Goal: Task Accomplishment & Management: Manage account settings

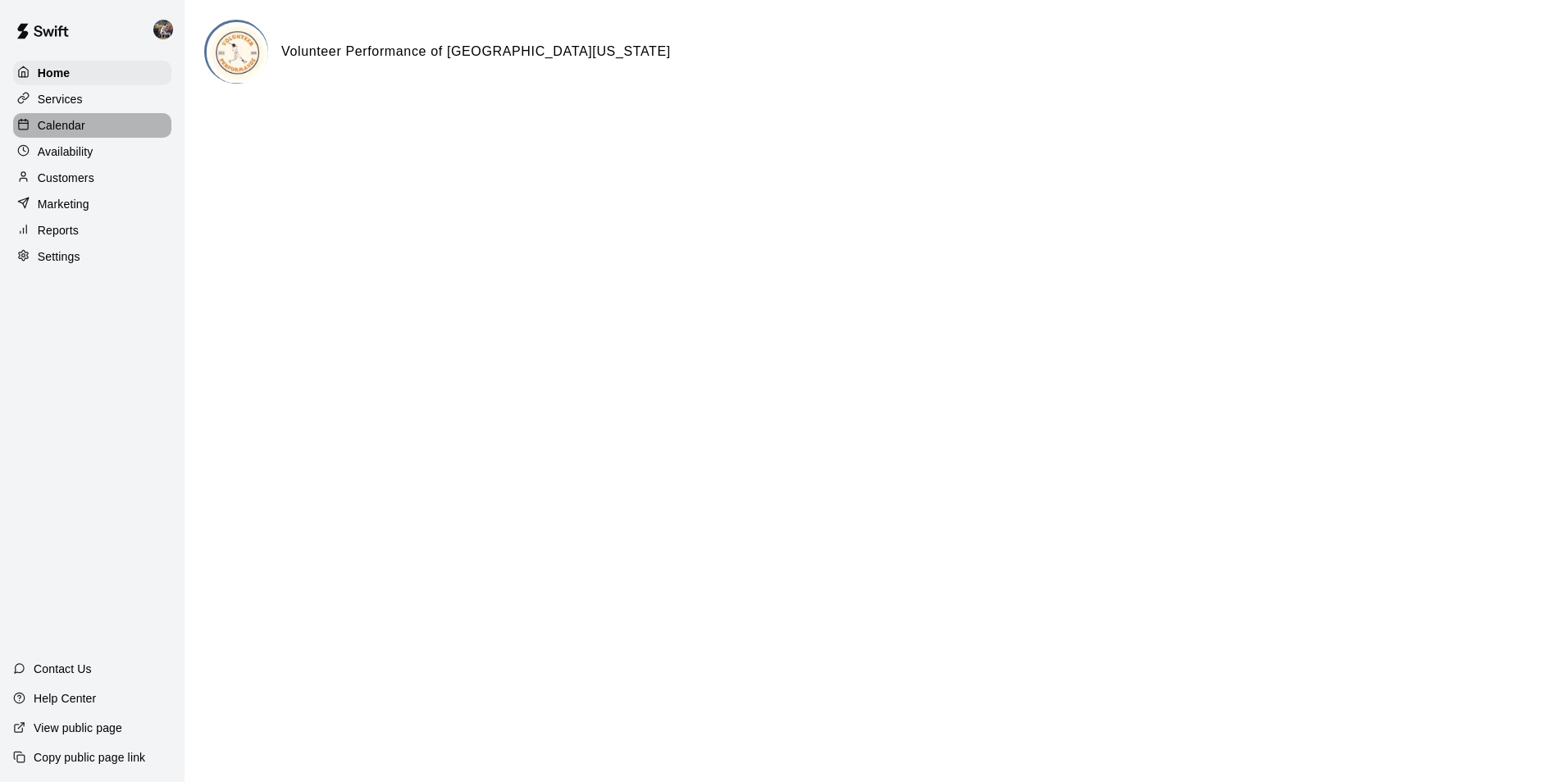
click at [91, 130] on div "Calendar" at bounding box center [92, 125] width 158 height 25
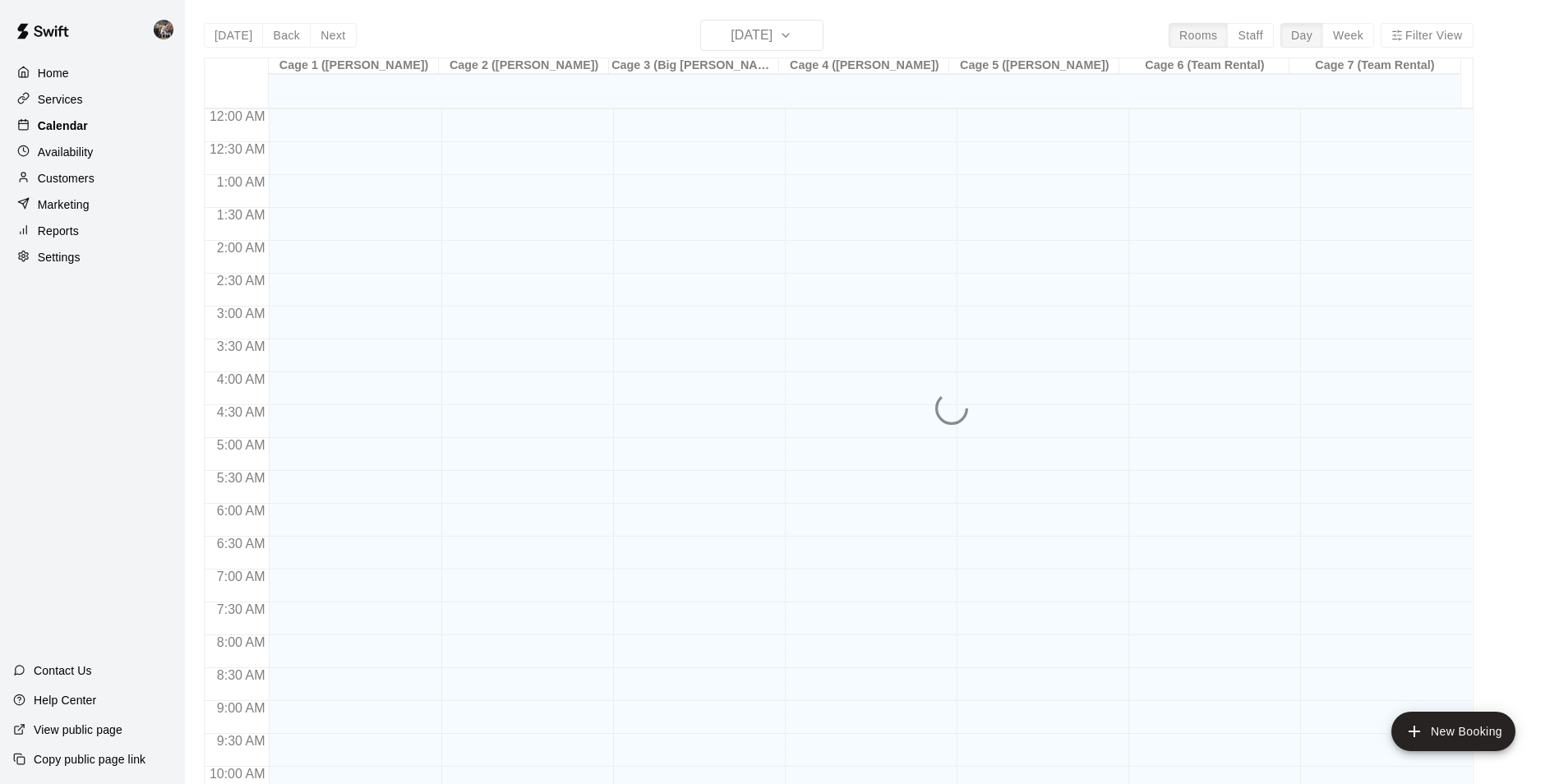
scroll to position [835, 0]
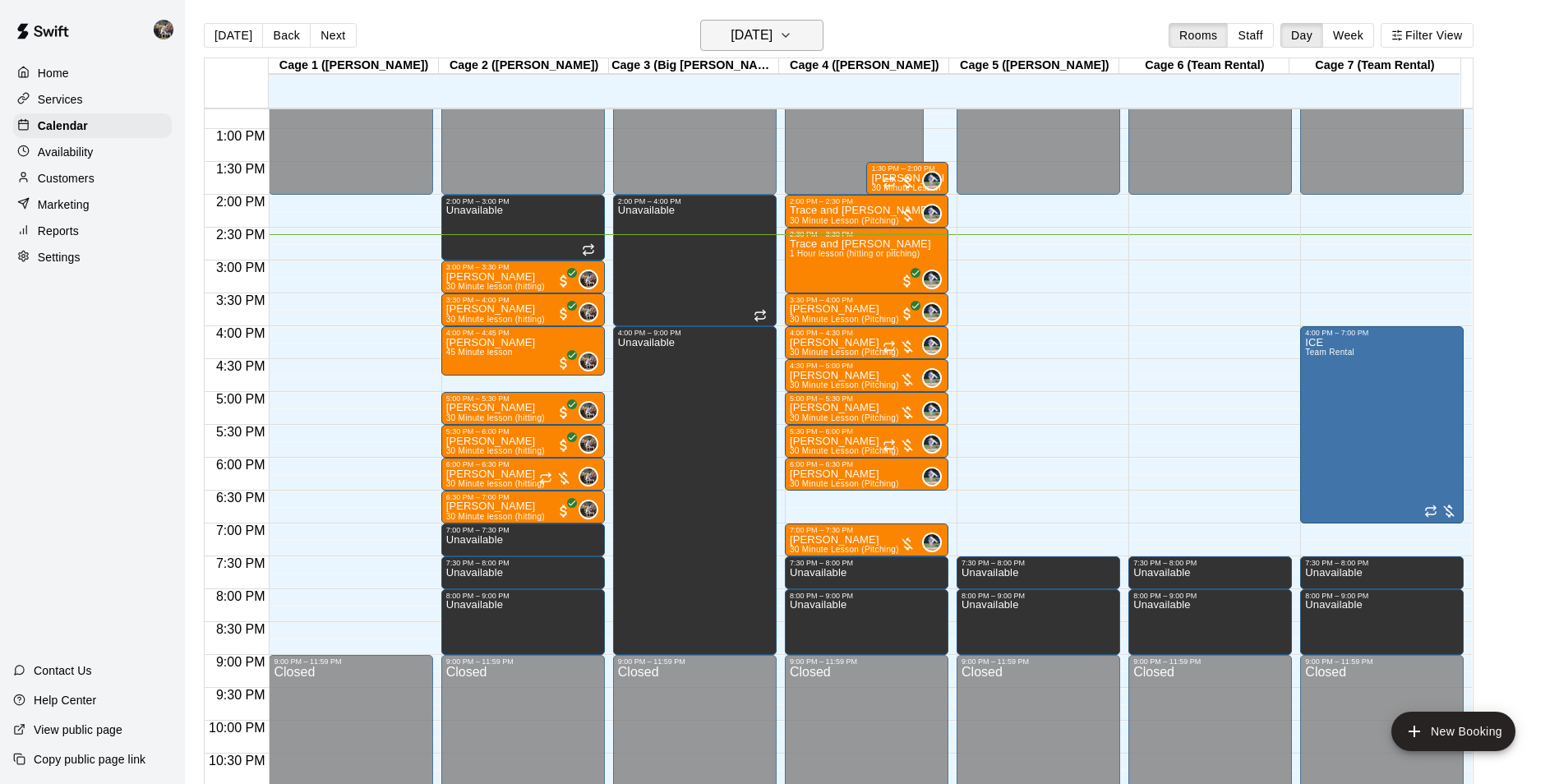
click at [731, 32] on h6 "[DATE]" at bounding box center [751, 35] width 41 height 23
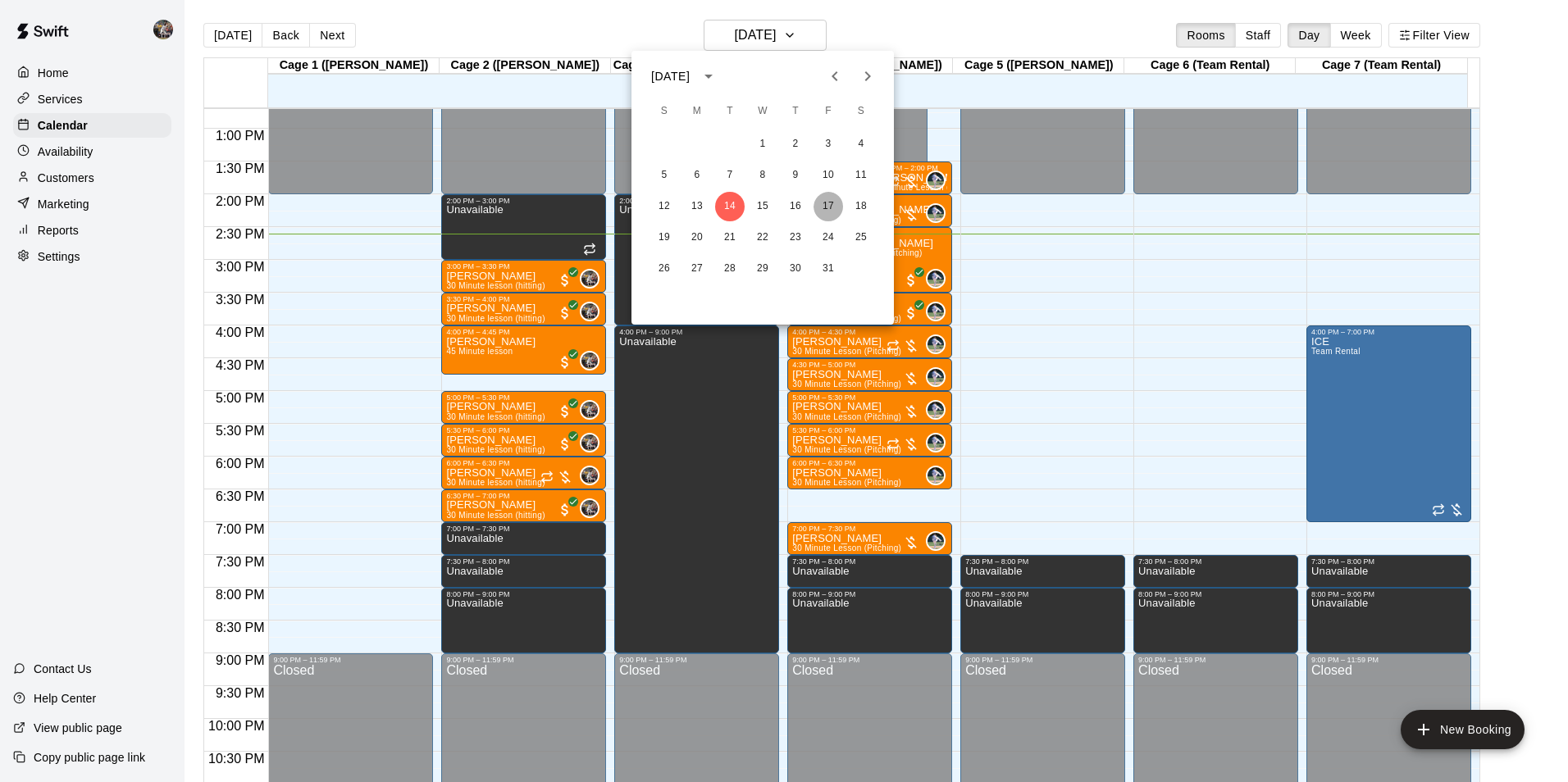
click at [825, 201] on button "17" at bounding box center [828, 207] width 29 height 29
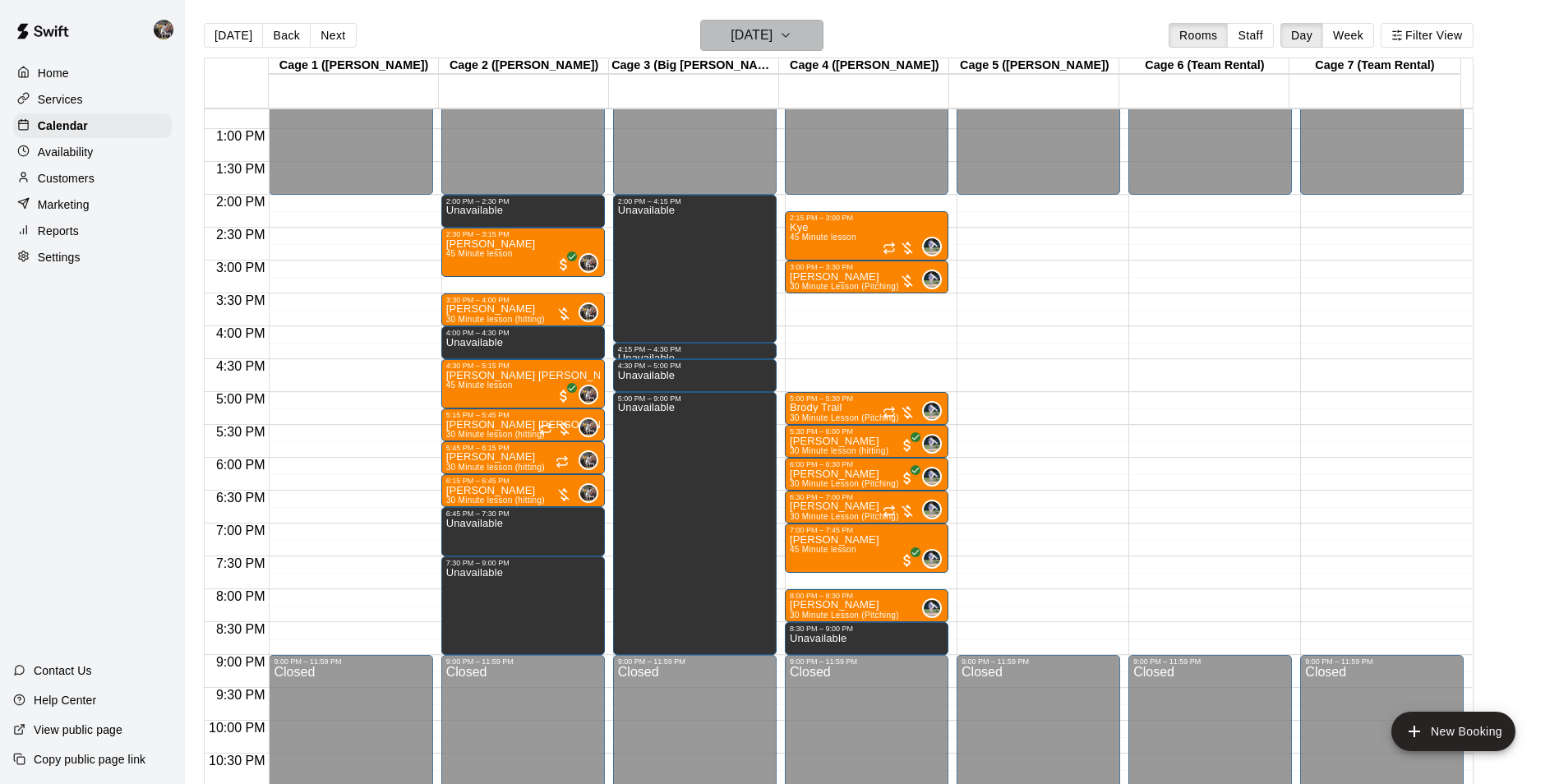
click at [743, 31] on h6 "[DATE]" at bounding box center [751, 35] width 41 height 23
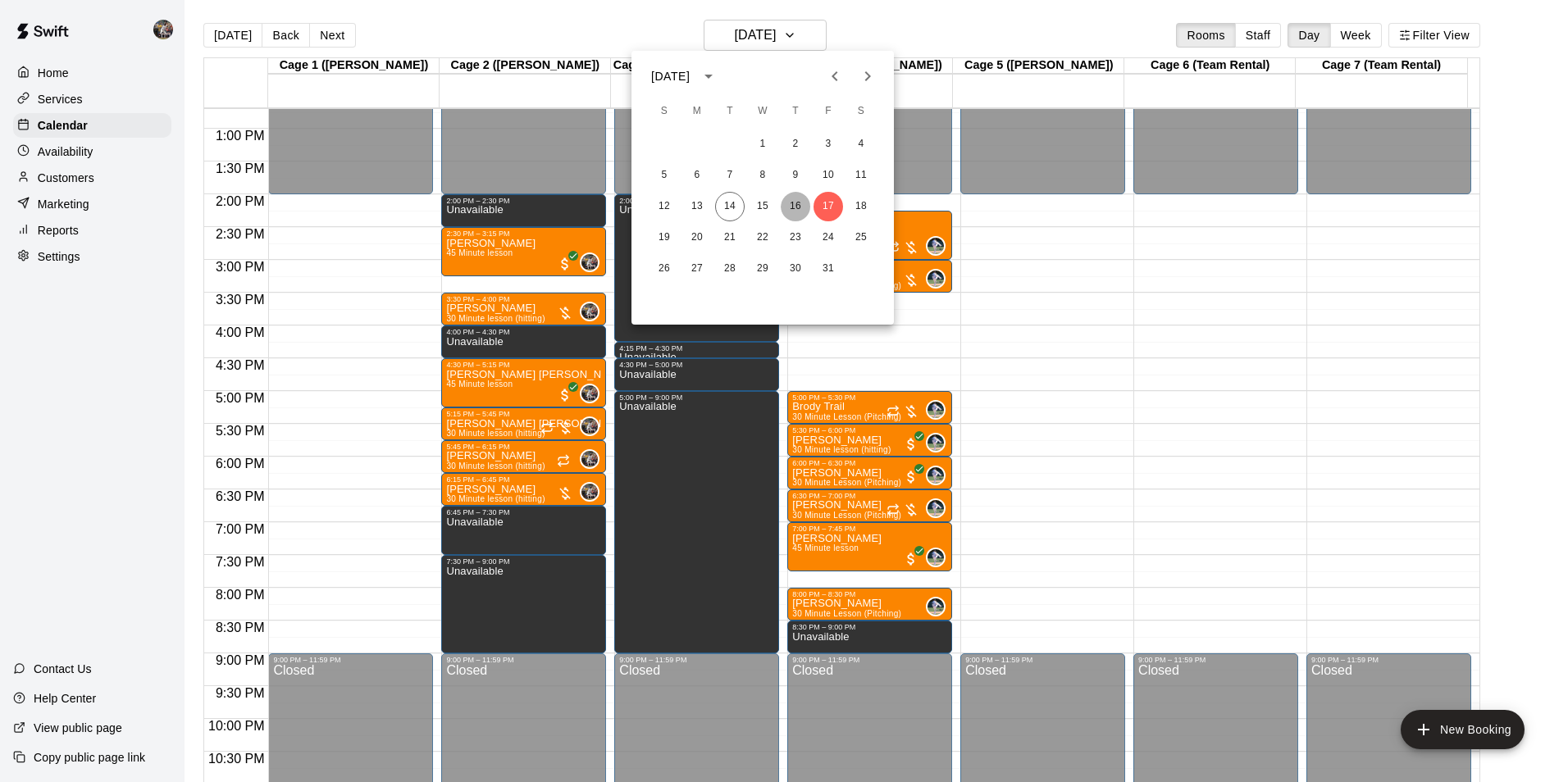
click at [793, 205] on button "16" at bounding box center [795, 207] width 29 height 29
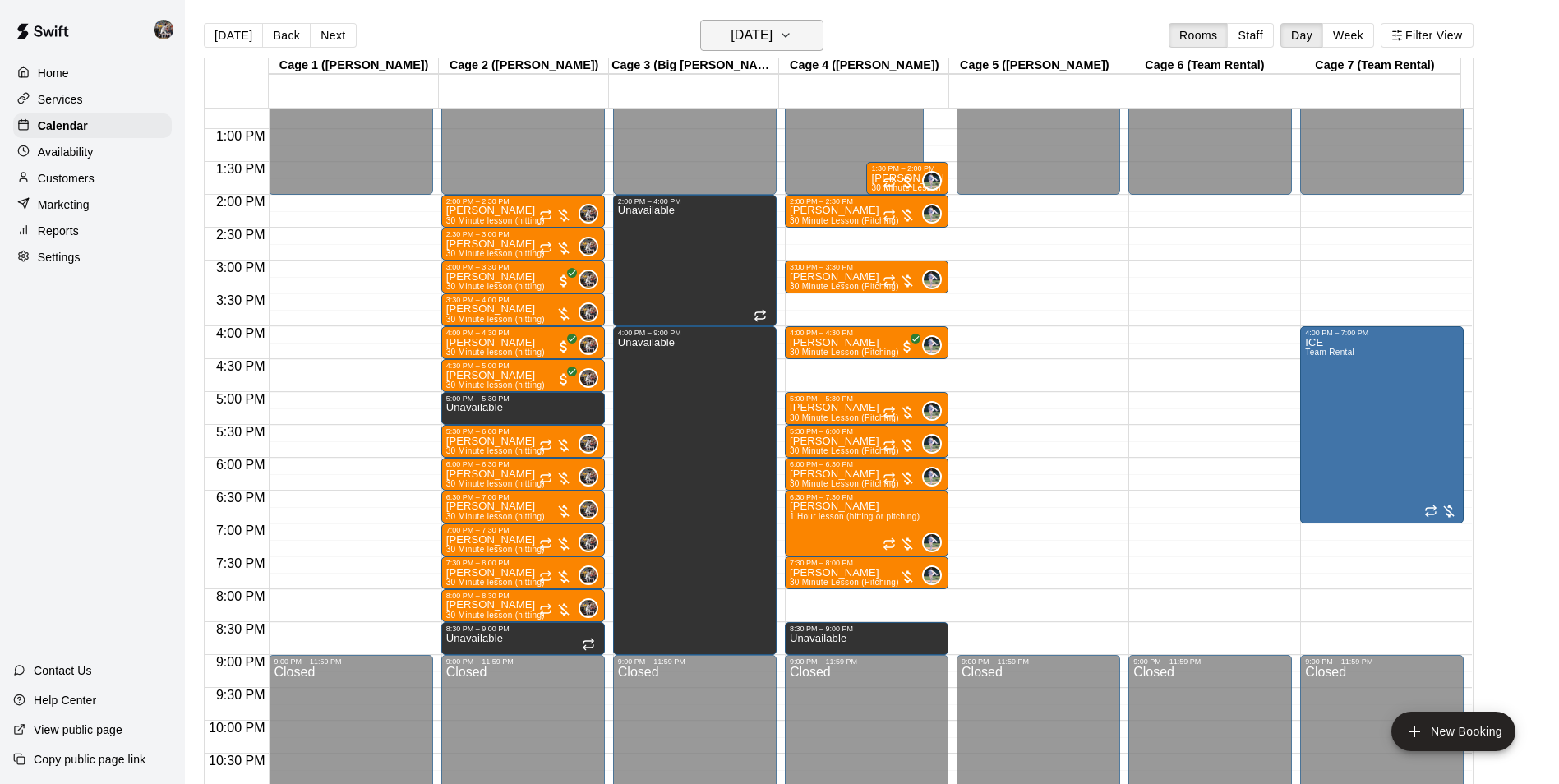
click at [739, 37] on h6 "[DATE]" at bounding box center [751, 35] width 41 height 23
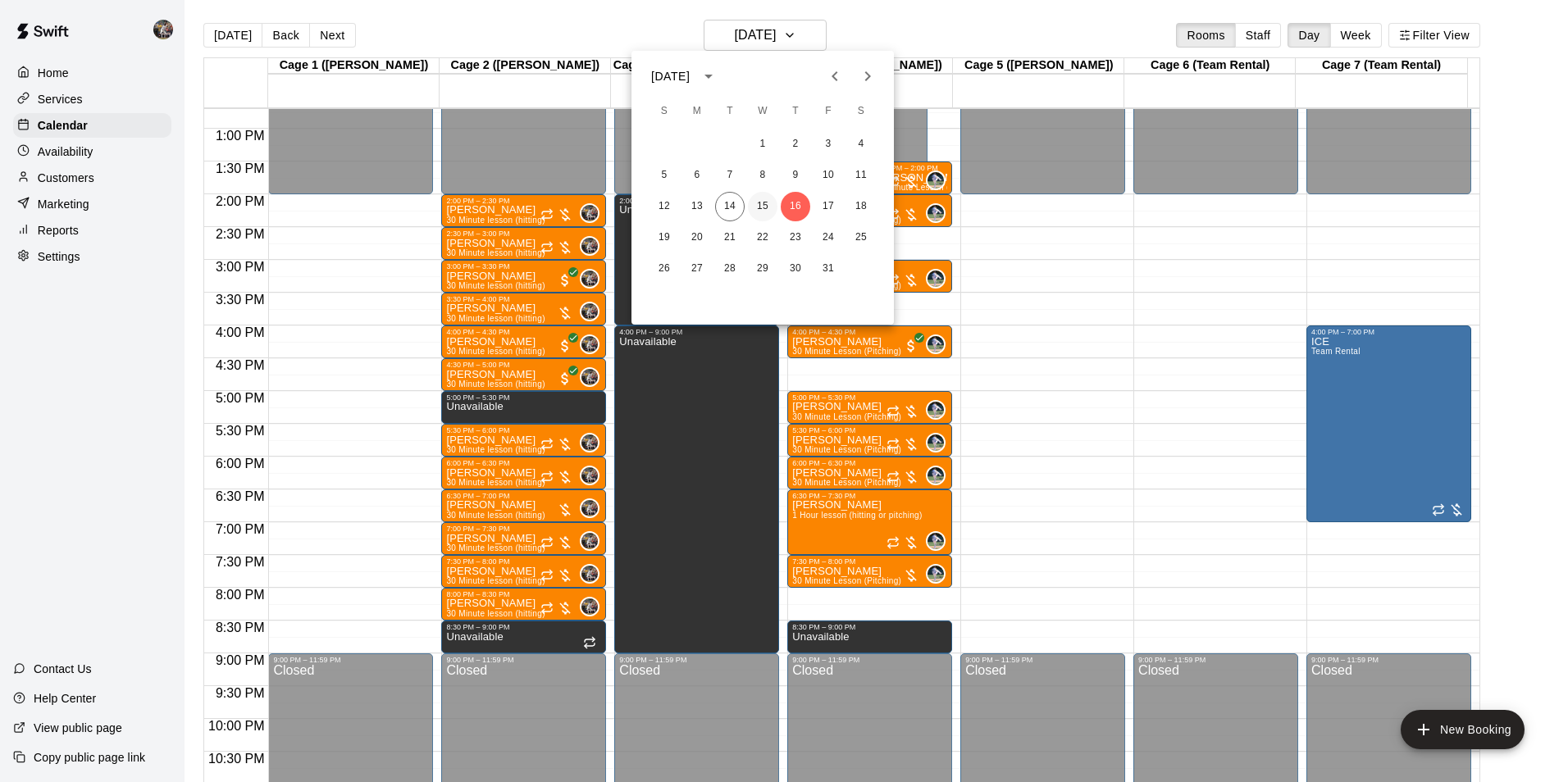
click at [758, 201] on button "15" at bounding box center [763, 207] width 29 height 29
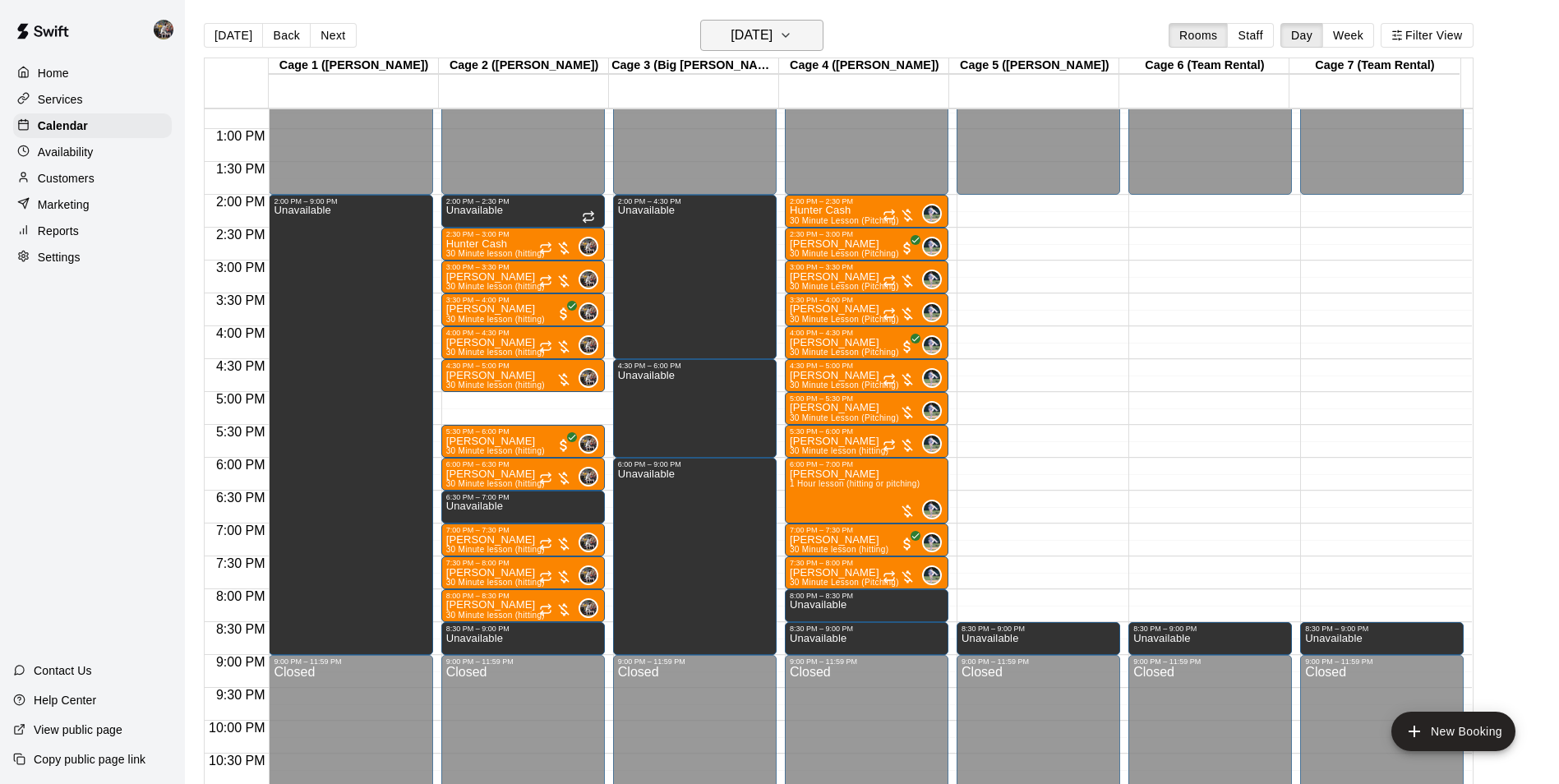
click at [765, 29] on h6 "[DATE]" at bounding box center [751, 35] width 41 height 23
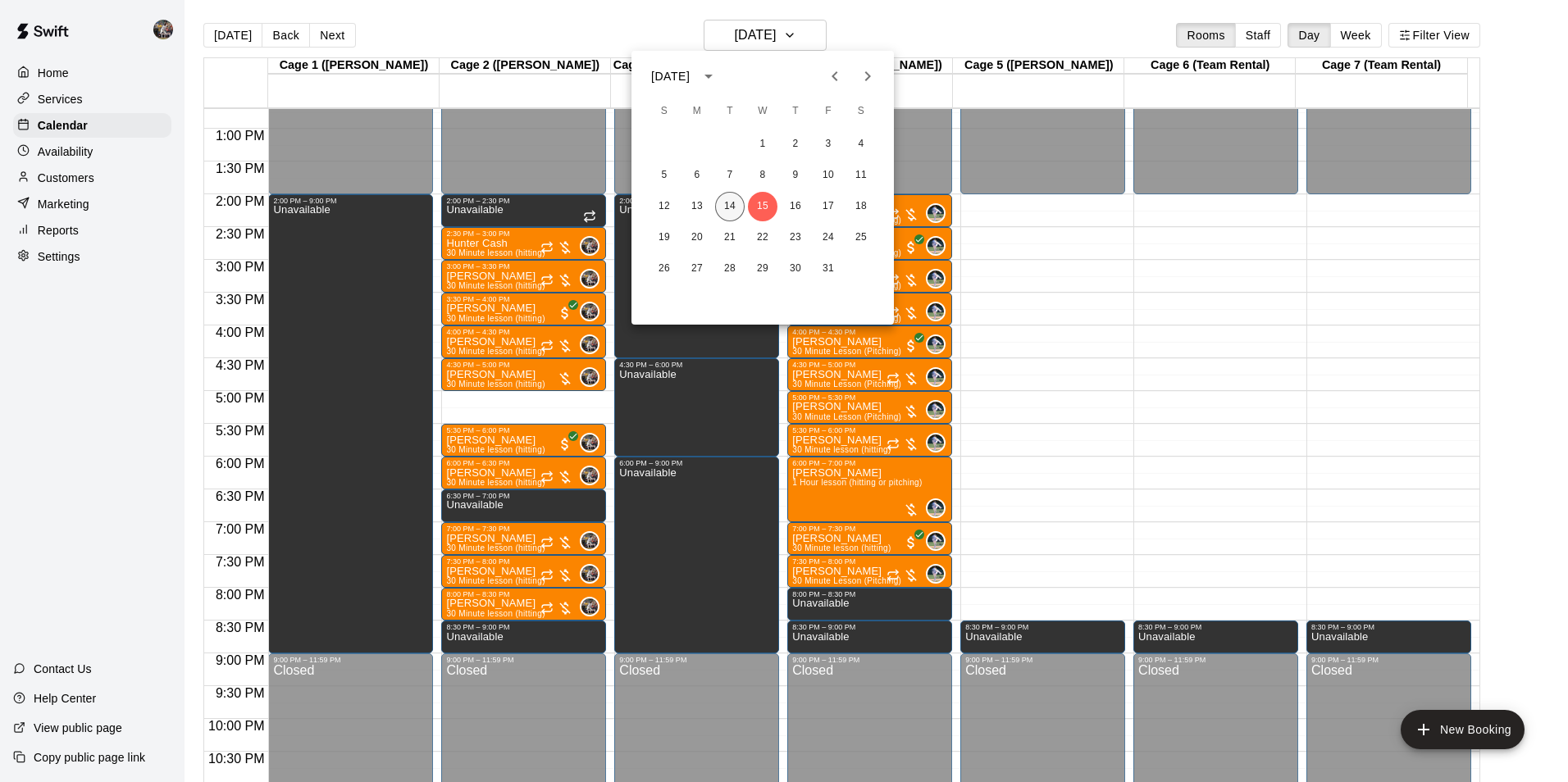
click at [727, 205] on button "14" at bounding box center [730, 207] width 29 height 29
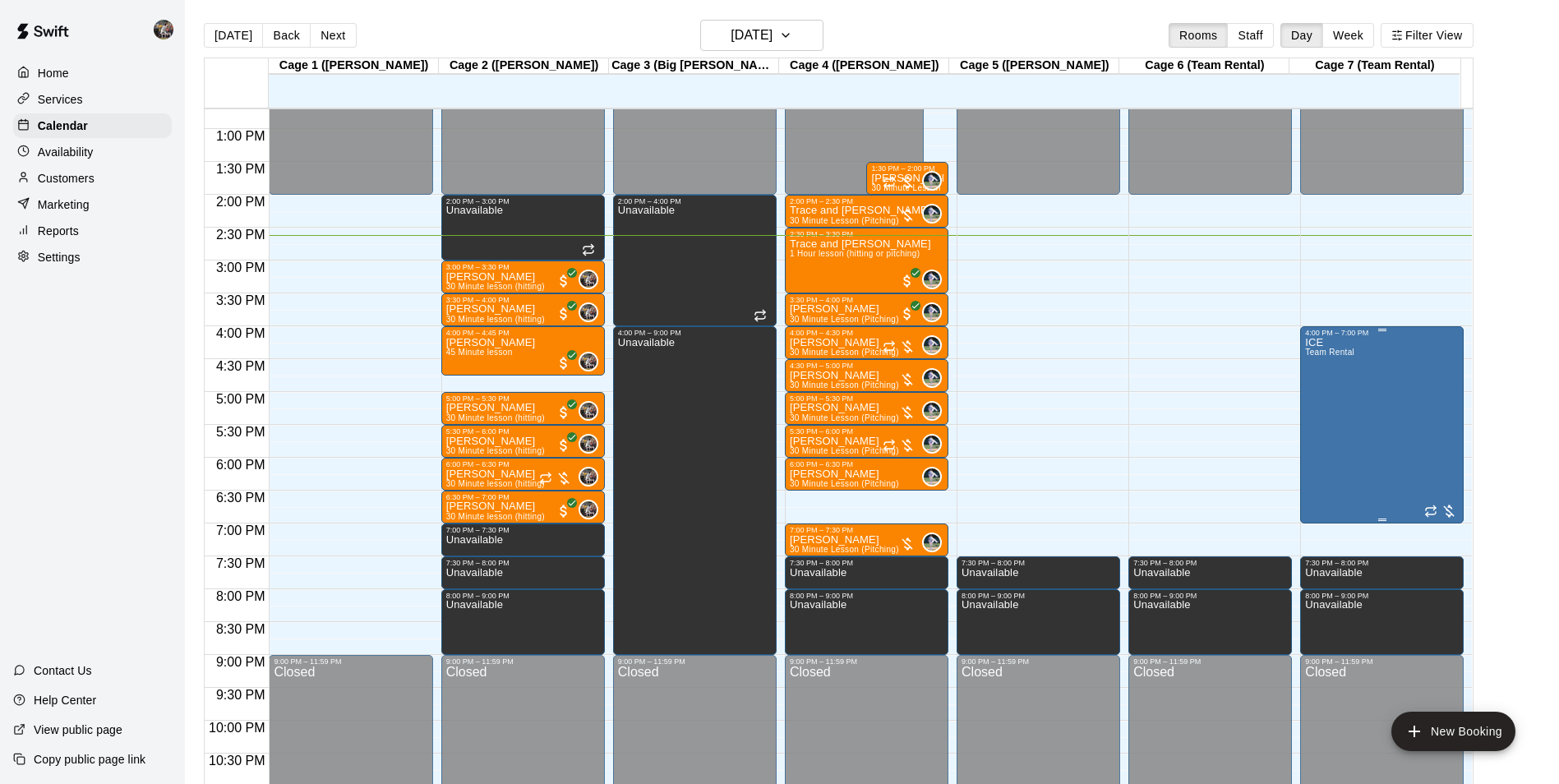
click at [1343, 446] on div "ICE Team Rental" at bounding box center [1330, 729] width 50 height 784
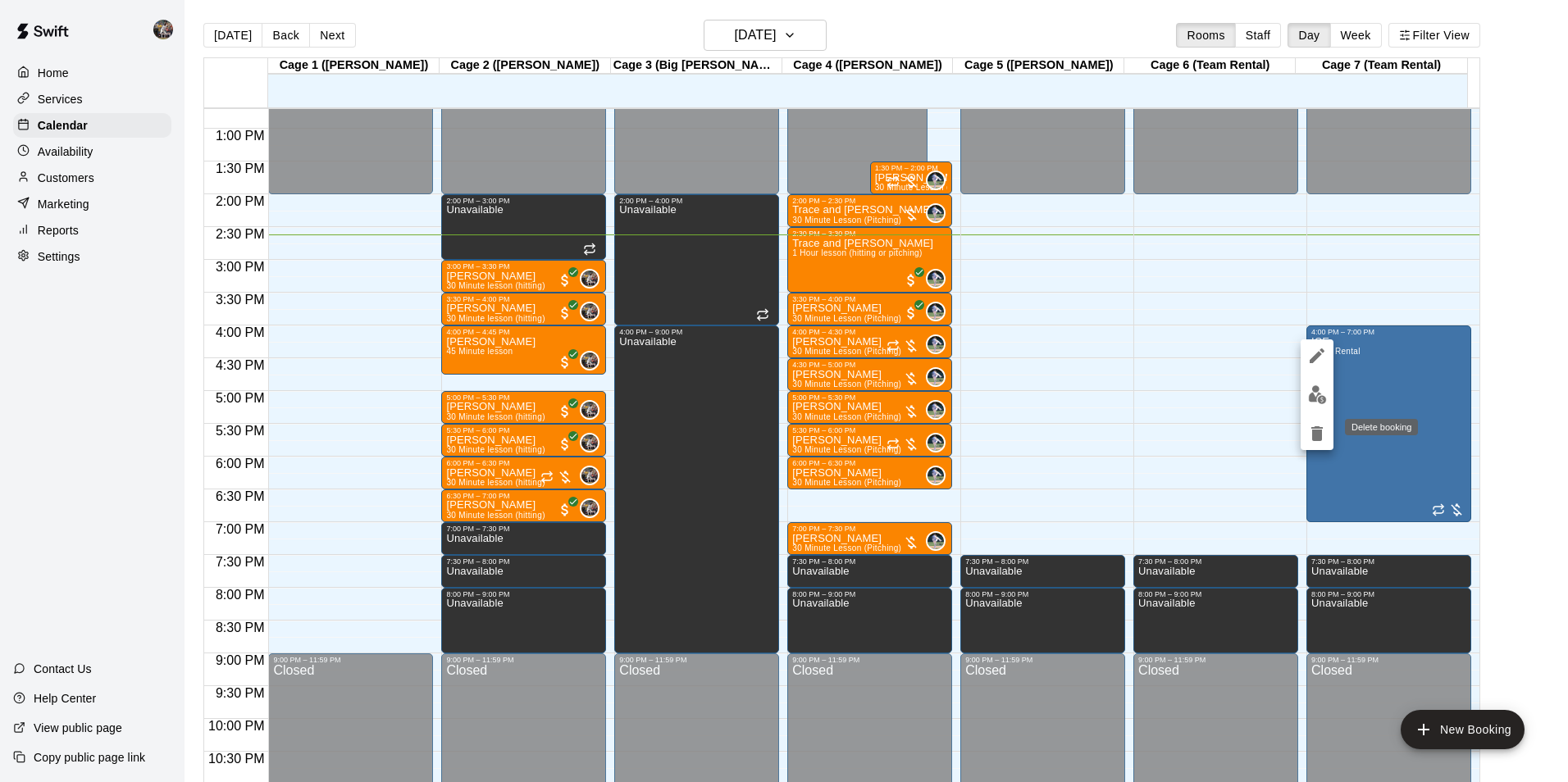
click at [1317, 436] on icon "delete" at bounding box center [1316, 434] width 11 height 15
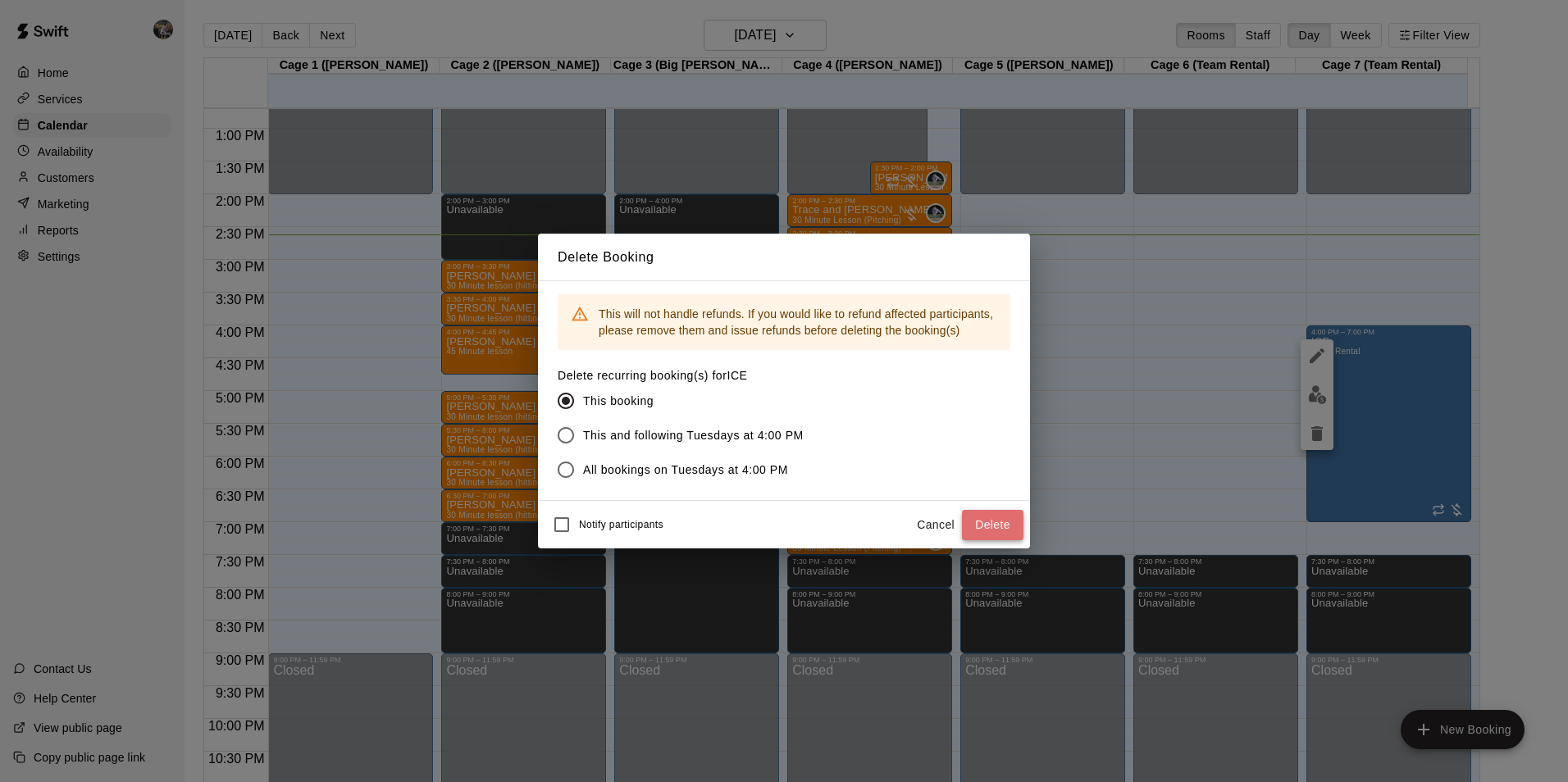
click at [983, 521] on button "Delete" at bounding box center [992, 525] width 62 height 30
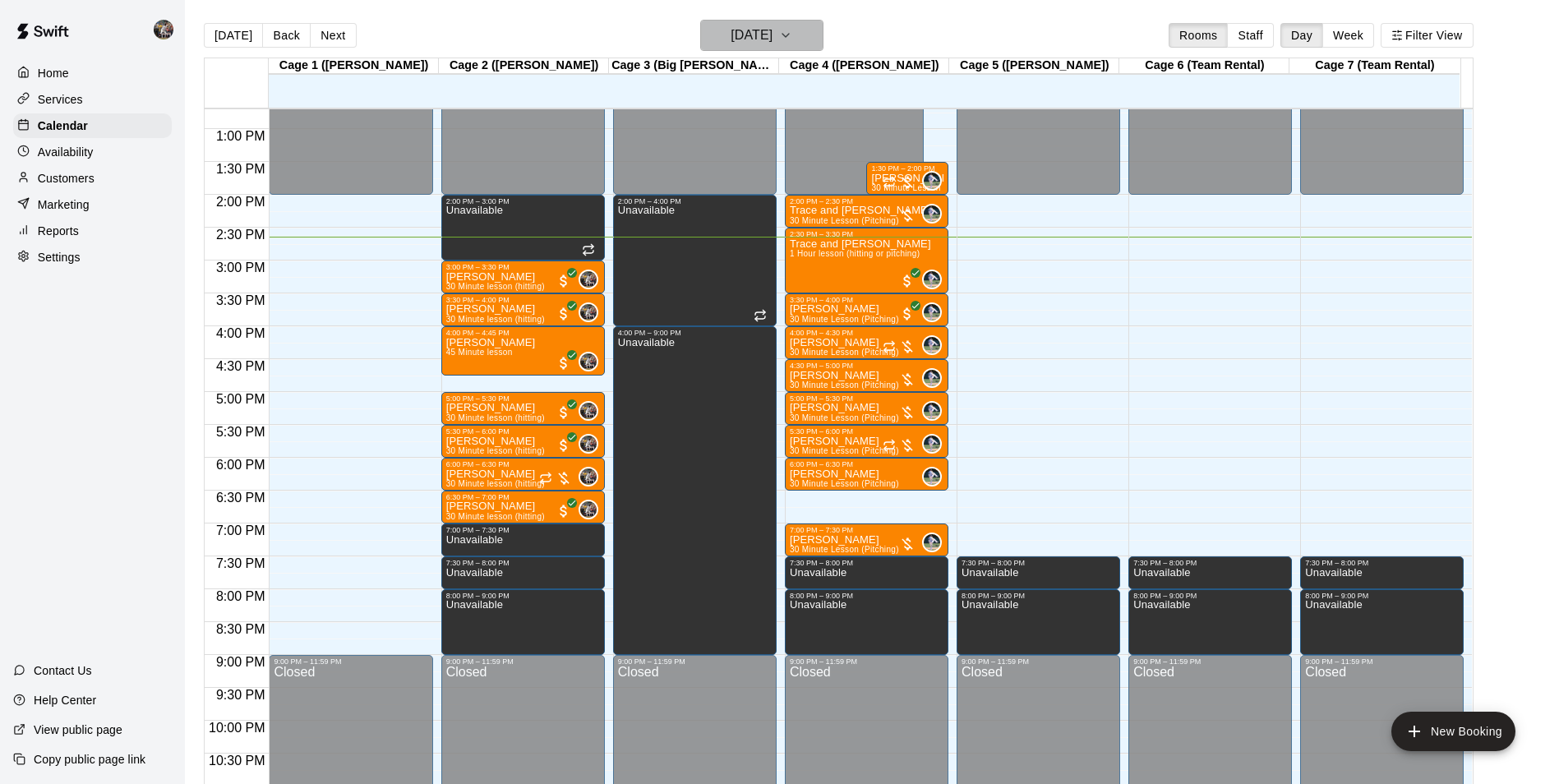
click at [757, 33] on h6 "[DATE]" at bounding box center [751, 35] width 41 height 23
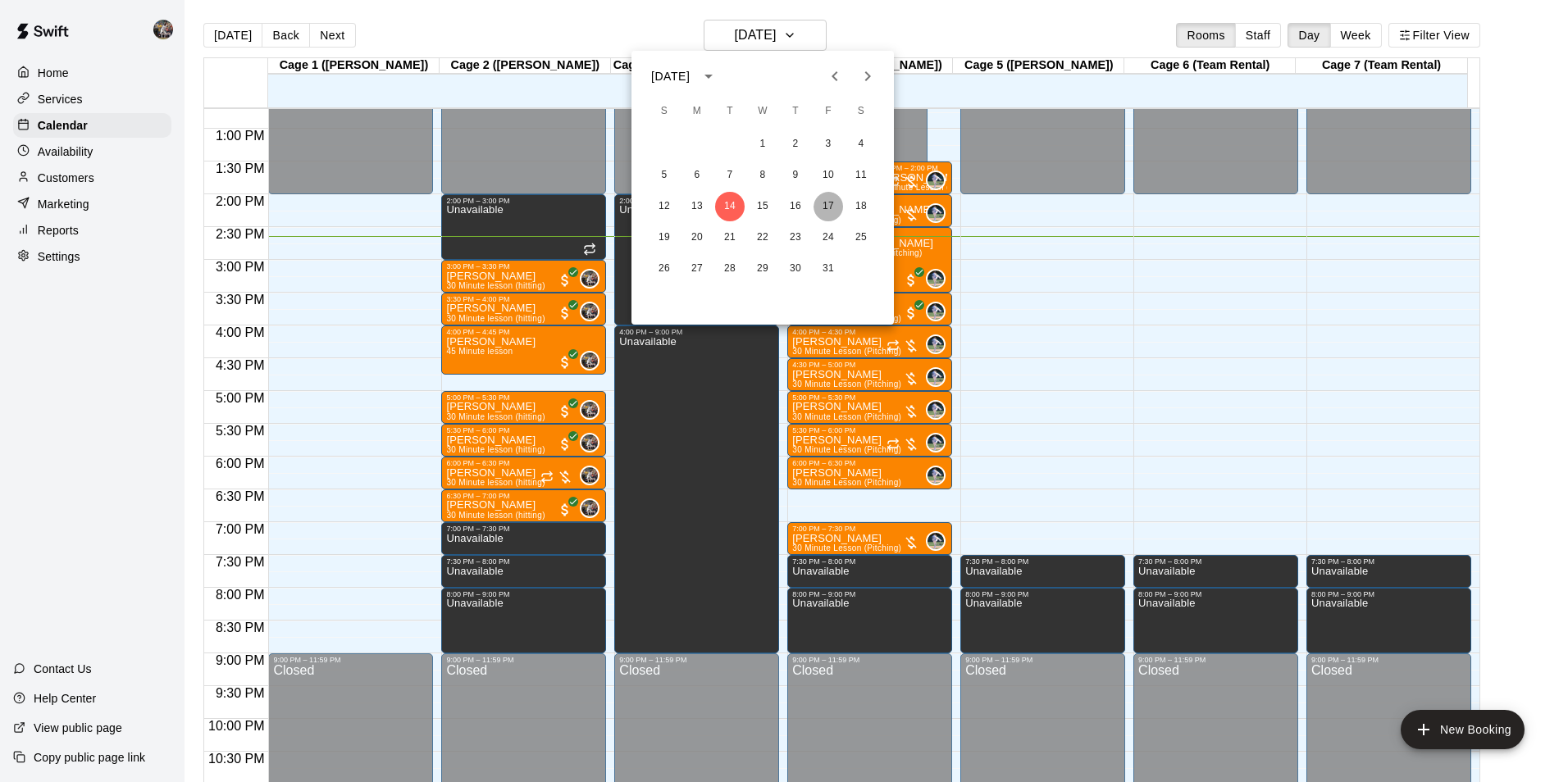
click at [824, 203] on button "17" at bounding box center [828, 207] width 29 height 29
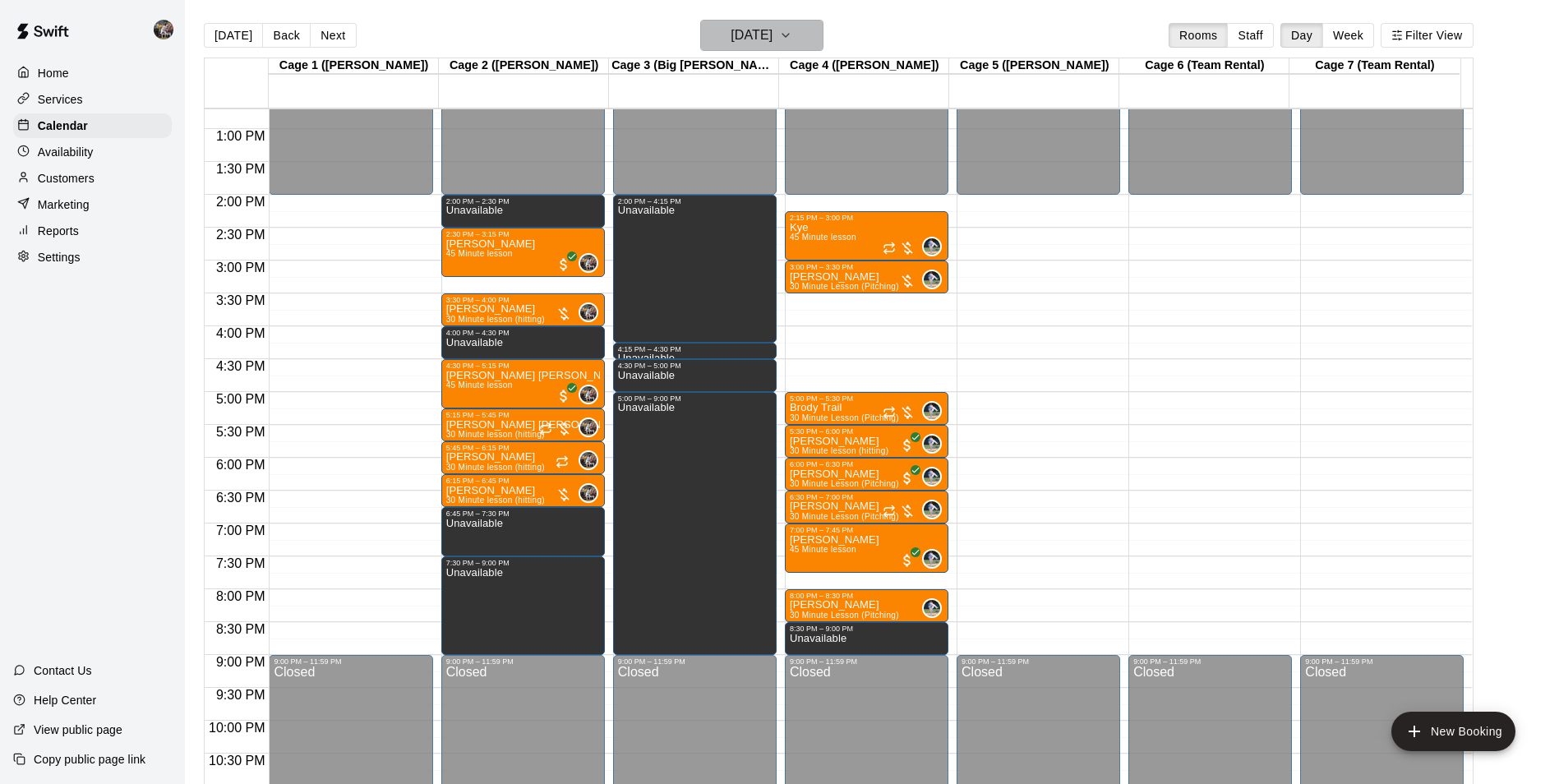
click at [760, 37] on h6 "[DATE]" at bounding box center [751, 35] width 41 height 23
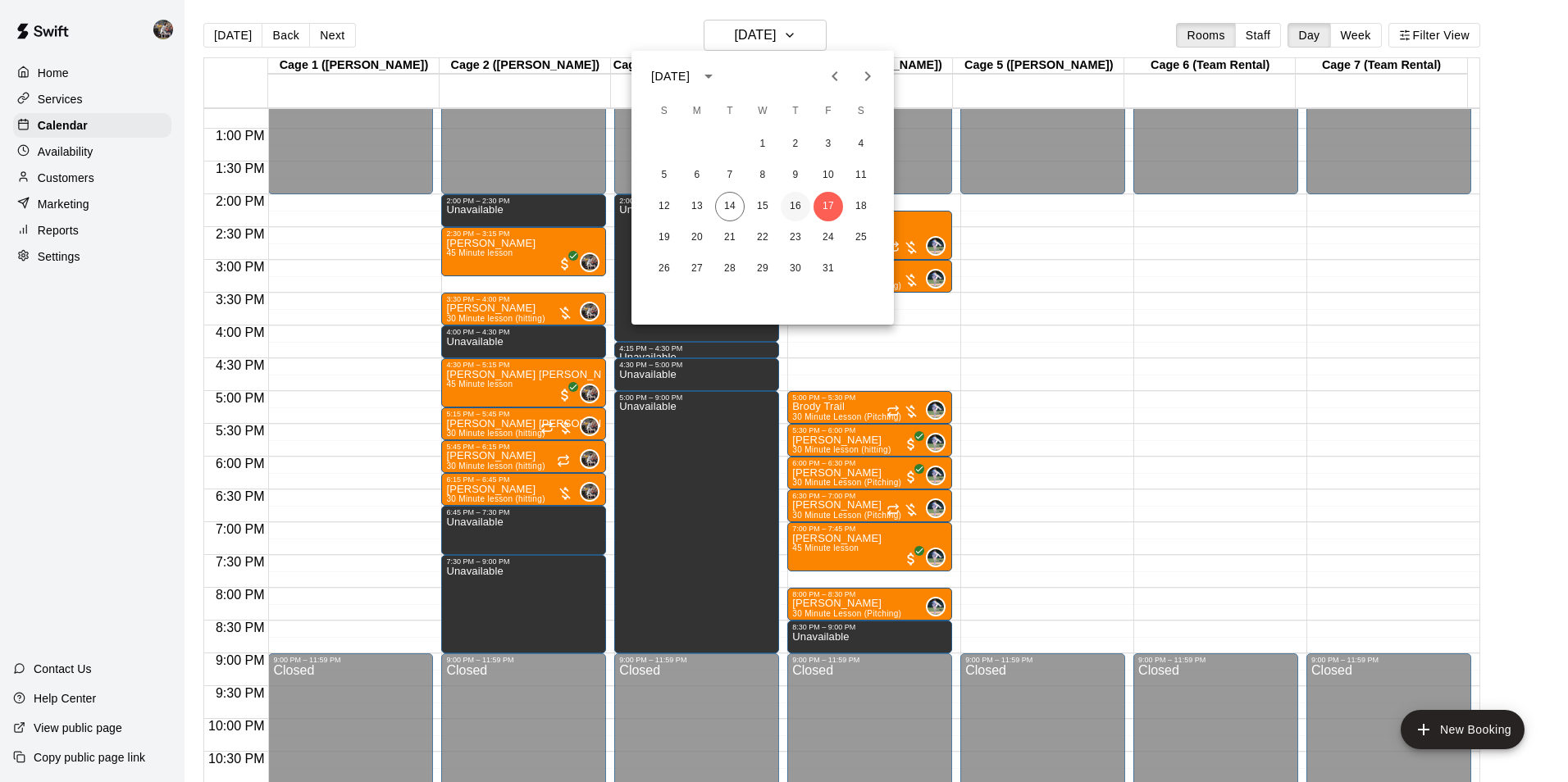
click at [793, 205] on button "16" at bounding box center [795, 207] width 29 height 29
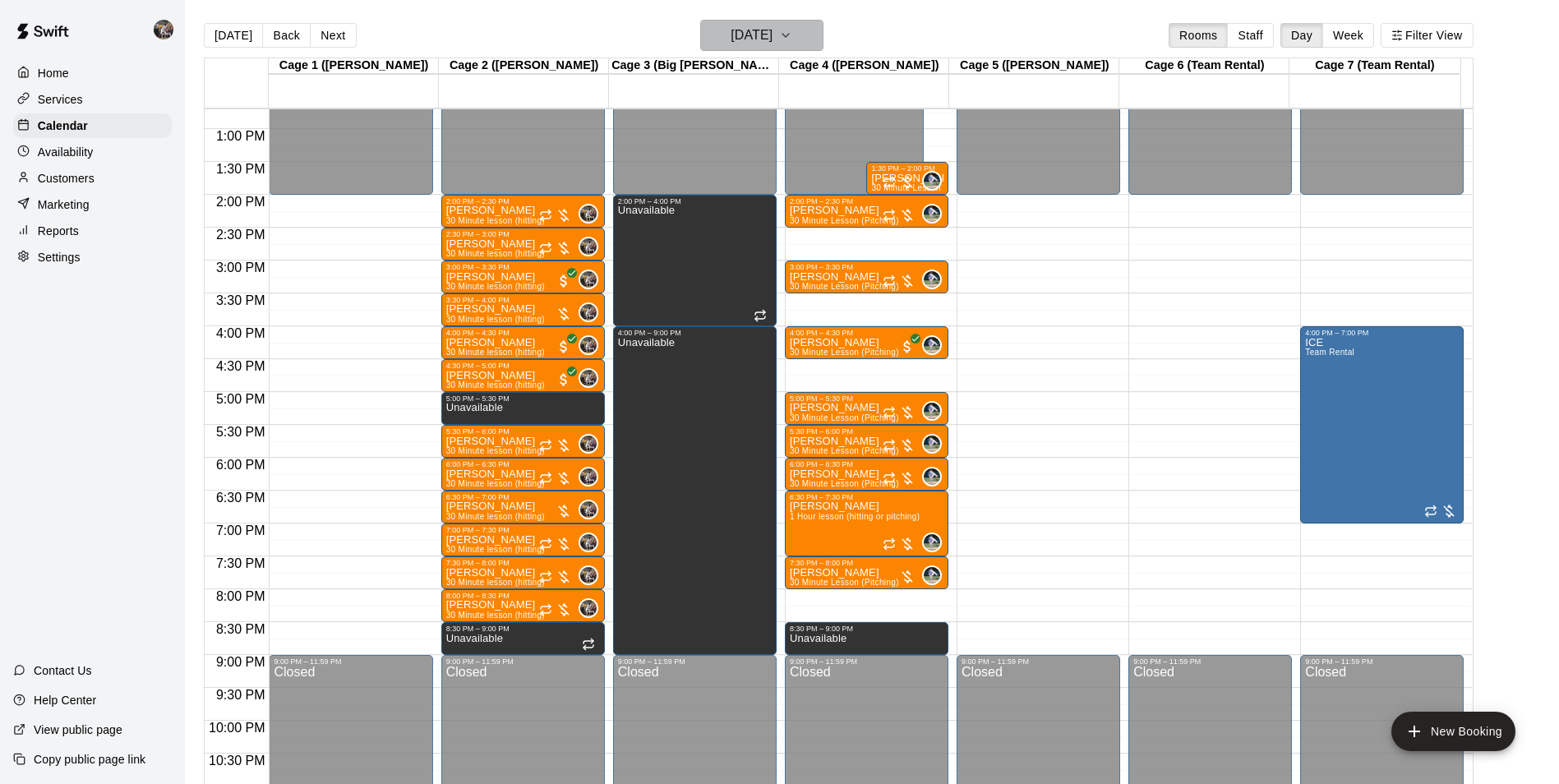
click at [767, 37] on h6 "[DATE]" at bounding box center [751, 35] width 41 height 23
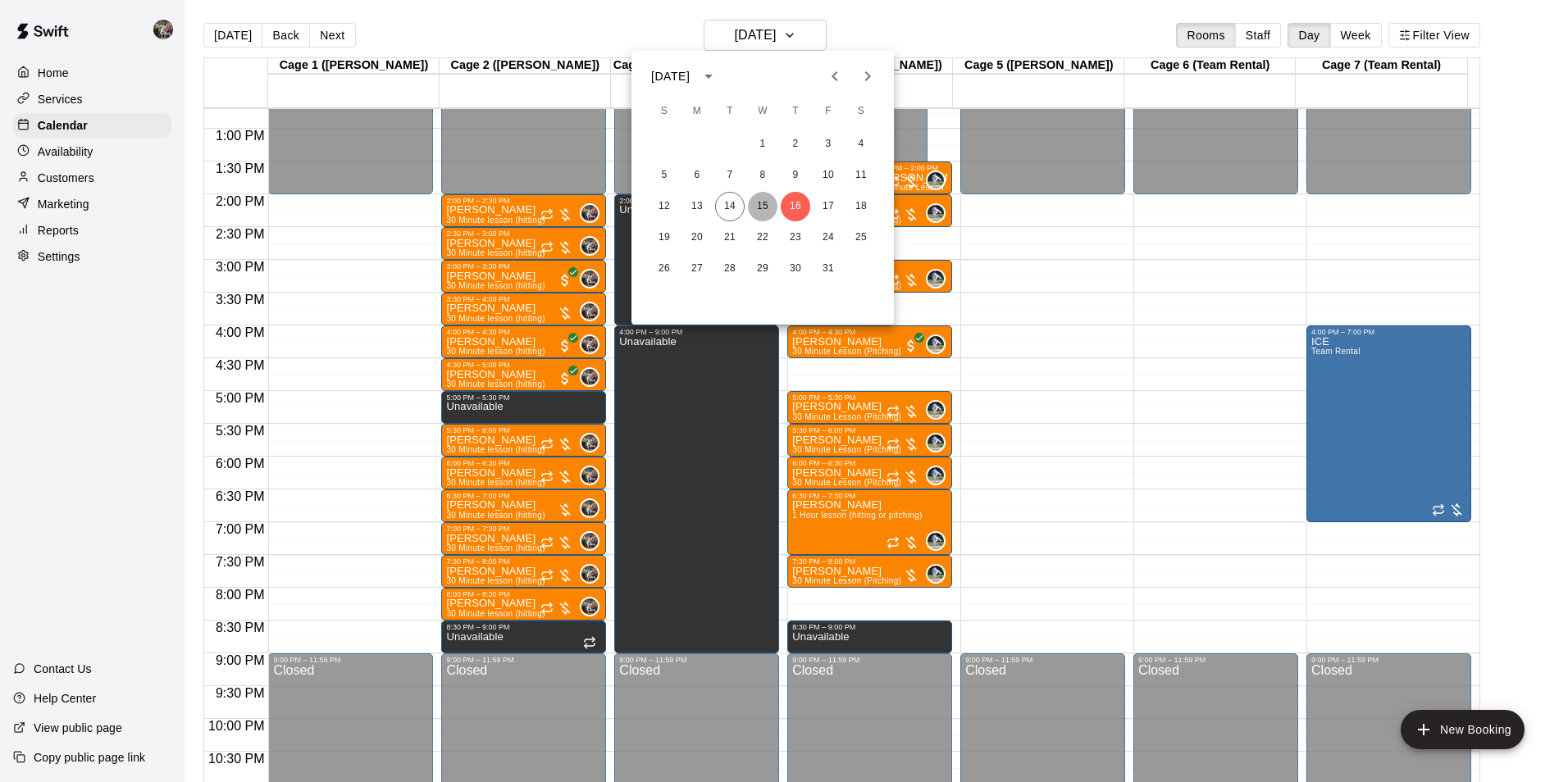
click at [763, 201] on button "15" at bounding box center [763, 207] width 29 height 29
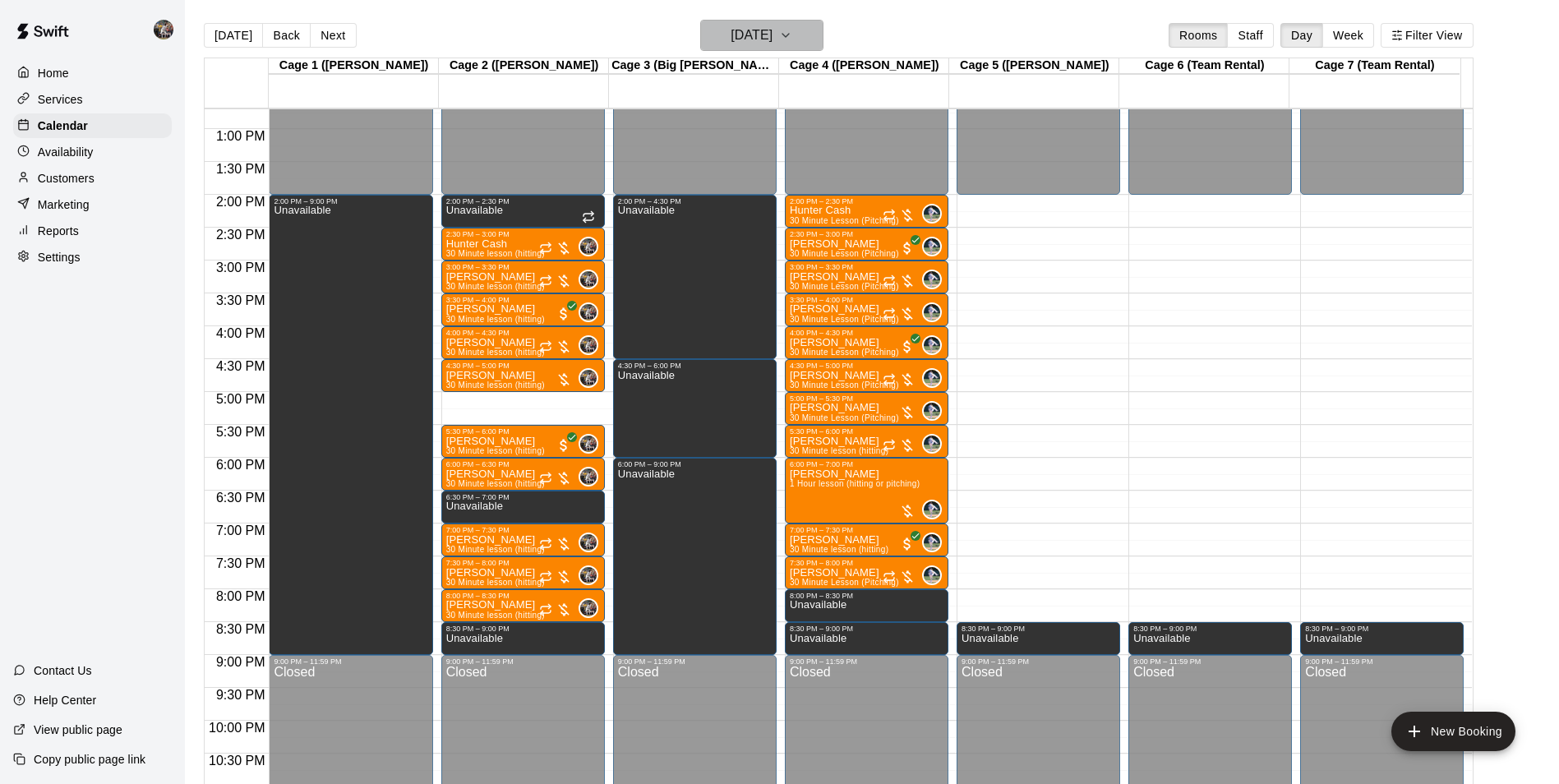
click at [739, 34] on h6 "[DATE]" at bounding box center [751, 35] width 41 height 23
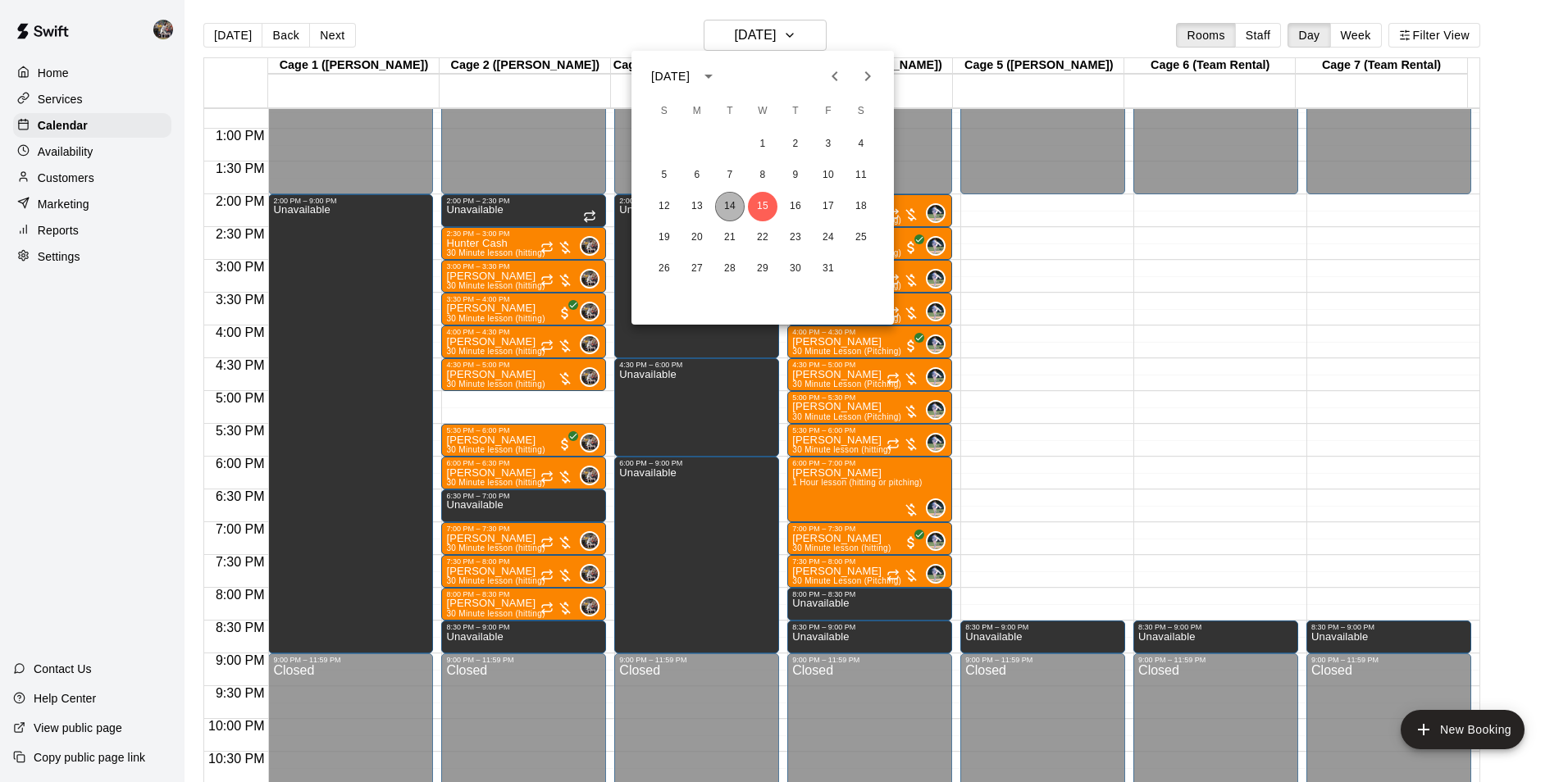
click at [730, 201] on button "14" at bounding box center [730, 207] width 29 height 29
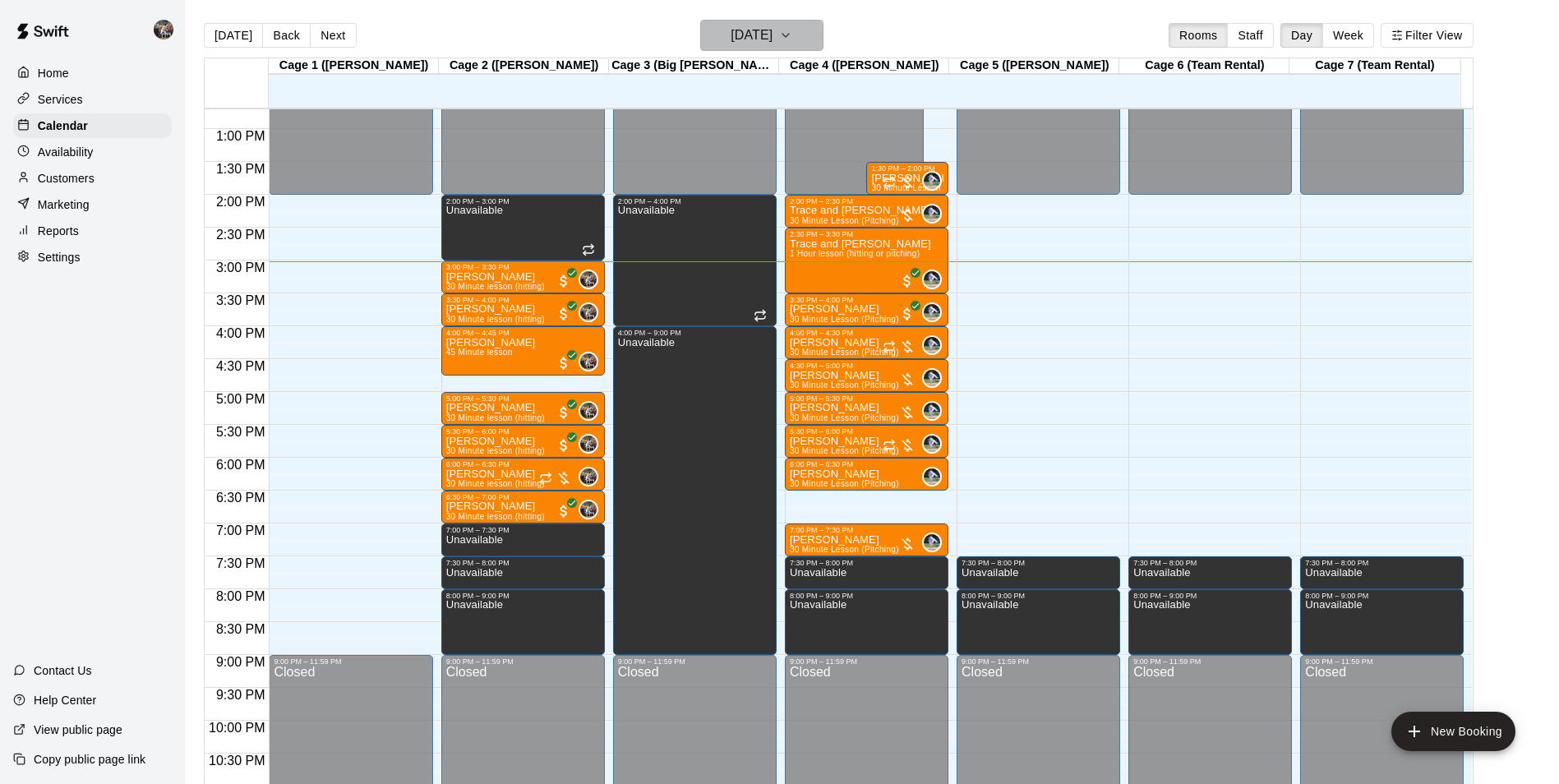
click at [739, 26] on h6 "[DATE]" at bounding box center [751, 35] width 41 height 23
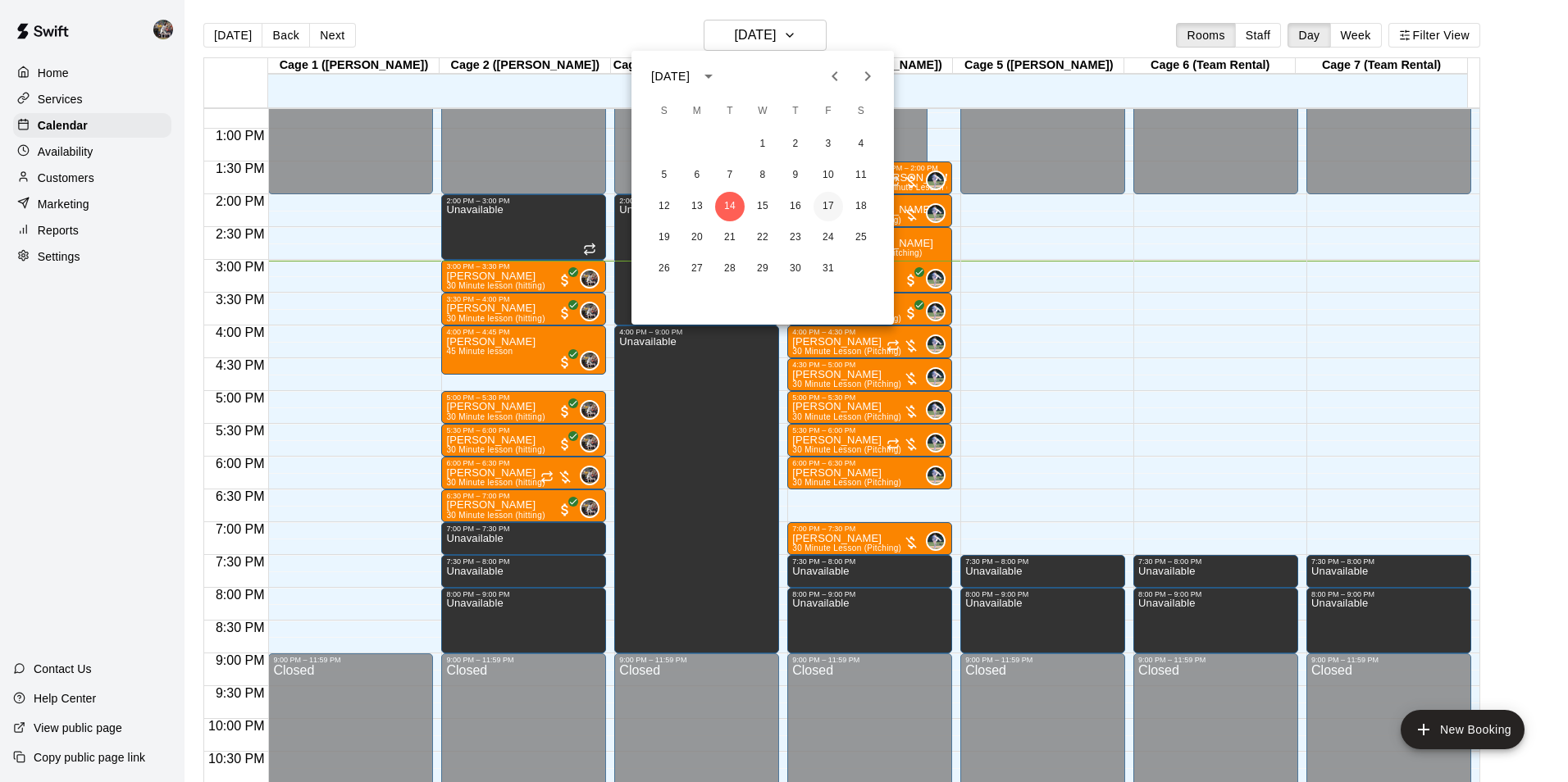
click at [831, 201] on button "17" at bounding box center [828, 207] width 29 height 29
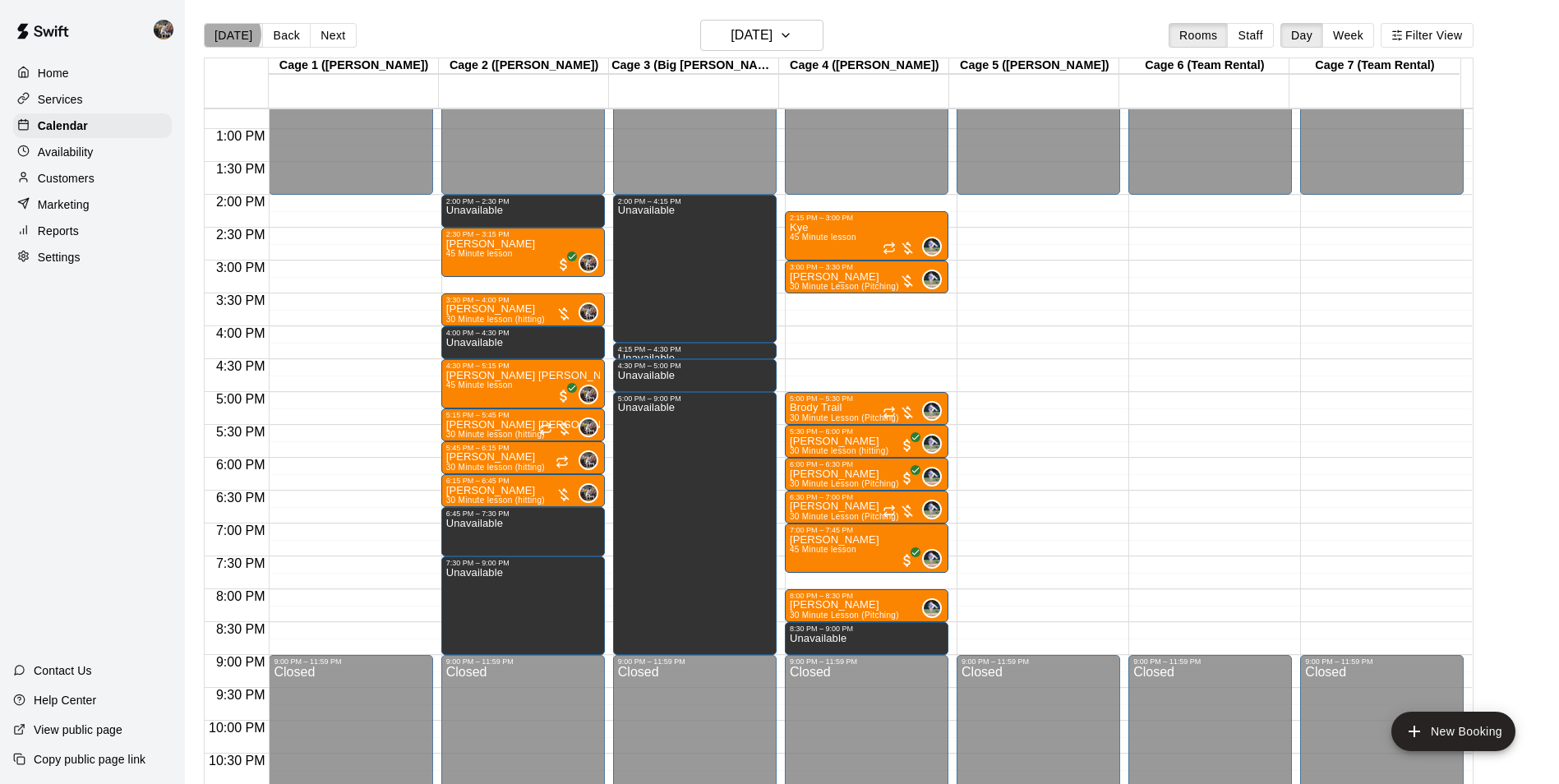
click at [231, 34] on button "[DATE]" at bounding box center [233, 35] width 59 height 25
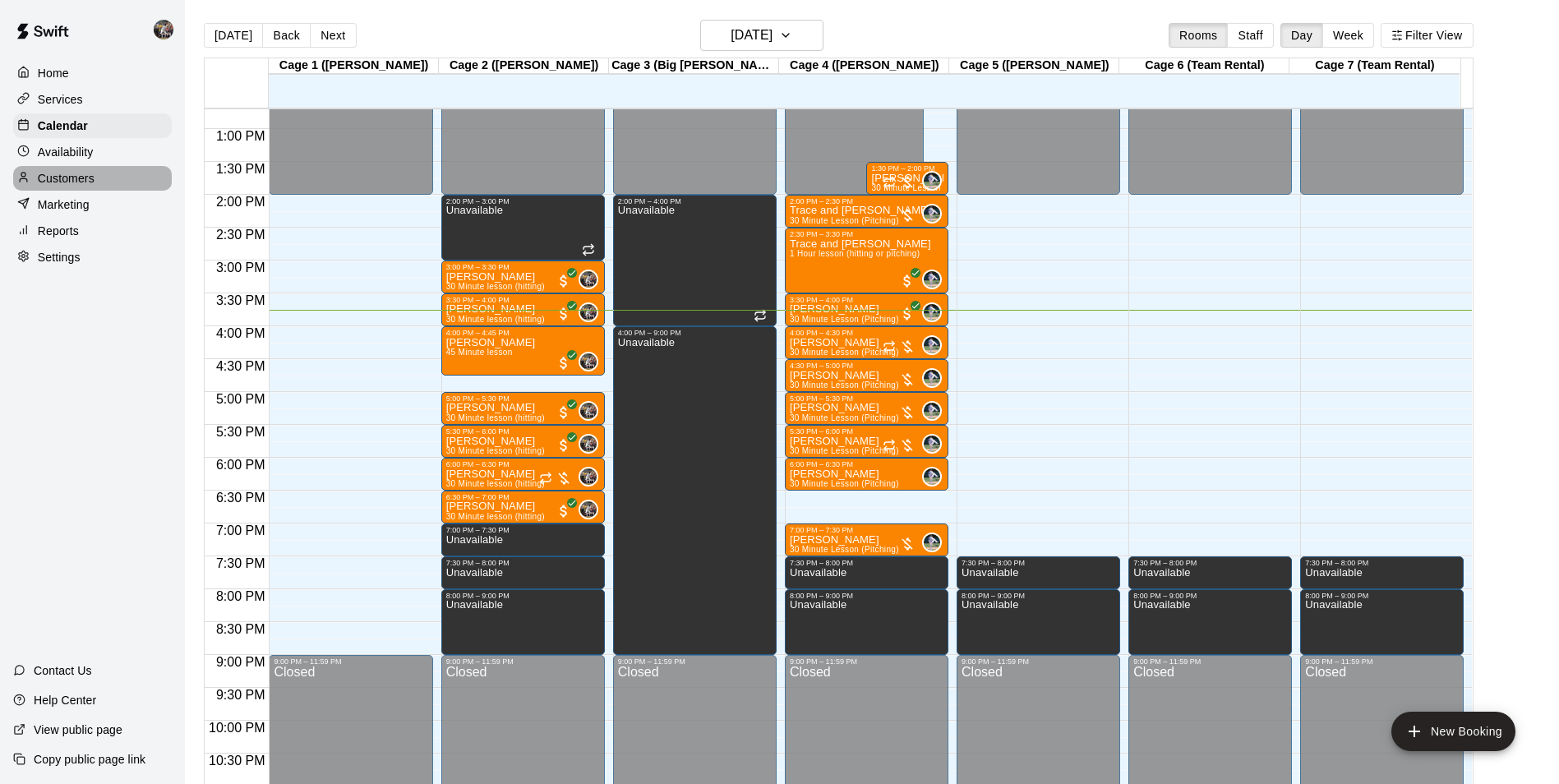
click at [93, 178] on p "Customers" at bounding box center [66, 179] width 57 height 17
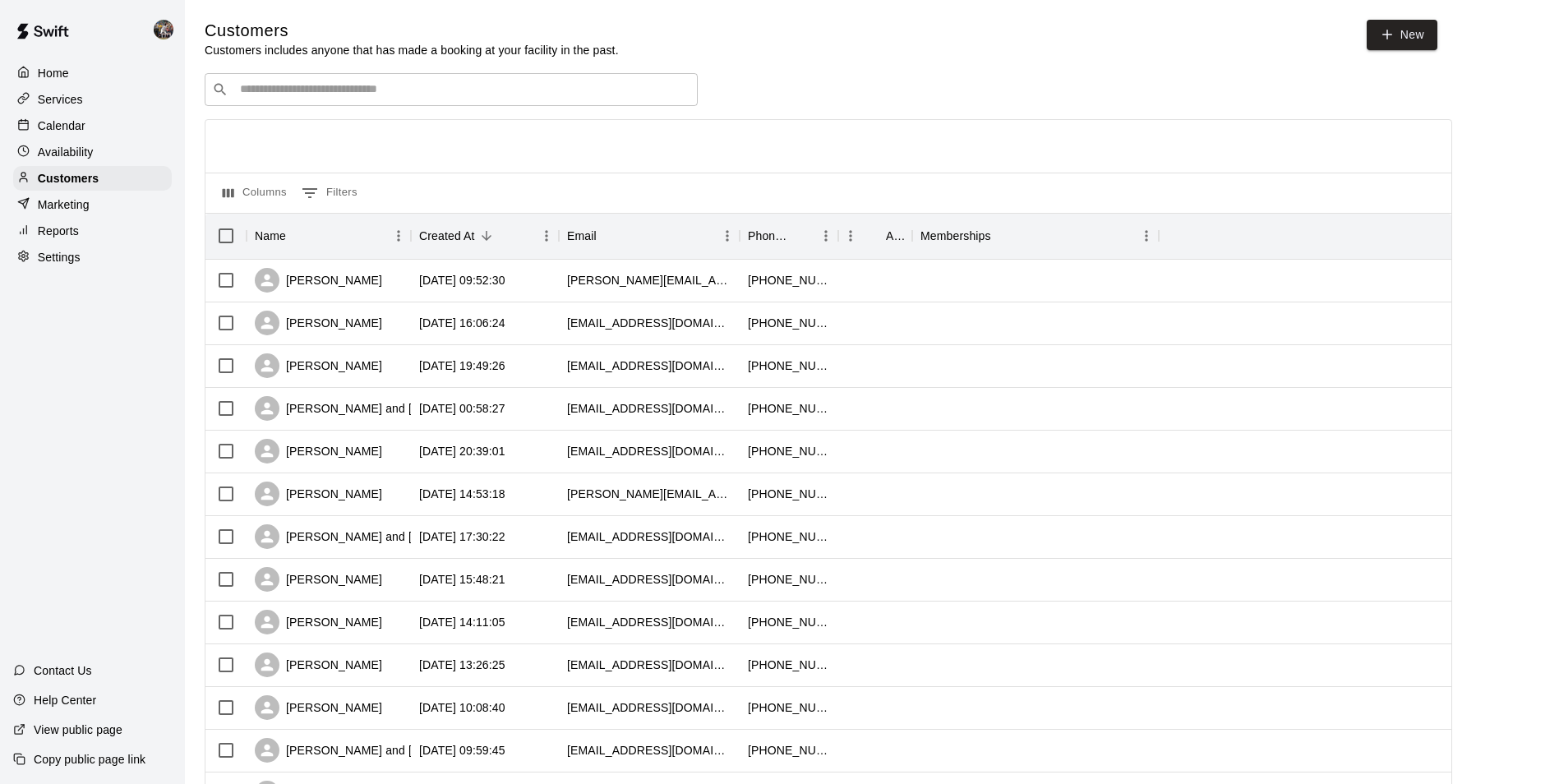
click at [311, 95] on input "Search customers by name or email" at bounding box center [463, 89] width 455 height 17
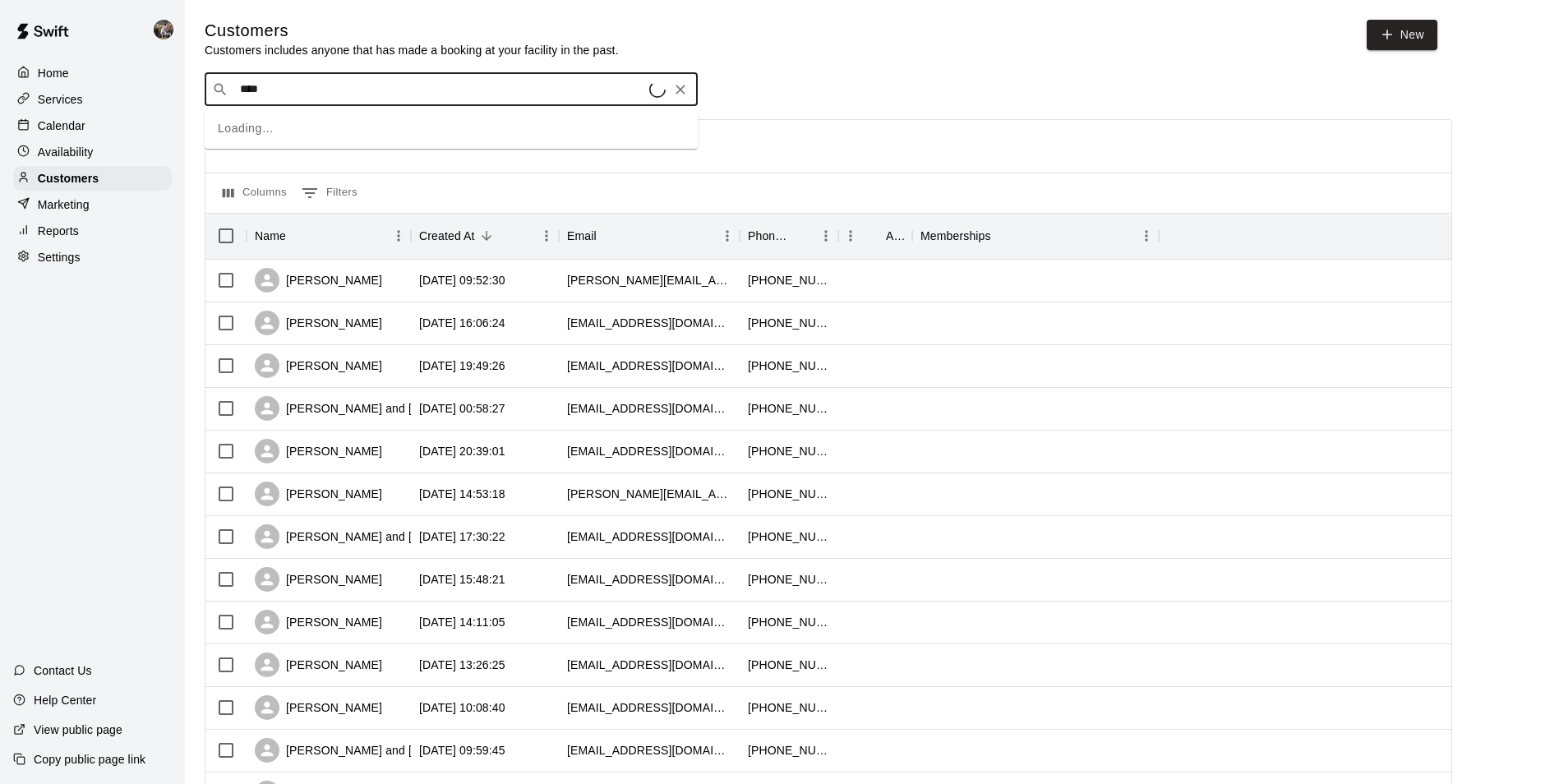
type input "*****"
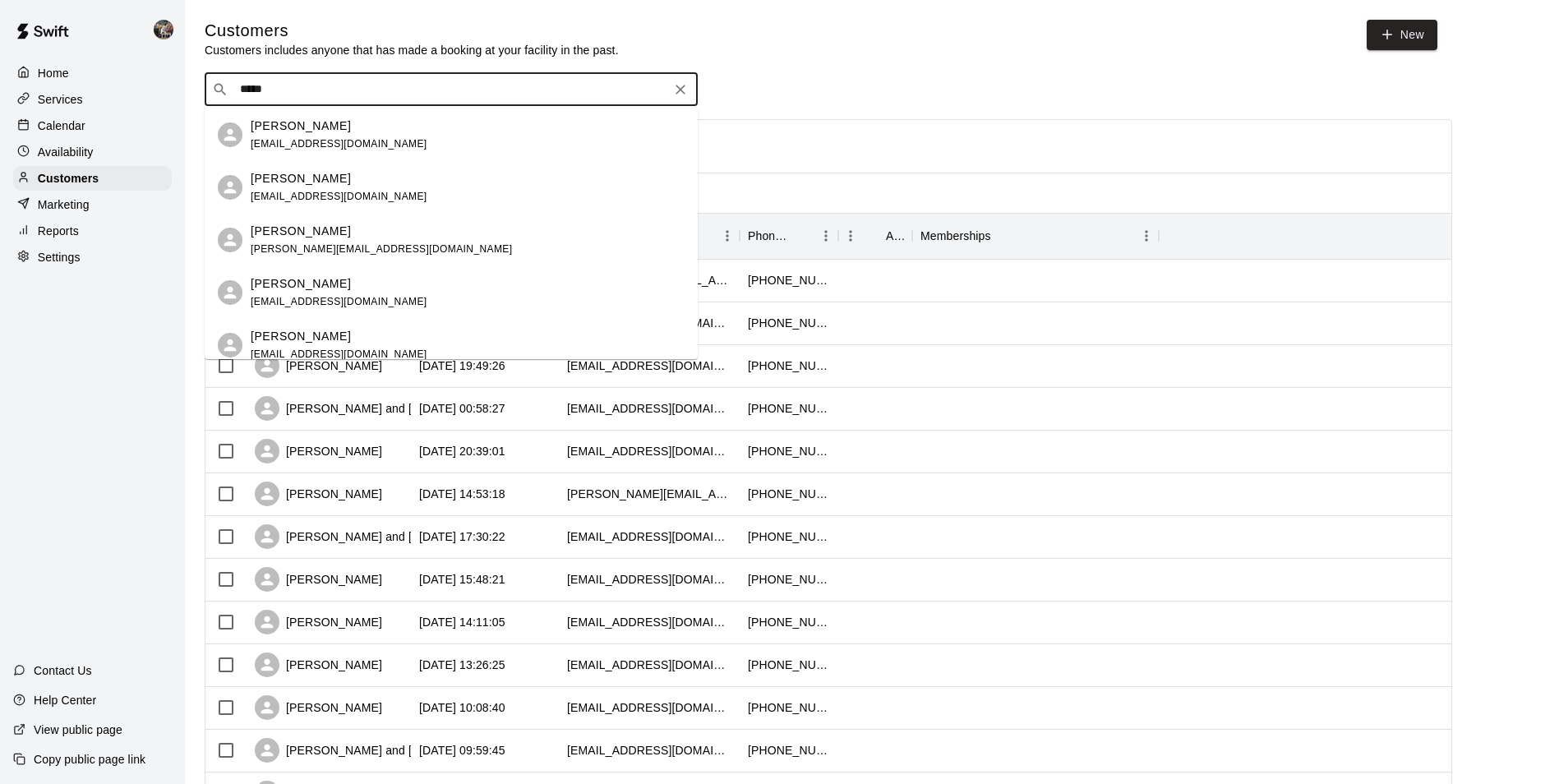
click at [302, 125] on p "[PERSON_NAME]" at bounding box center [300, 126] width 100 height 18
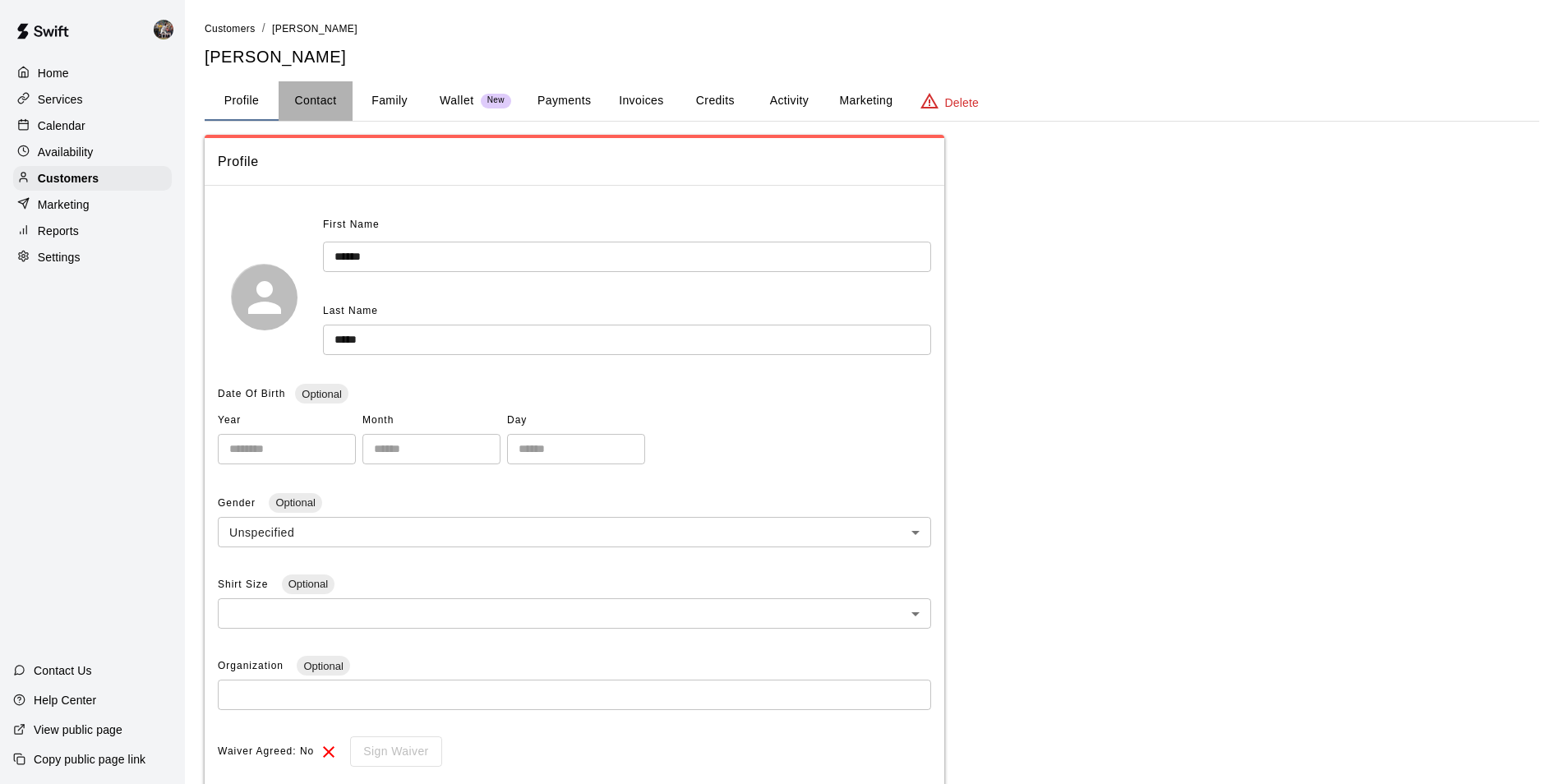
click at [327, 104] on button "Contact" at bounding box center [315, 100] width 74 height 40
select select "**"
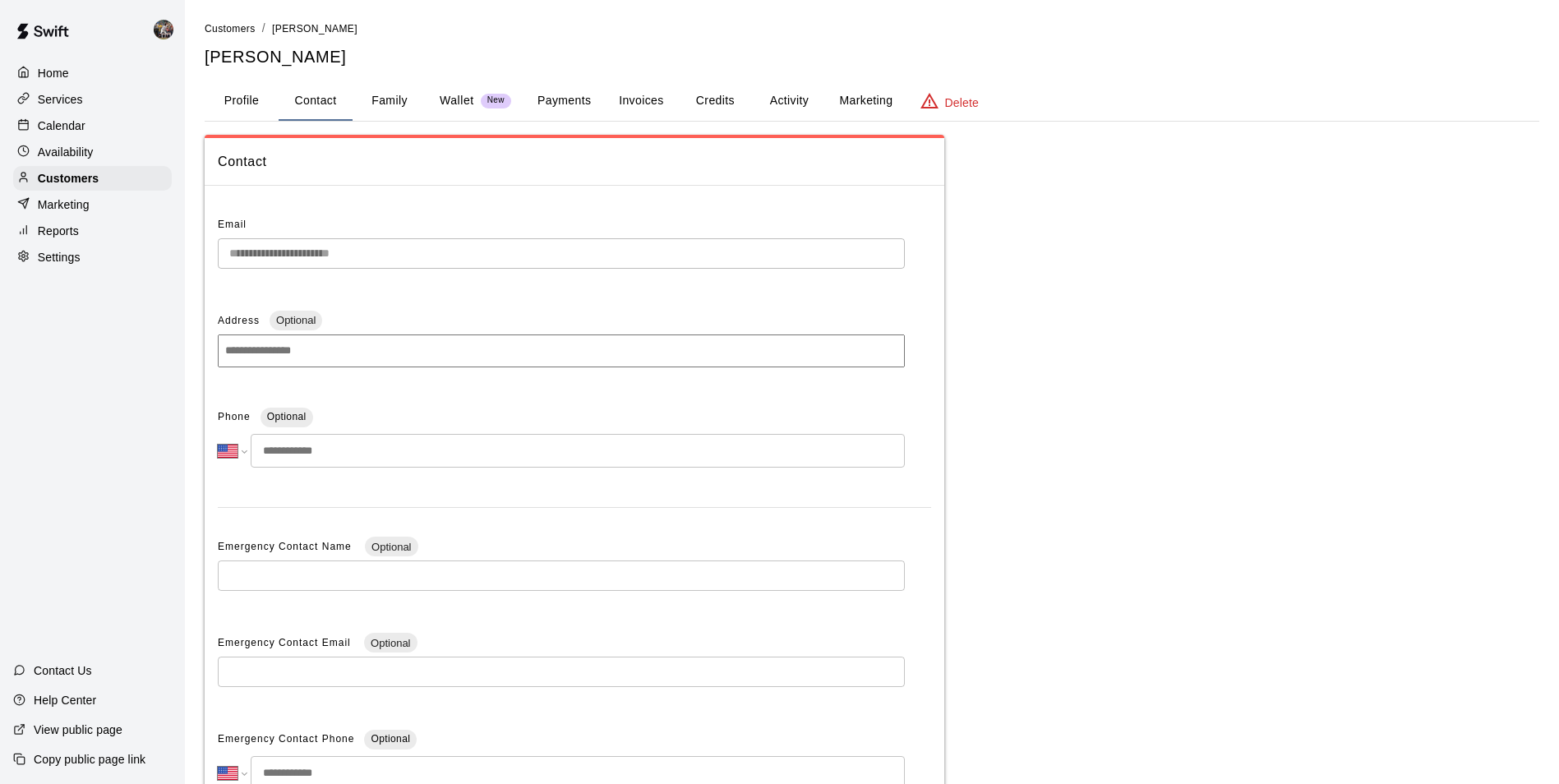
click at [380, 99] on button "Family" at bounding box center [390, 100] width 74 height 40
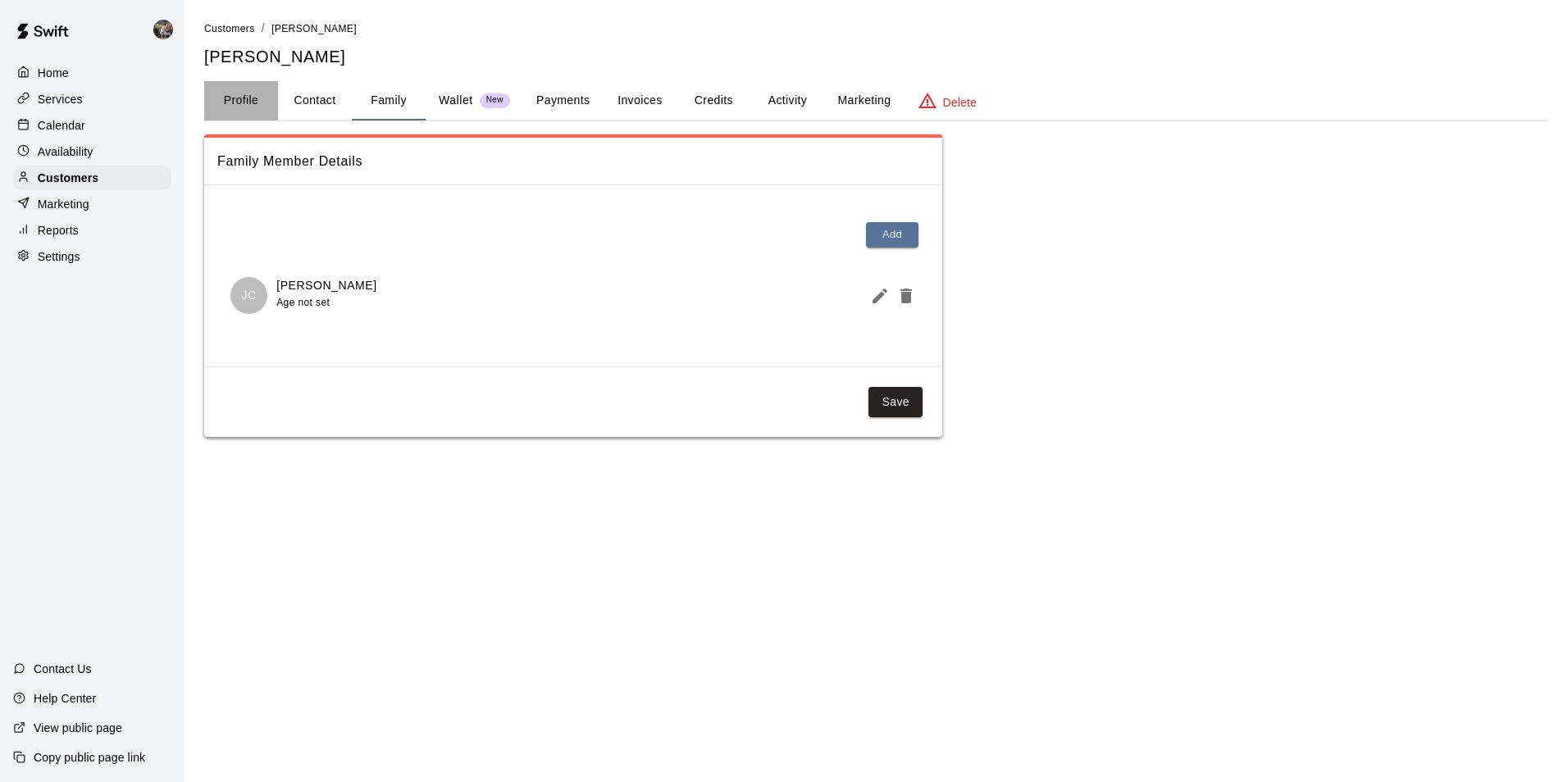
click at [244, 98] on button "Profile" at bounding box center [241, 100] width 74 height 40
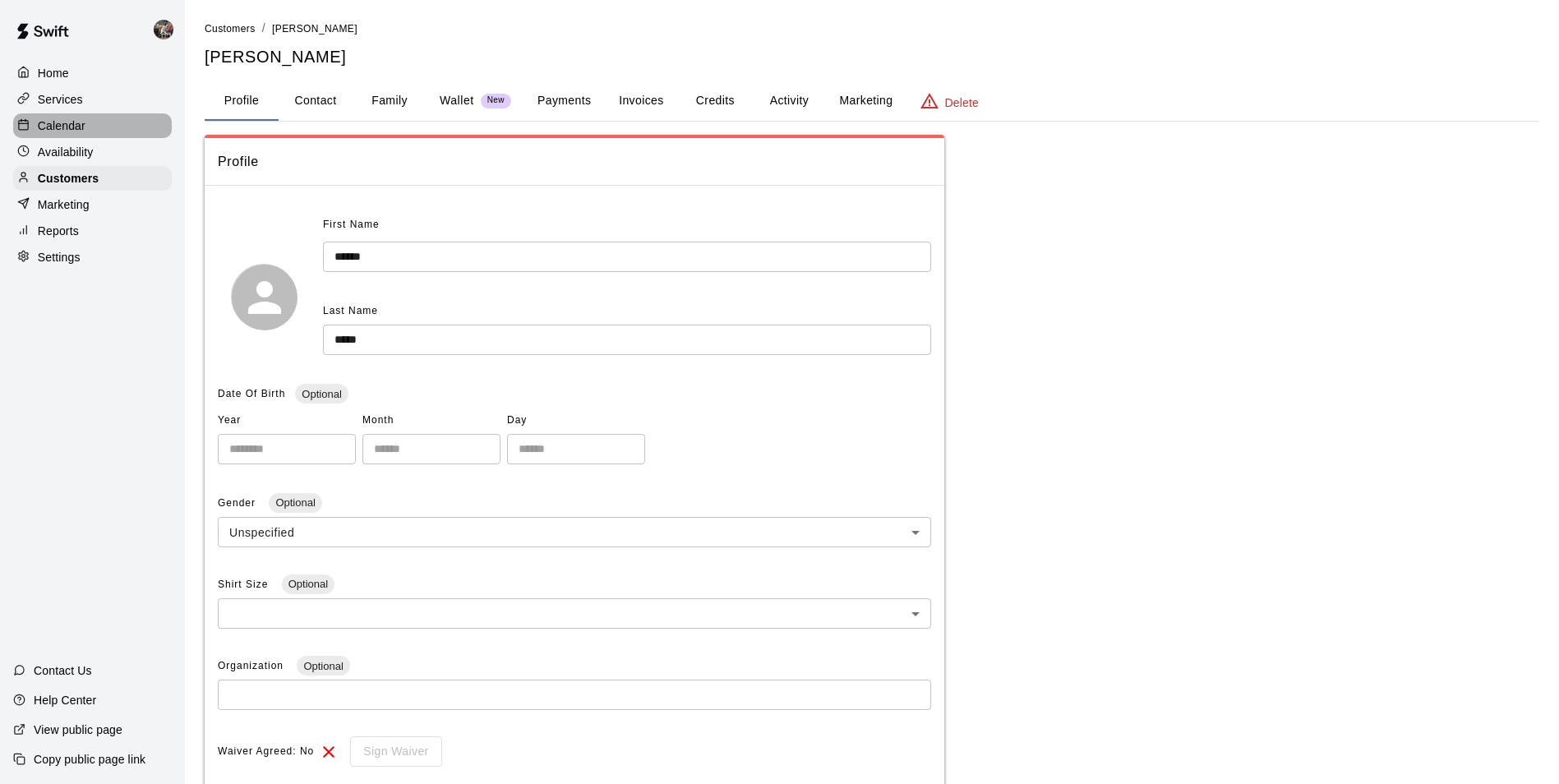
click at [109, 127] on div "Calendar" at bounding box center [92, 125] width 158 height 25
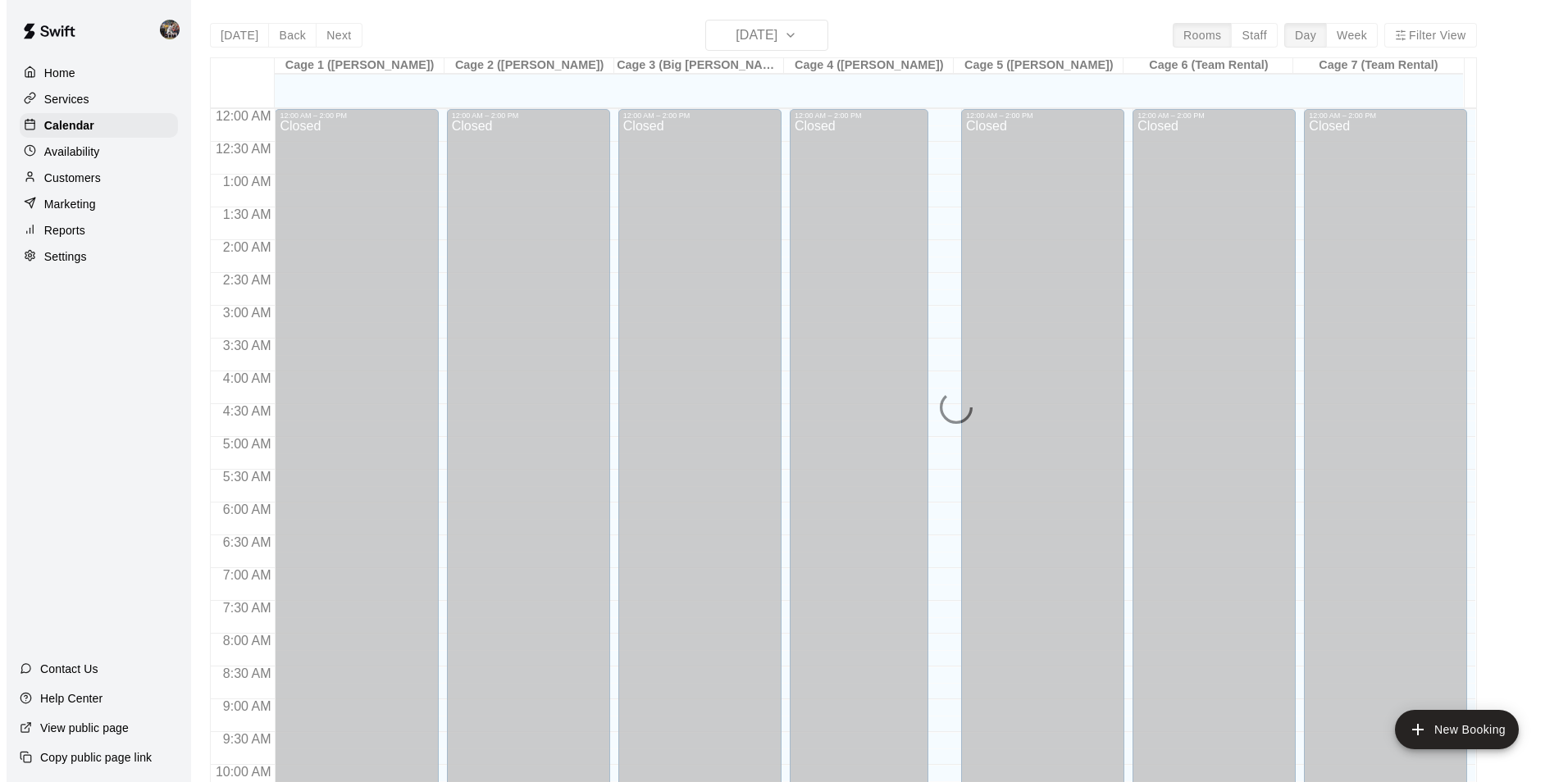
scroll to position [833, 0]
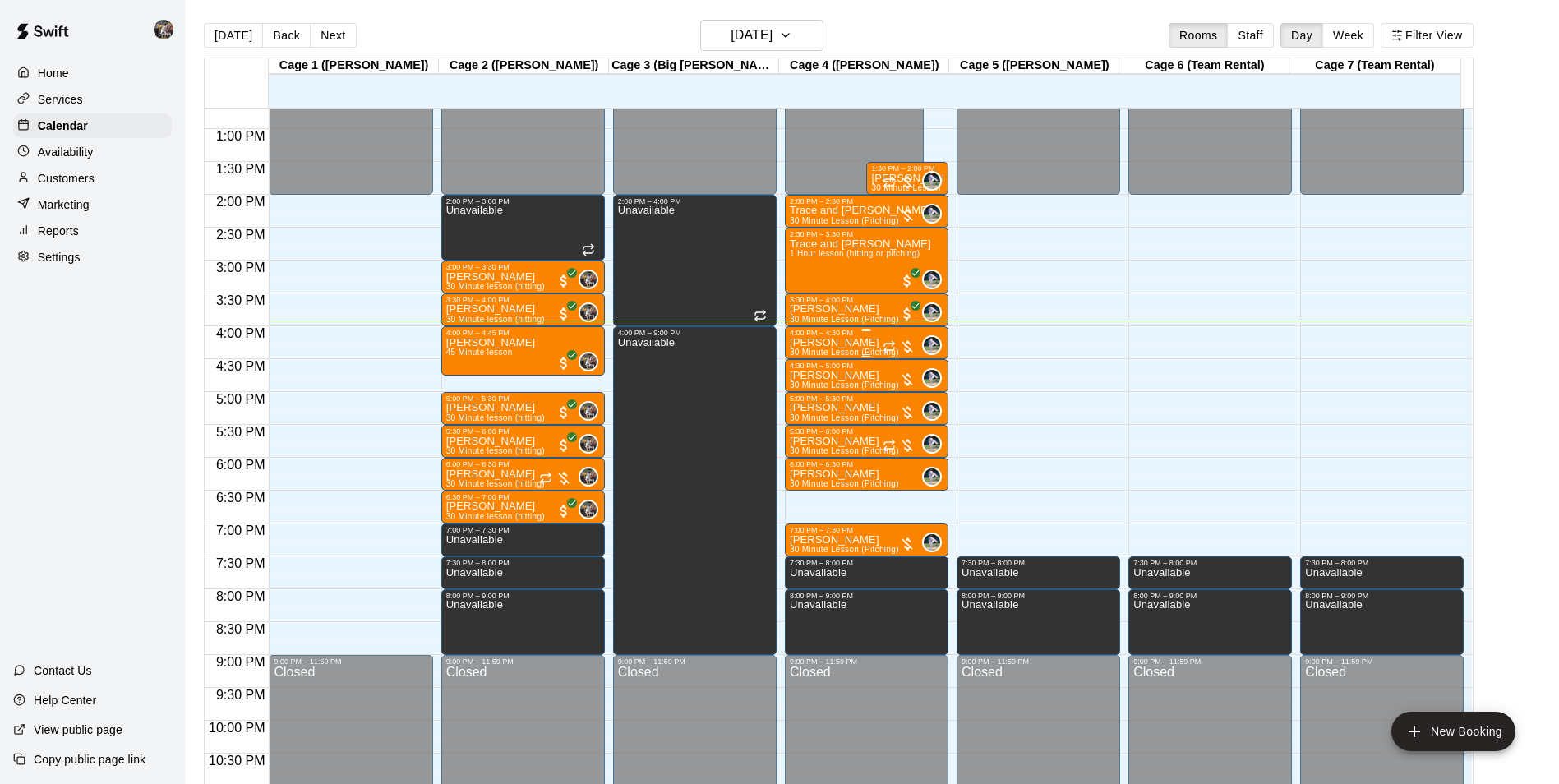
click at [846, 337] on div "4:00 PM – 4:30 PM" at bounding box center [866, 333] width 154 height 8
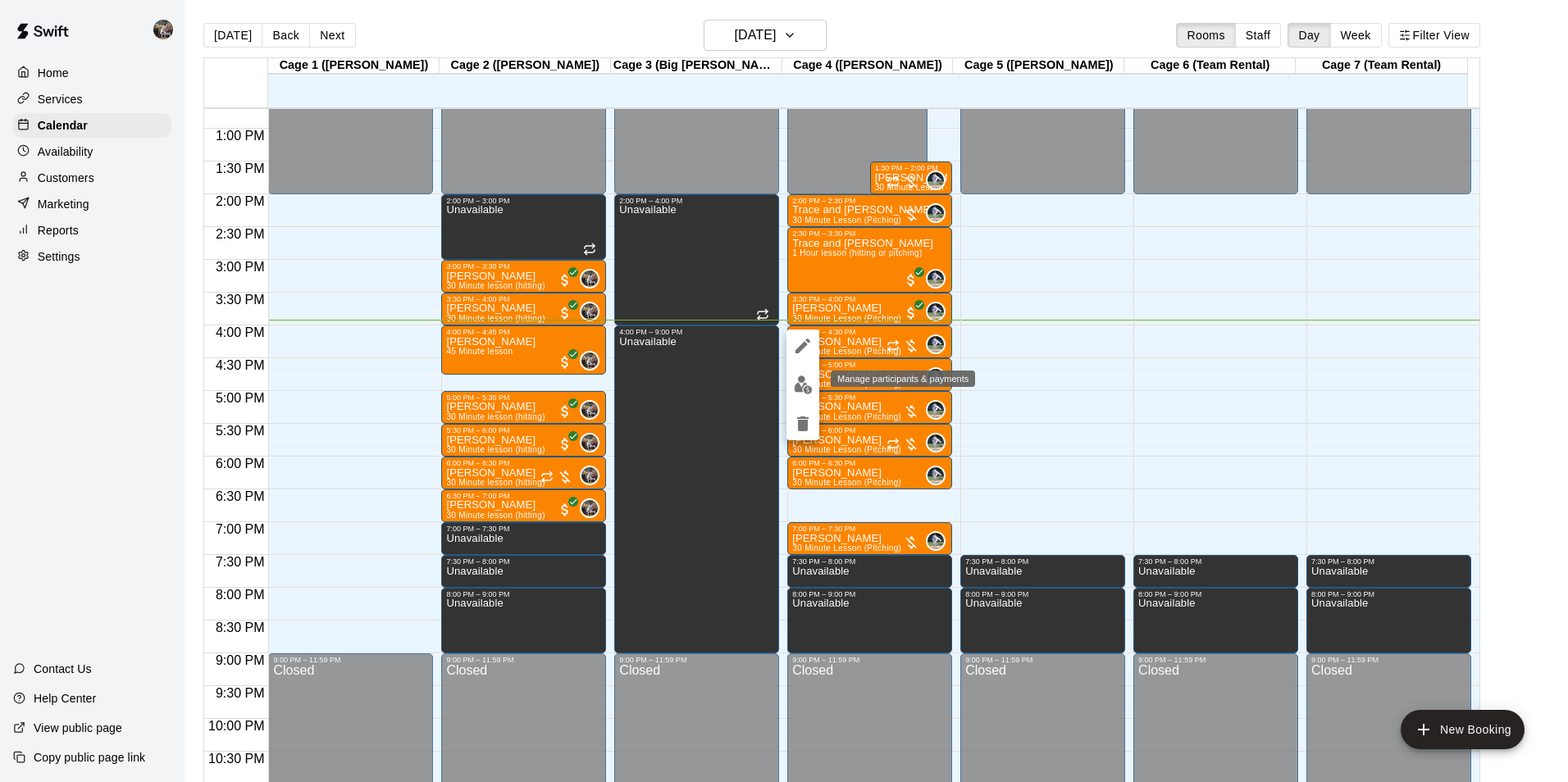
click at [804, 382] on img "edit" at bounding box center [802, 385] width 19 height 19
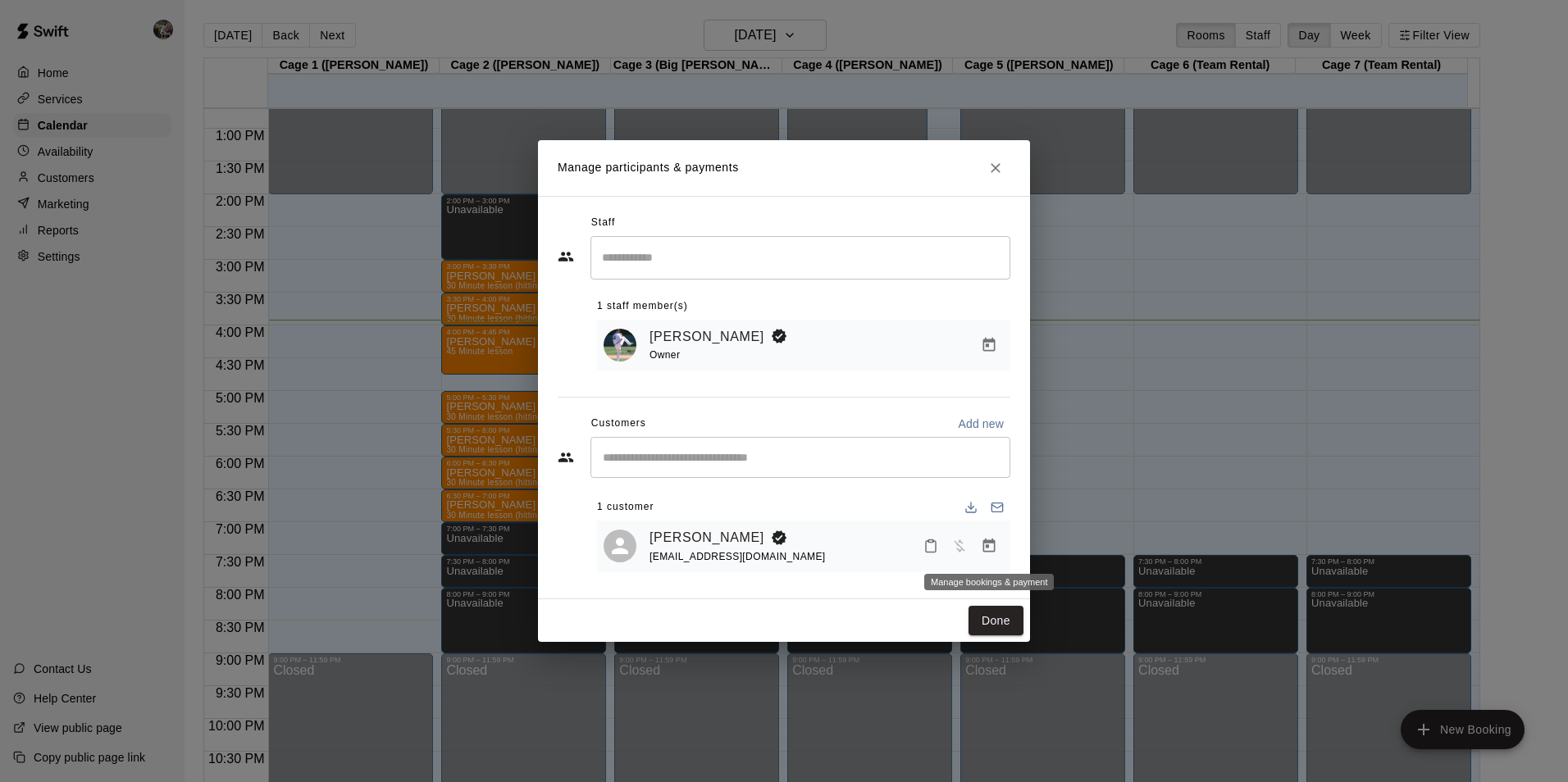
click at [984, 543] on icon "Manage bookings & payment" at bounding box center [989, 545] width 12 height 14
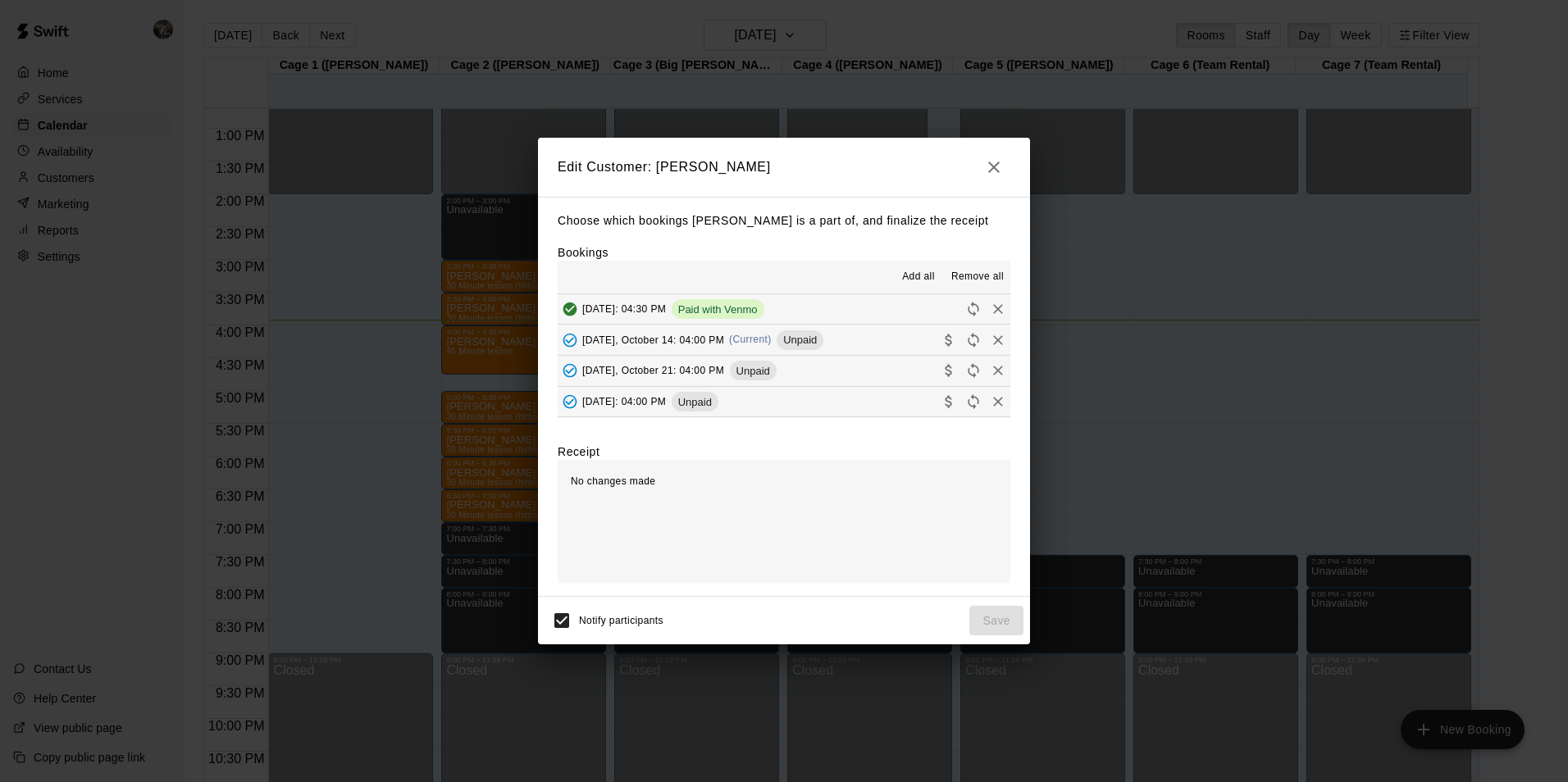
click at [843, 330] on button "[DATE], October 14: 04:00 PM (Current) Unpaid" at bounding box center [784, 339] width 452 height 30
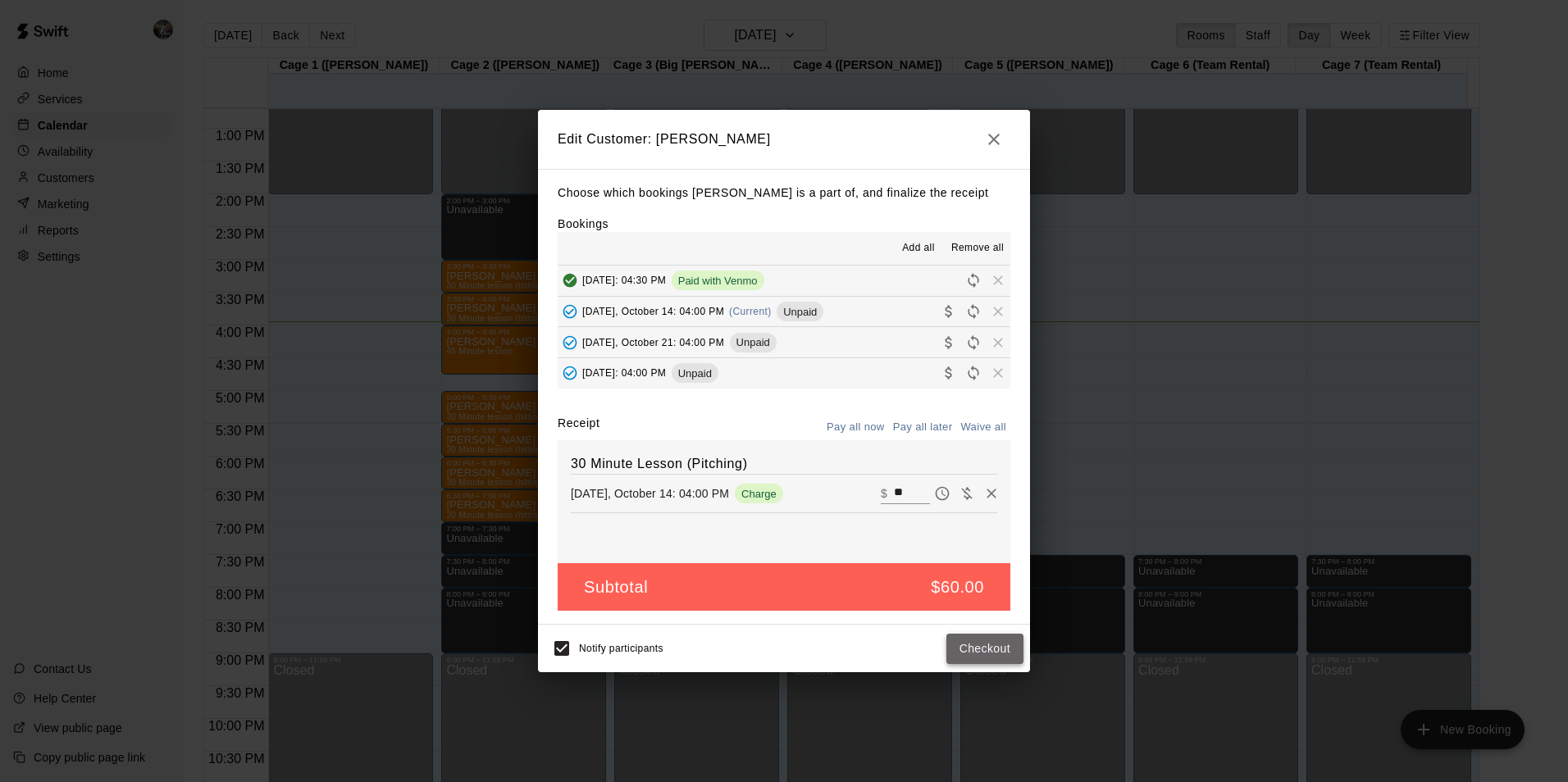
click at [983, 652] on button "Checkout" at bounding box center [984, 649] width 77 height 30
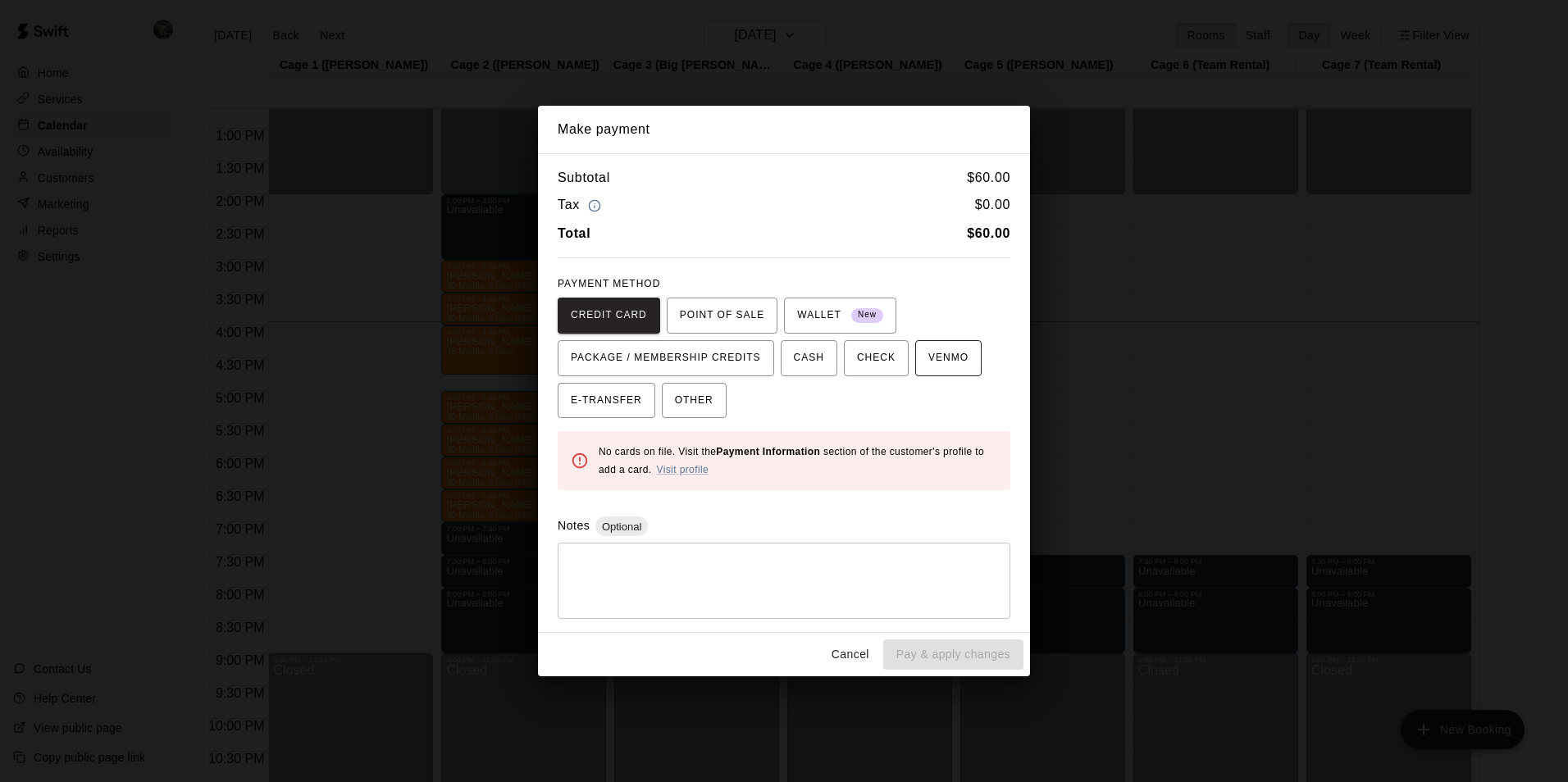
click at [930, 361] on span "VENMO" at bounding box center [949, 358] width 40 height 27
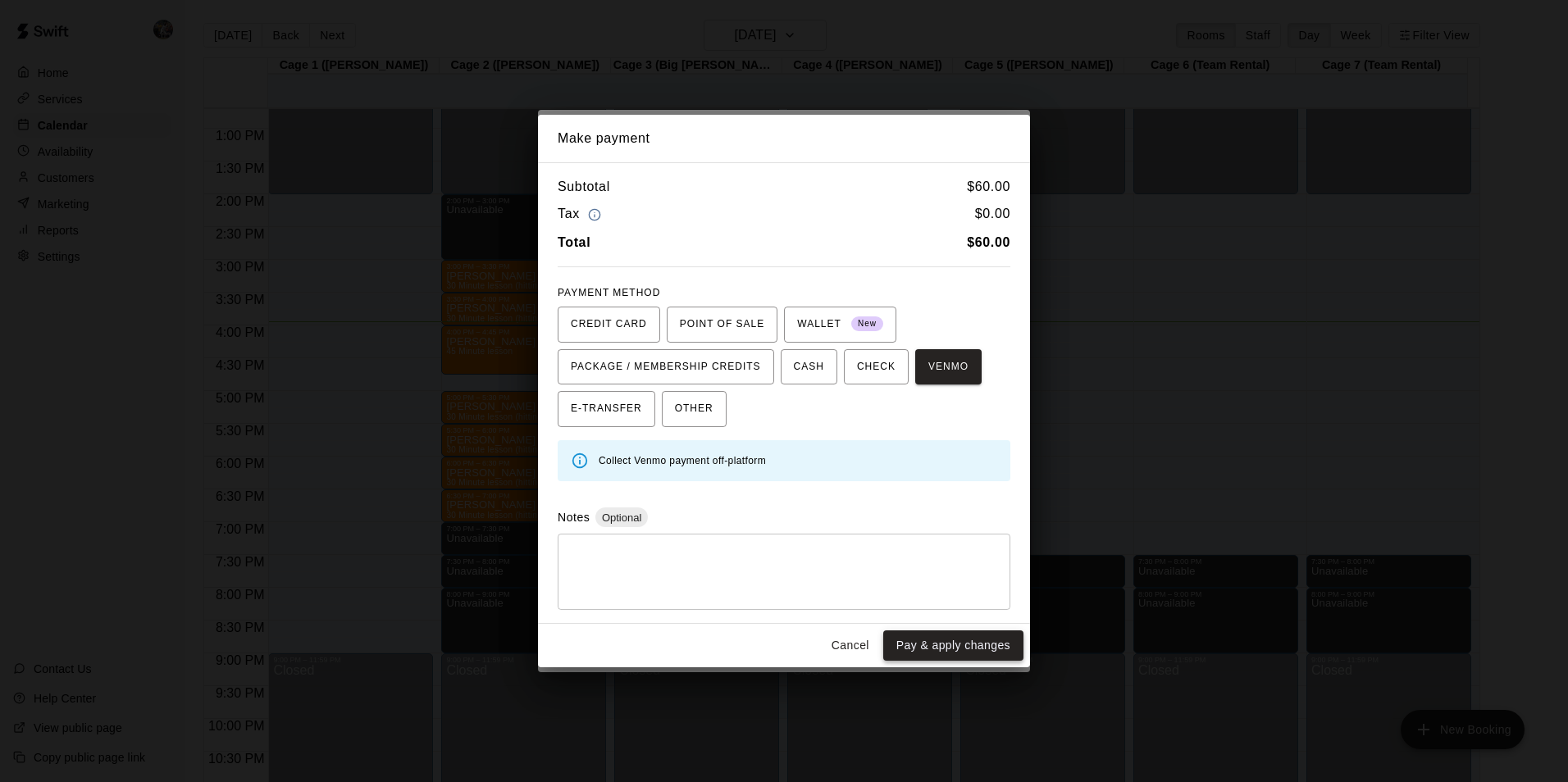
click at [956, 641] on button "Pay & apply changes" at bounding box center [953, 645] width 141 height 30
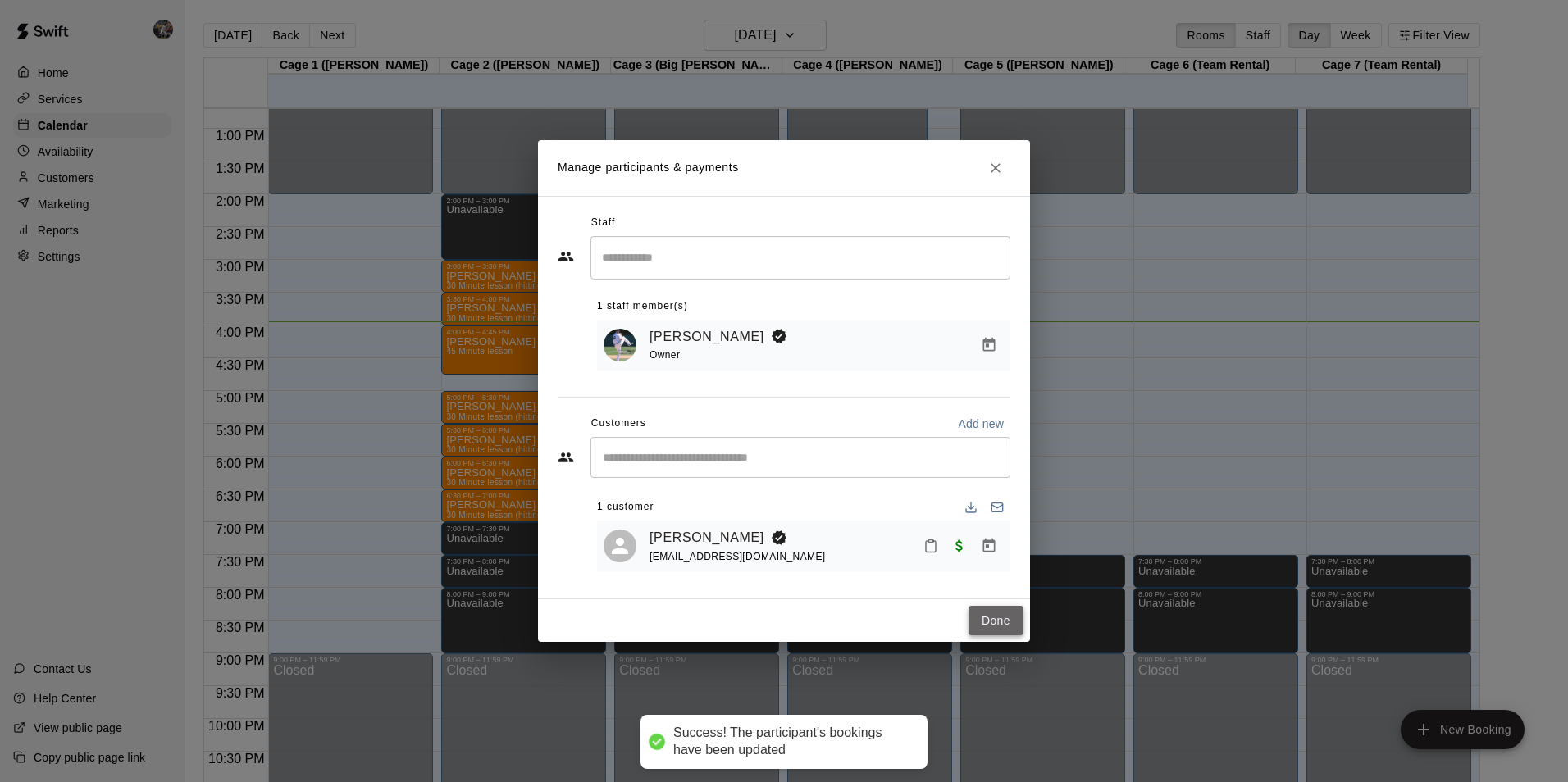
click at [994, 617] on button "Done" at bounding box center [995, 620] width 55 height 30
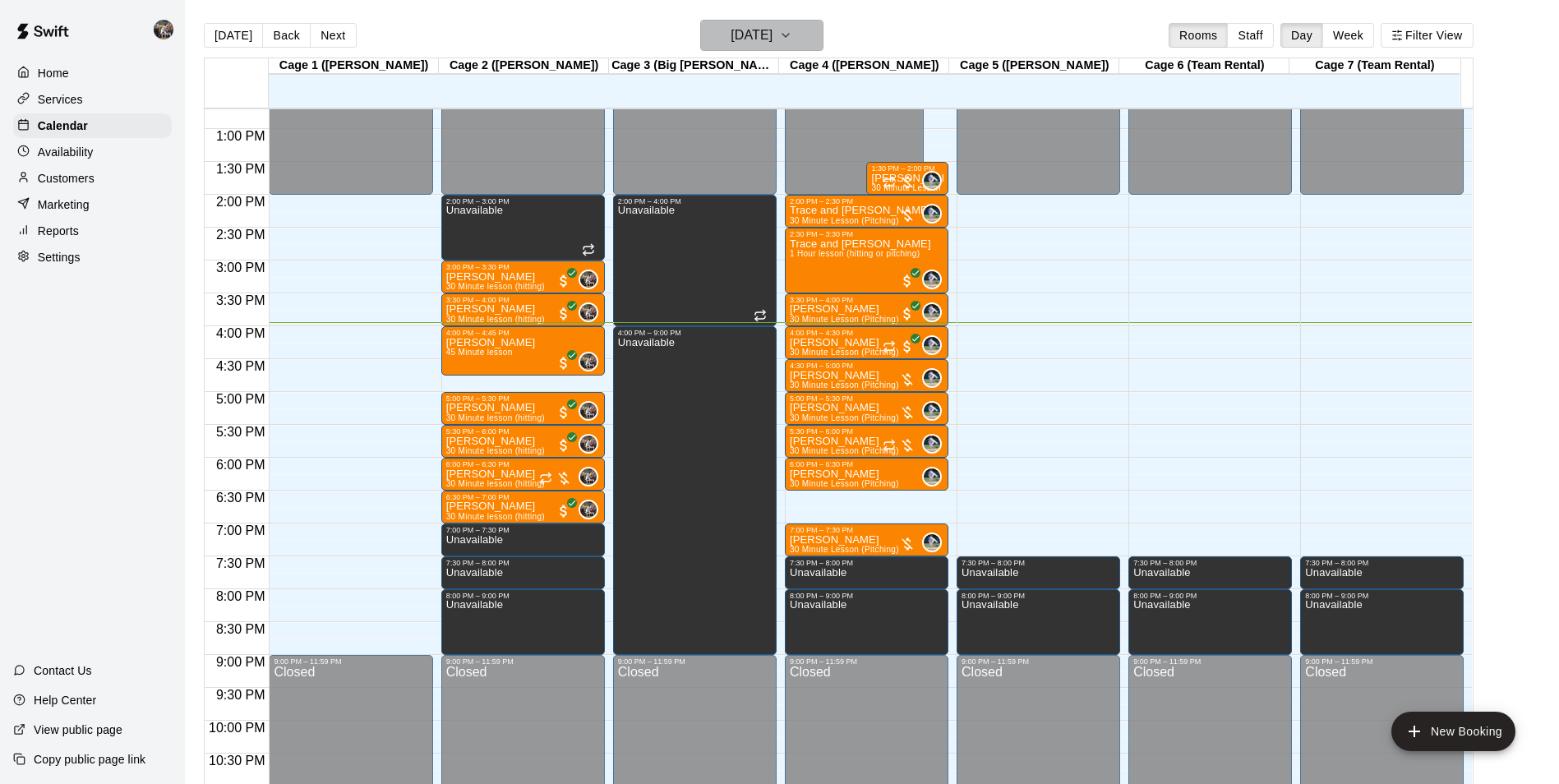
click at [745, 36] on h6 "[DATE]" at bounding box center [751, 35] width 41 height 23
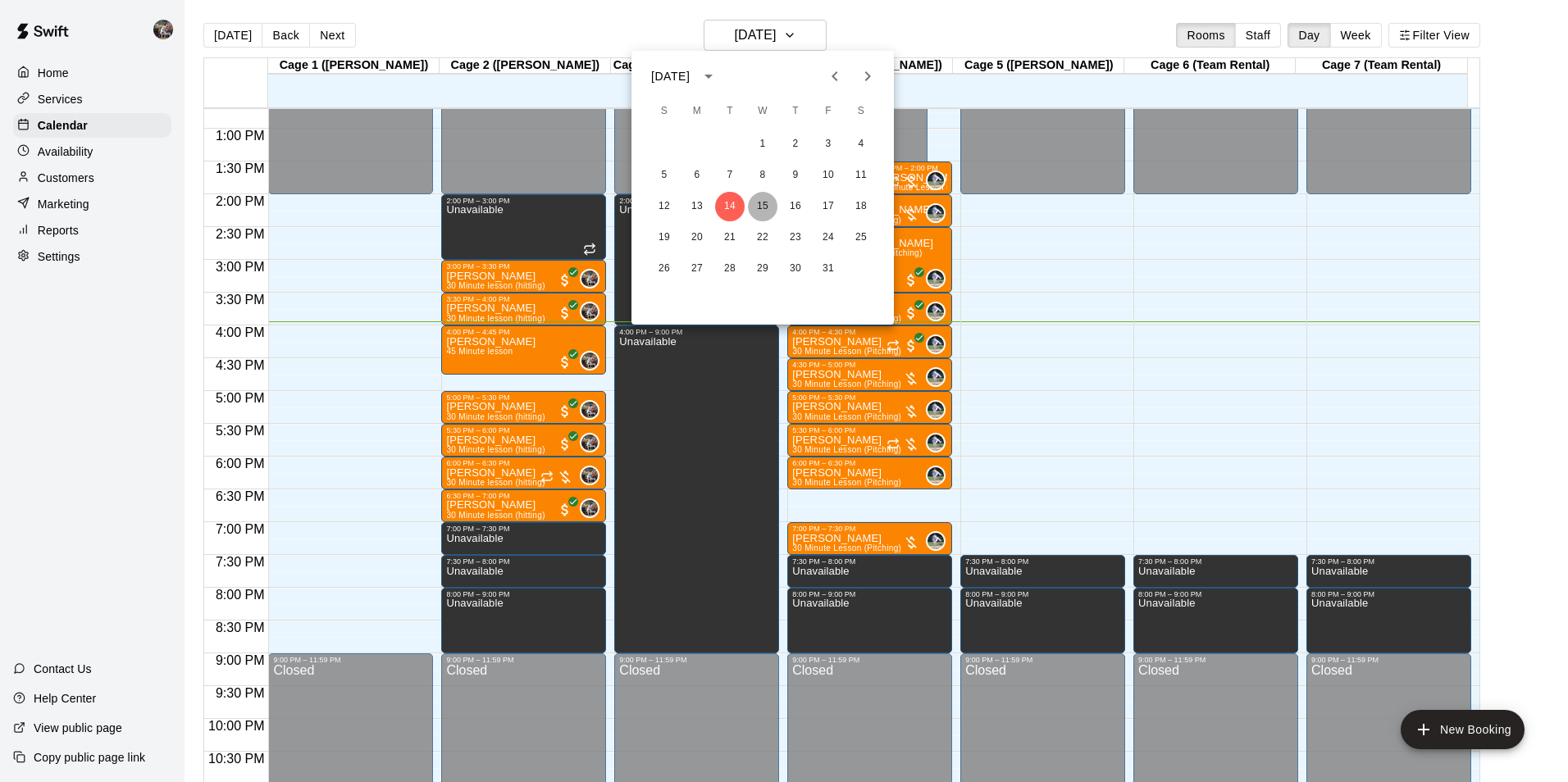
click at [765, 207] on button "15" at bounding box center [763, 207] width 29 height 29
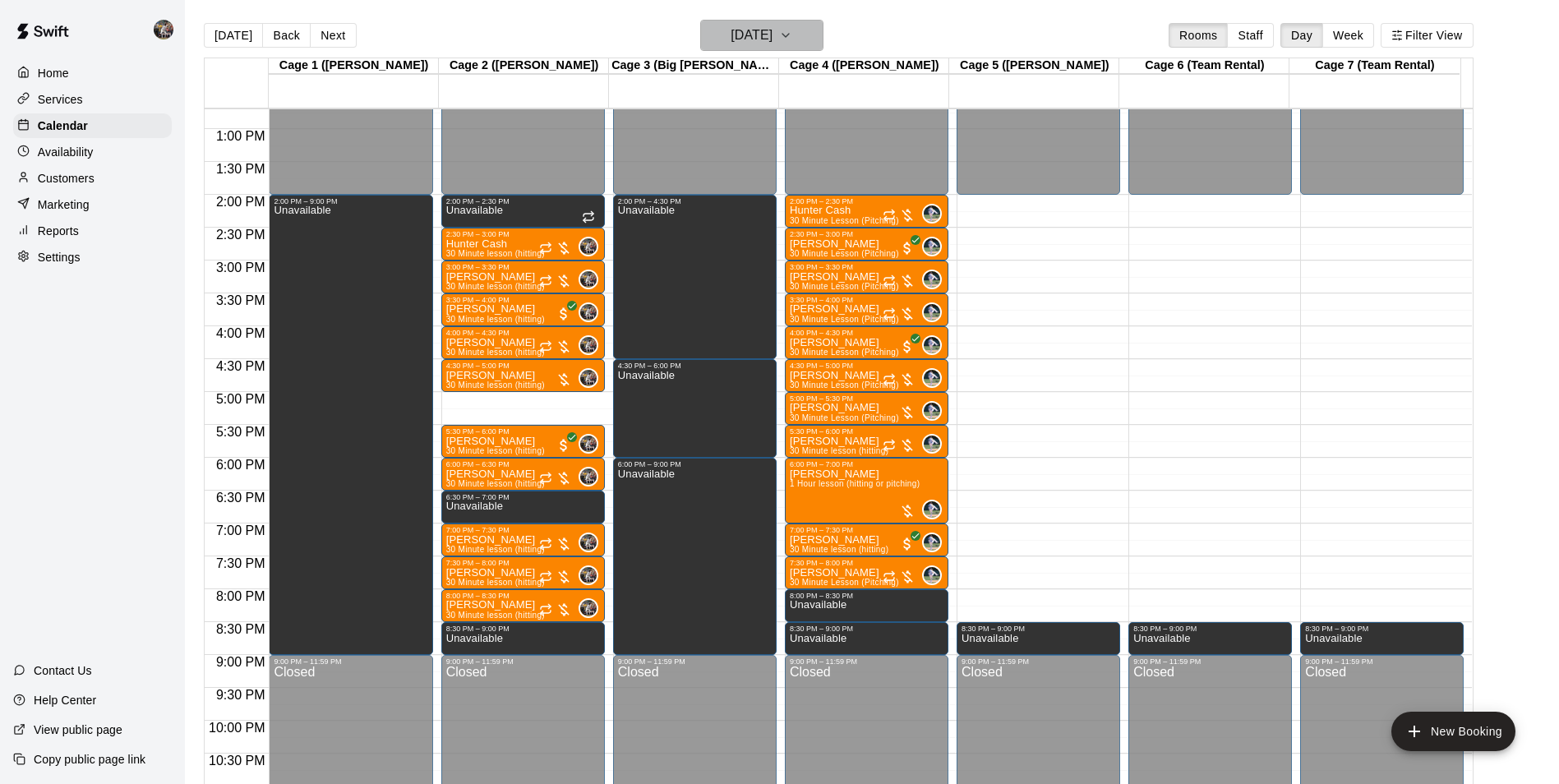
click at [748, 37] on h6 "[DATE]" at bounding box center [751, 35] width 41 height 23
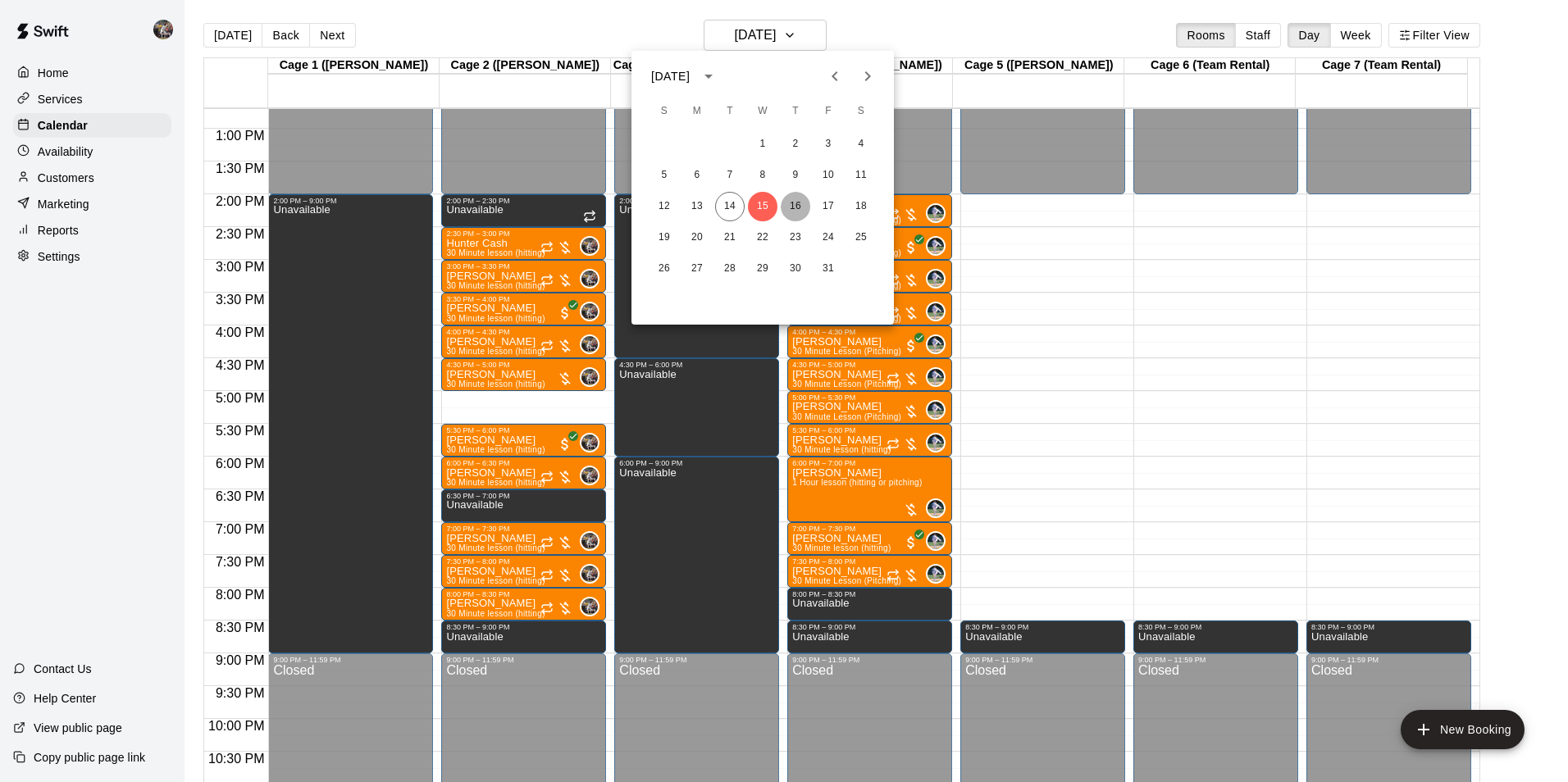
click at [801, 205] on button "16" at bounding box center [795, 207] width 29 height 29
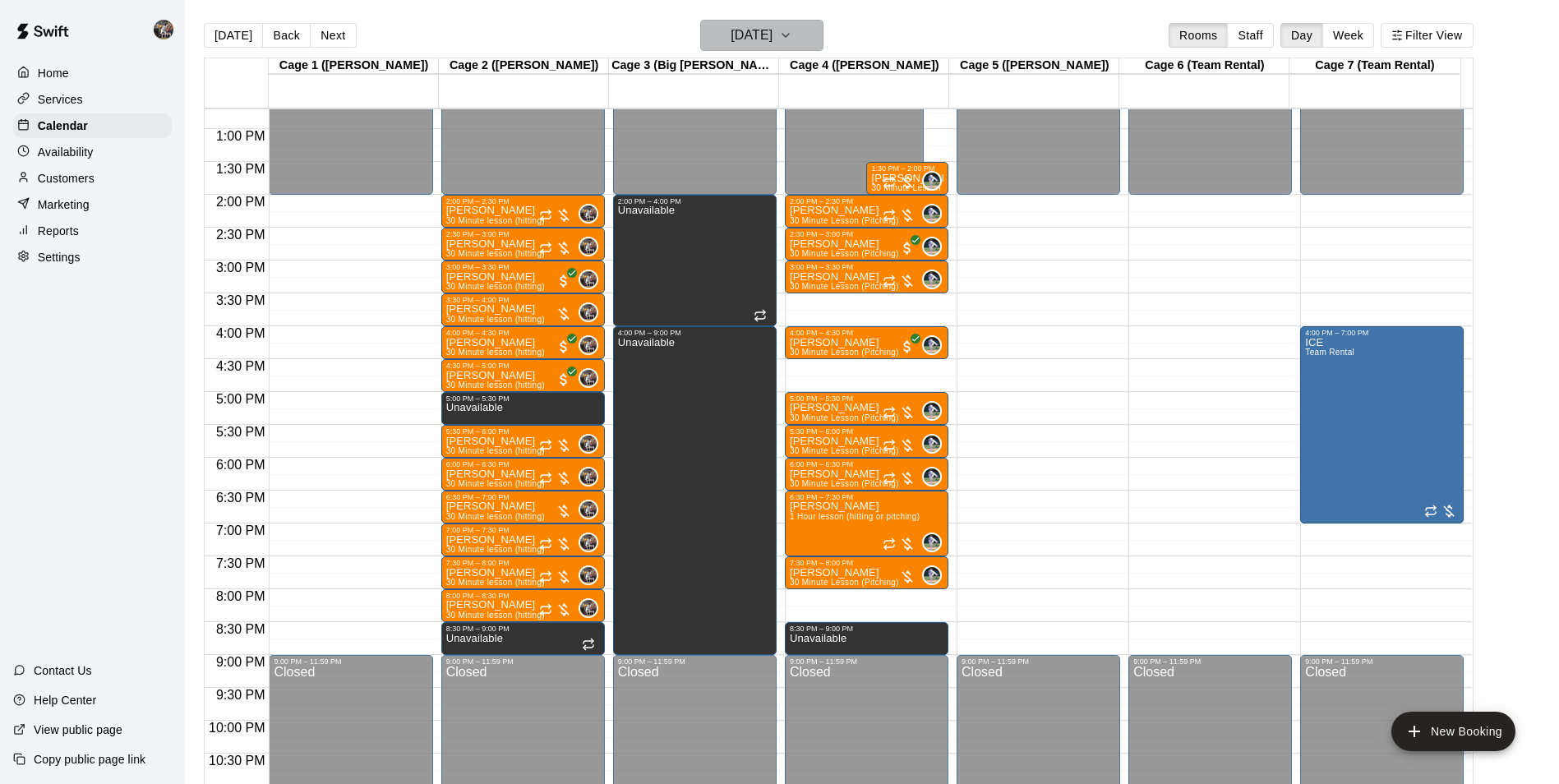
click at [756, 35] on h6 "[DATE]" at bounding box center [751, 35] width 41 height 23
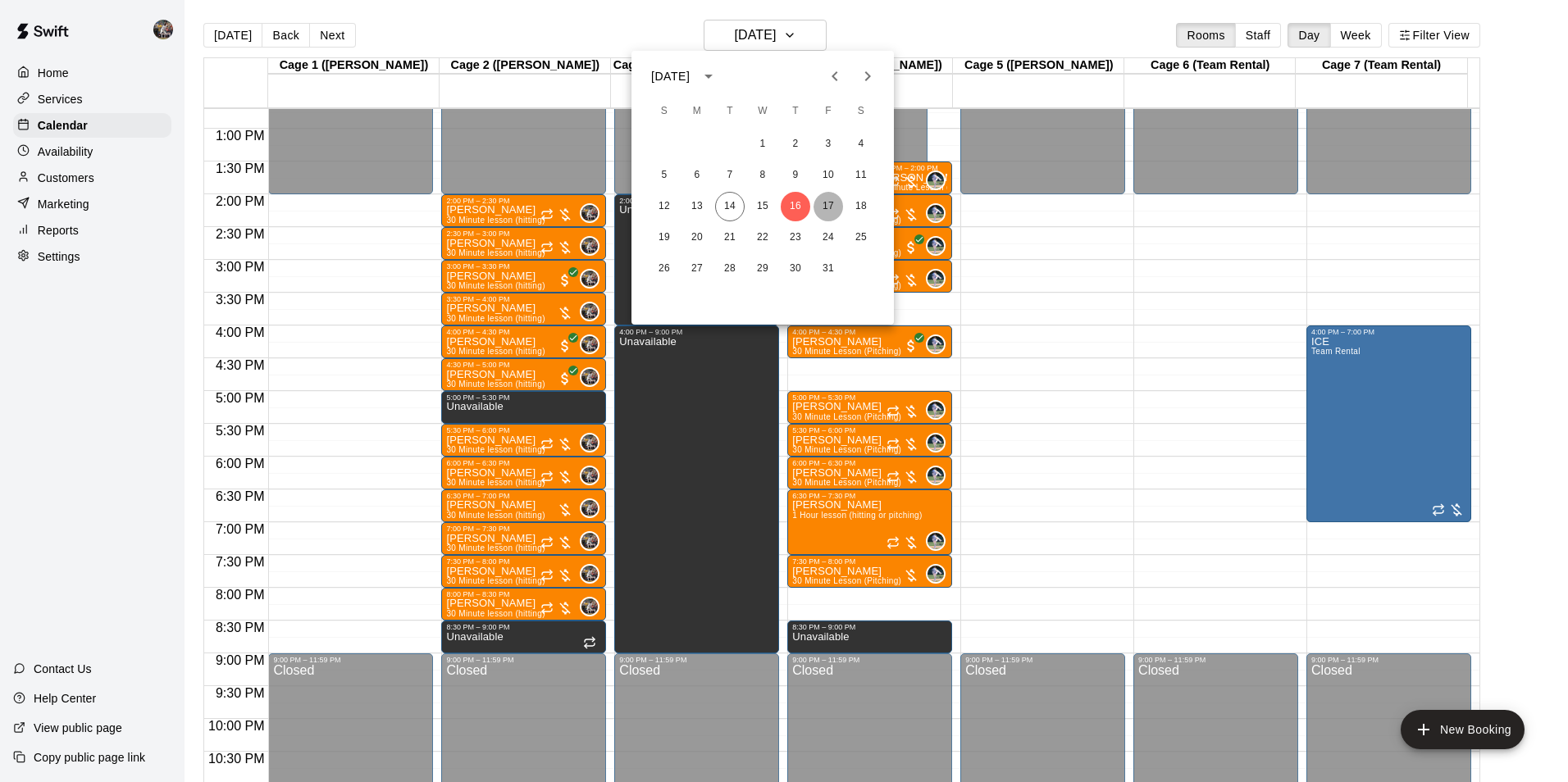
click at [827, 203] on button "17" at bounding box center [828, 207] width 29 height 29
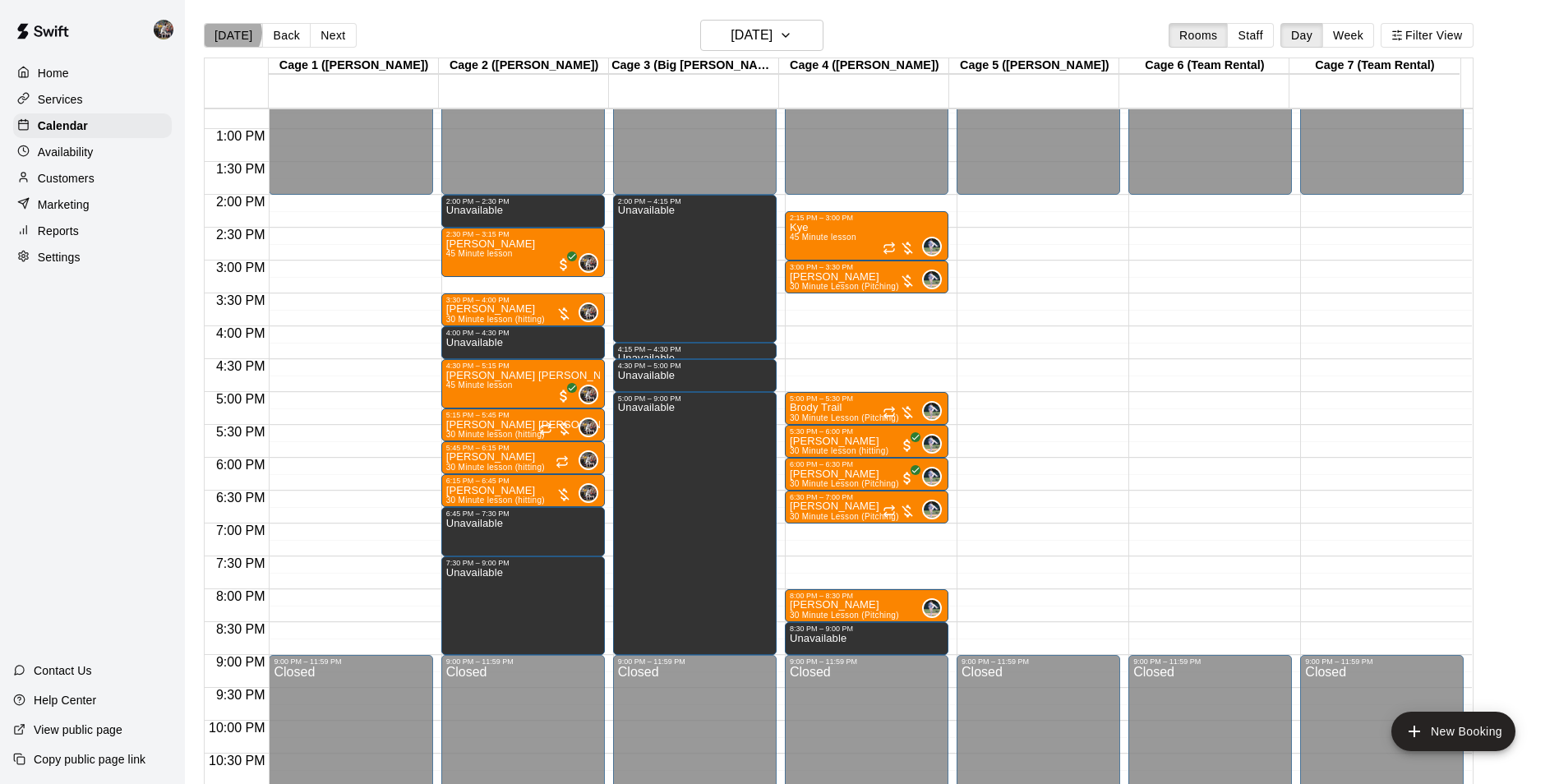
click at [231, 32] on button "[DATE]" at bounding box center [233, 35] width 59 height 25
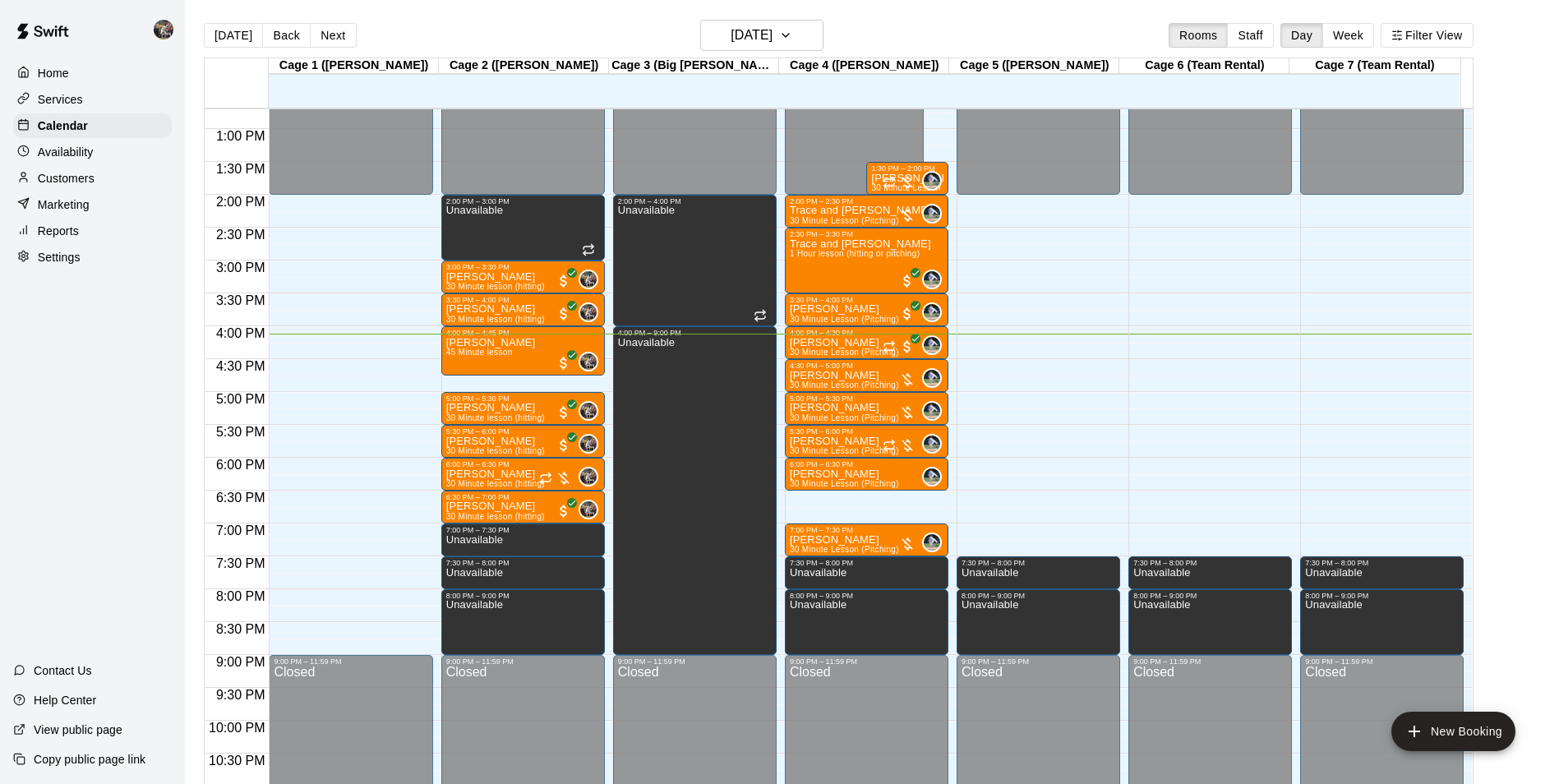
click at [766, 17] on main "[DATE] Back [DATE][DATE] Rooms Staff Day Week Filter View Cage 1 ([PERSON_NAME]…" at bounding box center [872, 405] width 1374 height 811
click at [765, 29] on h6 "[DATE]" at bounding box center [751, 35] width 41 height 23
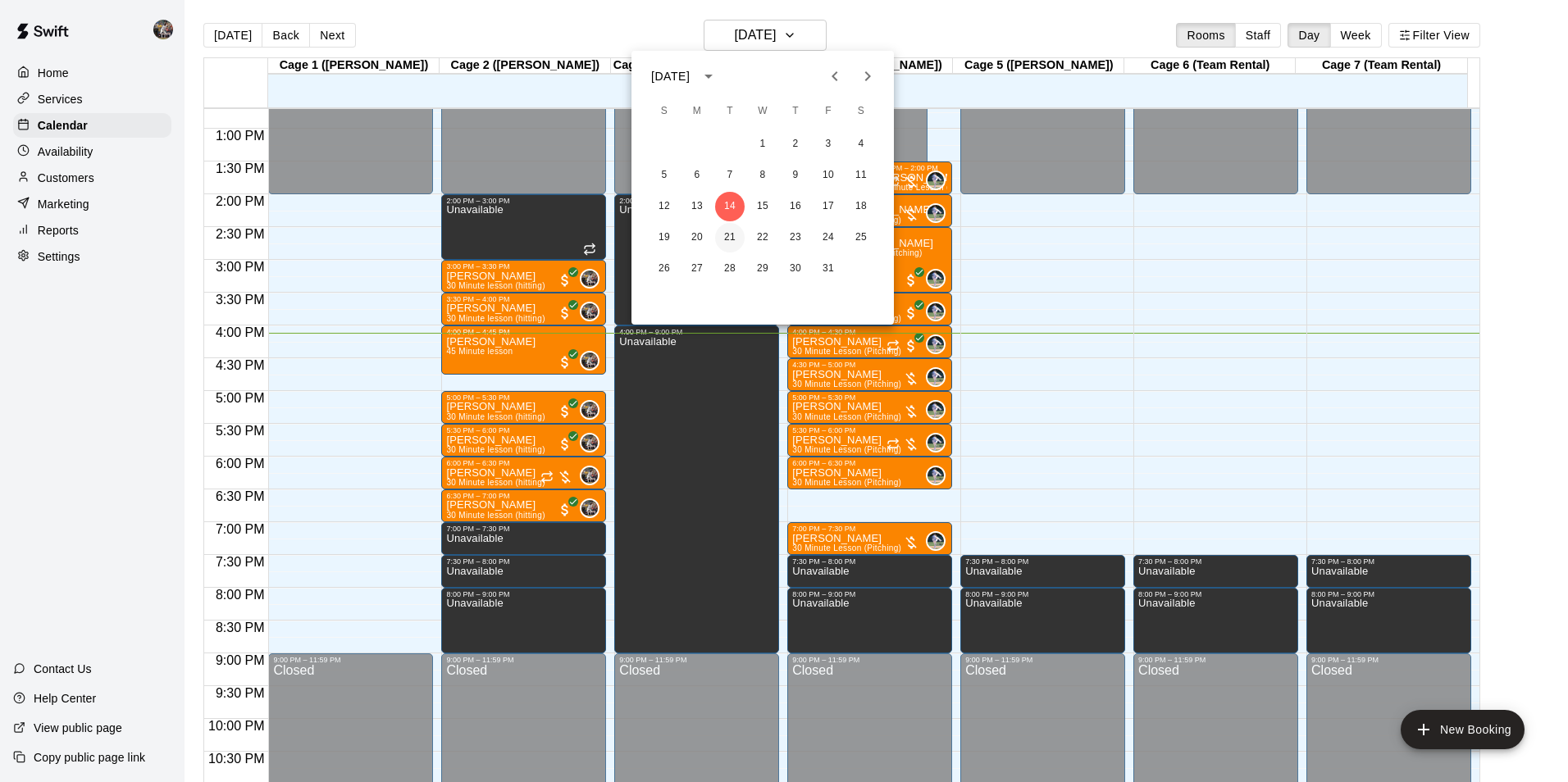
click at [726, 232] on button "21" at bounding box center [730, 238] width 29 height 29
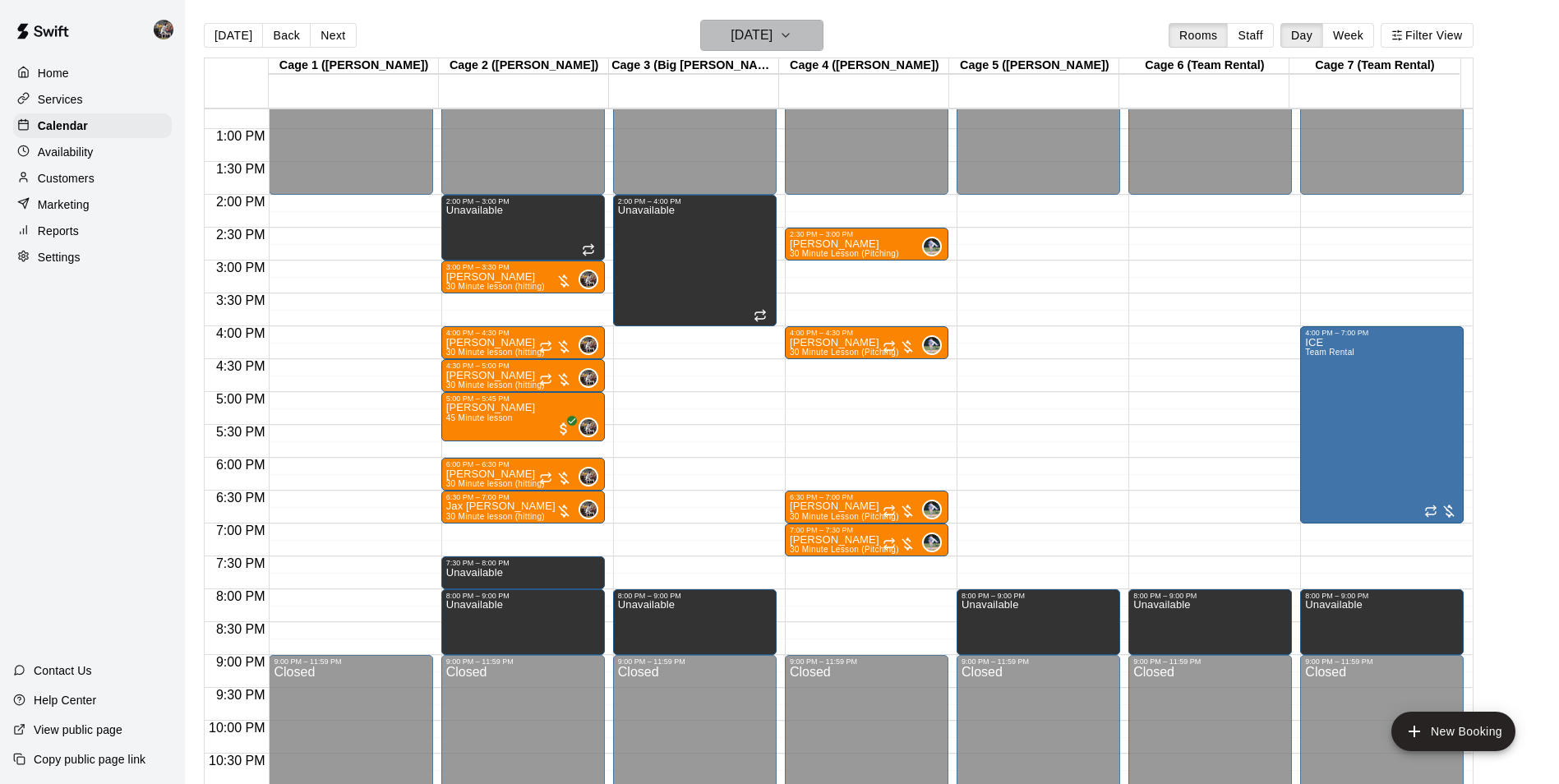
click at [737, 36] on h6 "[DATE]" at bounding box center [751, 35] width 41 height 23
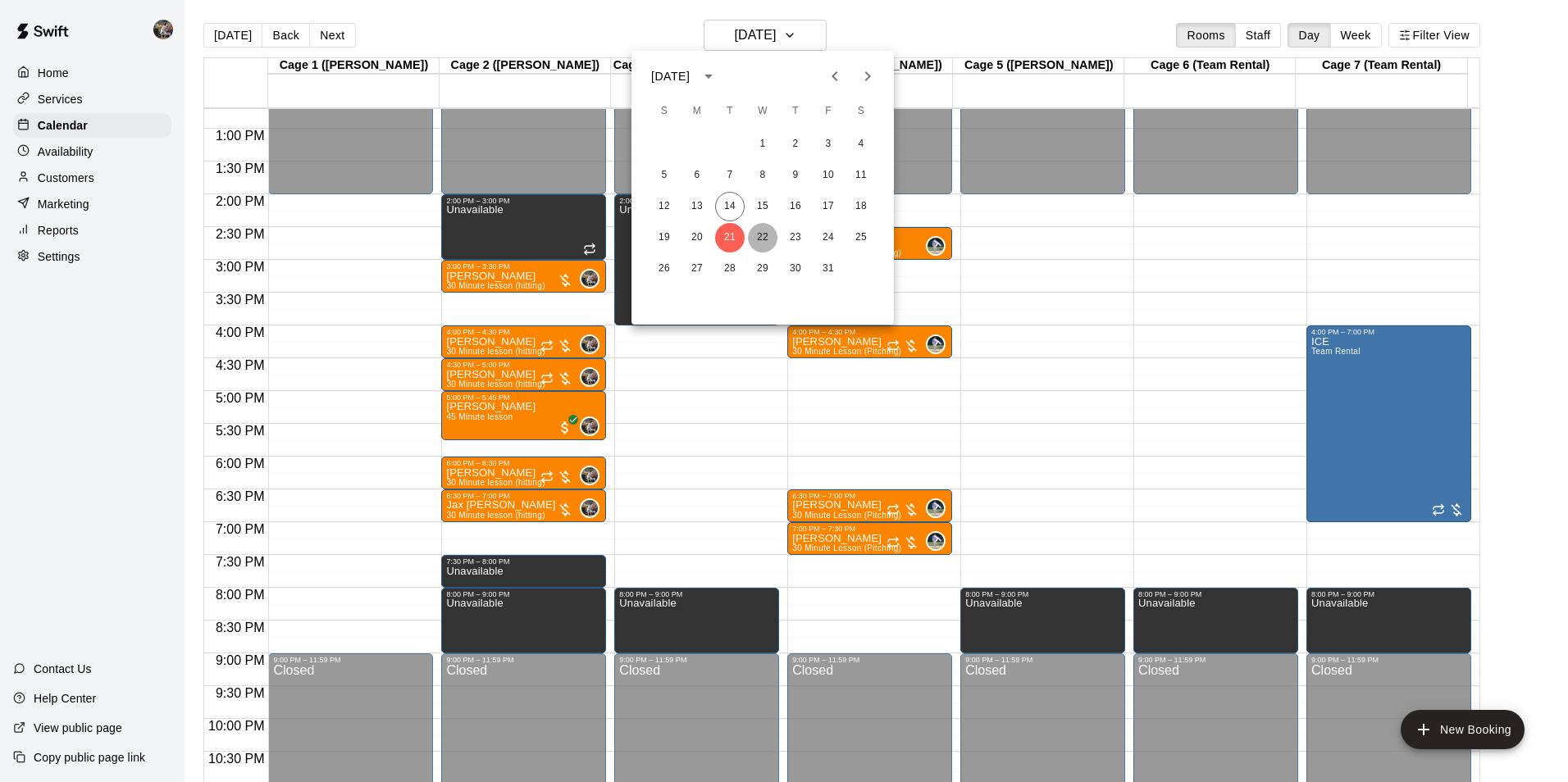
click at [766, 237] on button "22" at bounding box center [763, 238] width 29 height 29
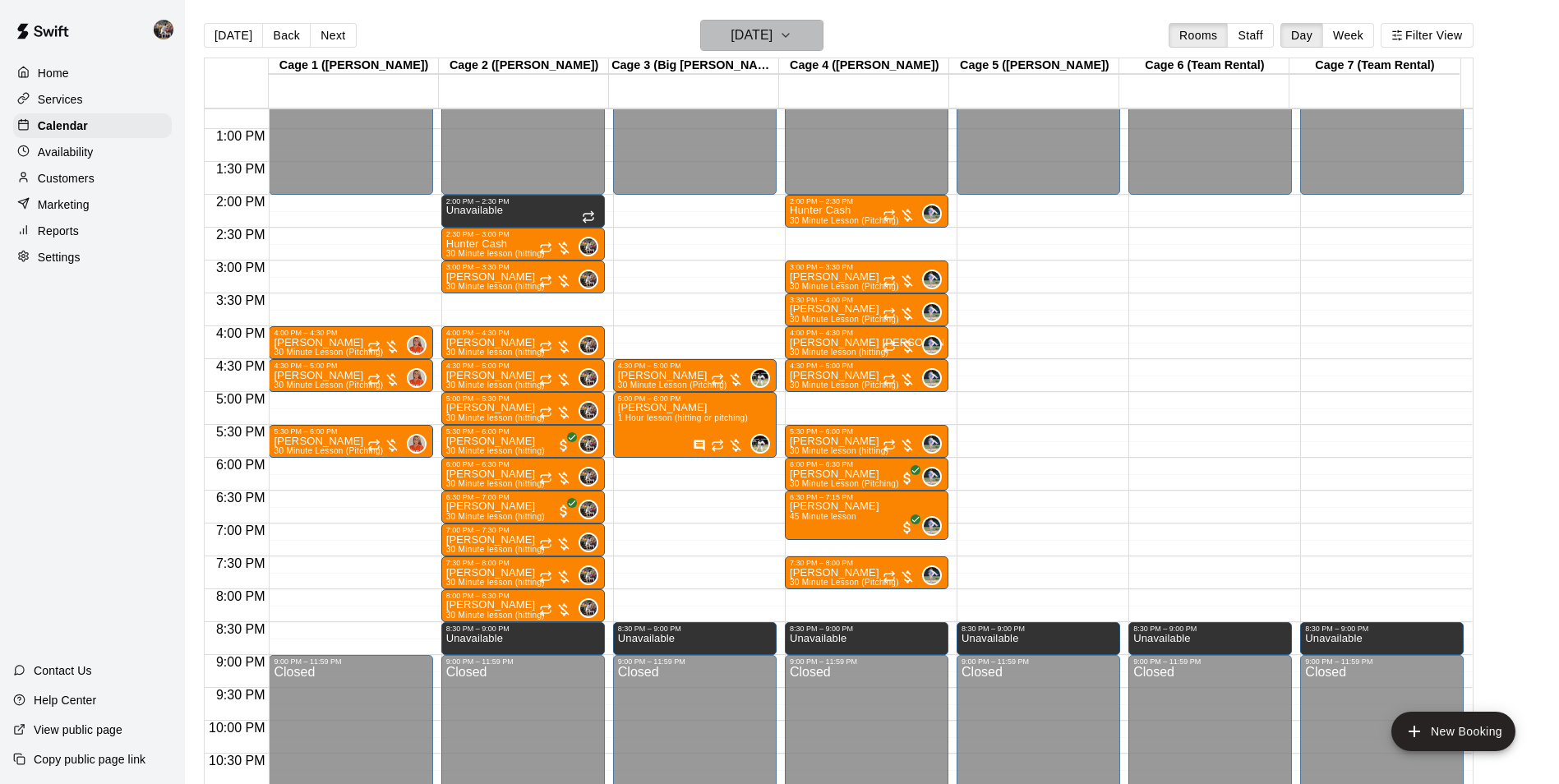
click at [754, 41] on h6 "[DATE]" at bounding box center [751, 35] width 41 height 23
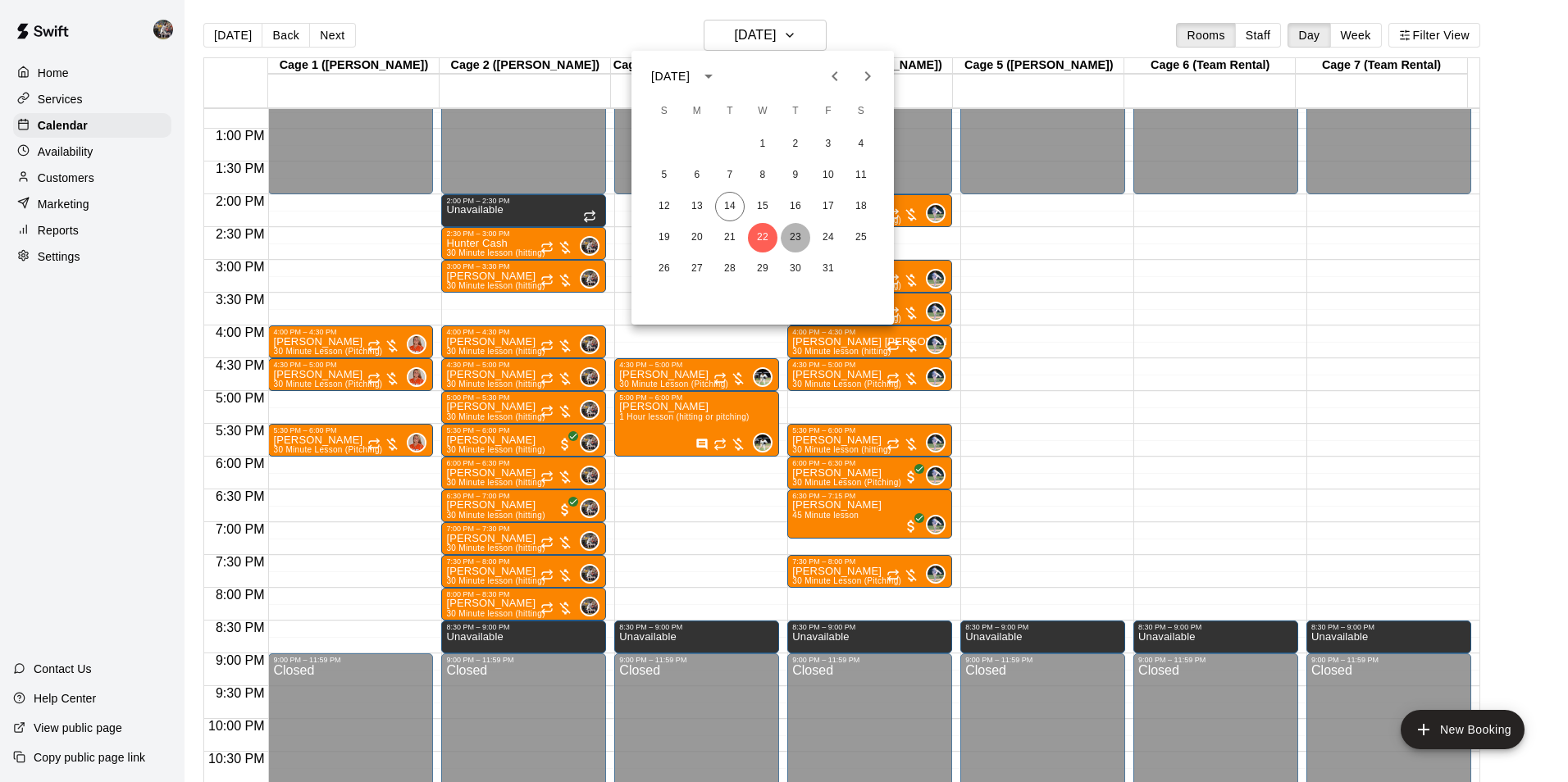
click at [797, 237] on button "23" at bounding box center [795, 238] width 29 height 29
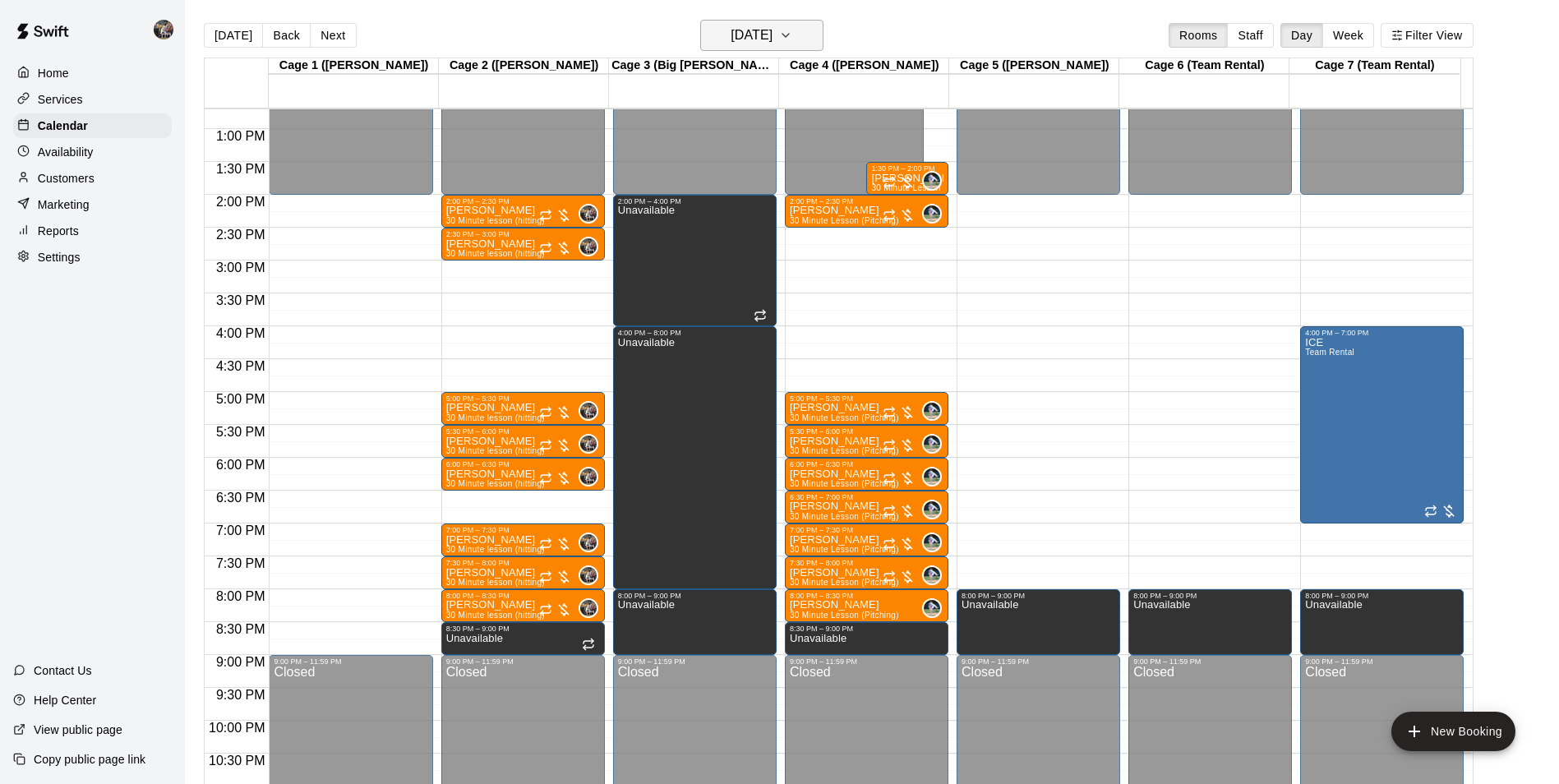
click at [747, 41] on h6 "[DATE]" at bounding box center [751, 35] width 41 height 23
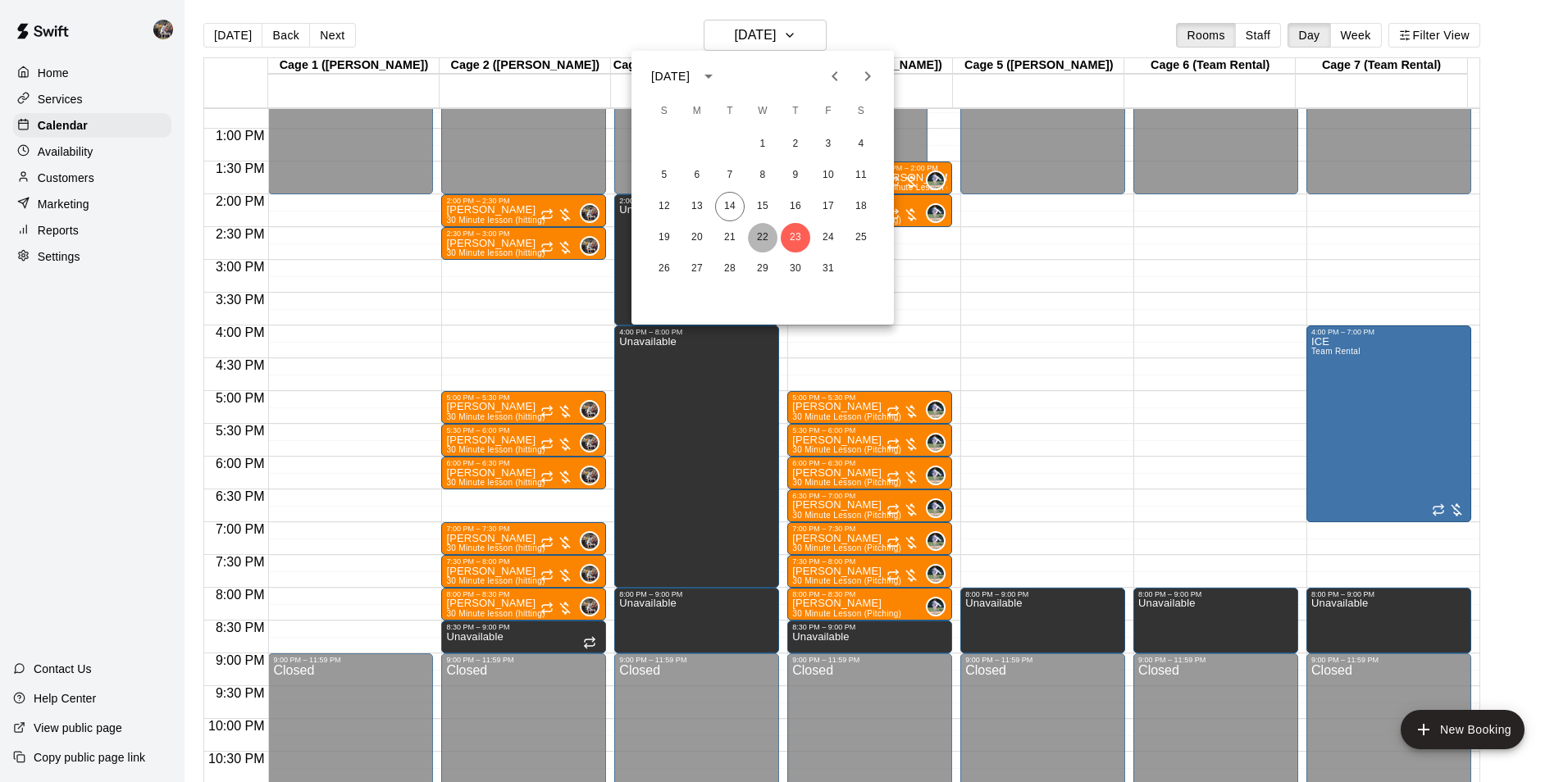
click at [769, 232] on button "22" at bounding box center [763, 238] width 29 height 29
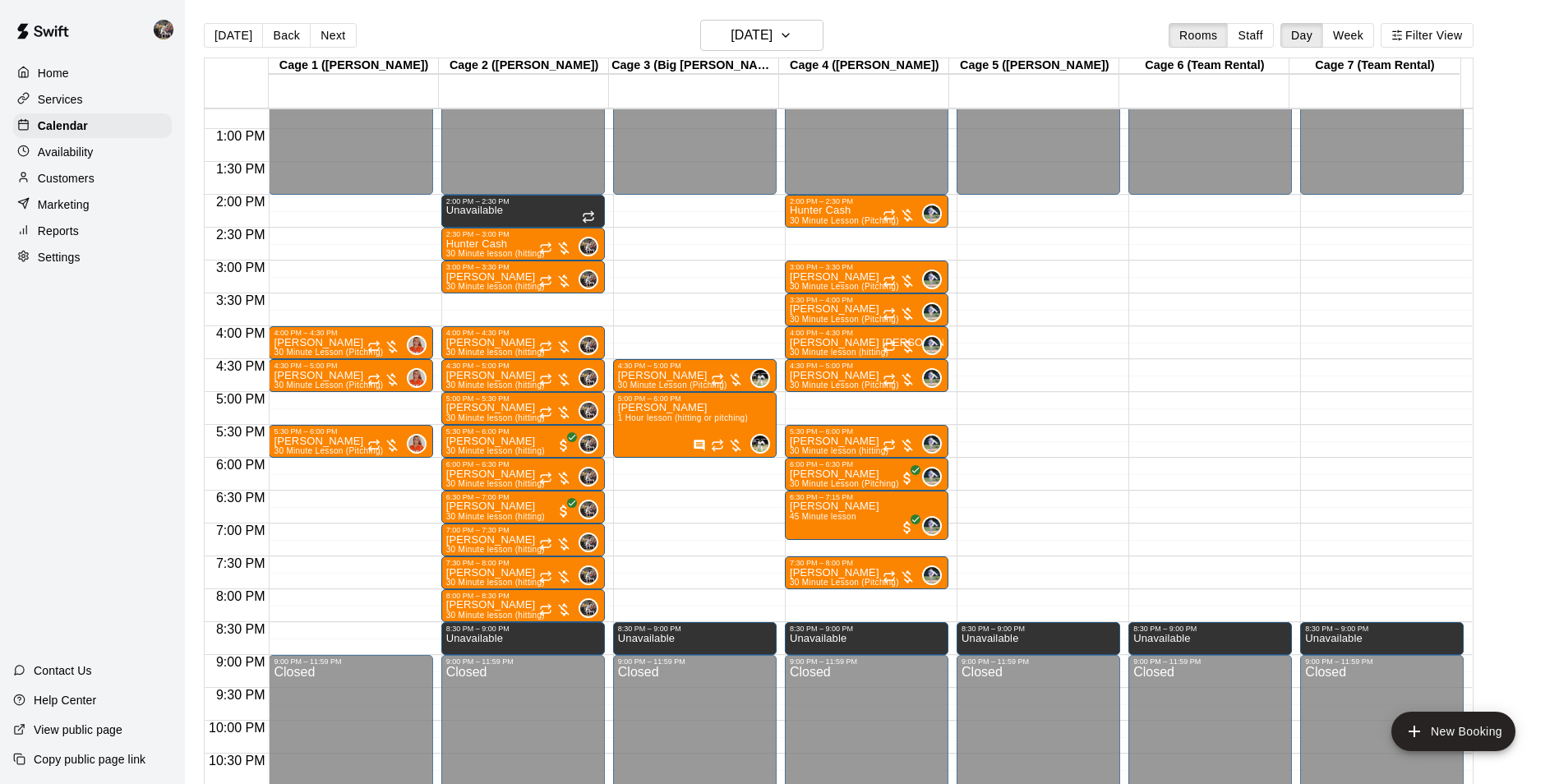
click at [489, 303] on div "12:00 AM – 2:00 PM Closed 2:00 PM – 2:30 PM Unavailable 2:30 PM – 3:00 PM Hunte…" at bounding box center [523, 63] width 164 height 1578
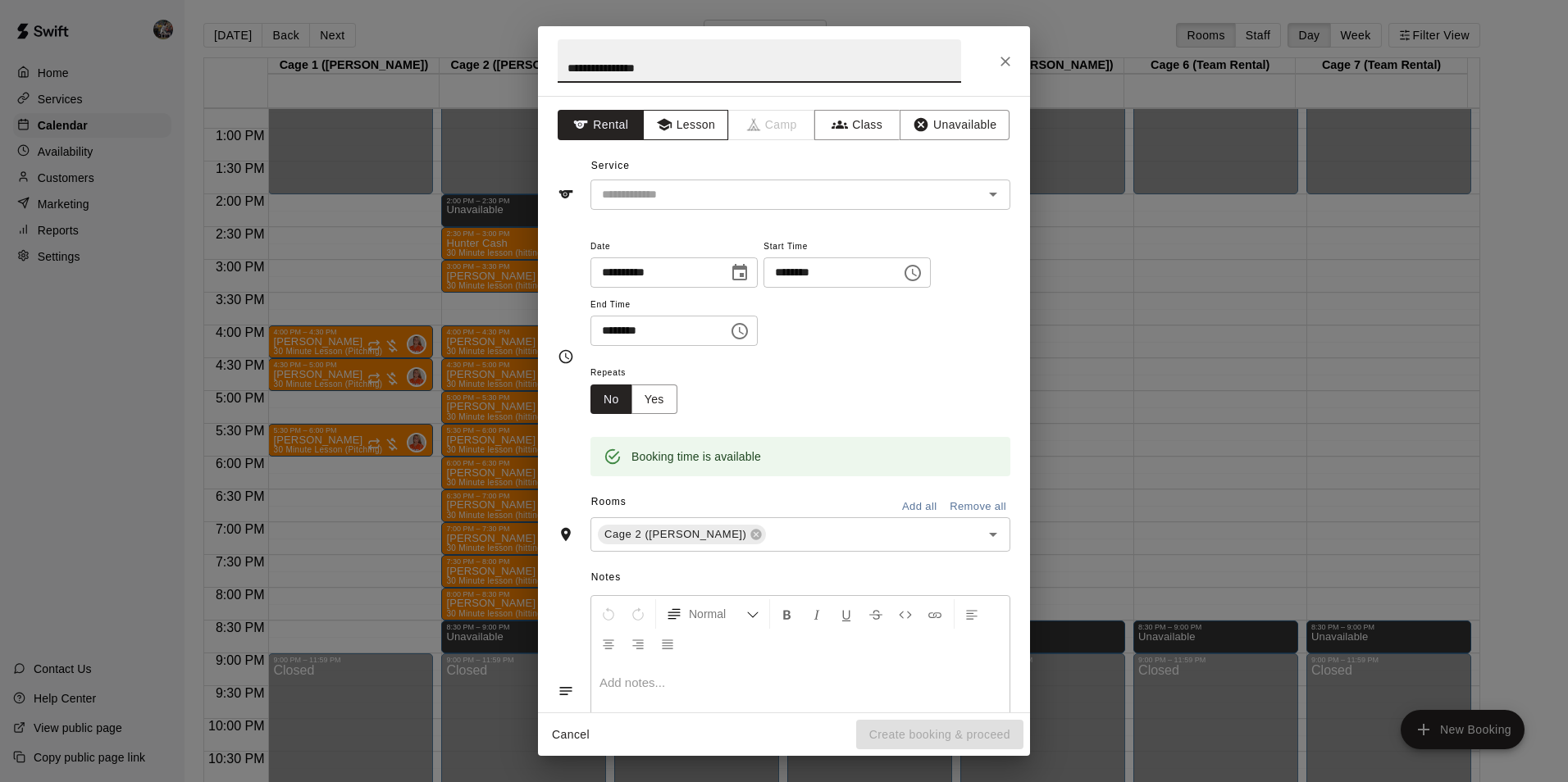
type input "**********"
click at [673, 122] on button "Lesson" at bounding box center [686, 125] width 86 height 30
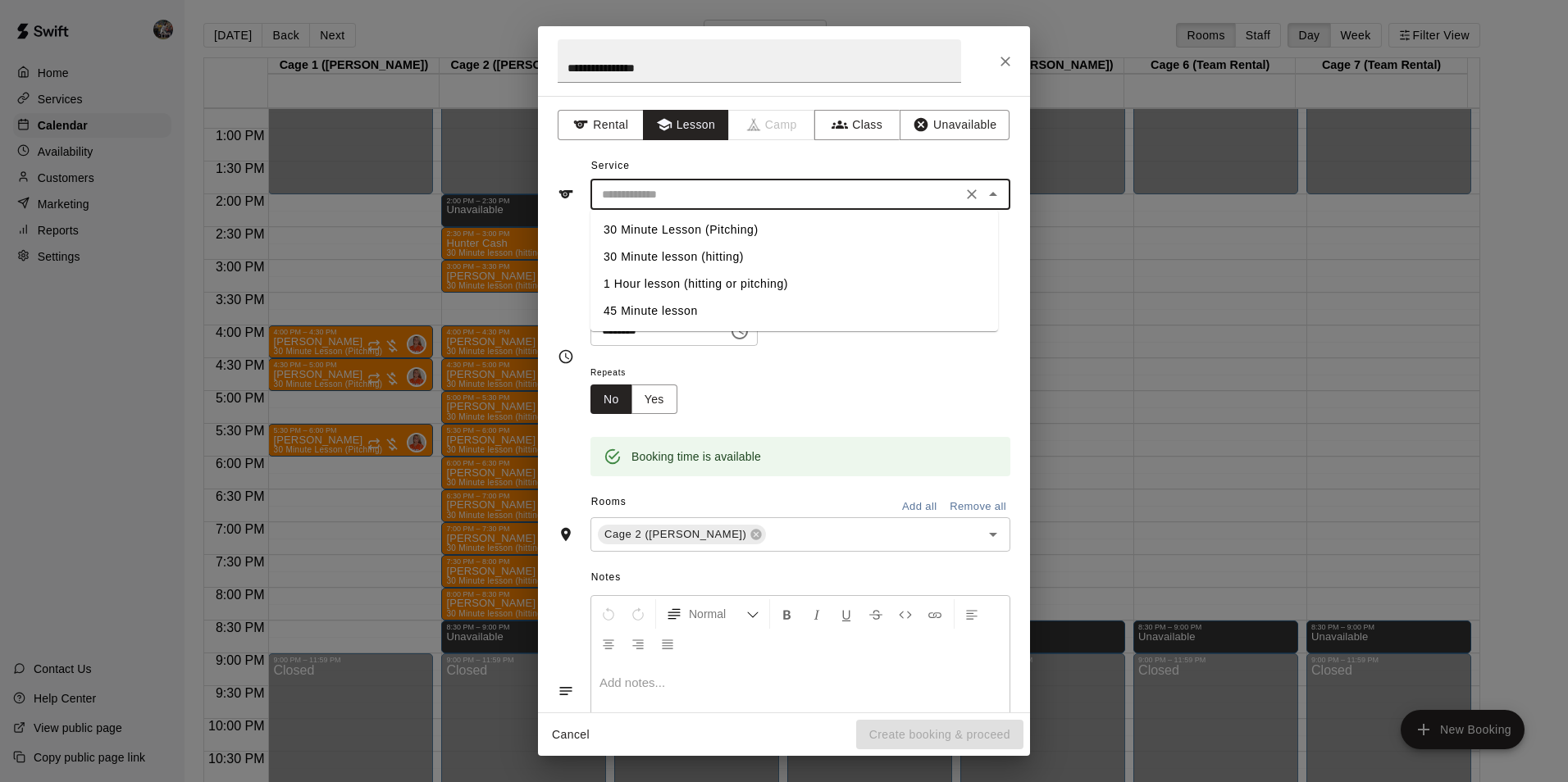
click at [708, 200] on input "text" at bounding box center [776, 195] width 361 height 20
click at [722, 250] on li "30 Minute lesson (hitting)" at bounding box center [793, 256] width 407 height 27
type input "**********"
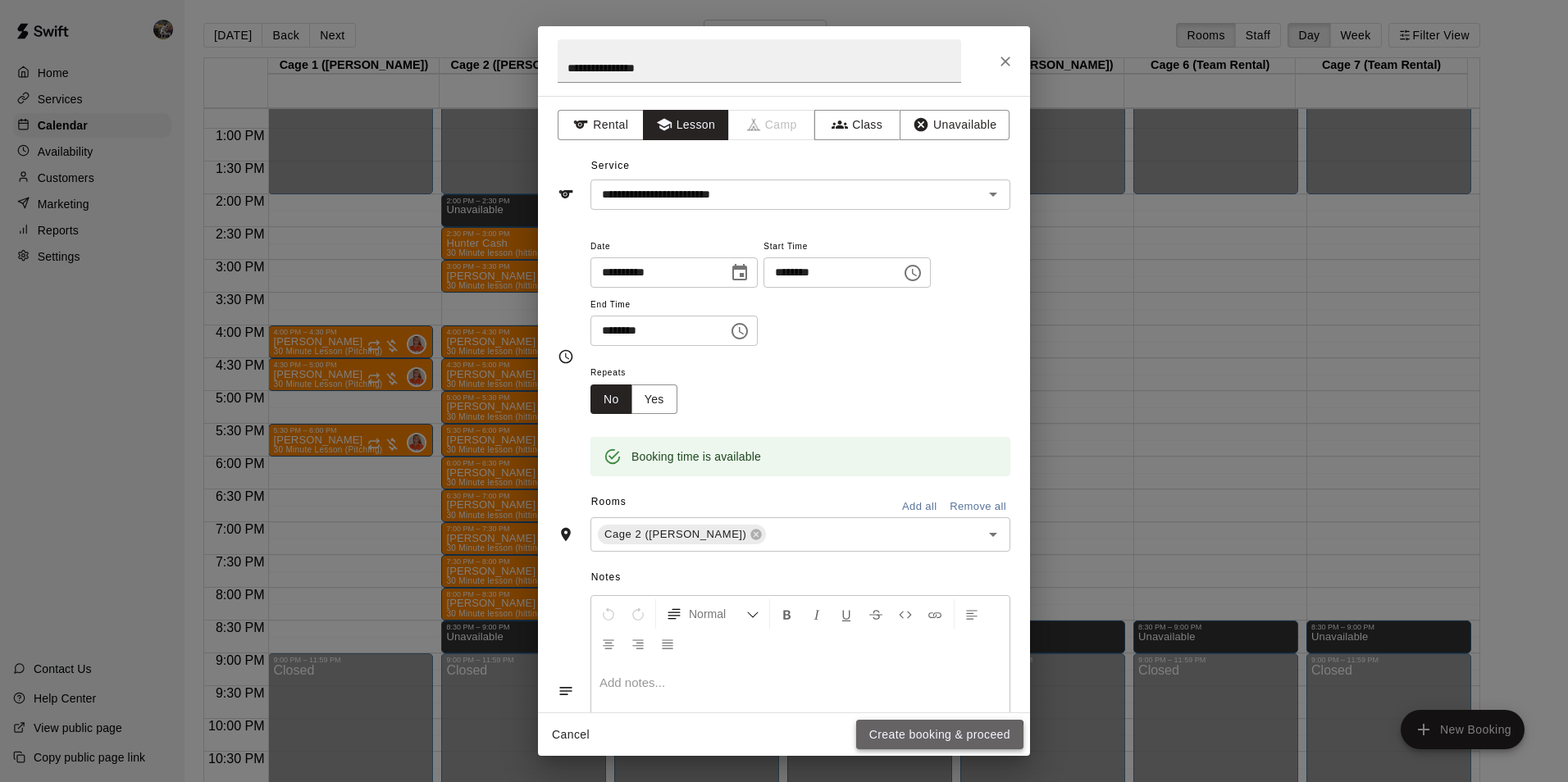
click at [894, 741] on button "Create booking & proceed" at bounding box center [939, 734] width 167 height 30
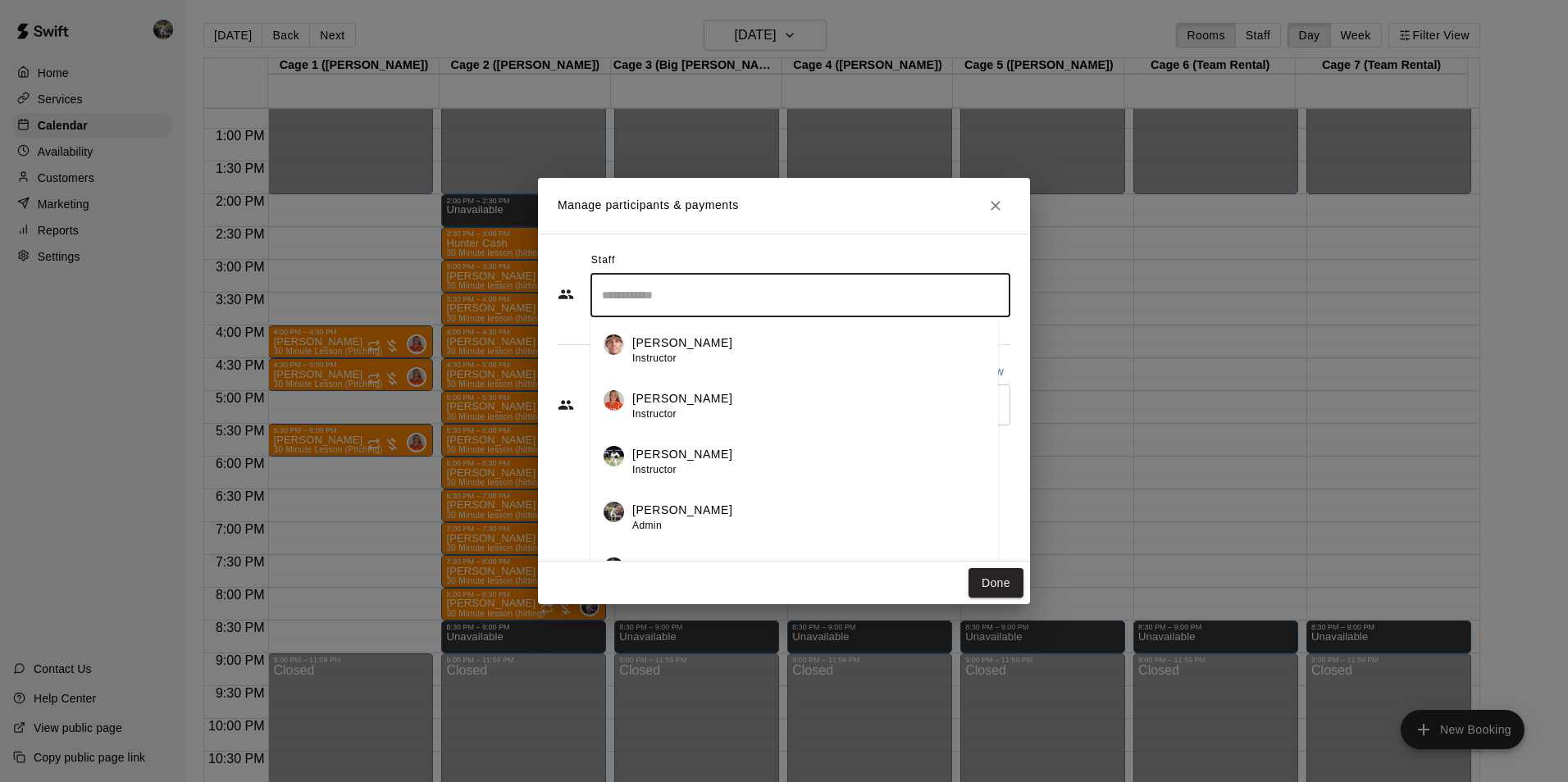
click at [694, 297] on input "Search staff" at bounding box center [800, 295] width 405 height 28
click at [687, 510] on p "[PERSON_NAME]" at bounding box center [682, 510] width 100 height 17
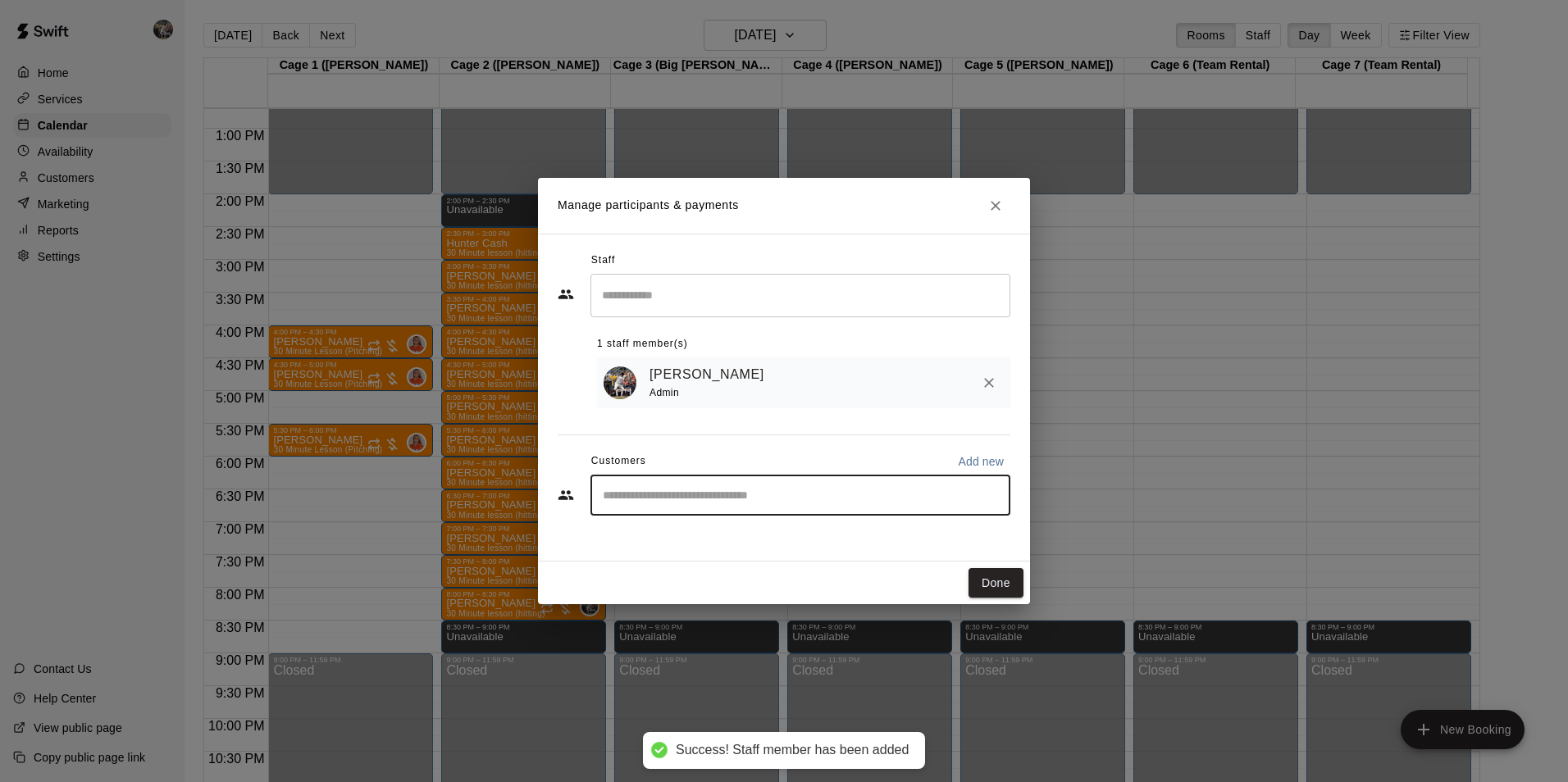
drag, startPoint x: 675, startPoint y: 497, endPoint x: 679, endPoint y: 490, distance: 8.1
click at [679, 491] on input "Start typing to search customers..." at bounding box center [800, 495] width 405 height 17
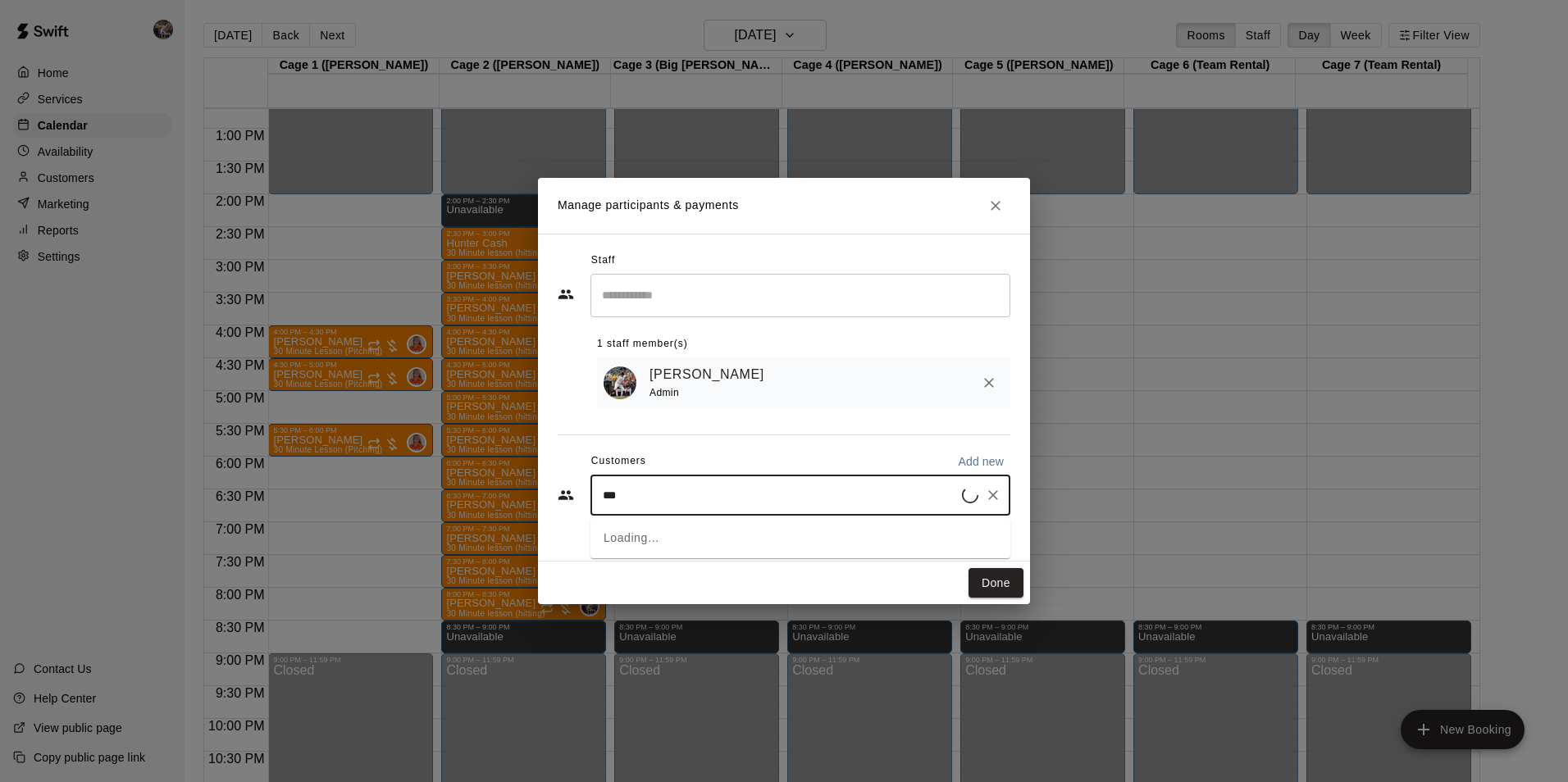
type input "****"
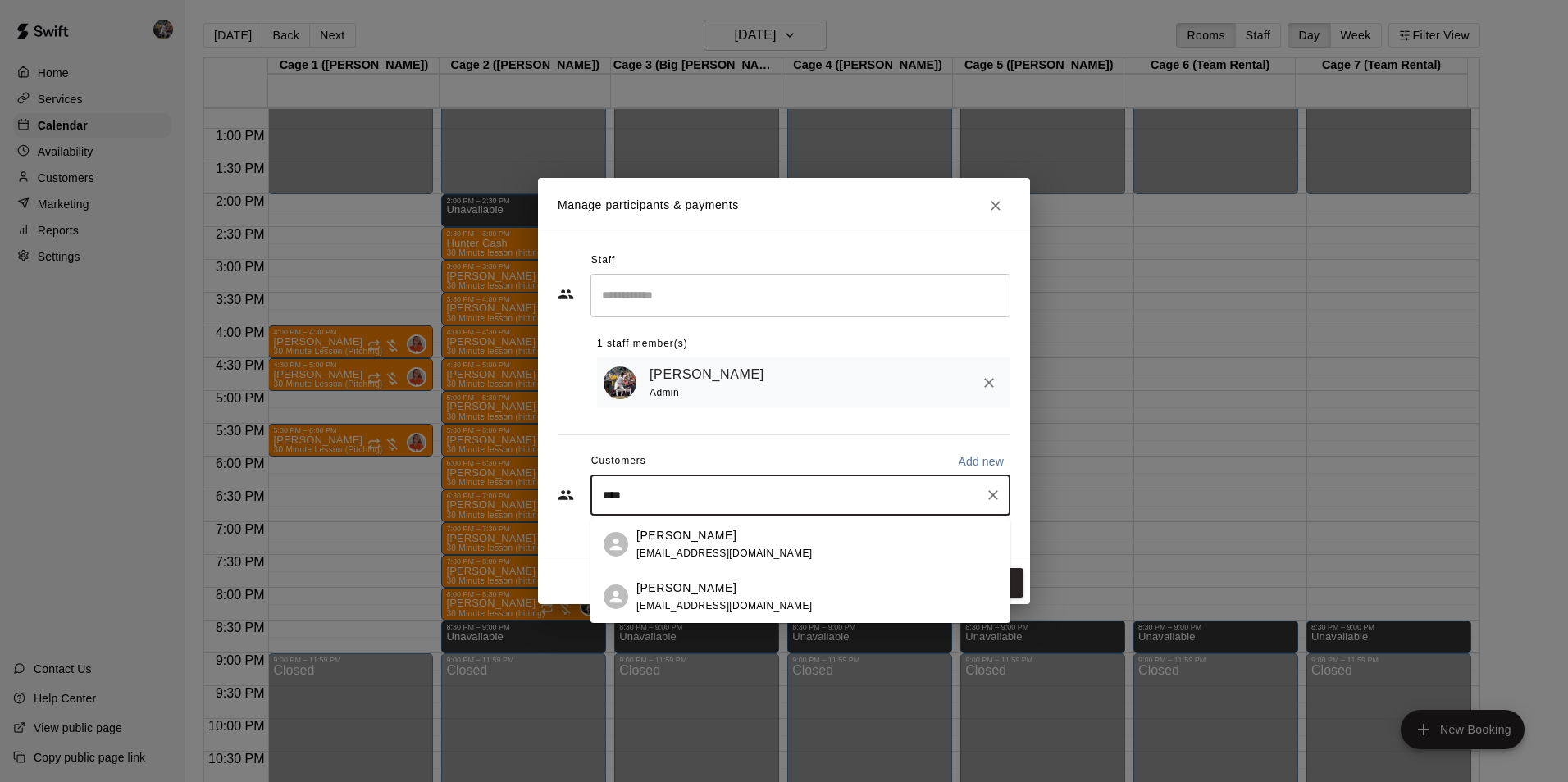
click at [685, 534] on p "[PERSON_NAME]" at bounding box center [686, 536] width 100 height 17
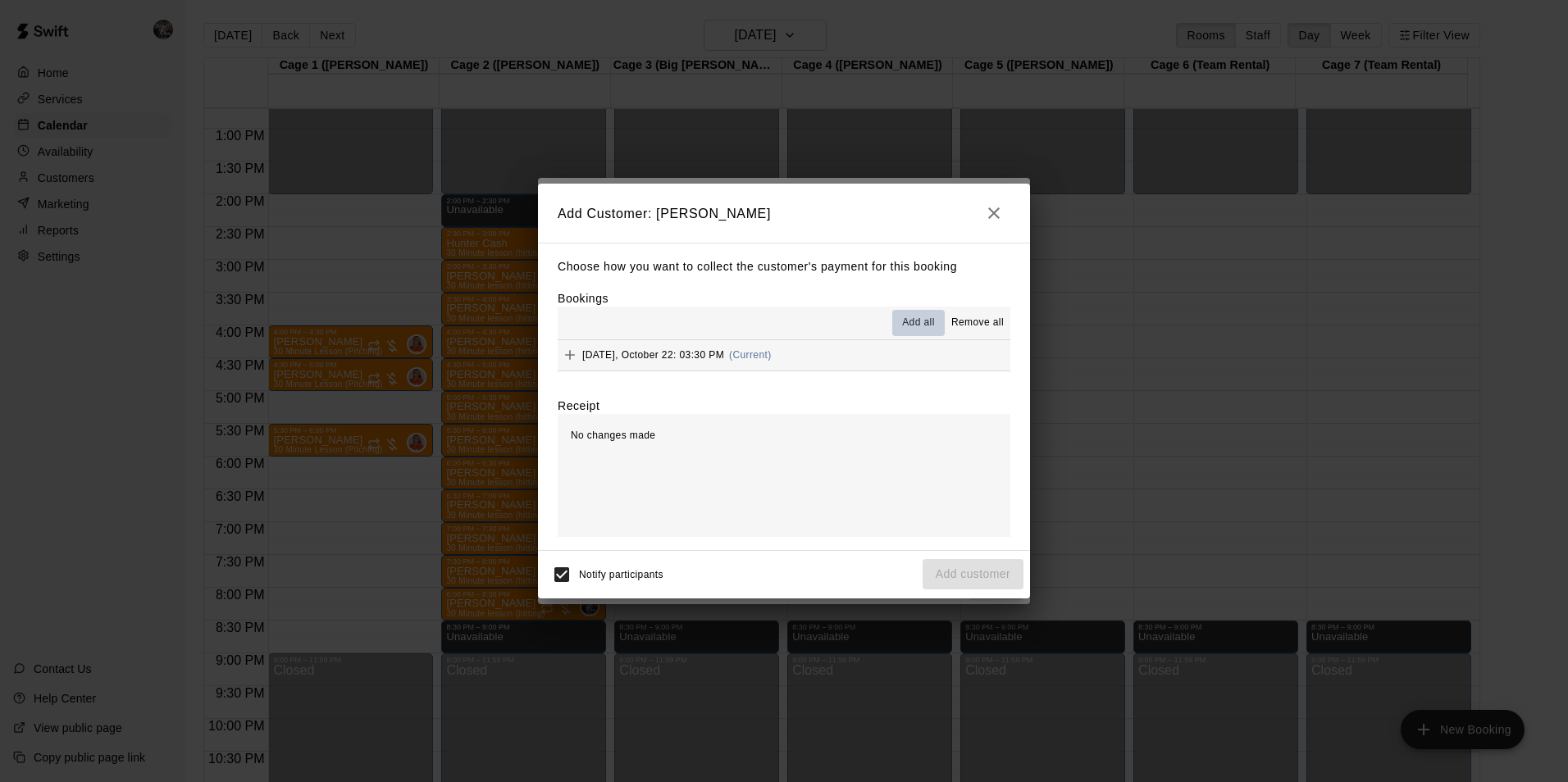
click at [907, 323] on span "Add all" at bounding box center [918, 323] width 33 height 17
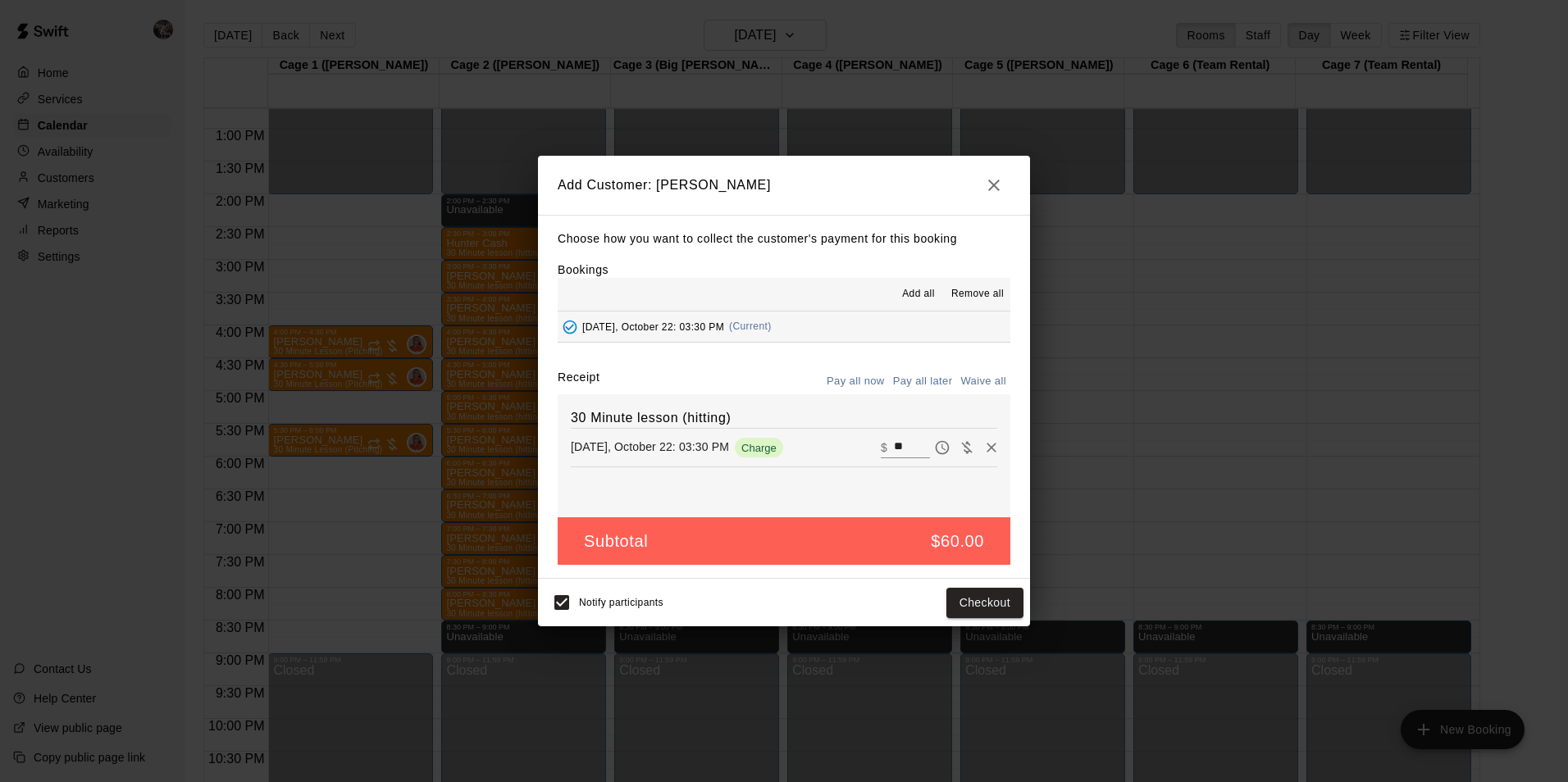
click at [897, 447] on input "**" at bounding box center [911, 447] width 36 height 21
type input "*"
type input "**"
click at [976, 597] on button "Checkout" at bounding box center [984, 603] width 77 height 30
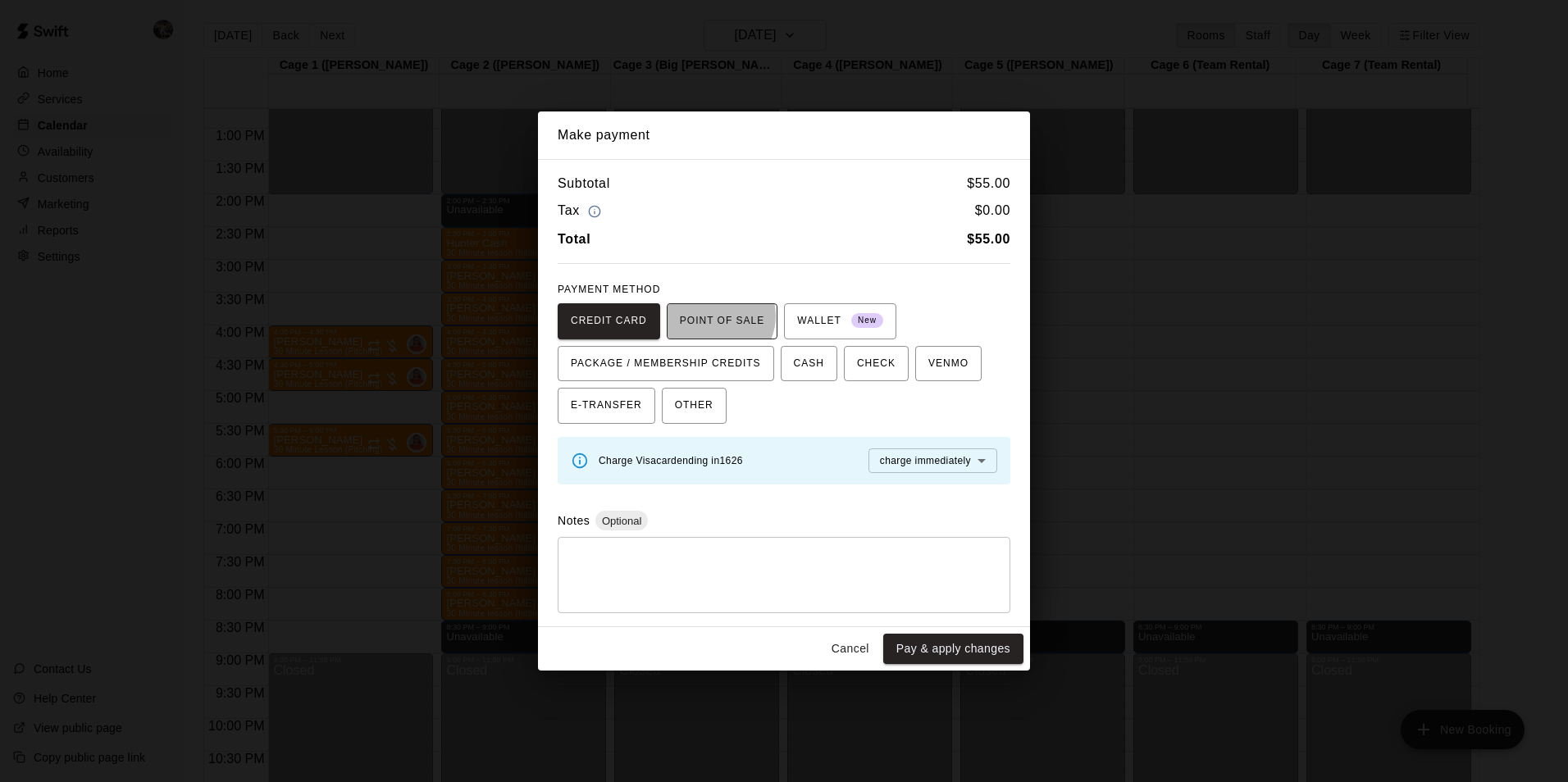
click at [710, 315] on span "POINT OF SALE" at bounding box center [722, 321] width 85 height 27
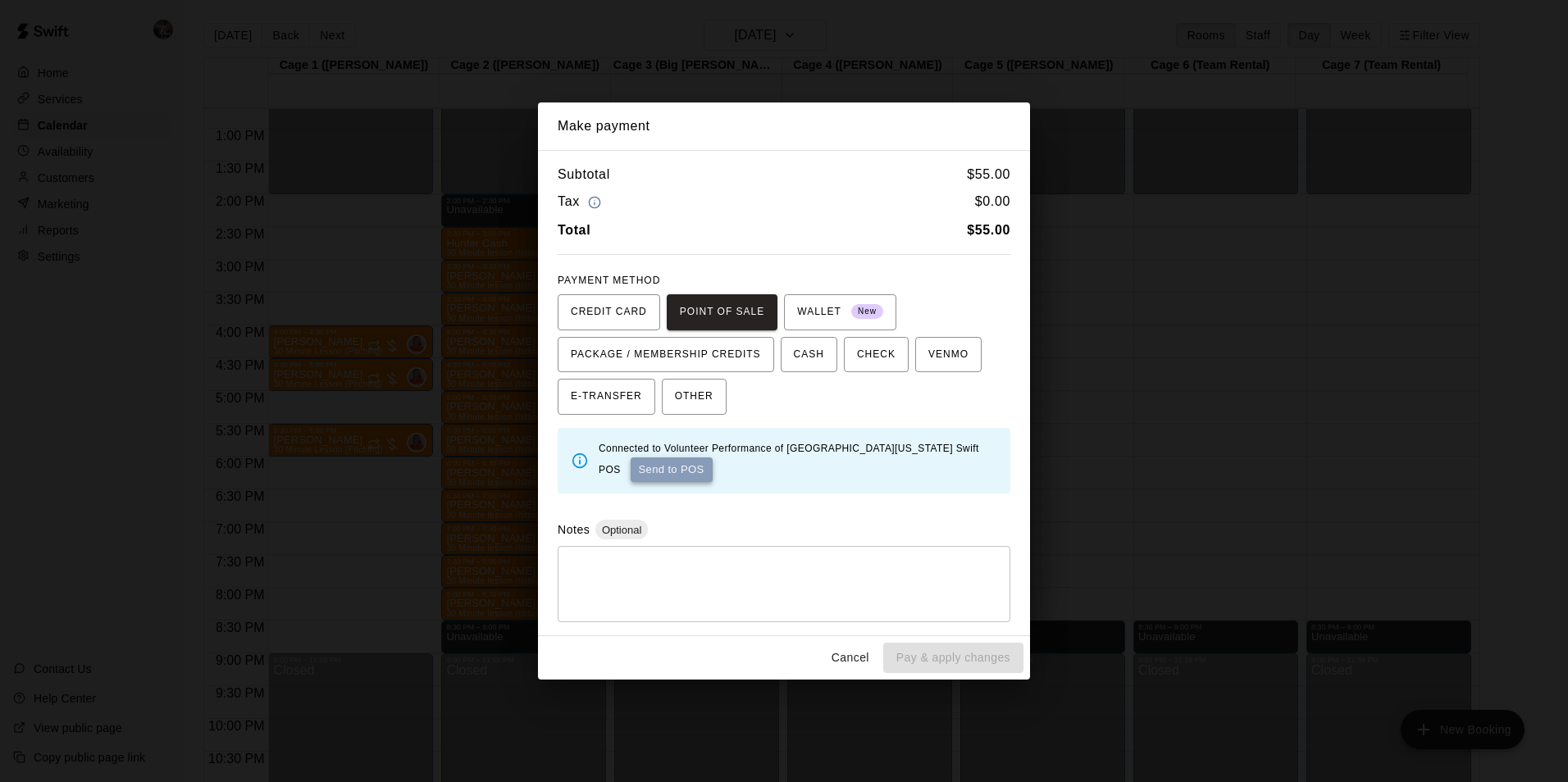
click at [639, 467] on button "Send to POS" at bounding box center [671, 470] width 82 height 25
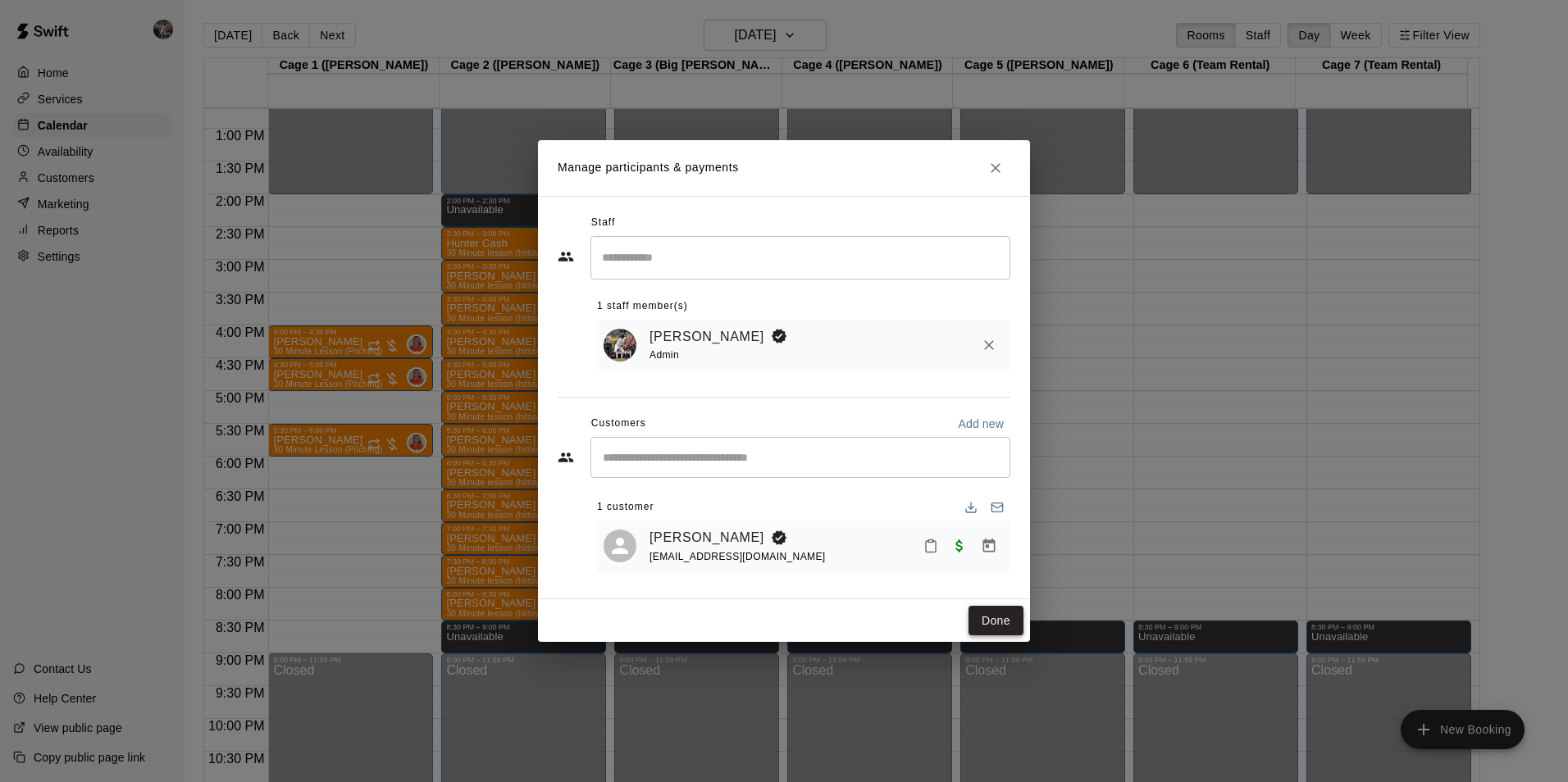
click at [995, 622] on button "Done" at bounding box center [995, 620] width 55 height 30
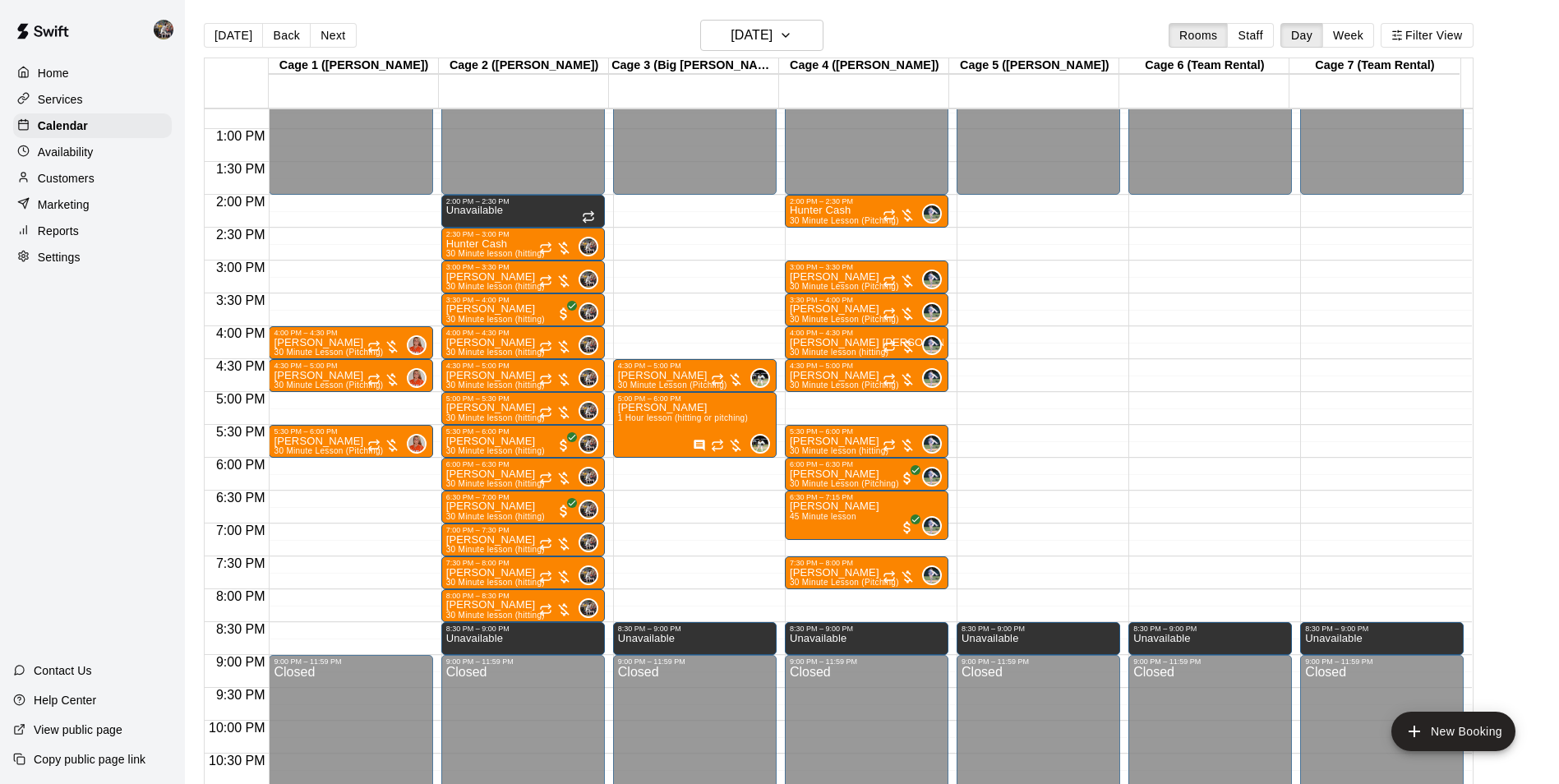
click at [835, 595] on div "12:00 AM – 2:00 PM Closed 2:00 PM – 2:30 PM Hunter Cash 30 Minute Lesson (Pitch…" at bounding box center [867, 63] width 164 height 1578
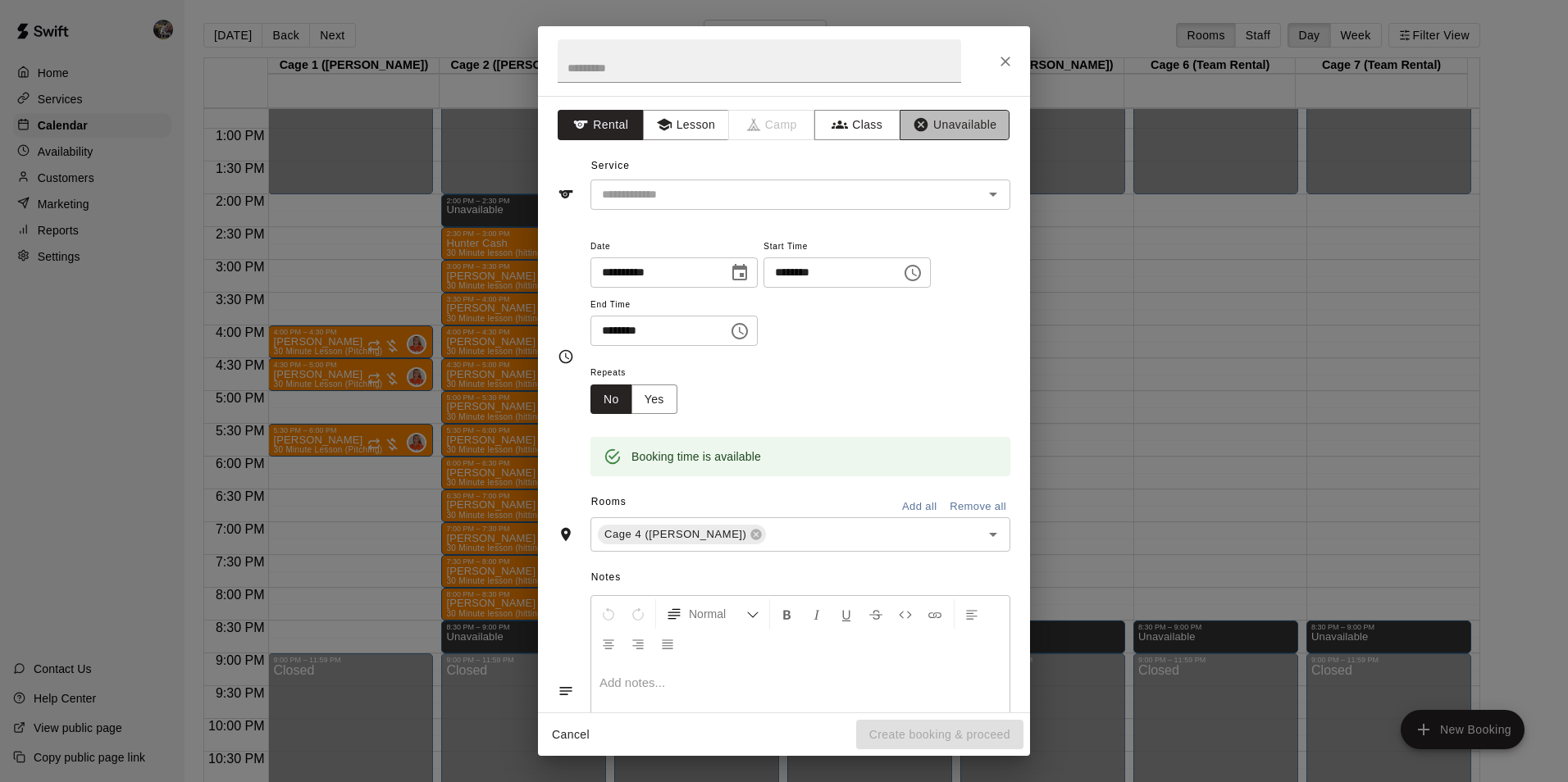
click at [926, 124] on button "Unavailable" at bounding box center [955, 125] width 110 height 30
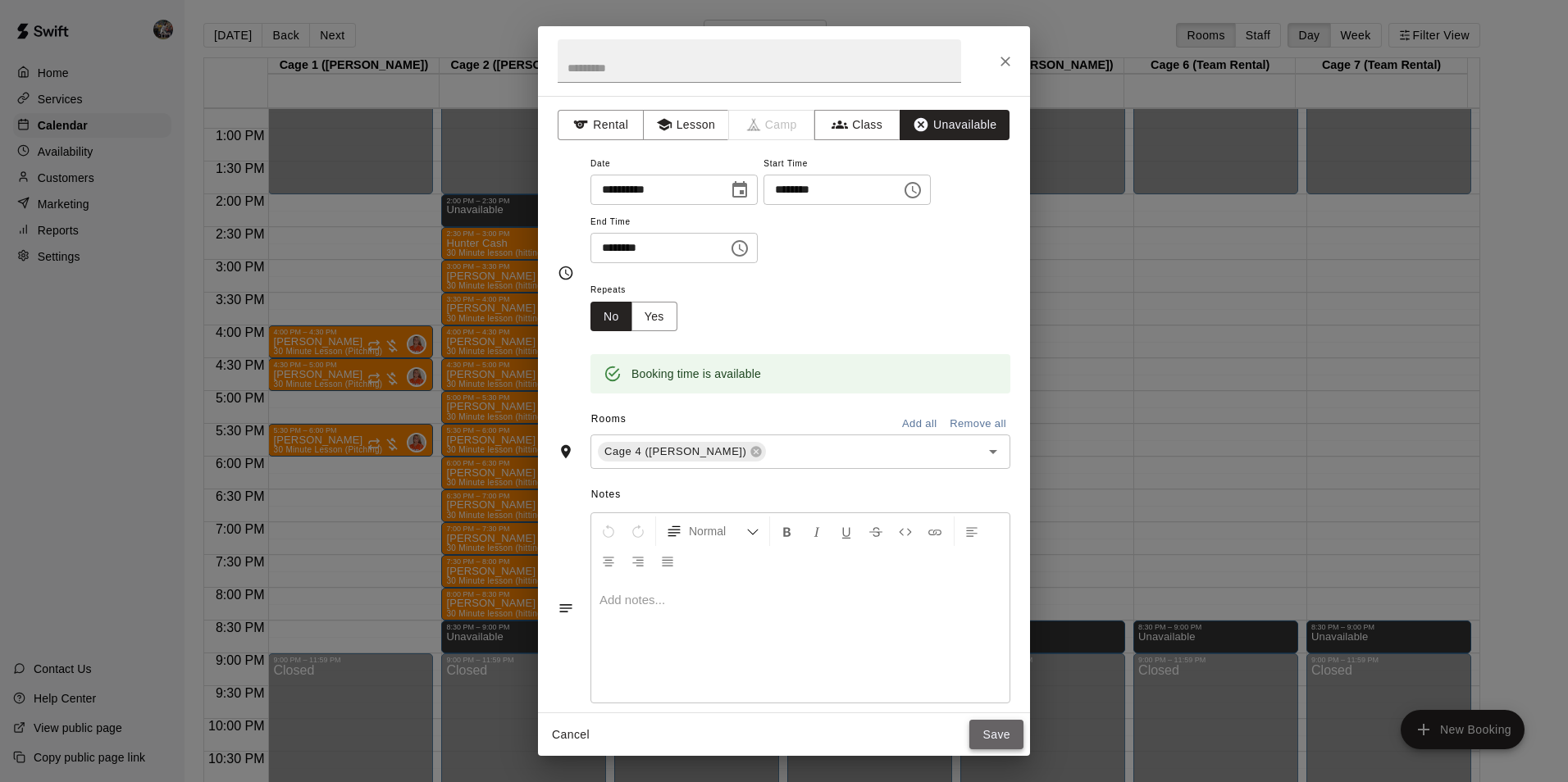
click at [994, 736] on button "Save" at bounding box center [995, 734] width 54 height 30
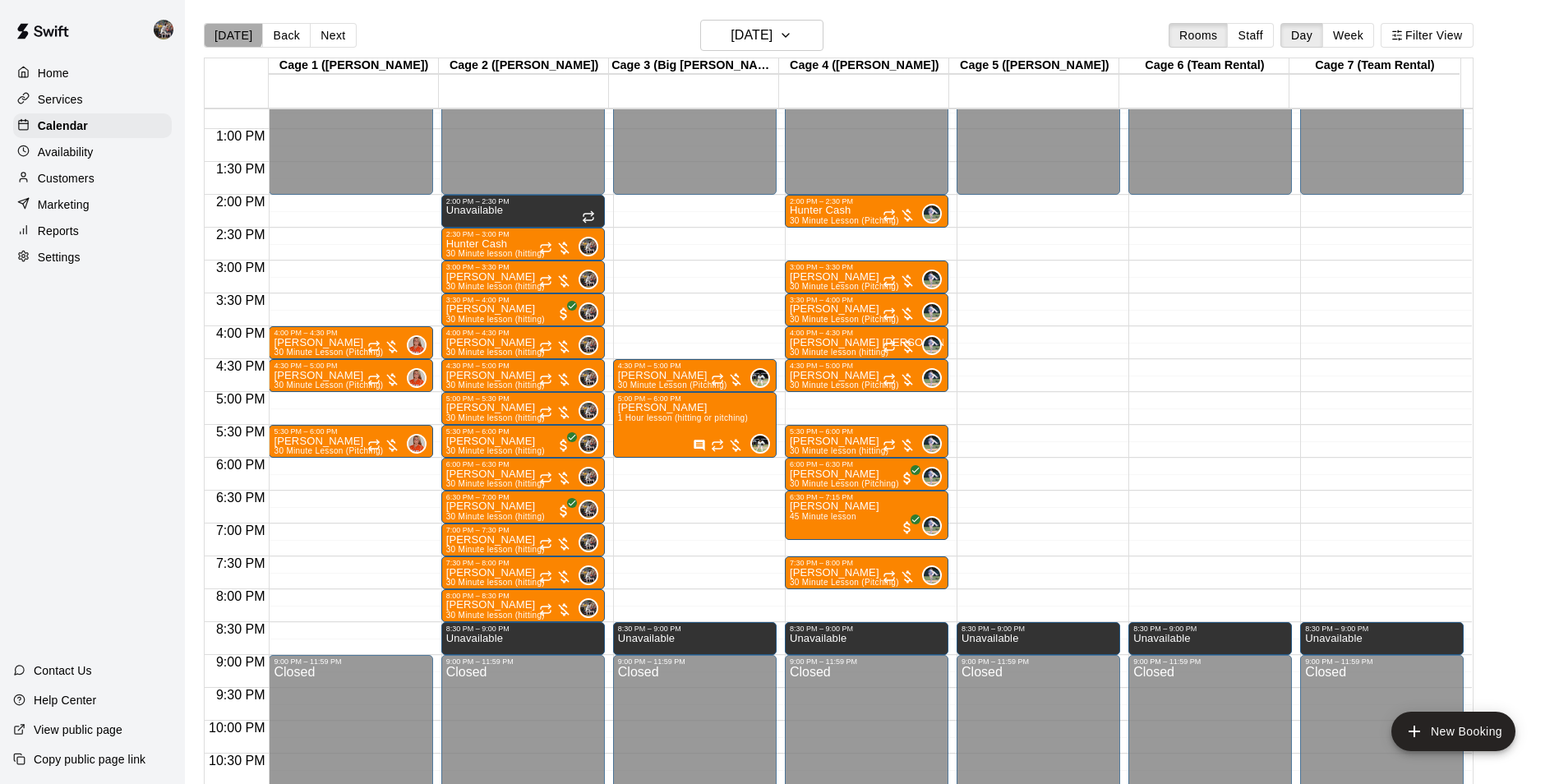
click at [232, 32] on button "[DATE]" at bounding box center [233, 35] width 59 height 25
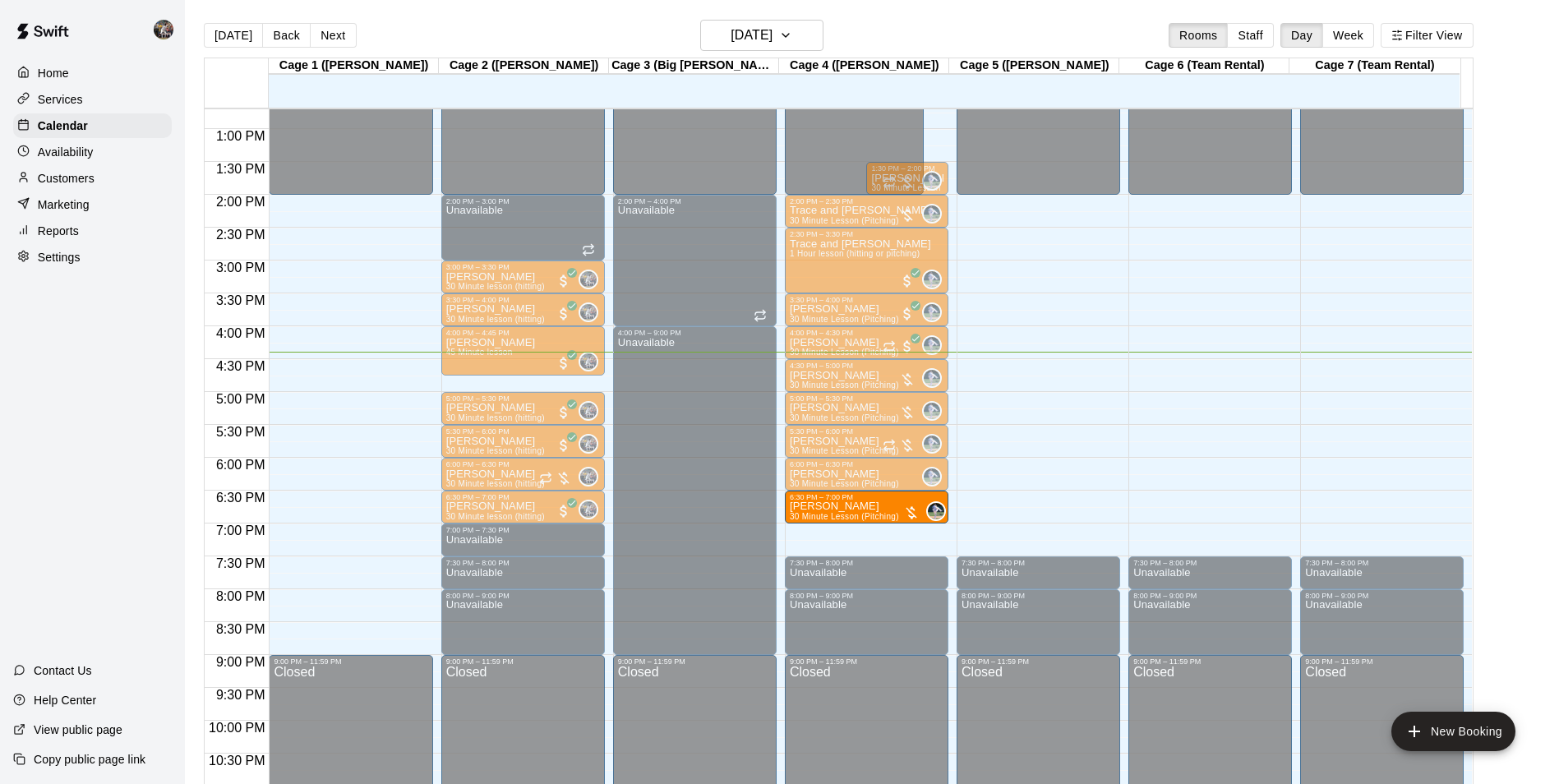
drag, startPoint x: 843, startPoint y: 532, endPoint x: 843, endPoint y: 506, distance: 26.0
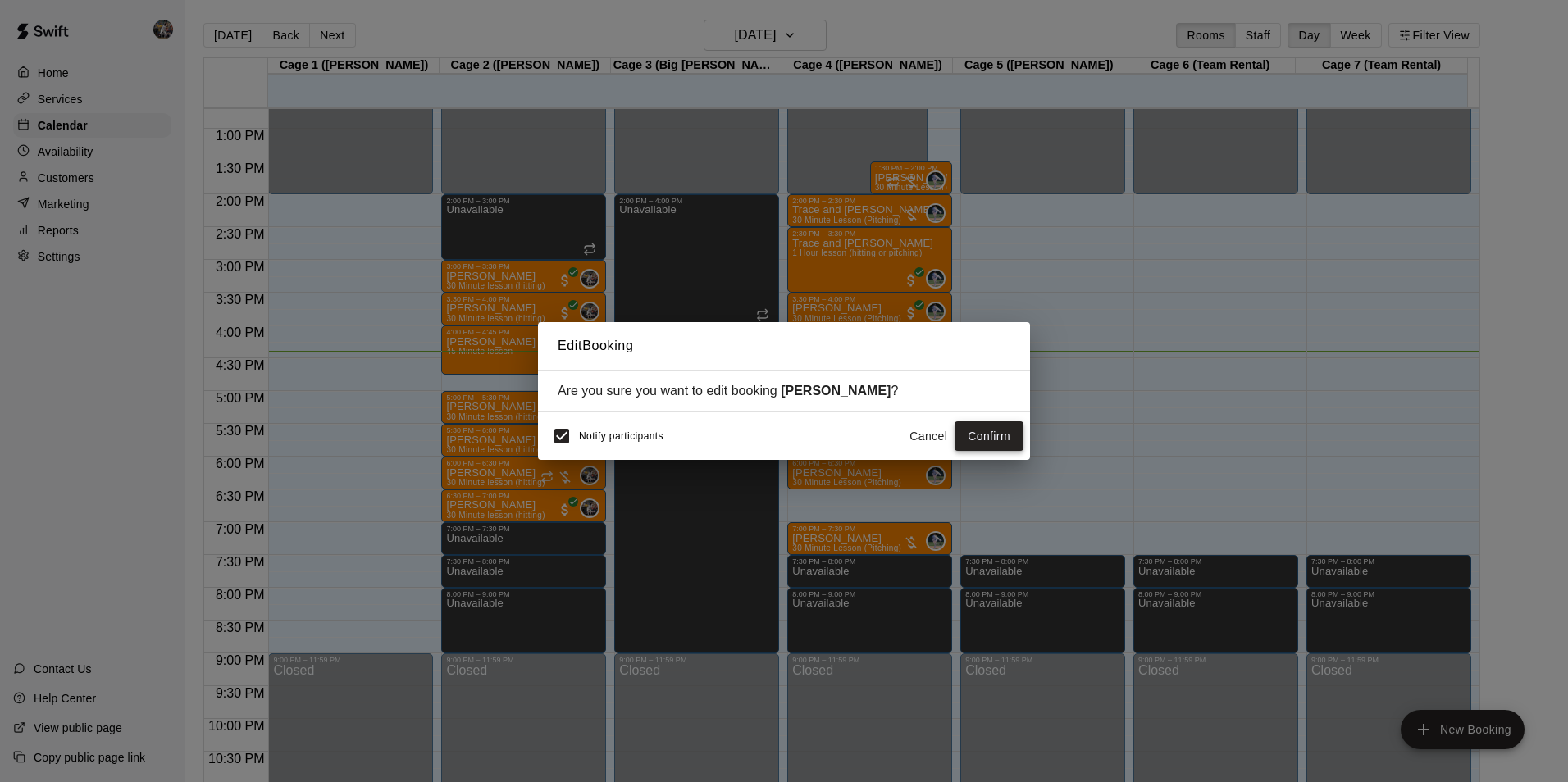
click at [972, 437] on button "Confirm" at bounding box center [988, 436] width 69 height 30
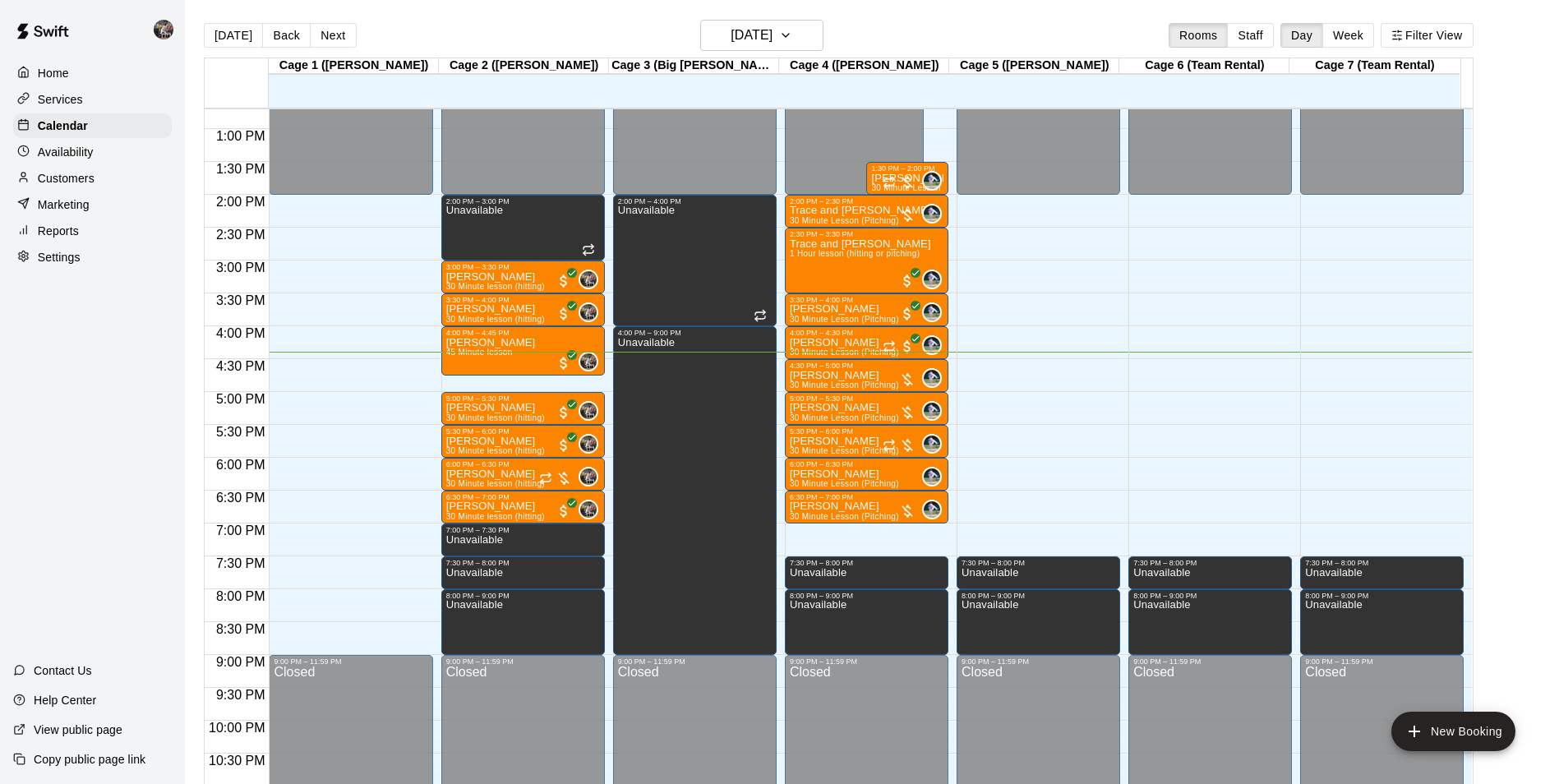
click at [849, 536] on div "12:00 AM – 2:00 PM Closed 2:00 PM – 2:30 PM Trace and [PERSON_NAME] 30 Minute L…" at bounding box center [867, 63] width 164 height 1578
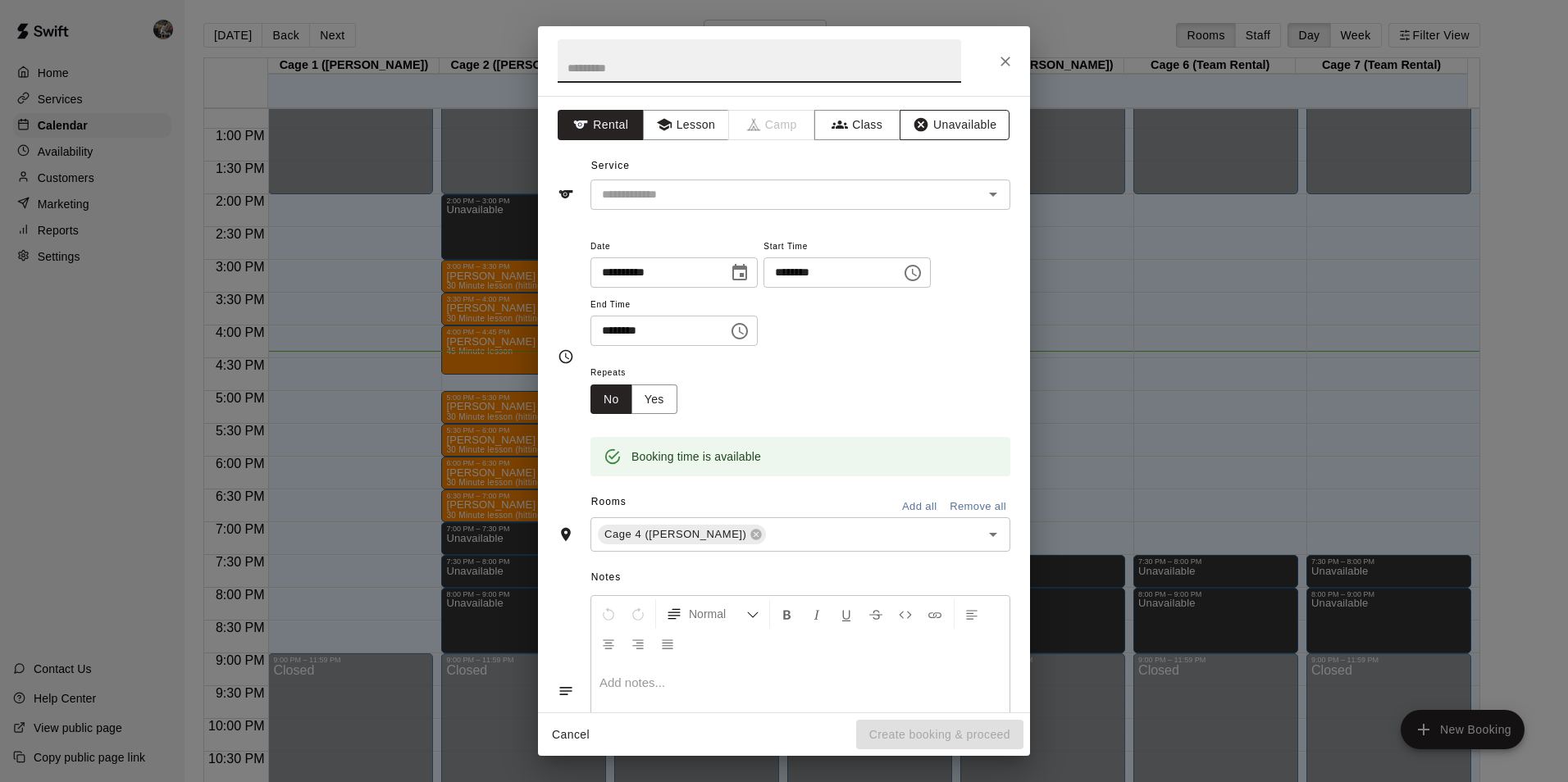
click at [946, 122] on button "Unavailable" at bounding box center [955, 125] width 110 height 30
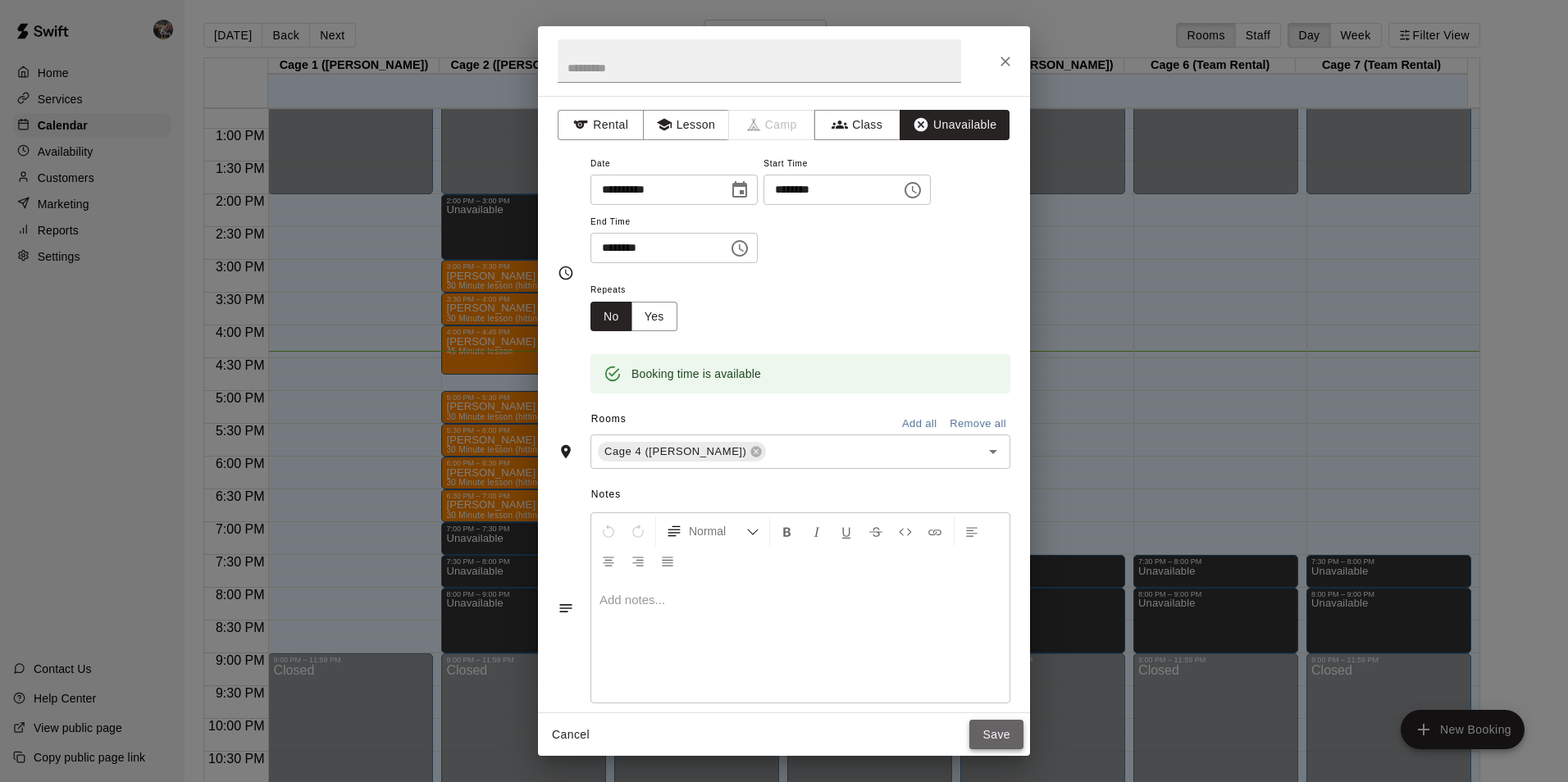
click at [994, 724] on button "Save" at bounding box center [995, 734] width 54 height 30
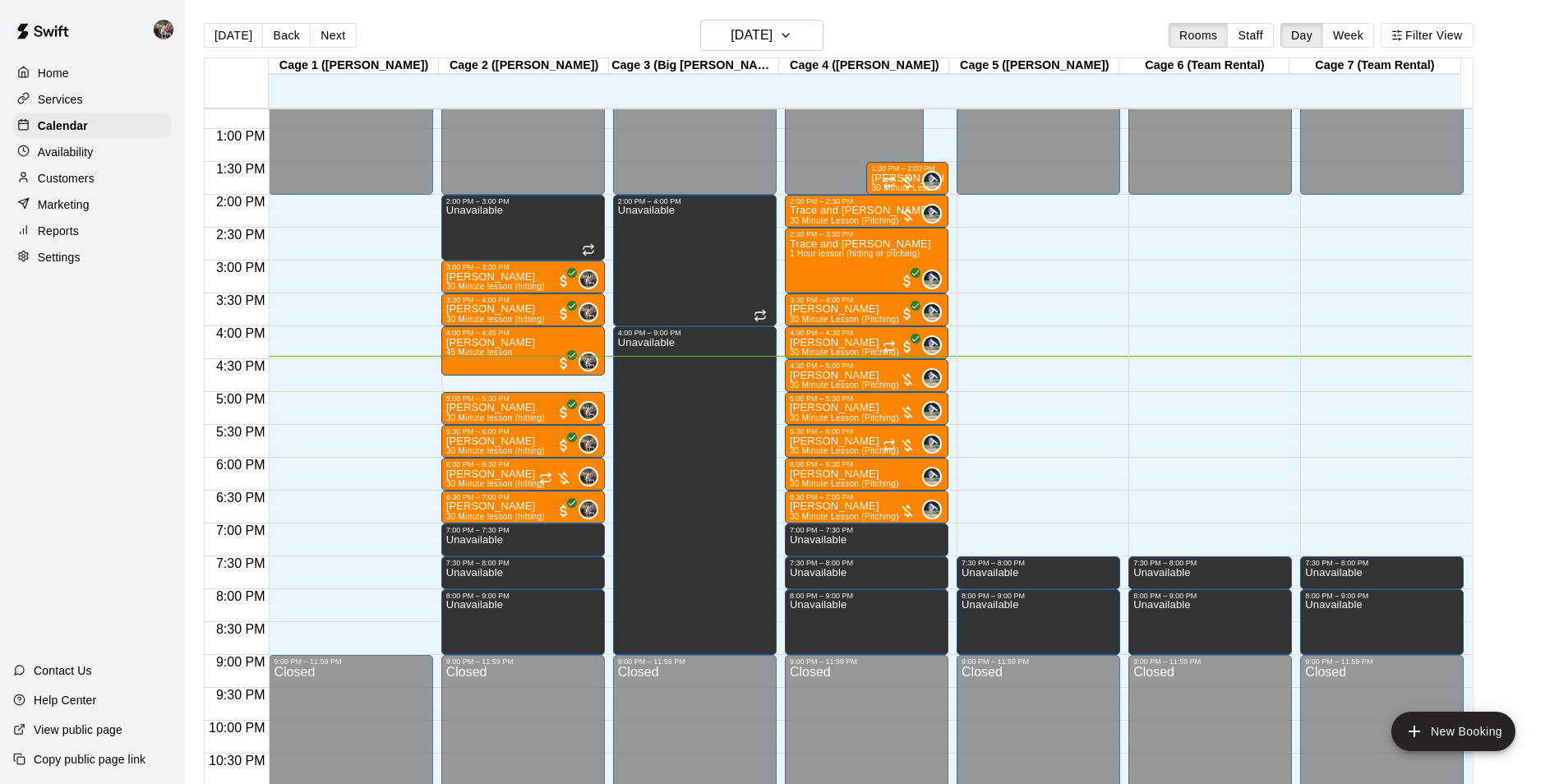
click at [628, 24] on div "[DATE] Back [DATE][DATE] Rooms Staff Day Week Filter View" at bounding box center [838, 38] width 1270 height 38
click at [731, 37] on h6 "[DATE]" at bounding box center [751, 35] width 41 height 23
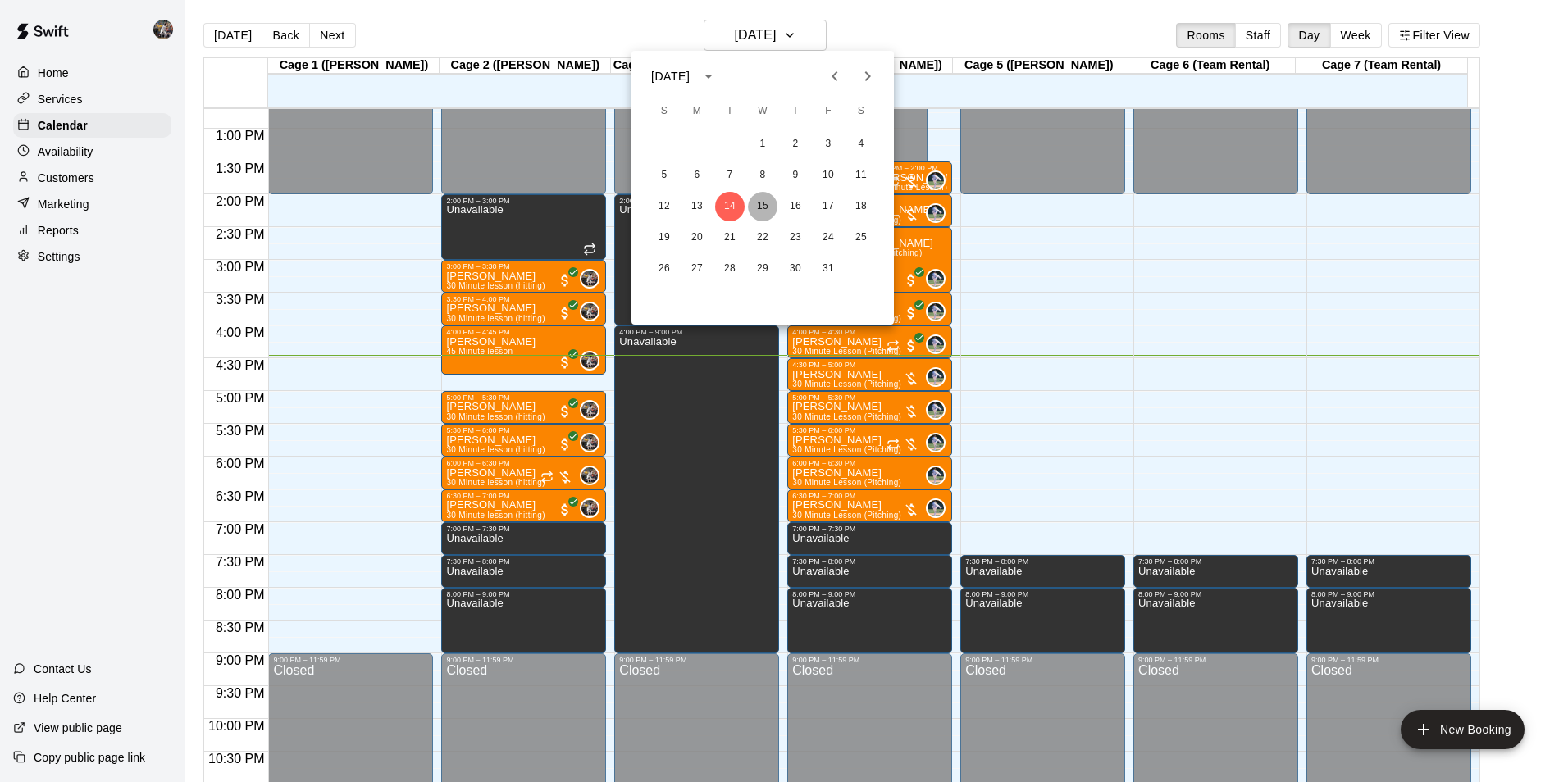
click at [759, 202] on button "15" at bounding box center [763, 207] width 29 height 29
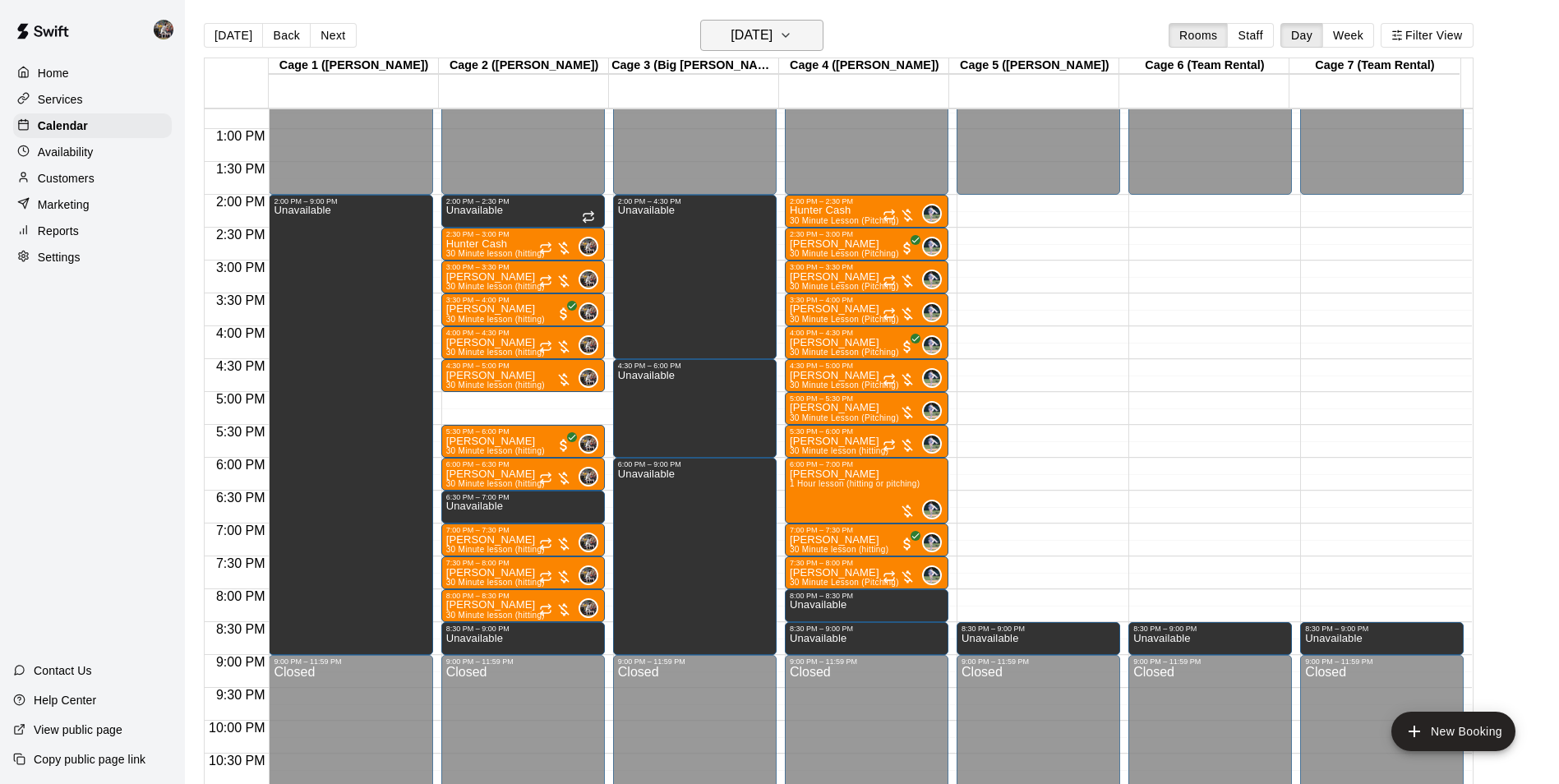
click at [731, 28] on h6 "[DATE]" at bounding box center [751, 35] width 41 height 23
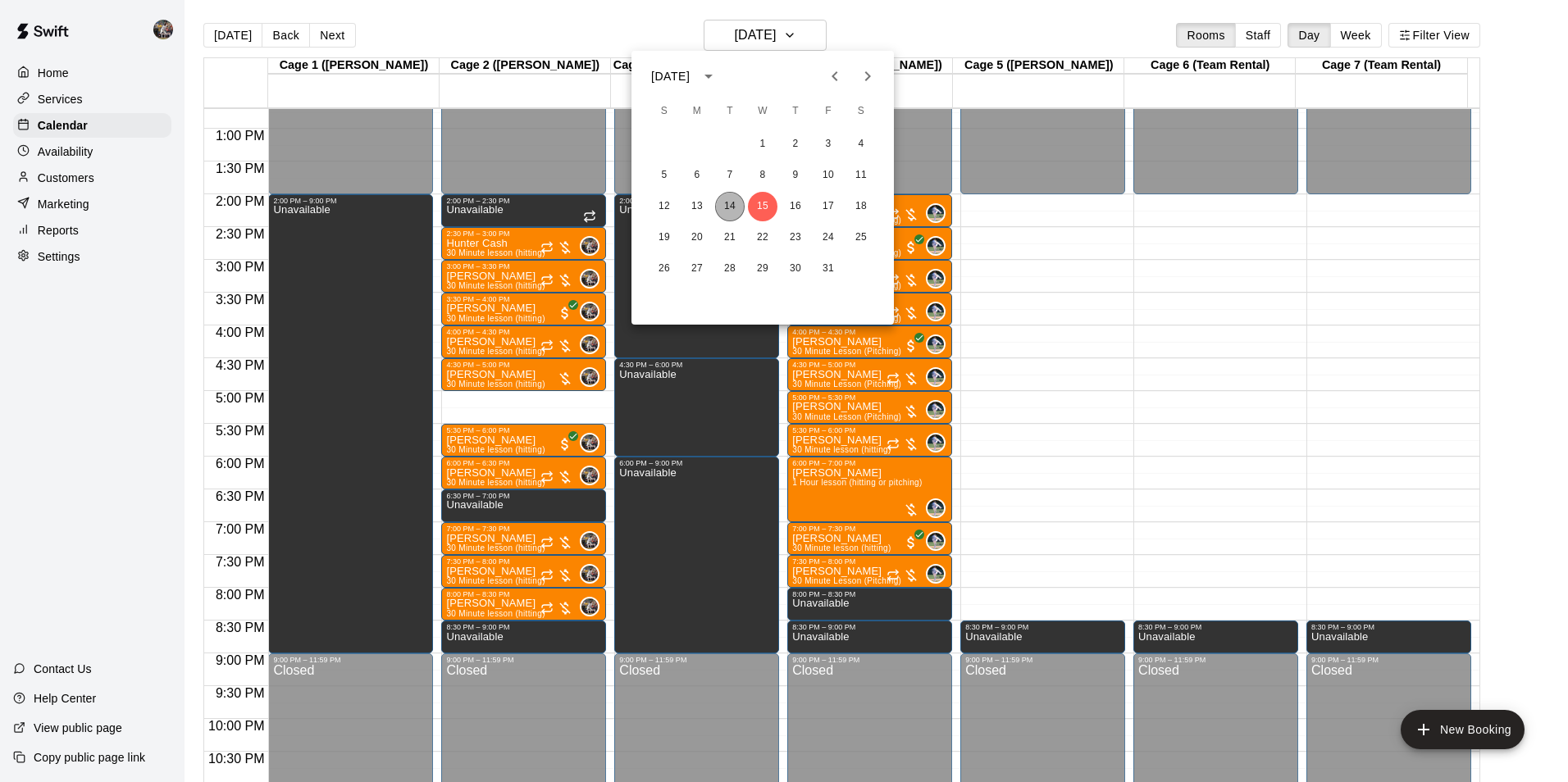
click at [726, 209] on button "14" at bounding box center [730, 207] width 29 height 29
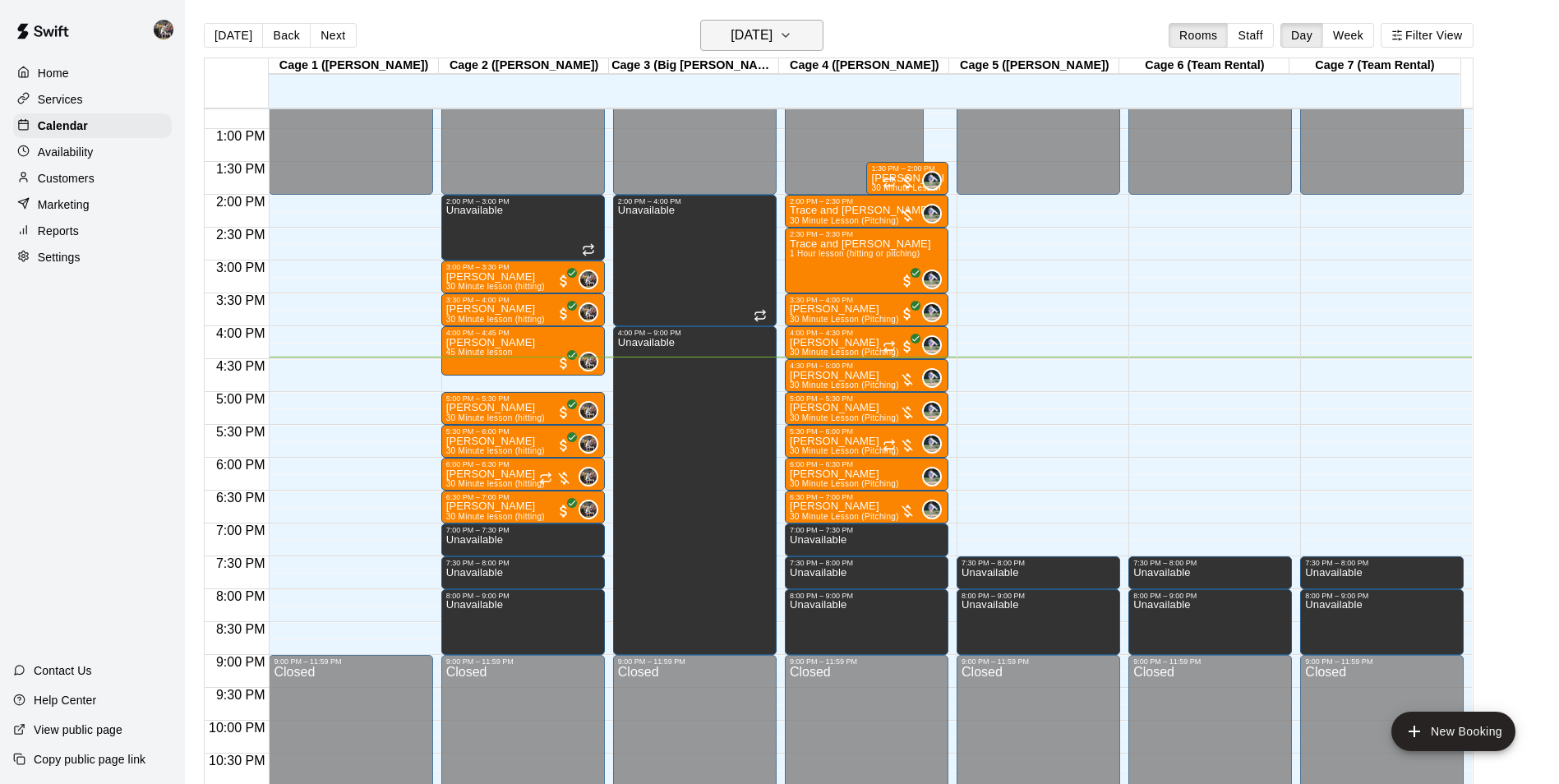
click at [744, 34] on h6 "[DATE]" at bounding box center [751, 35] width 41 height 23
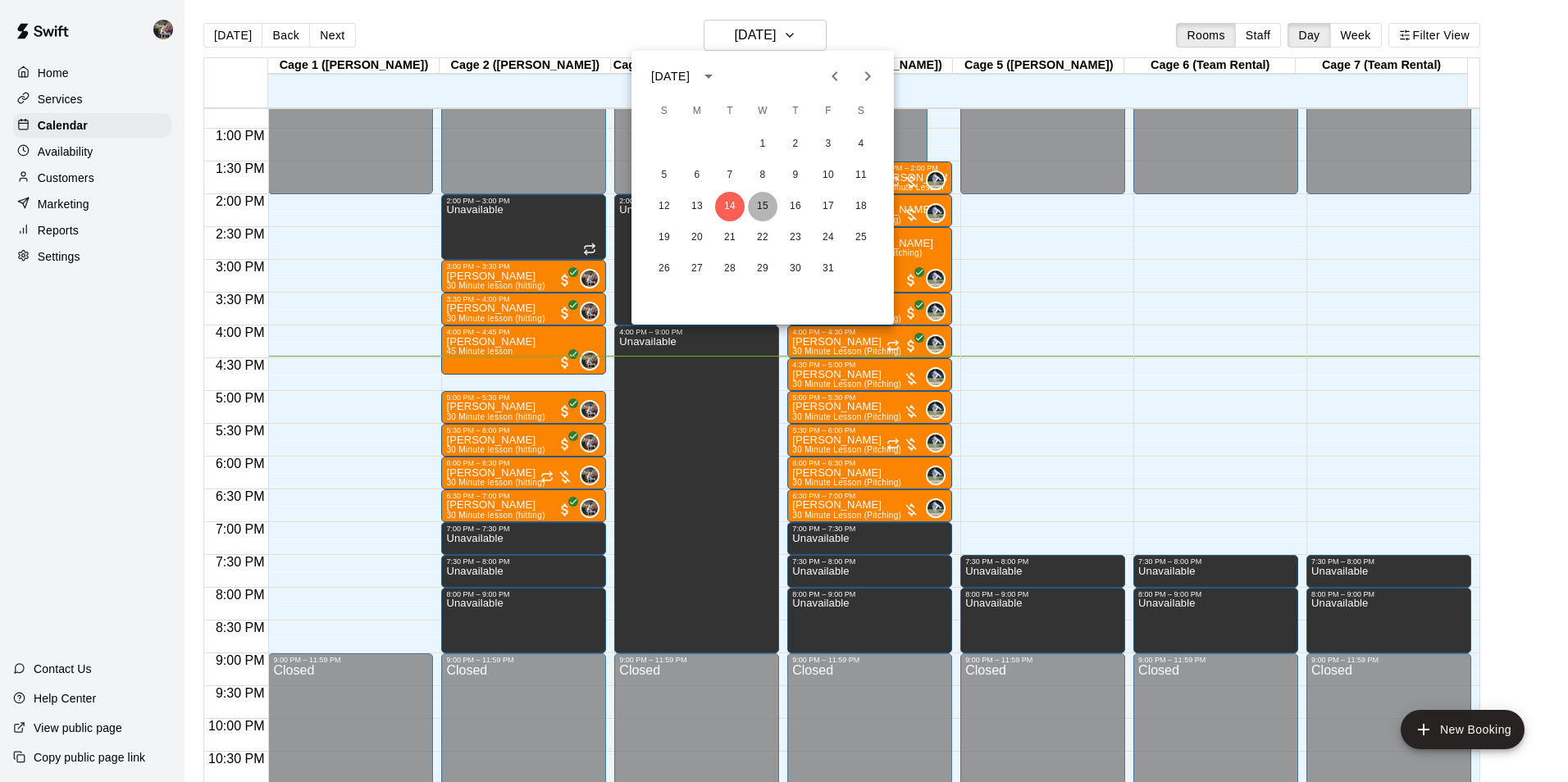
click at [762, 203] on button "15" at bounding box center [763, 207] width 29 height 29
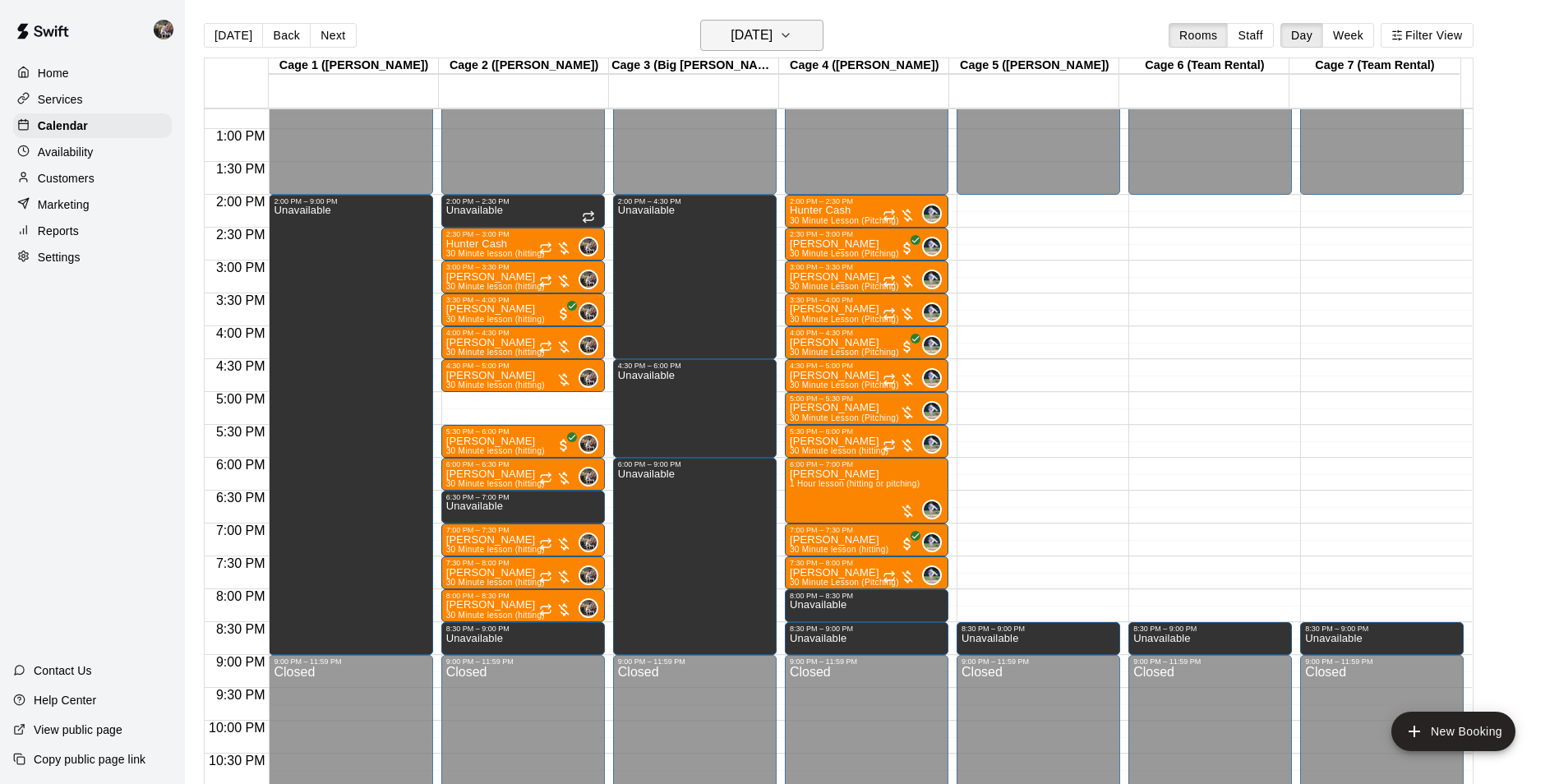
click at [731, 36] on h6 "[DATE]" at bounding box center [751, 35] width 41 height 23
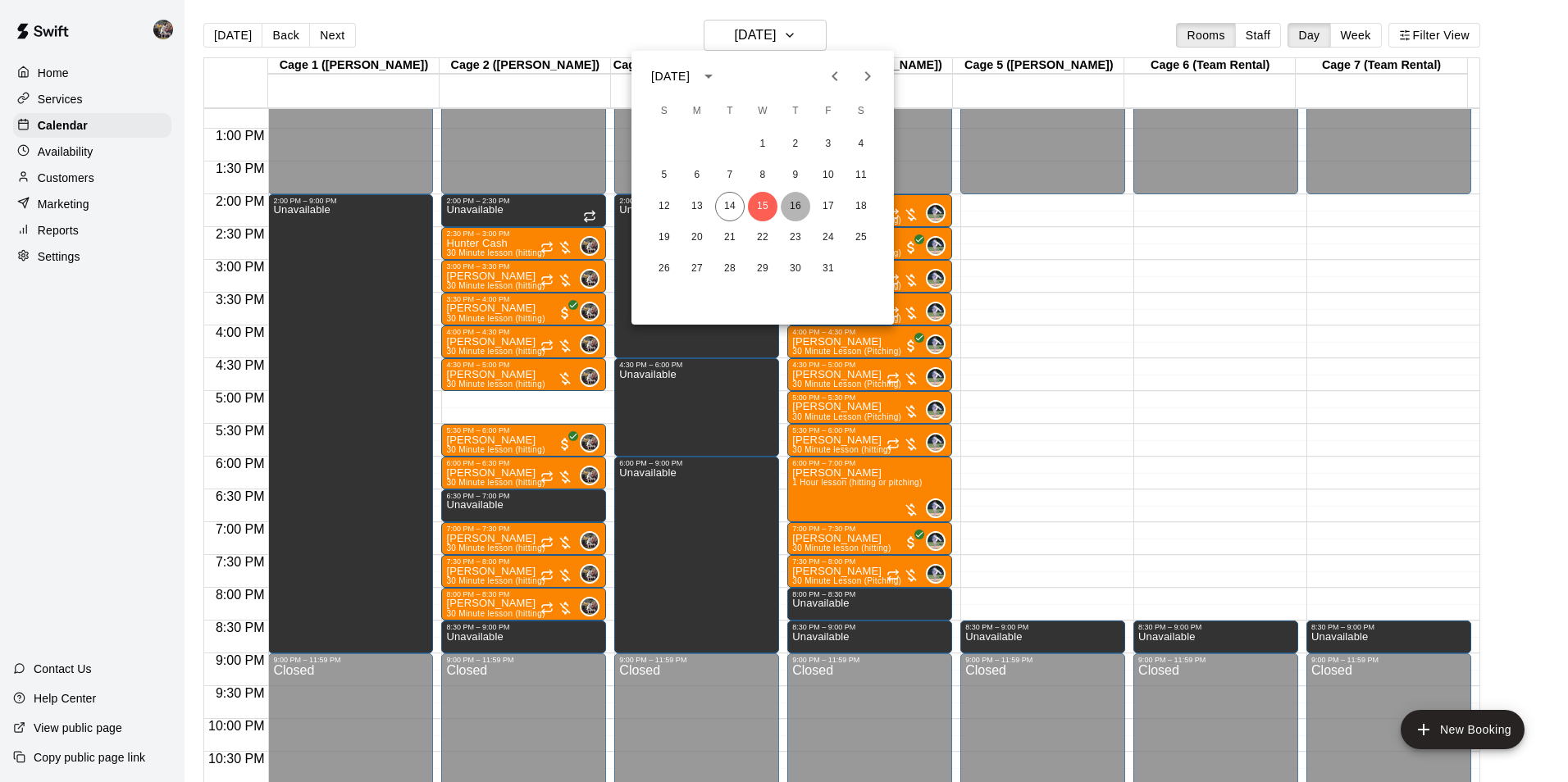
click at [795, 202] on button "16" at bounding box center [795, 207] width 29 height 29
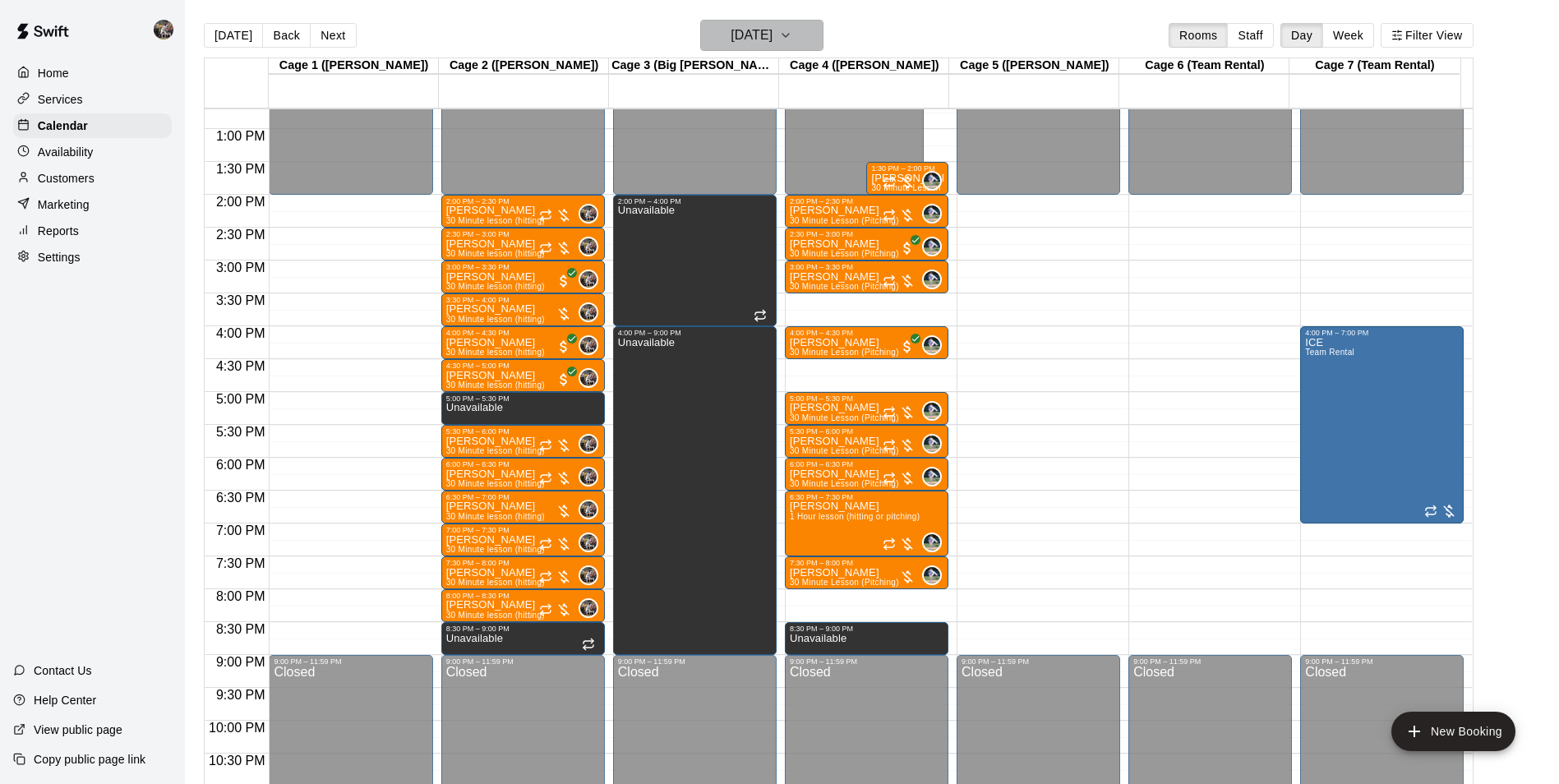
click at [738, 34] on h6 "[DATE]" at bounding box center [751, 35] width 41 height 23
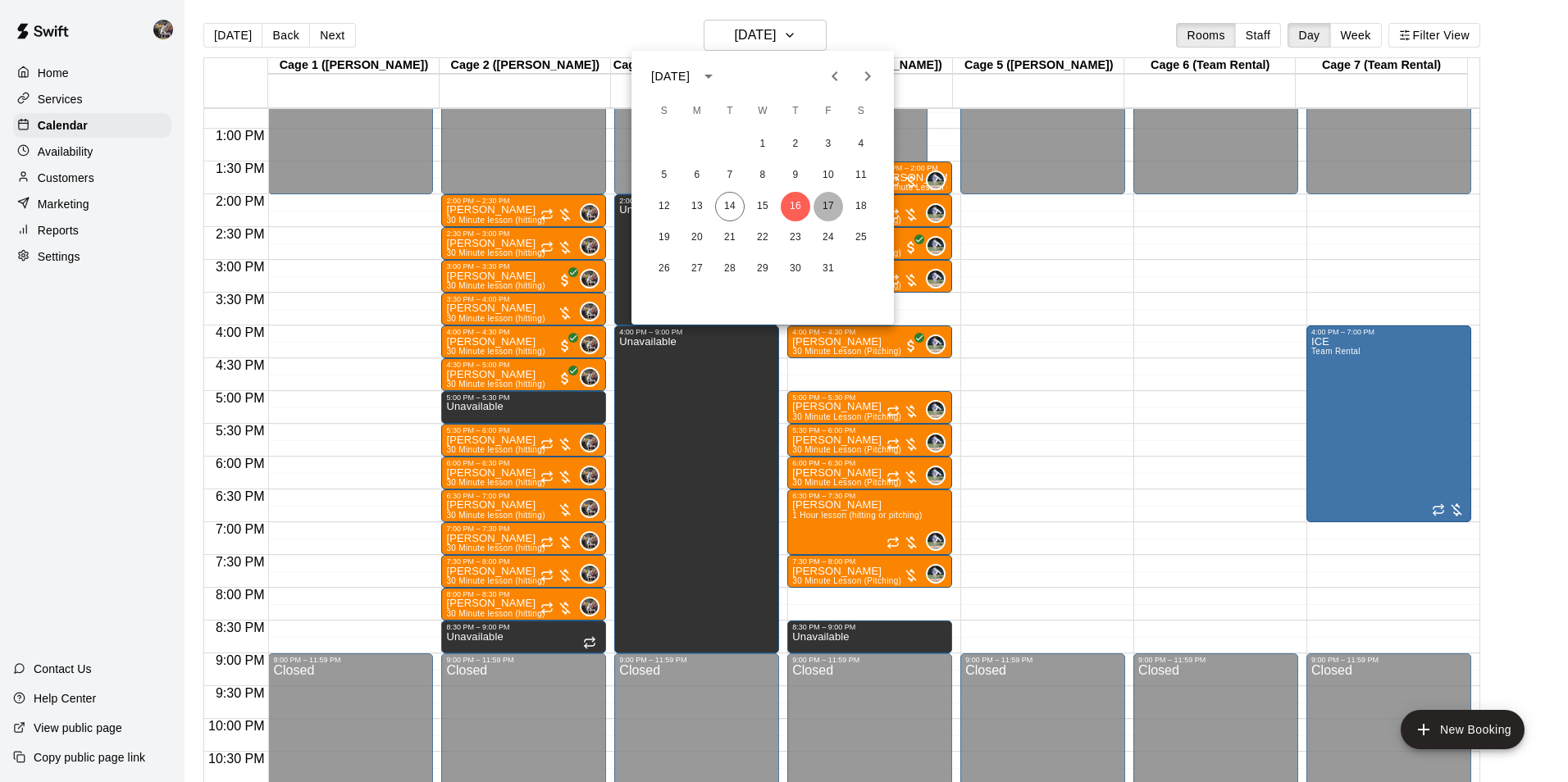
click at [826, 205] on button "17" at bounding box center [828, 207] width 29 height 29
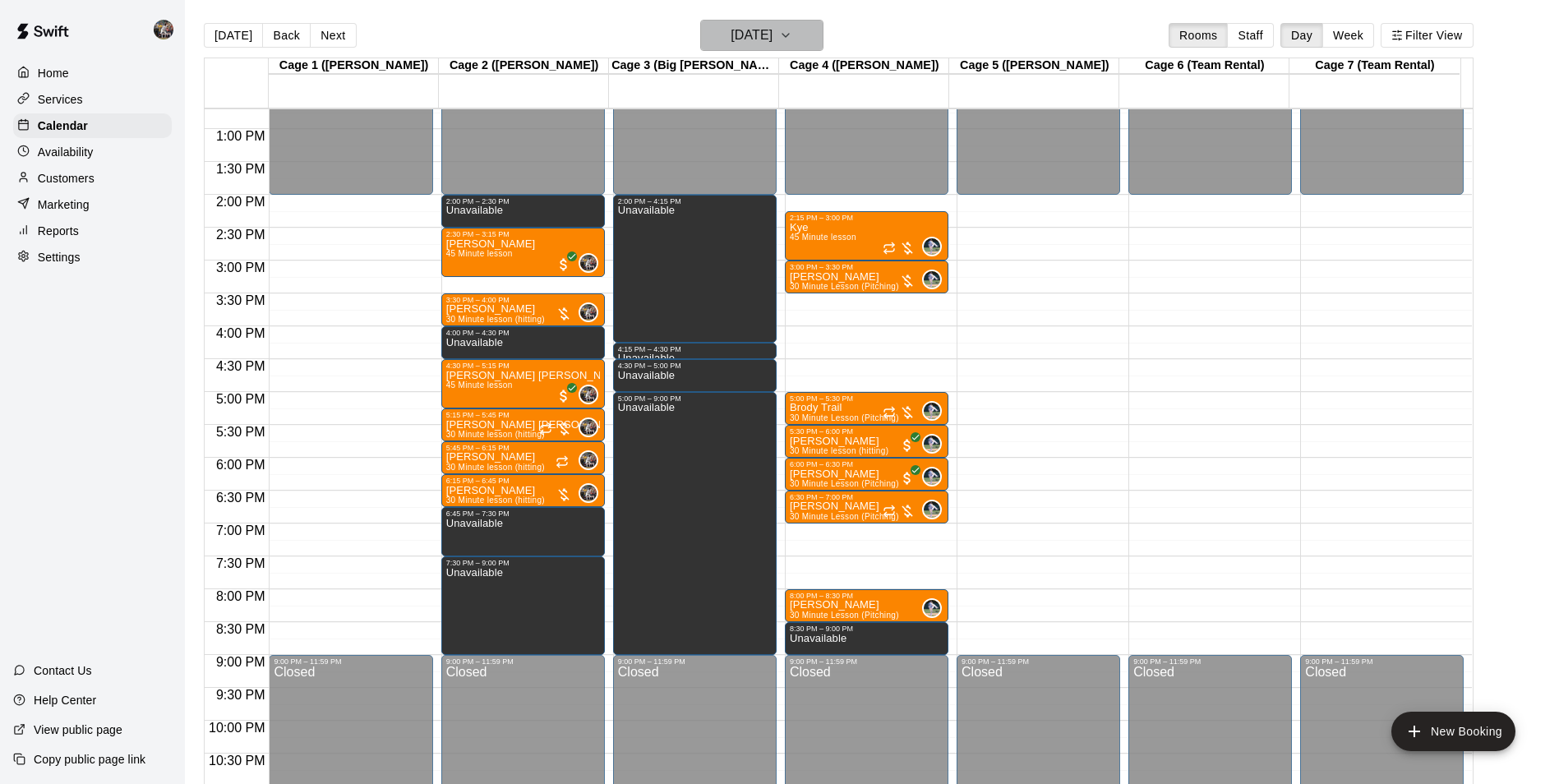
click at [731, 34] on h6 "[DATE]" at bounding box center [751, 35] width 41 height 23
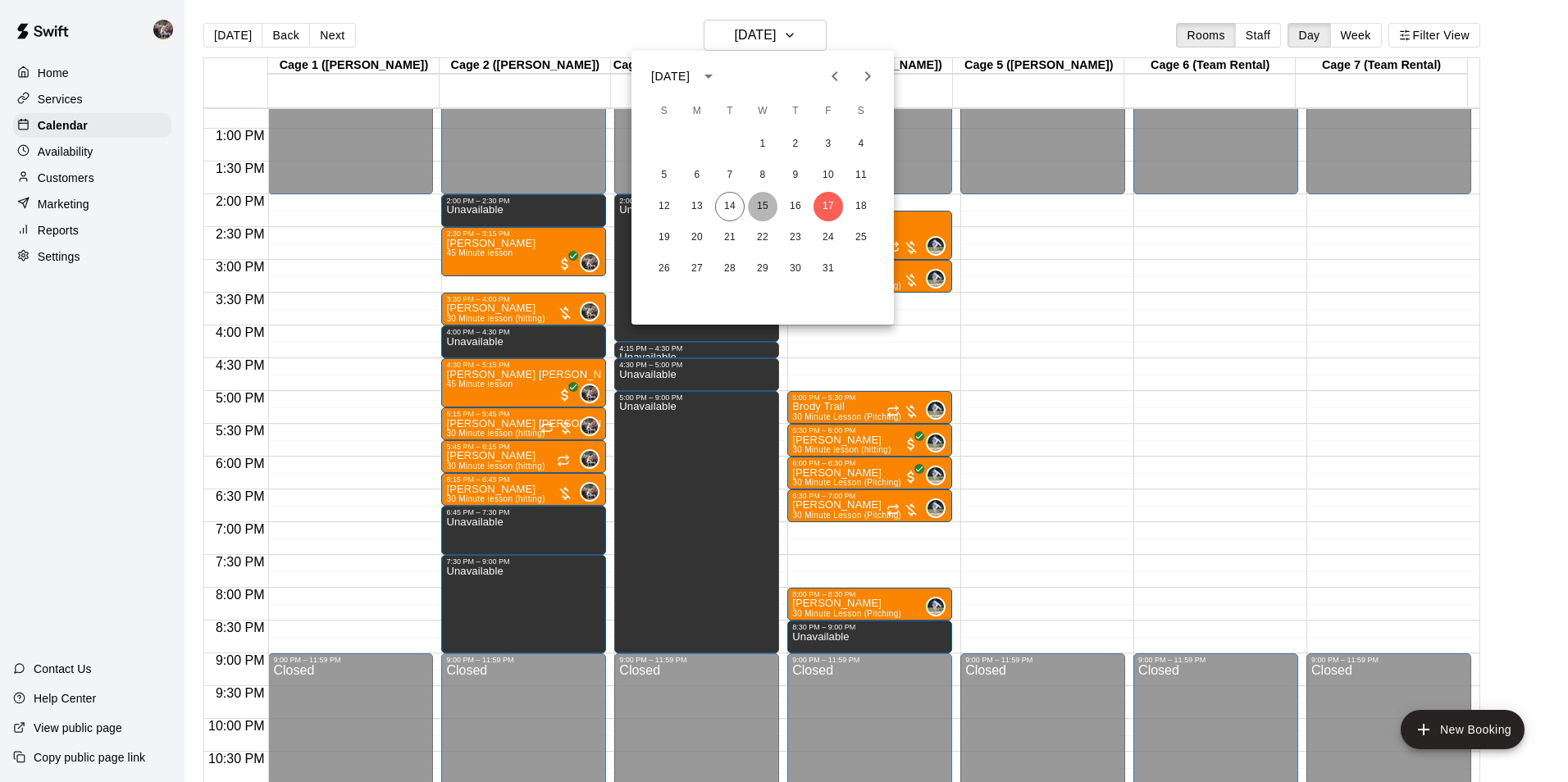
click at [760, 206] on button "15" at bounding box center [763, 207] width 29 height 29
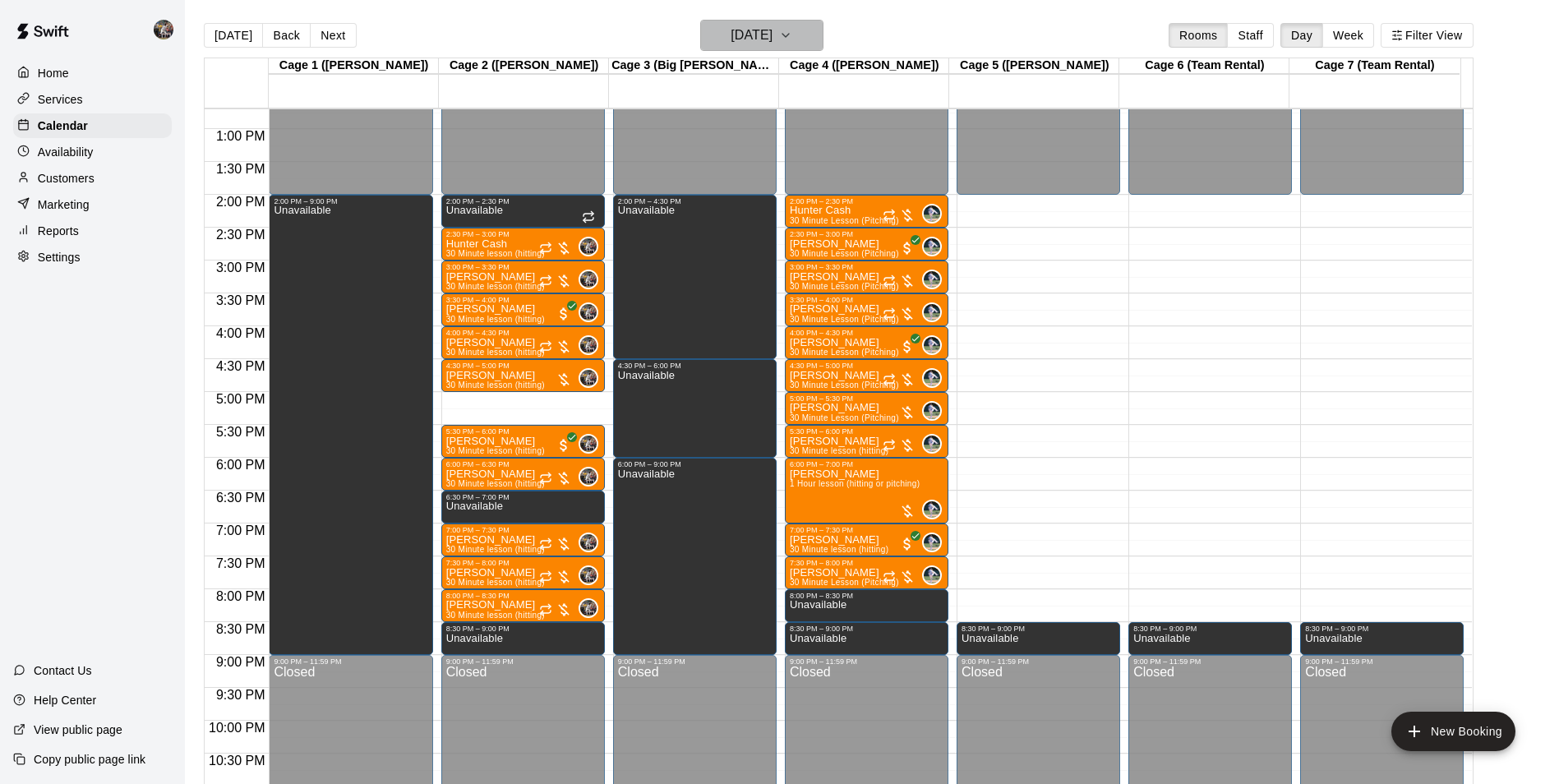
click at [744, 23] on button "[DATE]" at bounding box center [762, 35] width 123 height 31
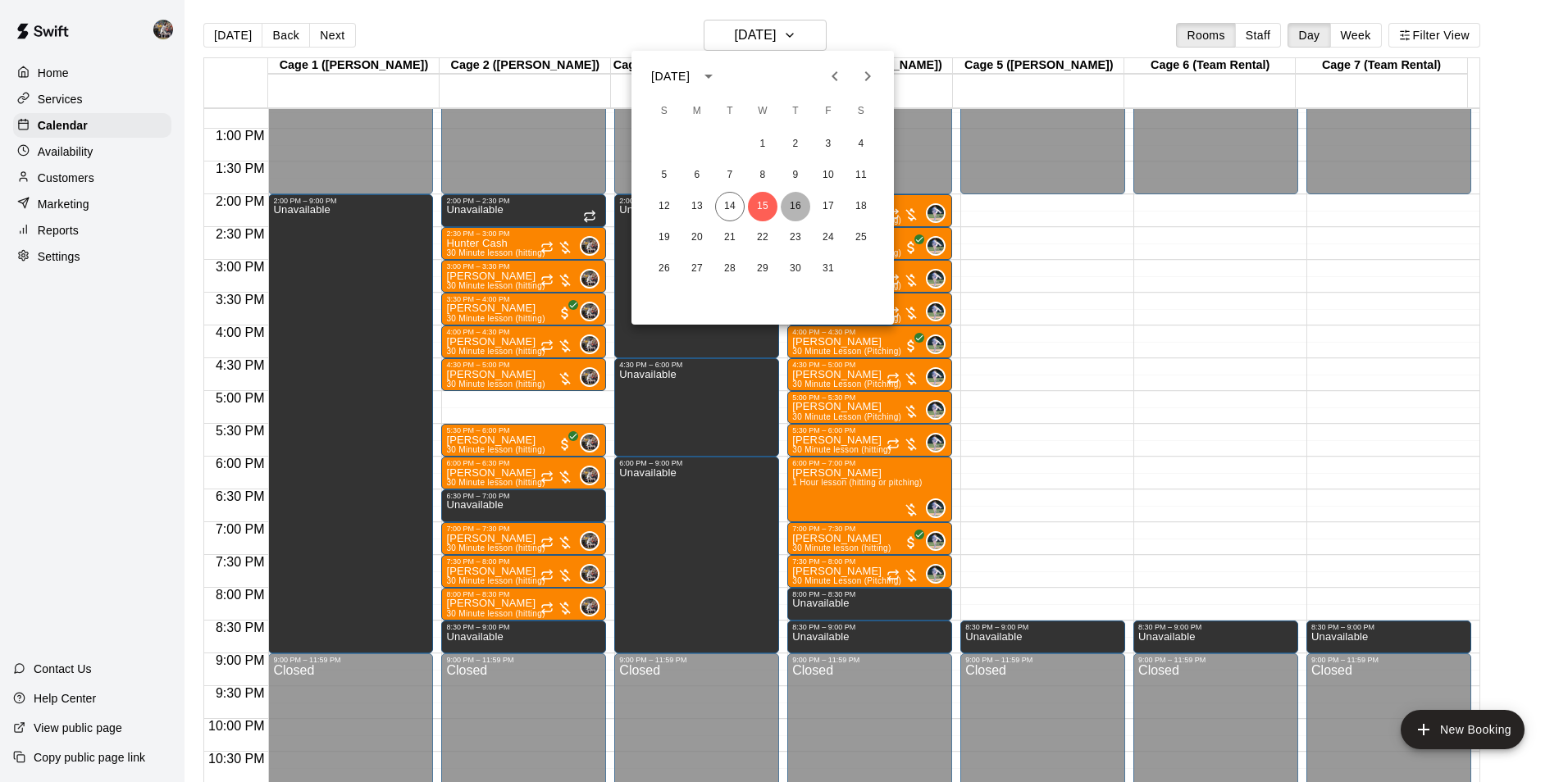
click at [799, 209] on button "16" at bounding box center [795, 207] width 29 height 29
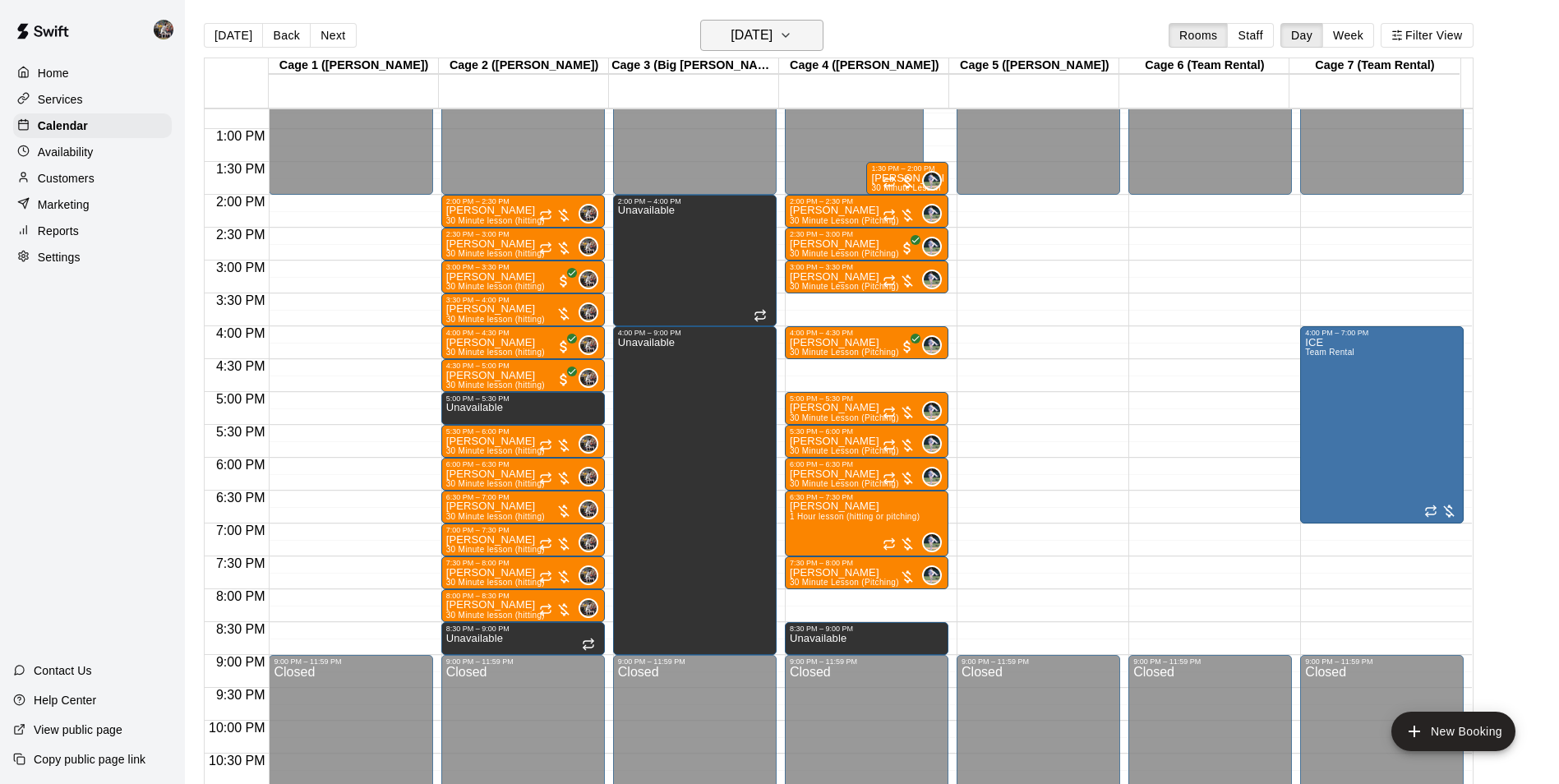
click at [733, 37] on h6 "[DATE]" at bounding box center [751, 35] width 41 height 23
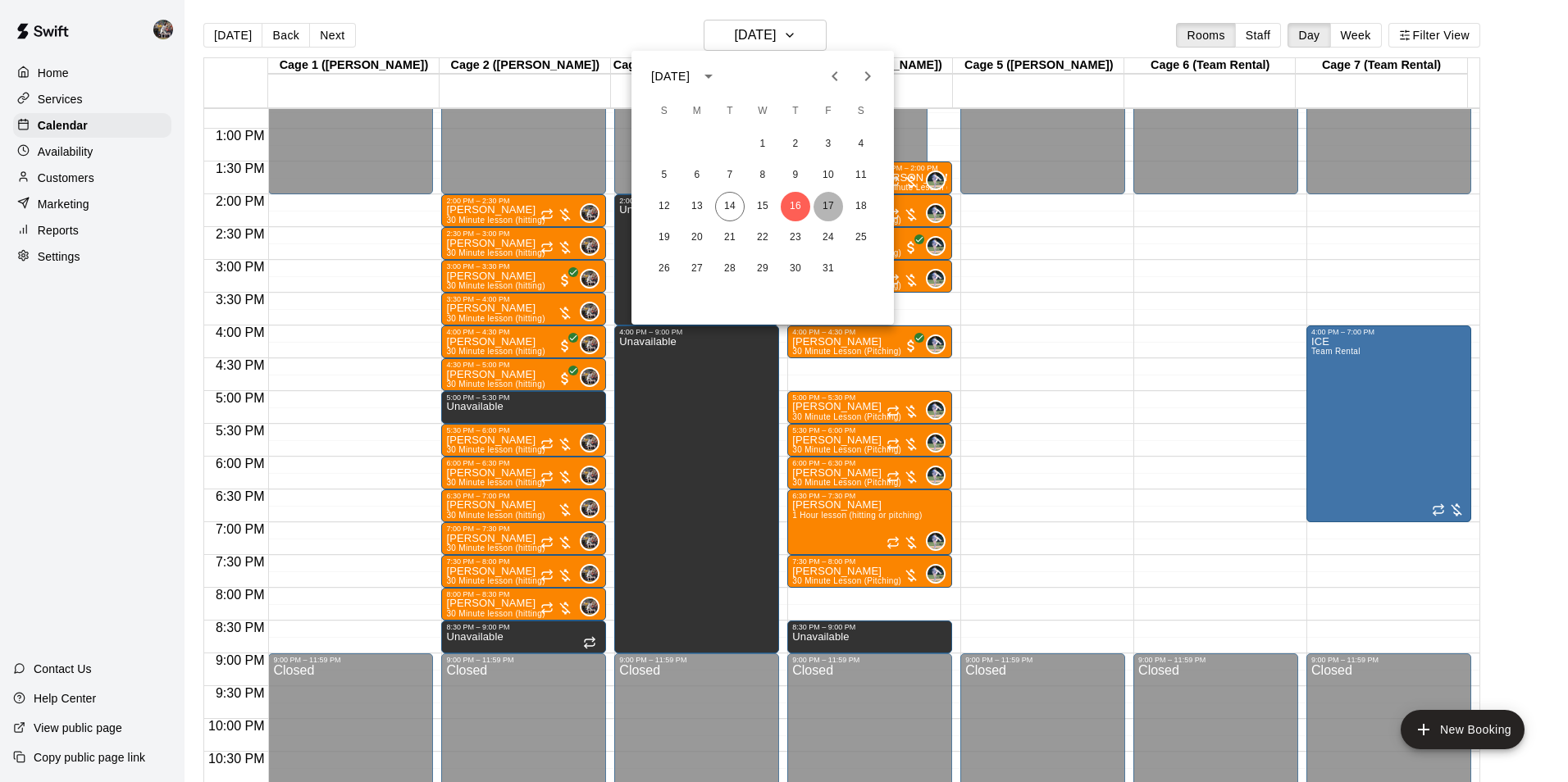
click at [824, 203] on button "17" at bounding box center [828, 207] width 29 height 29
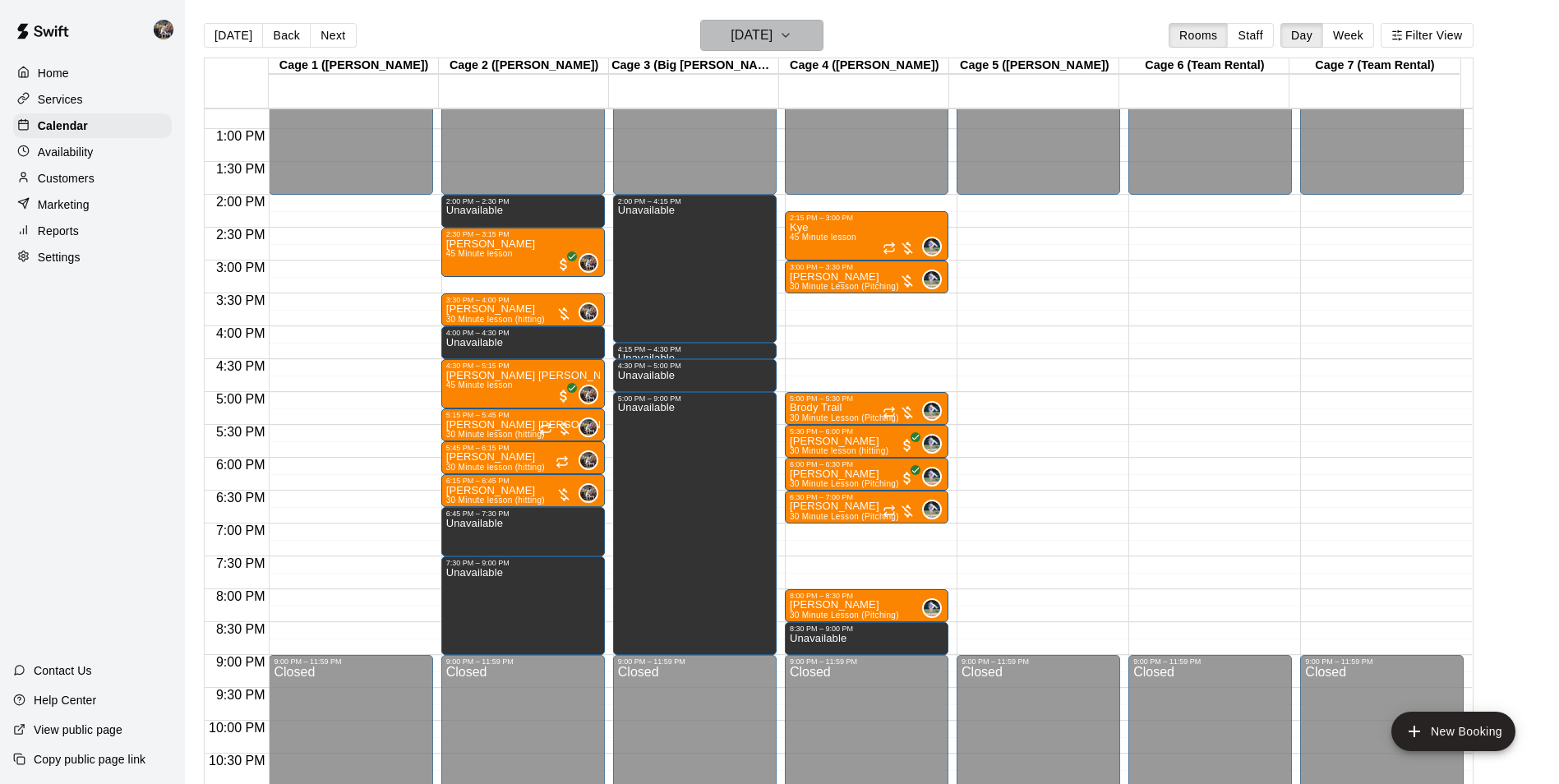
click at [741, 31] on h6 "[DATE]" at bounding box center [751, 35] width 41 height 23
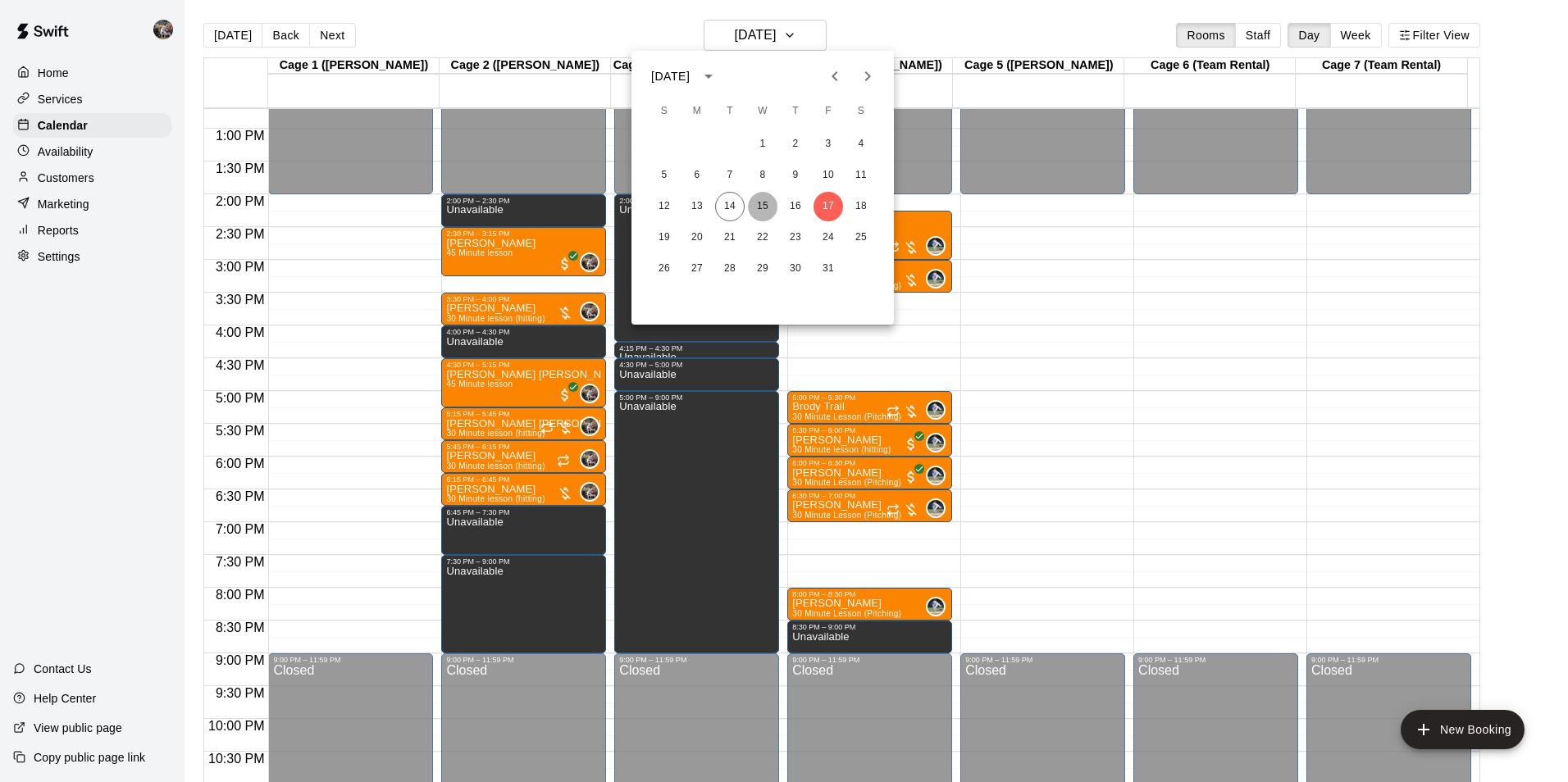
click at [763, 203] on button "15" at bounding box center [763, 207] width 29 height 29
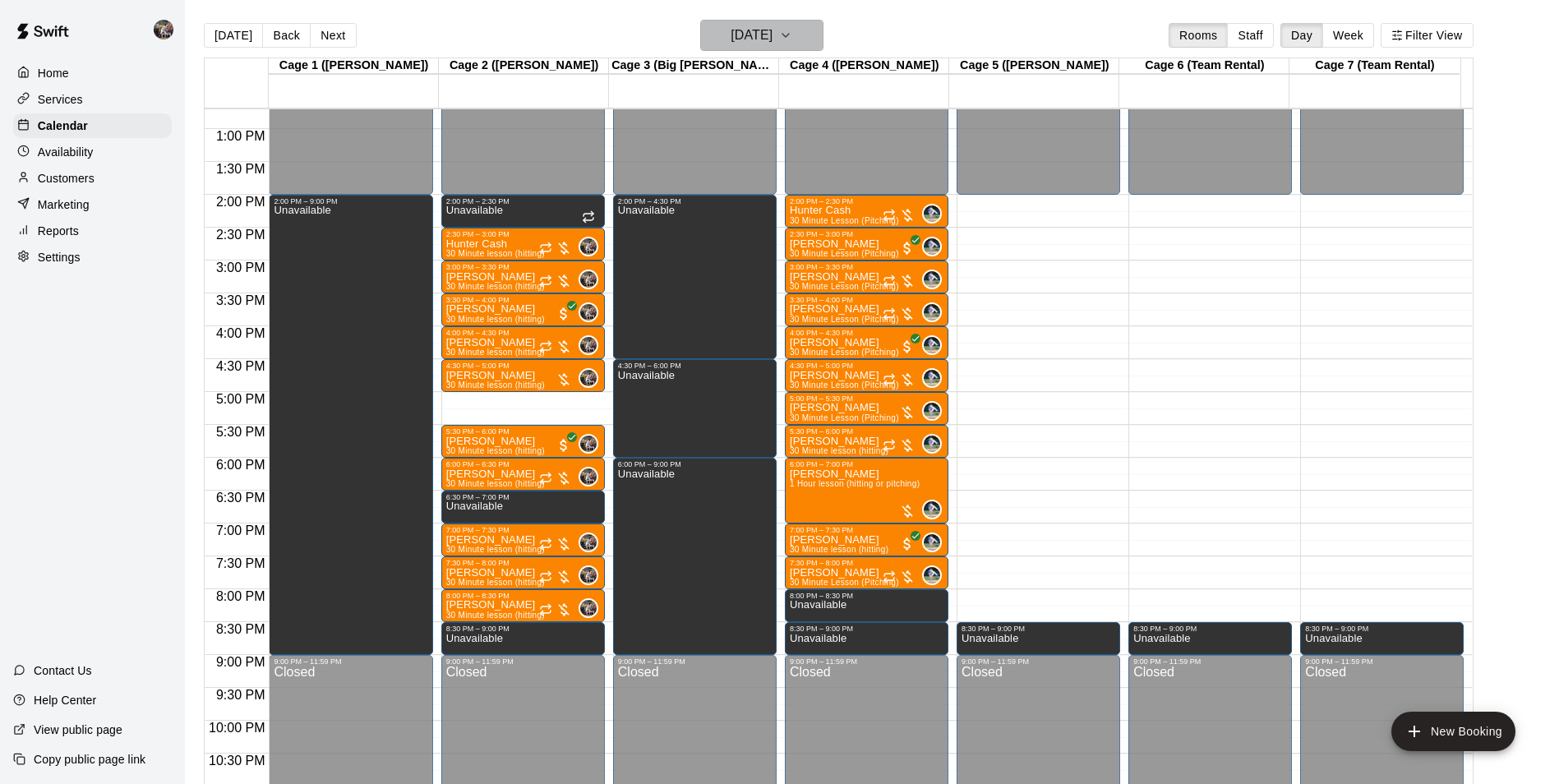
click at [763, 34] on h6 "[DATE]" at bounding box center [751, 35] width 41 height 23
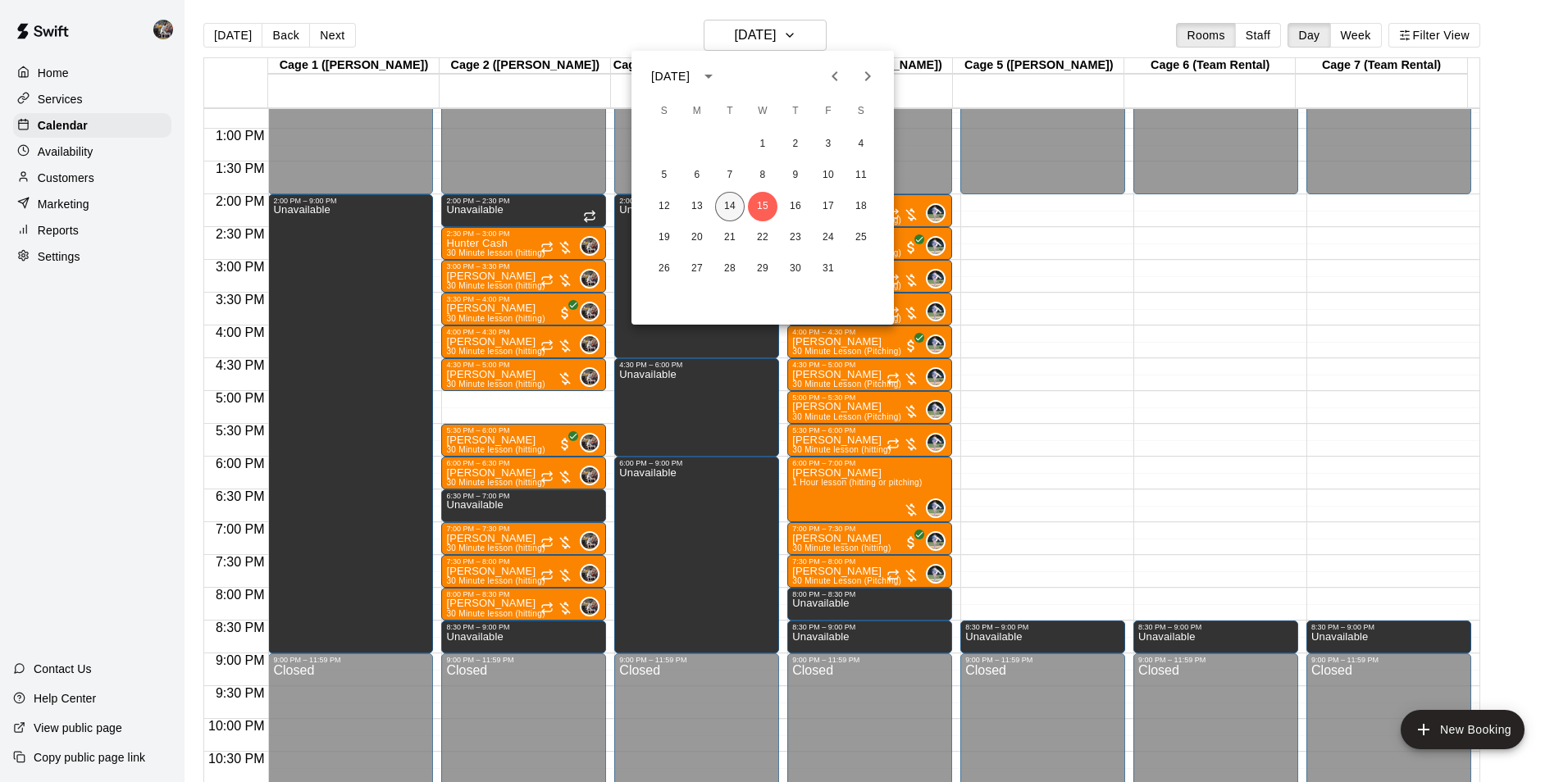
click at [733, 205] on button "14" at bounding box center [730, 207] width 29 height 29
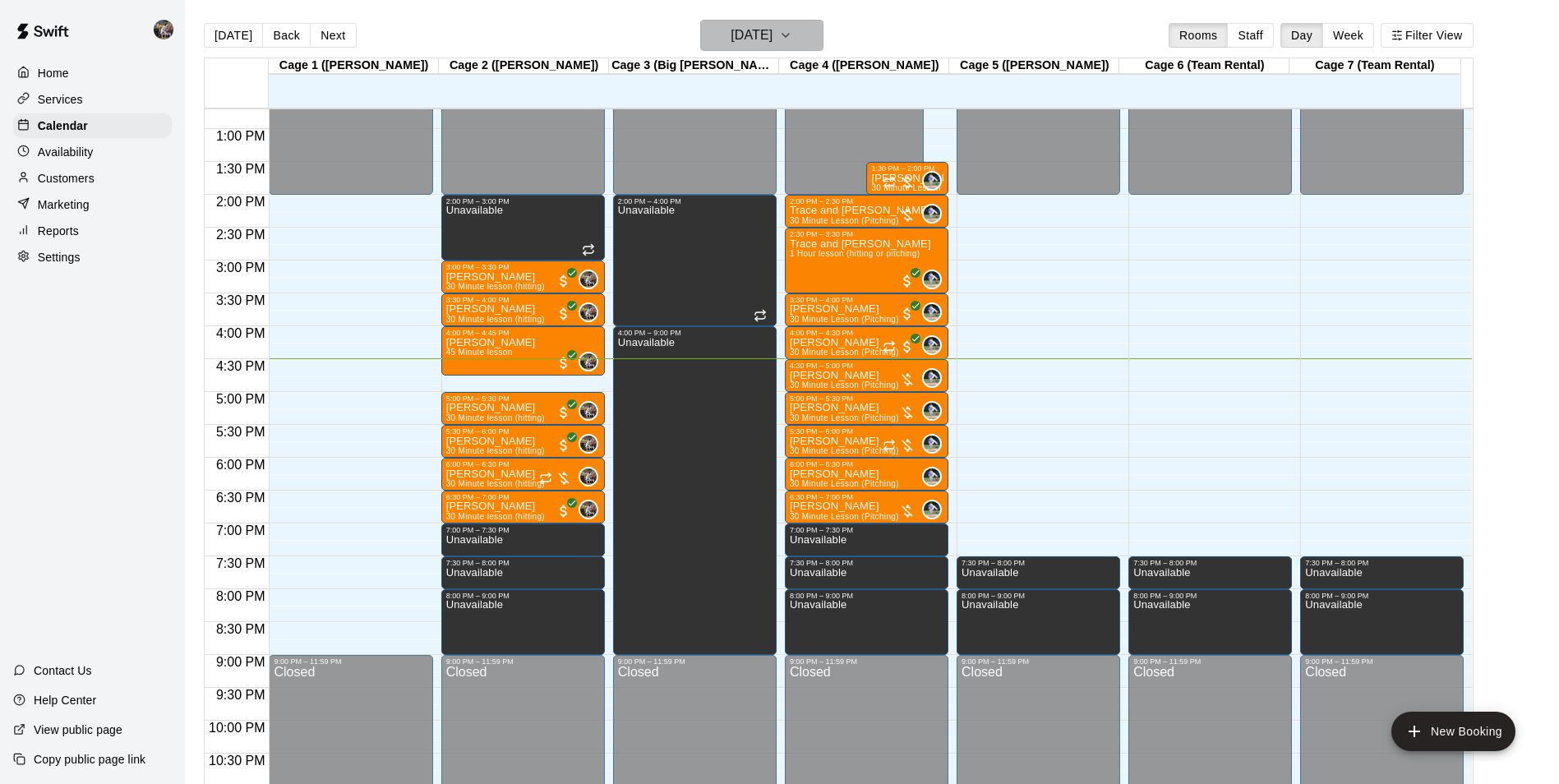
click at [757, 36] on h6 "[DATE]" at bounding box center [751, 35] width 41 height 23
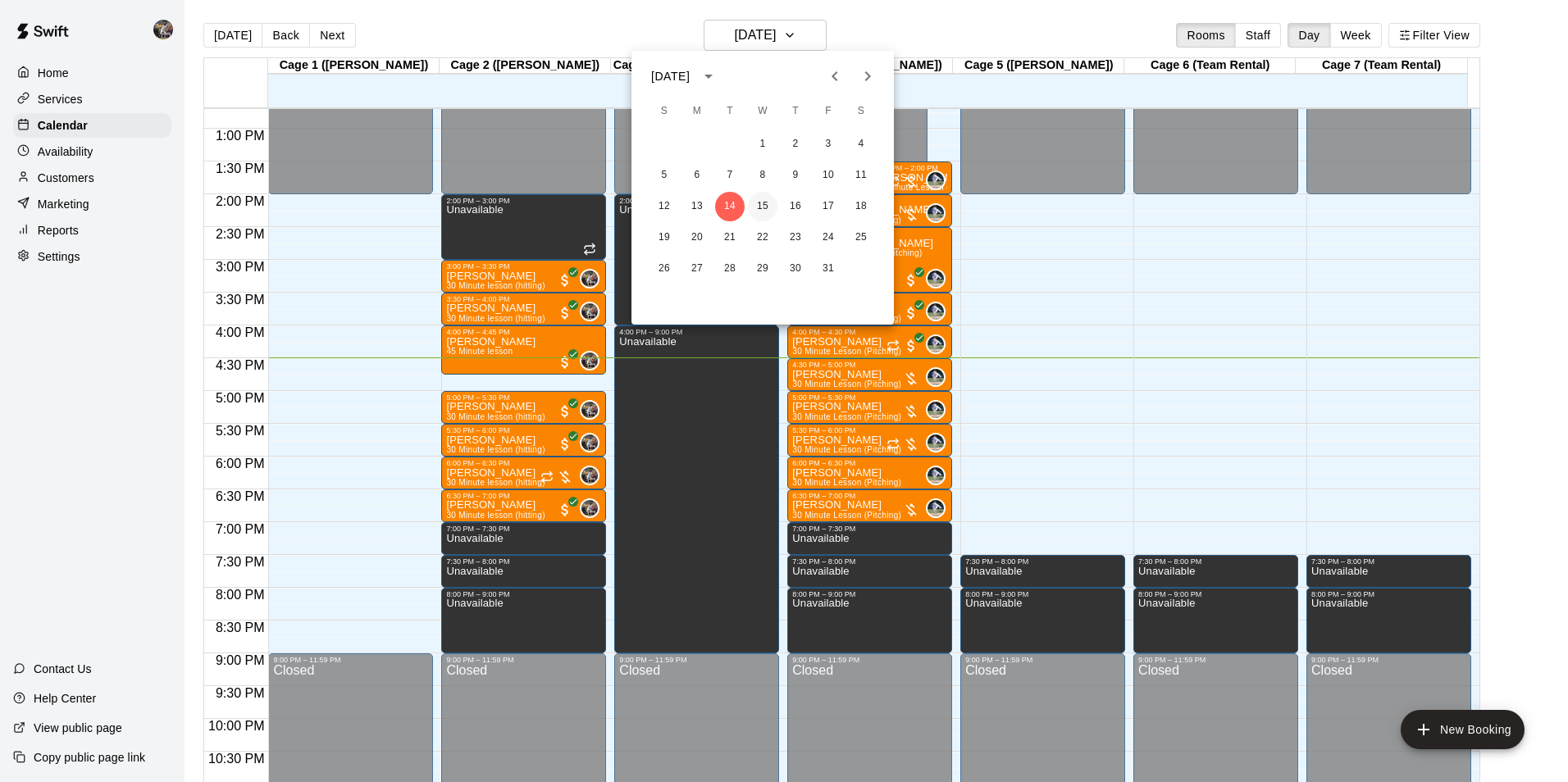
click at [763, 202] on button "15" at bounding box center [763, 207] width 29 height 29
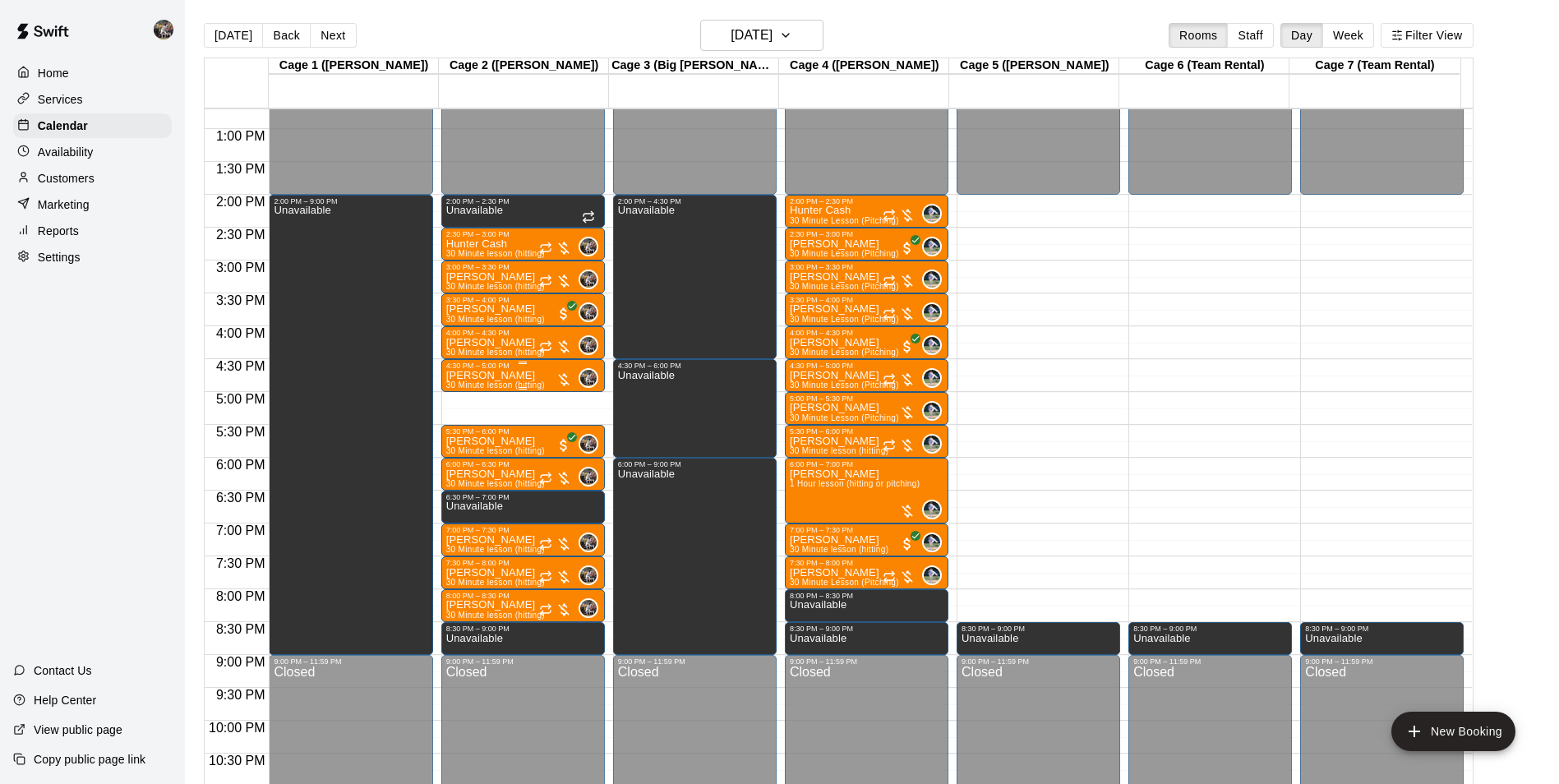
click at [493, 376] on p "[PERSON_NAME]" at bounding box center [495, 376] width 99 height 0
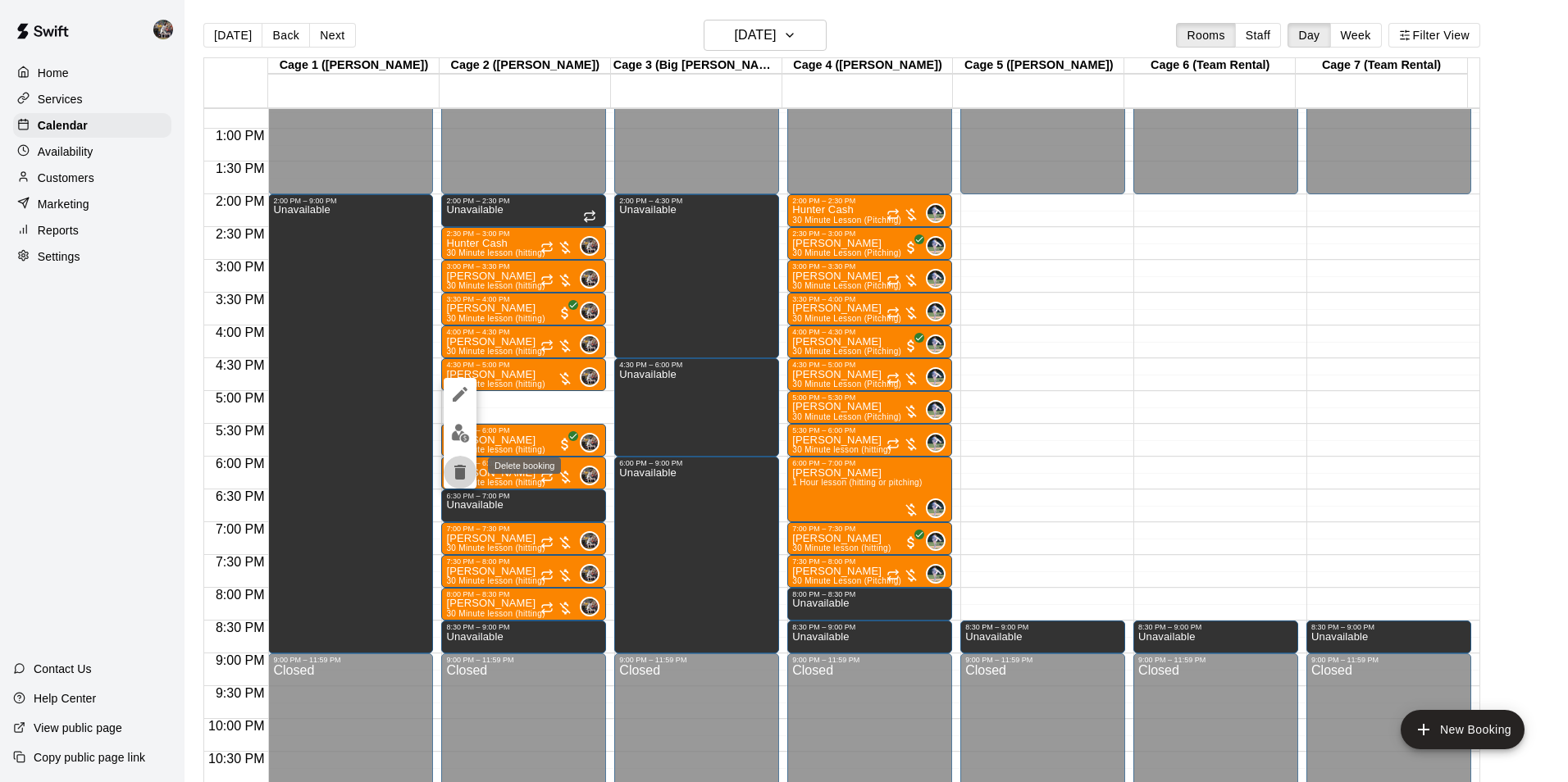
click at [458, 472] on icon "delete" at bounding box center [460, 472] width 11 height 15
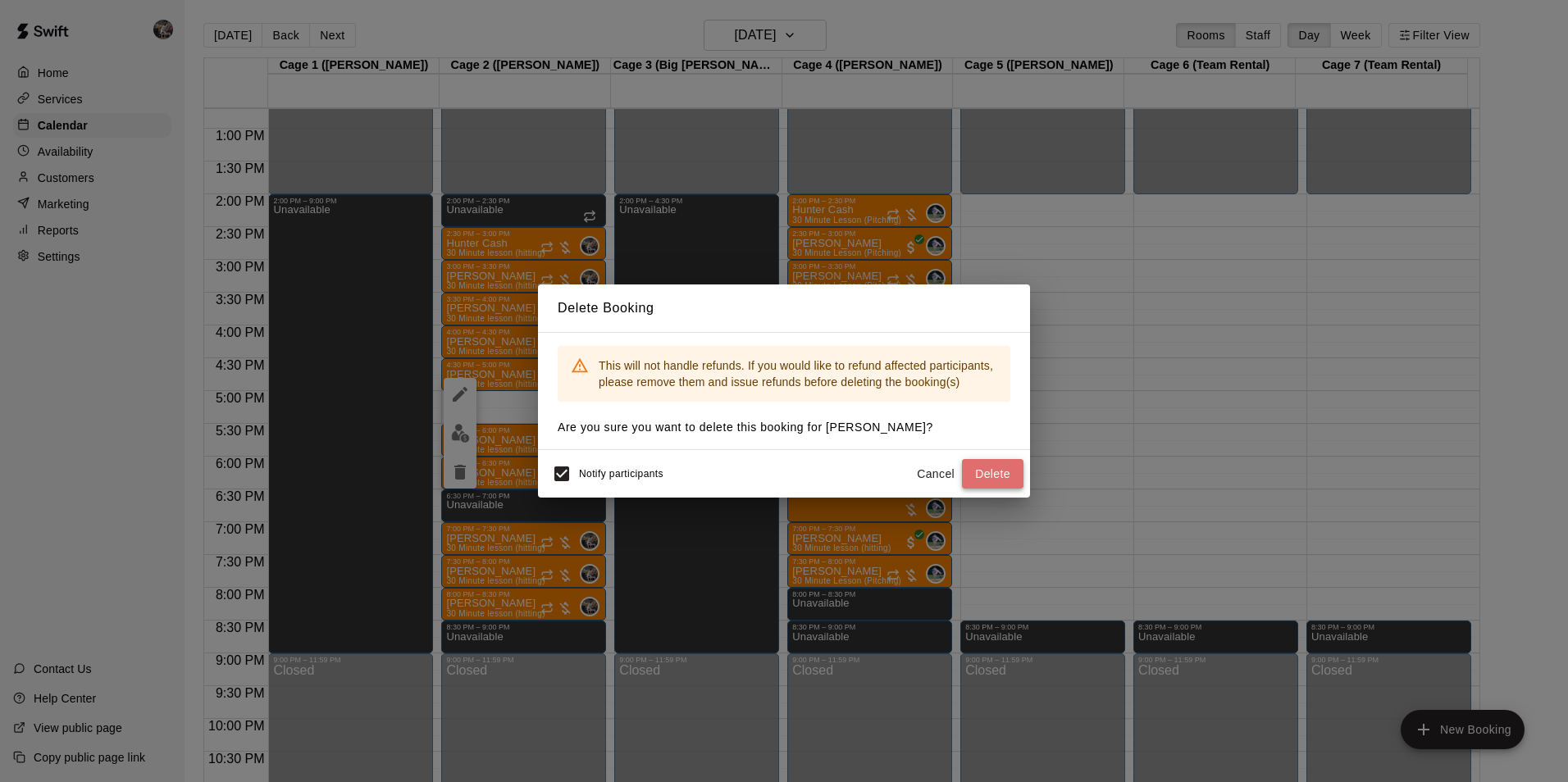
click at [989, 472] on button "Delete" at bounding box center [992, 474] width 62 height 30
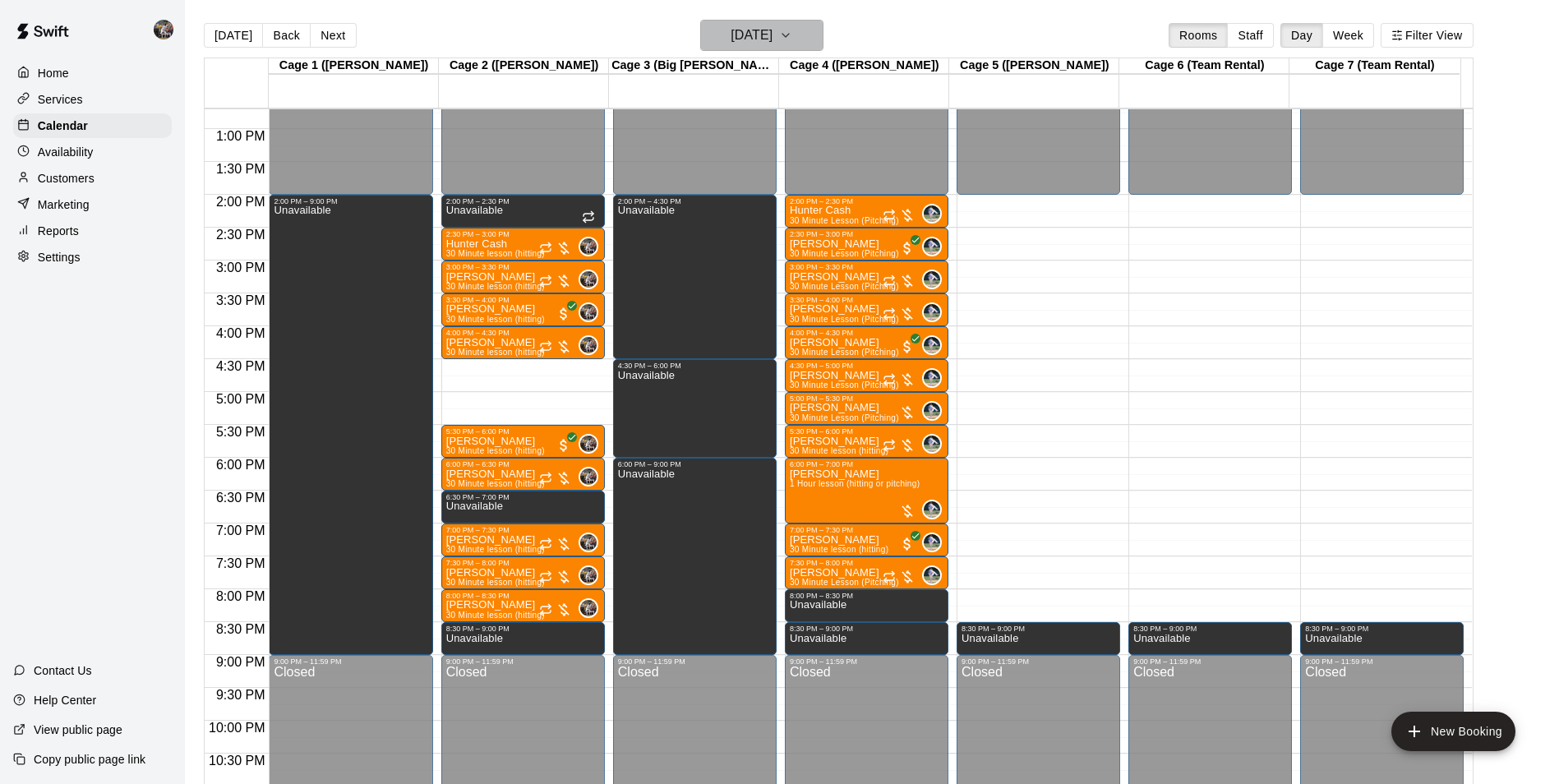
click at [741, 33] on h6 "[DATE]" at bounding box center [751, 35] width 41 height 23
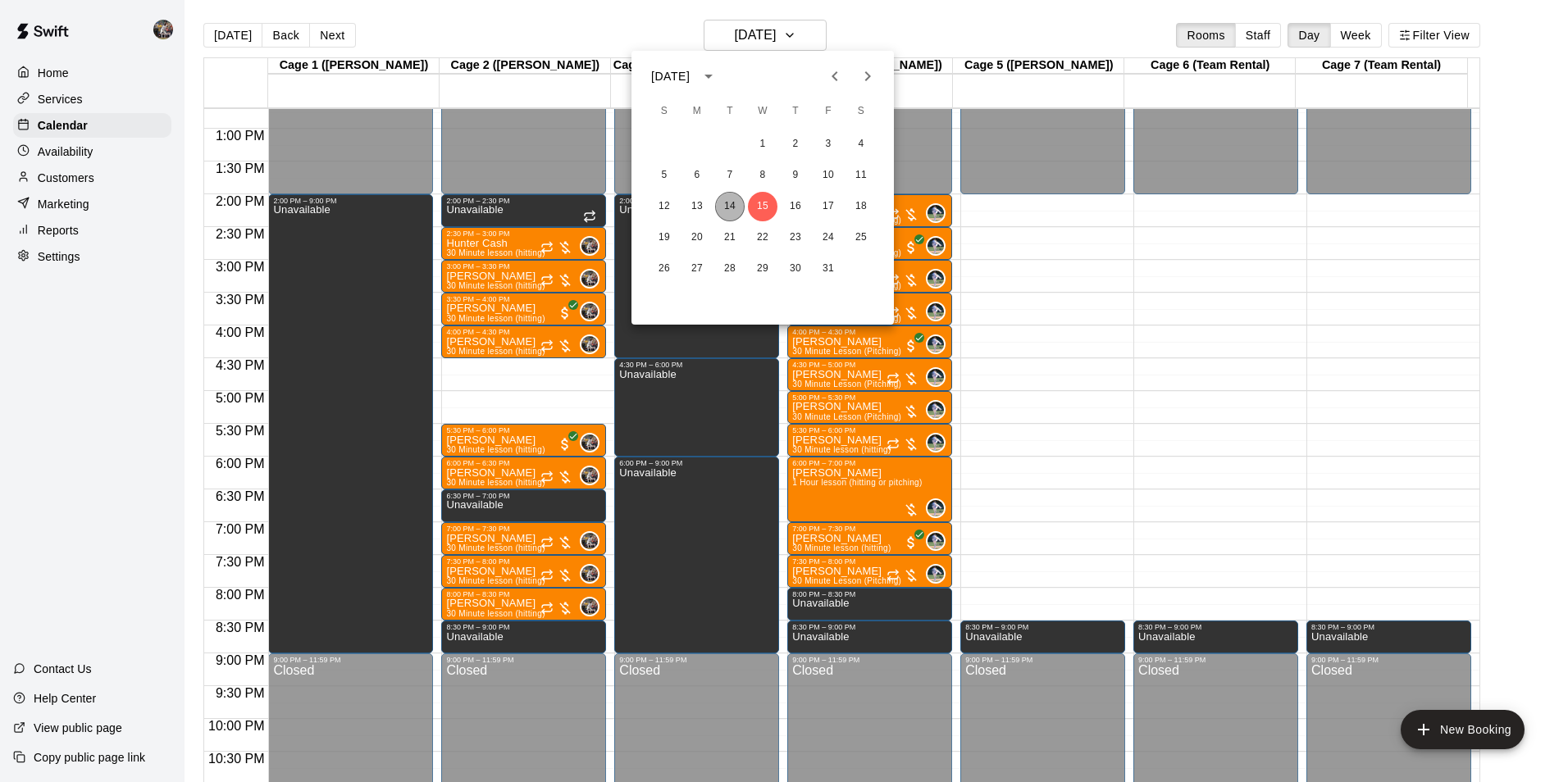
click at [728, 208] on button "14" at bounding box center [730, 207] width 29 height 29
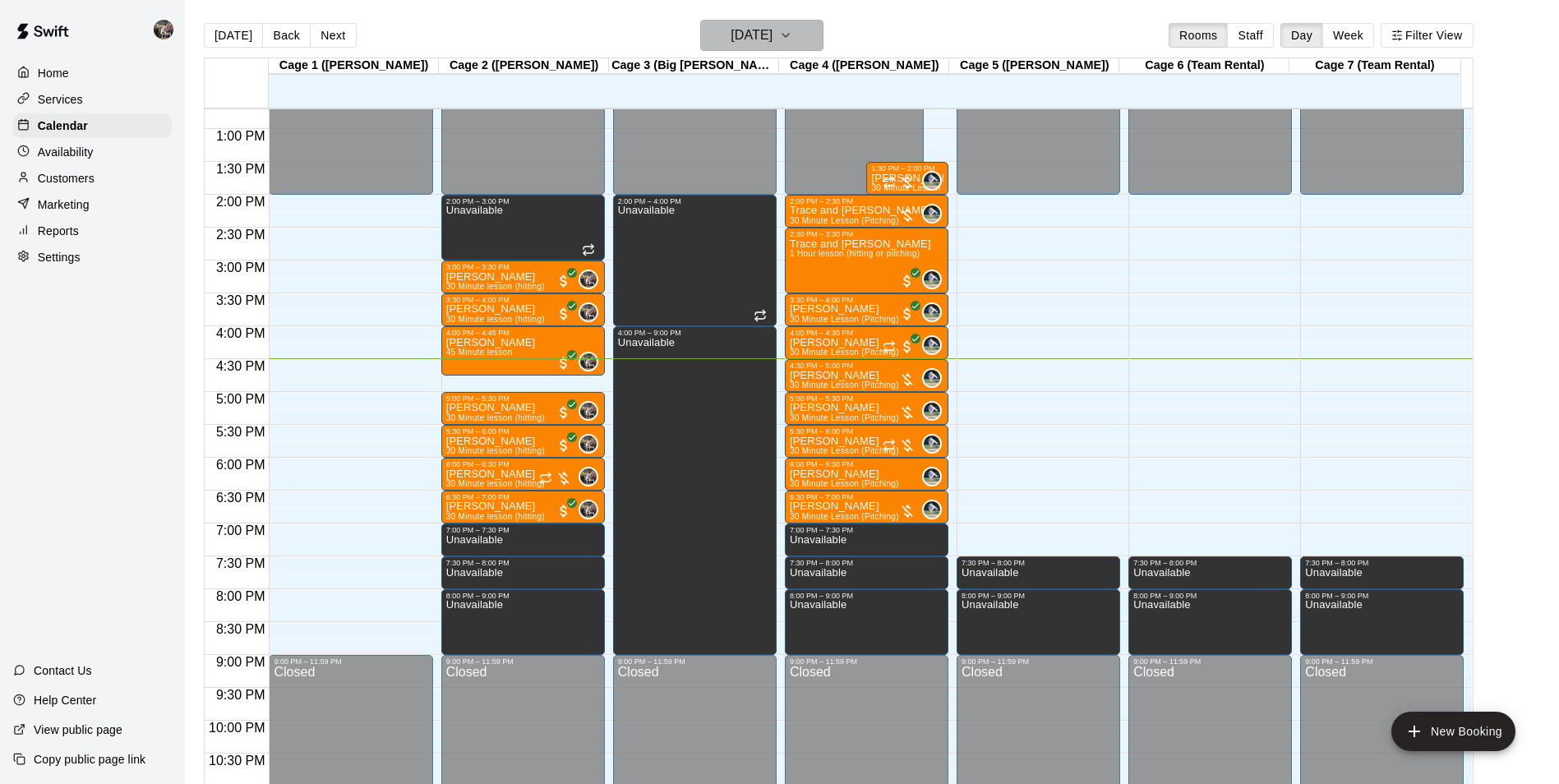
click at [772, 36] on h6 "[DATE]" at bounding box center [751, 35] width 41 height 23
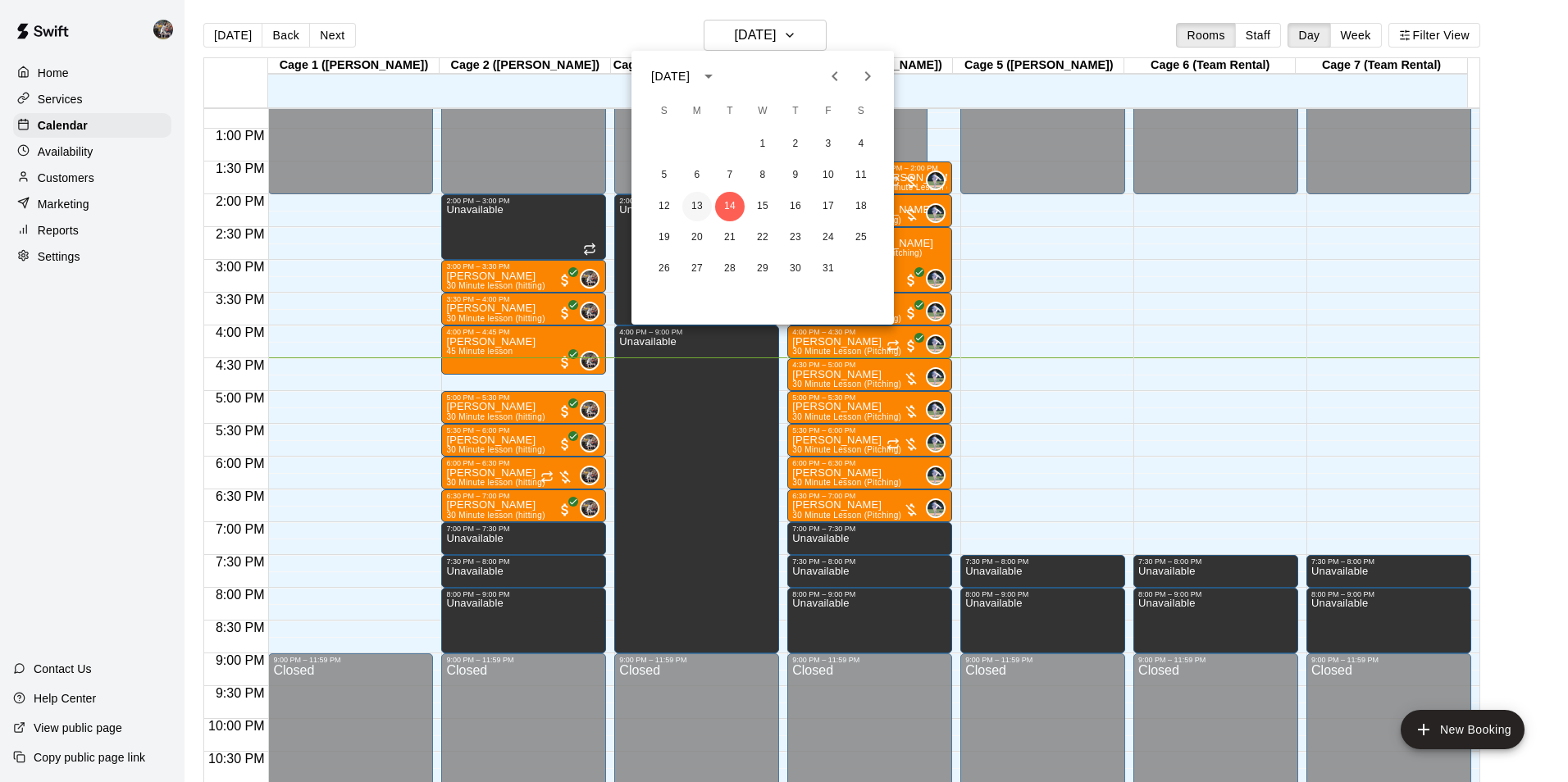
click at [697, 195] on button "13" at bounding box center [697, 207] width 29 height 29
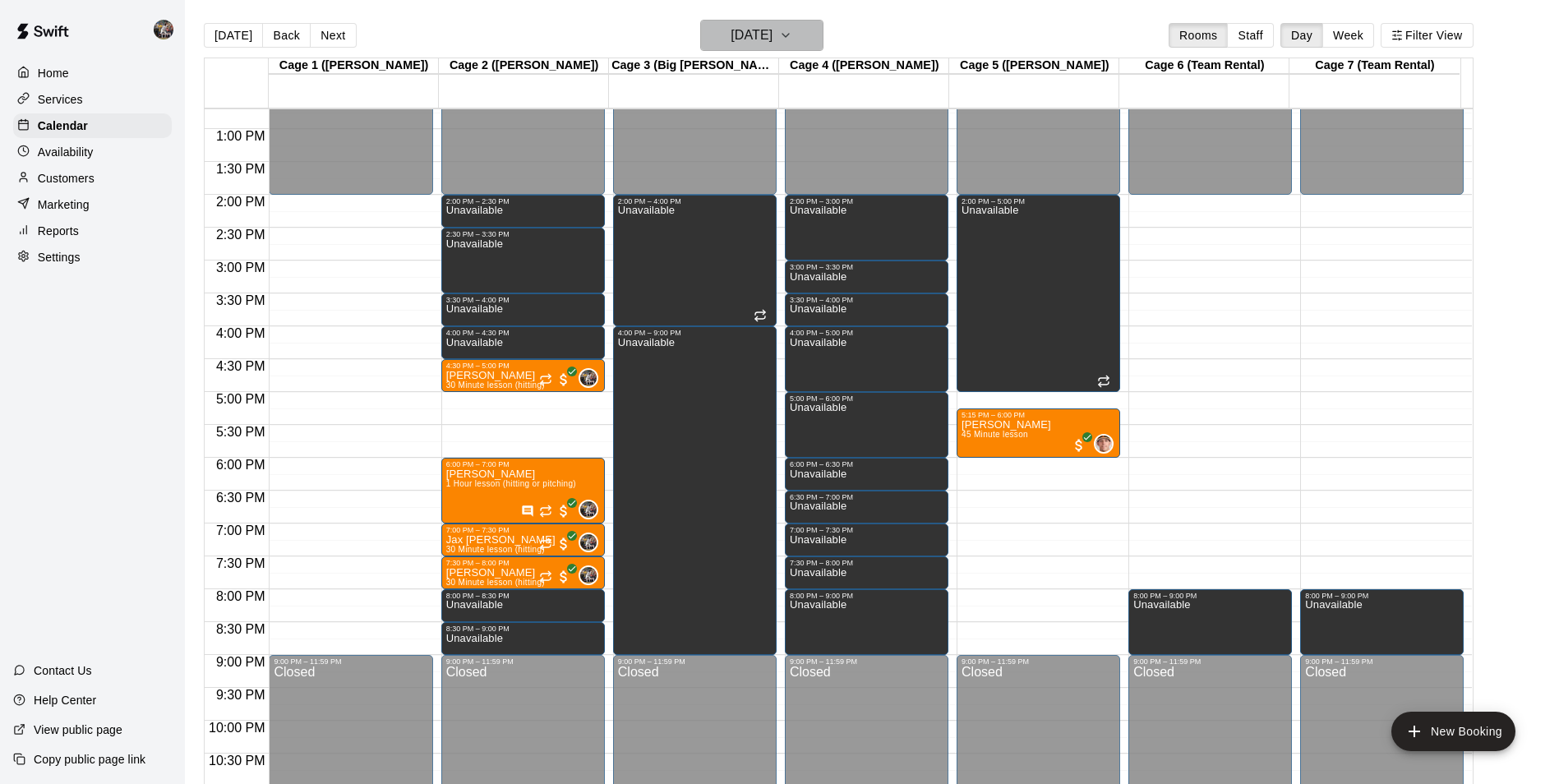
click at [734, 42] on h6 "[DATE]" at bounding box center [751, 35] width 41 height 23
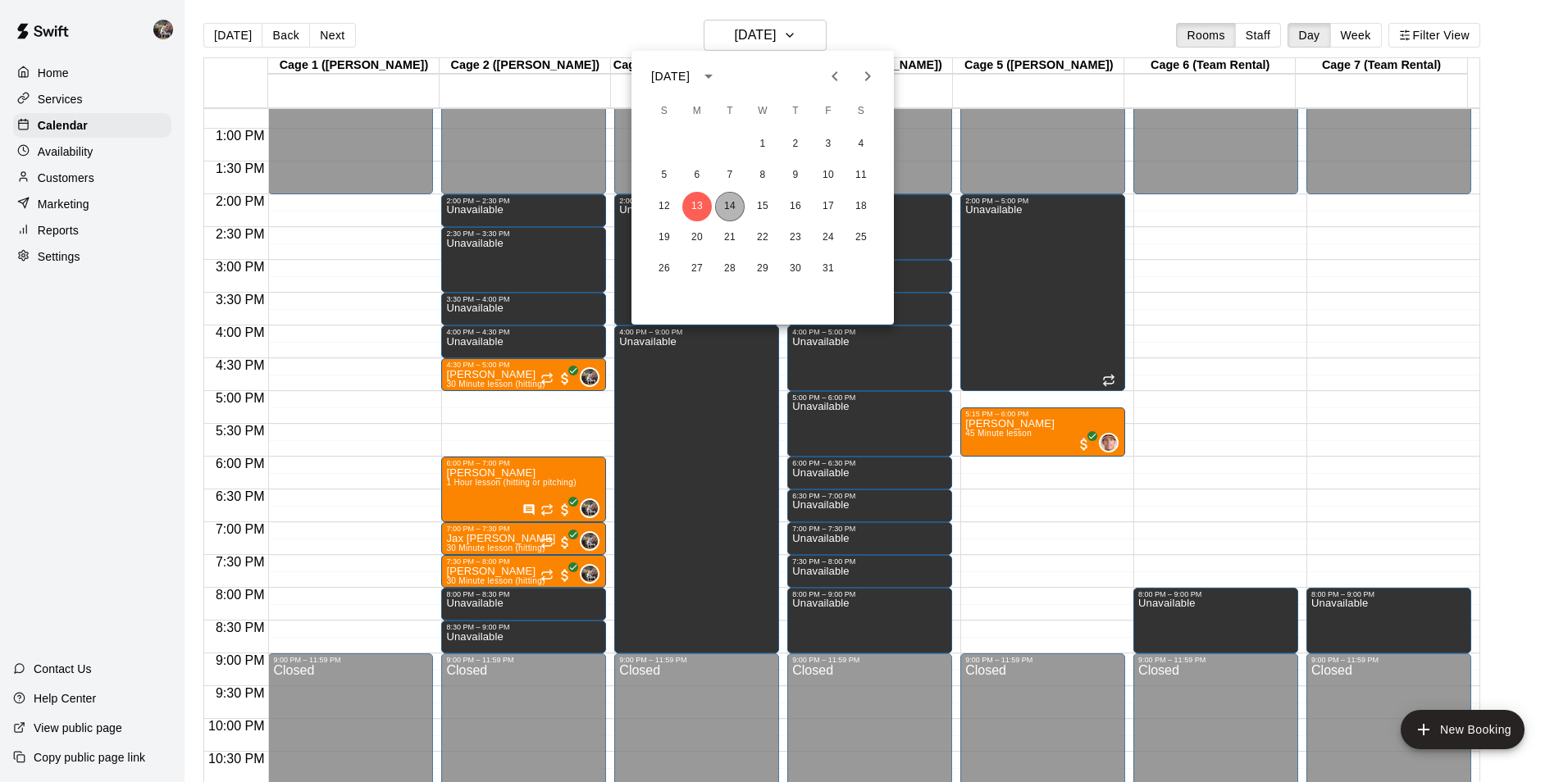
click at [724, 207] on button "14" at bounding box center [730, 207] width 29 height 29
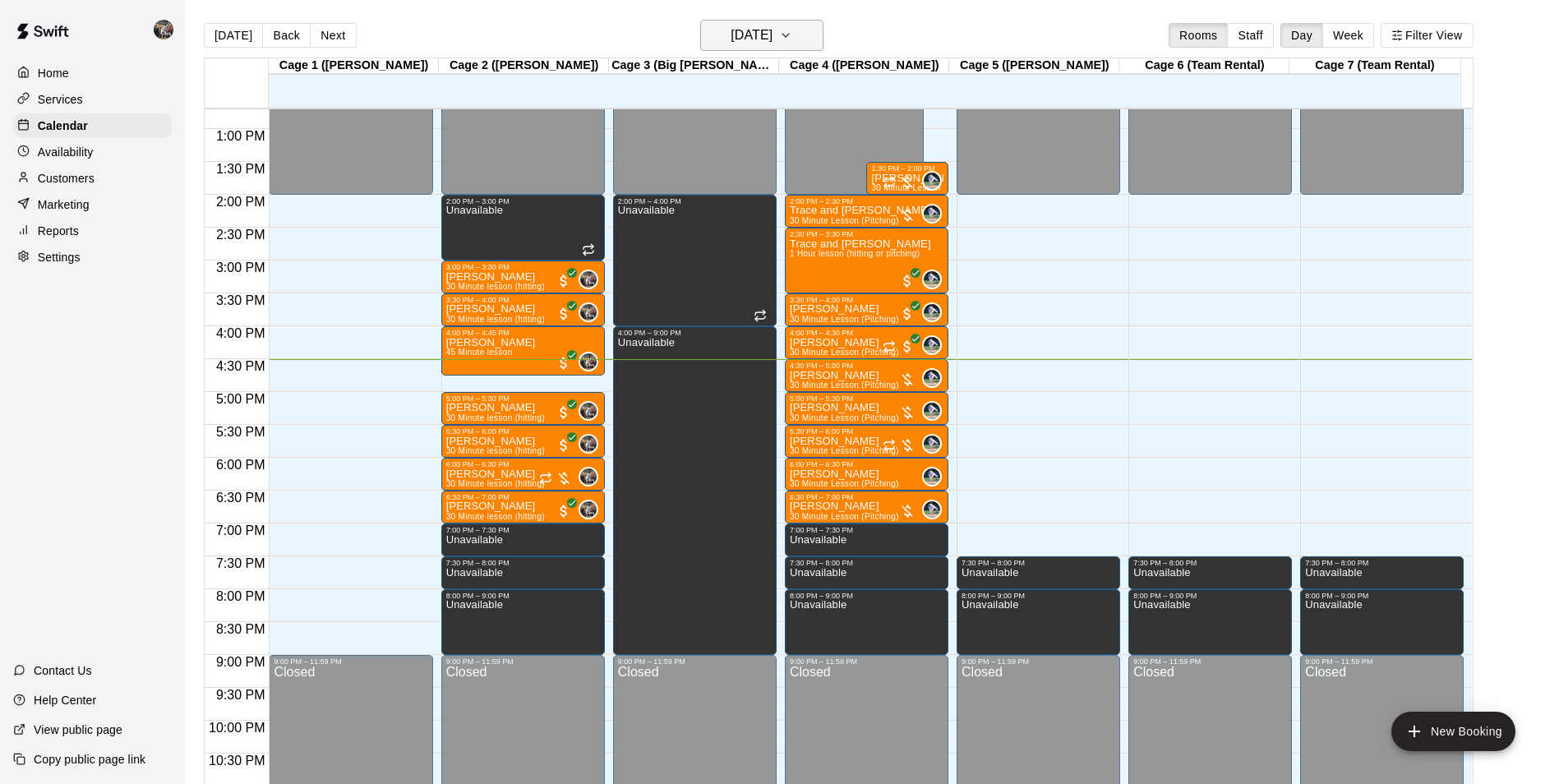
click at [770, 40] on h6 "[DATE]" at bounding box center [751, 35] width 41 height 23
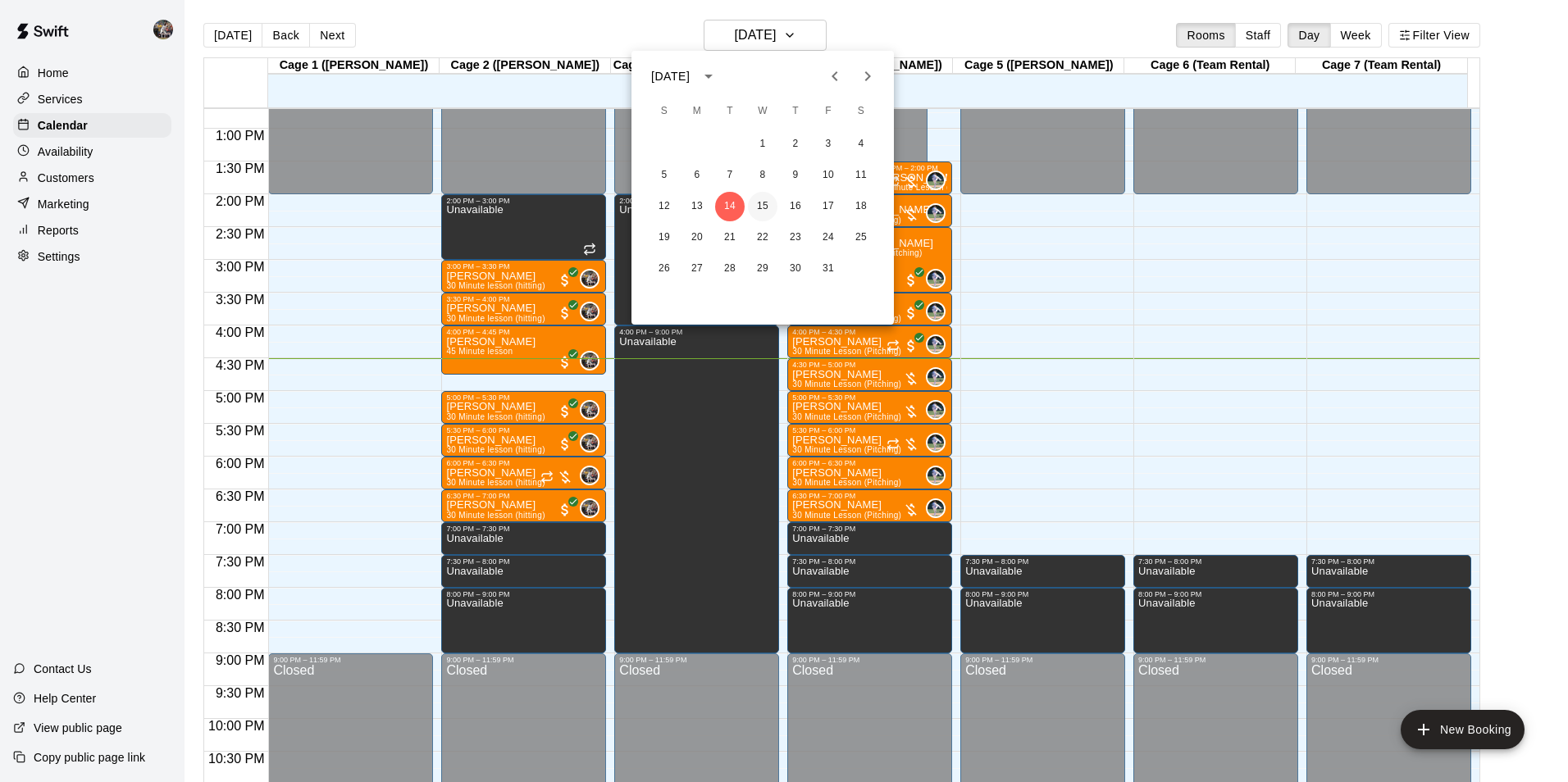
click at [762, 207] on button "15" at bounding box center [763, 207] width 29 height 29
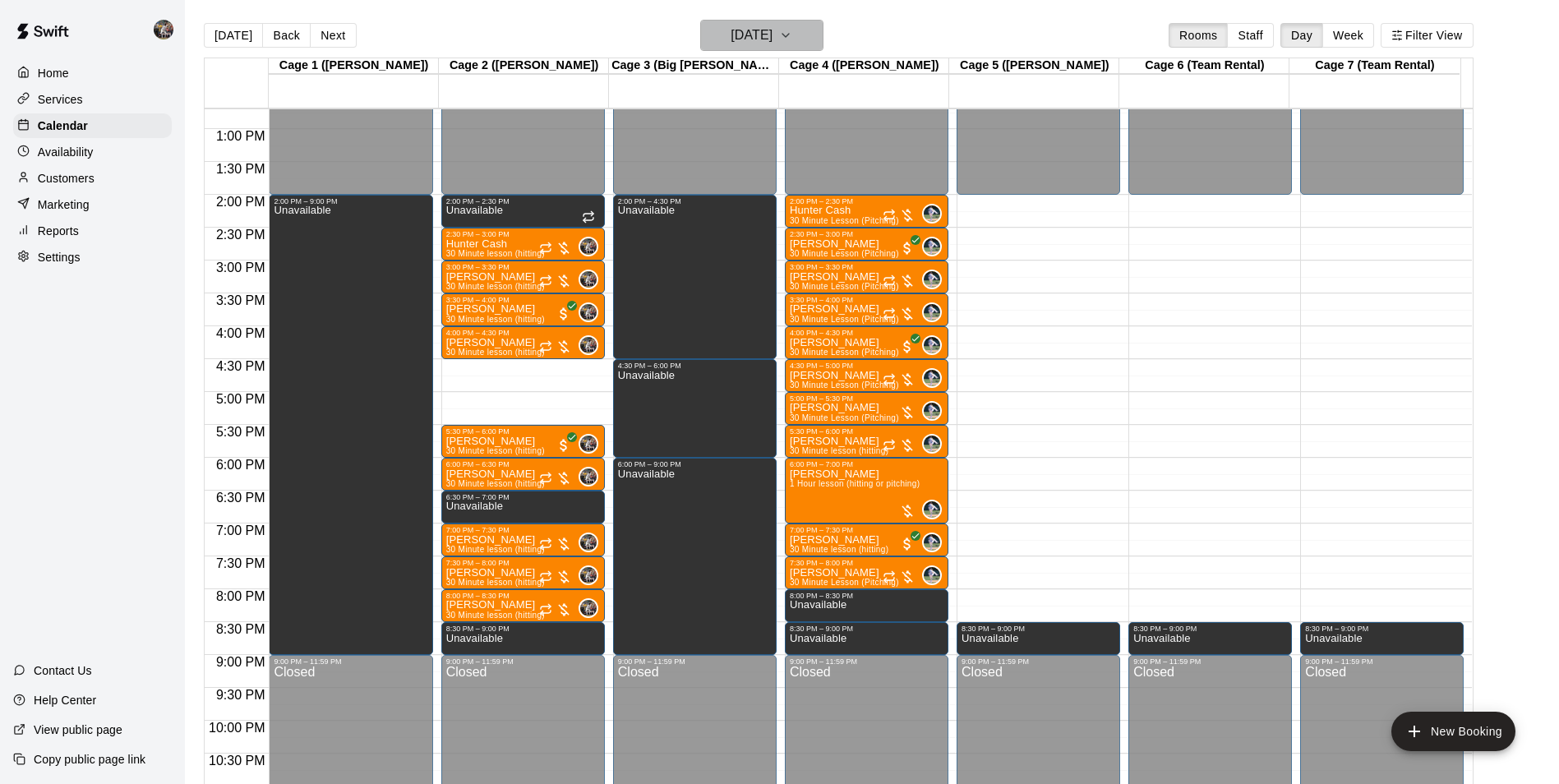
click at [756, 37] on h6 "[DATE]" at bounding box center [751, 35] width 41 height 23
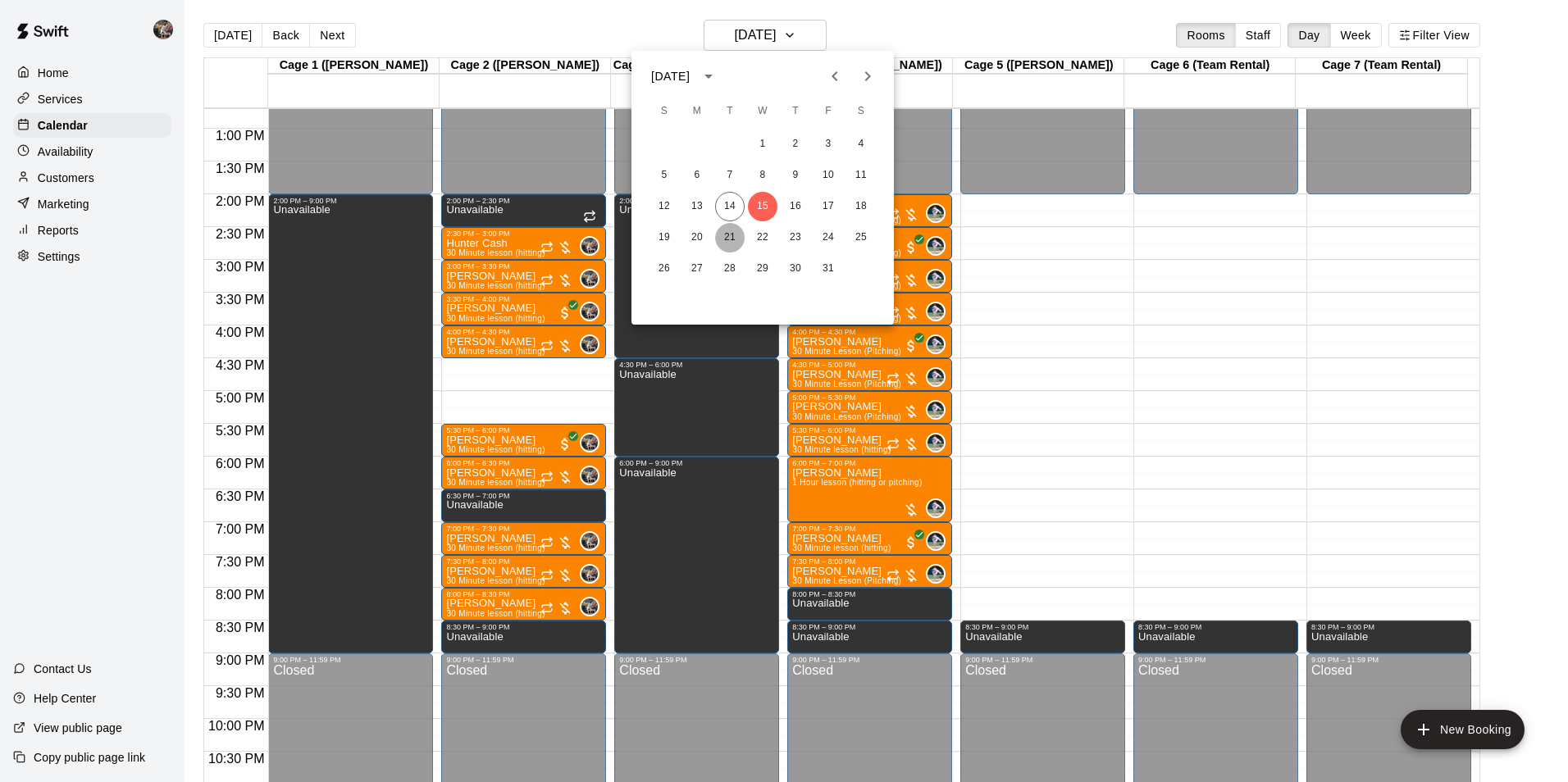
click at [731, 239] on button "21" at bounding box center [730, 238] width 29 height 29
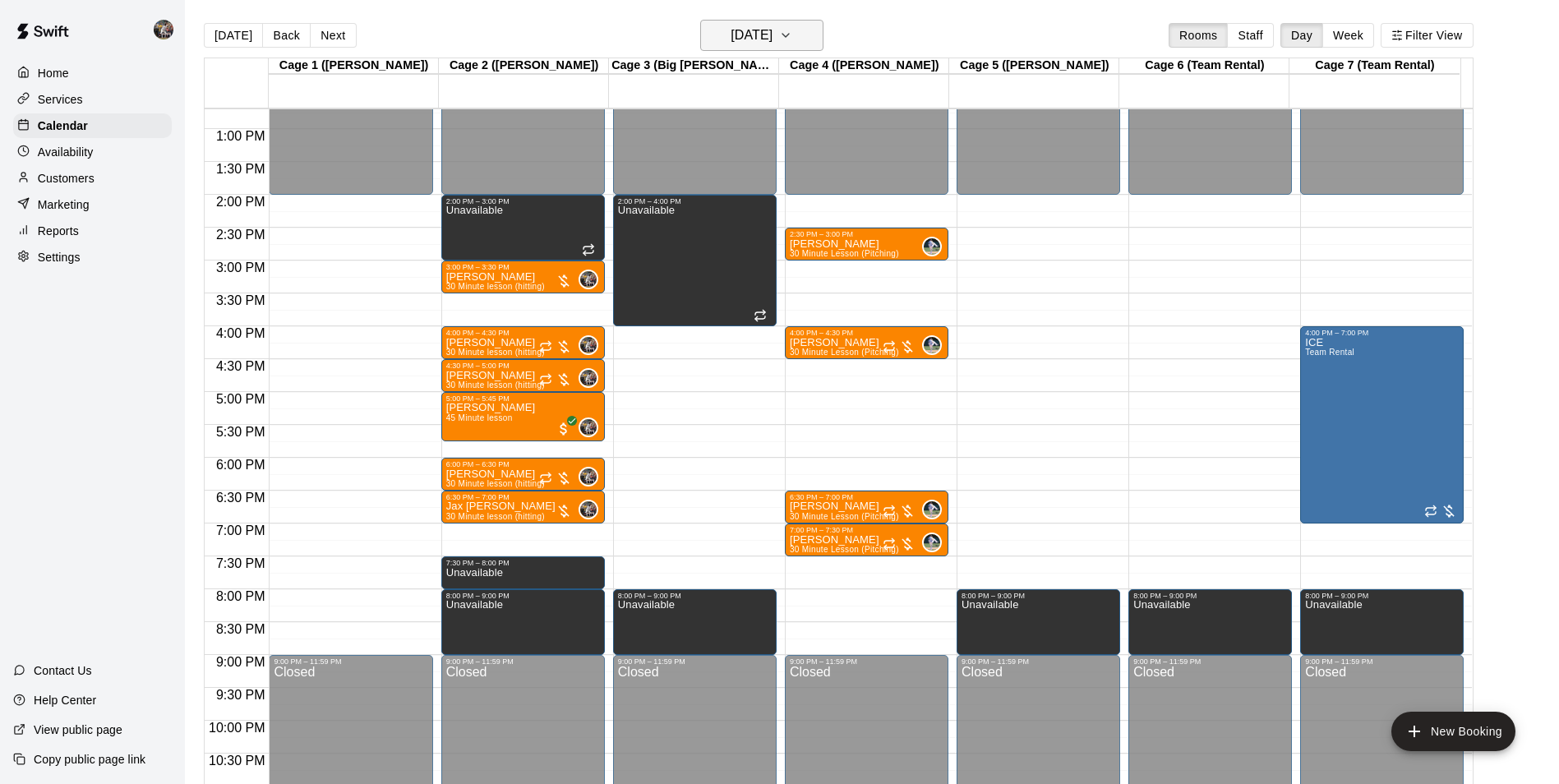
click at [769, 36] on h6 "[DATE]" at bounding box center [751, 35] width 41 height 23
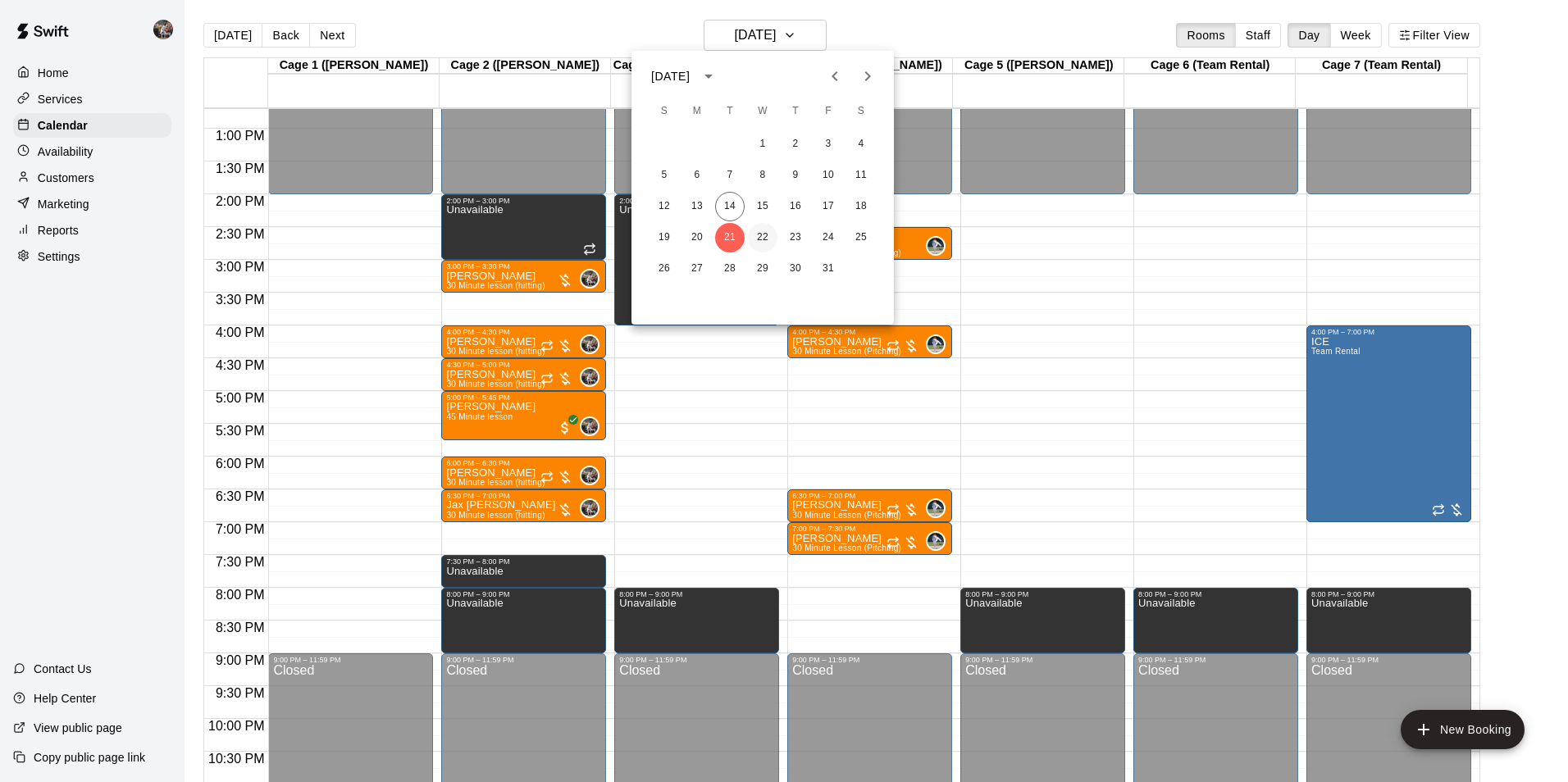
click at [759, 238] on button "22" at bounding box center [763, 238] width 29 height 29
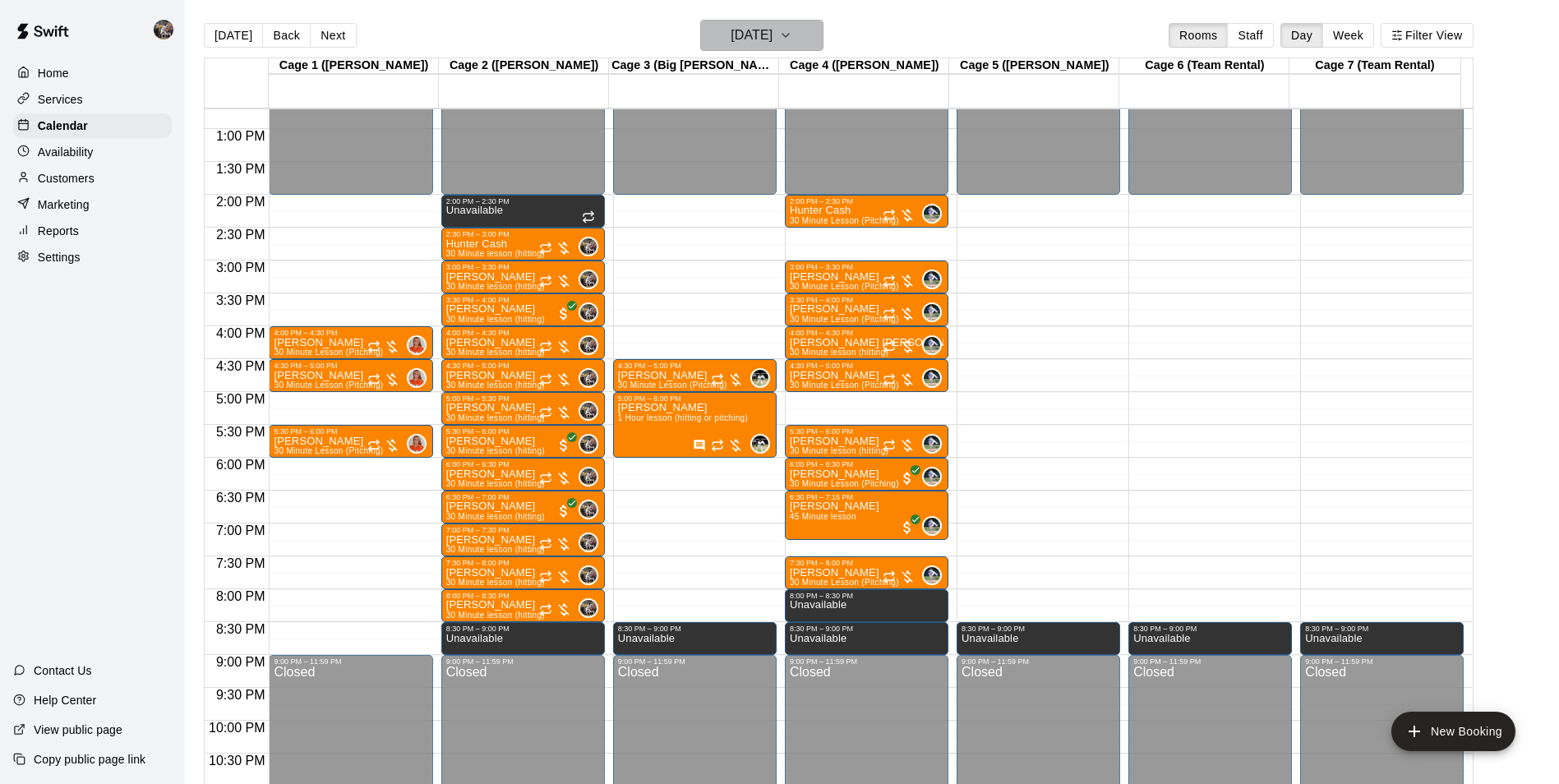
click at [744, 31] on h6 "[DATE]" at bounding box center [751, 35] width 41 height 23
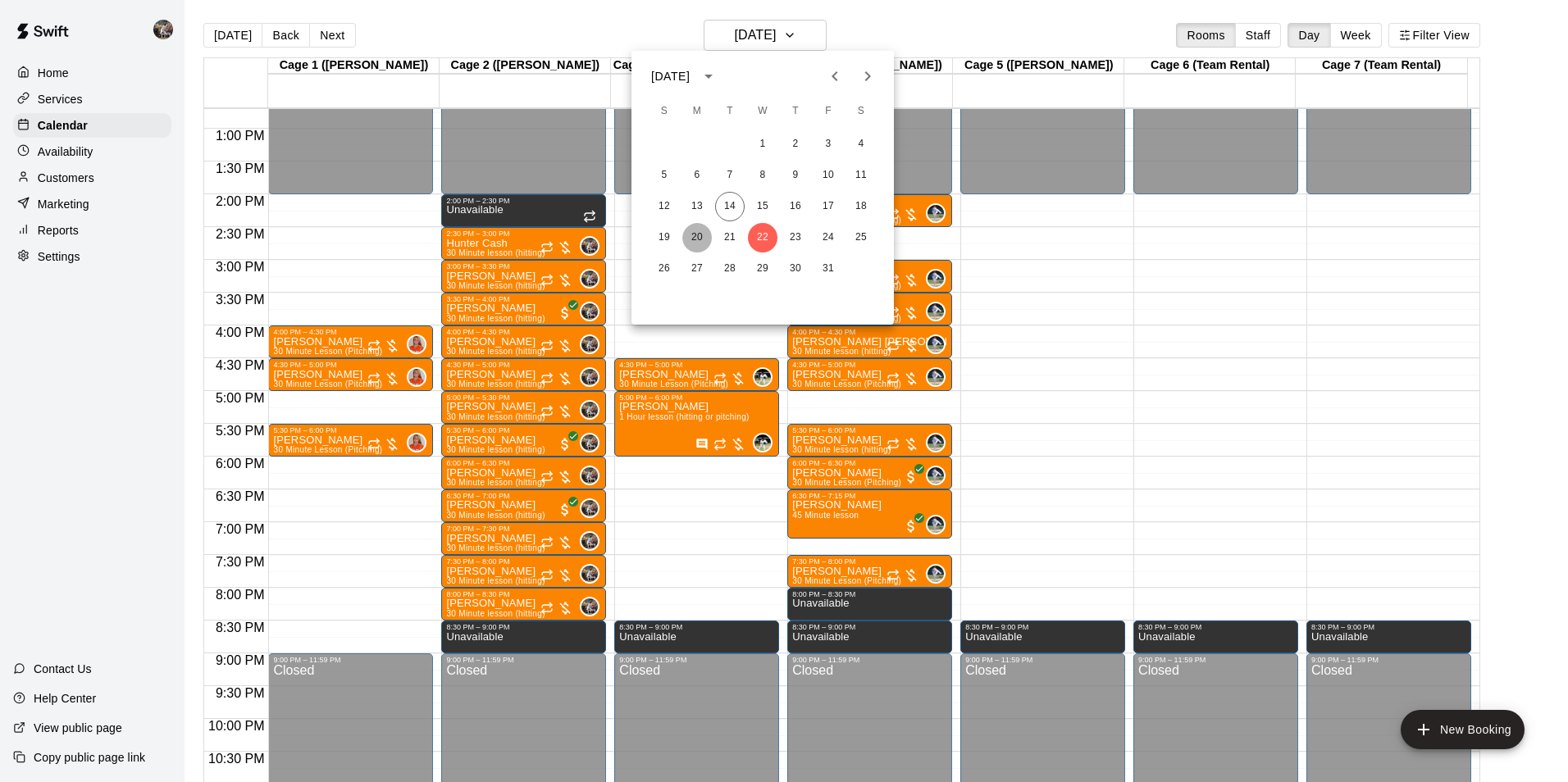
click at [691, 236] on button "20" at bounding box center [697, 238] width 29 height 29
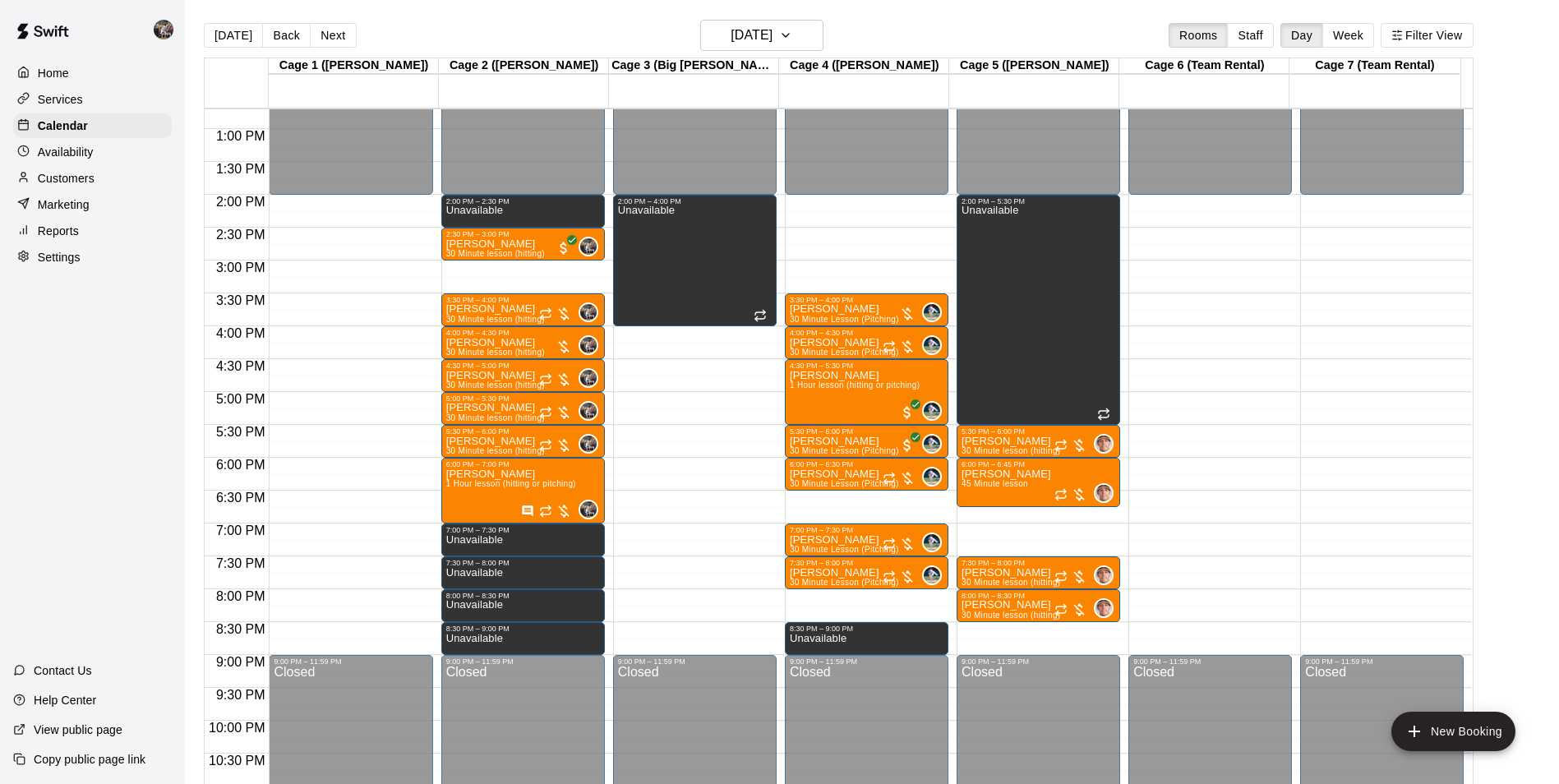
drag, startPoint x: 236, startPoint y: 28, endPoint x: 255, endPoint y: 40, distance: 22.5
click at [237, 28] on button "[DATE]" at bounding box center [233, 35] width 59 height 25
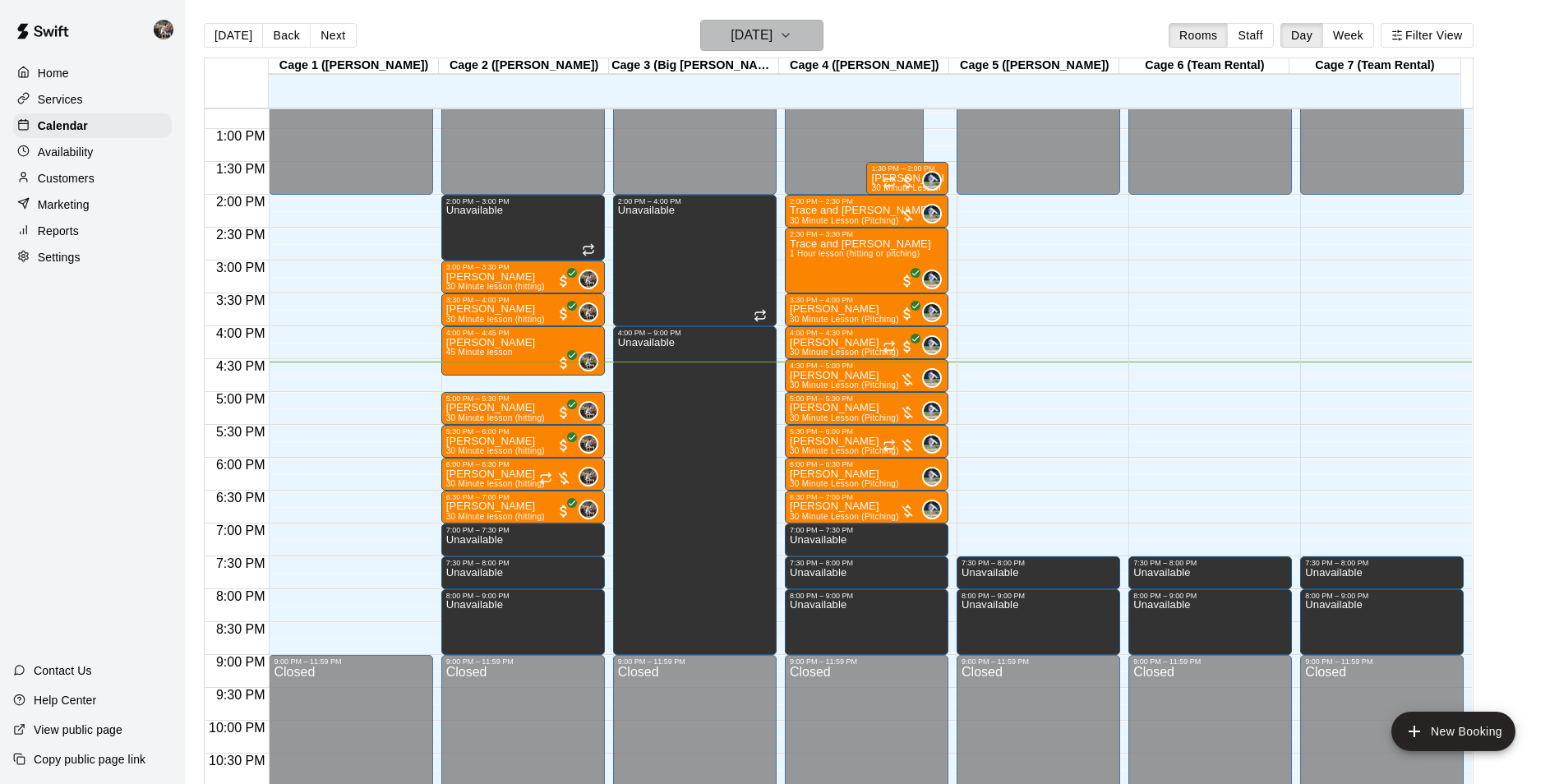
click at [756, 25] on h6 "[DATE]" at bounding box center [751, 35] width 41 height 23
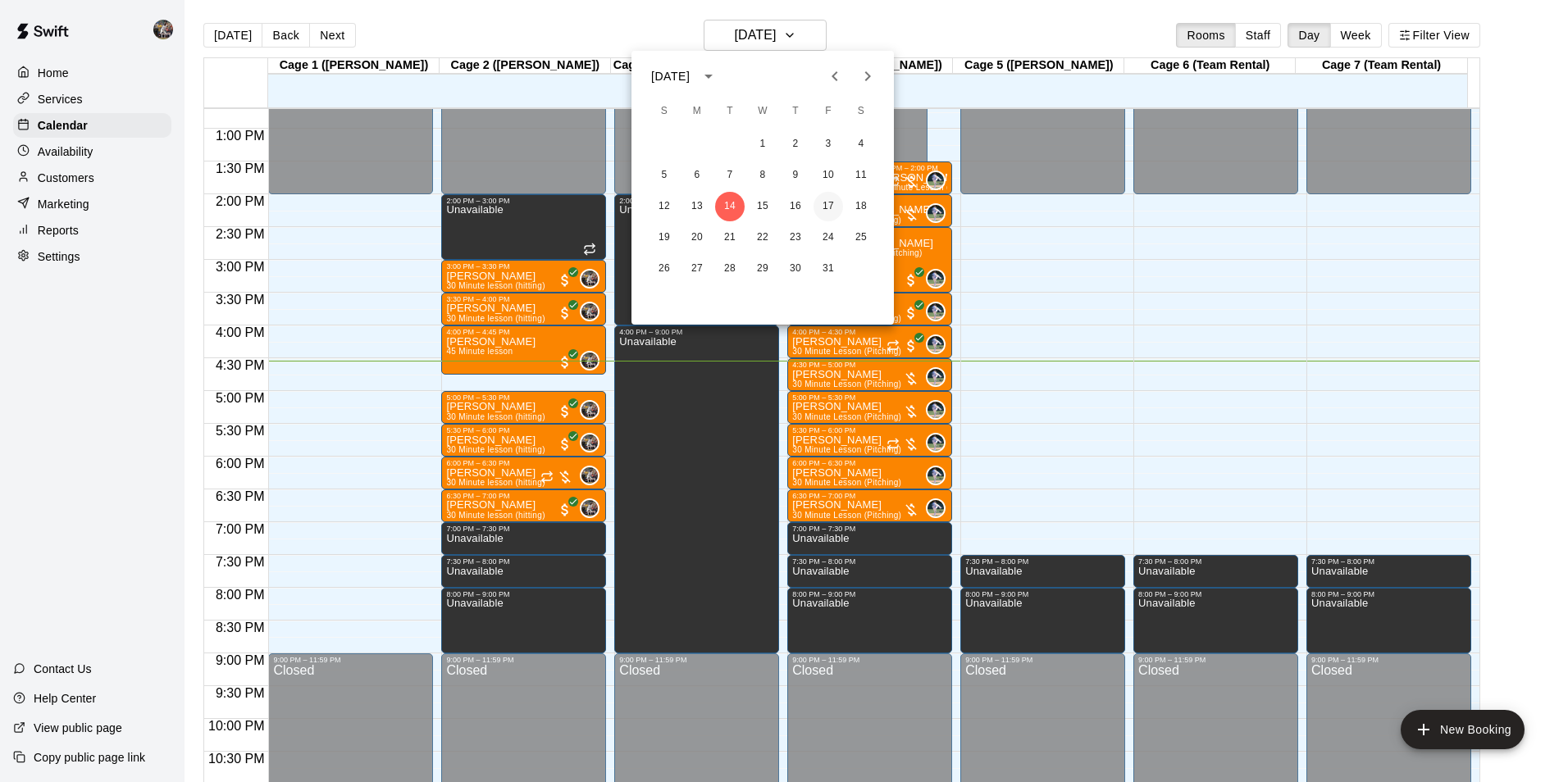
click at [829, 199] on button "17" at bounding box center [828, 207] width 29 height 29
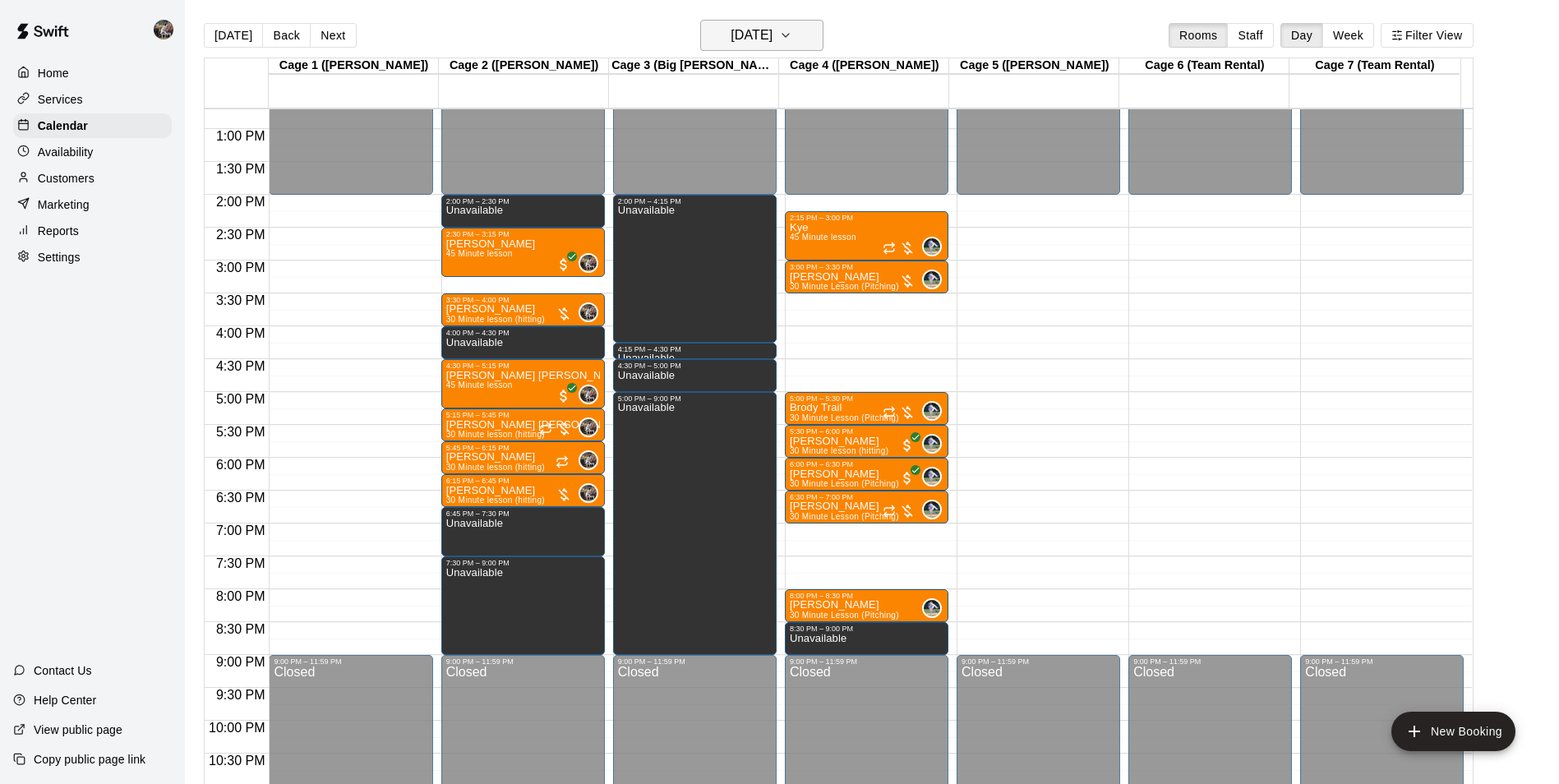
click at [756, 19] on button "[DATE]" at bounding box center [762, 35] width 123 height 31
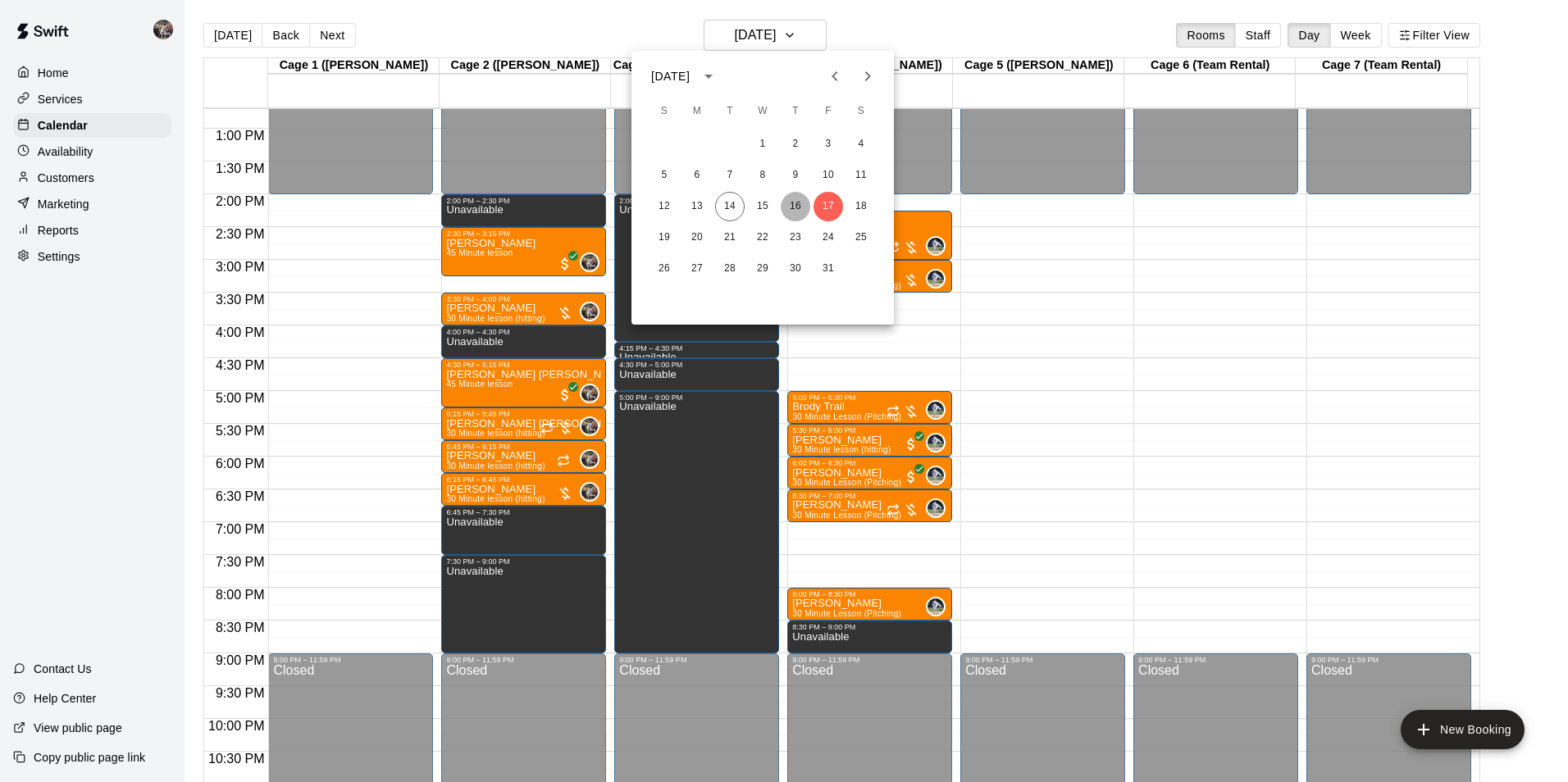
click at [801, 204] on button "16" at bounding box center [795, 207] width 29 height 29
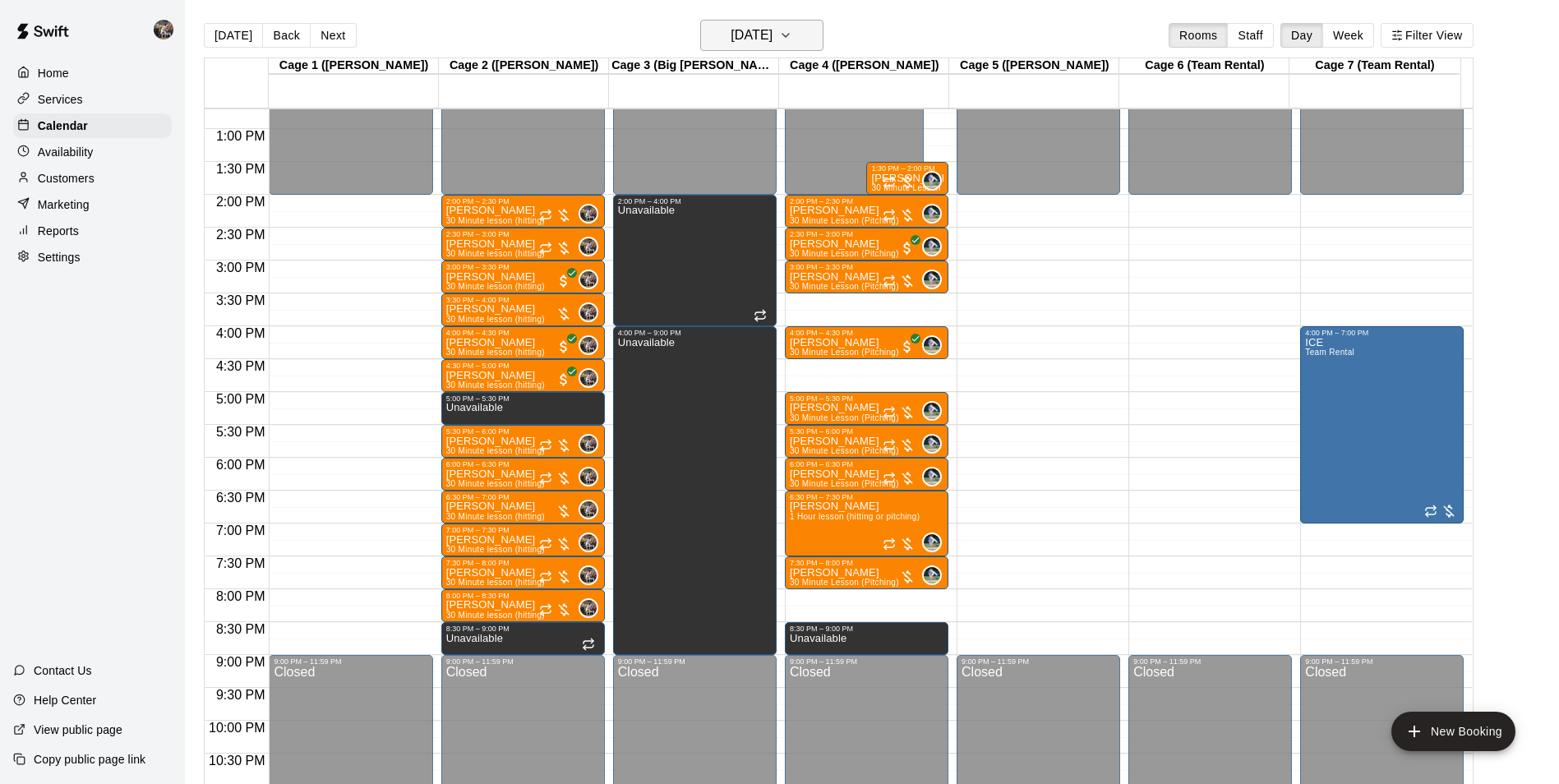
click at [732, 33] on h6 "[DATE]" at bounding box center [751, 35] width 41 height 23
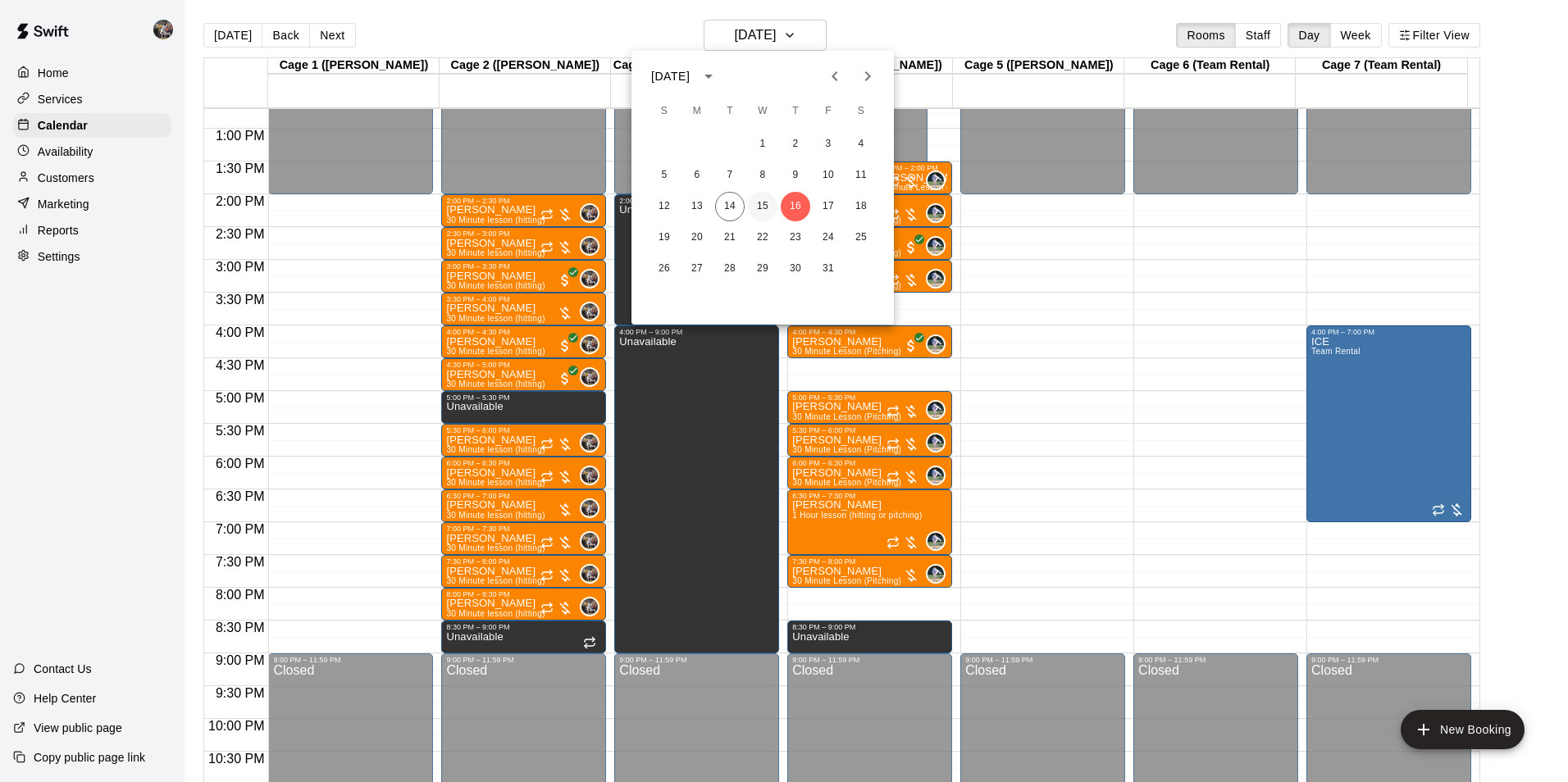
click at [758, 206] on button "15" at bounding box center [763, 207] width 29 height 29
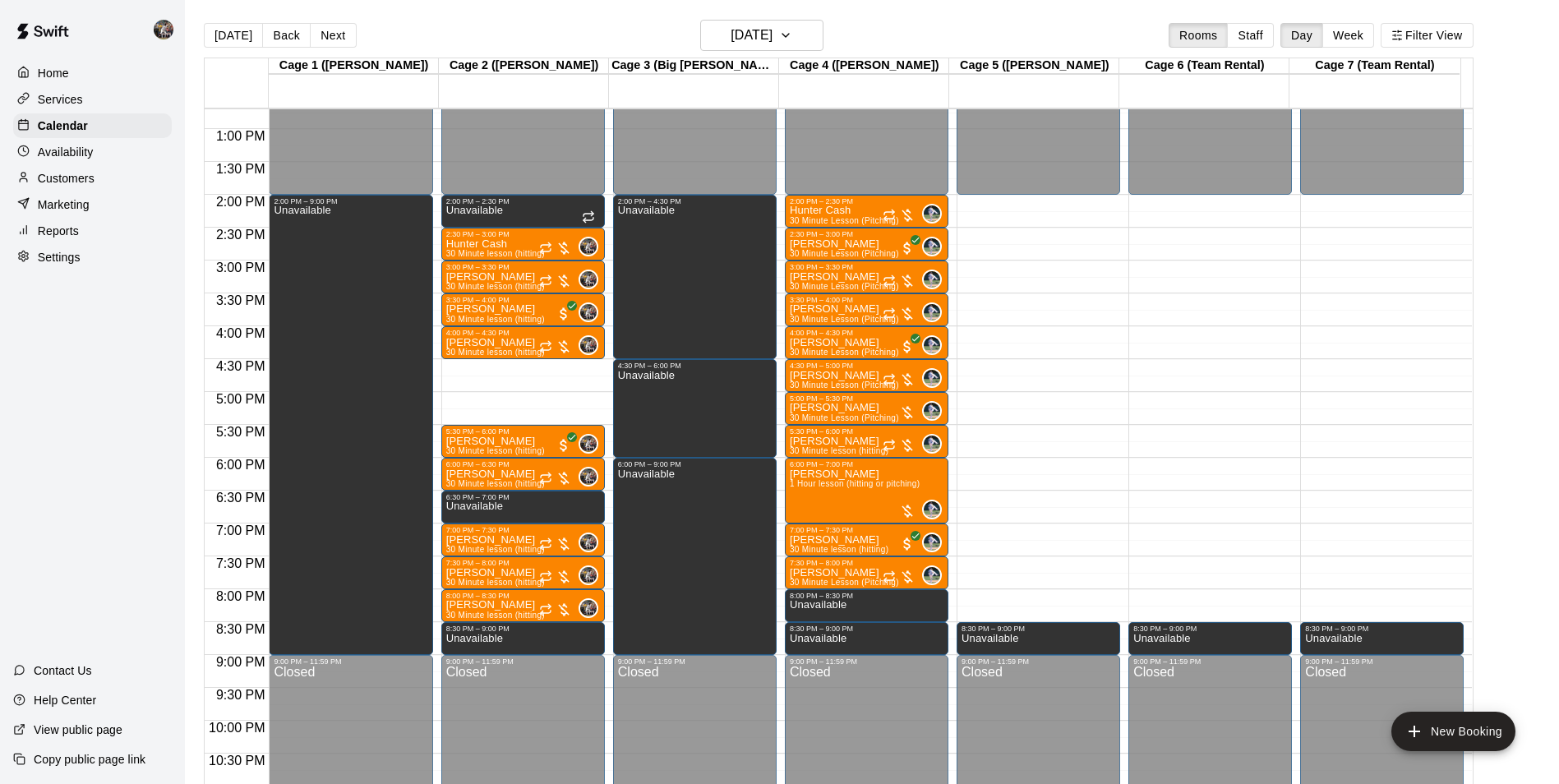
click at [510, 366] on div "12:00 AM – 2:00 PM Closed 2:00 PM – 2:30 PM Unavailable 2:30 PM – 3:00 PM Hunte…" at bounding box center [523, 63] width 164 height 1578
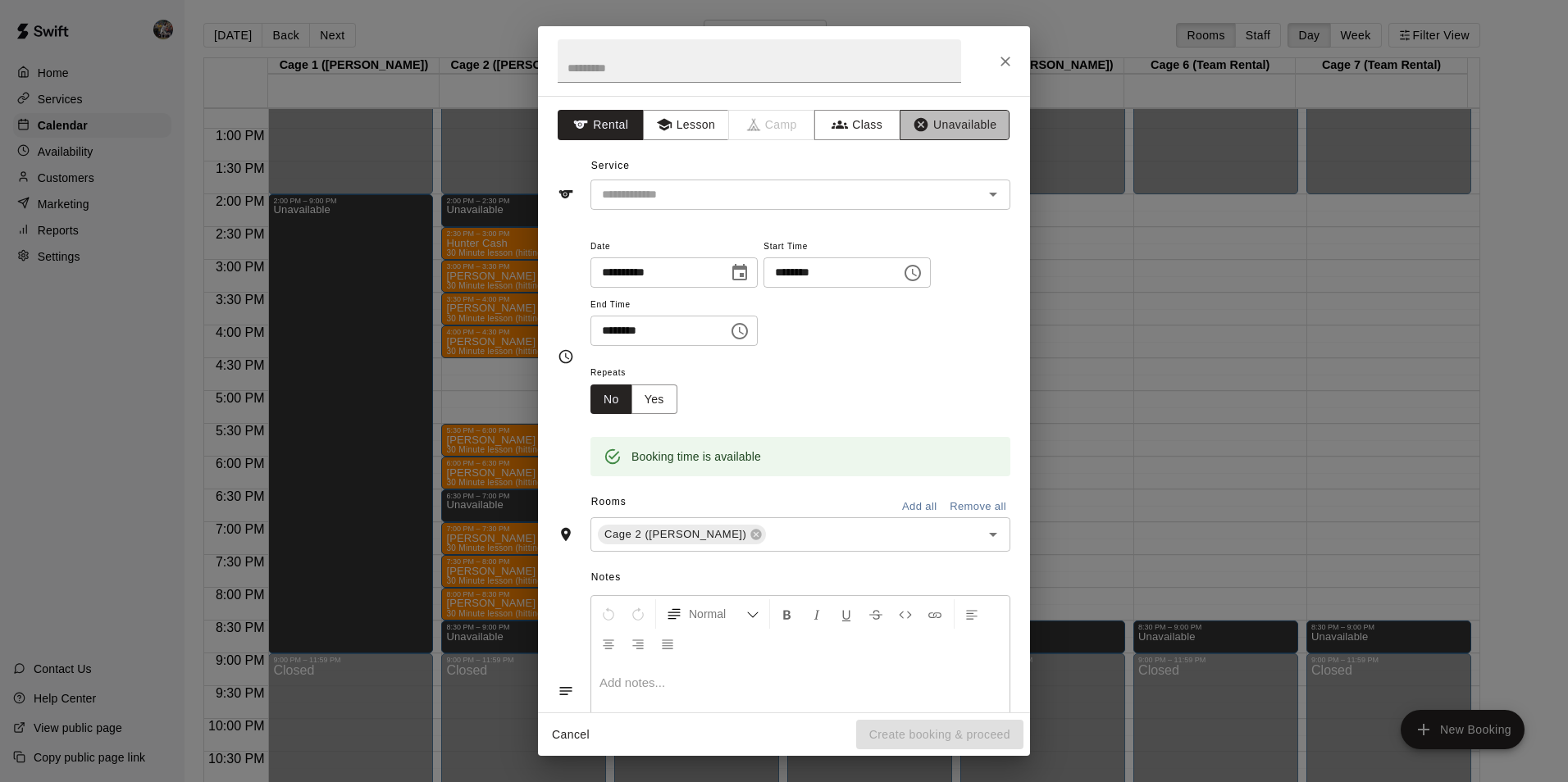
click at [934, 118] on button "Unavailable" at bounding box center [955, 125] width 110 height 30
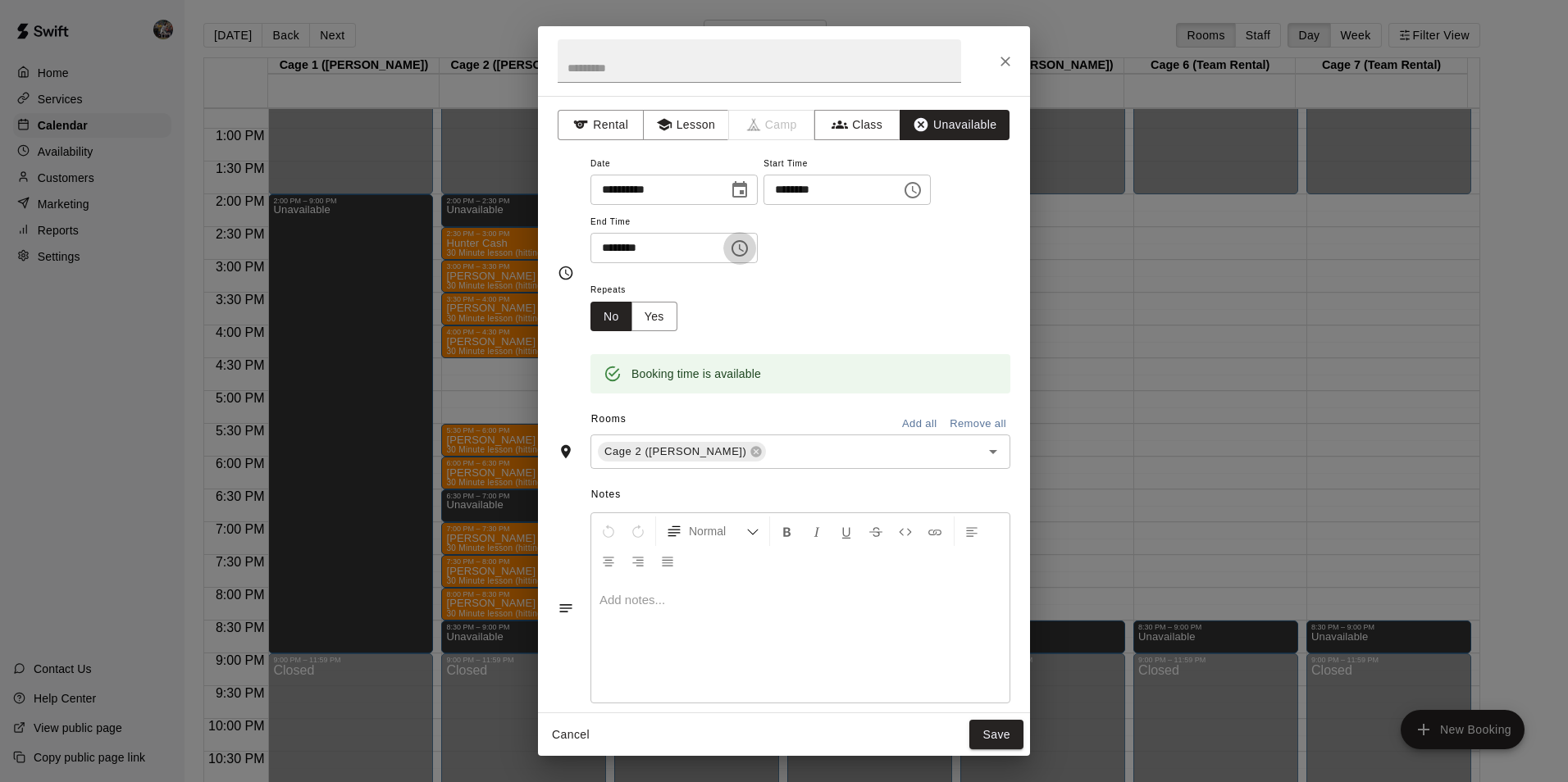
click at [749, 245] on icon "Choose time, selected time is 5:00 PM" at bounding box center [739, 248] width 19 height 19
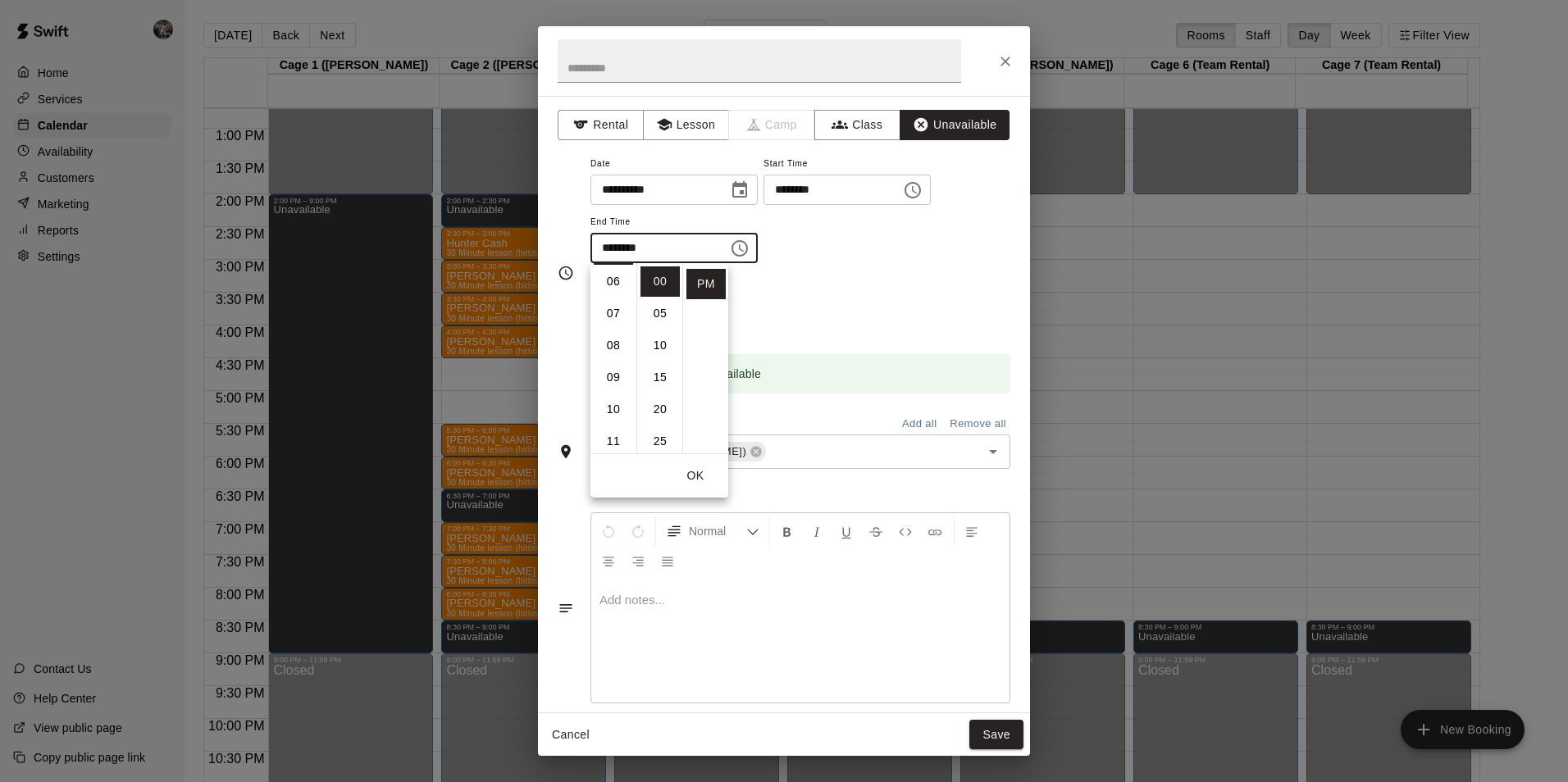
scroll to position [160, 0]
click at [612, 279] on li "05" at bounding box center [613, 281] width 40 height 30
click at [654, 437] on li "30" at bounding box center [660, 440] width 40 height 30
type input "********"
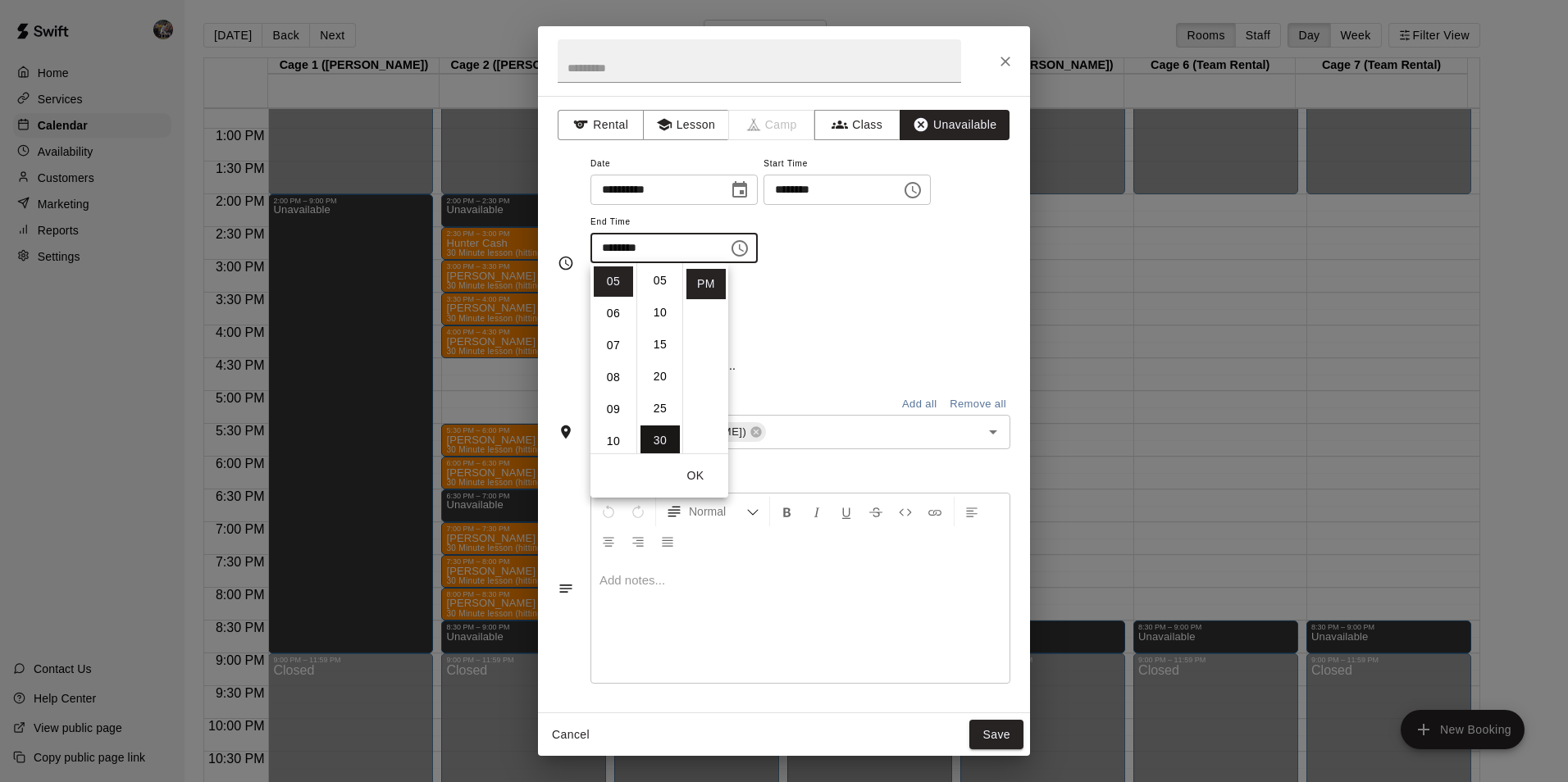
scroll to position [192, 0]
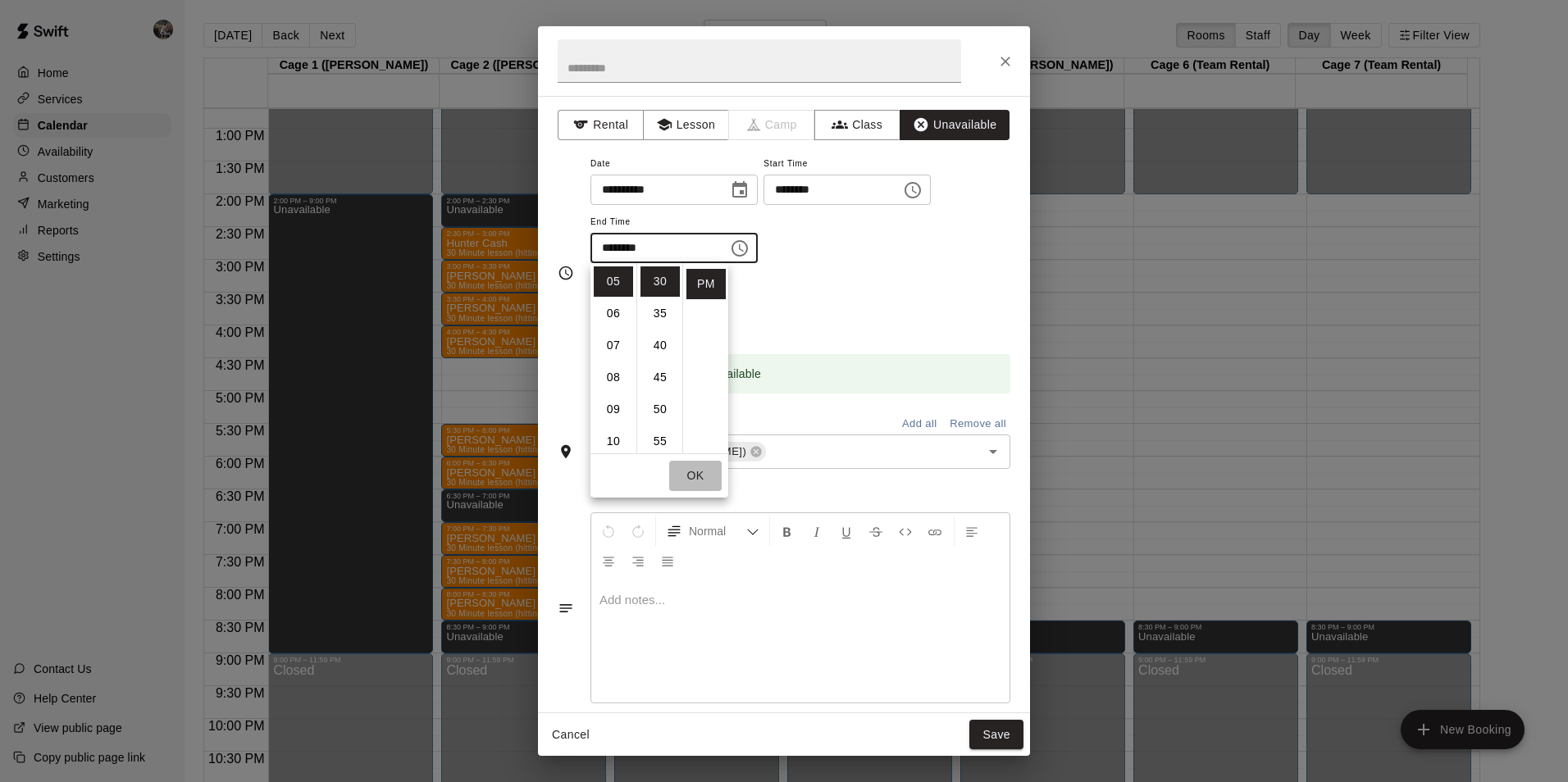
click at [699, 471] on button "OK" at bounding box center [695, 475] width 52 height 30
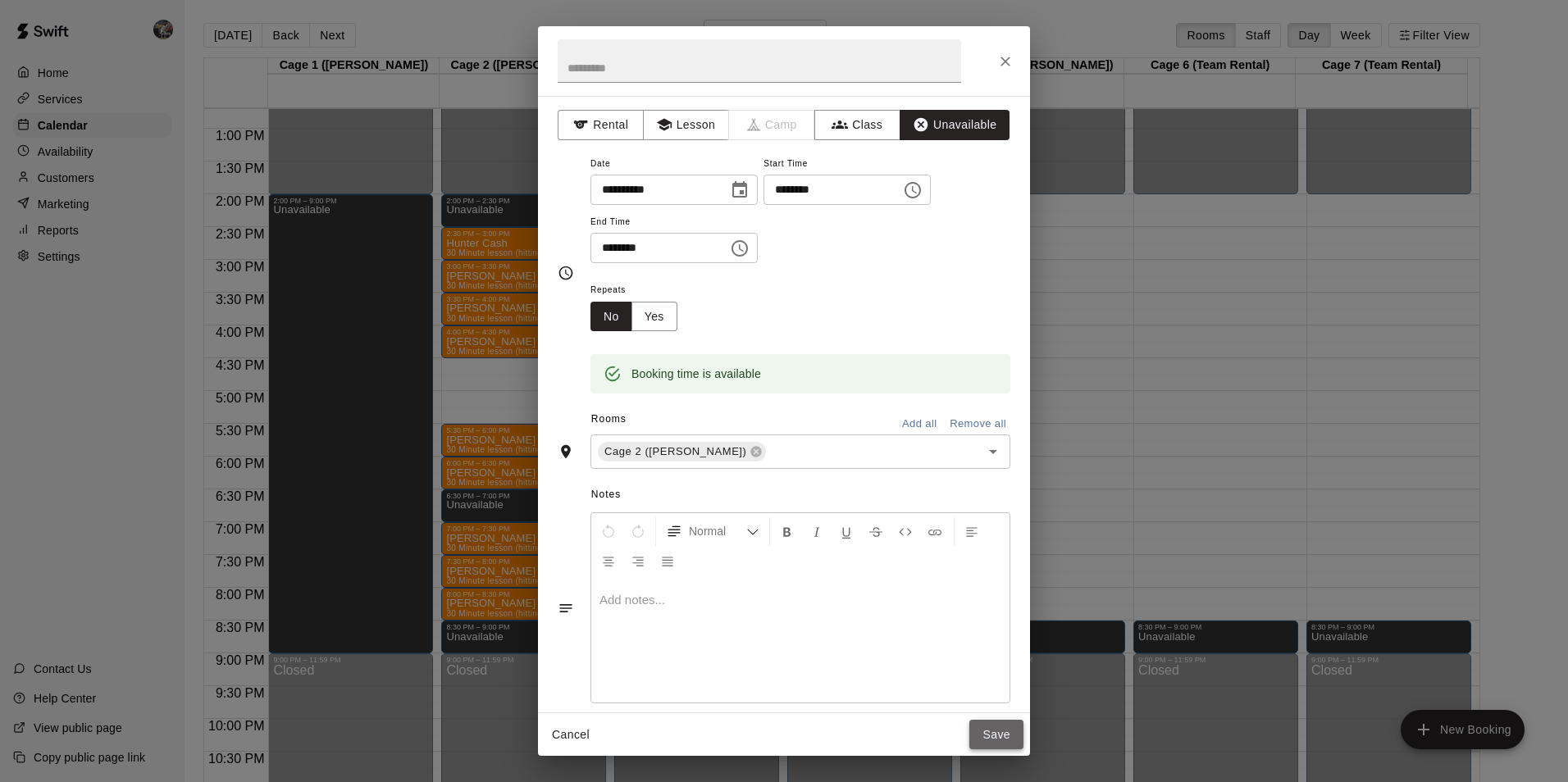
click at [998, 733] on button "Save" at bounding box center [995, 734] width 54 height 30
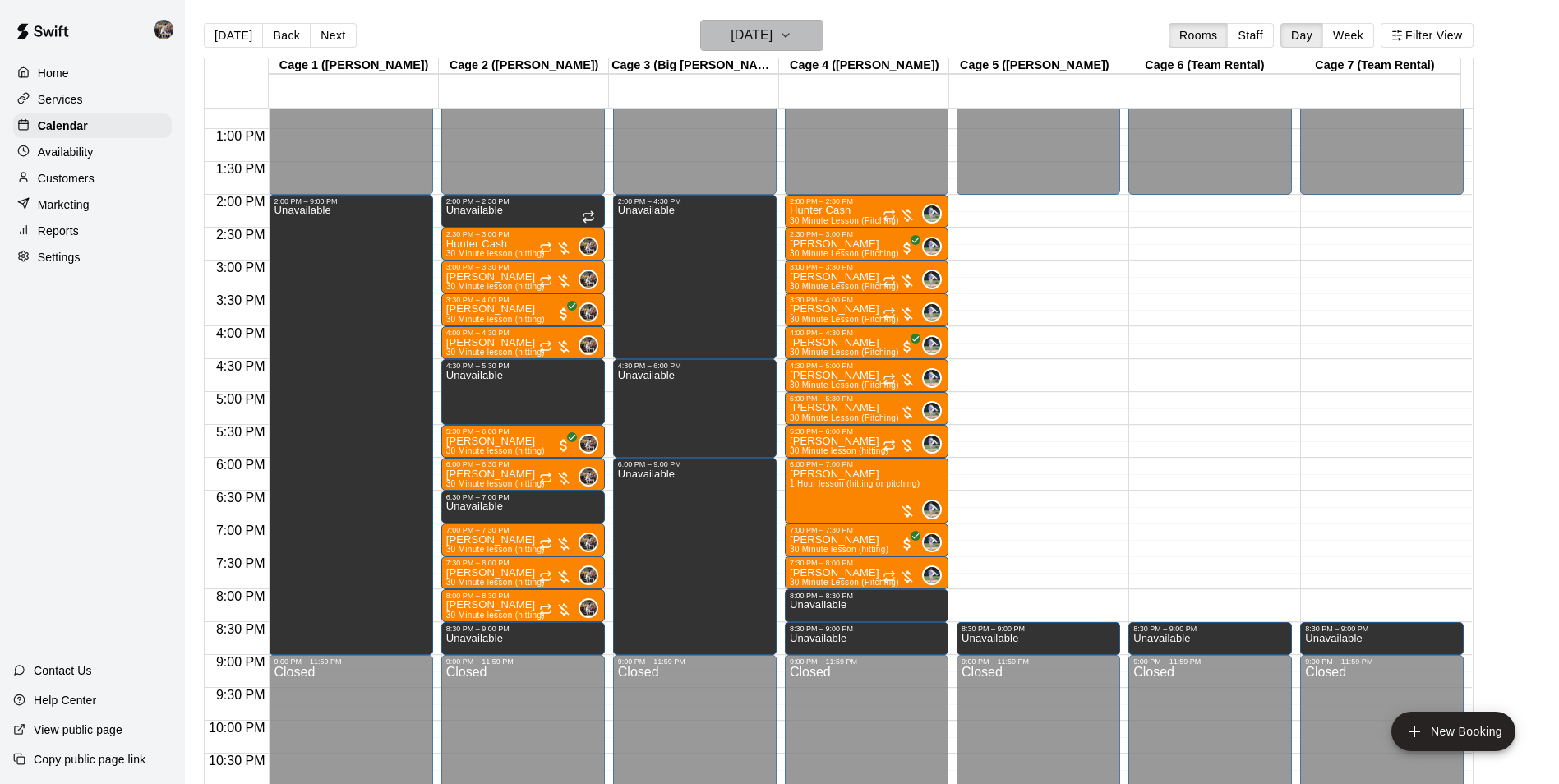
click at [740, 27] on h6 "[DATE]" at bounding box center [751, 35] width 41 height 23
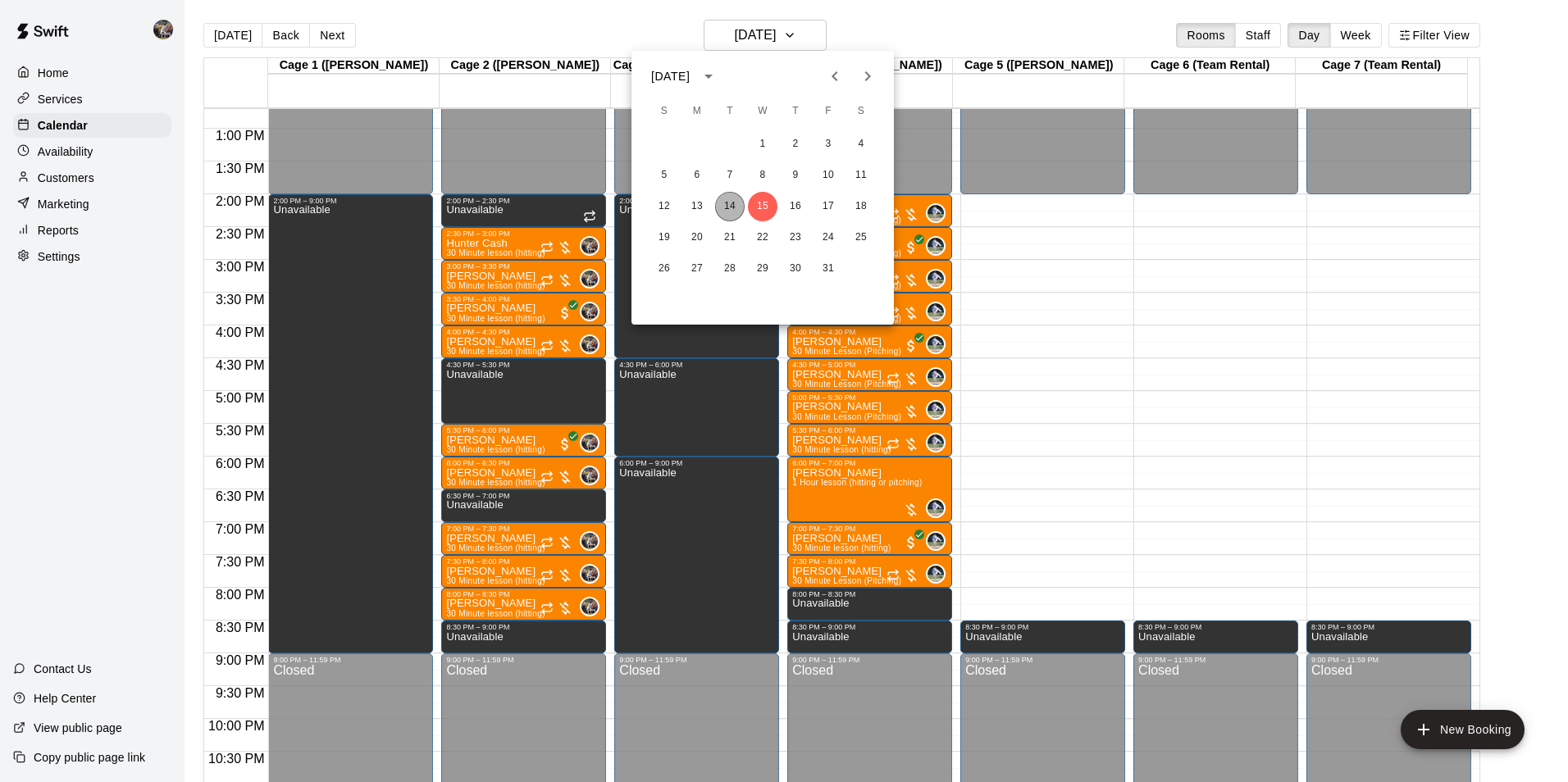
click at [731, 201] on button "14" at bounding box center [730, 207] width 29 height 29
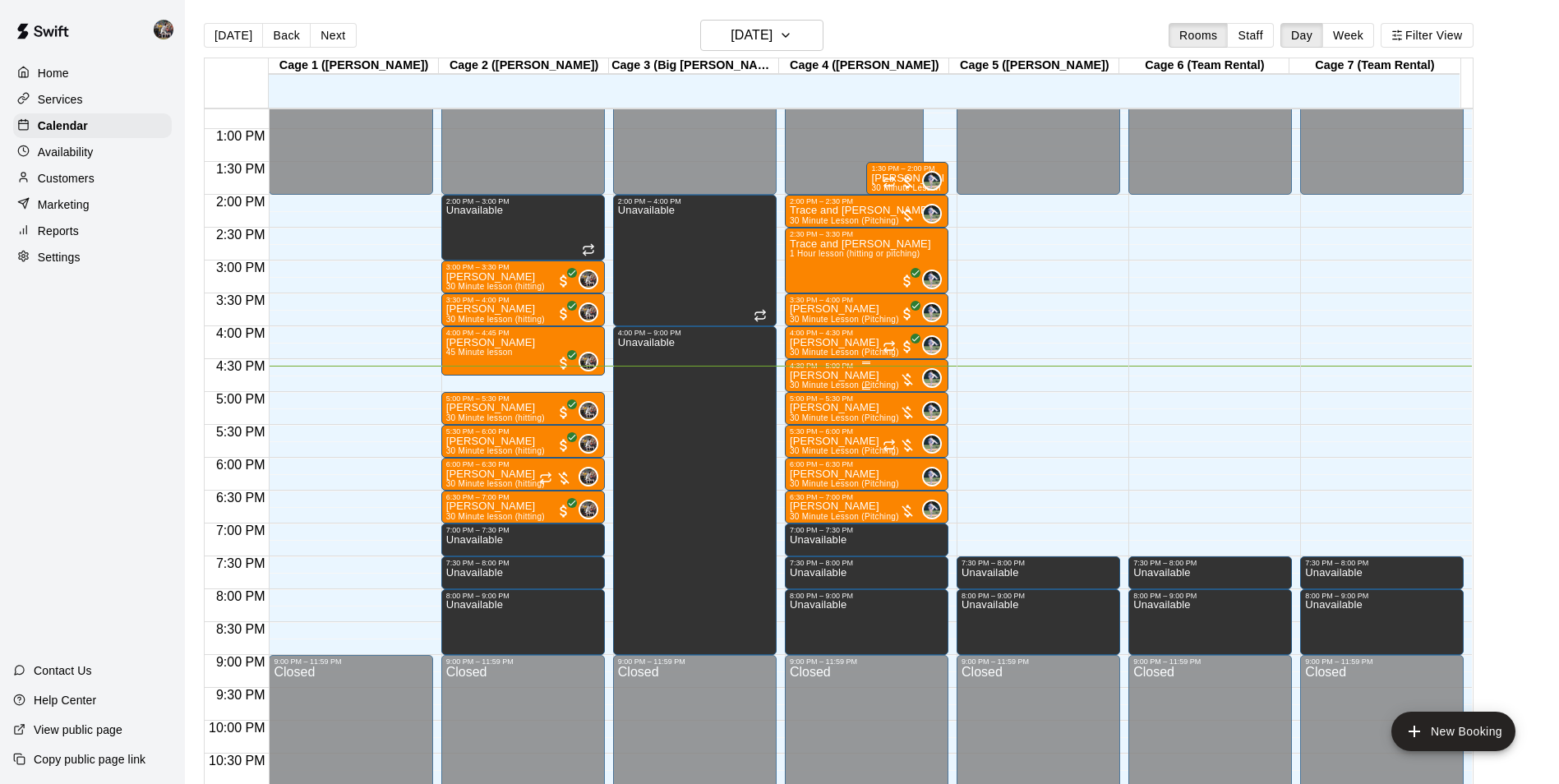
click at [838, 369] on div "4:30 PM – 5:00 PM" at bounding box center [866, 365] width 154 height 8
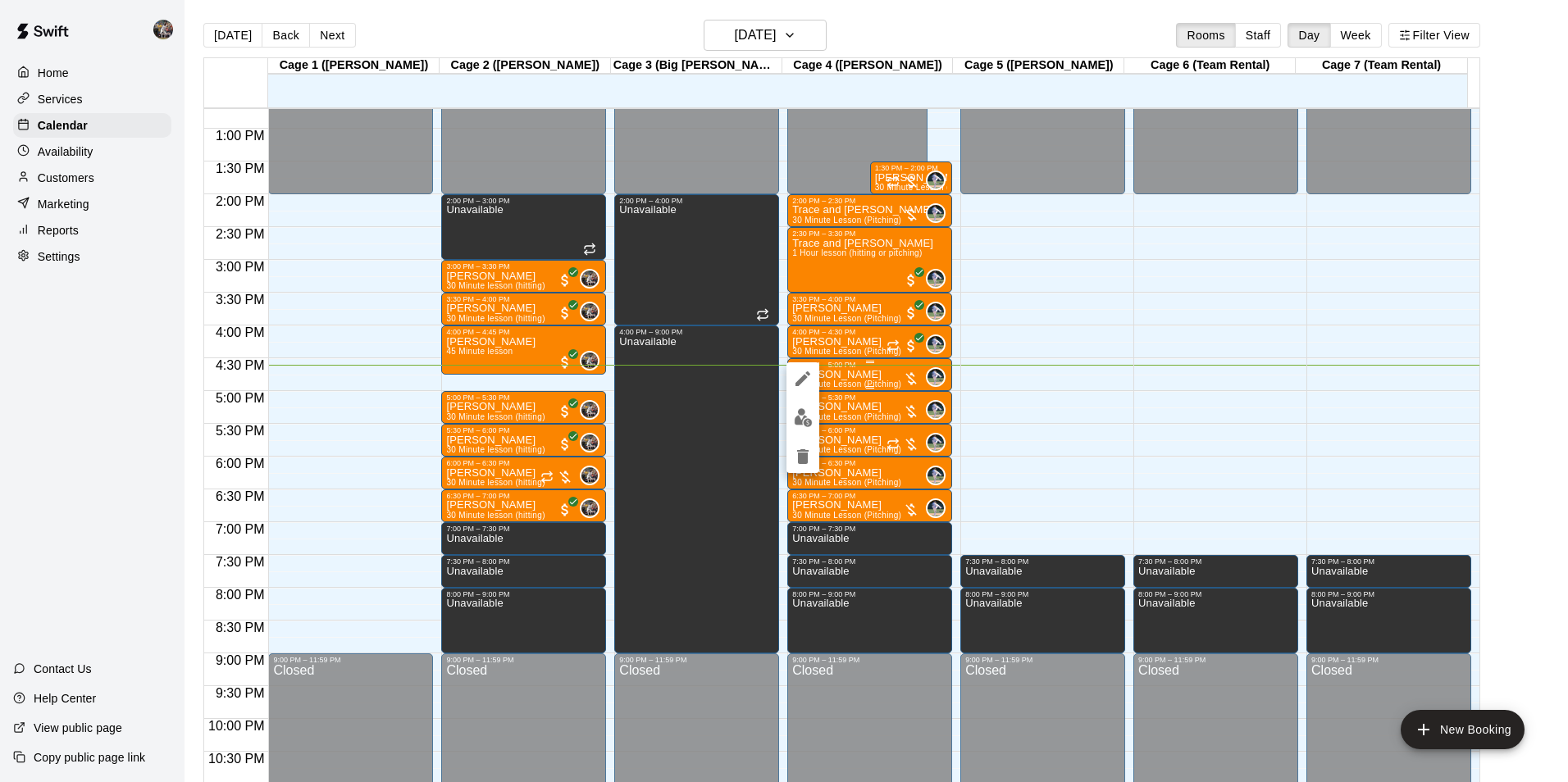
click at [836, 370] on div at bounding box center [784, 391] width 1568 height 782
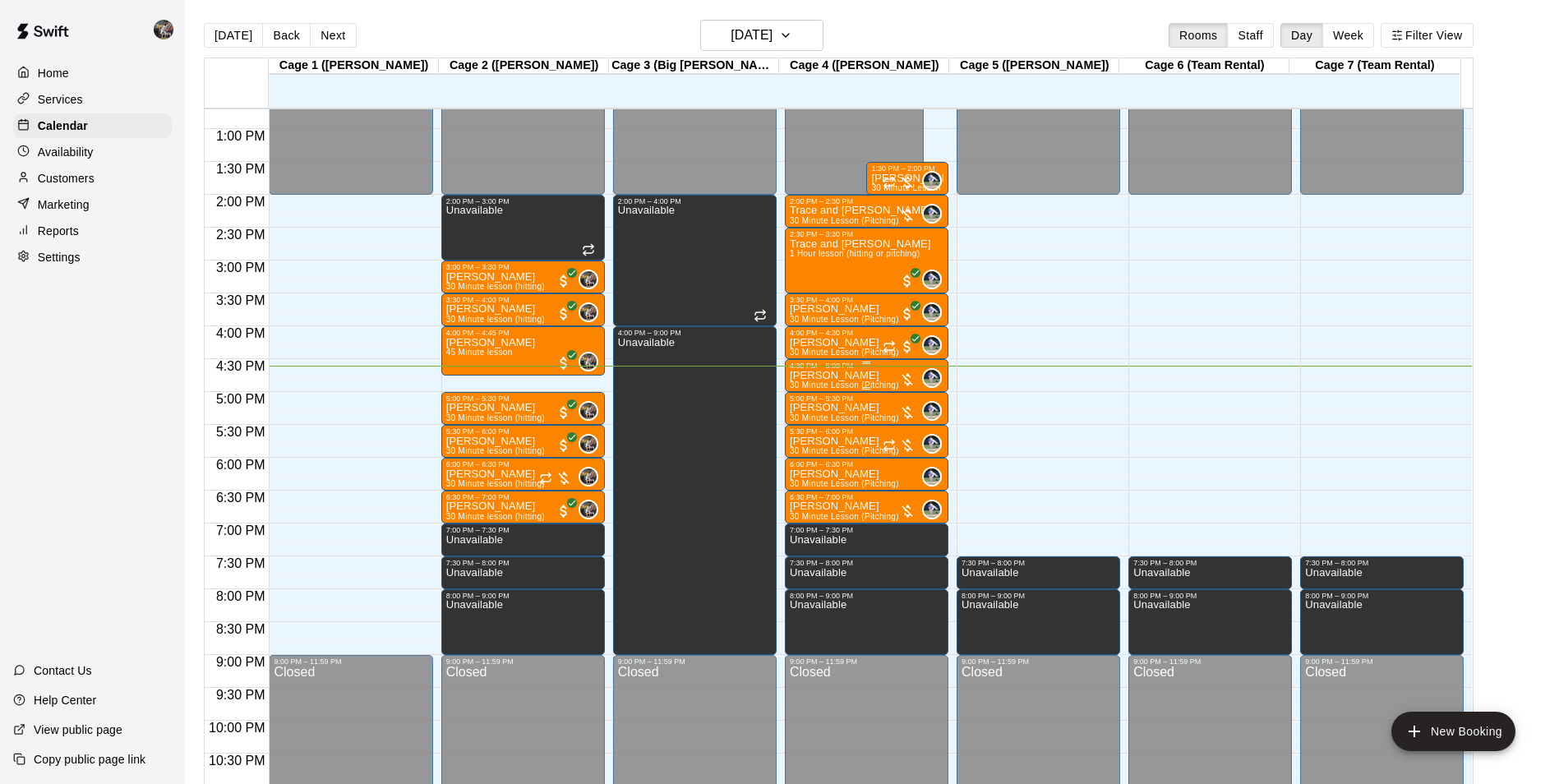
click at [829, 376] on p "[PERSON_NAME]" at bounding box center [844, 376] width 110 height 0
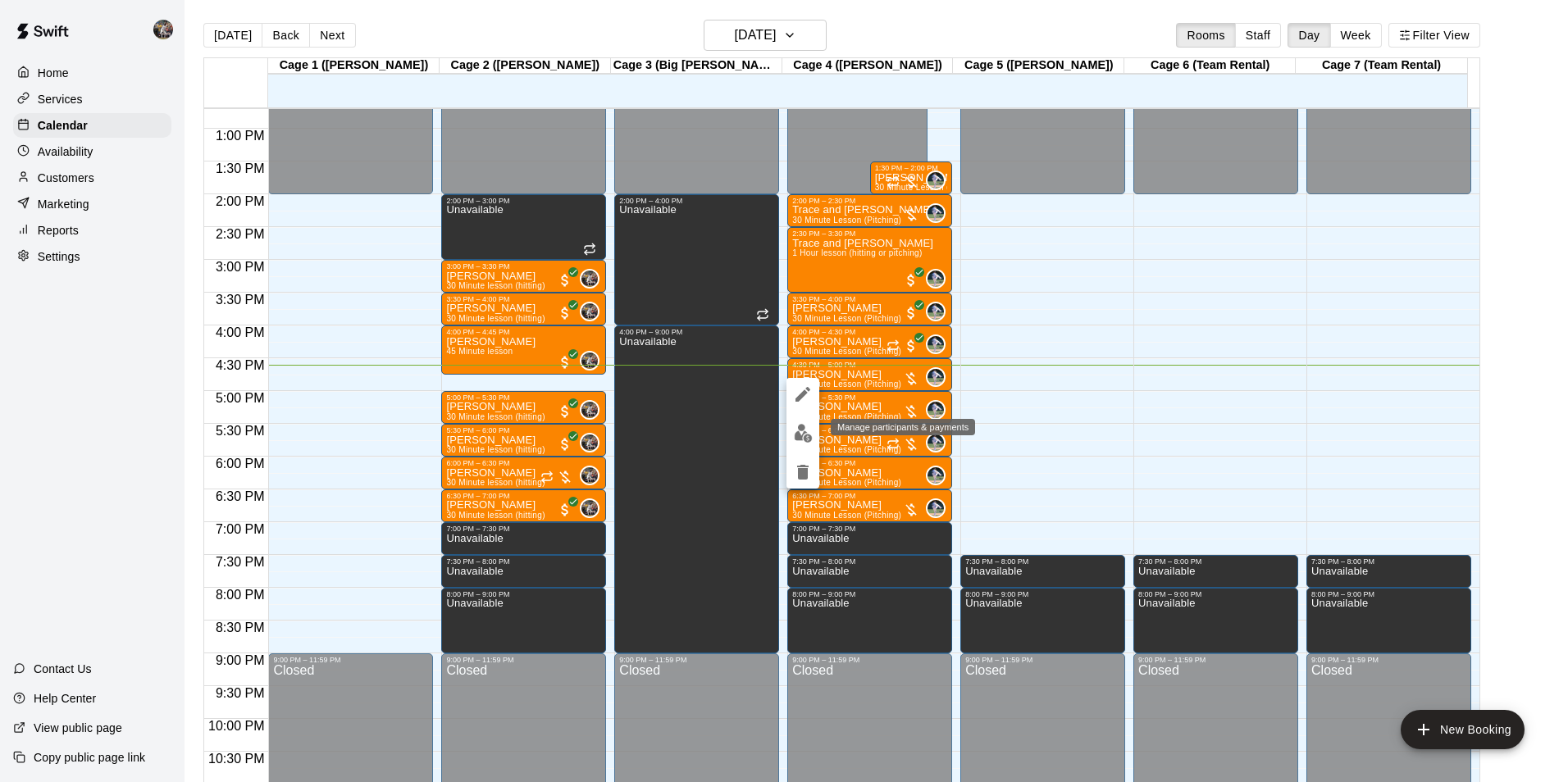
click at [801, 433] on img "edit" at bounding box center [802, 433] width 19 height 19
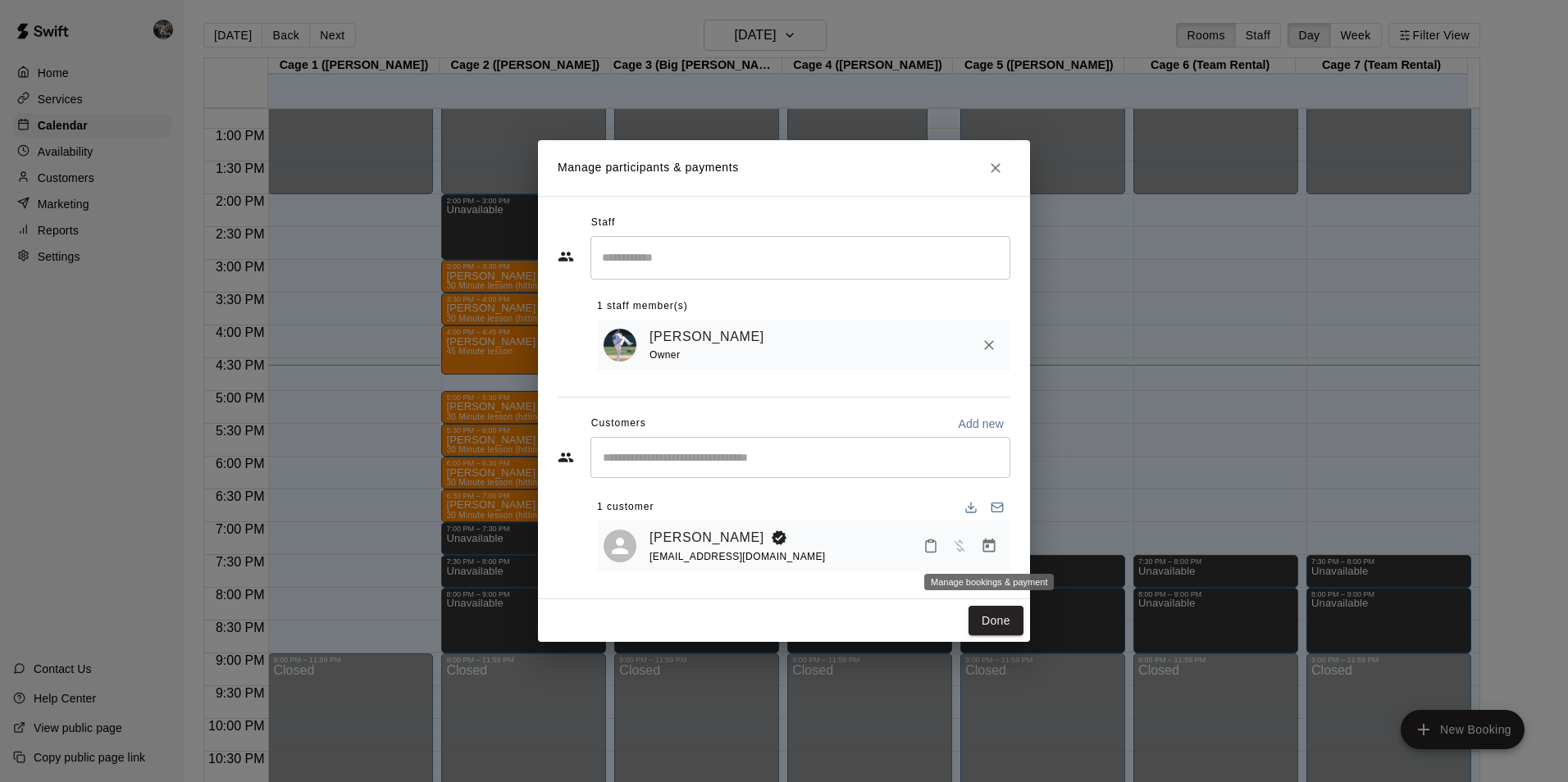
click at [991, 543] on icon "Manage bookings & payment" at bounding box center [989, 545] width 12 height 14
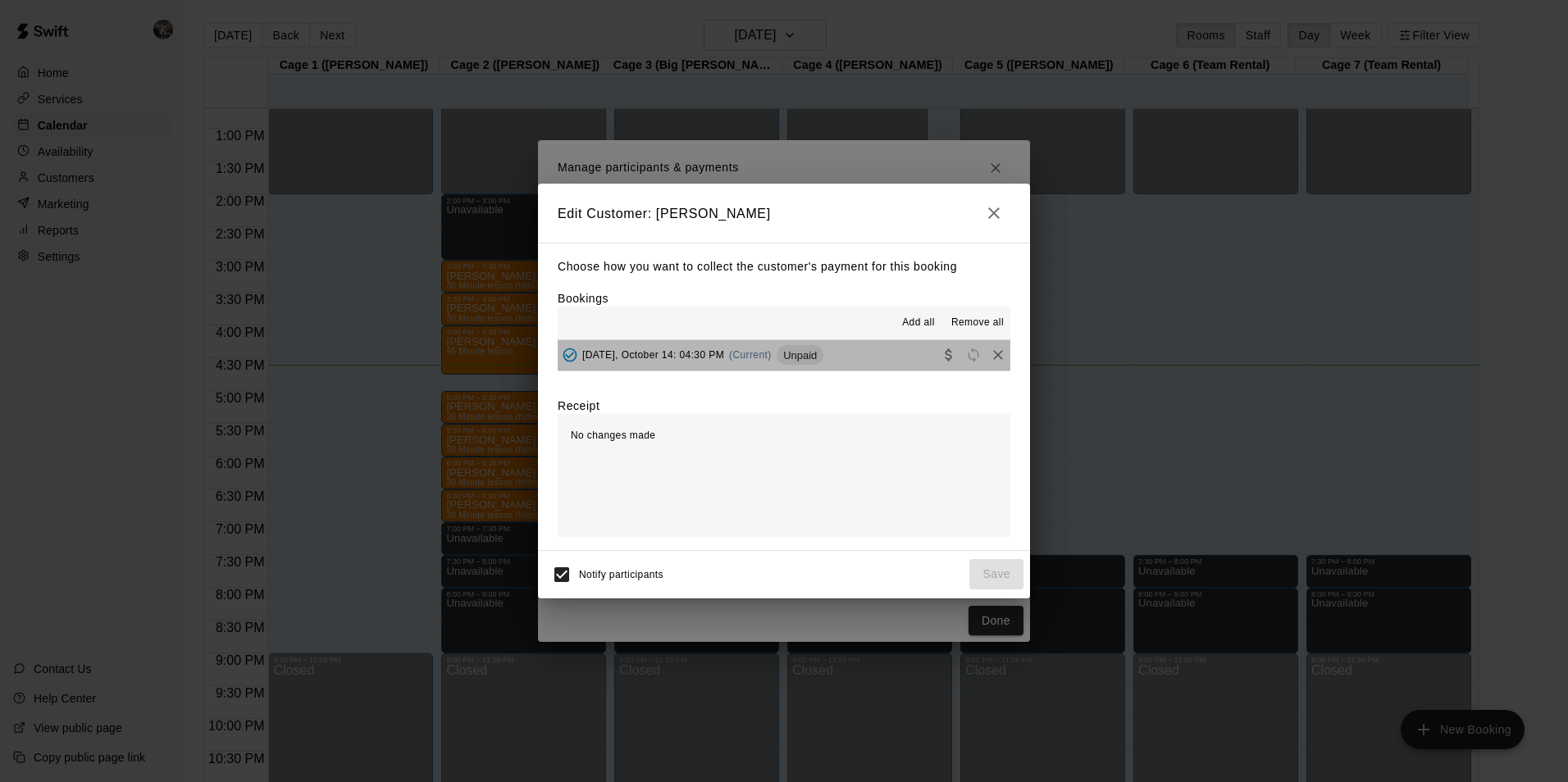
click at [877, 352] on button "[DATE], October 14: 04:30 PM (Current) Unpaid" at bounding box center [784, 355] width 452 height 30
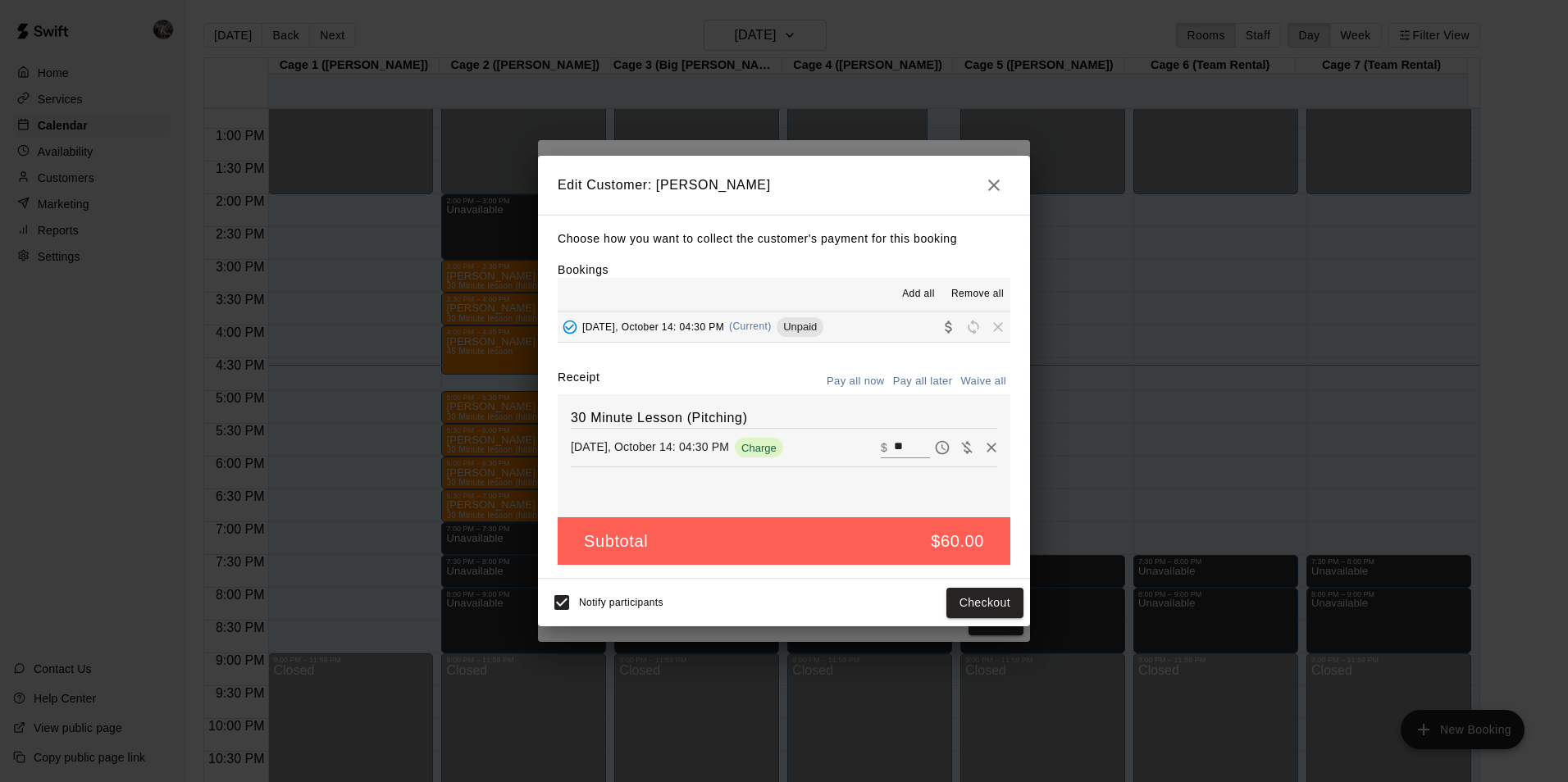
click at [903, 444] on input "**" at bounding box center [911, 447] width 36 height 21
type input "*"
type input "**"
click at [983, 596] on button "Checkout" at bounding box center [984, 603] width 77 height 30
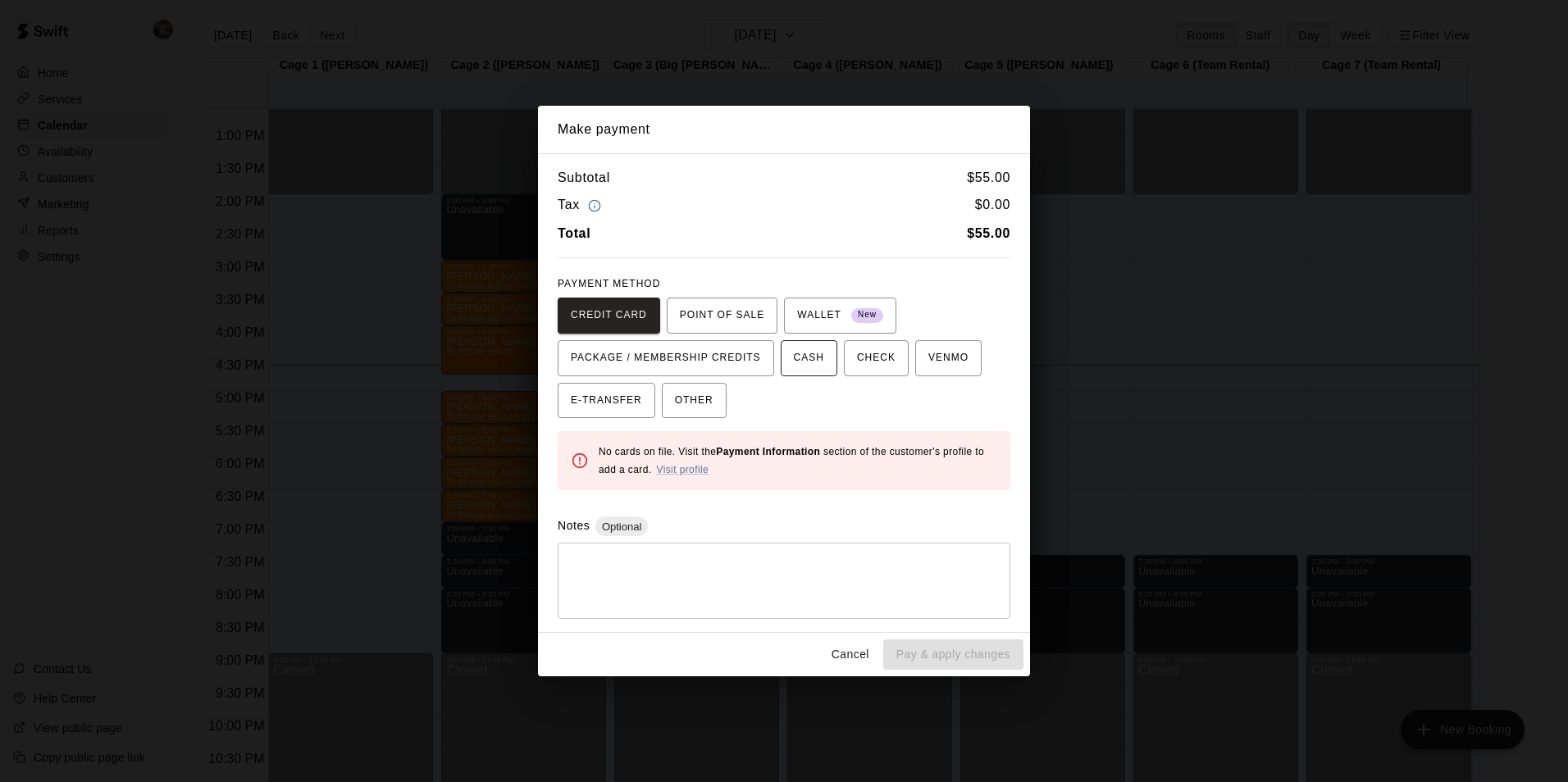
click at [793, 361] on span "CASH" at bounding box center [808, 358] width 30 height 27
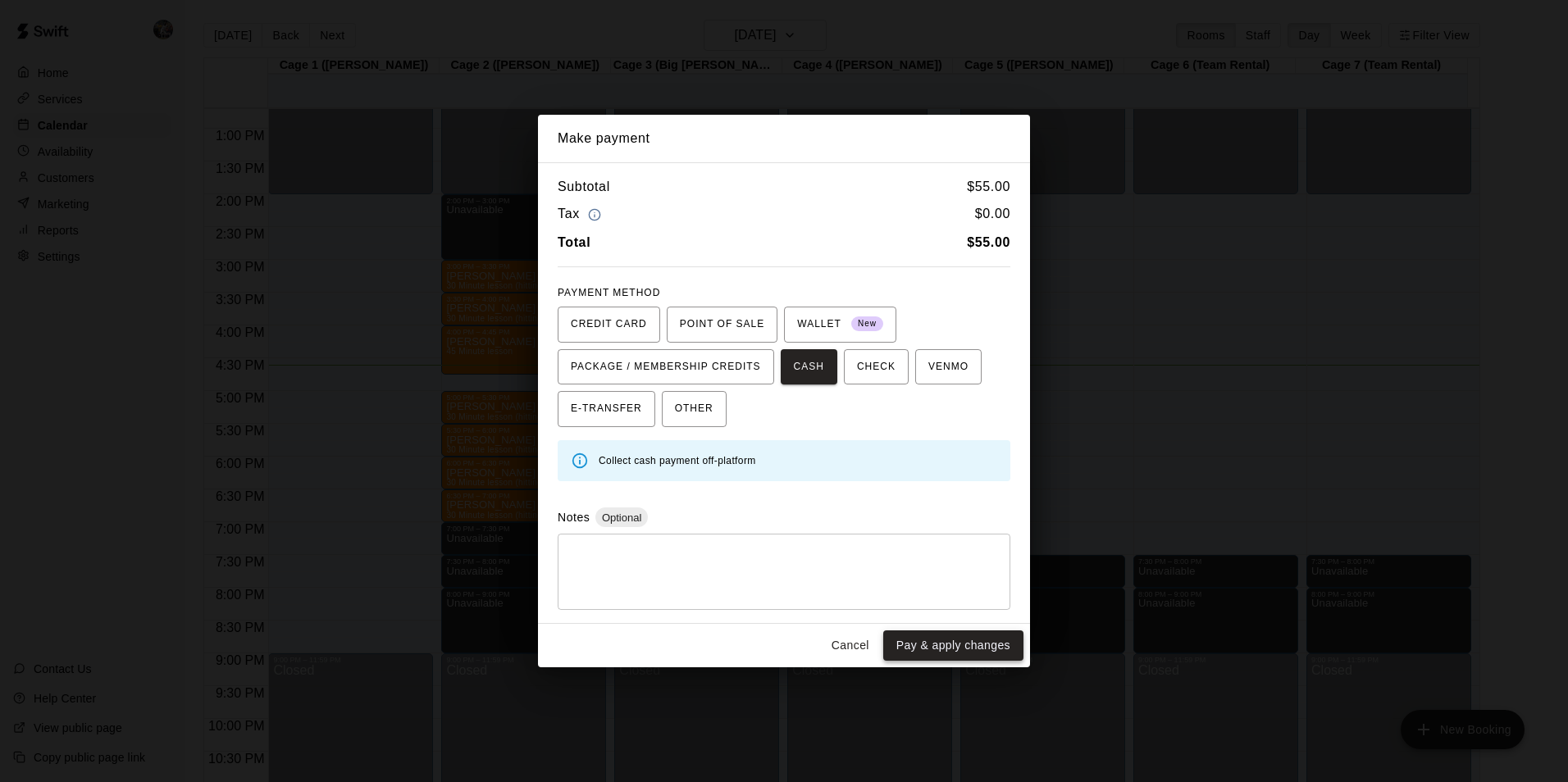
click at [920, 647] on button "Pay & apply changes" at bounding box center [953, 645] width 141 height 30
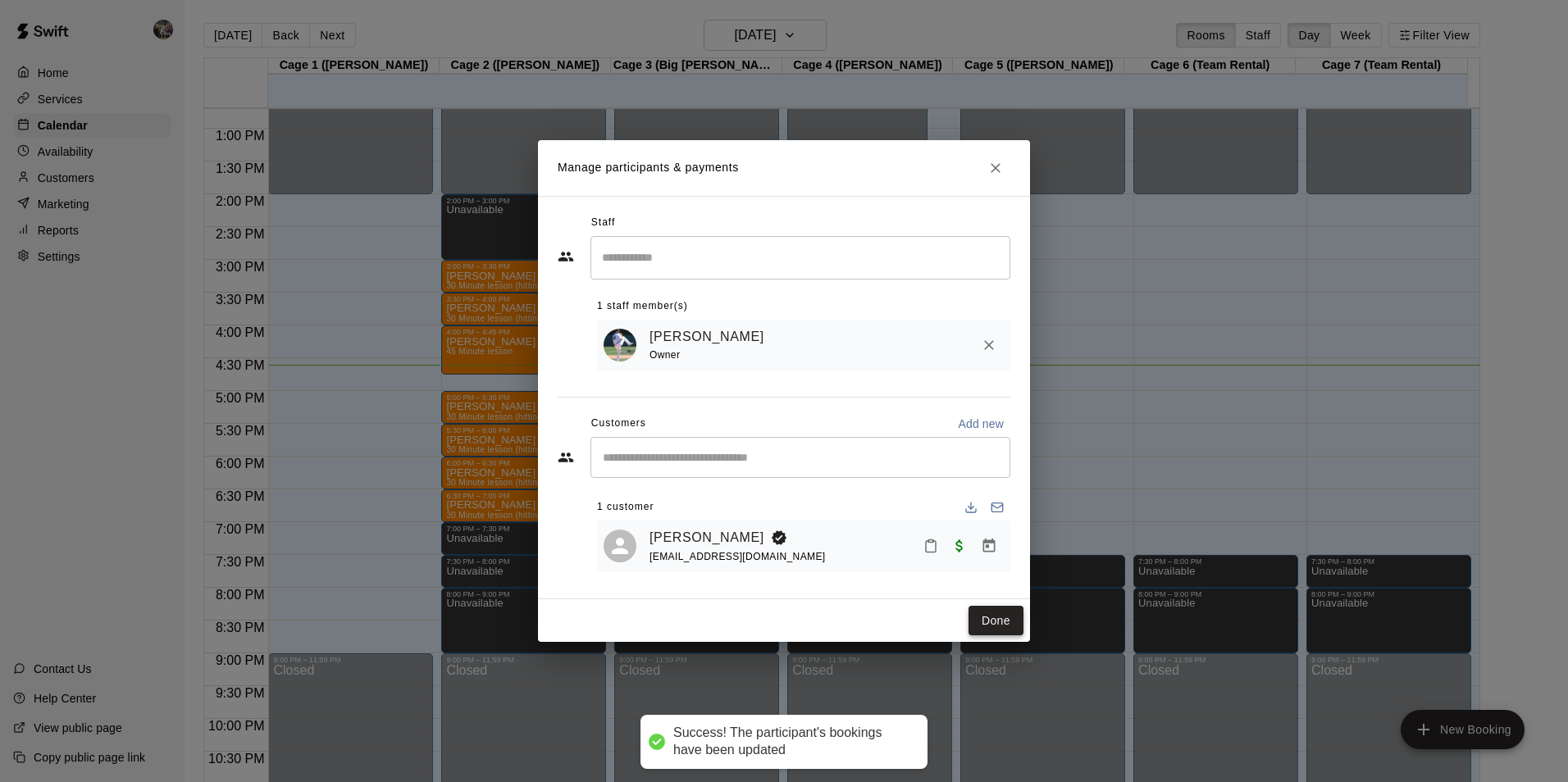
click at [998, 621] on button "Done" at bounding box center [995, 620] width 55 height 30
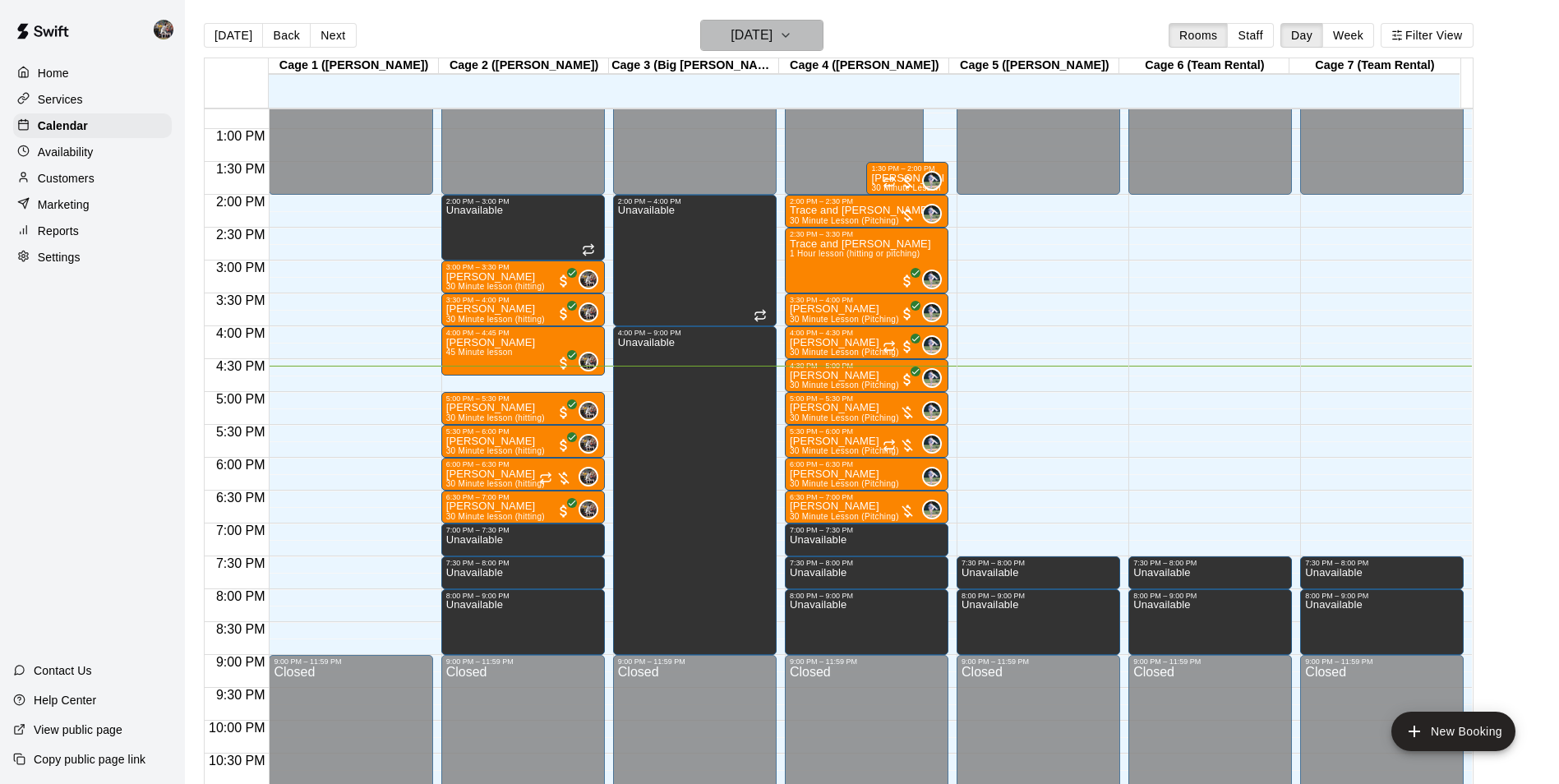
click at [773, 34] on h6 "[DATE]" at bounding box center [751, 35] width 41 height 23
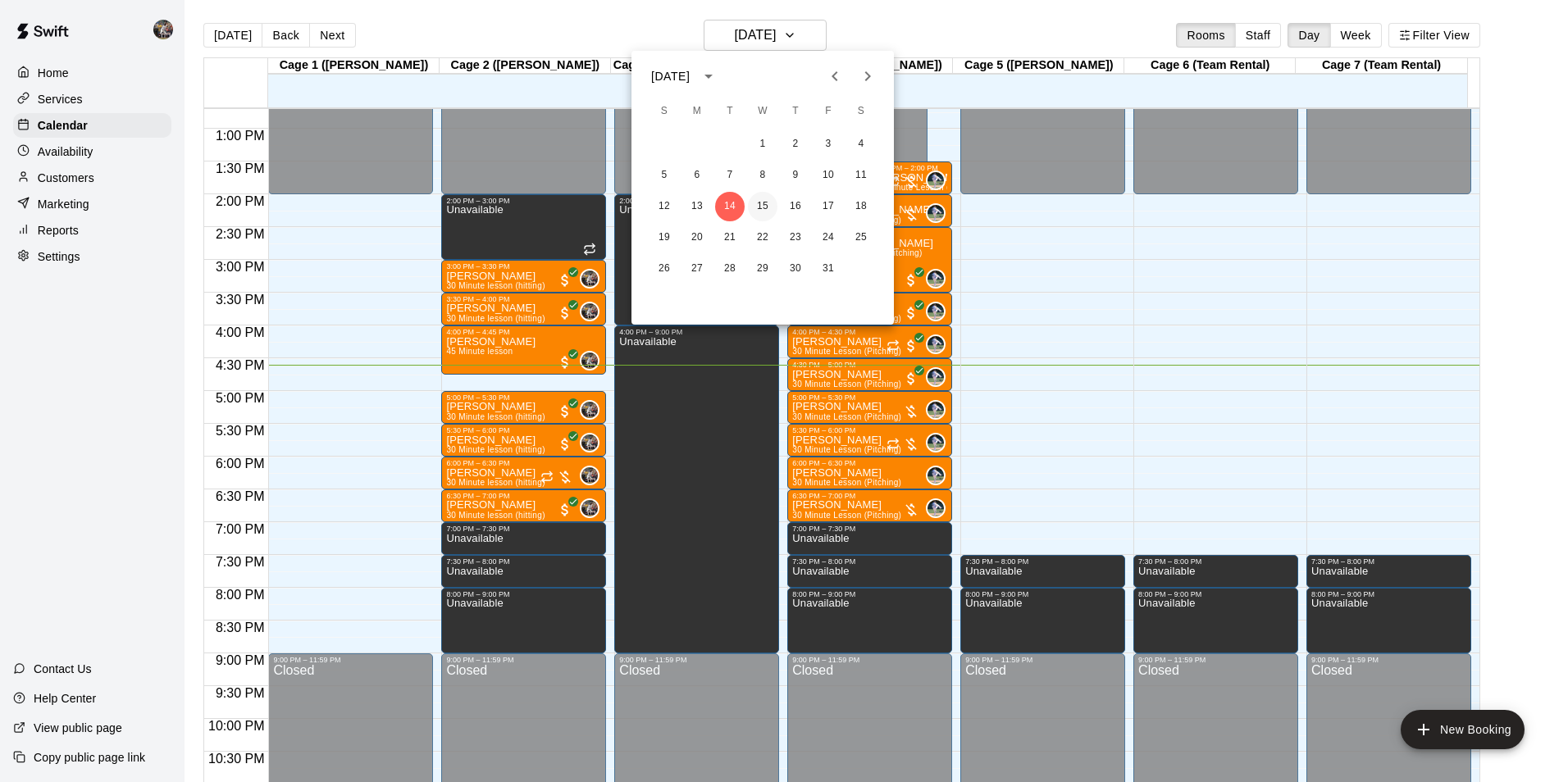
click at [768, 201] on button "15" at bounding box center [763, 207] width 29 height 29
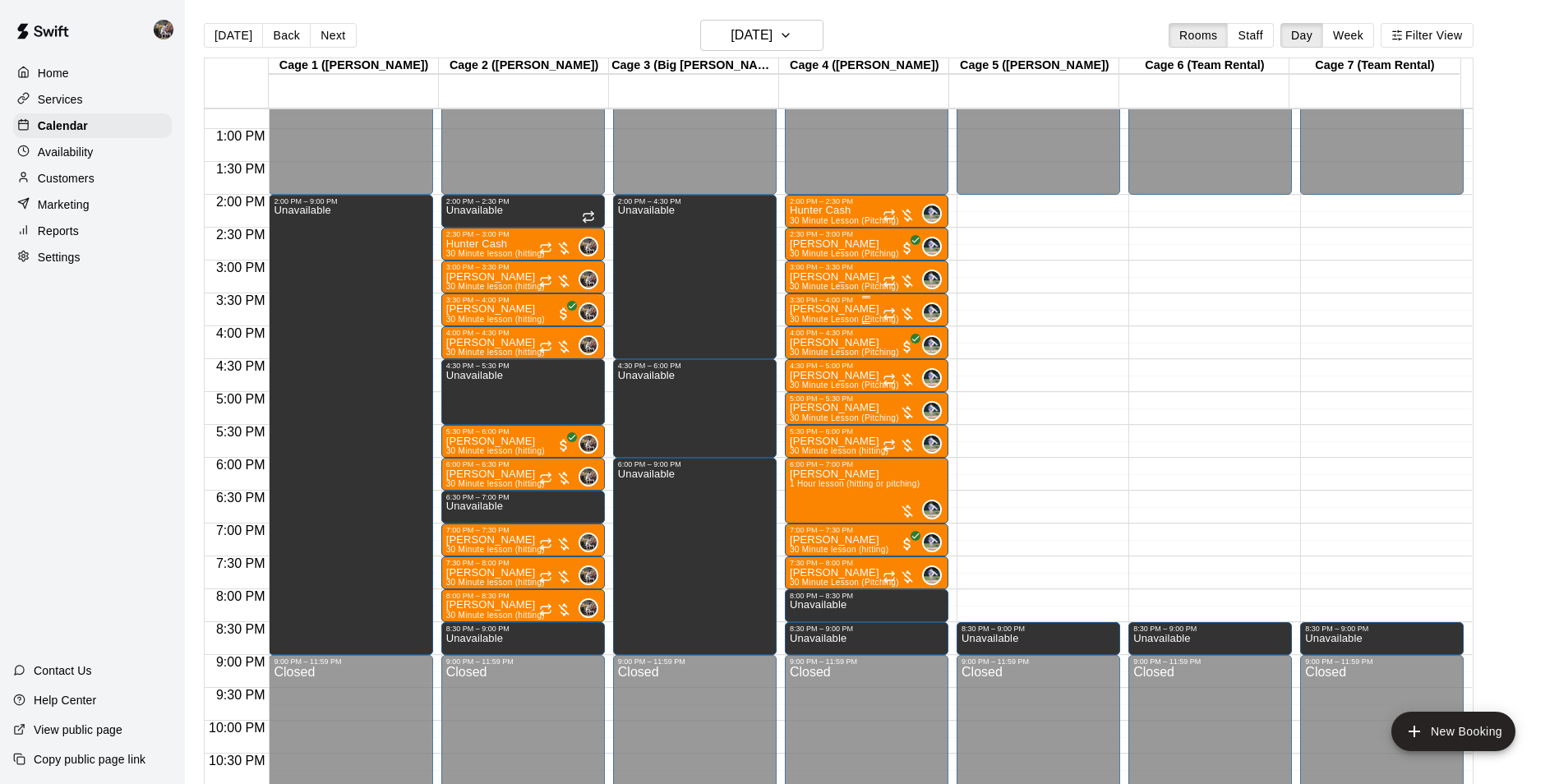
click at [832, 309] on p "[PERSON_NAME]" at bounding box center [844, 309] width 110 height 0
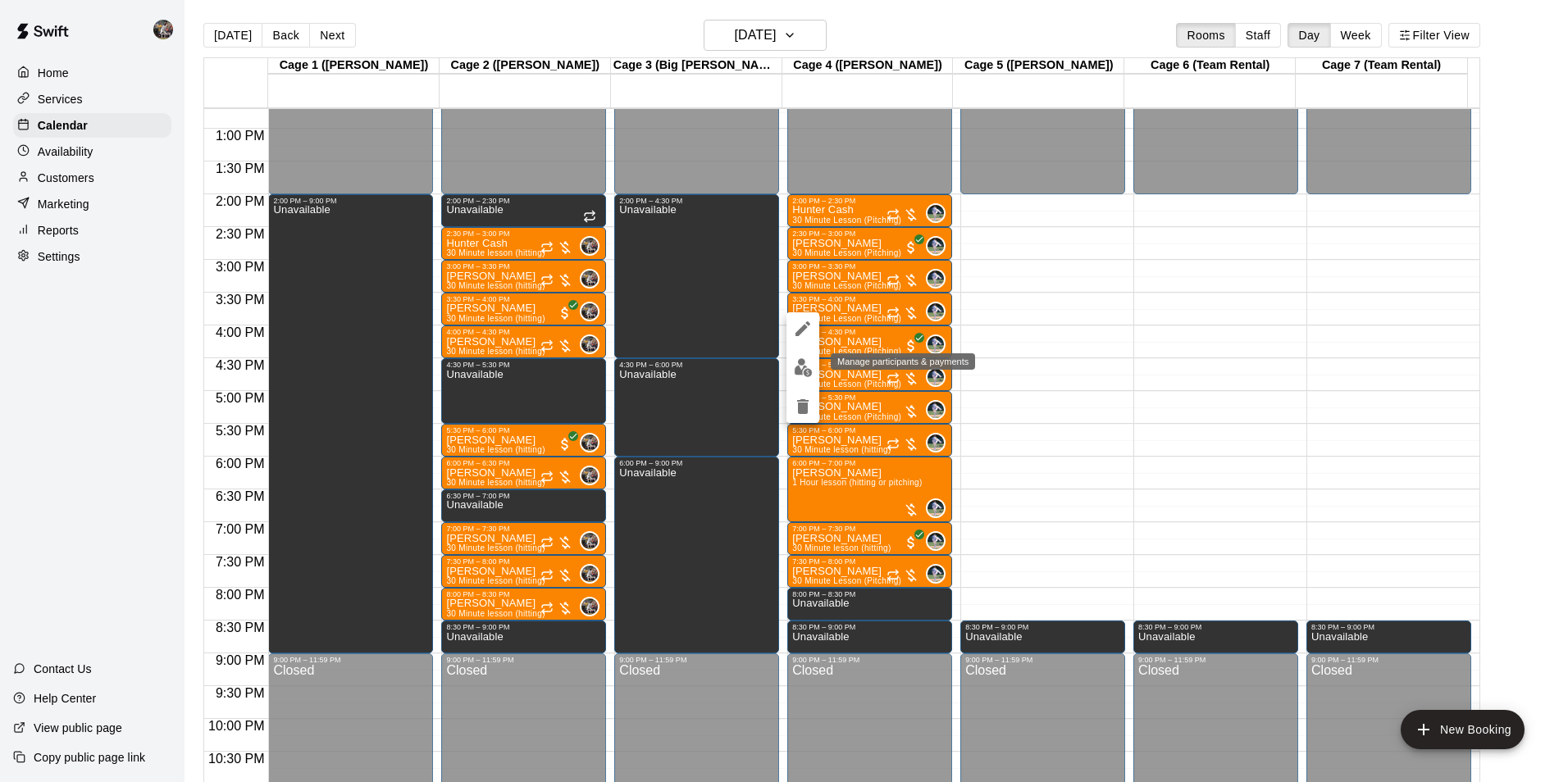
click at [806, 368] on img "edit" at bounding box center [802, 368] width 19 height 19
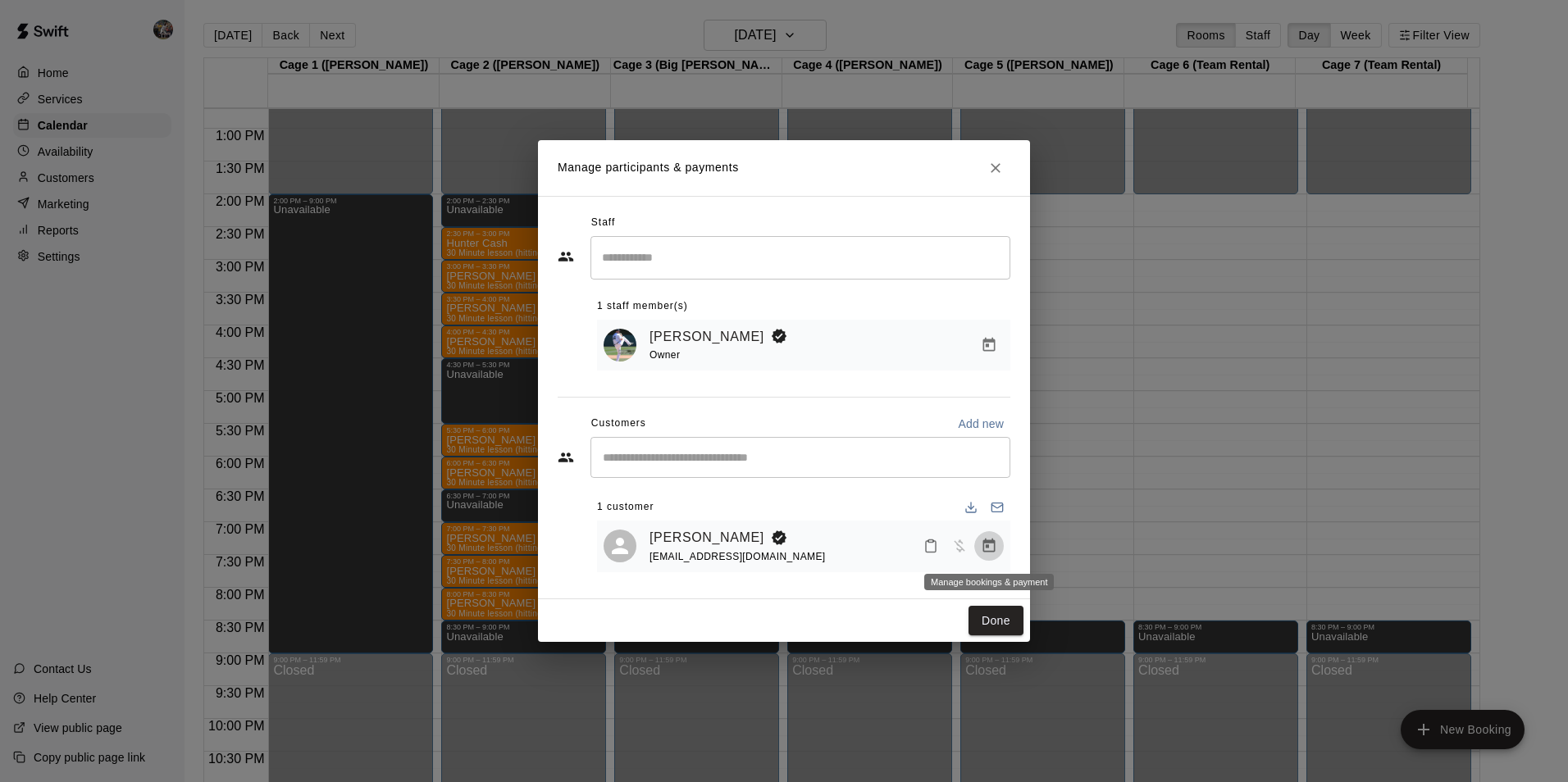
click at [988, 547] on icon "Manage bookings & payment" at bounding box center [989, 545] width 12 height 14
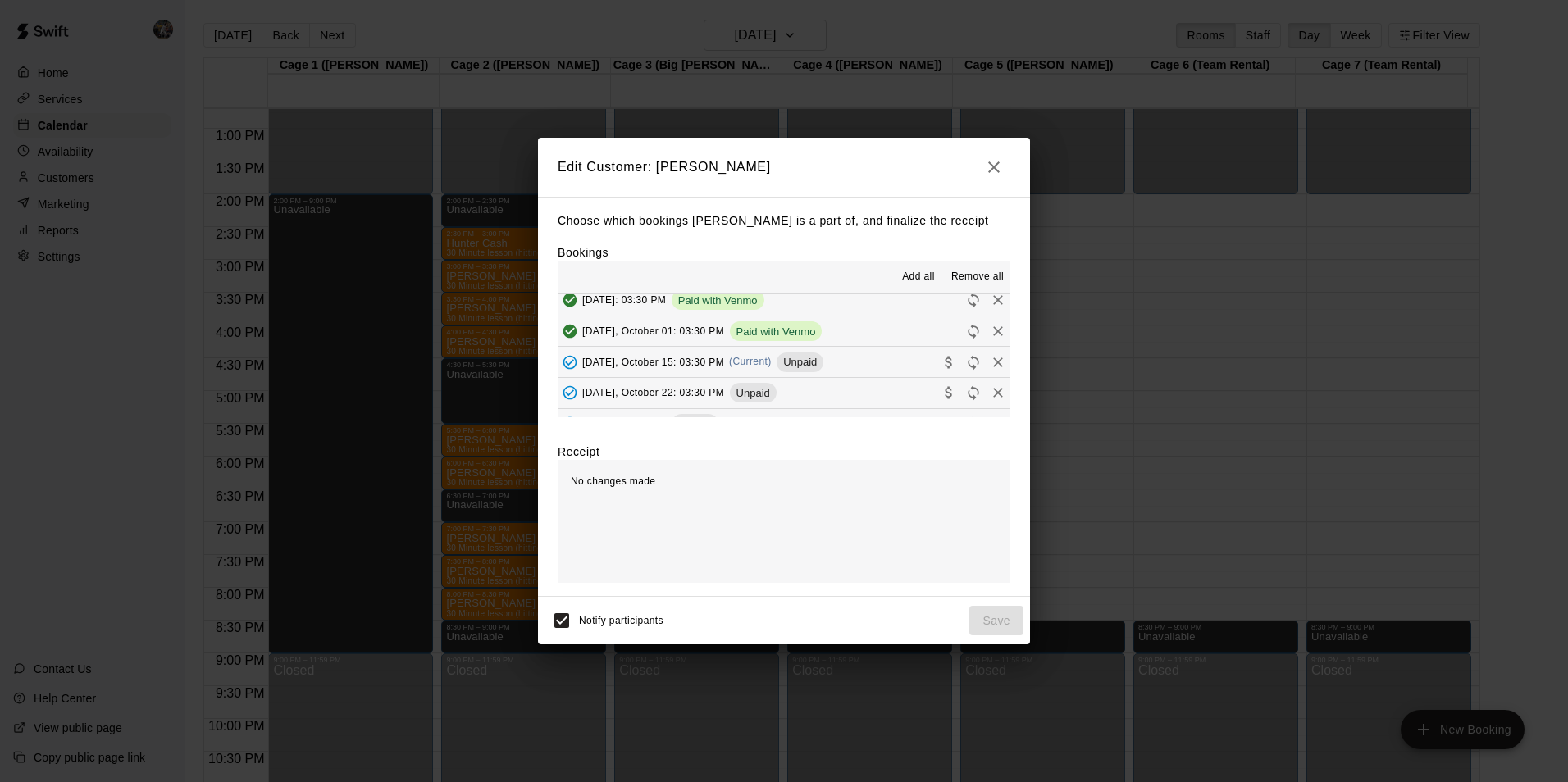
scroll to position [820, 0]
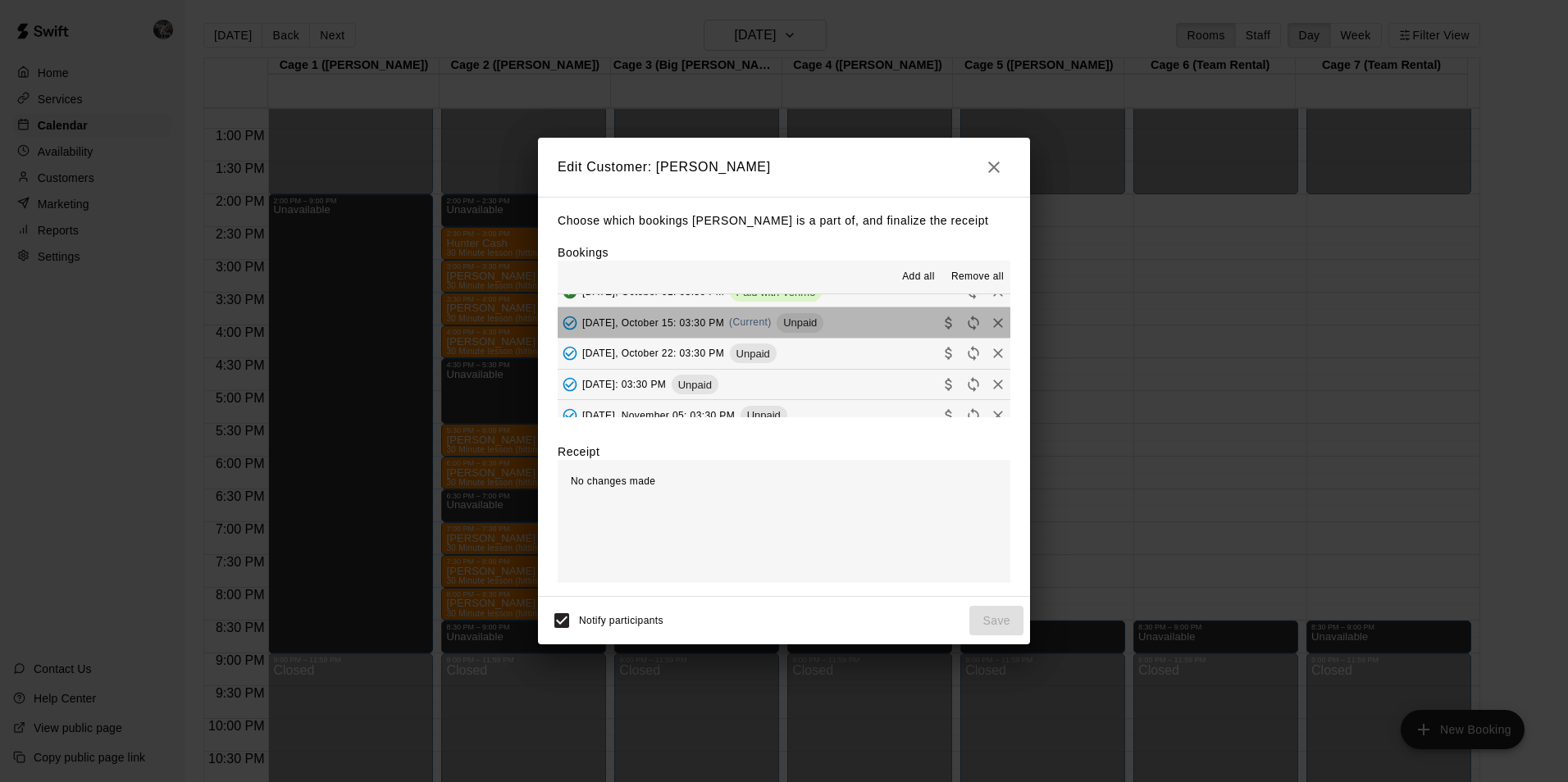
click at [857, 325] on button "[DATE], October 15: 03:30 PM (Current) Unpaid" at bounding box center [784, 323] width 452 height 30
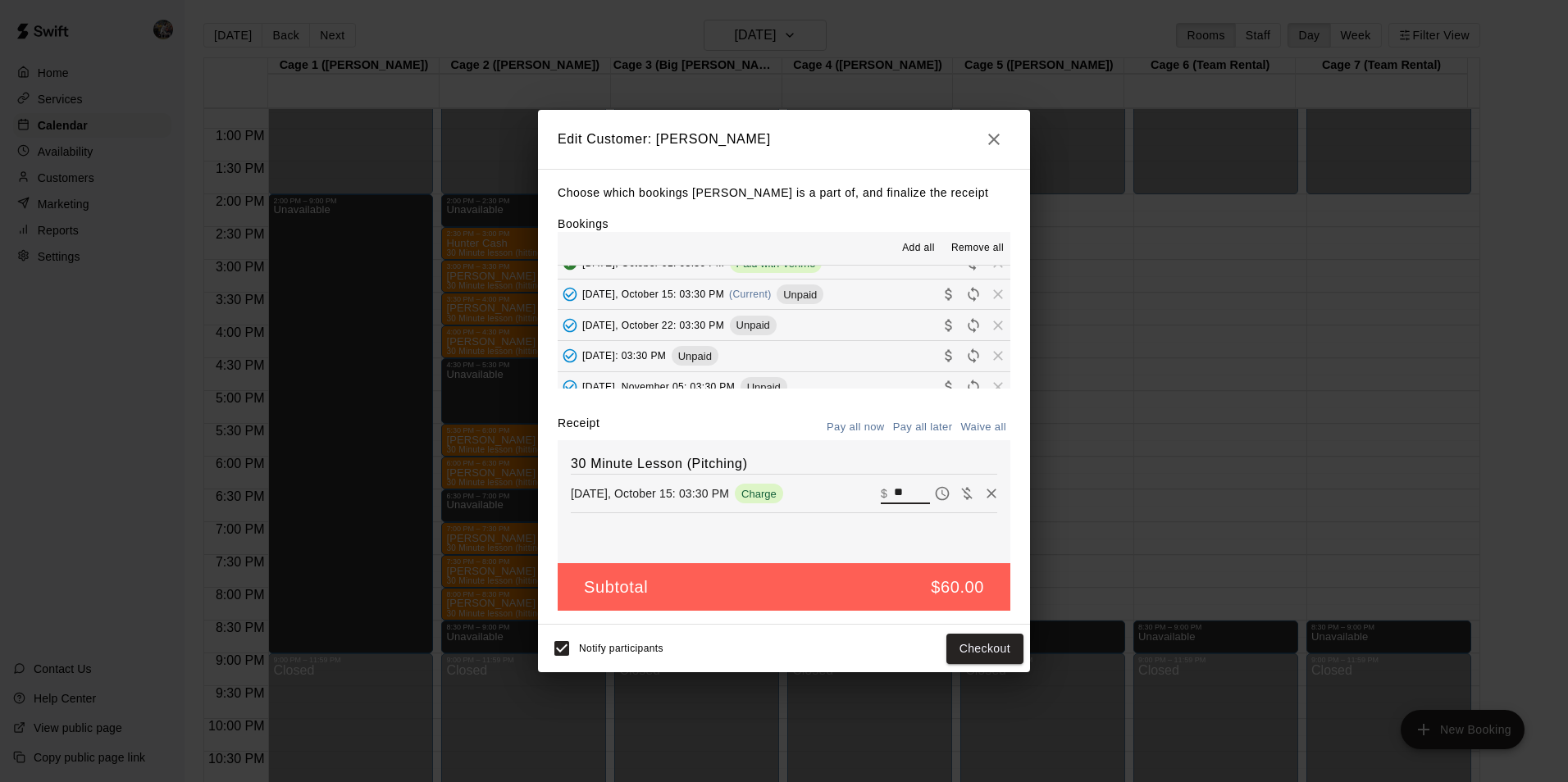
click at [895, 493] on input "**" at bounding box center [911, 493] width 36 height 21
type input "*"
type input "**"
click at [971, 645] on button "Checkout" at bounding box center [984, 649] width 77 height 30
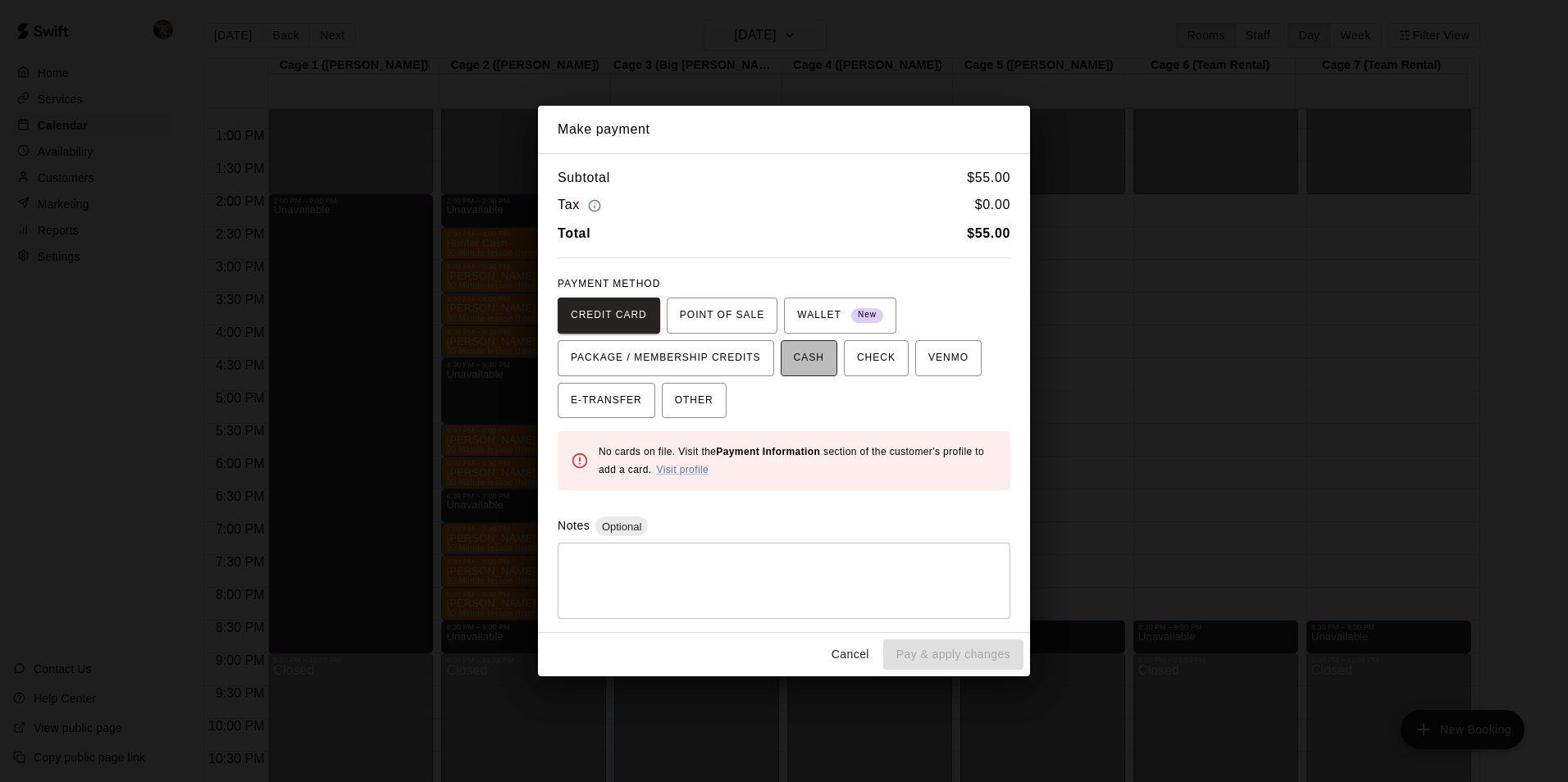
click at [801, 363] on span "CASH" at bounding box center [808, 358] width 30 height 27
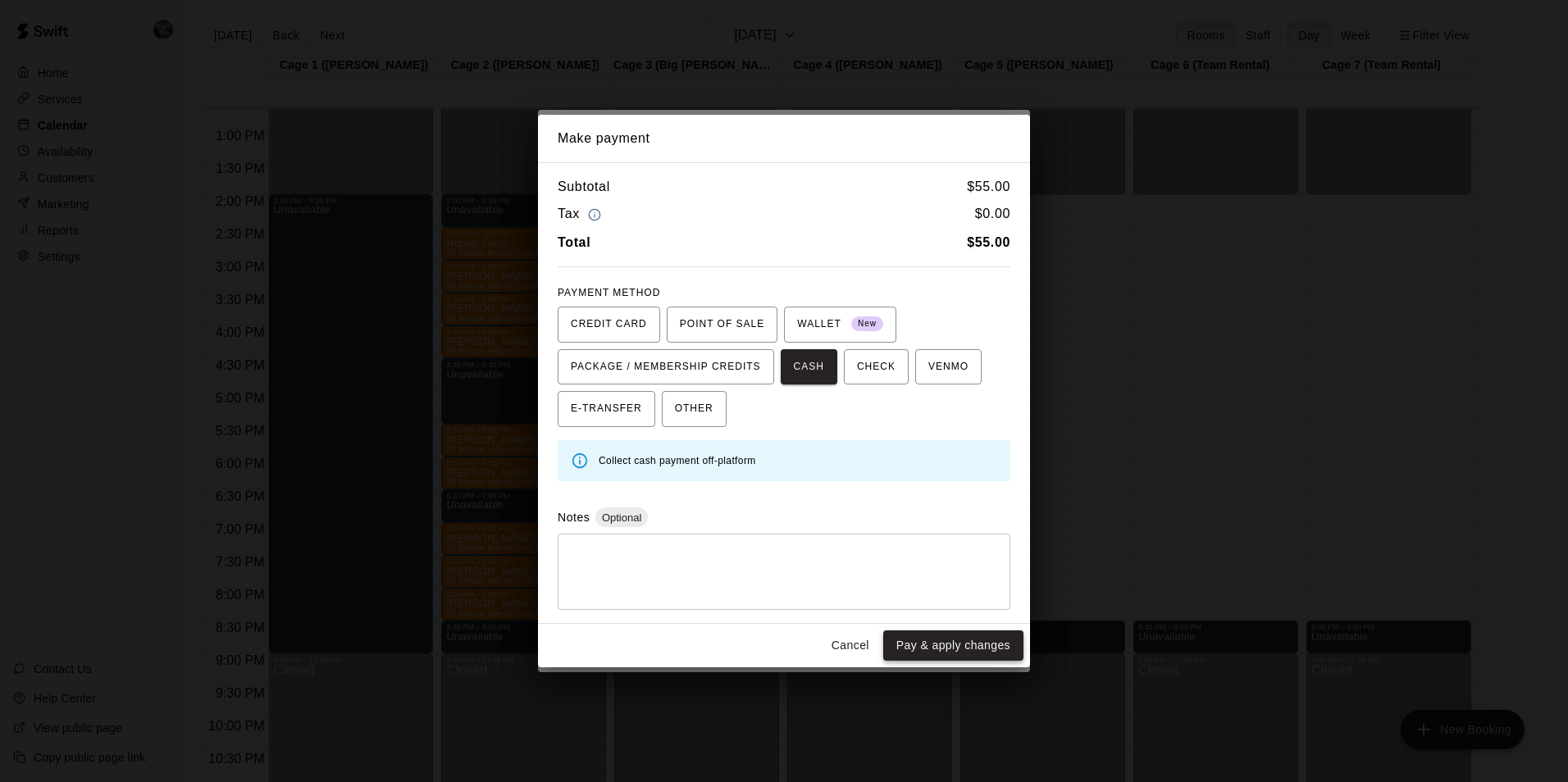
click at [913, 647] on button "Pay & apply changes" at bounding box center [953, 645] width 141 height 30
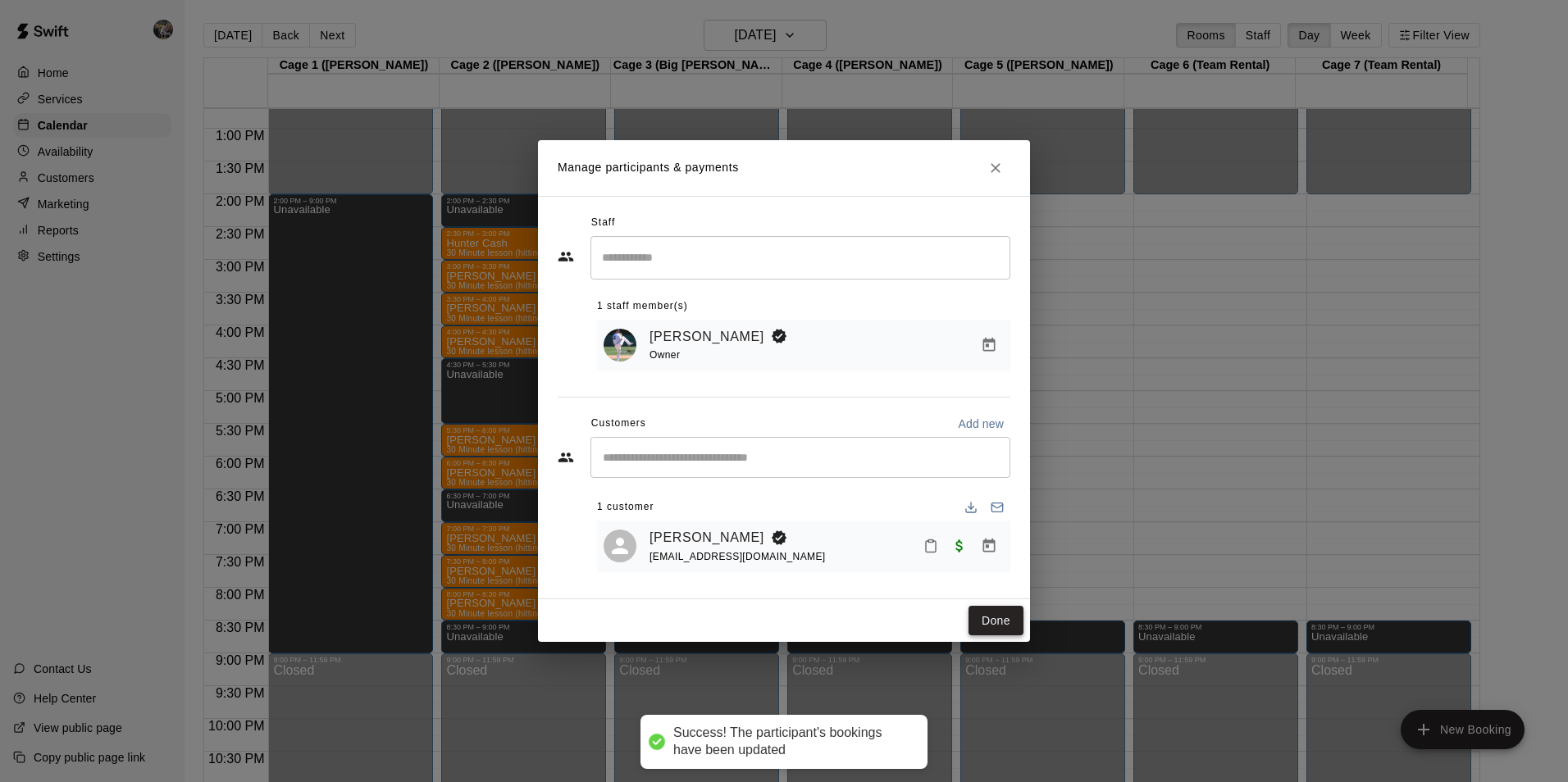
click at [990, 622] on button "Done" at bounding box center [995, 620] width 55 height 30
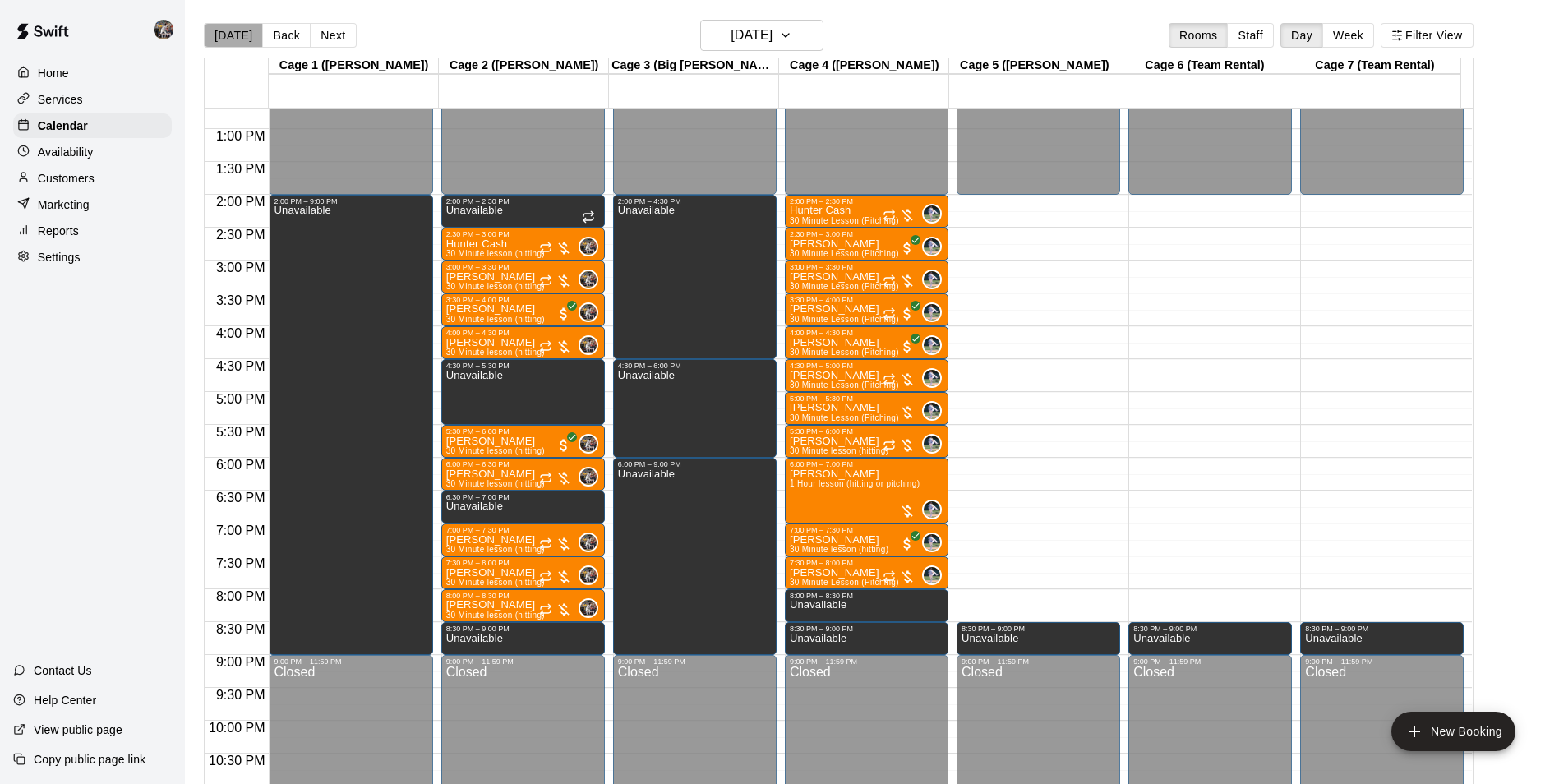
click at [240, 36] on button "[DATE]" at bounding box center [233, 35] width 59 height 25
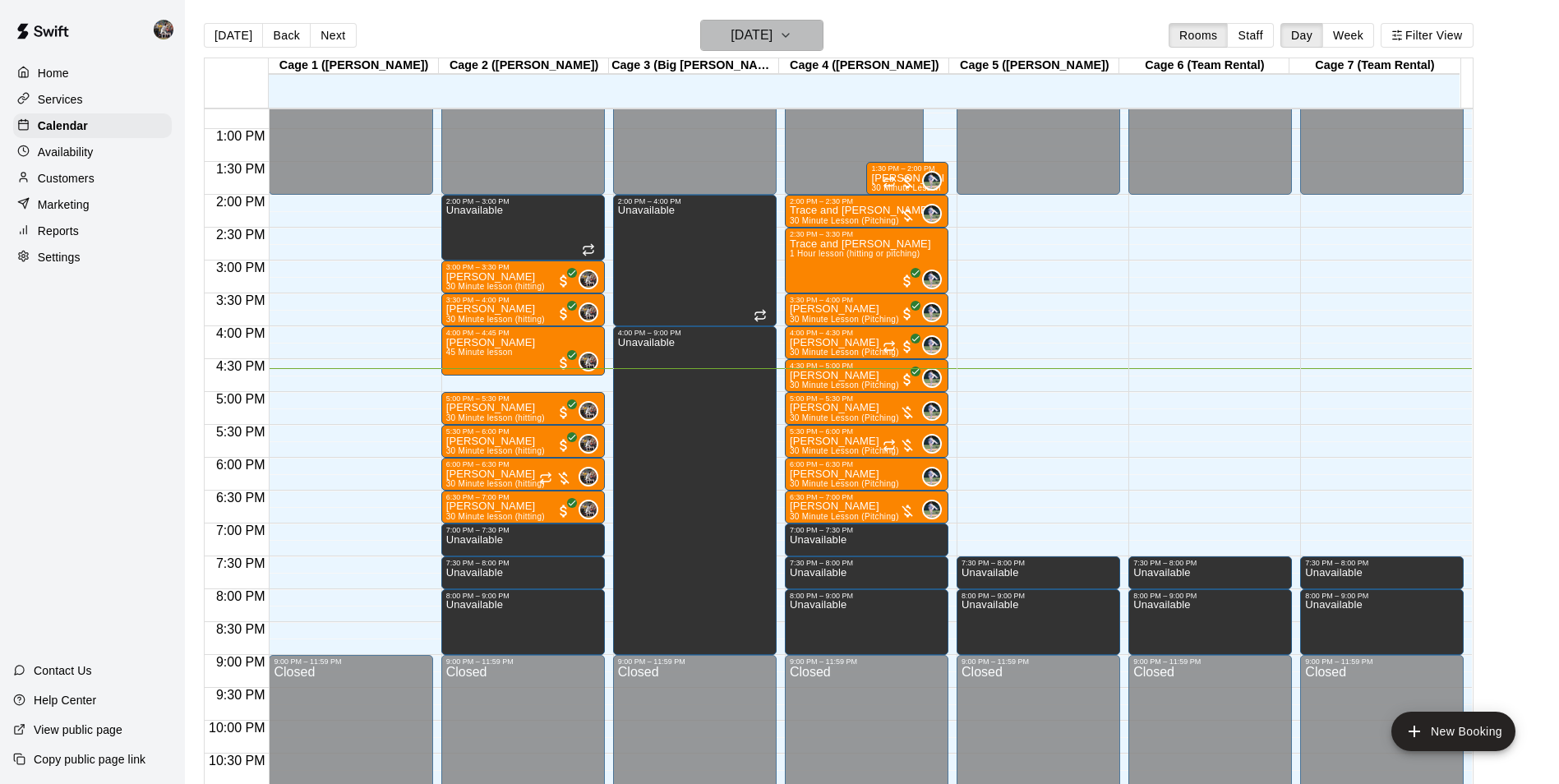
click at [736, 31] on h6 "[DATE]" at bounding box center [751, 35] width 41 height 23
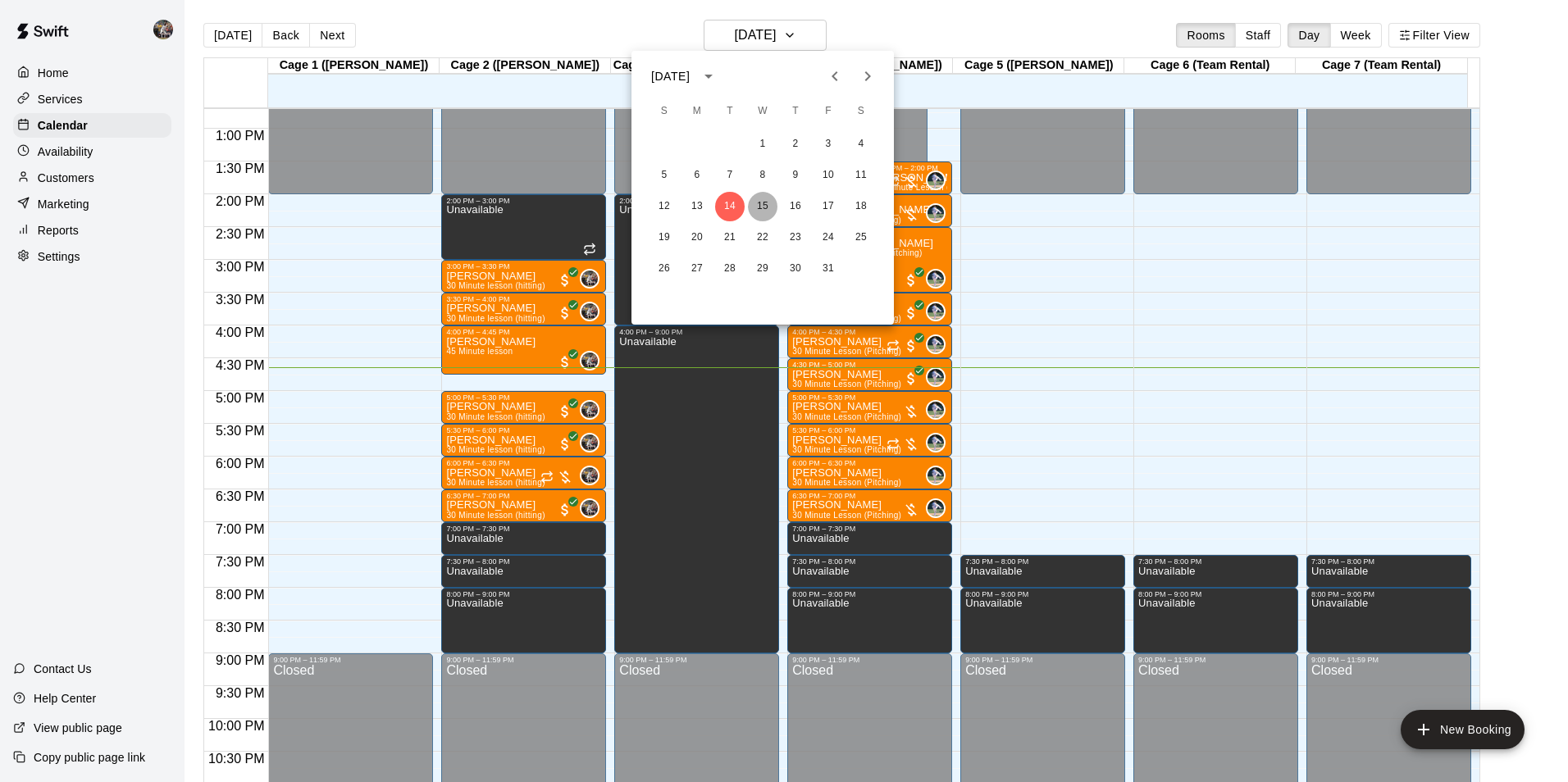
click at [759, 205] on button "15" at bounding box center [763, 207] width 29 height 29
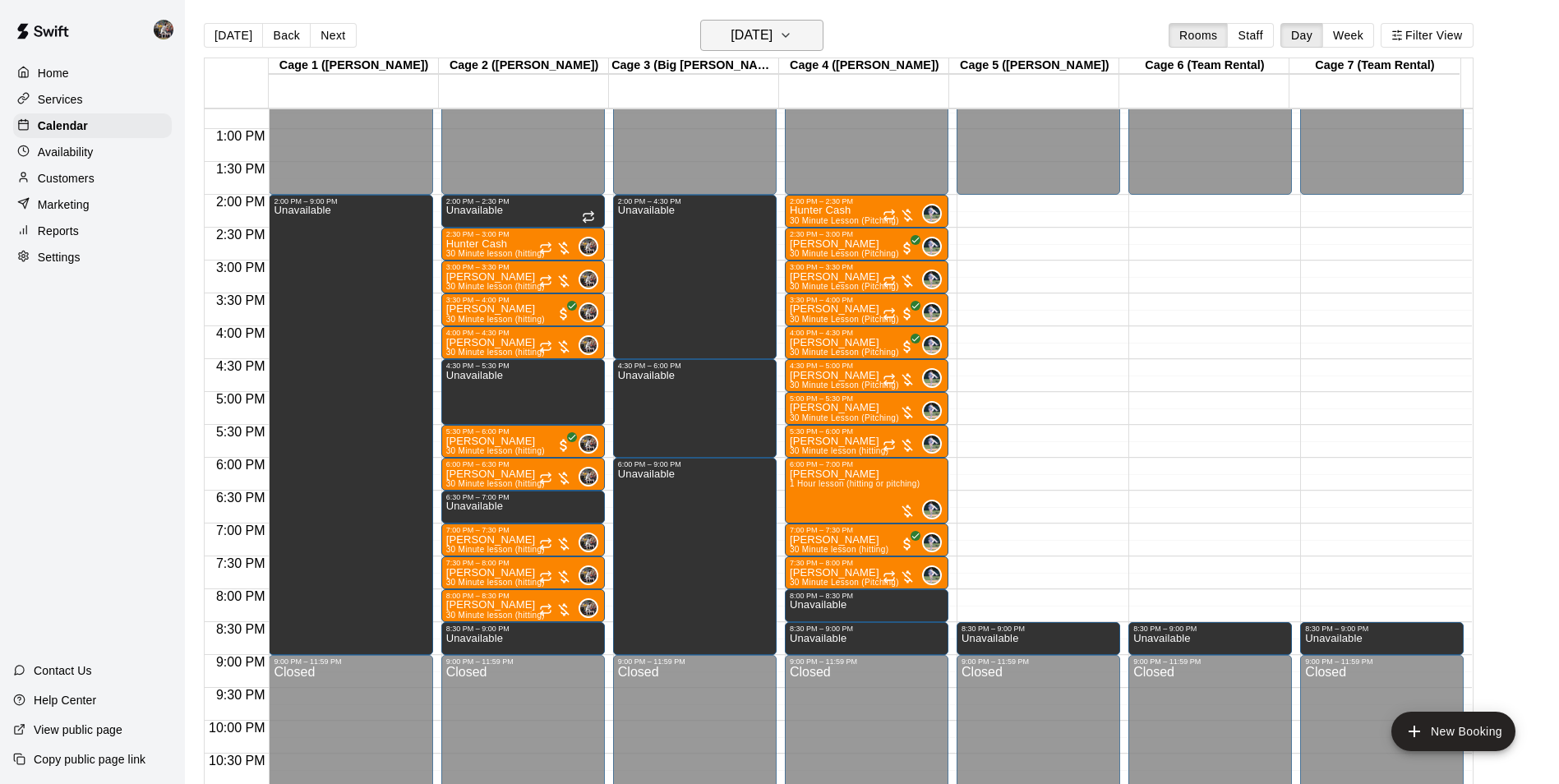
click at [733, 37] on h6 "[DATE]" at bounding box center [751, 35] width 41 height 23
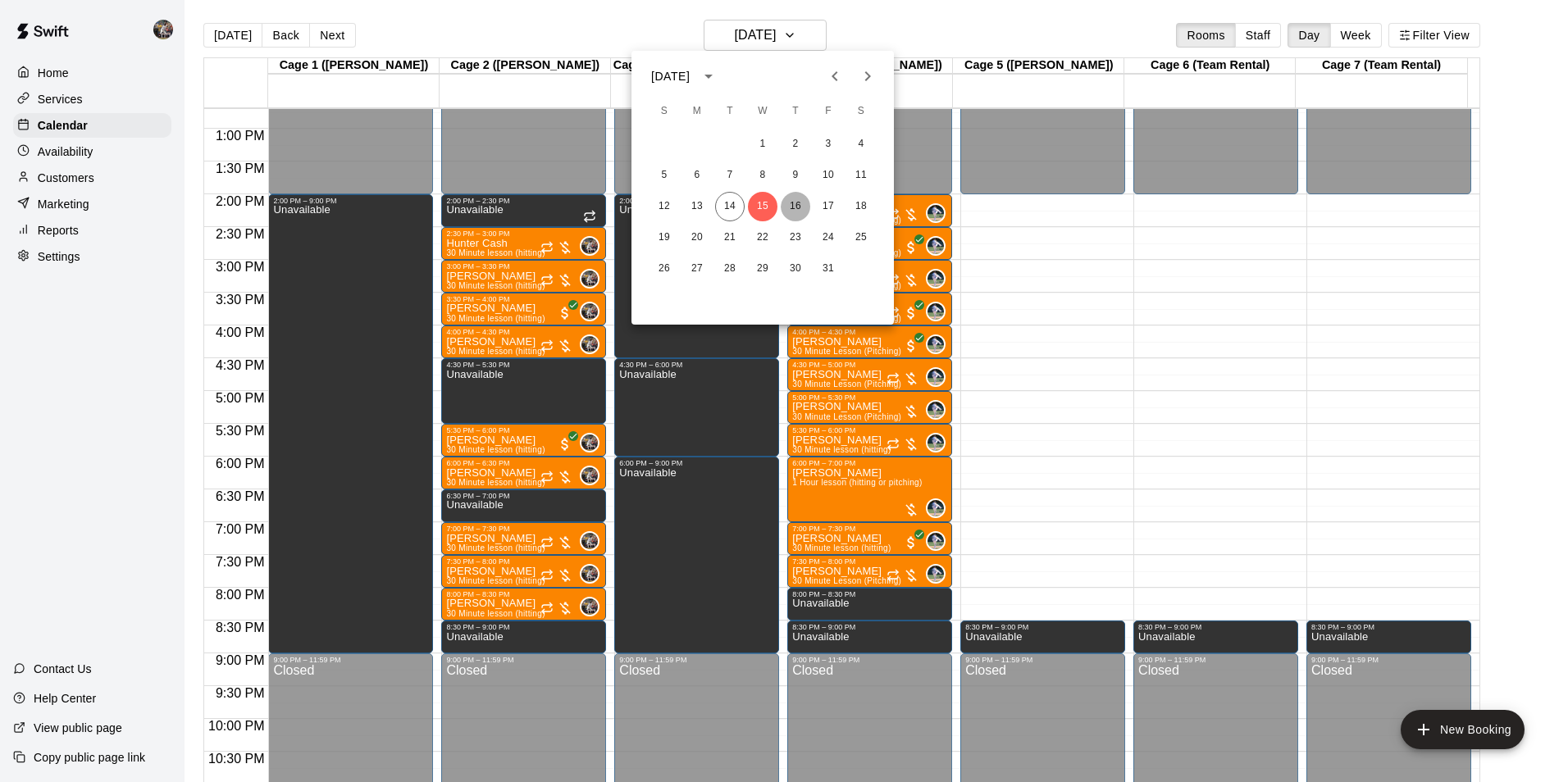
click at [793, 202] on button "16" at bounding box center [795, 207] width 29 height 29
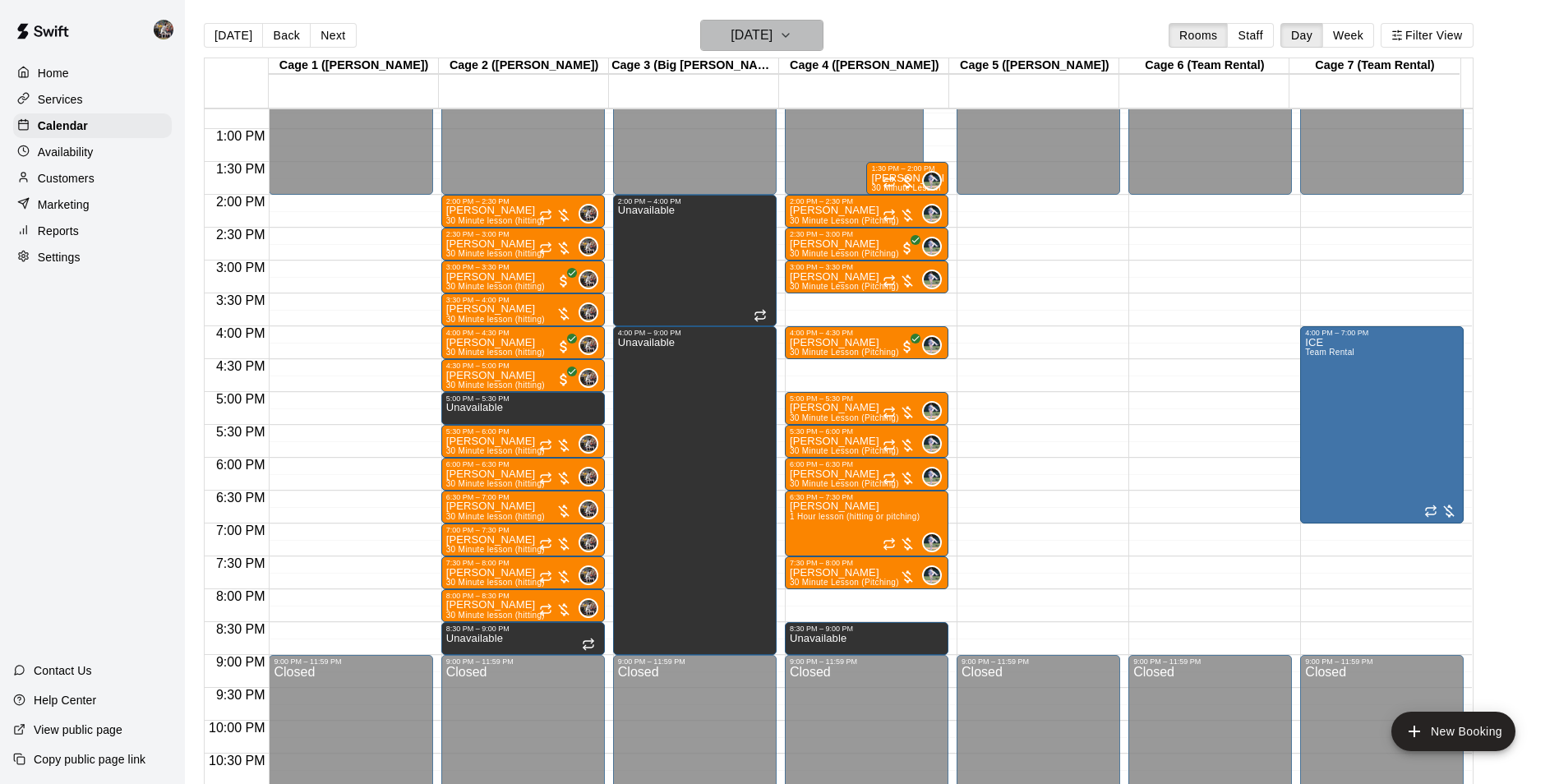
click at [731, 37] on h6 "[DATE]" at bounding box center [751, 35] width 41 height 23
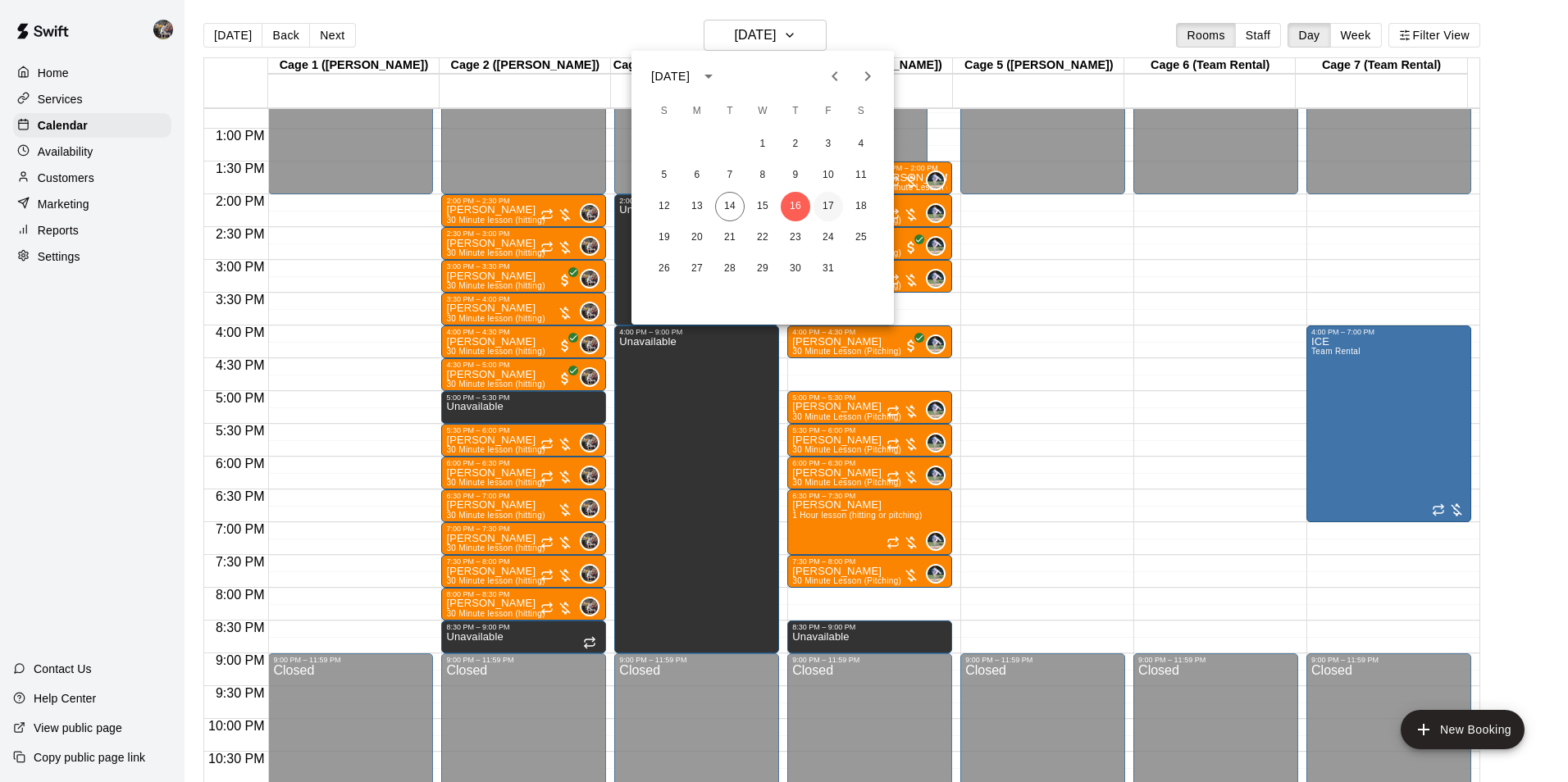
click at [832, 203] on button "17" at bounding box center [828, 207] width 29 height 29
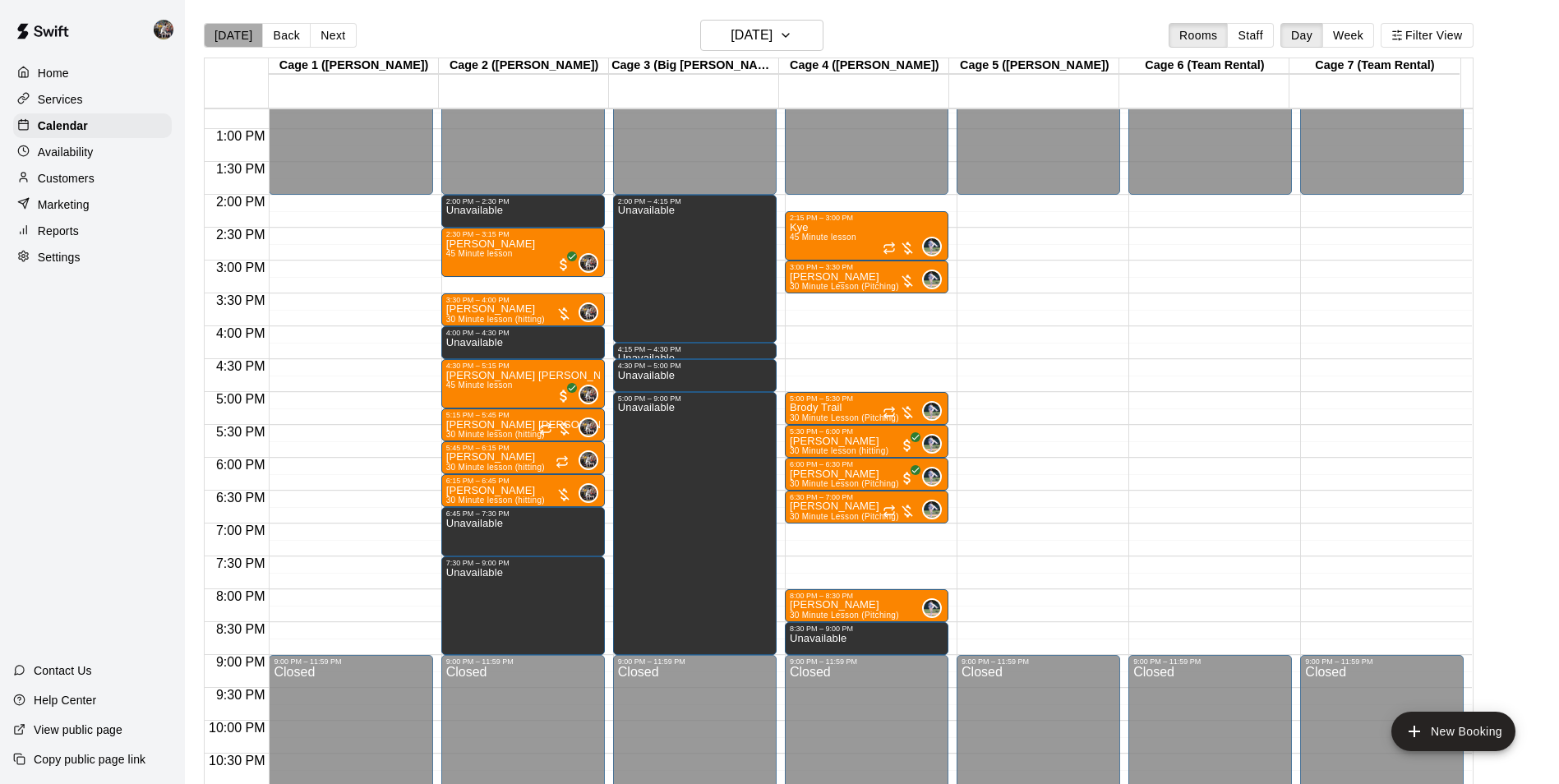
click at [238, 35] on button "[DATE]" at bounding box center [233, 35] width 59 height 25
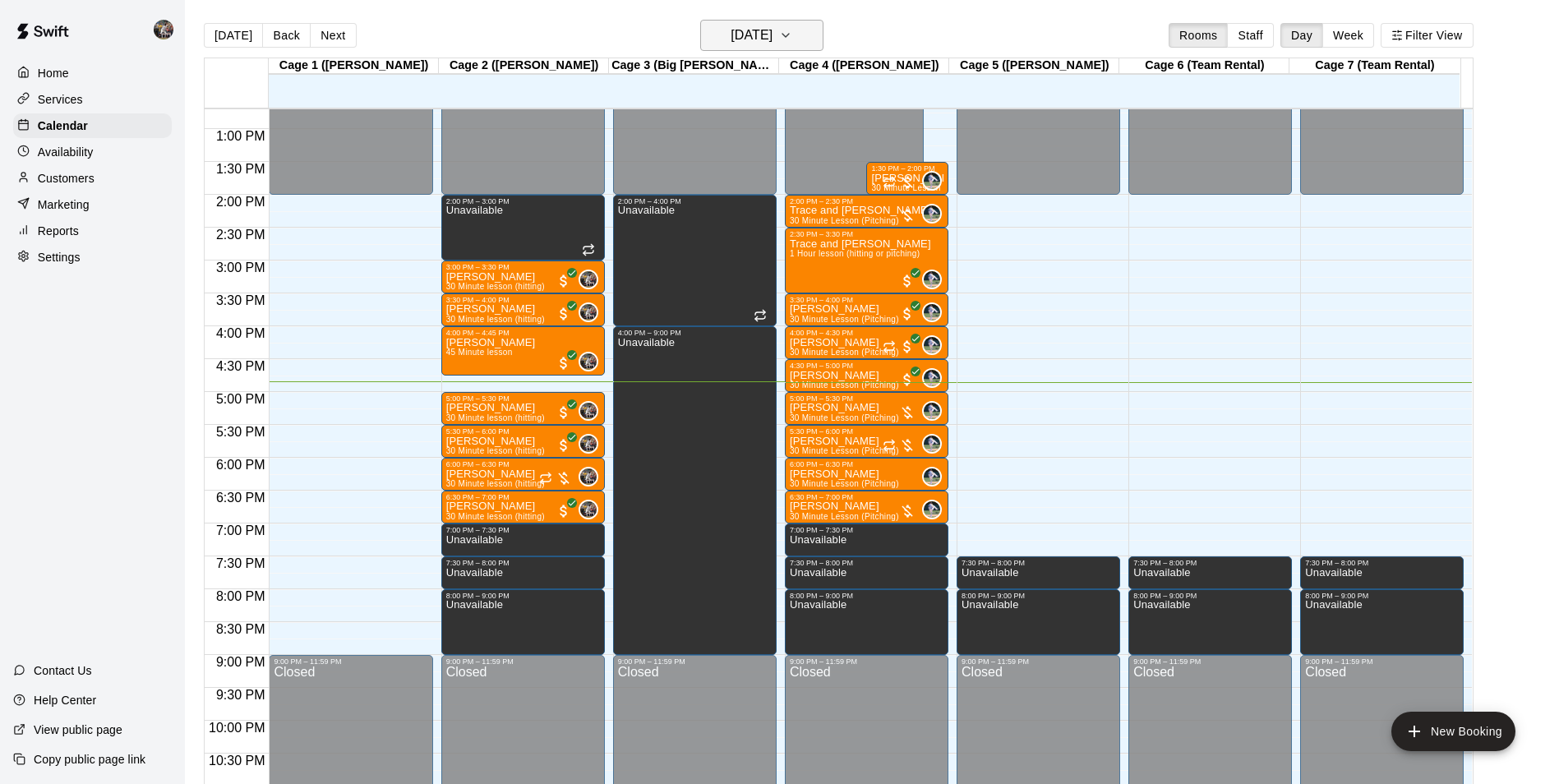
click at [731, 34] on h6 "[DATE]" at bounding box center [751, 35] width 41 height 23
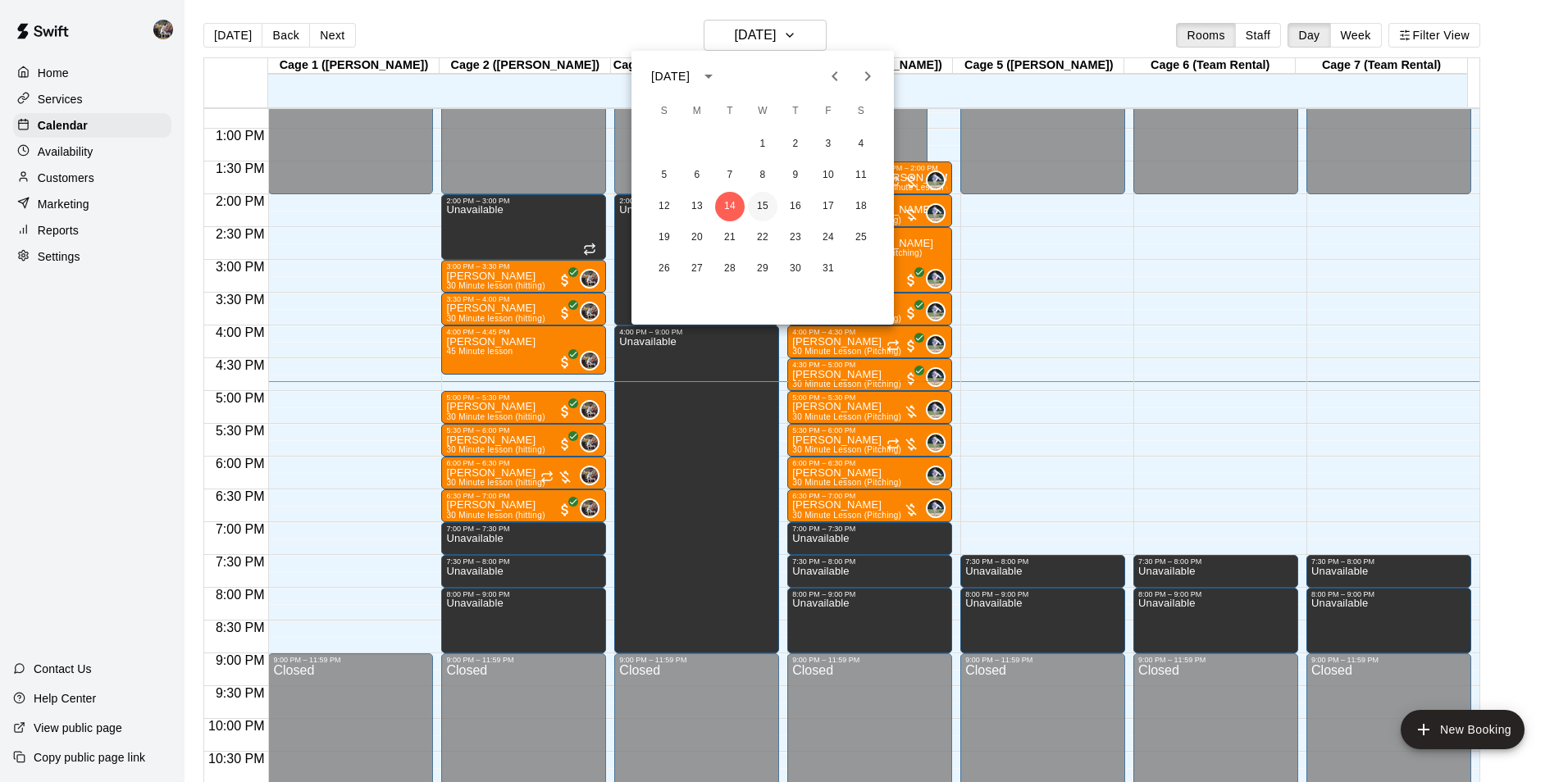
click at [765, 205] on button "15" at bounding box center [763, 207] width 29 height 29
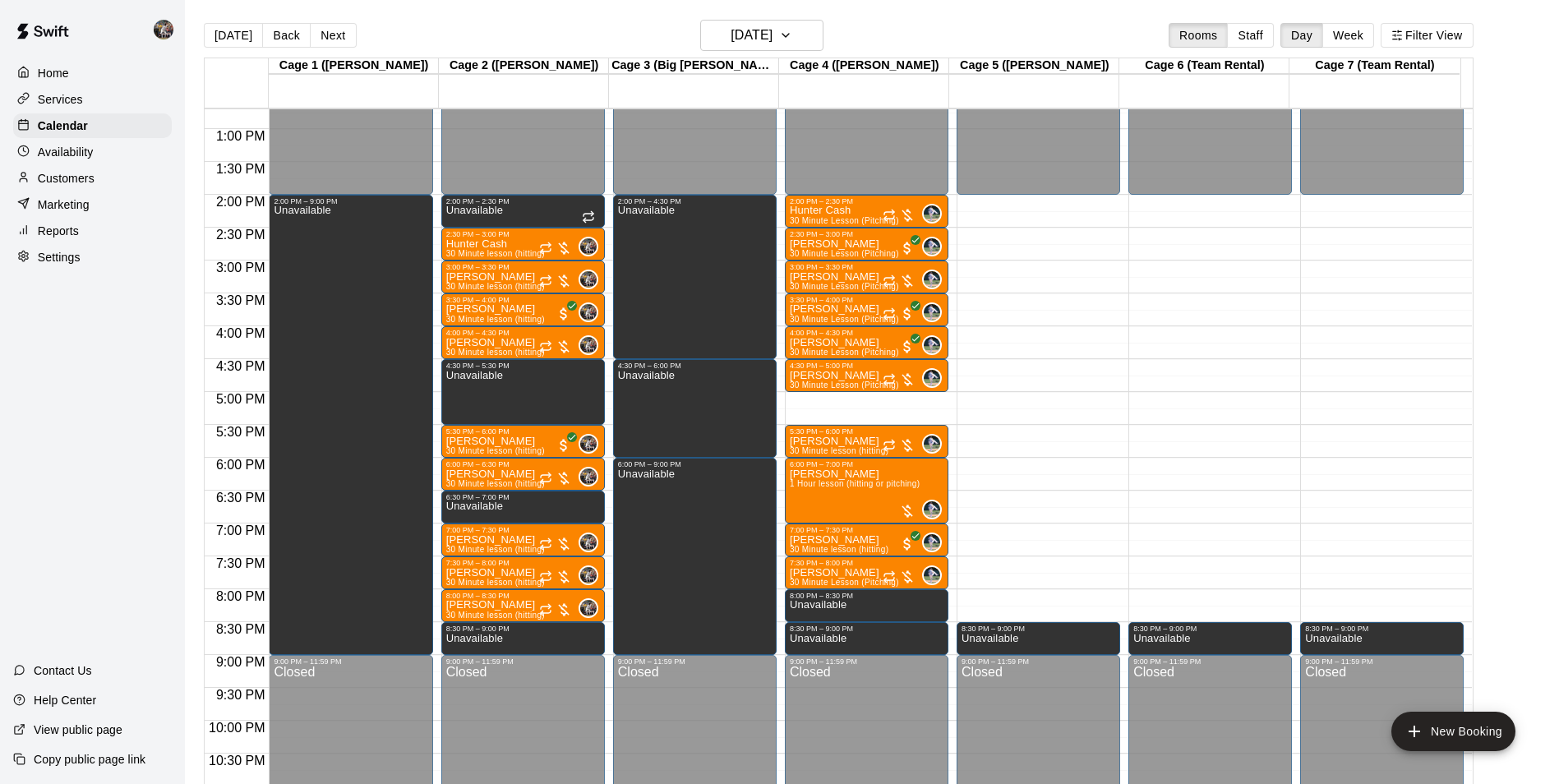
click at [550, 29] on div "[DATE] Back [DATE][DATE] Rooms Staff Day Week Filter View" at bounding box center [838, 38] width 1270 height 38
click at [734, 37] on h6 "[DATE]" at bounding box center [751, 35] width 41 height 23
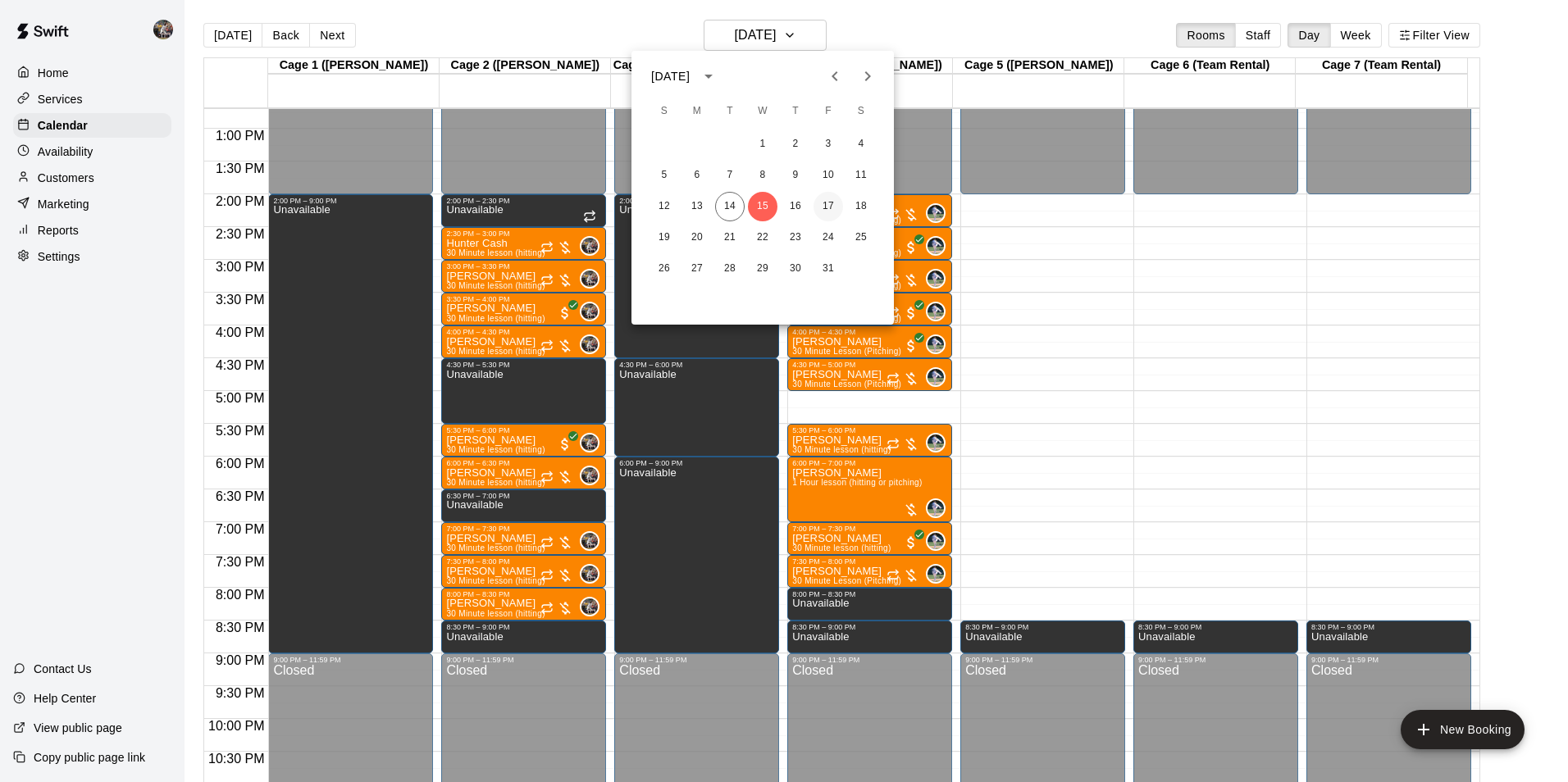
click at [827, 203] on button "17" at bounding box center [828, 207] width 29 height 29
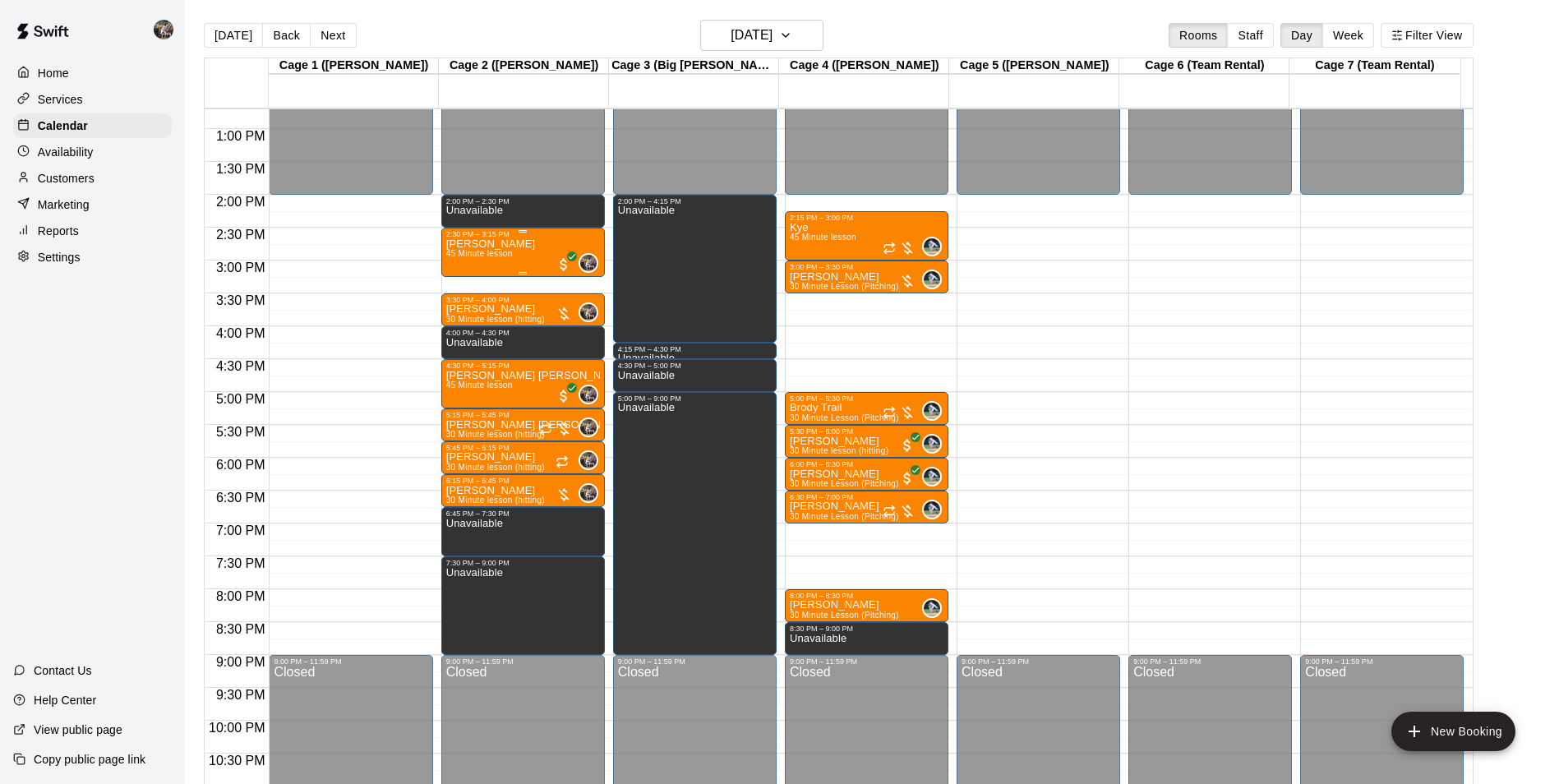
click at [510, 254] on span "45 Minute lesson" at bounding box center [479, 253] width 66 height 9
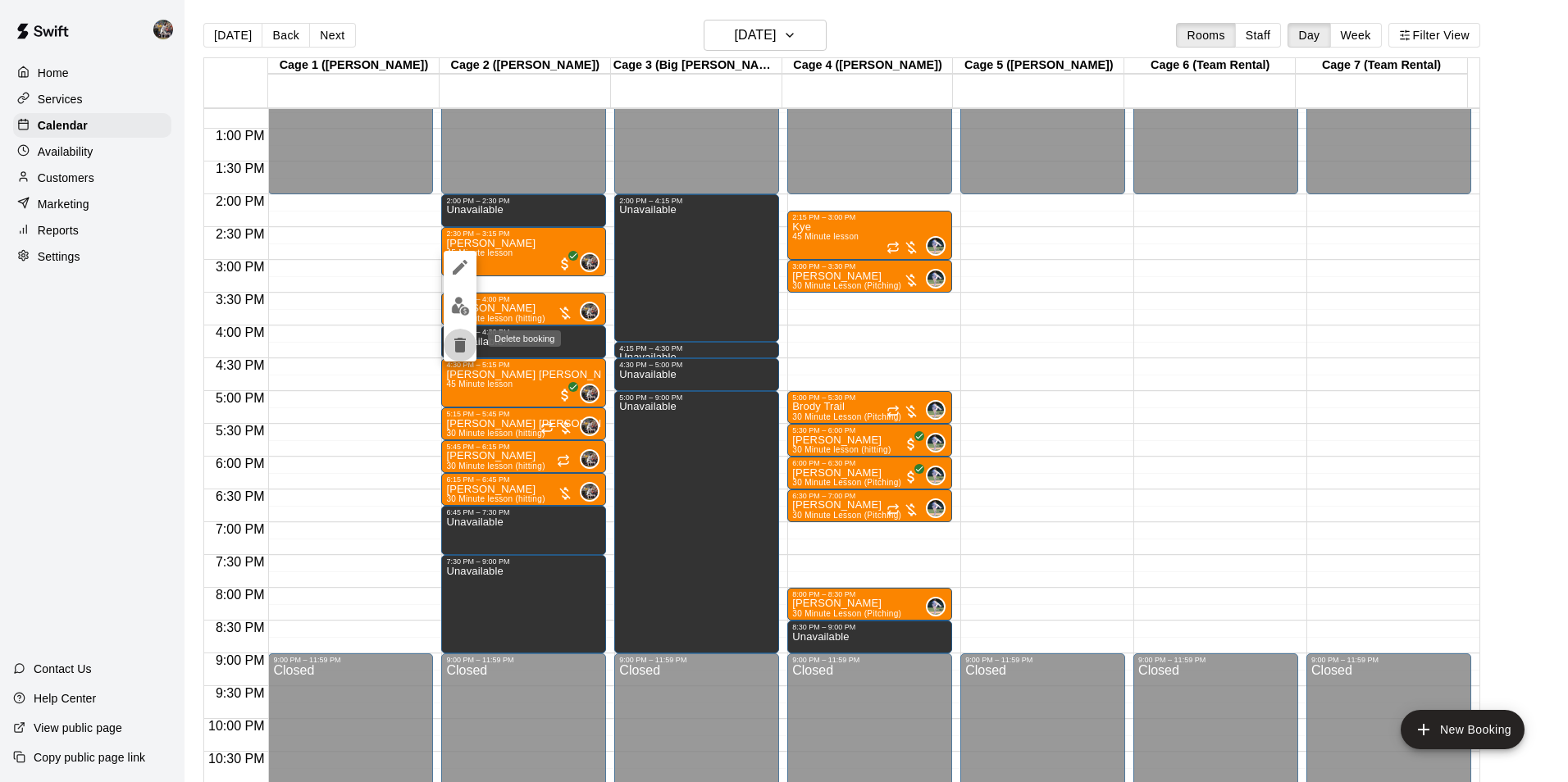
click at [460, 346] on icon "delete" at bounding box center [460, 346] width 11 height 15
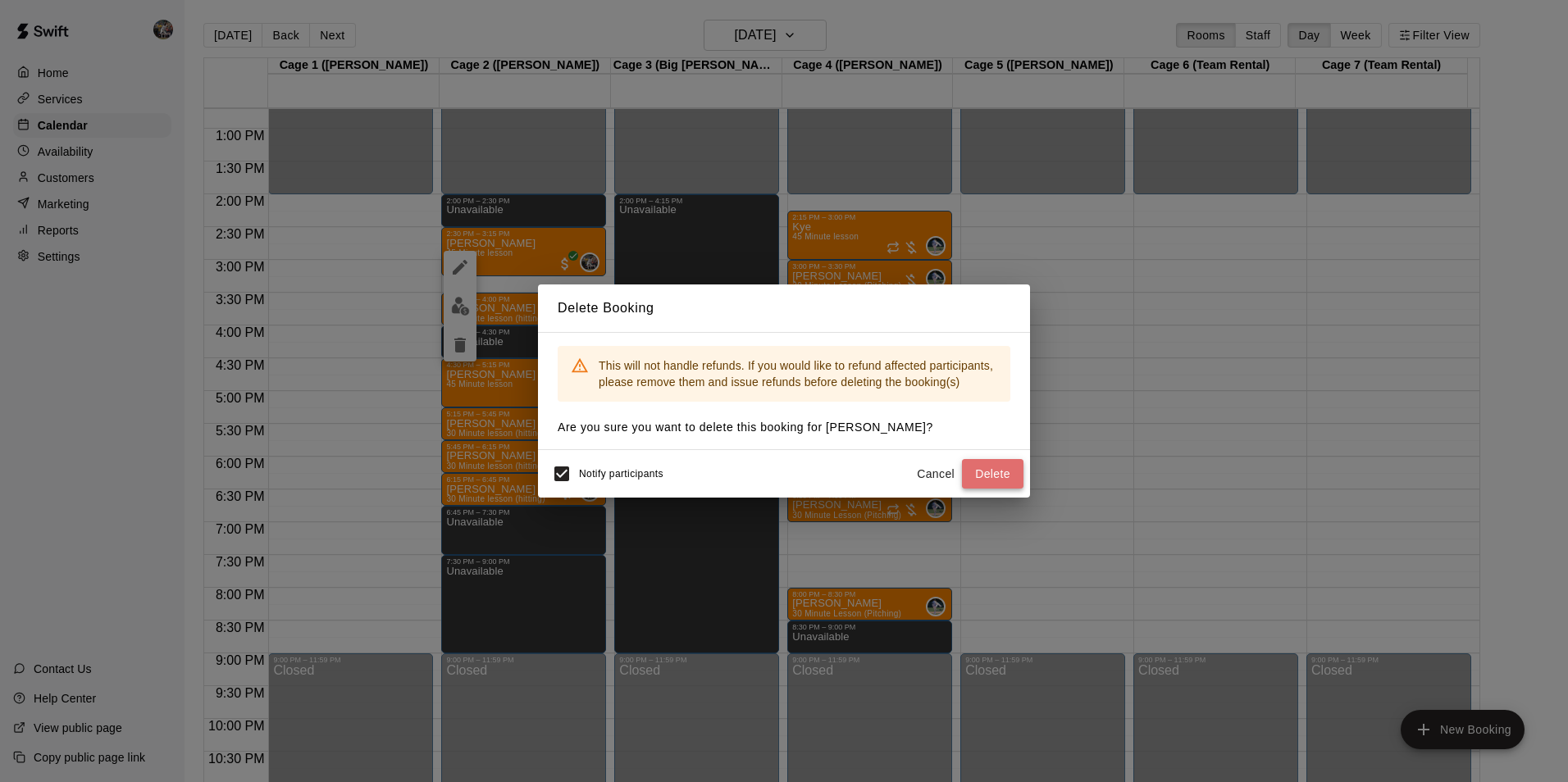
click at [995, 474] on button "Delete" at bounding box center [992, 474] width 62 height 30
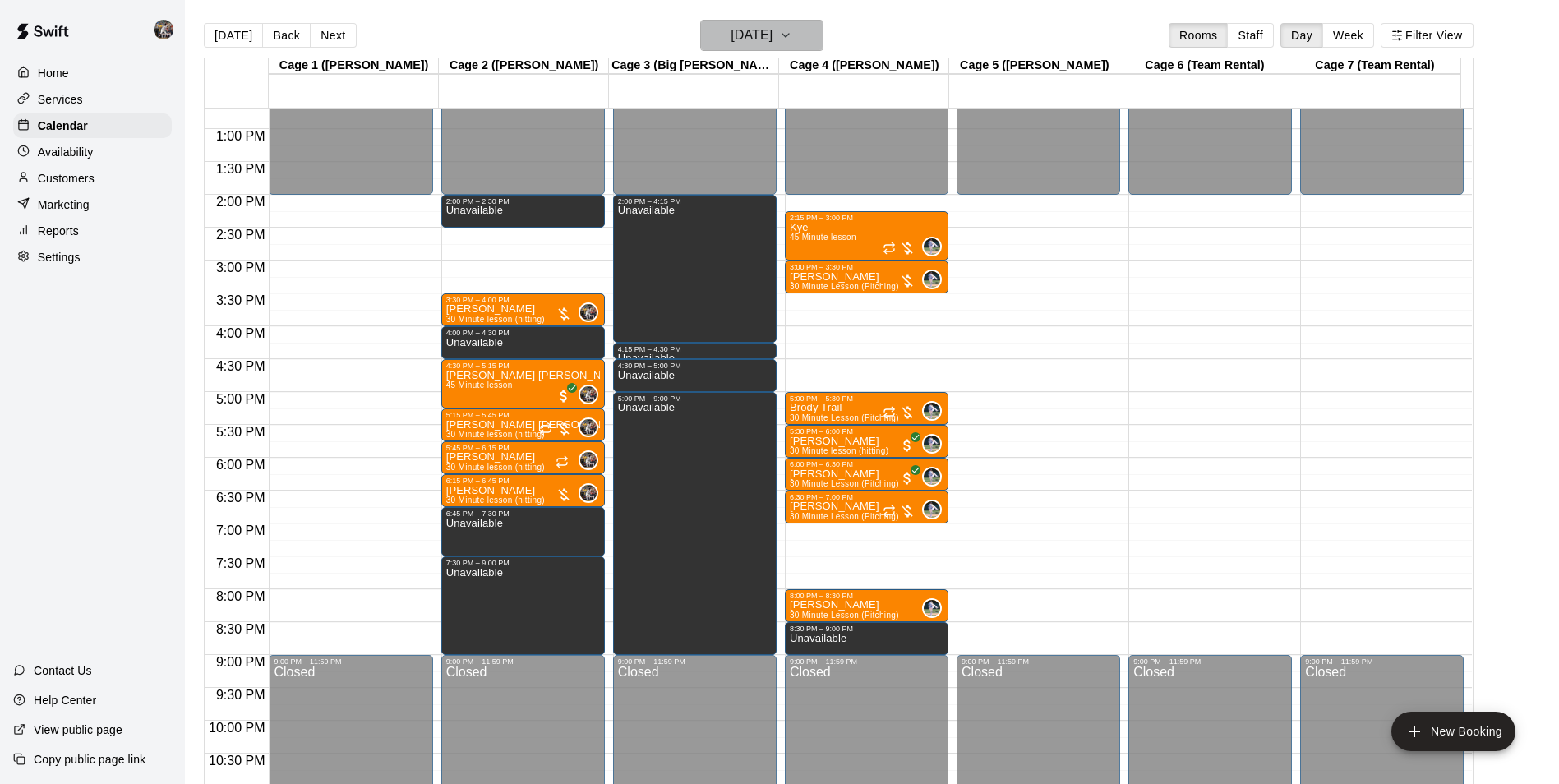
click at [747, 34] on h6 "[DATE]" at bounding box center [751, 35] width 41 height 23
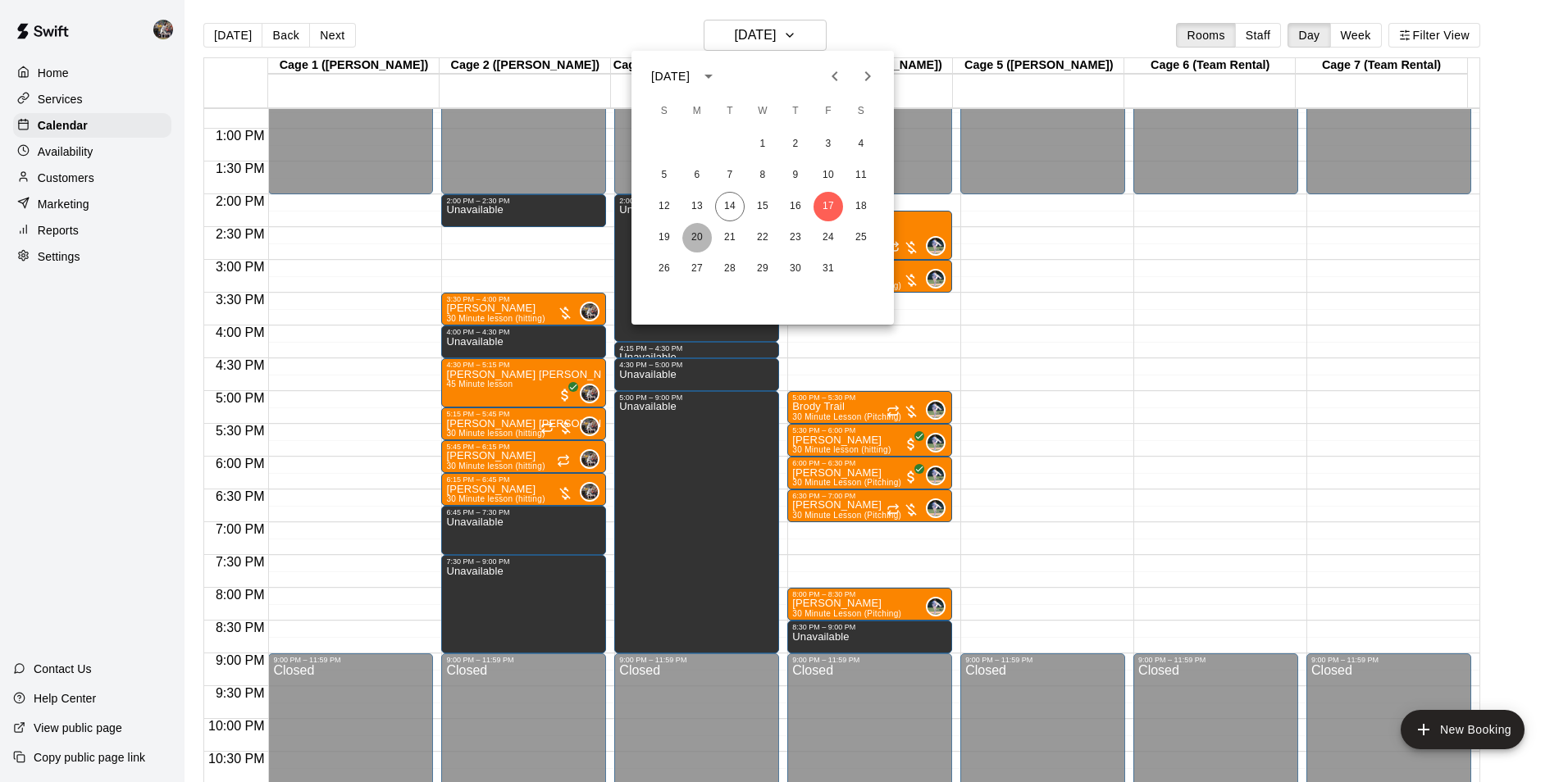
click at [697, 236] on button "20" at bounding box center [697, 238] width 29 height 29
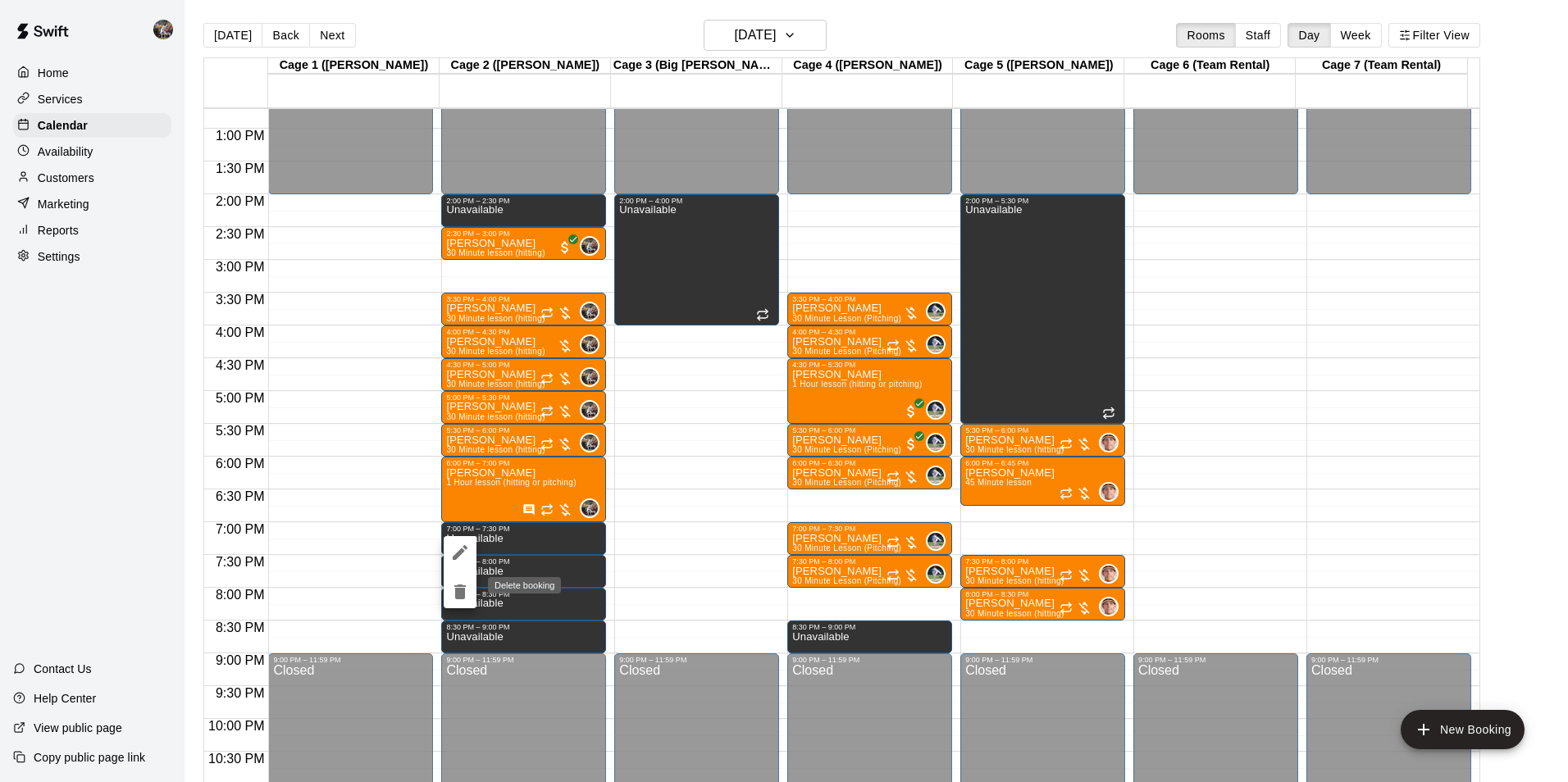
click at [462, 593] on icon "delete" at bounding box center [460, 592] width 11 height 15
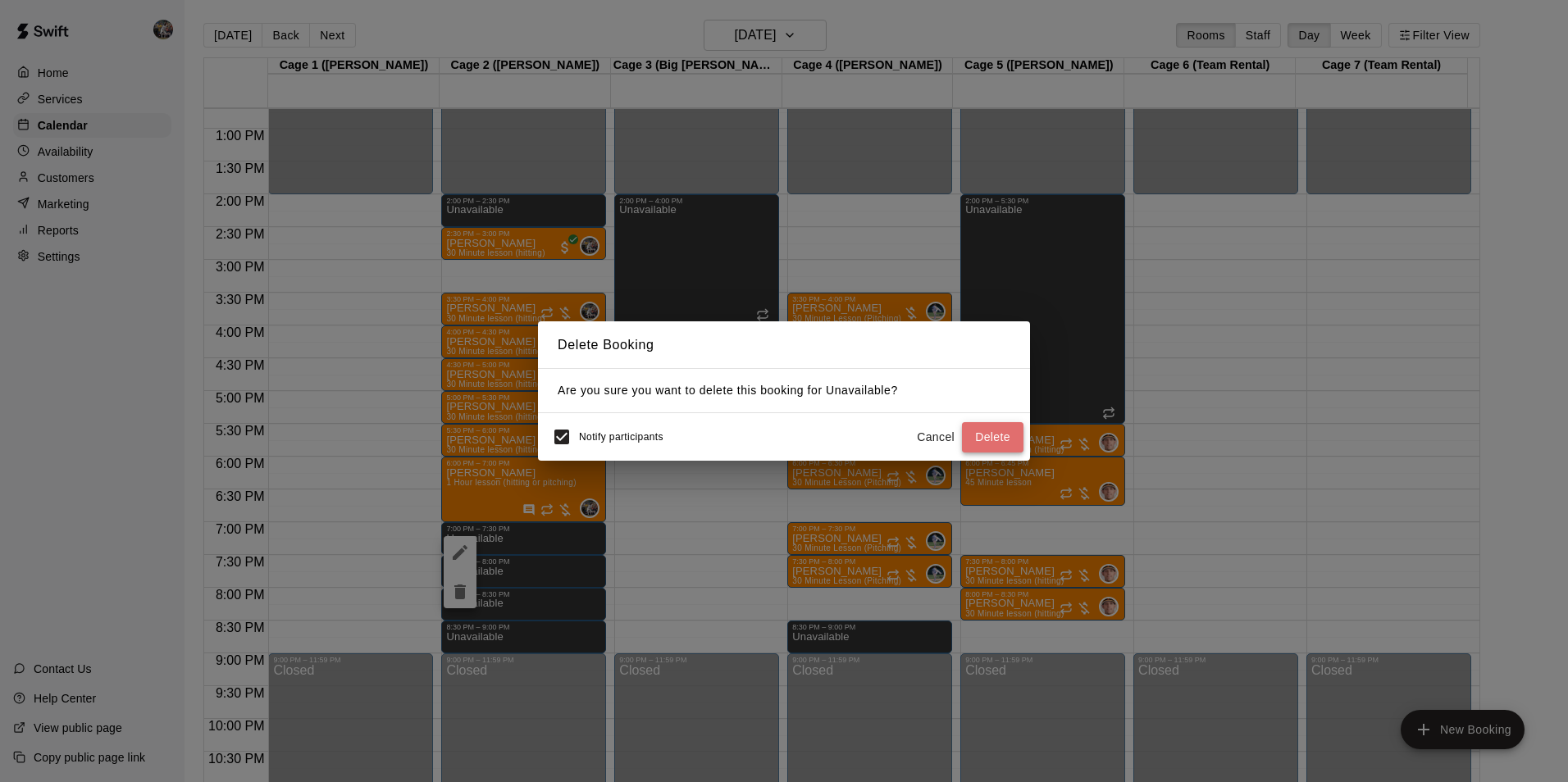
click at [982, 439] on button "Delete" at bounding box center [992, 436] width 62 height 30
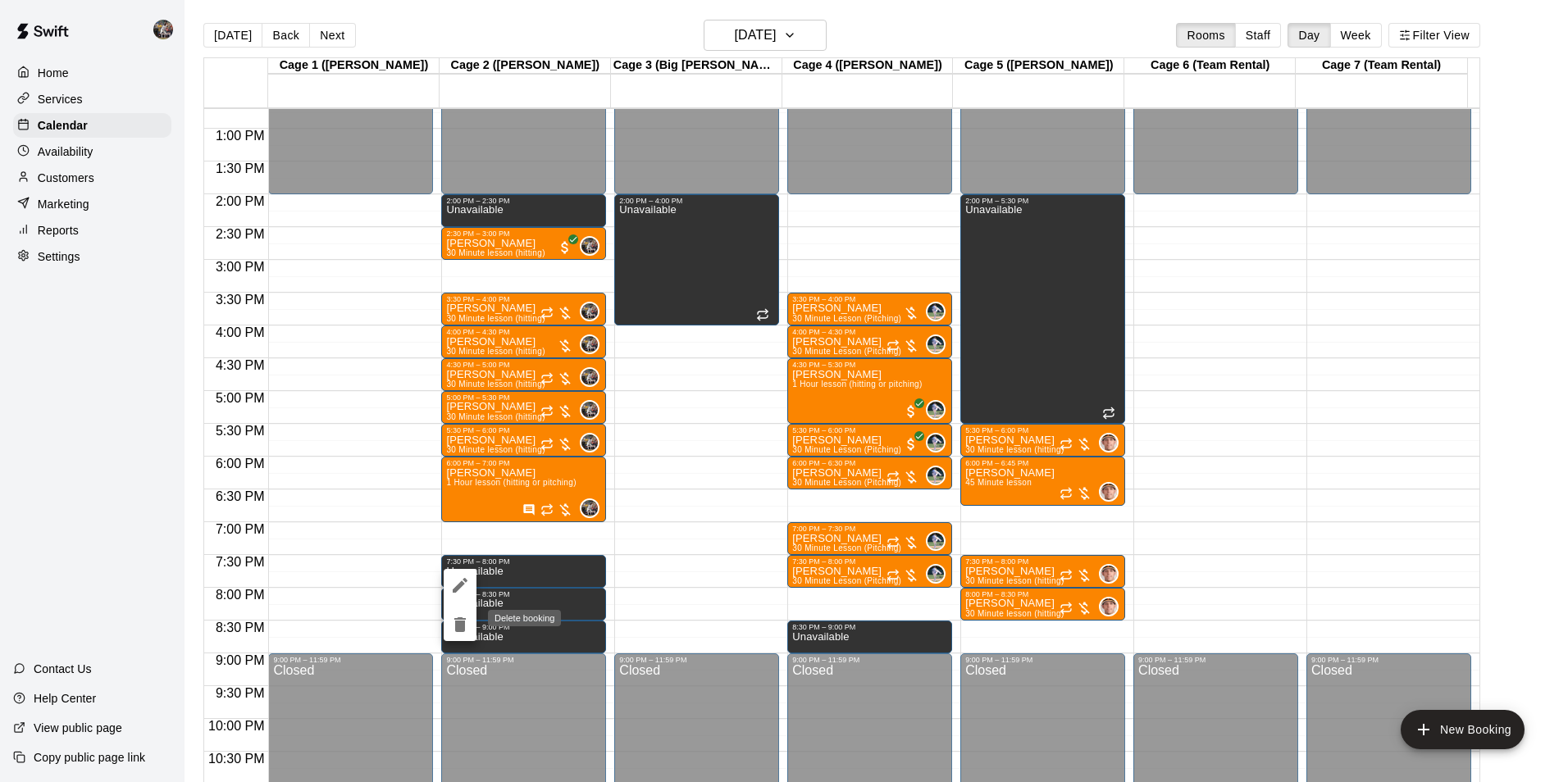
click at [457, 617] on icon "delete" at bounding box center [460, 624] width 19 height 19
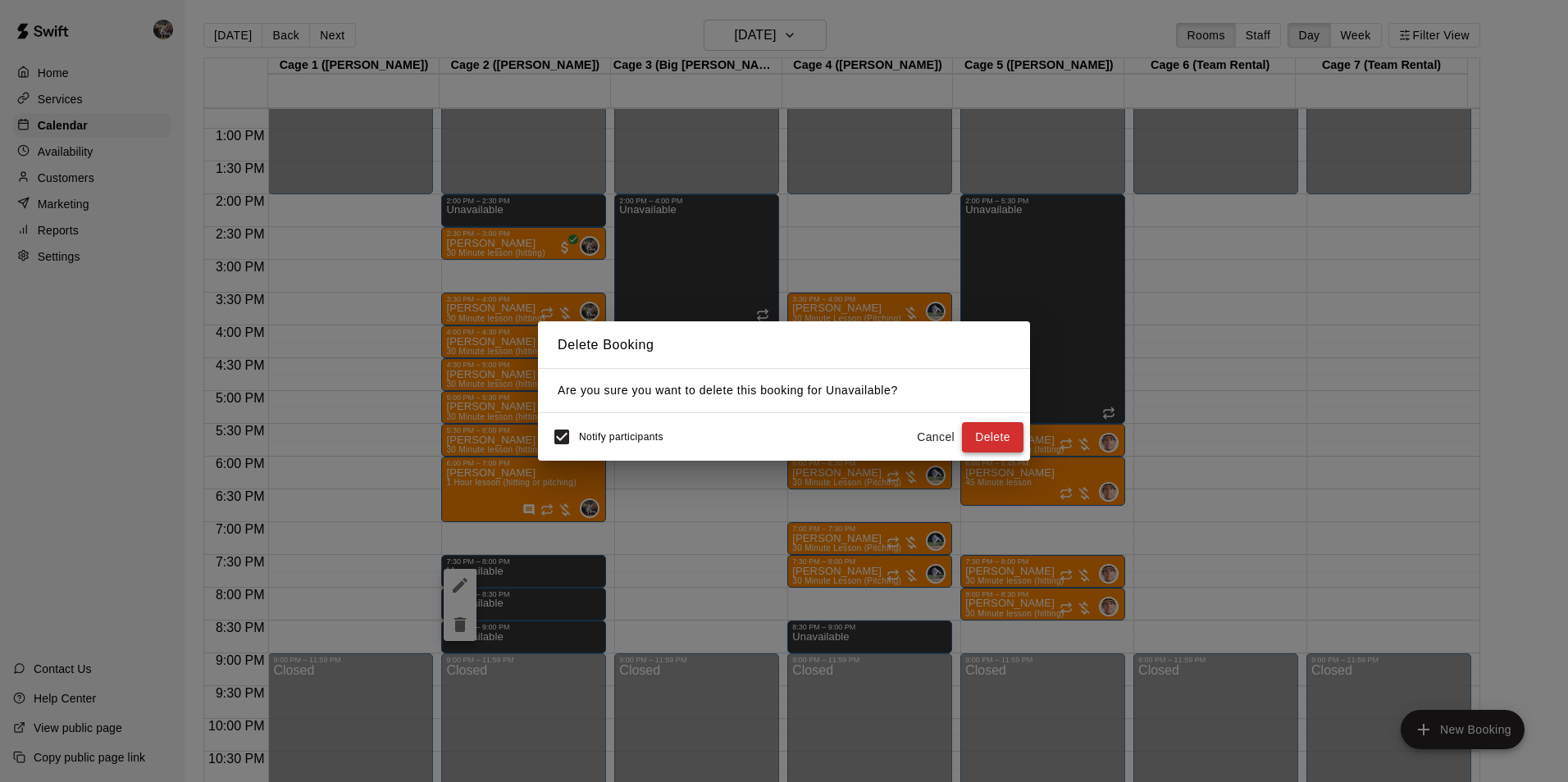
click at [983, 436] on button "Delete" at bounding box center [992, 436] width 62 height 30
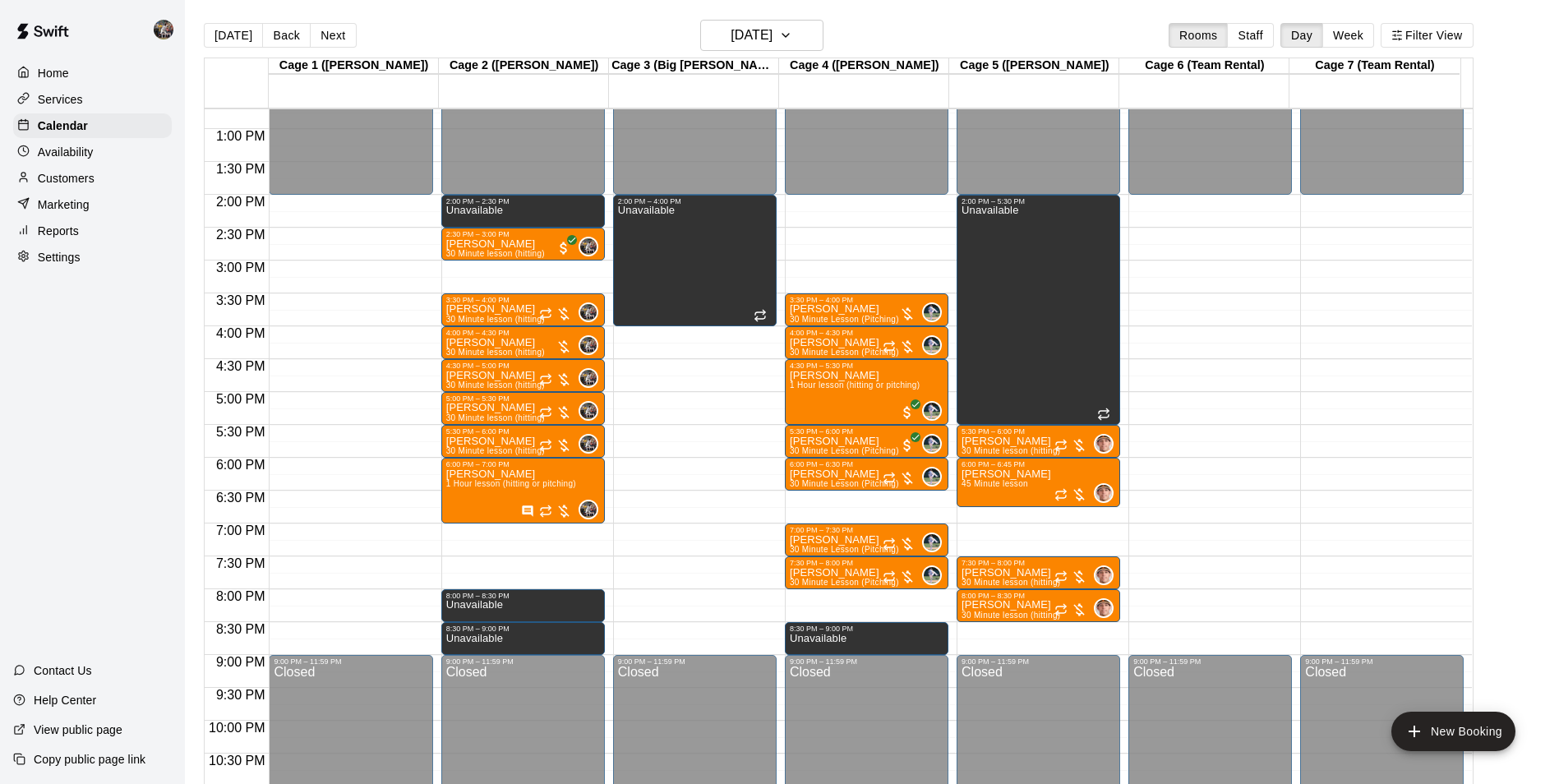
click at [515, 529] on div "12:00 AM – 2:00 PM Closed 2:00 PM – 2:30 PM Unavailable 2:30 PM – 3:00 PM [PERS…" at bounding box center [523, 63] width 164 height 1578
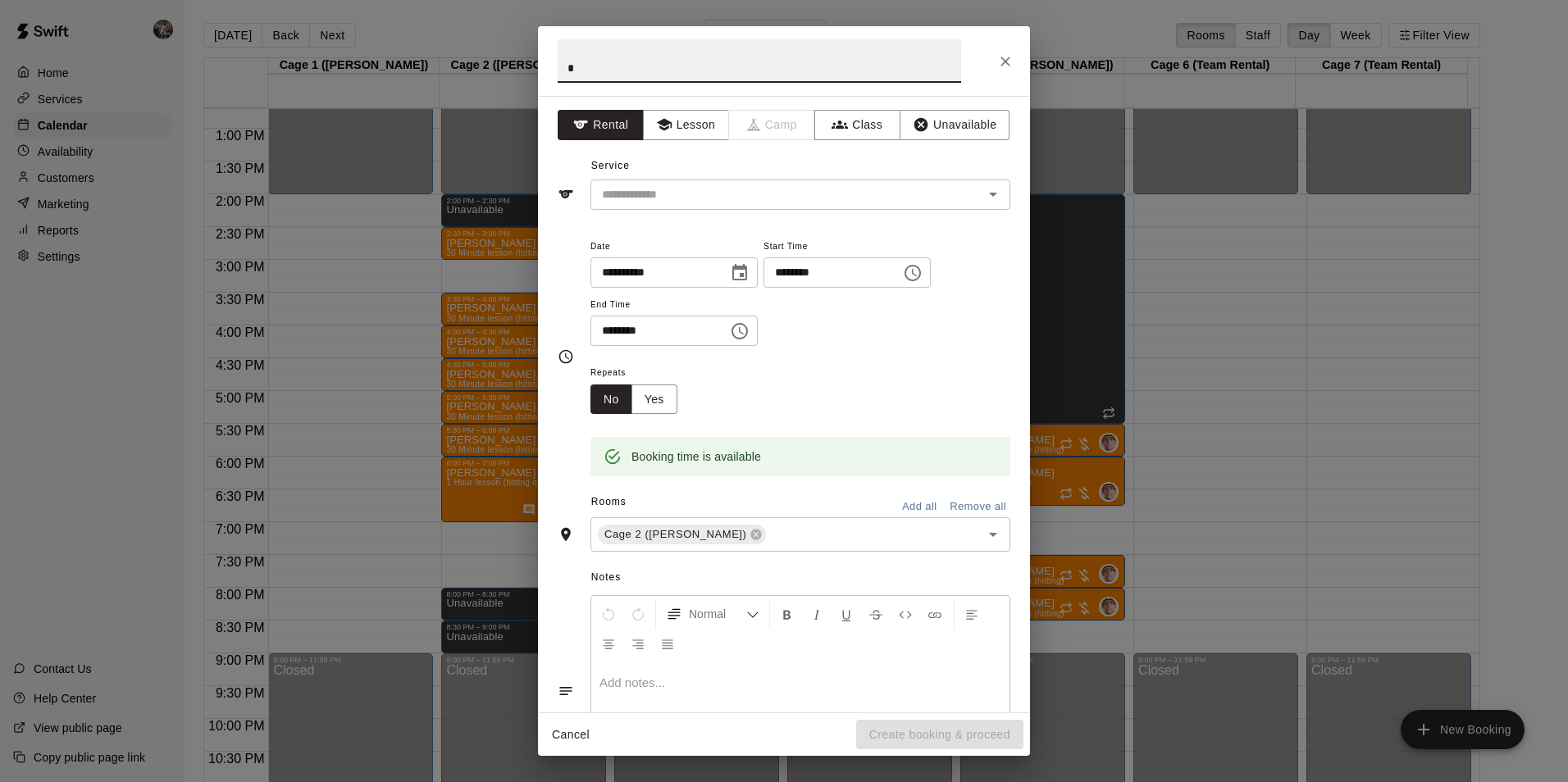
type input "*"
drag, startPoint x: 1001, startPoint y: 56, endPoint x: 1003, endPoint y: 46, distance: 10.2
click at [1001, 55] on icon "Close" at bounding box center [1006, 62] width 17 height 17
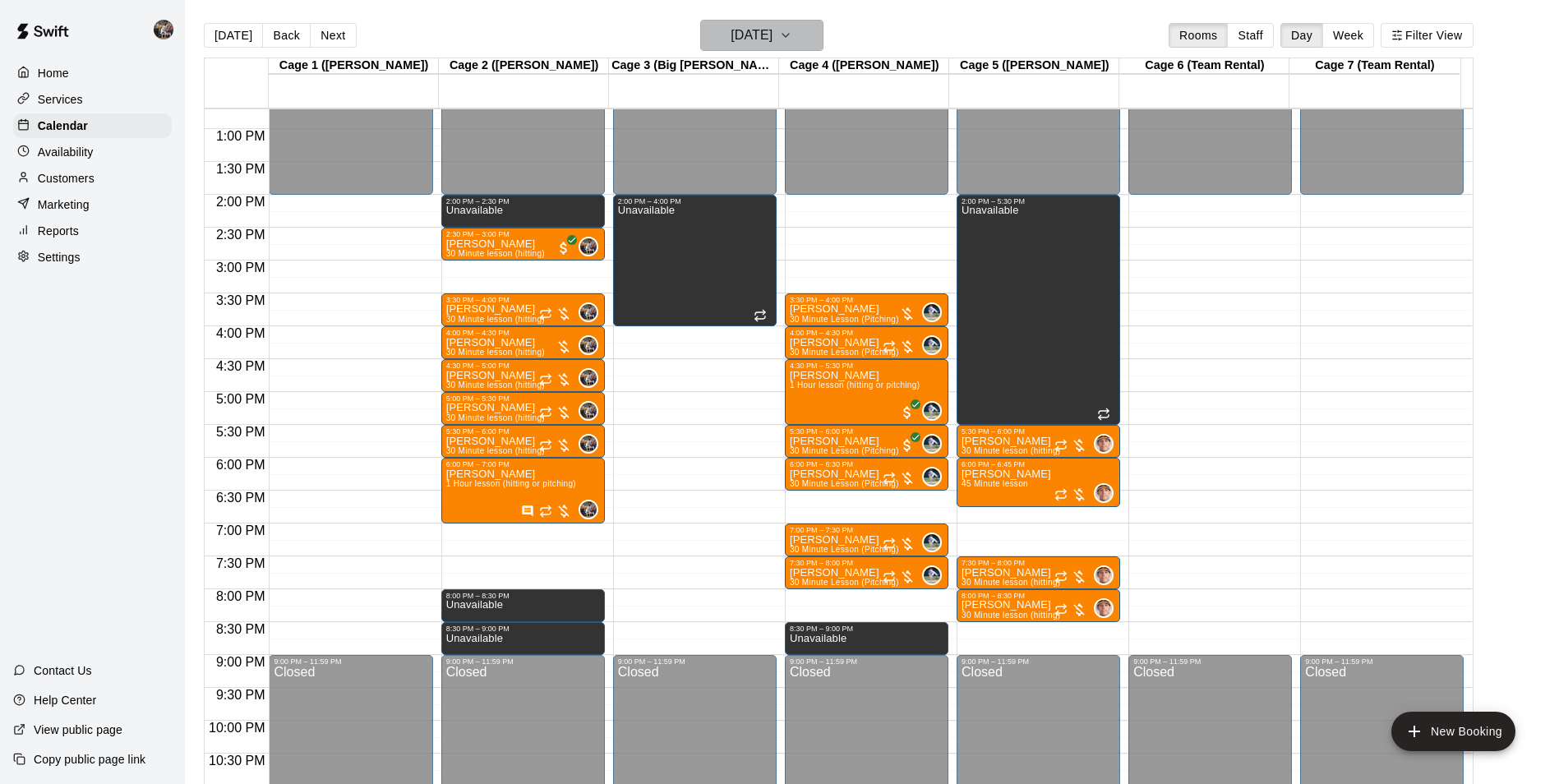
click at [821, 38] on button "[DATE]" at bounding box center [762, 35] width 123 height 31
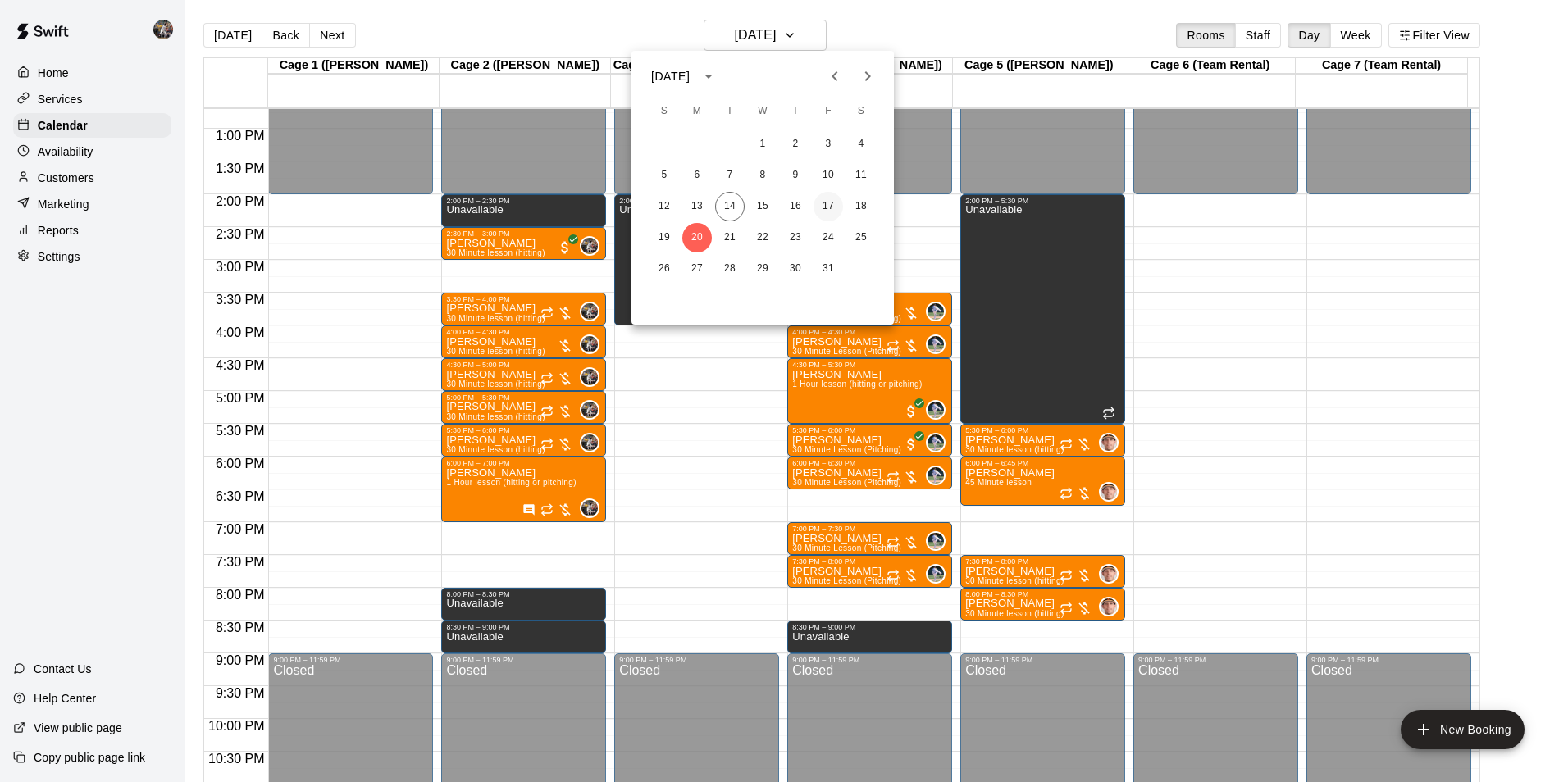
click at [833, 216] on button "17" at bounding box center [828, 207] width 29 height 29
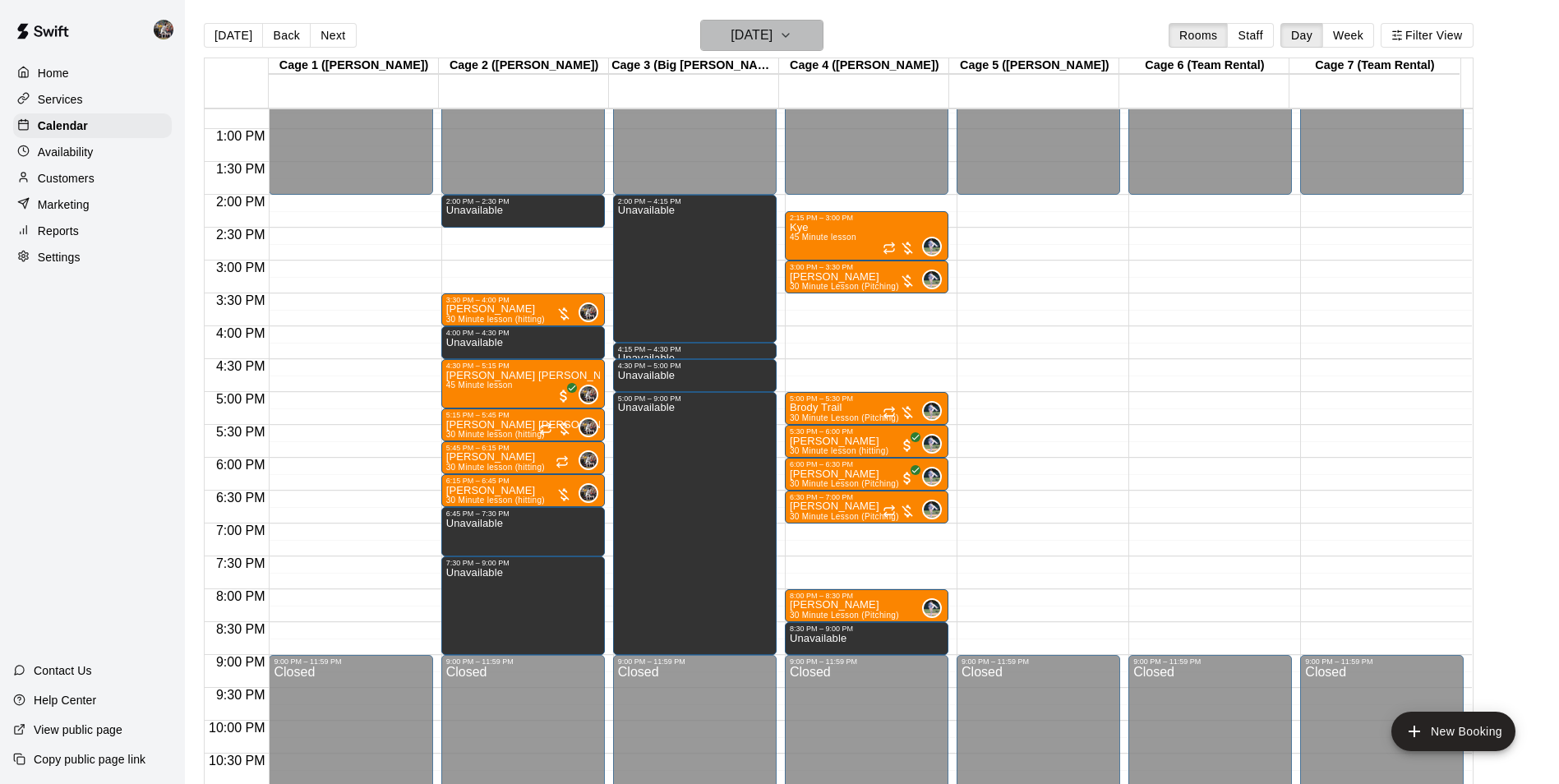
click at [731, 36] on h6 "[DATE]" at bounding box center [751, 35] width 41 height 23
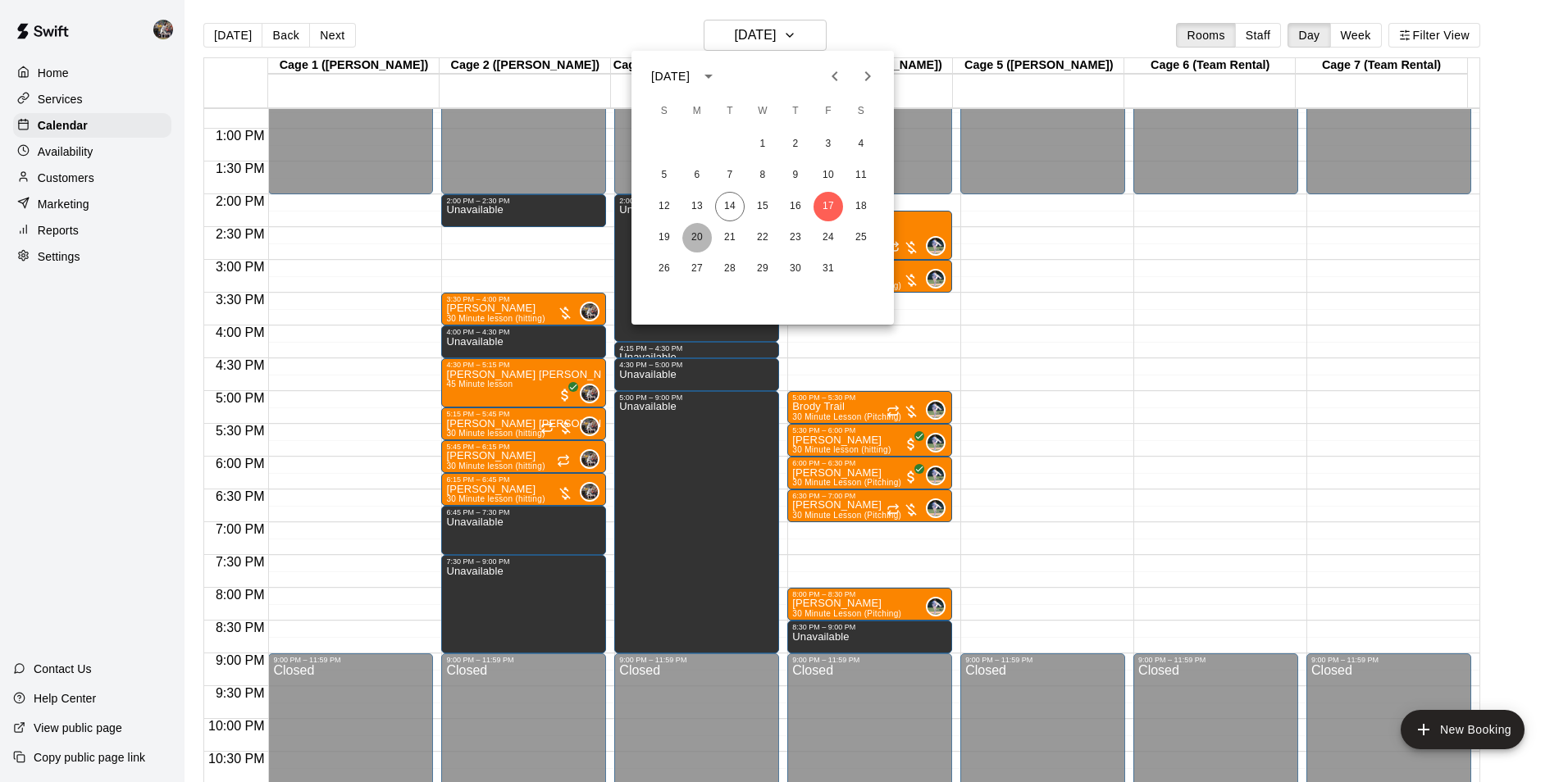
click at [699, 232] on button "20" at bounding box center [697, 238] width 29 height 29
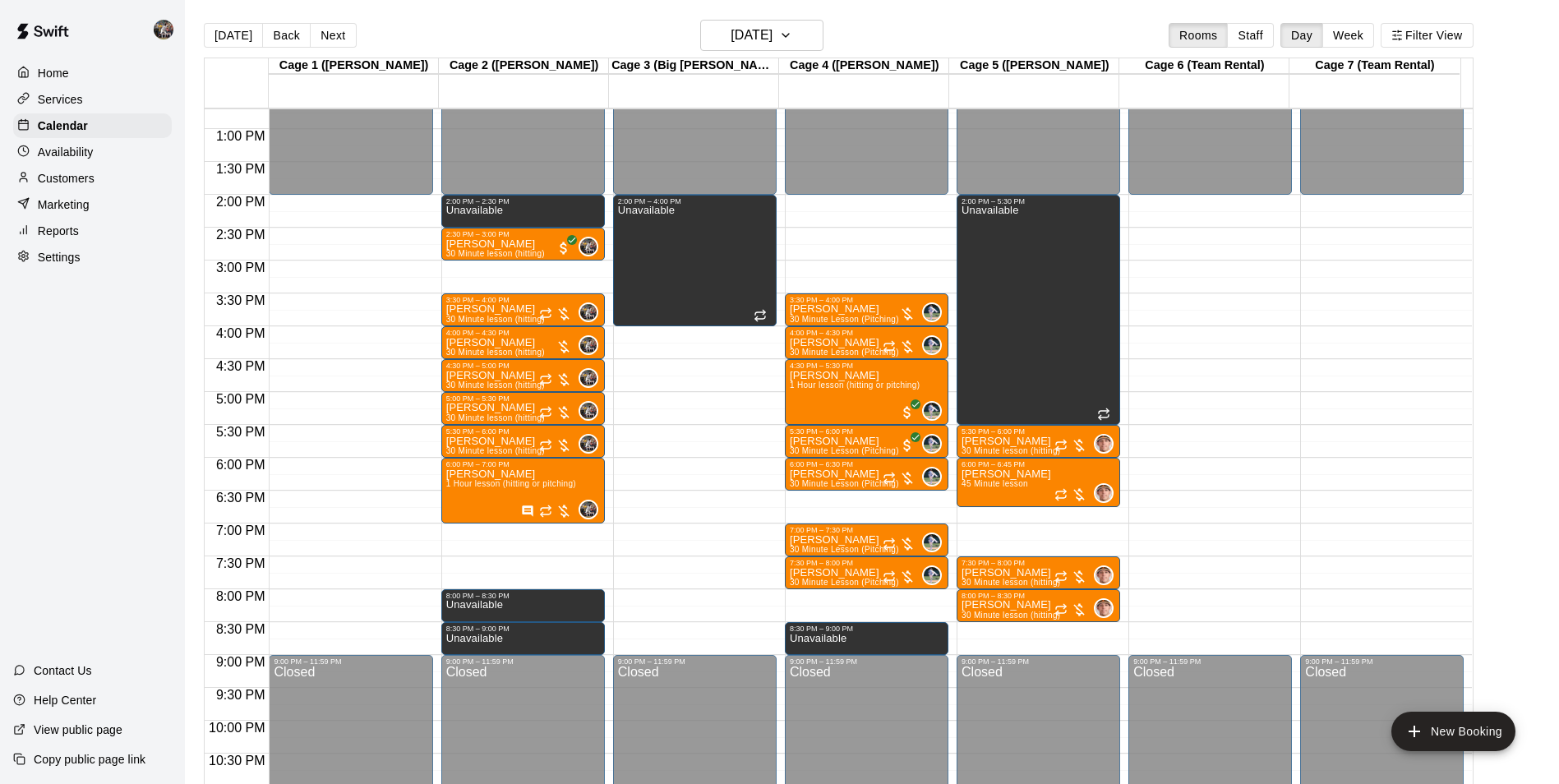
click at [471, 530] on div "12:00 AM – 2:00 PM Closed 2:00 PM – 2:30 PM Unavailable 2:30 PM – 3:00 PM [PERS…" at bounding box center [523, 63] width 164 height 1578
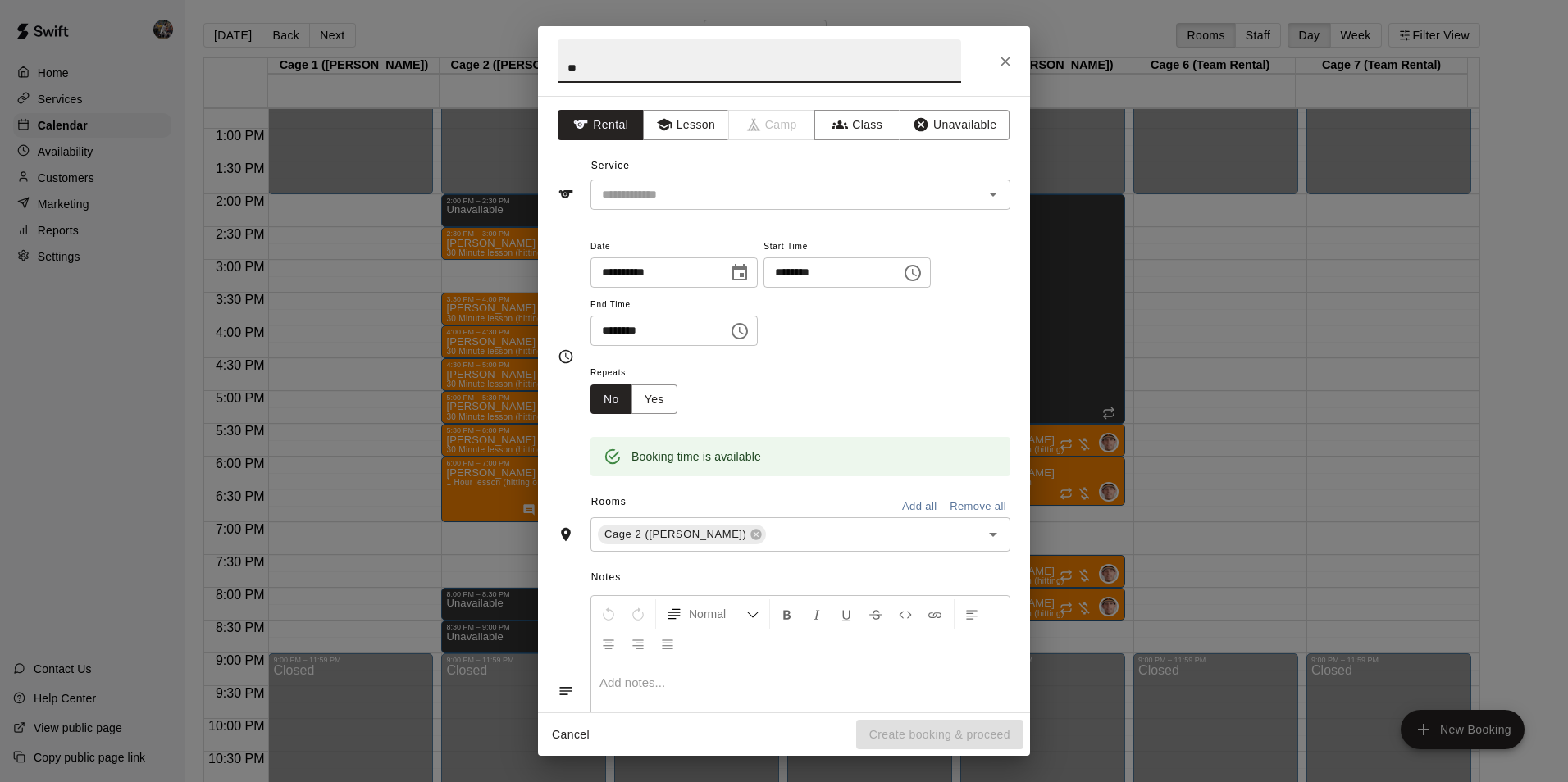
type input "*"
type input "**********"
click at [690, 133] on button "Lesson" at bounding box center [686, 125] width 86 height 30
click at [699, 194] on input "text" at bounding box center [776, 195] width 361 height 20
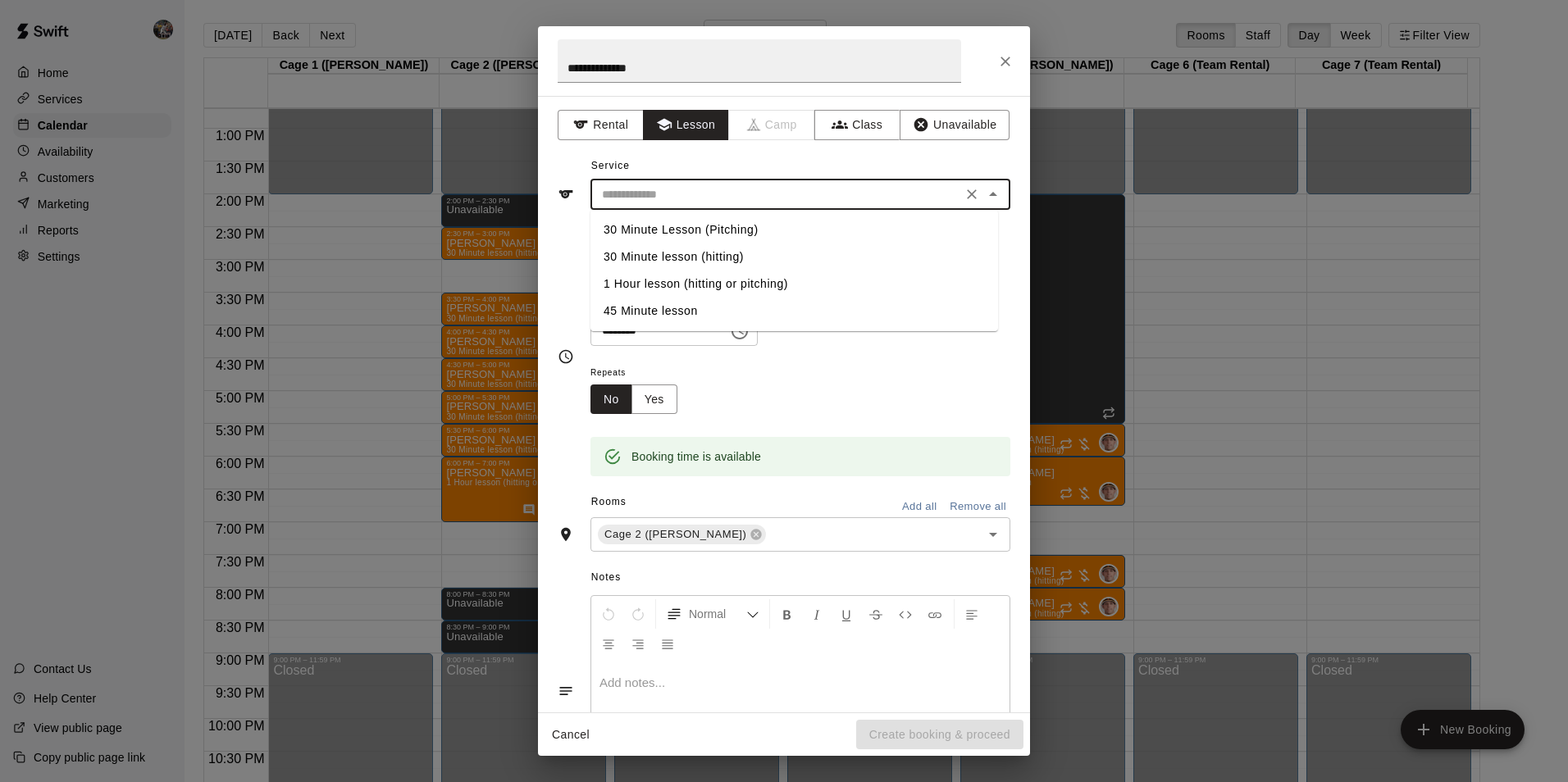
click at [673, 312] on li "45 Minute lesson" at bounding box center [793, 311] width 407 height 27
type input "**********"
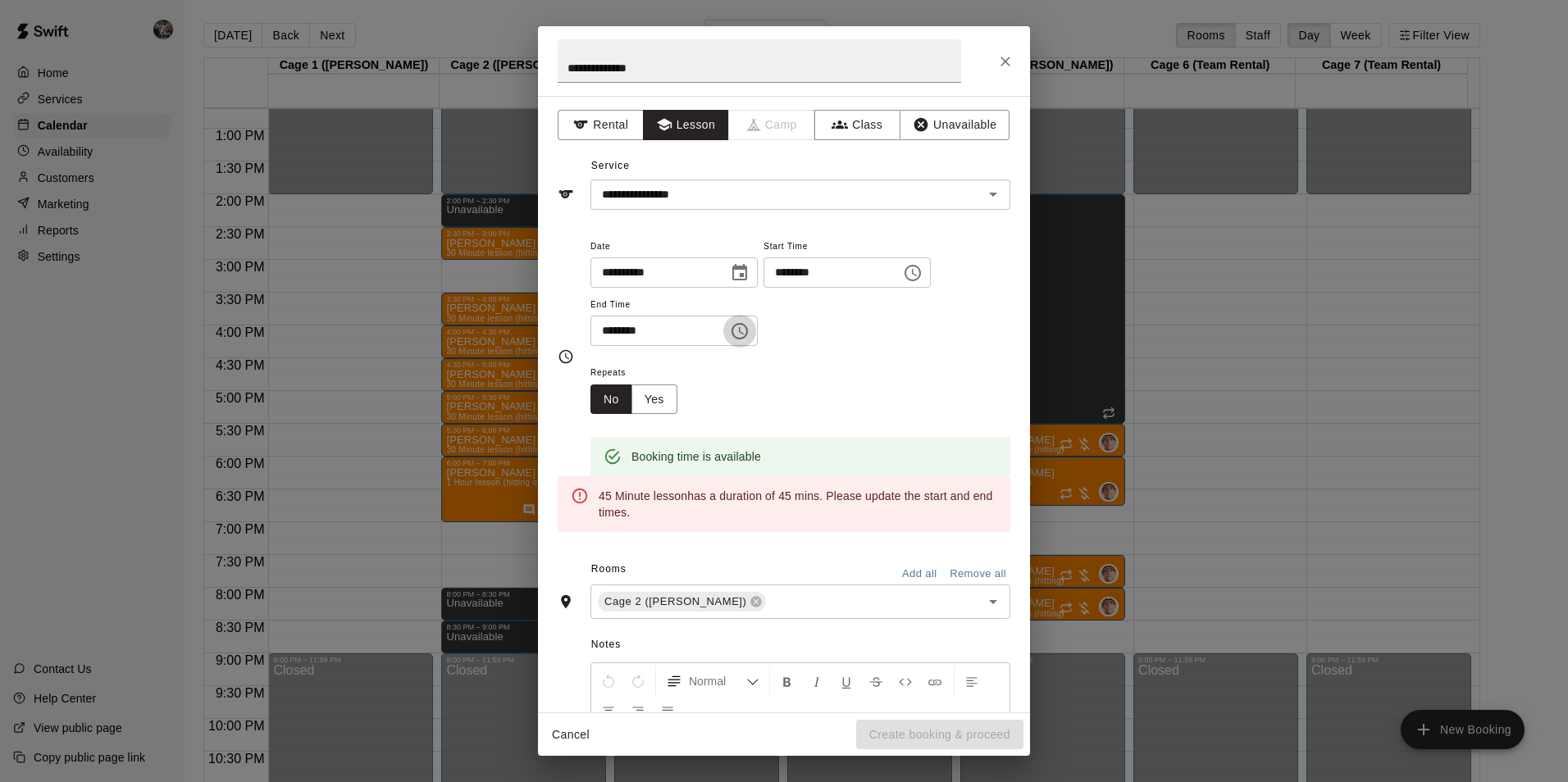
click at [749, 336] on icon "Choose time, selected time is 7:30 PM" at bounding box center [739, 331] width 19 height 19
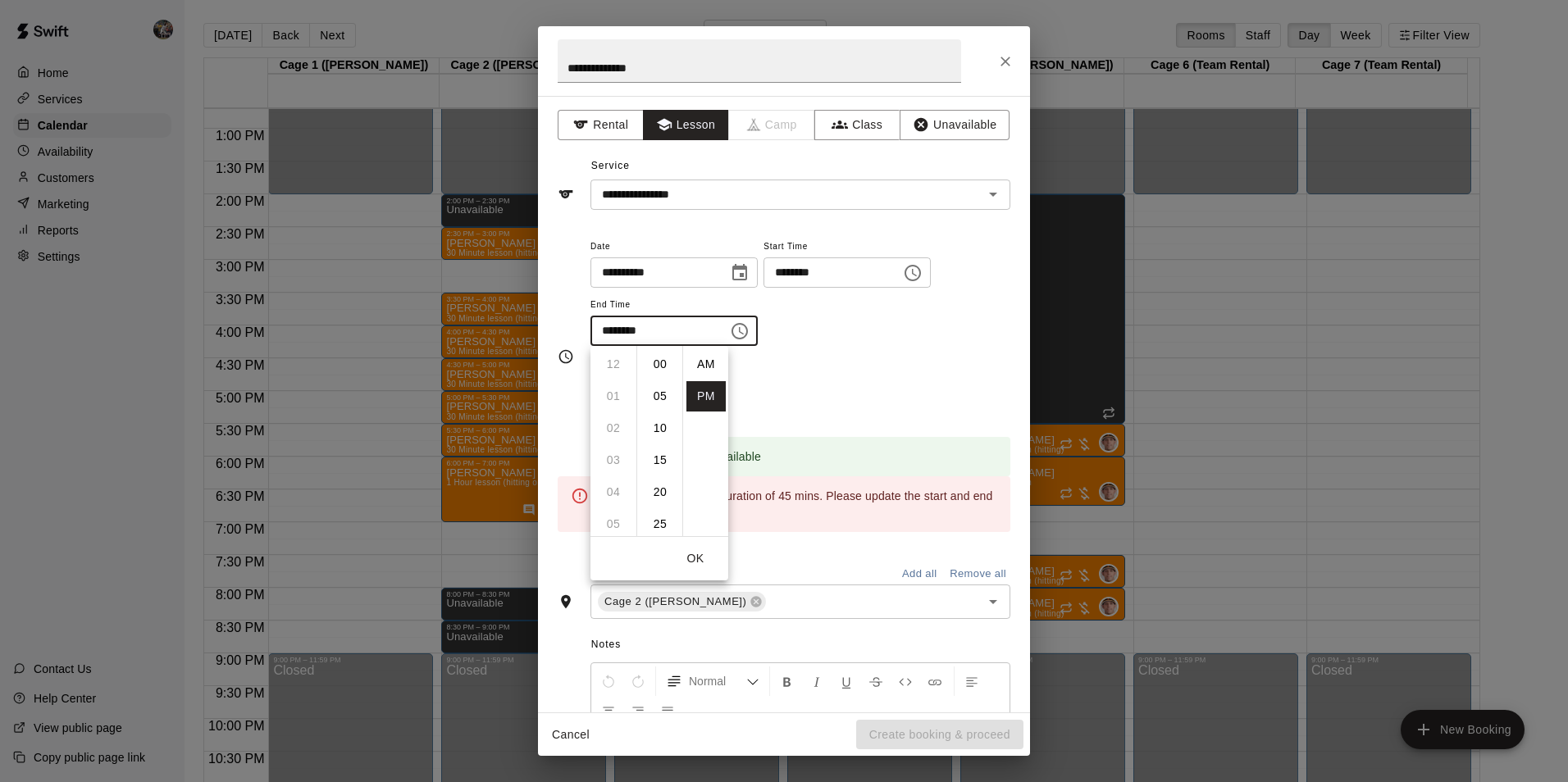
scroll to position [29, 0]
click at [660, 460] on li "45" at bounding box center [660, 459] width 40 height 30
type input "********"
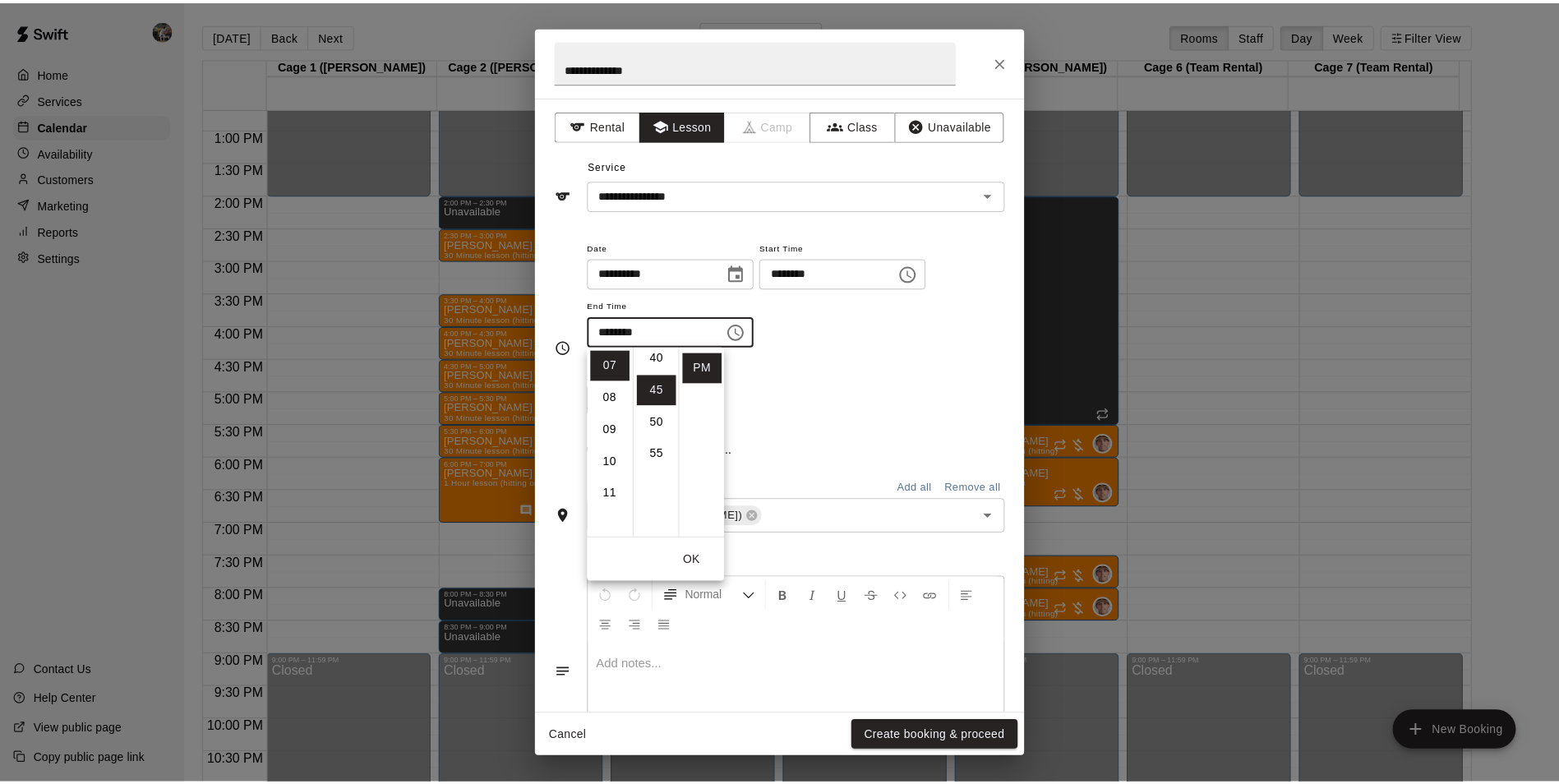
scroll to position [288, 0]
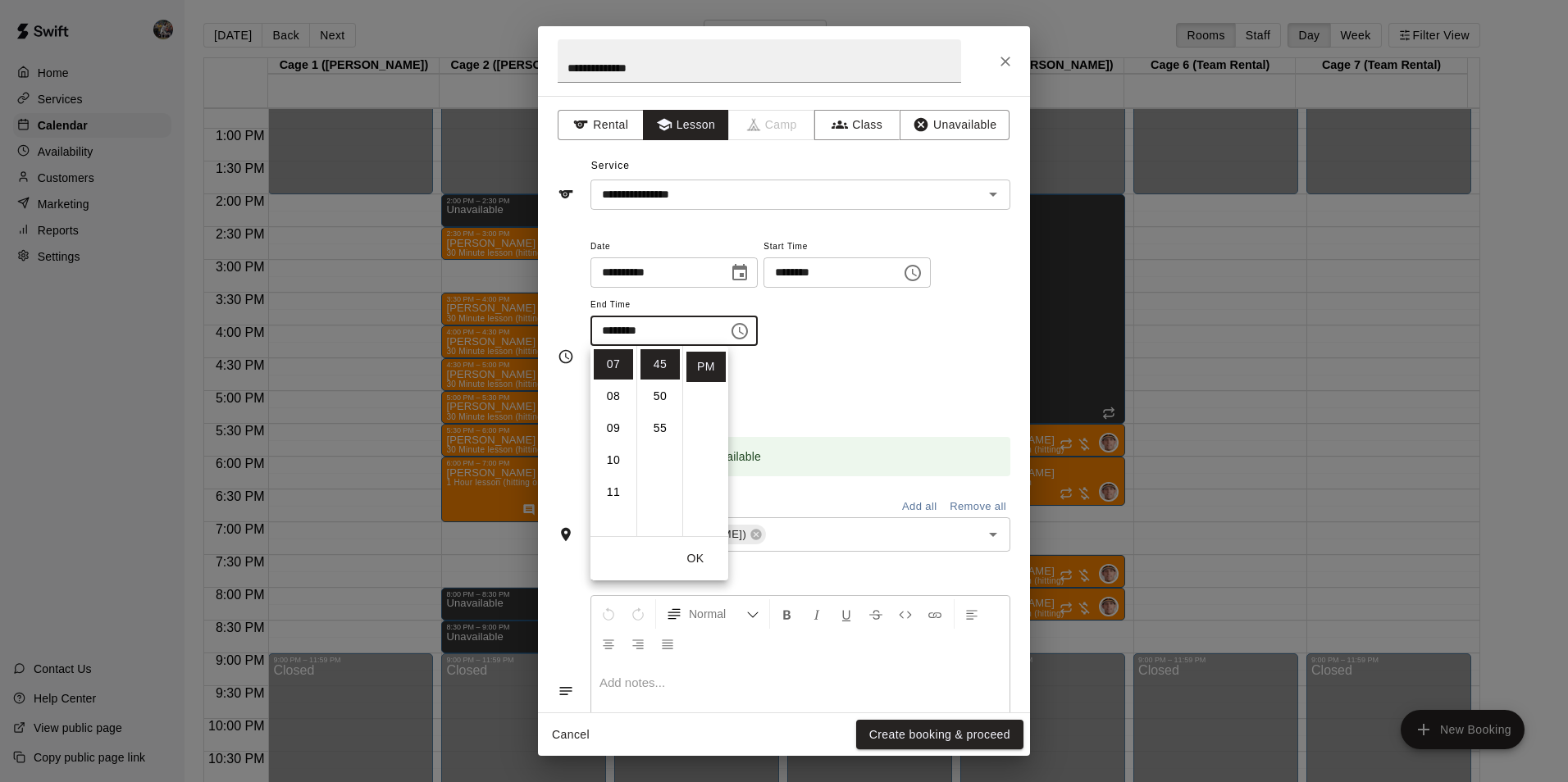
click at [831, 392] on div "Repeats No Yes" at bounding box center [800, 388] width 420 height 51
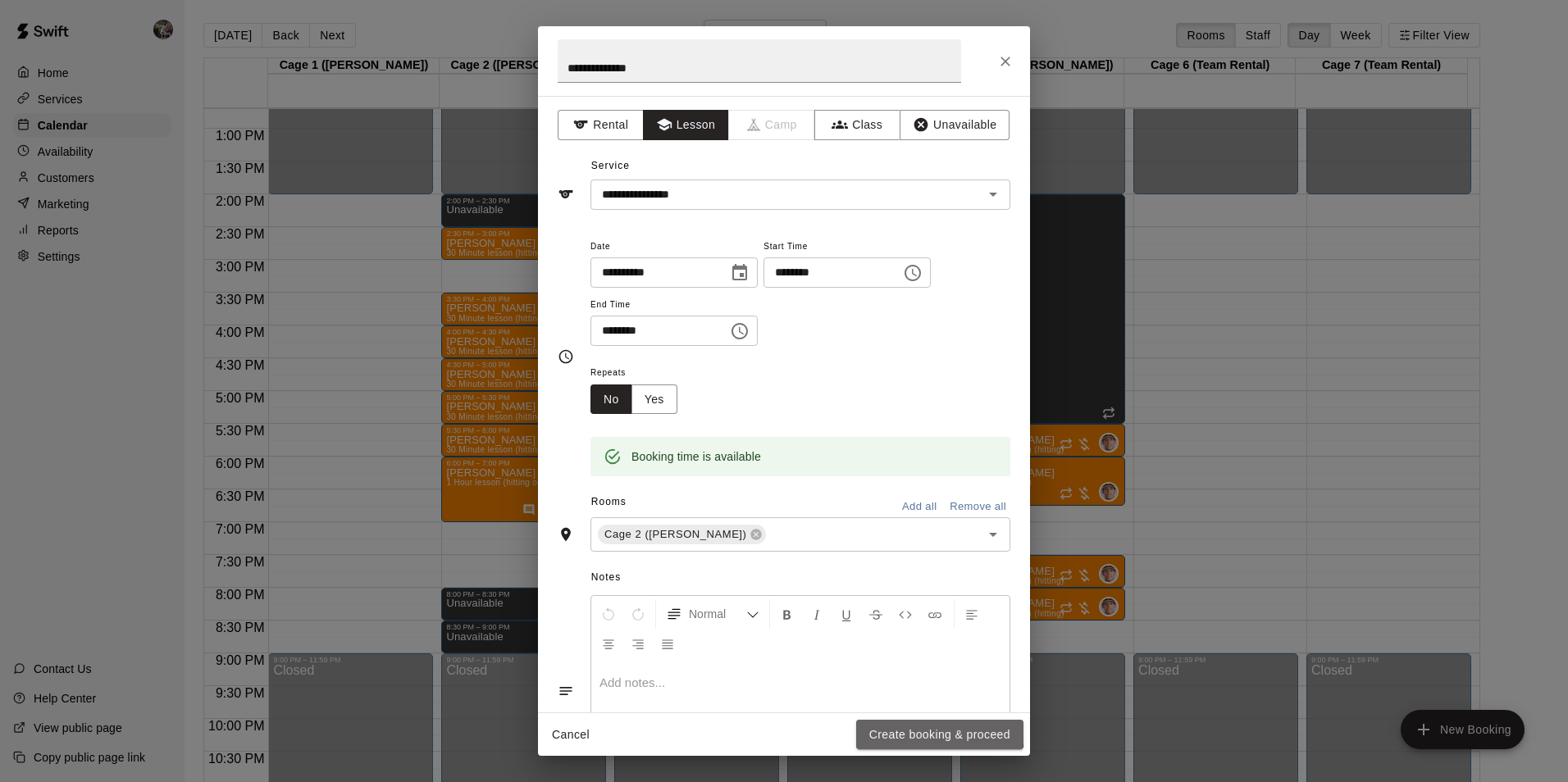
click at [894, 726] on button "Create booking & proceed" at bounding box center [939, 734] width 167 height 30
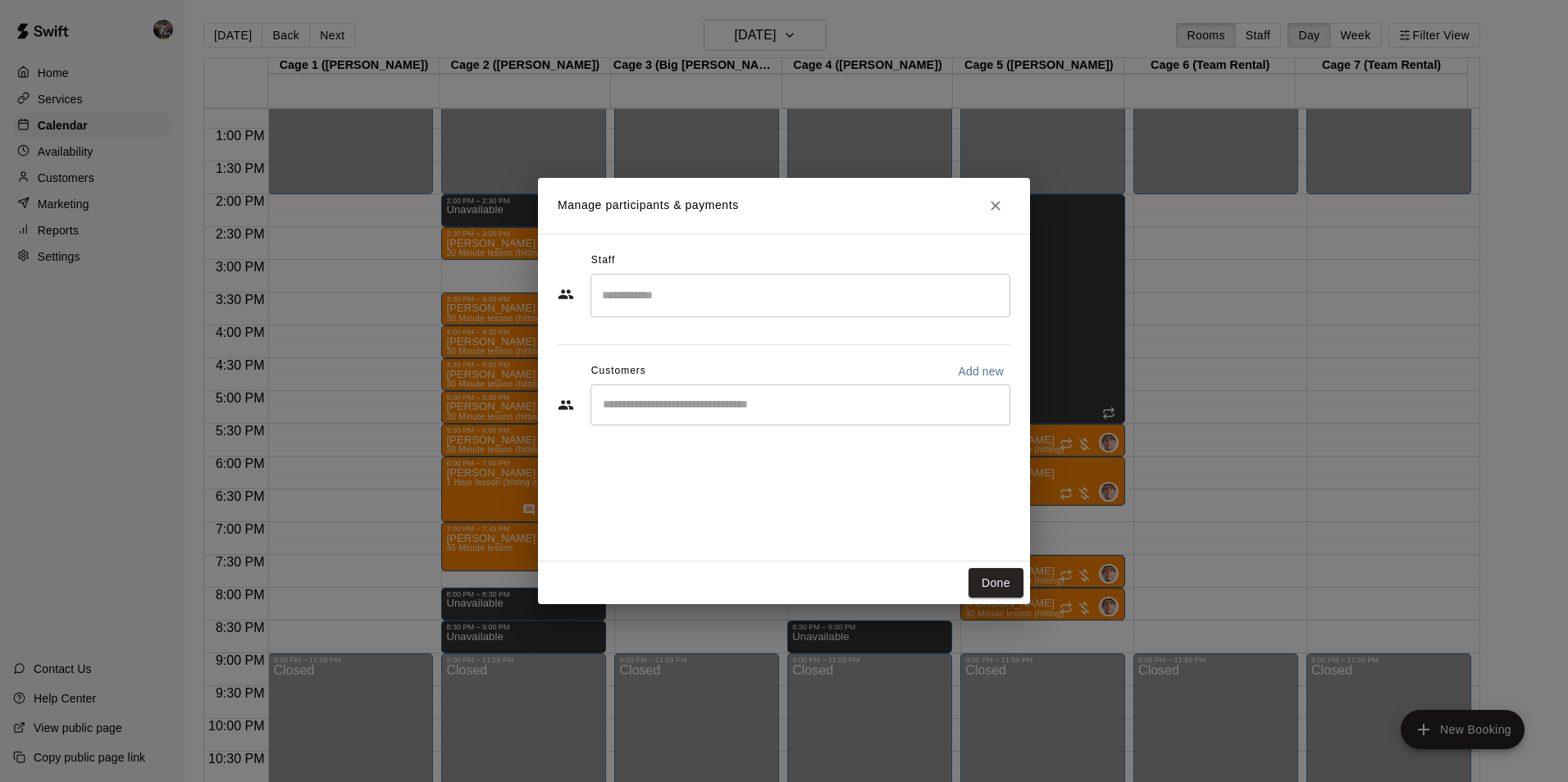
click at [767, 306] on input "Search staff" at bounding box center [800, 295] width 405 height 28
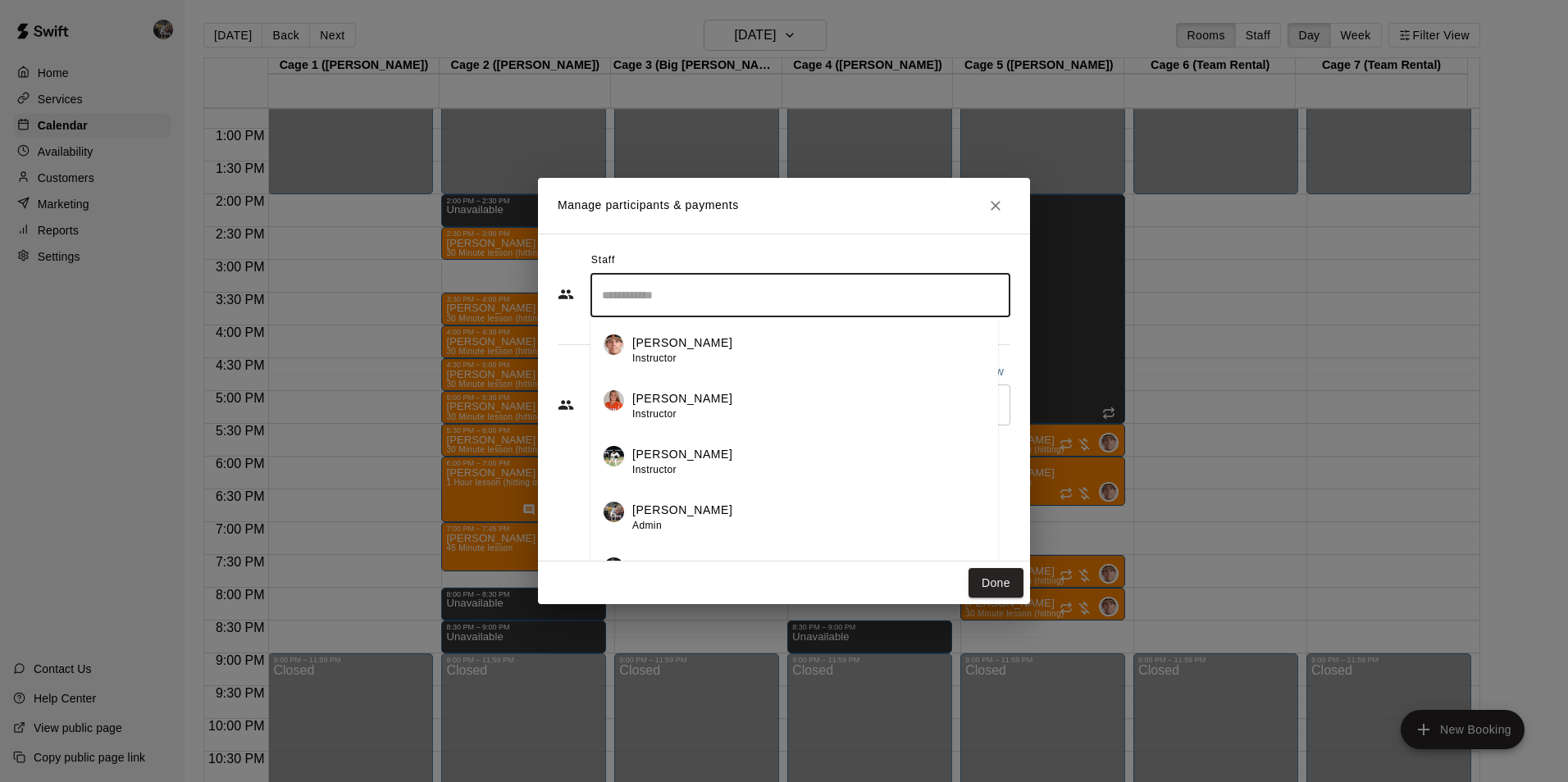
click at [734, 491] on li "[PERSON_NAME] Admin" at bounding box center [793, 512] width 407 height 56
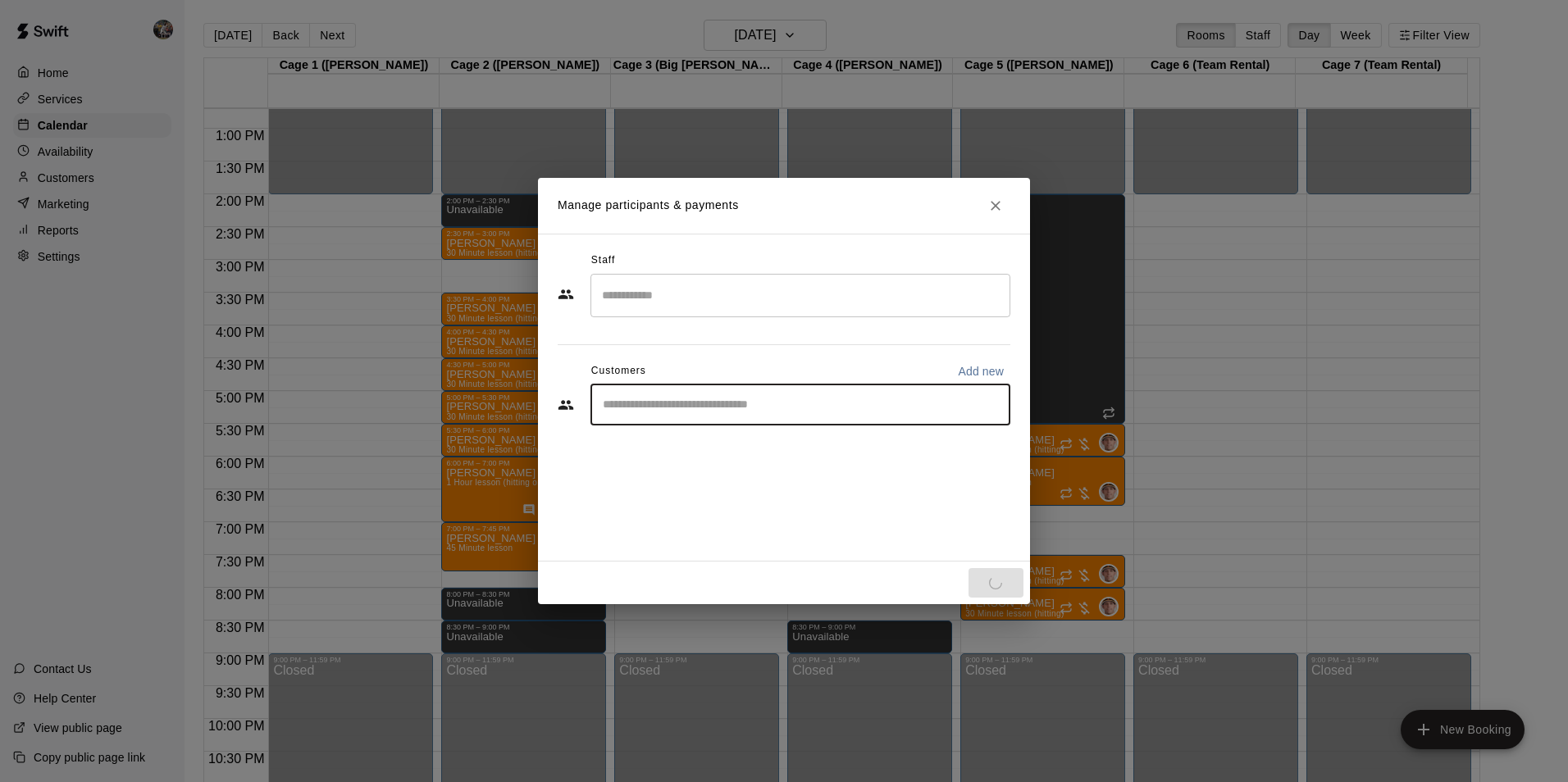
click at [716, 404] on input "Start typing to search customers..." at bounding box center [800, 405] width 405 height 17
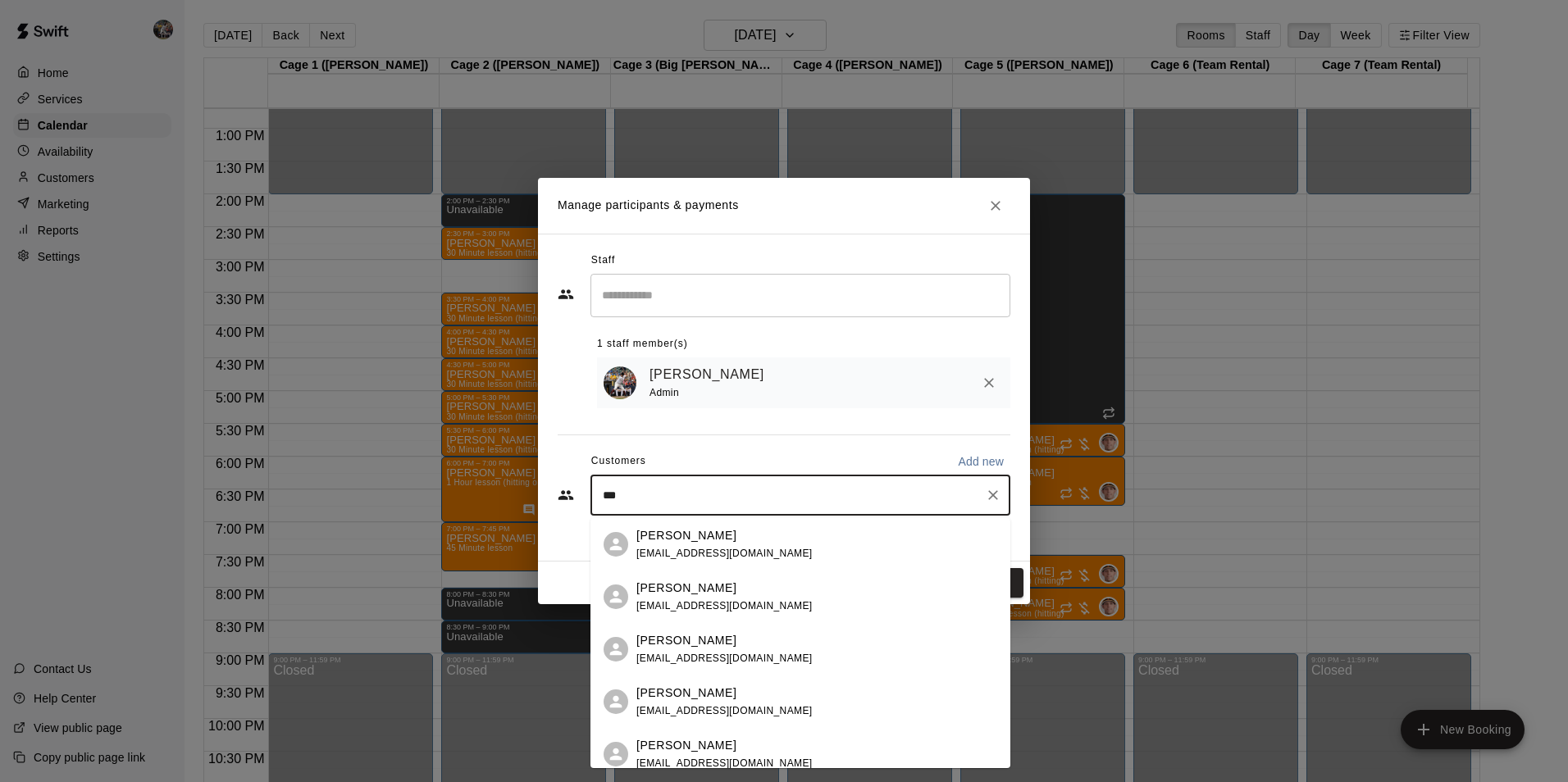
type input "****"
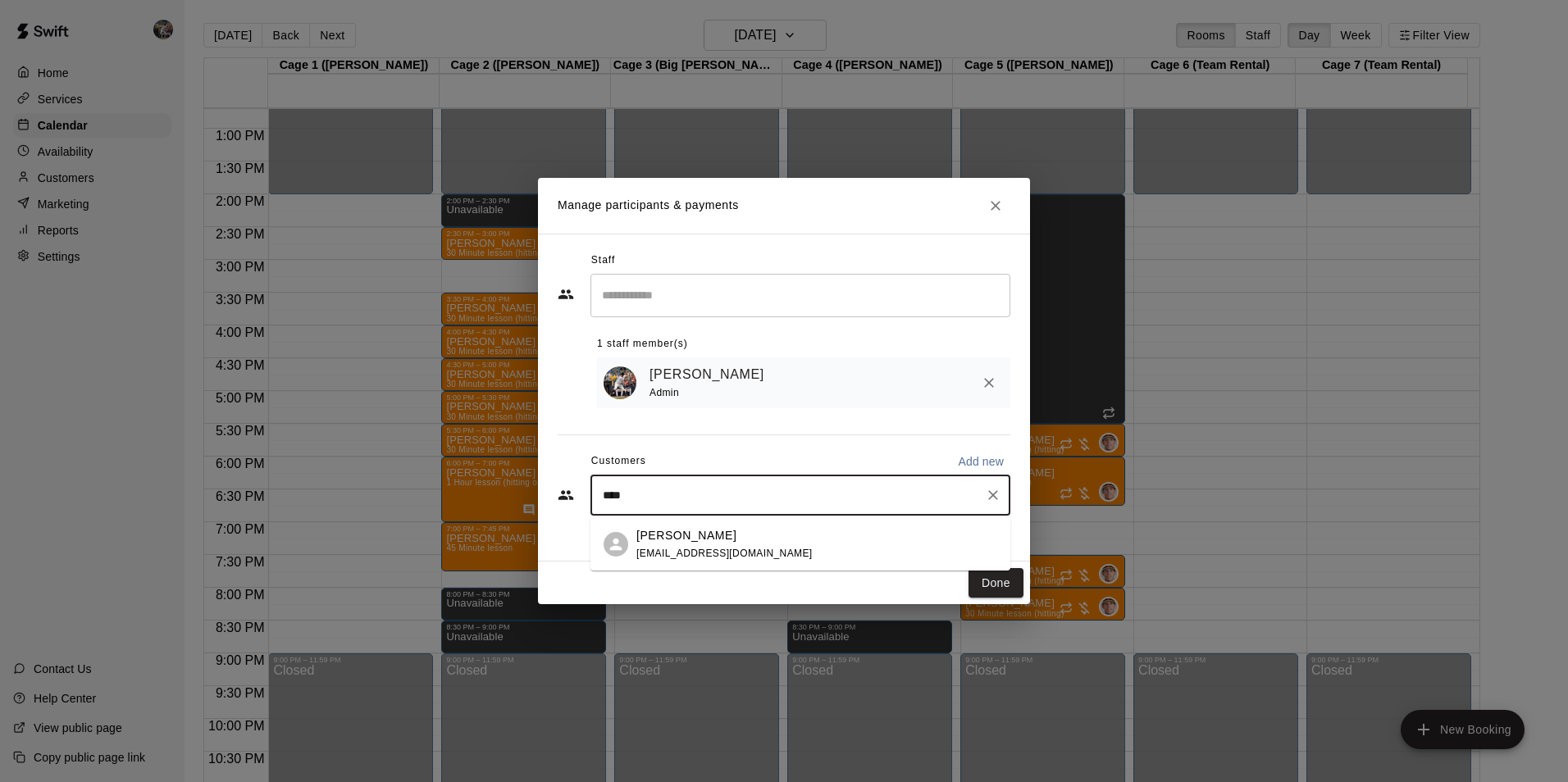
click at [655, 531] on p "[PERSON_NAME]" at bounding box center [686, 536] width 100 height 17
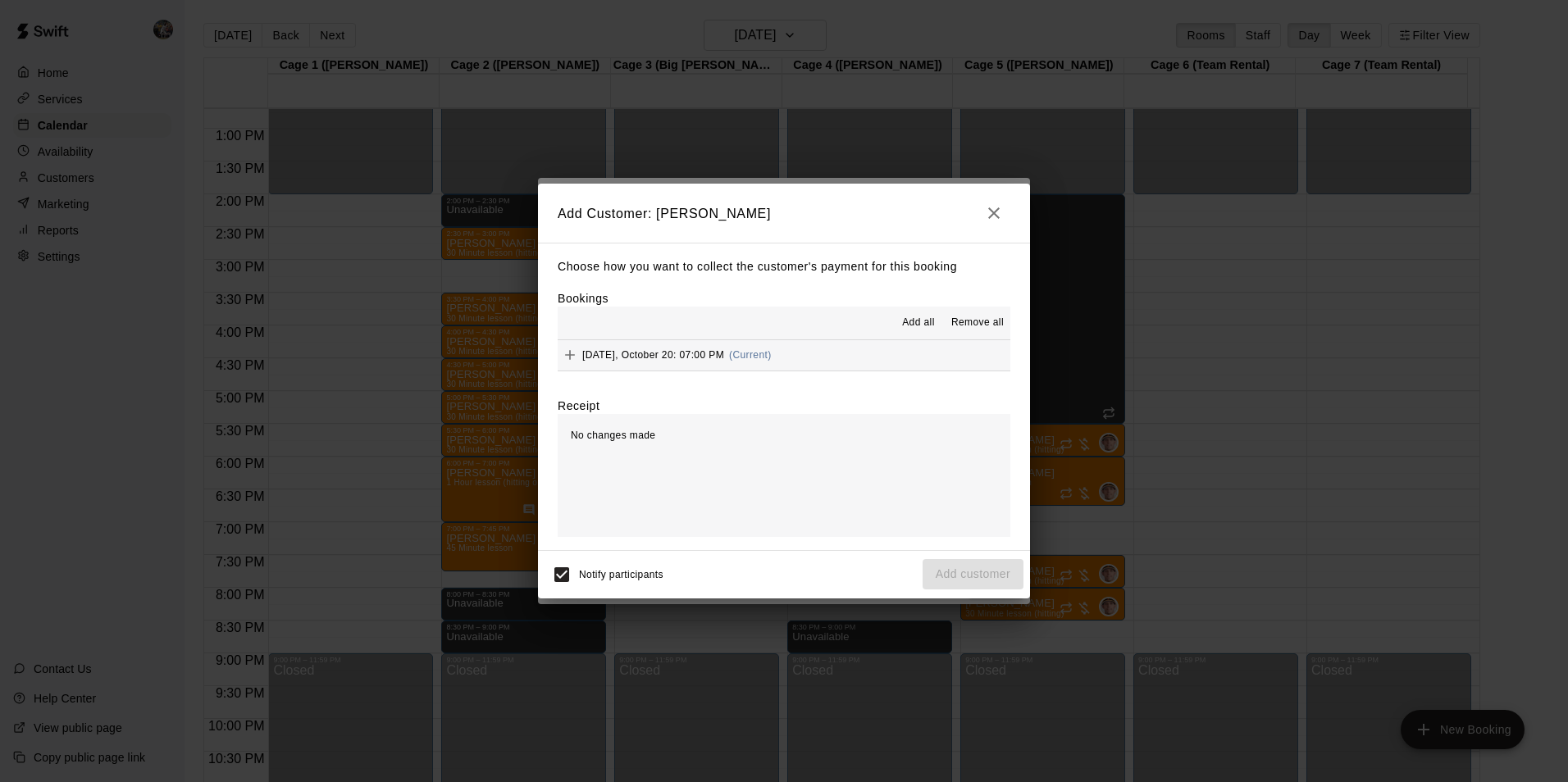
click at [928, 328] on span "Add all" at bounding box center [918, 323] width 33 height 17
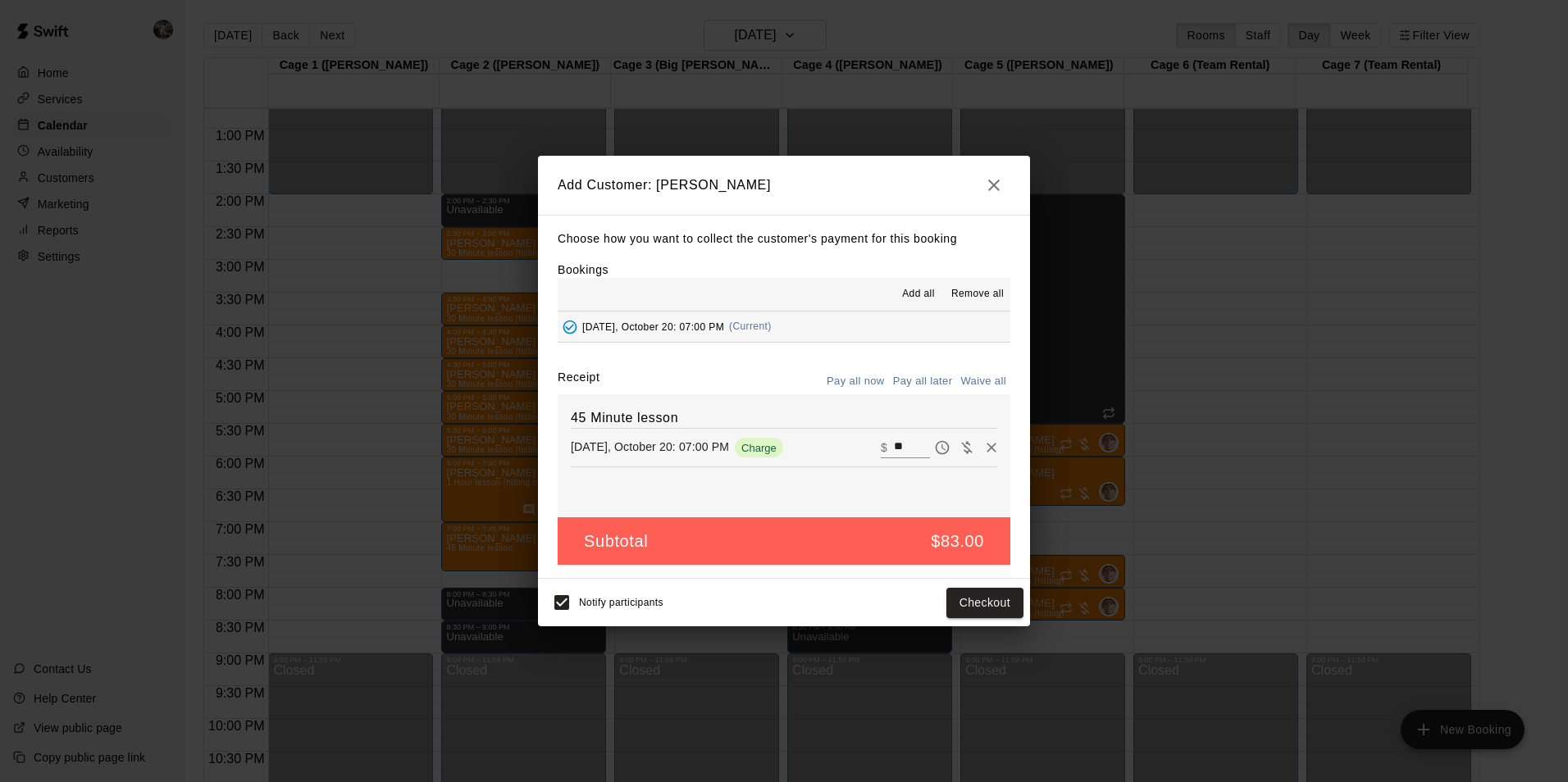
click at [935, 383] on button "Pay all later" at bounding box center [923, 381] width 68 height 26
click at [960, 604] on button "Add customer" at bounding box center [973, 603] width 101 height 30
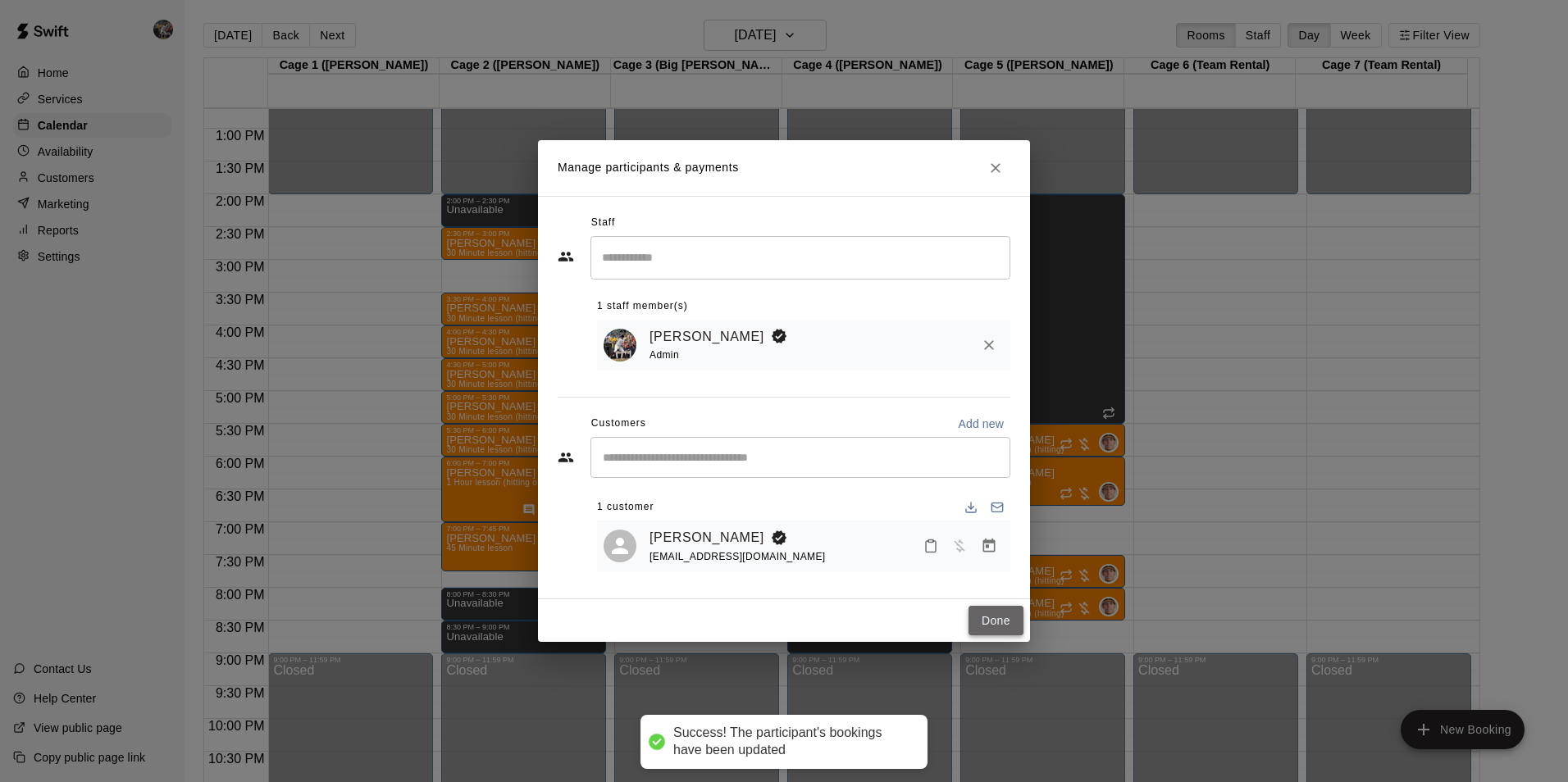
click at [979, 627] on button "Done" at bounding box center [995, 620] width 55 height 30
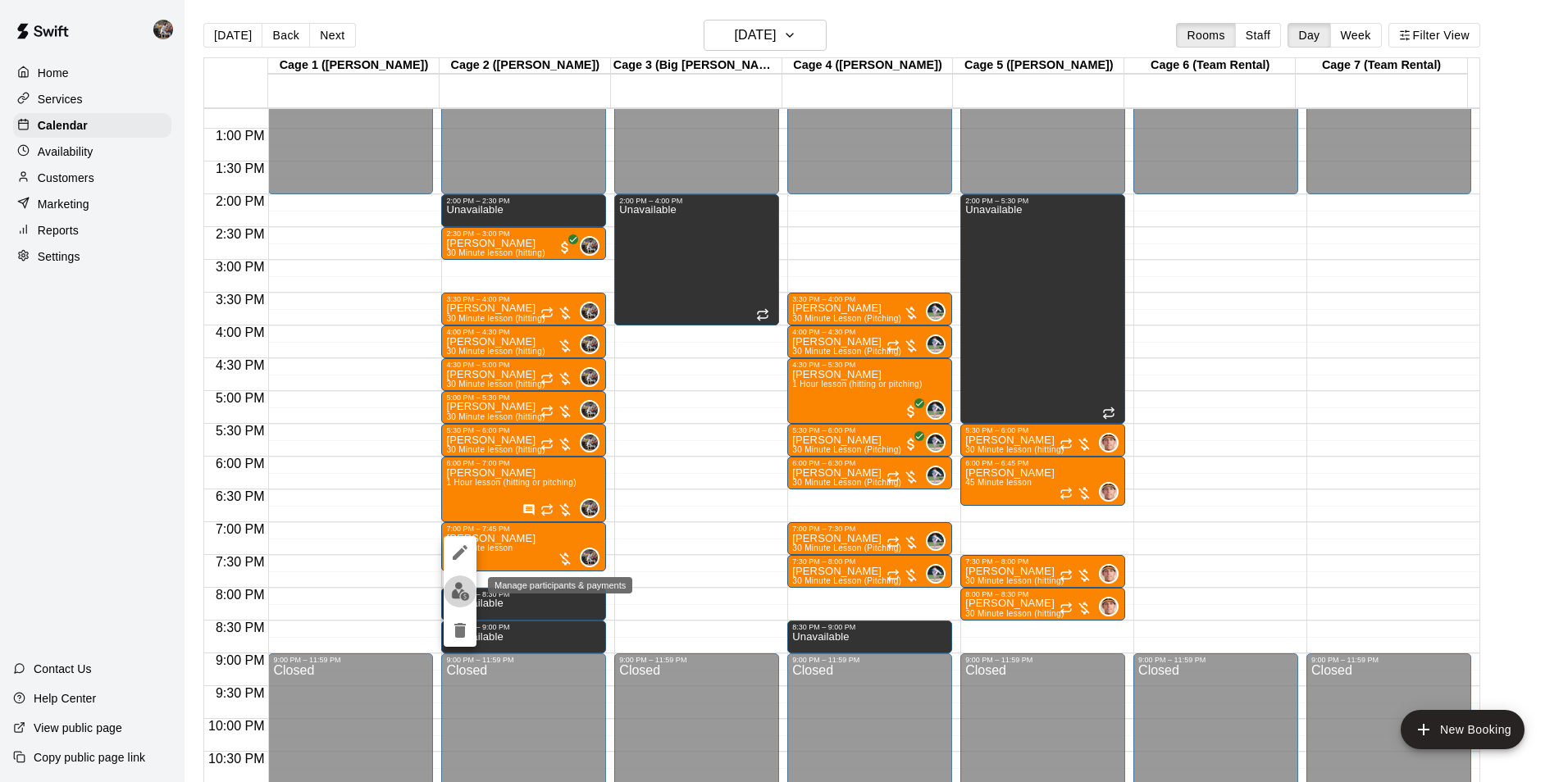
click at [473, 588] on button "edit" at bounding box center [460, 591] width 33 height 32
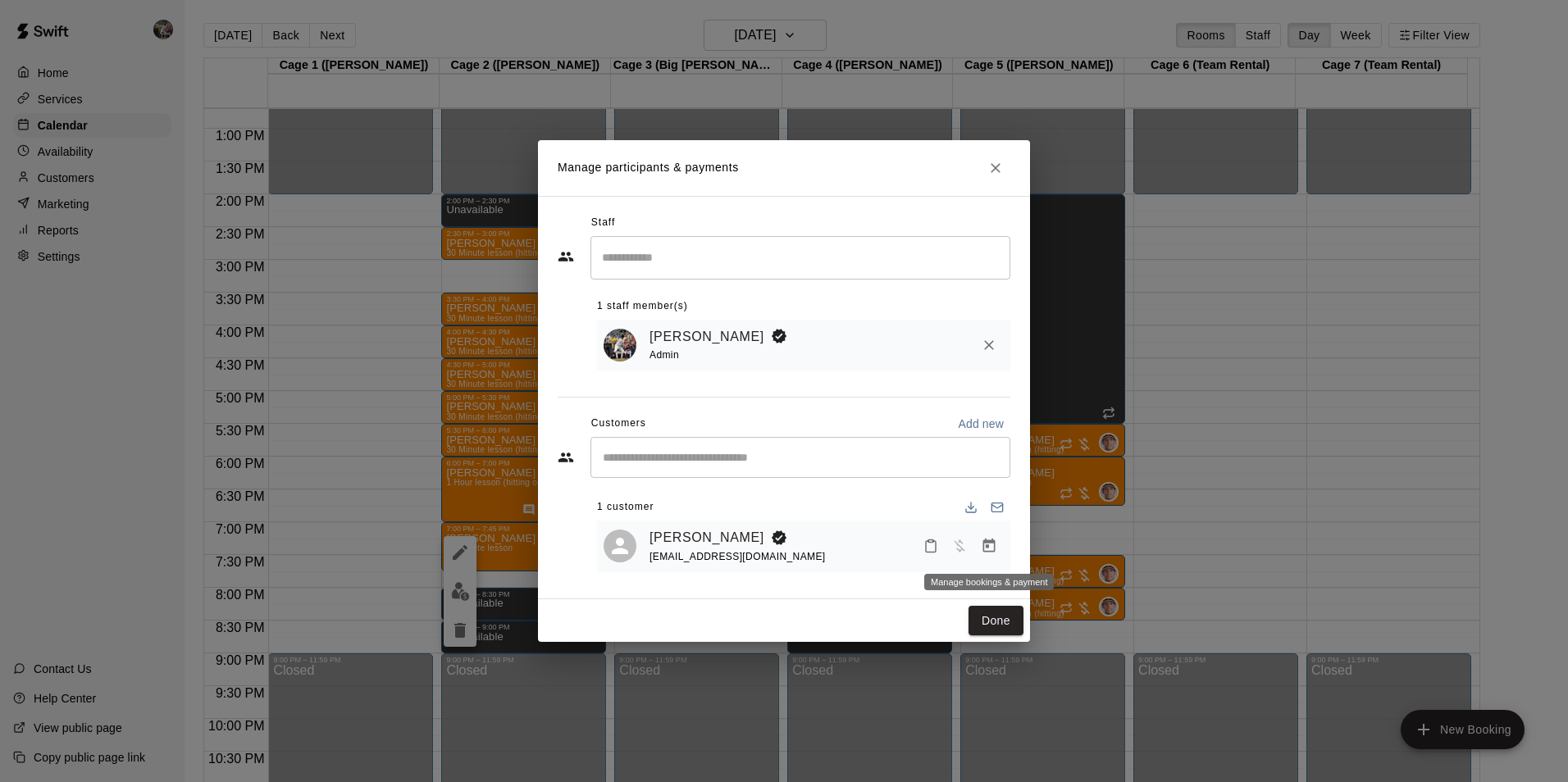
click at [983, 543] on icon "Manage bookings & payment" at bounding box center [989, 545] width 12 height 14
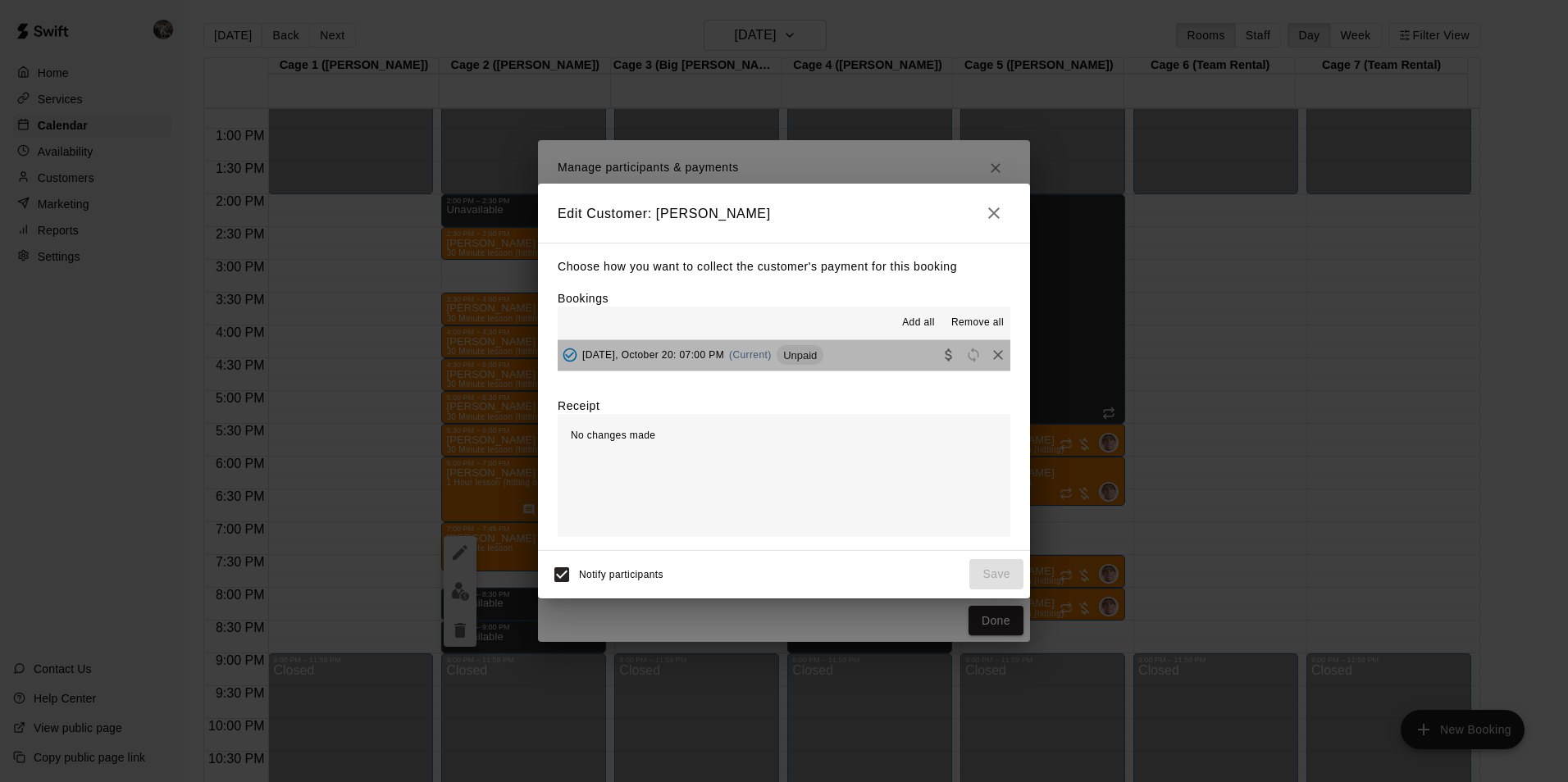
click at [877, 351] on button "[DATE], October 20: 07:00 PM (Current) Unpaid" at bounding box center [784, 355] width 452 height 30
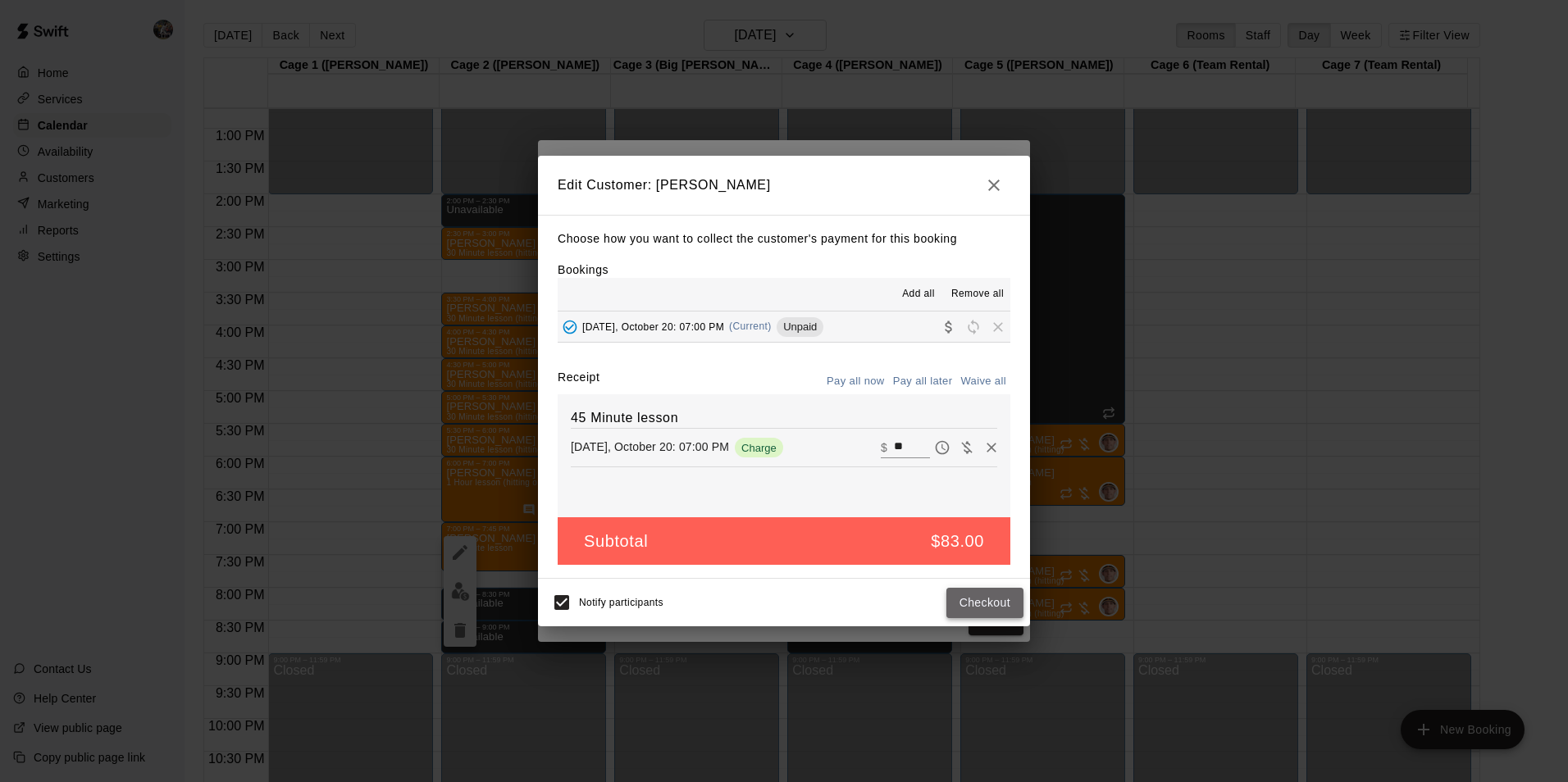
click at [981, 602] on button "Checkout" at bounding box center [984, 603] width 77 height 30
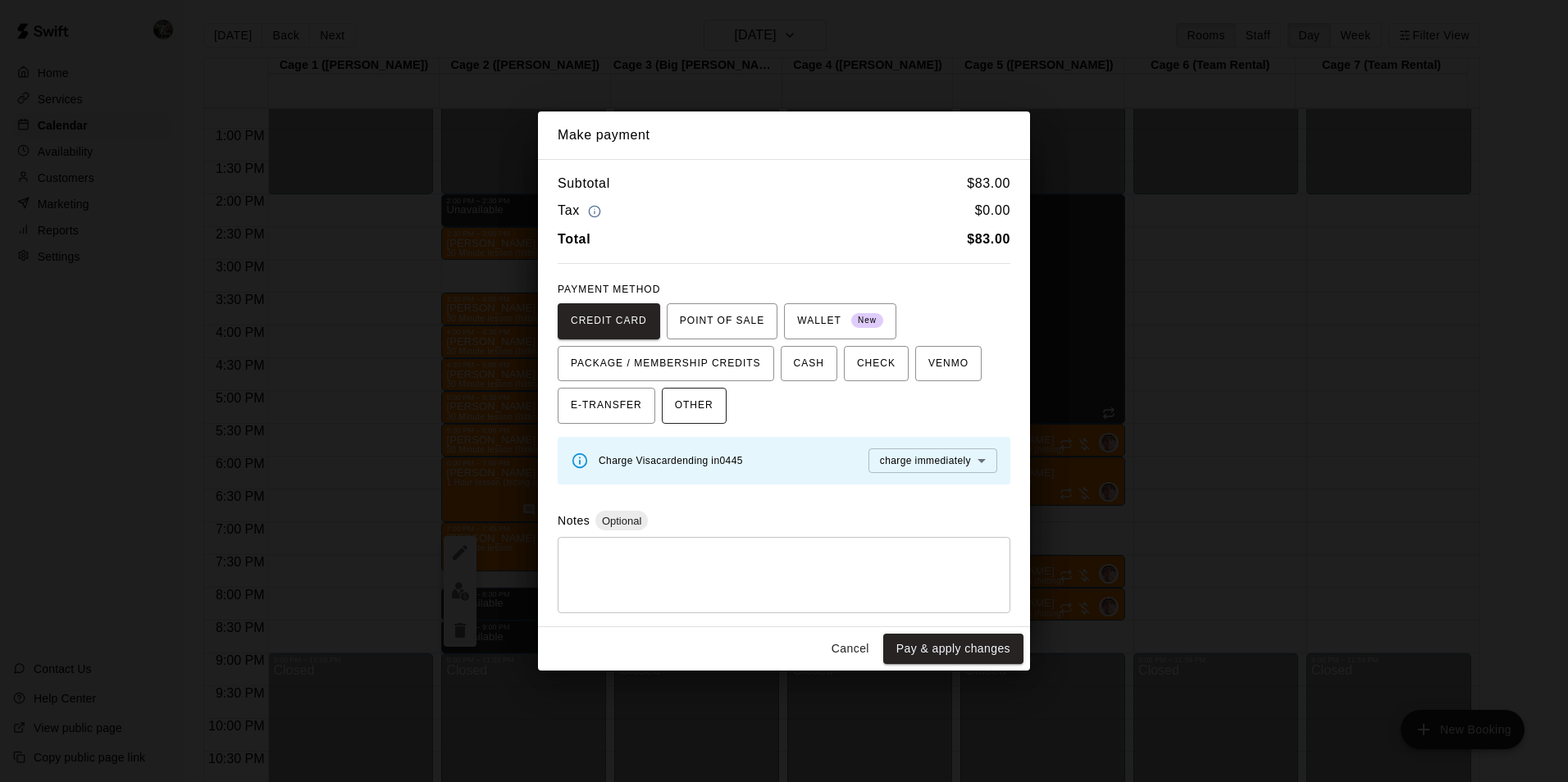
click at [710, 397] on button "OTHER" at bounding box center [694, 405] width 64 height 36
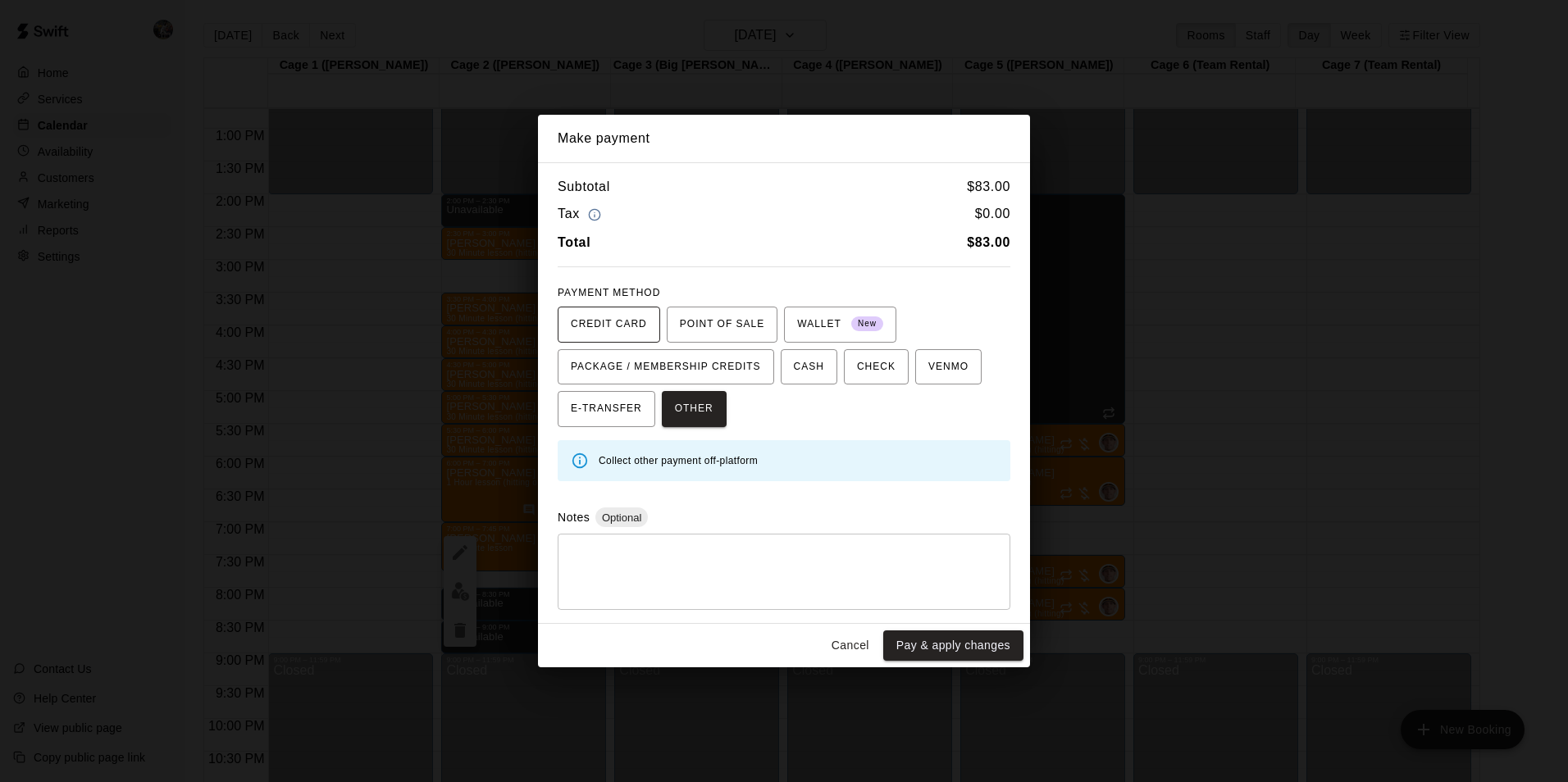
click at [638, 320] on span "CREDIT CARD" at bounding box center [608, 324] width 76 height 27
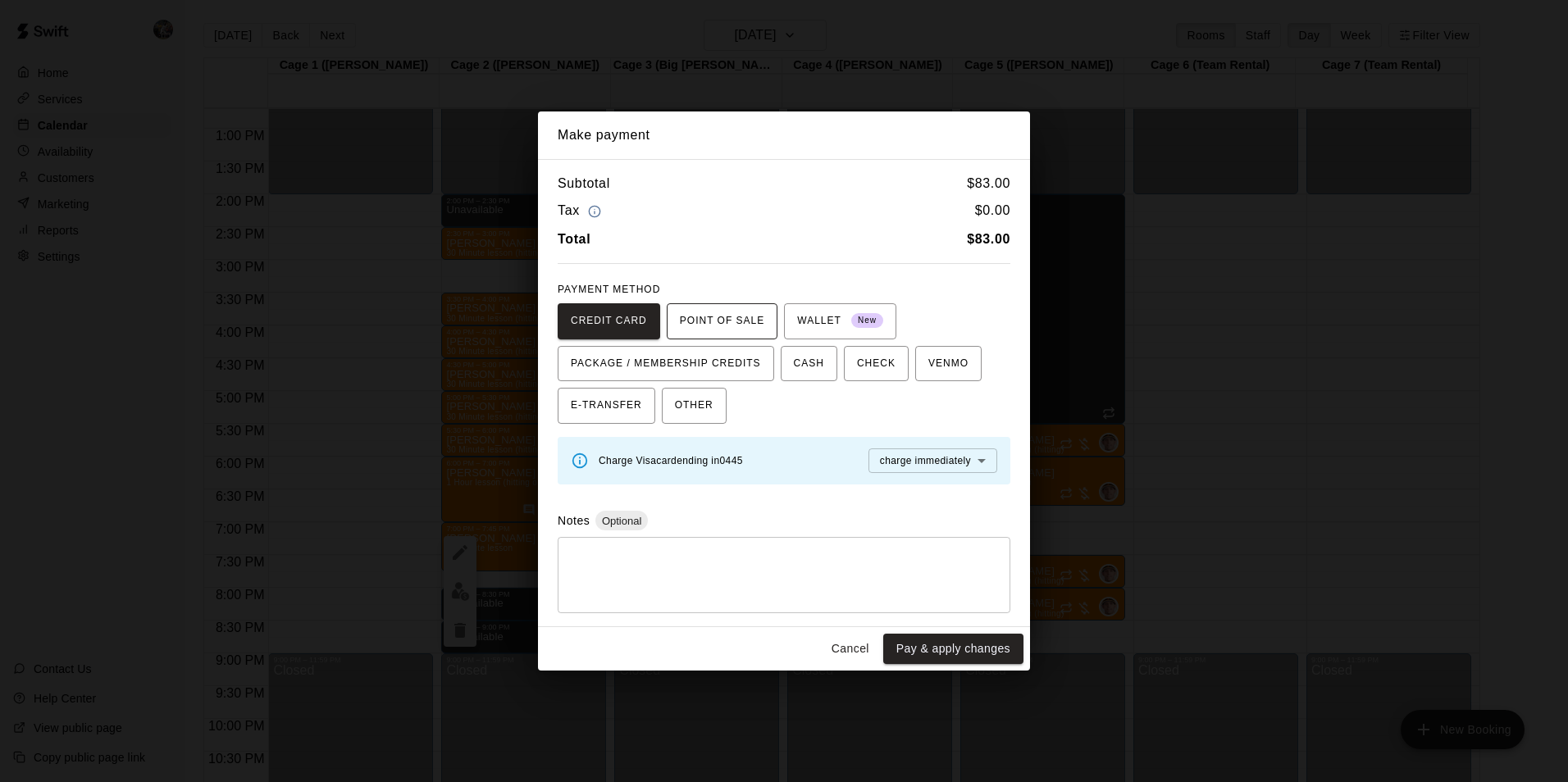
click at [718, 321] on span "POINT OF SALE" at bounding box center [722, 321] width 85 height 27
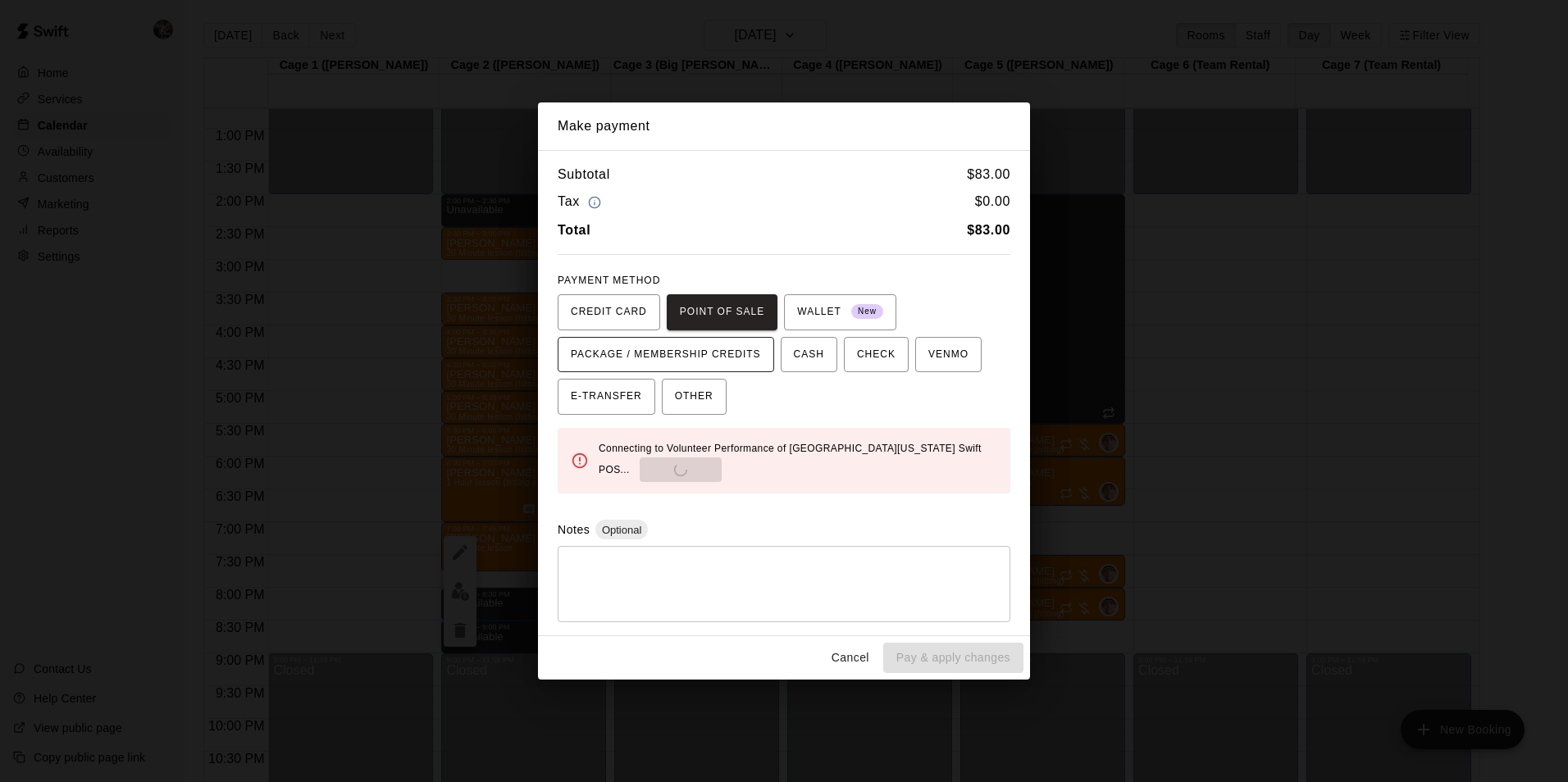
click at [703, 371] on button "PACKAGE / MEMBERSHIP CREDITS" at bounding box center [665, 355] width 216 height 36
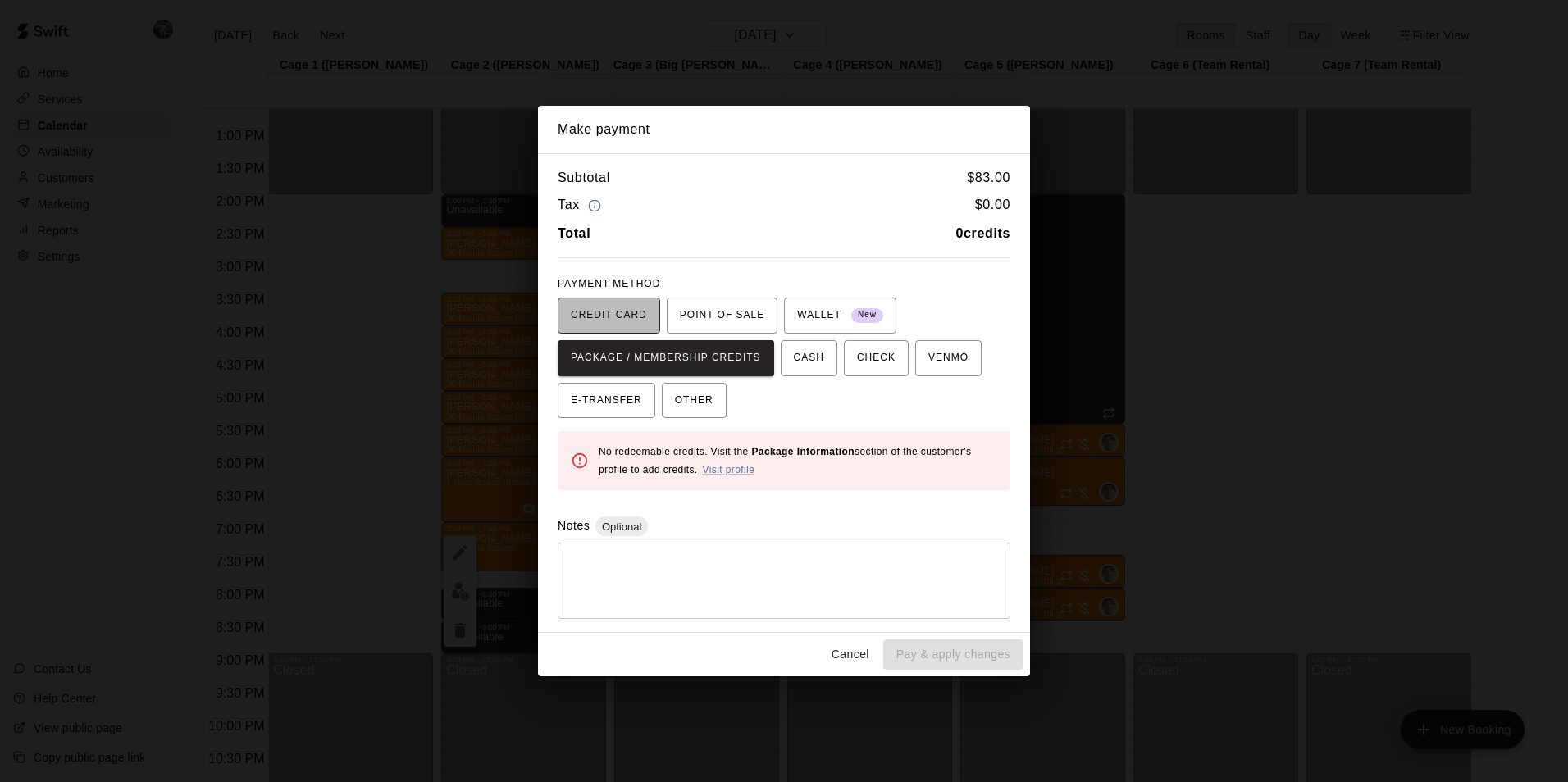
click at [609, 322] on span "CREDIT CARD" at bounding box center [608, 315] width 76 height 27
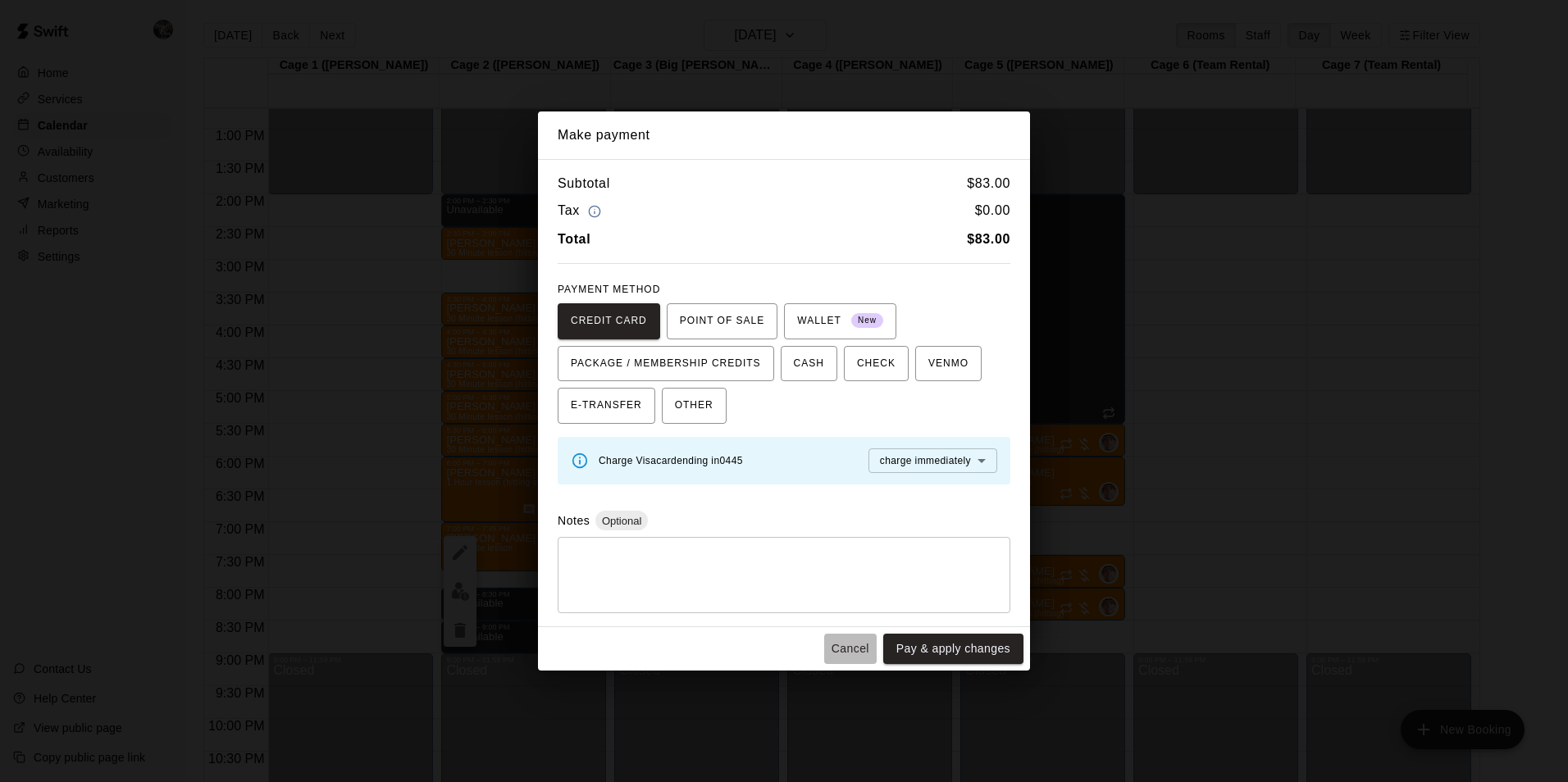
click at [854, 653] on button "Cancel" at bounding box center [849, 649] width 52 height 30
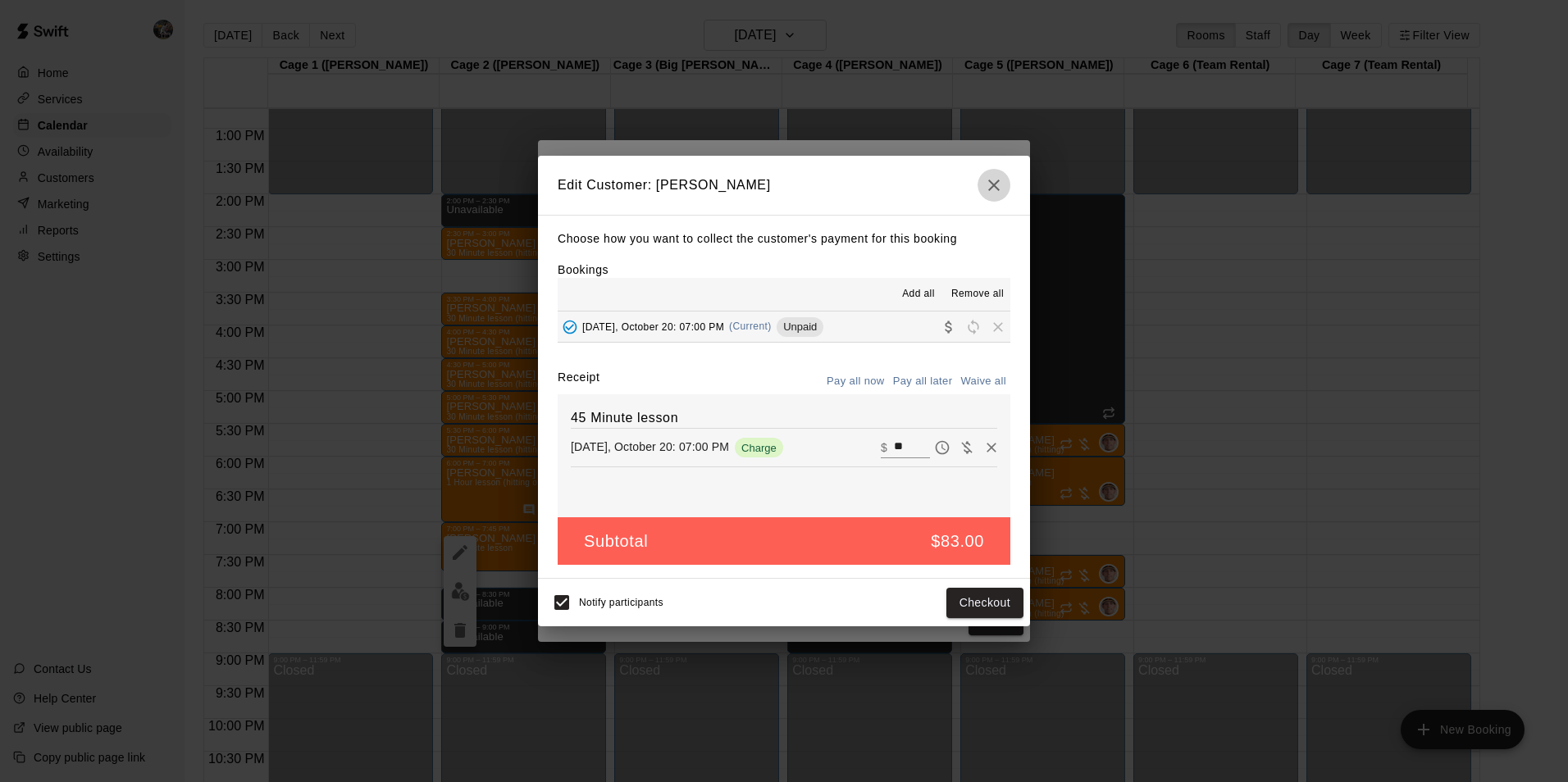
click at [1003, 178] on button "button" at bounding box center [994, 186] width 33 height 33
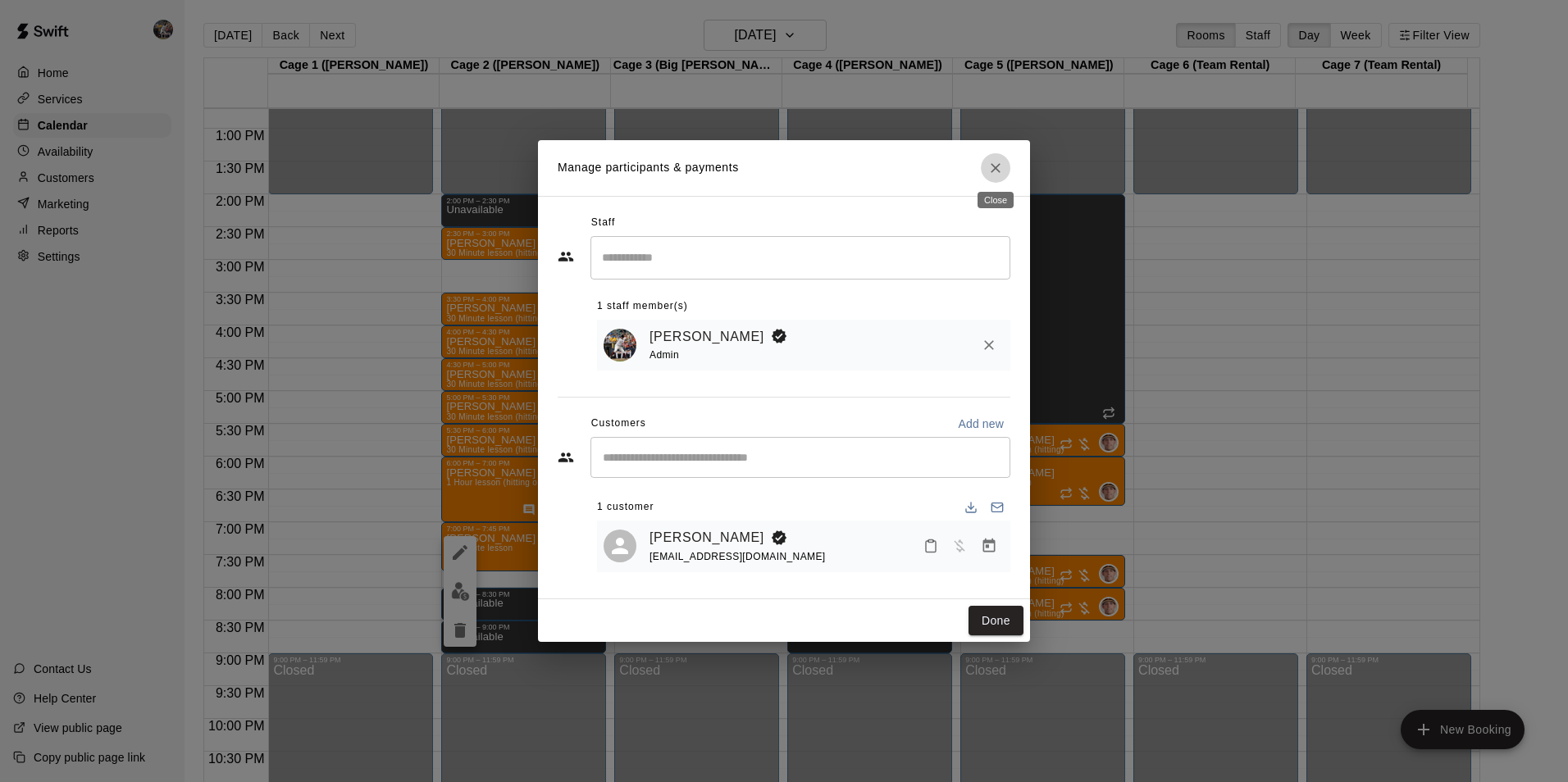
click at [996, 177] on button "Close" at bounding box center [995, 168] width 29 height 29
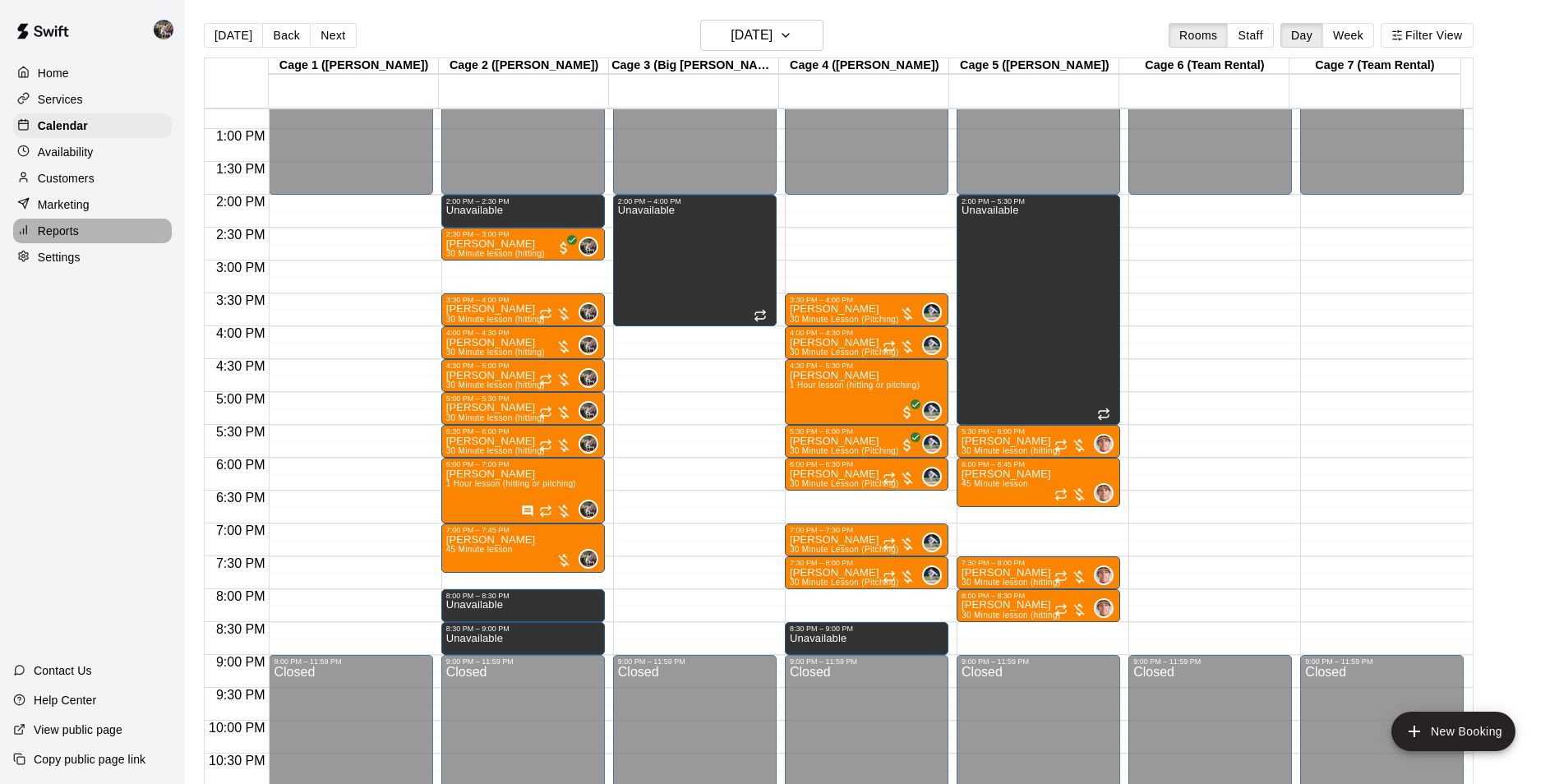
click at [64, 229] on p "Reports" at bounding box center [58, 231] width 41 height 17
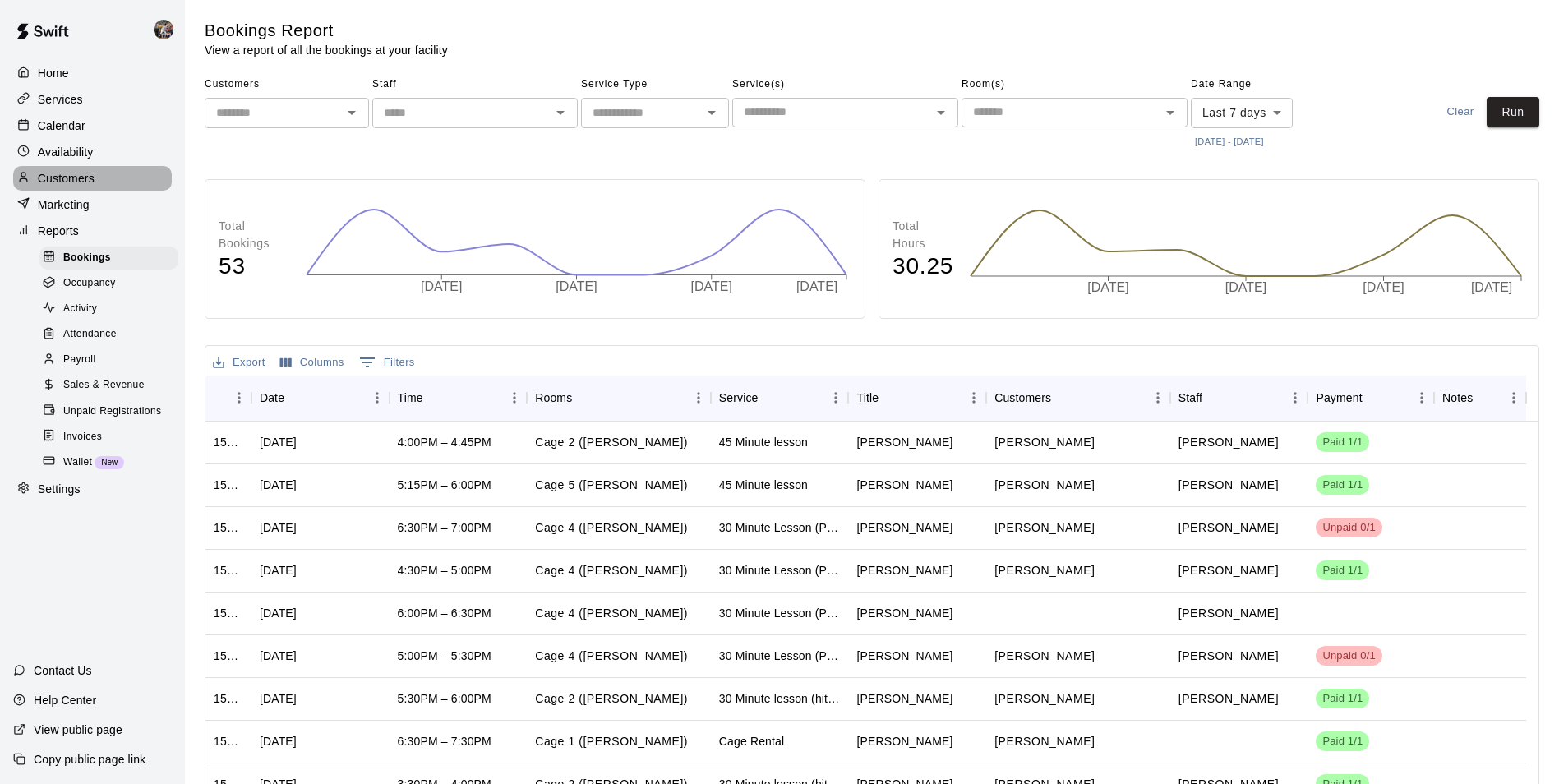
click at [69, 191] on div "Customers" at bounding box center [92, 178] width 158 height 25
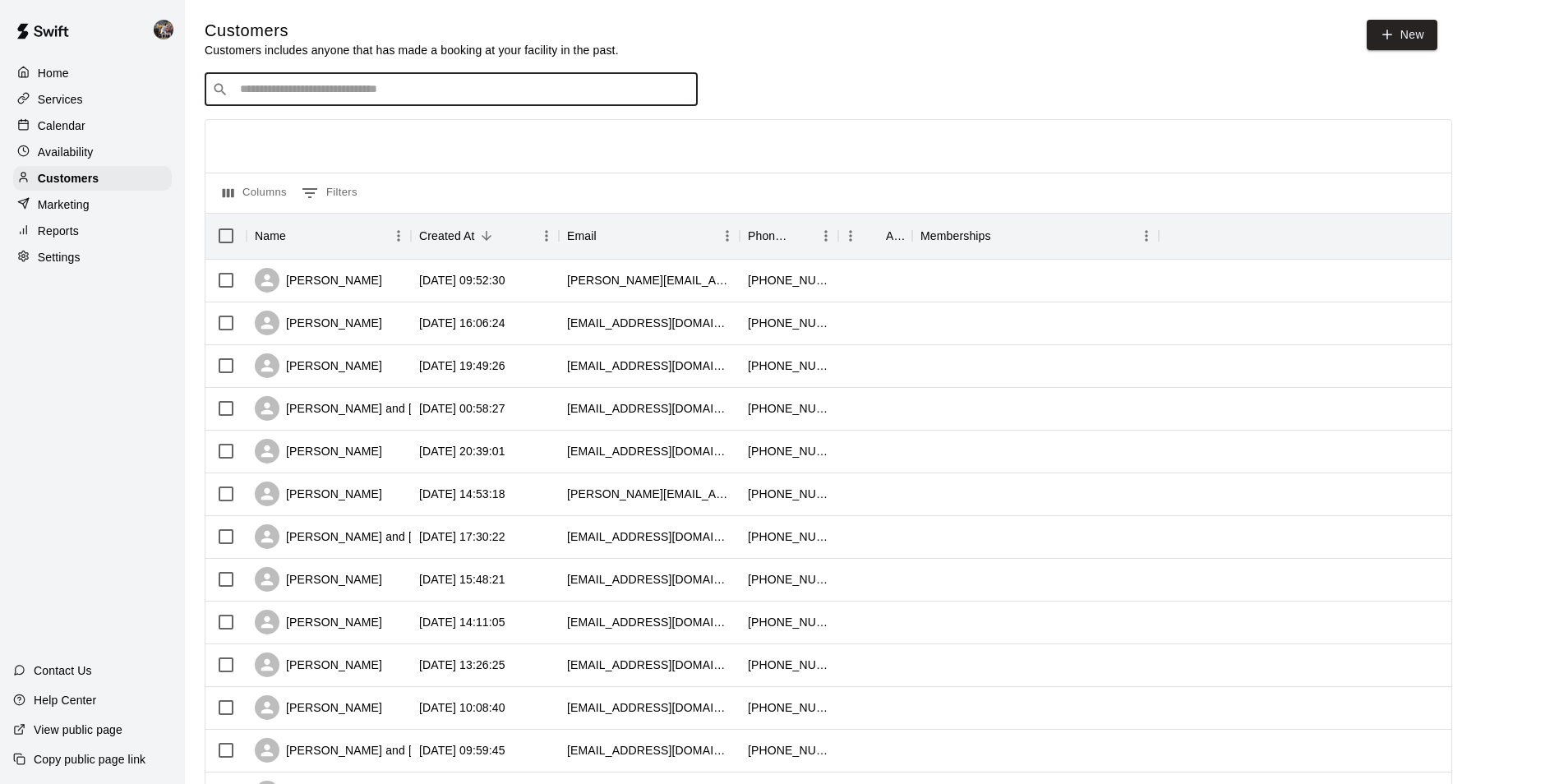
click at [235, 98] on input "Search customers by name or email" at bounding box center [463, 89] width 455 height 17
type input "******"
click at [261, 126] on p "[PERSON_NAME]" at bounding box center [300, 126] width 100 height 18
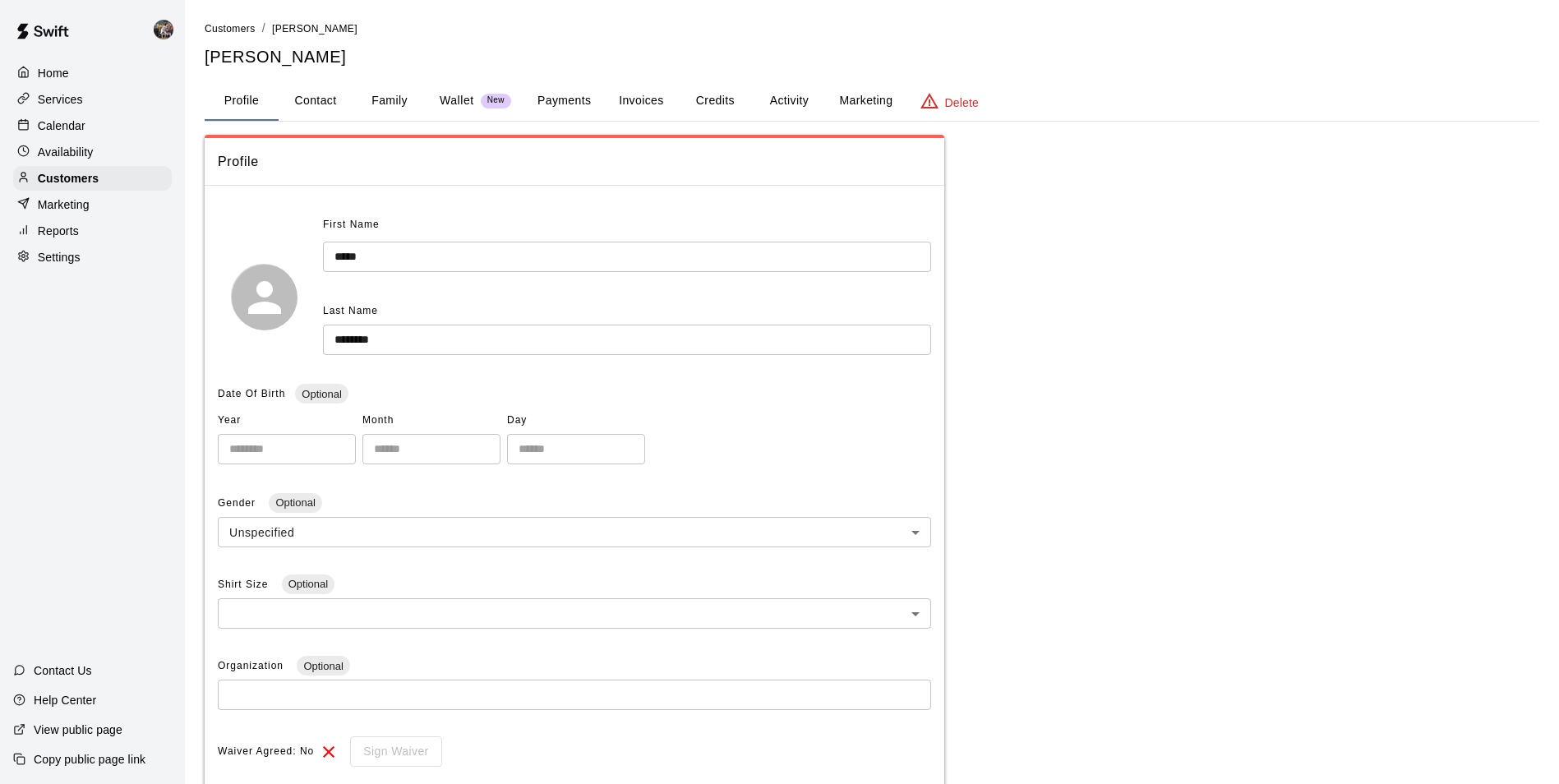
click at [627, 98] on button "Invoices" at bounding box center [641, 100] width 74 height 40
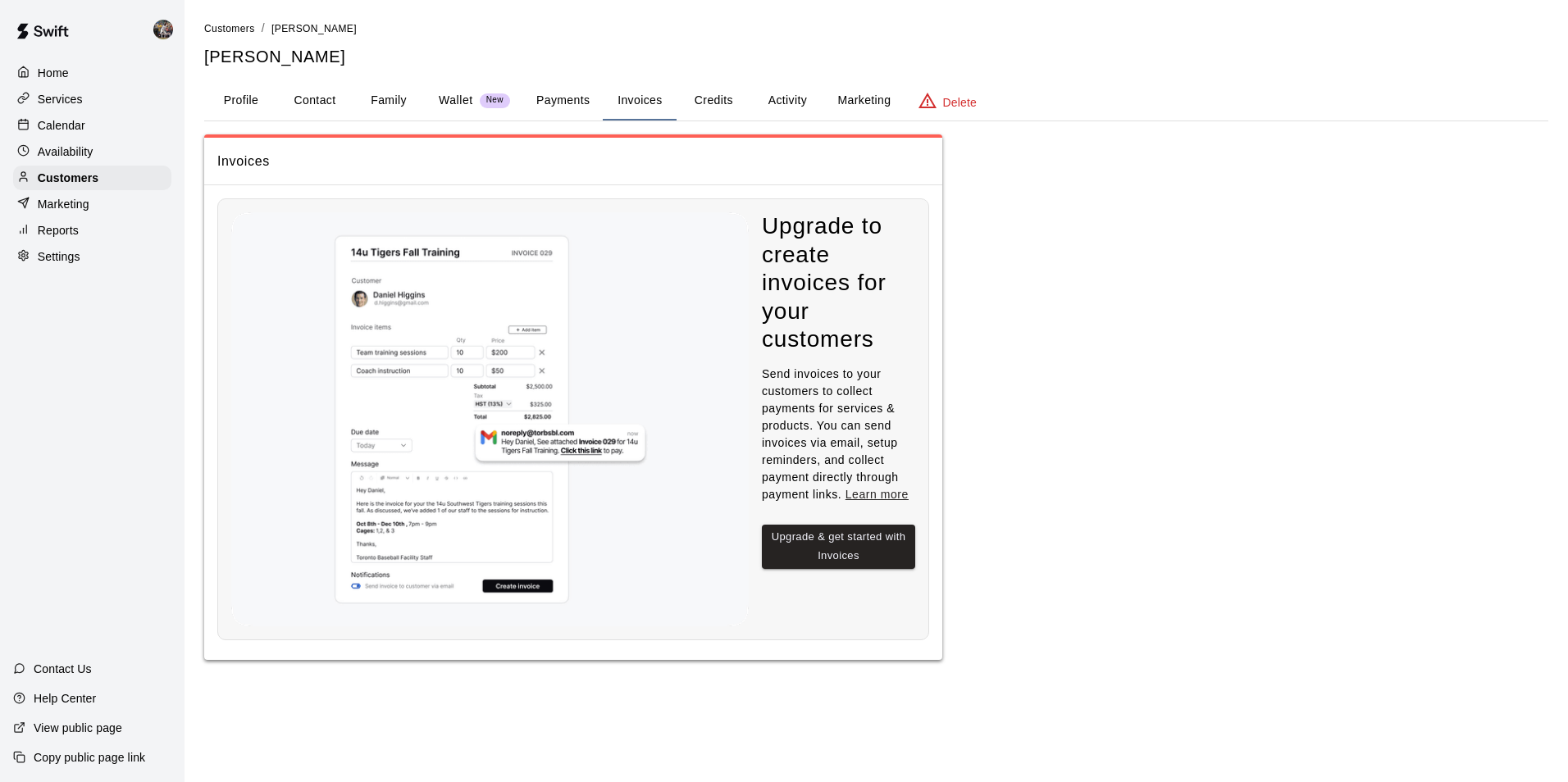
click at [724, 103] on button "Credits" at bounding box center [713, 100] width 74 height 40
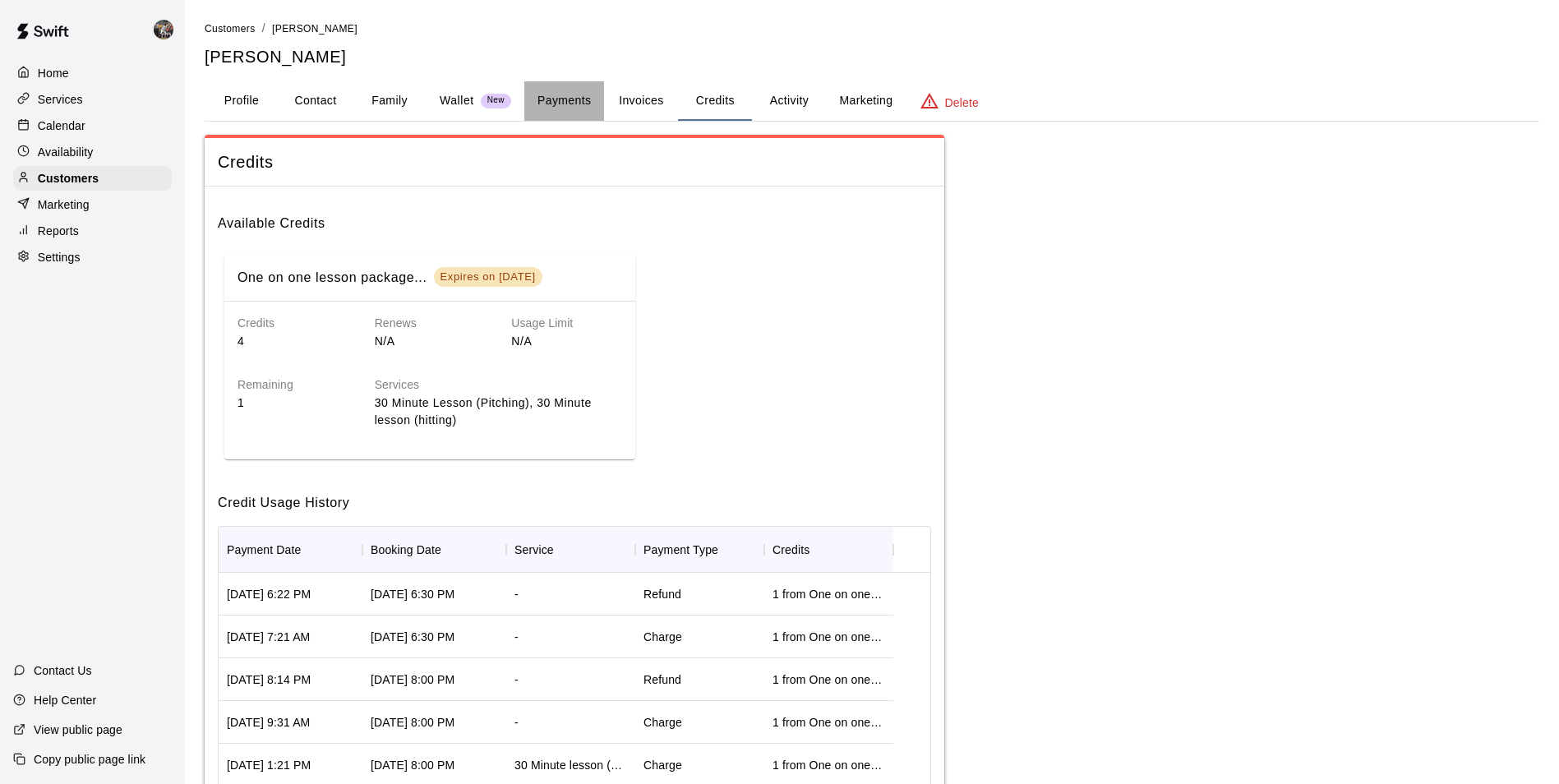
click at [581, 98] on button "Payments" at bounding box center [564, 100] width 80 height 40
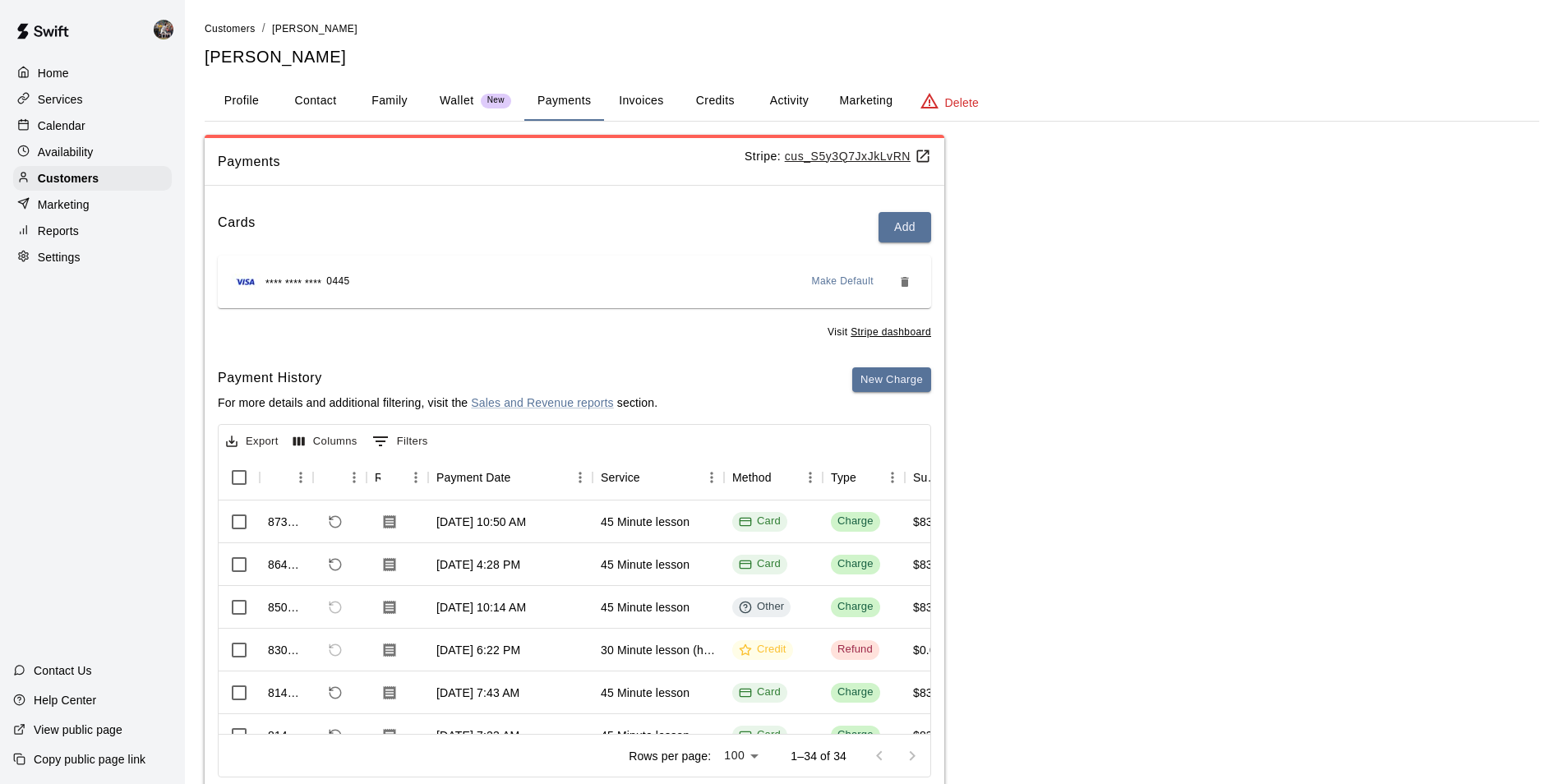
scroll to position [1, 0]
drag, startPoint x: 347, startPoint y: 709, endPoint x: 468, endPoint y: 717, distance: 121.3
click at [431, 734] on div "Rows per page: 100 *** 1–34 of 34" at bounding box center [574, 755] width 711 height 42
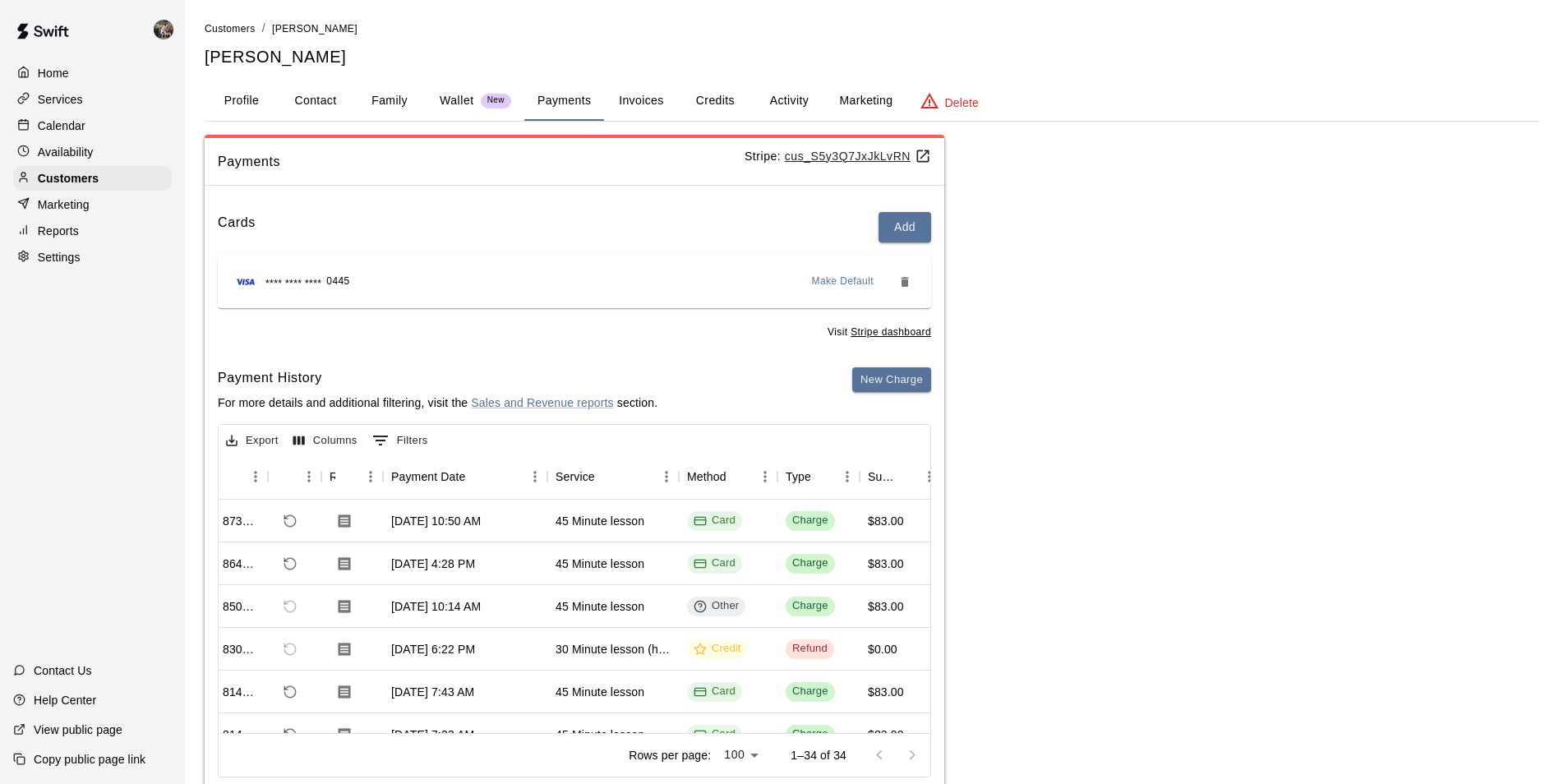
scroll to position [0, 0]
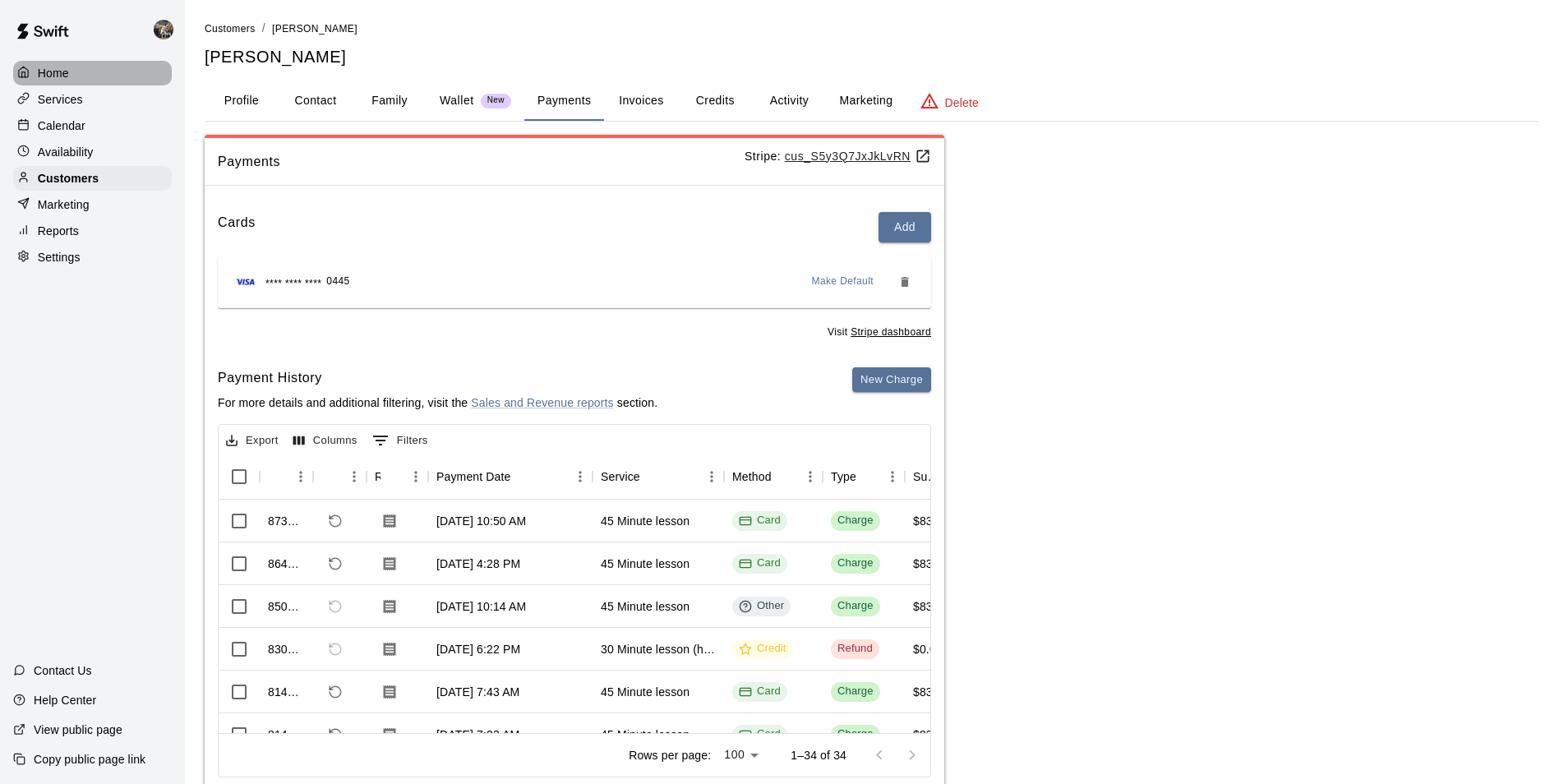
click at [59, 86] on div "Home" at bounding box center [92, 73] width 158 height 25
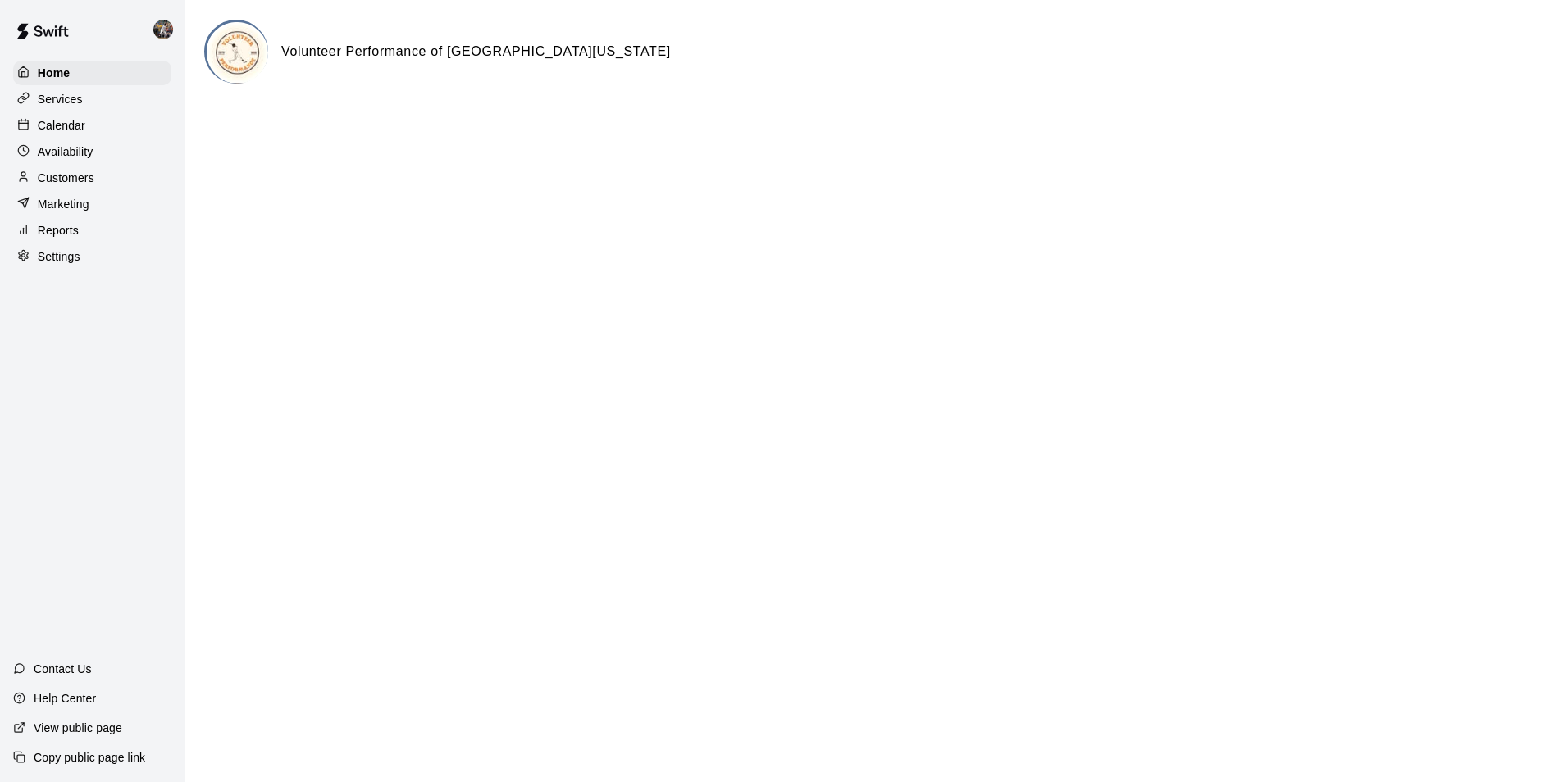
click at [54, 127] on p "Calendar" at bounding box center [62, 126] width 48 height 17
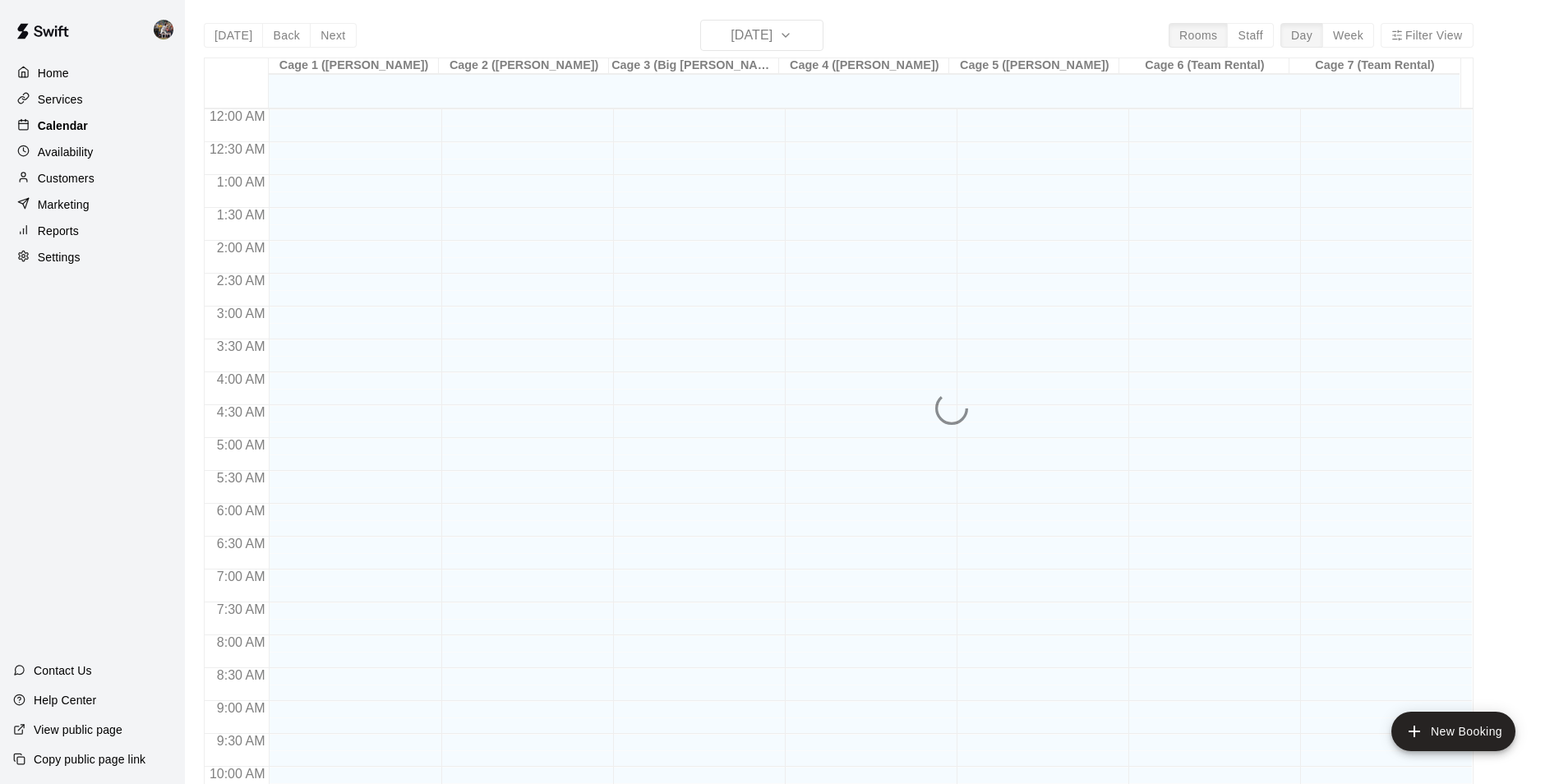
scroll to position [835, 0]
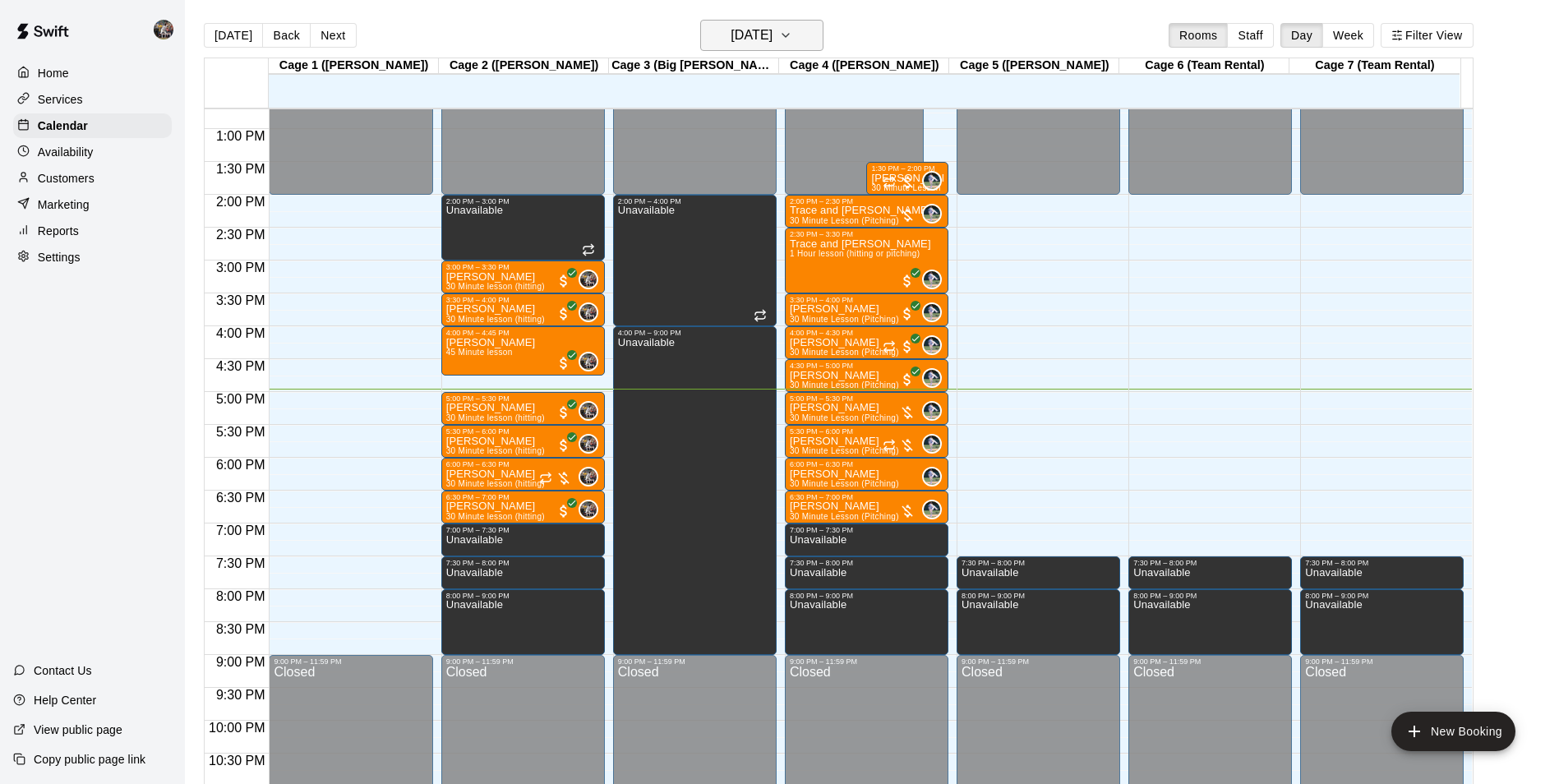
click at [731, 31] on h6 "[DATE]" at bounding box center [751, 35] width 41 height 23
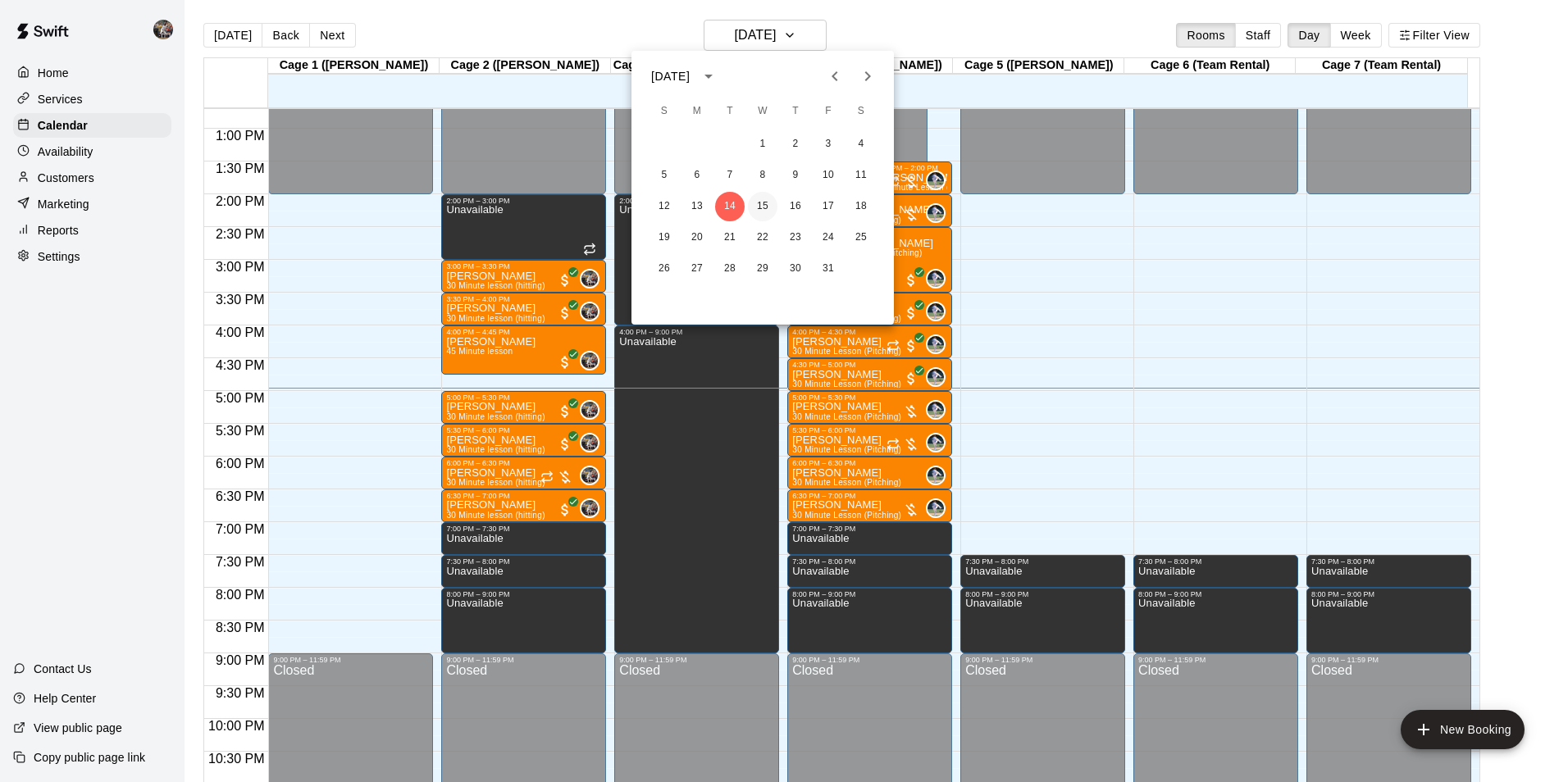
click at [770, 200] on button "15" at bounding box center [763, 207] width 29 height 29
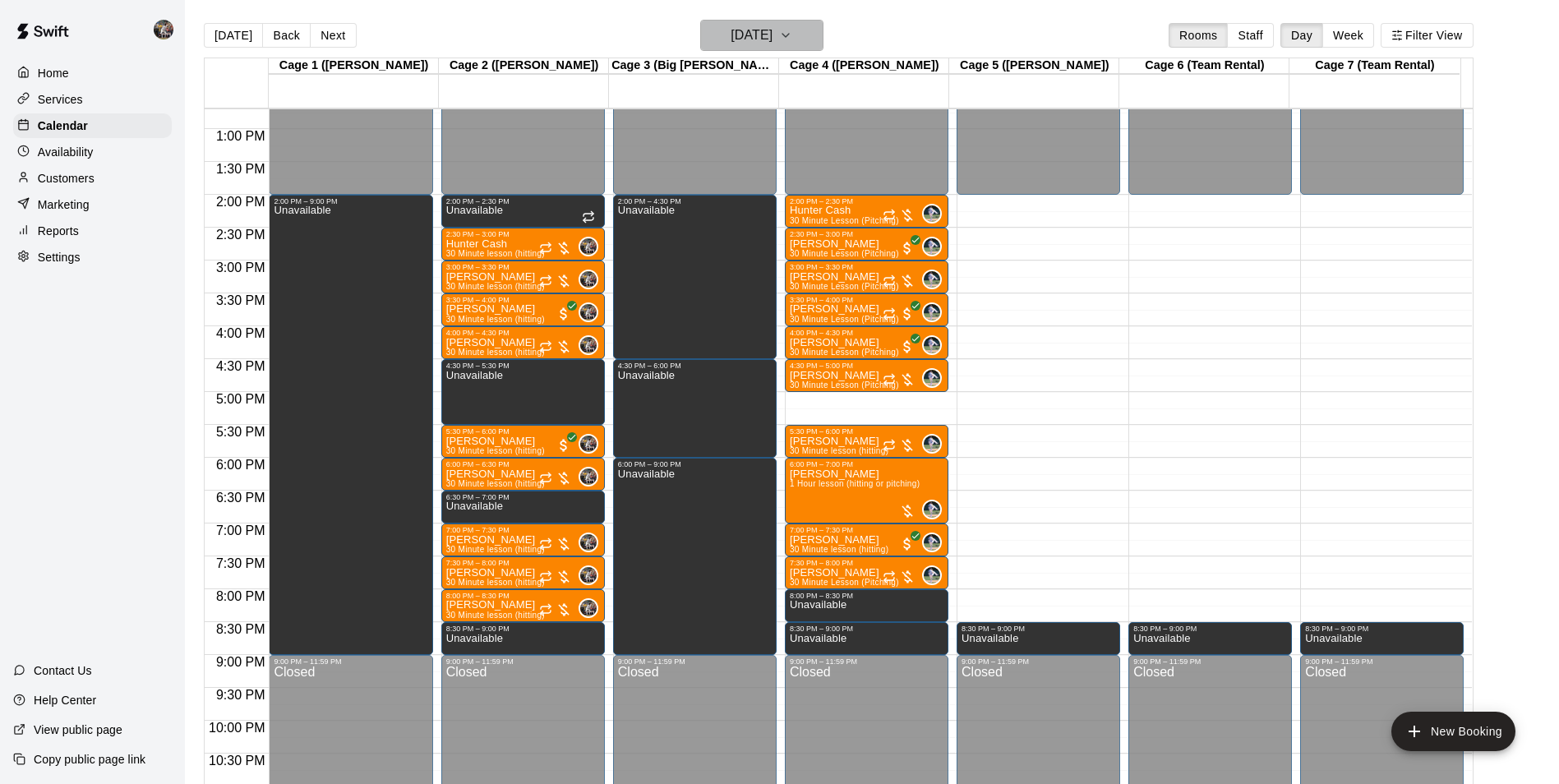
click at [731, 43] on h6 "[DATE]" at bounding box center [751, 35] width 41 height 23
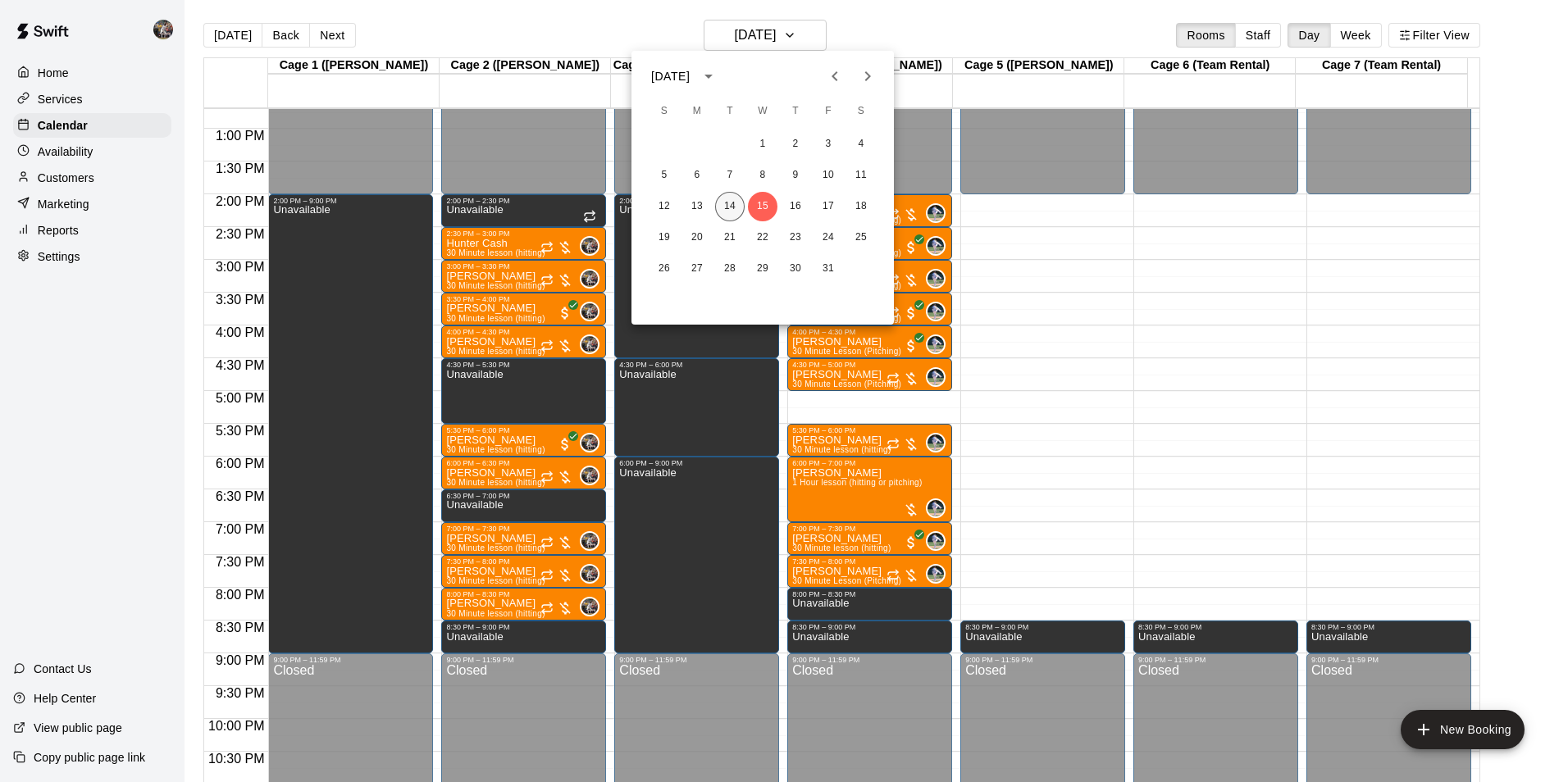
click at [726, 205] on button "14" at bounding box center [730, 207] width 29 height 29
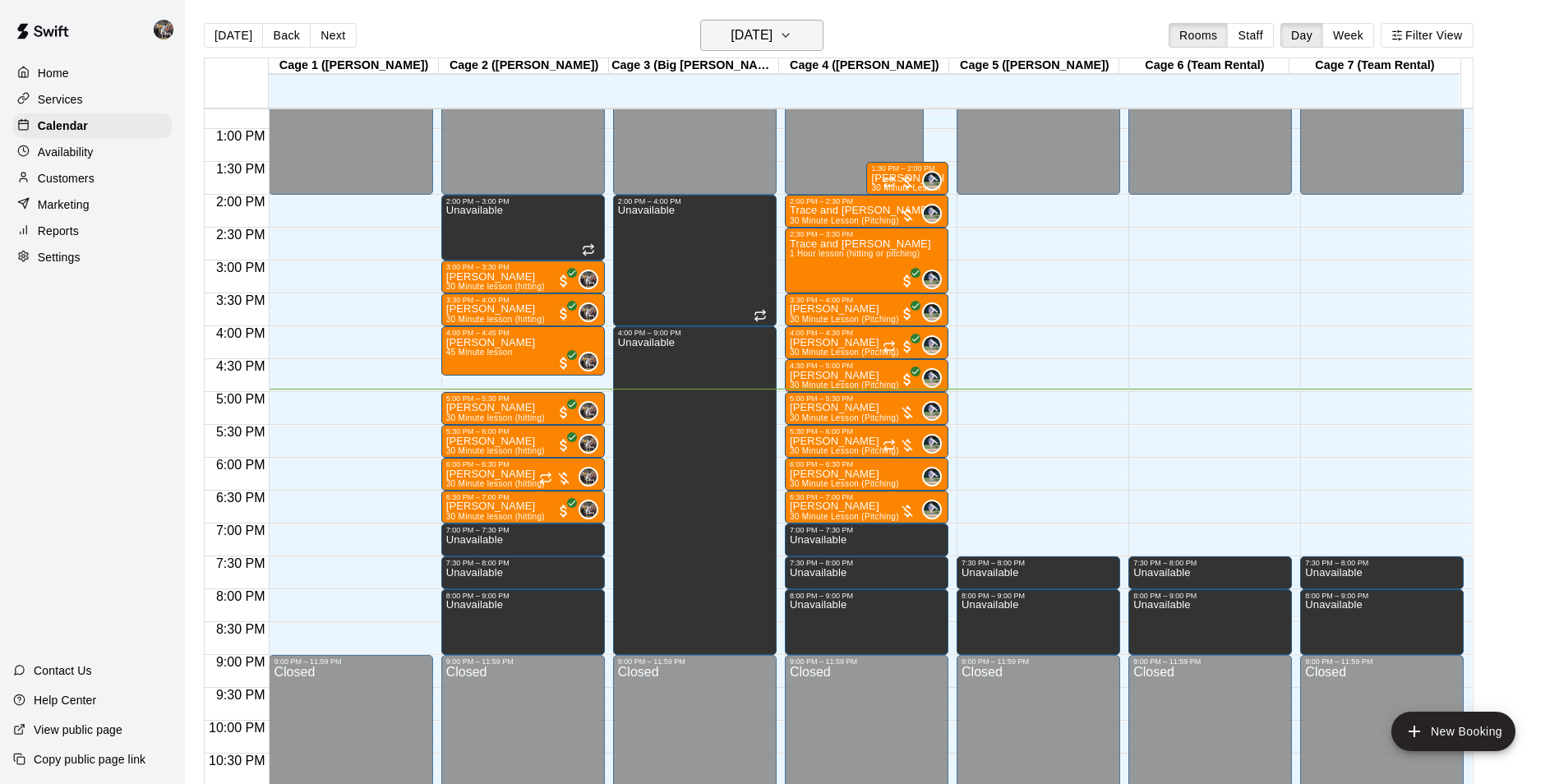
click at [737, 33] on h6 "[DATE]" at bounding box center [751, 35] width 41 height 23
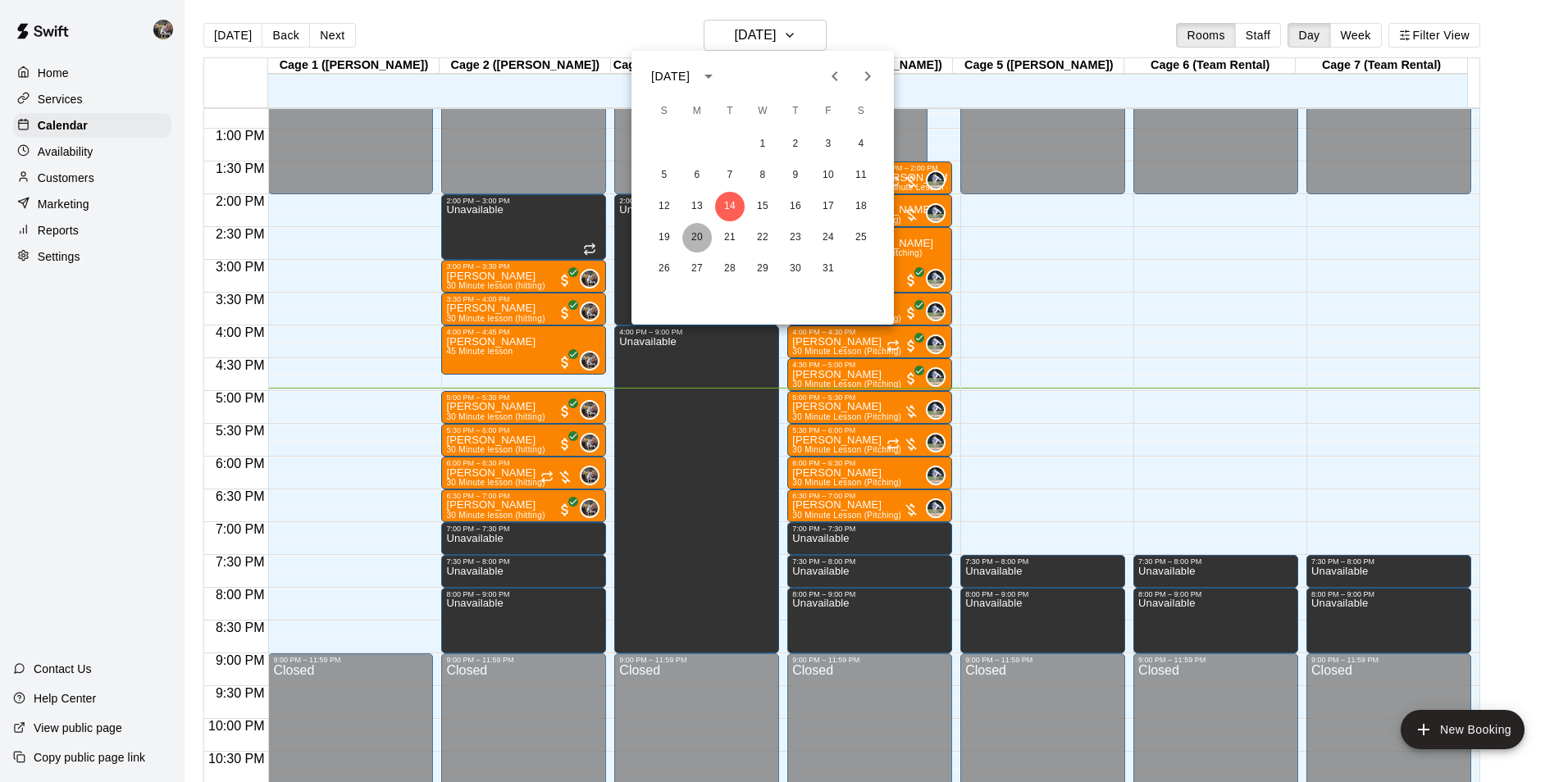
click at [698, 236] on button "20" at bounding box center [697, 238] width 29 height 29
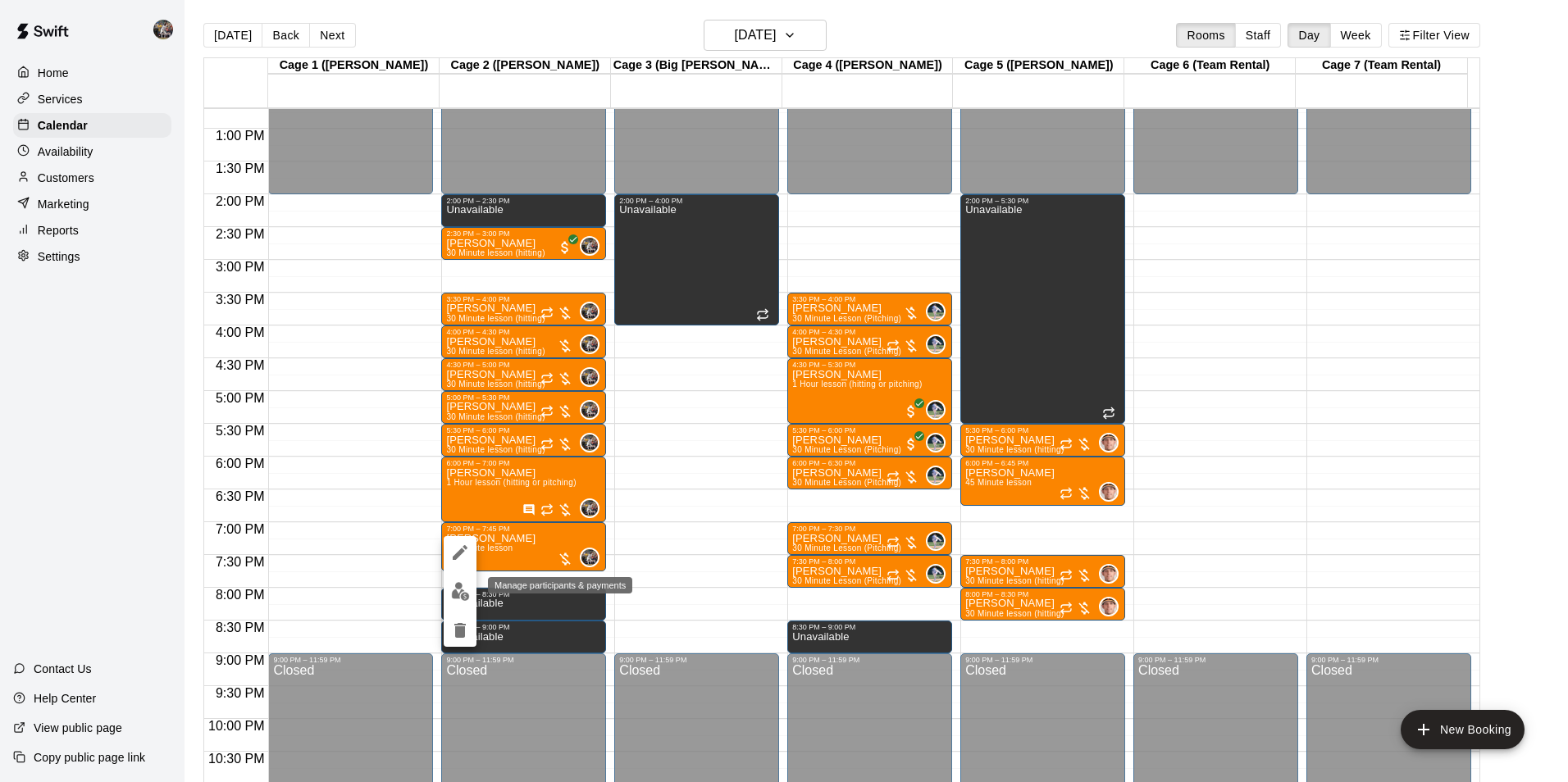
click at [460, 591] on img "edit" at bounding box center [460, 591] width 19 height 19
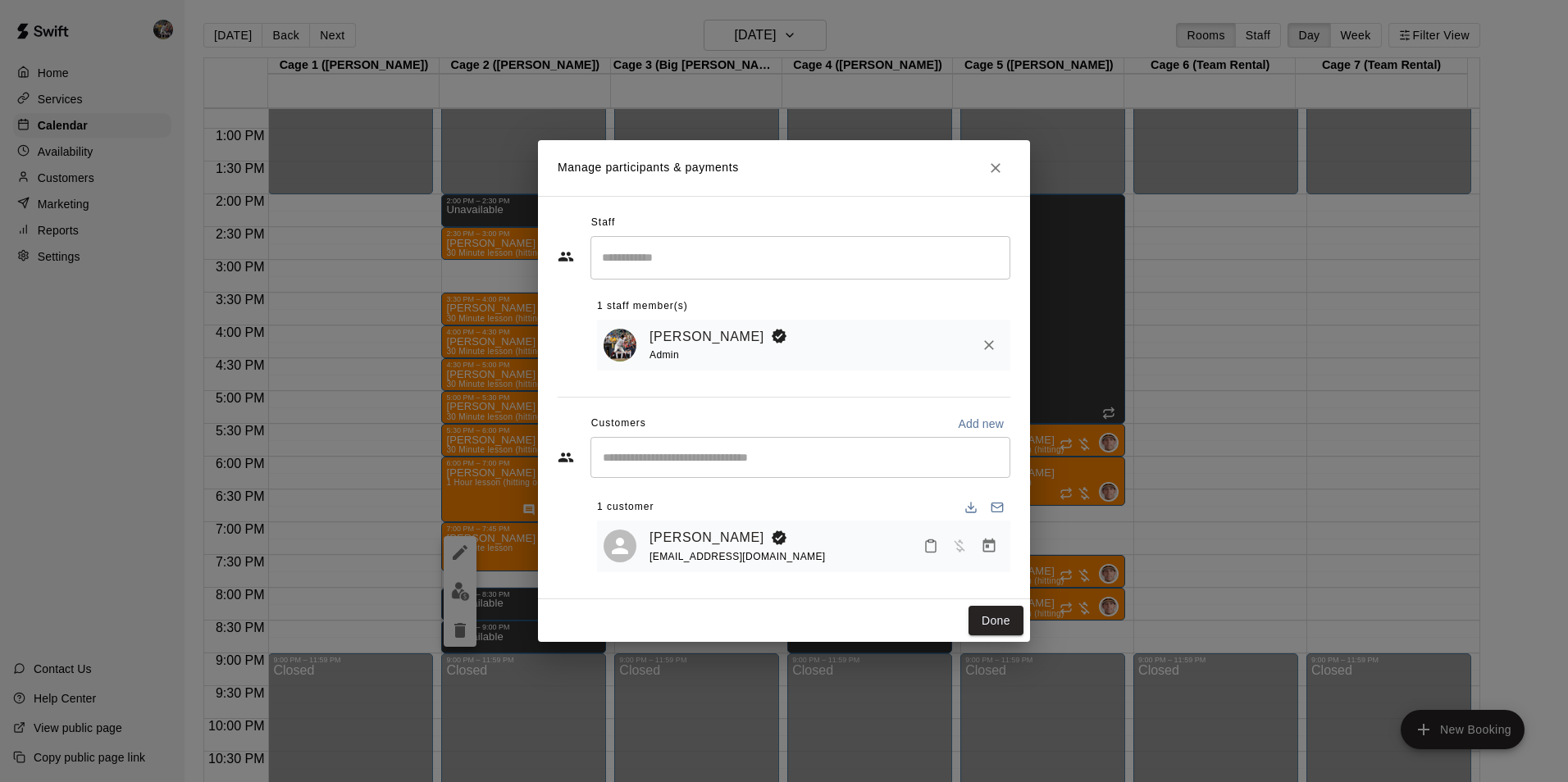
click at [981, 534] on div at bounding box center [960, 546] width 87 height 29
click at [986, 545] on icon "Manage bookings & payment" at bounding box center [989, 546] width 17 height 17
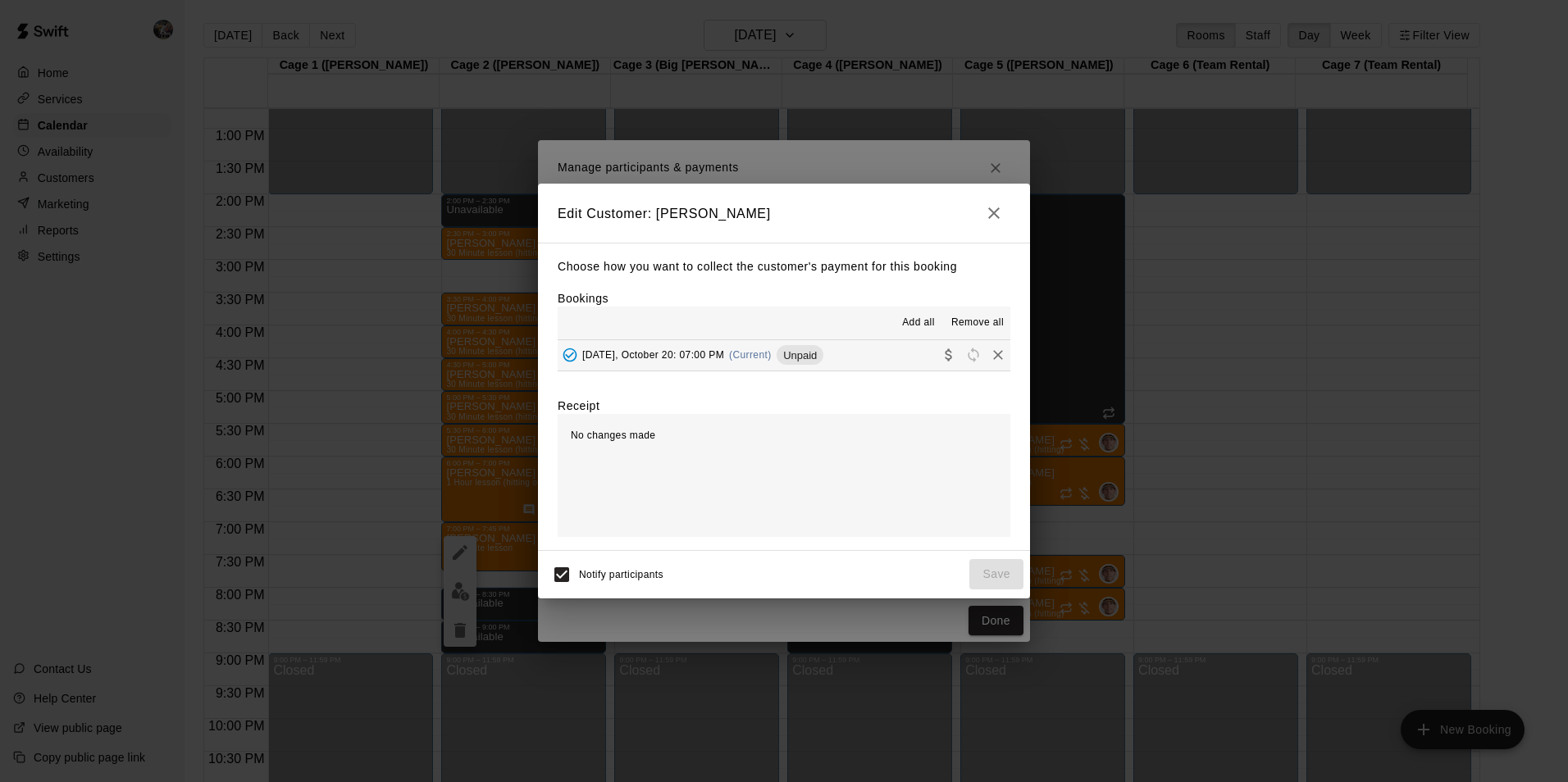
drag, startPoint x: 993, startPoint y: 207, endPoint x: 968, endPoint y: 191, distance: 29.7
click at [993, 206] on icon "button" at bounding box center [993, 212] width 19 height 19
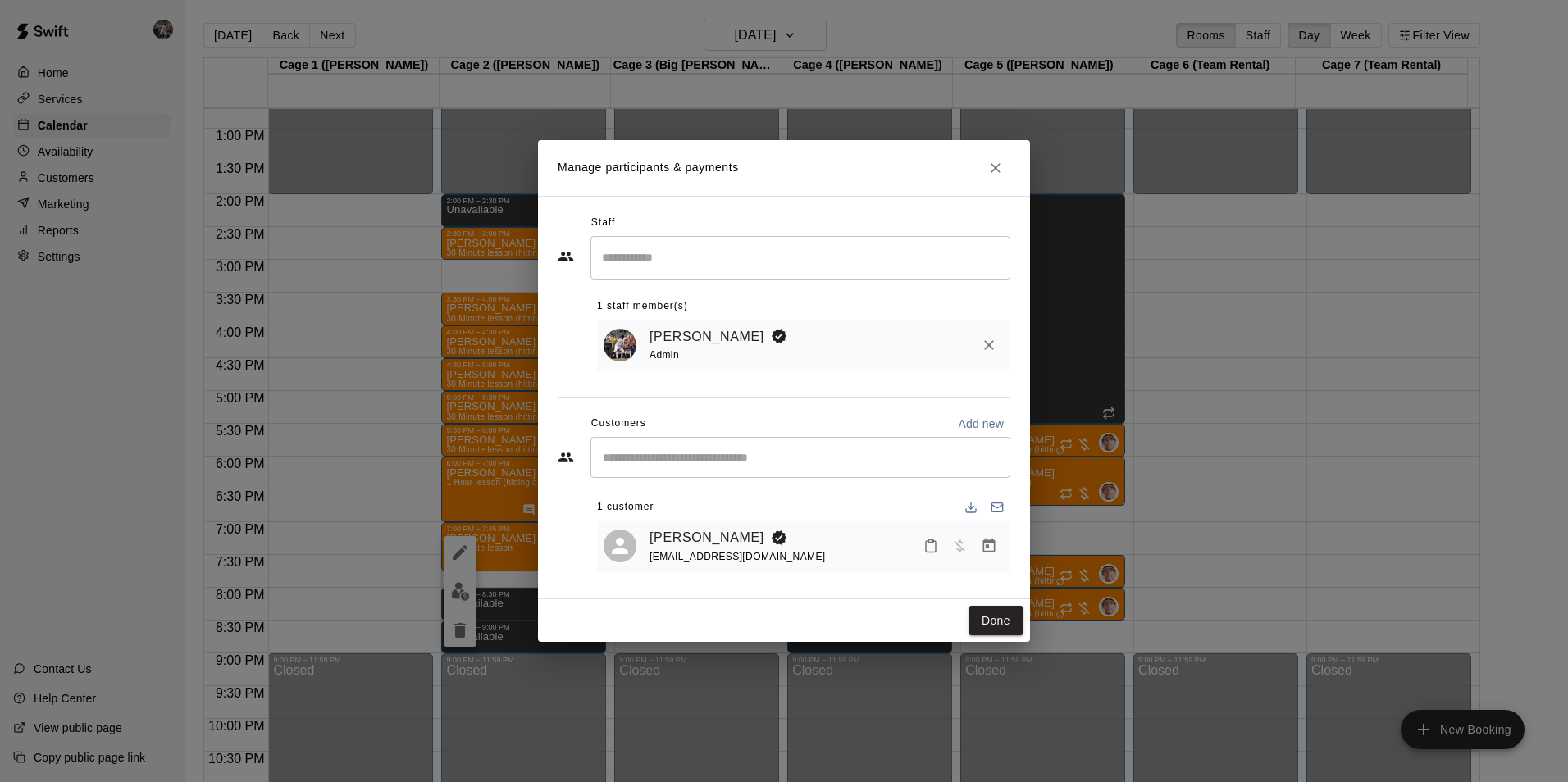
click at [995, 154] on button "Close" at bounding box center [995, 168] width 29 height 29
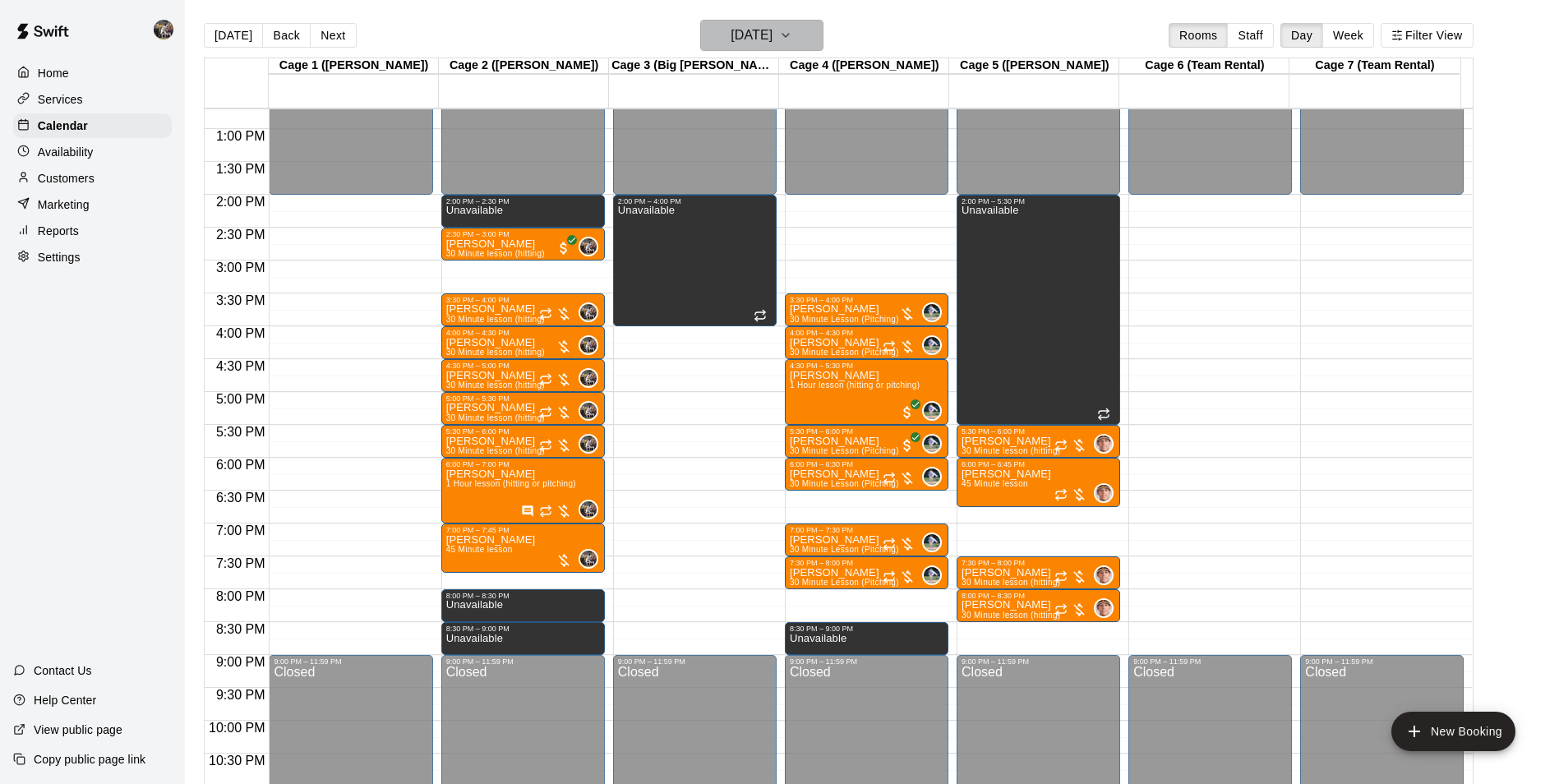
click at [717, 22] on button "[DATE]" at bounding box center [762, 35] width 123 height 31
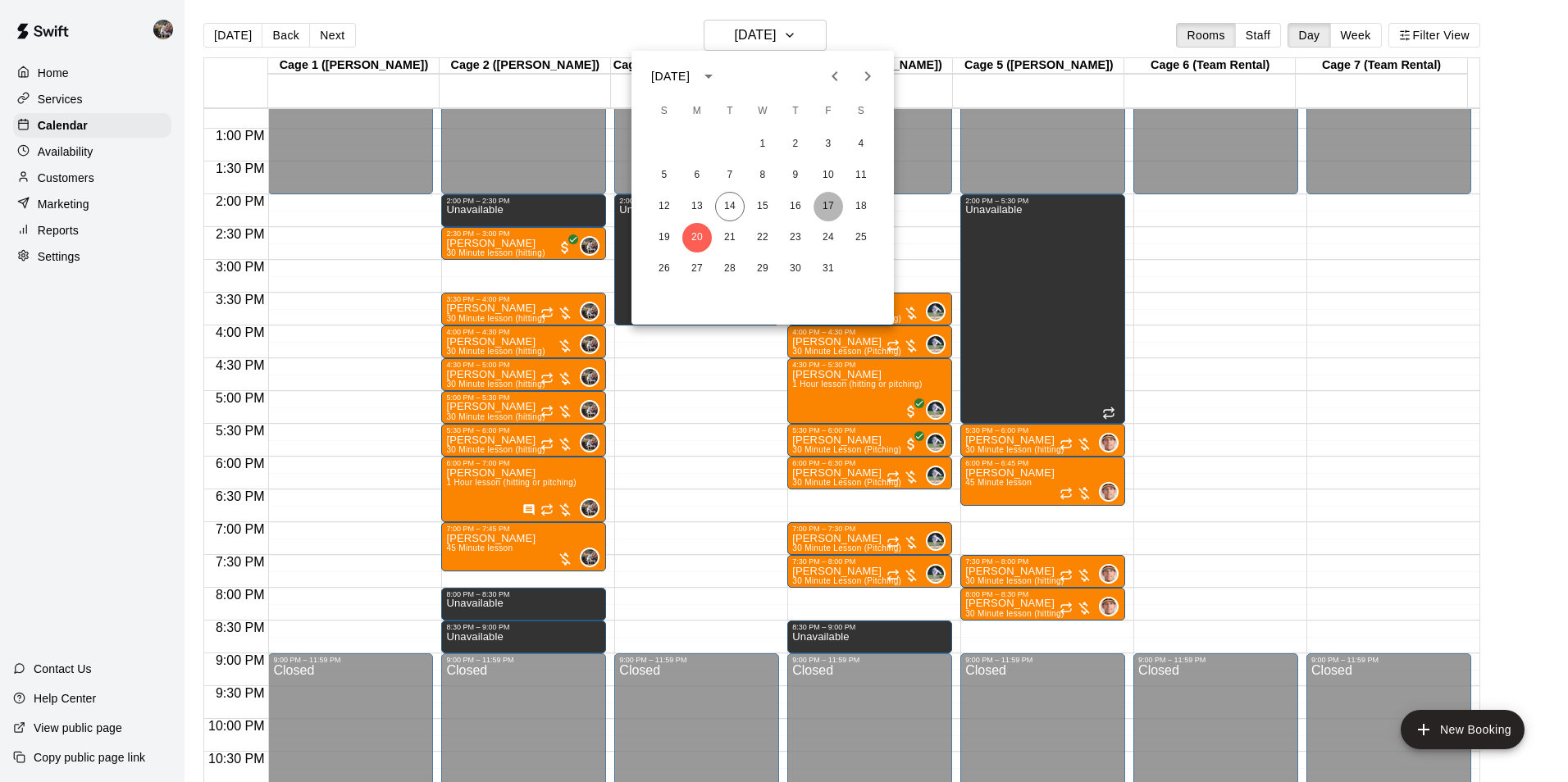
click at [824, 199] on button "17" at bounding box center [828, 207] width 29 height 29
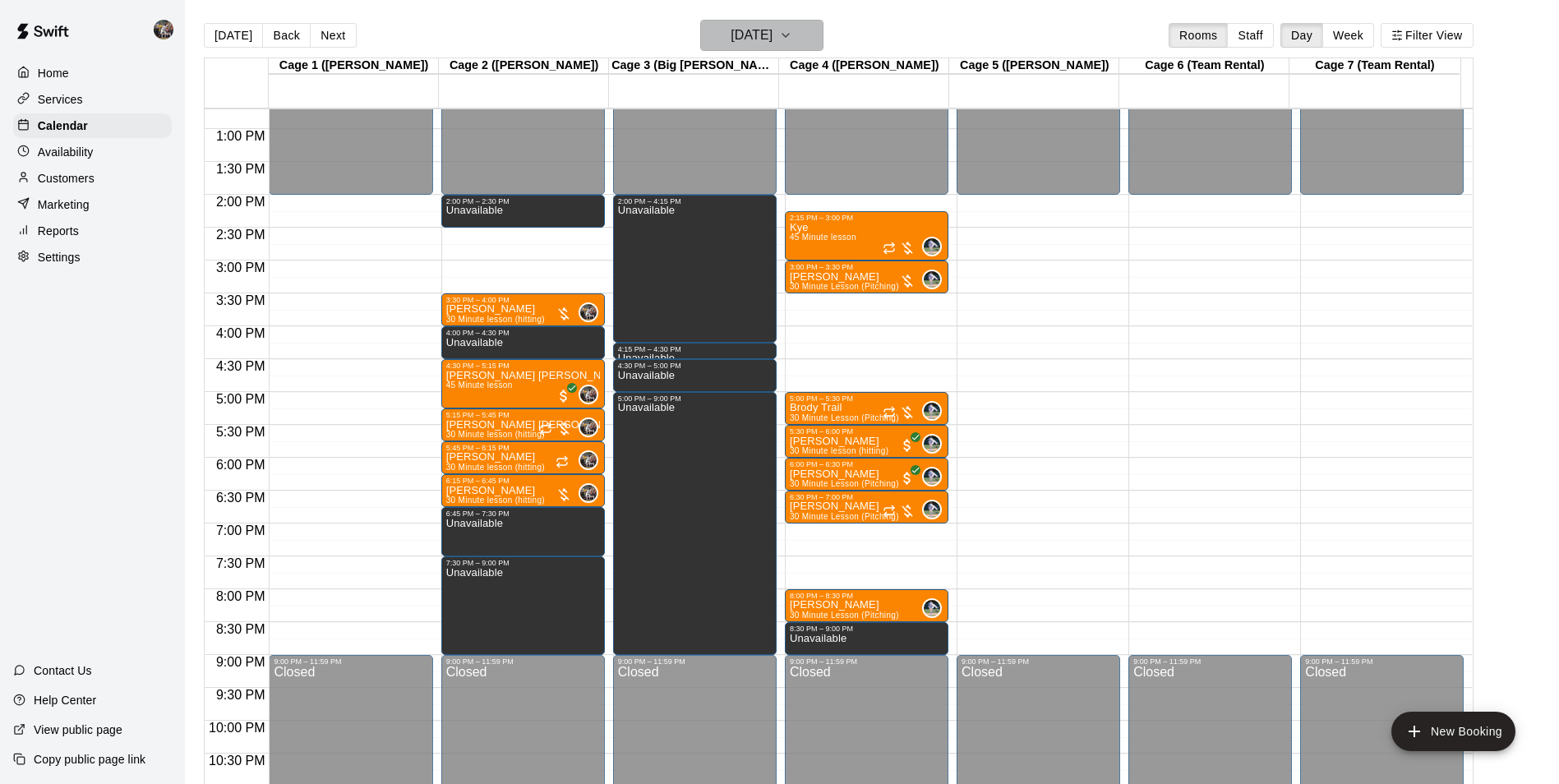
click at [714, 24] on button "[DATE]" at bounding box center [762, 35] width 123 height 31
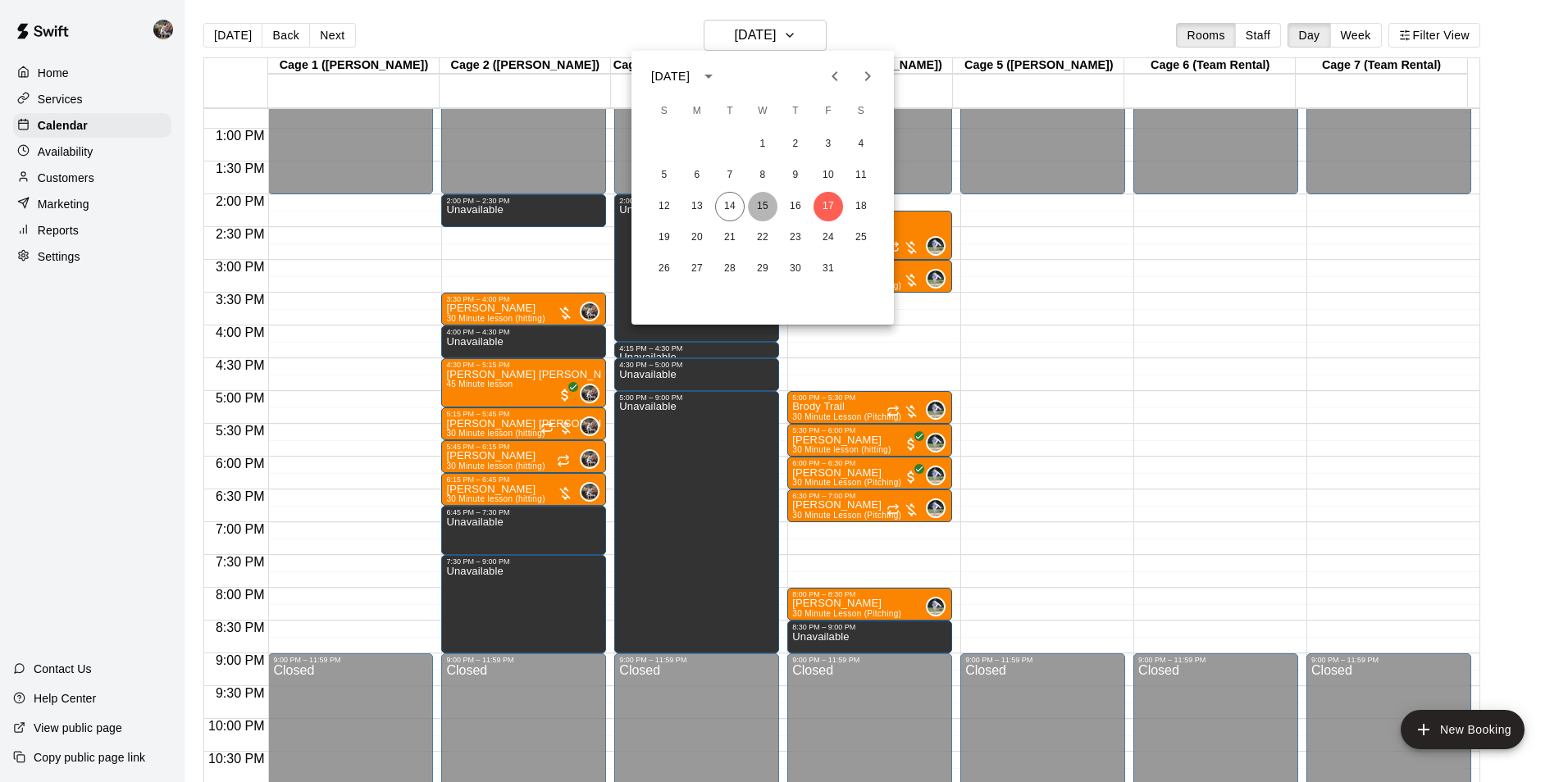
click at [767, 210] on button "15" at bounding box center [763, 207] width 29 height 29
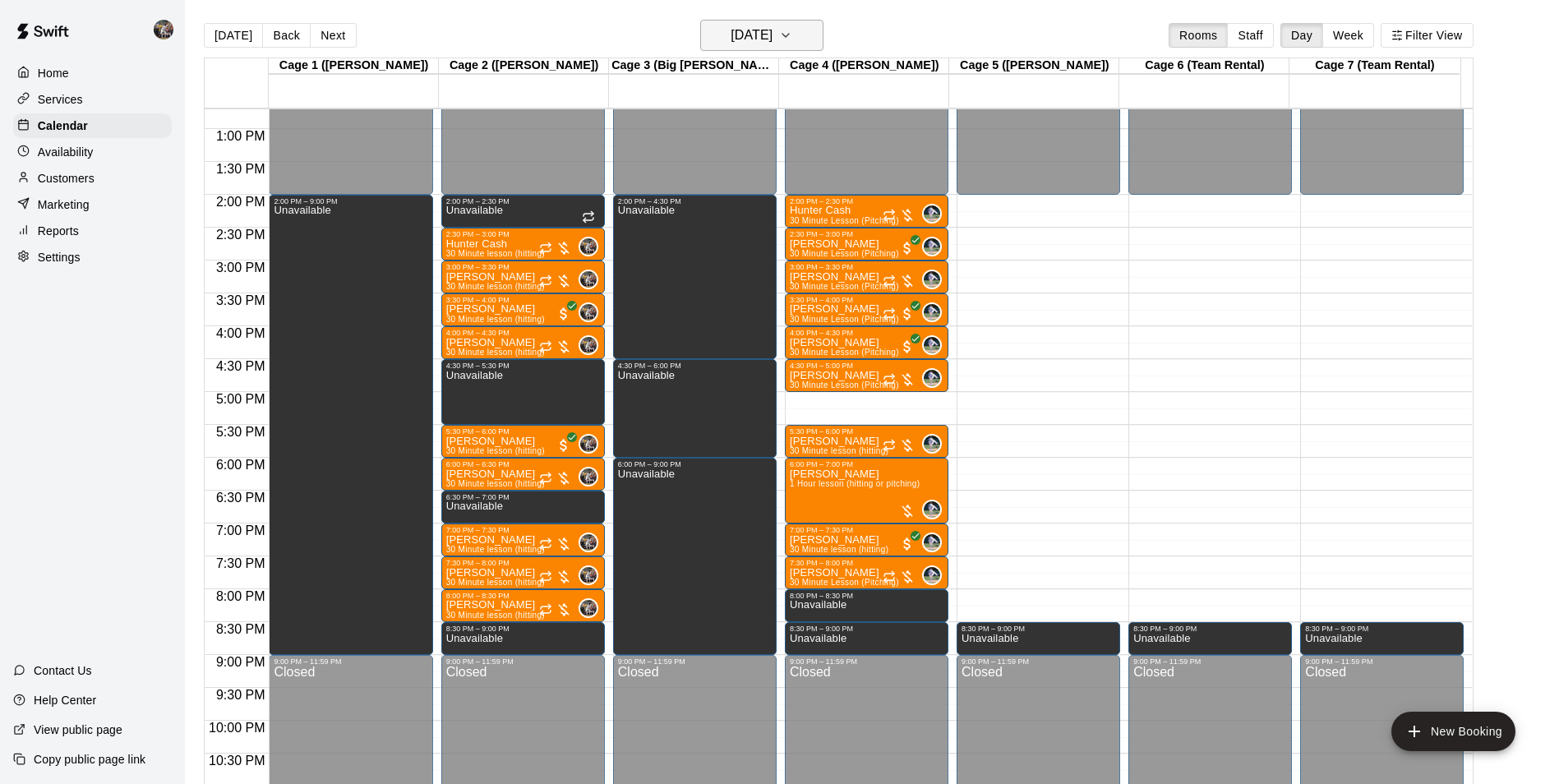
click at [741, 43] on h6 "[DATE]" at bounding box center [751, 35] width 41 height 23
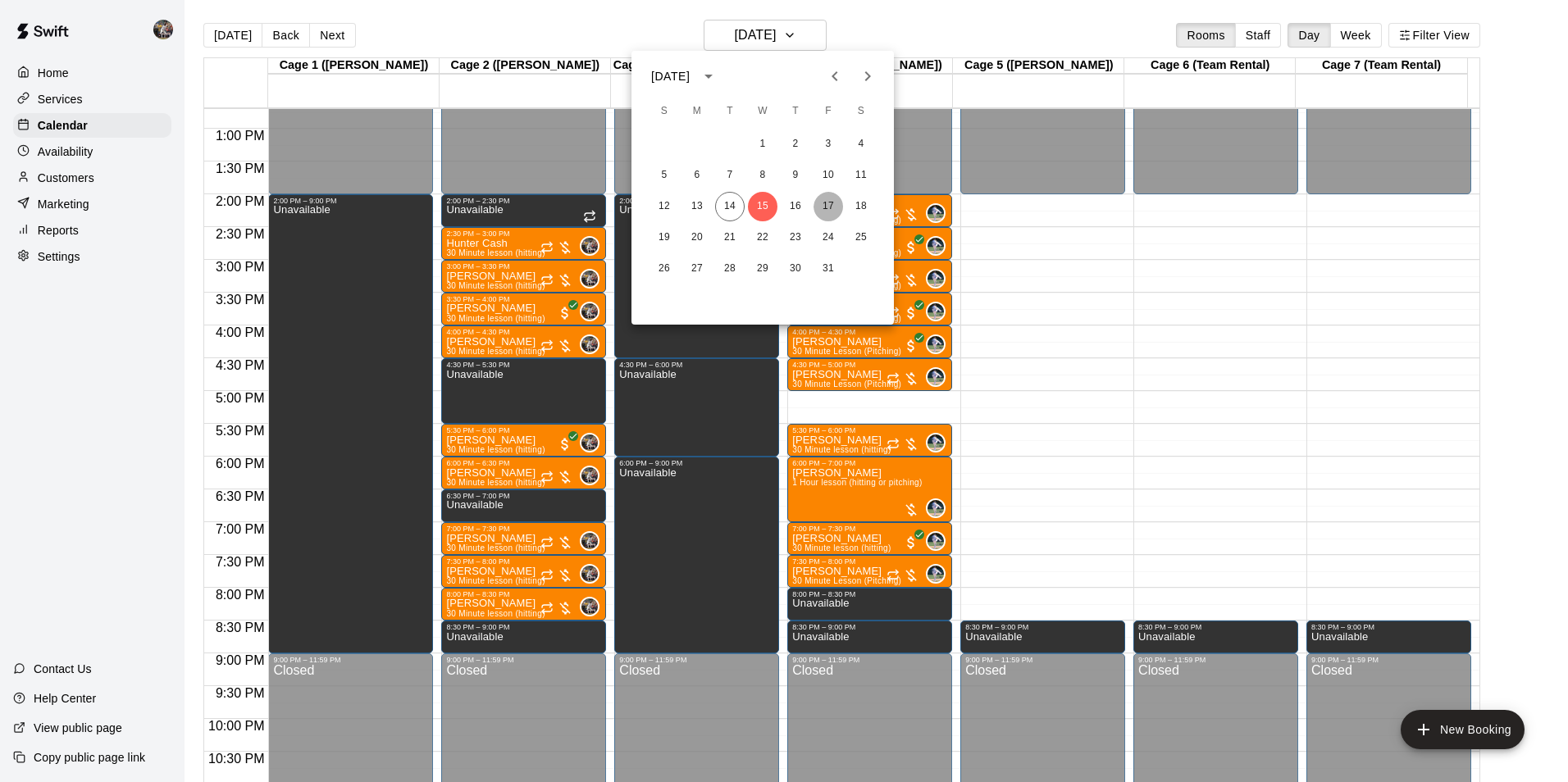
click at [821, 208] on button "17" at bounding box center [828, 207] width 29 height 29
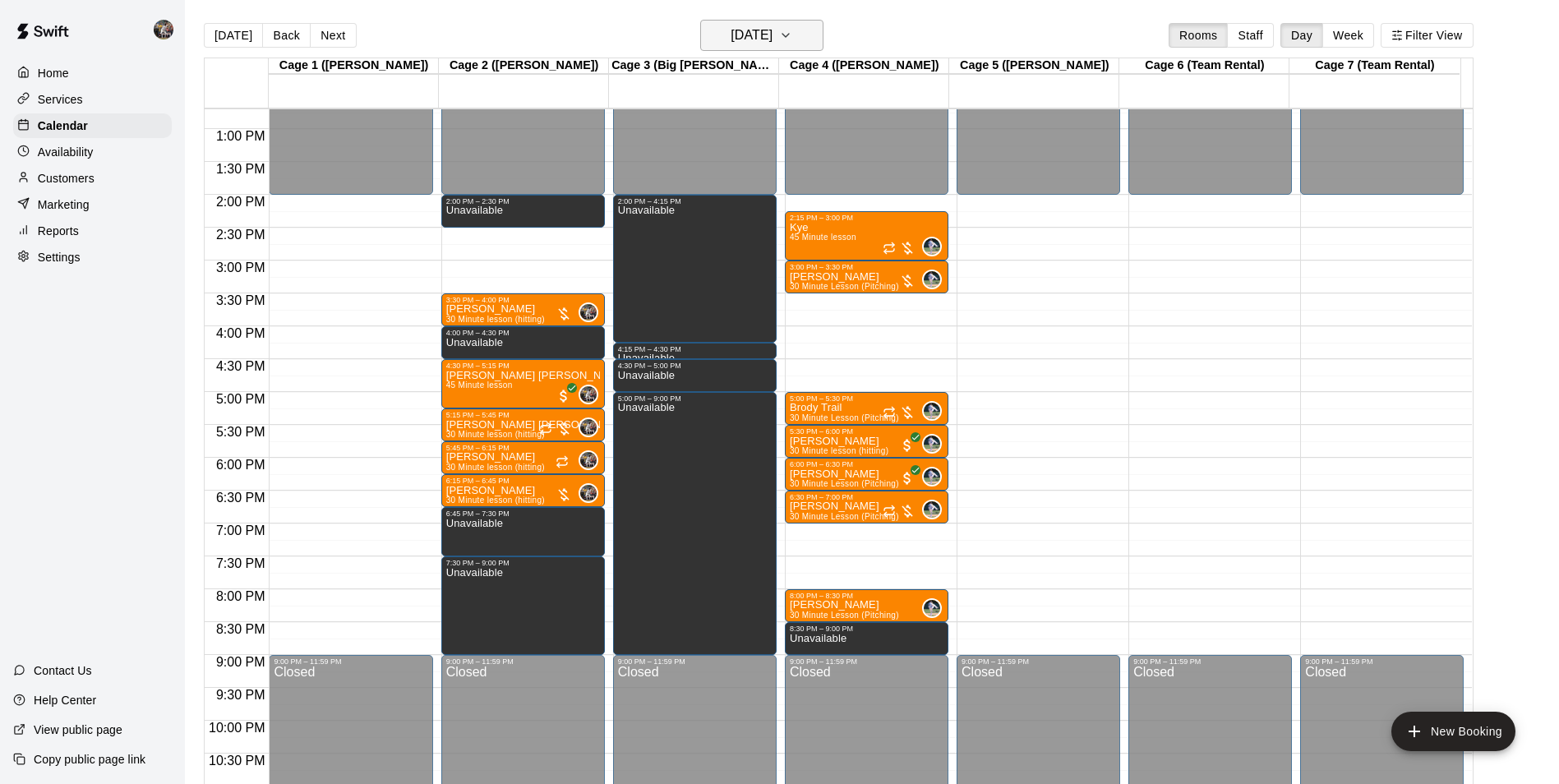
click at [731, 41] on h6 "[DATE]" at bounding box center [751, 35] width 41 height 23
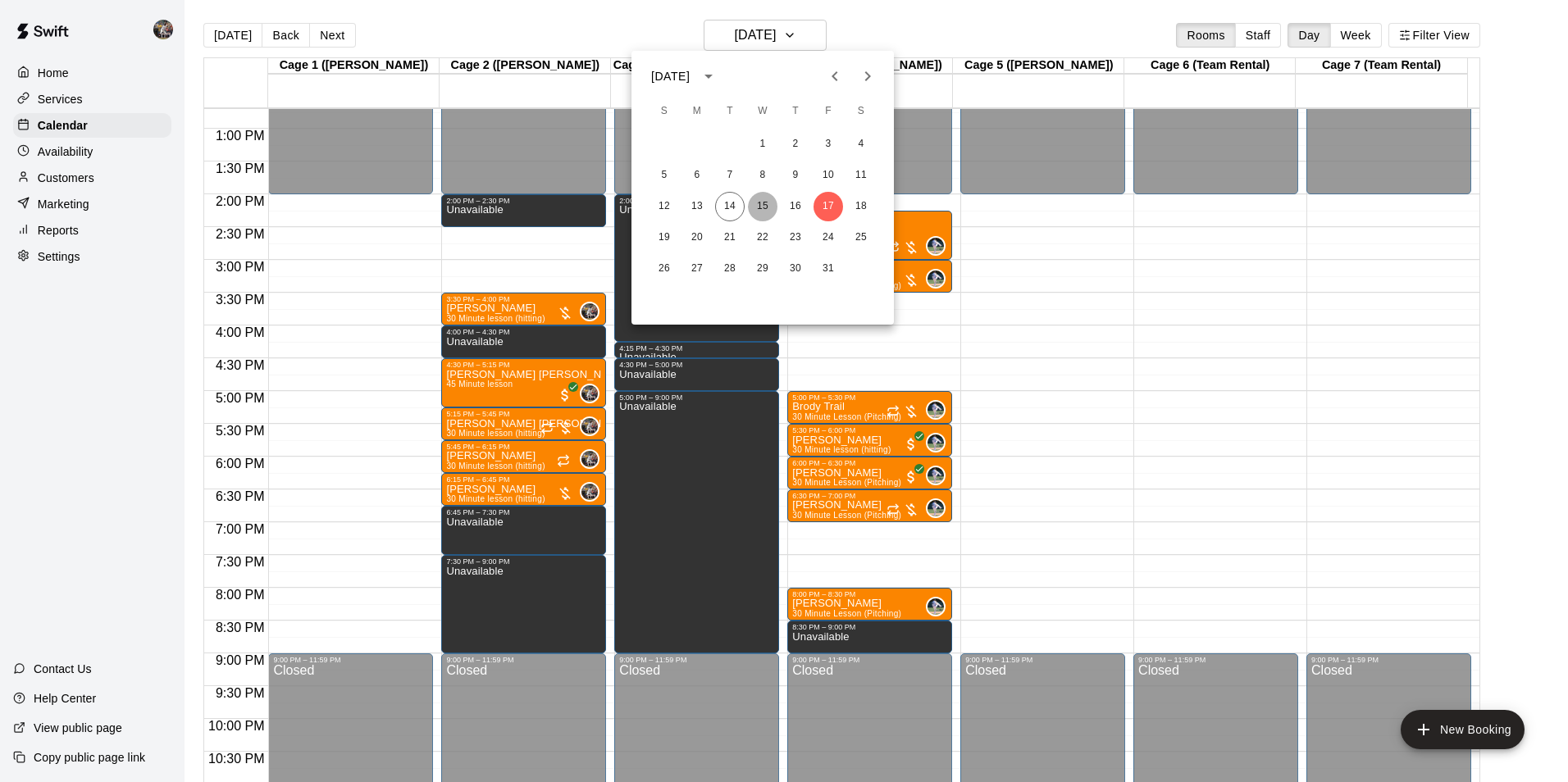
click at [767, 216] on button "15" at bounding box center [763, 207] width 29 height 29
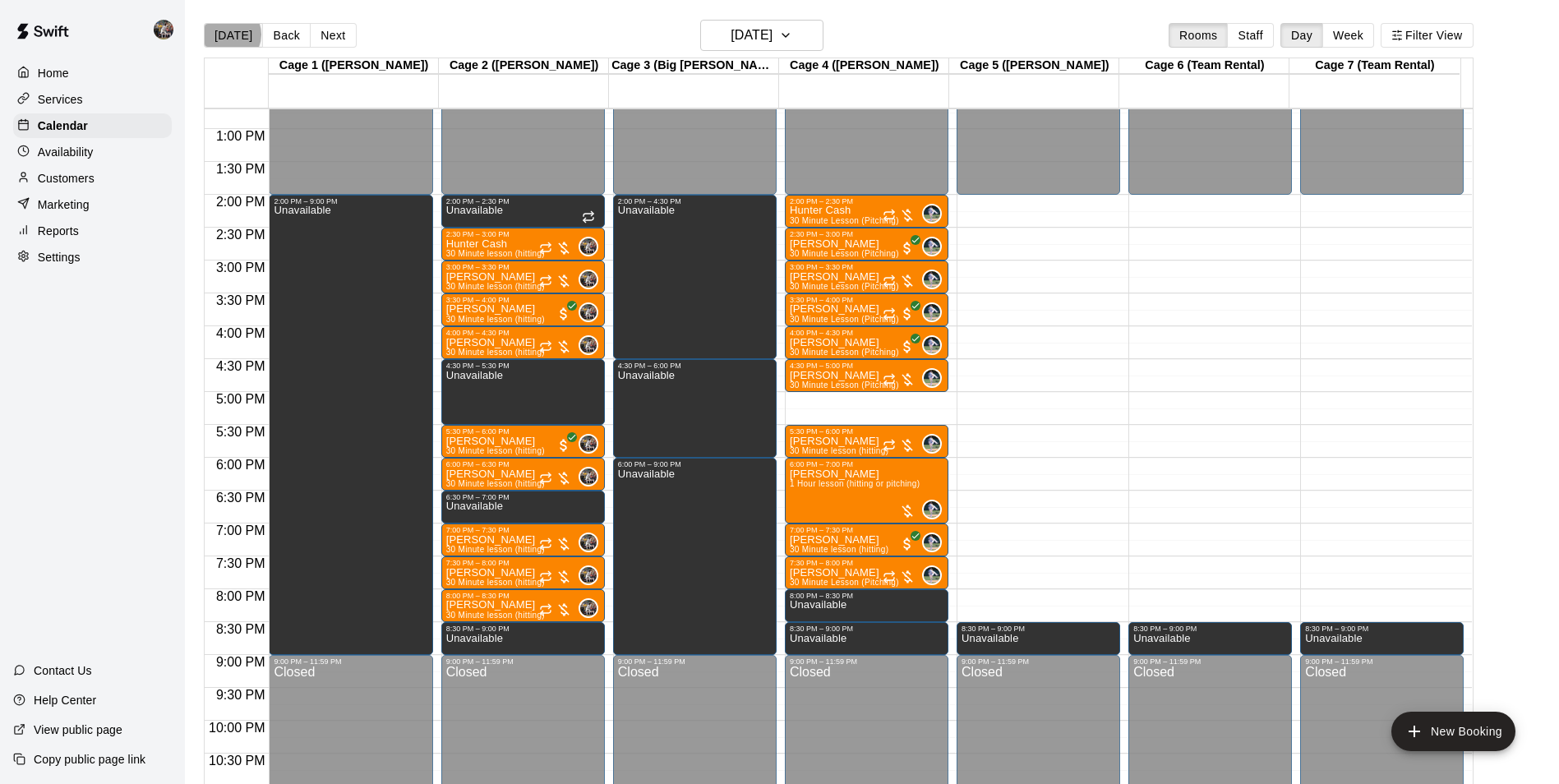
click at [228, 34] on button "[DATE]" at bounding box center [233, 35] width 59 height 25
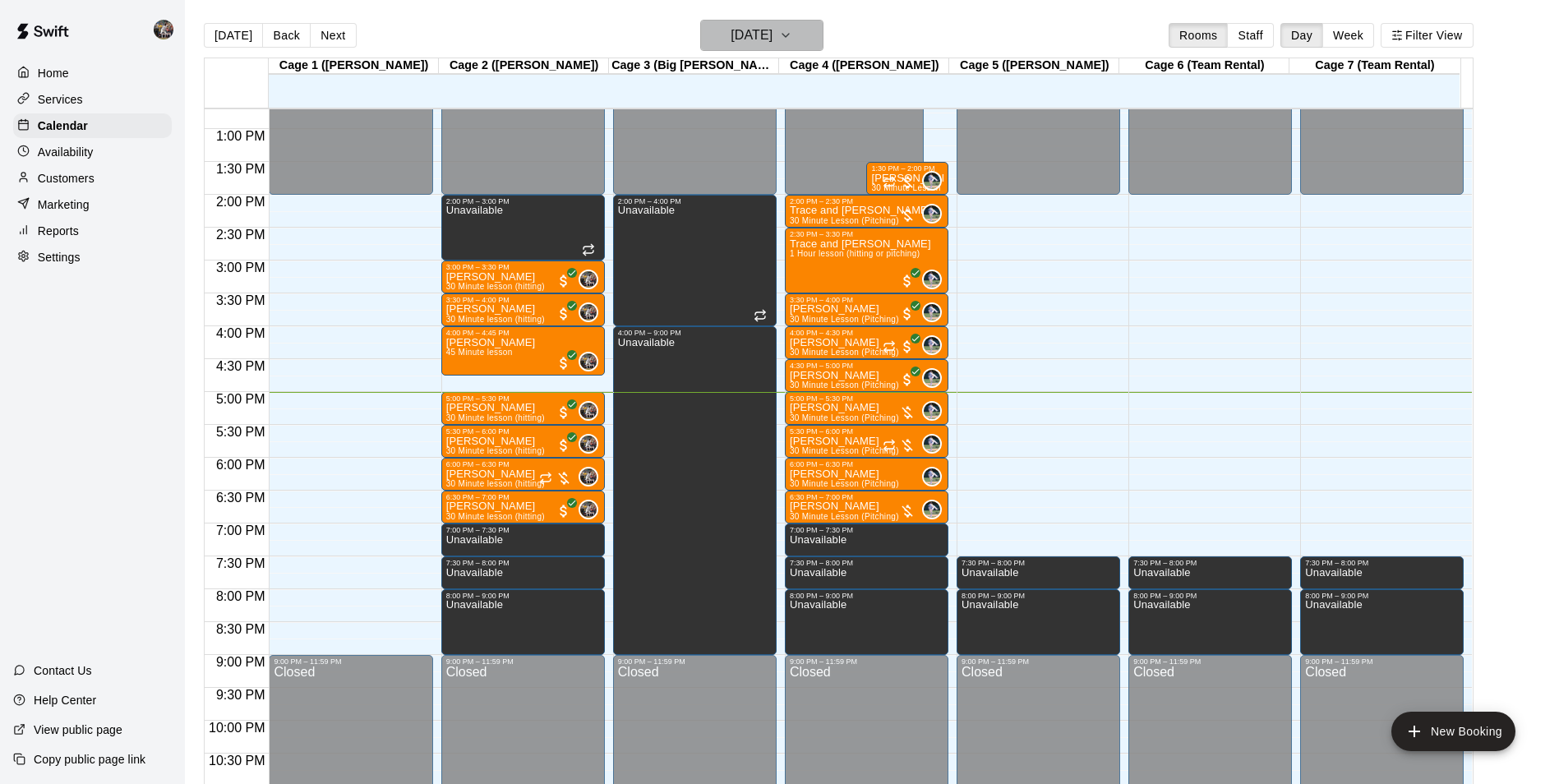
click at [732, 29] on h6 "[DATE]" at bounding box center [751, 35] width 41 height 23
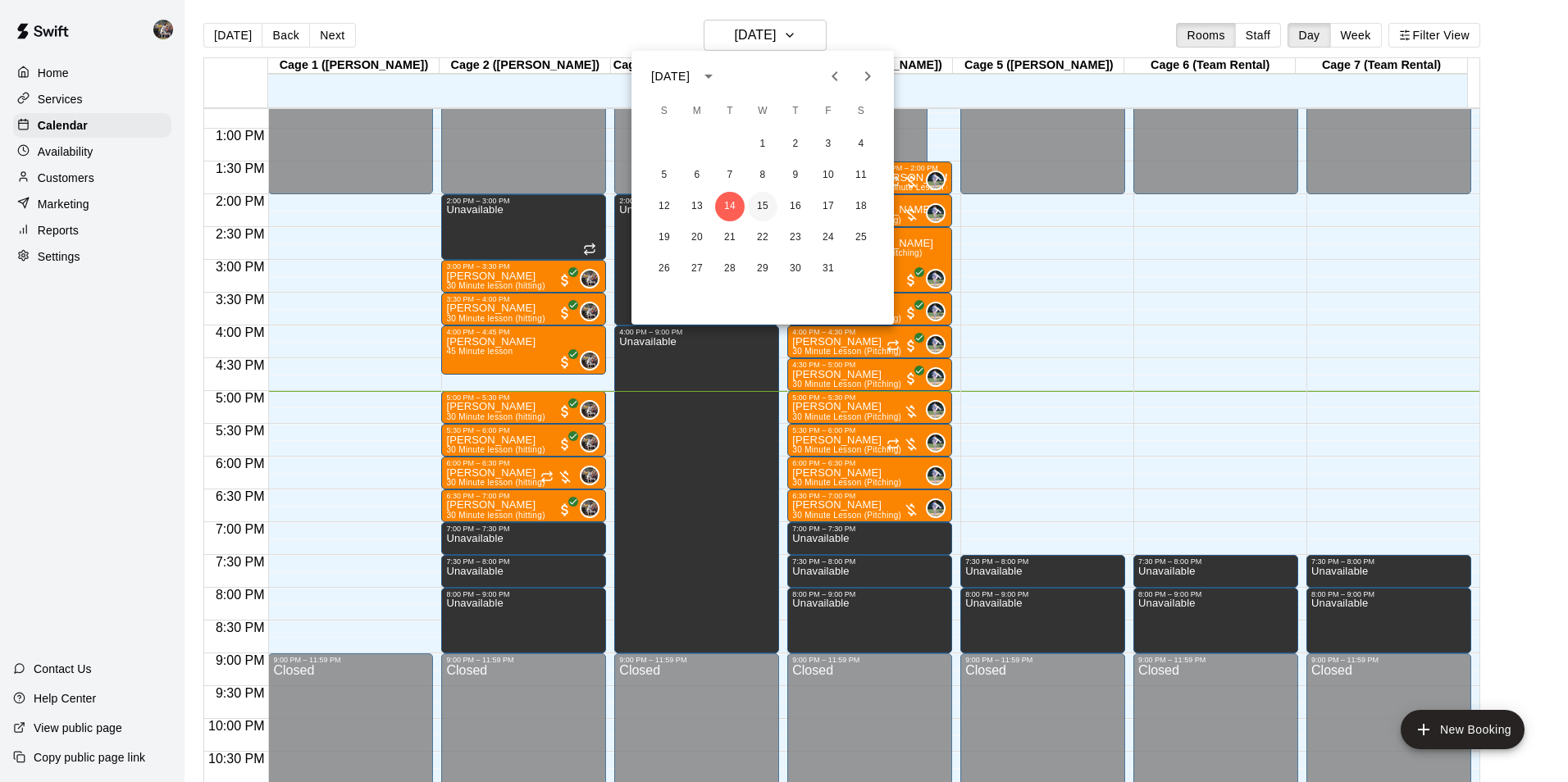
click at [765, 206] on button "15" at bounding box center [763, 207] width 29 height 29
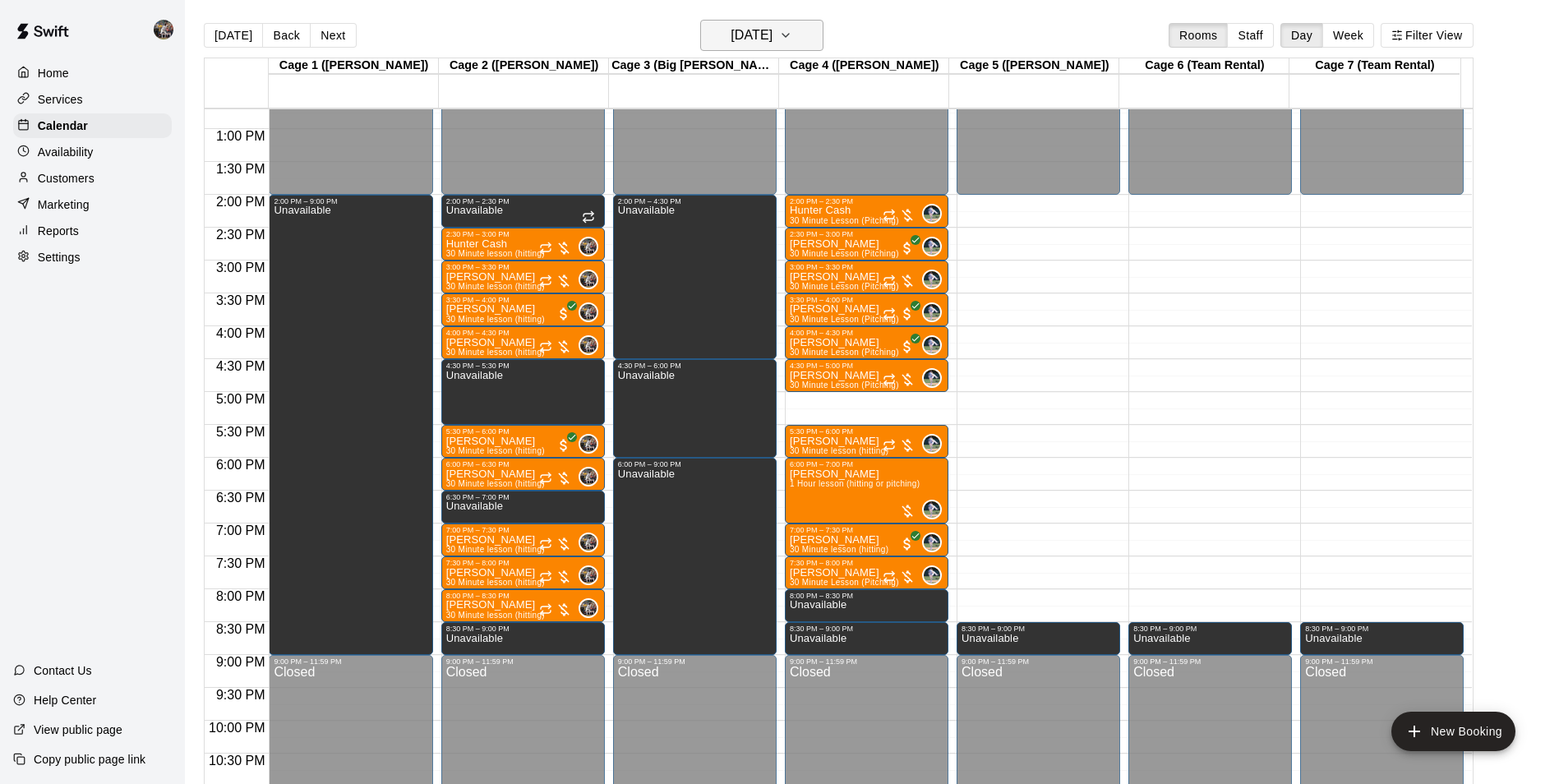
click at [754, 41] on h6 "[DATE]" at bounding box center [751, 35] width 41 height 23
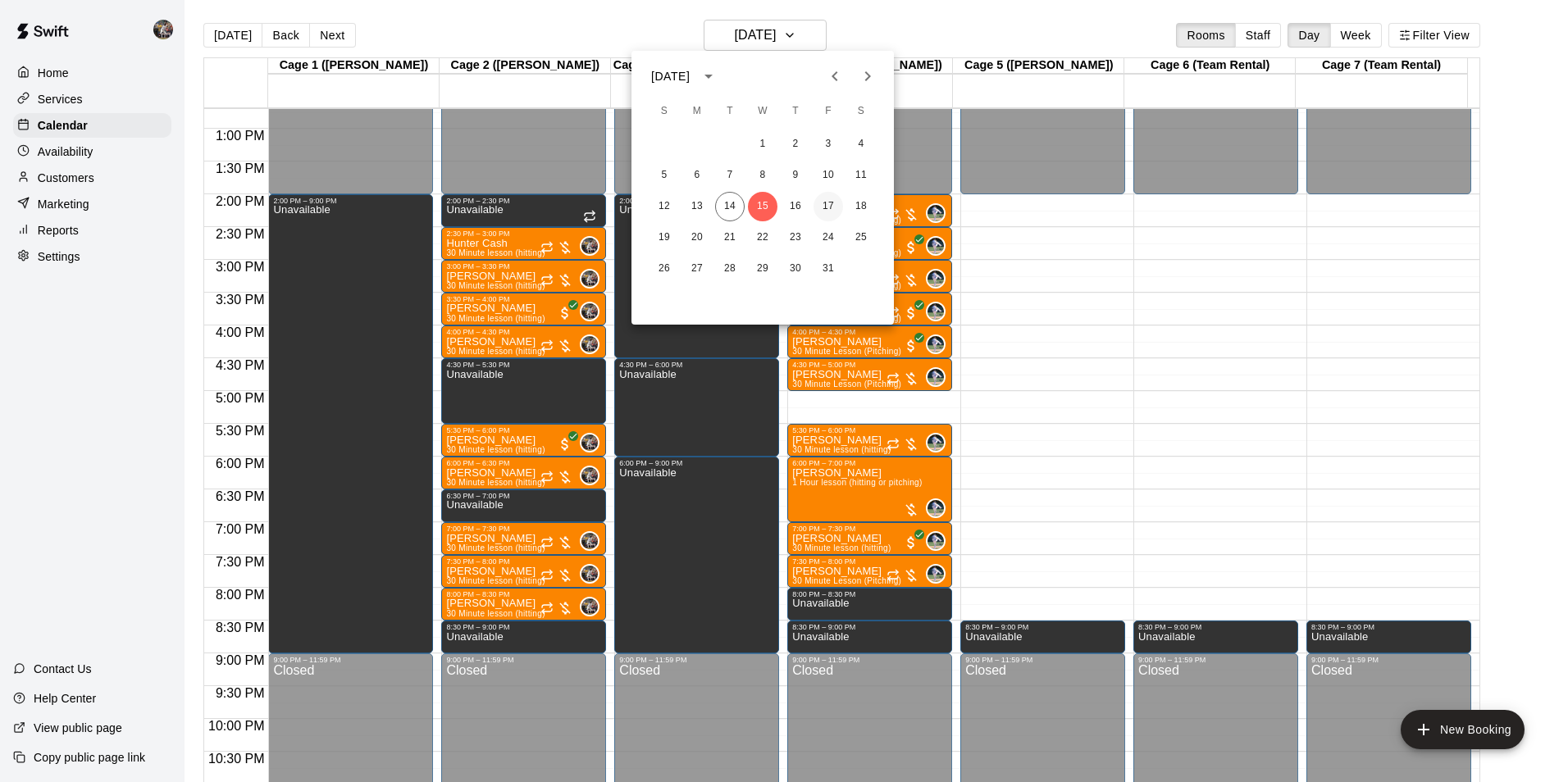
click at [829, 202] on button "17" at bounding box center [828, 207] width 29 height 29
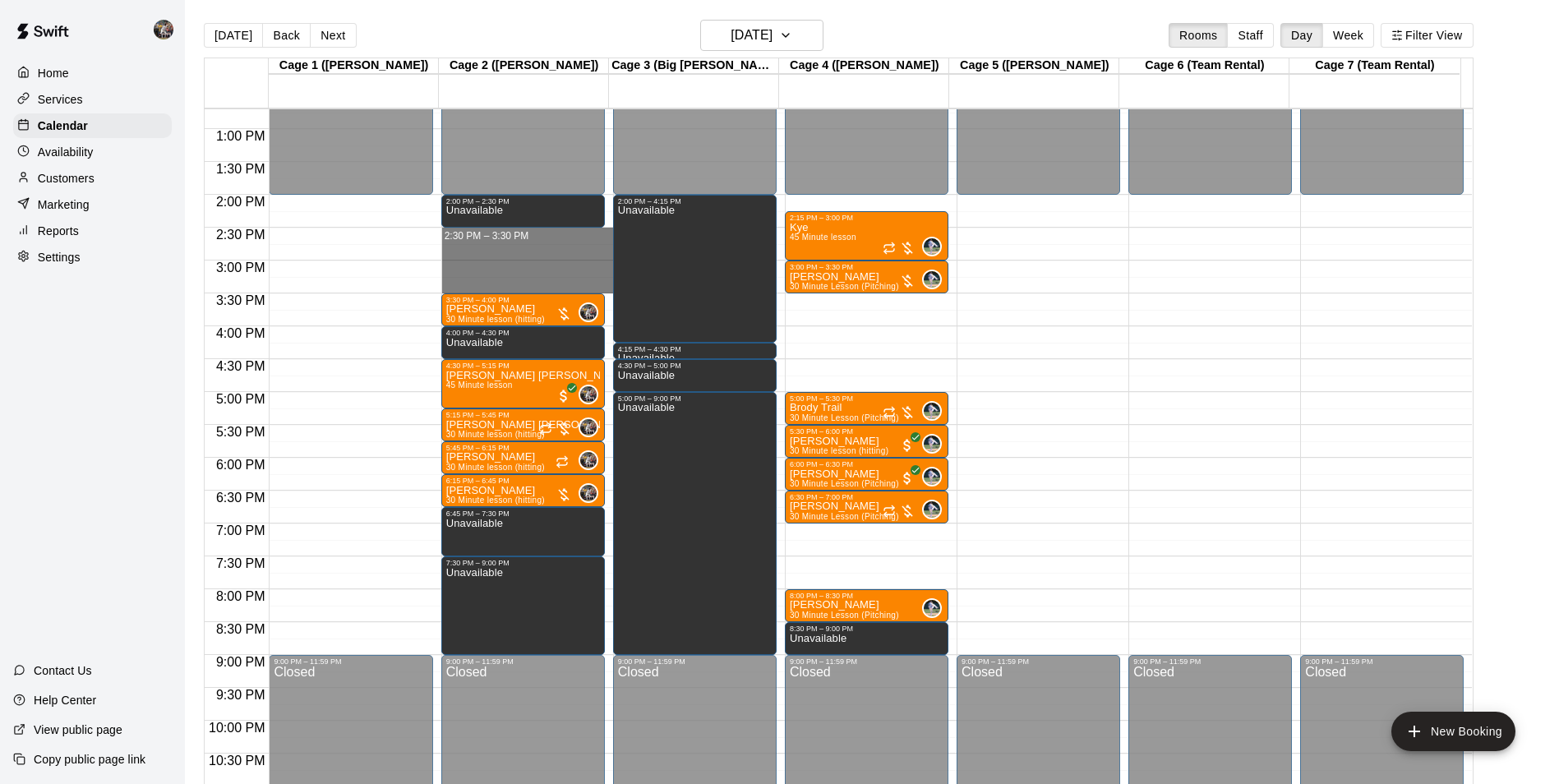
drag, startPoint x: 507, startPoint y: 232, endPoint x: 508, endPoint y: 280, distance: 48.0
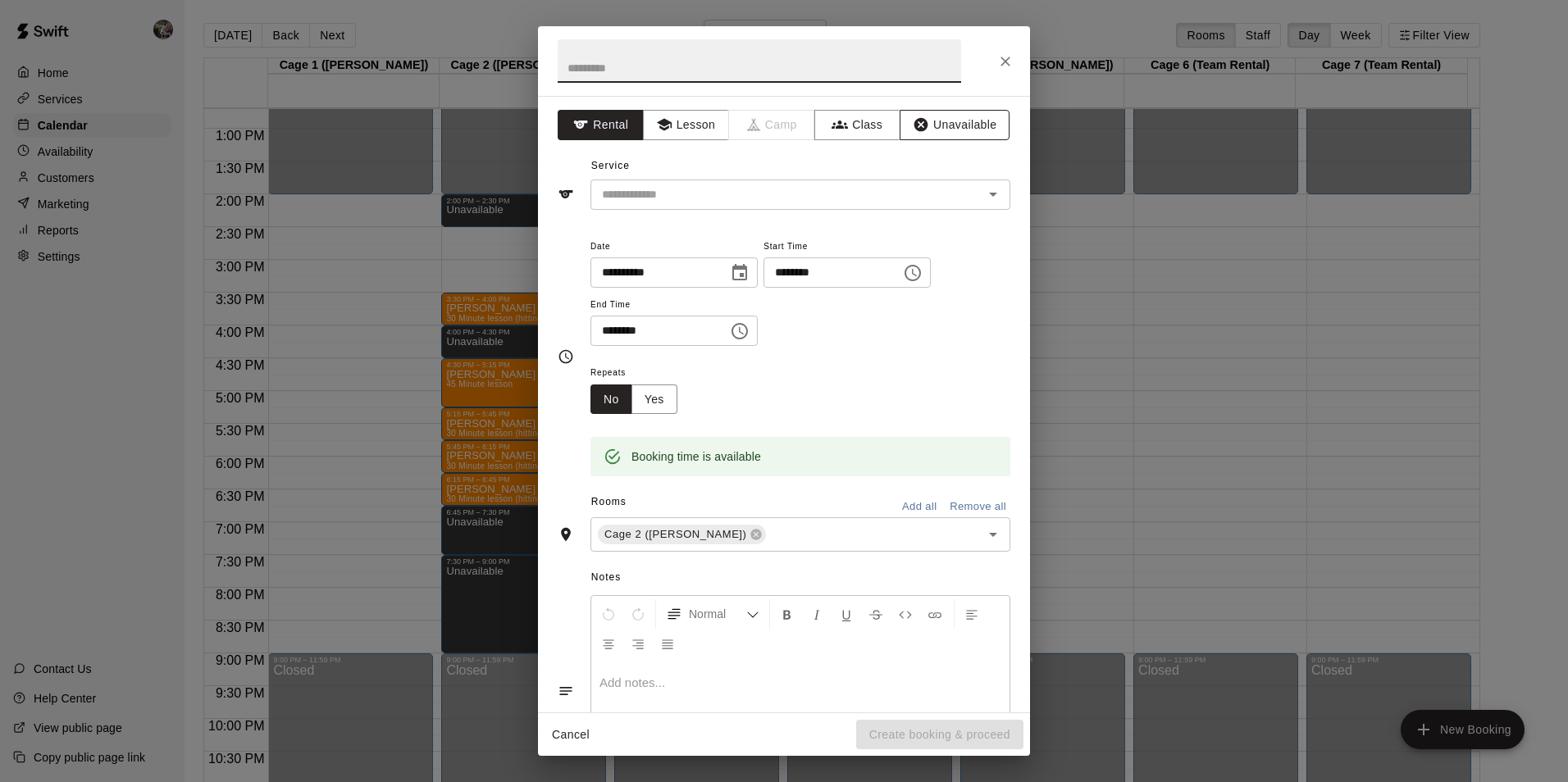
click at [956, 115] on button "Unavailable" at bounding box center [955, 125] width 110 height 30
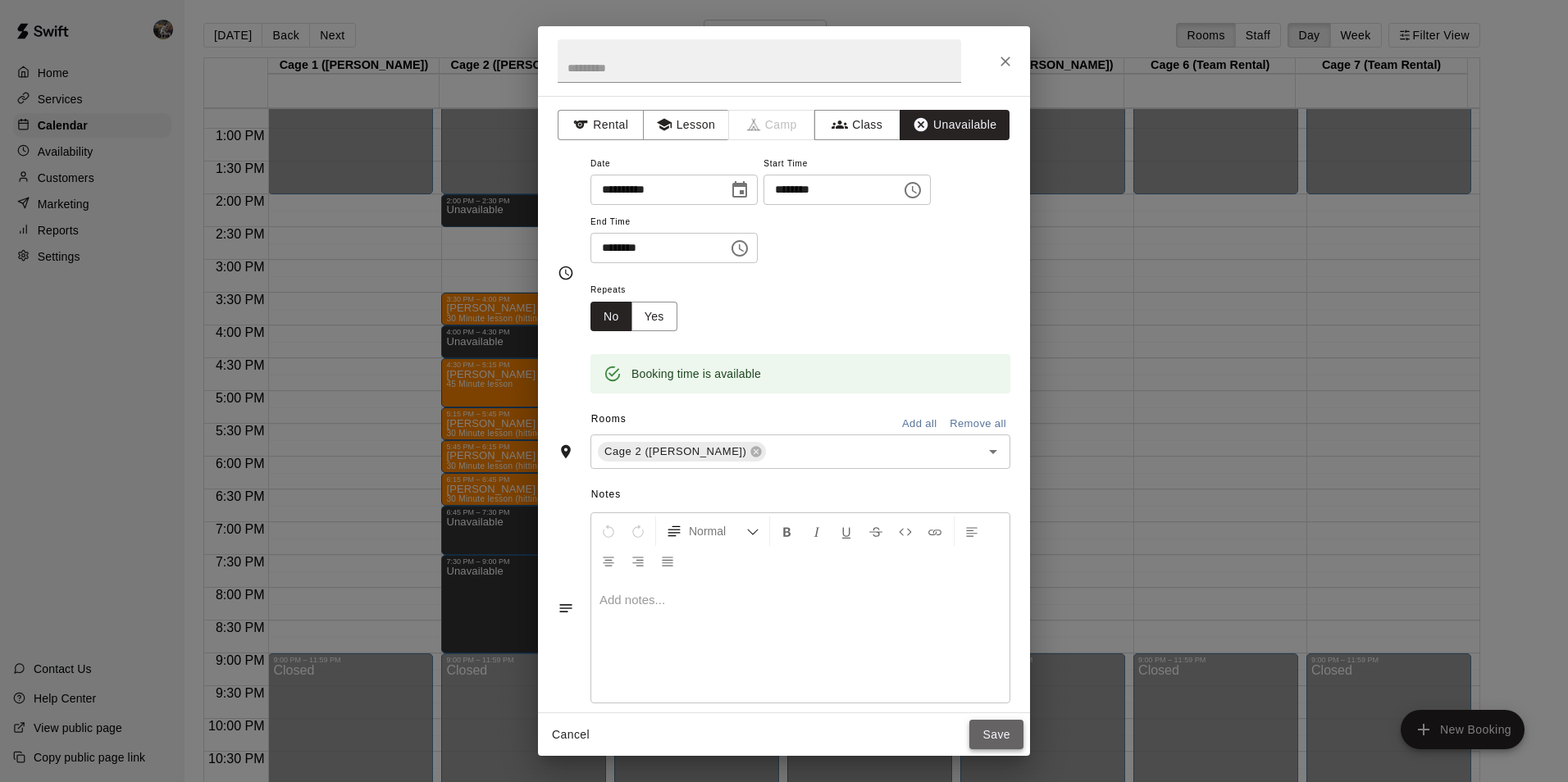
click at [1010, 720] on button "Save" at bounding box center [995, 734] width 54 height 30
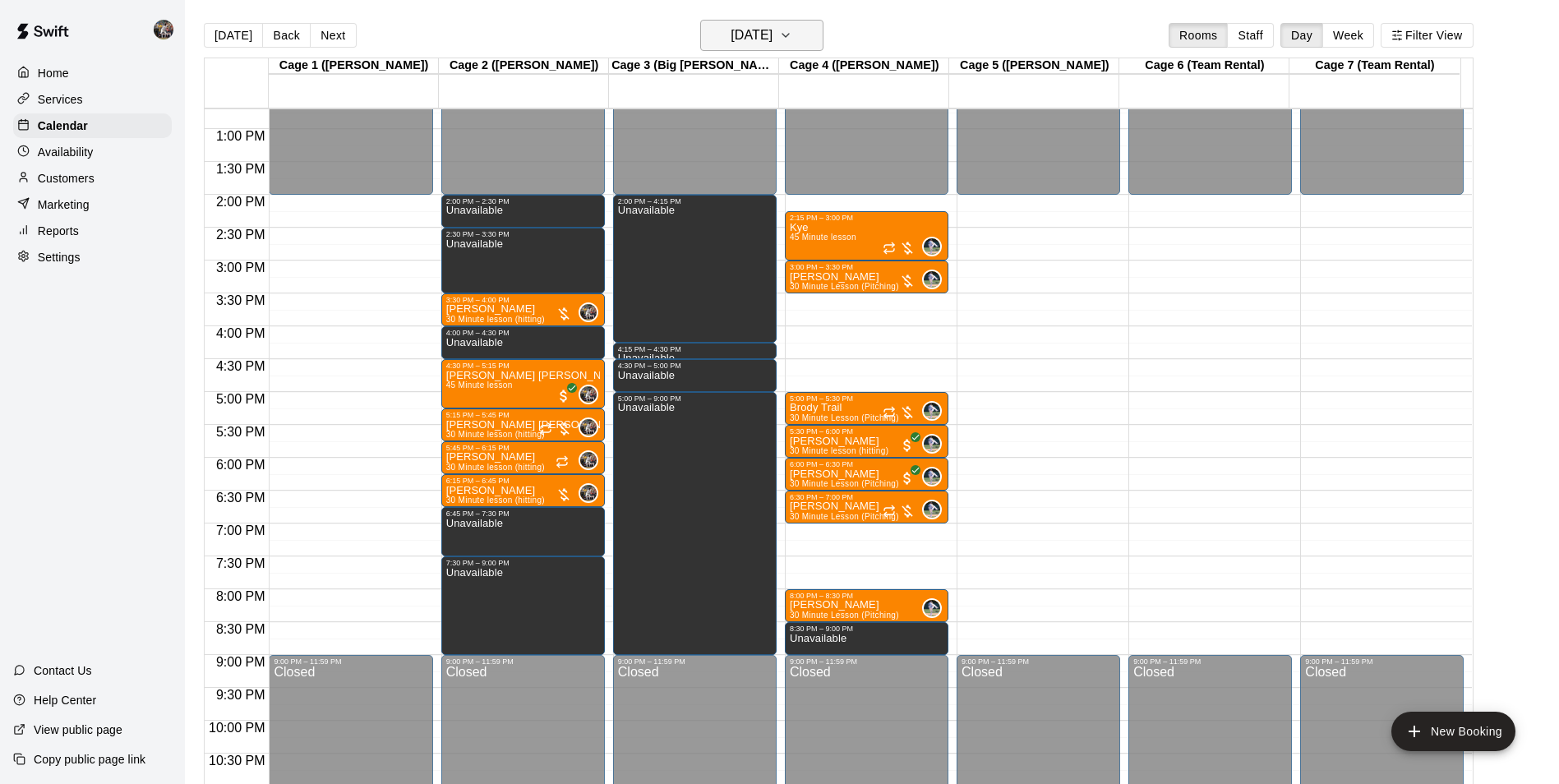
click at [757, 22] on button "[DATE]" at bounding box center [762, 35] width 123 height 31
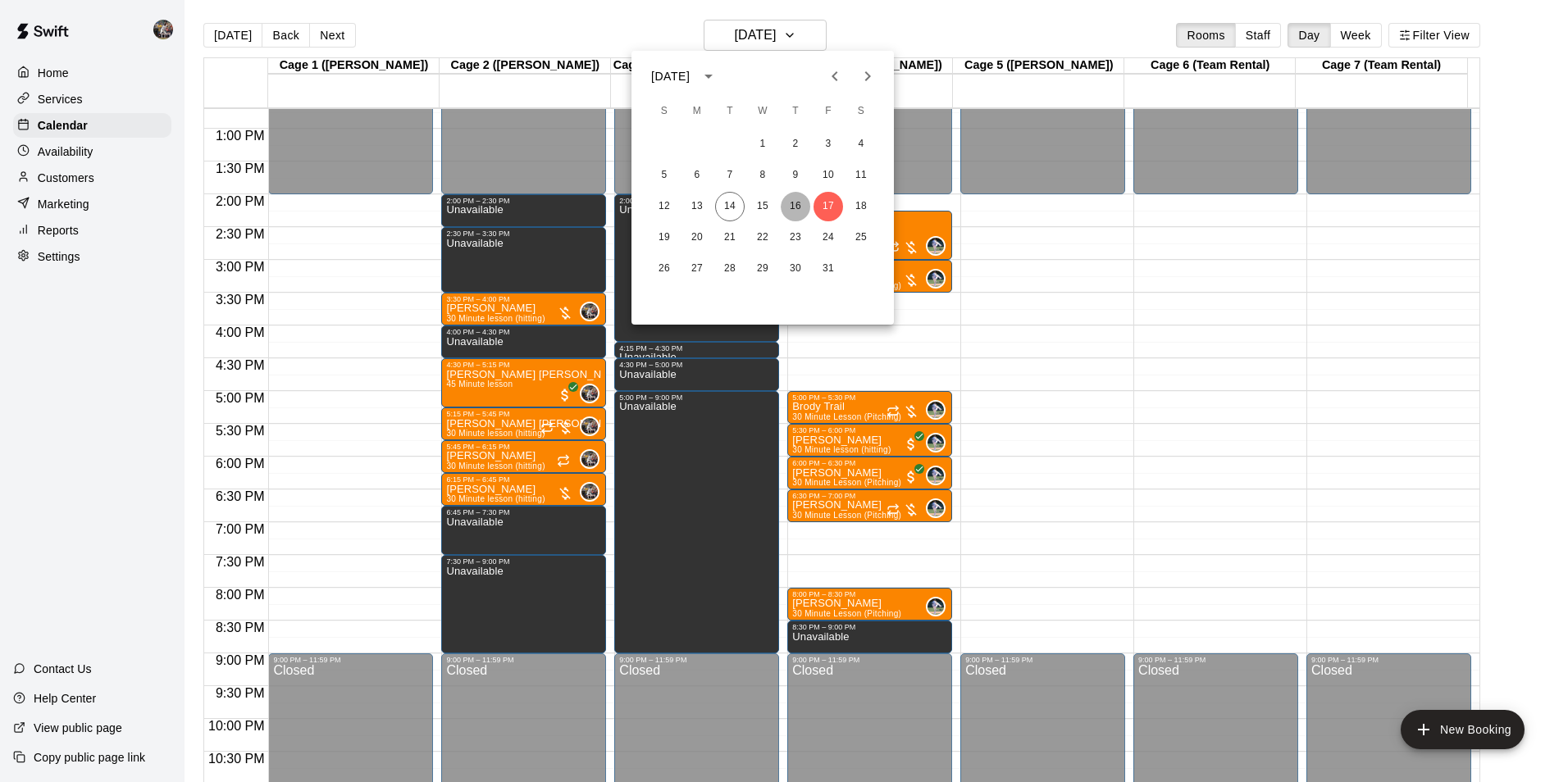
click at [786, 204] on button "16" at bounding box center [795, 207] width 29 height 29
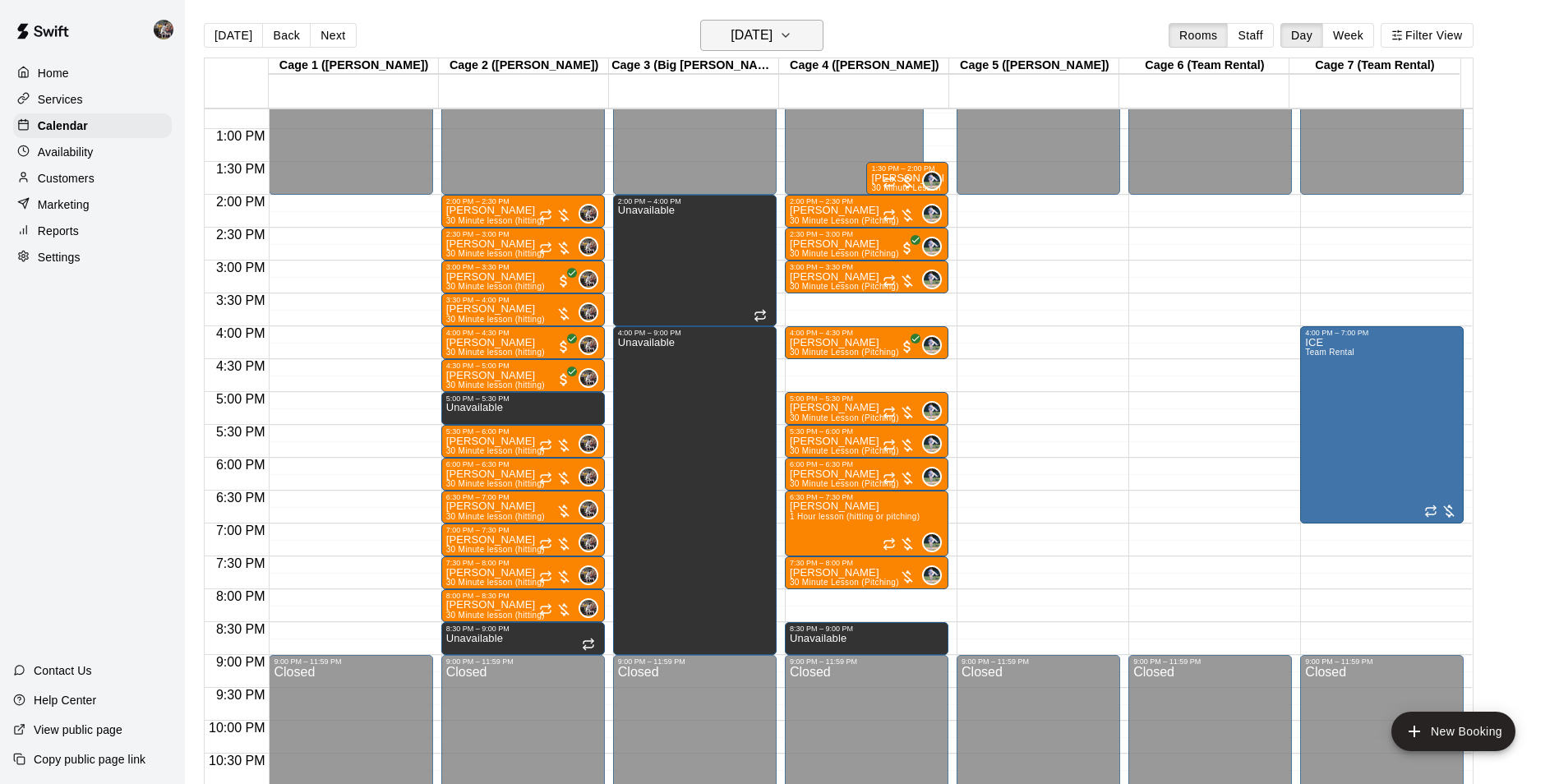
click at [773, 26] on h6 "[DATE]" at bounding box center [751, 35] width 41 height 23
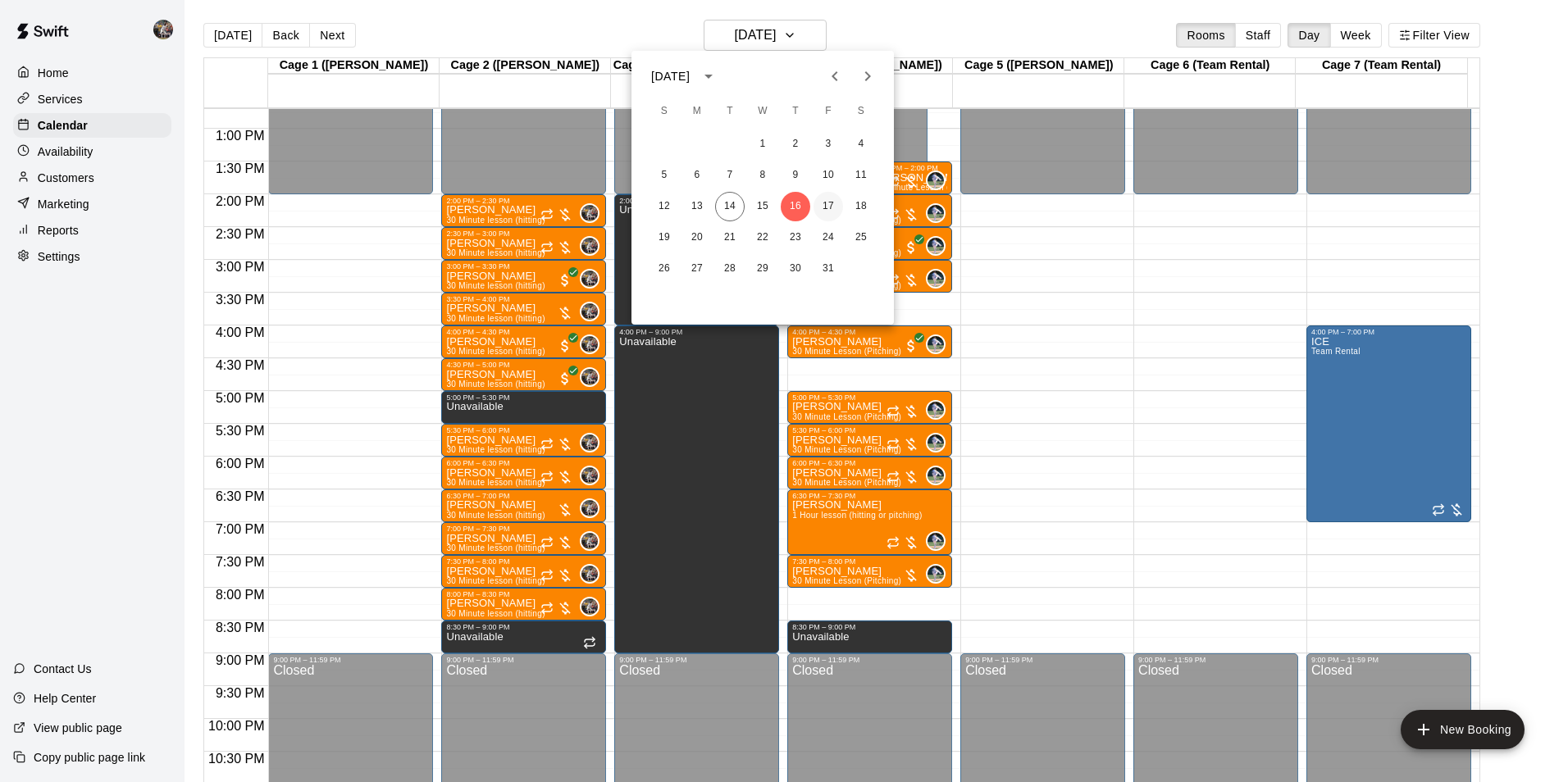
click at [834, 193] on button "17" at bounding box center [828, 207] width 29 height 29
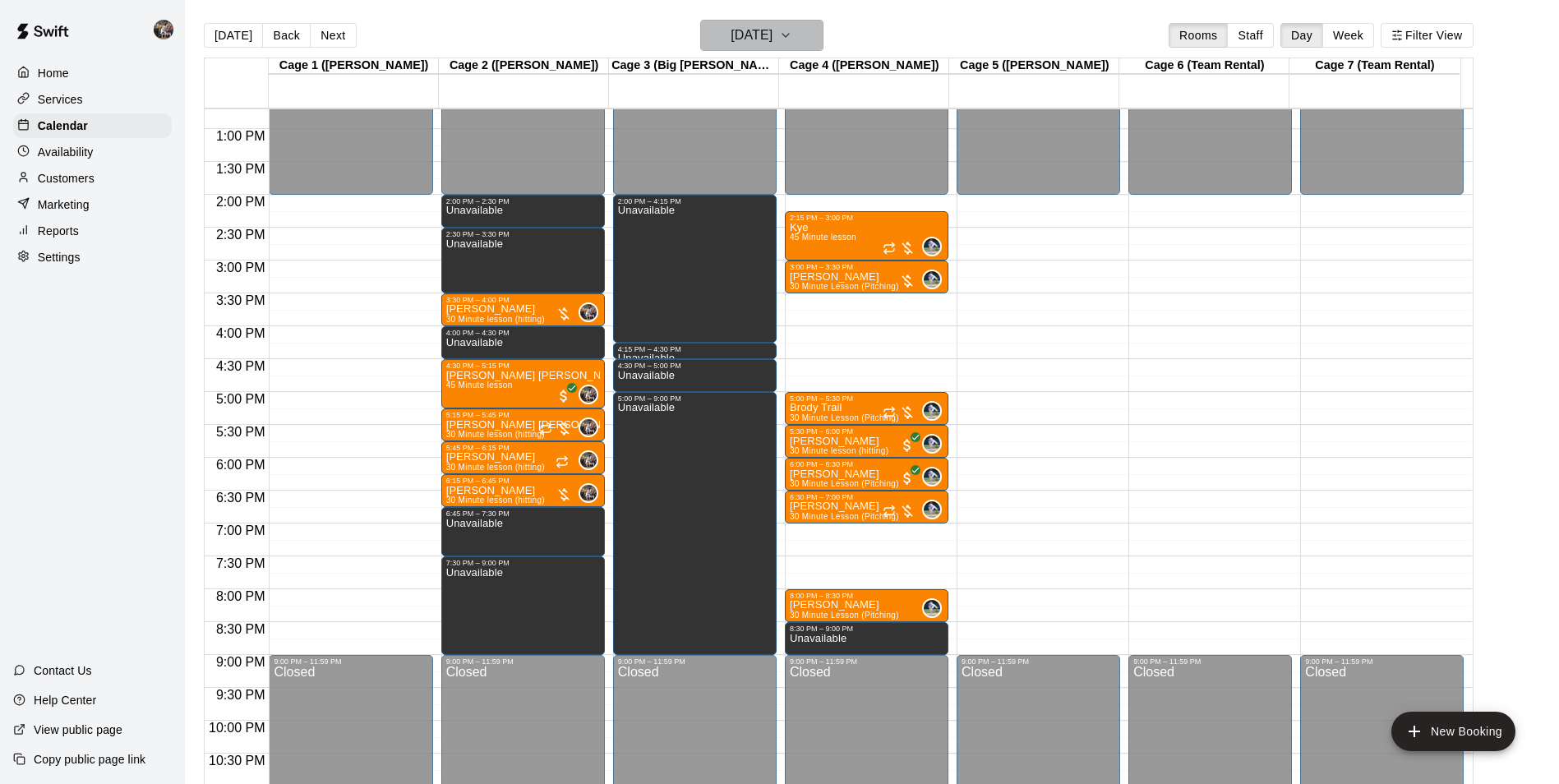
click at [733, 50] on button "[DATE]" at bounding box center [762, 35] width 123 height 31
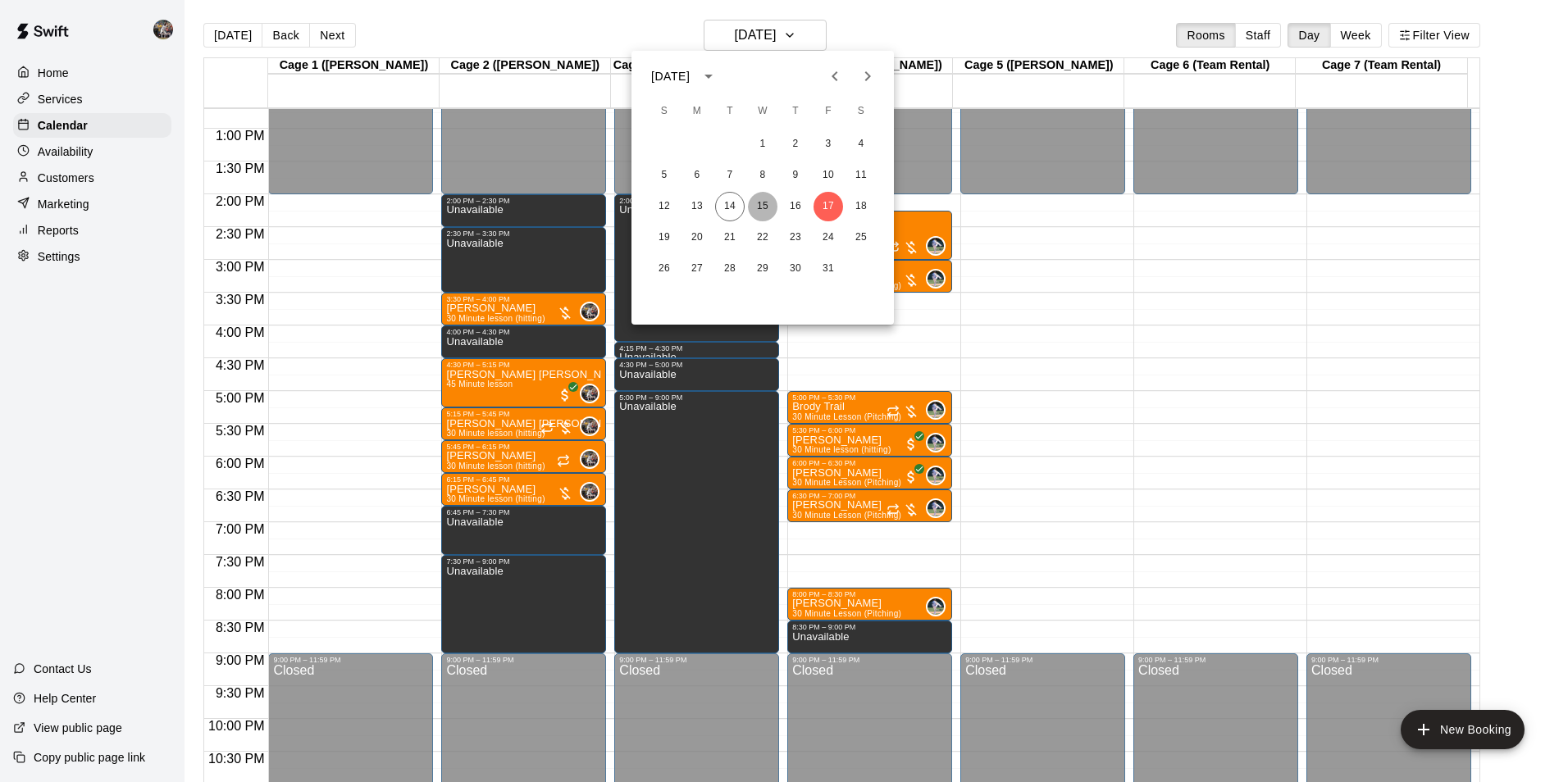
click at [751, 209] on button "15" at bounding box center [763, 207] width 29 height 29
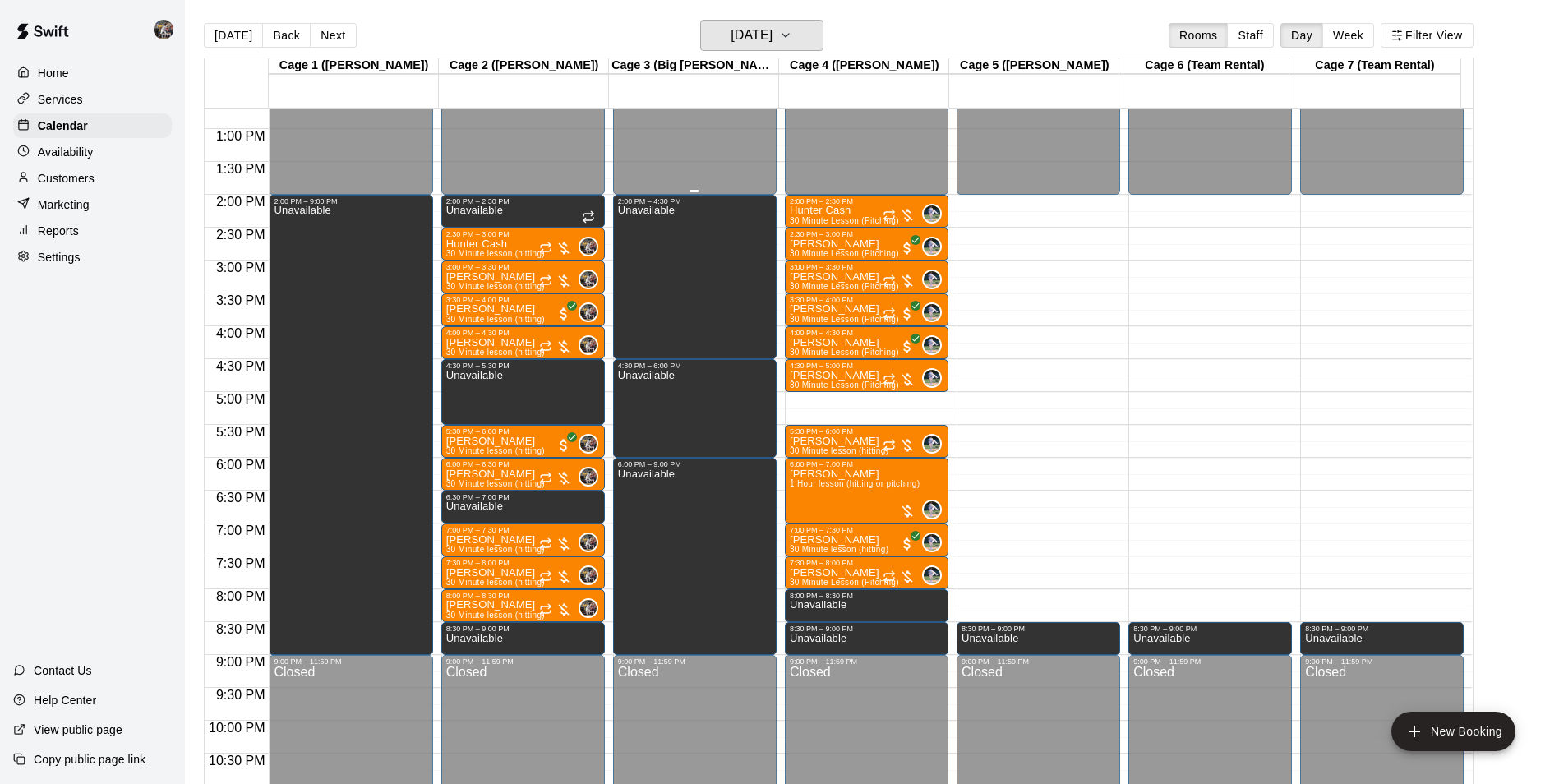
drag, startPoint x: 733, startPoint y: 38, endPoint x: 773, endPoint y: 170, distance: 137.9
click at [768, 111] on div "[DATE] Back [DATE][DATE] Rooms Staff Day Week Filter View Cage 1 ([PERSON_NAME]…" at bounding box center [838, 411] width 1270 height 784
click at [758, 39] on h6 "[DATE]" at bounding box center [751, 35] width 41 height 23
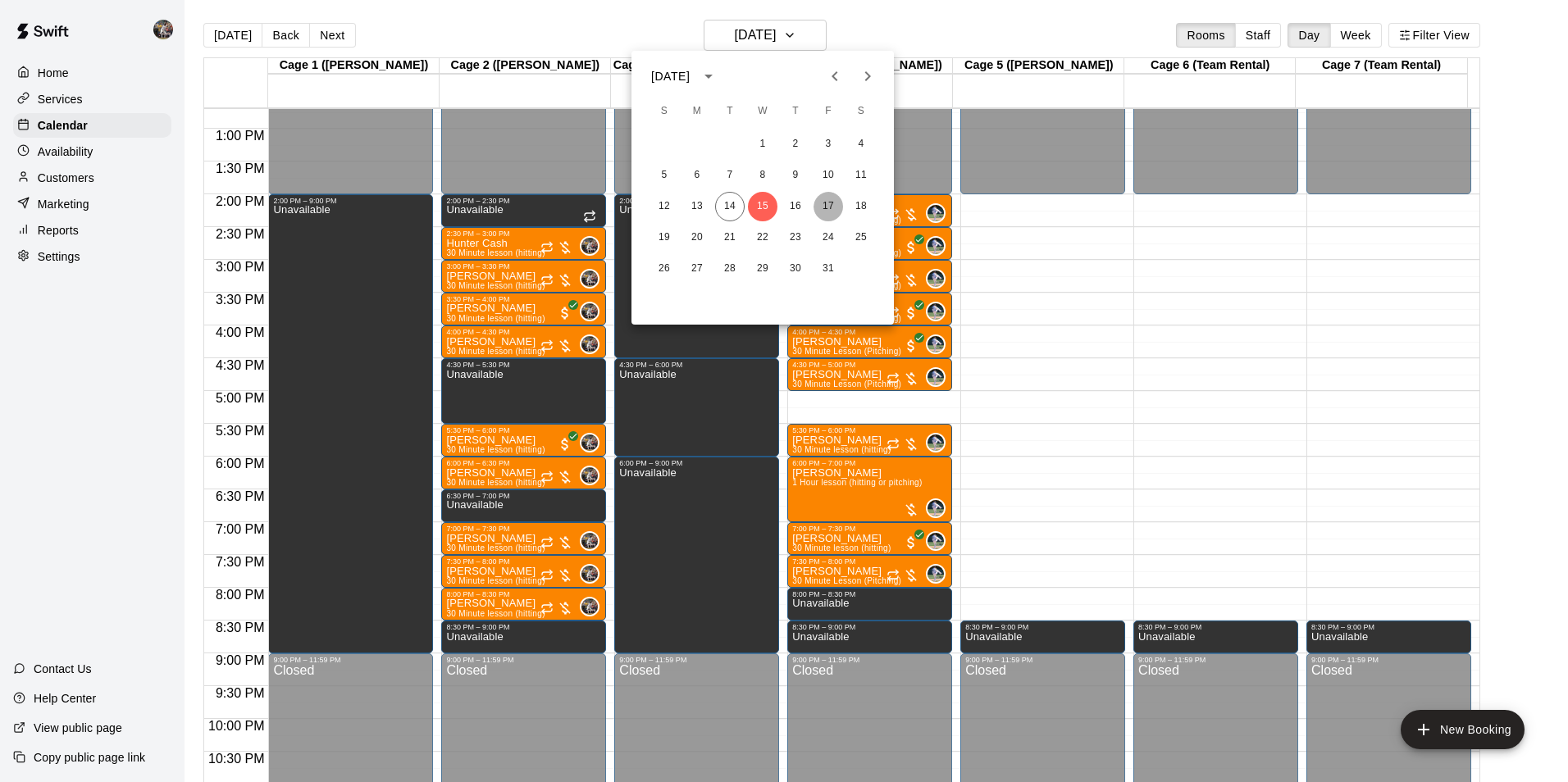
click at [831, 204] on button "17" at bounding box center [828, 207] width 29 height 29
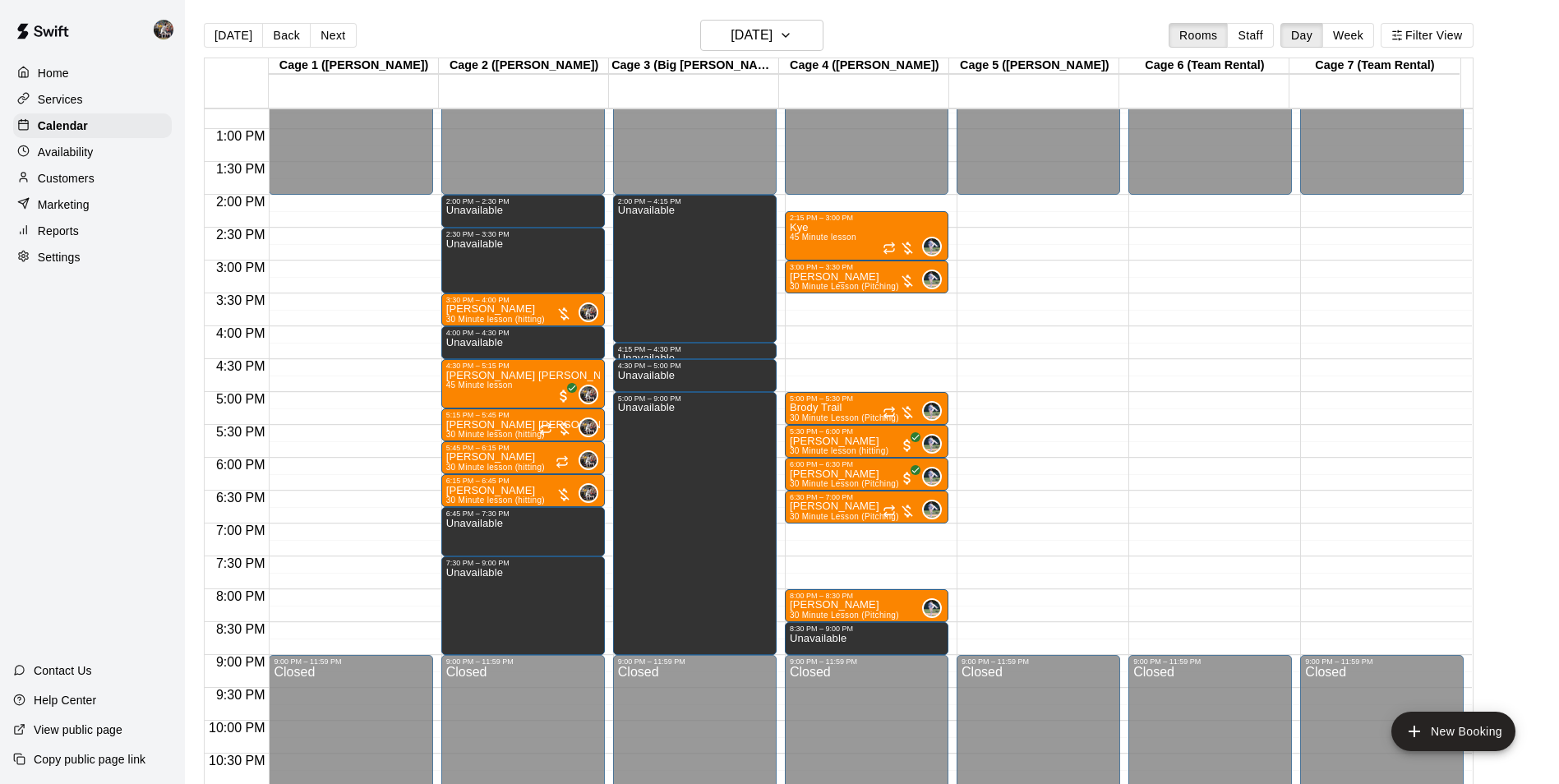
click at [111, 178] on div "Customers" at bounding box center [92, 178] width 158 height 25
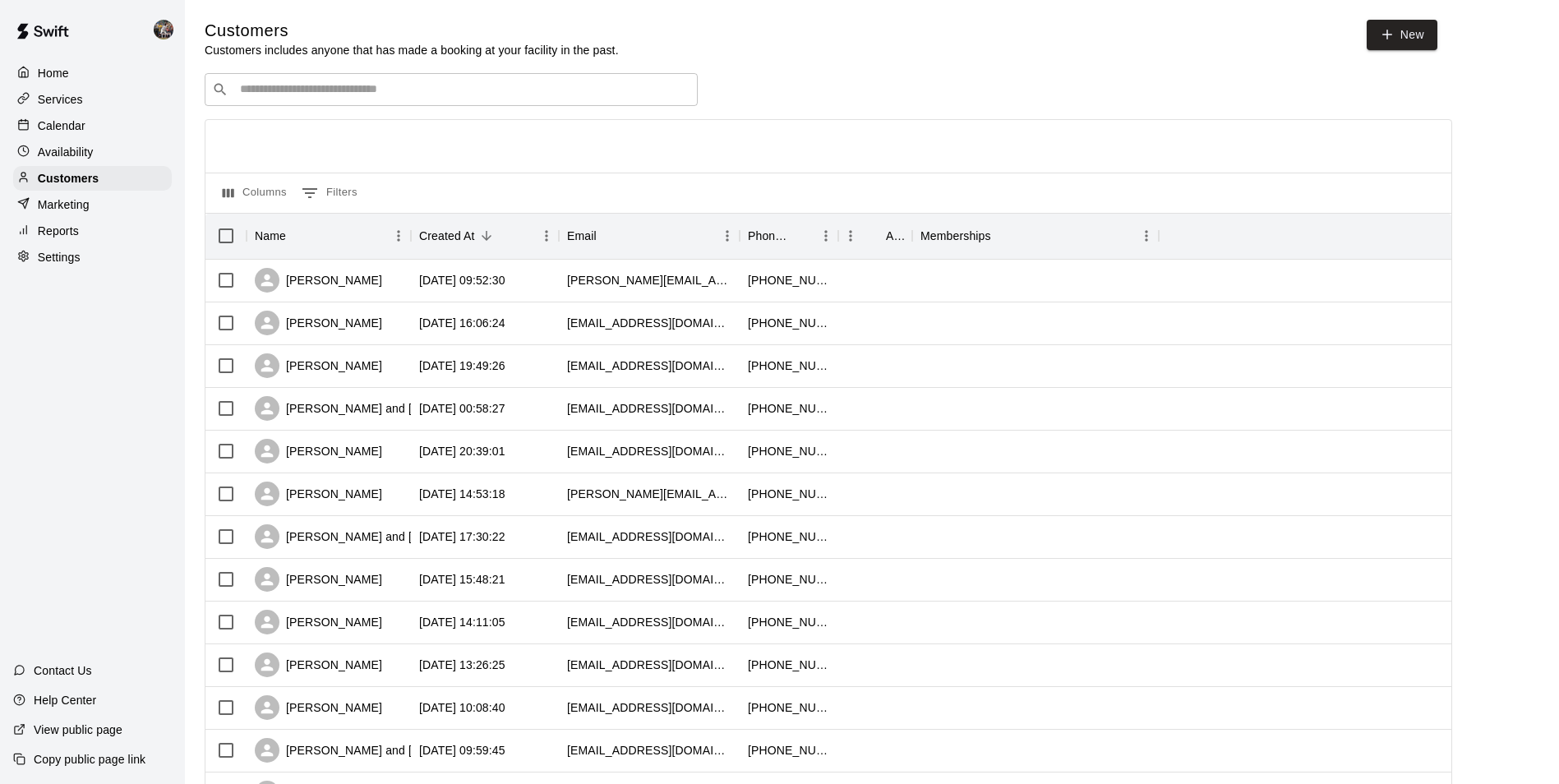
click at [293, 91] on input "Search customers by name or email" at bounding box center [463, 89] width 455 height 17
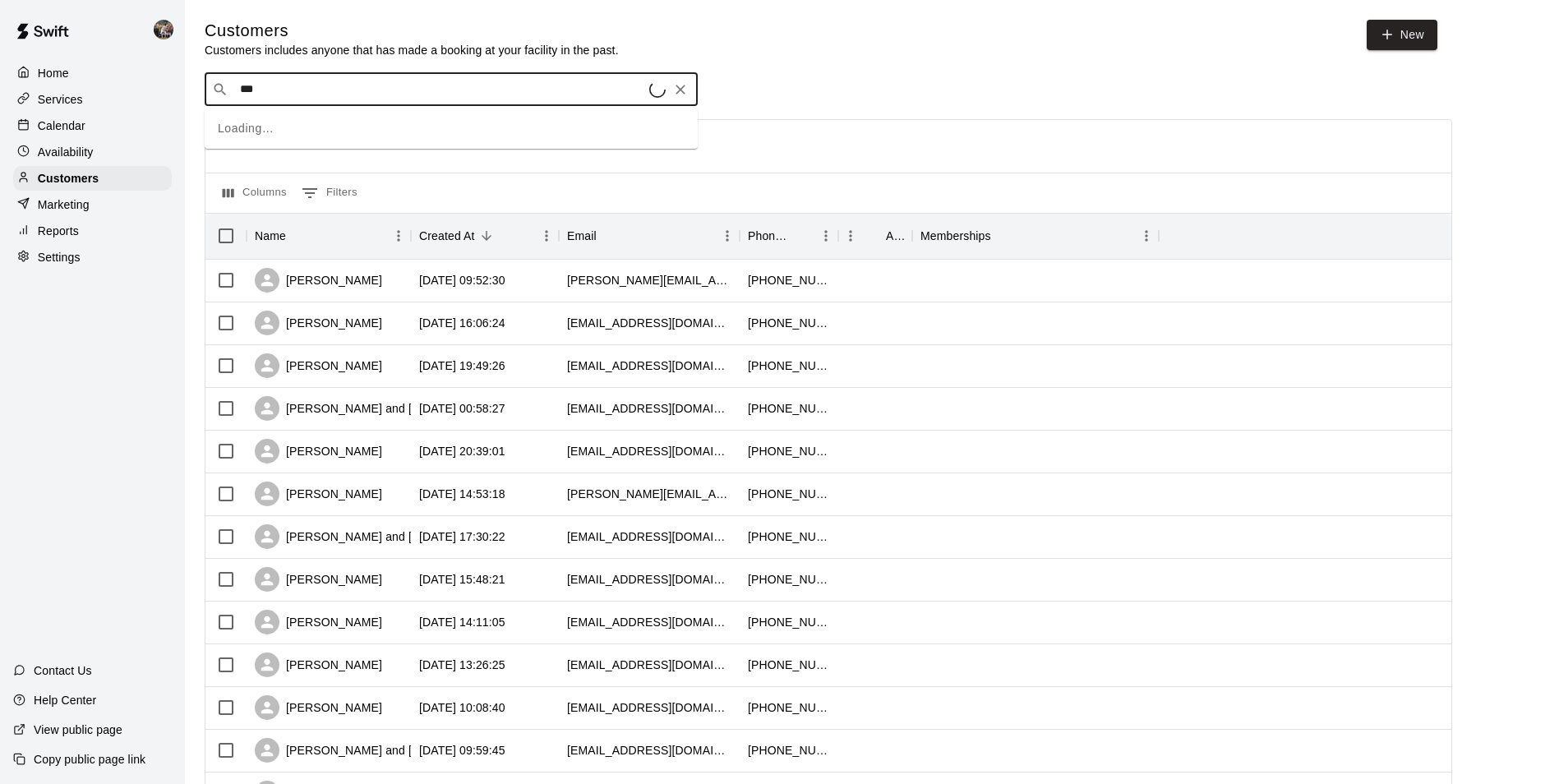
type input "****"
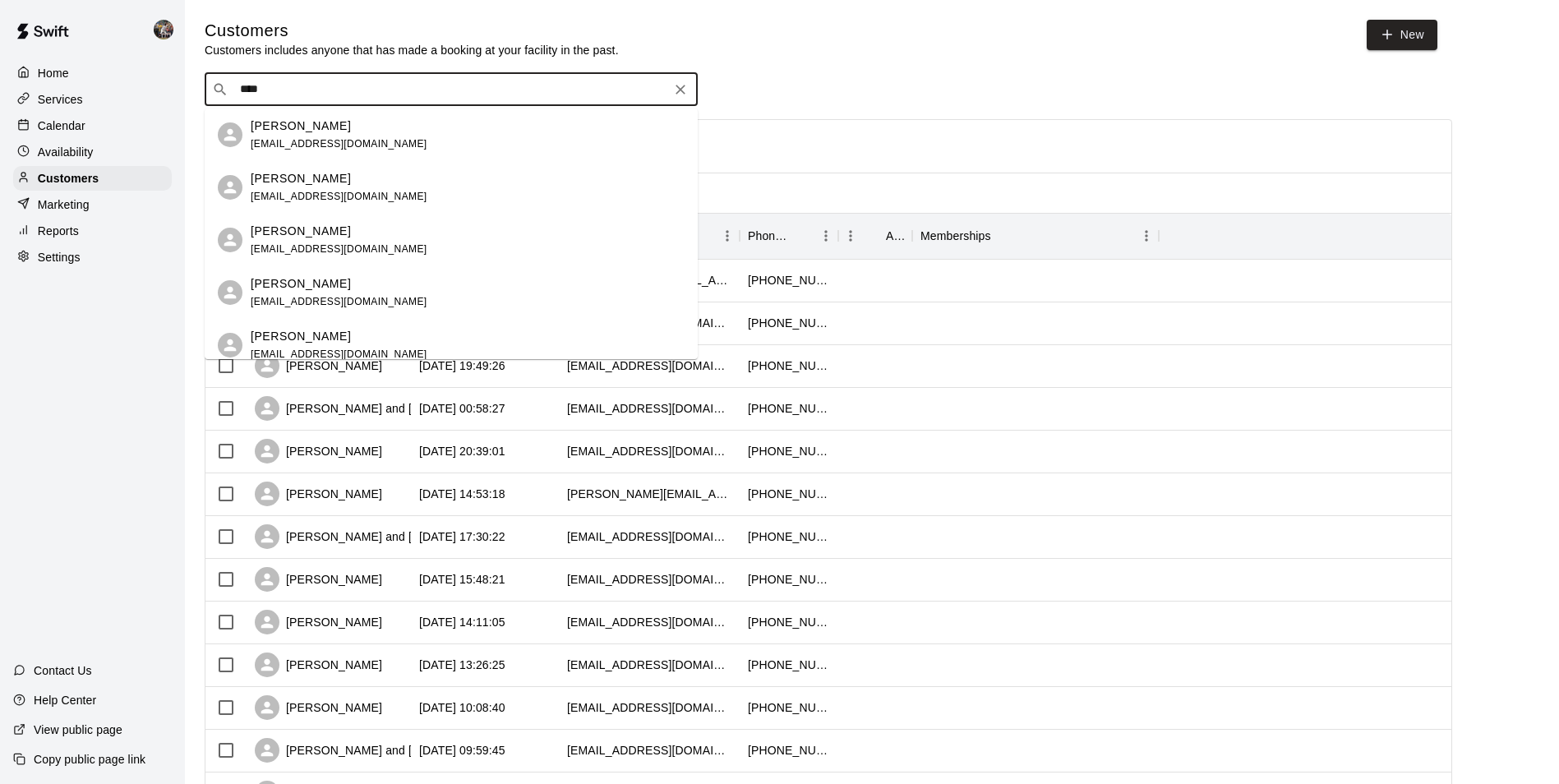
click at [373, 242] on div "[PERSON_NAME] [EMAIL_ADDRESS][DOMAIN_NAME]" at bounding box center [467, 240] width 434 height 35
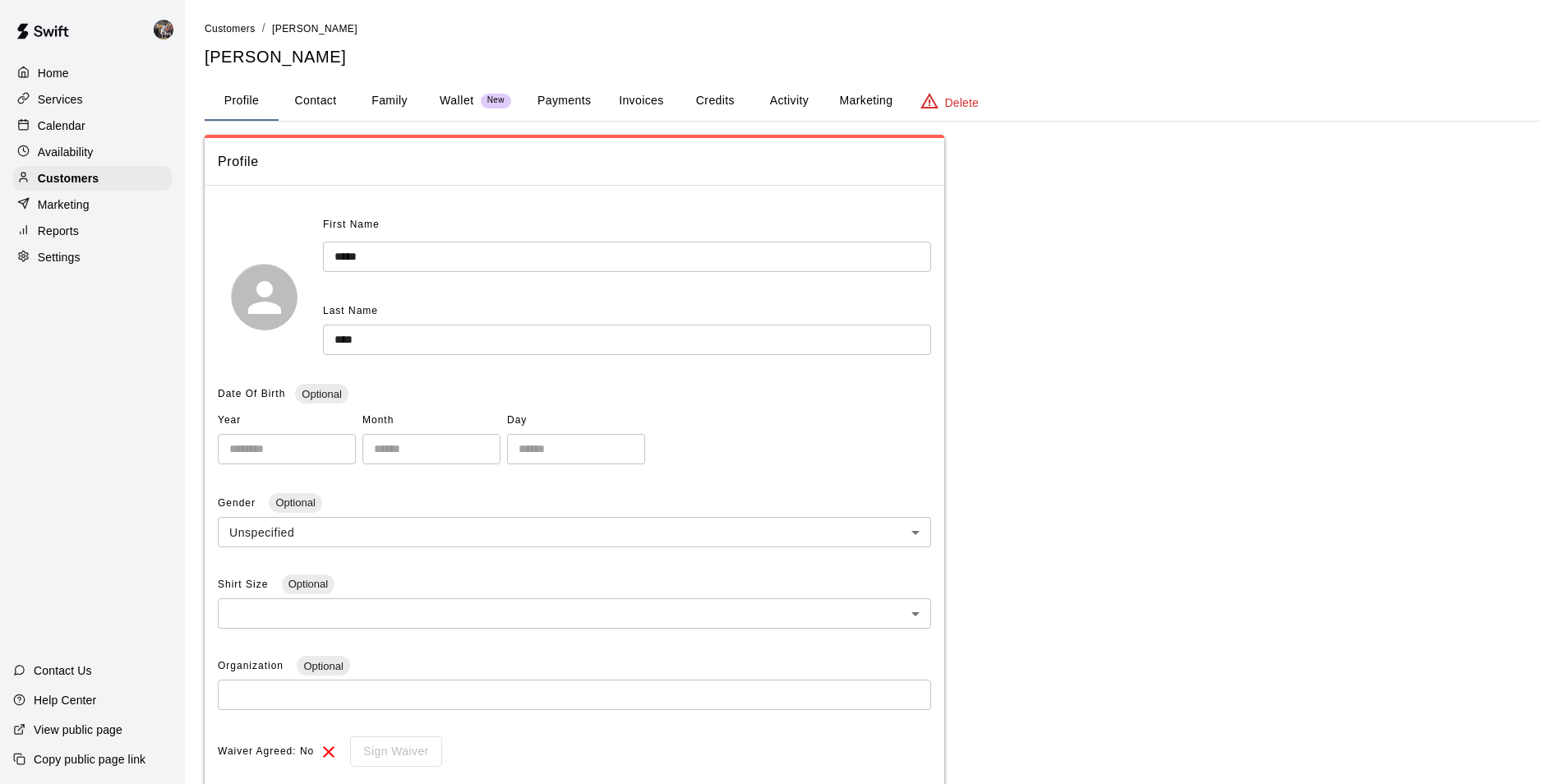
click at [391, 95] on button "Family" at bounding box center [390, 100] width 74 height 40
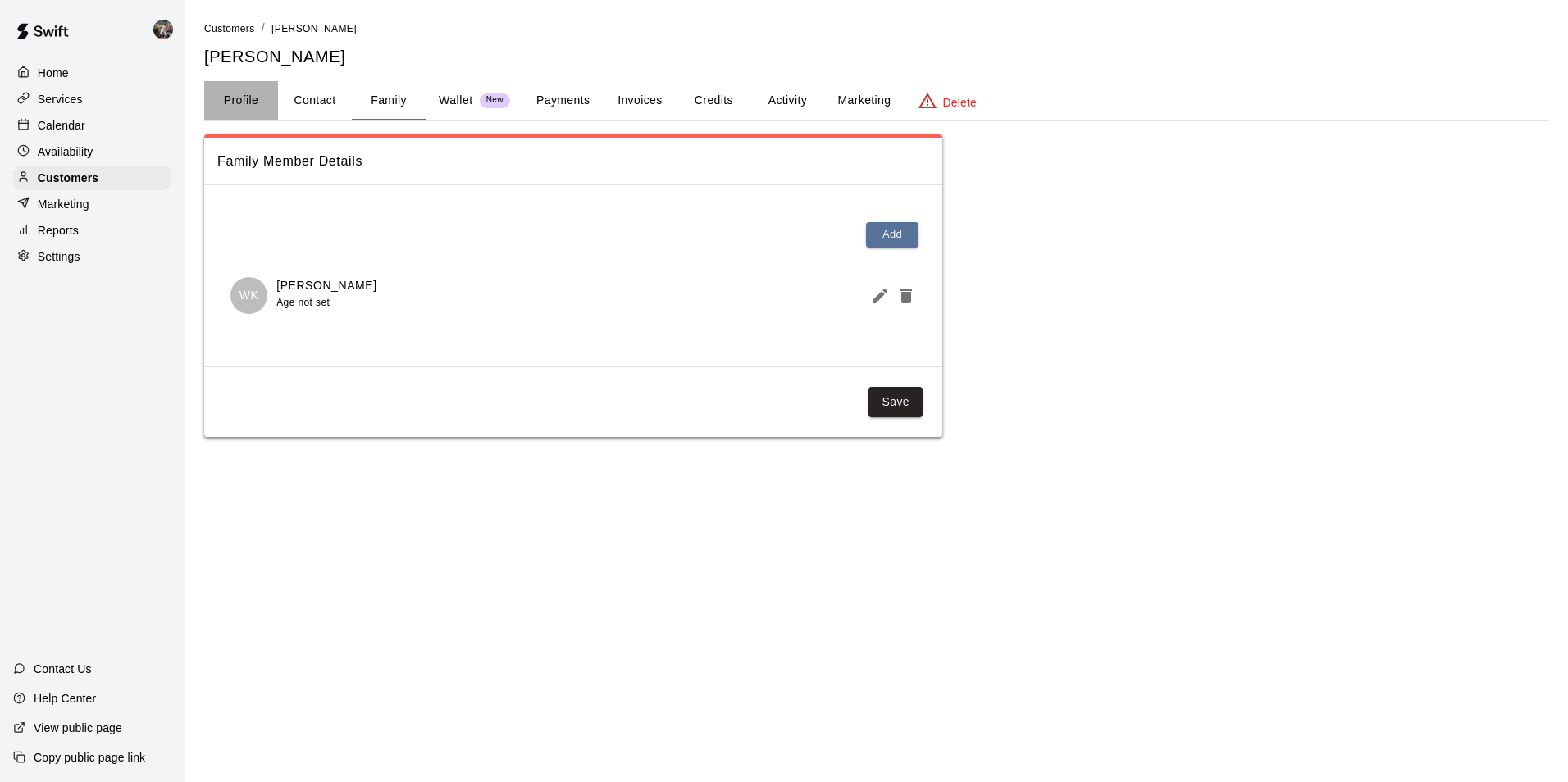
click at [242, 101] on button "Profile" at bounding box center [241, 100] width 74 height 40
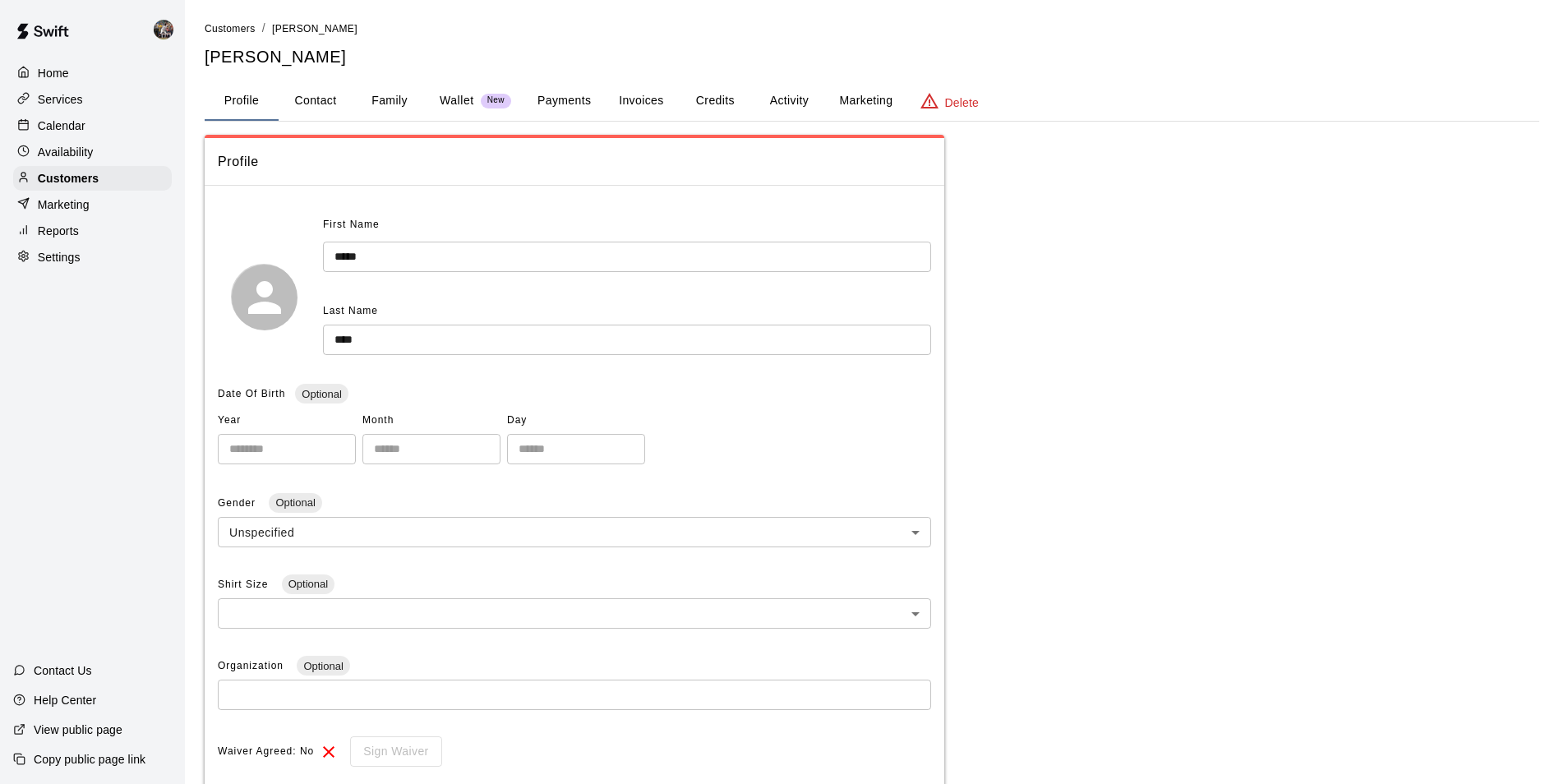
click at [93, 128] on div "Calendar" at bounding box center [92, 125] width 158 height 25
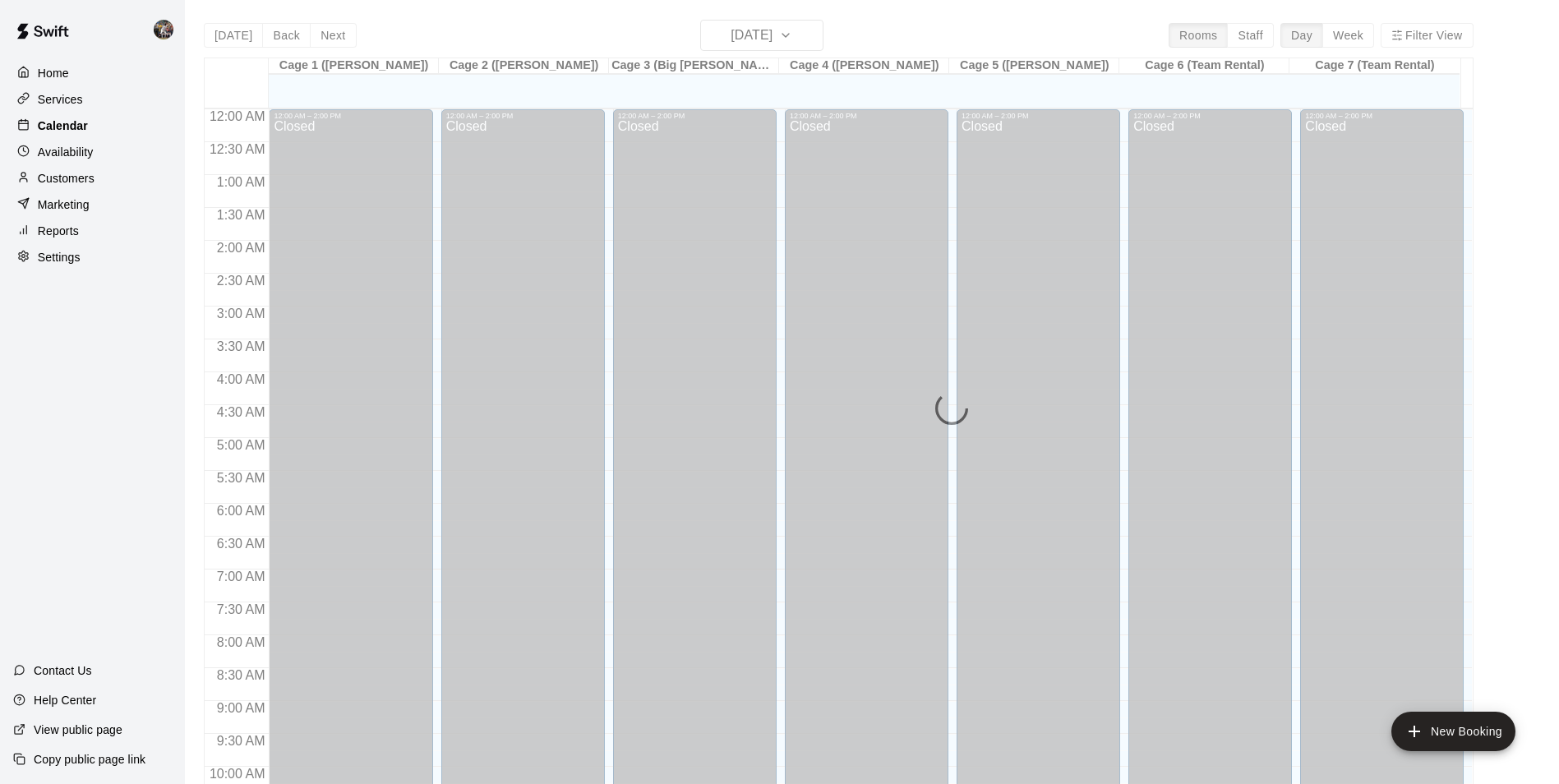
scroll to position [835, 0]
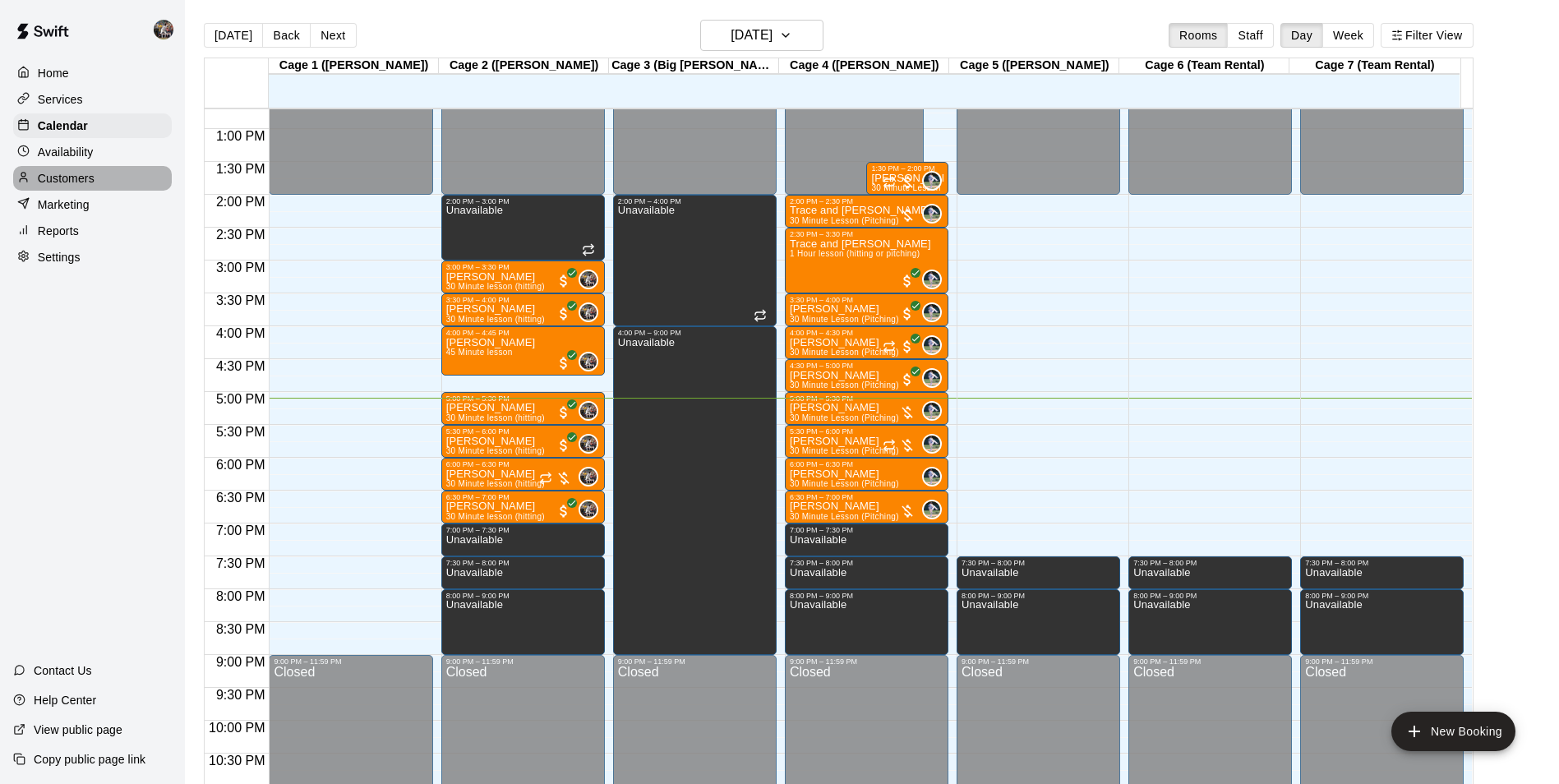
click at [96, 181] on div "Customers" at bounding box center [92, 178] width 158 height 25
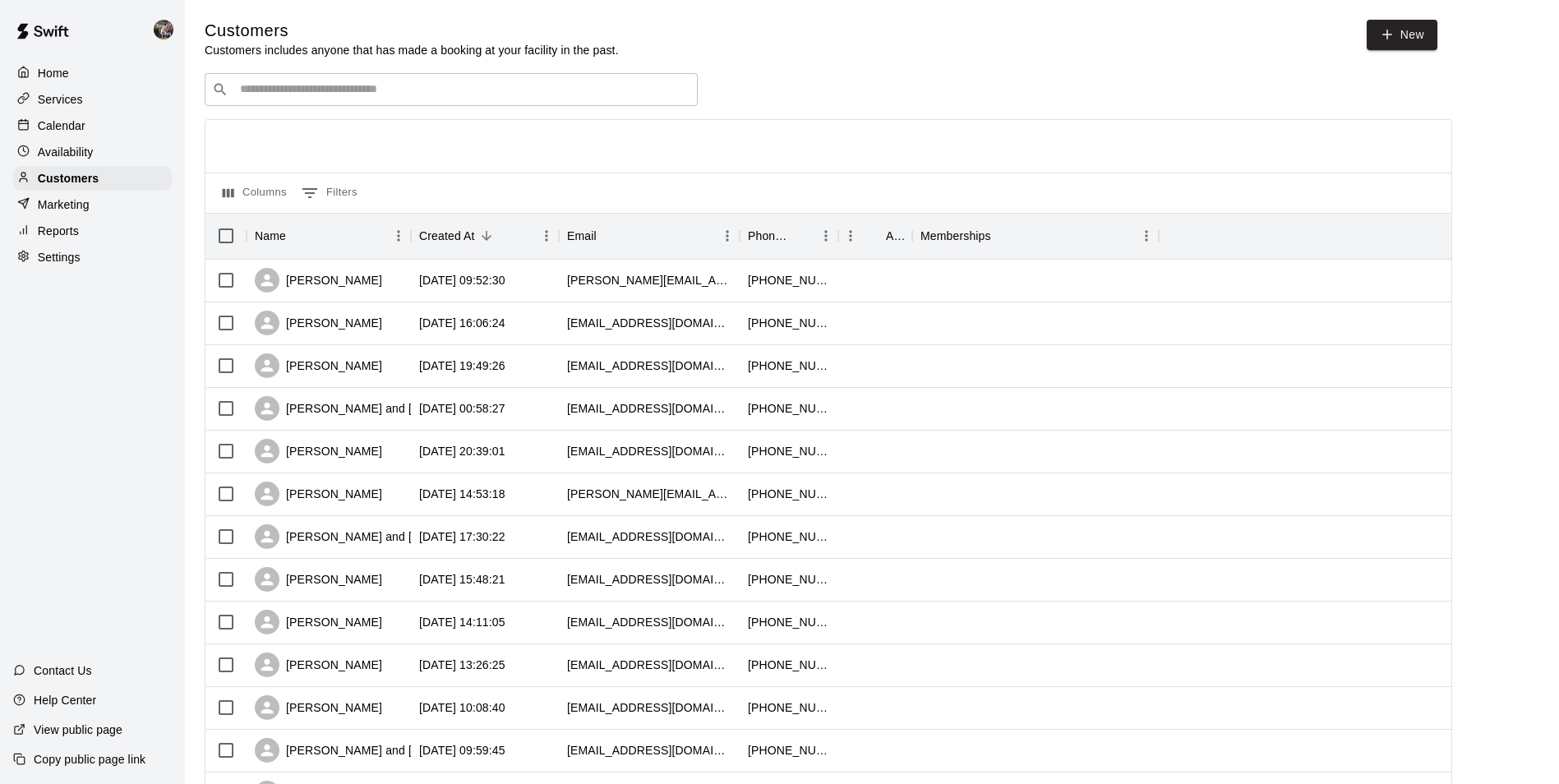
click at [293, 88] on input "Search customers by name or email" at bounding box center [463, 89] width 455 height 17
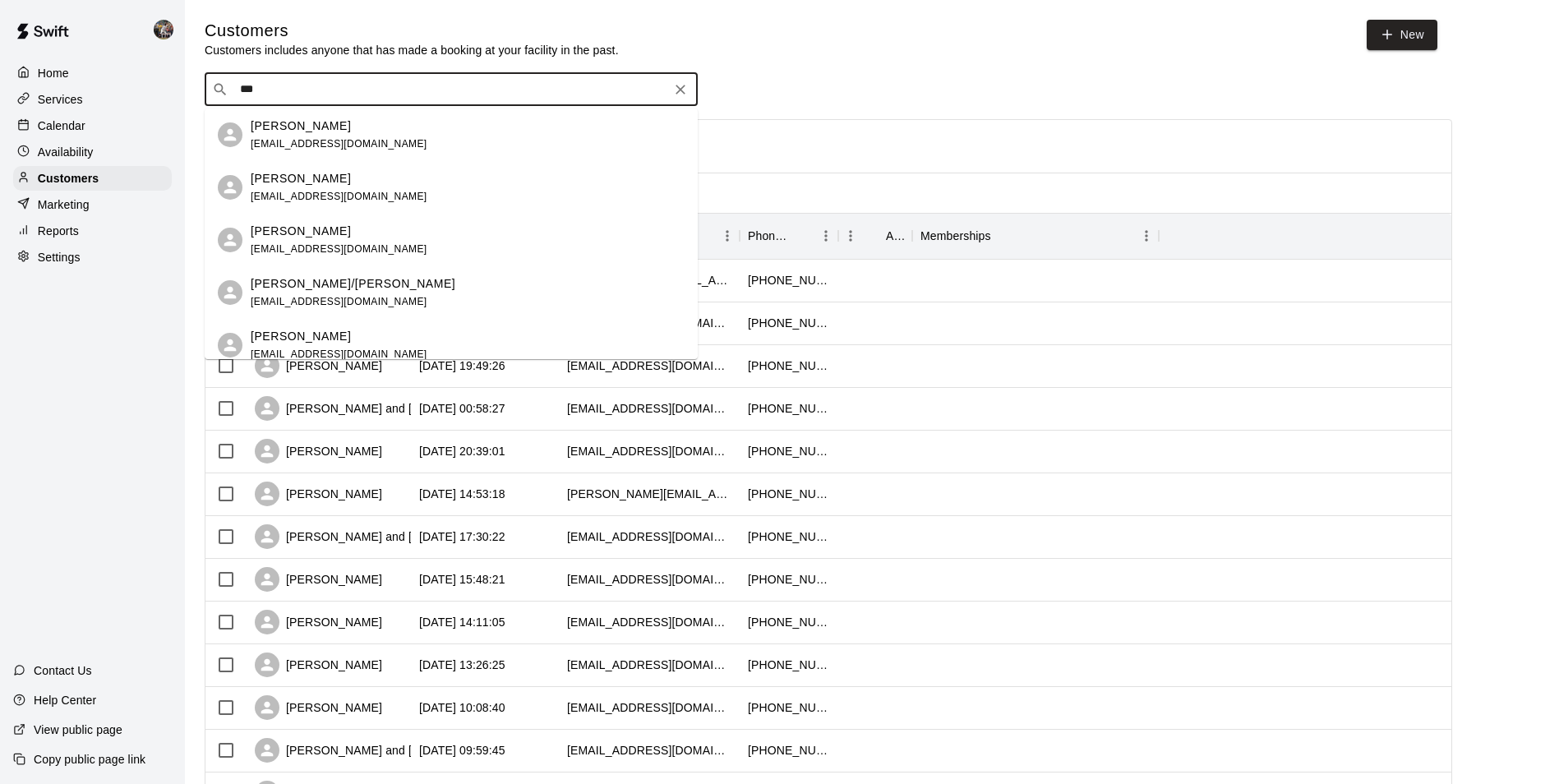
type input "****"
click at [302, 226] on p "[PERSON_NAME]" at bounding box center [300, 231] width 100 height 18
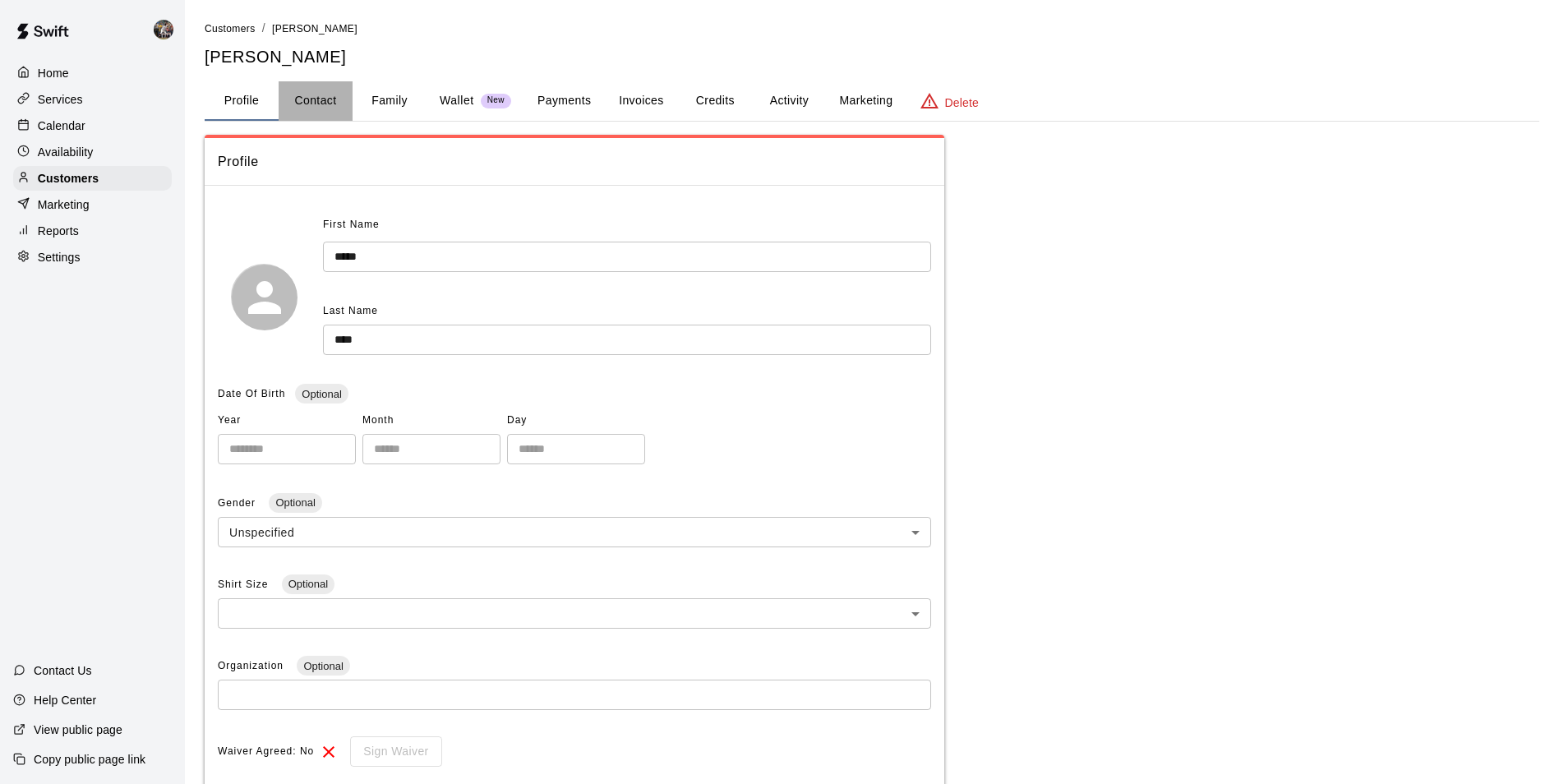
click at [311, 98] on button "Contact" at bounding box center [315, 100] width 74 height 40
select select "**"
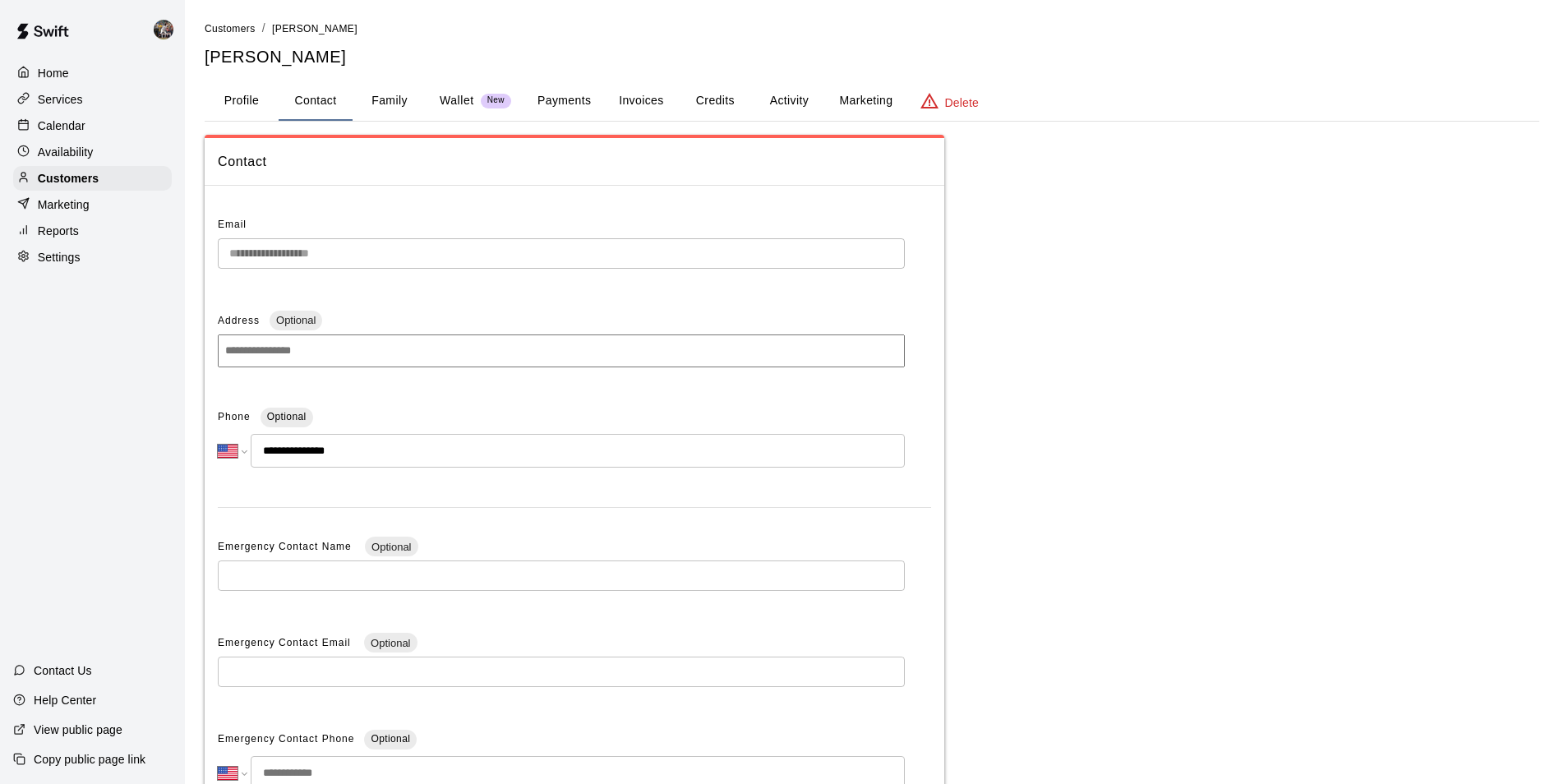
click at [86, 124] on div "Calendar" at bounding box center [92, 125] width 158 height 25
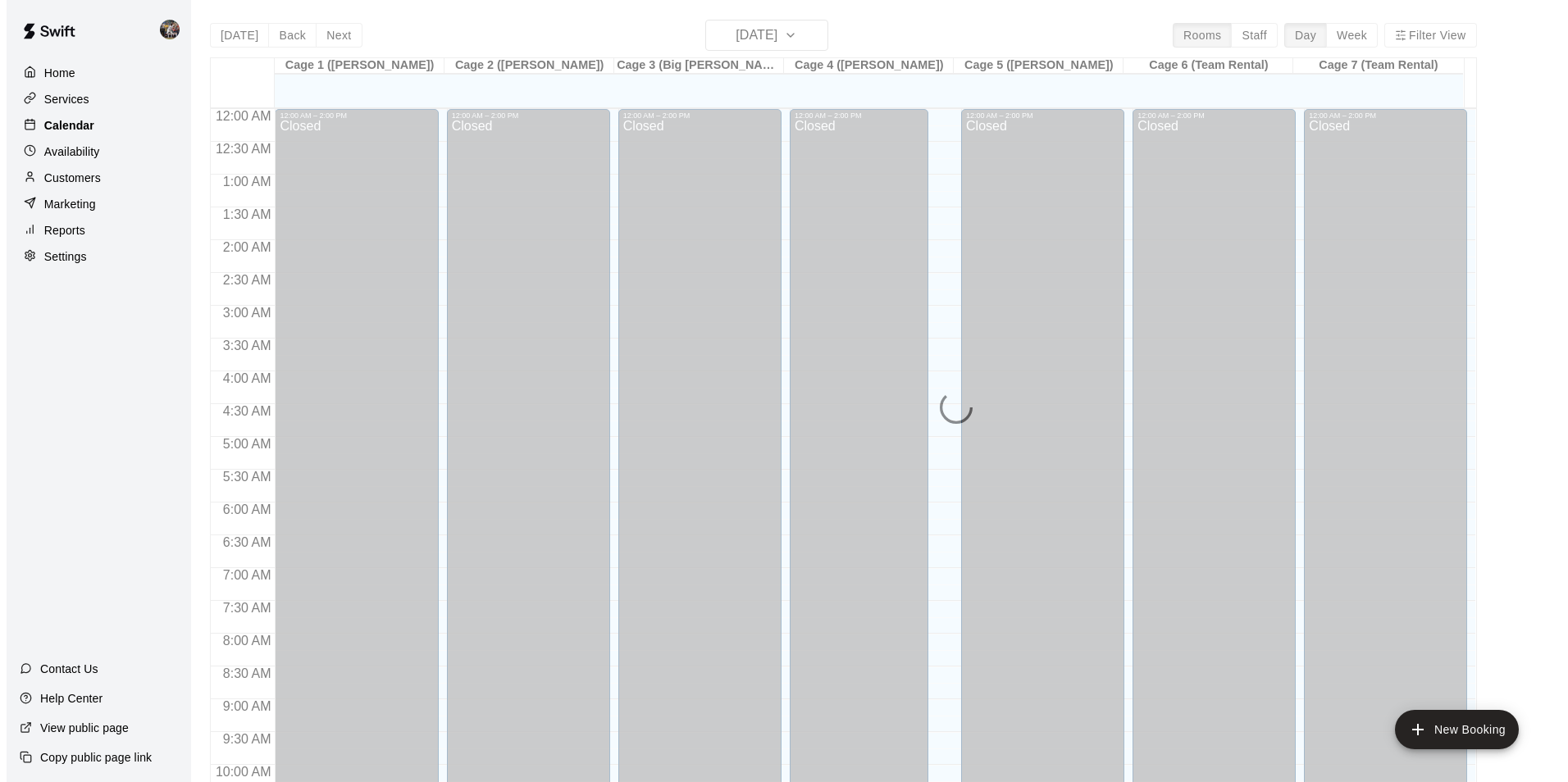
scroll to position [833, 0]
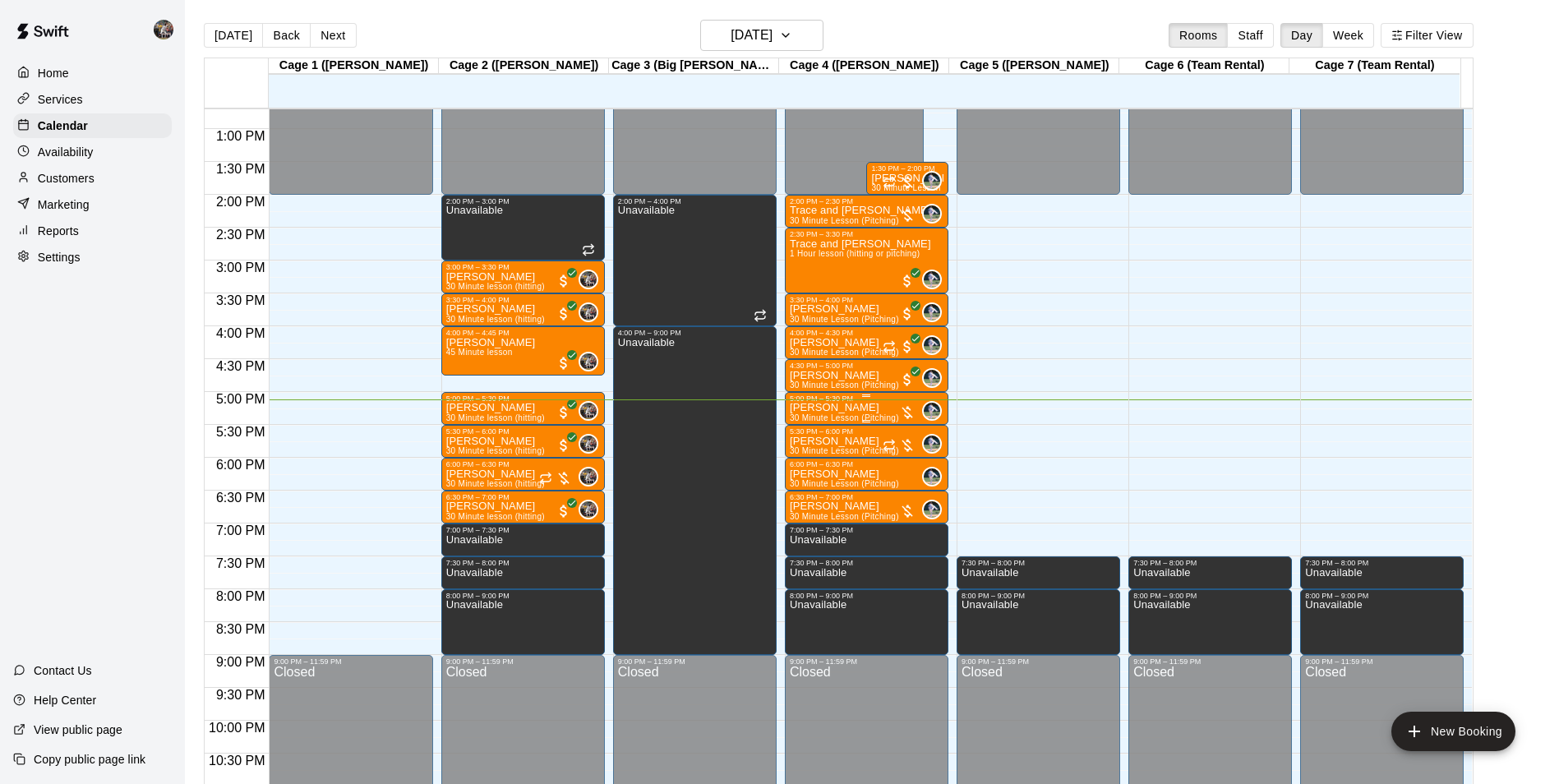
click at [852, 406] on div "[PERSON_NAME] 30 Minute Lesson (Pitching)" at bounding box center [844, 794] width 110 height 784
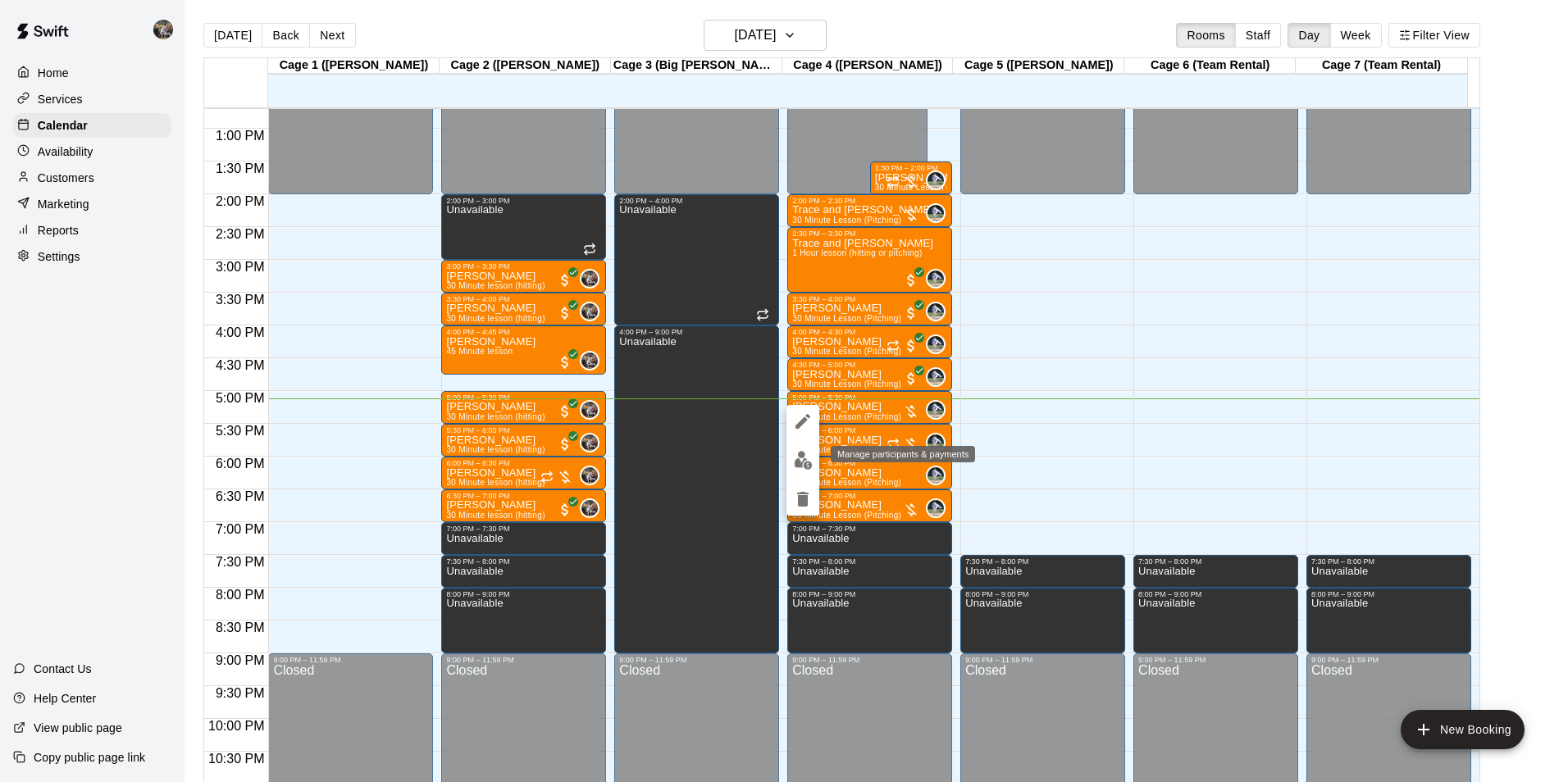
click at [799, 457] on img "edit" at bounding box center [802, 460] width 19 height 19
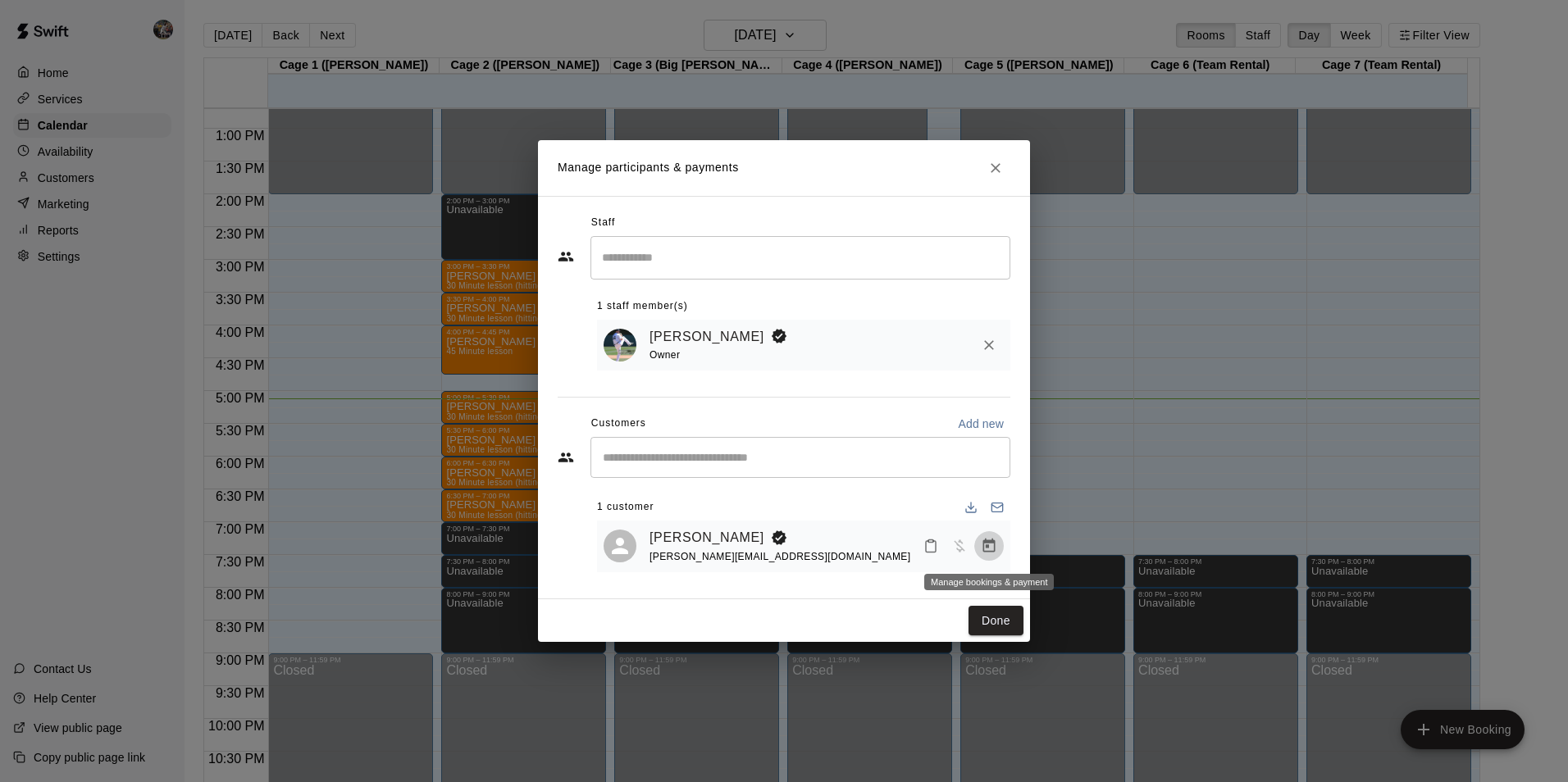
click at [991, 545] on icon "Manage bookings & payment" at bounding box center [989, 546] width 17 height 17
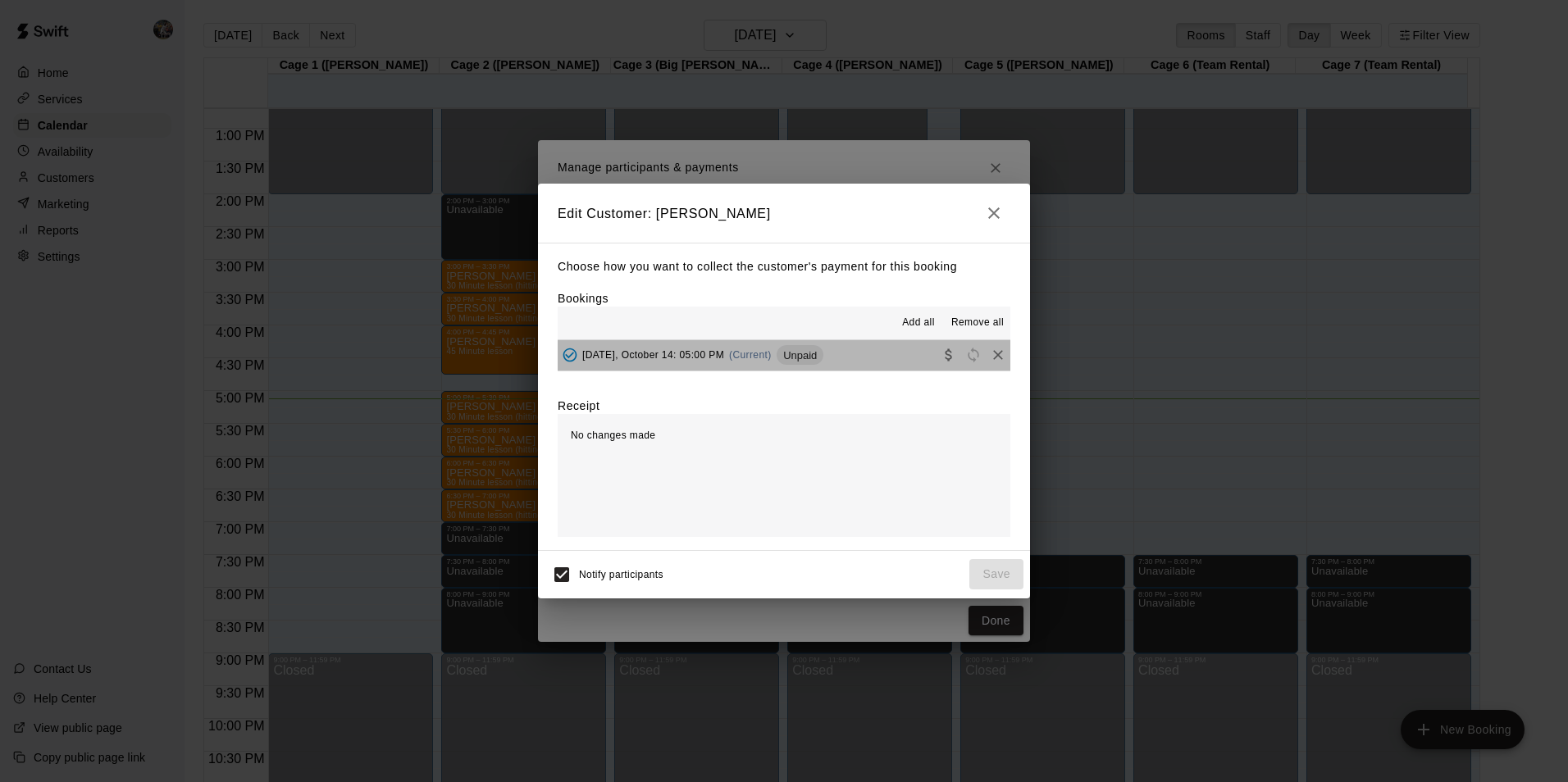
click at [855, 354] on button "[DATE], October 14: 05:00 PM (Current) Unpaid" at bounding box center [784, 355] width 452 height 30
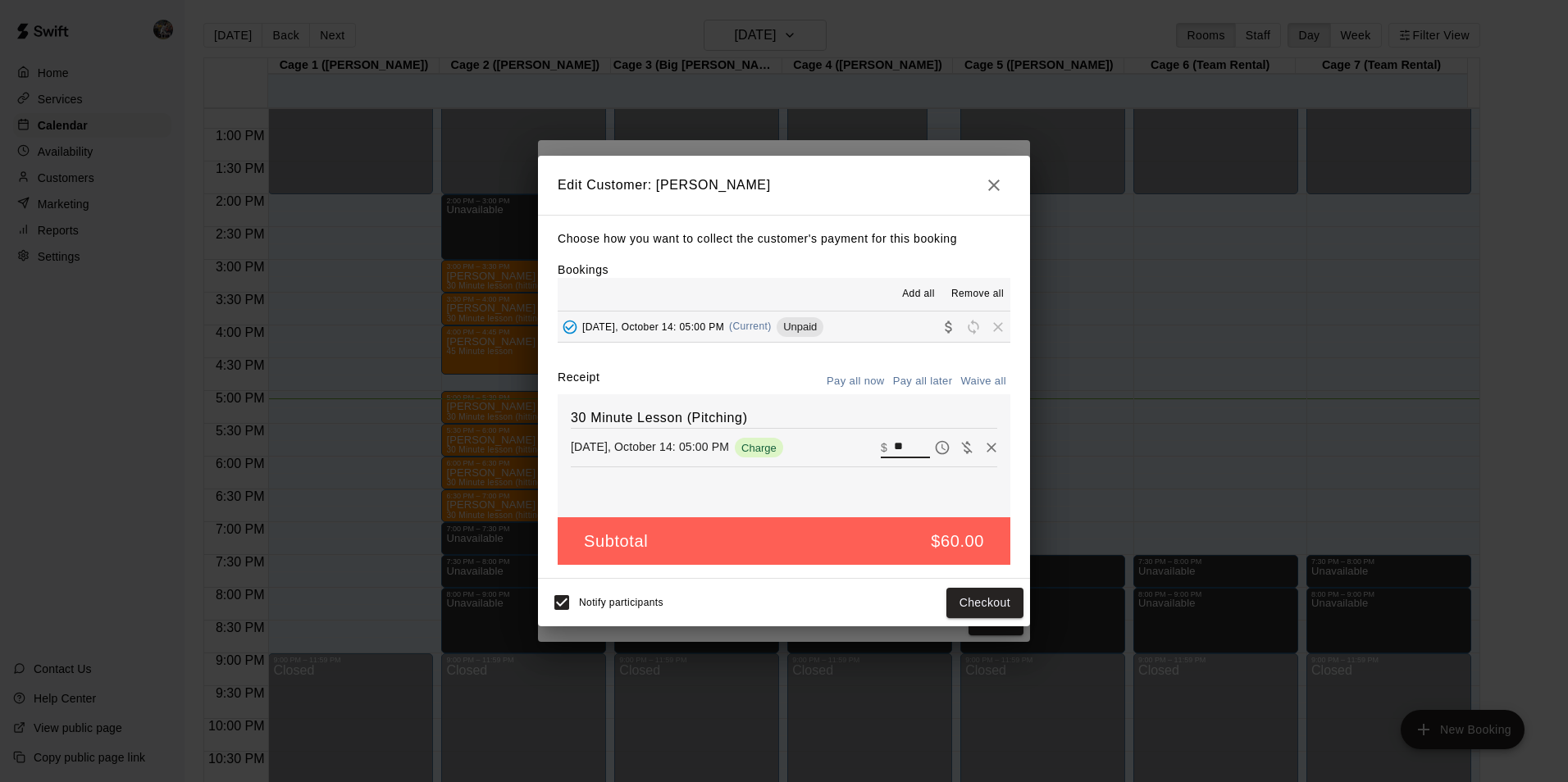
click at [894, 444] on input "**" at bounding box center [911, 447] width 36 height 21
type input "*"
type input "**"
click at [984, 605] on button "Checkout" at bounding box center [984, 603] width 77 height 30
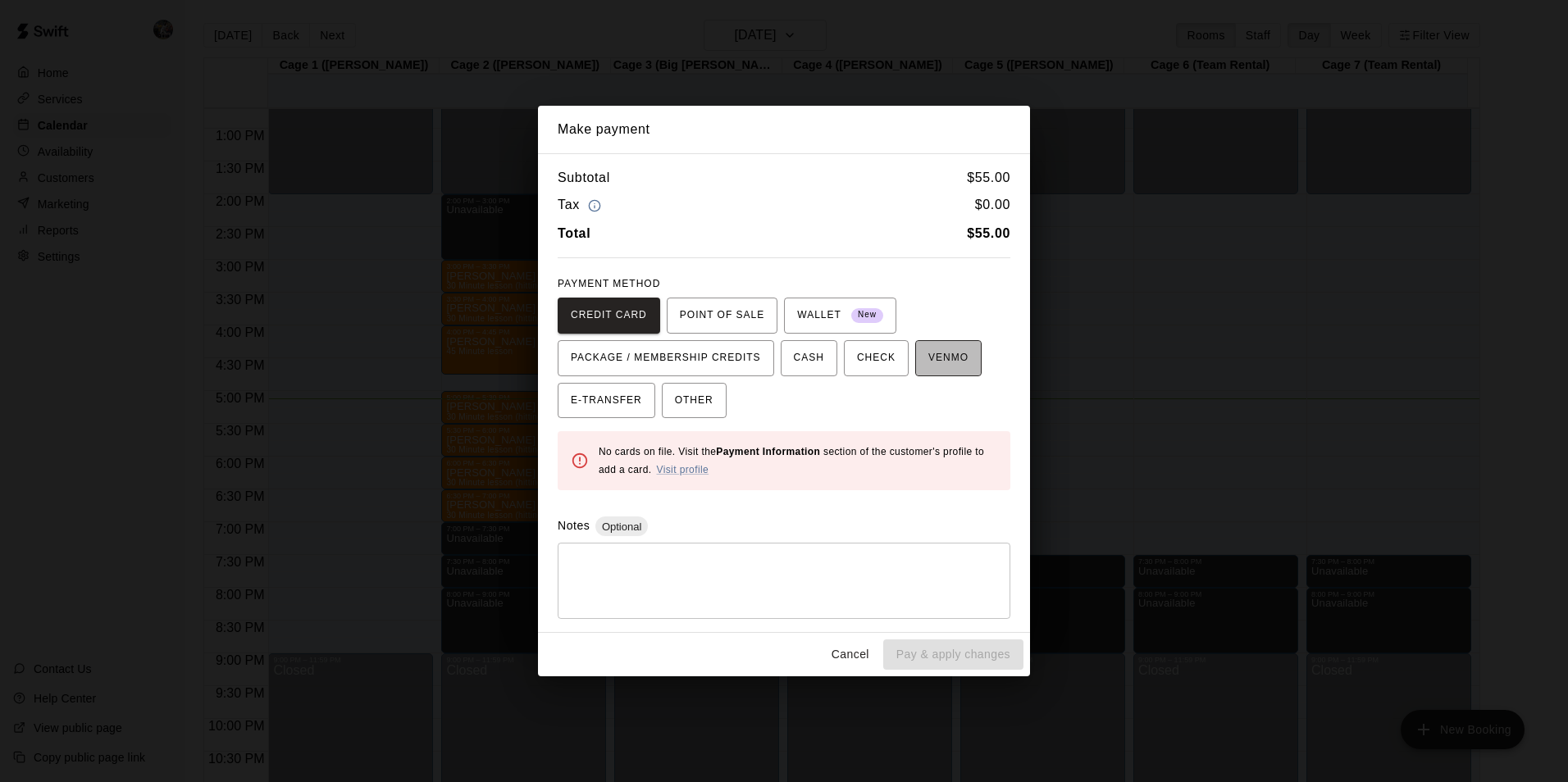
click at [928, 352] on span "VENMO" at bounding box center [949, 358] width 40 height 27
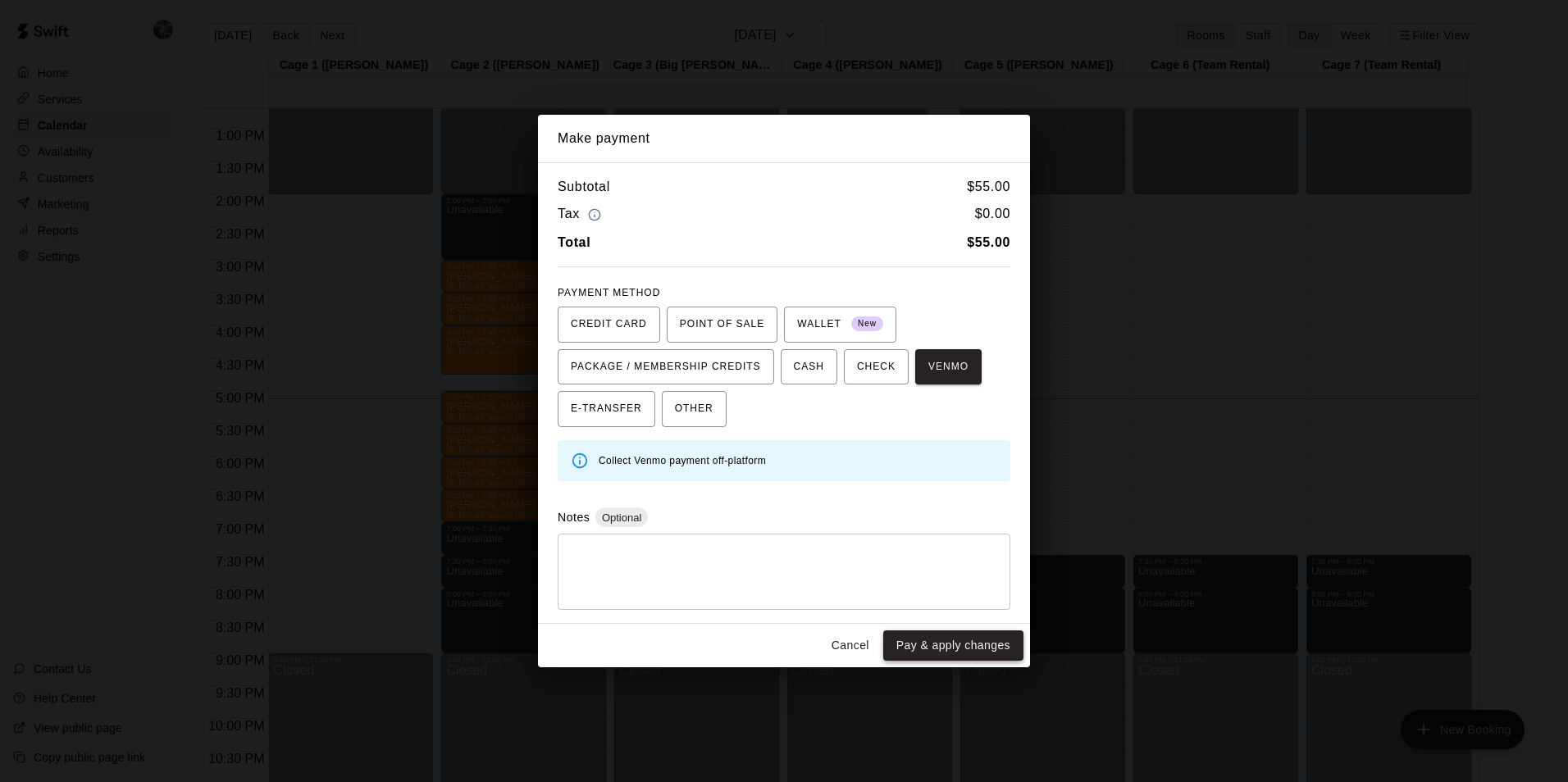
click at [949, 640] on button "Pay & apply changes" at bounding box center [953, 645] width 141 height 30
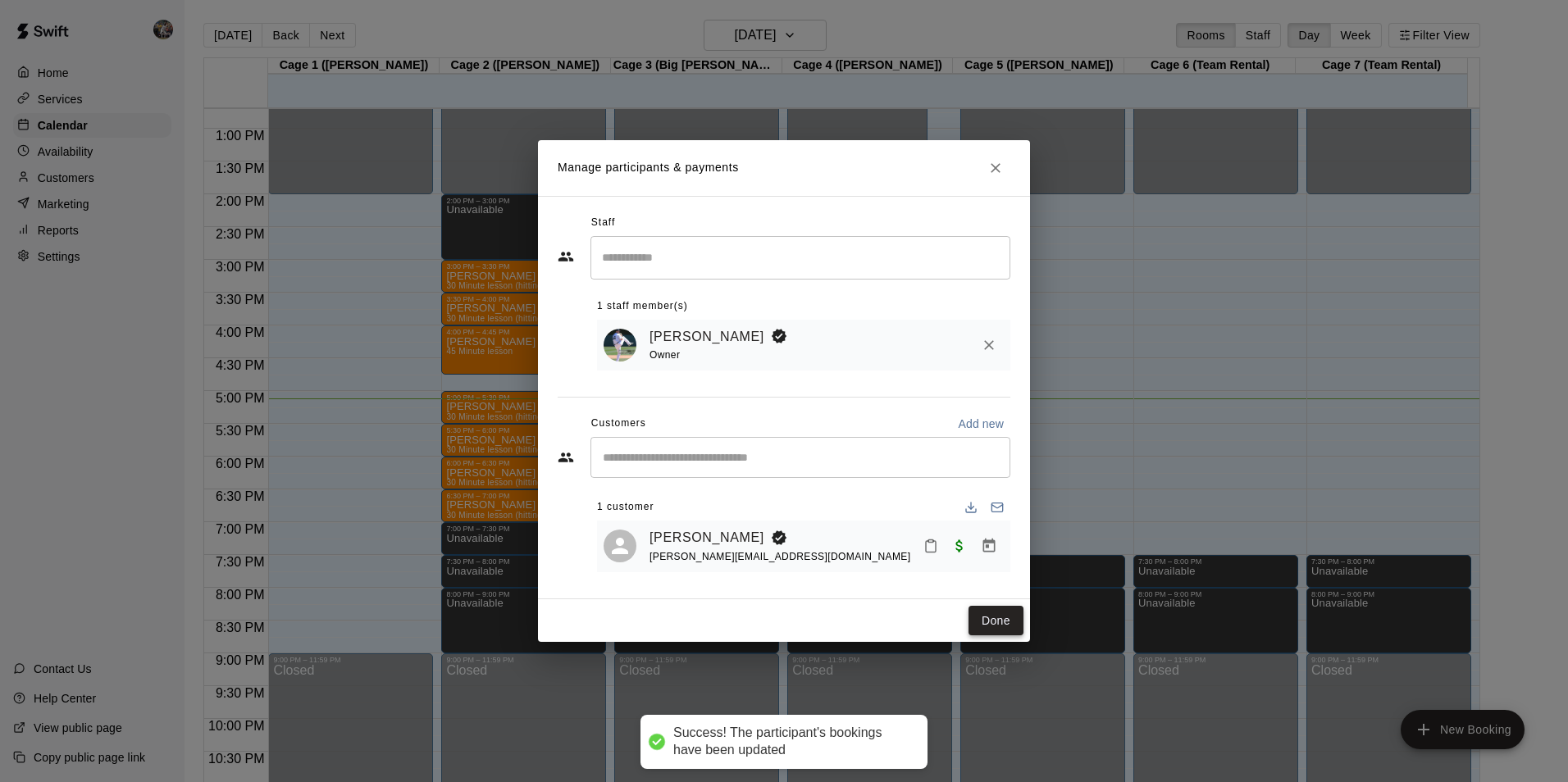
click at [991, 619] on button "Done" at bounding box center [995, 620] width 55 height 30
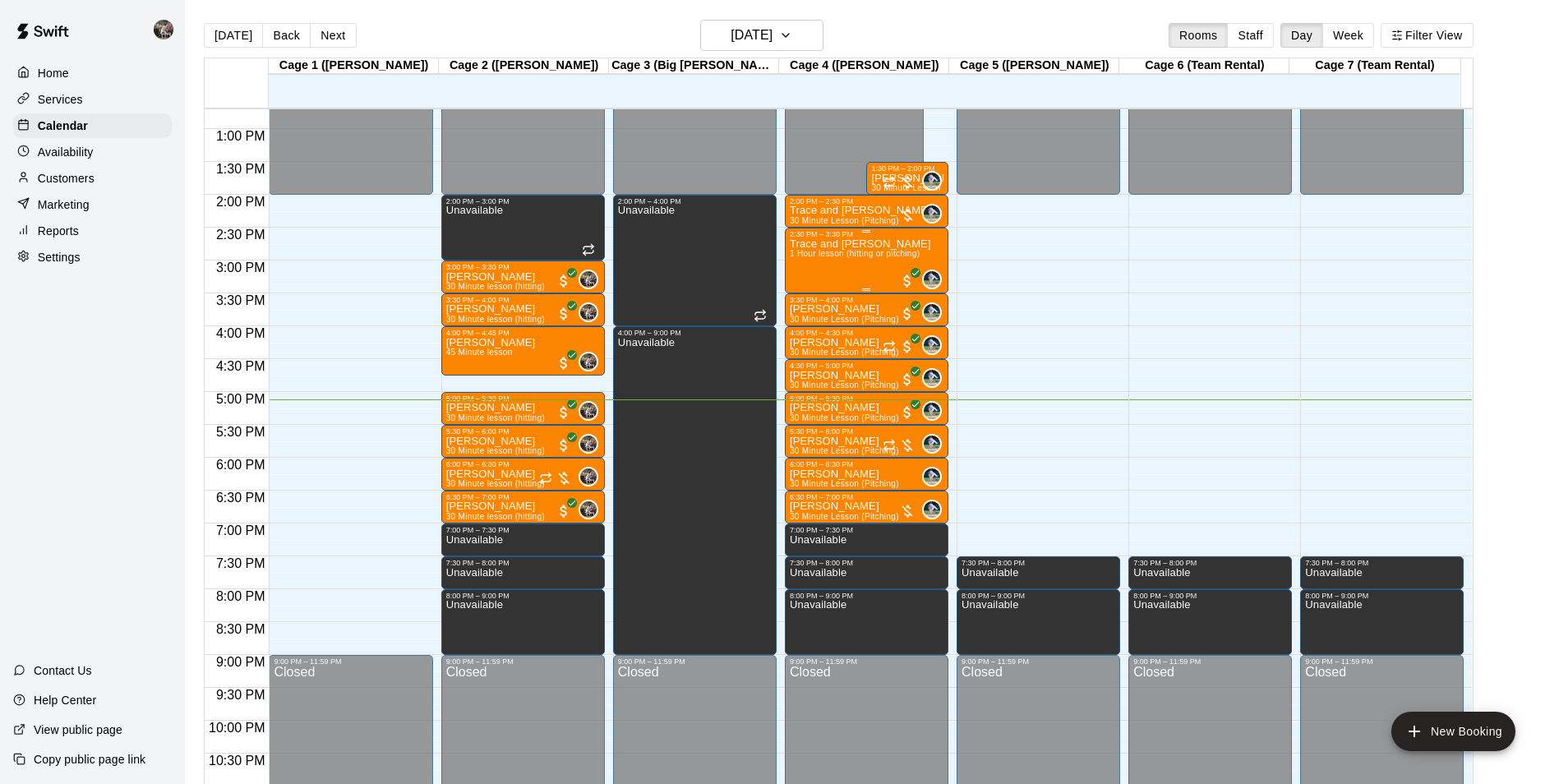
click at [842, 267] on div "Trace and [PERSON_NAME] 1 Hour lesson (hitting or pitching)" at bounding box center [860, 630] width 141 height 784
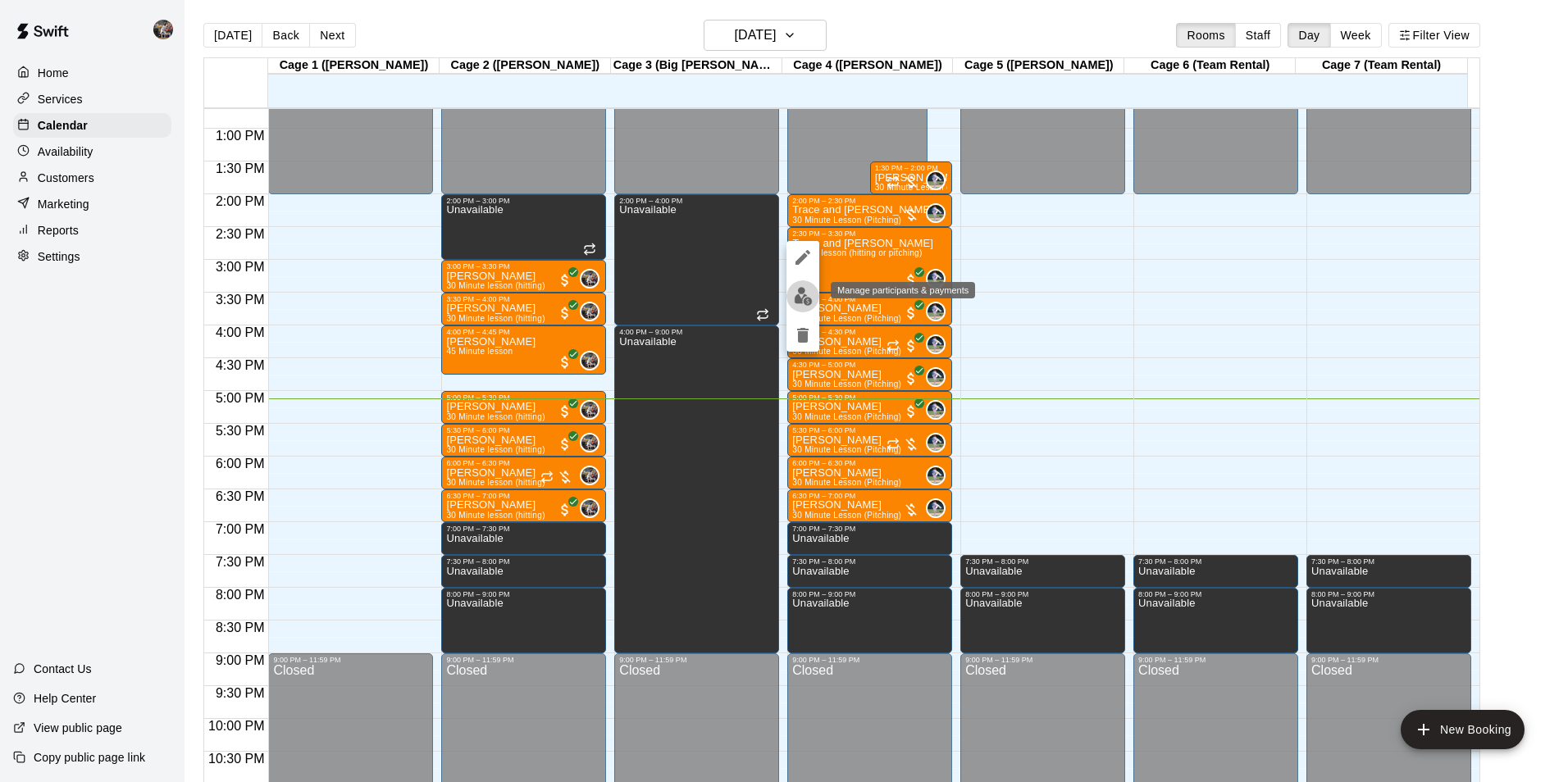
click at [802, 298] on img "edit" at bounding box center [802, 296] width 19 height 19
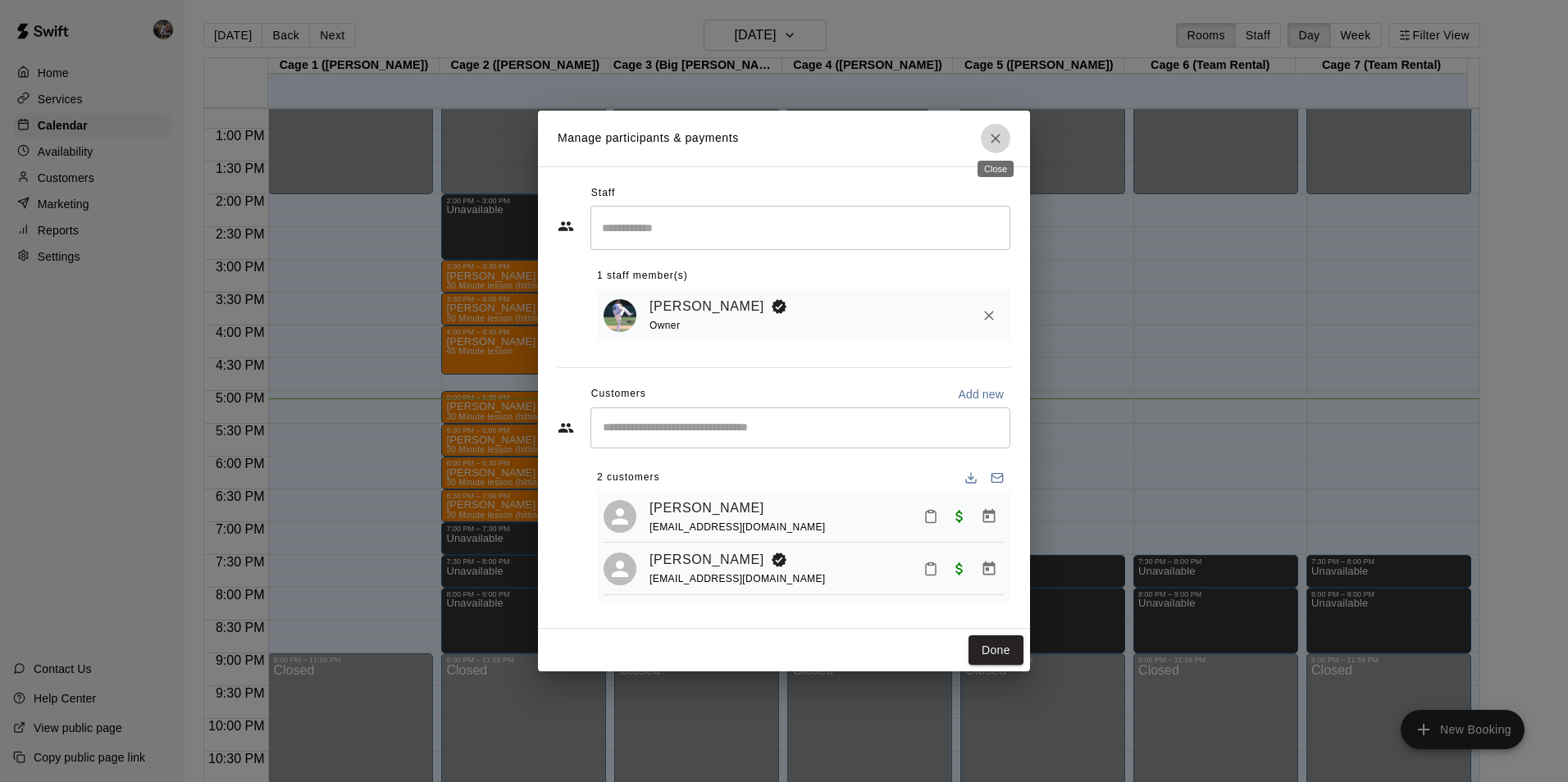
click at [997, 135] on icon "Close" at bounding box center [995, 138] width 10 height 10
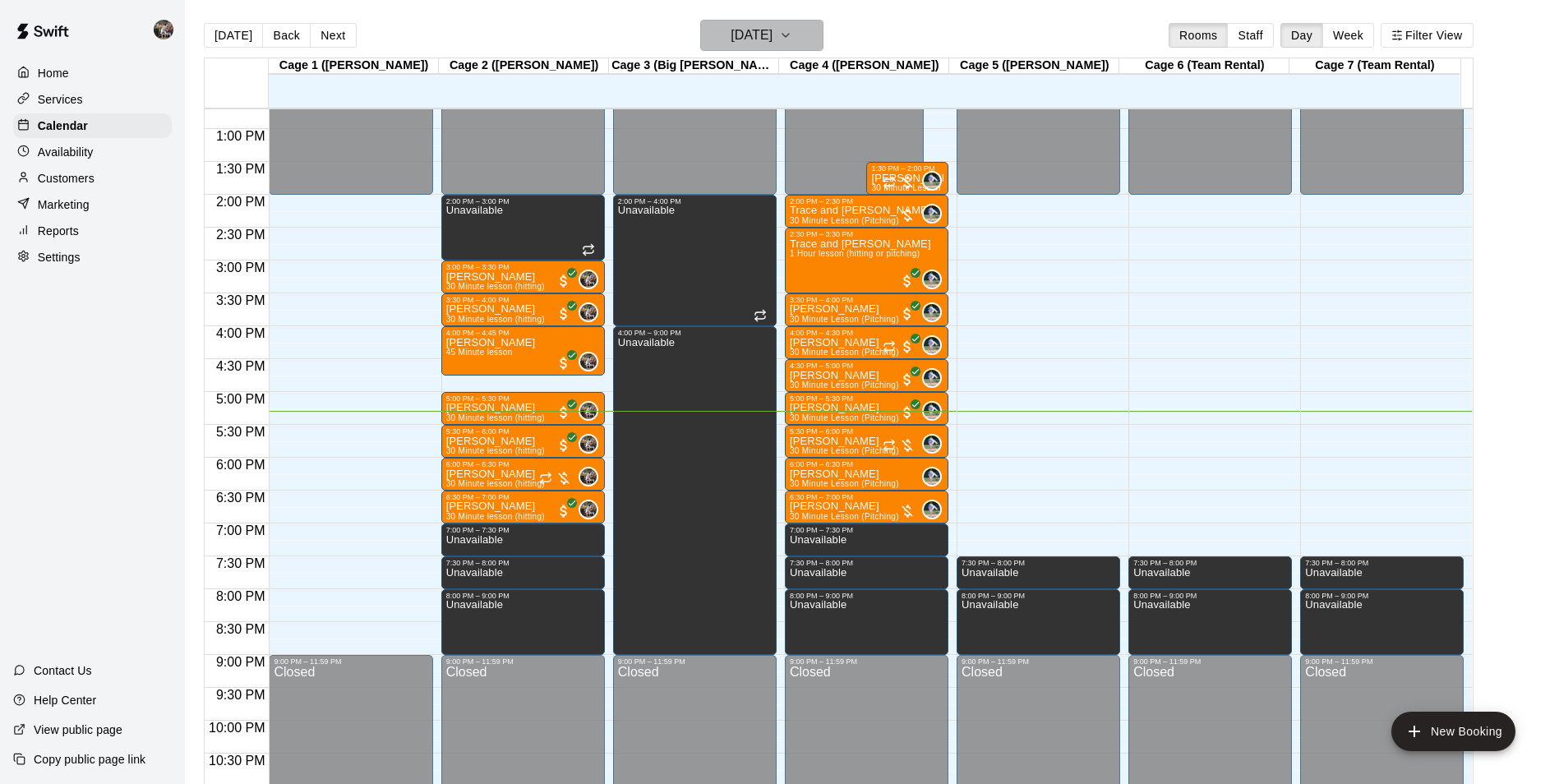
click at [734, 26] on h6 "[DATE]" at bounding box center [751, 35] width 41 height 23
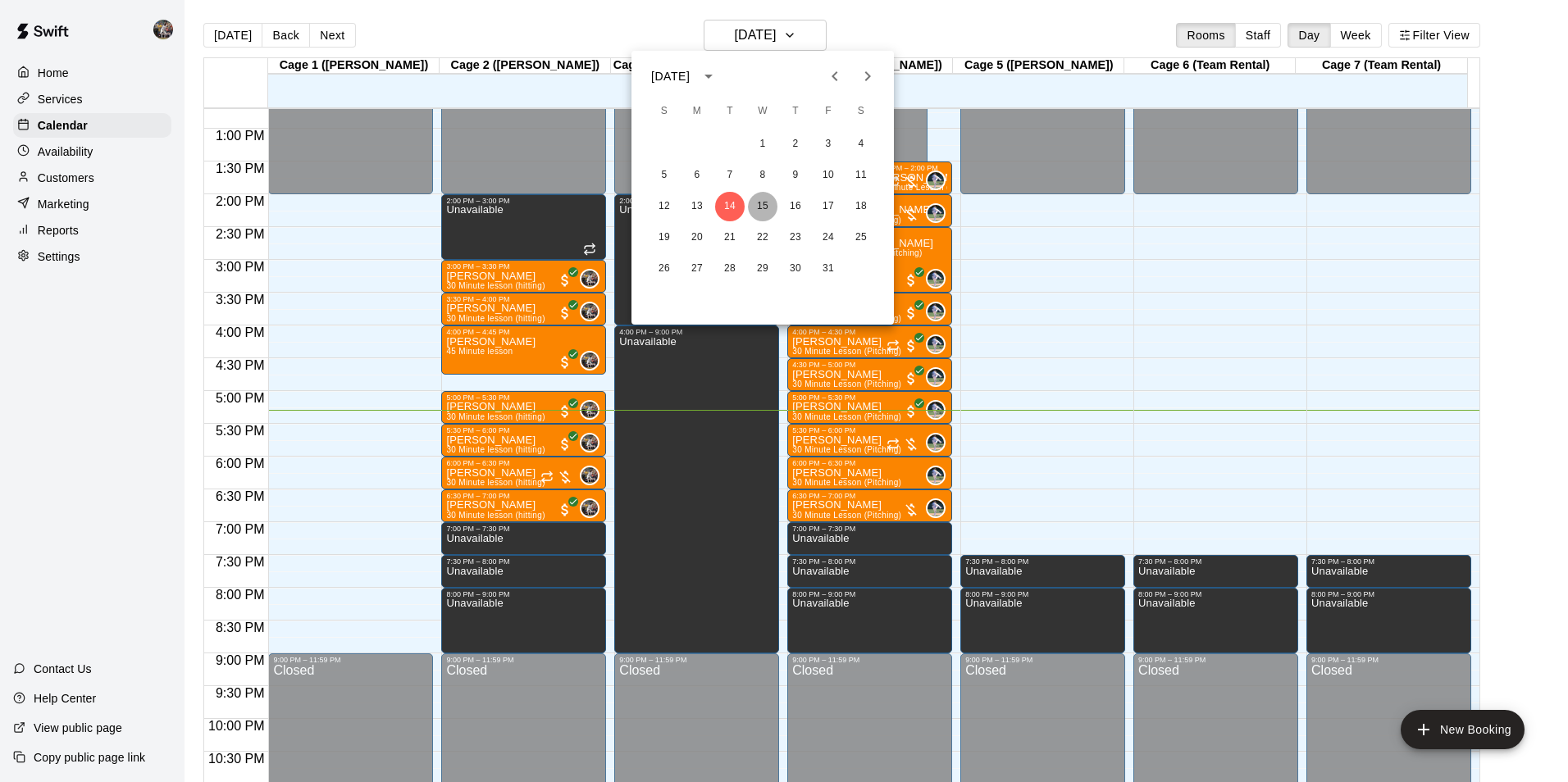
click at [764, 202] on button "15" at bounding box center [763, 207] width 29 height 29
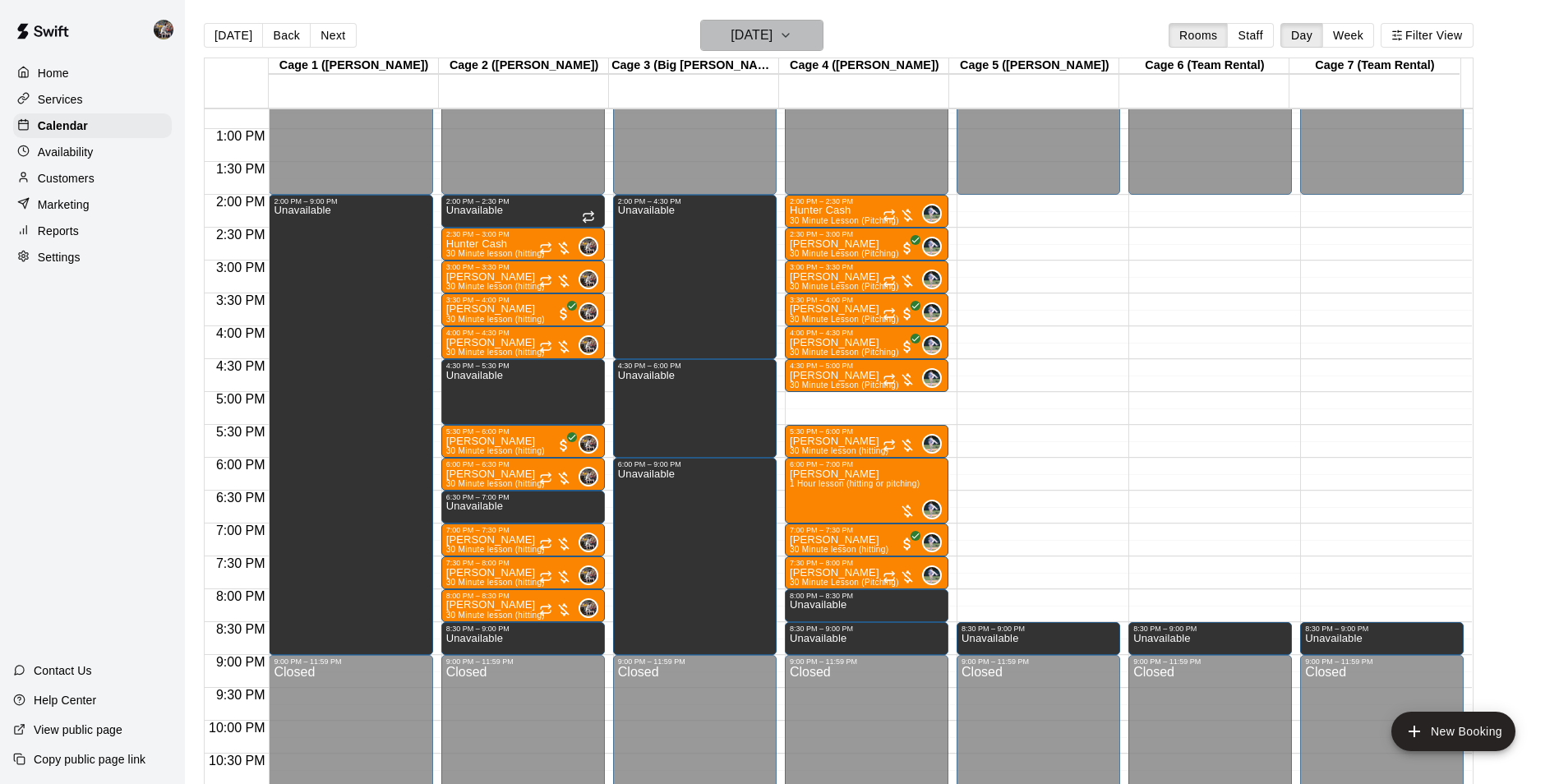
click at [731, 38] on h6 "[DATE]" at bounding box center [751, 35] width 41 height 23
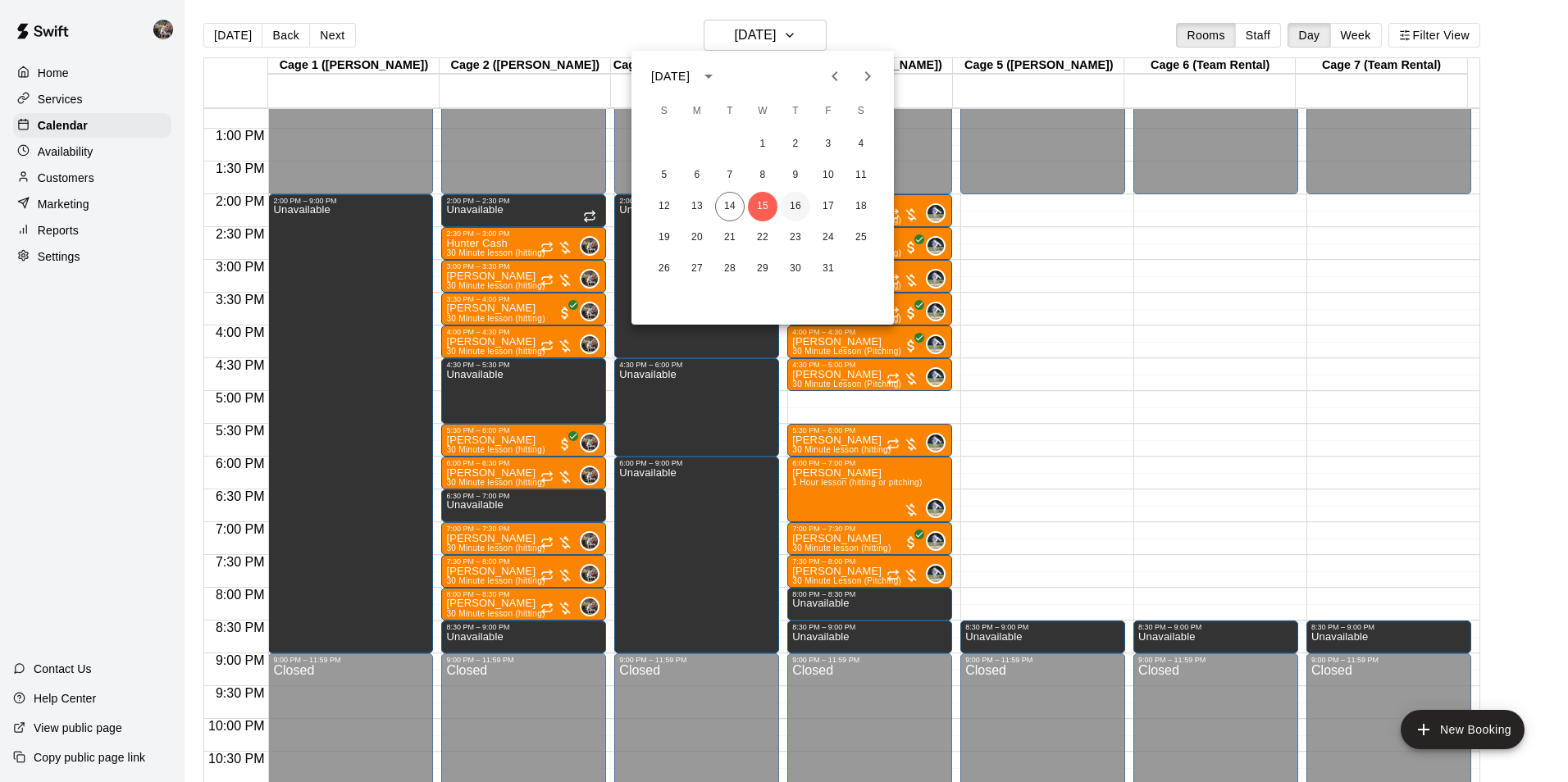
click at [798, 205] on button "16" at bounding box center [795, 207] width 29 height 29
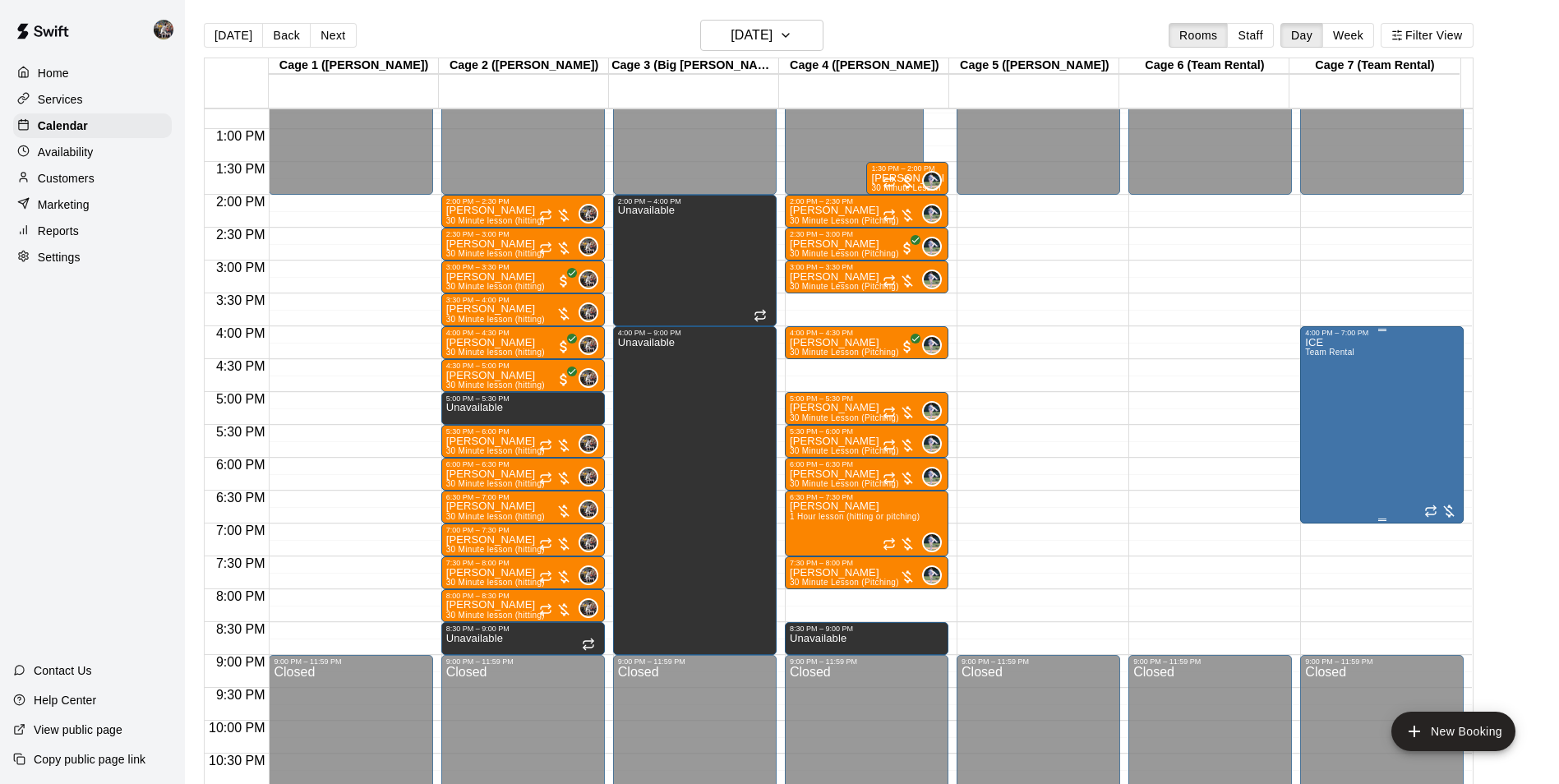
click at [1306, 439] on div "ICE Team Rental" at bounding box center [1330, 729] width 50 height 784
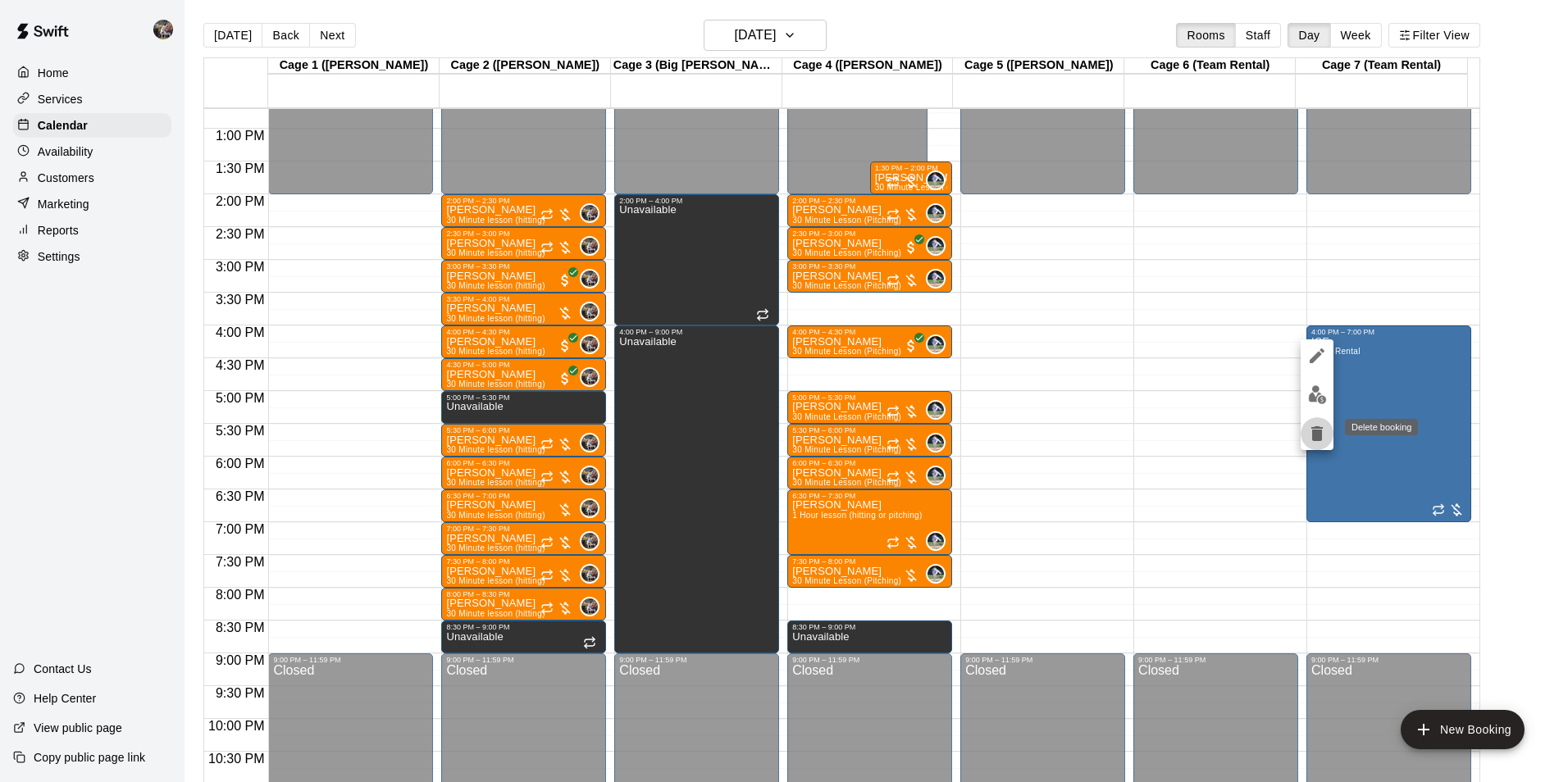
click at [1317, 431] on icon "delete" at bounding box center [1316, 434] width 11 height 15
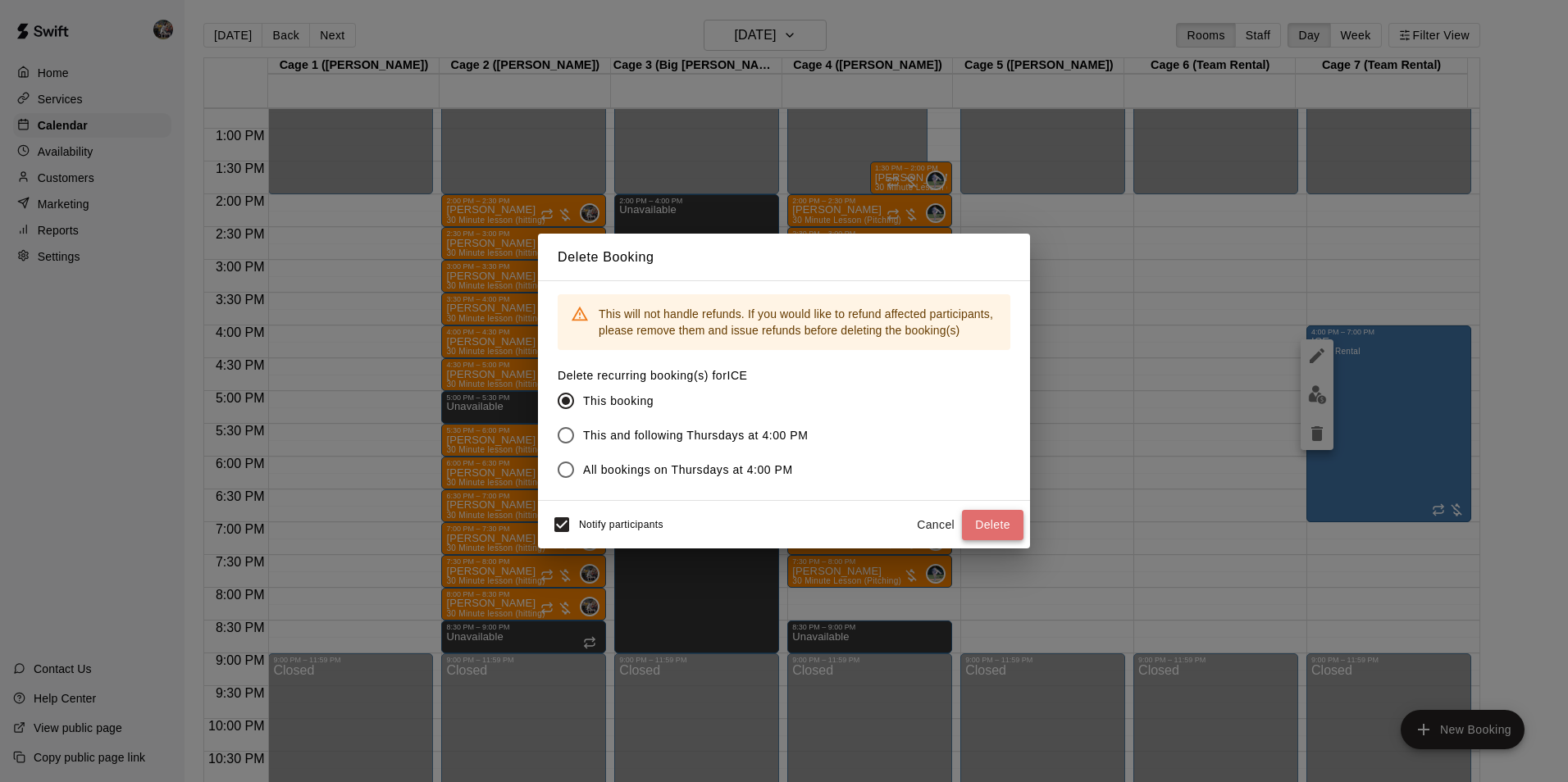
click at [1000, 518] on button "Delete" at bounding box center [992, 525] width 62 height 30
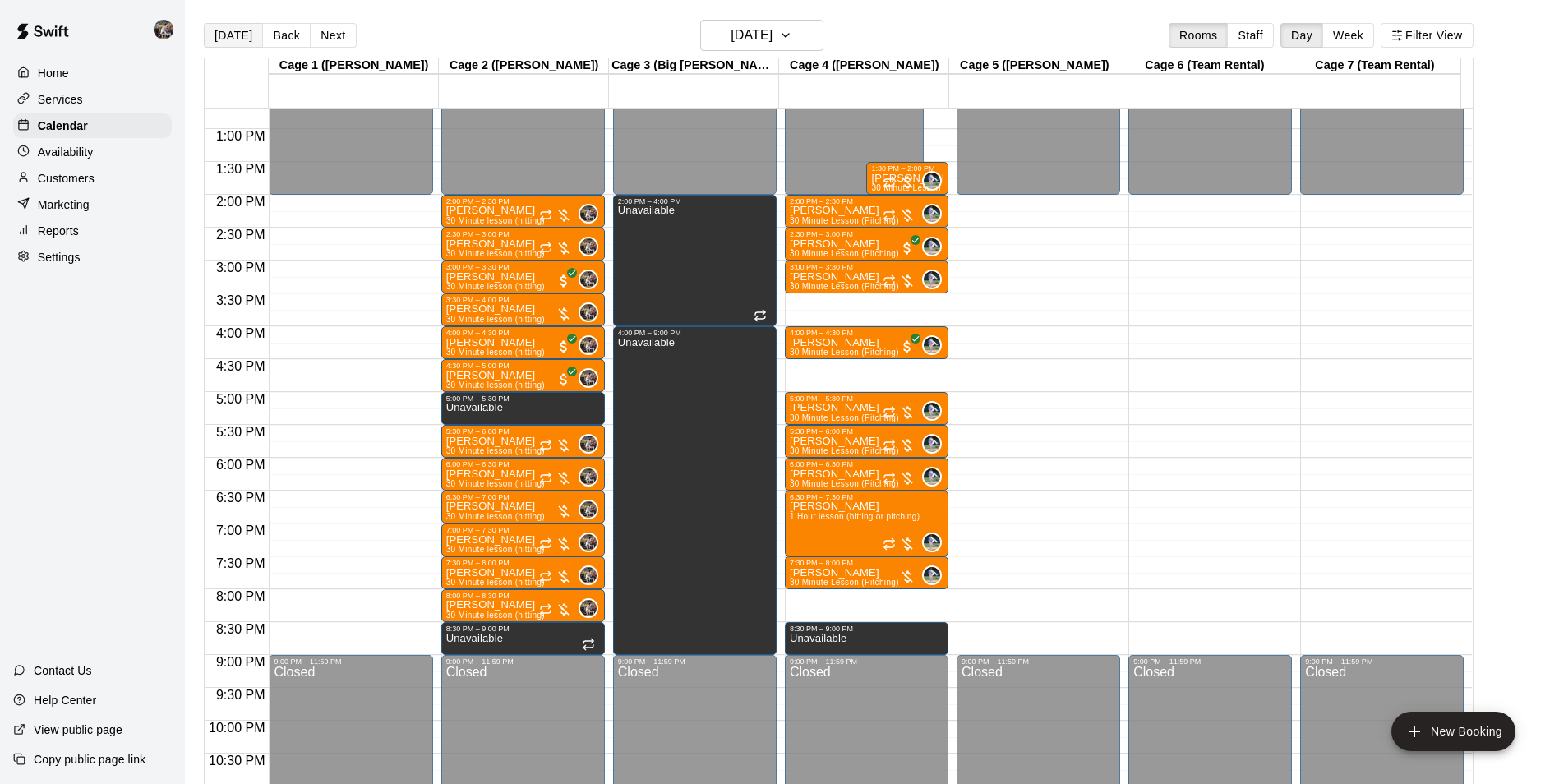
click at [228, 35] on button "[DATE]" at bounding box center [233, 35] width 59 height 25
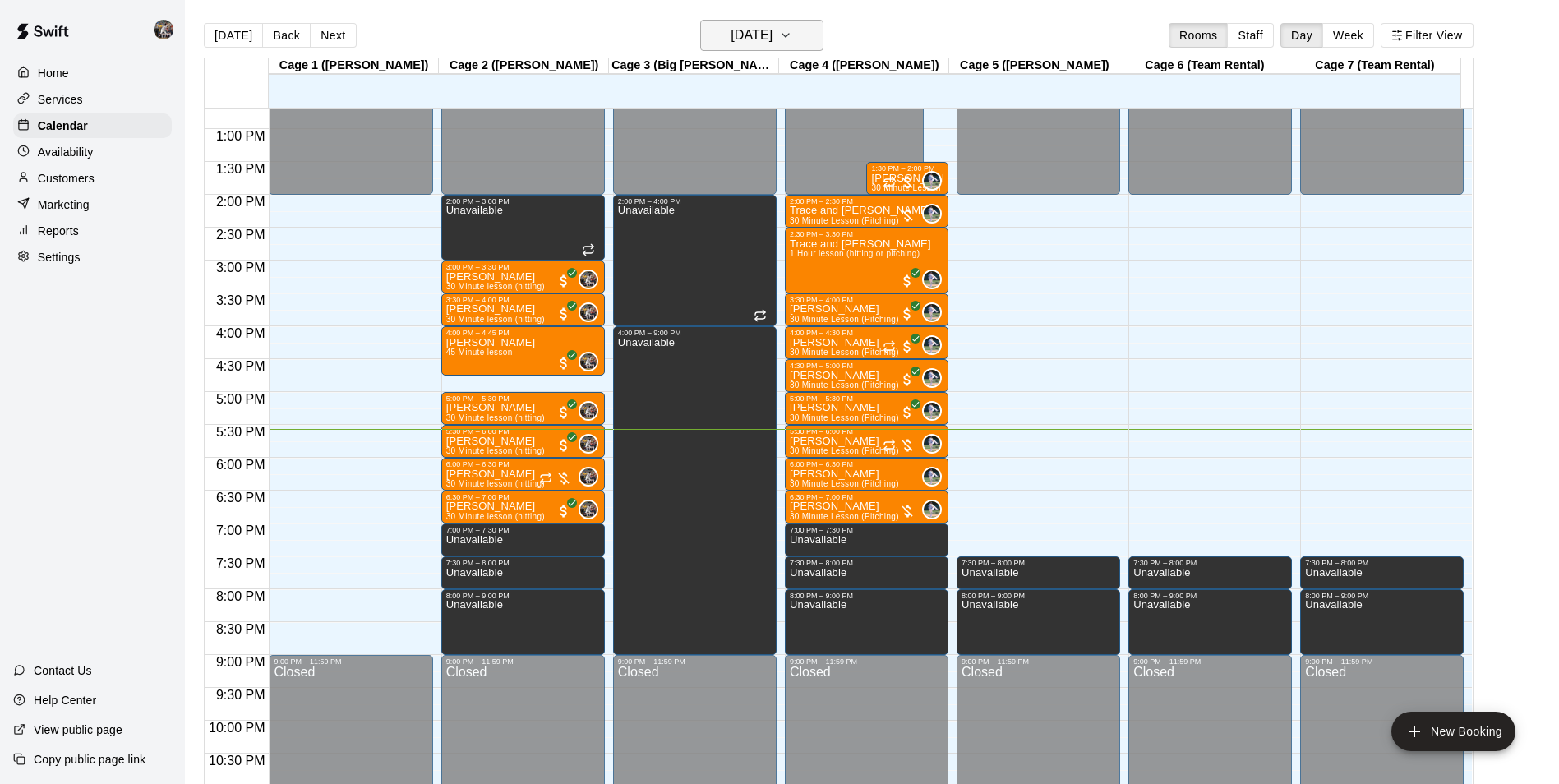
click at [733, 32] on h6 "[DATE]" at bounding box center [751, 35] width 41 height 23
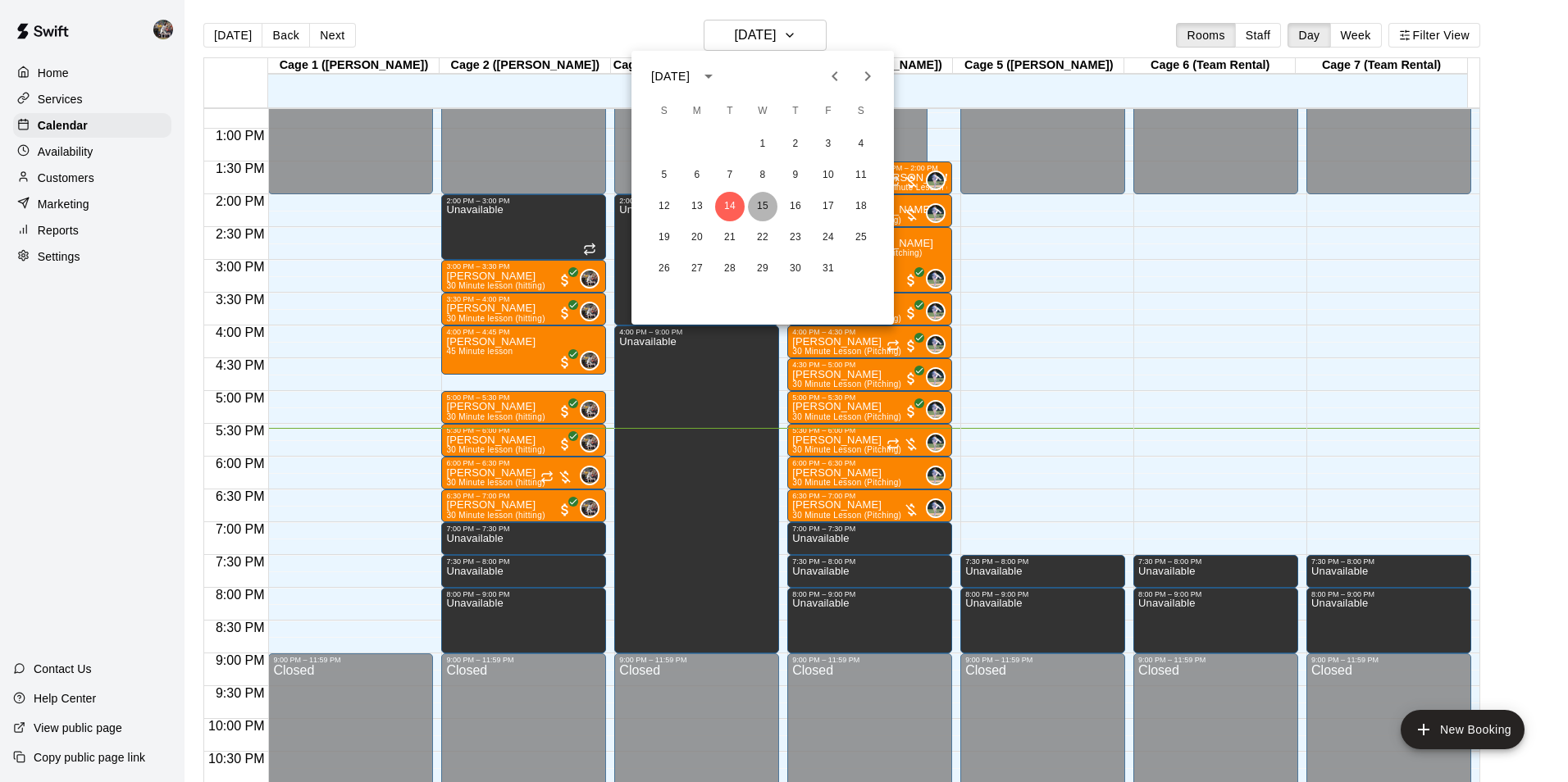
click at [763, 201] on button "15" at bounding box center [763, 207] width 29 height 29
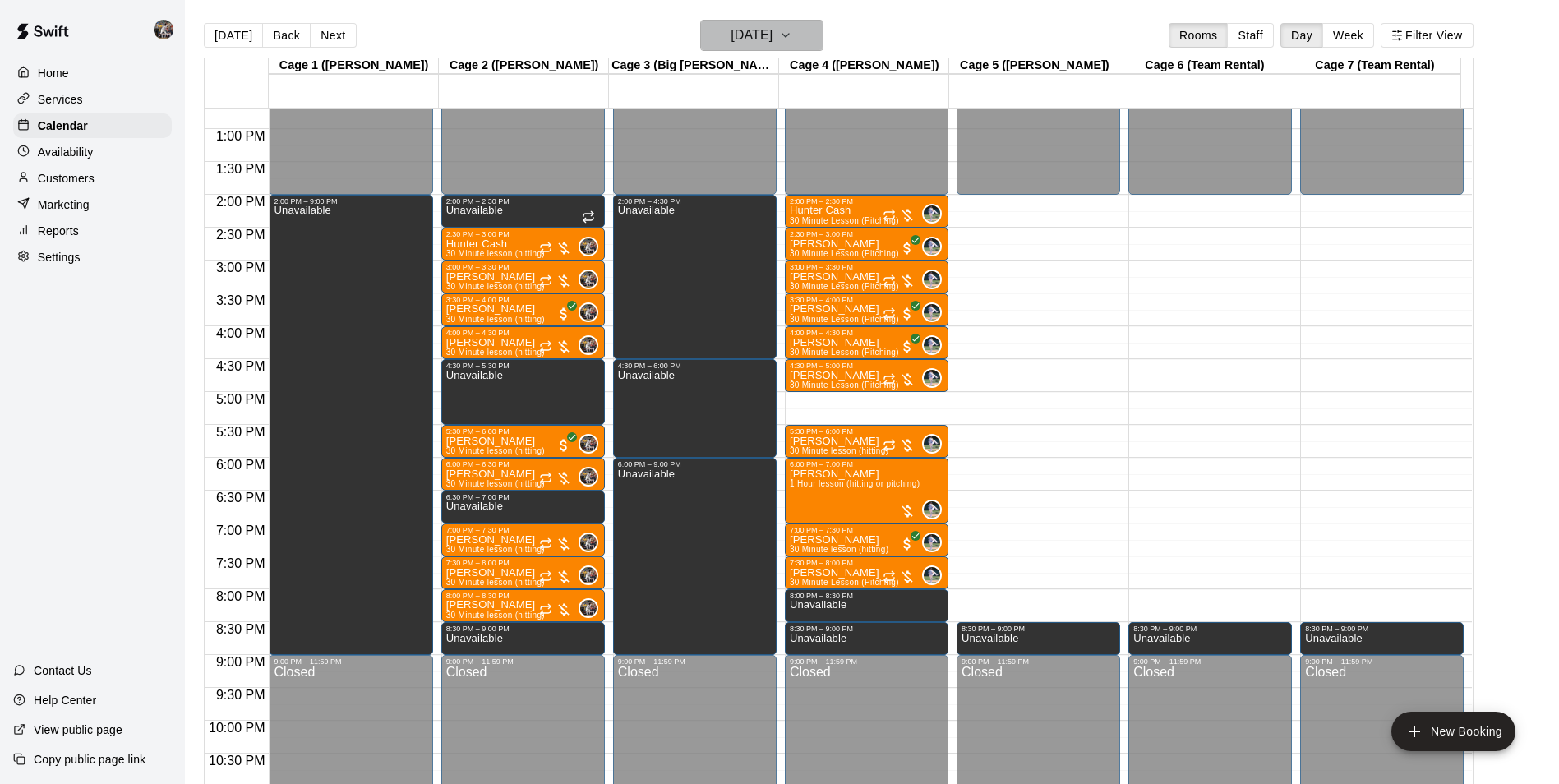
click at [733, 34] on h6 "[DATE]" at bounding box center [751, 35] width 41 height 23
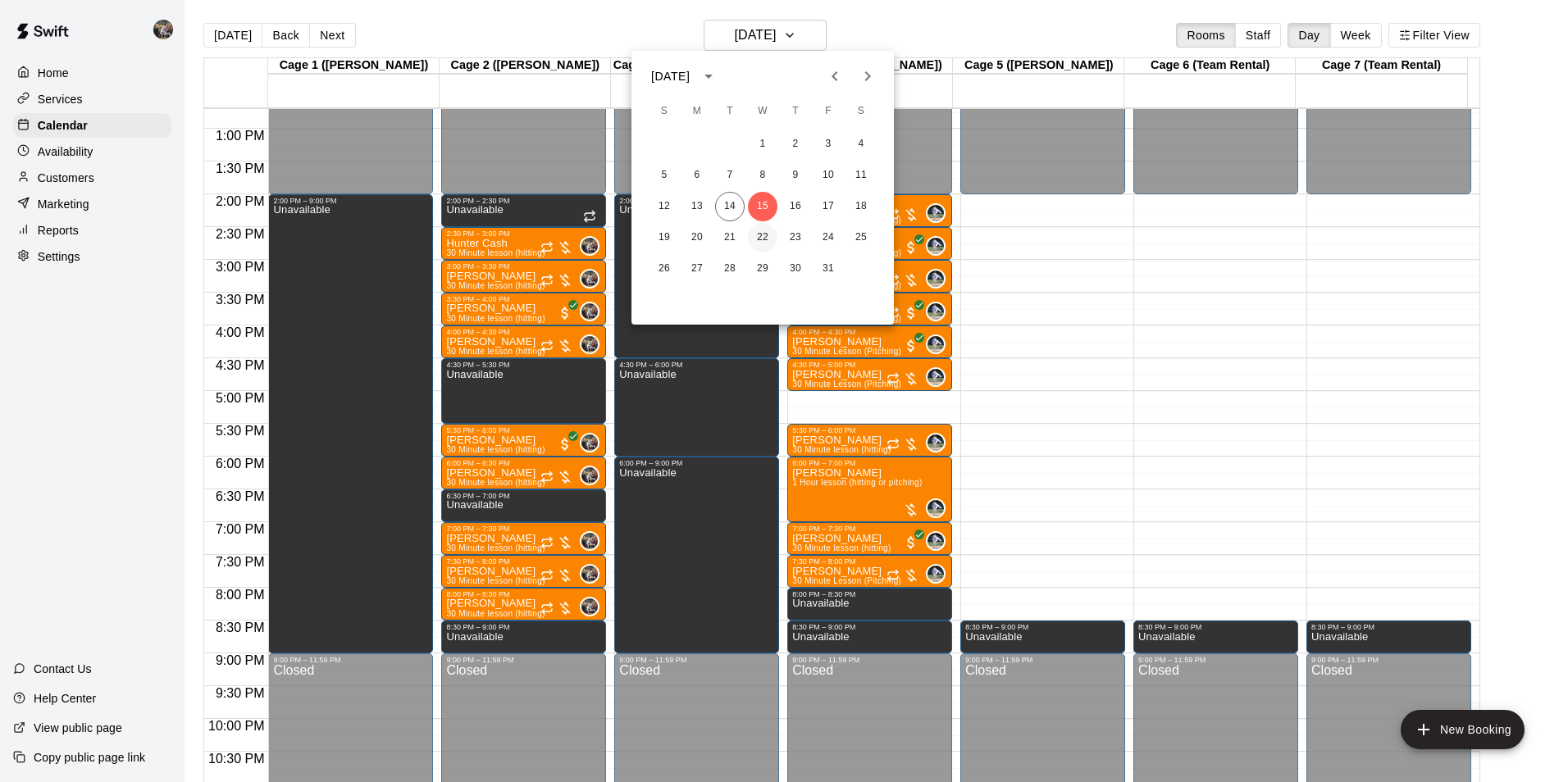
click at [763, 231] on button "22" at bounding box center [763, 238] width 29 height 29
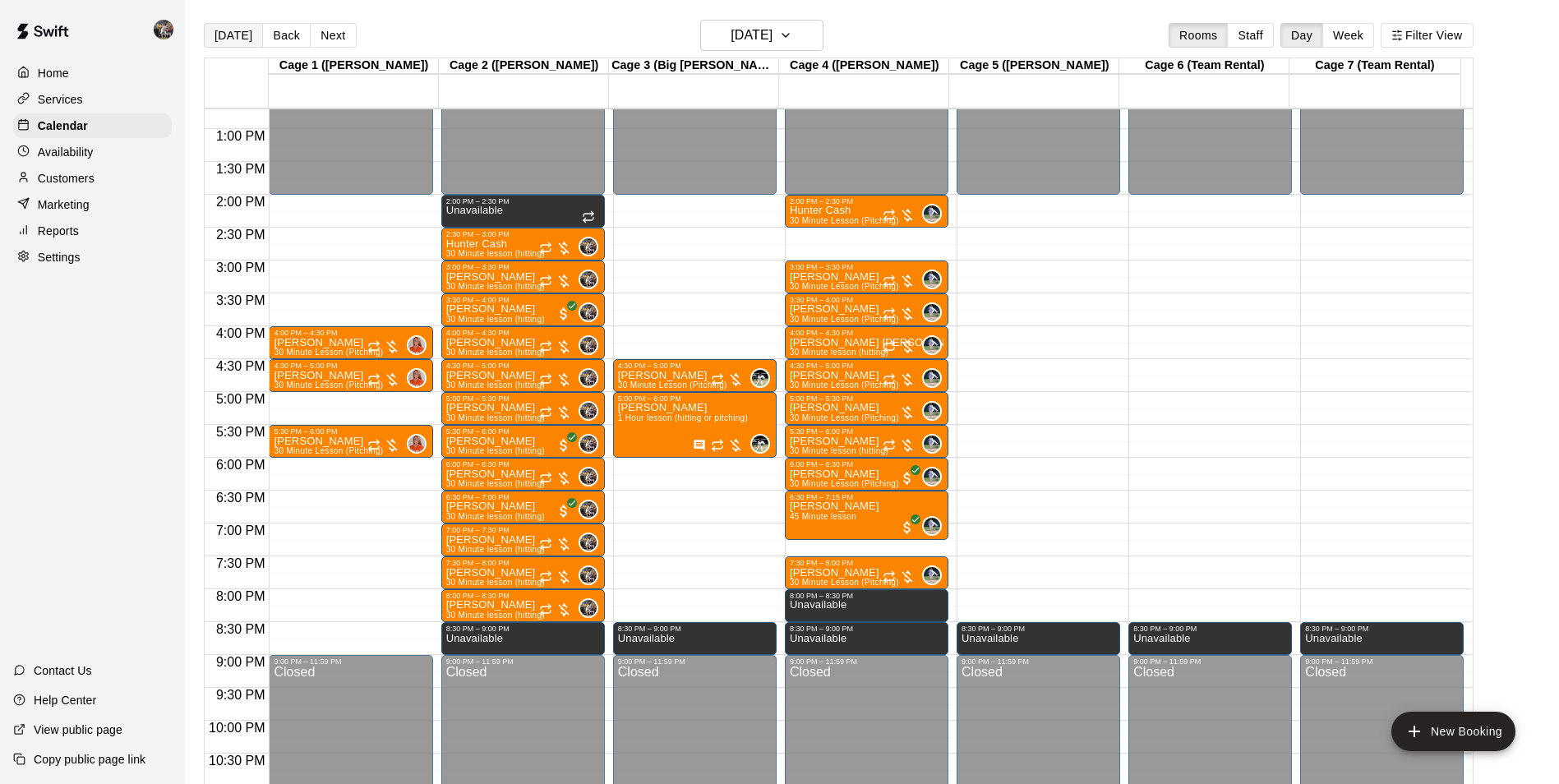
click at [242, 32] on button "[DATE]" at bounding box center [233, 35] width 59 height 25
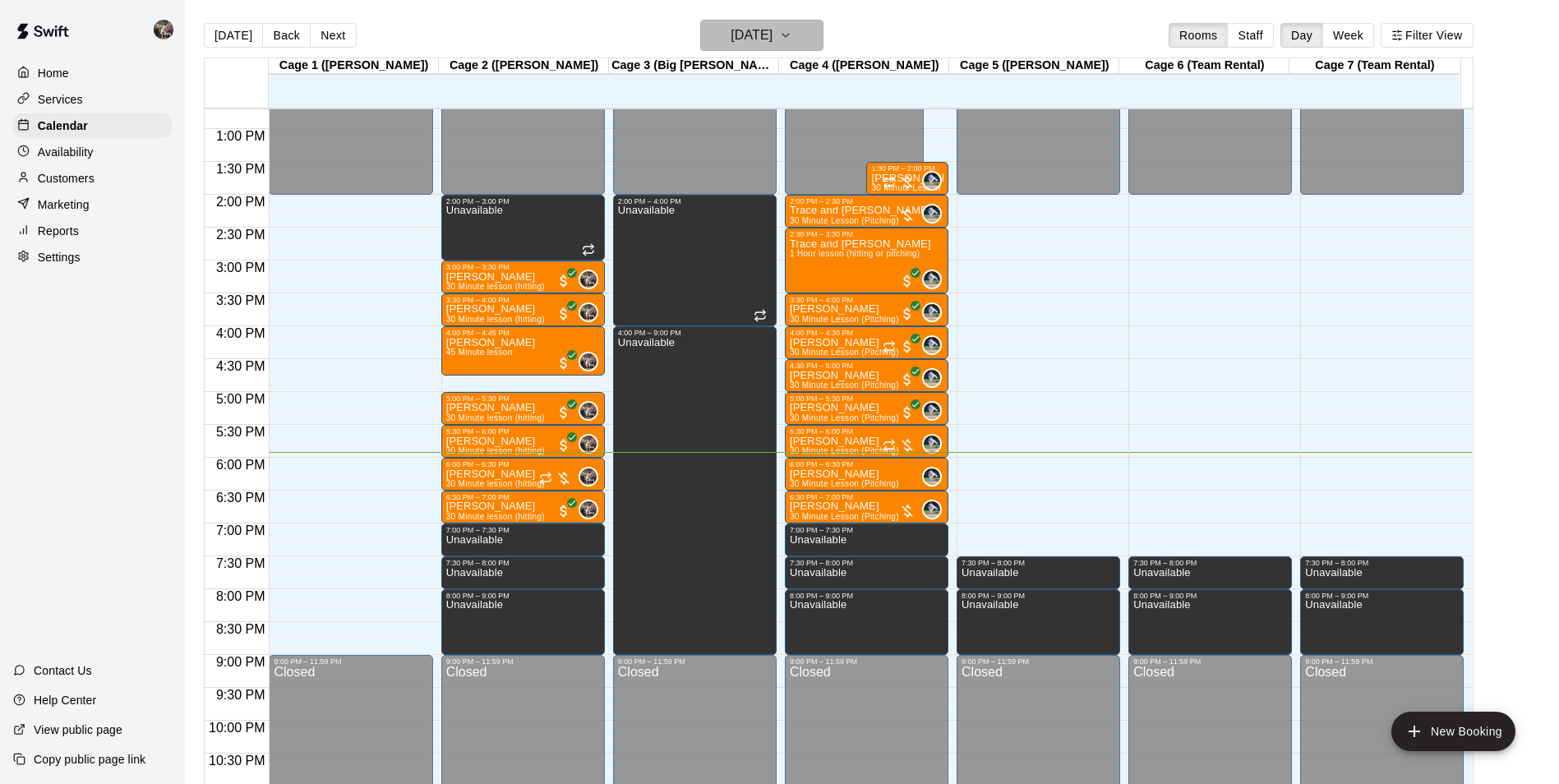
click at [731, 29] on h6 "[DATE]" at bounding box center [751, 35] width 41 height 23
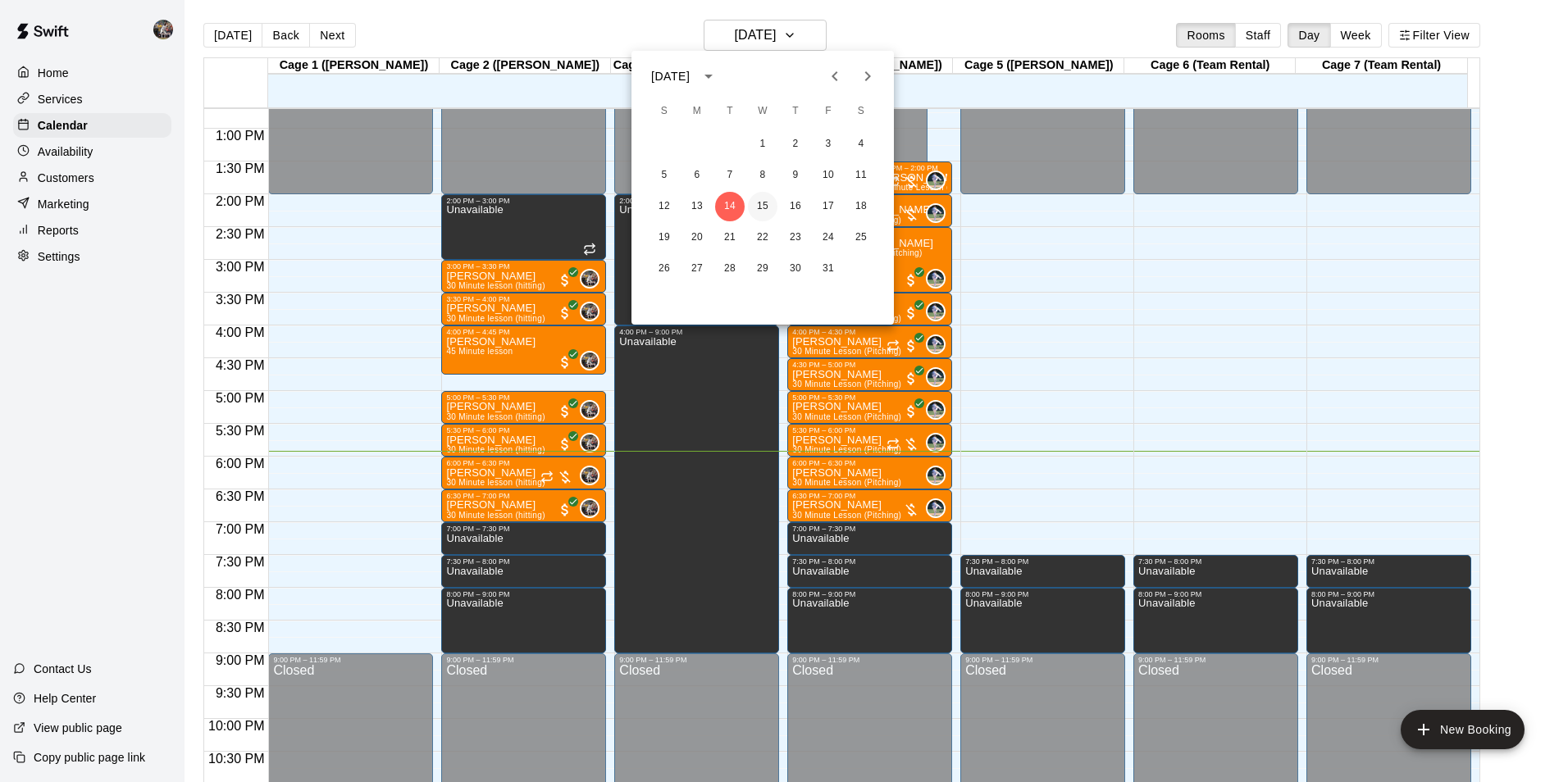
click at [761, 200] on button "15" at bounding box center [763, 207] width 29 height 29
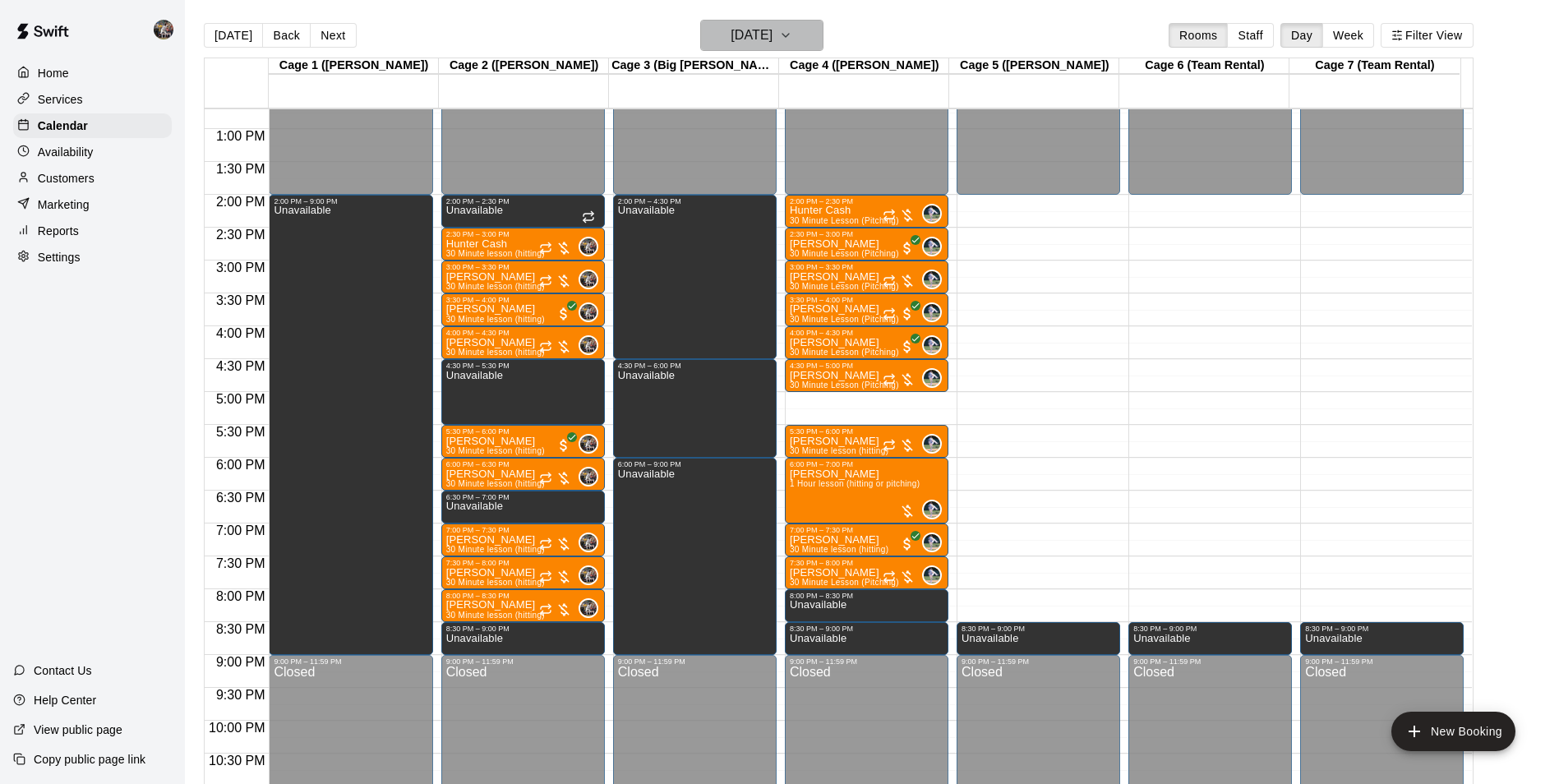
click at [750, 35] on h6 "[DATE]" at bounding box center [751, 35] width 41 height 23
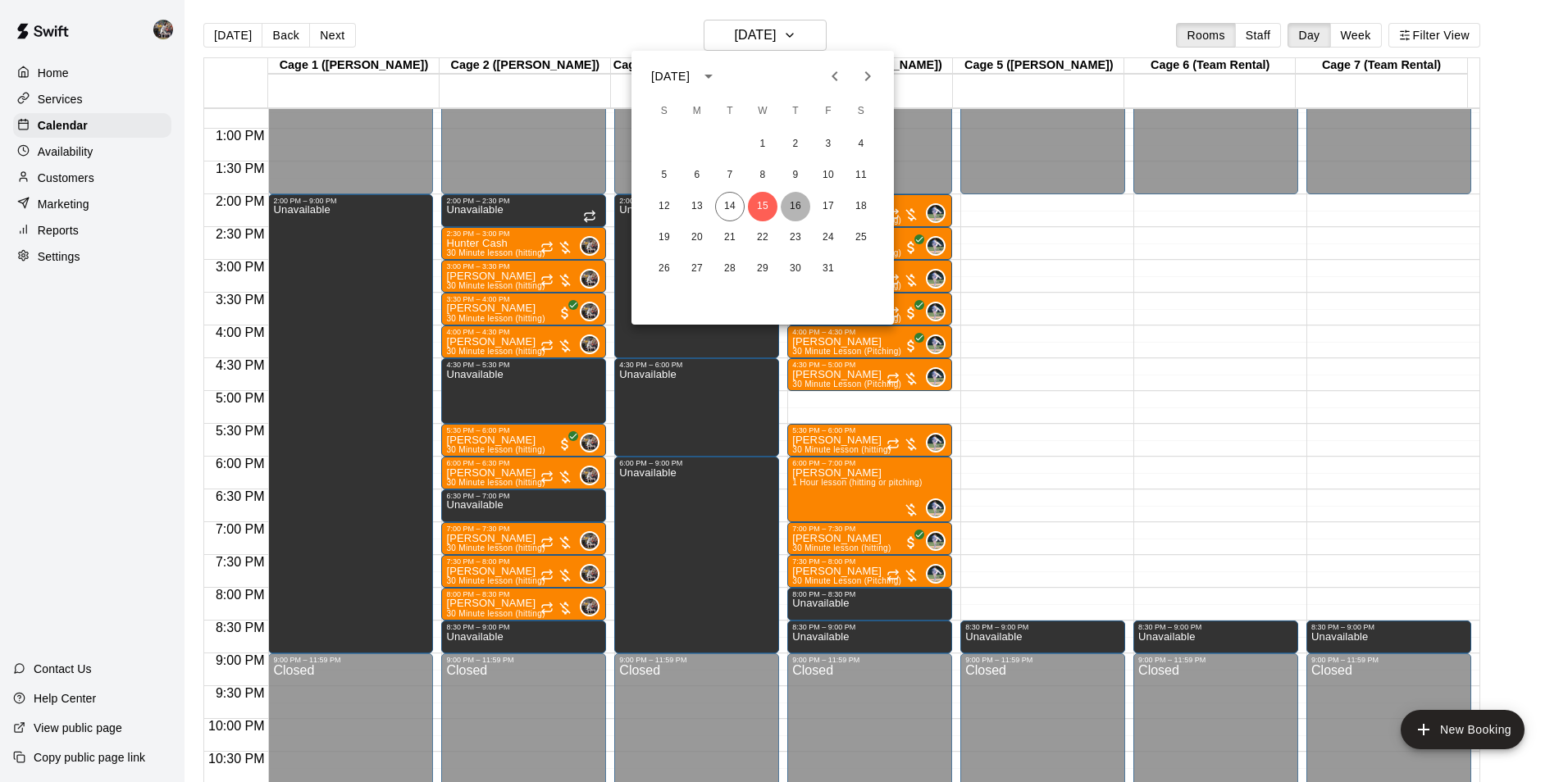
click at [797, 203] on button "16" at bounding box center [795, 207] width 29 height 29
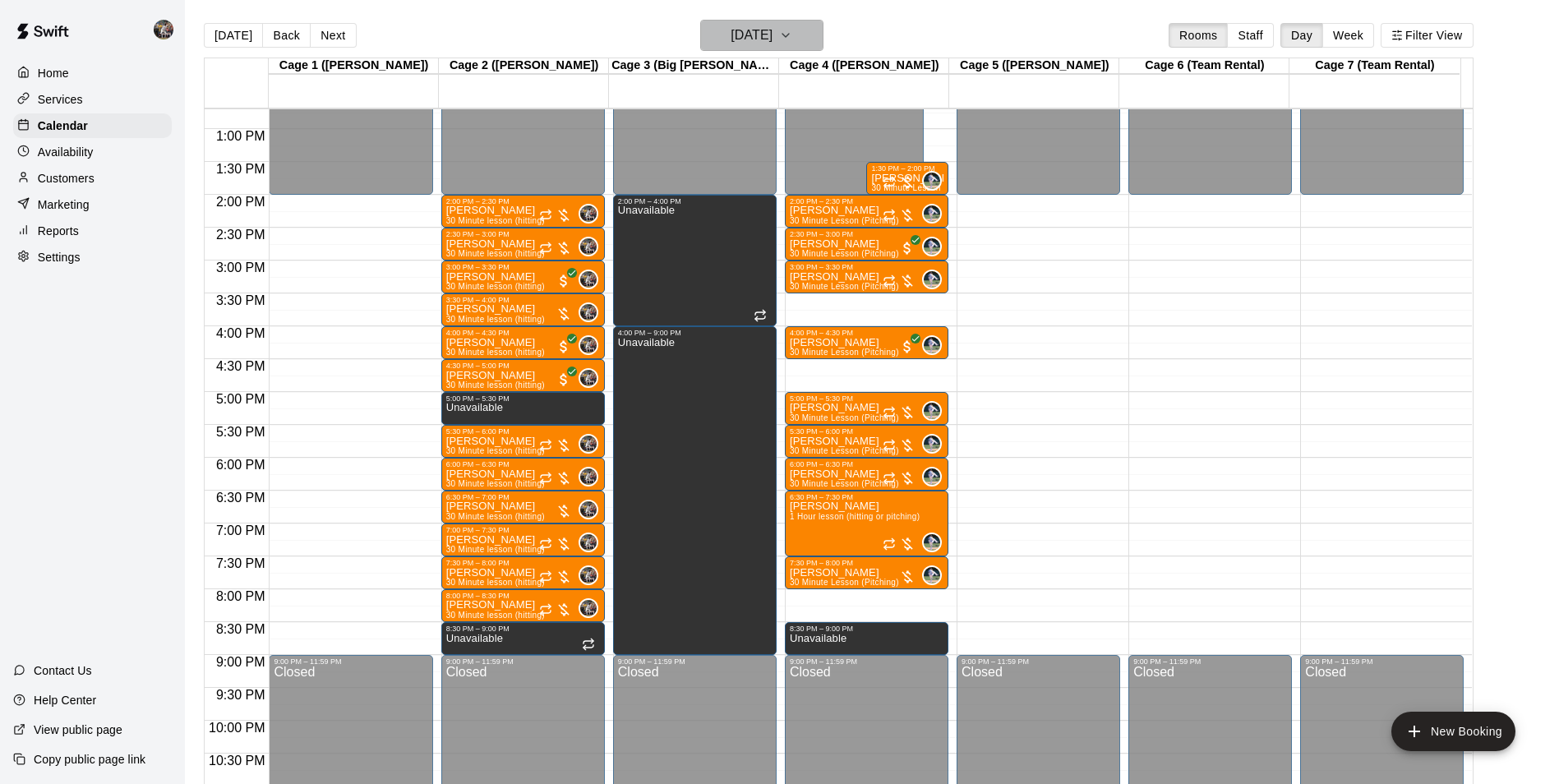
click at [741, 40] on h6 "[DATE]" at bounding box center [751, 35] width 41 height 23
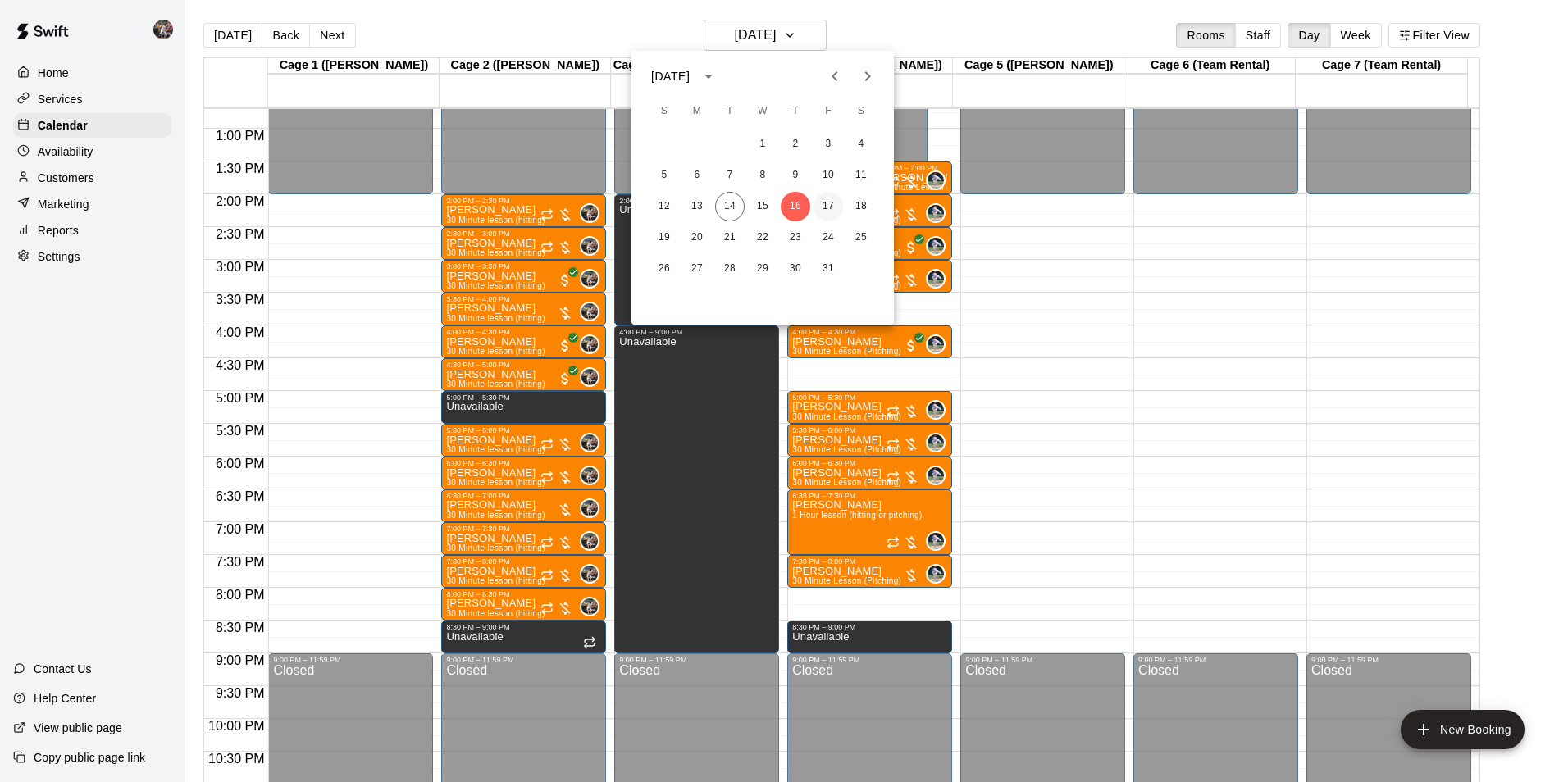
click at [826, 203] on button "17" at bounding box center [828, 207] width 29 height 29
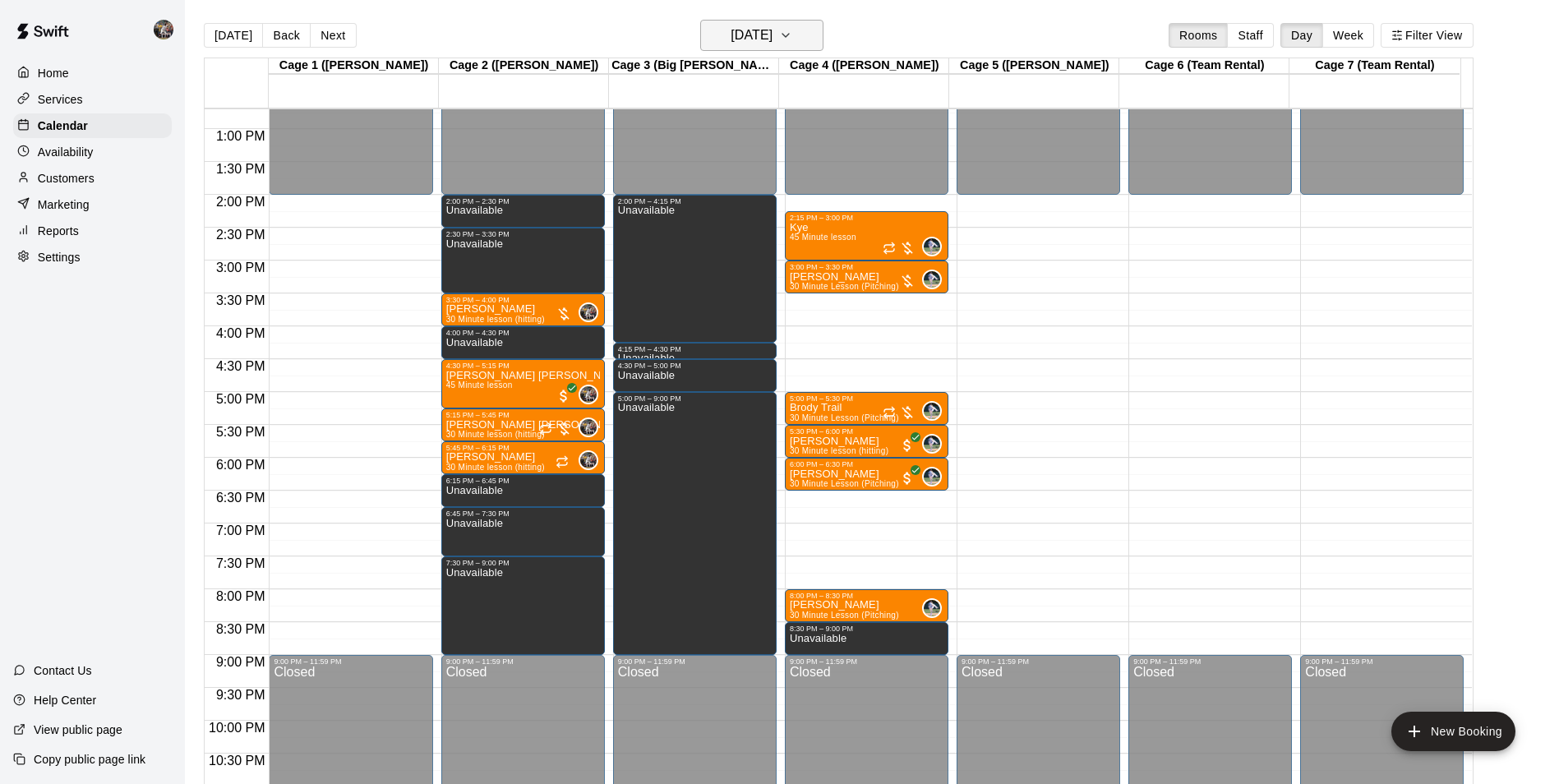
click at [742, 36] on h6 "[DATE]" at bounding box center [751, 35] width 41 height 23
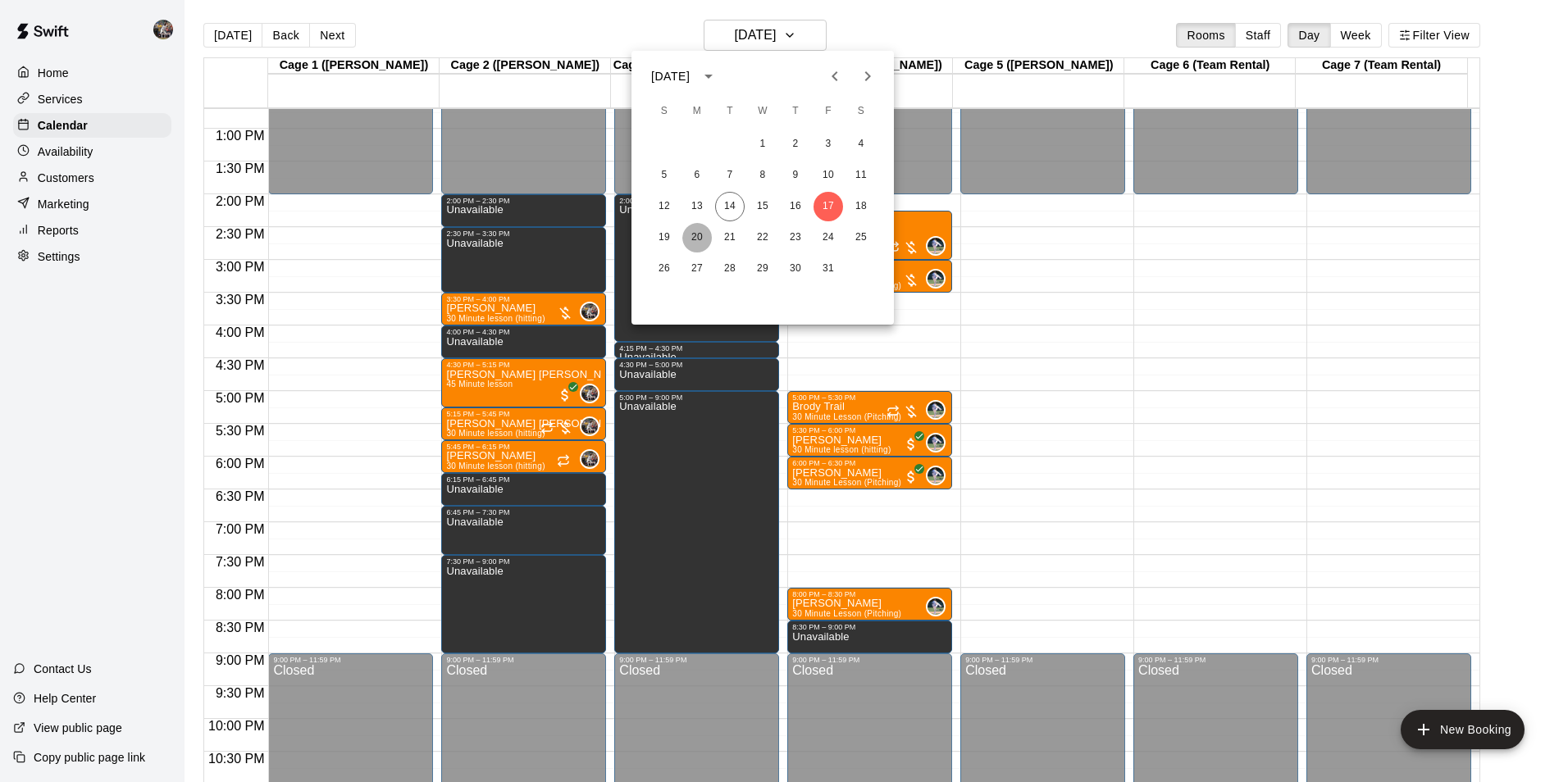
click at [695, 233] on button "20" at bounding box center [697, 238] width 29 height 29
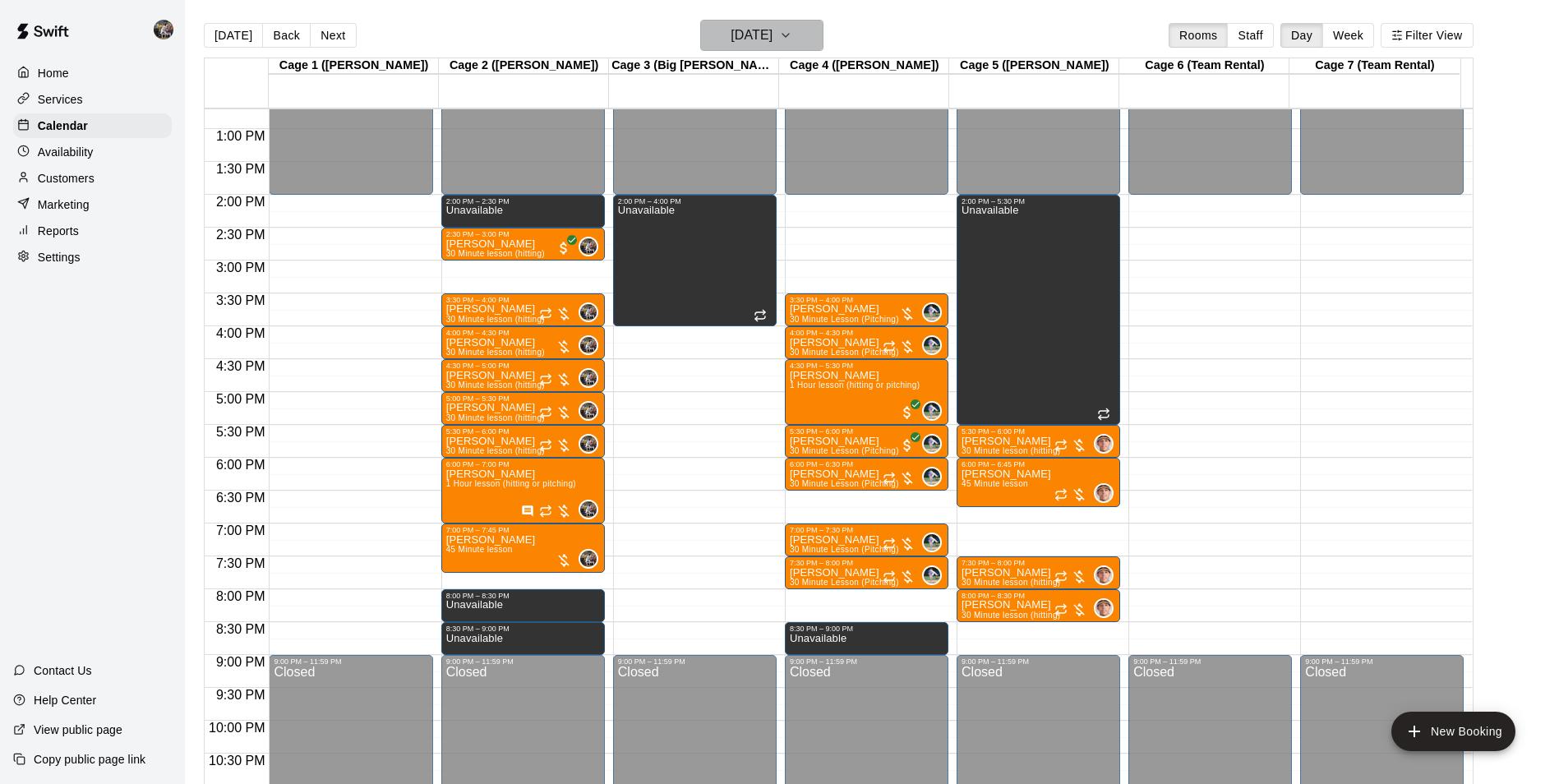
click at [733, 38] on h6 "[DATE]" at bounding box center [751, 35] width 41 height 23
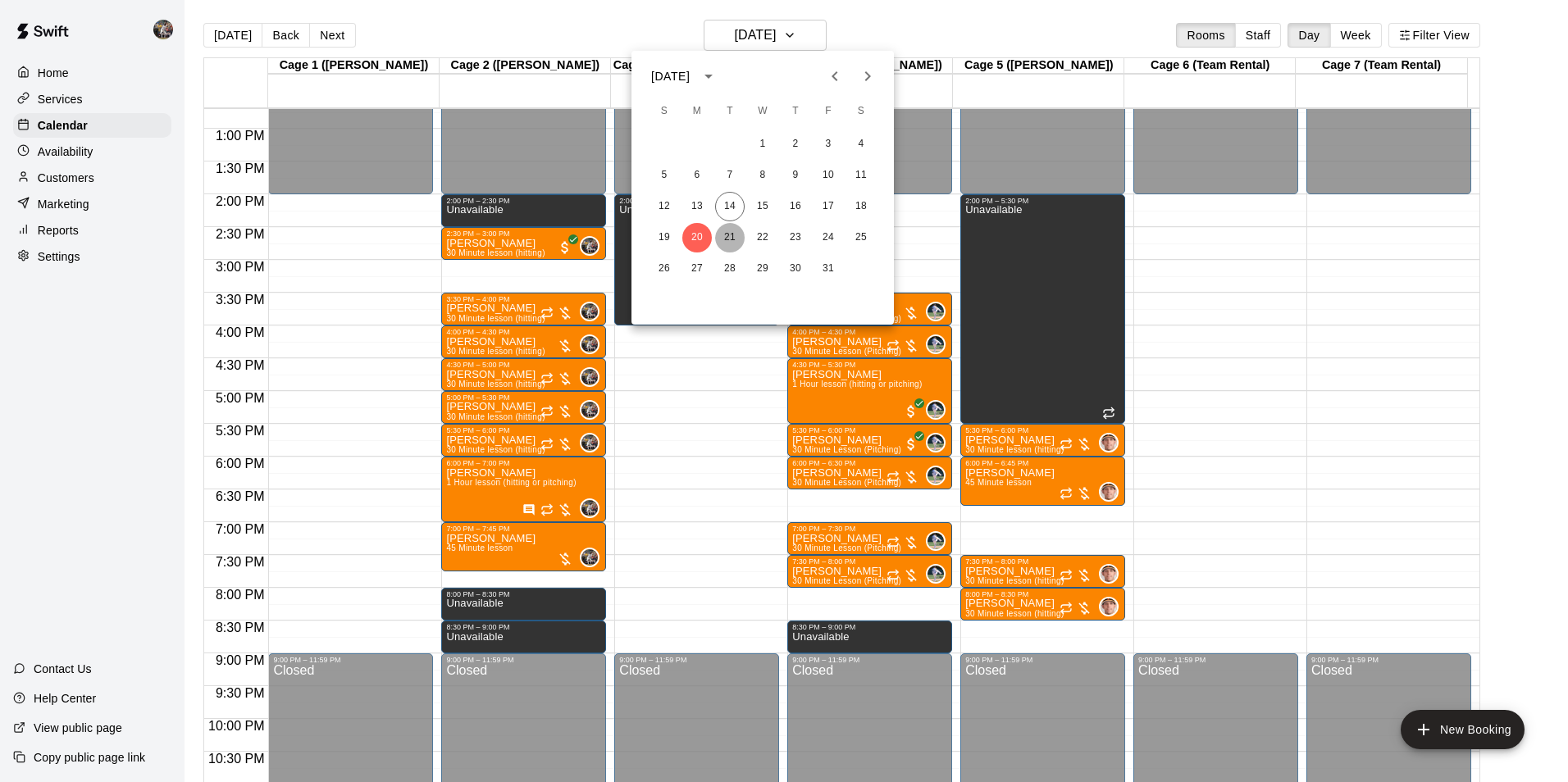
click at [733, 232] on button "21" at bounding box center [730, 238] width 29 height 29
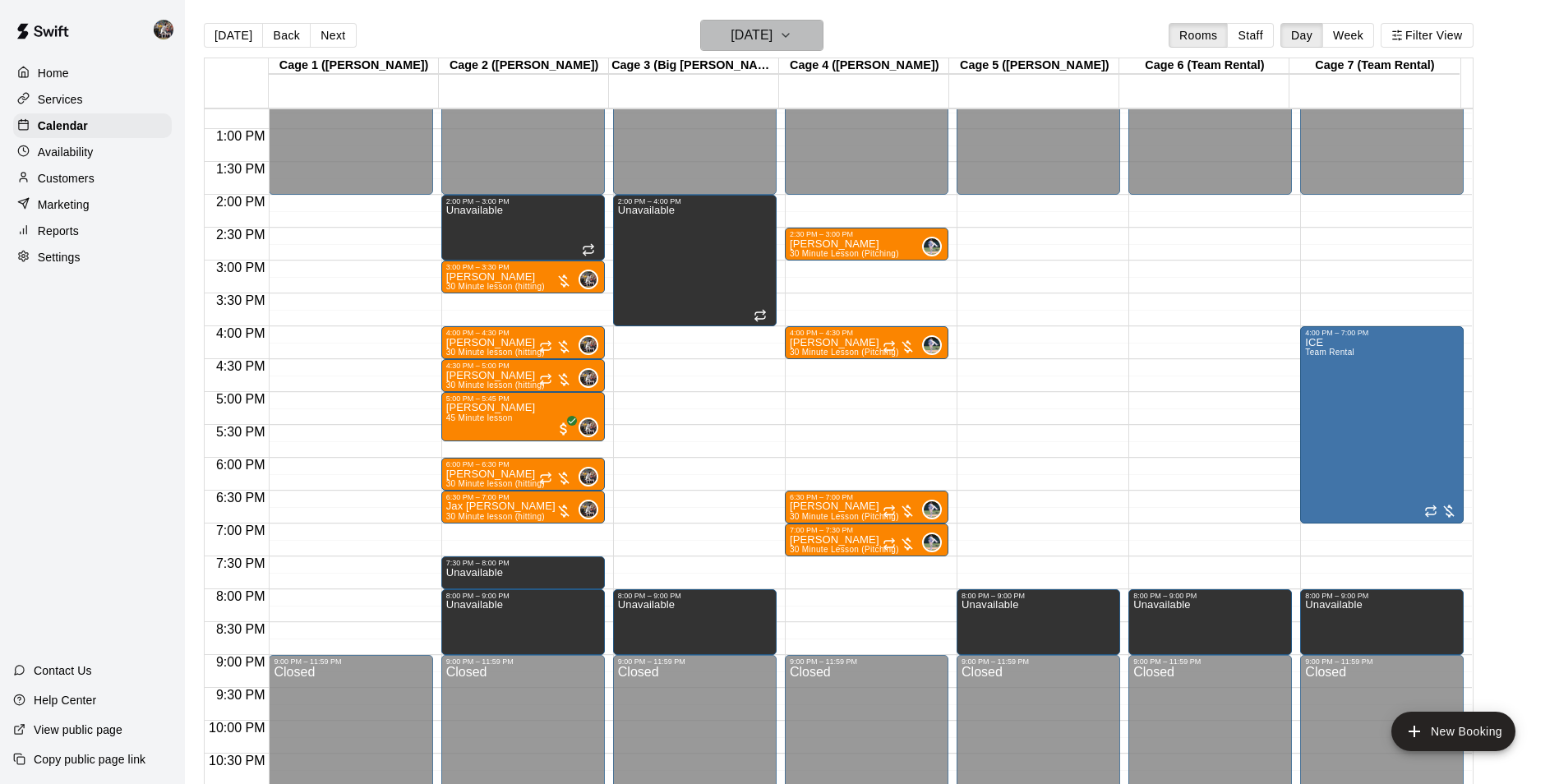
click at [769, 40] on h6 "[DATE]" at bounding box center [751, 35] width 41 height 23
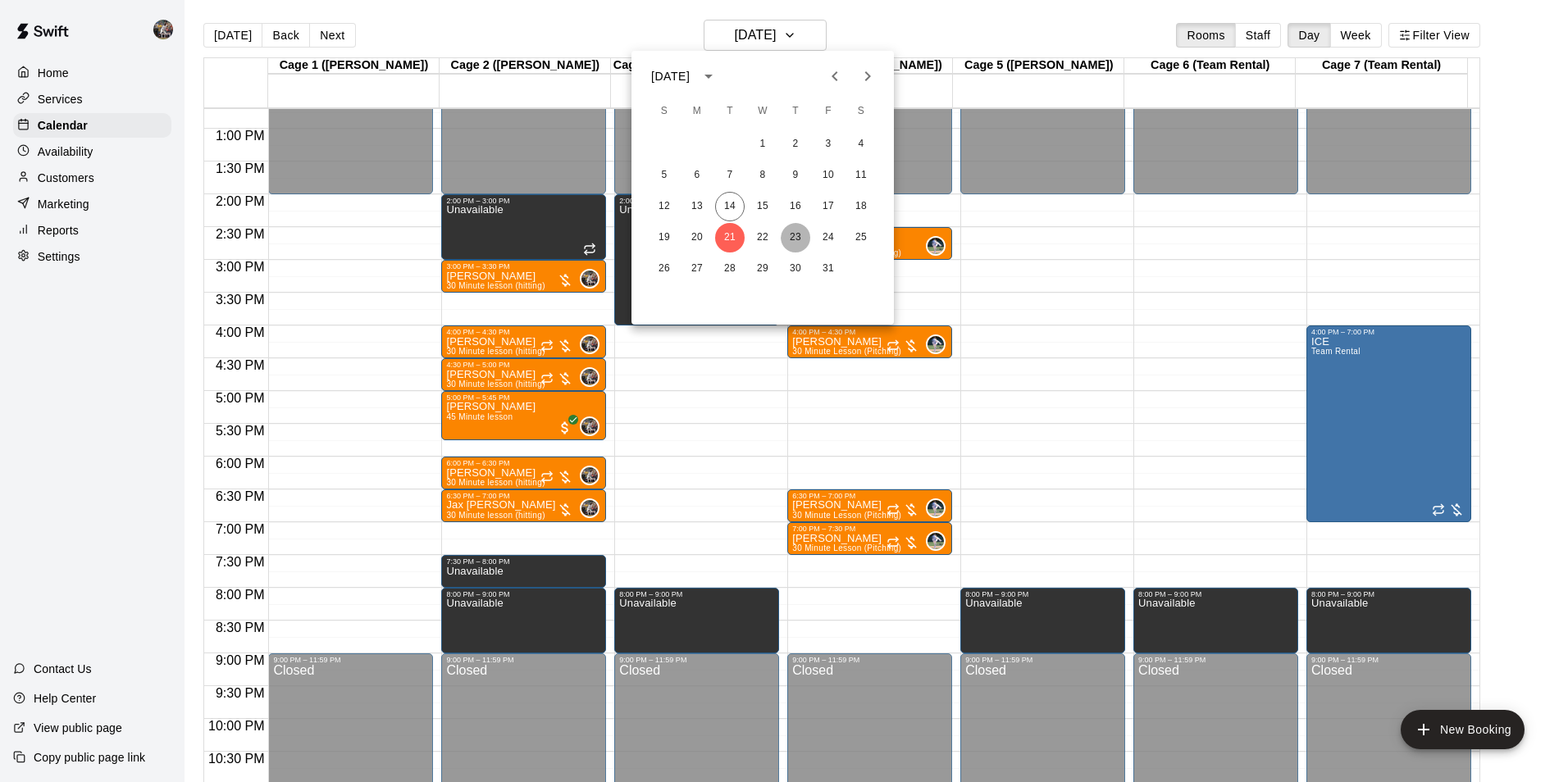
click at [796, 234] on button "23" at bounding box center [795, 238] width 29 height 29
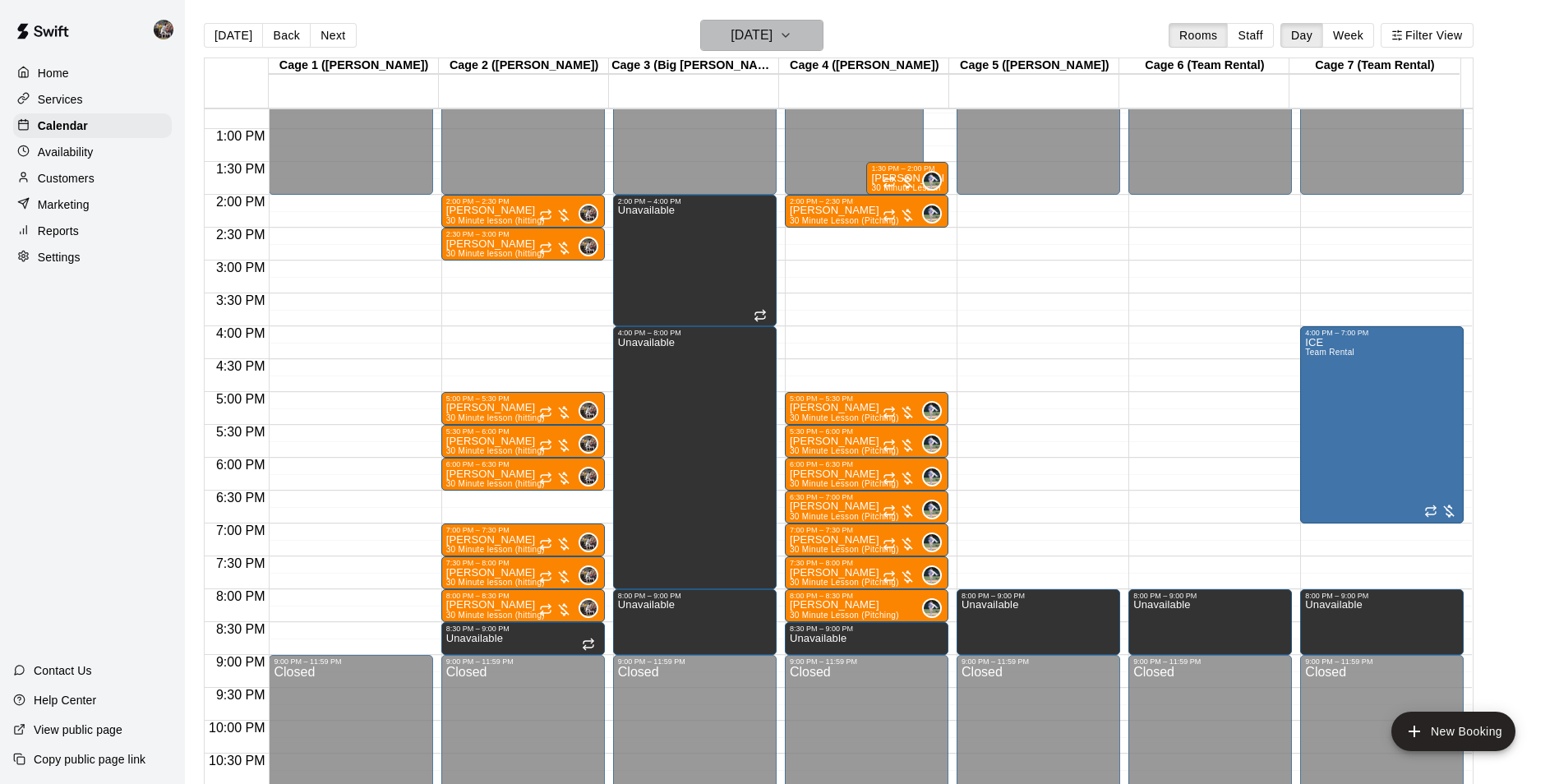
click at [744, 38] on h6 "[DATE]" at bounding box center [751, 35] width 41 height 23
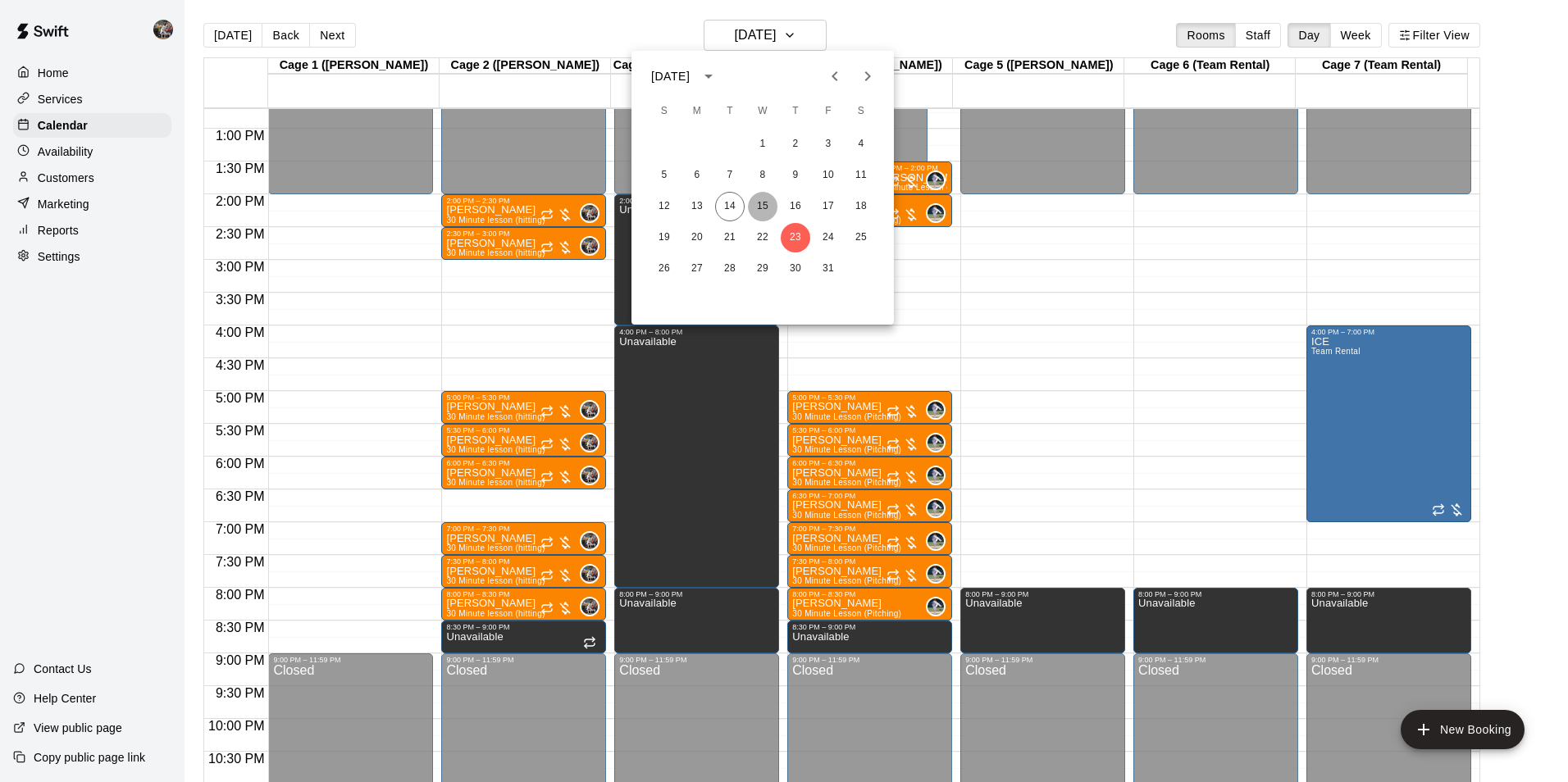
click at [761, 207] on button "15" at bounding box center [763, 207] width 29 height 29
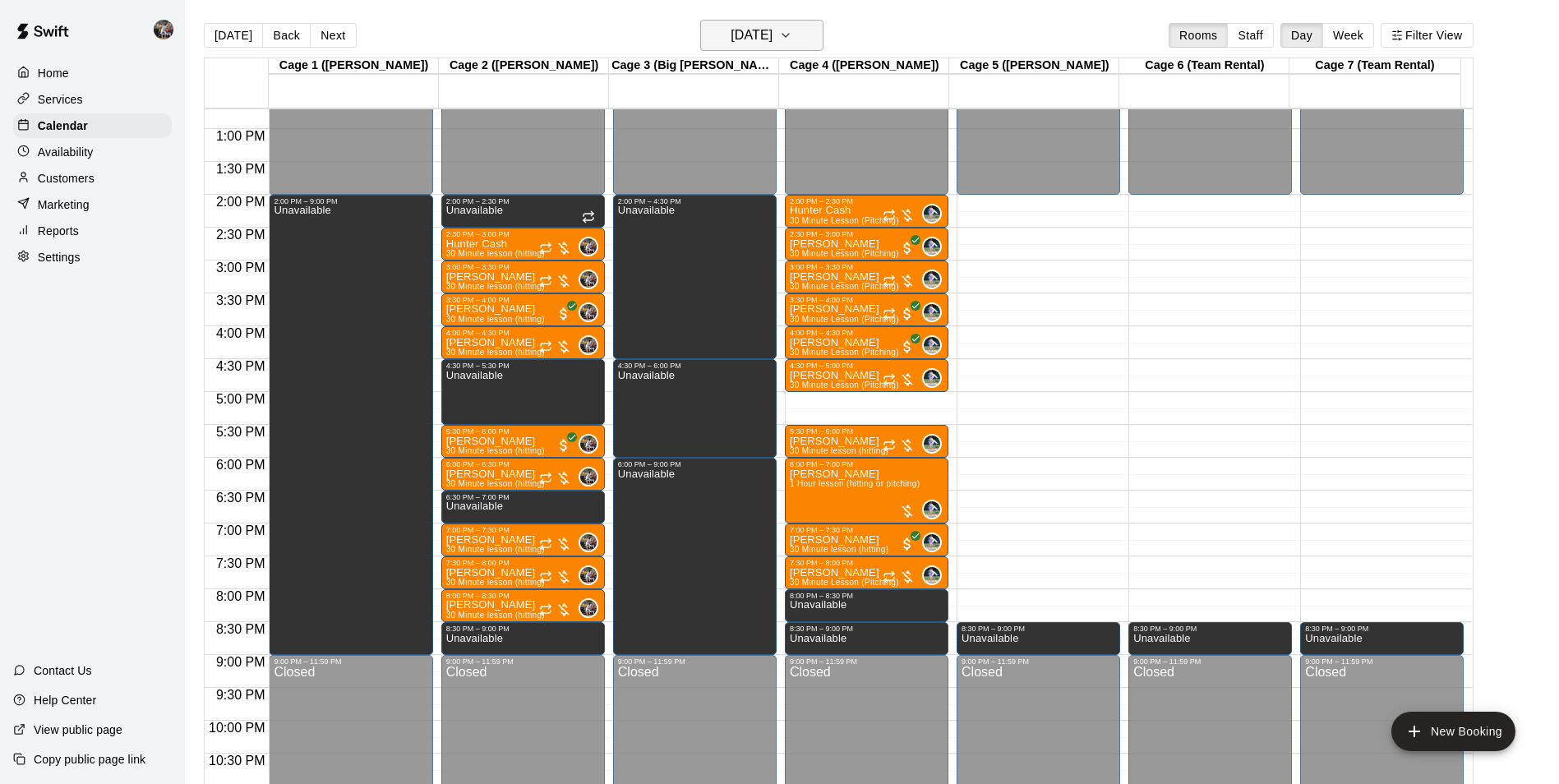
click at [731, 38] on h6 "[DATE]" at bounding box center [751, 35] width 41 height 23
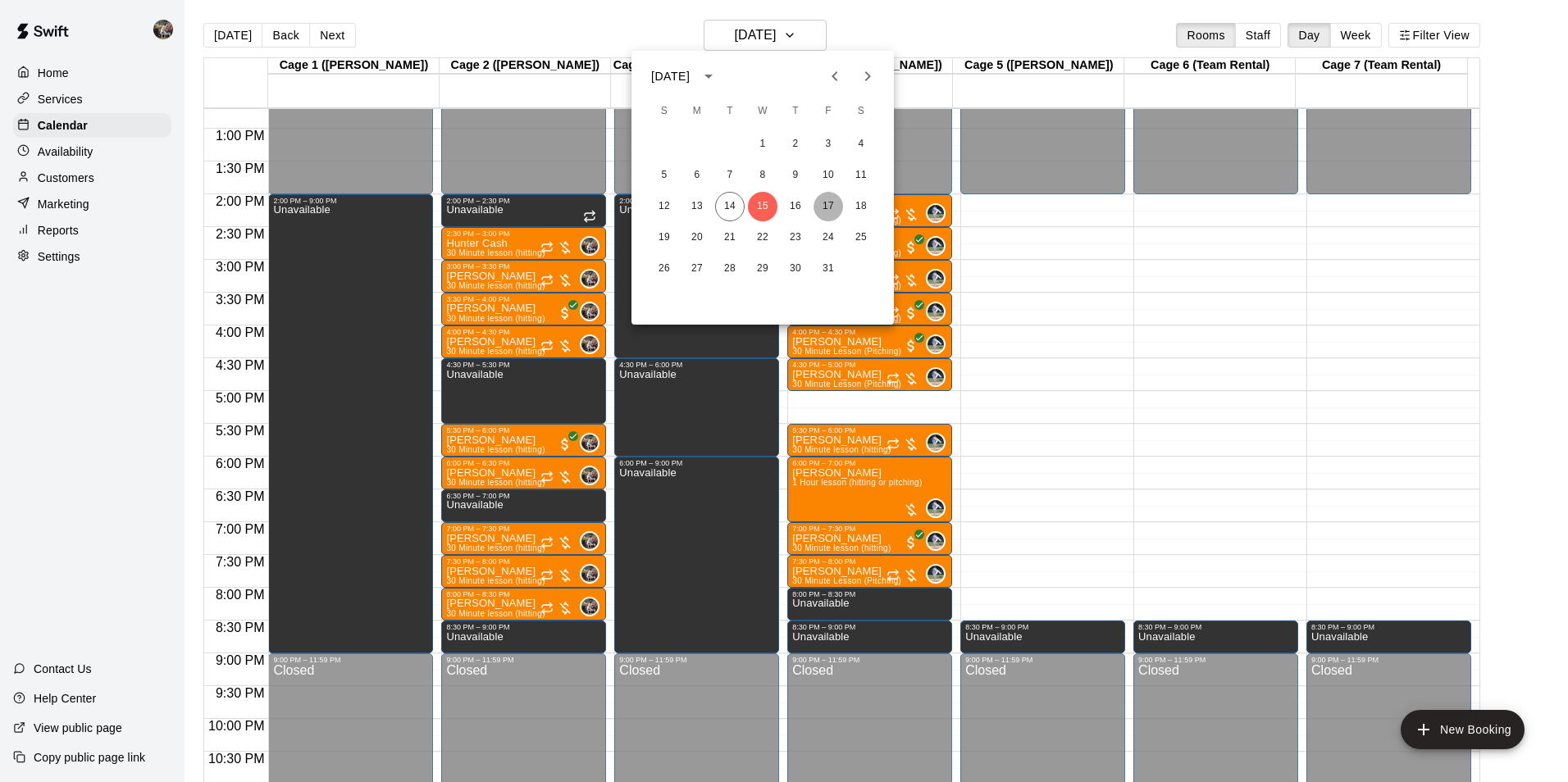
click at [825, 205] on button "17" at bounding box center [828, 207] width 29 height 29
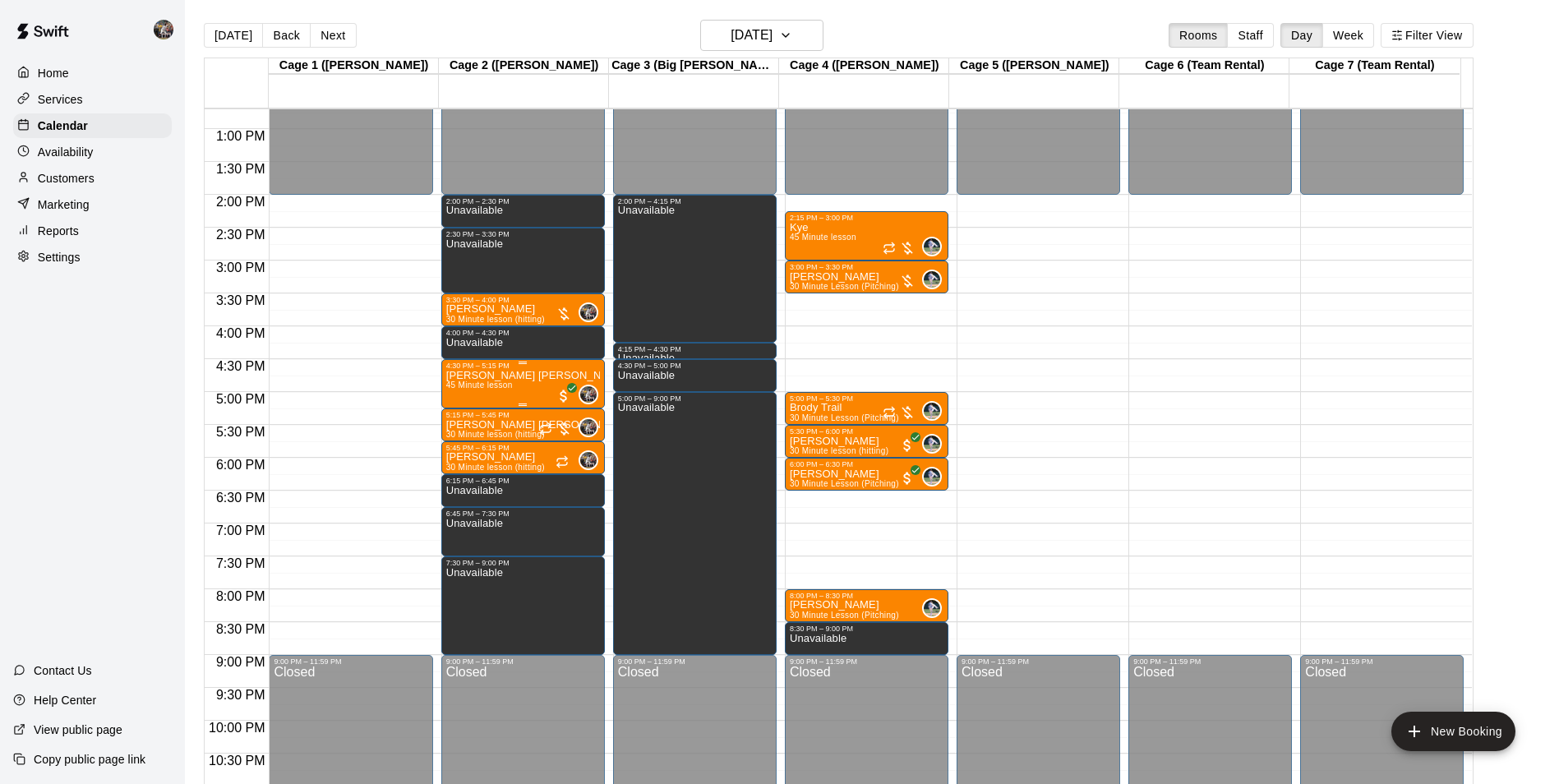
click at [498, 376] on p "[PERSON_NAME] [PERSON_NAME]" at bounding box center [522, 376] width 154 height 0
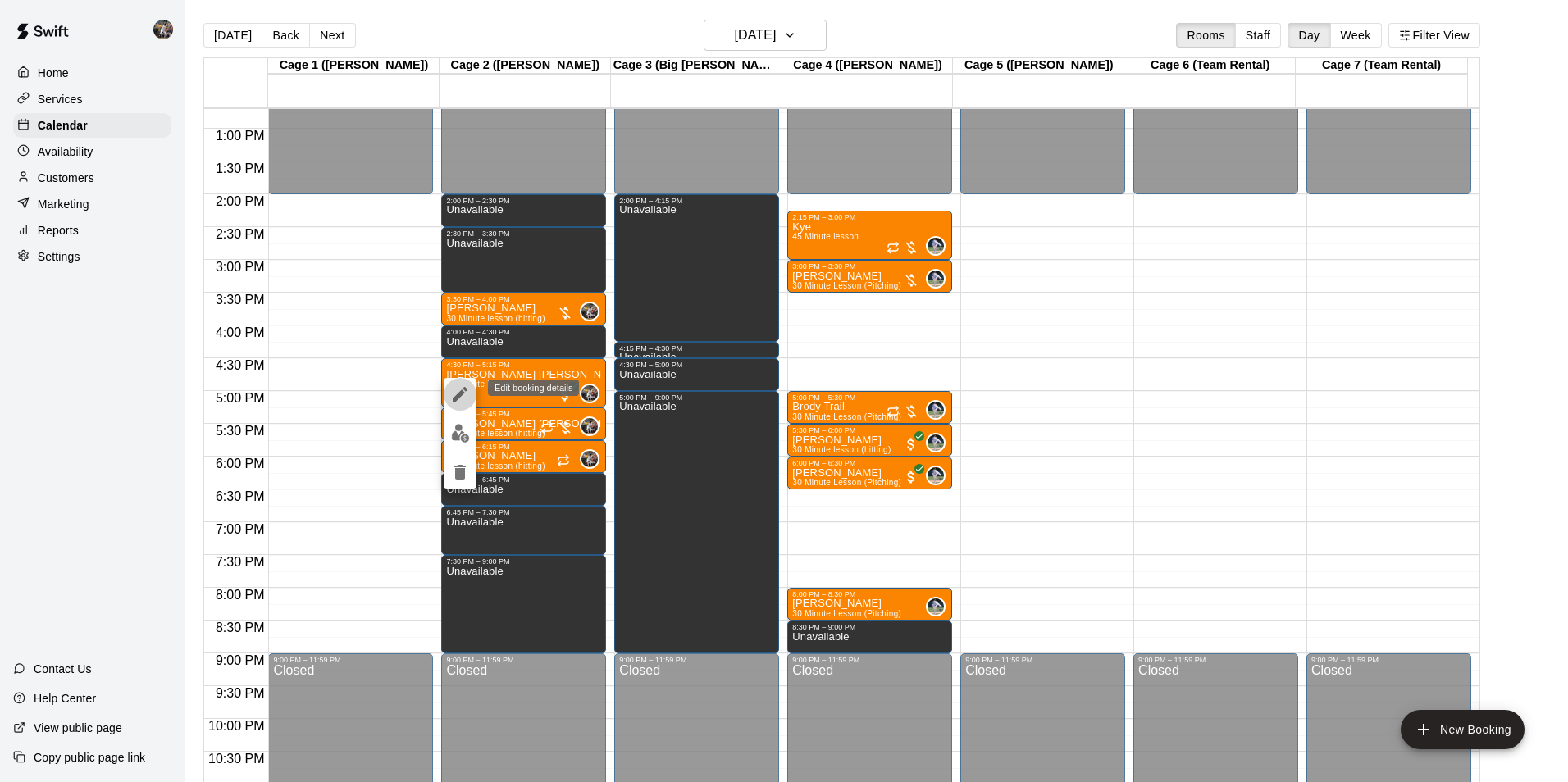
click at [459, 391] on icon "edit" at bounding box center [460, 393] width 19 height 19
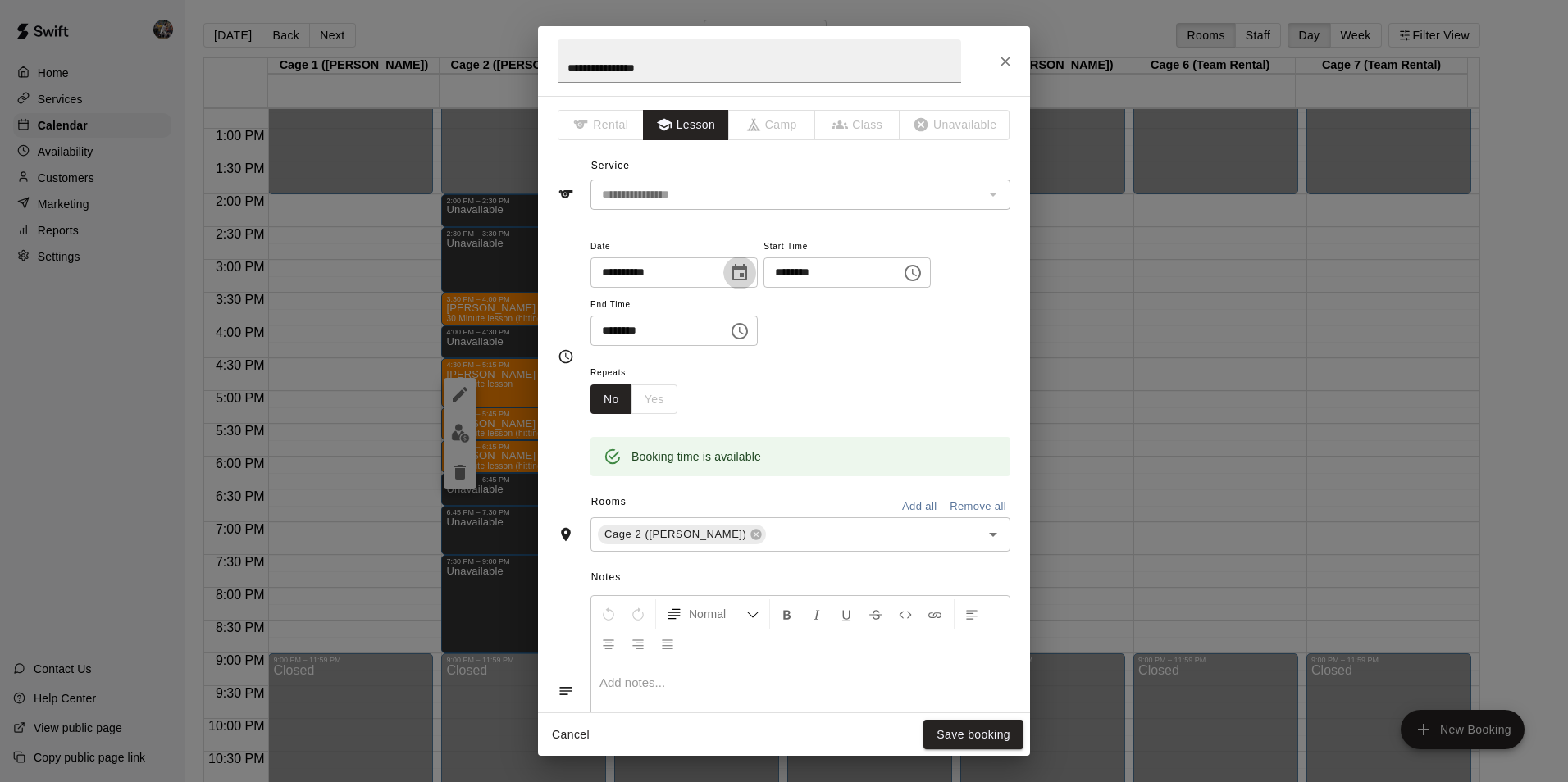
click at [749, 270] on icon "Choose date, selected date is Oct 17, 2025" at bounding box center [739, 272] width 19 height 19
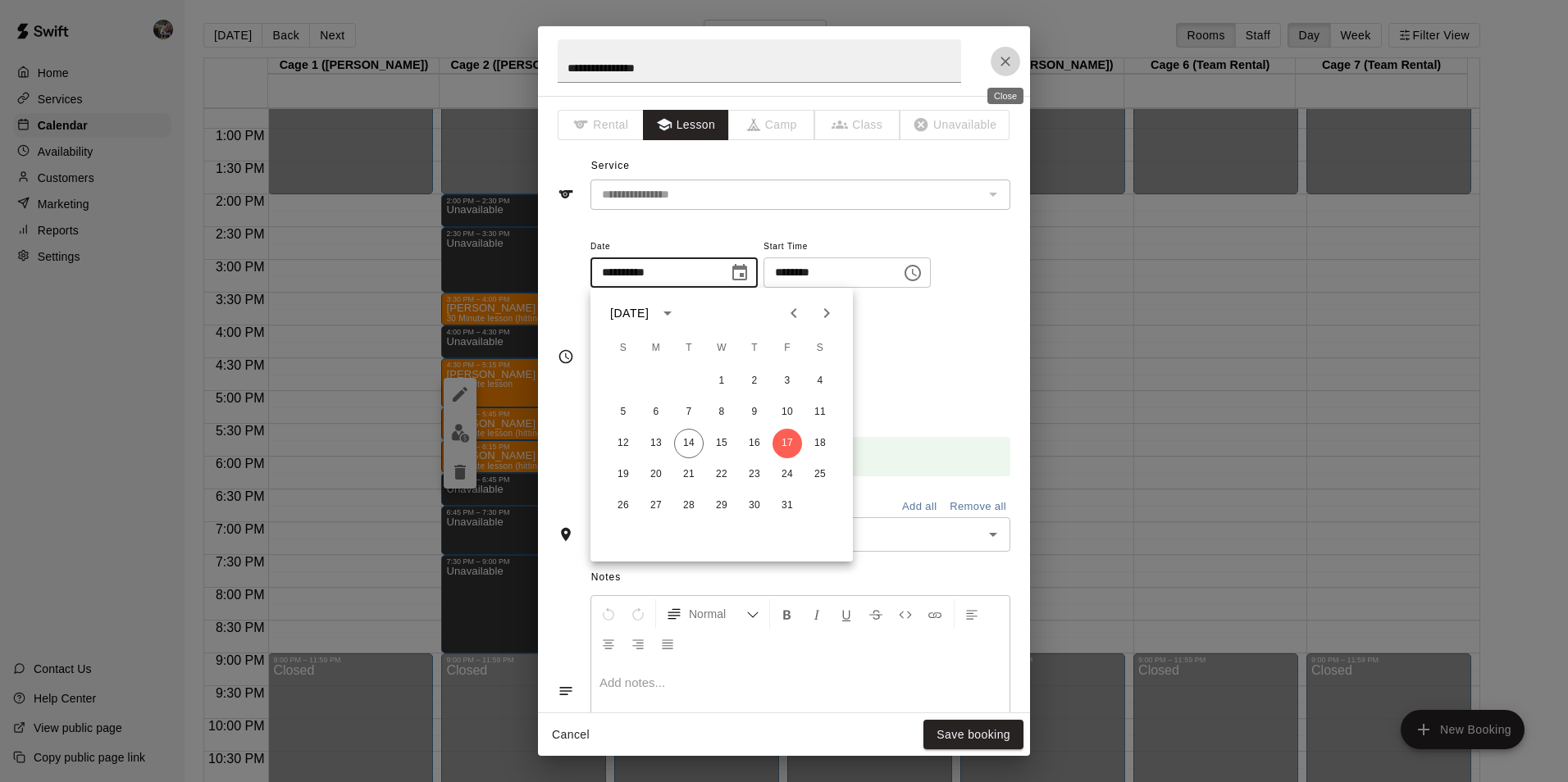
click at [1001, 61] on icon "Close" at bounding box center [1006, 62] width 17 height 17
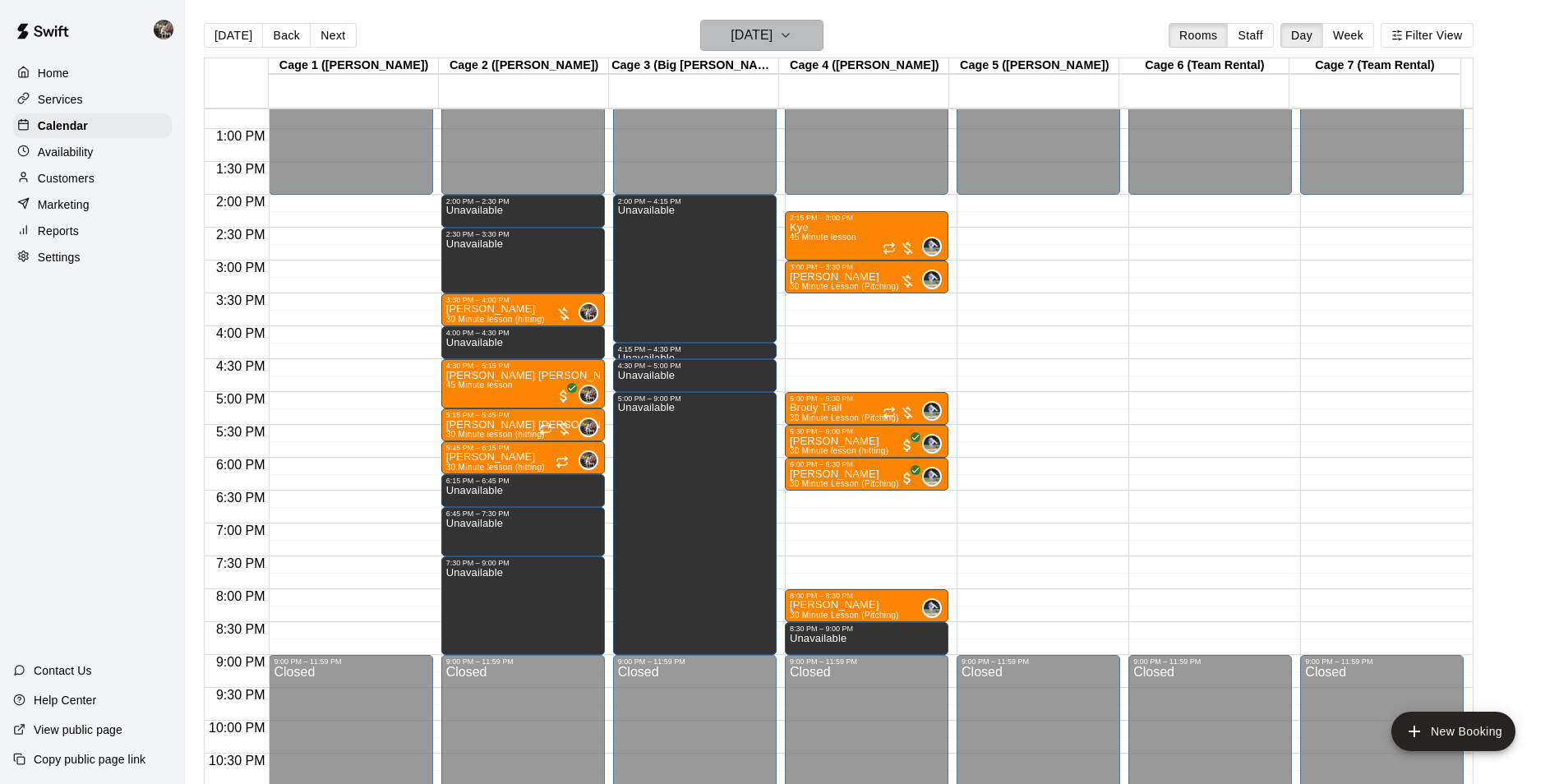
click at [752, 27] on h6 "[DATE]" at bounding box center [751, 35] width 41 height 23
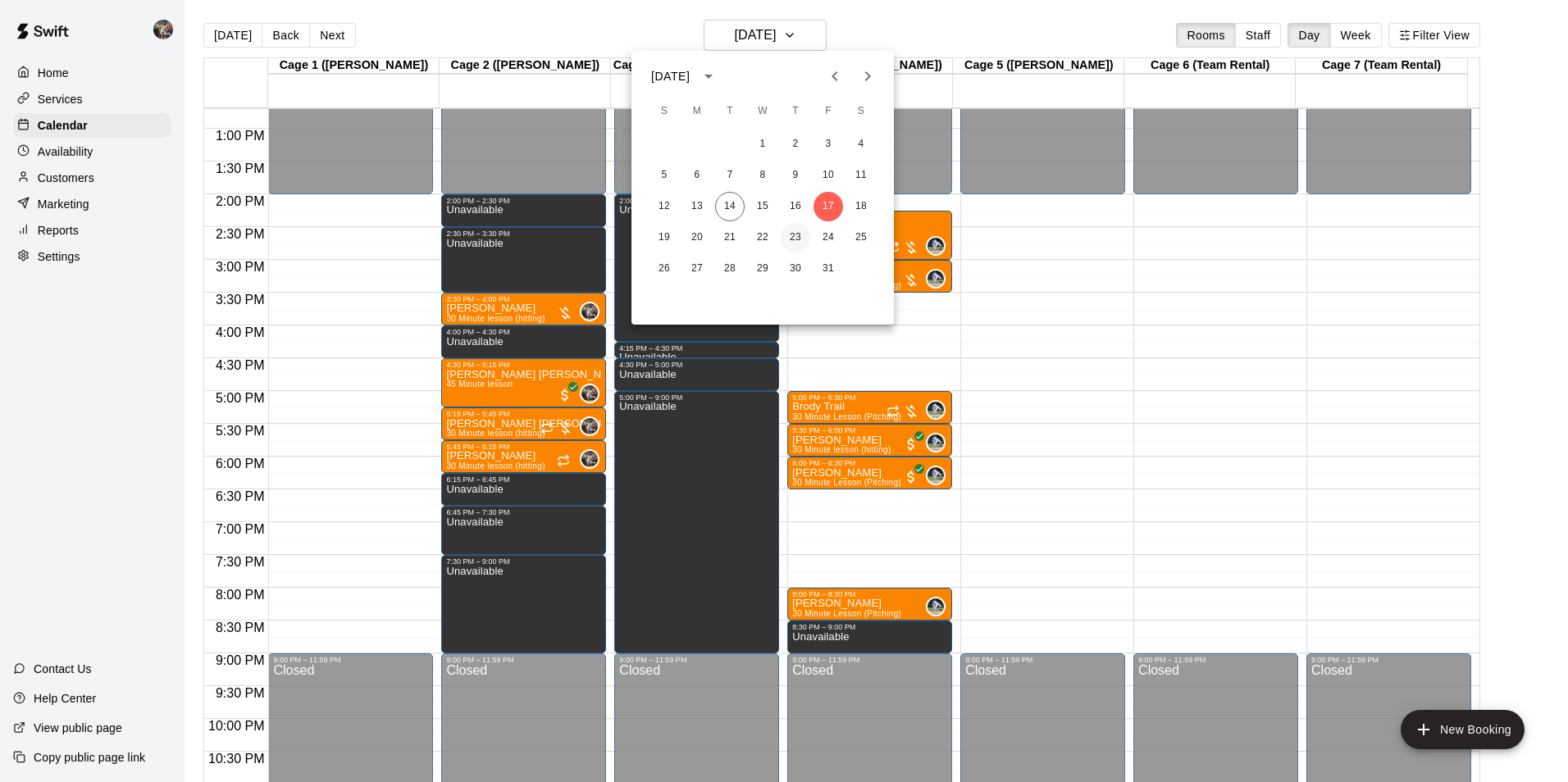
click at [795, 234] on button "23" at bounding box center [795, 238] width 29 height 29
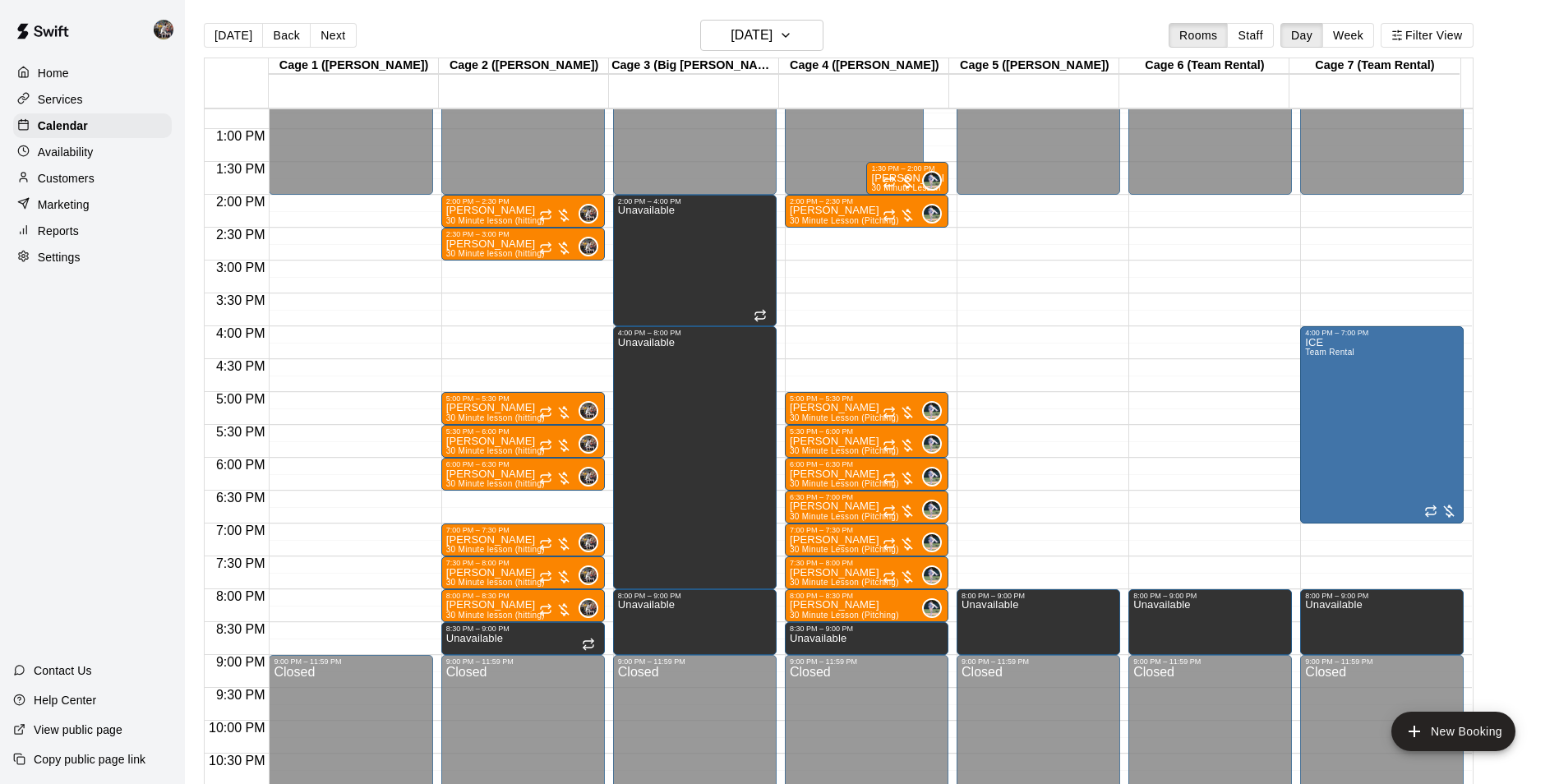
click at [510, 503] on div "12:00 AM – 2:00 PM Closed 2:00 PM – 2:30 PM [PERSON_NAME] 30 Minute lesson (hit…" at bounding box center [523, 63] width 164 height 1578
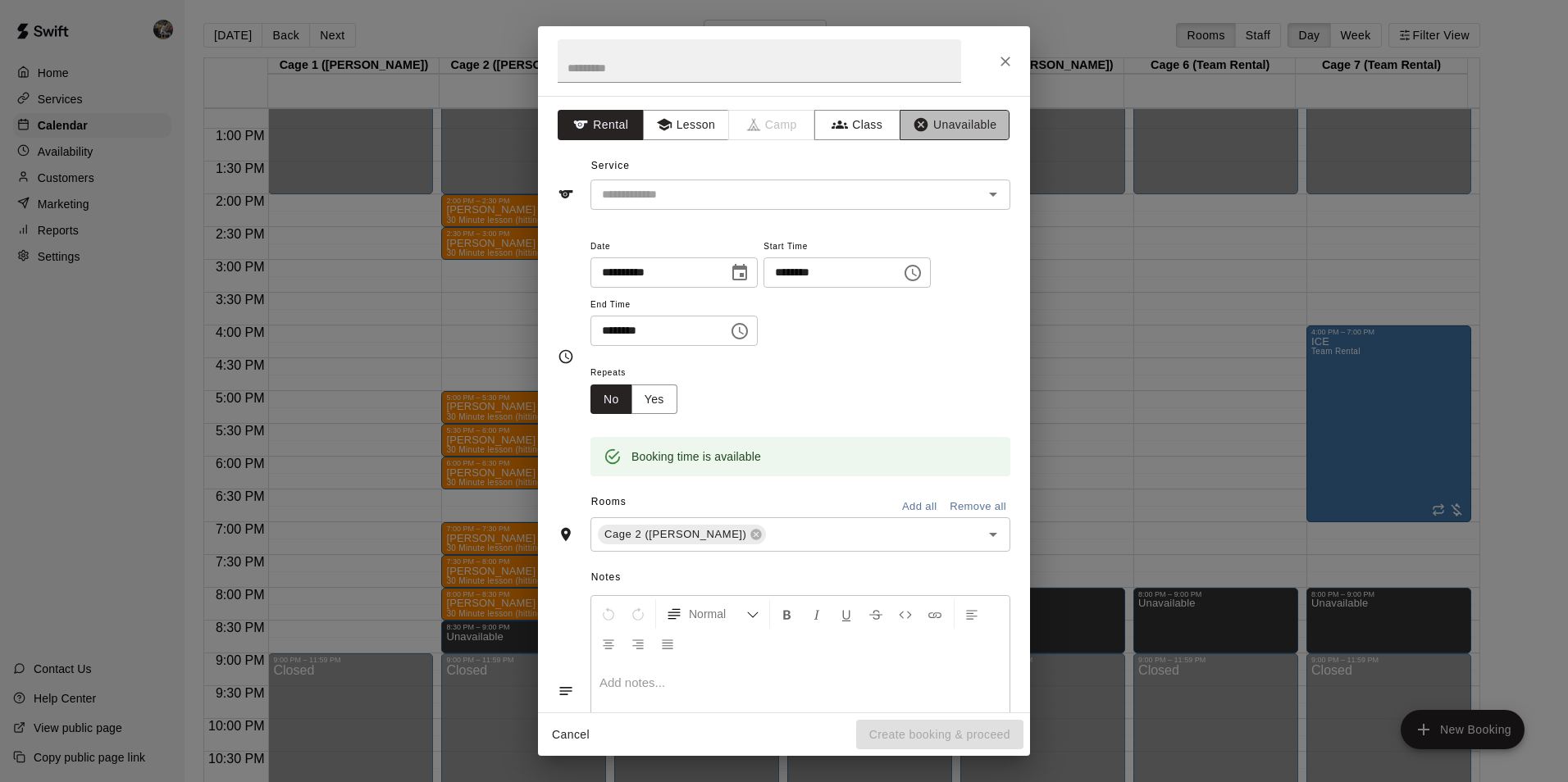
click at [945, 125] on button "Unavailable" at bounding box center [955, 125] width 110 height 30
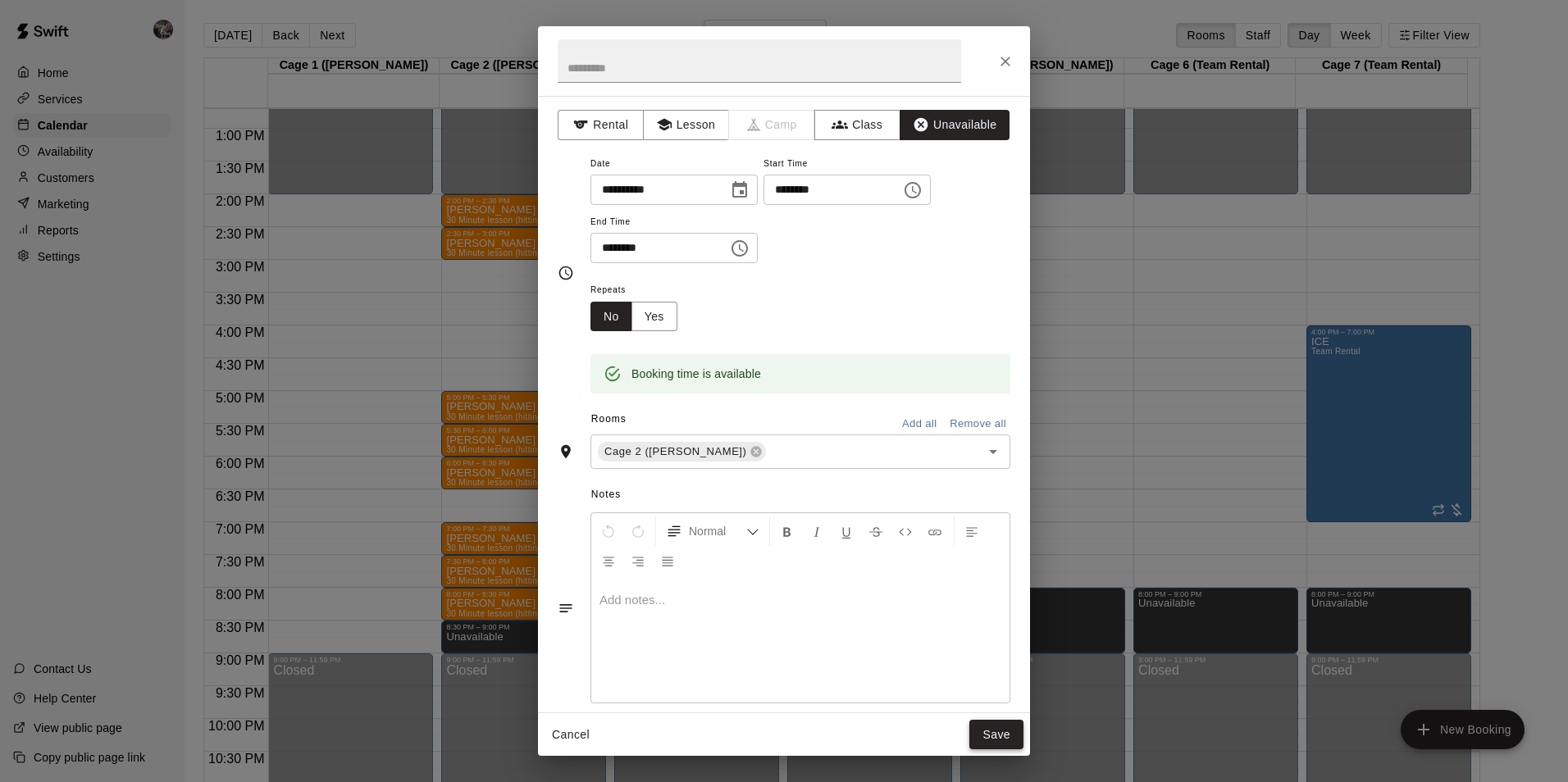
click at [1000, 732] on button "Save" at bounding box center [995, 734] width 54 height 30
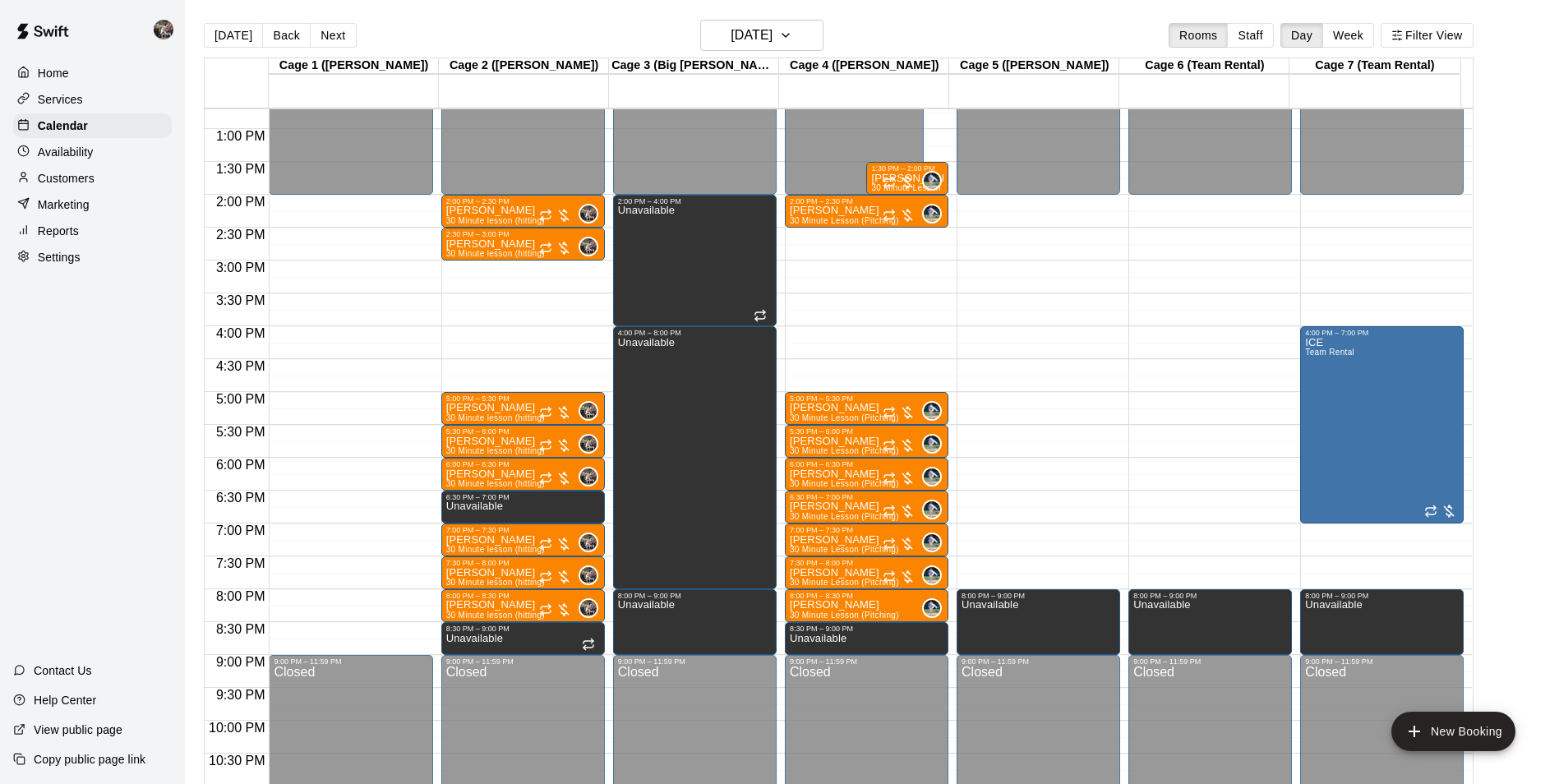
click at [495, 333] on div "12:00 AM – 2:00 PM Closed 2:00 PM – 2:30 PM [PERSON_NAME] 30 Minute lesson (hit…" at bounding box center [523, 63] width 164 height 1578
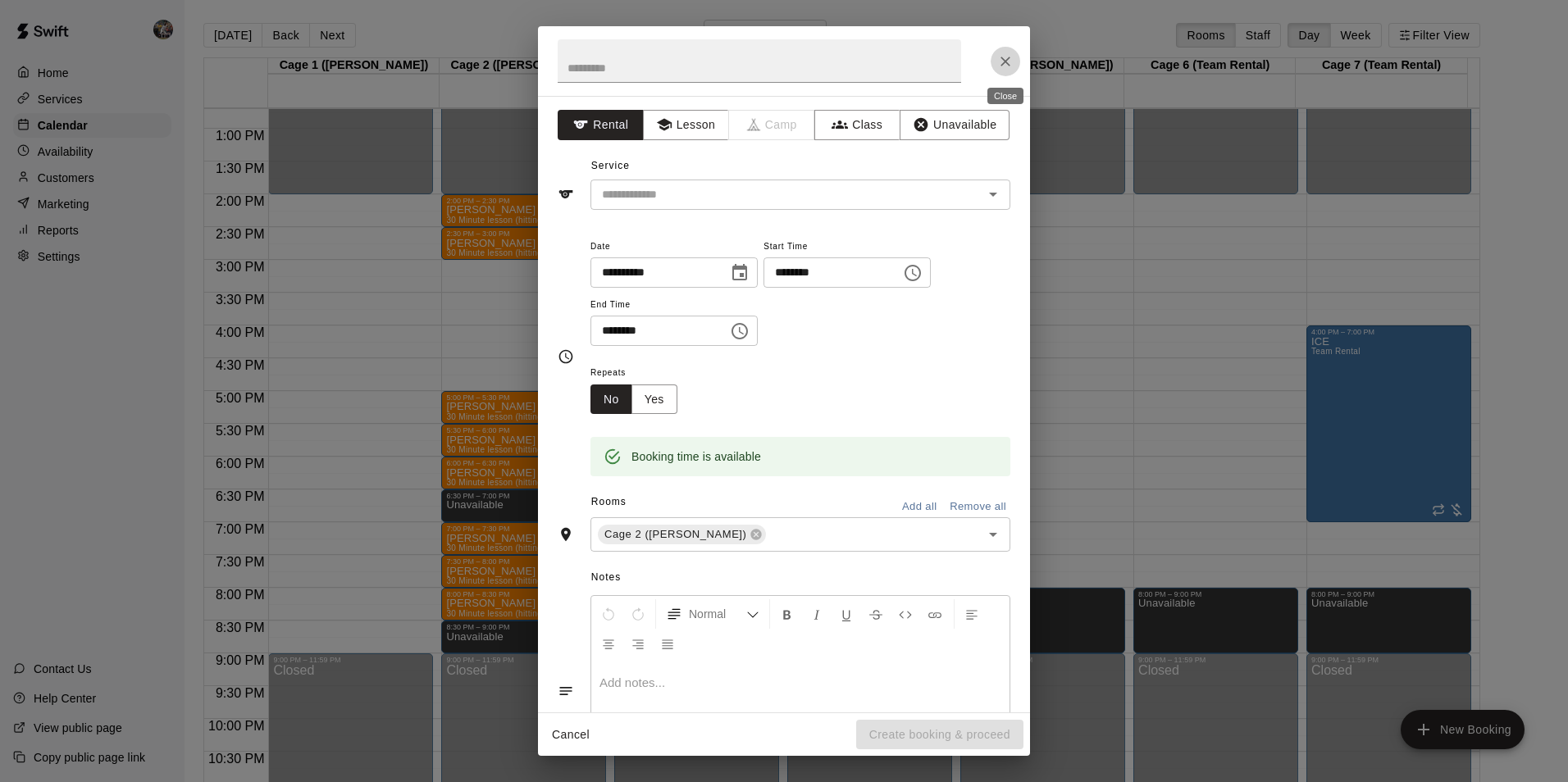
click at [1004, 60] on icon "Close" at bounding box center [1005, 62] width 10 height 10
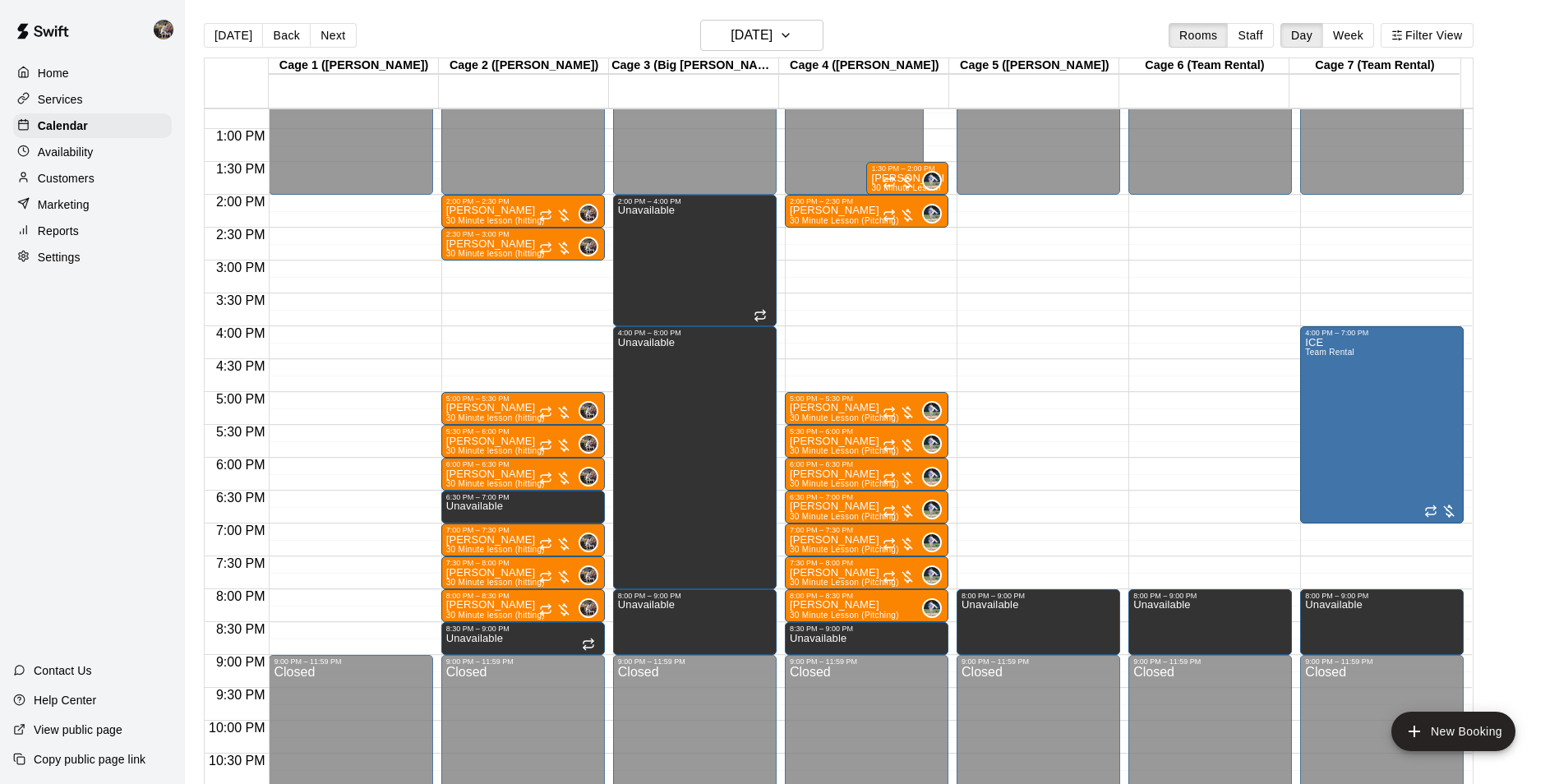
click at [512, 335] on div "12:00 AM – 2:00 PM Closed 2:00 PM – 2:30 PM [PERSON_NAME] 30 Minute lesson (hit…" at bounding box center [523, 63] width 164 height 1578
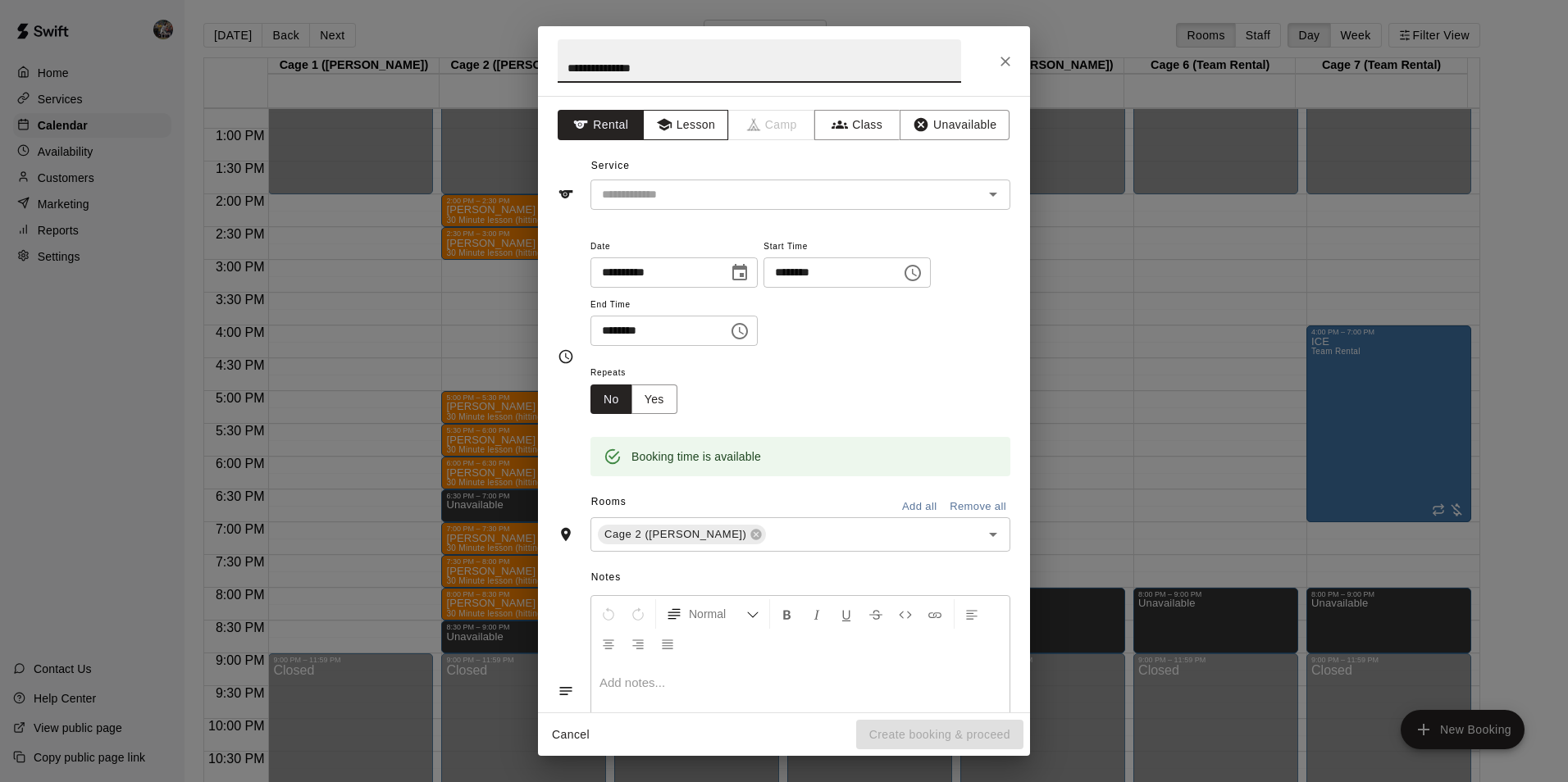
type input "**********"
click at [676, 125] on button "Lesson" at bounding box center [686, 125] width 86 height 30
click at [676, 187] on input "text" at bounding box center [776, 195] width 361 height 20
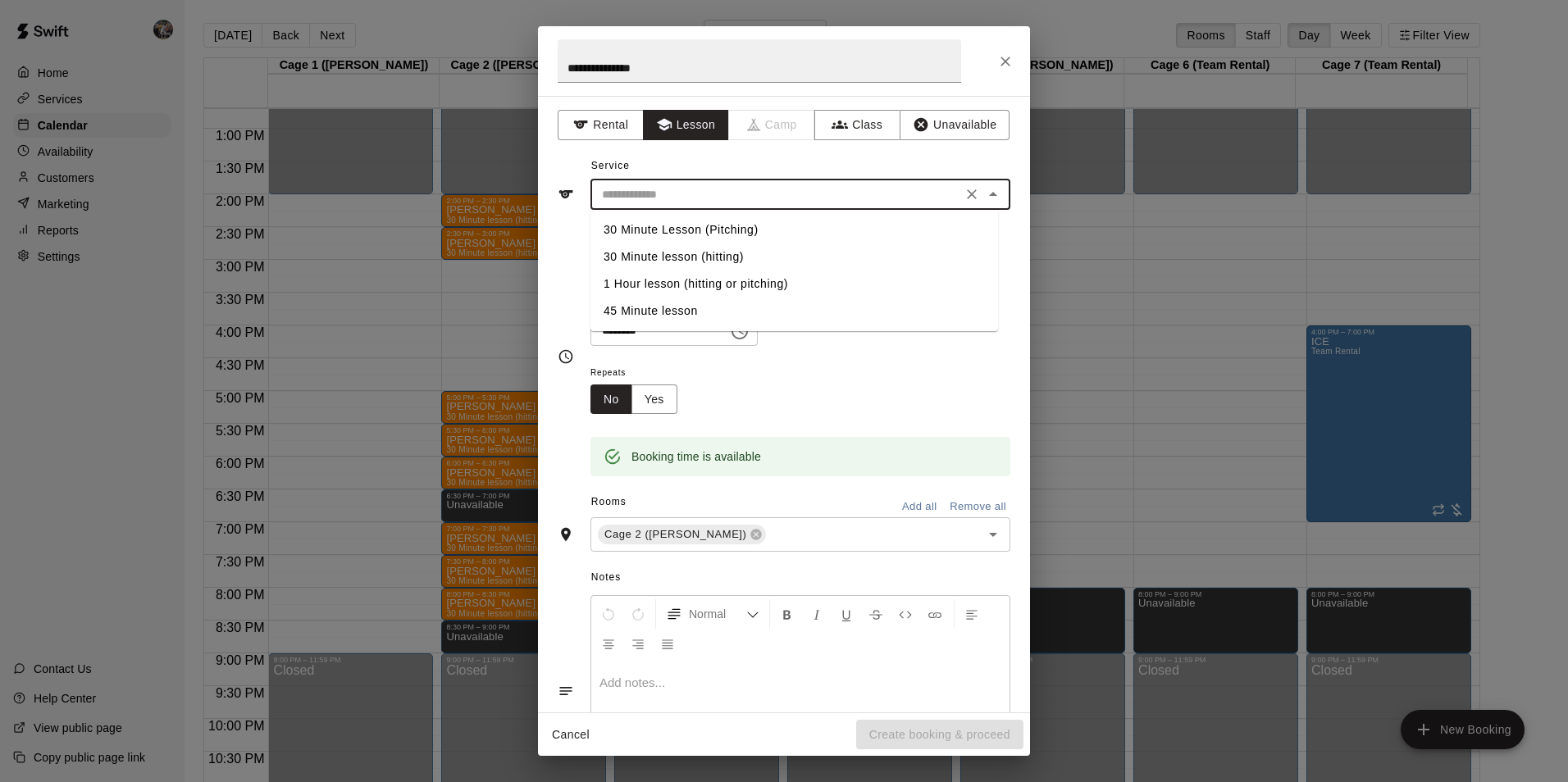
click at [684, 281] on li "1 Hour lesson (hitting or pitching)" at bounding box center [793, 283] width 407 height 27
type input "**********"
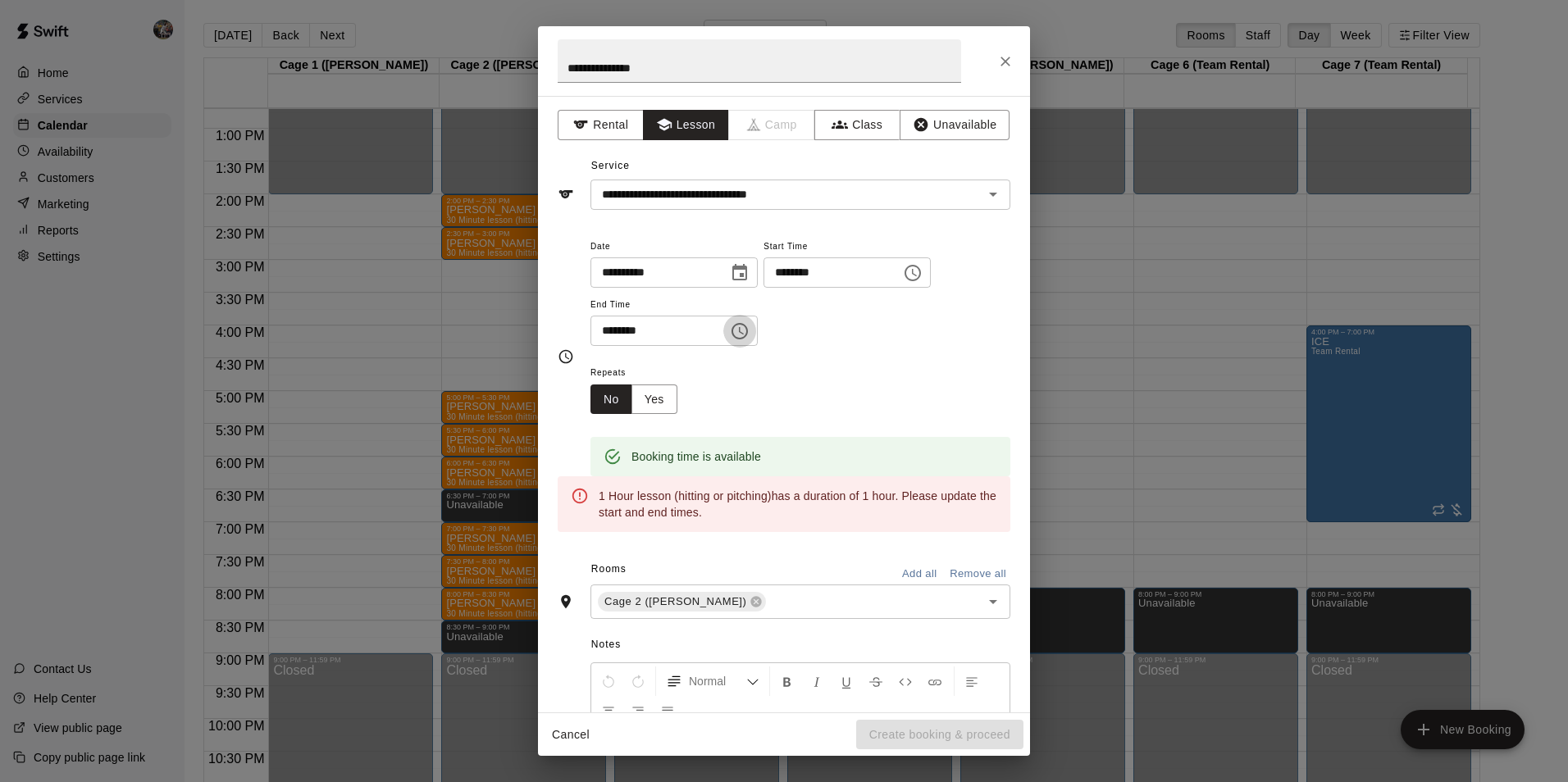
click at [749, 332] on icon "Choose time, selected time is 4:30 PM" at bounding box center [739, 331] width 19 height 19
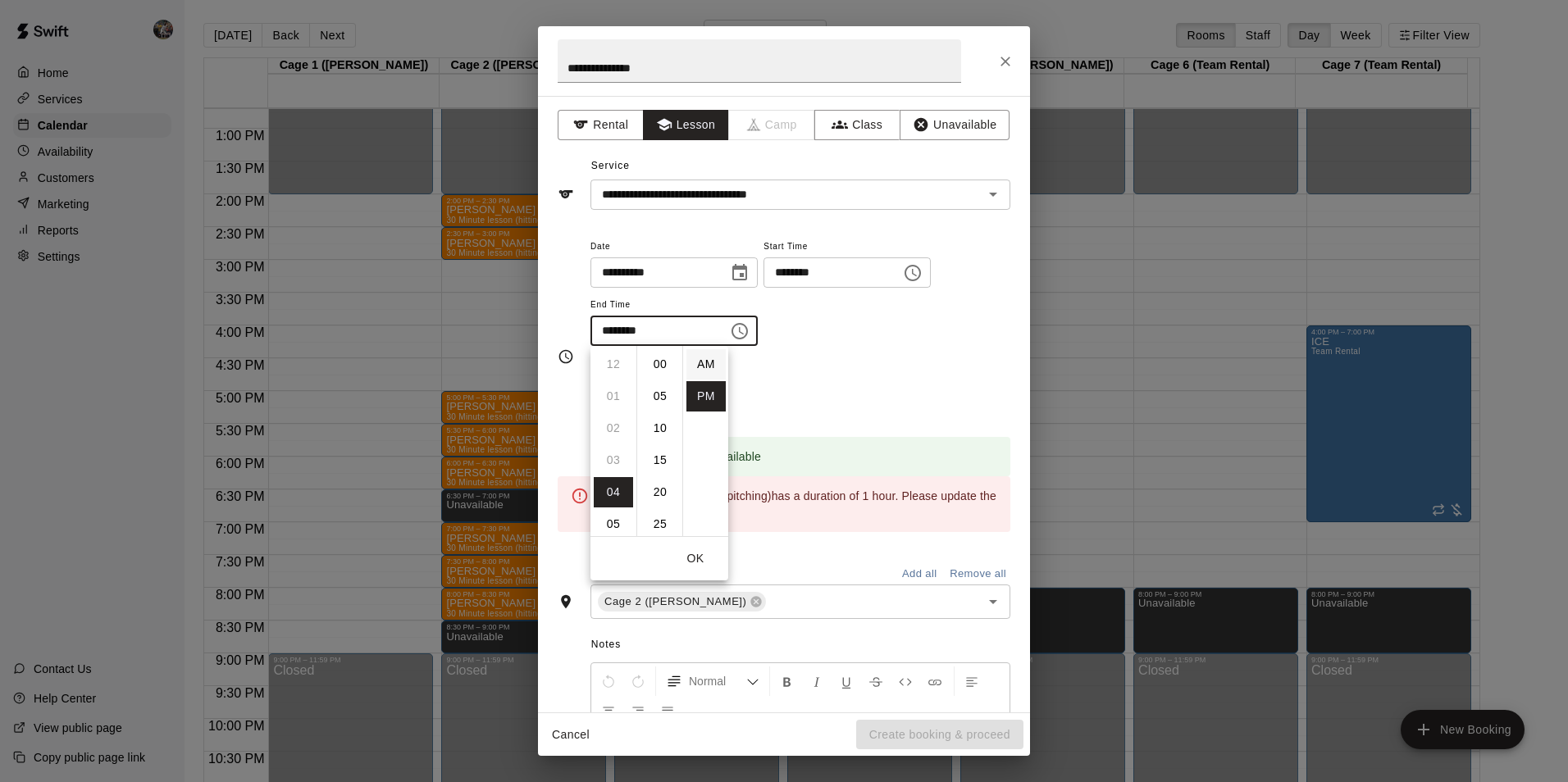
scroll to position [29, 0]
click at [611, 393] on li "05" at bounding box center [613, 396] width 40 height 30
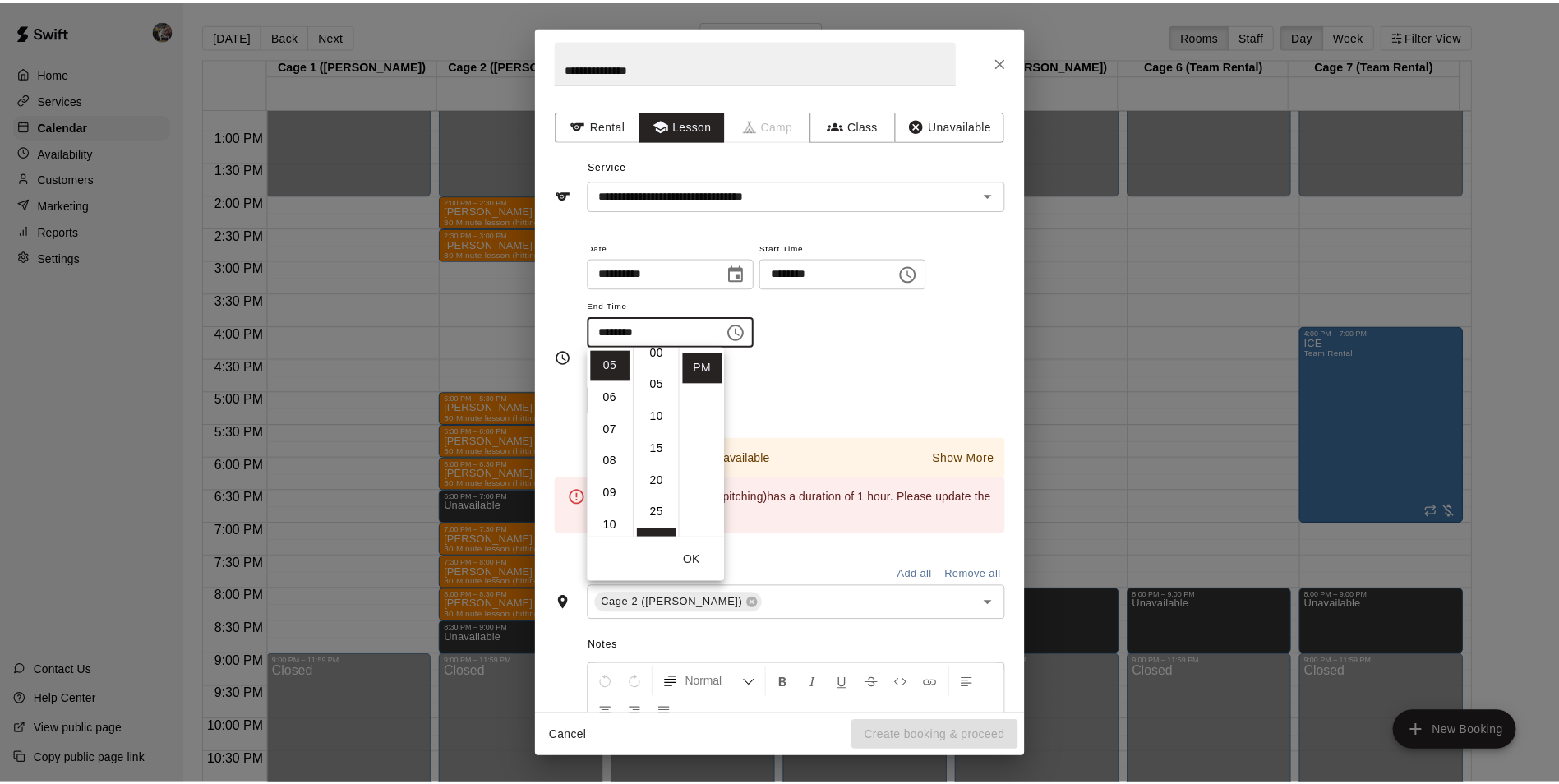
scroll to position [0, 0]
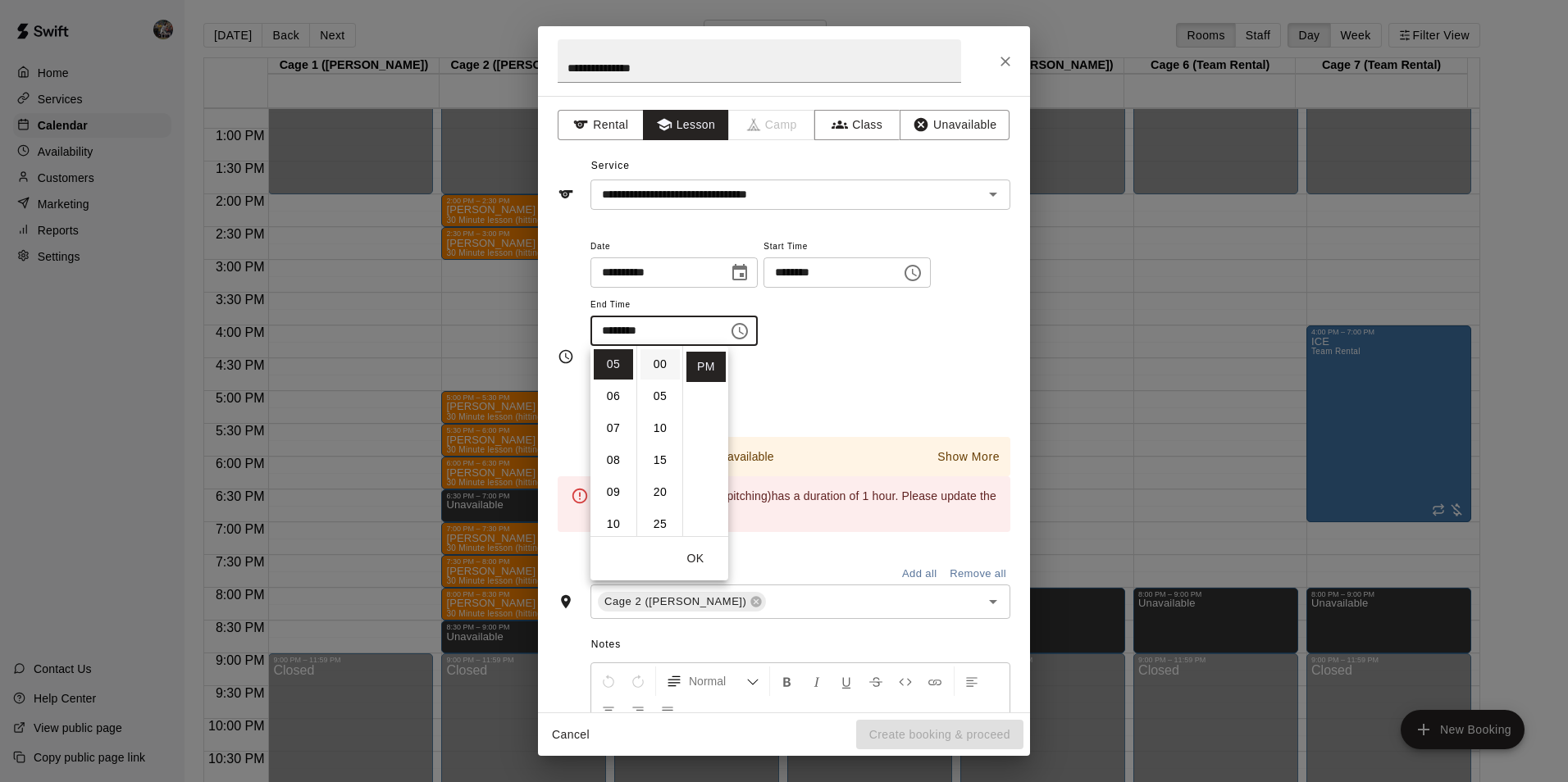
click at [657, 359] on li "00" at bounding box center [660, 364] width 40 height 30
type input "********"
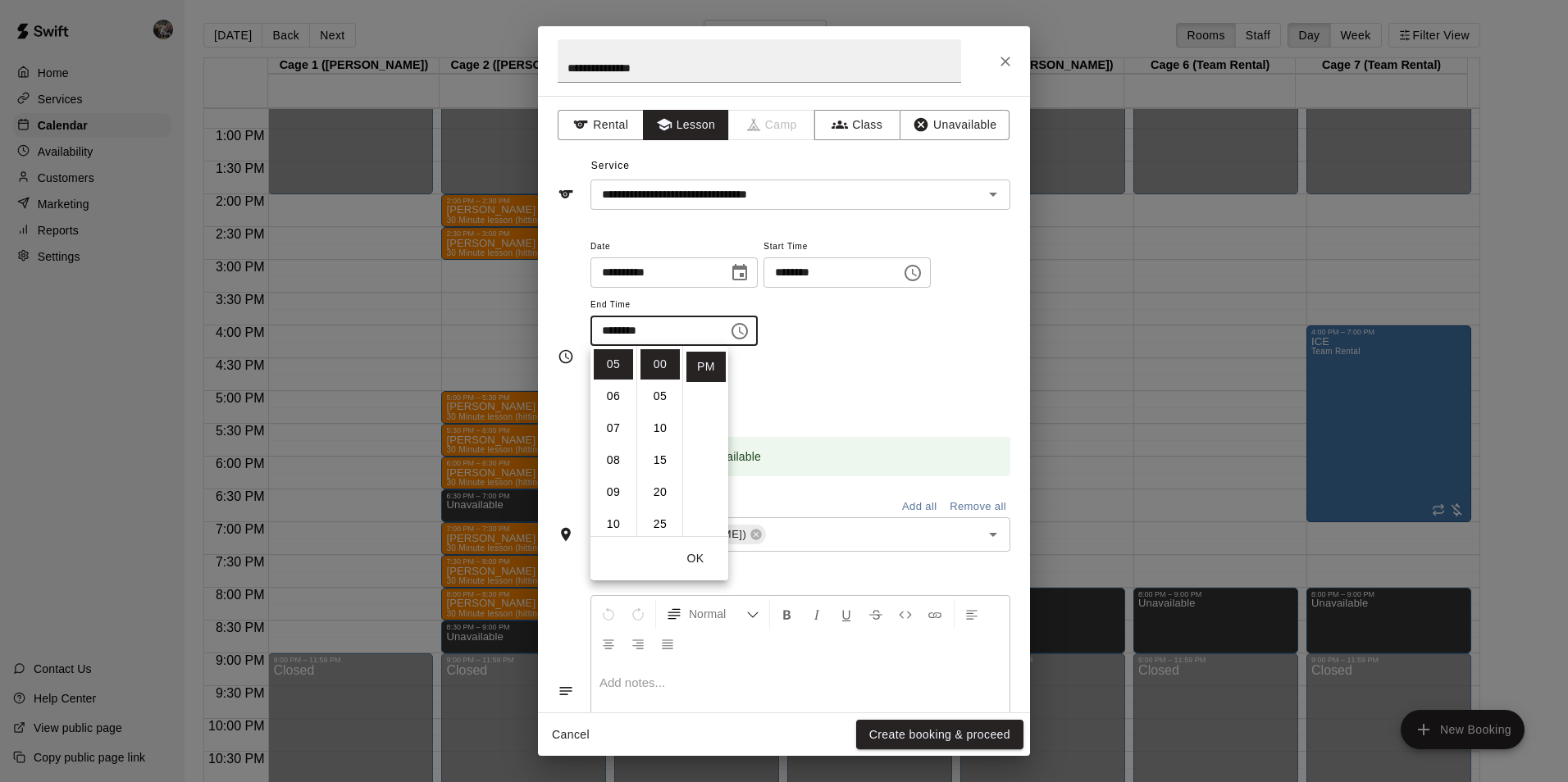
click at [700, 550] on button "OK" at bounding box center [695, 558] width 52 height 30
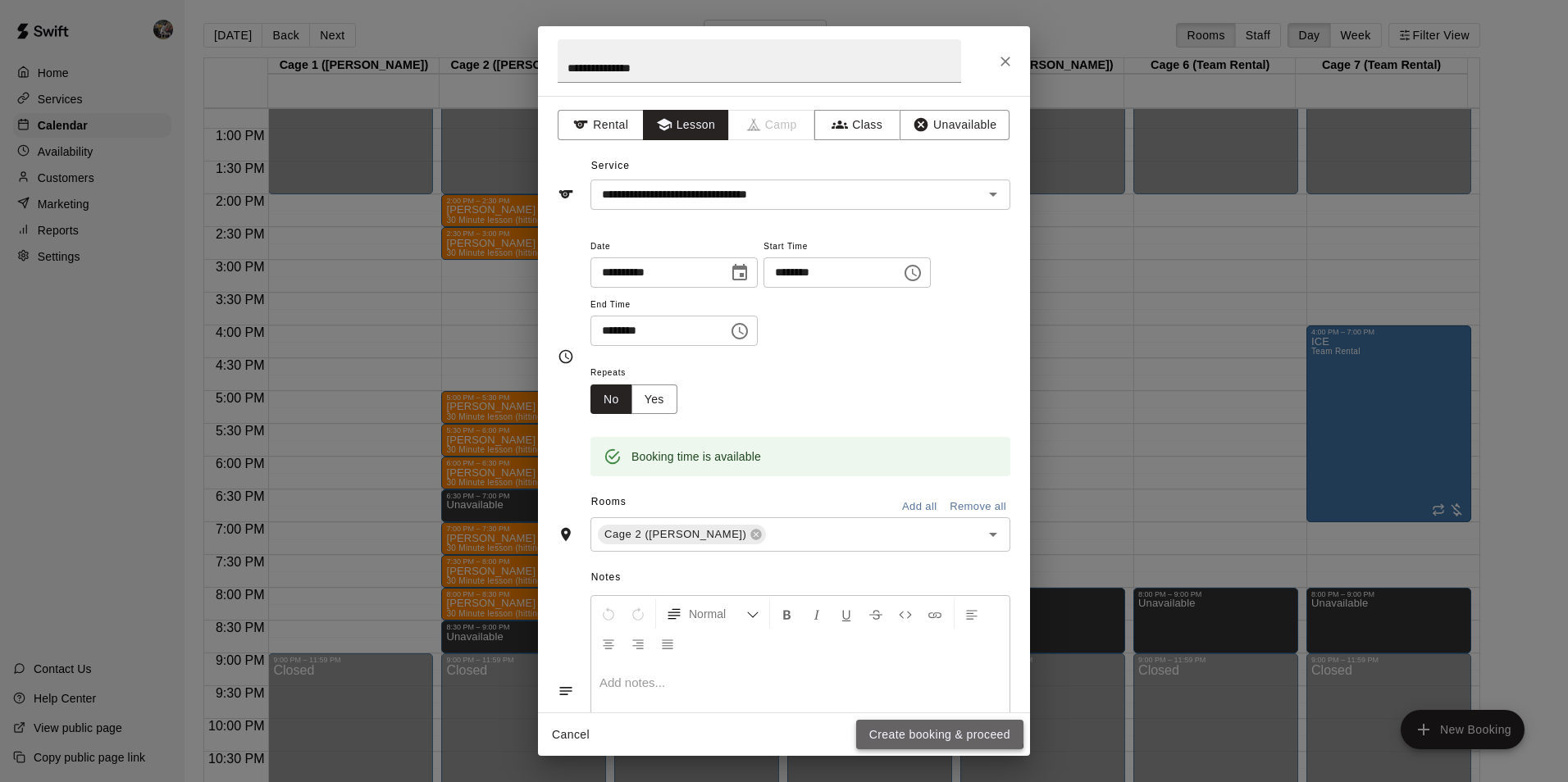
click at [915, 729] on button "Create booking & proceed" at bounding box center [939, 734] width 167 height 30
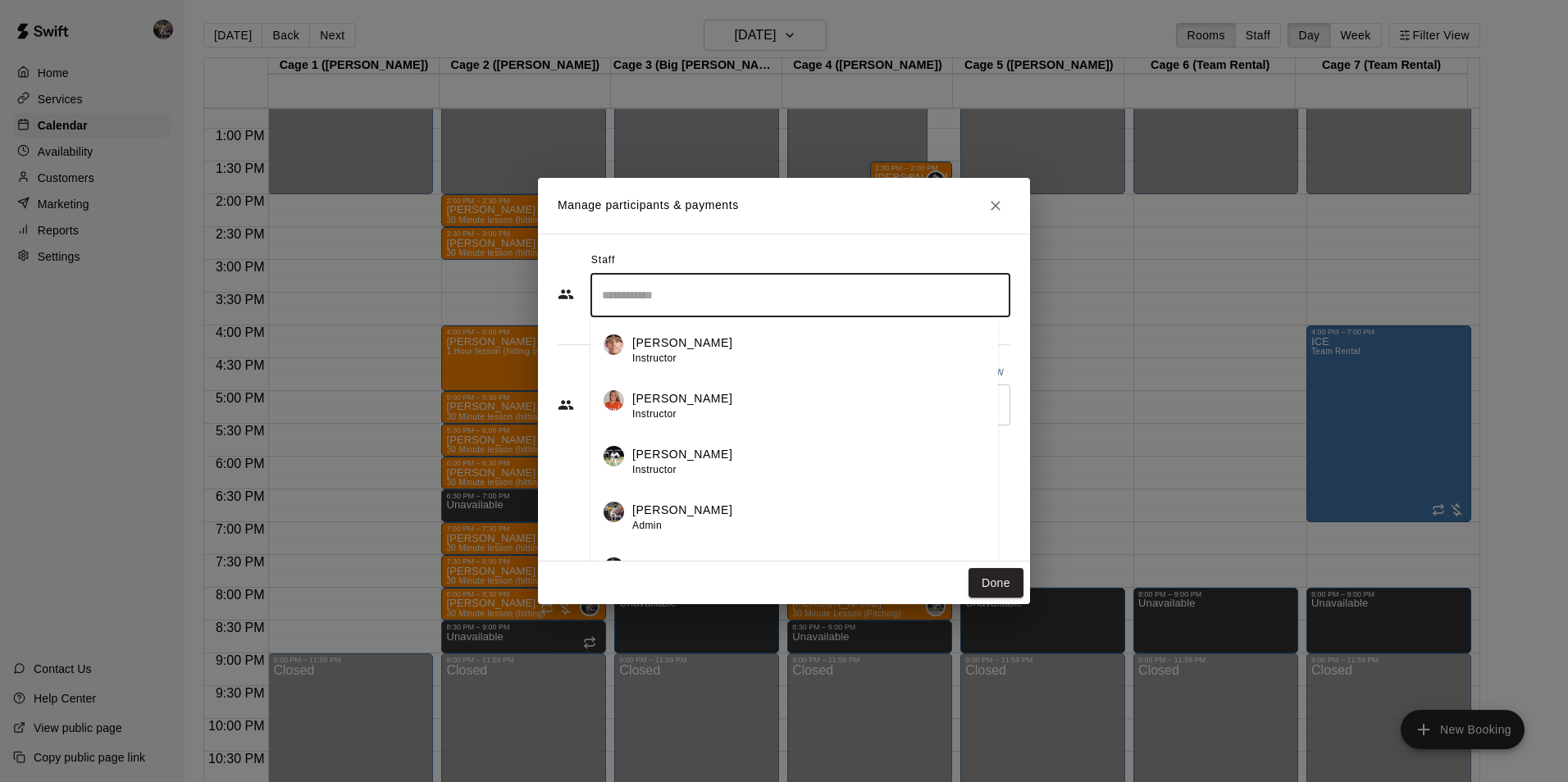
click at [619, 291] on input "Search staff" at bounding box center [800, 295] width 405 height 28
click at [653, 508] on p "[PERSON_NAME]" at bounding box center [682, 510] width 100 height 17
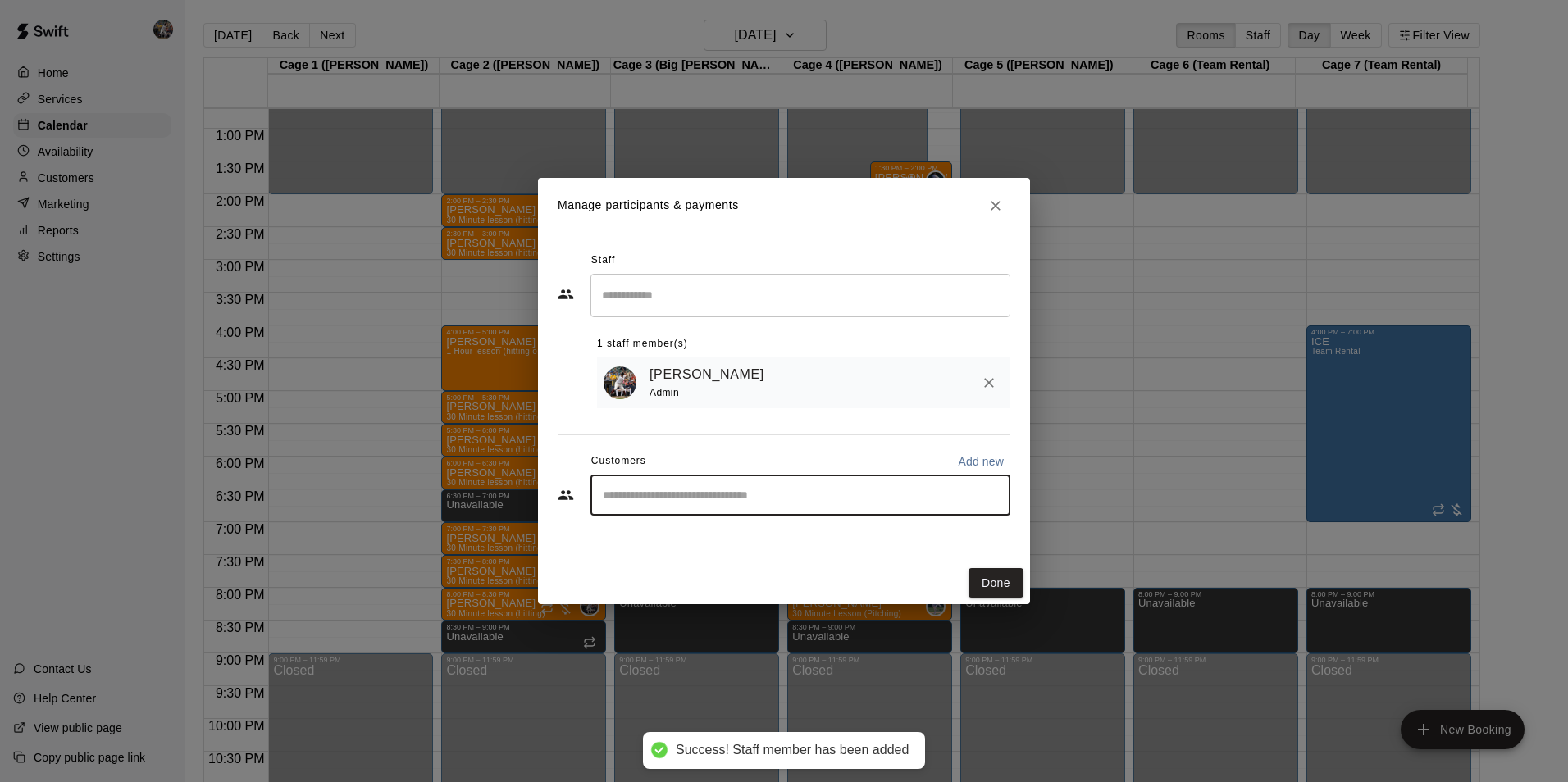
click at [678, 498] on input "Start typing to search customers..." at bounding box center [800, 495] width 405 height 17
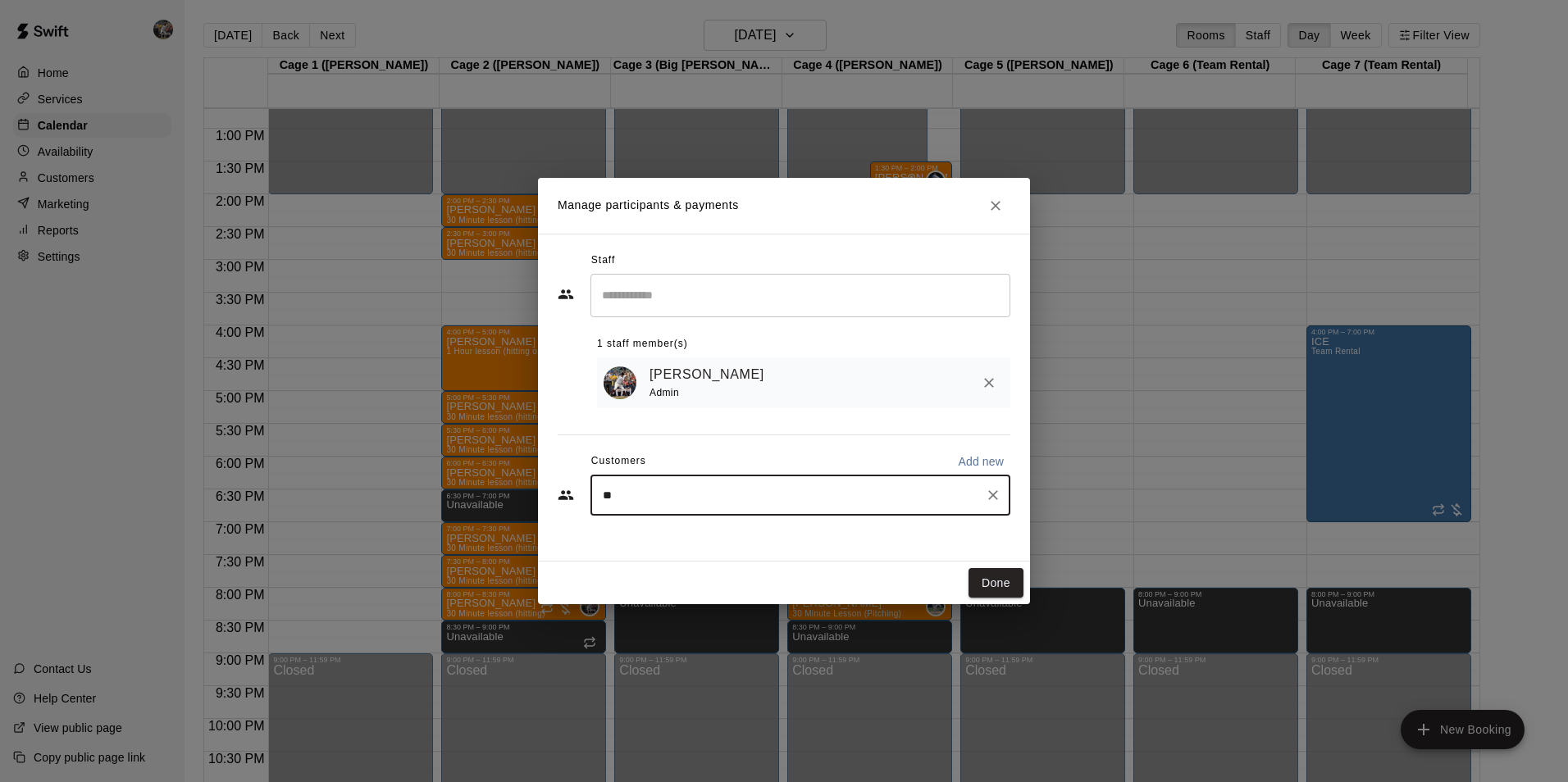
type input "***"
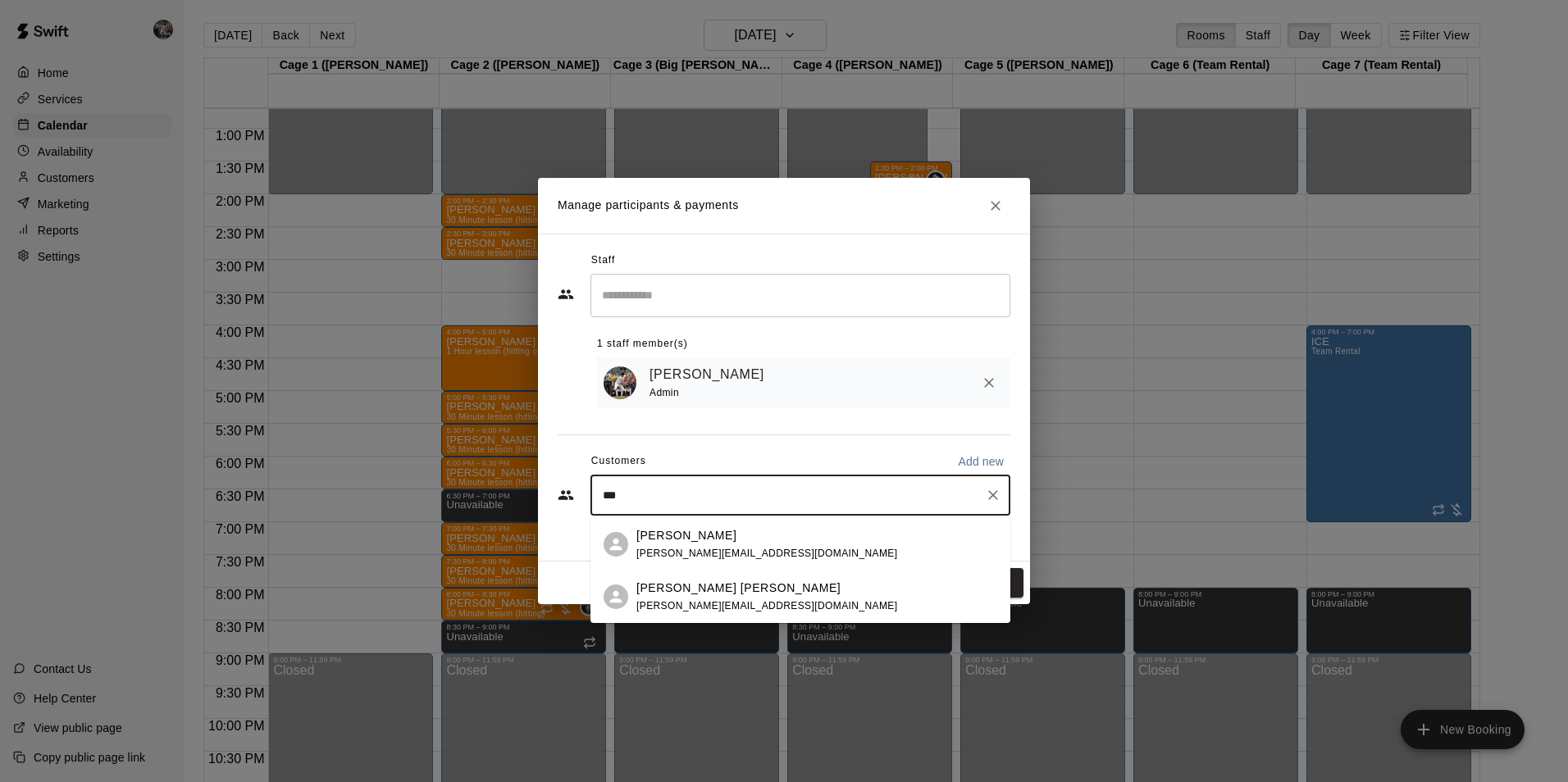
click at [684, 534] on p "[PERSON_NAME]" at bounding box center [686, 536] width 100 height 17
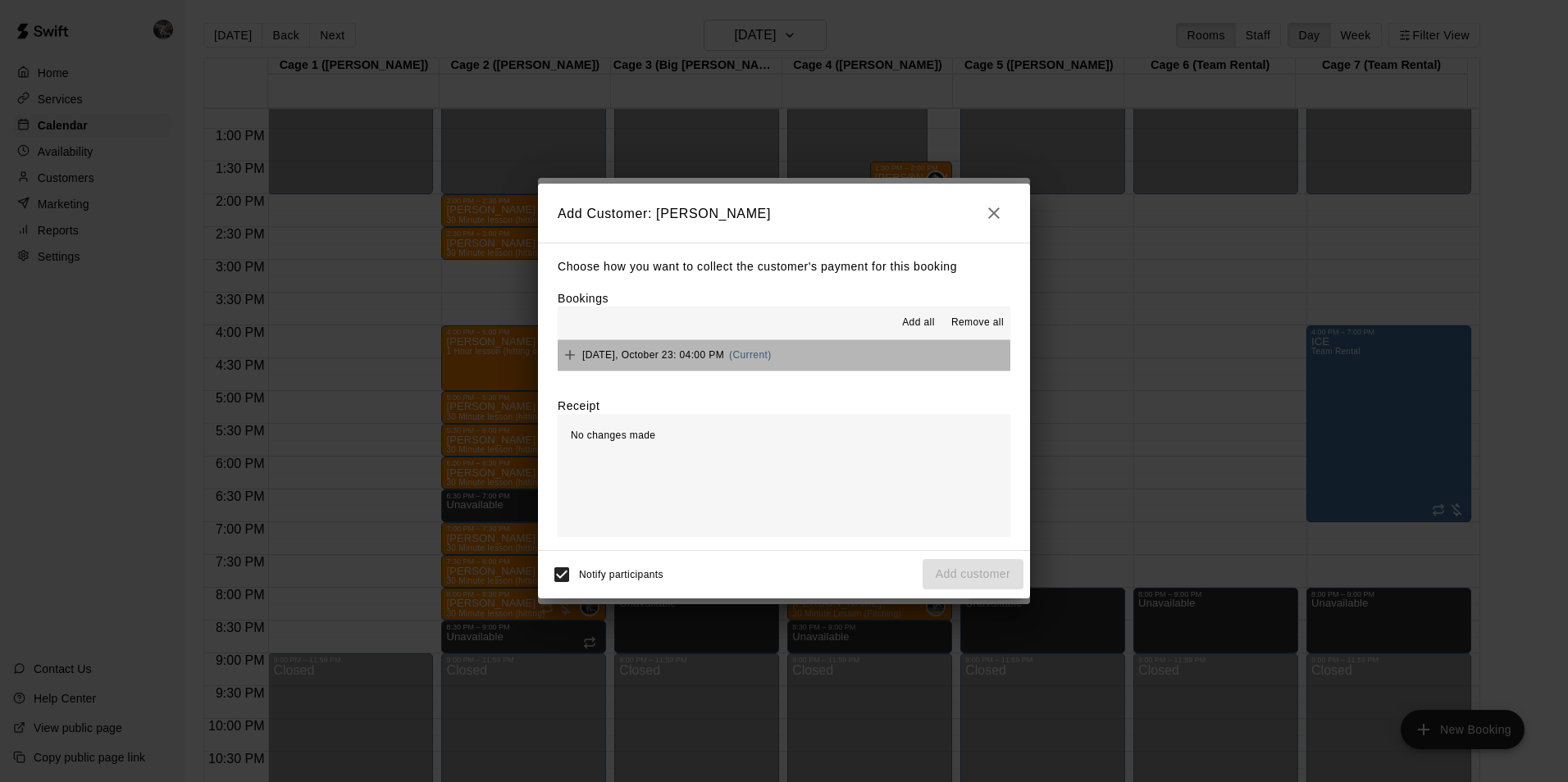
click at [848, 353] on button "[DATE], October 23: 04:00 PM (Current)" at bounding box center [784, 355] width 452 height 30
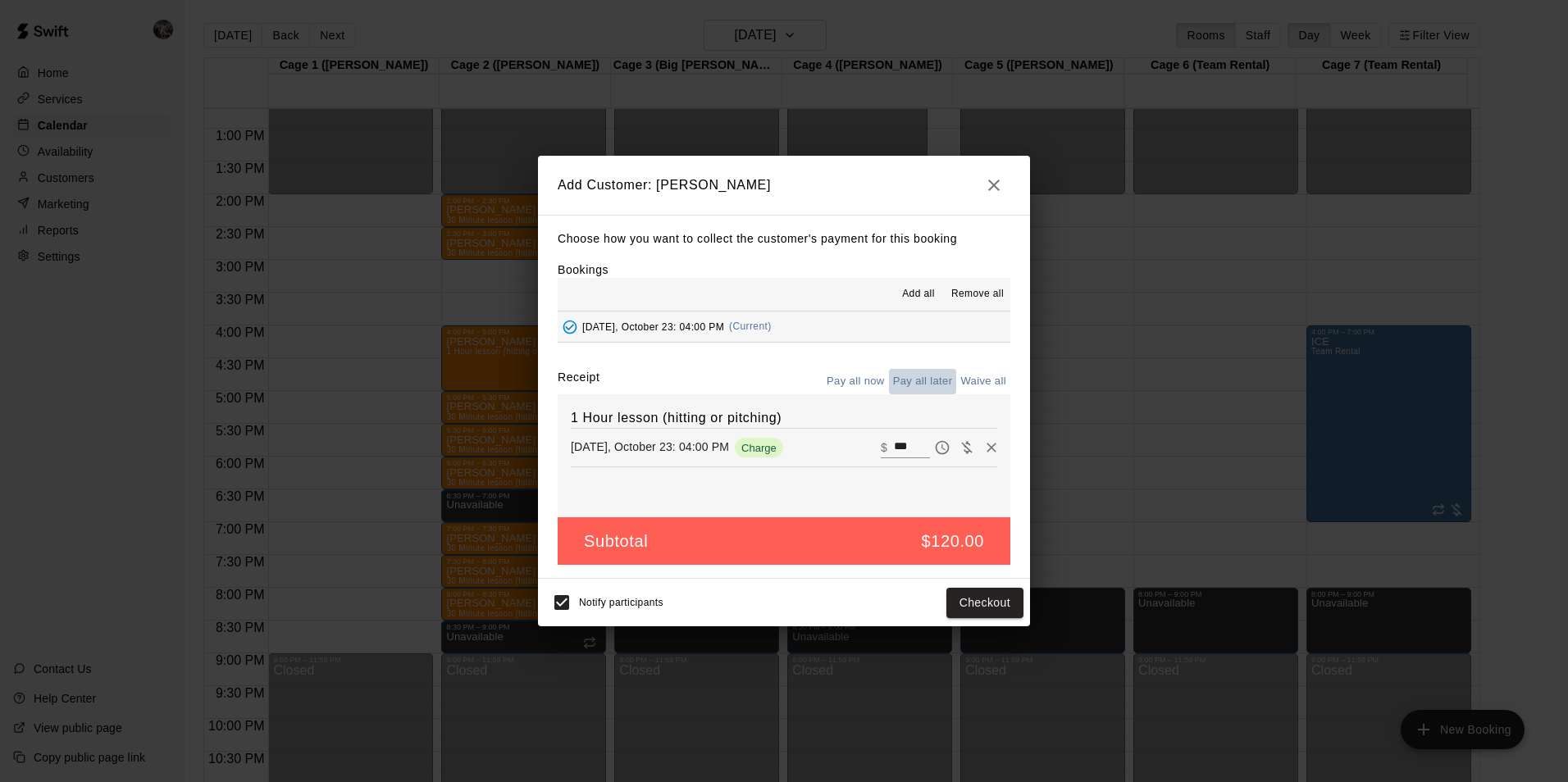
click at [918, 379] on button "Pay all later" at bounding box center [923, 381] width 68 height 26
click at [955, 600] on button "Add customer" at bounding box center [973, 603] width 101 height 30
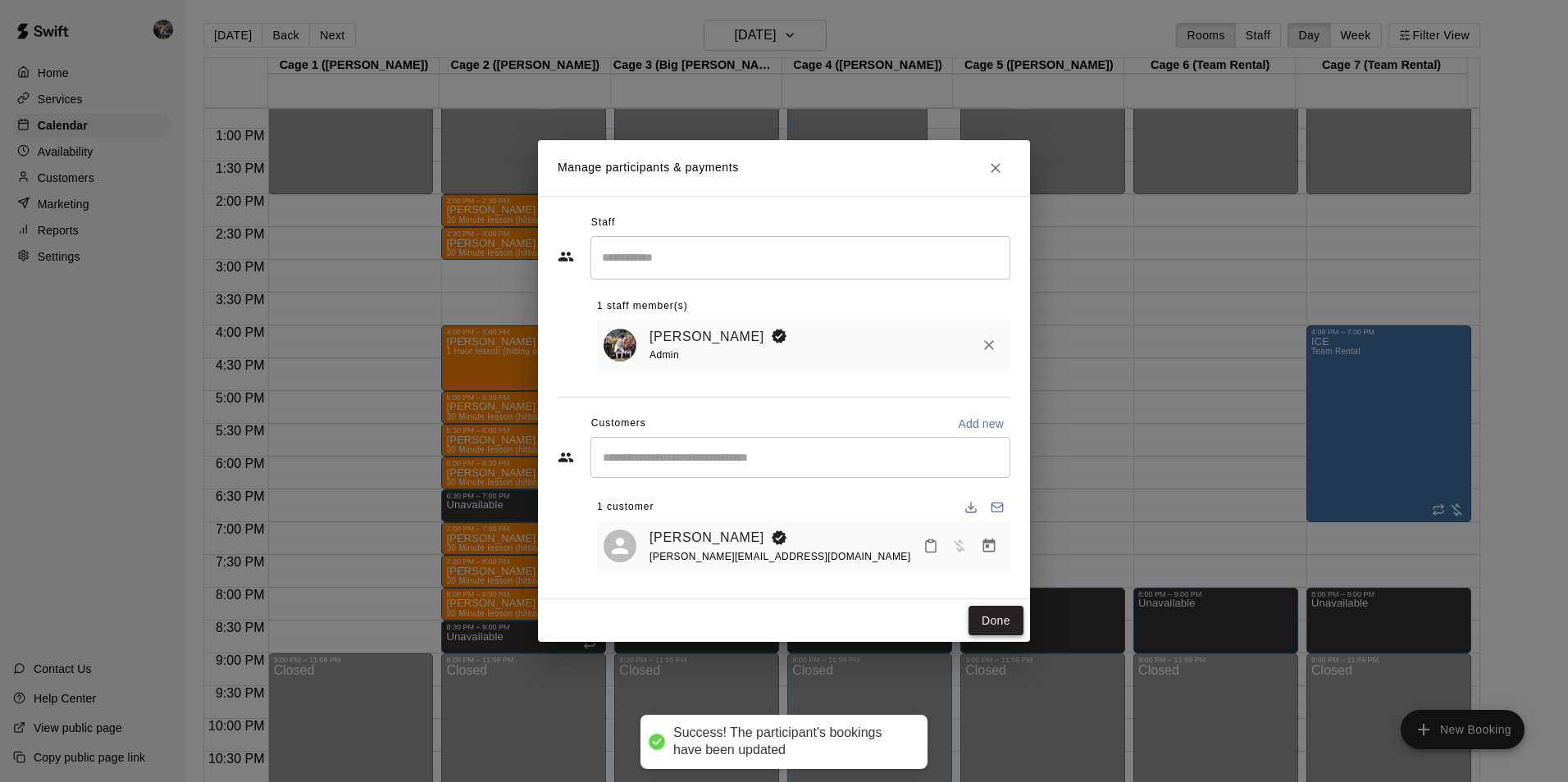
click at [991, 624] on button "Done" at bounding box center [995, 620] width 55 height 30
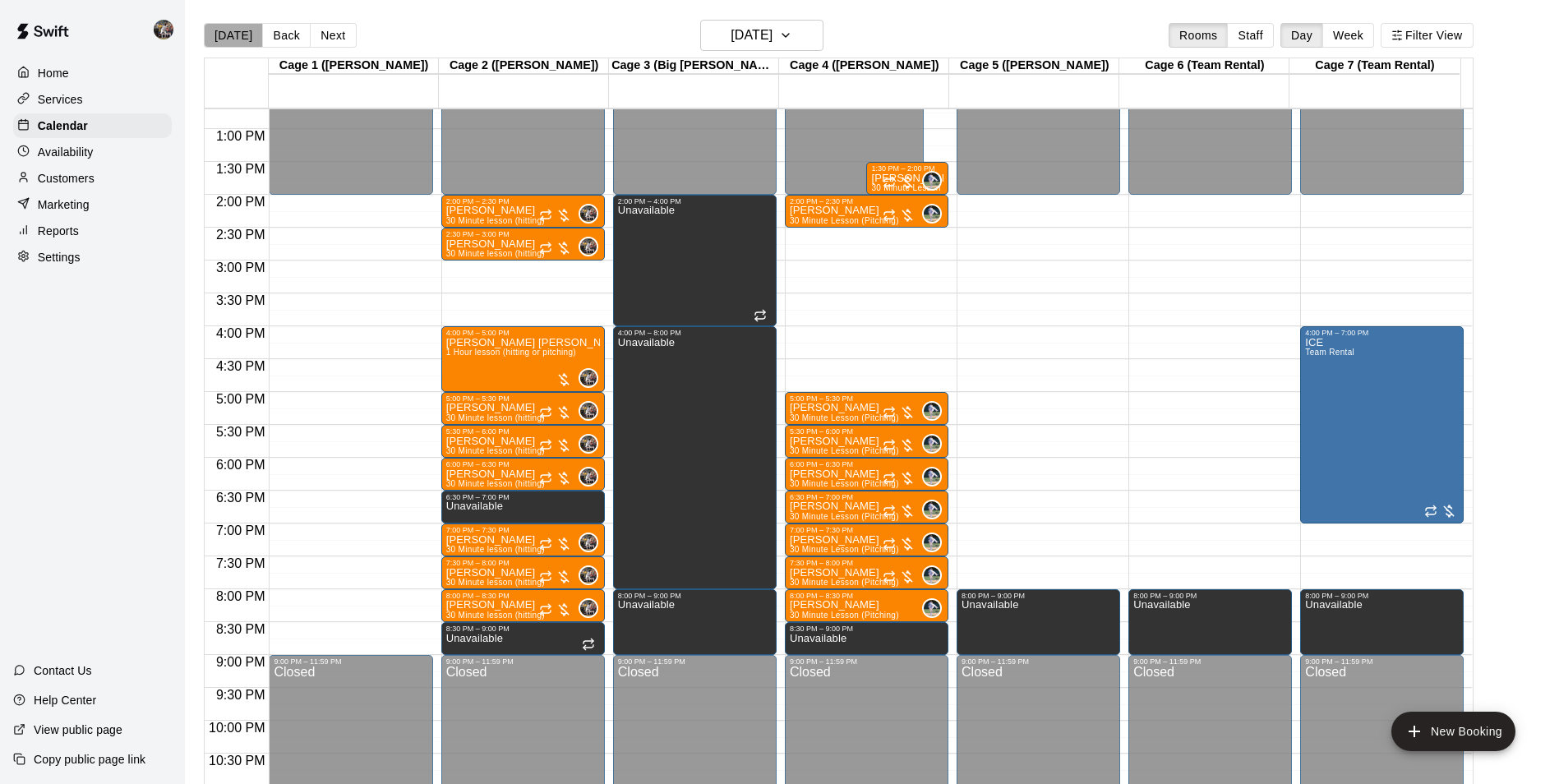
click at [241, 29] on button "[DATE]" at bounding box center [233, 35] width 59 height 25
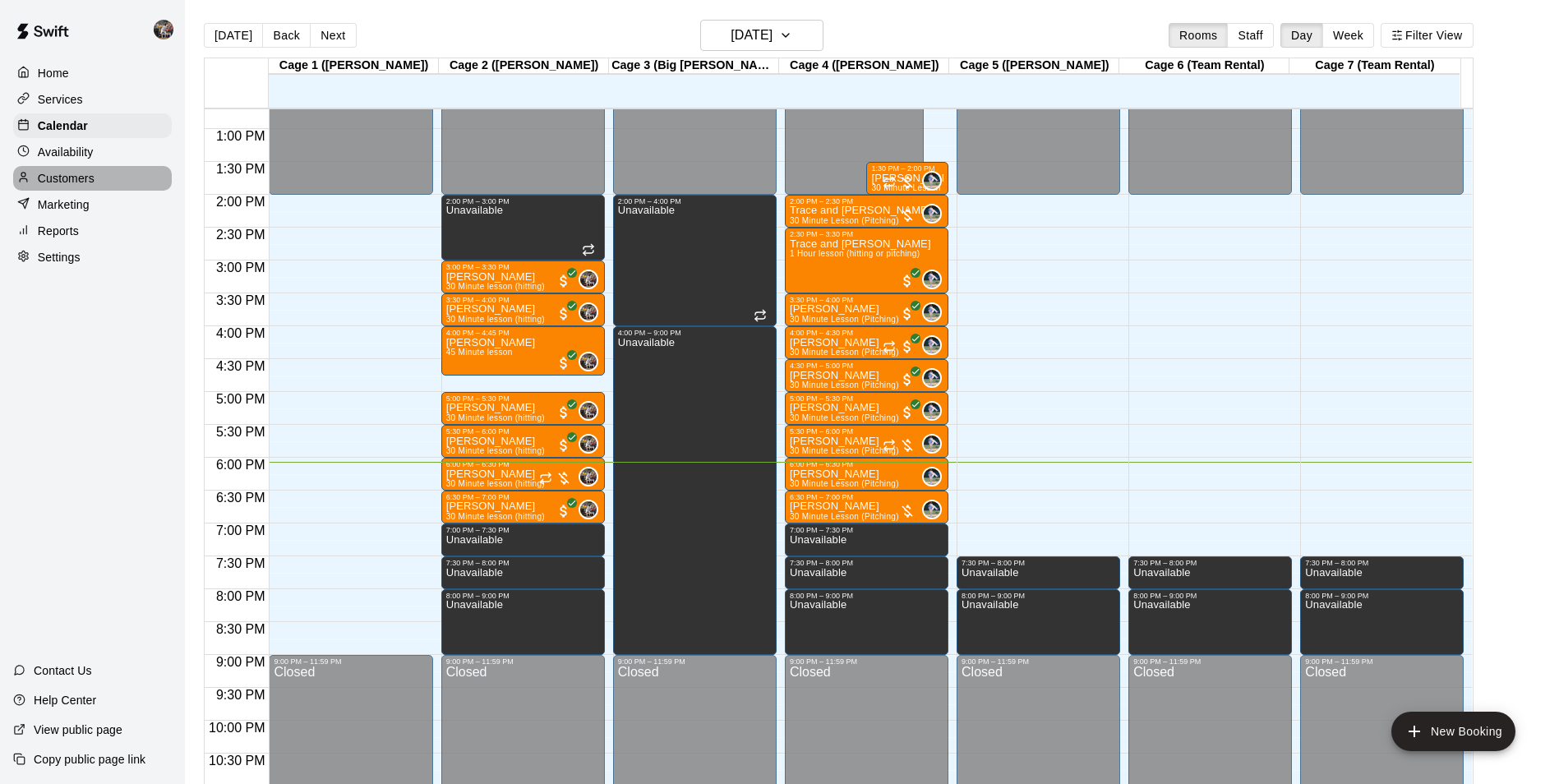
click at [110, 179] on div "Customers" at bounding box center [92, 178] width 158 height 25
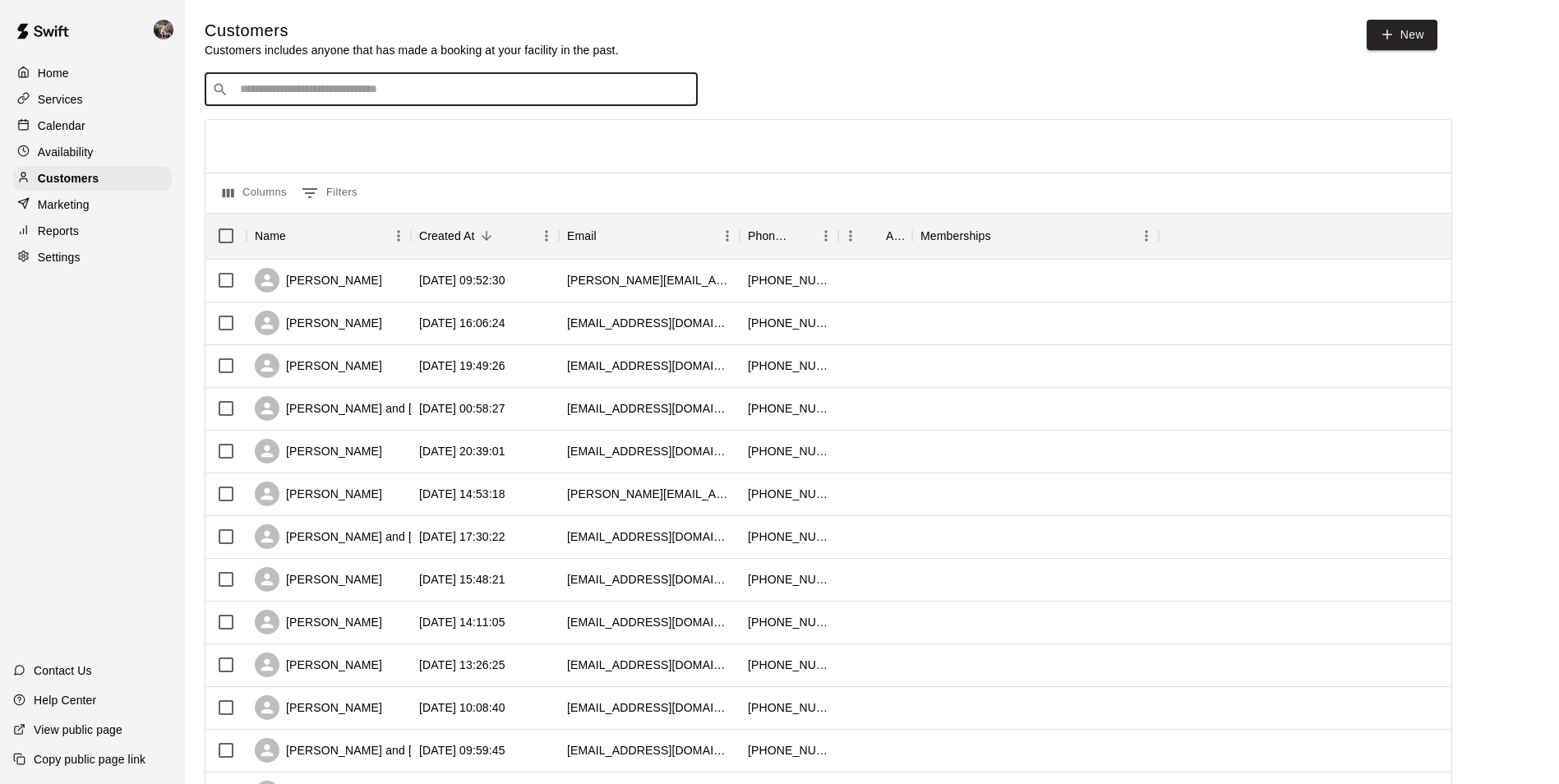
click at [326, 88] on input "Search customers by name or email" at bounding box center [463, 89] width 455 height 17
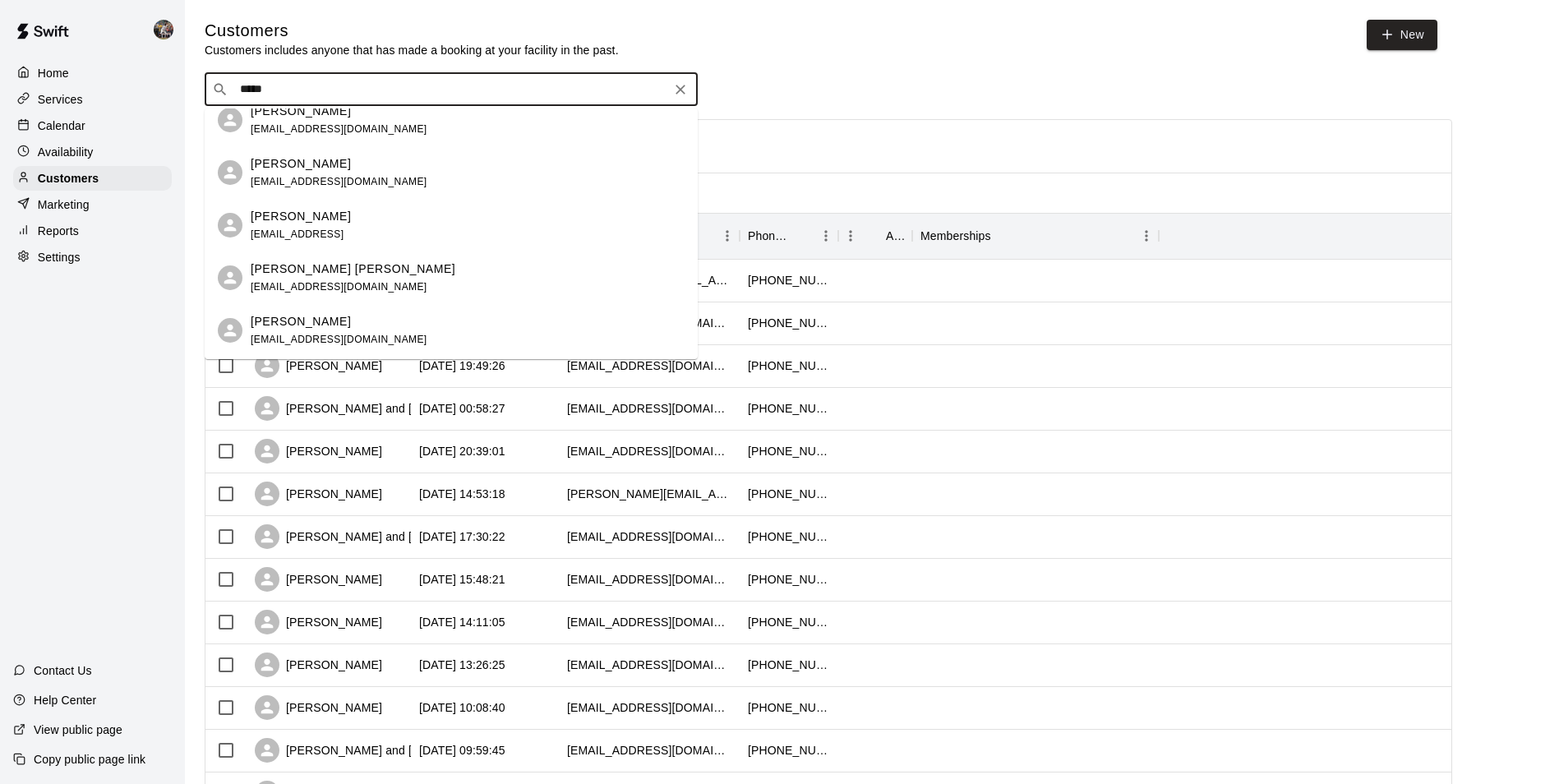
scroll to position [29, 0]
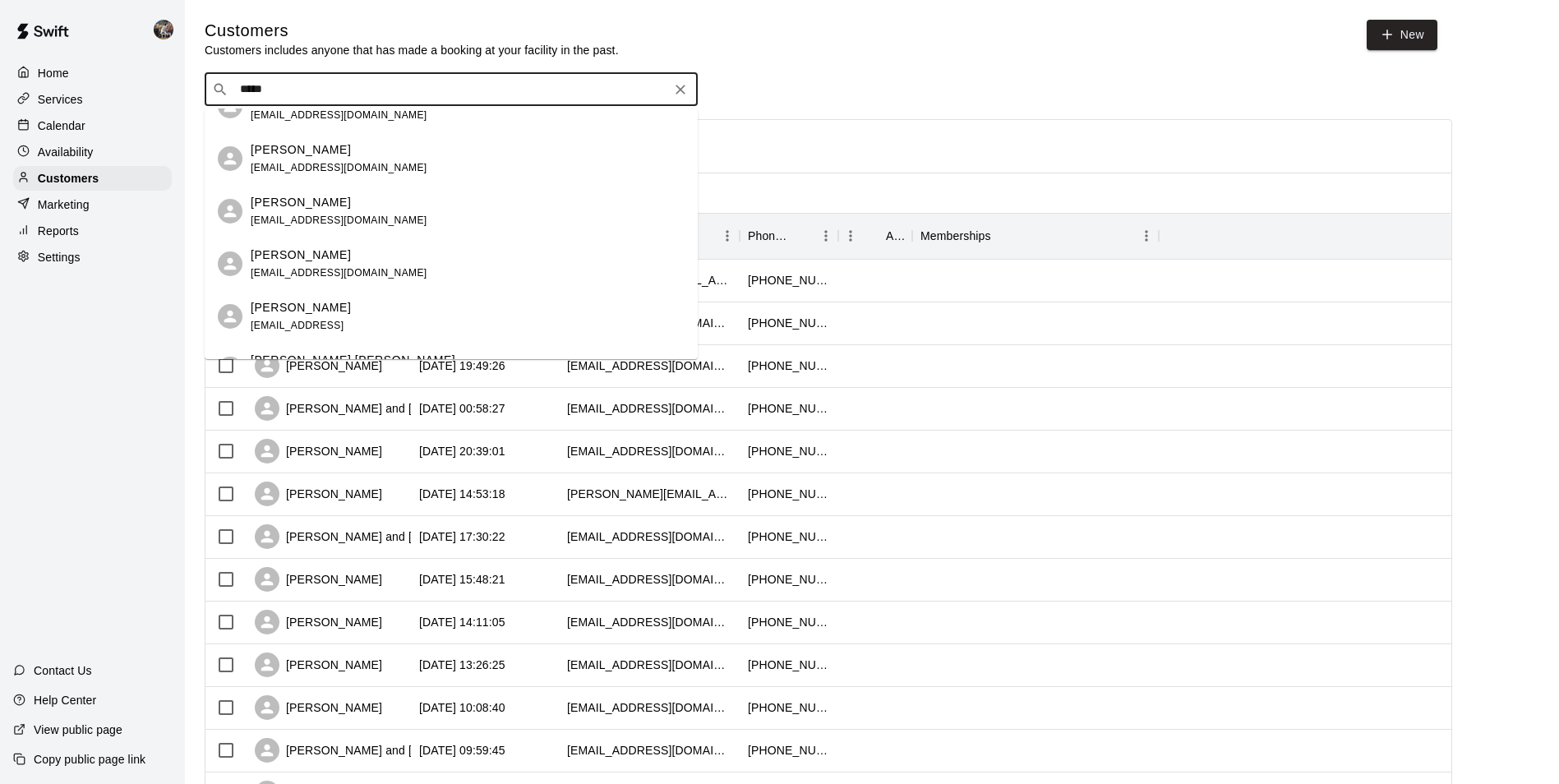
click at [231, 90] on div "​ ***** ​" at bounding box center [451, 89] width 493 height 33
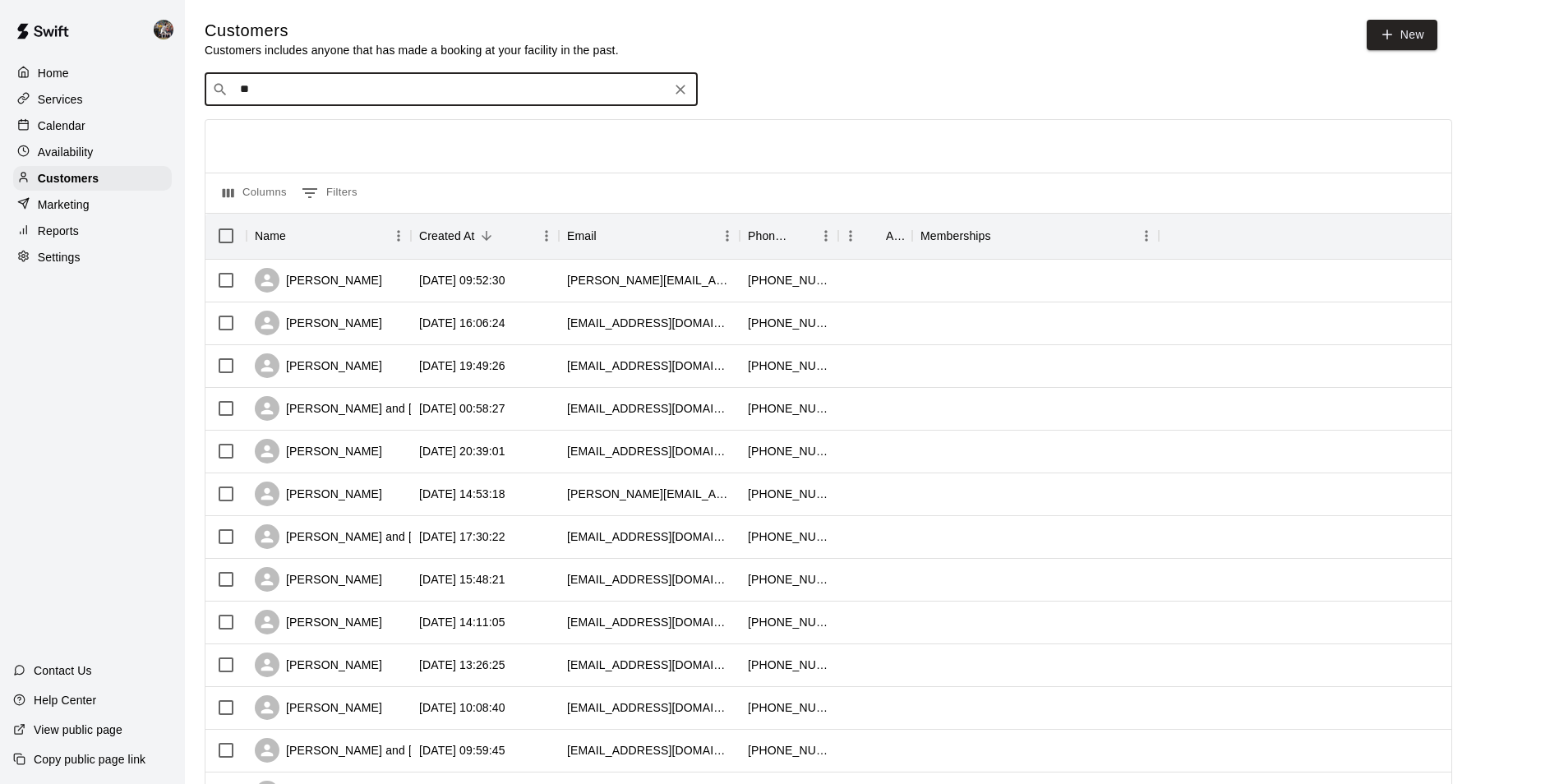
type input "*"
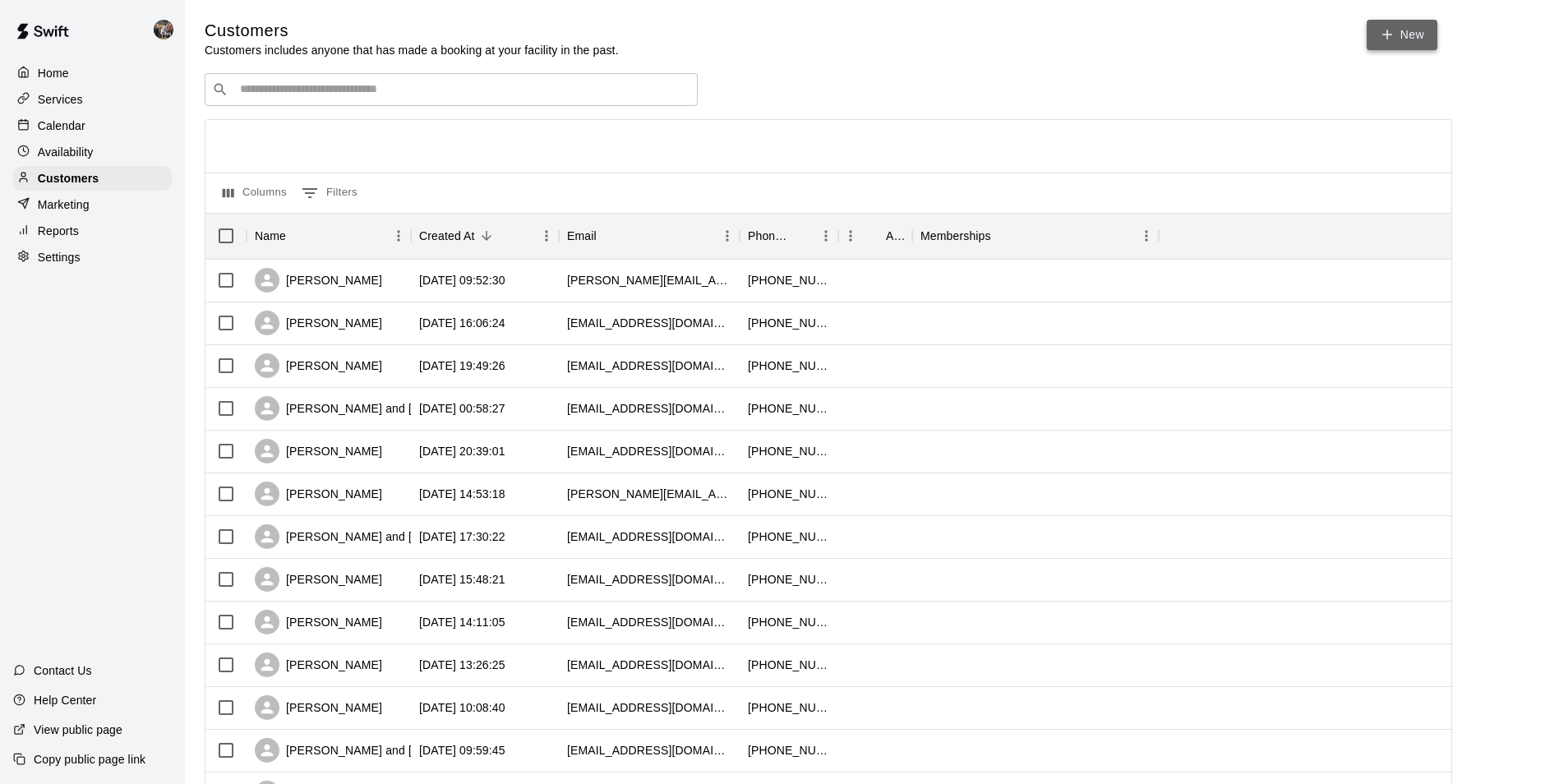
click at [1395, 36] on link "New" at bounding box center [1401, 34] width 71 height 30
select select "**"
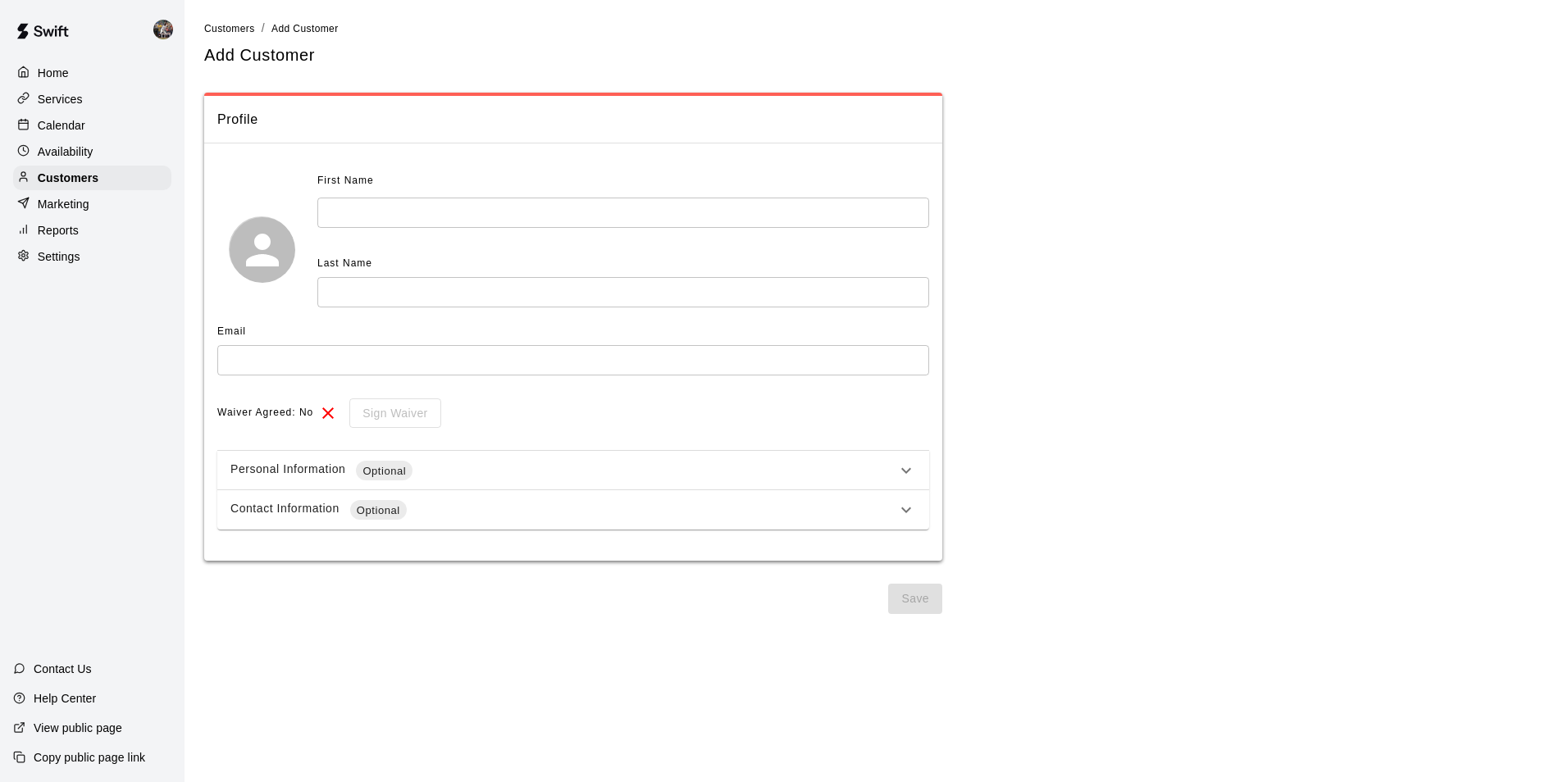
click at [393, 216] on input "text" at bounding box center [622, 212] width 611 height 30
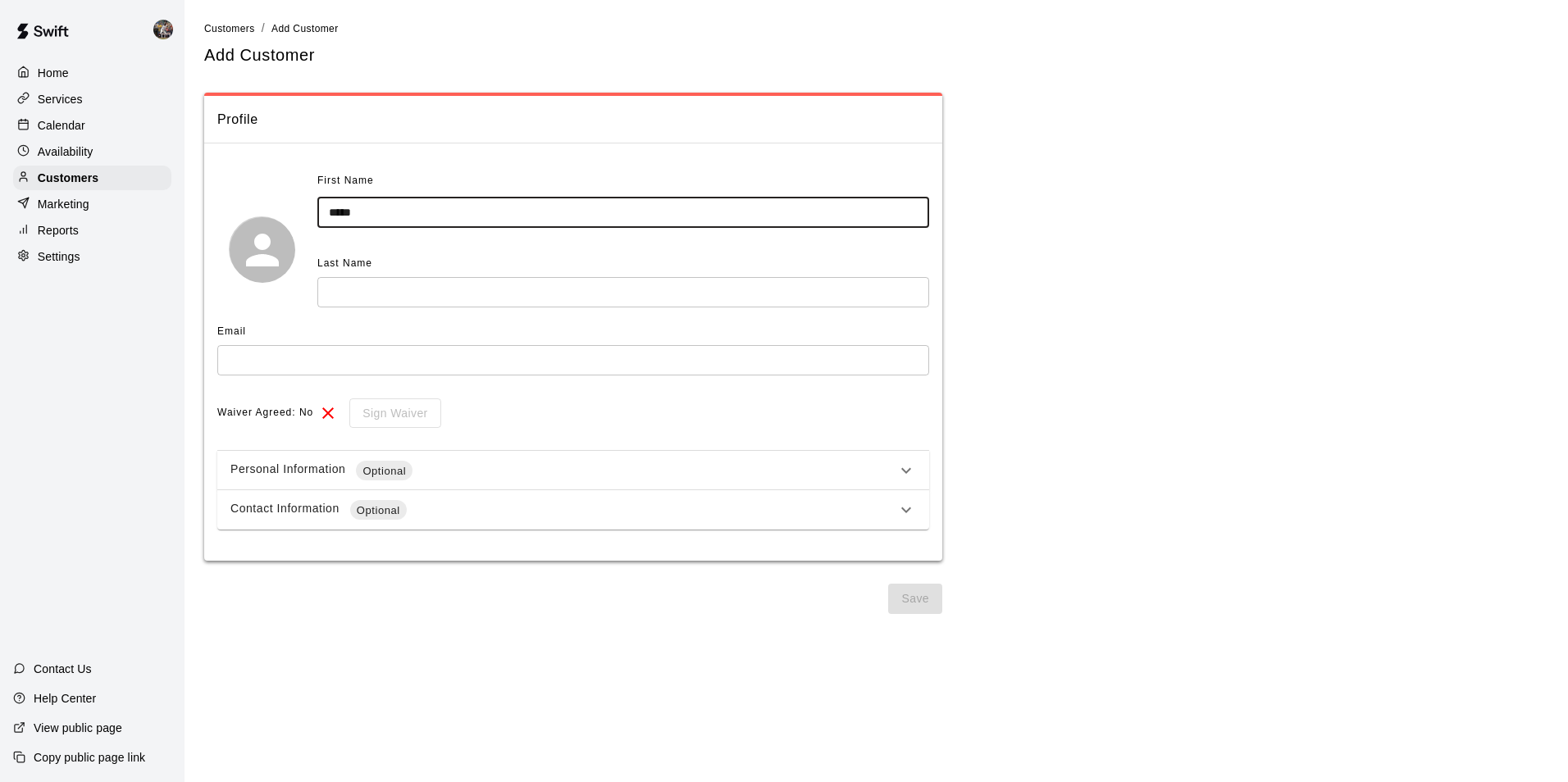
type input "*****"
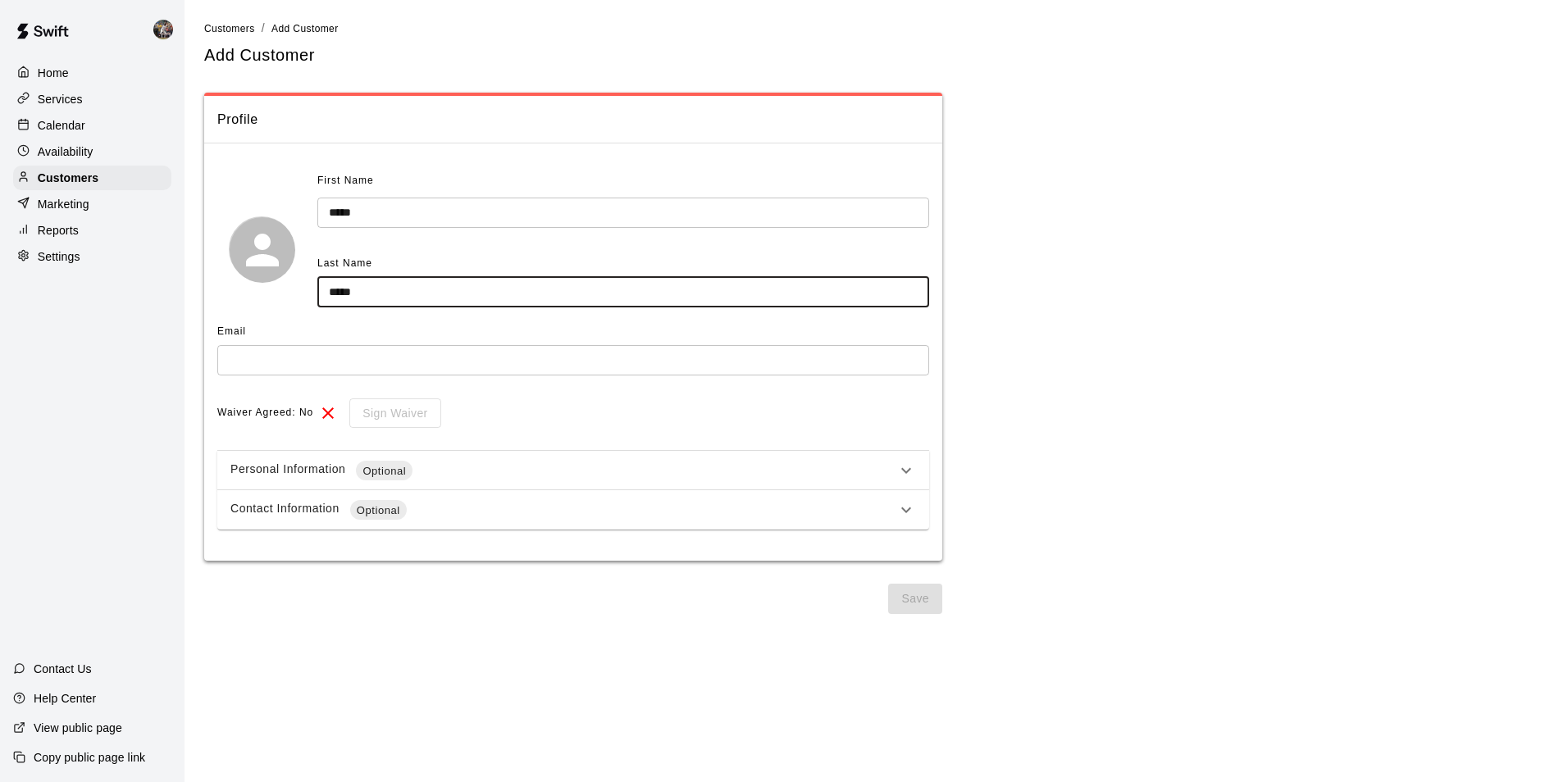
type input "*****"
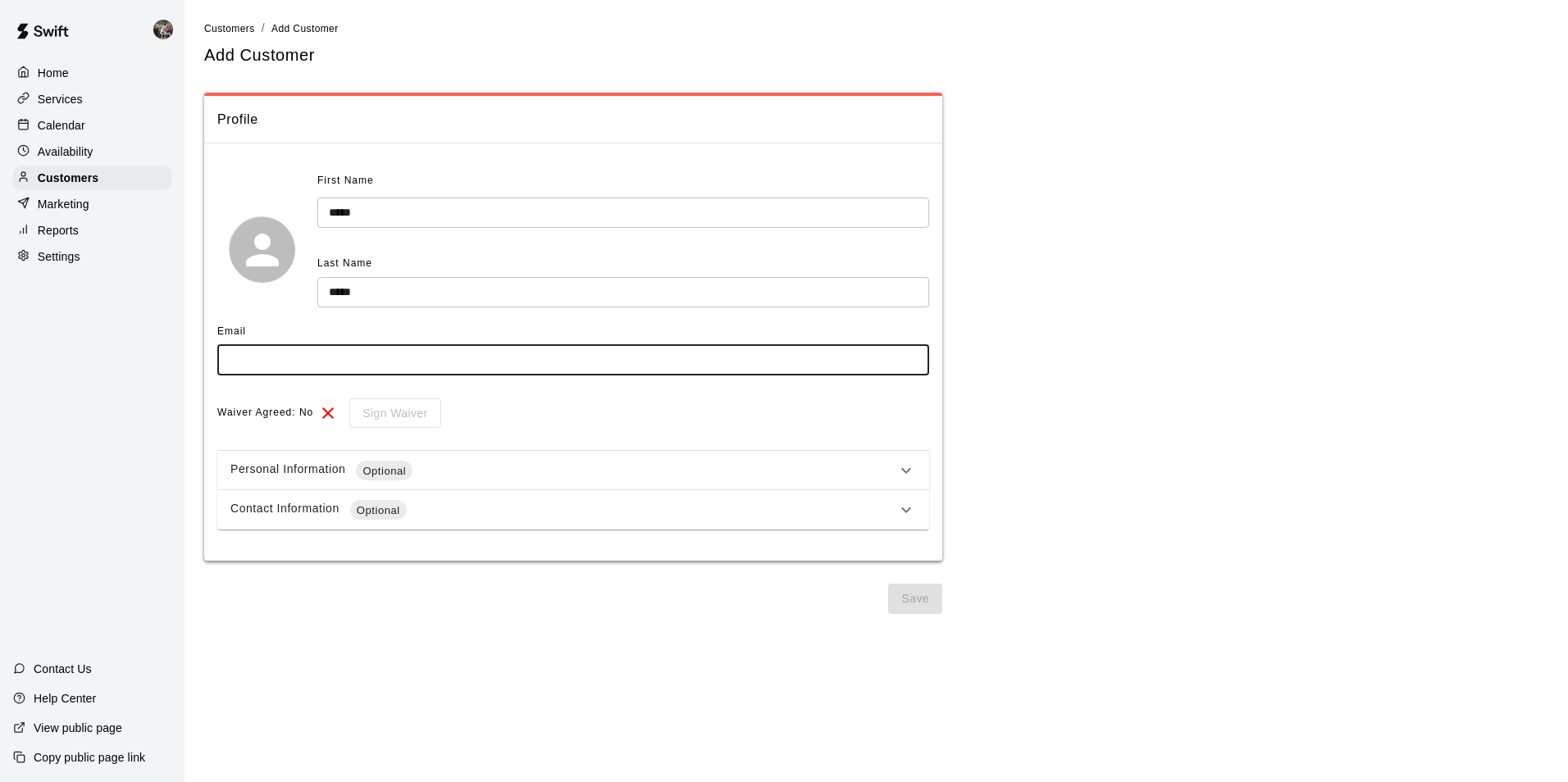
click at [259, 368] on input "text" at bounding box center [573, 360] width 711 height 30
type input "**********"
click at [919, 596] on button "Save" at bounding box center [915, 598] width 54 height 30
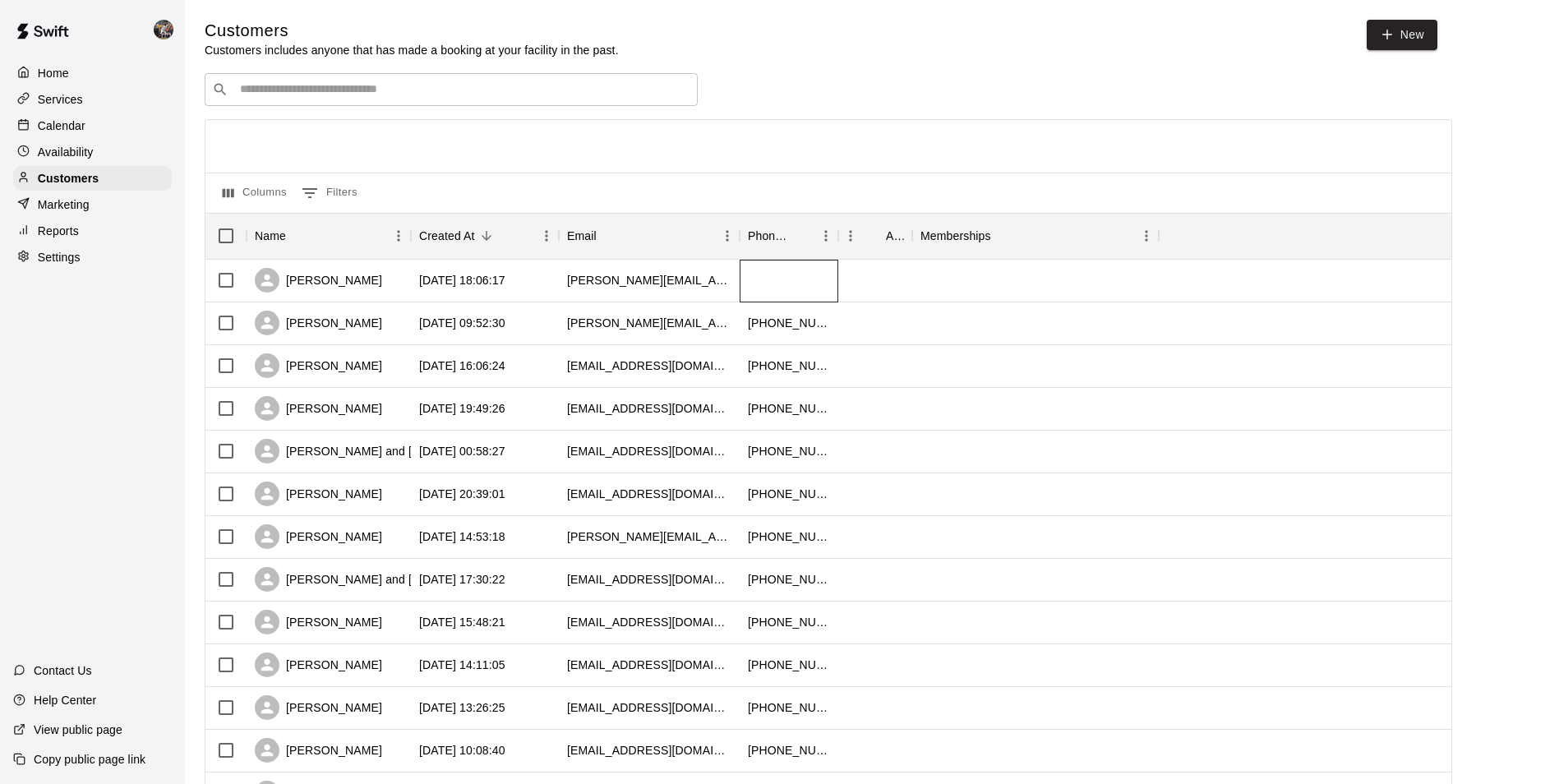
click at [793, 276] on div at bounding box center [789, 281] width 99 height 42
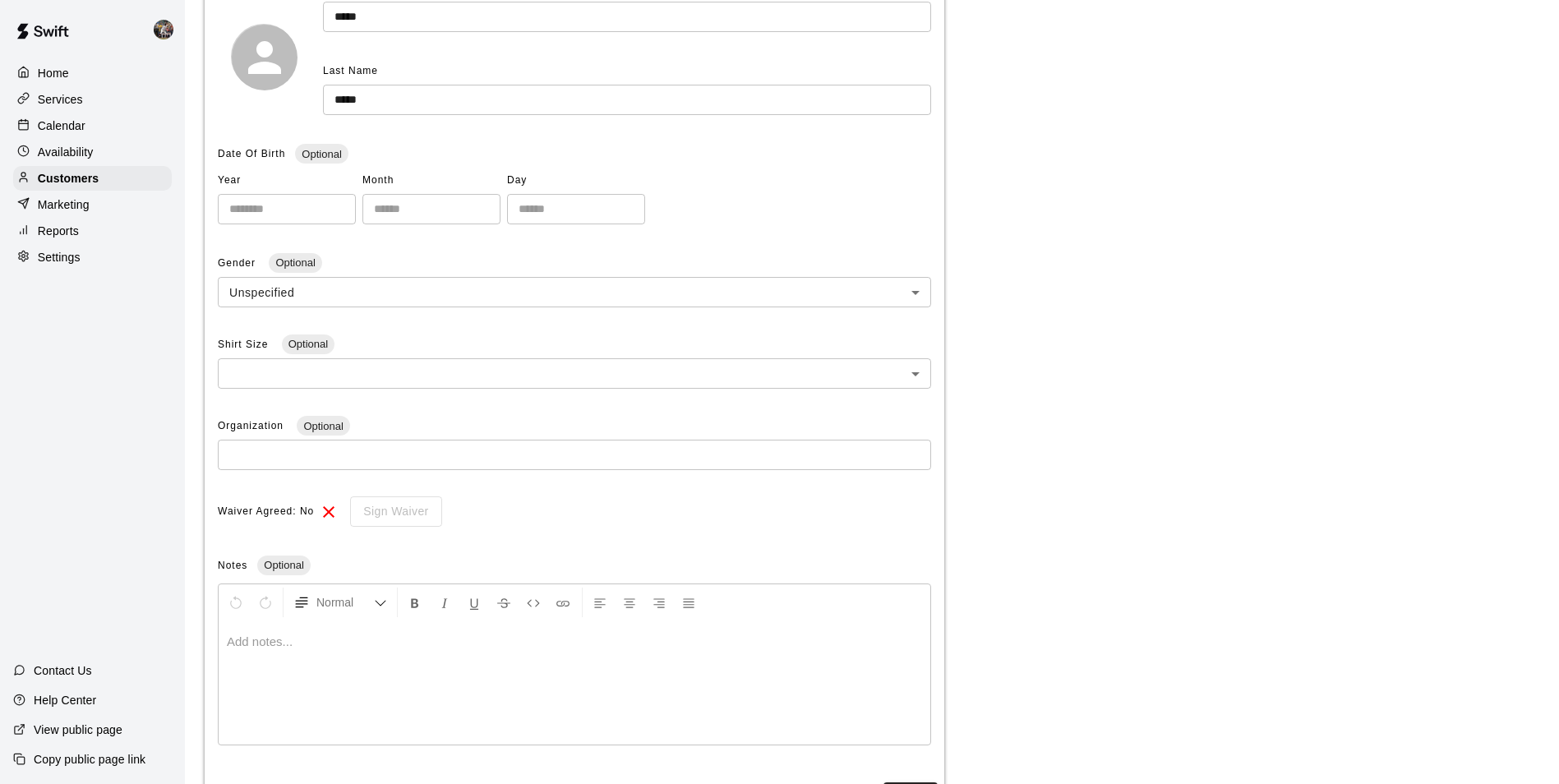
scroll to position [314, 0]
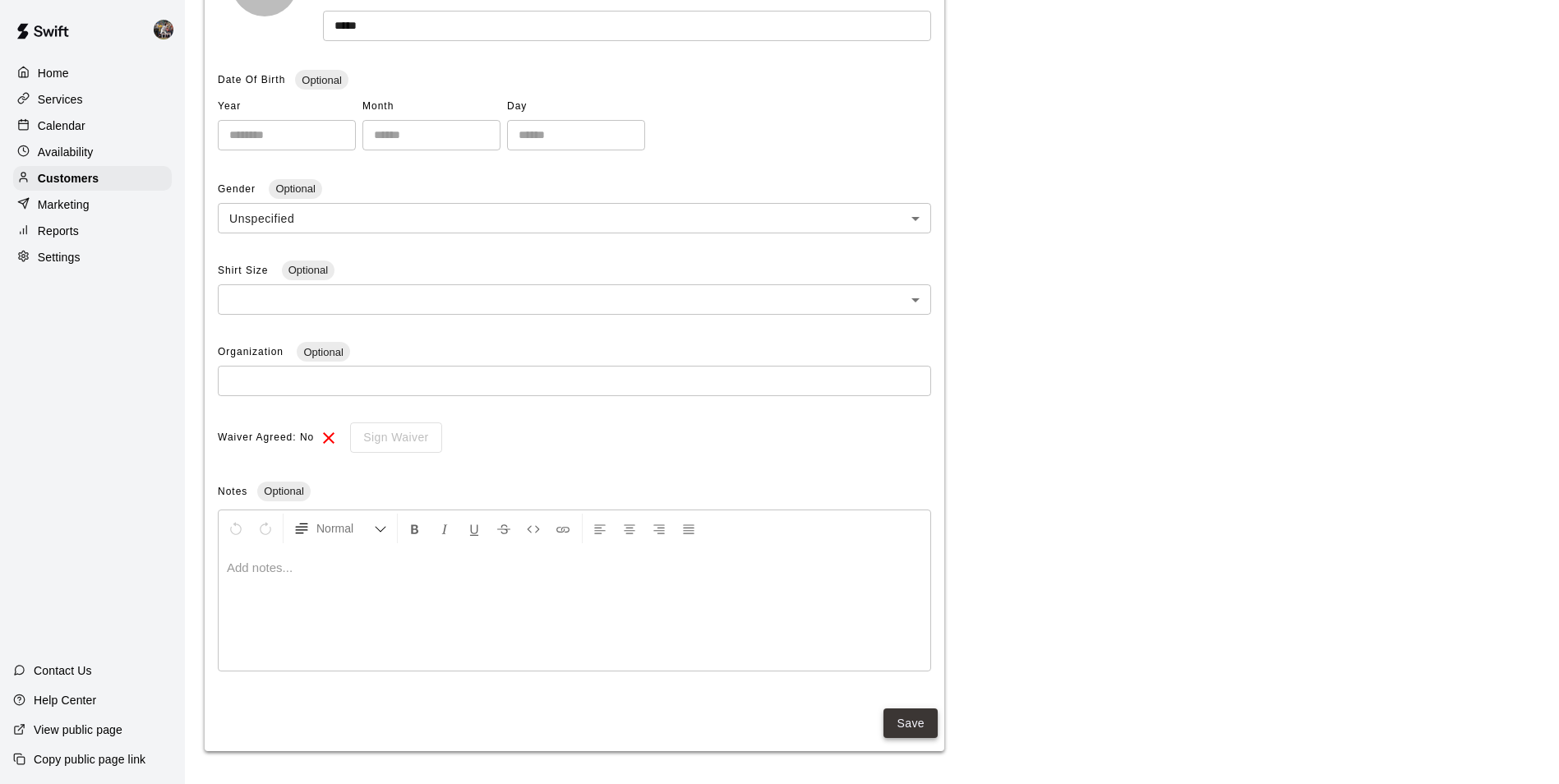
click at [909, 727] on button "Save" at bounding box center [910, 723] width 54 height 30
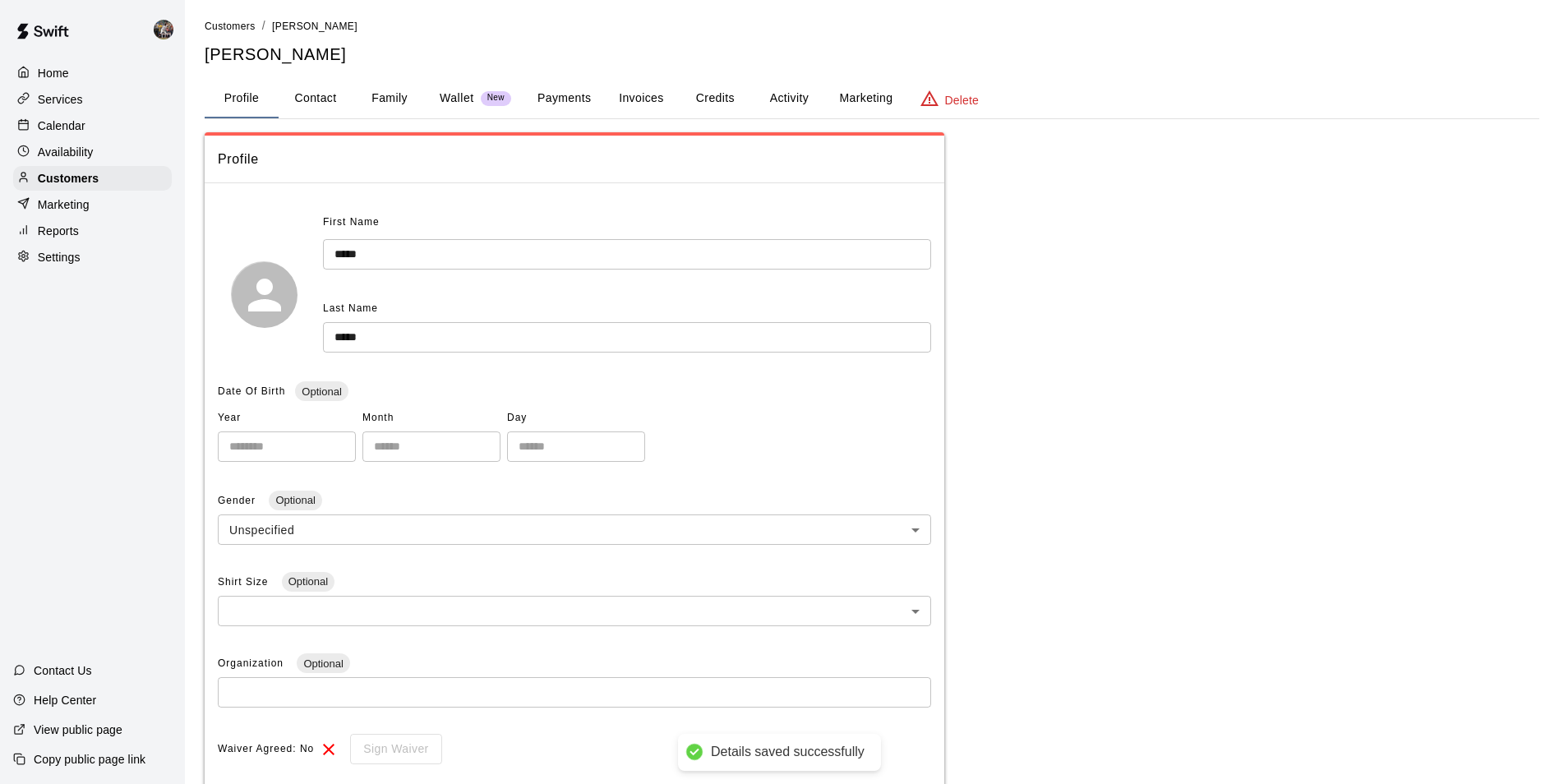
scroll to position [0, 0]
click at [388, 94] on button "Family" at bounding box center [390, 100] width 74 height 40
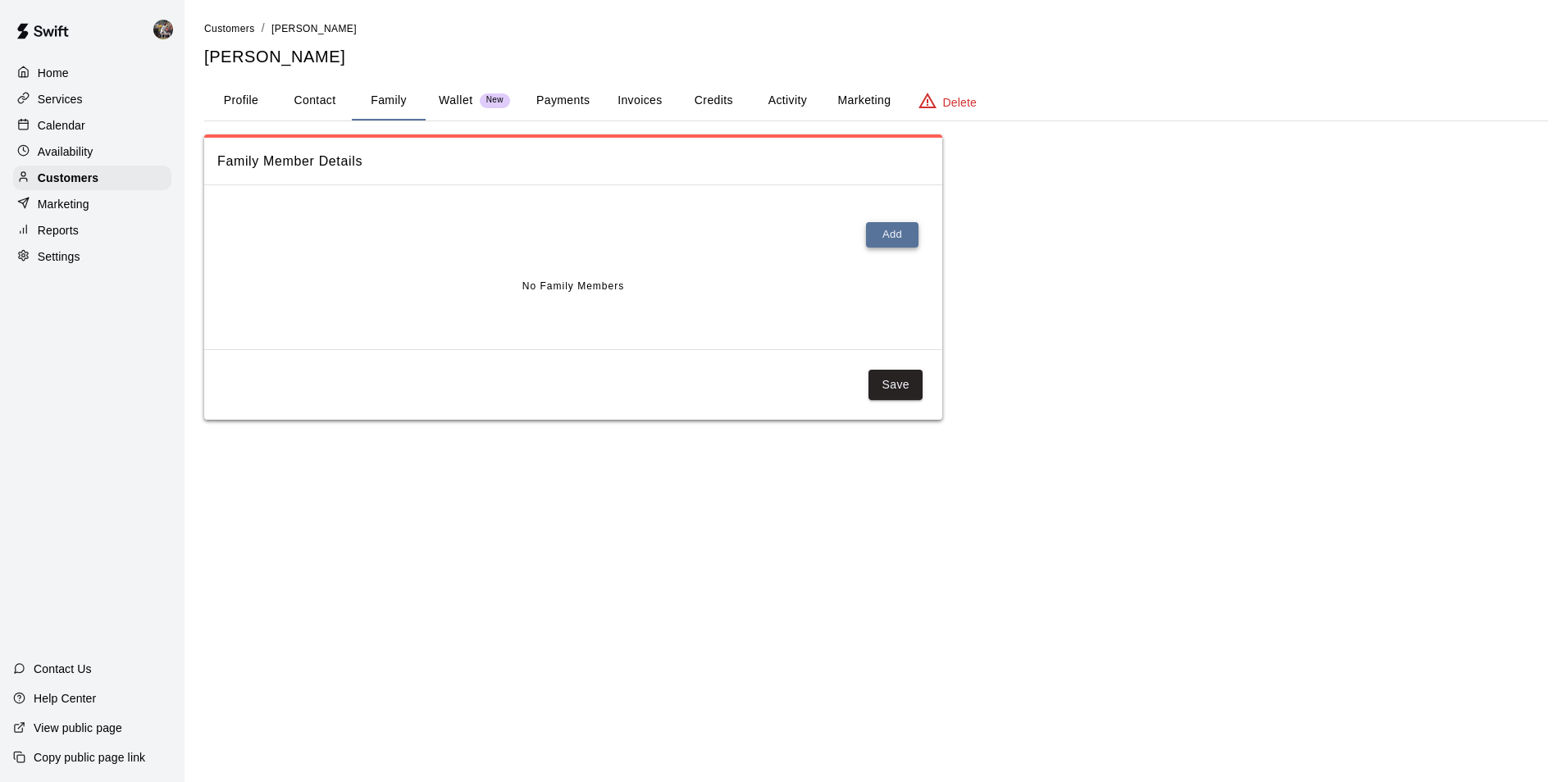
click at [893, 231] on button "Add" at bounding box center [892, 235] width 52 height 26
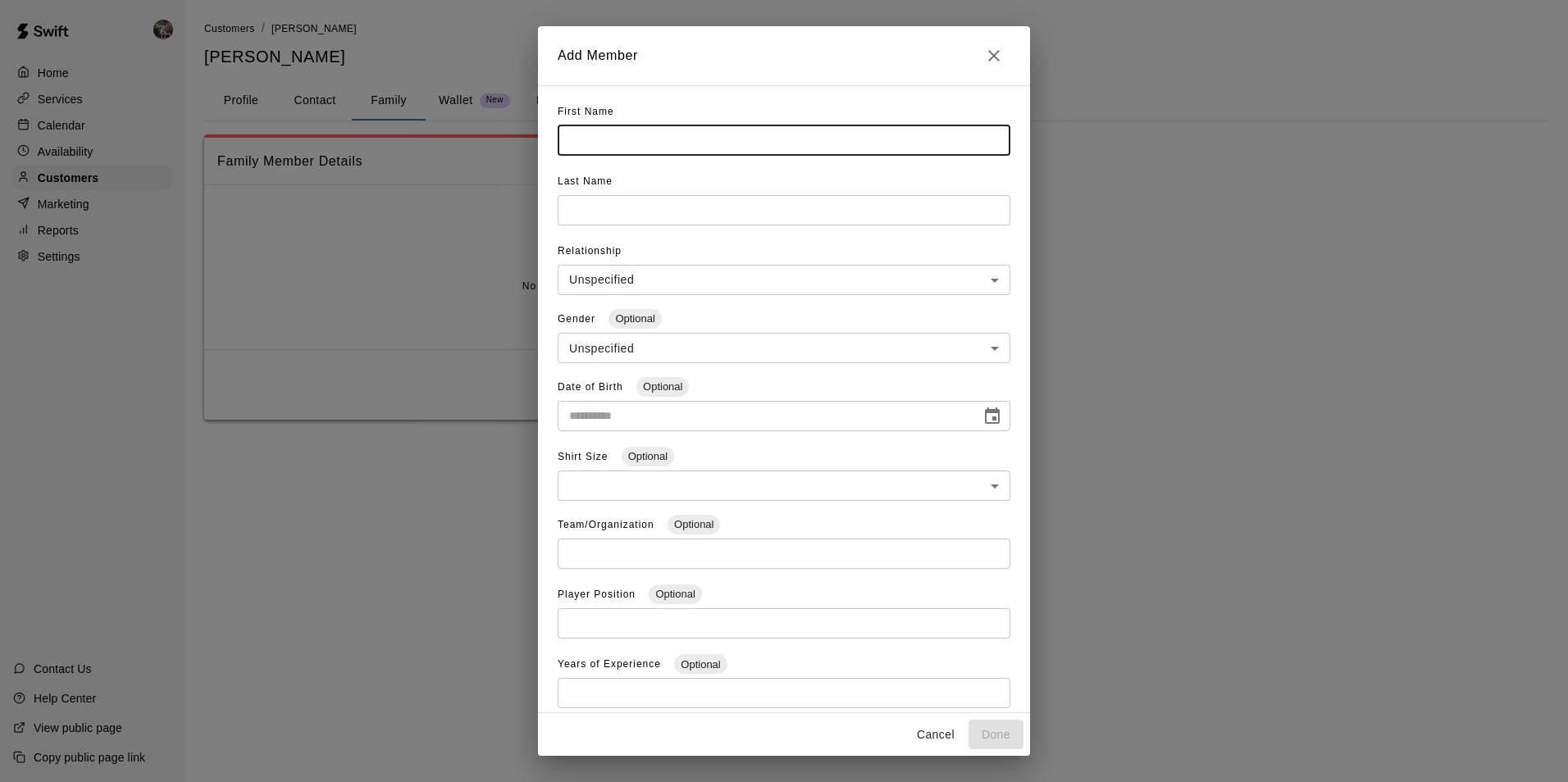
click at [603, 135] on input "text" at bounding box center [784, 140] width 452 height 30
type input "*****"
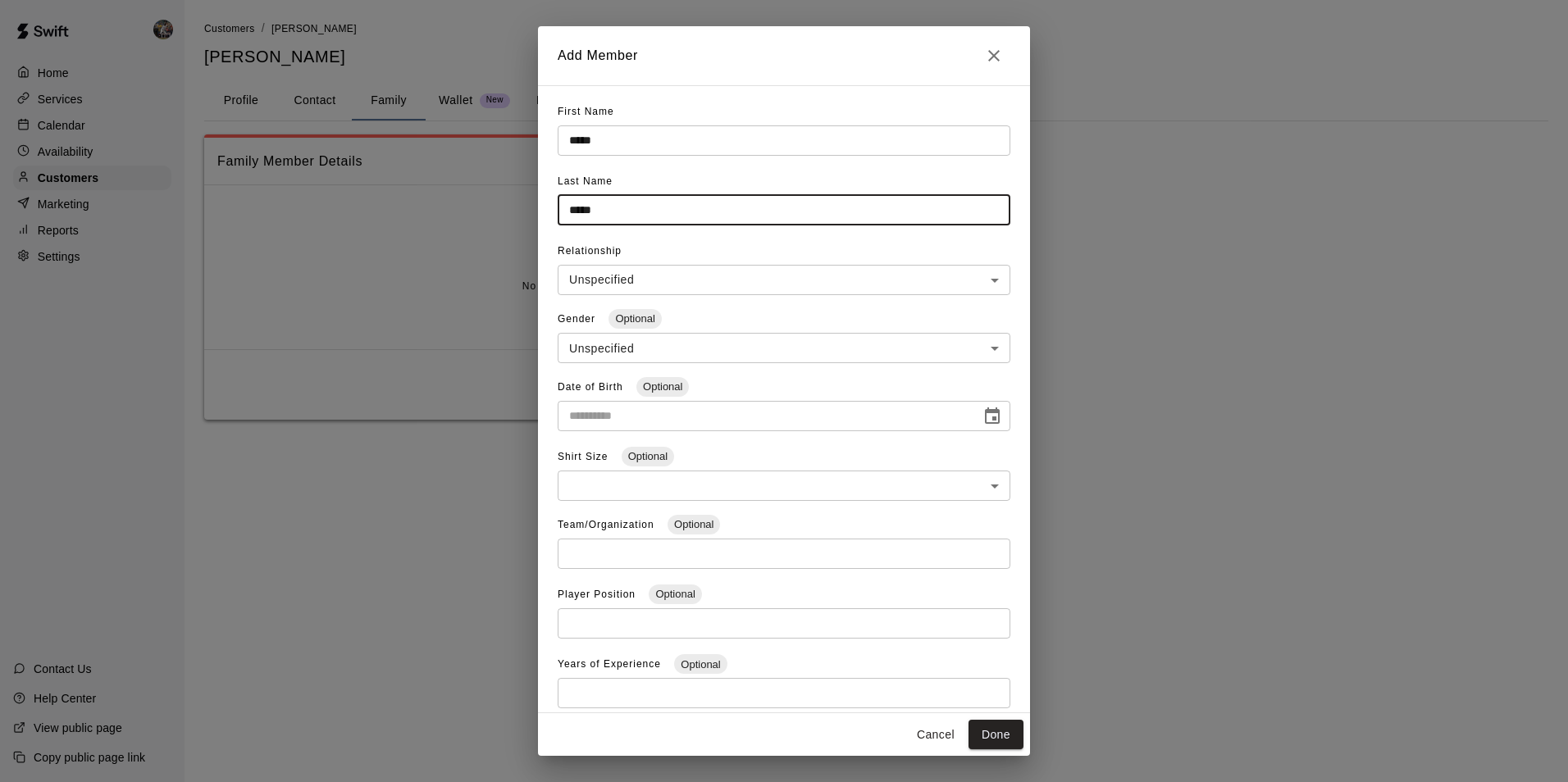
type input "*****"
click at [626, 272] on body "**********" at bounding box center [784, 226] width 1568 height 452
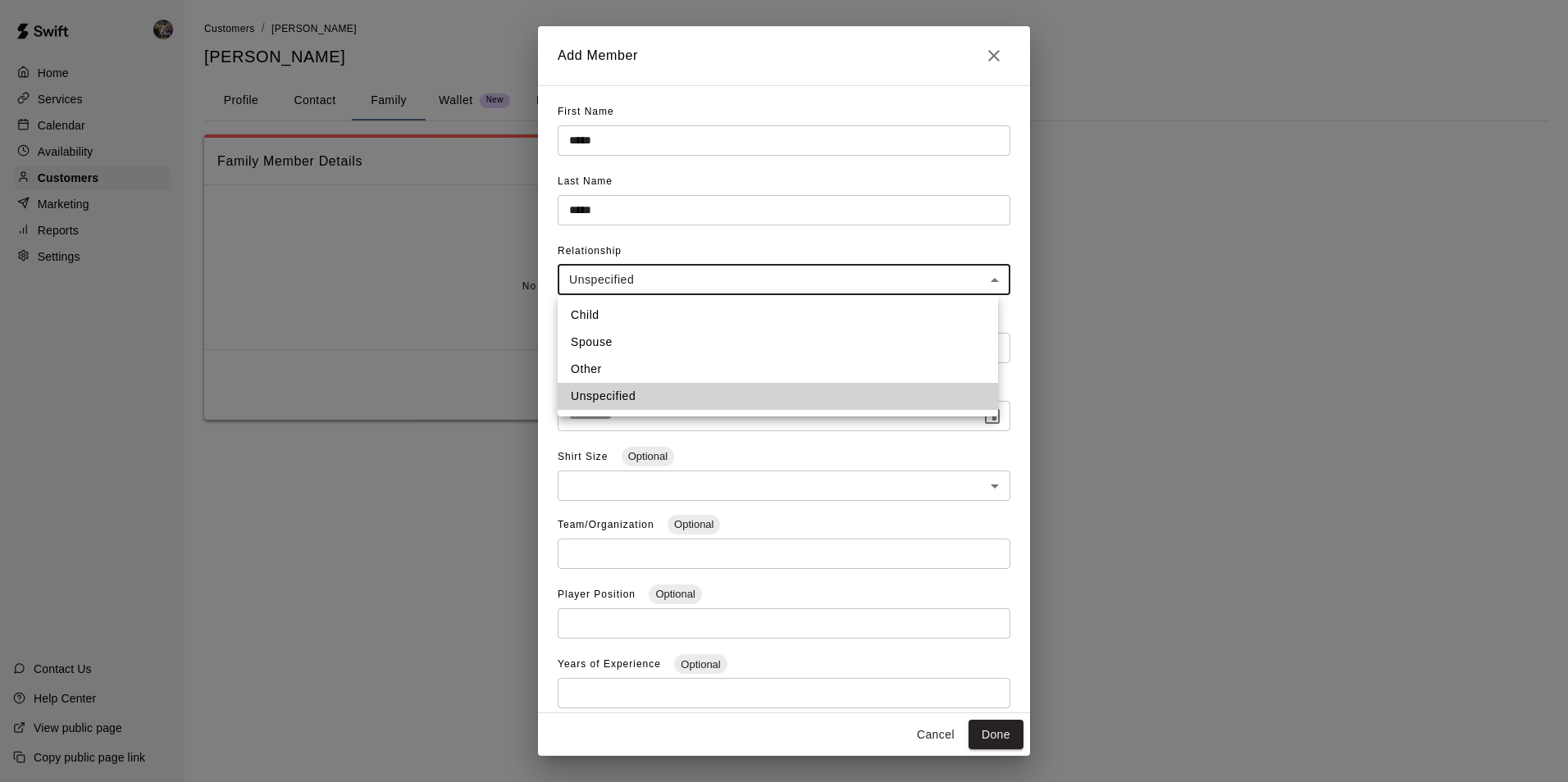
click at [604, 311] on li "Child" at bounding box center [778, 314] width 440 height 27
type input "*****"
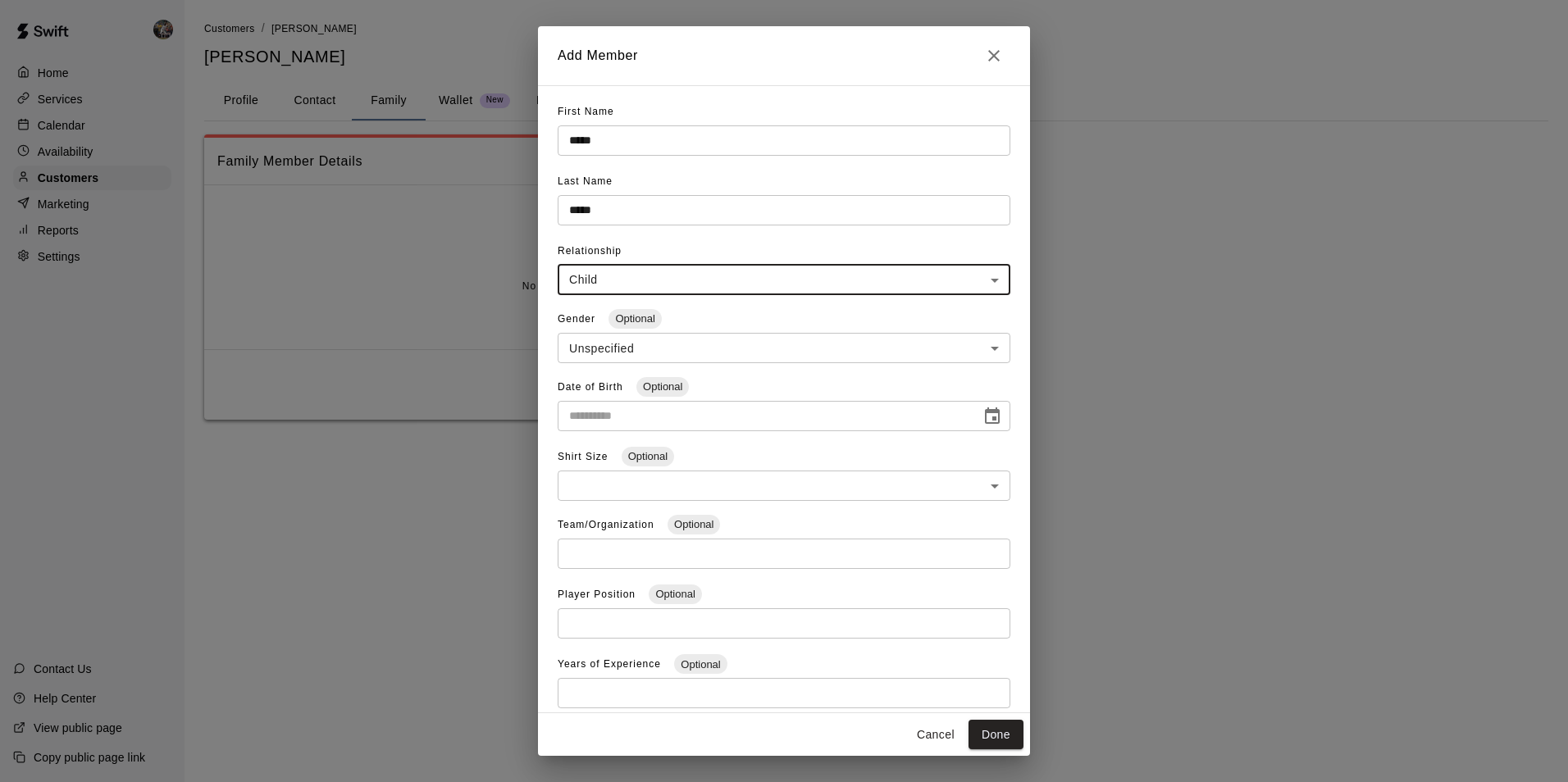
click at [604, 341] on body "**********" at bounding box center [784, 226] width 1568 height 452
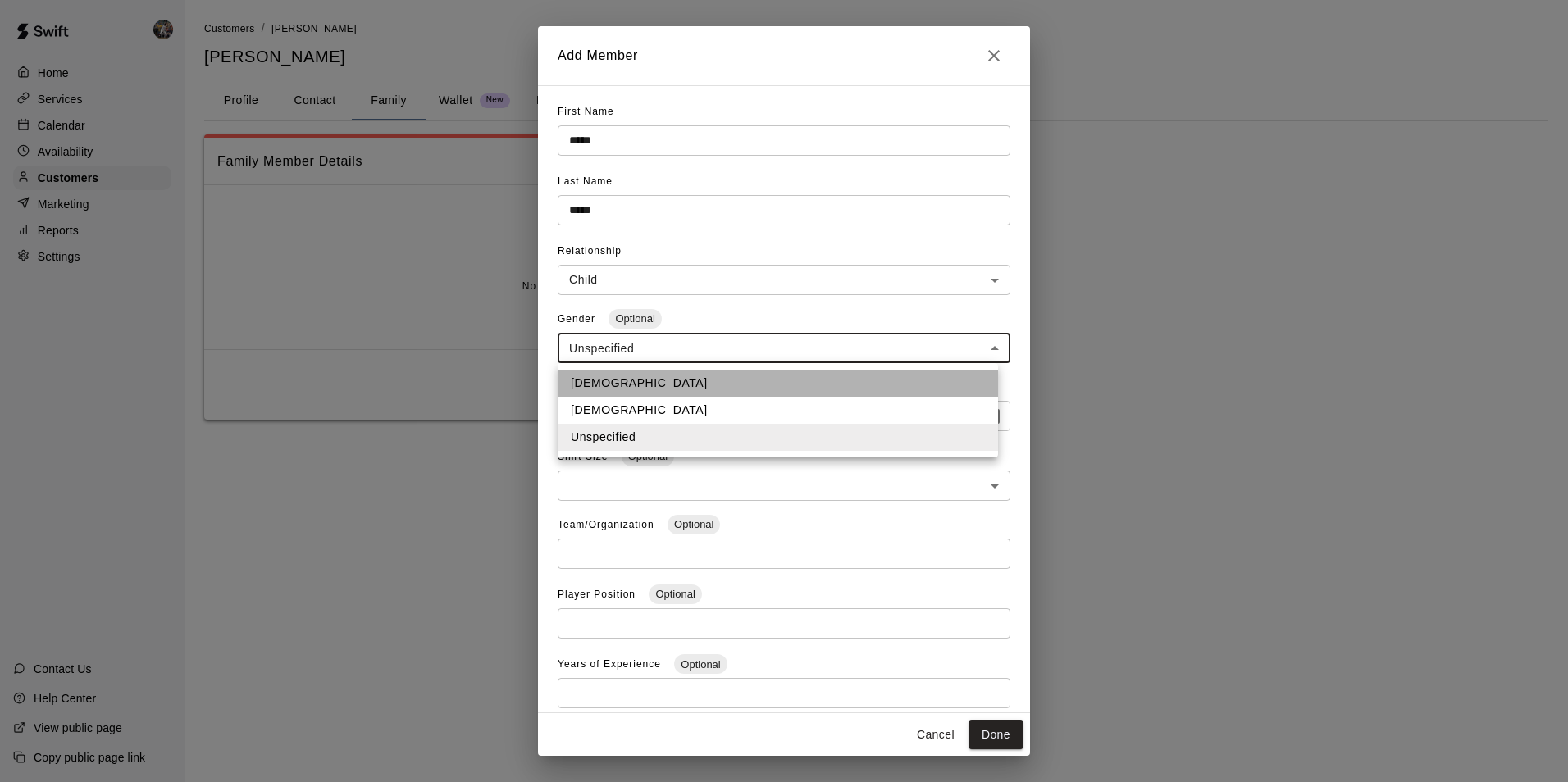
click at [591, 377] on li "[DEMOGRAPHIC_DATA]" at bounding box center [778, 382] width 440 height 27
type input "****"
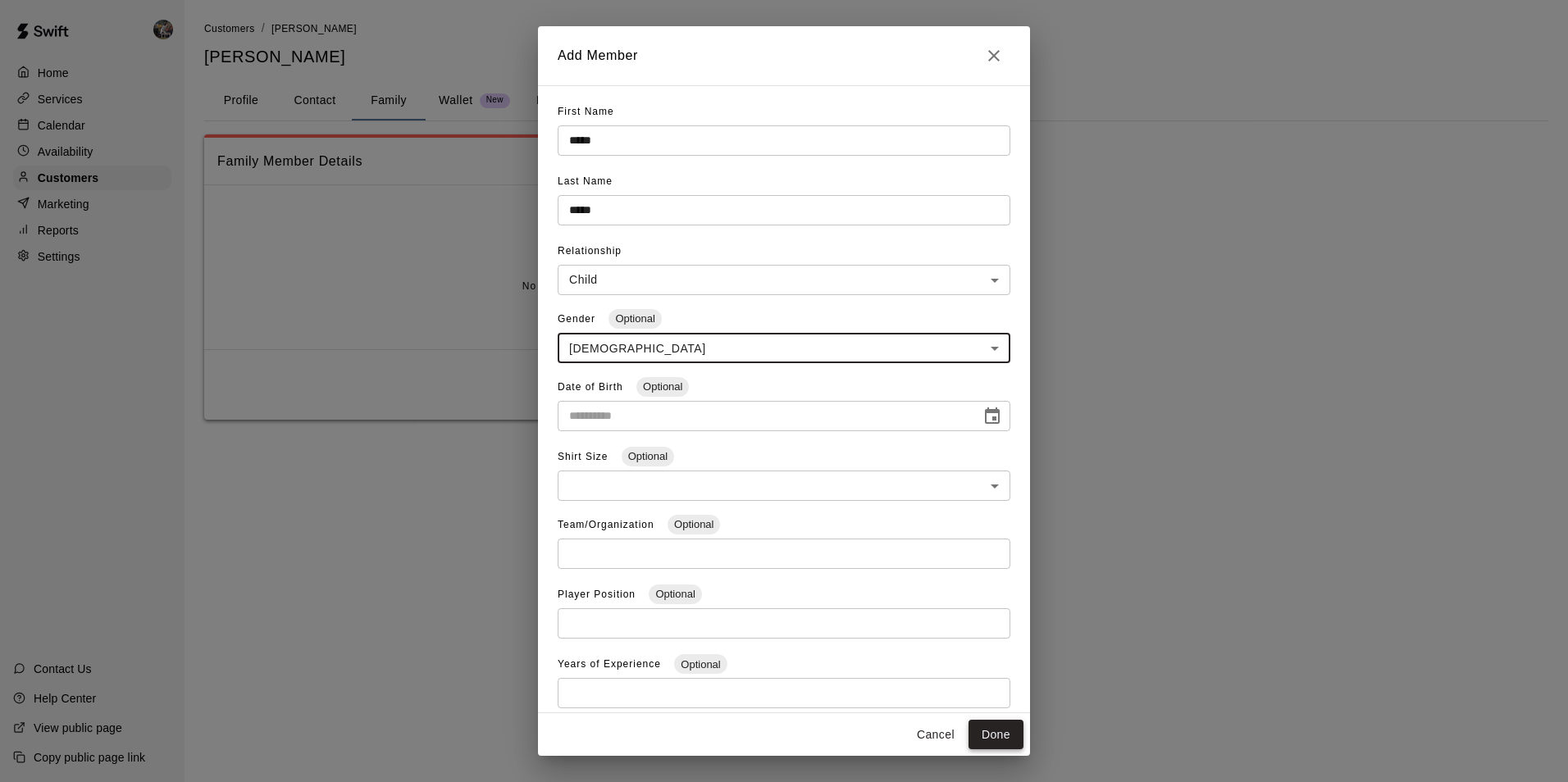
click at [1000, 731] on button "Done" at bounding box center [995, 734] width 55 height 30
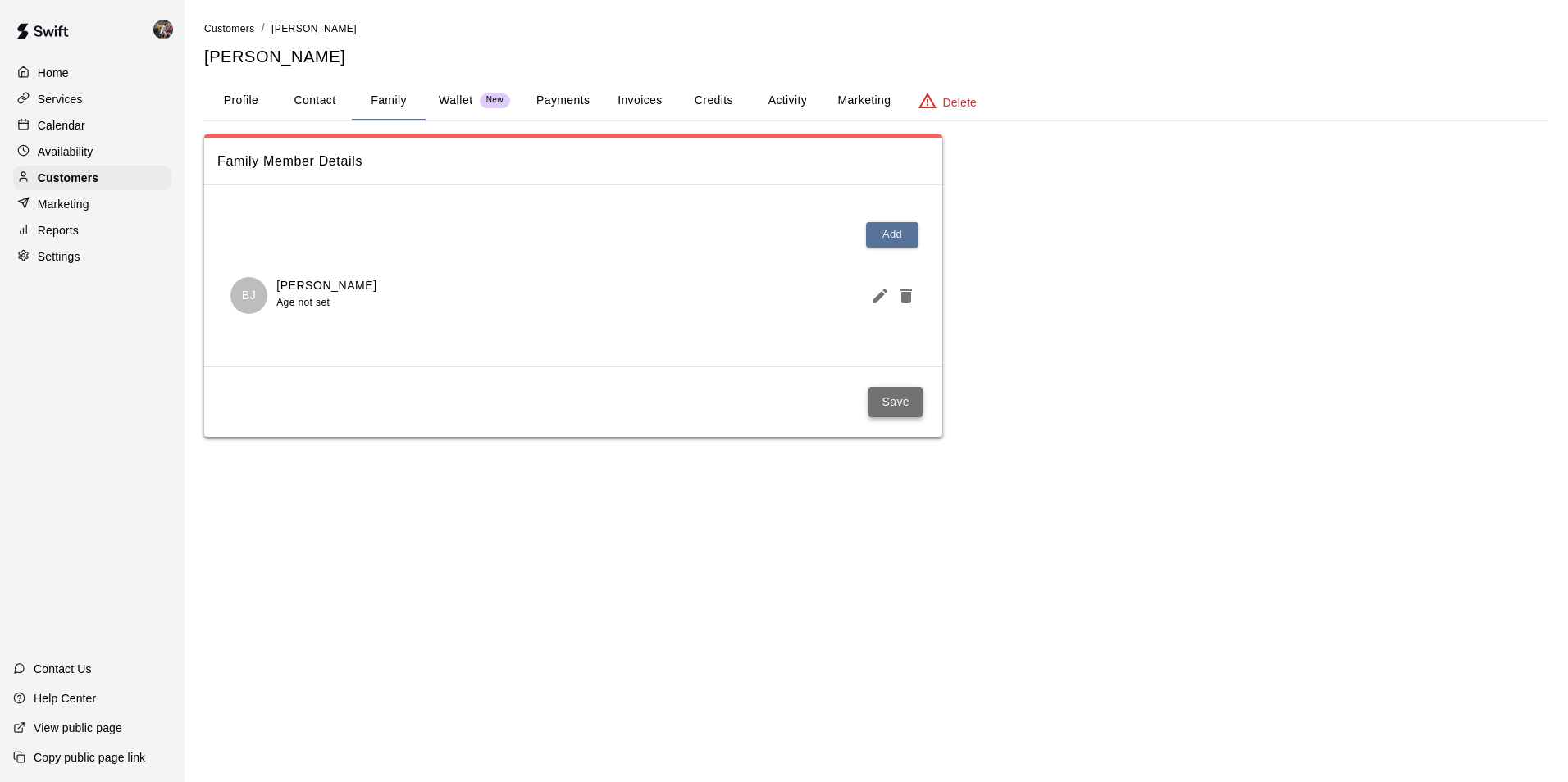
click at [896, 395] on button "Save" at bounding box center [895, 402] width 54 height 30
click at [109, 122] on div "Calendar" at bounding box center [92, 125] width 158 height 25
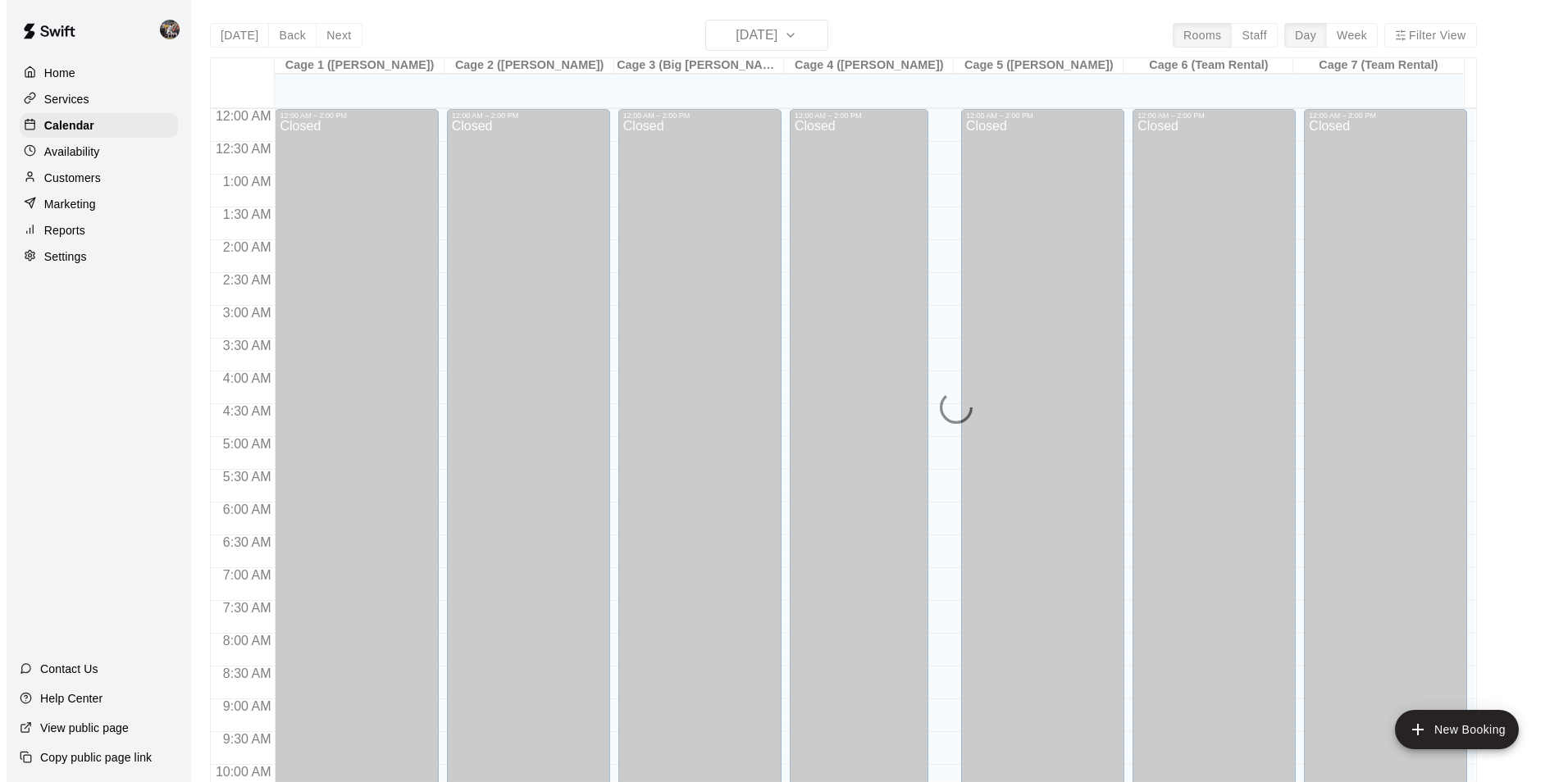
scroll to position [833, 0]
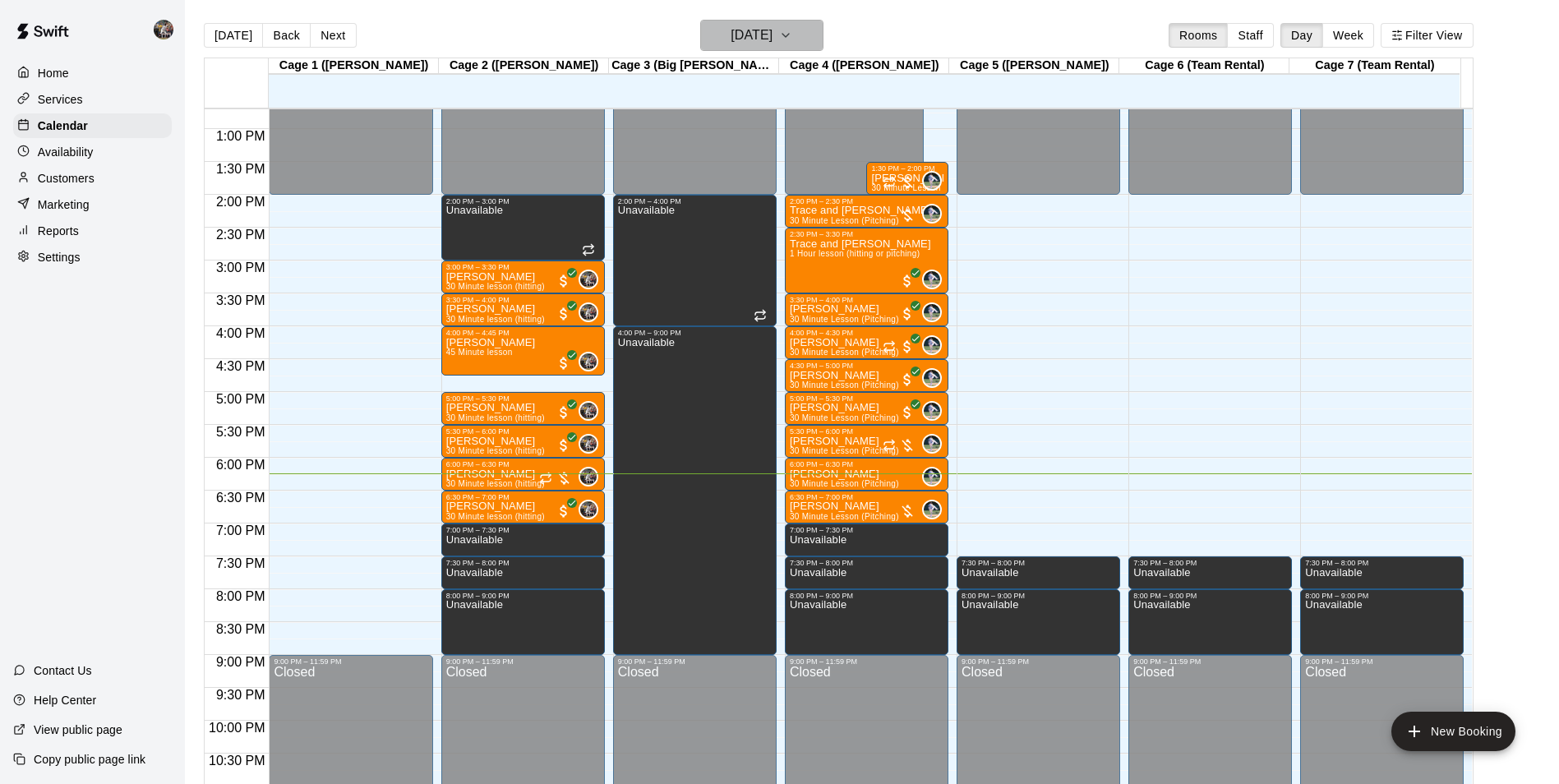
click at [743, 40] on h6 "[DATE]" at bounding box center [751, 35] width 41 height 23
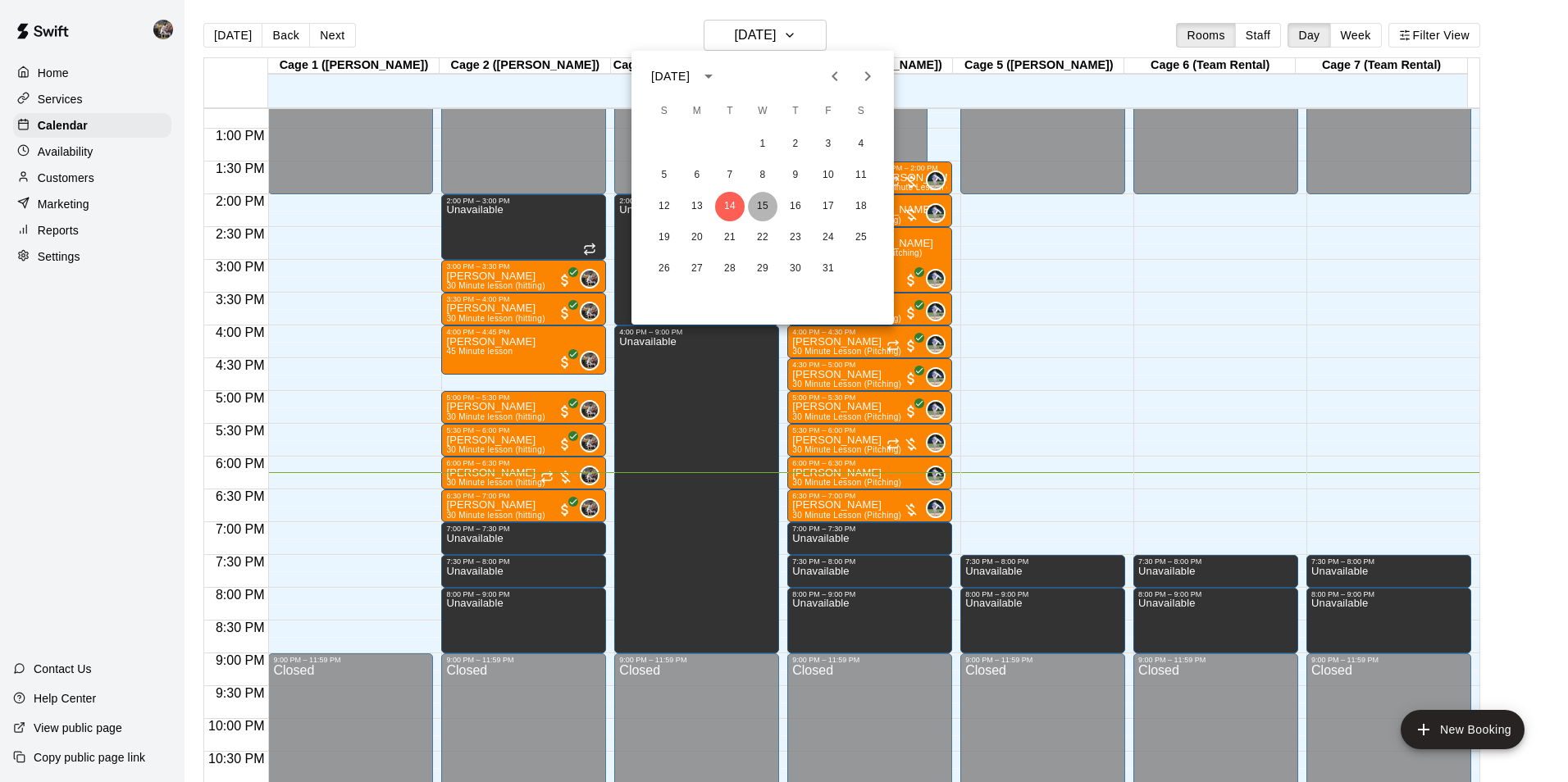
click at [758, 204] on button "15" at bounding box center [763, 207] width 29 height 29
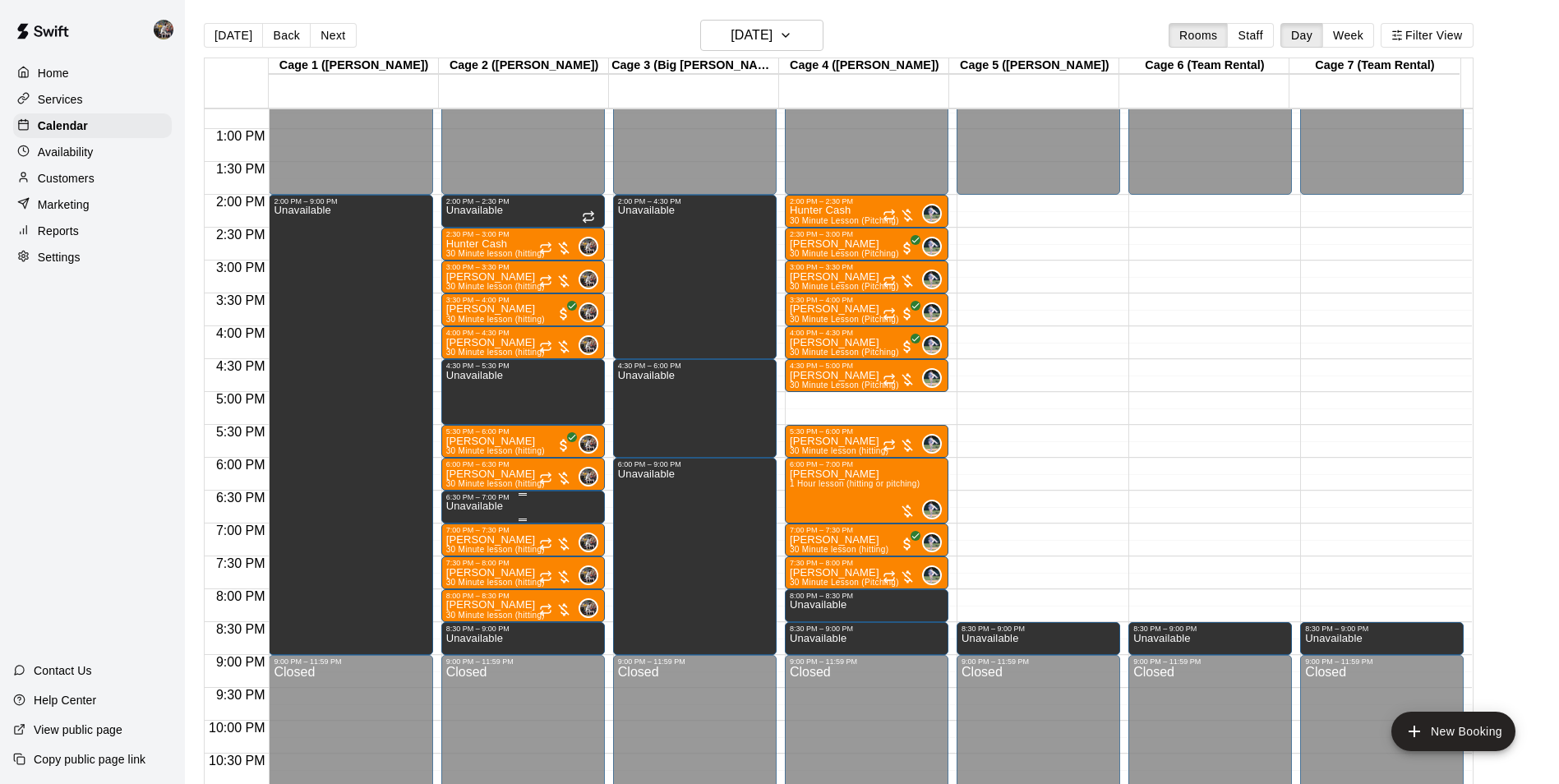
click at [498, 497] on div "6:30 PM – 7:00 PM" at bounding box center [522, 497] width 154 height 8
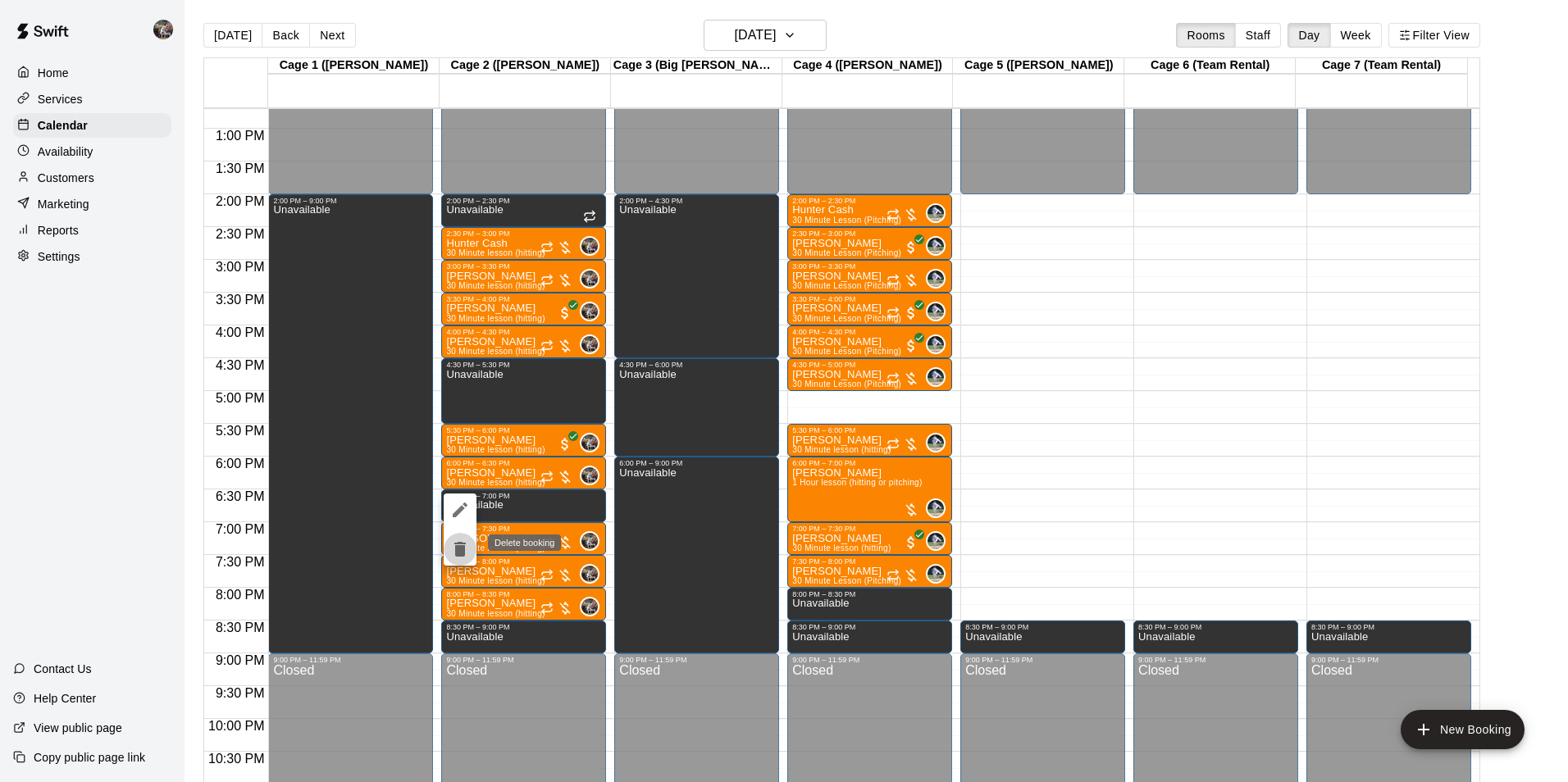
click at [459, 546] on icon "delete" at bounding box center [460, 550] width 11 height 15
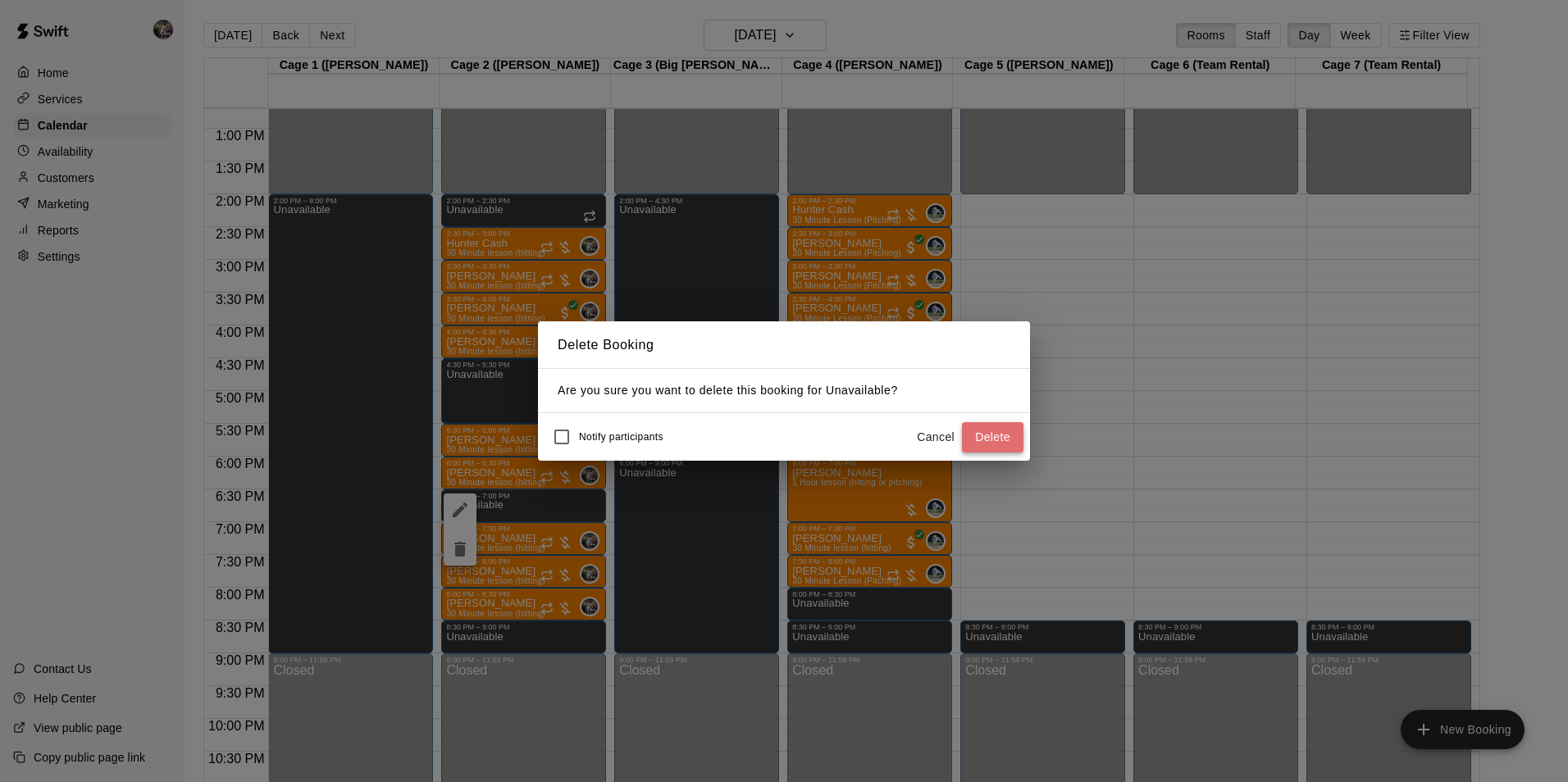
click at [981, 428] on button "Delete" at bounding box center [992, 436] width 62 height 30
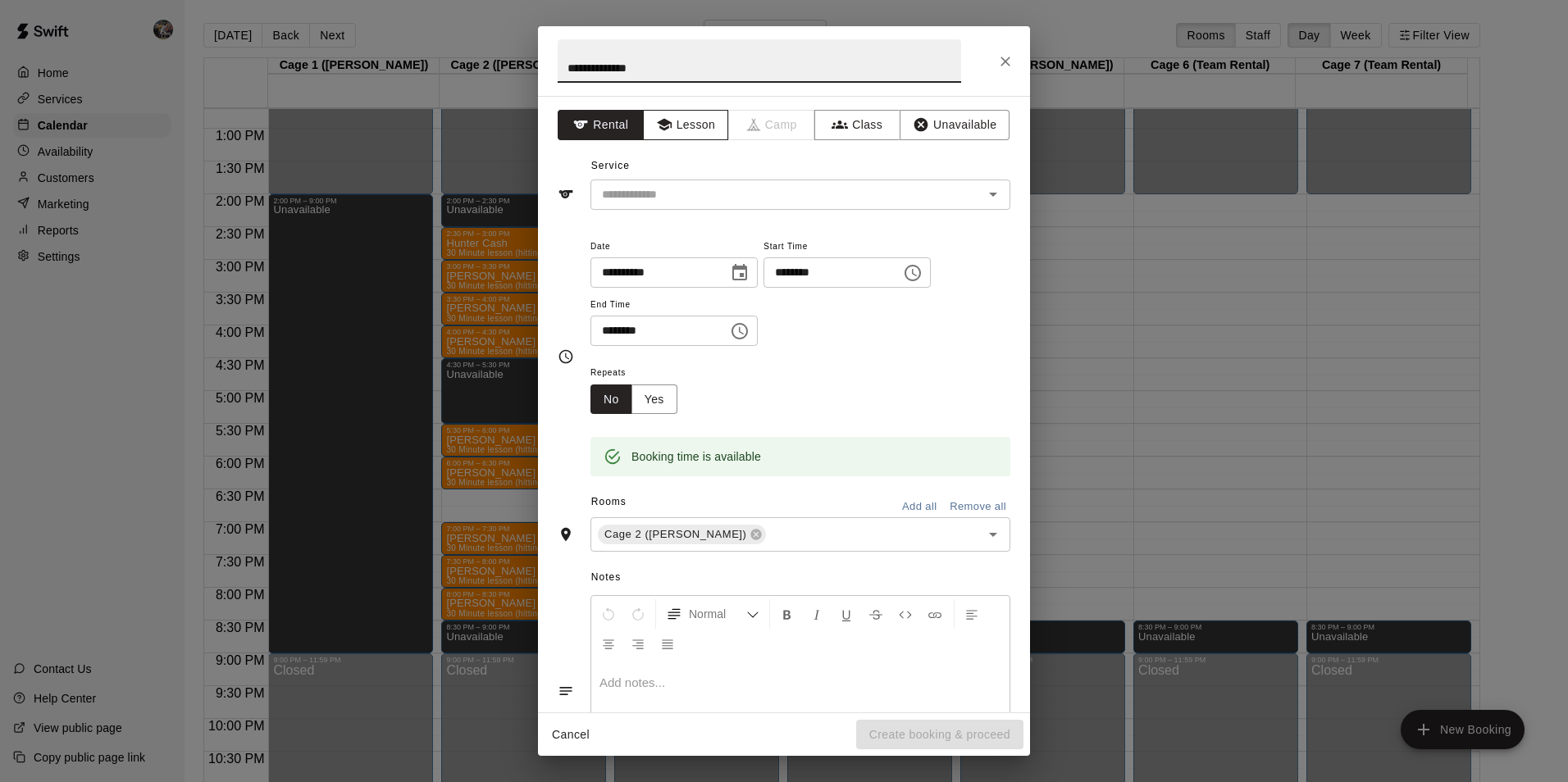
type input "**********"
click at [665, 122] on icon "button" at bounding box center [664, 124] width 15 height 12
click at [684, 191] on input "text" at bounding box center [776, 195] width 361 height 20
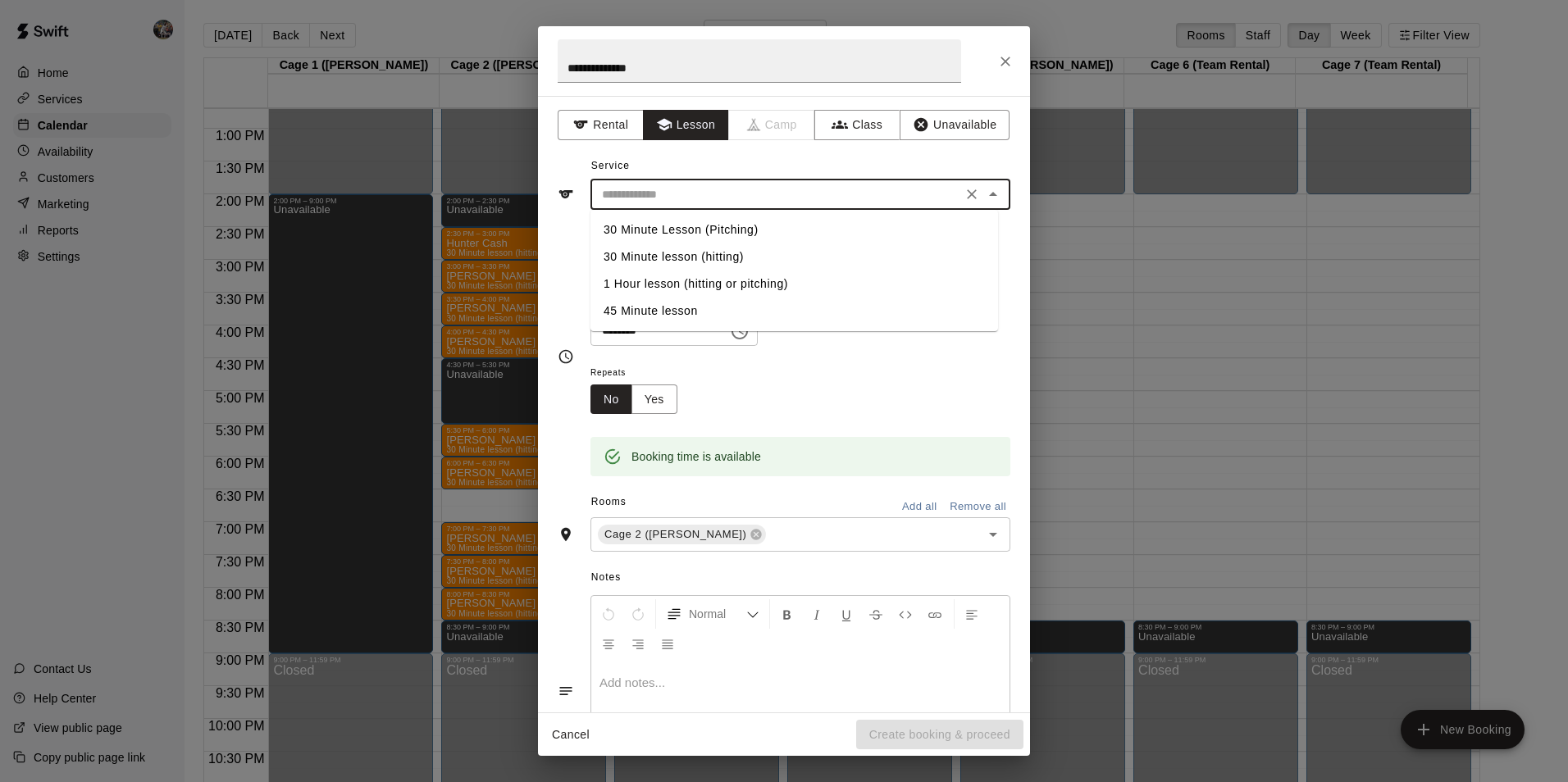
click at [690, 250] on li "30 Minute lesson (hitting)" at bounding box center [793, 256] width 407 height 27
type input "**********"
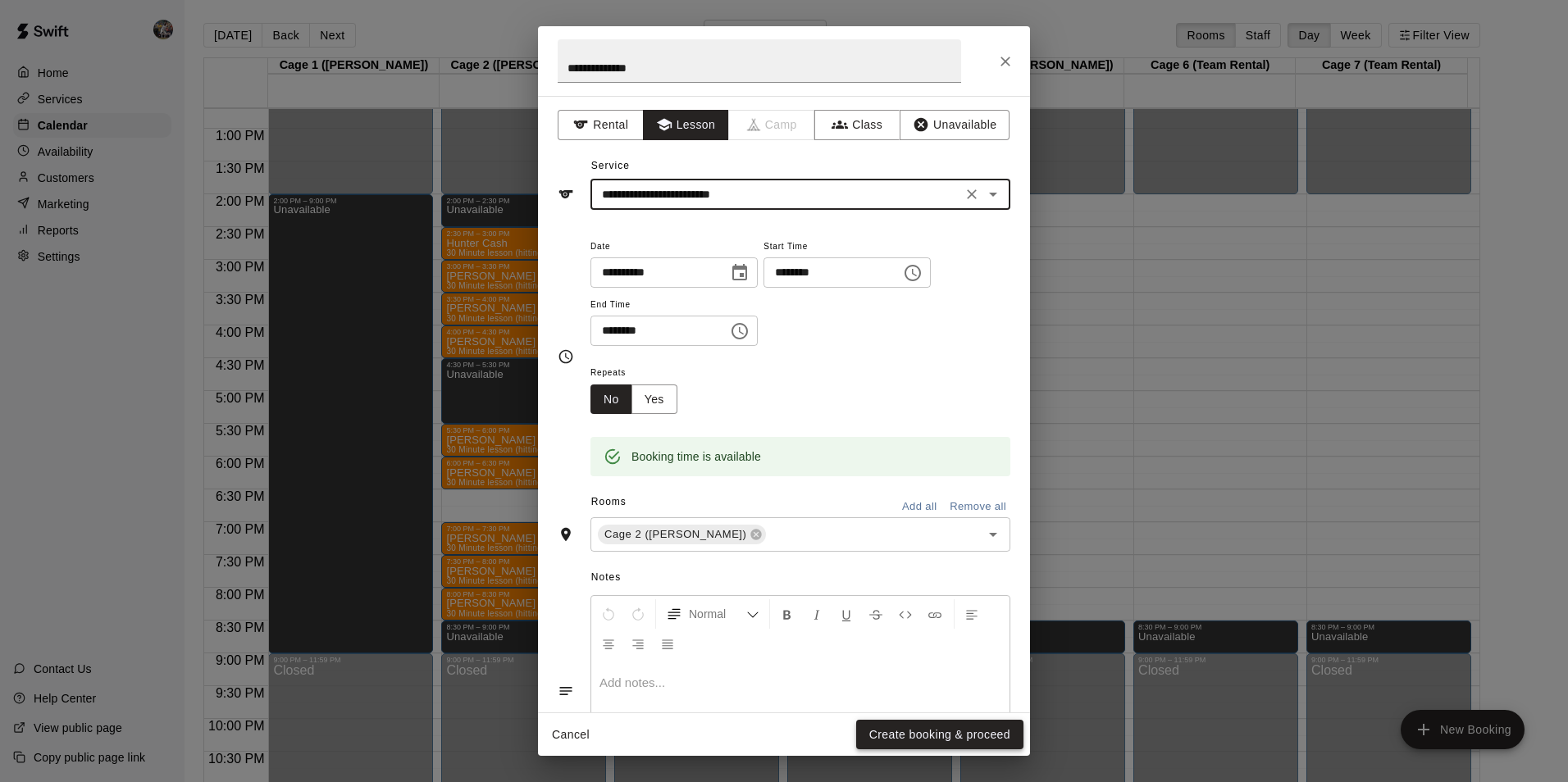
click at [907, 725] on button "Create booking & proceed" at bounding box center [939, 734] width 167 height 30
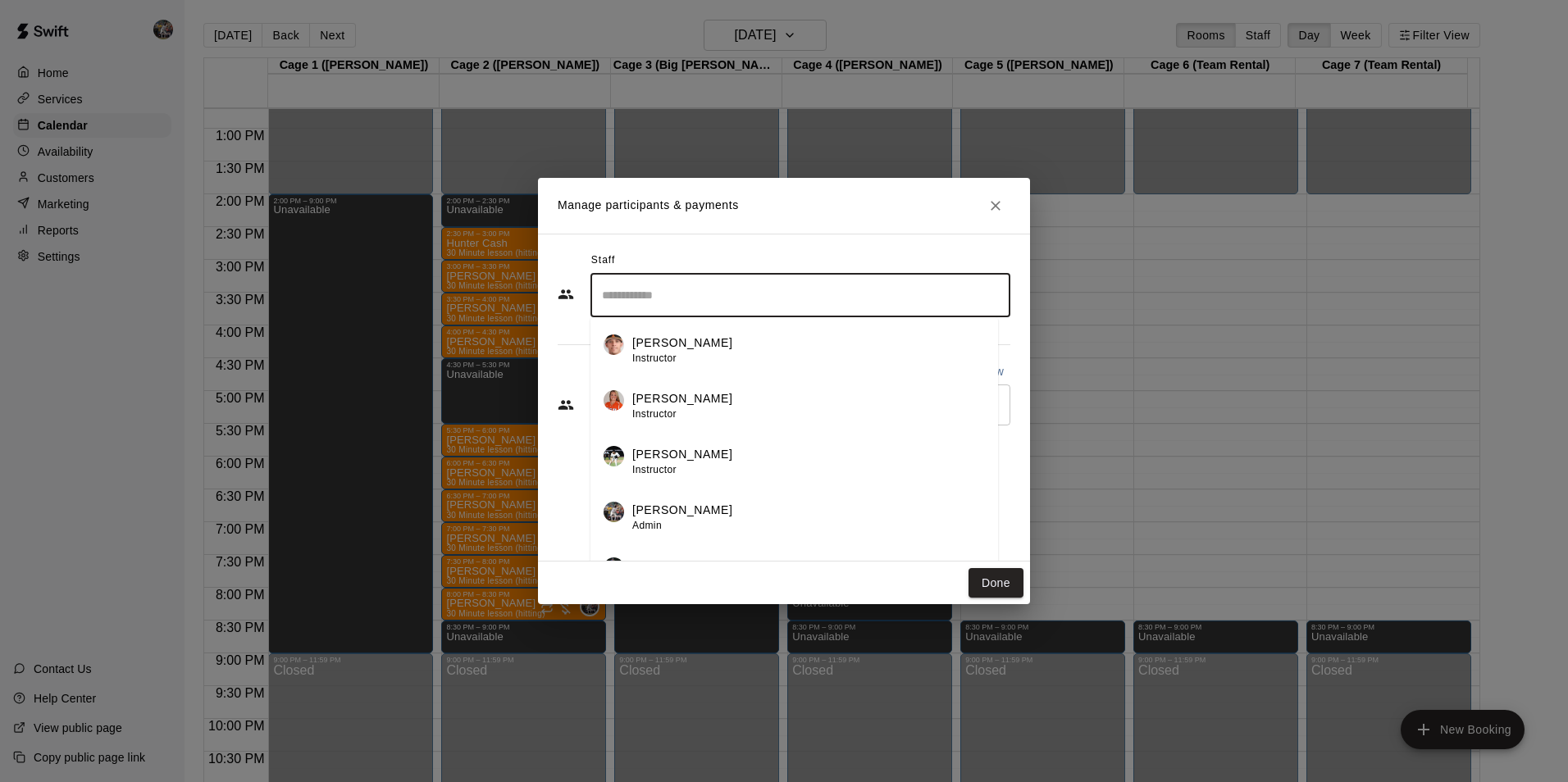
click at [709, 303] on input "Search staff" at bounding box center [800, 295] width 405 height 28
click at [687, 511] on p "[PERSON_NAME]" at bounding box center [682, 510] width 100 height 17
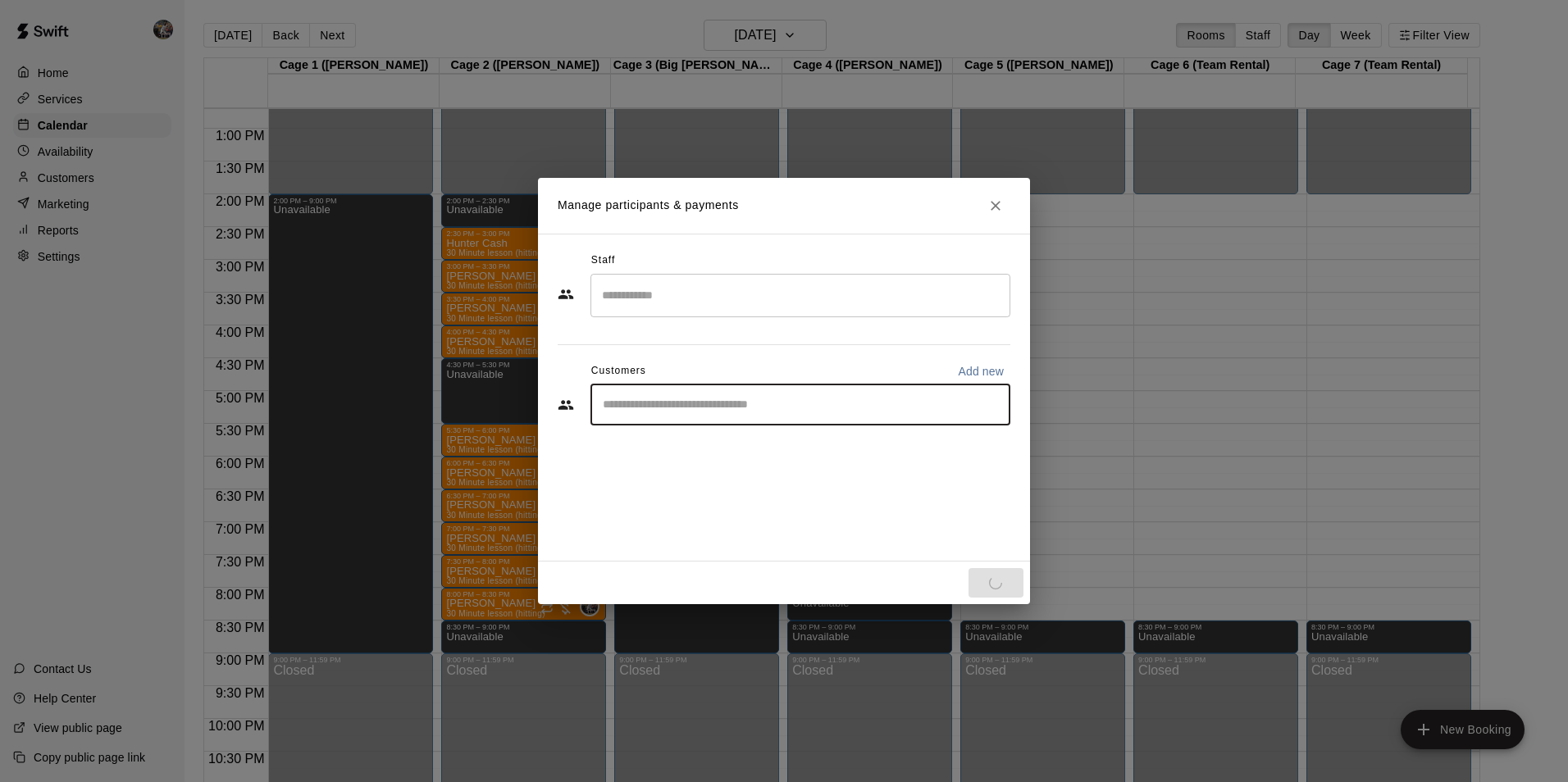
click at [658, 406] on input "Start typing to search customers..." at bounding box center [800, 405] width 405 height 17
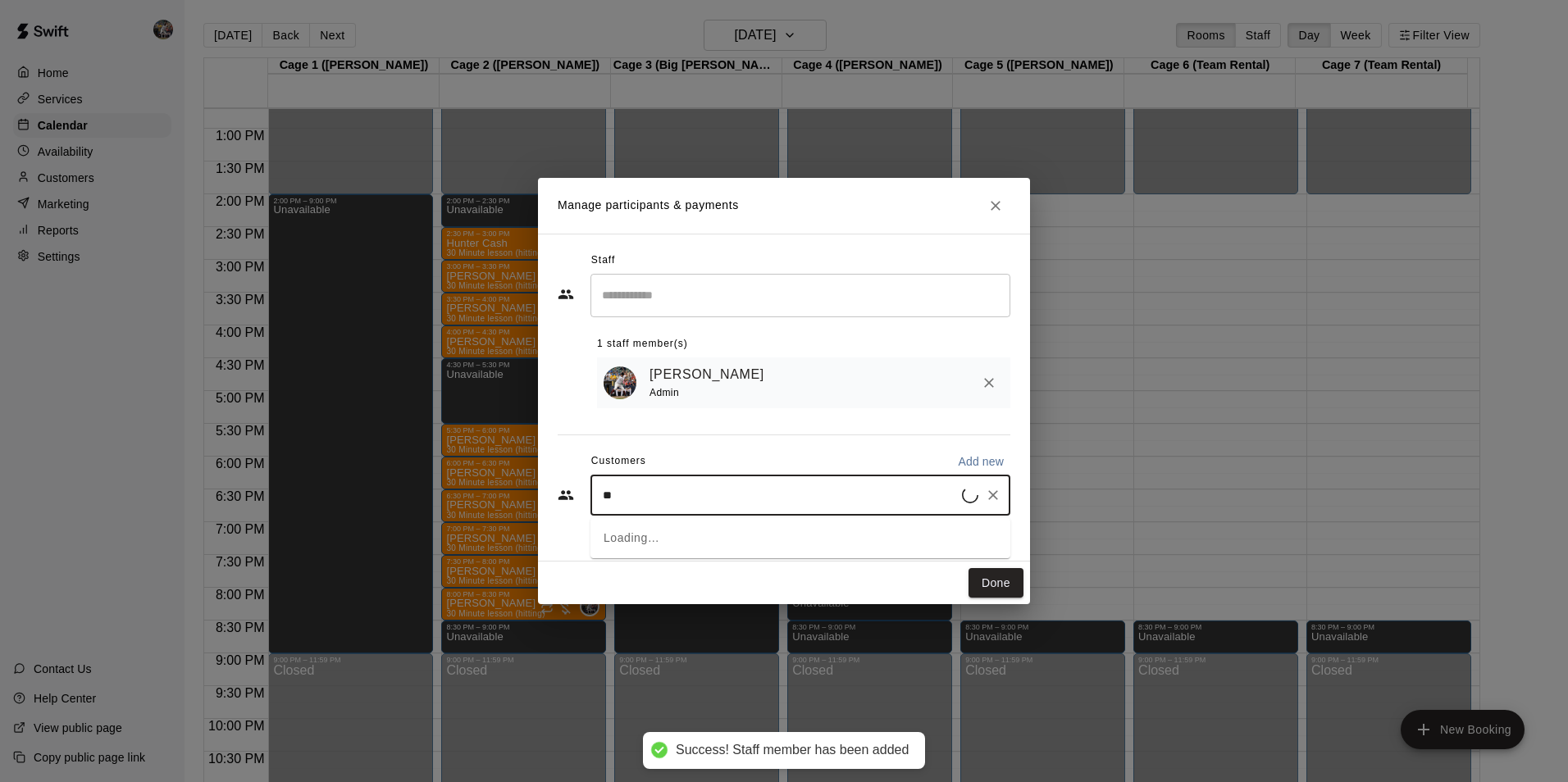
type input "***"
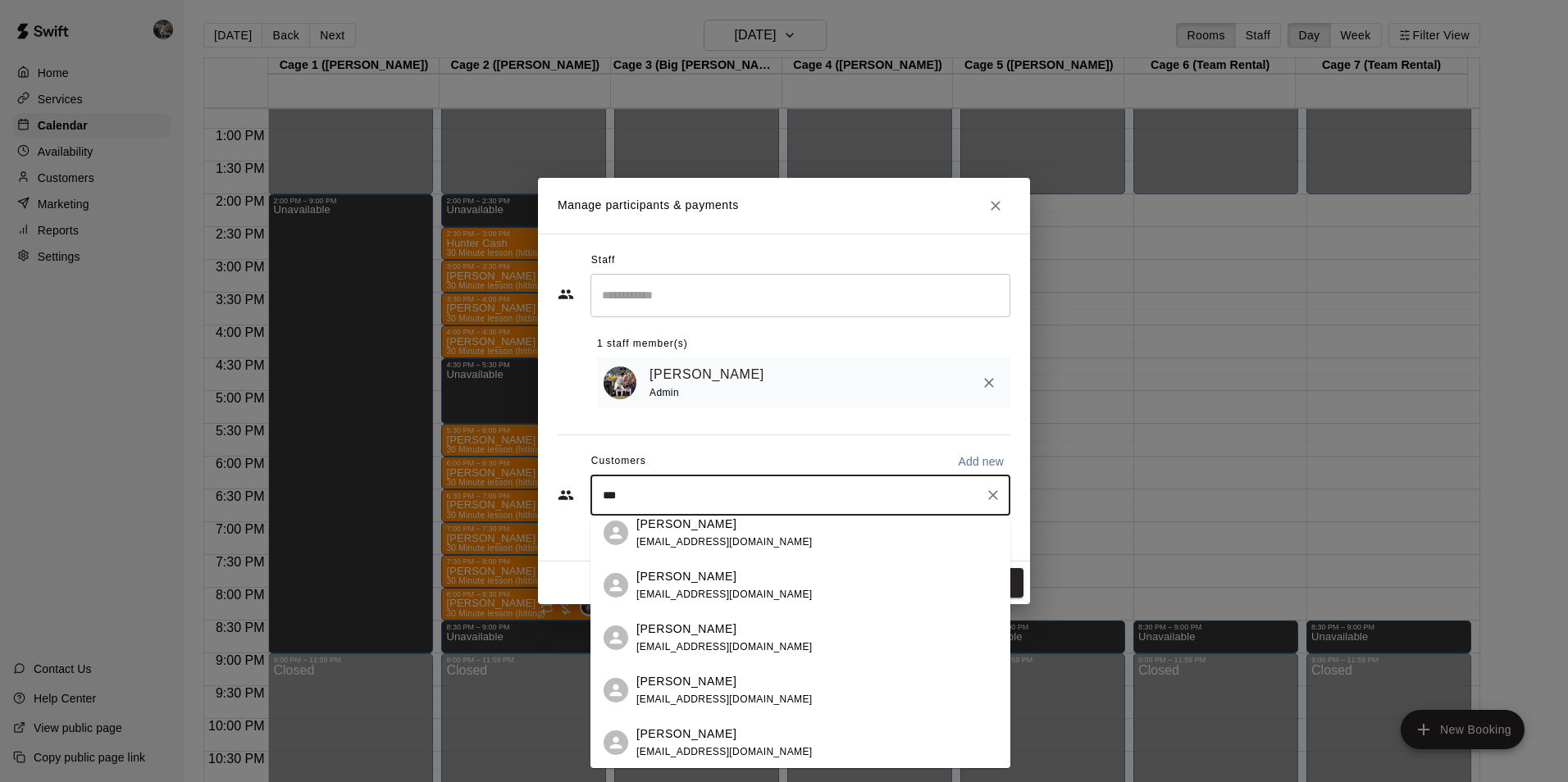
scroll to position [164, 0]
click at [677, 634] on p "[PERSON_NAME]" at bounding box center [686, 634] width 100 height 17
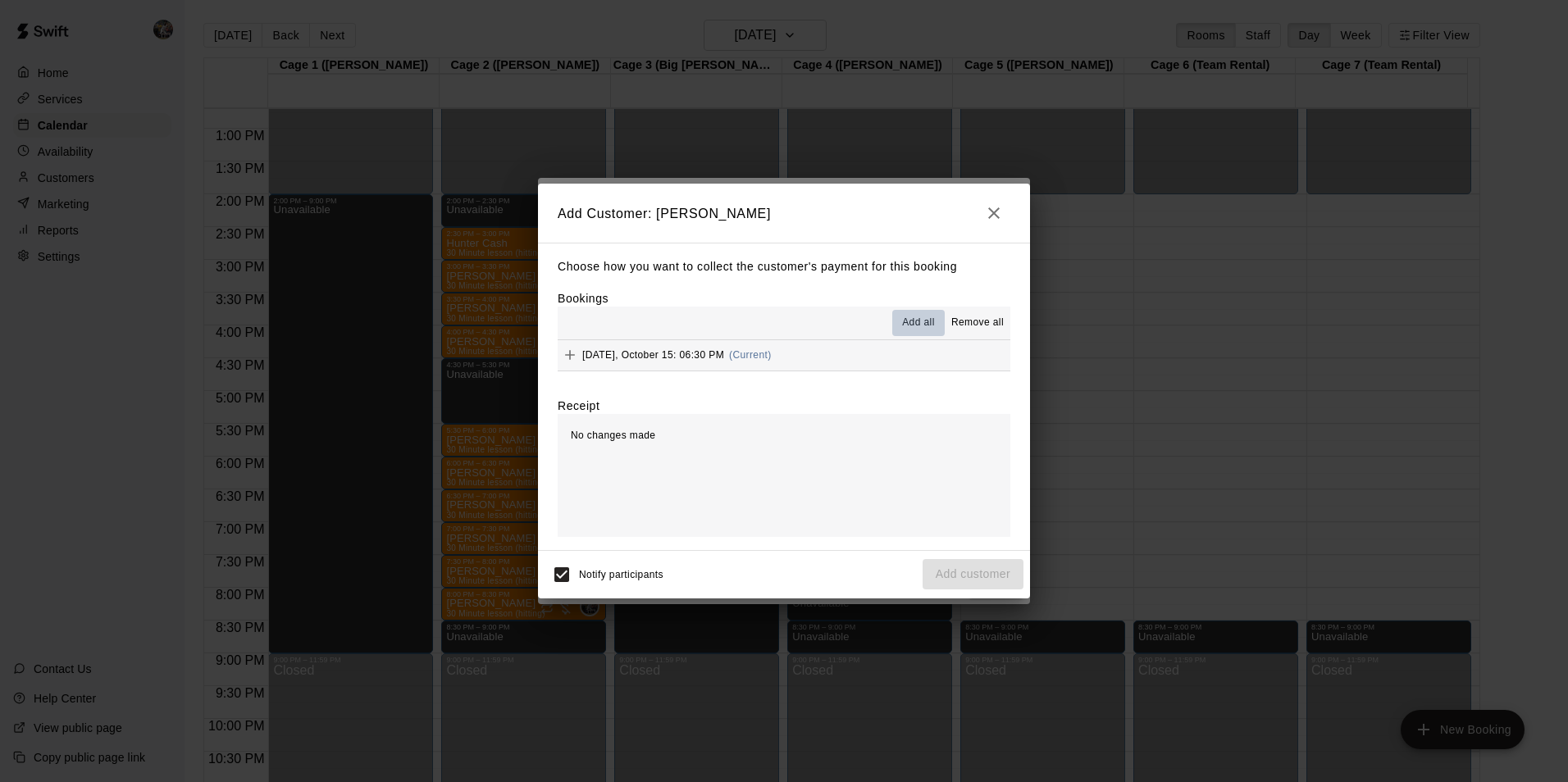
click at [919, 321] on span "Add all" at bounding box center [918, 323] width 33 height 17
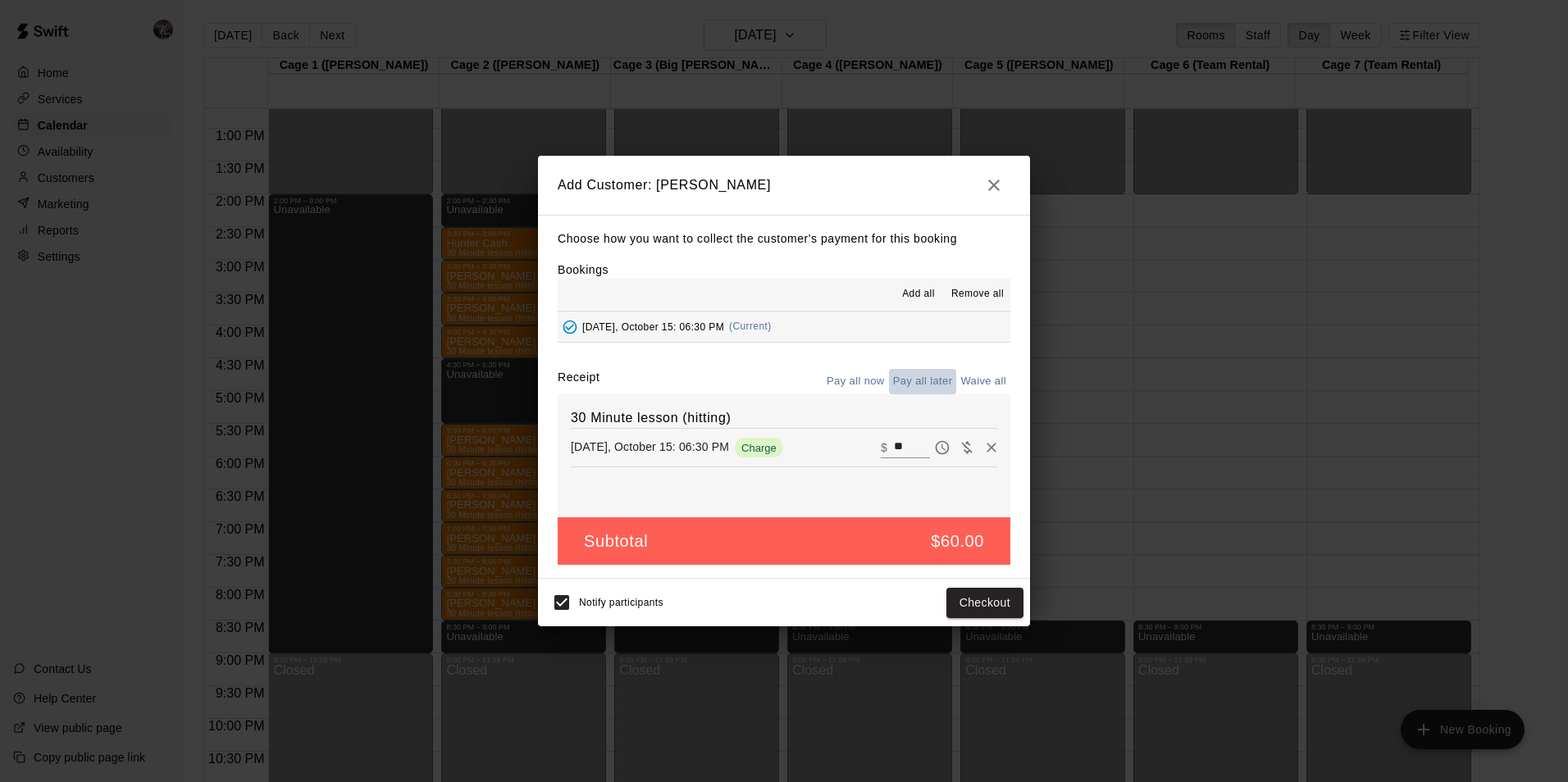
click at [923, 380] on button "Pay all later" at bounding box center [923, 381] width 68 height 26
click at [942, 602] on button "Add customer" at bounding box center [973, 603] width 101 height 30
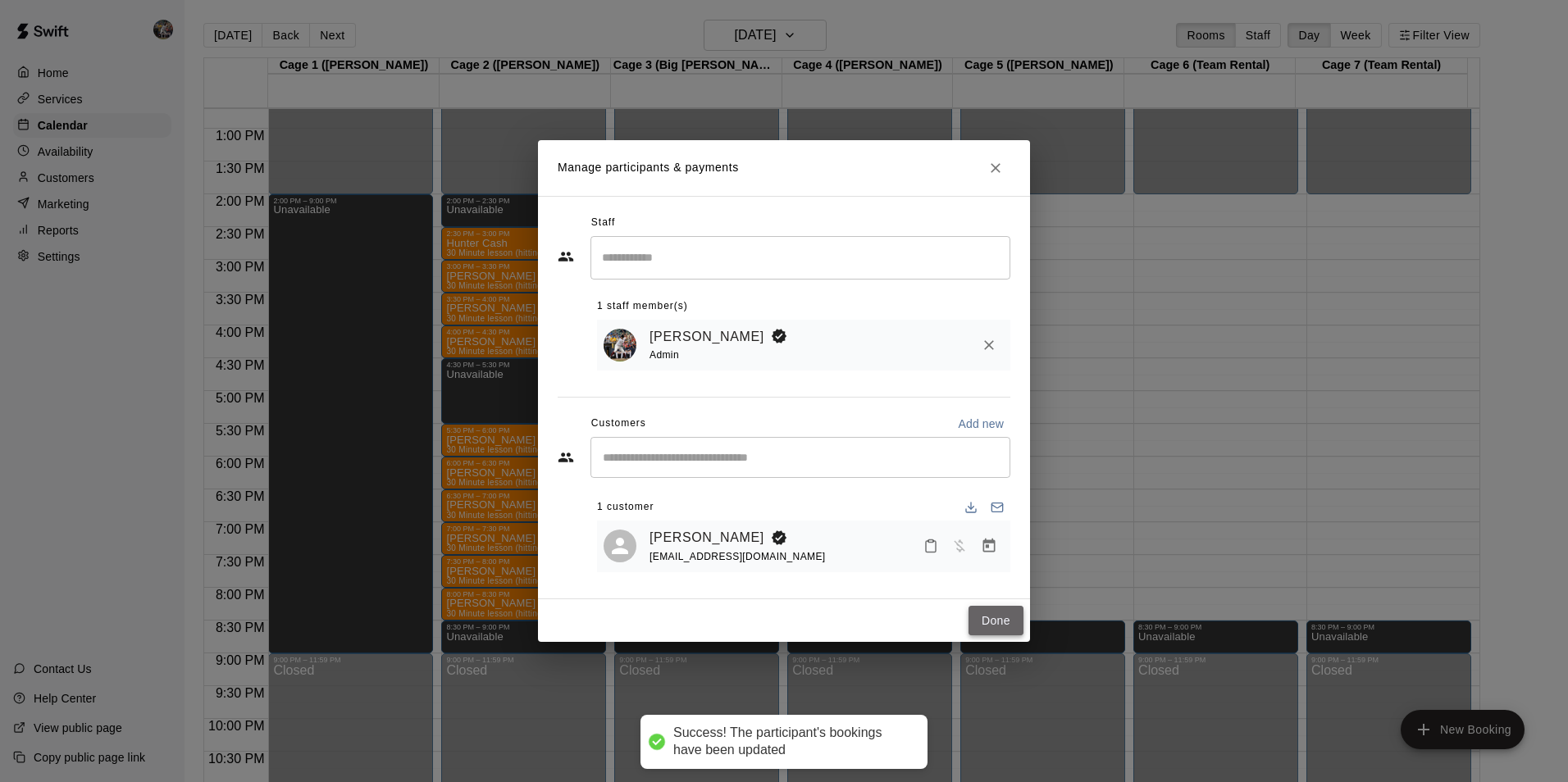
click at [1011, 618] on button "Done" at bounding box center [995, 620] width 55 height 30
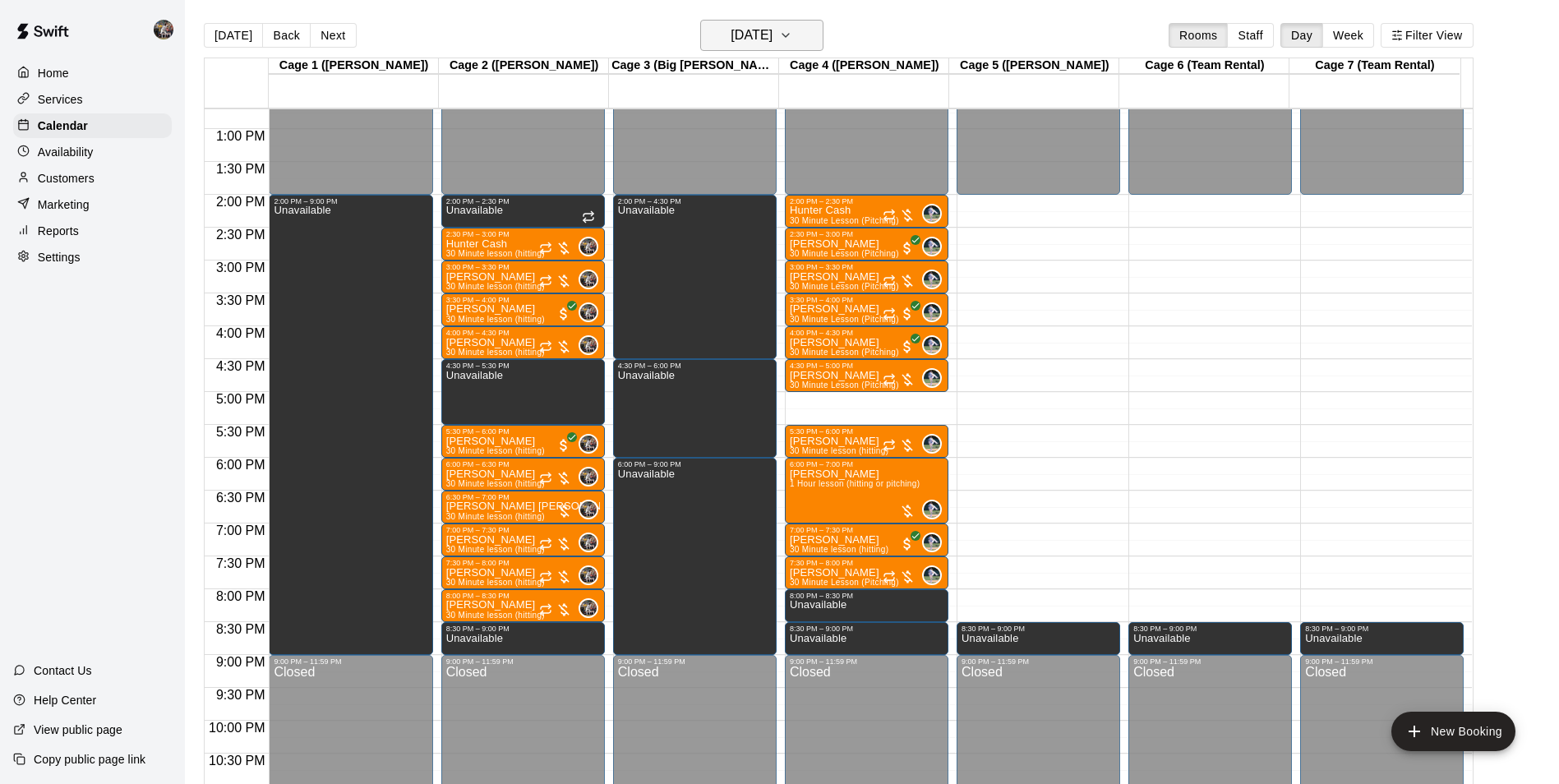
click at [744, 29] on h6 "[DATE]" at bounding box center [751, 35] width 41 height 23
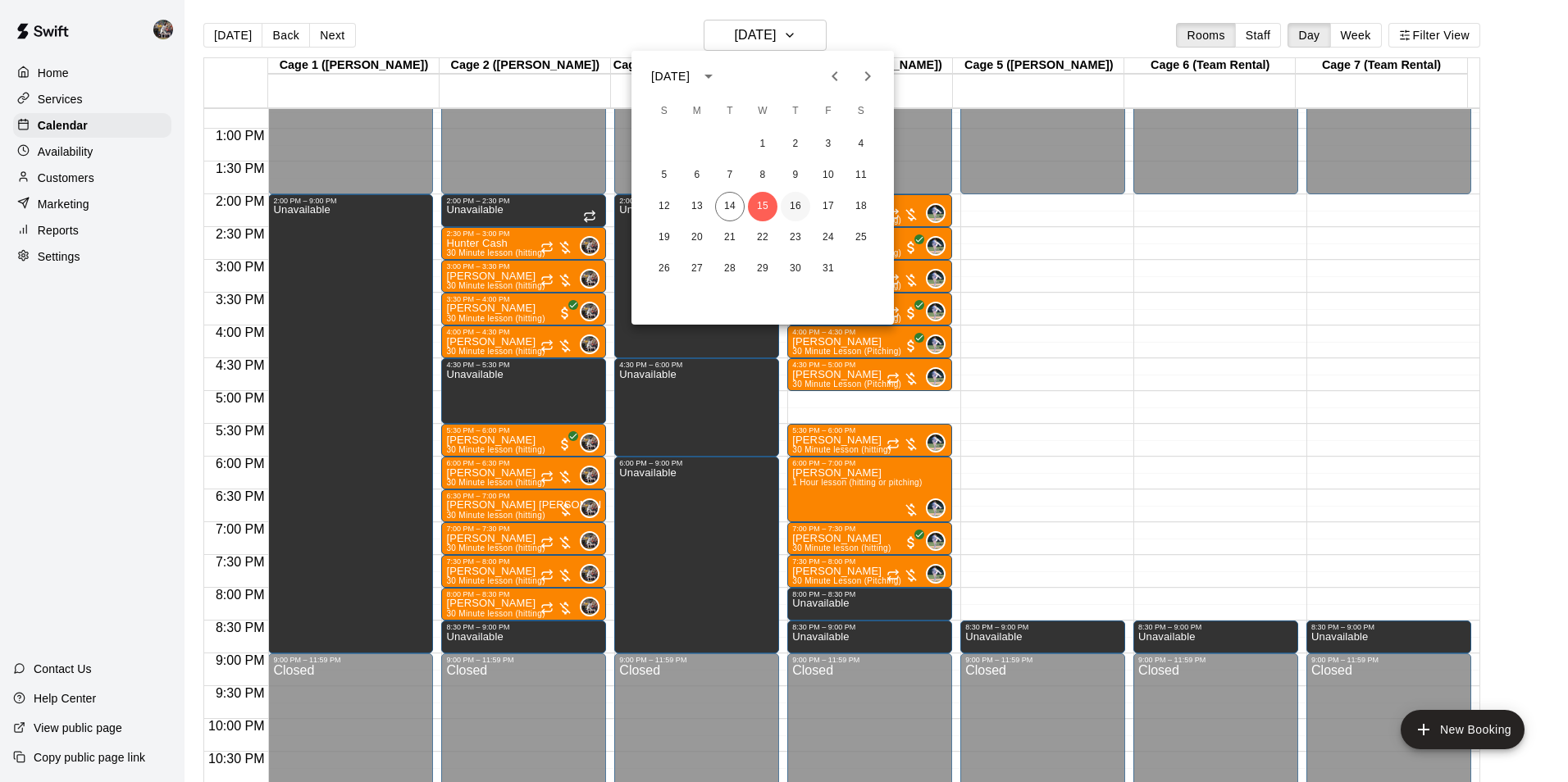
click at [793, 205] on button "16" at bounding box center [795, 207] width 29 height 29
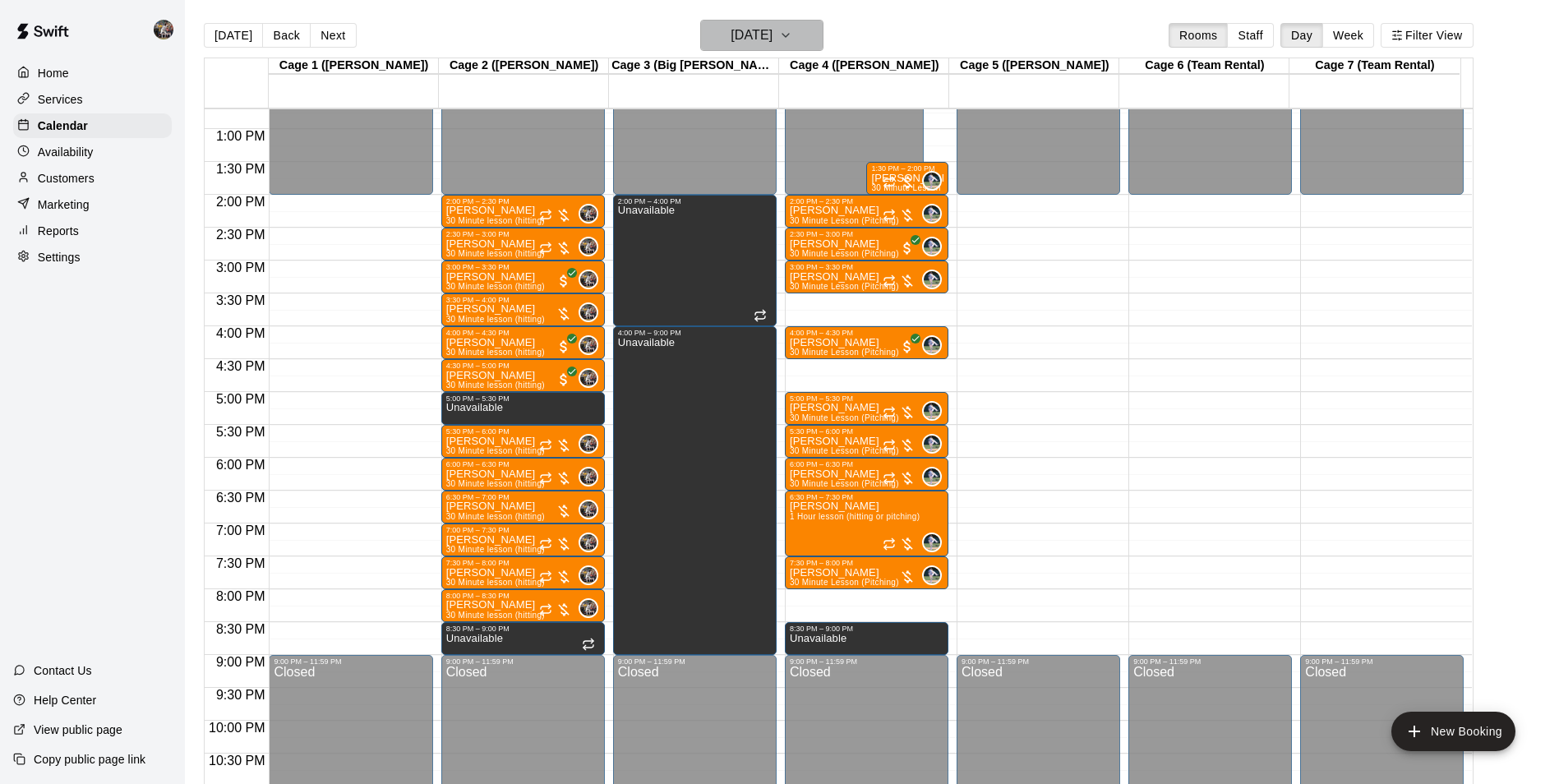
click at [731, 30] on h6 "[DATE]" at bounding box center [751, 35] width 41 height 23
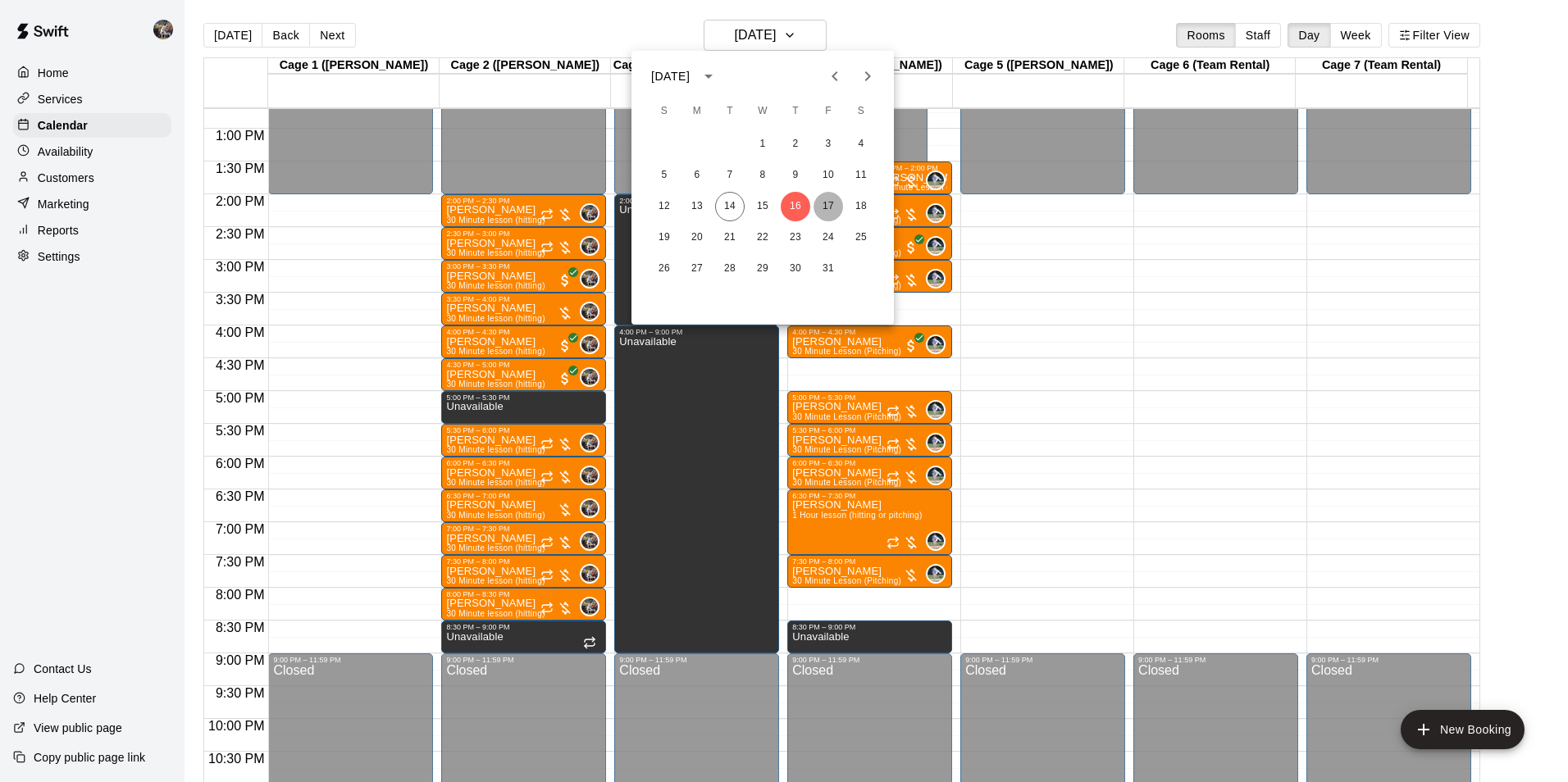
click at [832, 201] on button "17" at bounding box center [828, 207] width 29 height 29
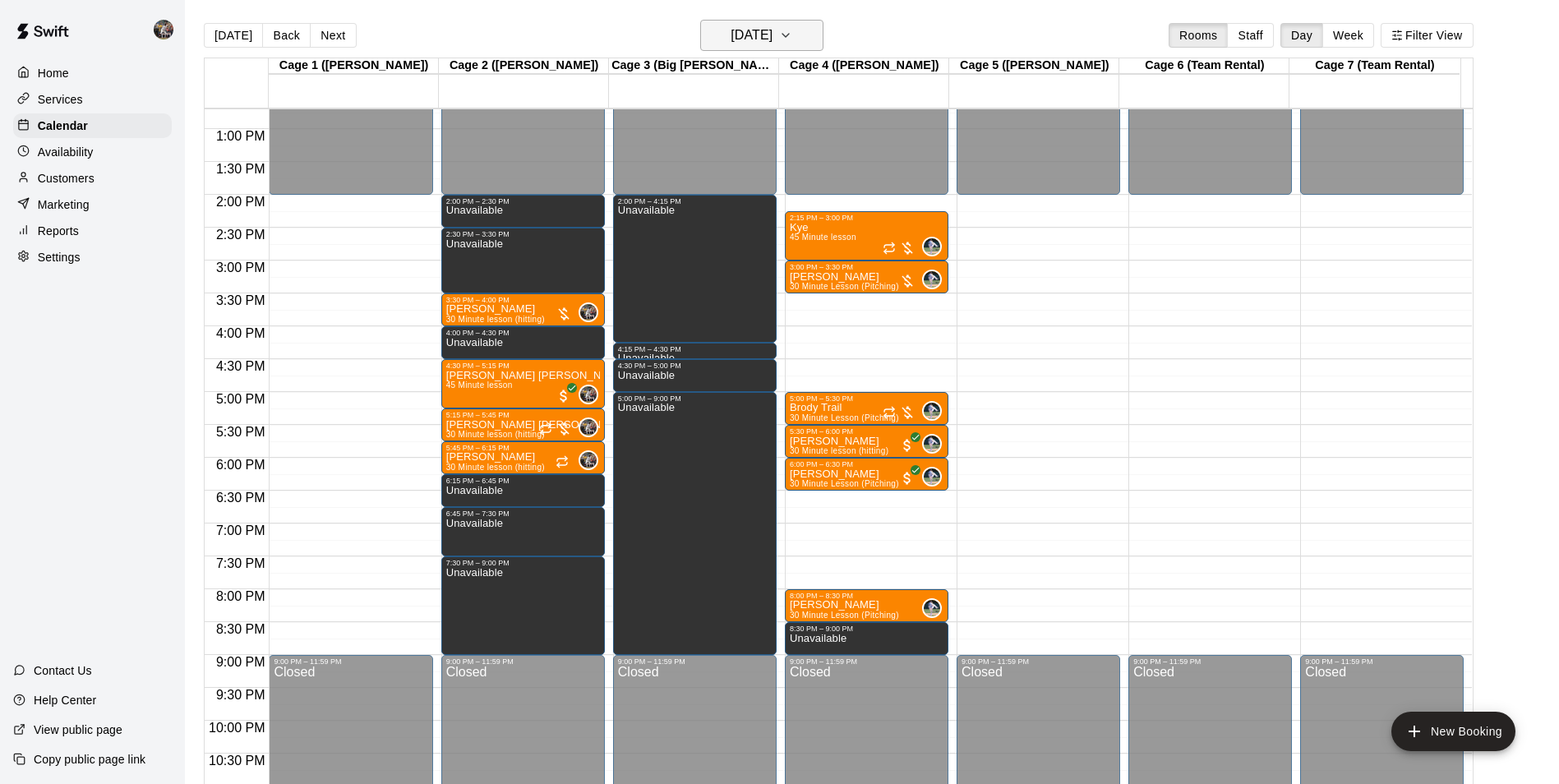
click at [757, 36] on h6 "[DATE]" at bounding box center [751, 35] width 41 height 23
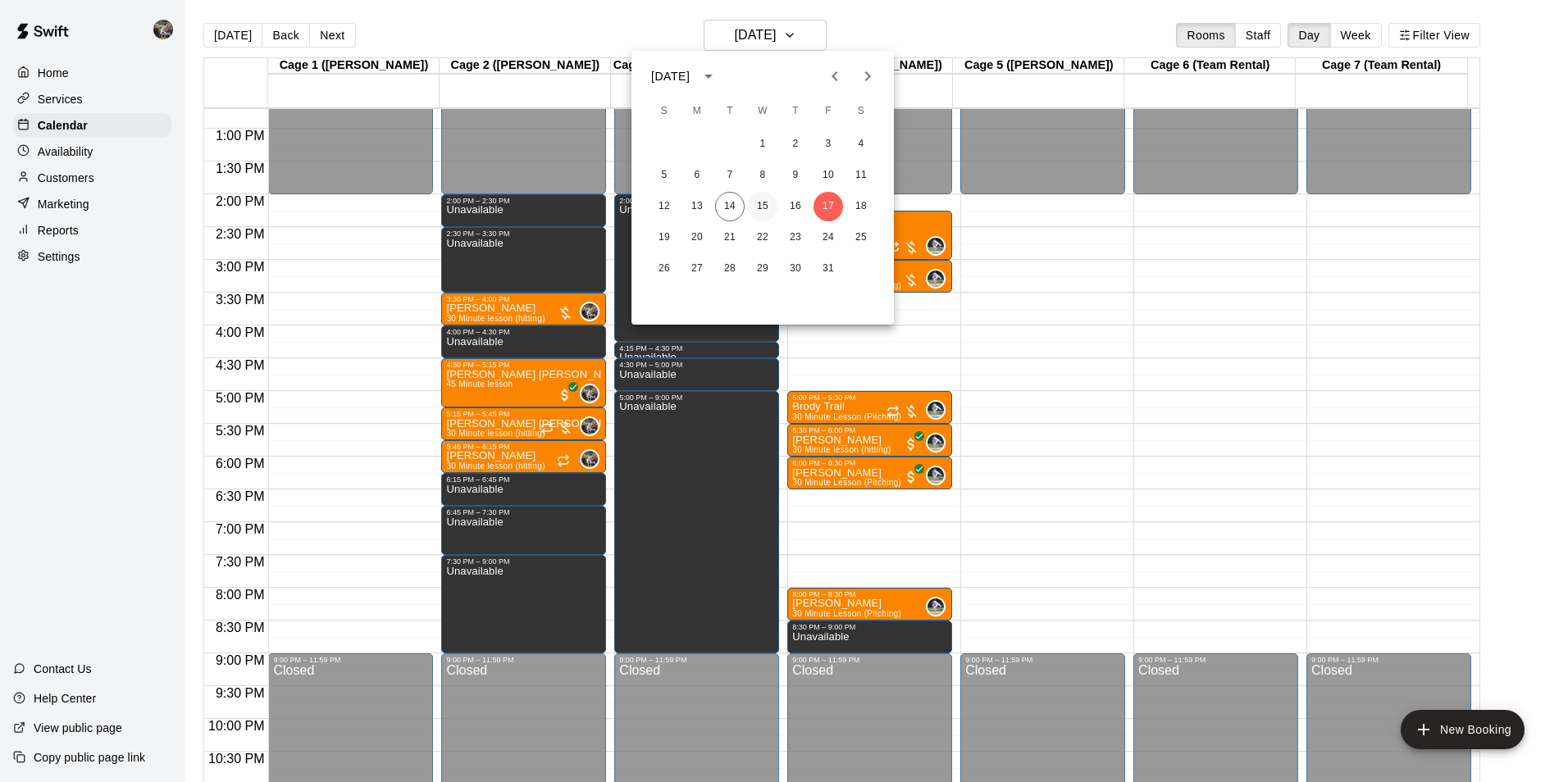
click at [756, 201] on button "15" at bounding box center [763, 207] width 29 height 29
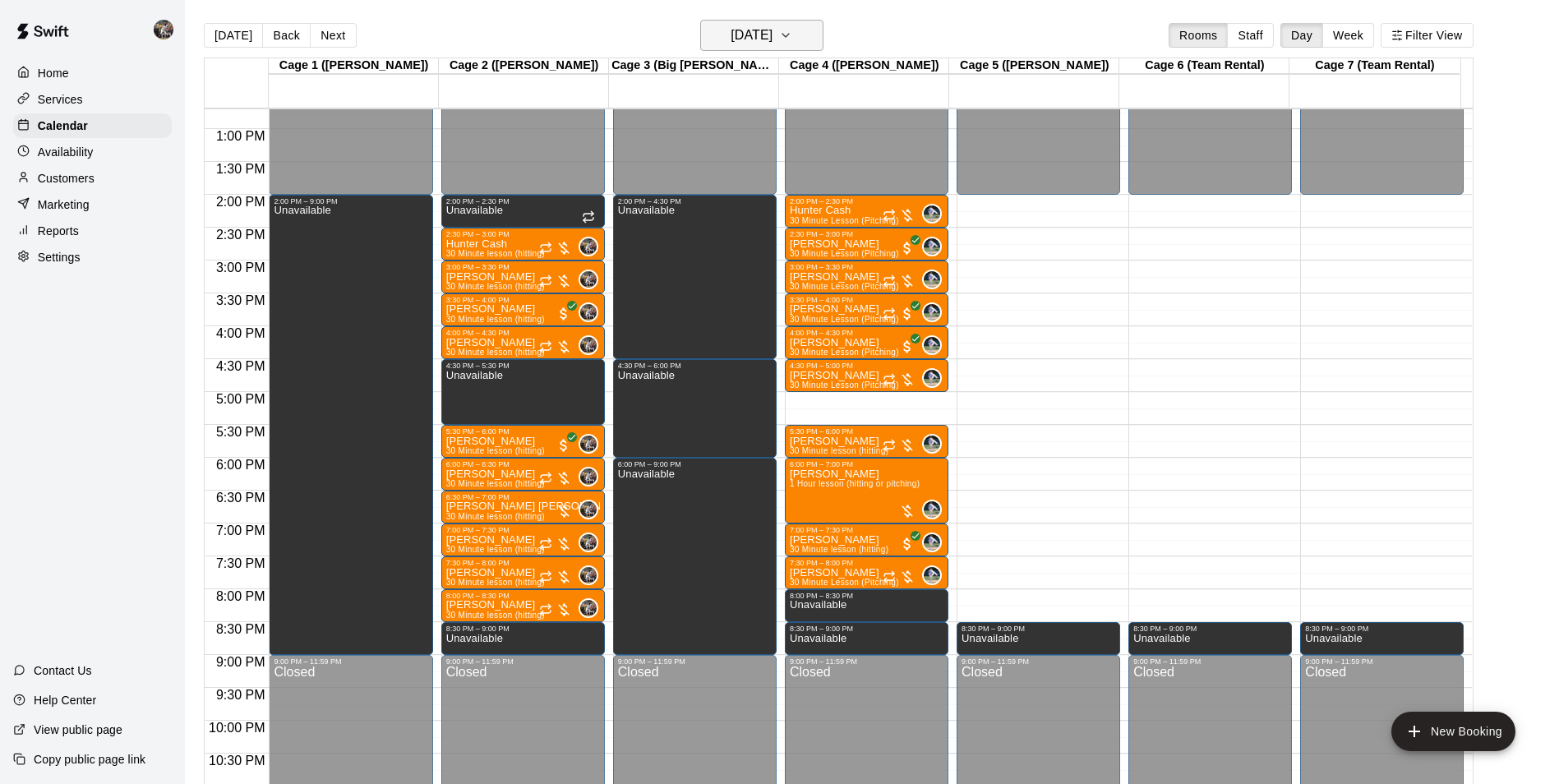
click at [741, 33] on h6 "[DATE]" at bounding box center [751, 35] width 41 height 23
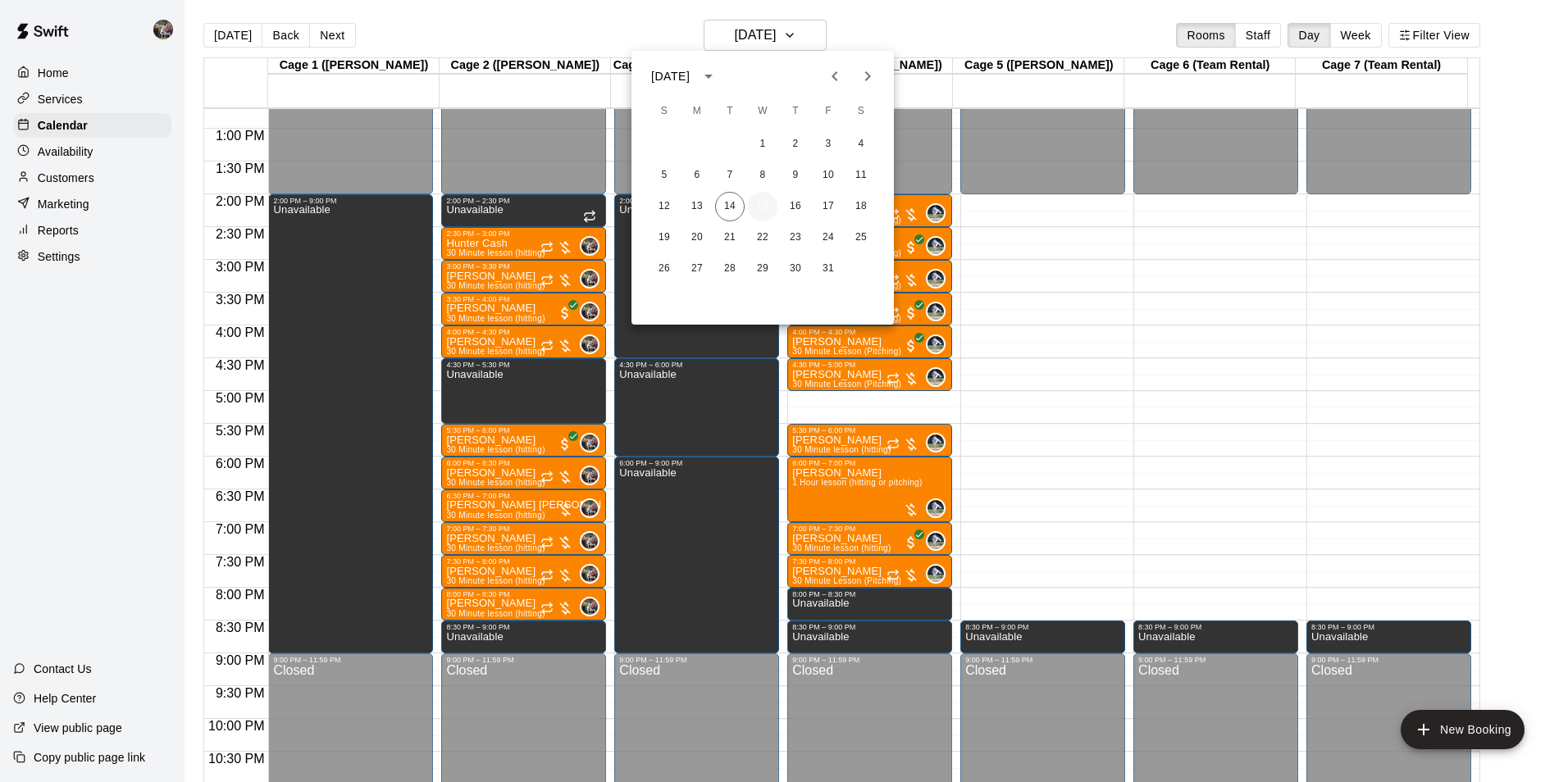
click at [759, 203] on button "15" at bounding box center [763, 207] width 29 height 29
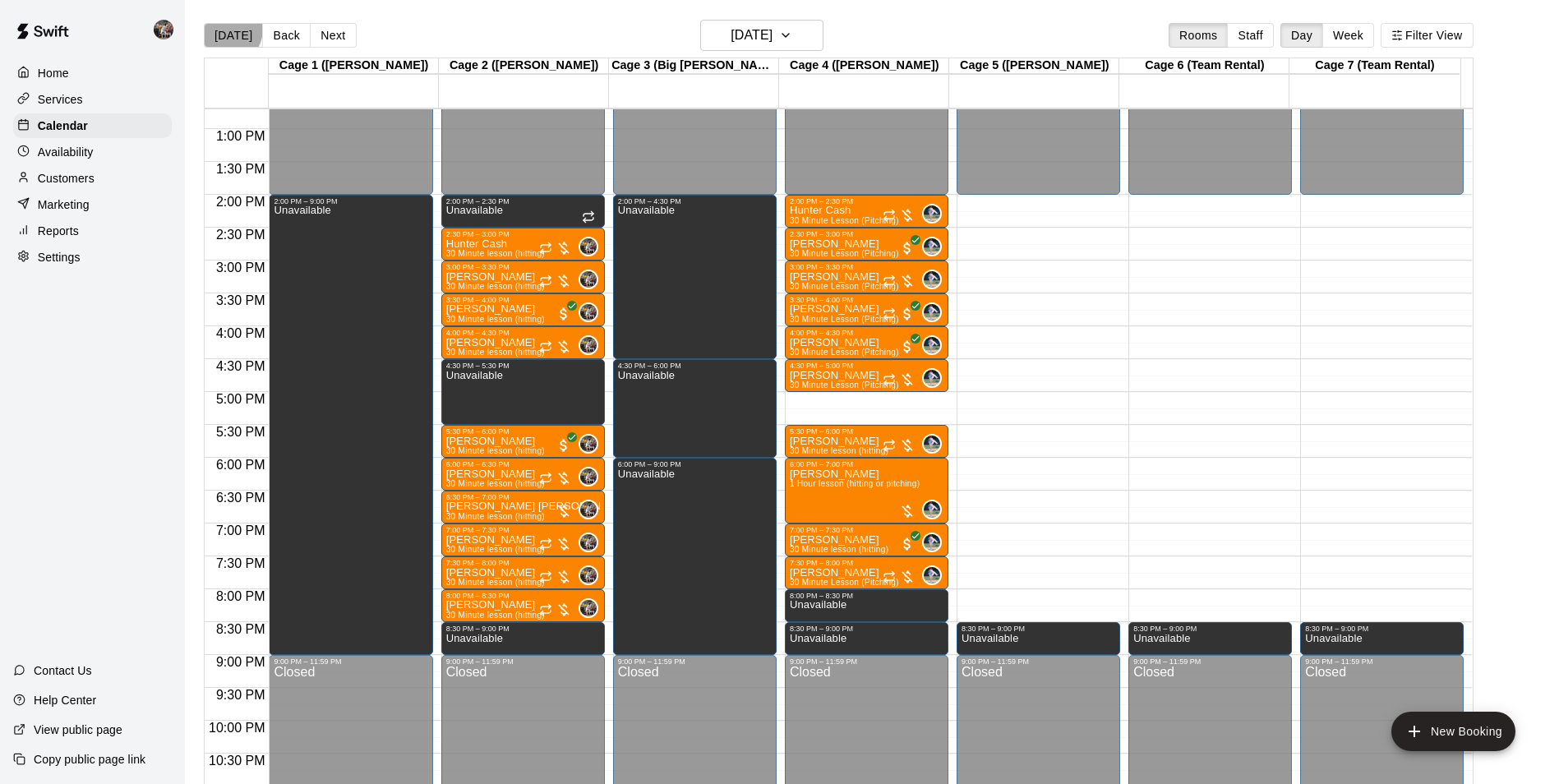
click at [224, 28] on button "[DATE]" at bounding box center [233, 35] width 59 height 25
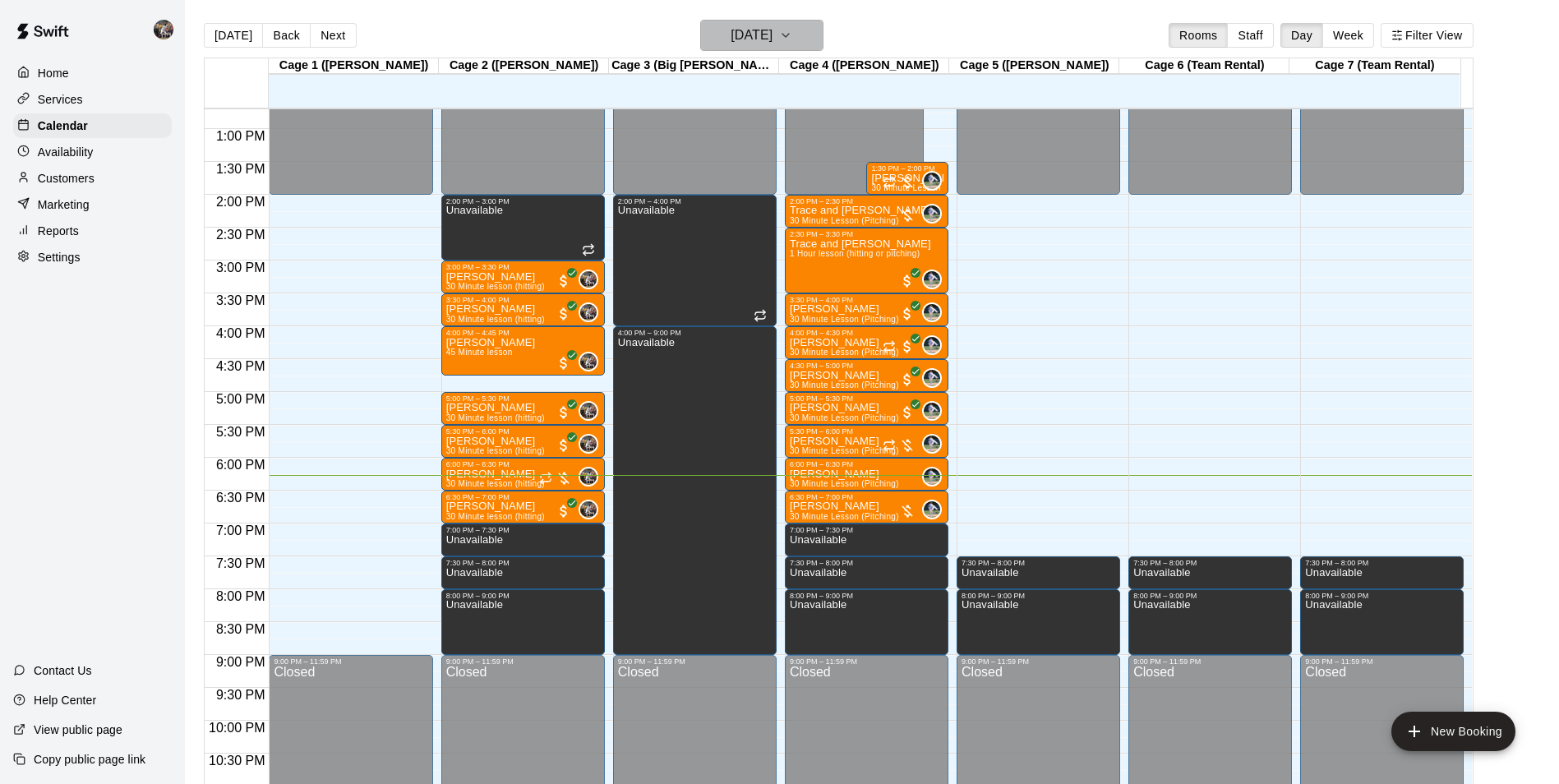
click at [745, 34] on h6 "[DATE]" at bounding box center [751, 35] width 41 height 23
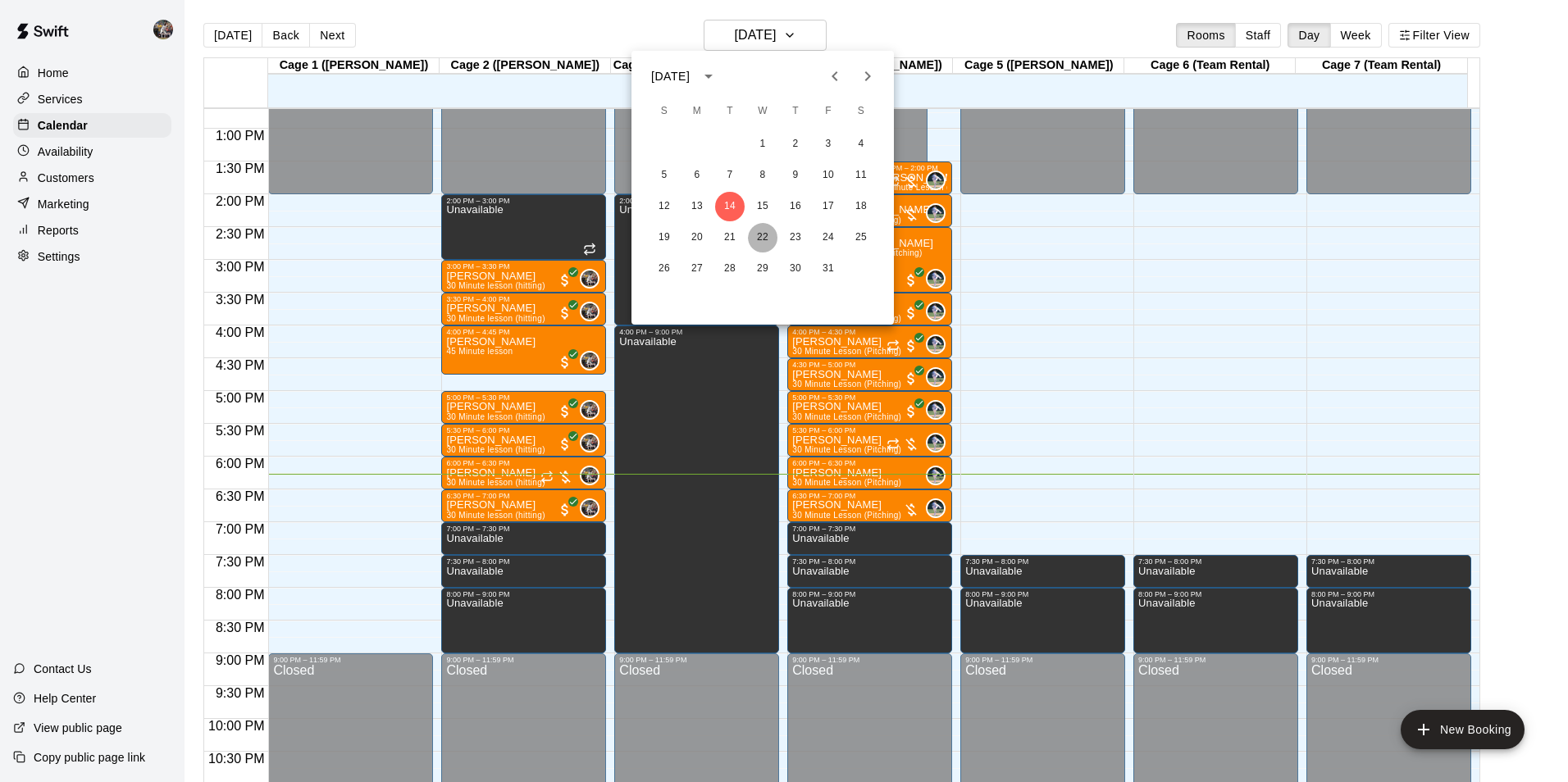
click at [760, 229] on button "22" at bounding box center [763, 238] width 29 height 29
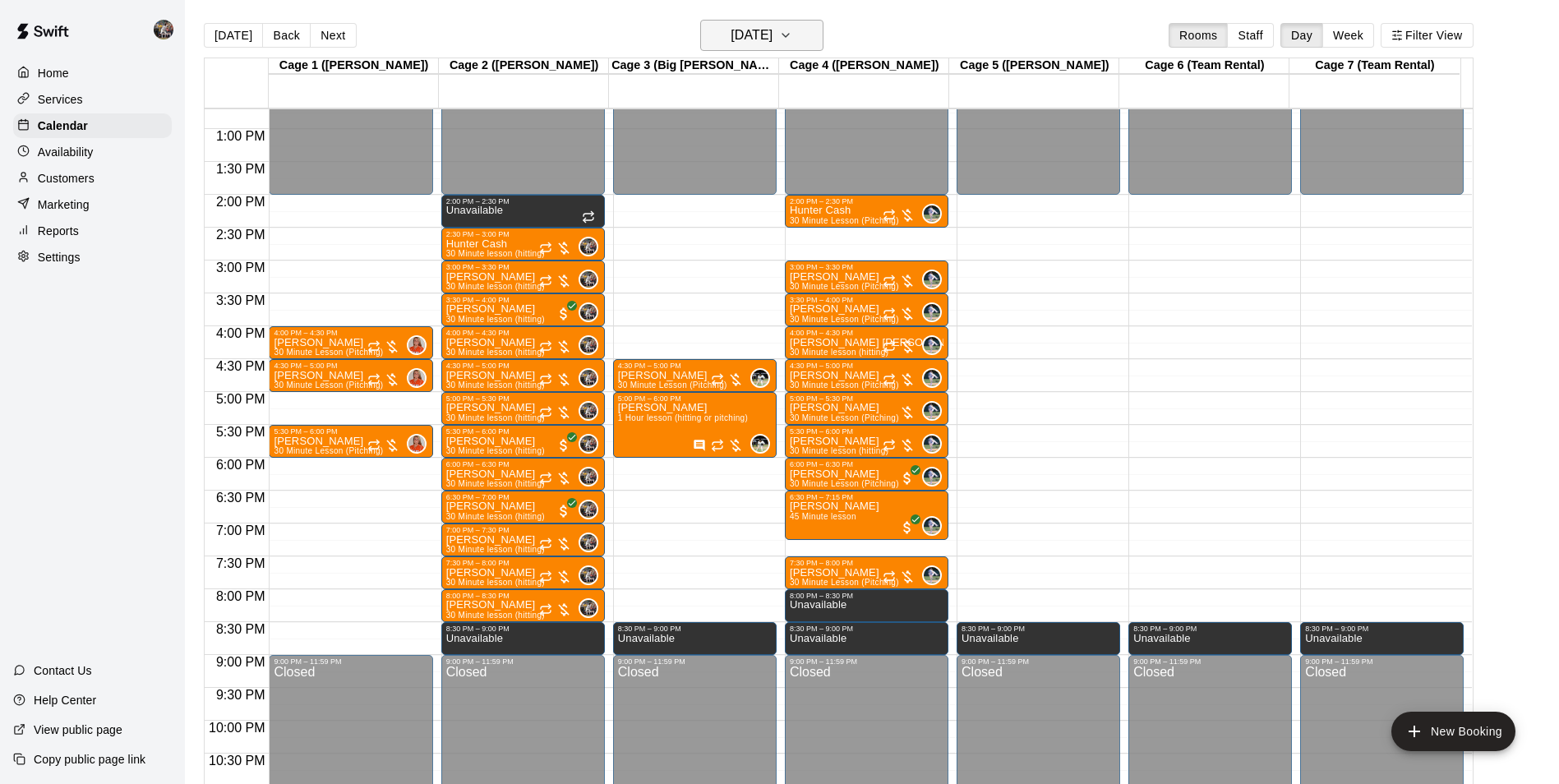
click at [759, 35] on h6 "[DATE]" at bounding box center [751, 35] width 41 height 23
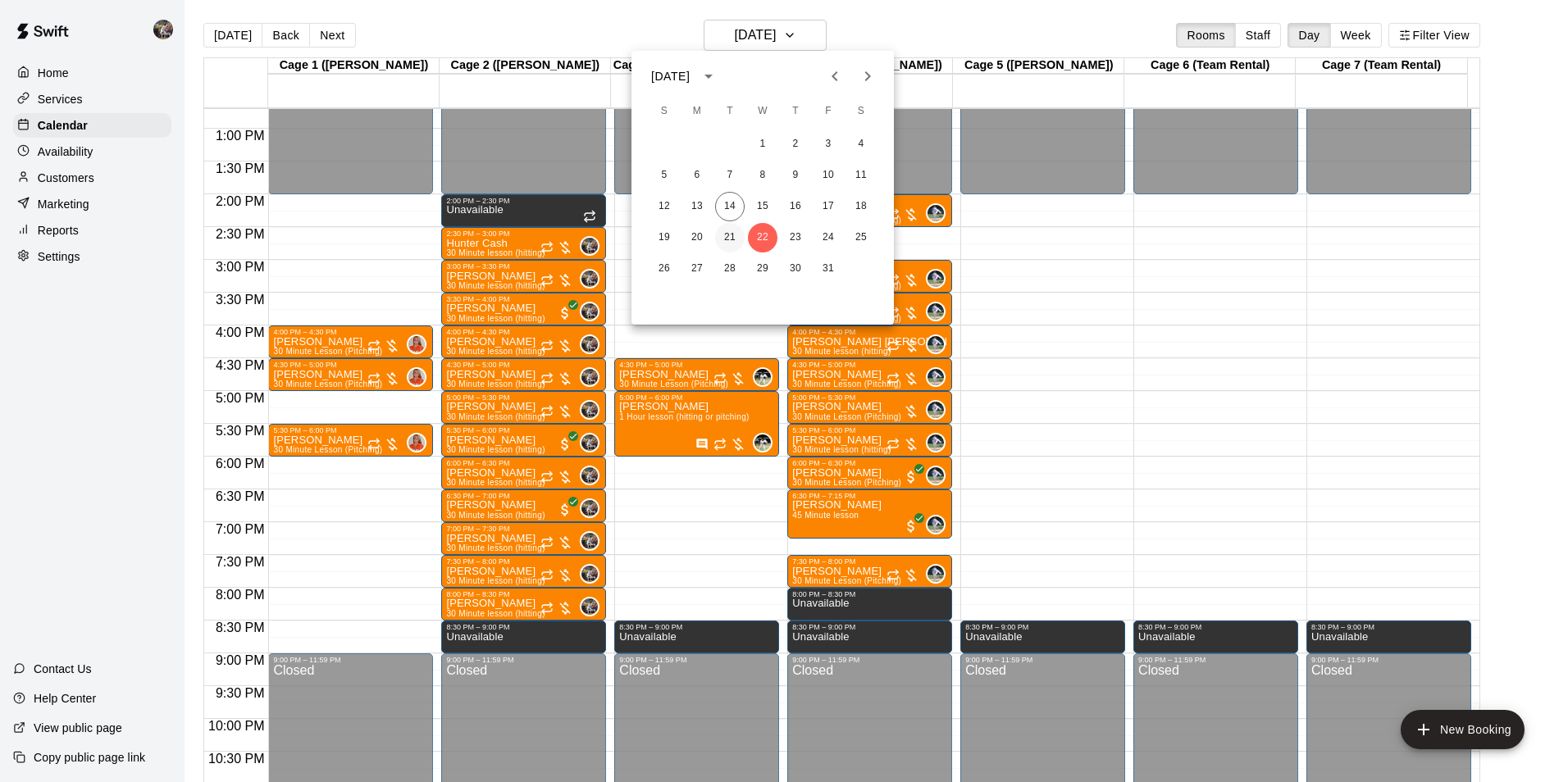
click at [723, 228] on button "21" at bounding box center [730, 238] width 29 height 29
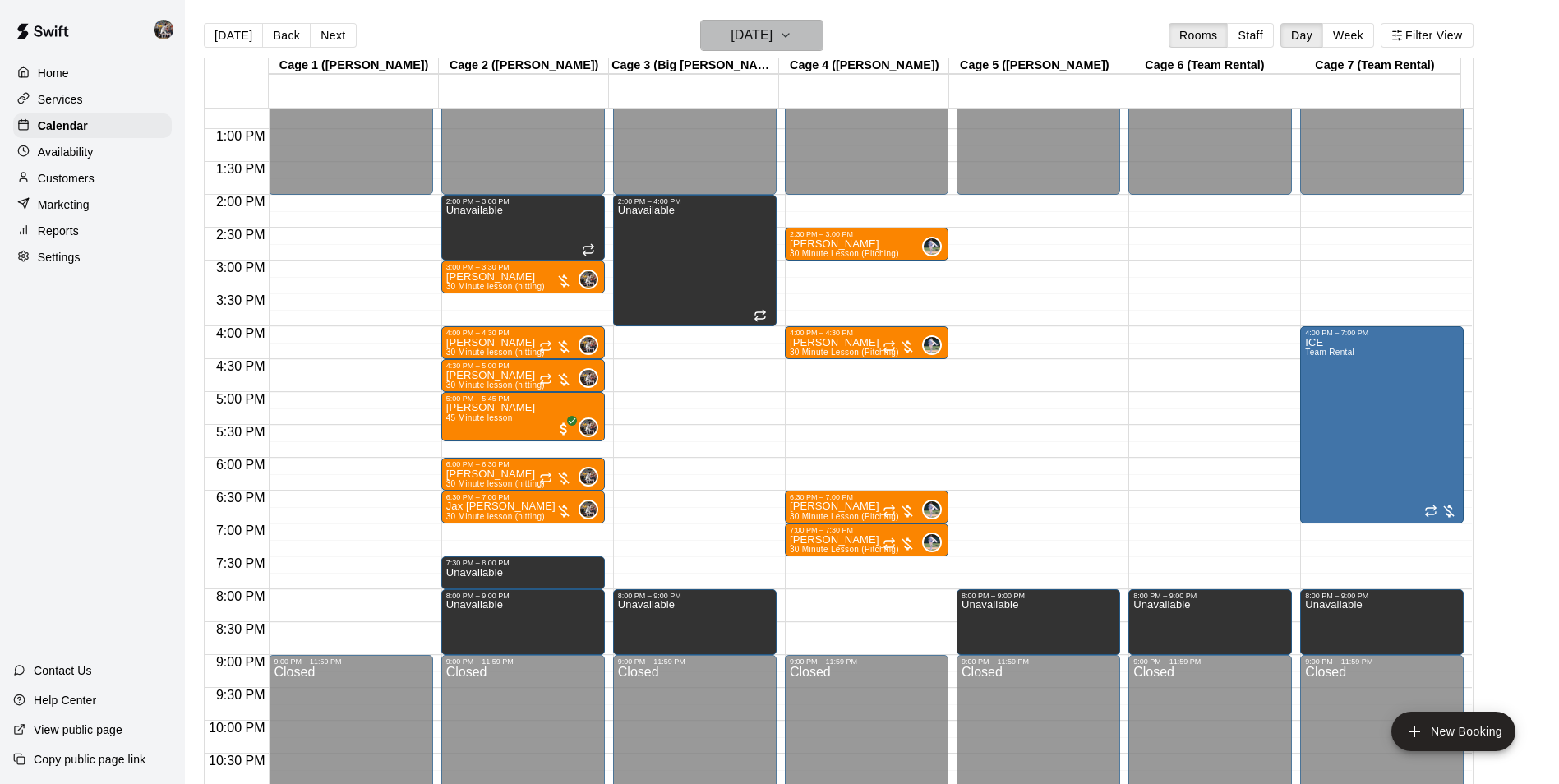
click at [738, 34] on h6 "[DATE]" at bounding box center [751, 35] width 41 height 23
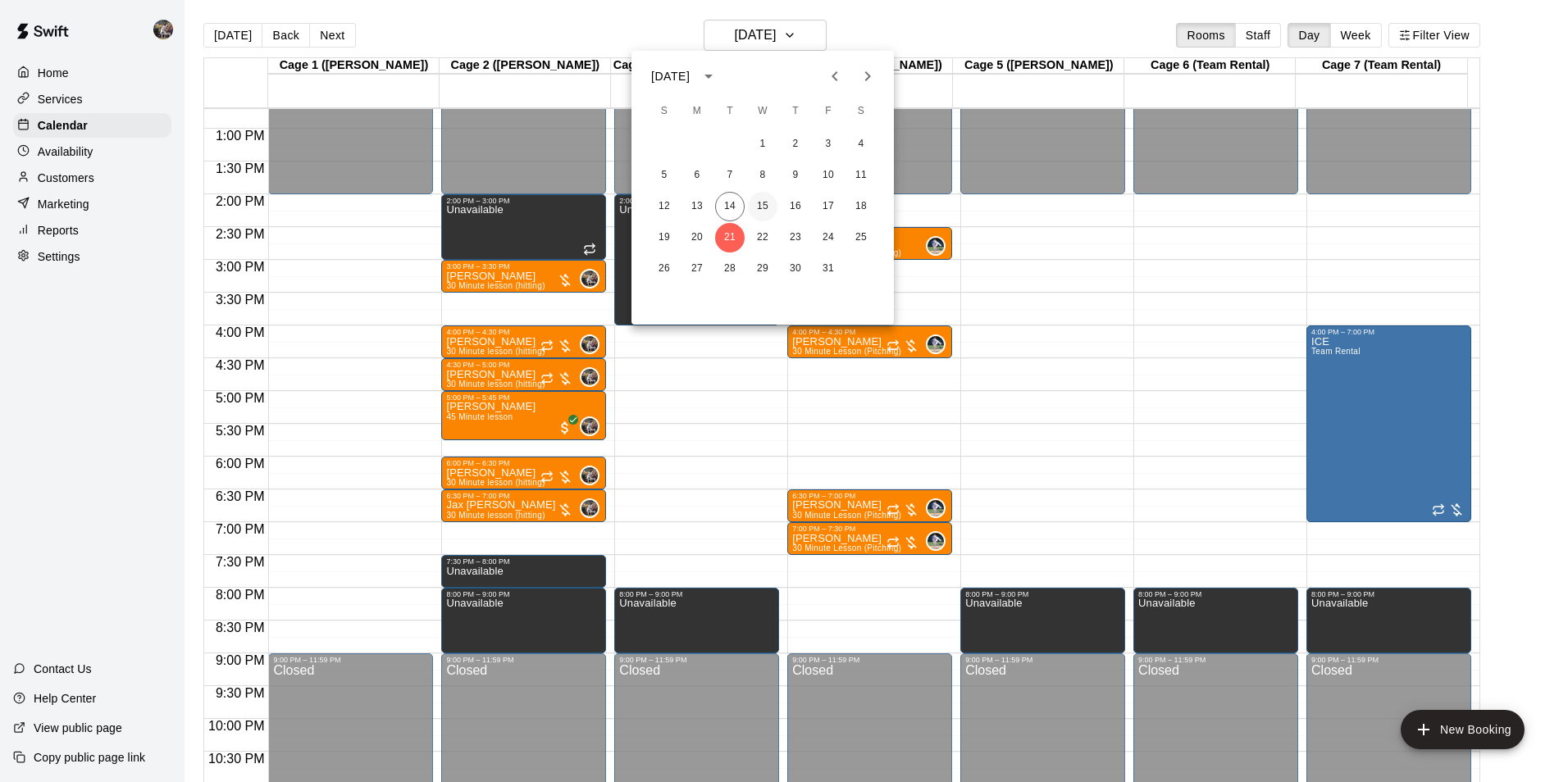
click at [764, 198] on button "15" at bounding box center [763, 207] width 29 height 29
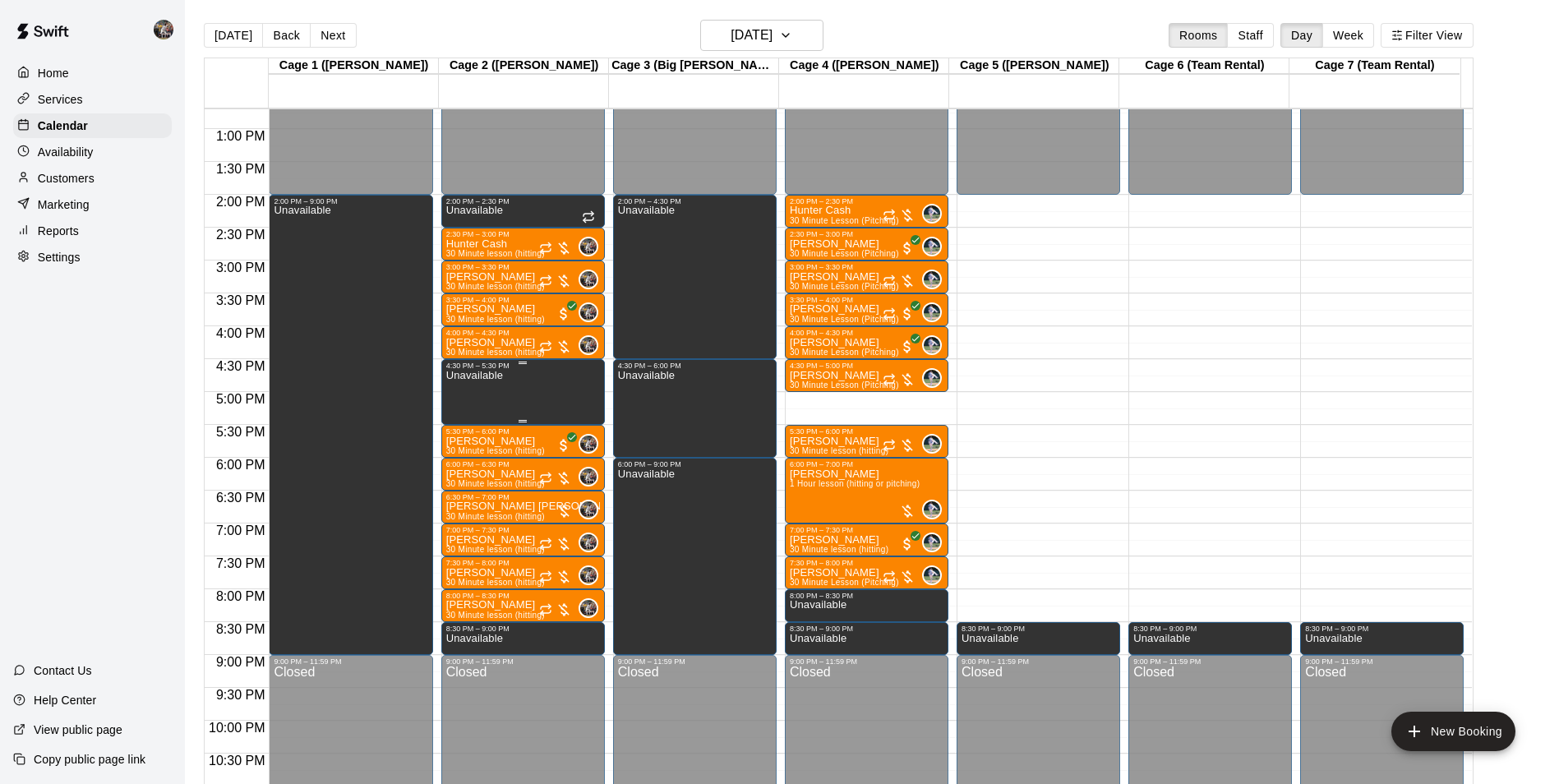
click at [488, 369] on div "4:30 PM – 5:30 PM" at bounding box center [522, 365] width 154 height 8
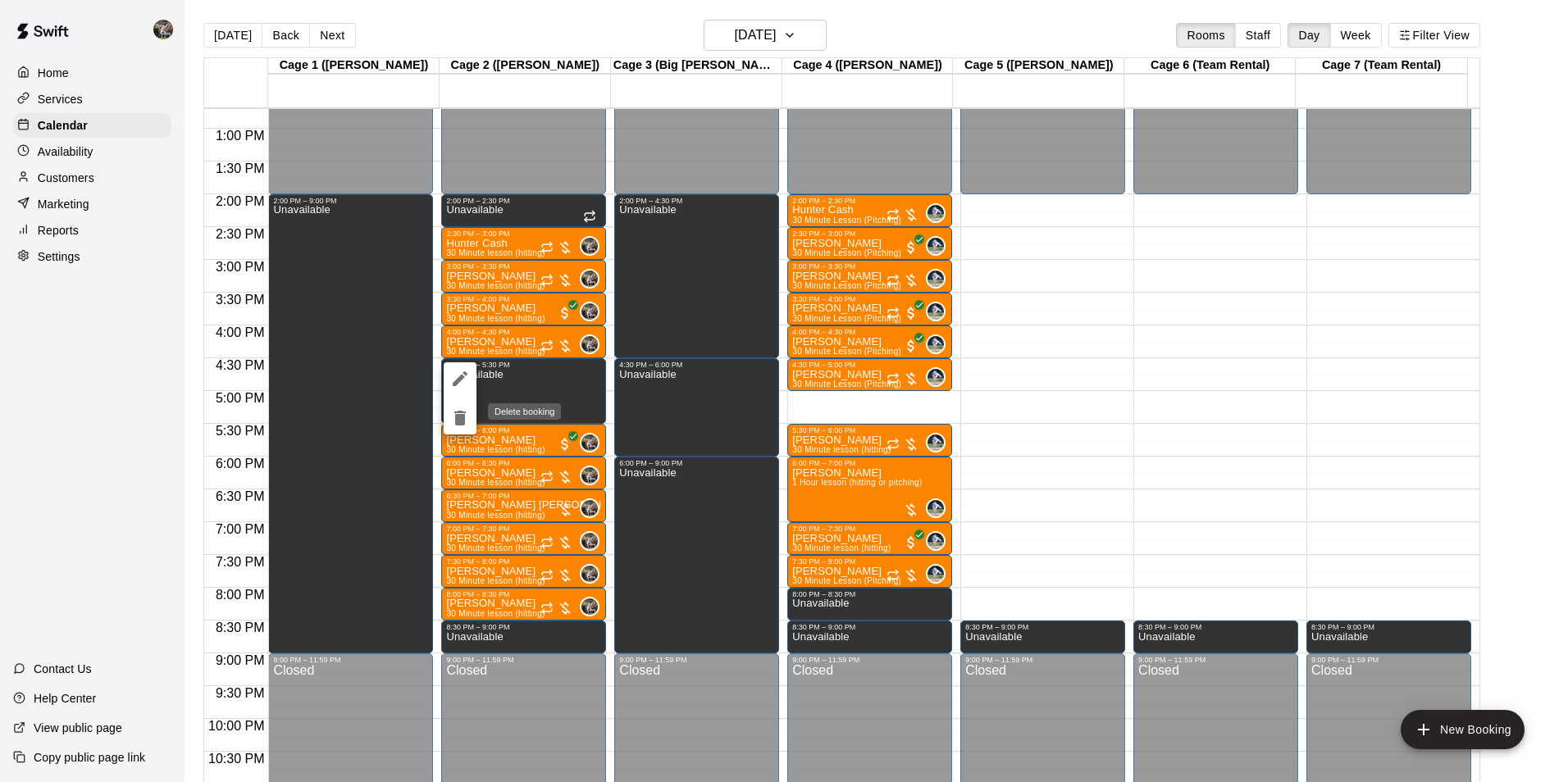
click at [456, 414] on icon "delete" at bounding box center [460, 418] width 11 height 15
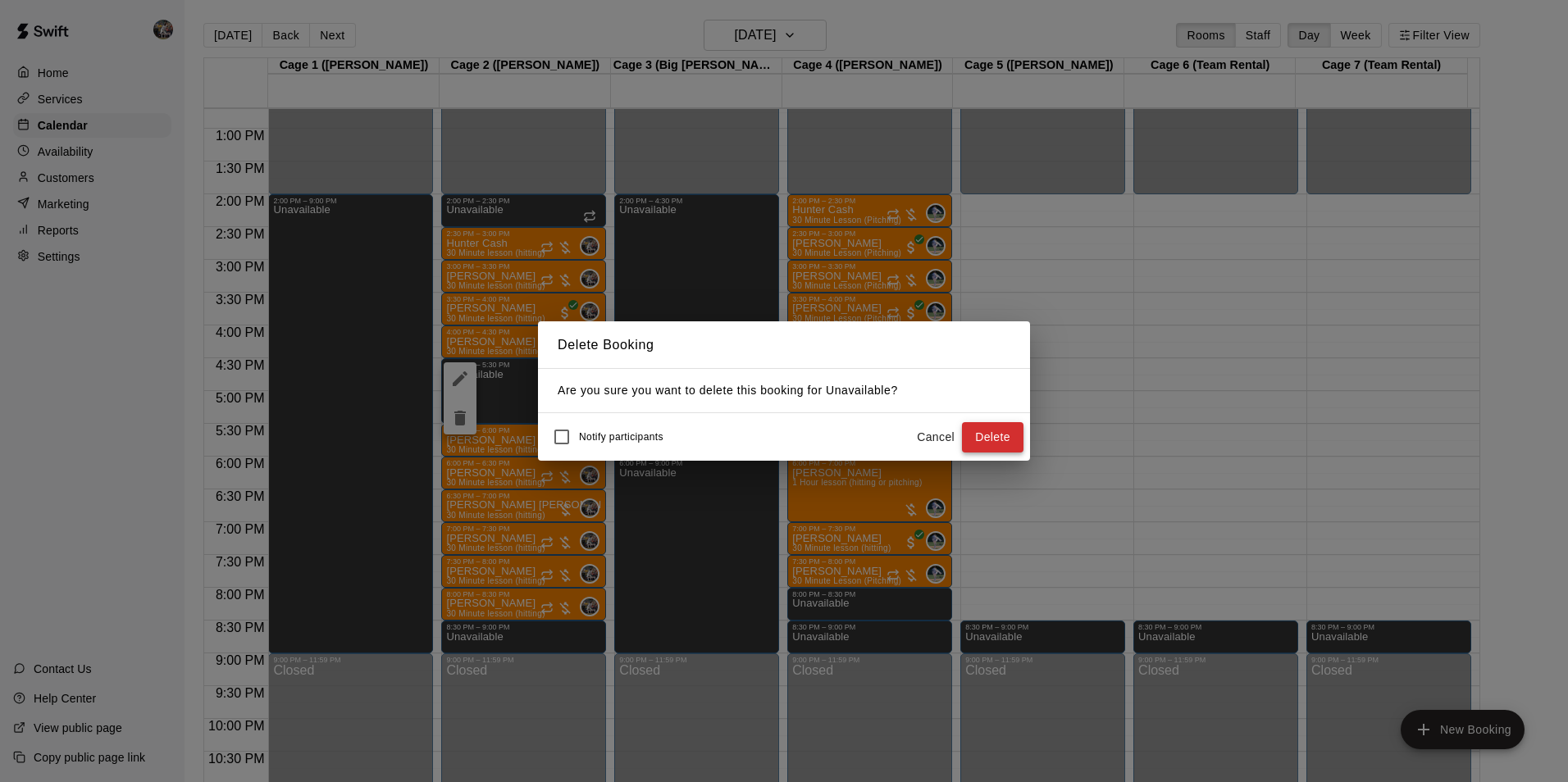
click at [1006, 436] on button "Delete" at bounding box center [992, 436] width 62 height 30
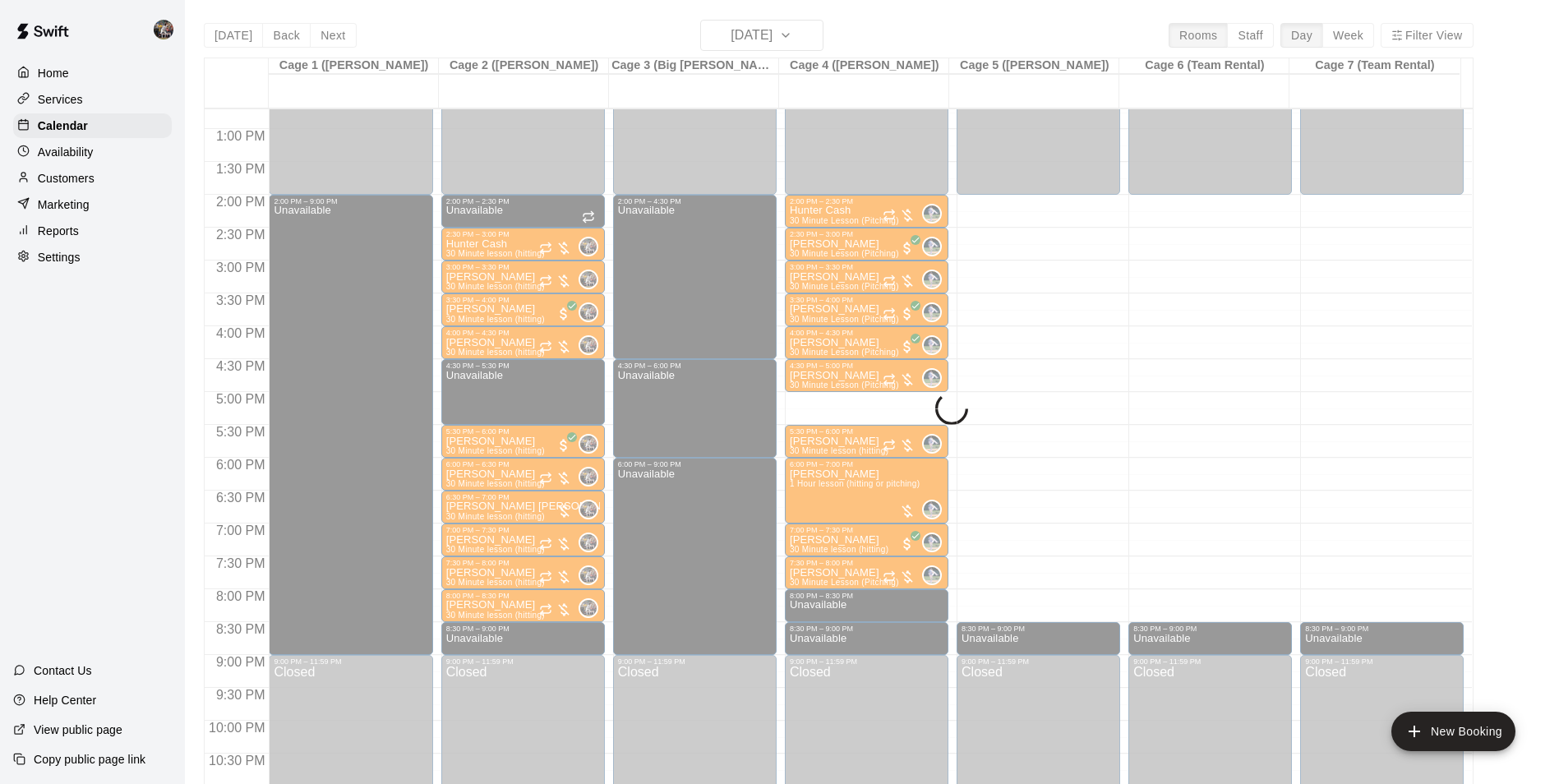
click at [750, 35] on div "[DATE] Back [DATE][DATE] Rooms Staff Day Week Filter View Cage 1 ([PERSON_NAME]…" at bounding box center [838, 411] width 1270 height 784
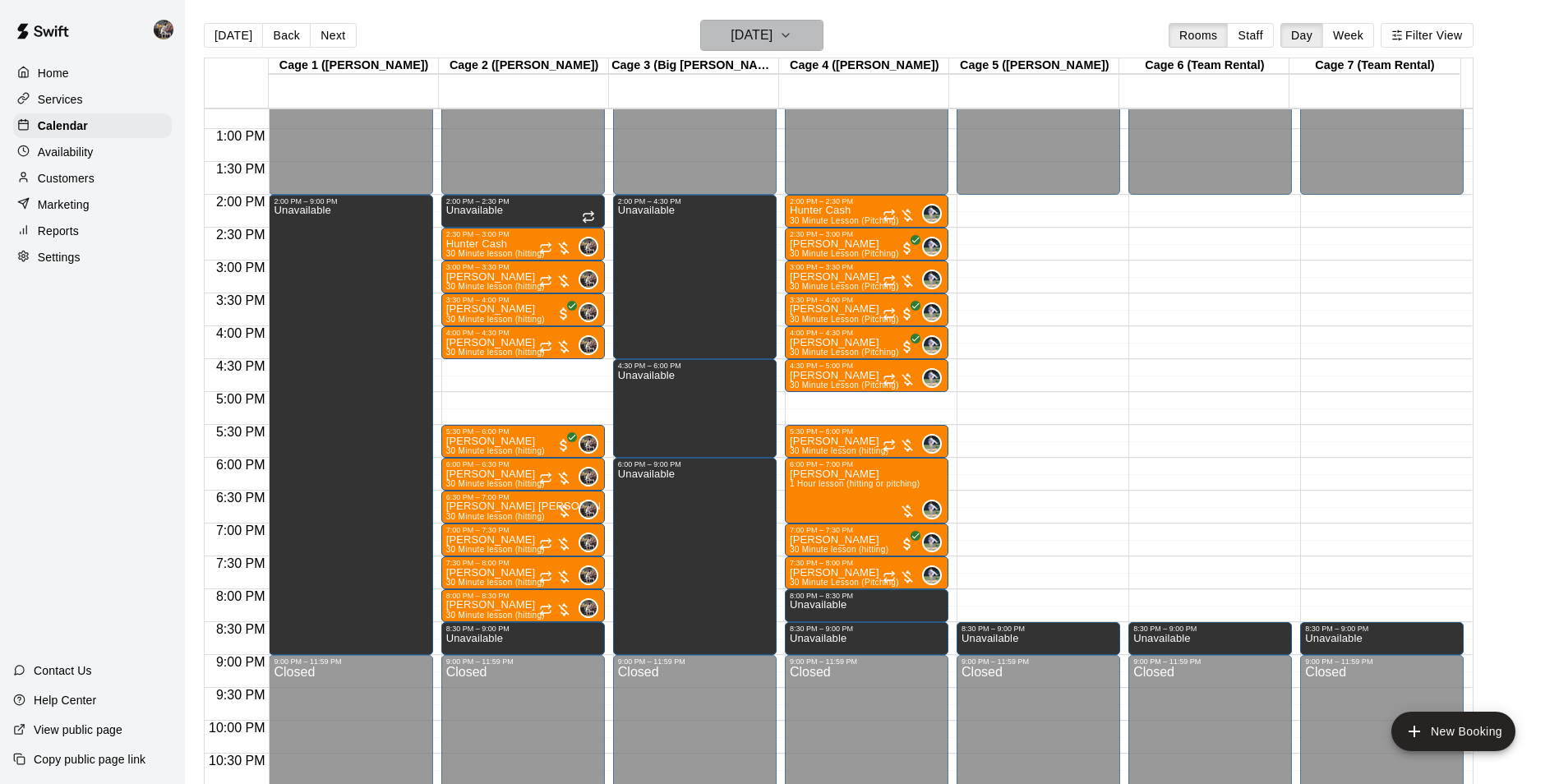
click at [752, 30] on h6 "[DATE]" at bounding box center [751, 35] width 41 height 23
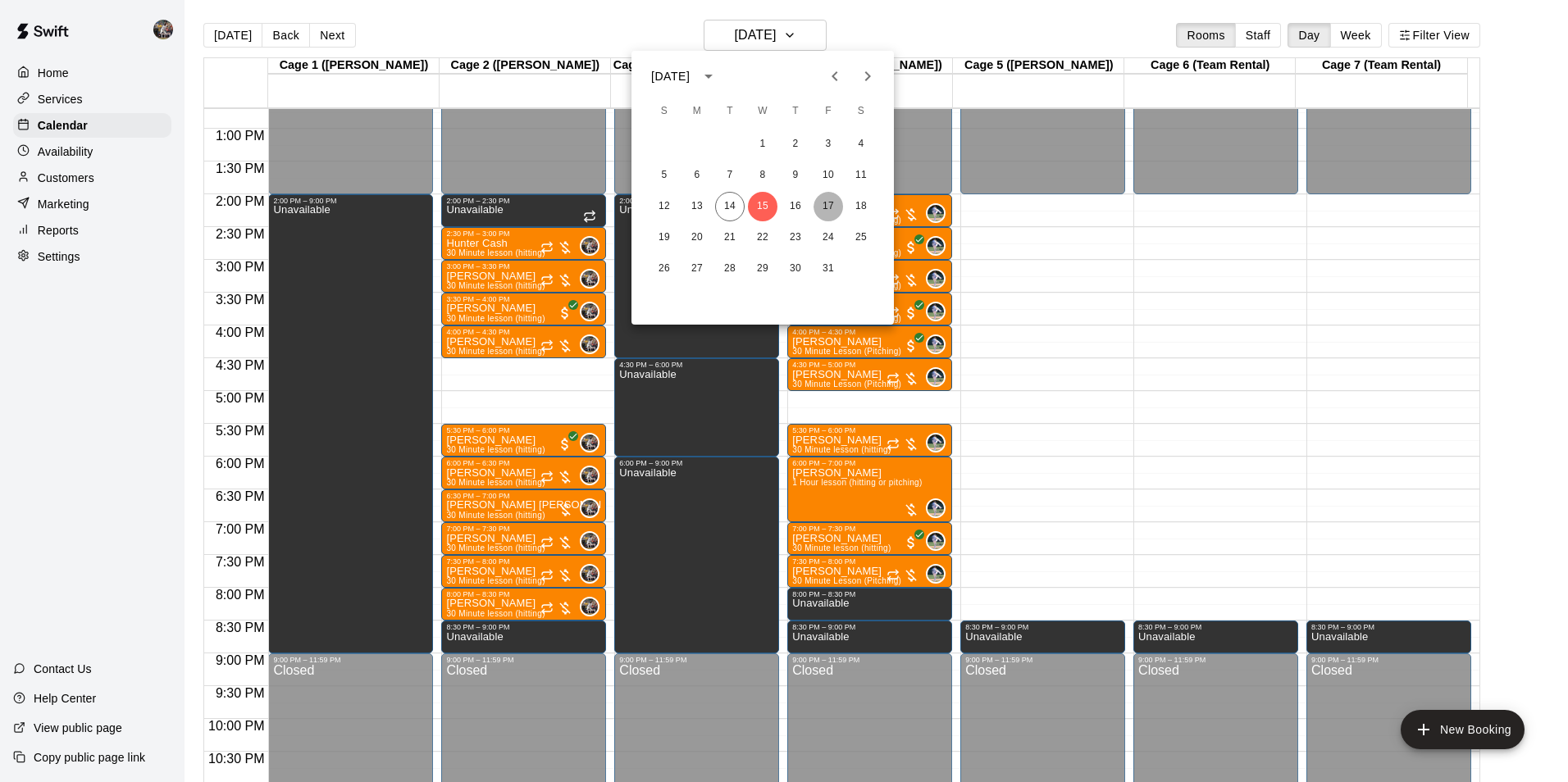
click at [835, 201] on button "17" at bounding box center [828, 207] width 29 height 29
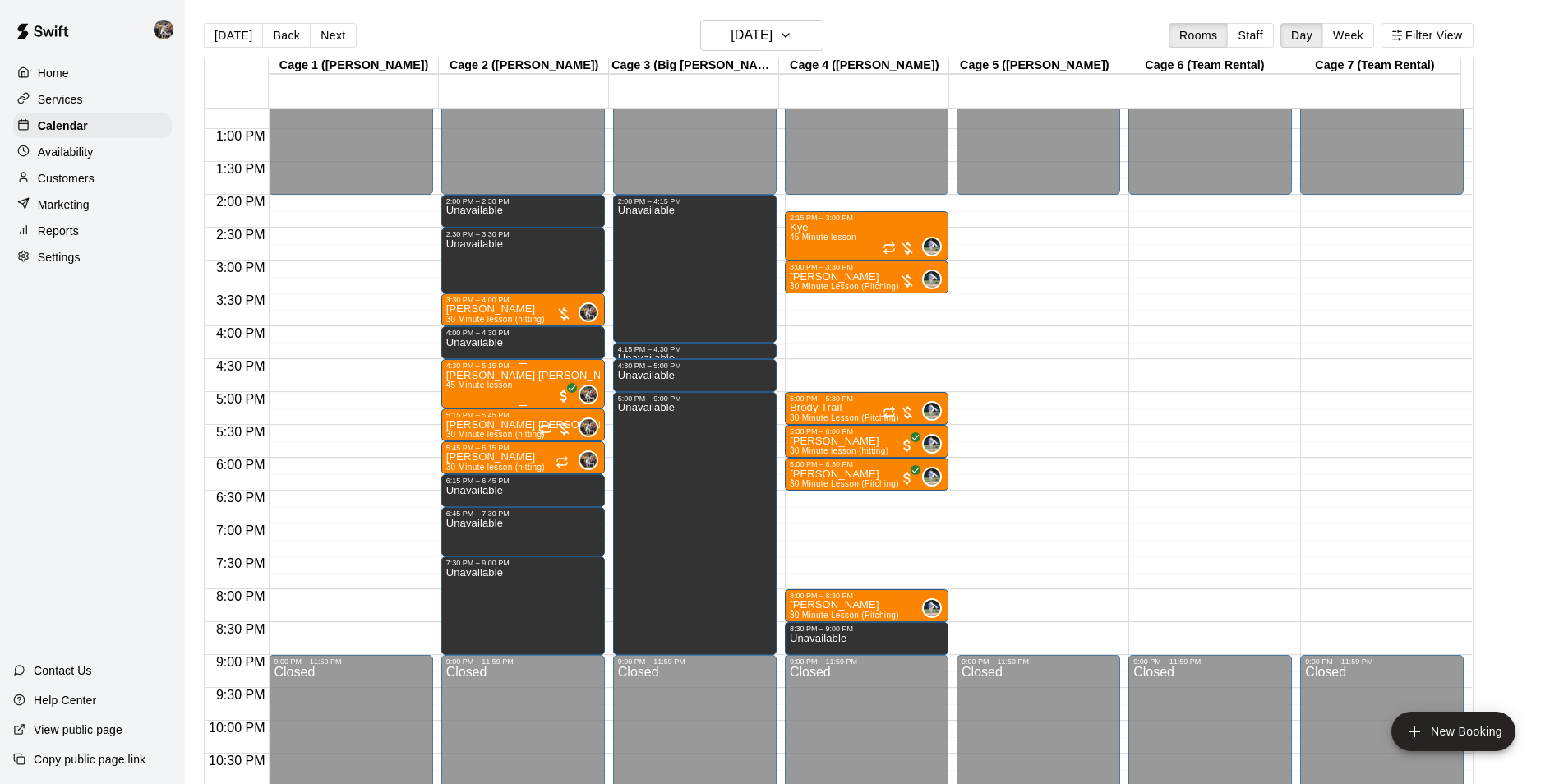
click at [523, 377] on div "[PERSON_NAME] [PERSON_NAME] 45 Minute lesson 0" at bounding box center [522, 761] width 154 height 784
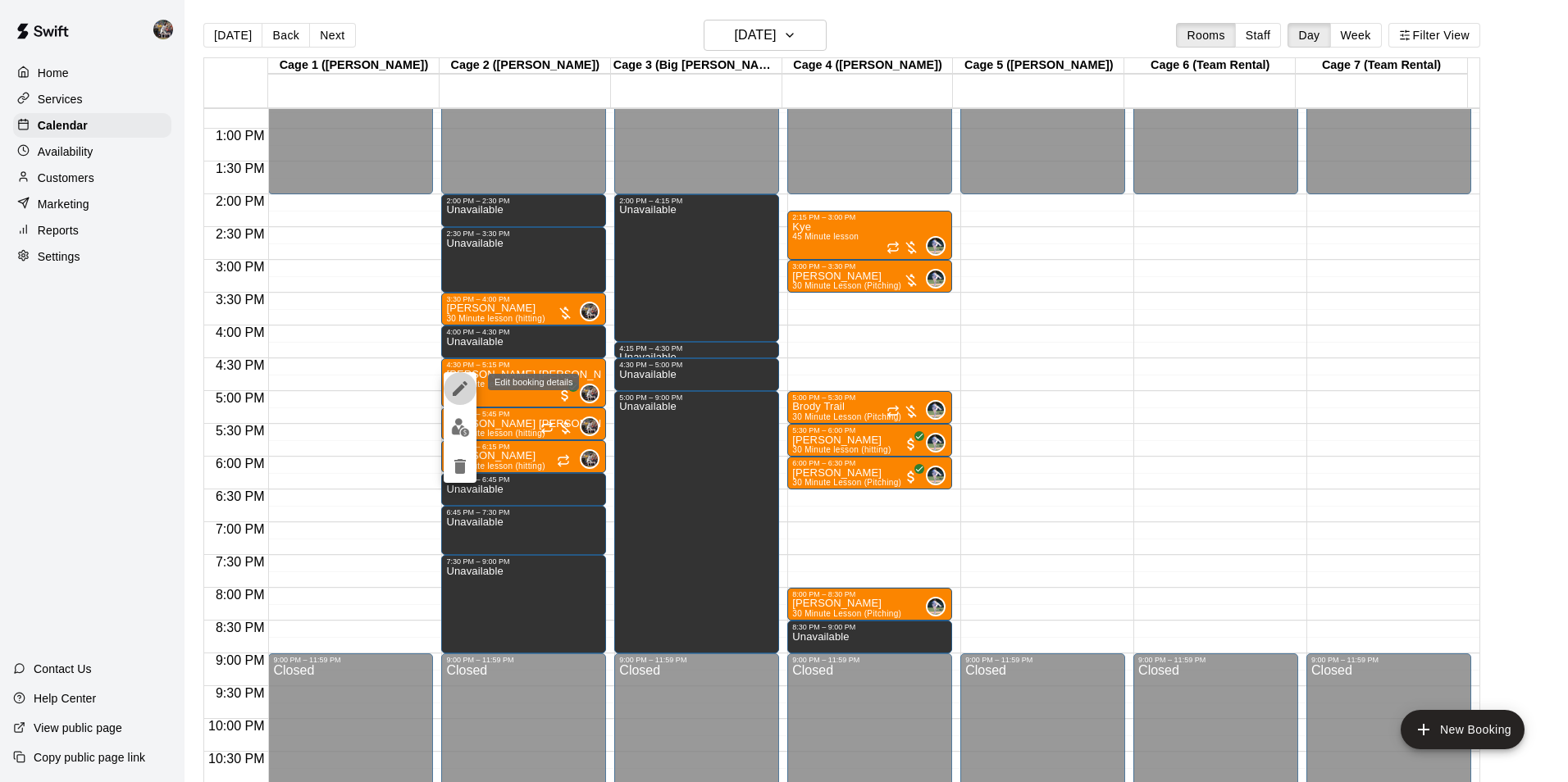
click at [456, 388] on icon "edit" at bounding box center [460, 388] width 19 height 19
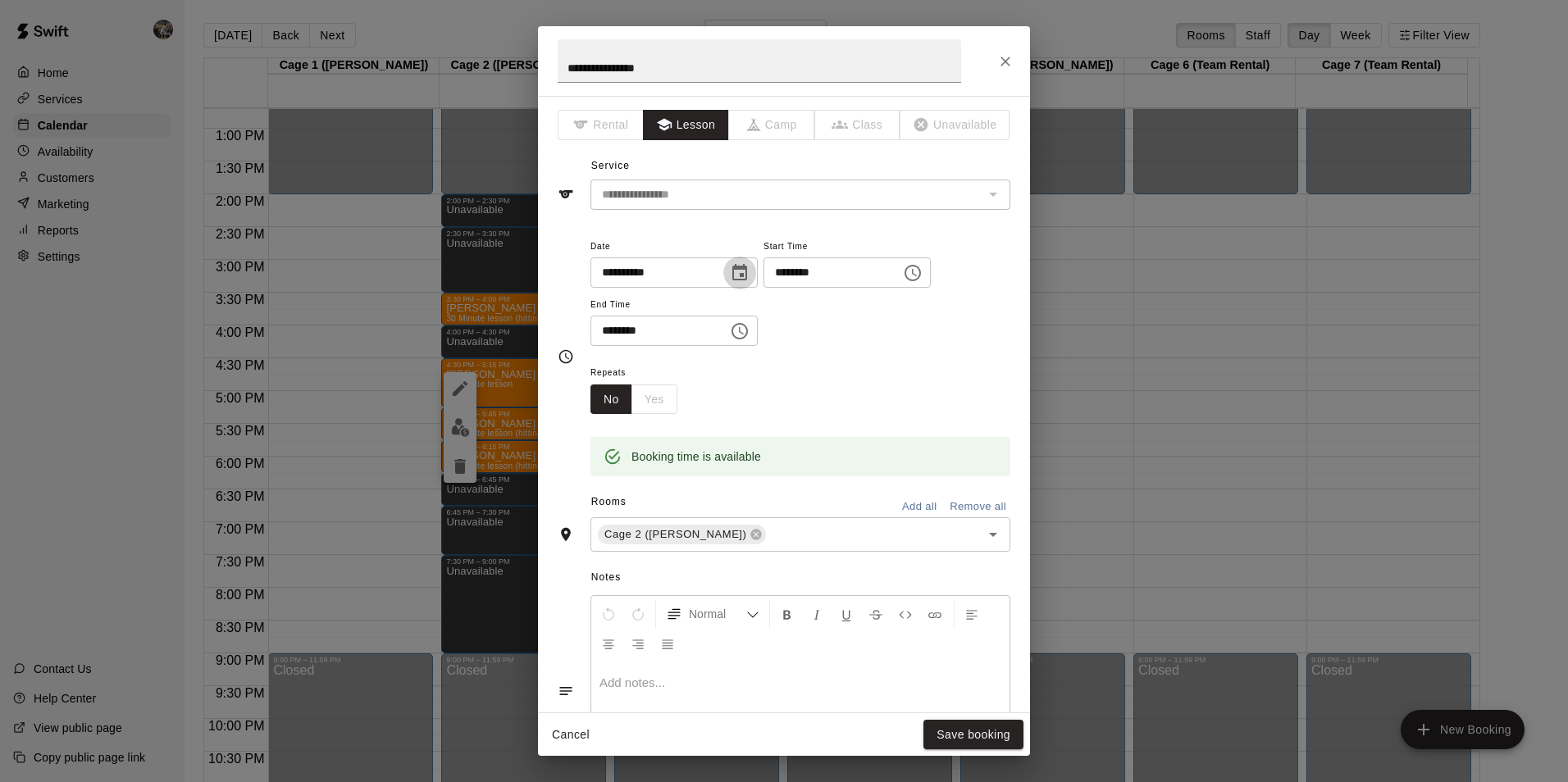
click at [749, 273] on icon "Choose date, selected date is Oct 17, 2025" at bounding box center [739, 272] width 19 height 19
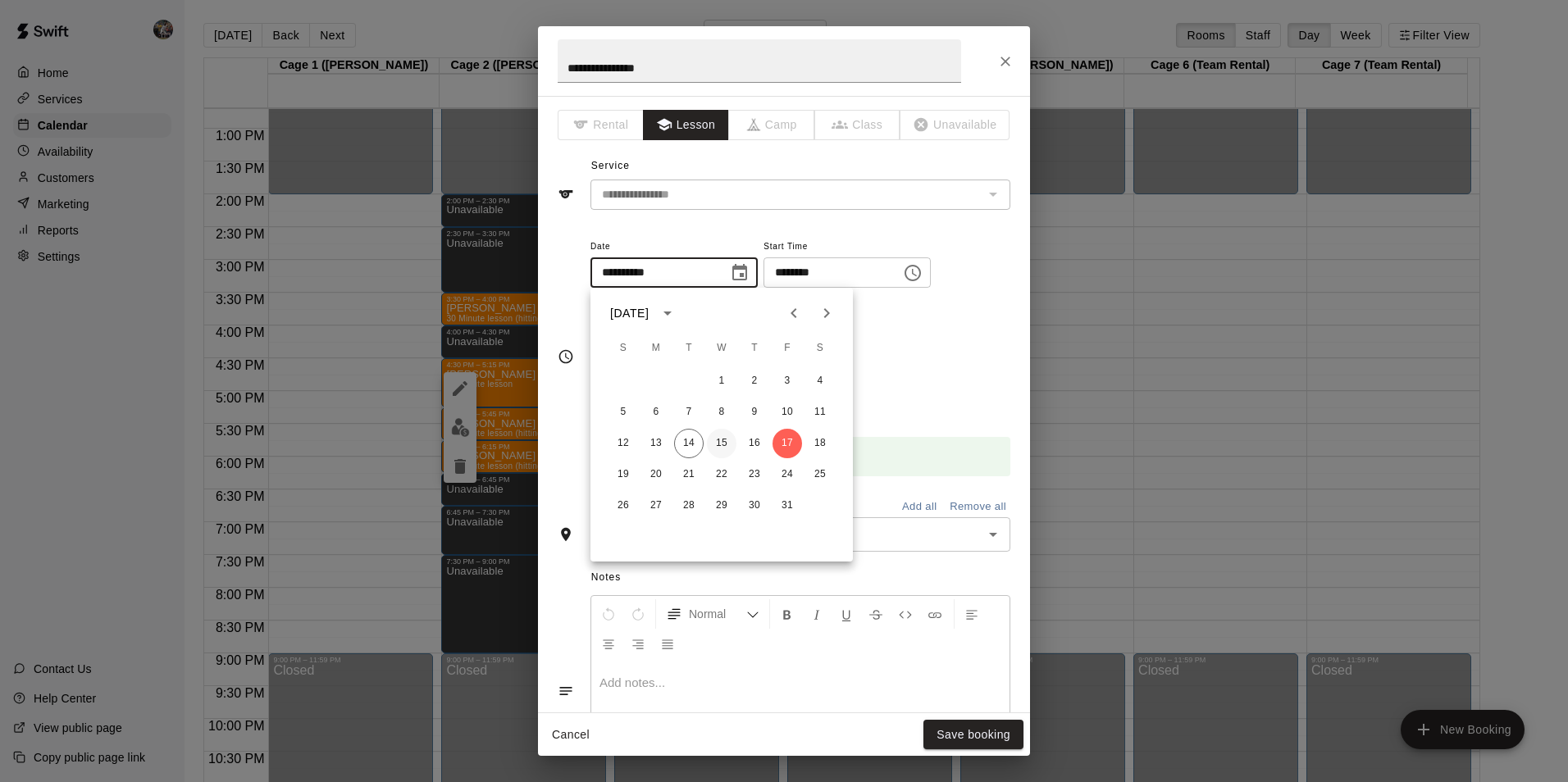
click at [722, 441] on button "15" at bounding box center [722, 444] width 29 height 29
type input "**********"
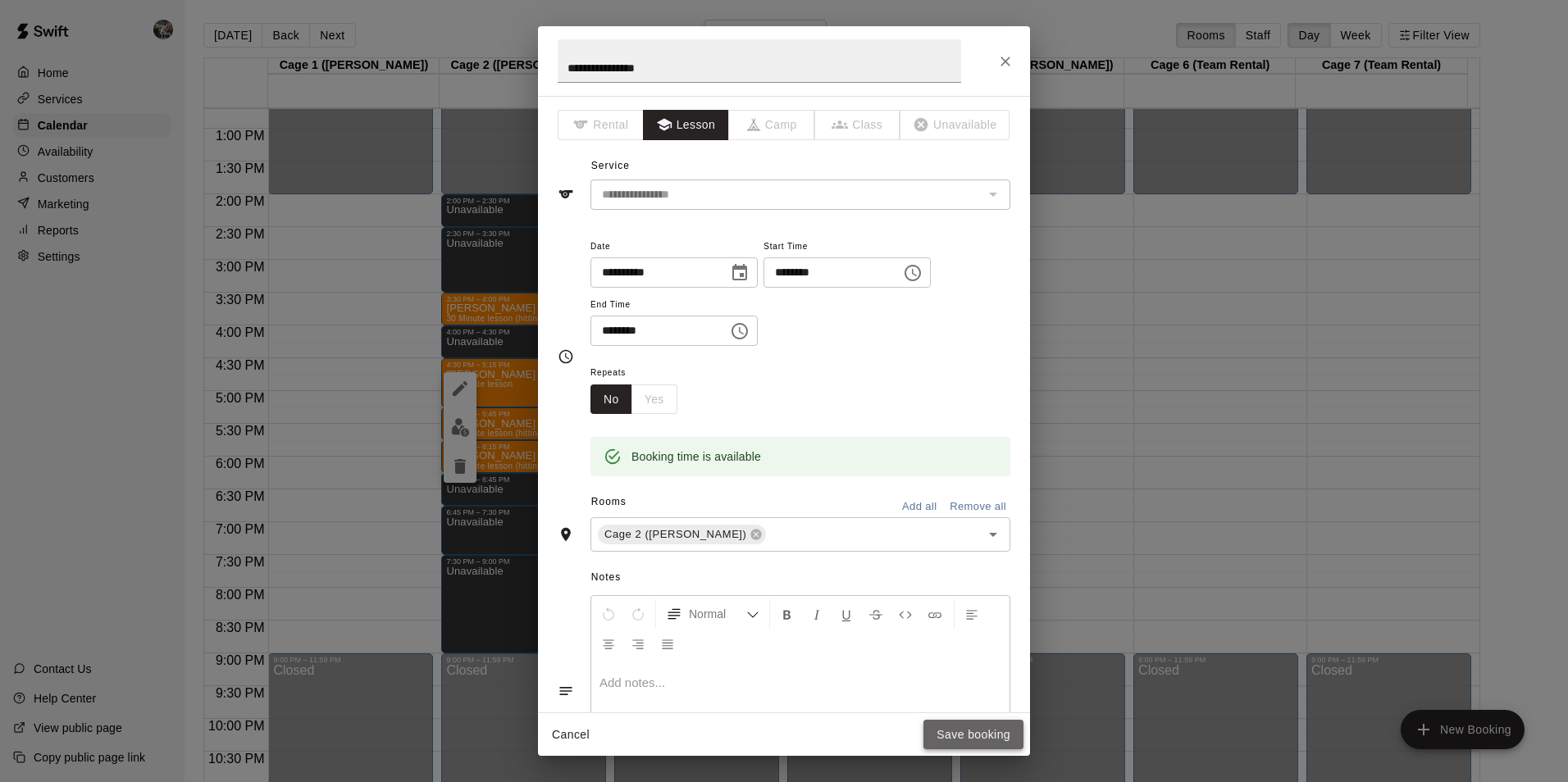
click at [945, 727] on button "Save booking" at bounding box center [972, 734] width 100 height 30
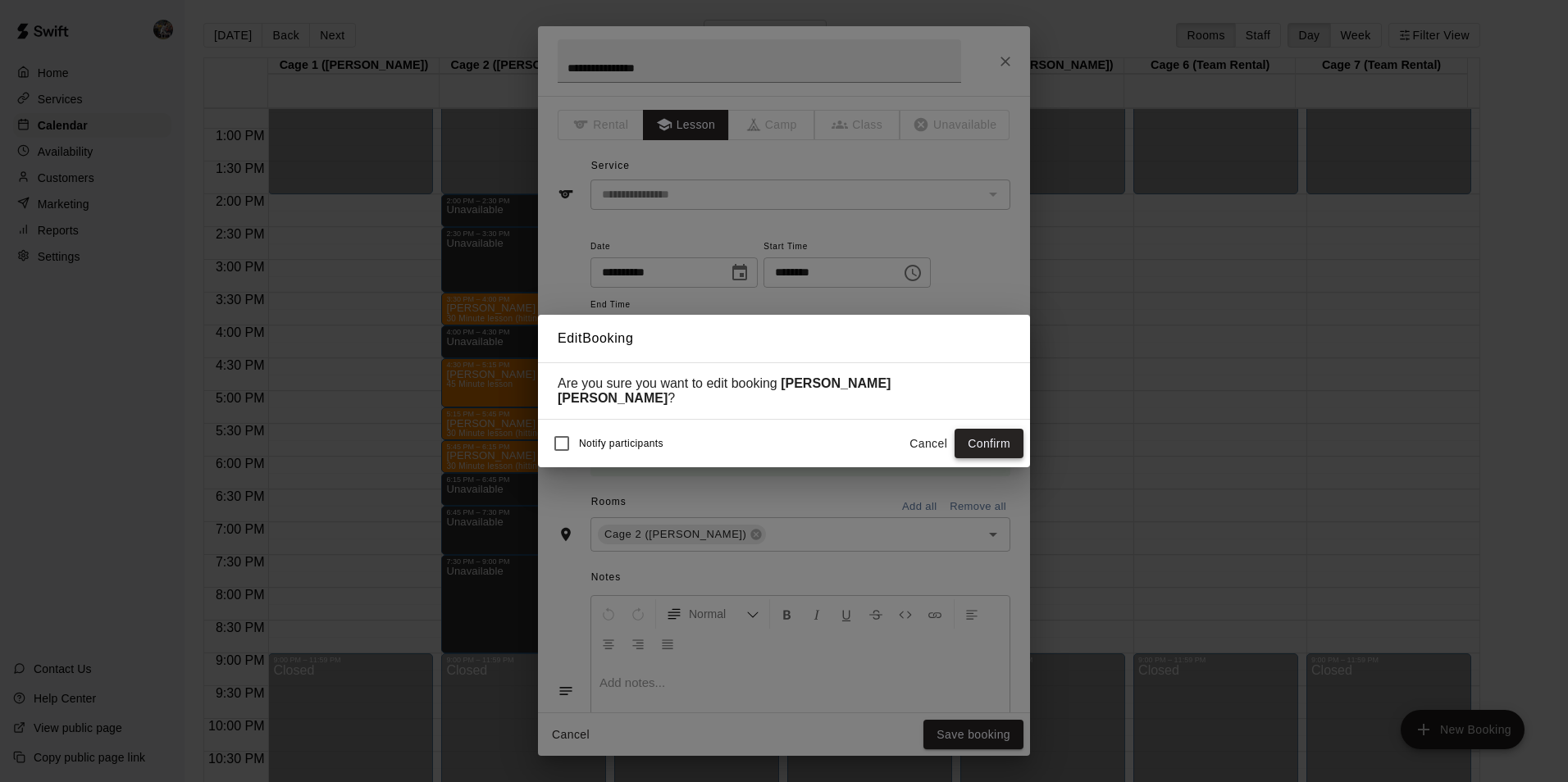
click at [974, 433] on button "Confirm" at bounding box center [988, 444] width 69 height 30
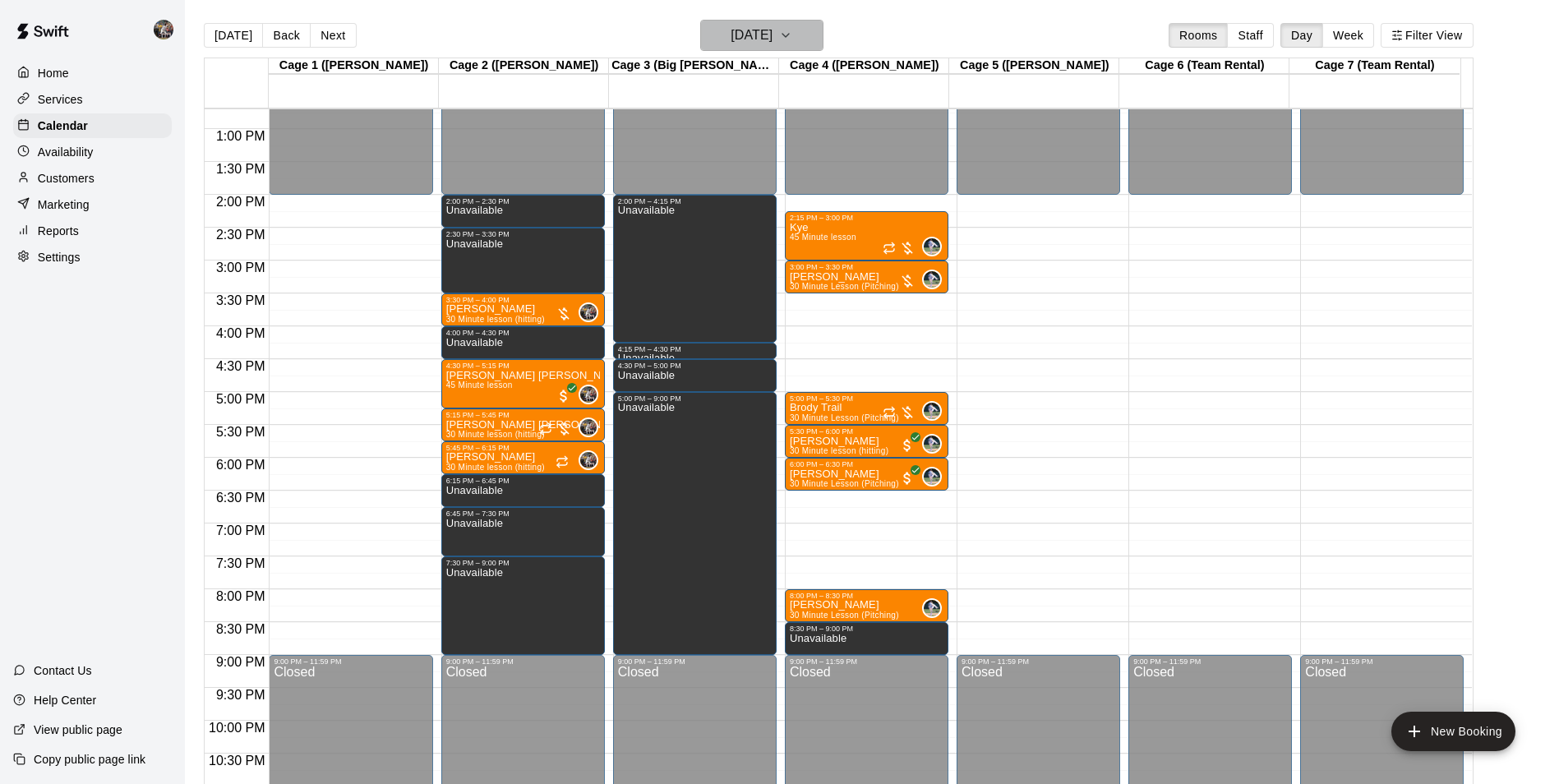
click at [731, 34] on h6 "[DATE]" at bounding box center [751, 35] width 41 height 23
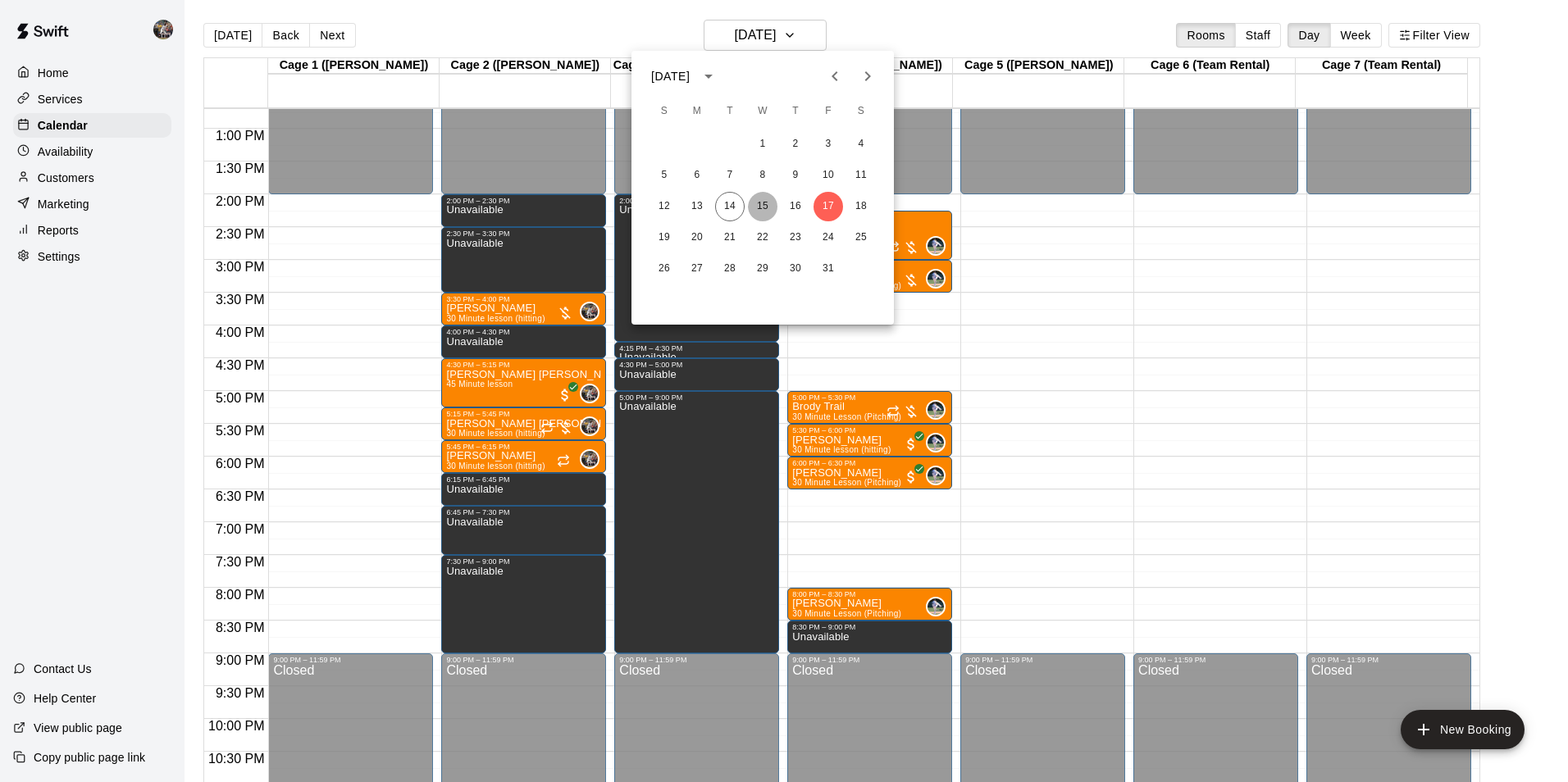
click at [763, 201] on button "15" at bounding box center [763, 207] width 29 height 29
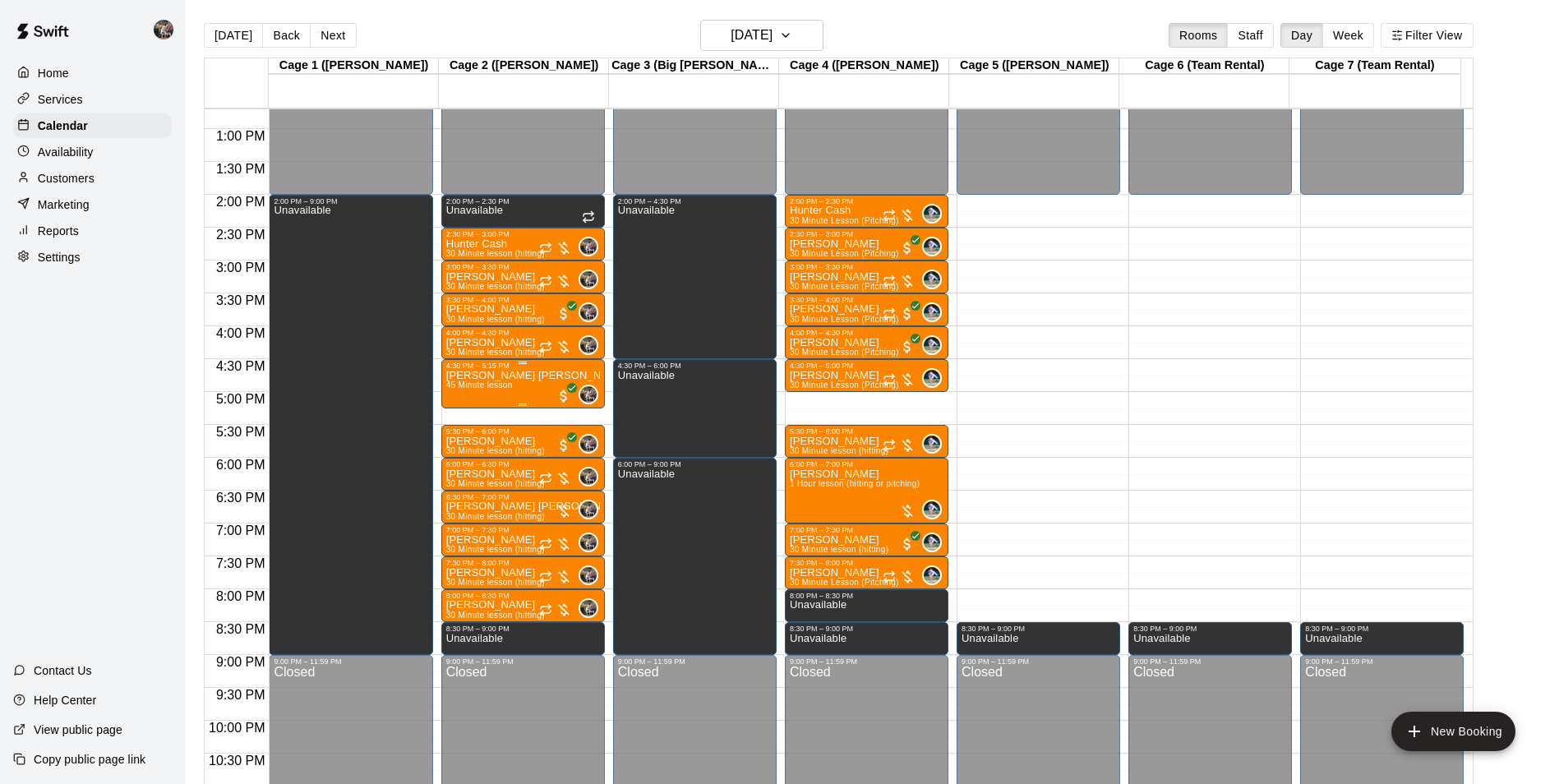
click at [494, 390] on span "45 Minute lesson" at bounding box center [479, 385] width 66 height 9
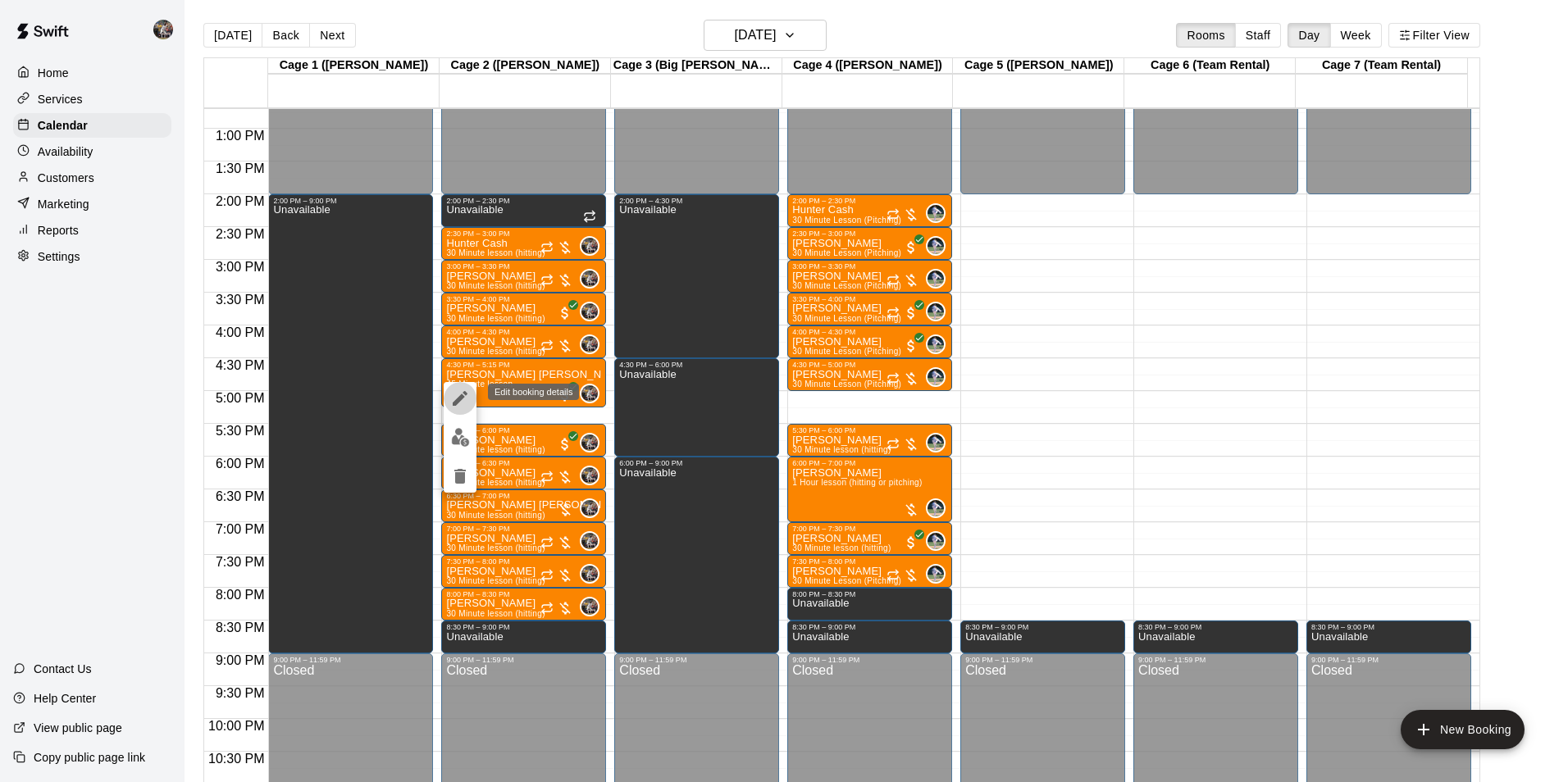
click at [457, 394] on icon "edit" at bounding box center [460, 398] width 19 height 19
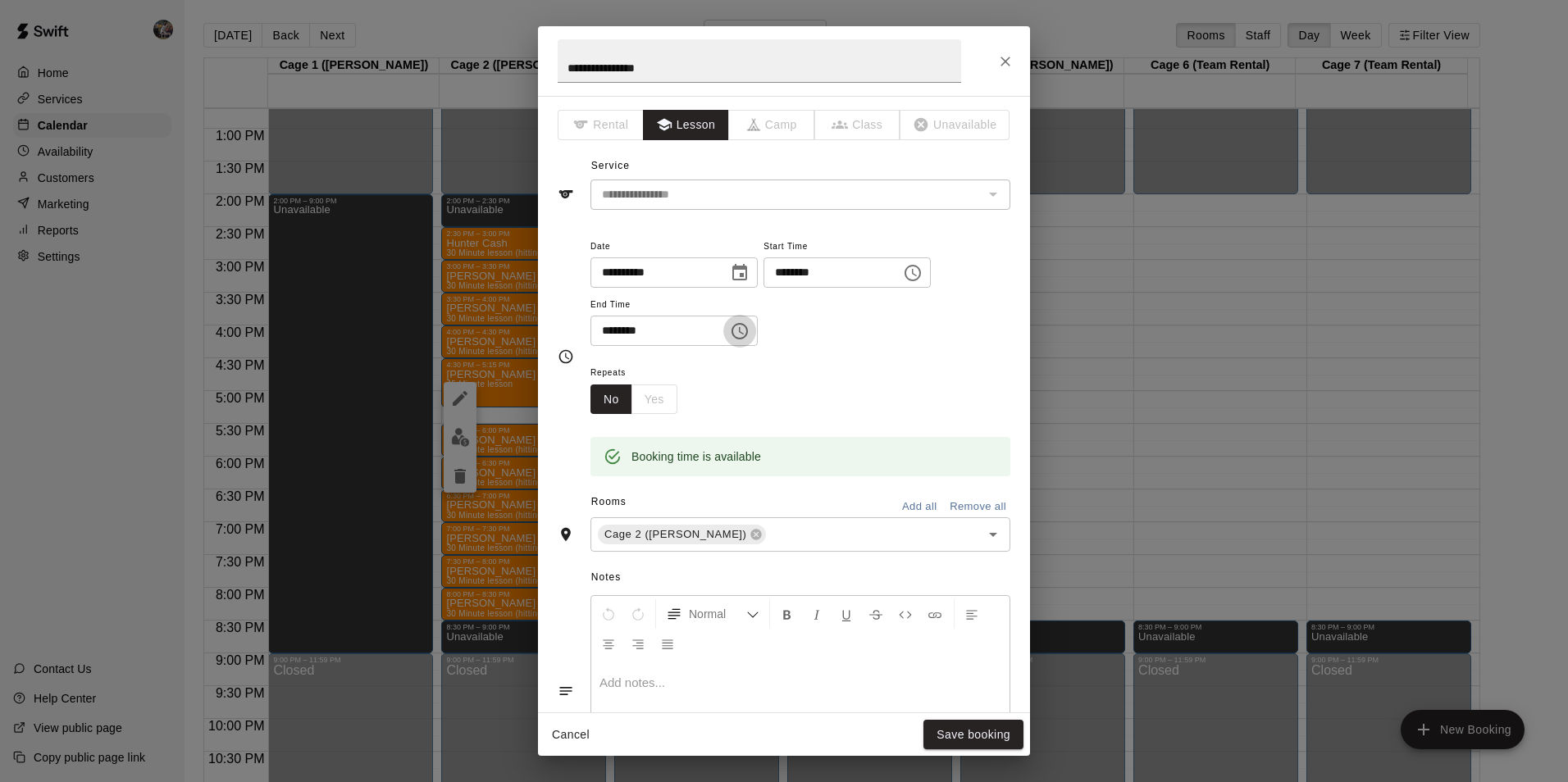
click at [749, 330] on icon "Choose time, selected time is 5:15 PM" at bounding box center [739, 331] width 19 height 19
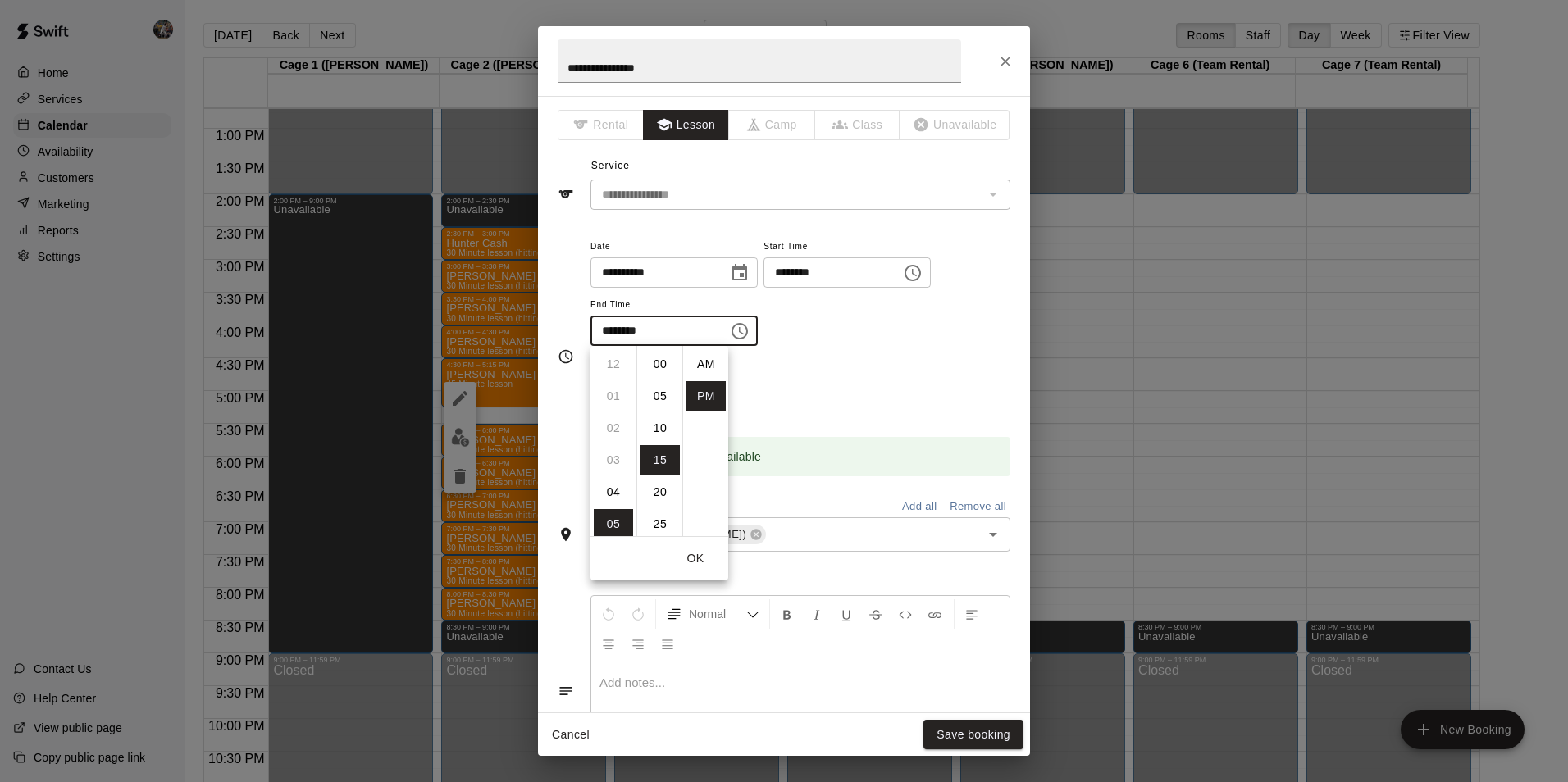
scroll to position [29, 0]
click at [666, 459] on li "30" at bounding box center [660, 459] width 40 height 30
type input "********"
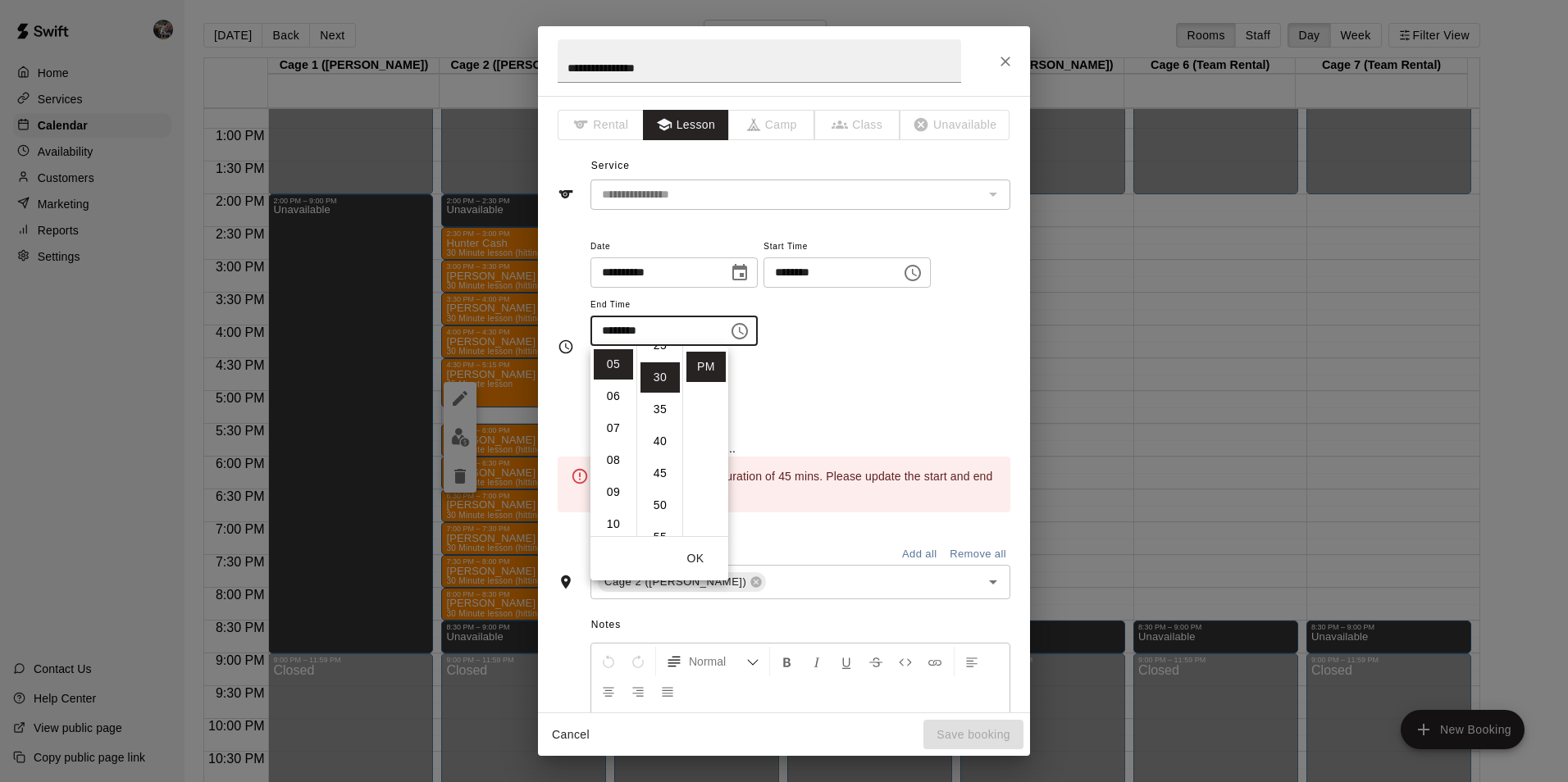
scroll to position [192, 0]
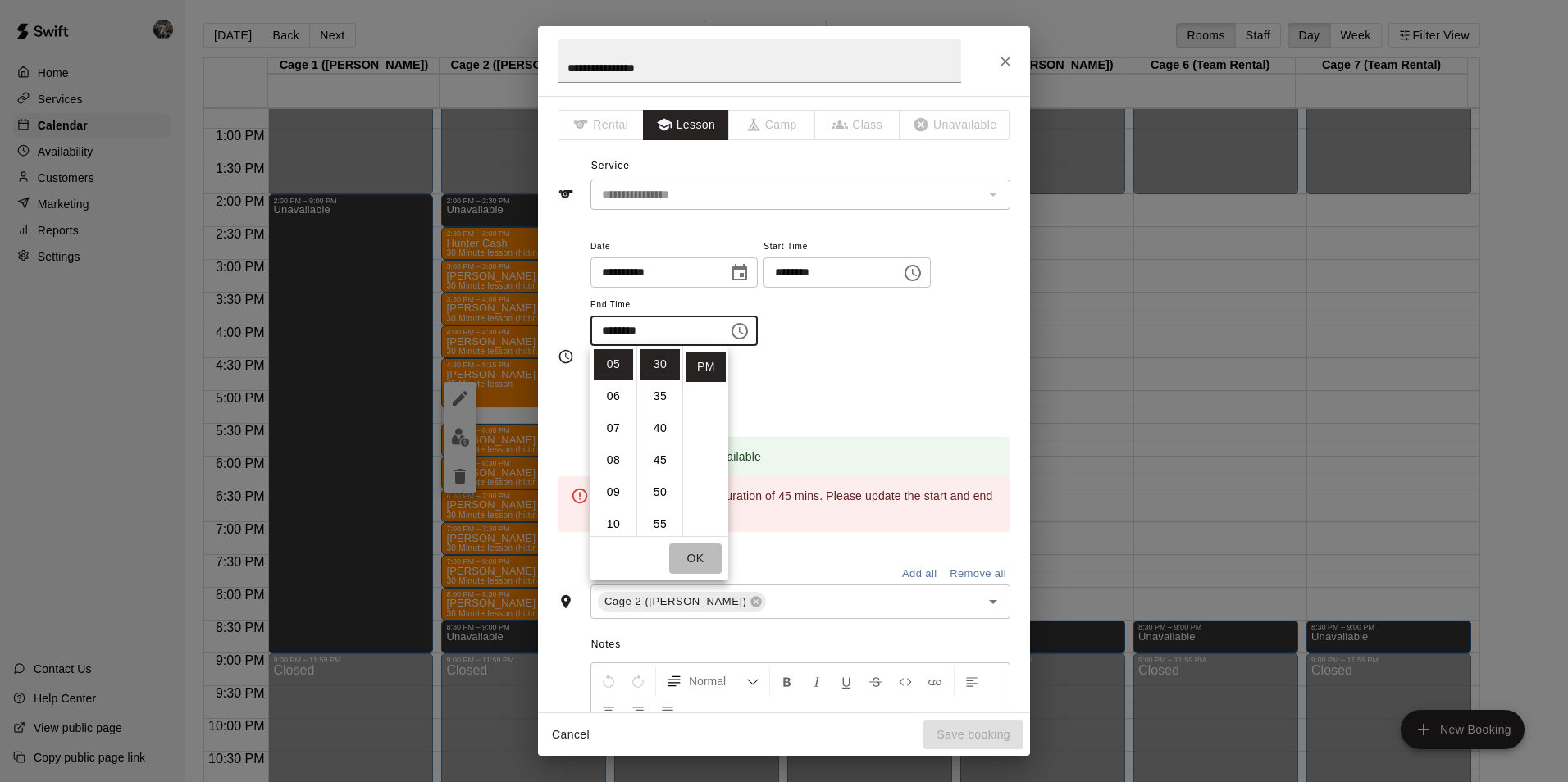
click at [697, 552] on button "OK" at bounding box center [695, 558] width 52 height 30
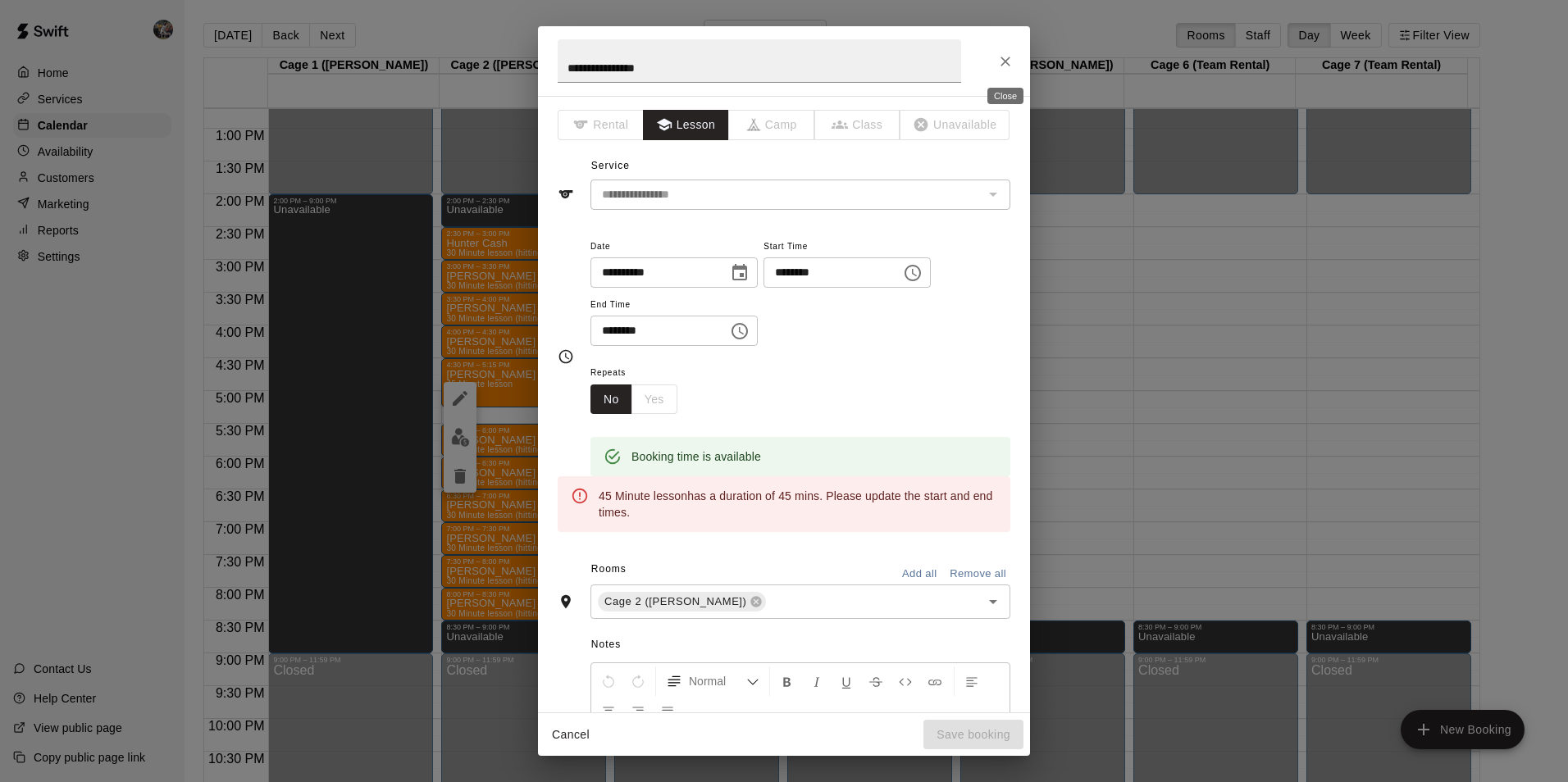
click at [1008, 59] on icon "Close" at bounding box center [1006, 62] width 17 height 17
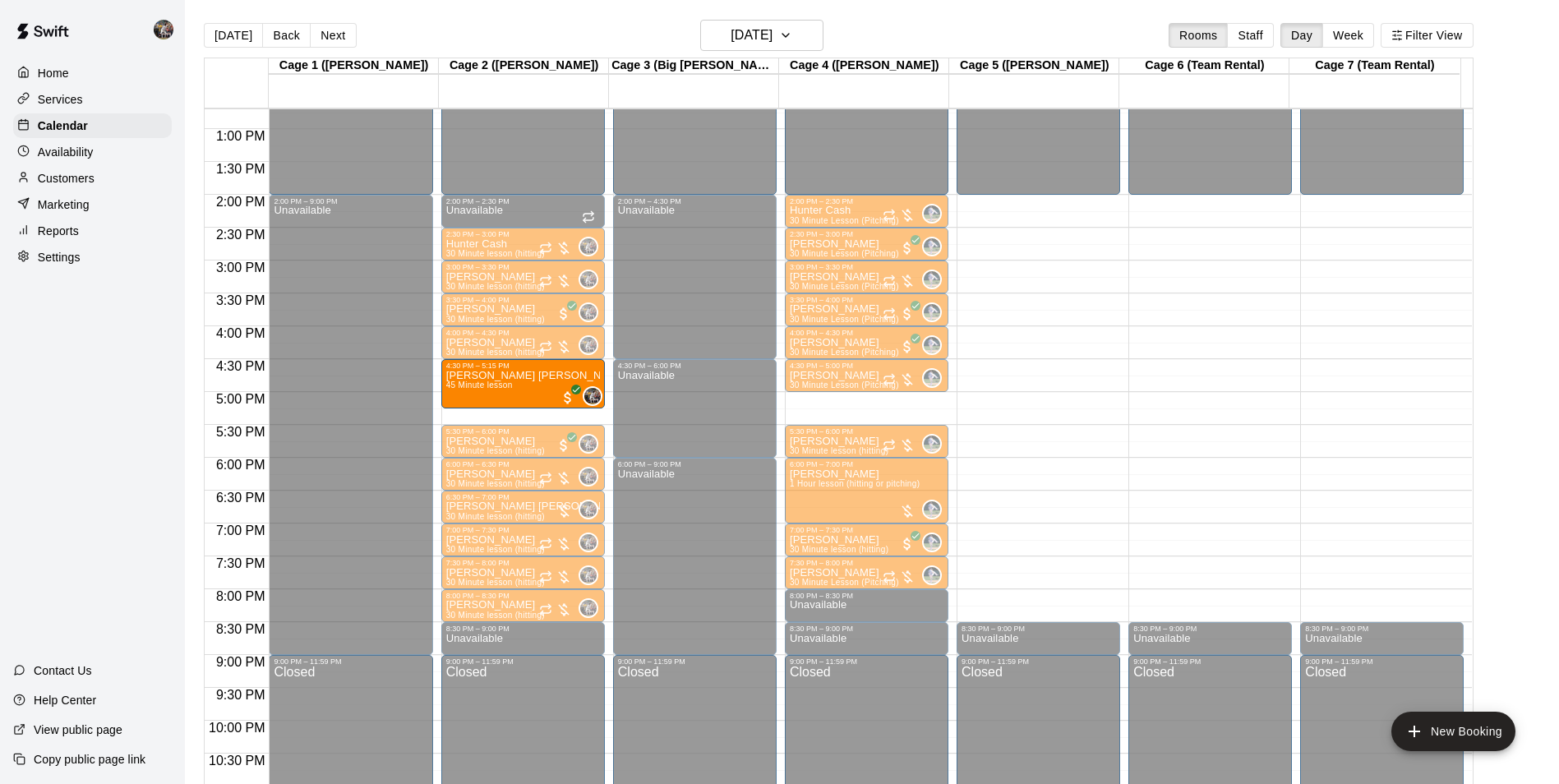
drag, startPoint x: 522, startPoint y: 402, endPoint x: 522, endPoint y: 410, distance: 8.0
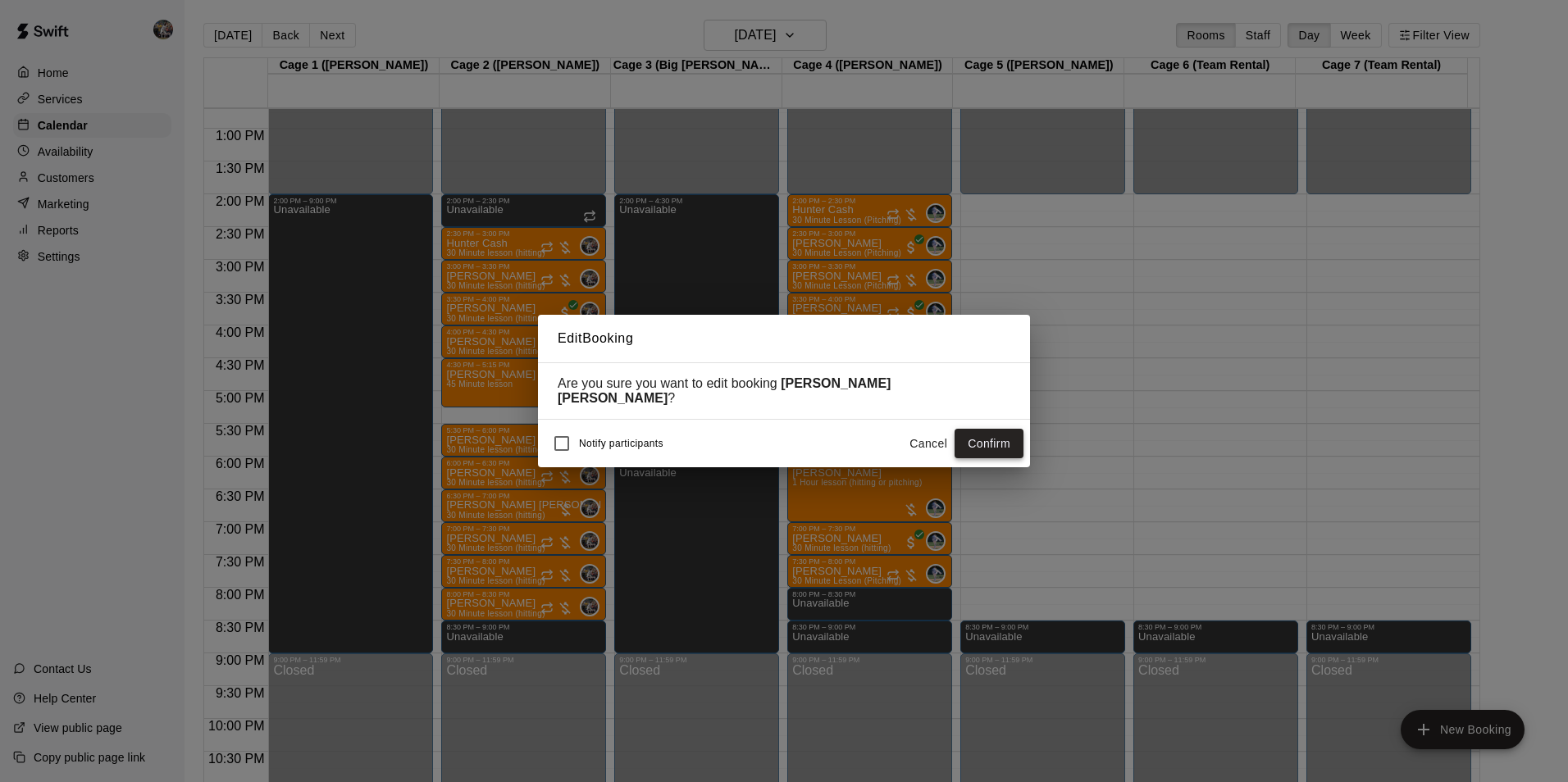
click at [986, 437] on button "Confirm" at bounding box center [988, 444] width 69 height 30
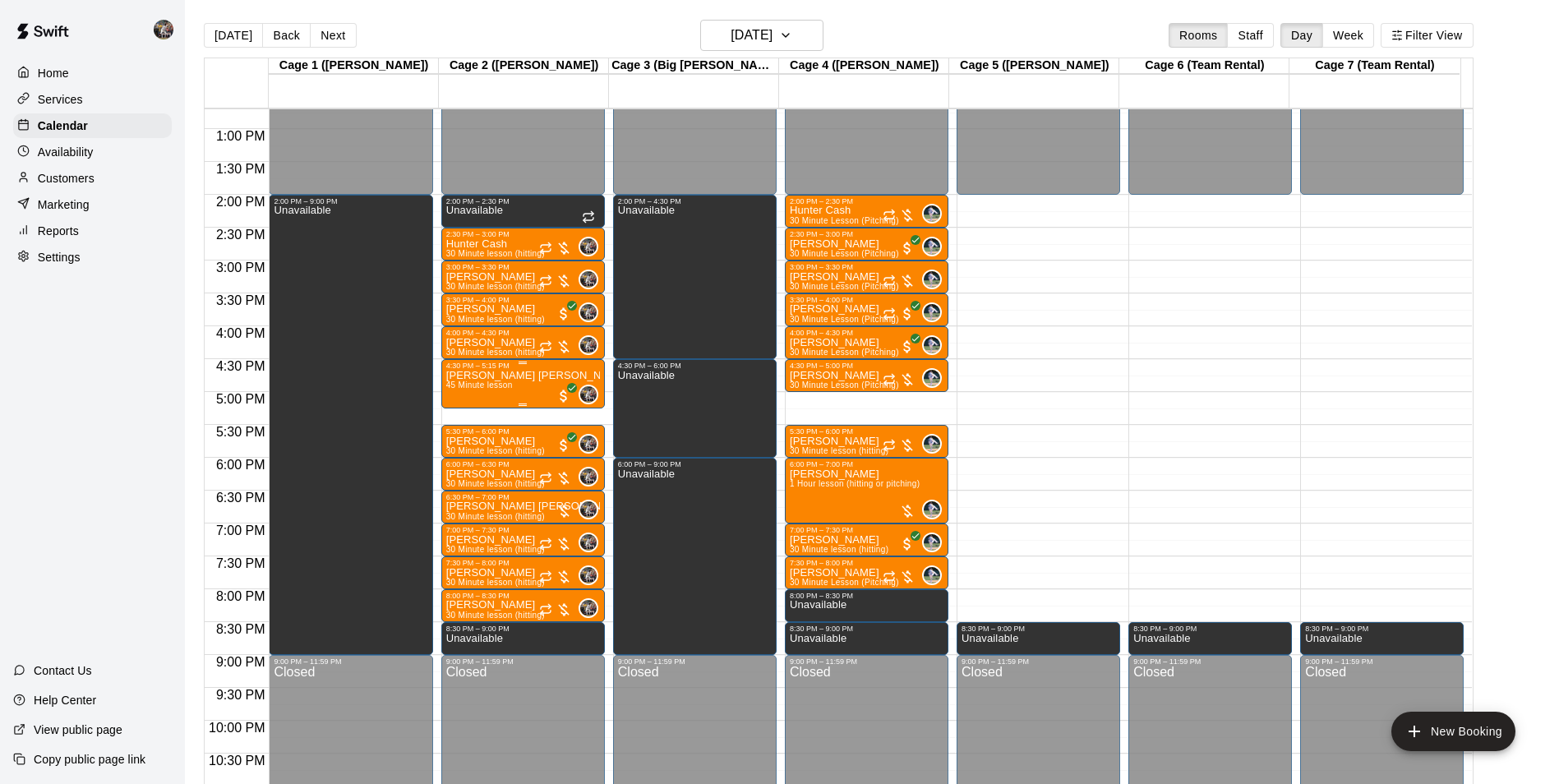
click at [519, 404] on div "[PERSON_NAME] [PERSON_NAME] 45 Minute lesson" at bounding box center [522, 761] width 154 height 784
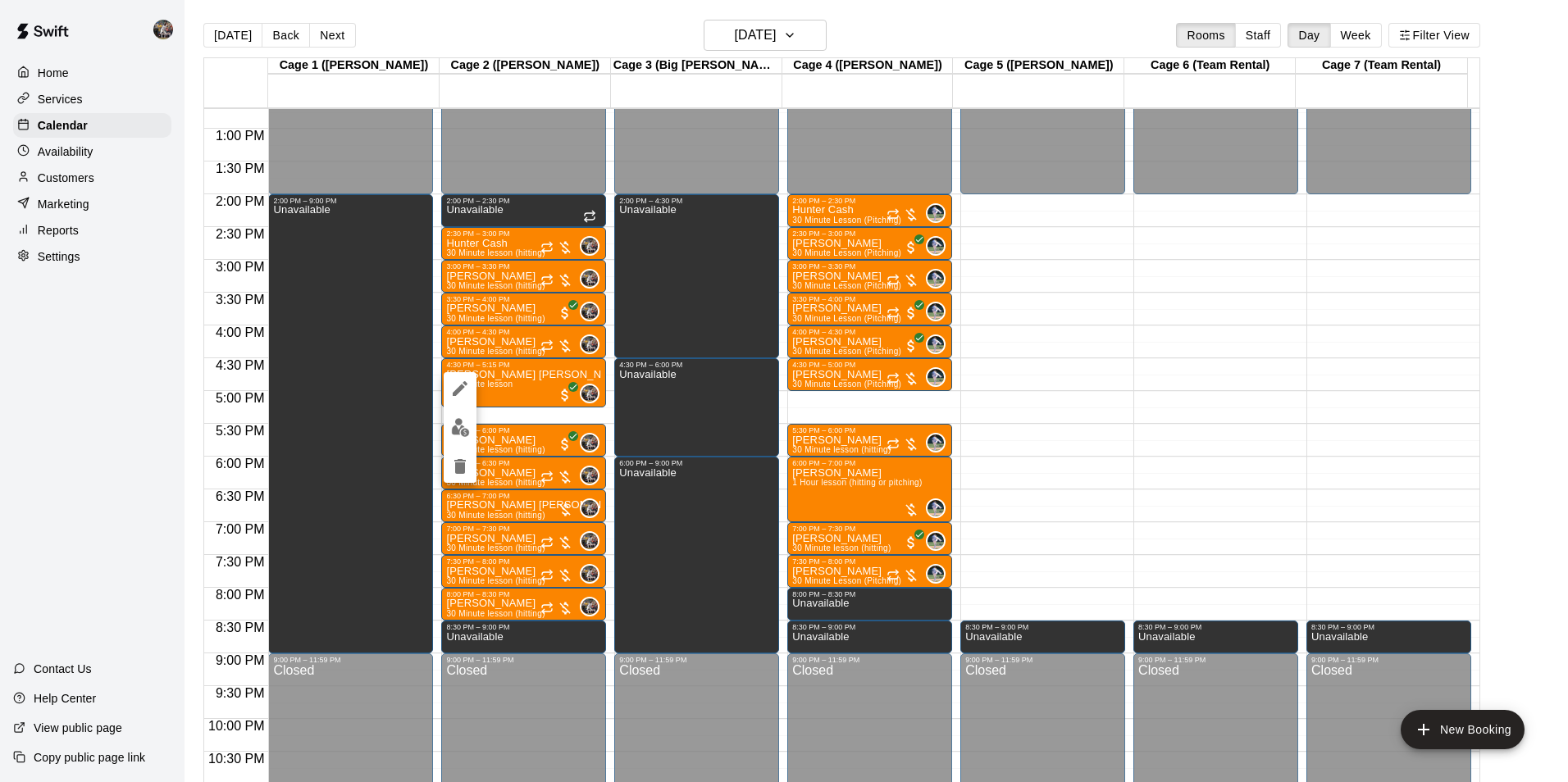
click at [133, 417] on div at bounding box center [784, 391] width 1568 height 782
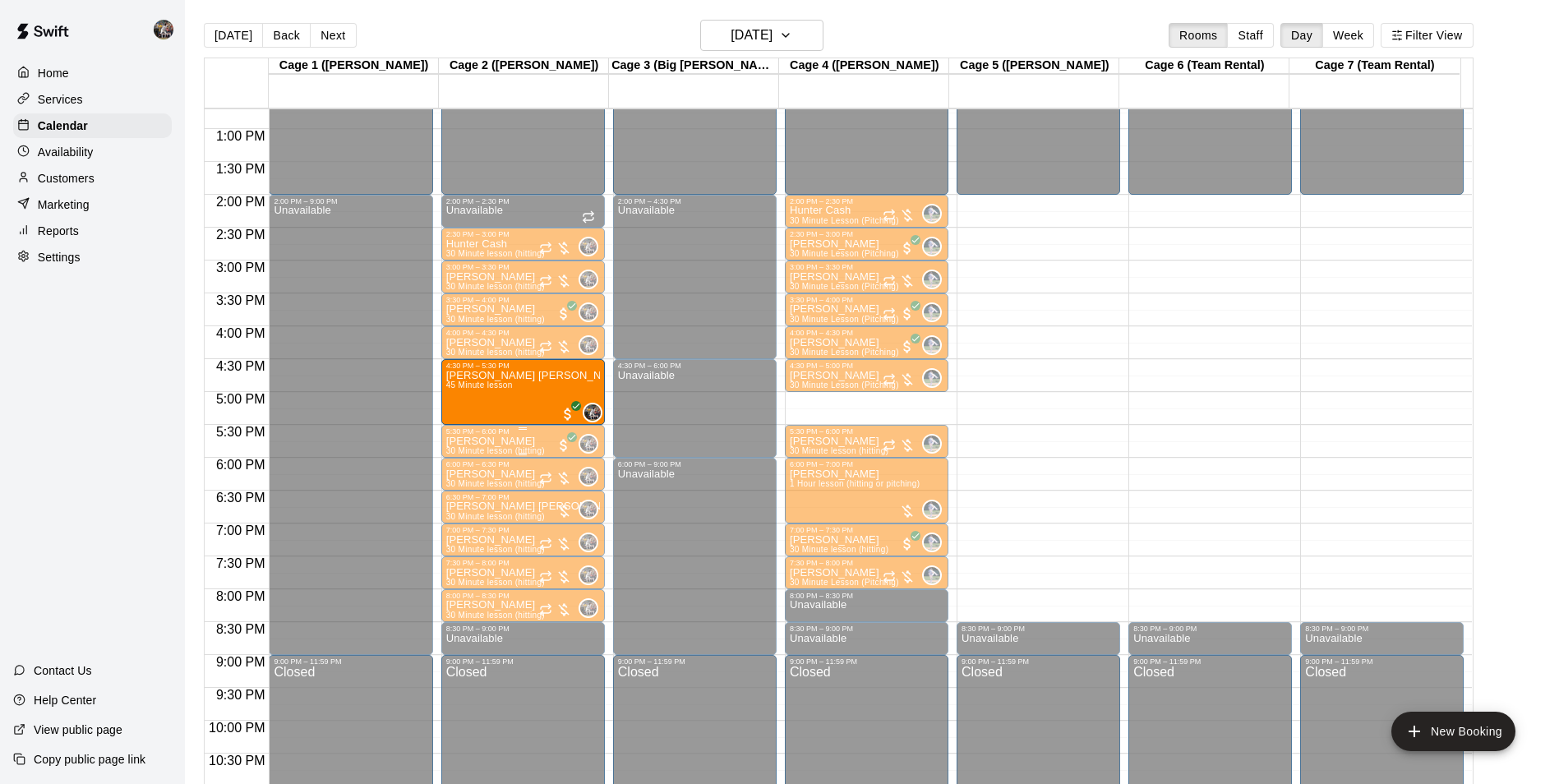
drag, startPoint x: 521, startPoint y: 407, endPoint x: 521, endPoint y: 427, distance: 20.0
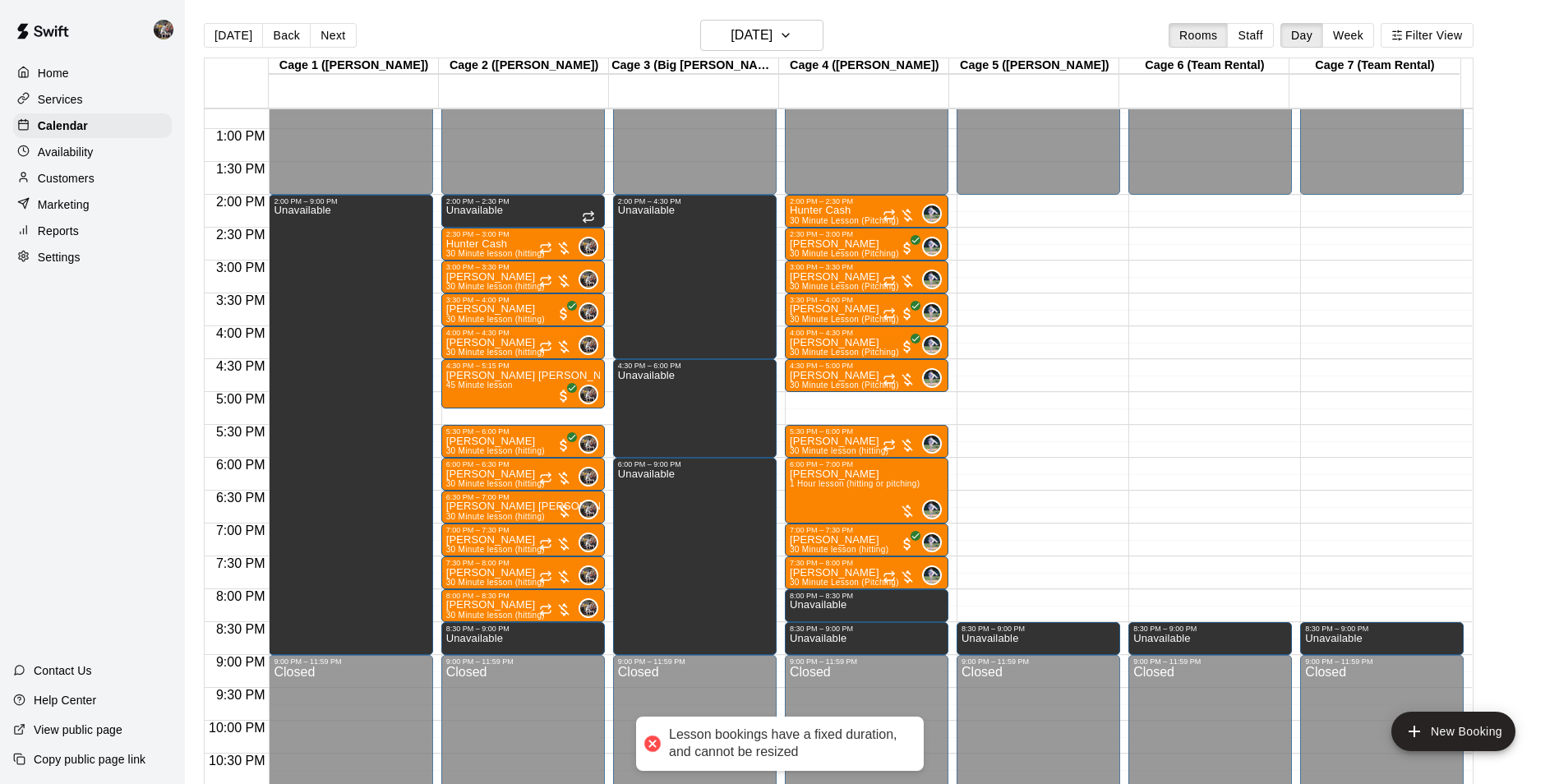
click at [112, 430] on div "Home Services Calendar Availability Customers Marketing Reports Settings Contac…" at bounding box center [92, 392] width 185 height 784
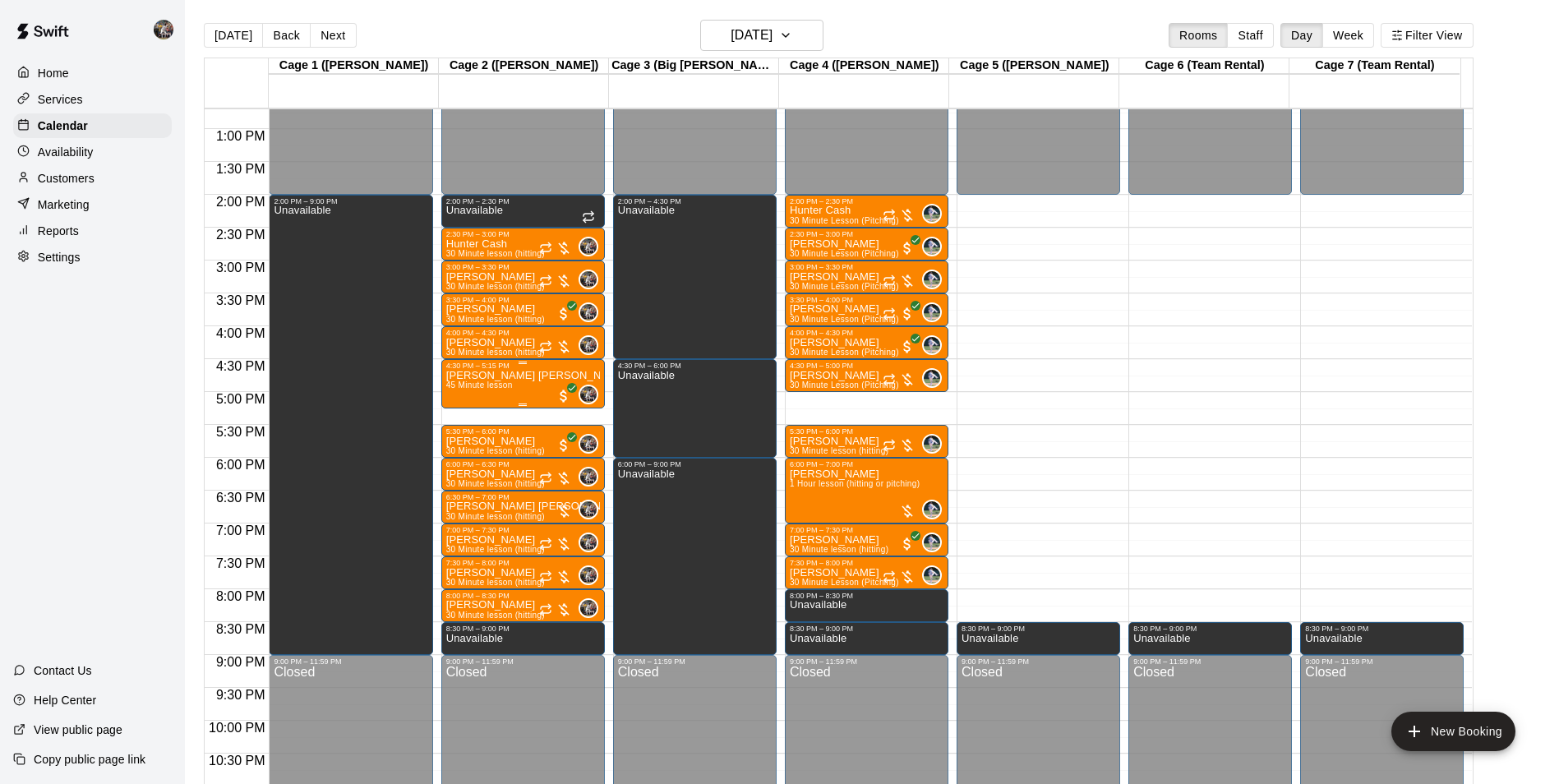
click at [494, 376] on p "[PERSON_NAME] [PERSON_NAME]" at bounding box center [522, 376] width 154 height 0
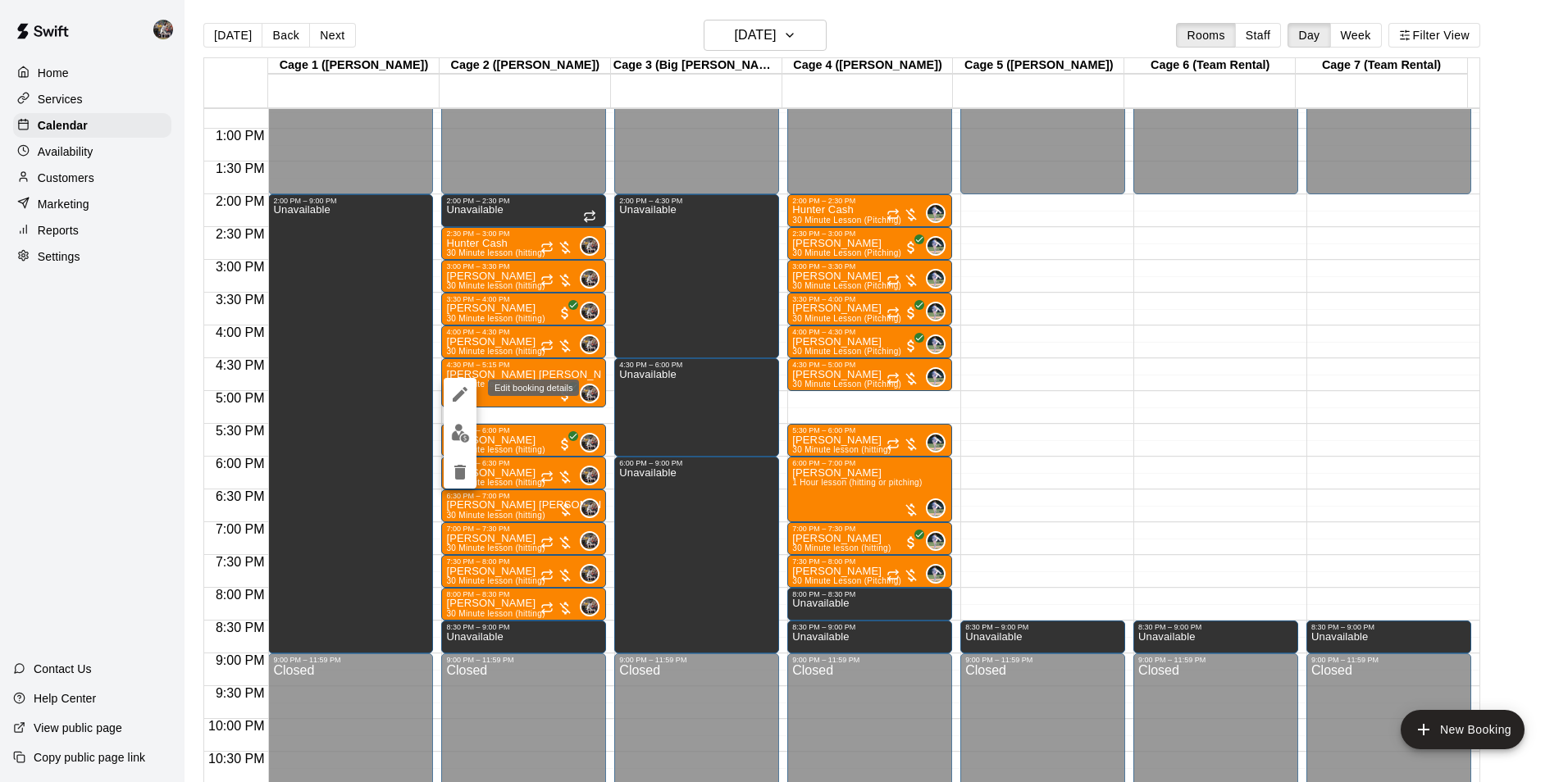
click at [460, 388] on icon "edit" at bounding box center [460, 393] width 19 height 19
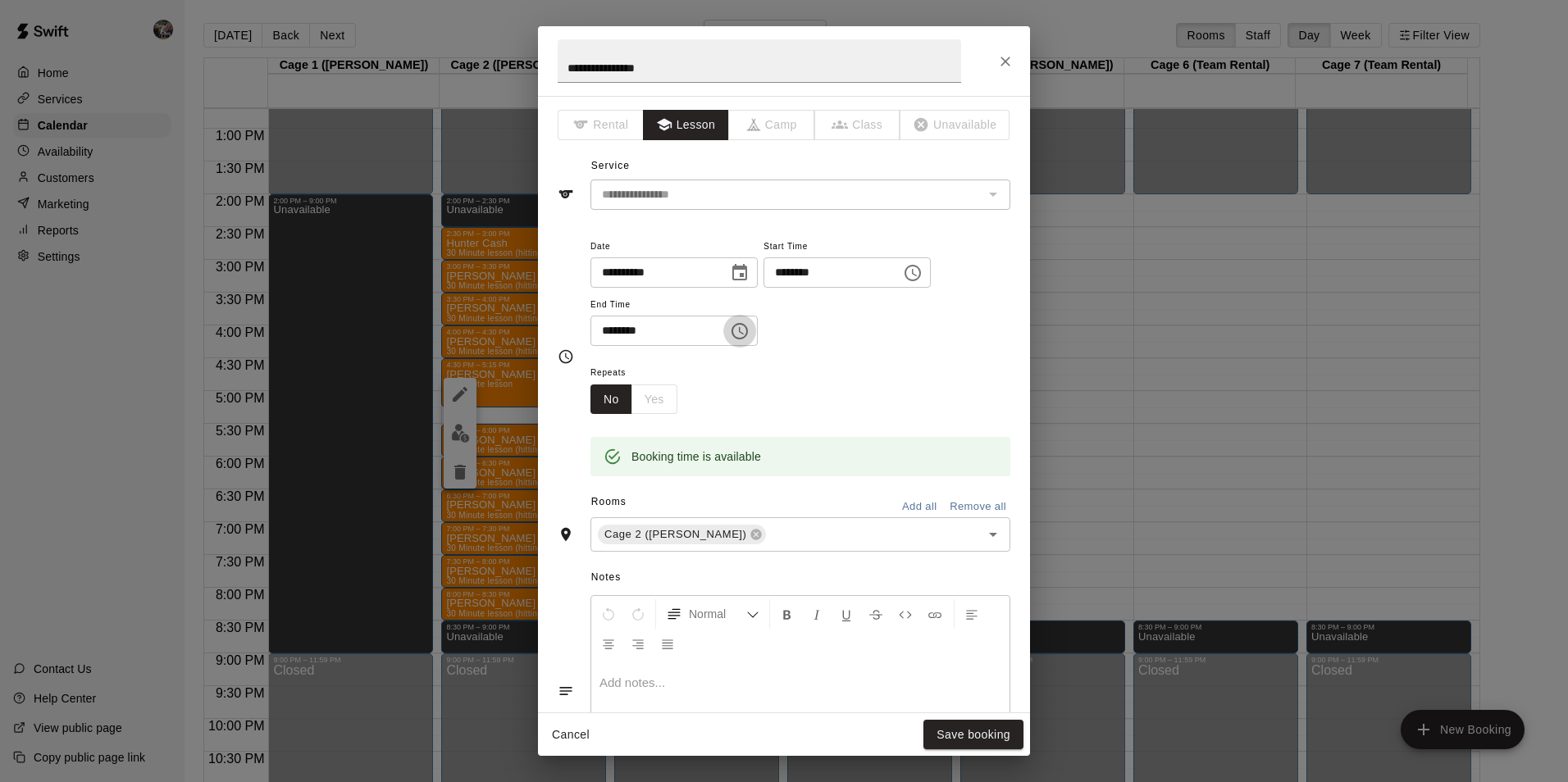
click at [749, 331] on icon "Choose time, selected time is 5:15 PM" at bounding box center [739, 331] width 19 height 19
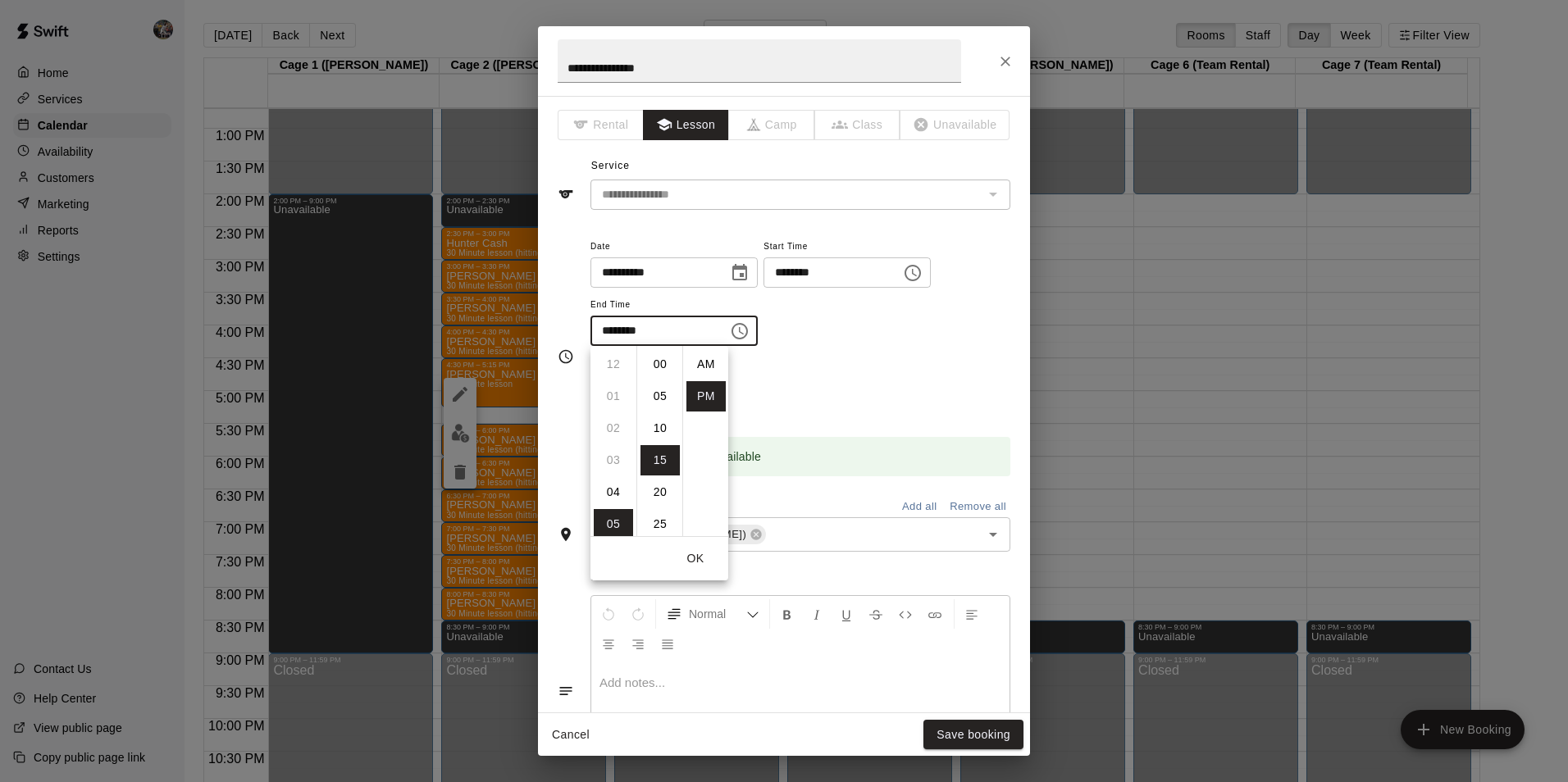
scroll to position [29, 0]
click at [667, 456] on li "30" at bounding box center [660, 459] width 40 height 30
type input "********"
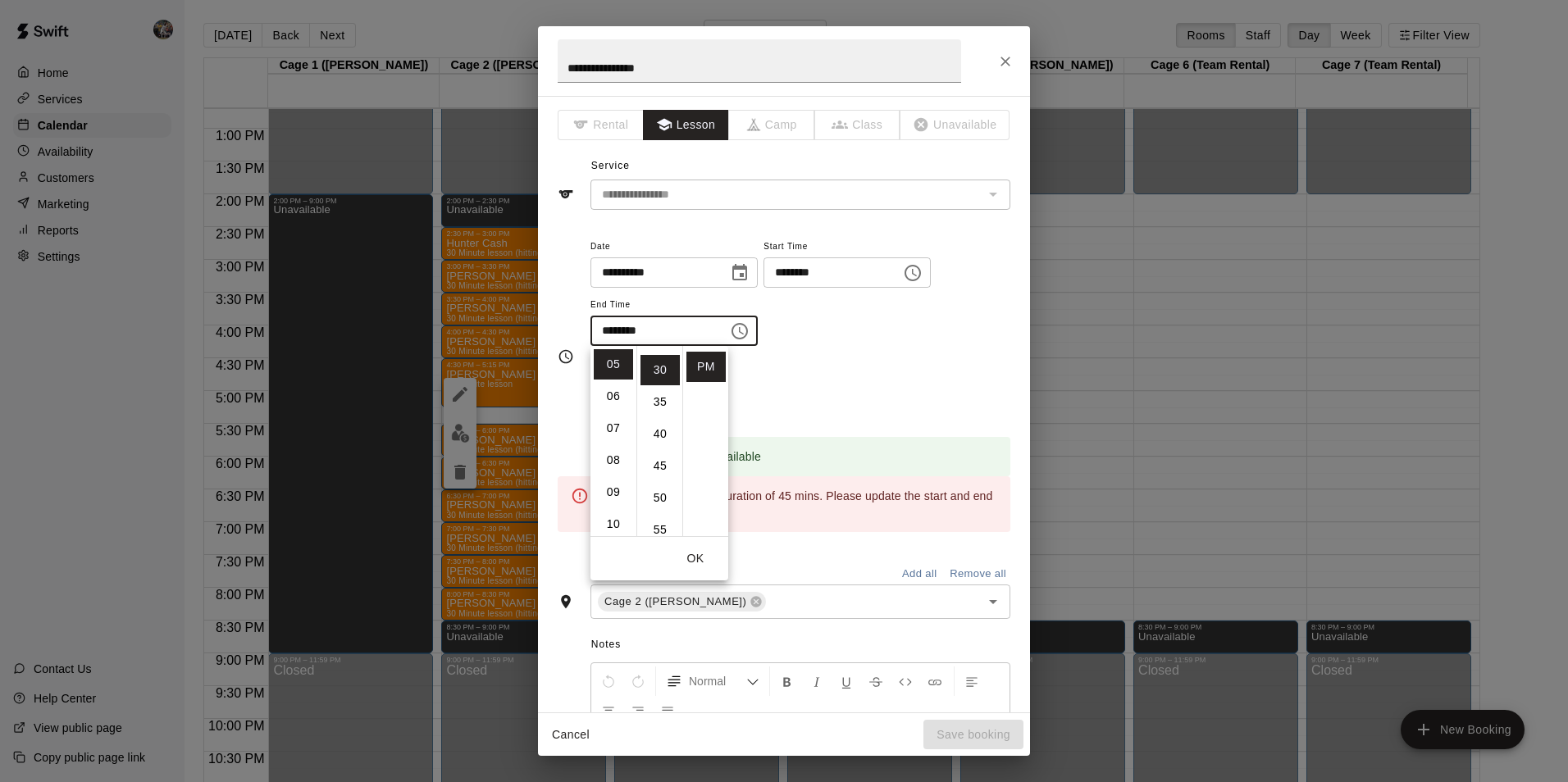
scroll to position [192, 0]
click at [705, 559] on button "OK" at bounding box center [695, 558] width 52 height 30
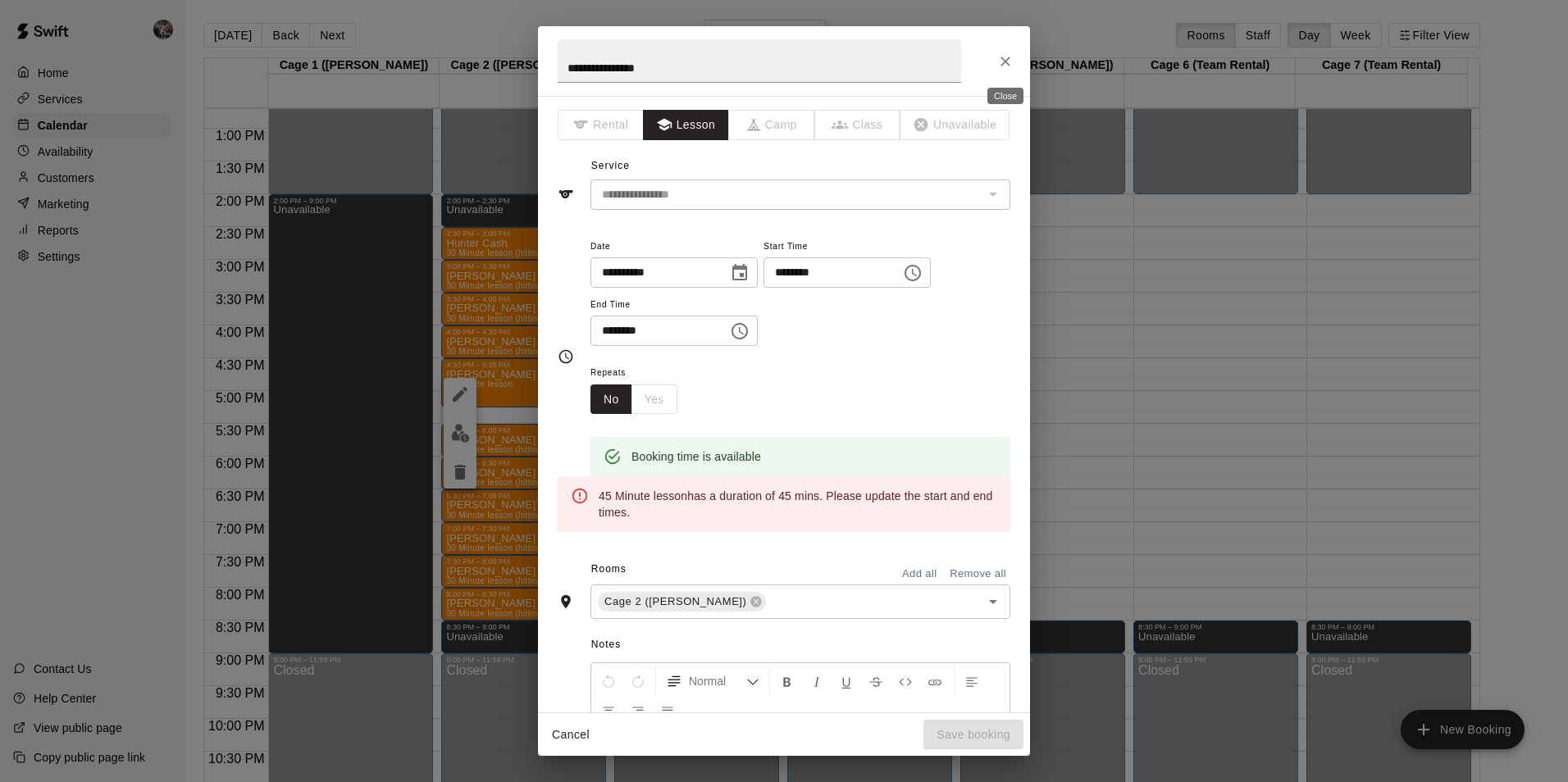
click at [1004, 54] on icon "Close" at bounding box center [1006, 62] width 17 height 17
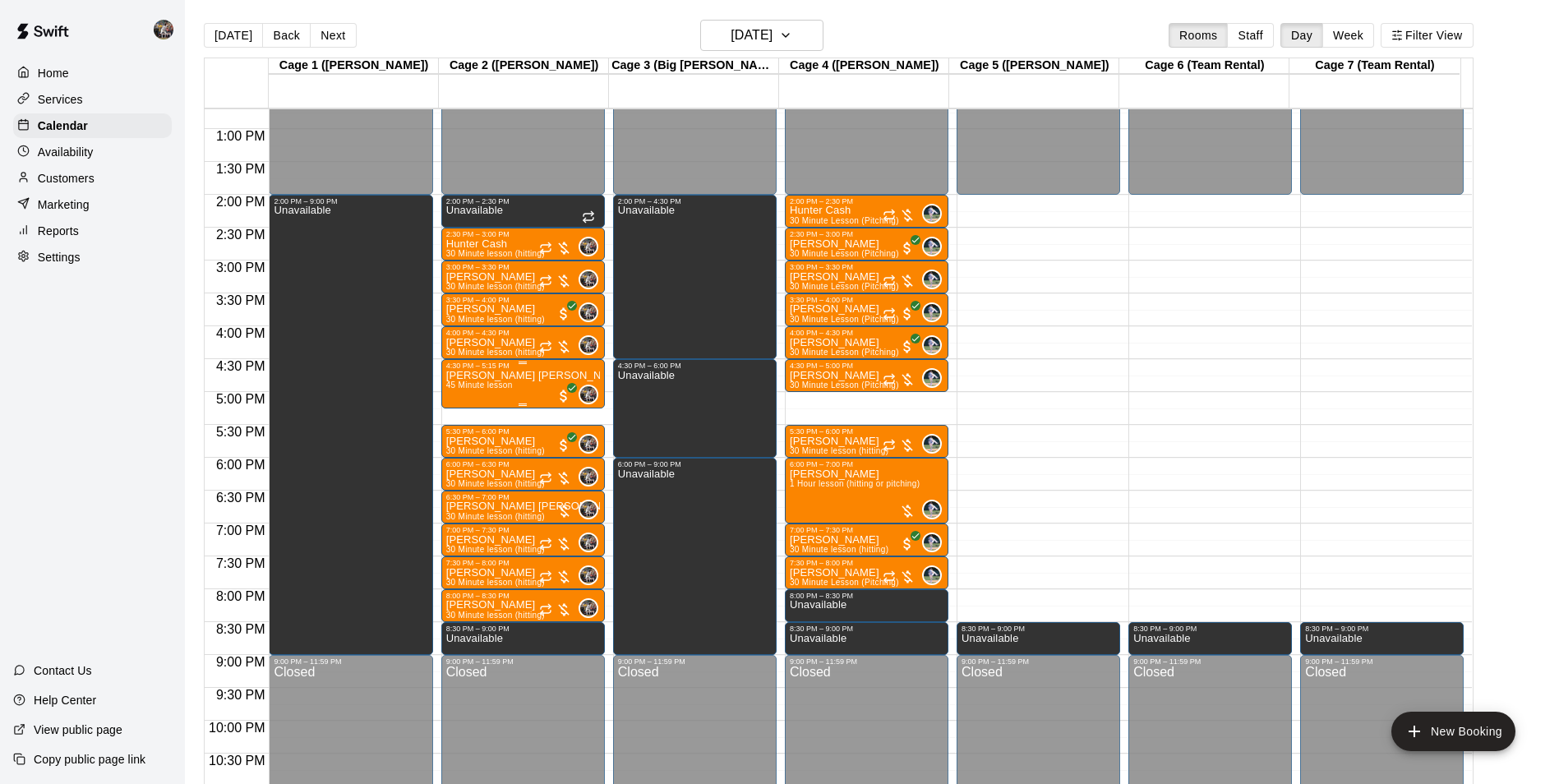
click at [516, 376] on p "[PERSON_NAME] [PERSON_NAME]" at bounding box center [522, 376] width 154 height 0
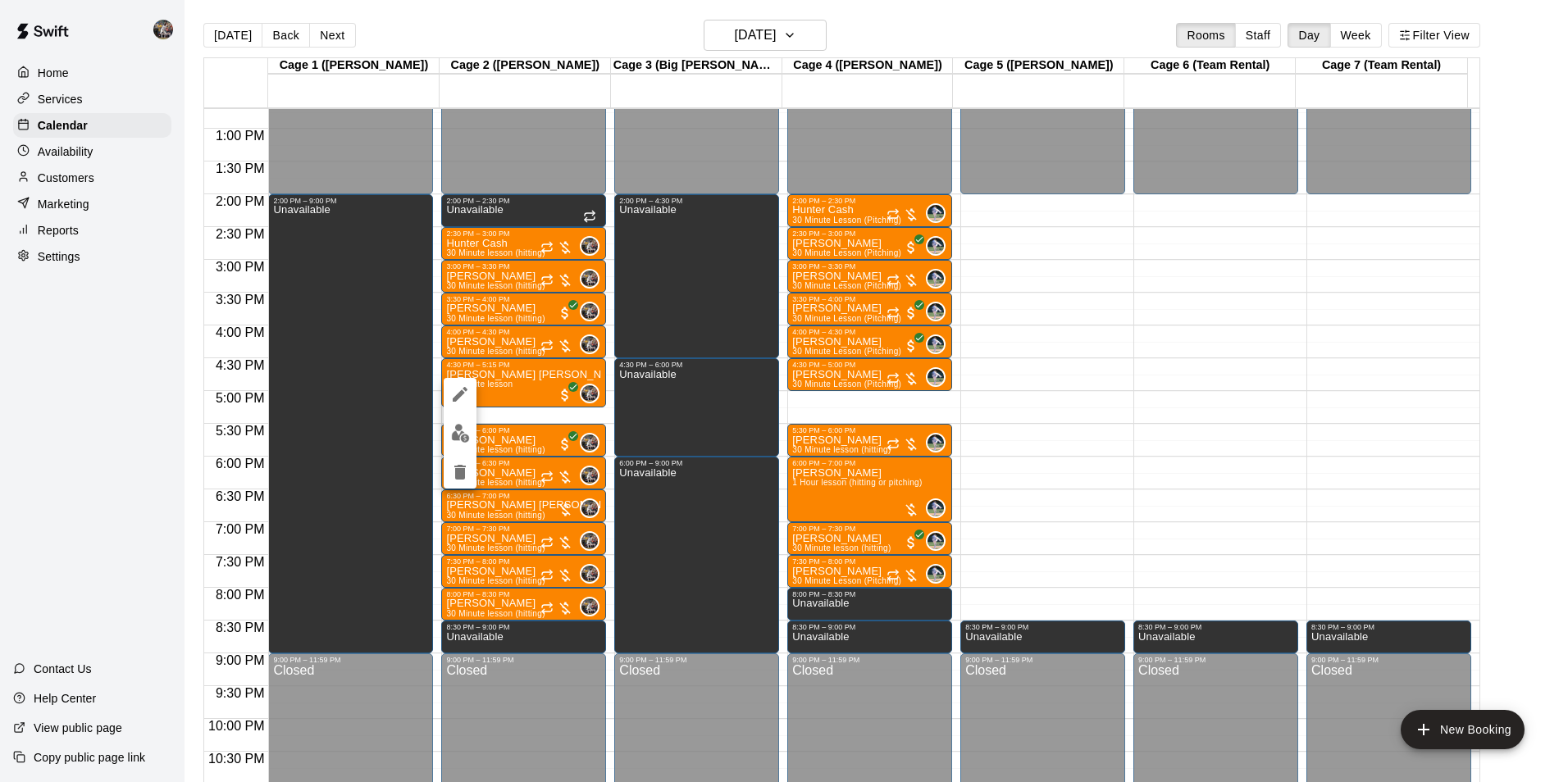
click at [602, 27] on div at bounding box center [784, 391] width 1568 height 782
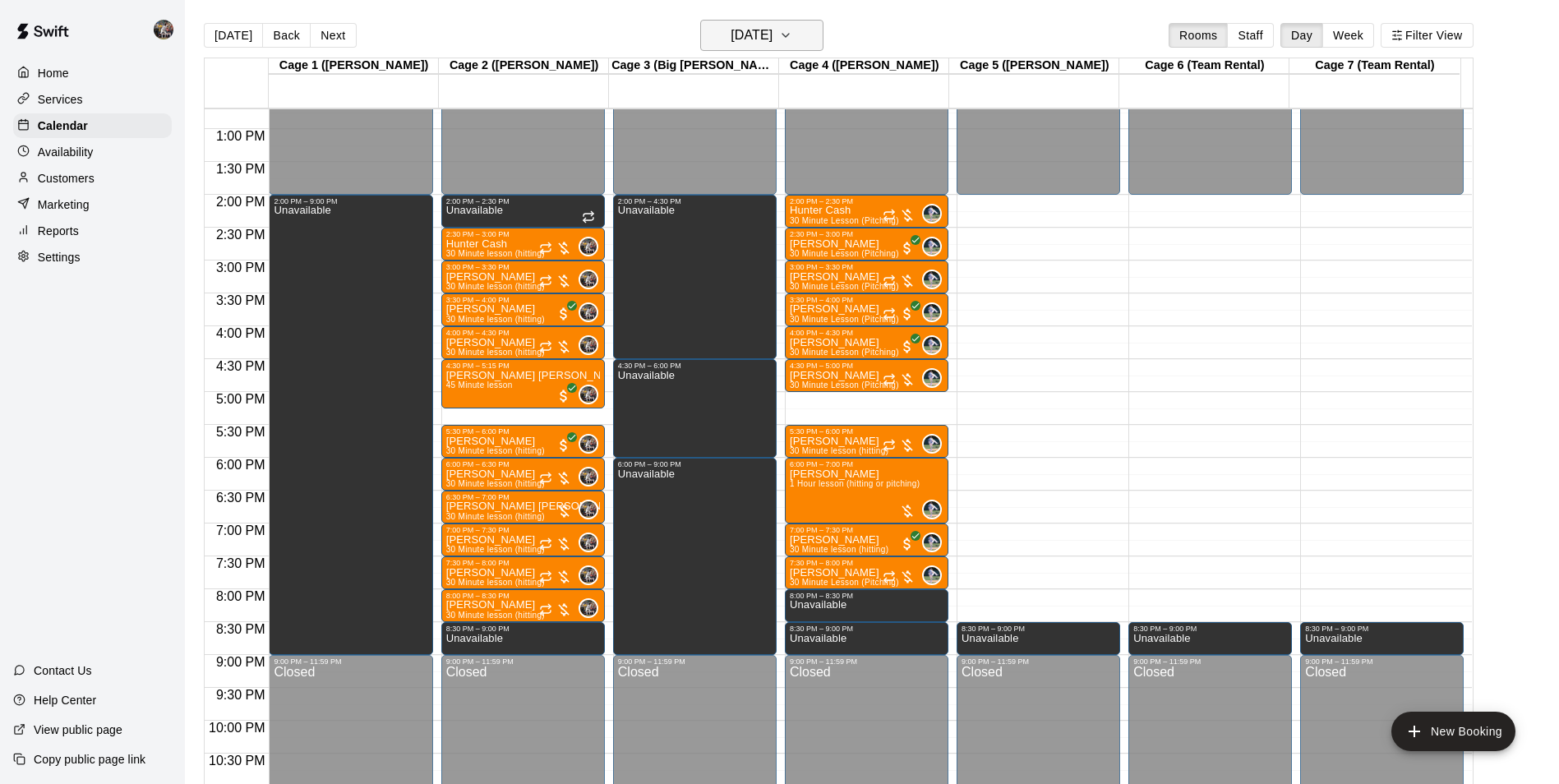
click at [788, 21] on button "[DATE]" at bounding box center [762, 35] width 123 height 31
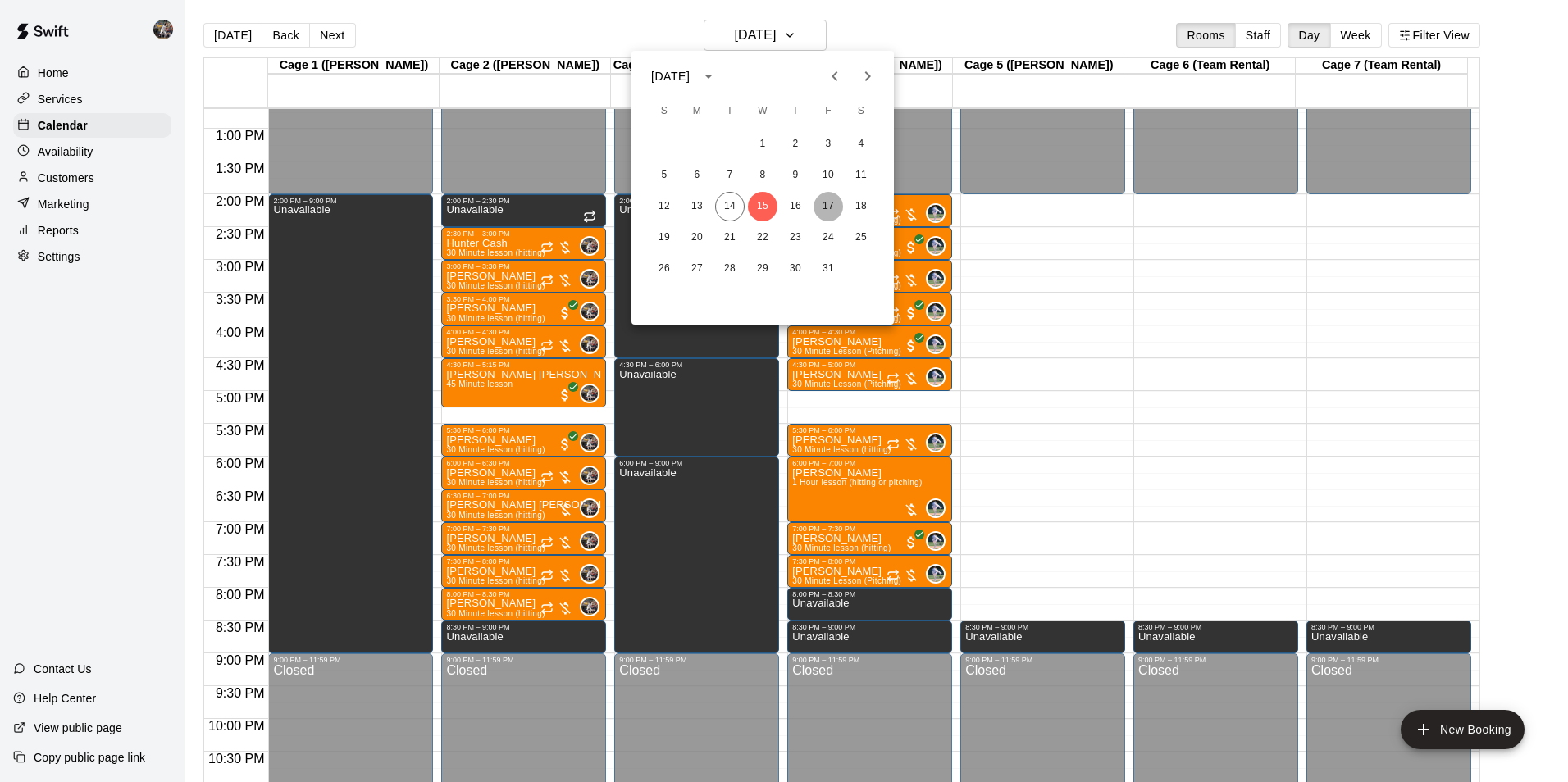
click at [829, 201] on button "17" at bounding box center [828, 207] width 29 height 29
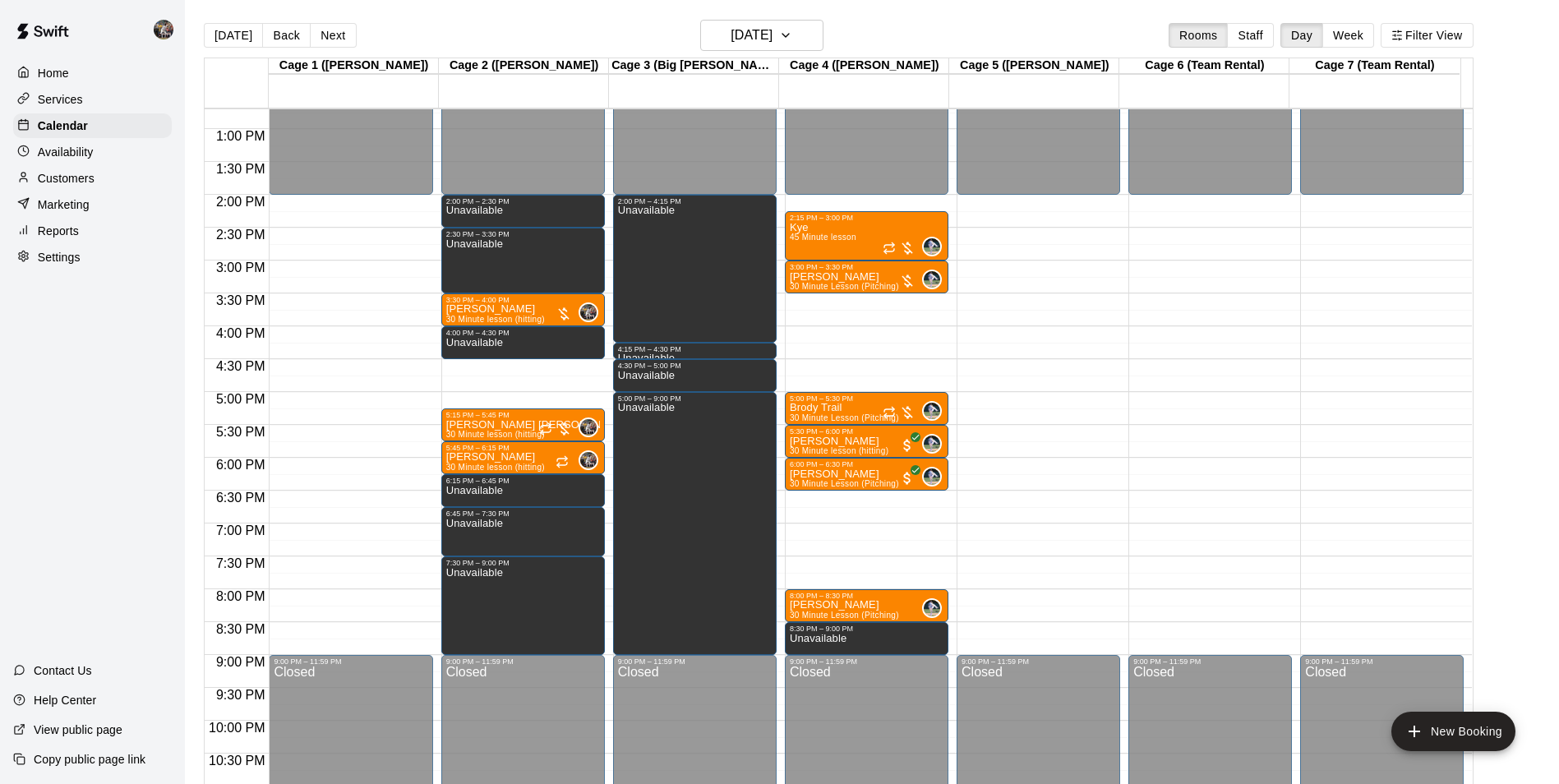
click at [522, 366] on div "12:00 AM – 2:00 PM Closed 2:00 PM – 2:30 PM Unavailable 2:30 PM – 3:30 PM Unava…" at bounding box center [523, 63] width 164 height 1578
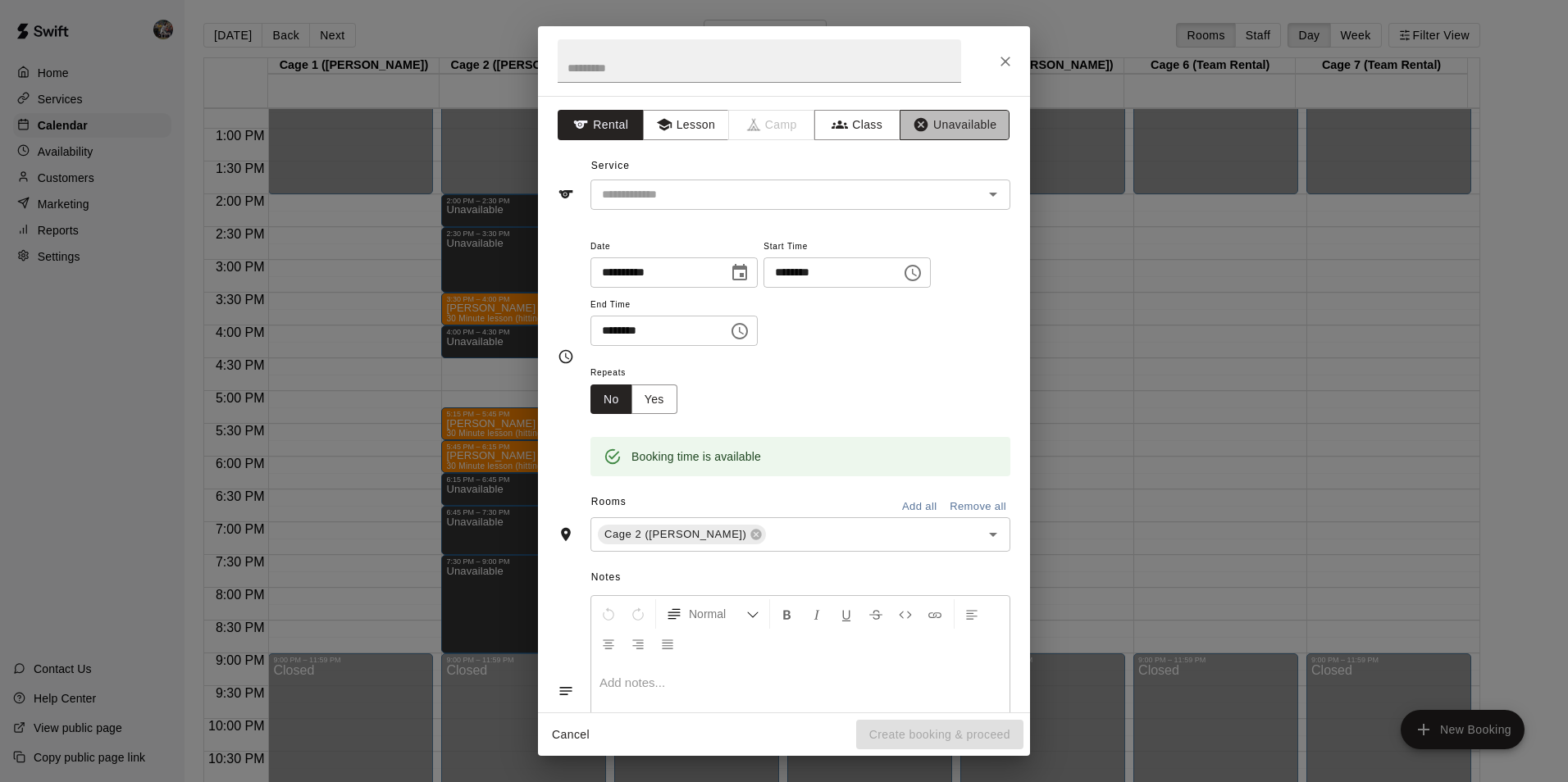
click at [931, 118] on button "Unavailable" at bounding box center [955, 125] width 110 height 30
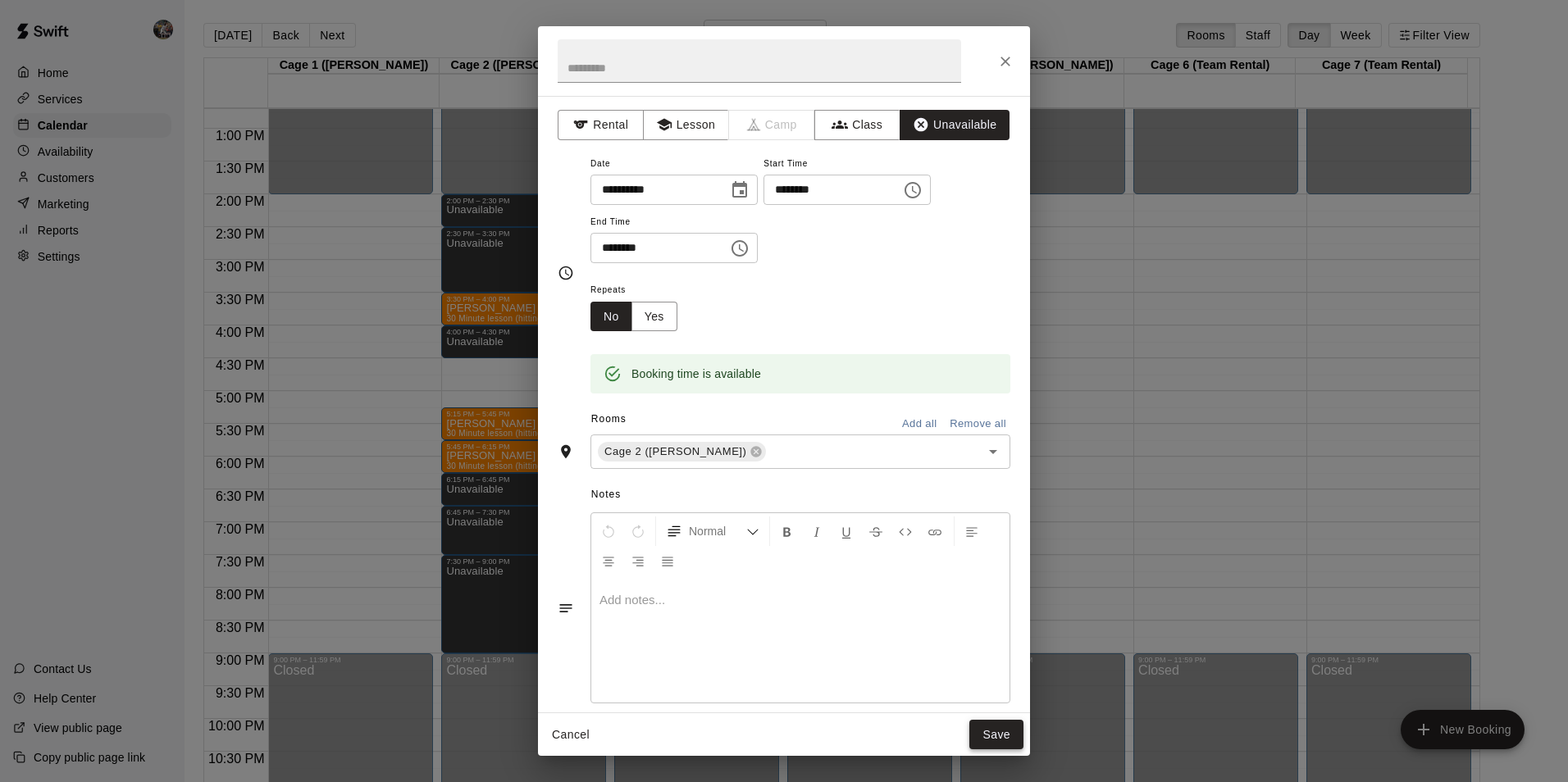
click at [988, 736] on button "Save" at bounding box center [995, 734] width 54 height 30
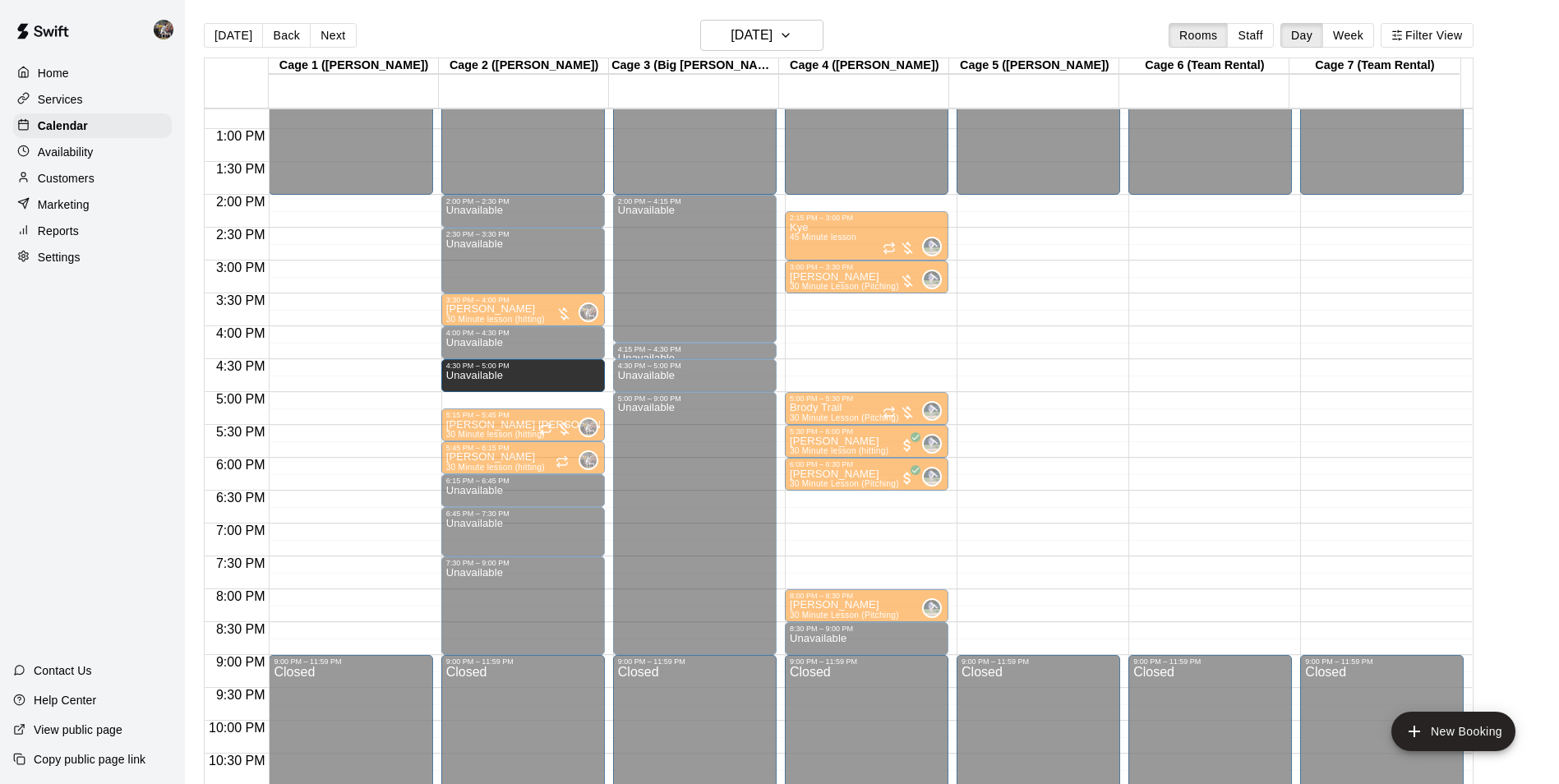
drag, startPoint x: 523, startPoint y: 385, endPoint x: 527, endPoint y: 394, distance: 9.8
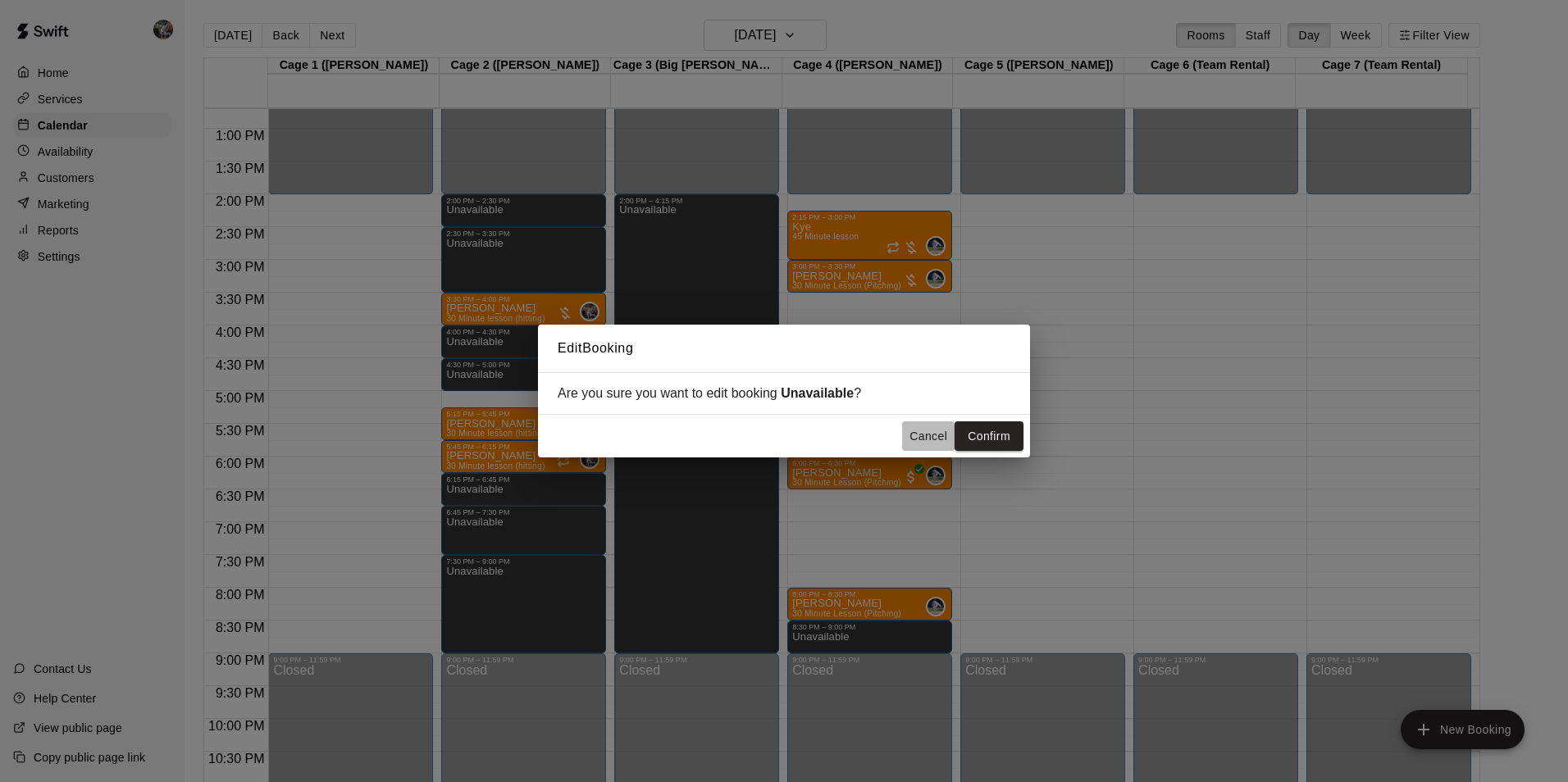
click at [930, 429] on button "Cancel" at bounding box center [927, 436] width 52 height 30
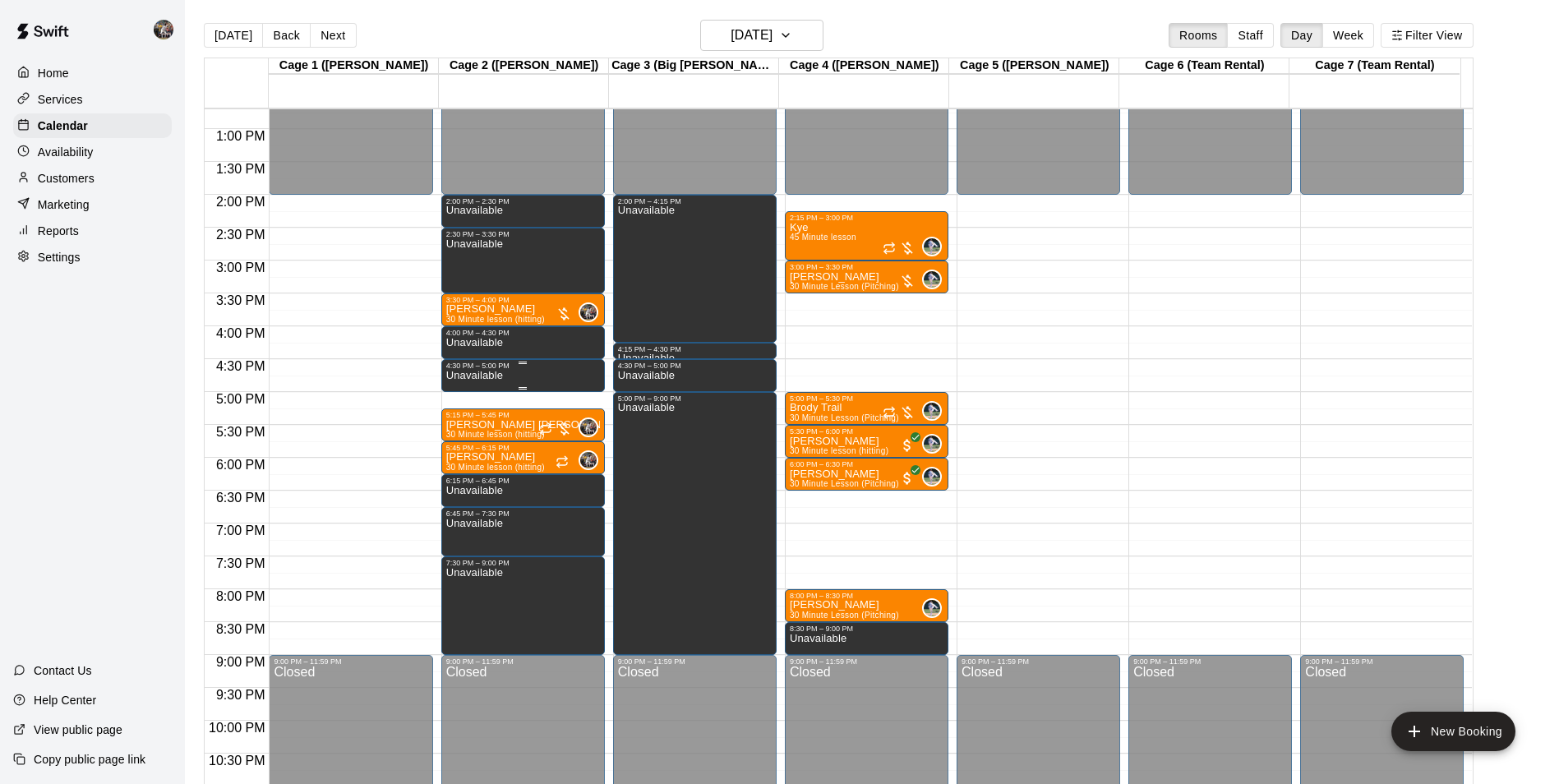
click at [494, 376] on p "Unavailable" at bounding box center [475, 376] width 57 height 0
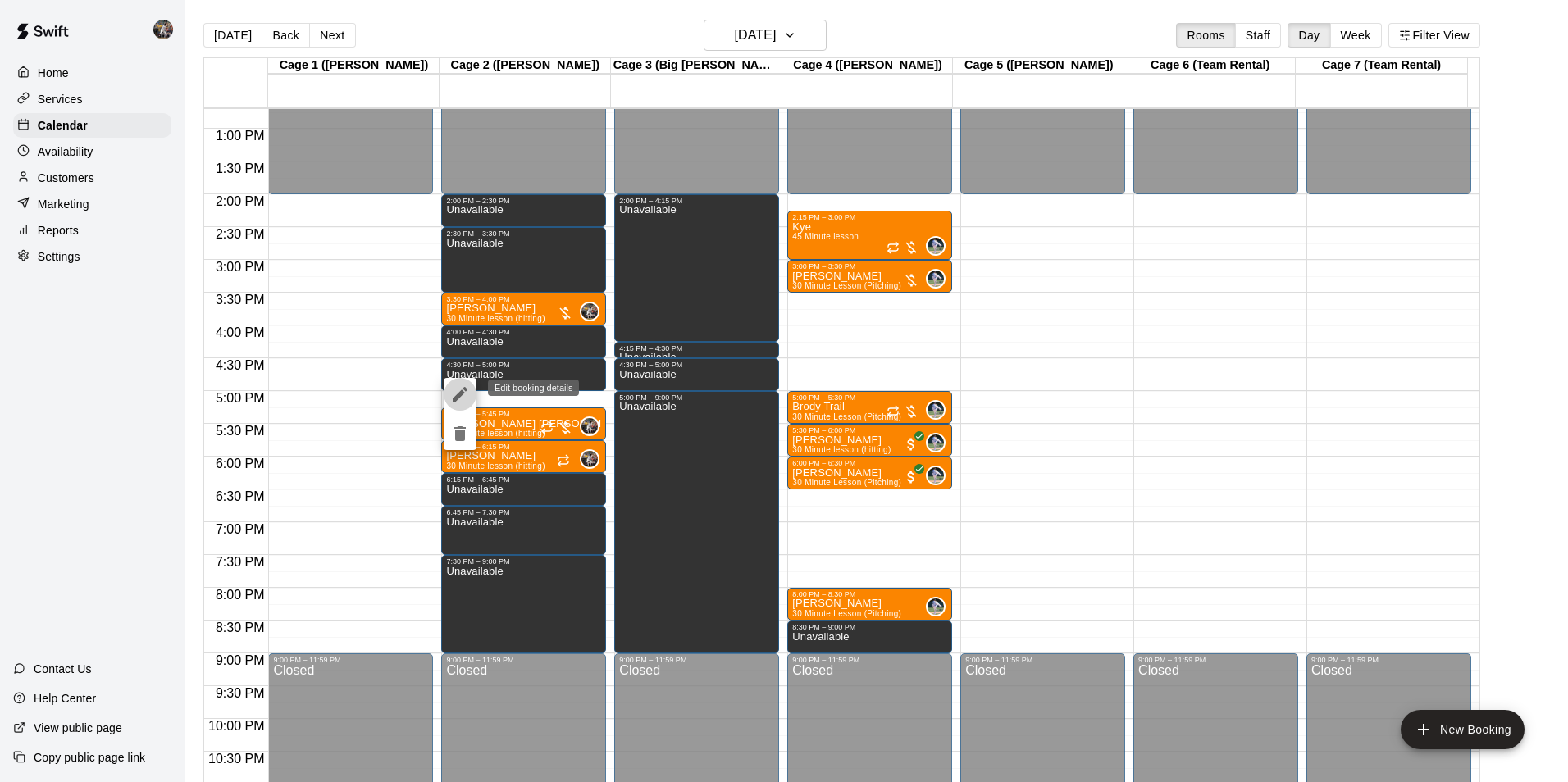
click at [457, 392] on icon "edit" at bounding box center [460, 393] width 19 height 19
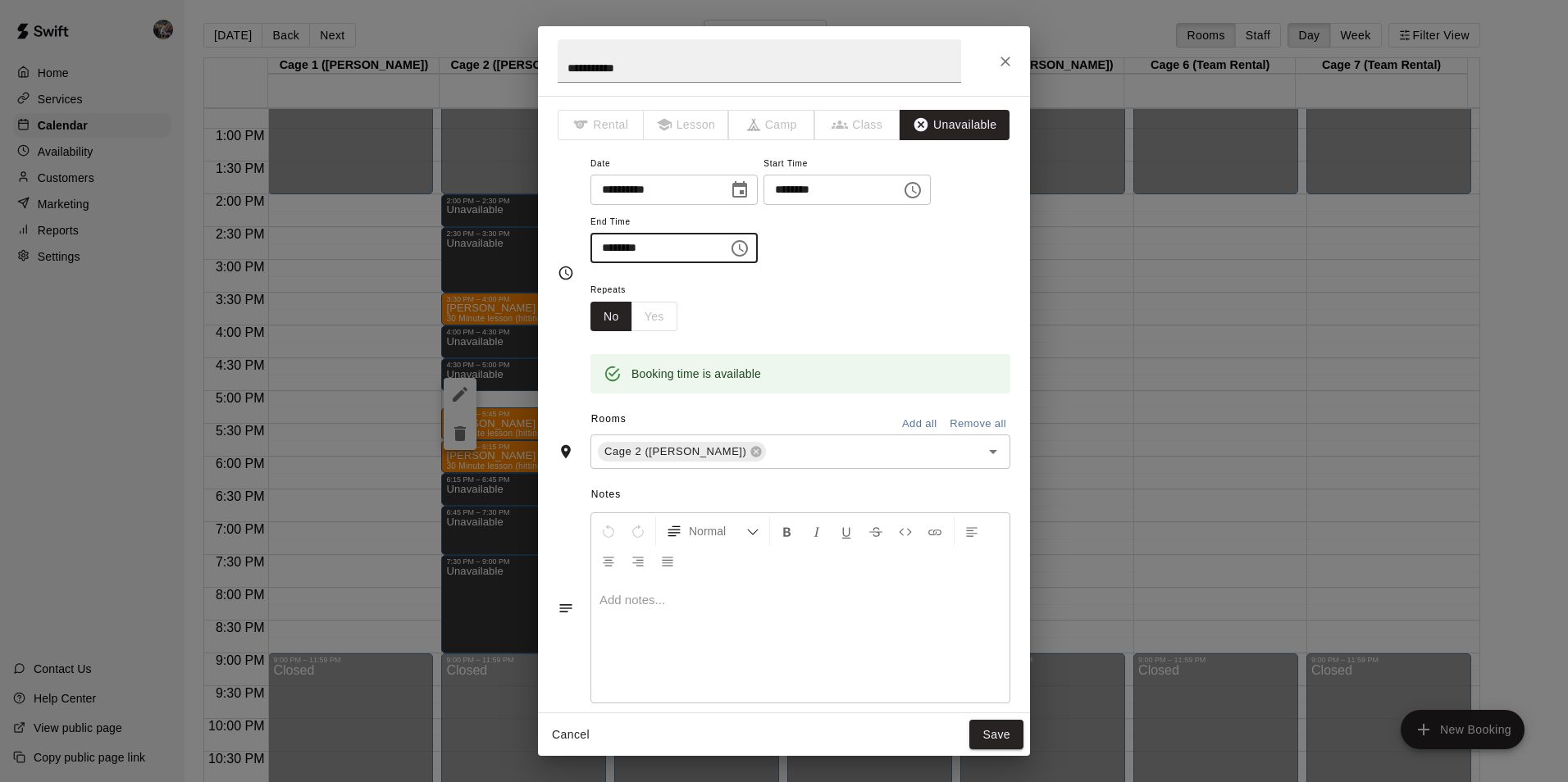
click at [701, 249] on input "********" at bounding box center [653, 247] width 126 height 30
click at [749, 251] on icon "Choose time, selected time is 5:00 PM" at bounding box center [739, 248] width 19 height 19
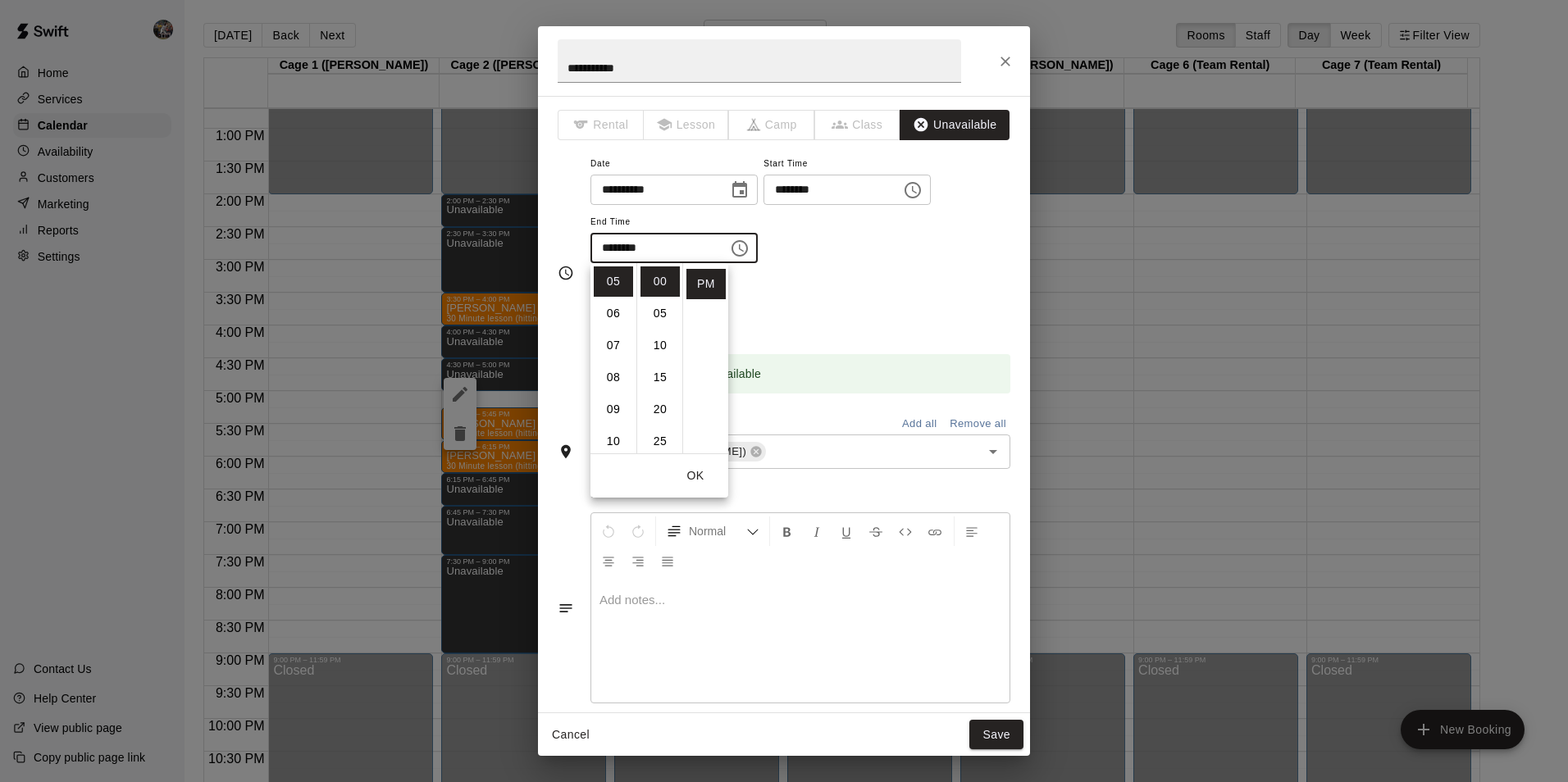
scroll to position [166, 0]
click at [659, 304] on li "30" at bounding box center [660, 307] width 40 height 30
type input "********"
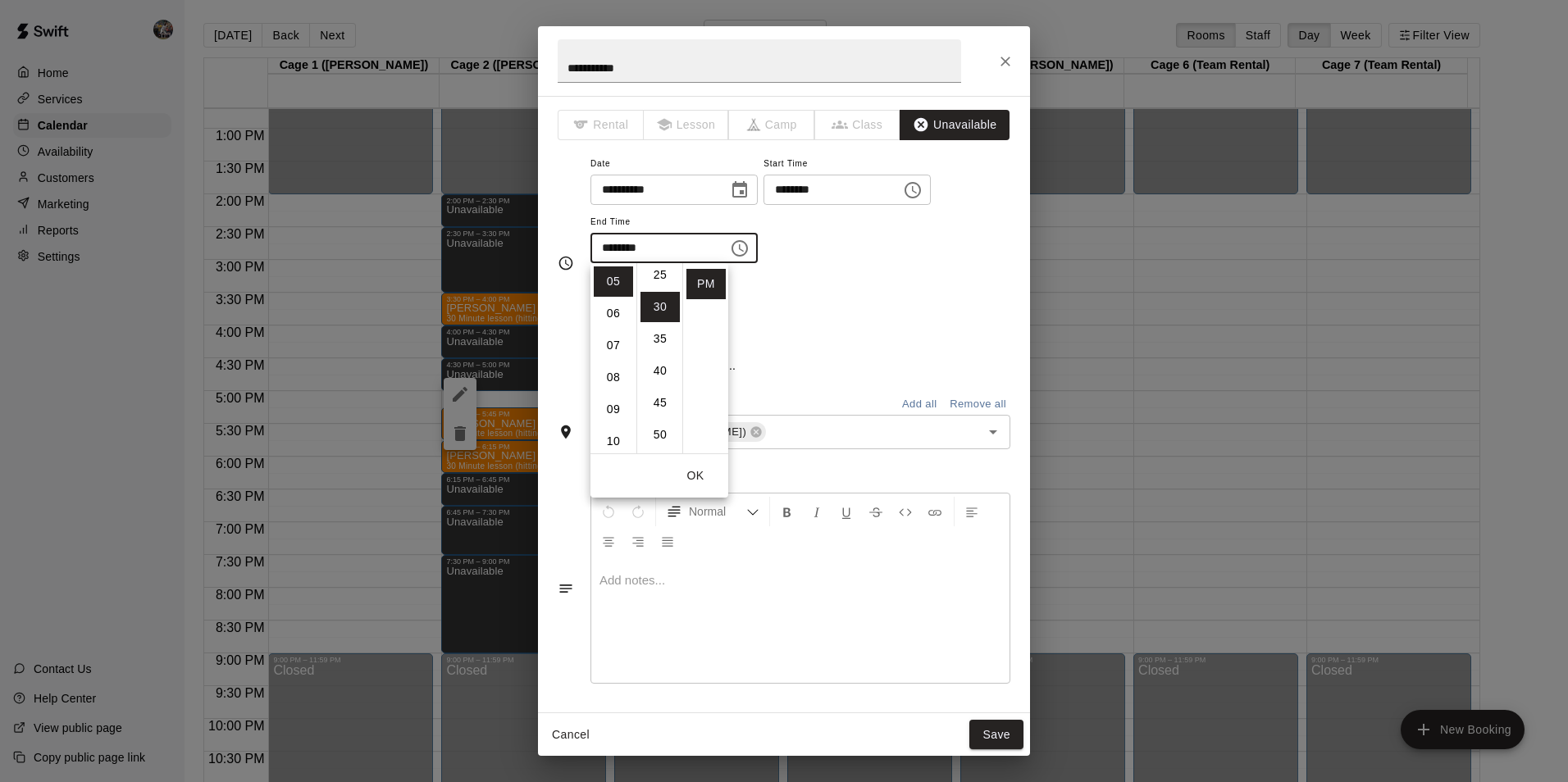
scroll to position [192, 0]
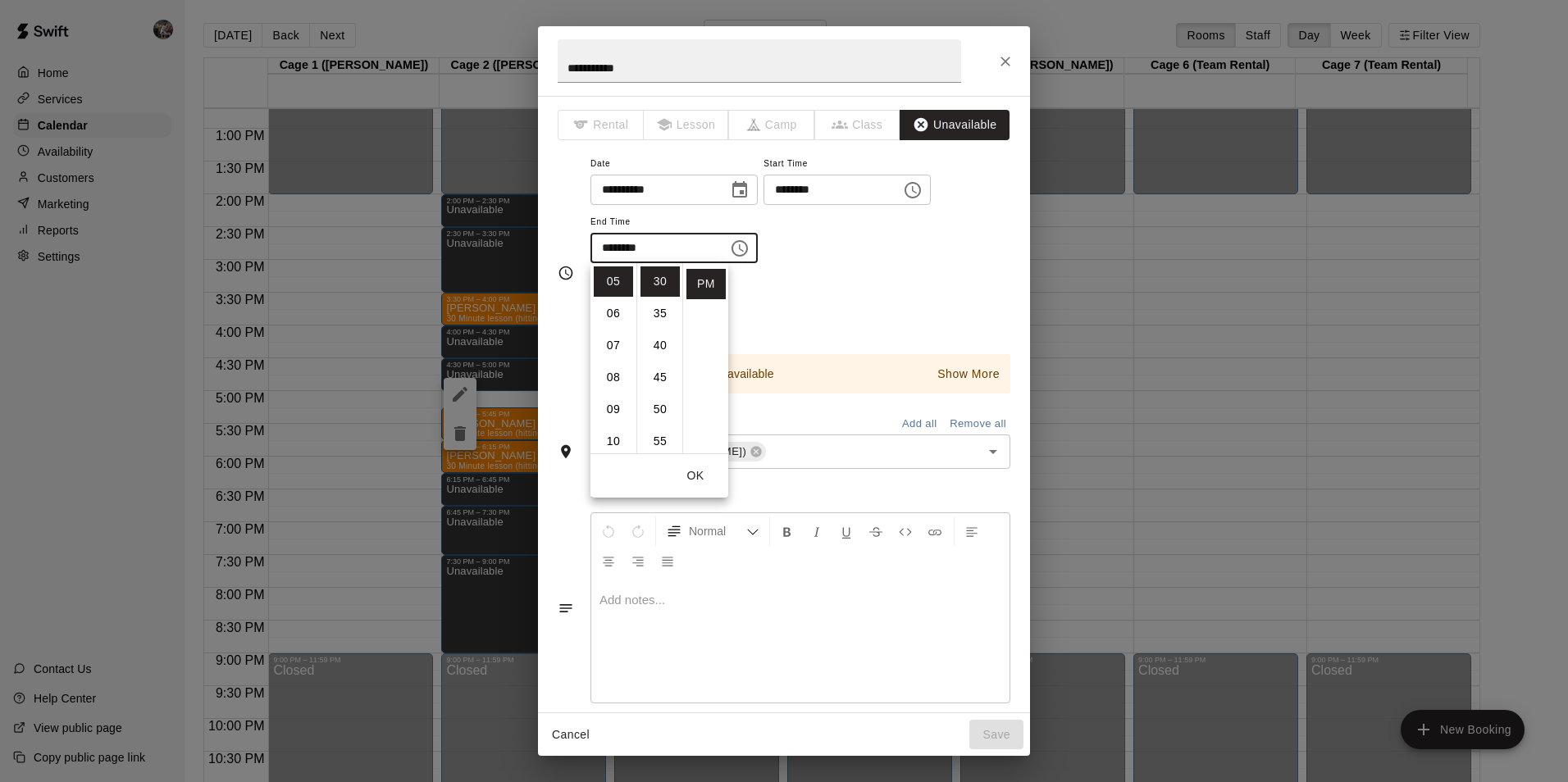
click at [689, 470] on button "OK" at bounding box center [695, 475] width 52 height 30
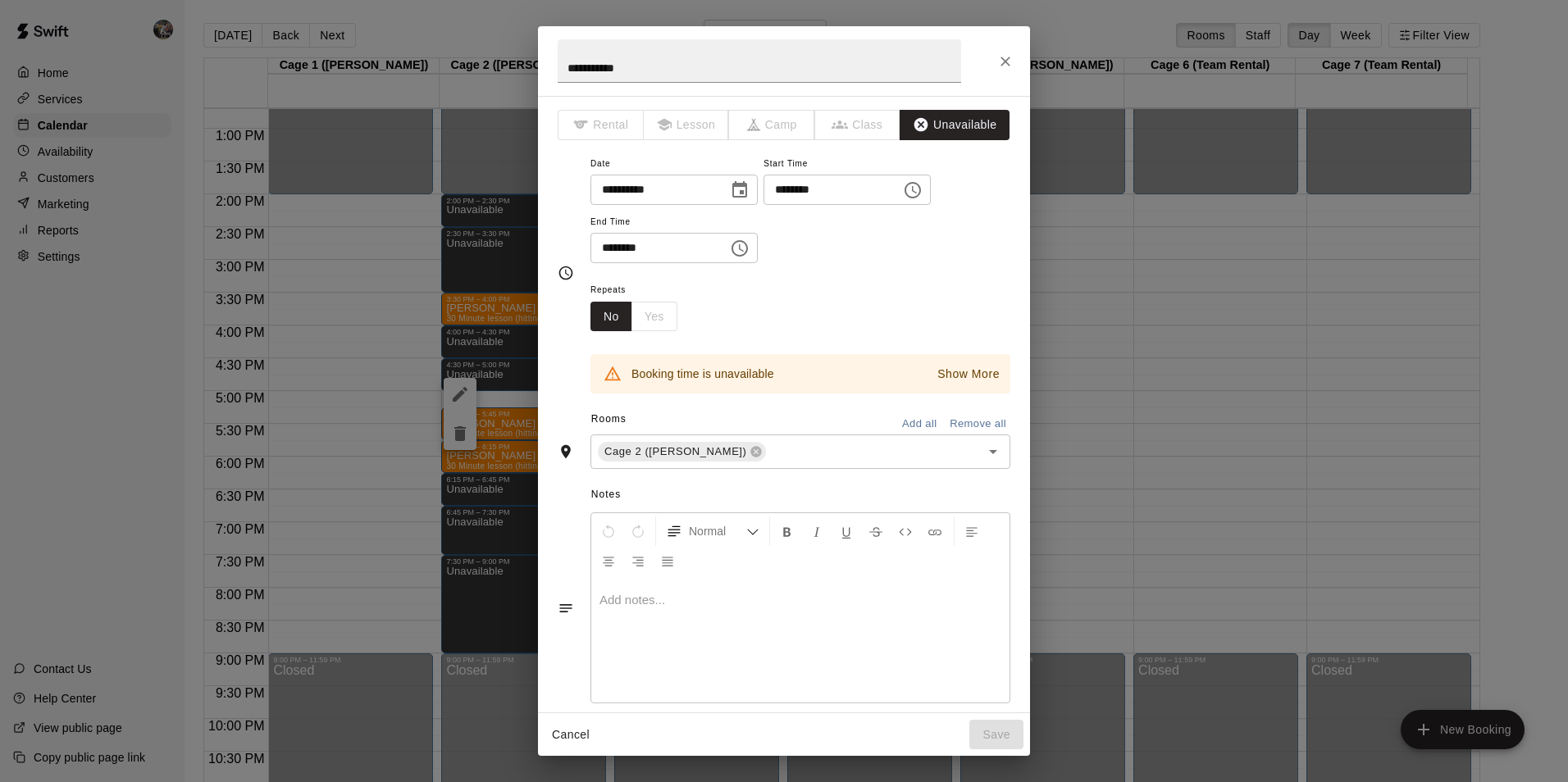
click at [62, 429] on div "**********" at bounding box center [784, 391] width 1568 height 782
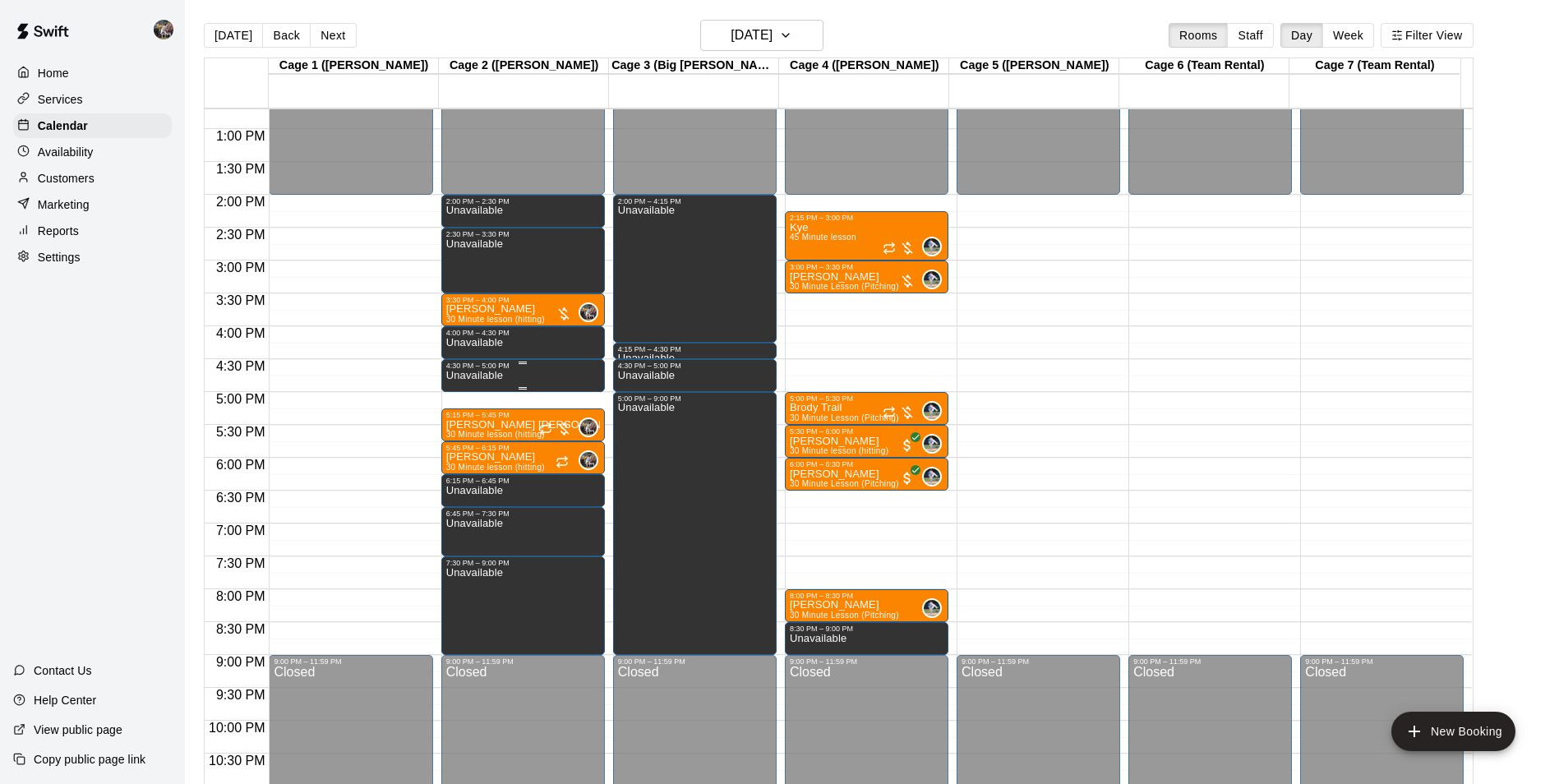
click at [514, 375] on div "Unavailable" at bounding box center [522, 761] width 154 height 784
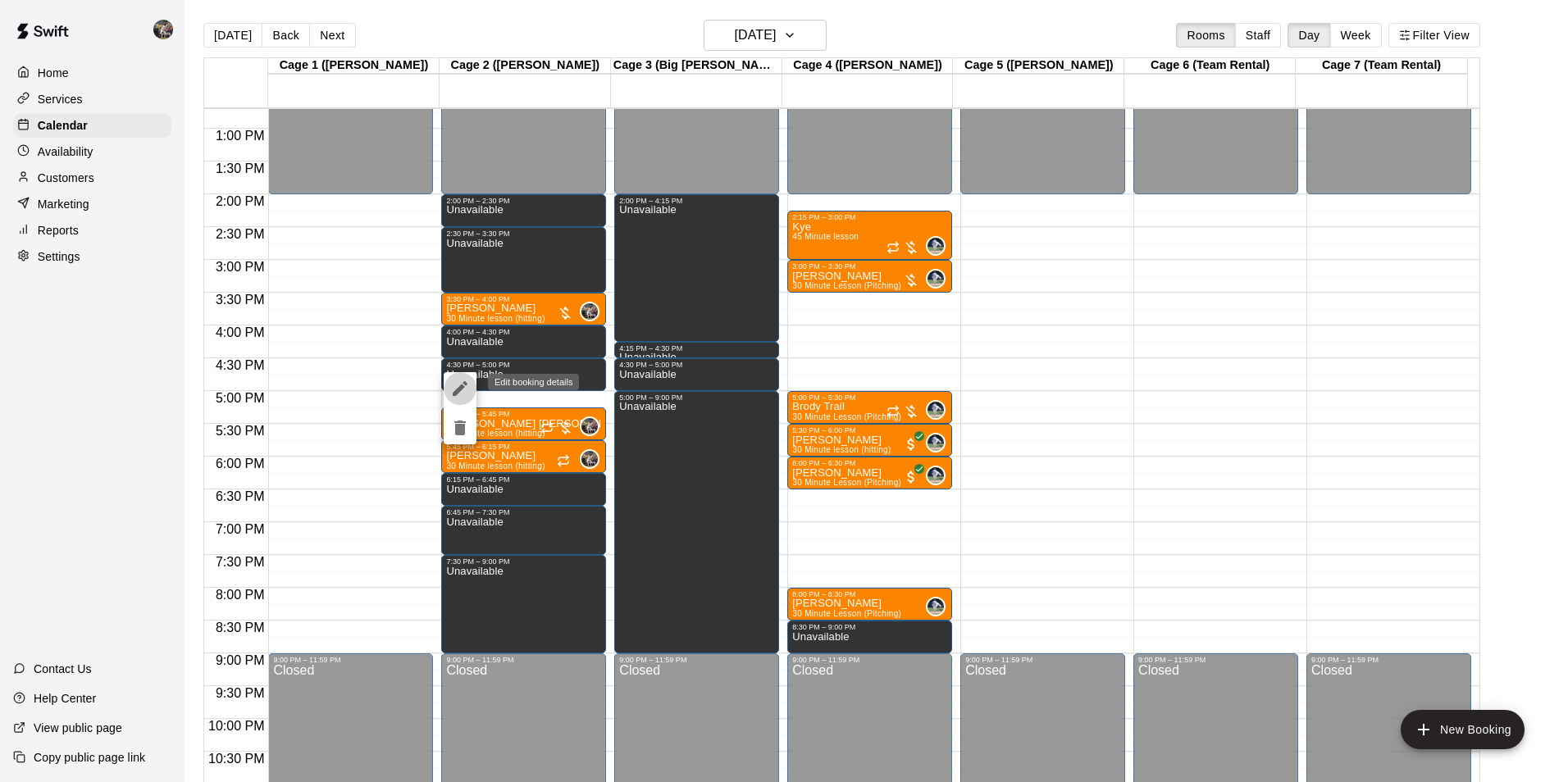
click at [461, 384] on icon "edit" at bounding box center [460, 389] width 15 height 15
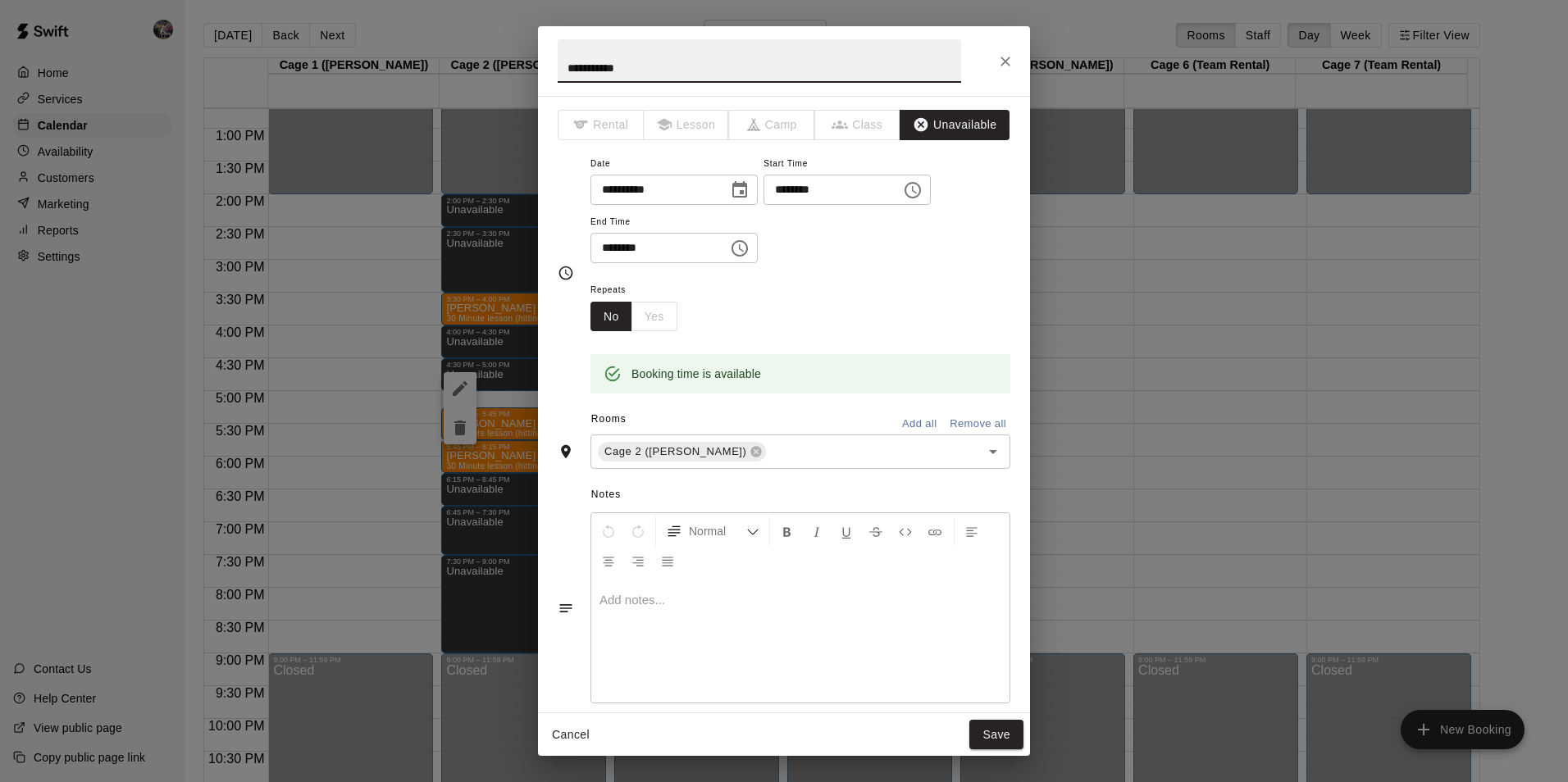
click at [749, 248] on icon "Choose time, selected time is 5:00 PM" at bounding box center [739, 248] width 19 height 19
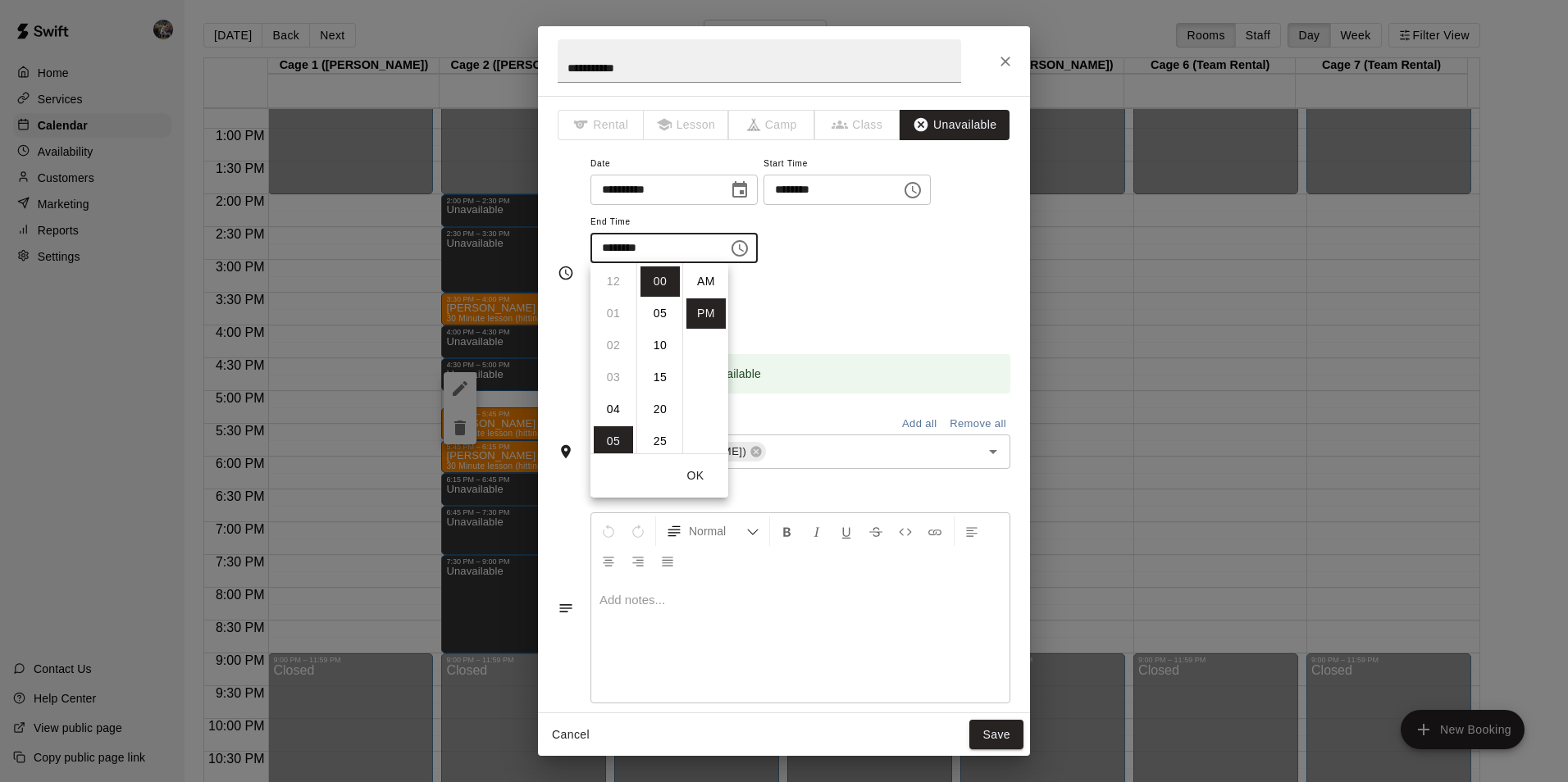
scroll to position [29, 0]
click at [649, 372] on li "15" at bounding box center [660, 377] width 40 height 30
type input "********"
click at [1001, 737] on button "Save" at bounding box center [995, 734] width 54 height 30
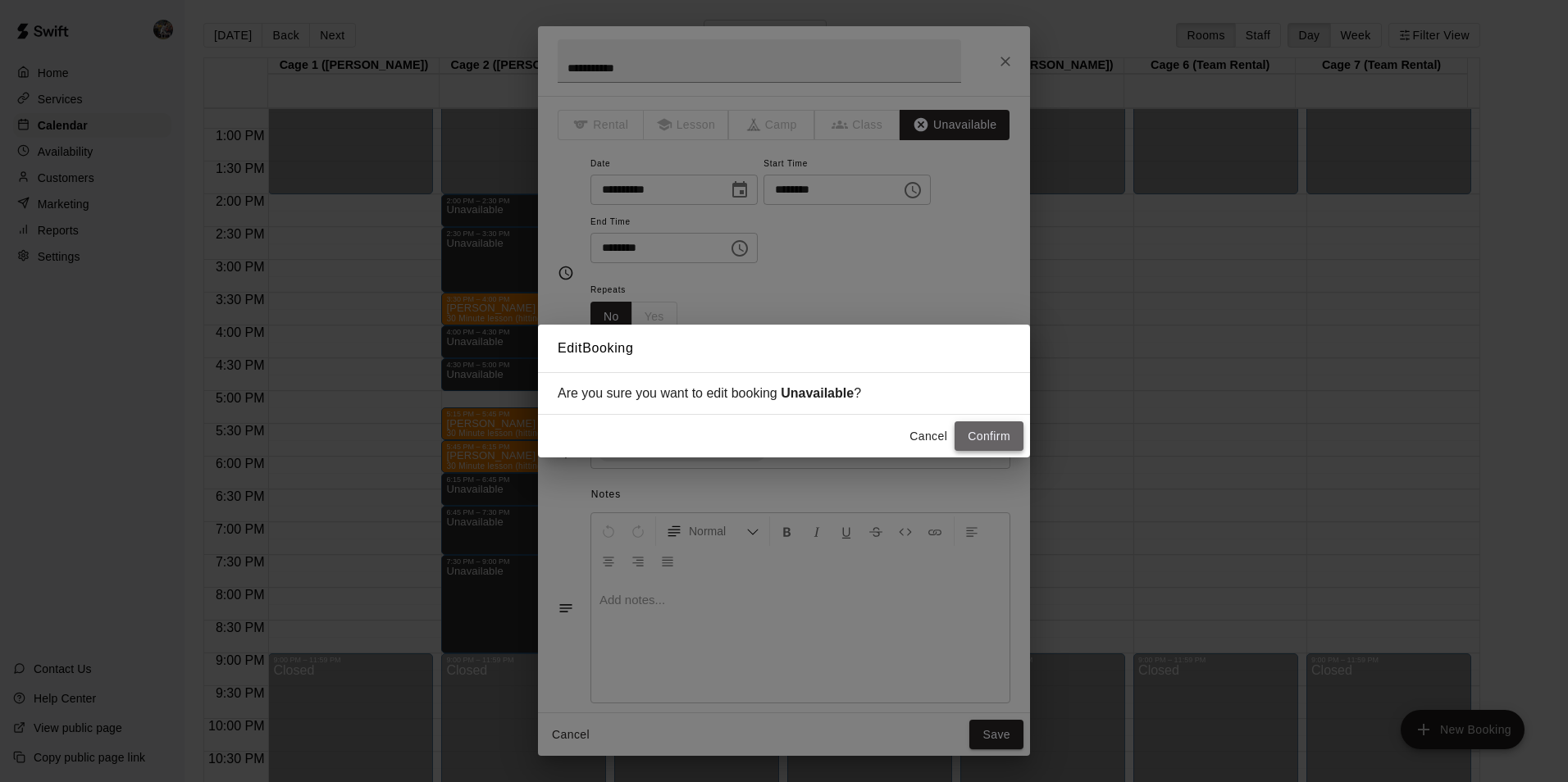
click at [977, 435] on button "Confirm" at bounding box center [988, 436] width 69 height 30
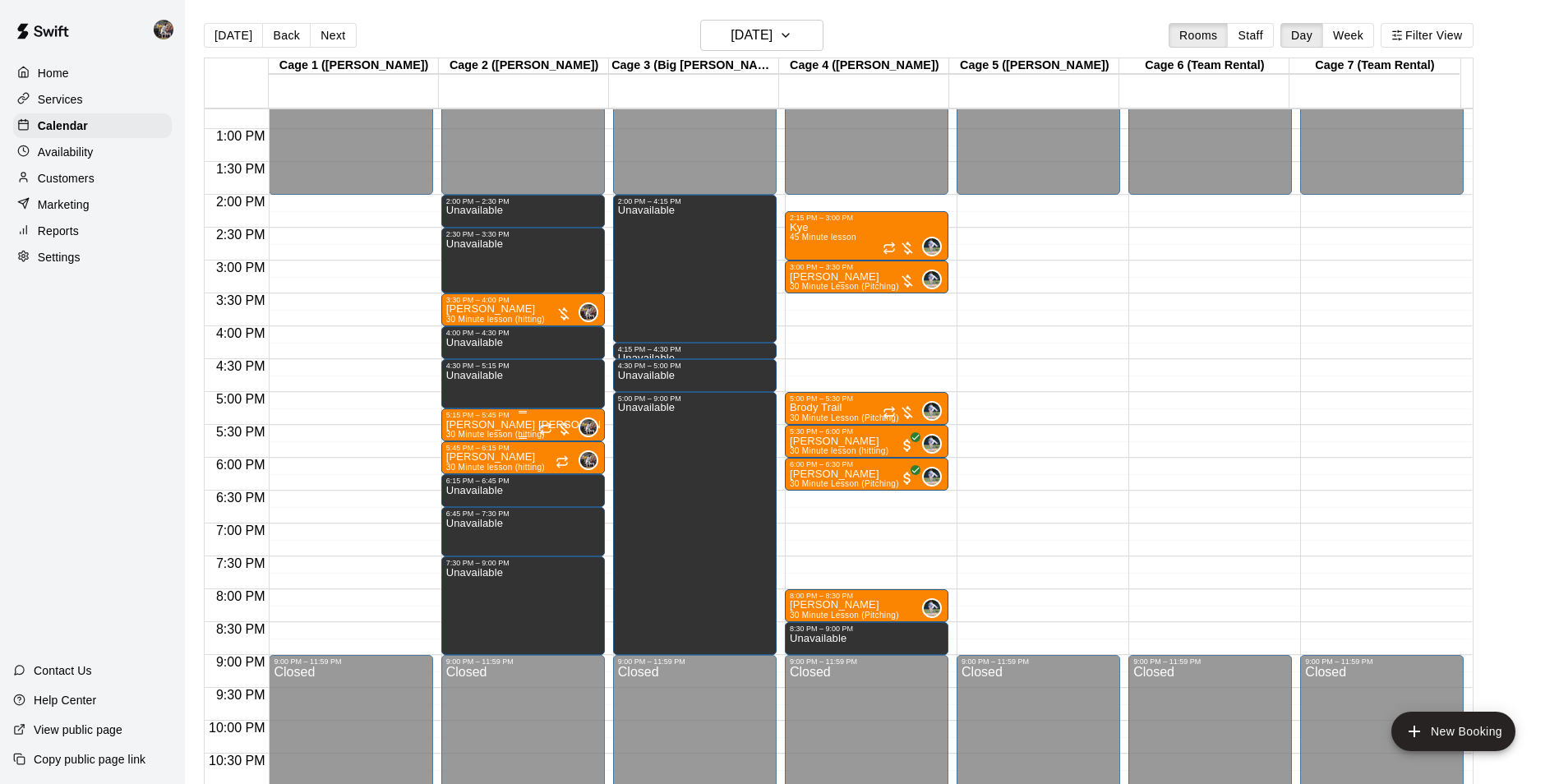
click at [522, 425] on p "[PERSON_NAME] [PERSON_NAME]" at bounding box center [522, 425] width 154 height 0
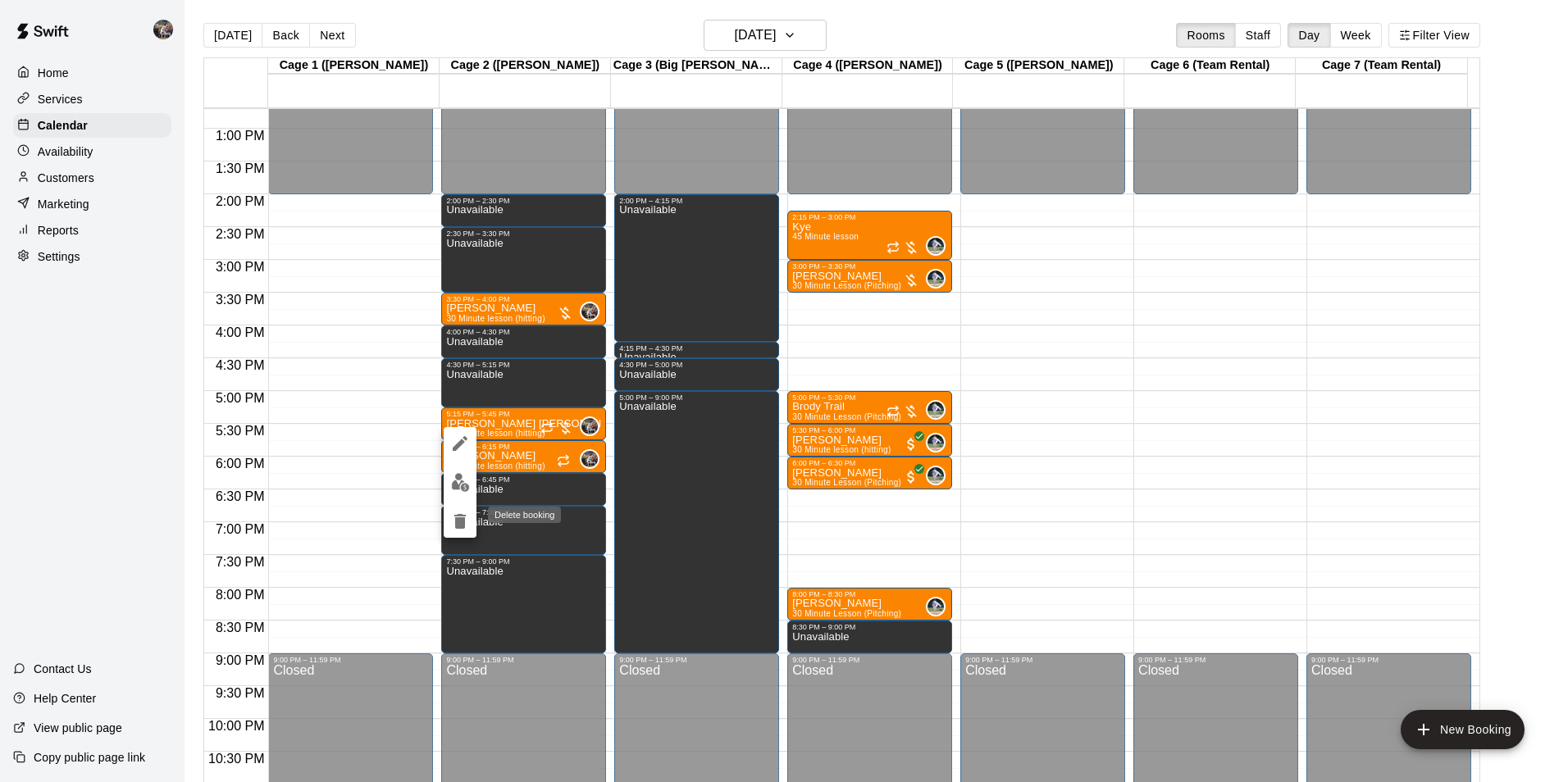
click at [465, 517] on icon "delete" at bounding box center [460, 521] width 11 height 15
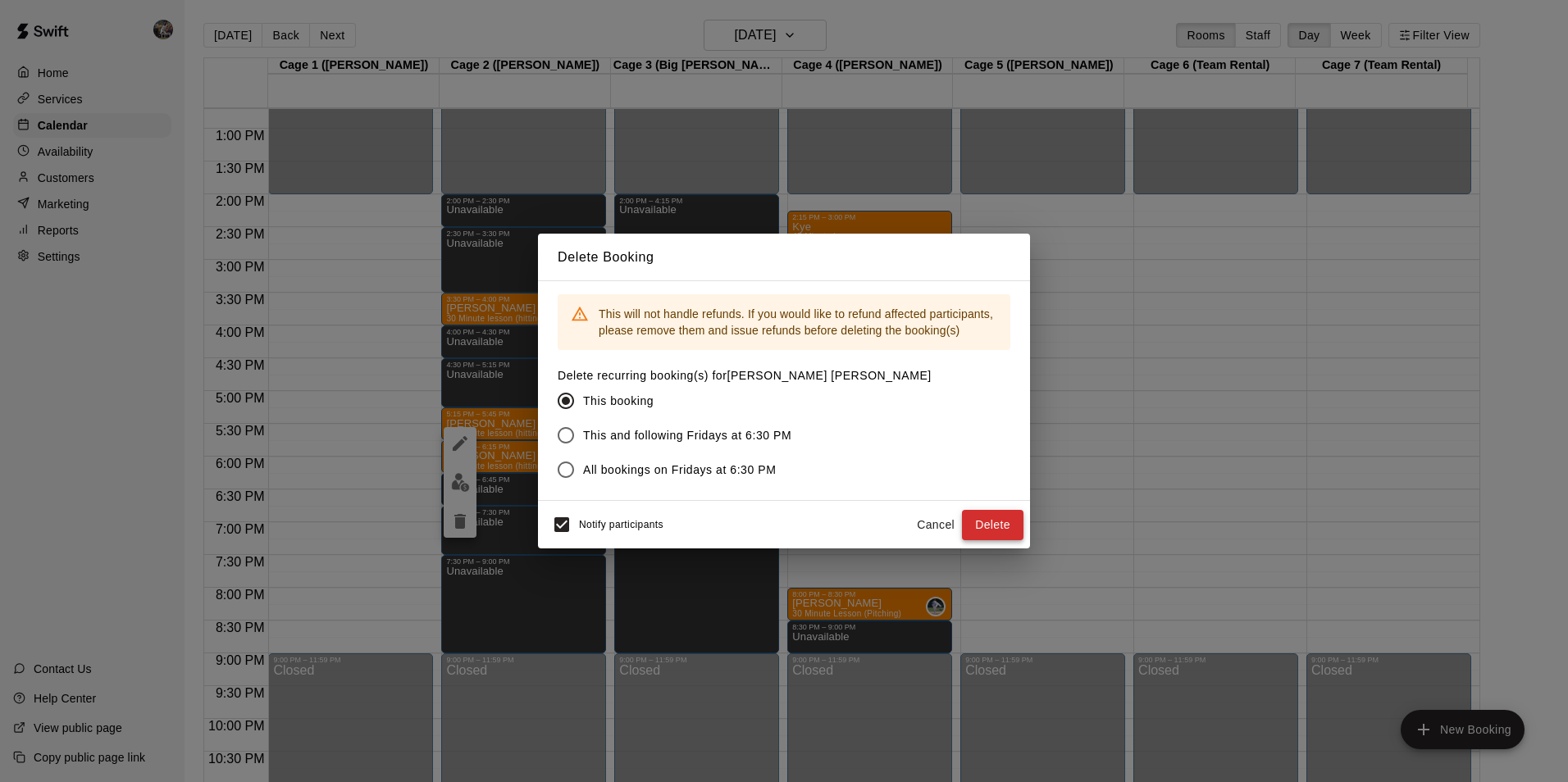
click at [991, 527] on button "Delete" at bounding box center [992, 525] width 62 height 30
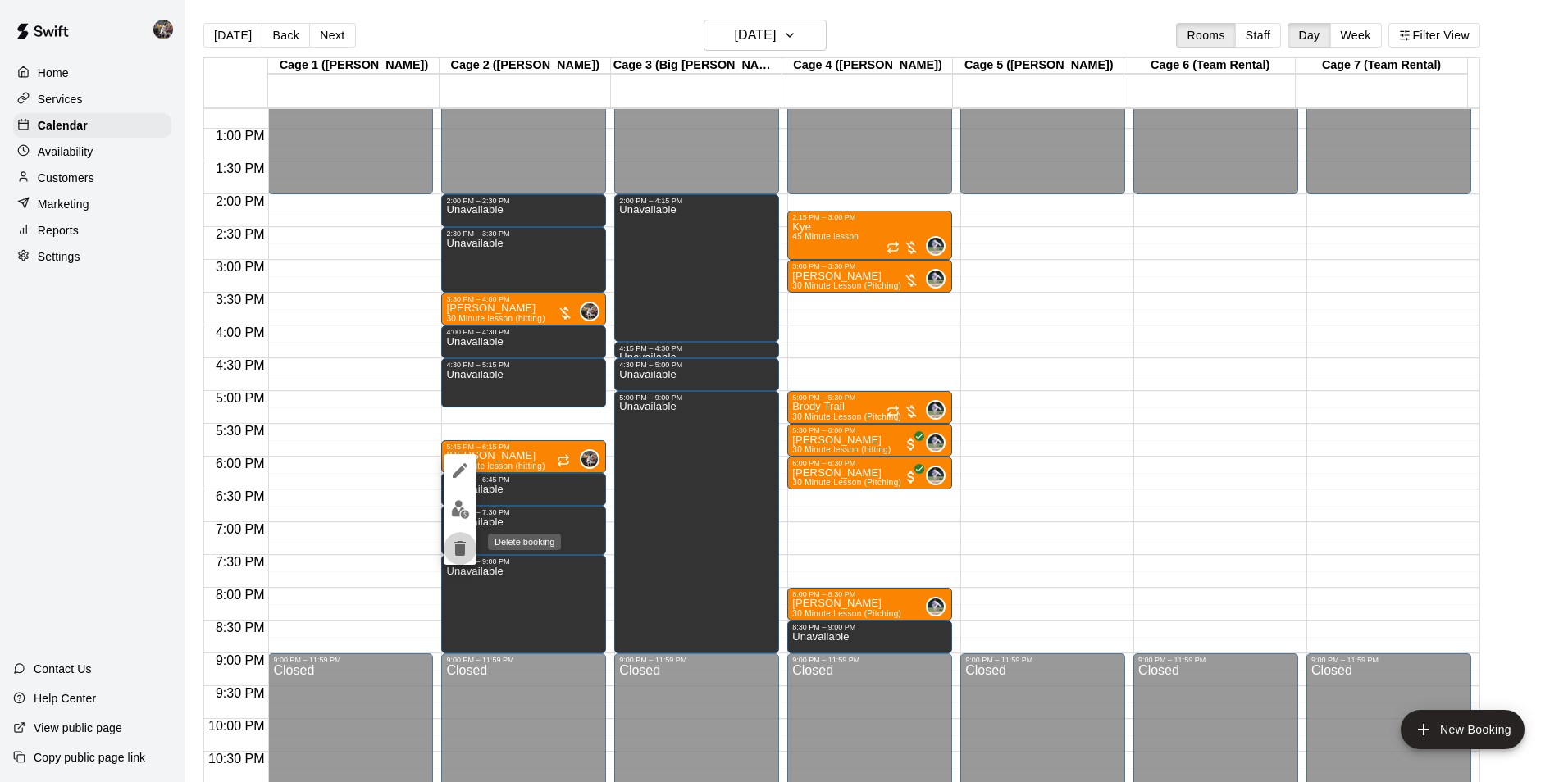
click at [460, 547] on icon "delete" at bounding box center [460, 549] width 11 height 15
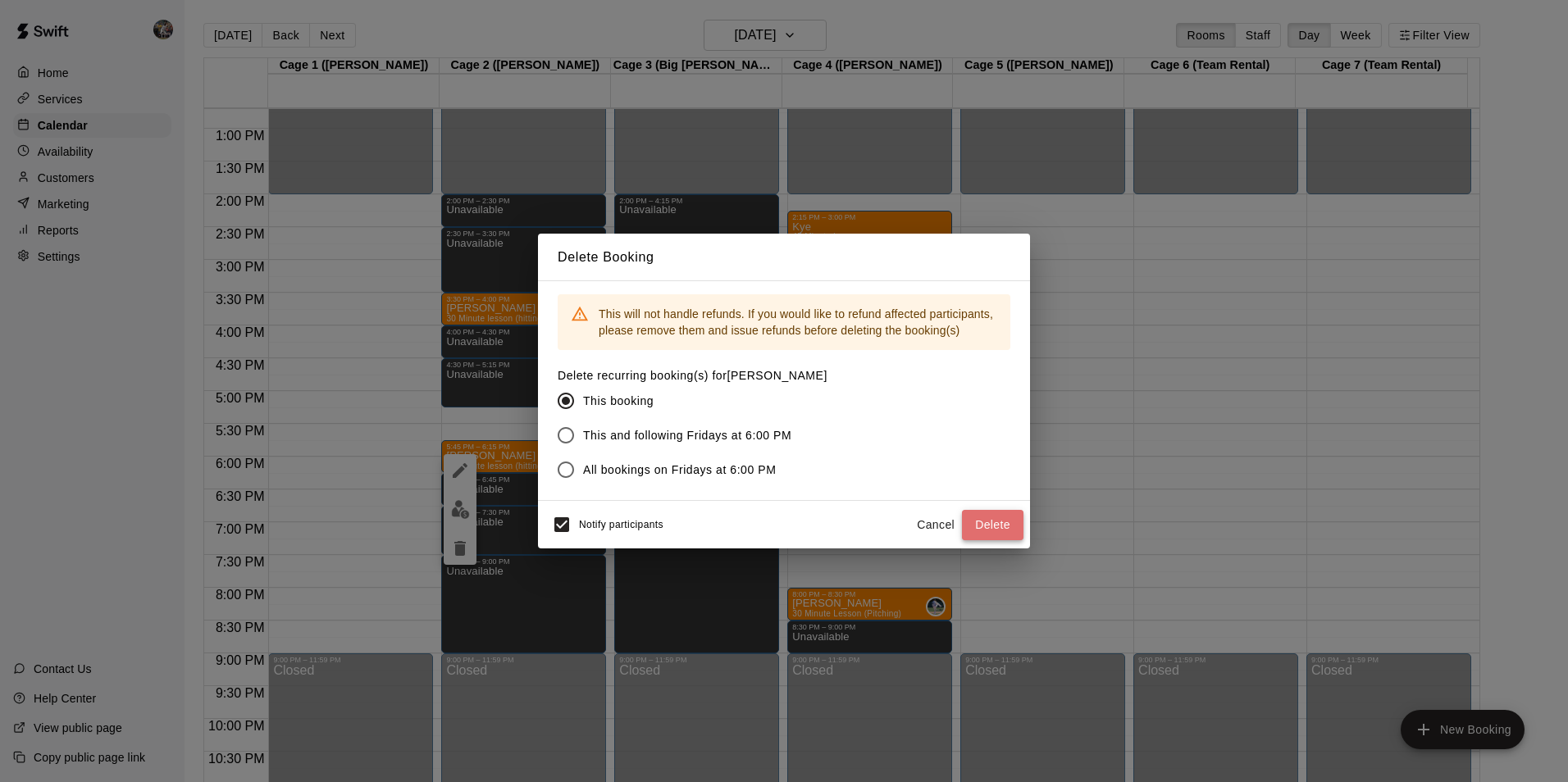
click at [997, 519] on button "Delete" at bounding box center [992, 525] width 62 height 30
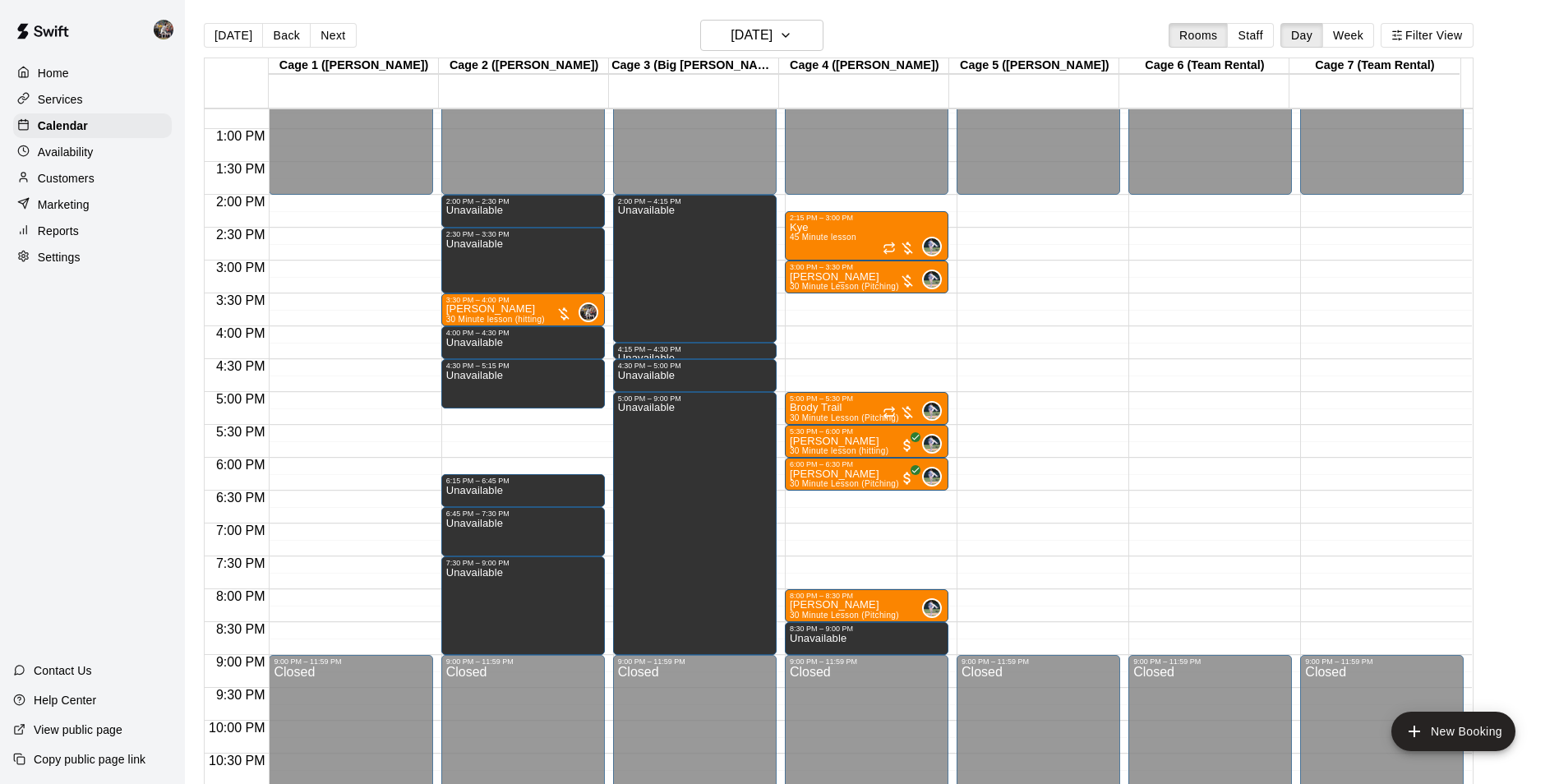
click at [531, 414] on div "12:00 AM – 2:00 PM Closed 2:00 PM – 2:30 PM Unavailable 2:30 PM – 3:30 PM Unava…" at bounding box center [523, 63] width 164 height 1578
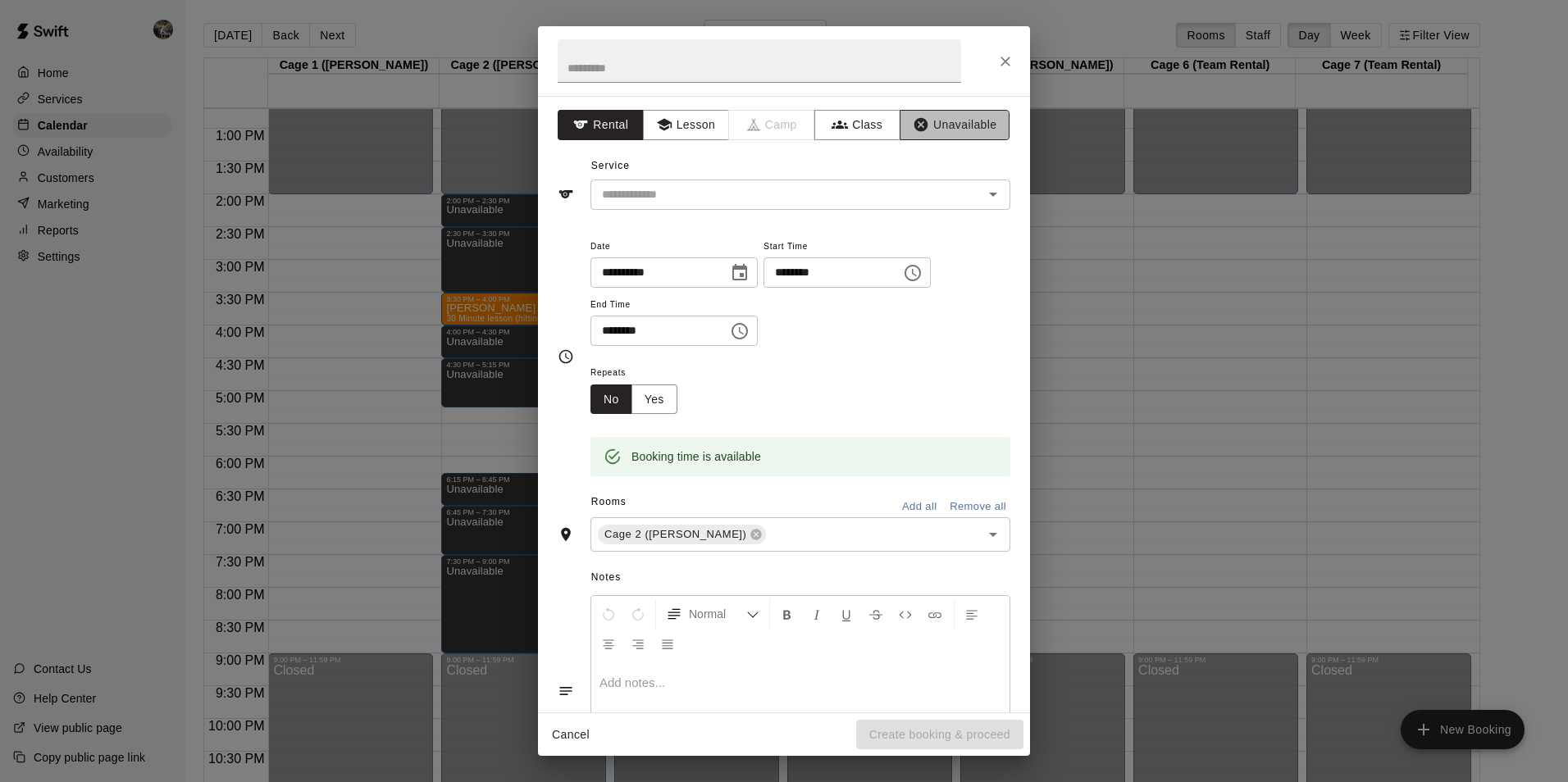
click at [959, 121] on button "Unavailable" at bounding box center [955, 125] width 110 height 30
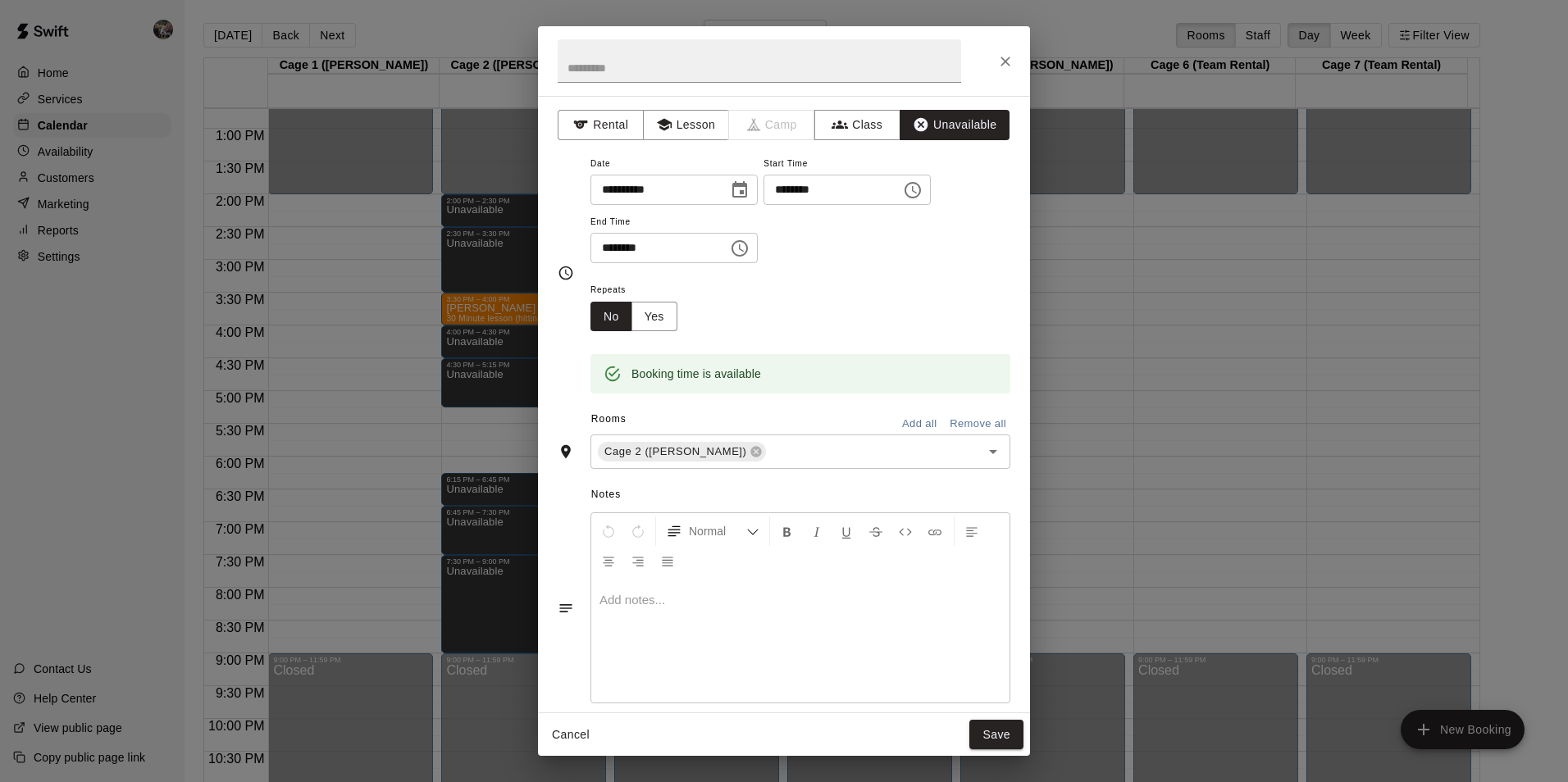
click at [749, 247] on icon "Choose time, selected time is 5:45 PM" at bounding box center [739, 248] width 19 height 19
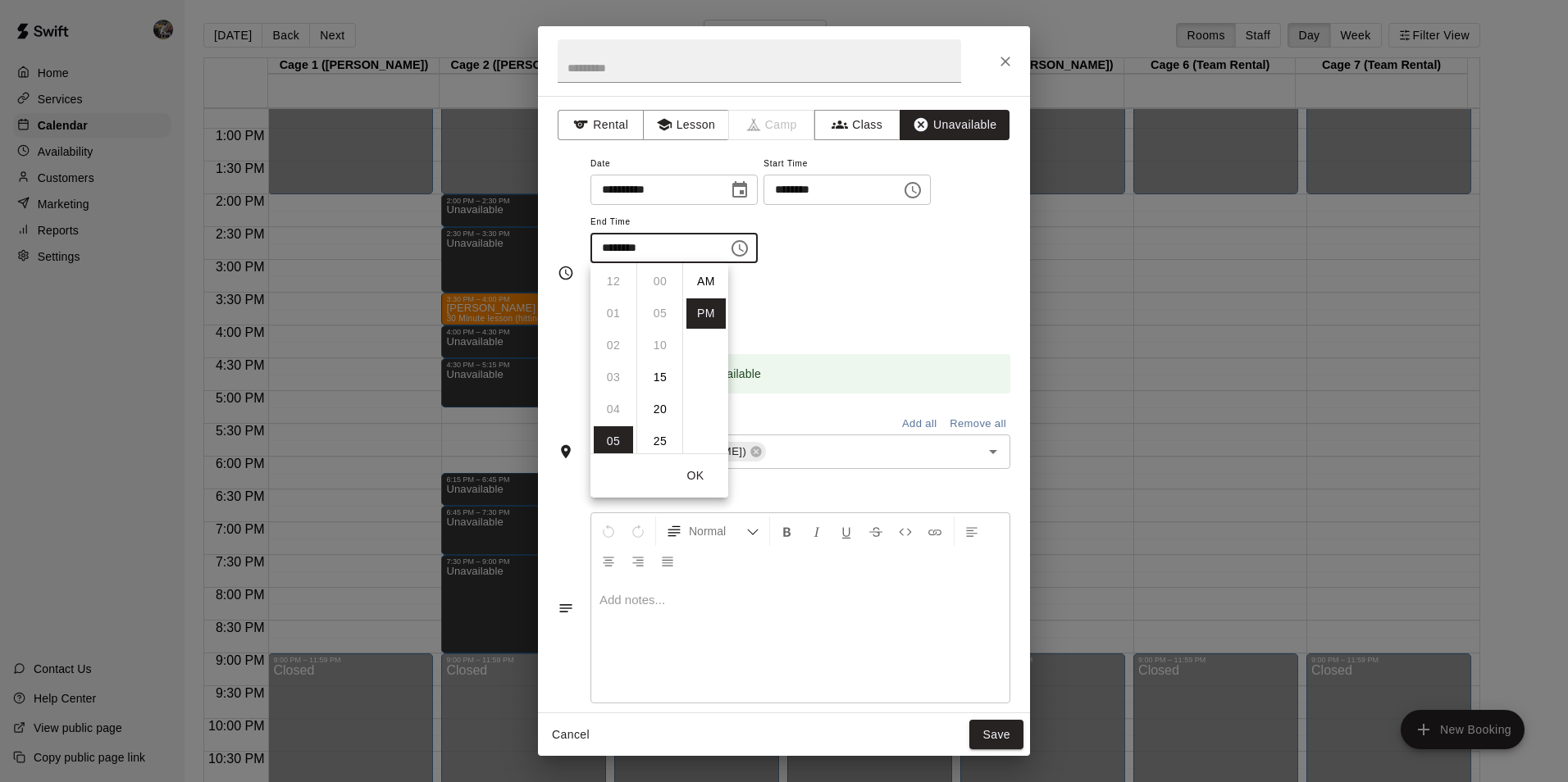
scroll to position [29, 0]
click at [614, 308] on li "06" at bounding box center [613, 313] width 40 height 30
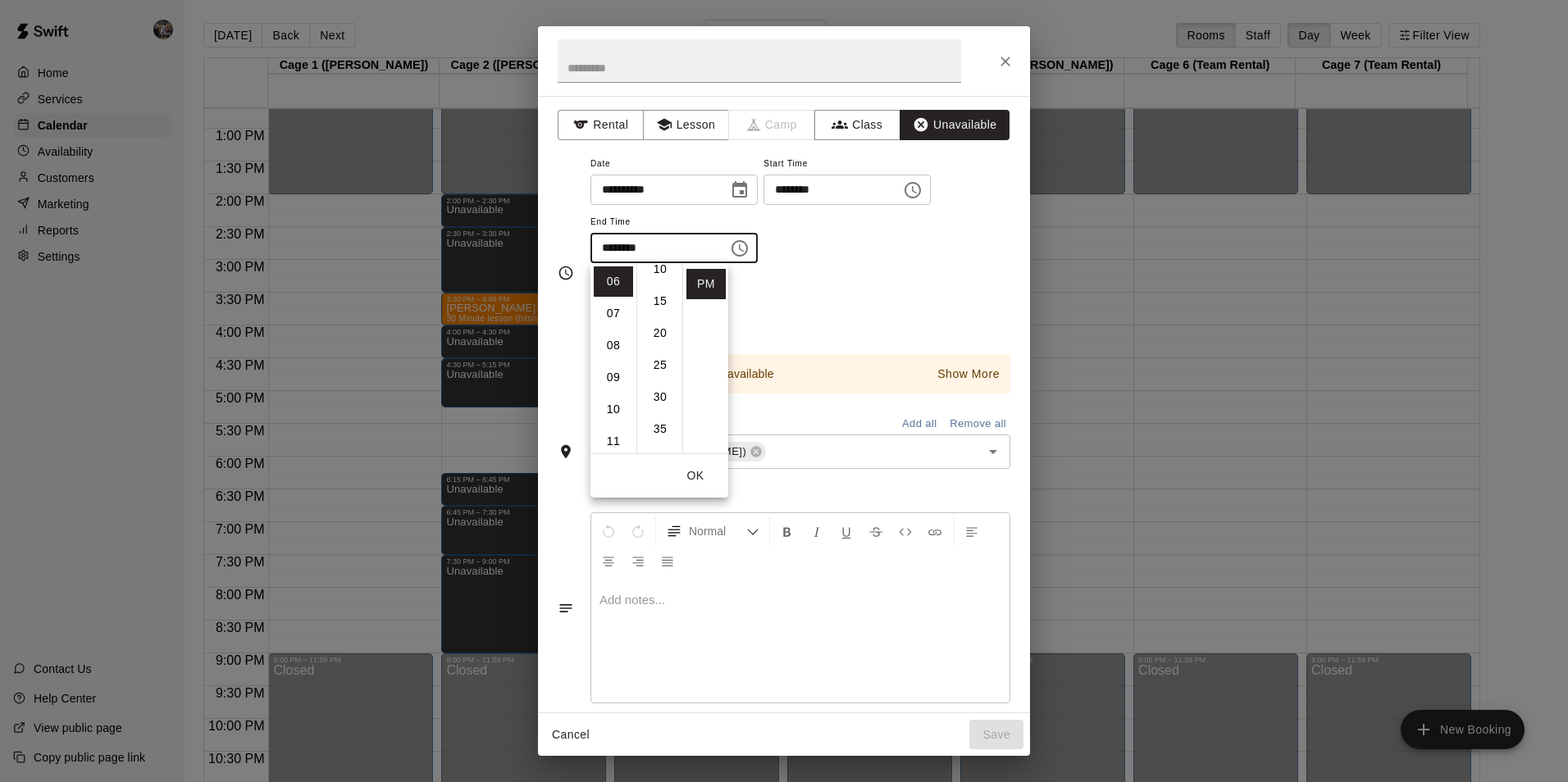
scroll to position [57, 0]
click at [658, 318] on li "15" at bounding box center [660, 321] width 40 height 30
type input "********"
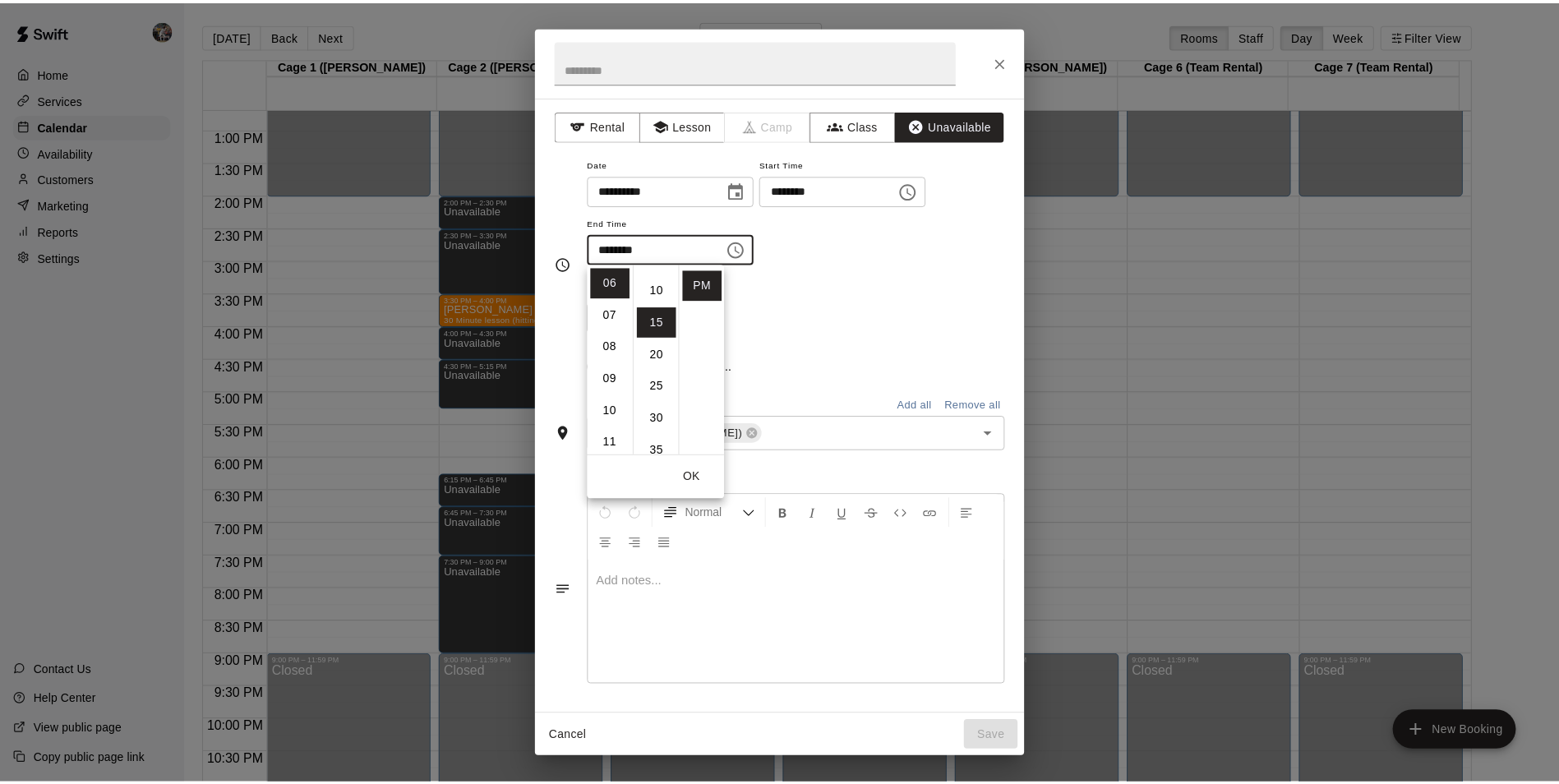
scroll to position [96, 0]
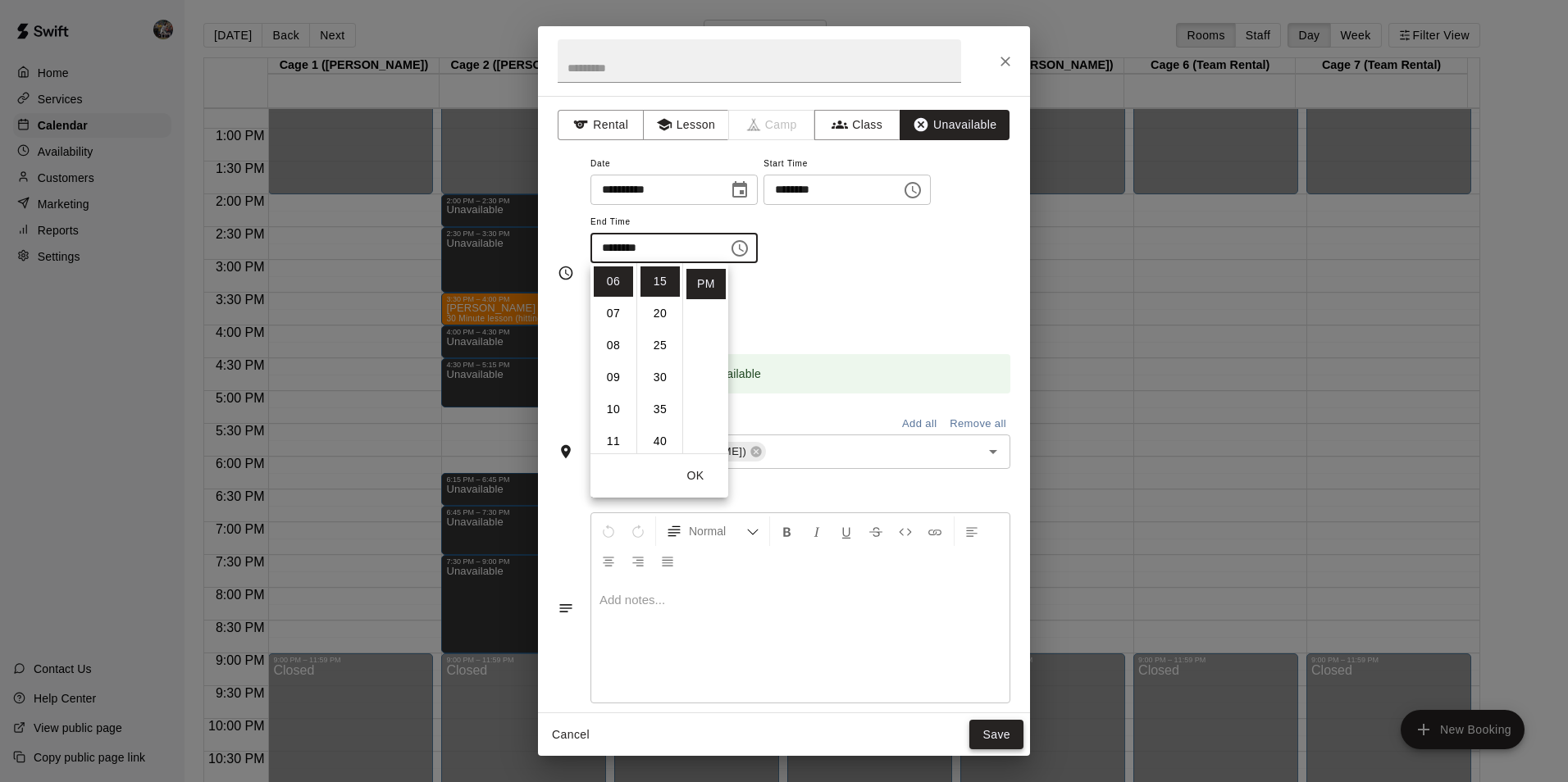
click at [986, 725] on button "Save" at bounding box center [995, 734] width 54 height 30
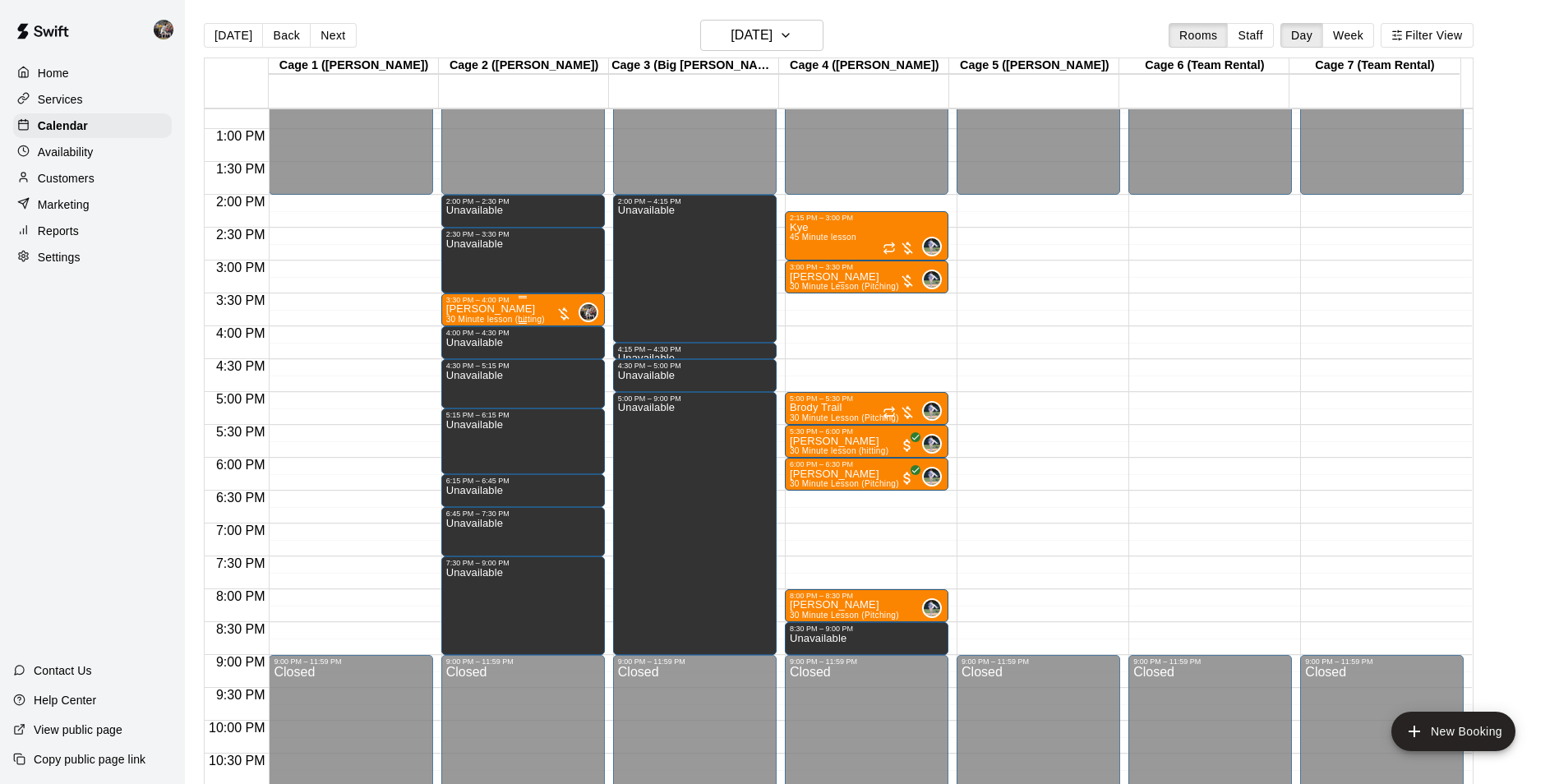
click at [520, 312] on div "[PERSON_NAME] 30 Minute lesson (hitting)" at bounding box center [495, 696] width 99 height 784
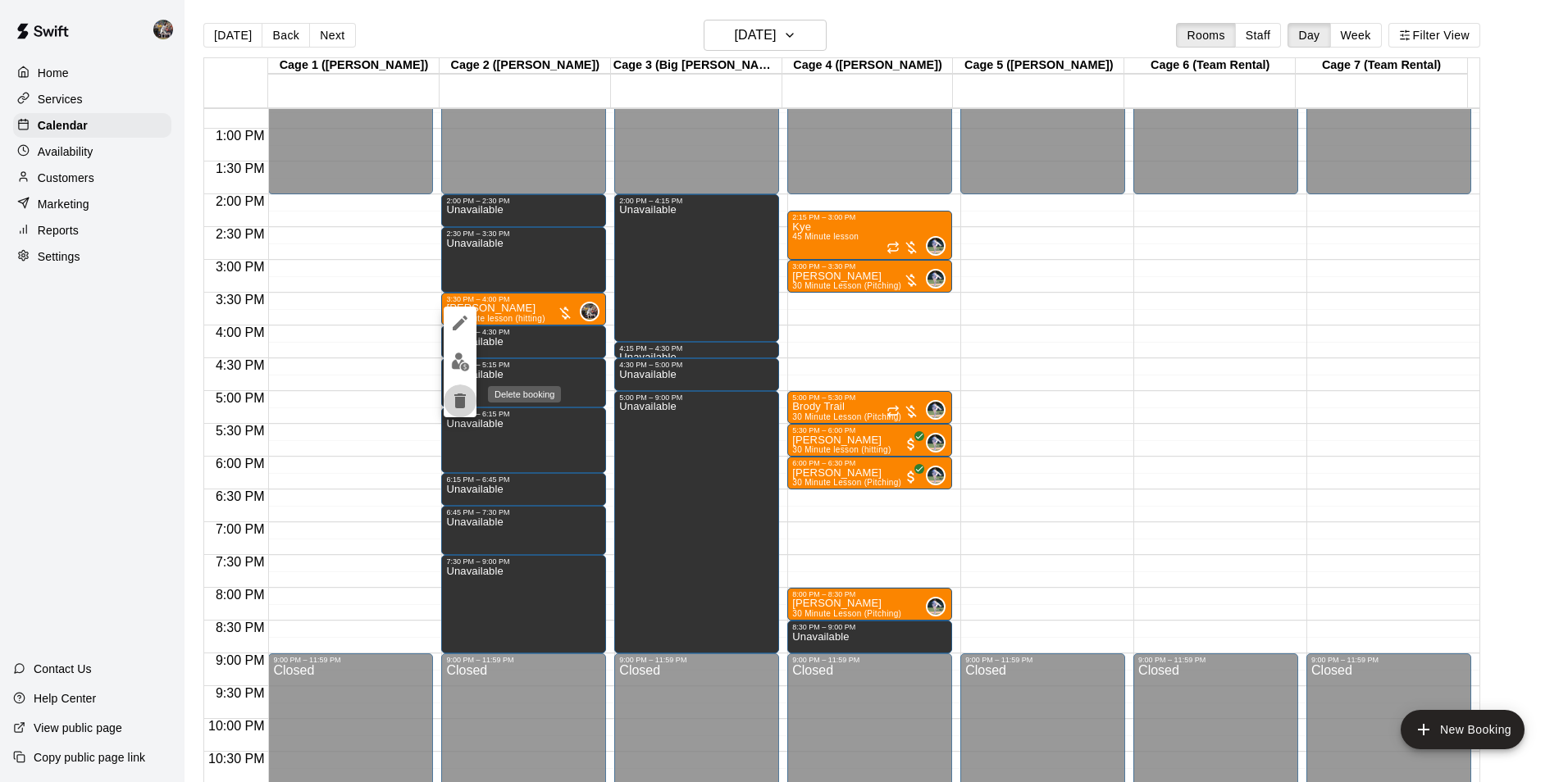
click at [457, 392] on icon "delete" at bounding box center [460, 400] width 19 height 19
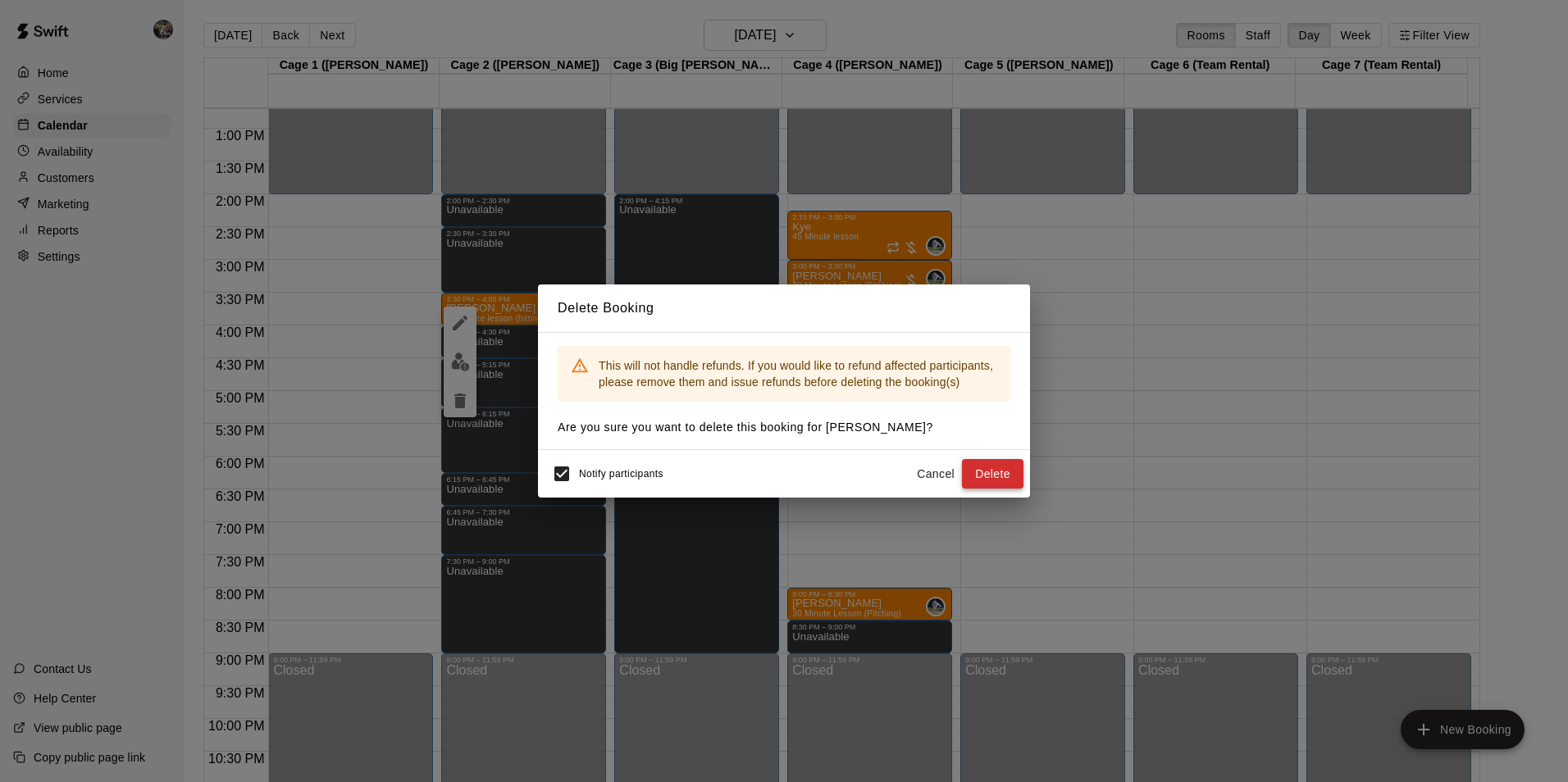
click at [982, 468] on button "Delete" at bounding box center [992, 474] width 62 height 30
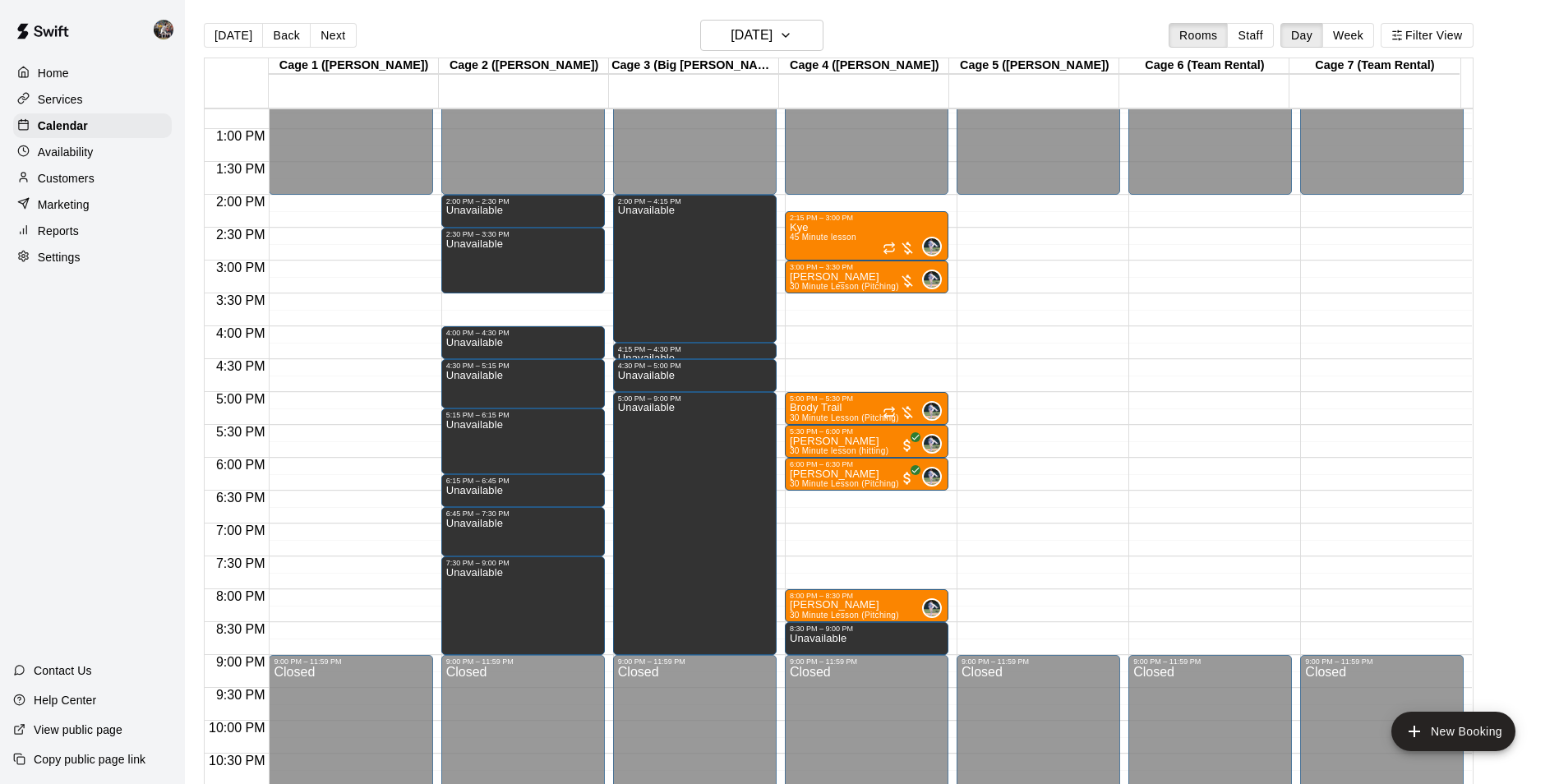
click at [521, 299] on div "12:00 AM – 2:00 PM Closed 2:00 PM – 2:30 PM Unavailable 2:30 PM – 3:30 PM Unava…" at bounding box center [523, 63] width 164 height 1578
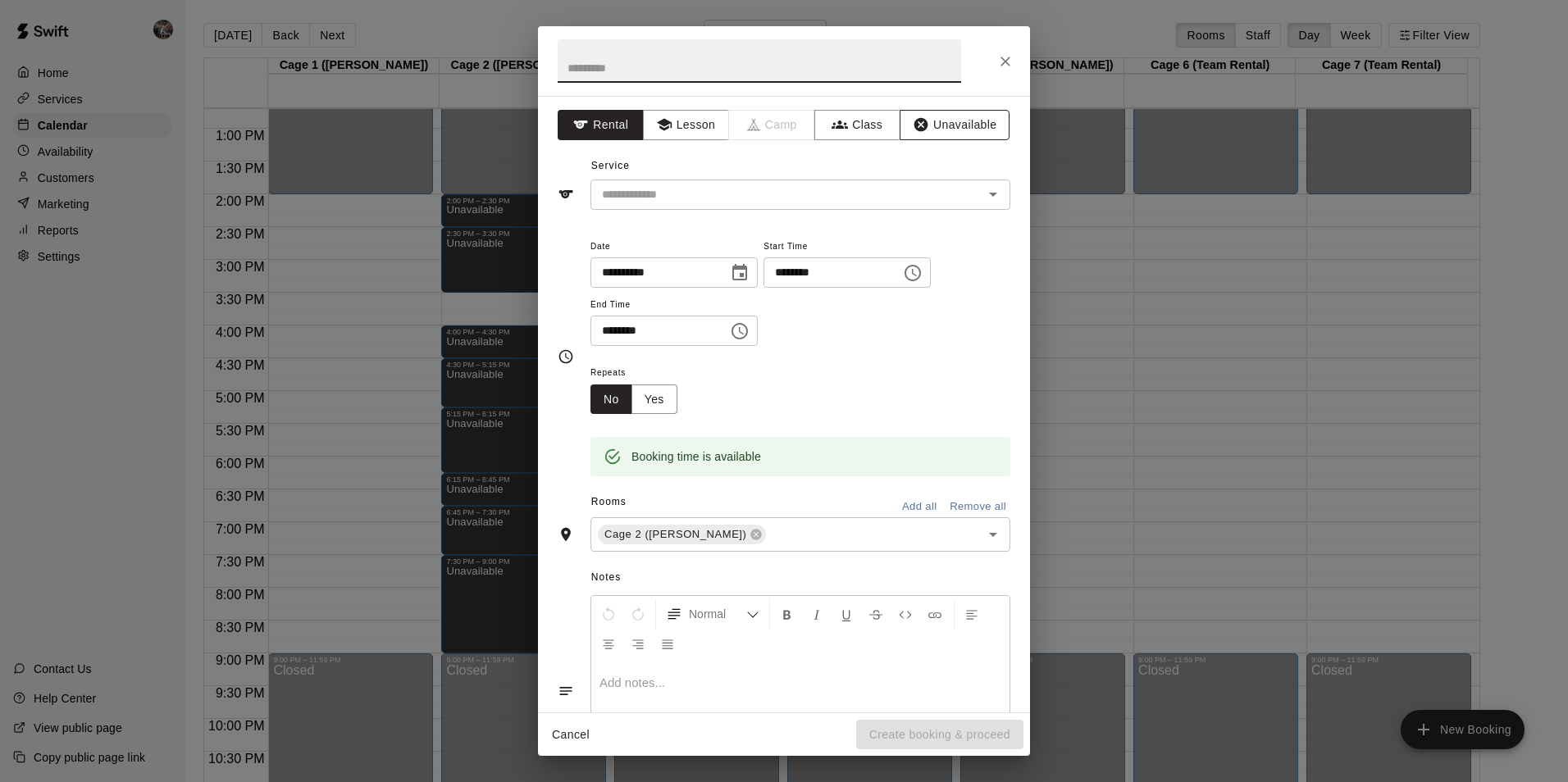
click at [945, 118] on button "Unavailable" at bounding box center [955, 125] width 110 height 30
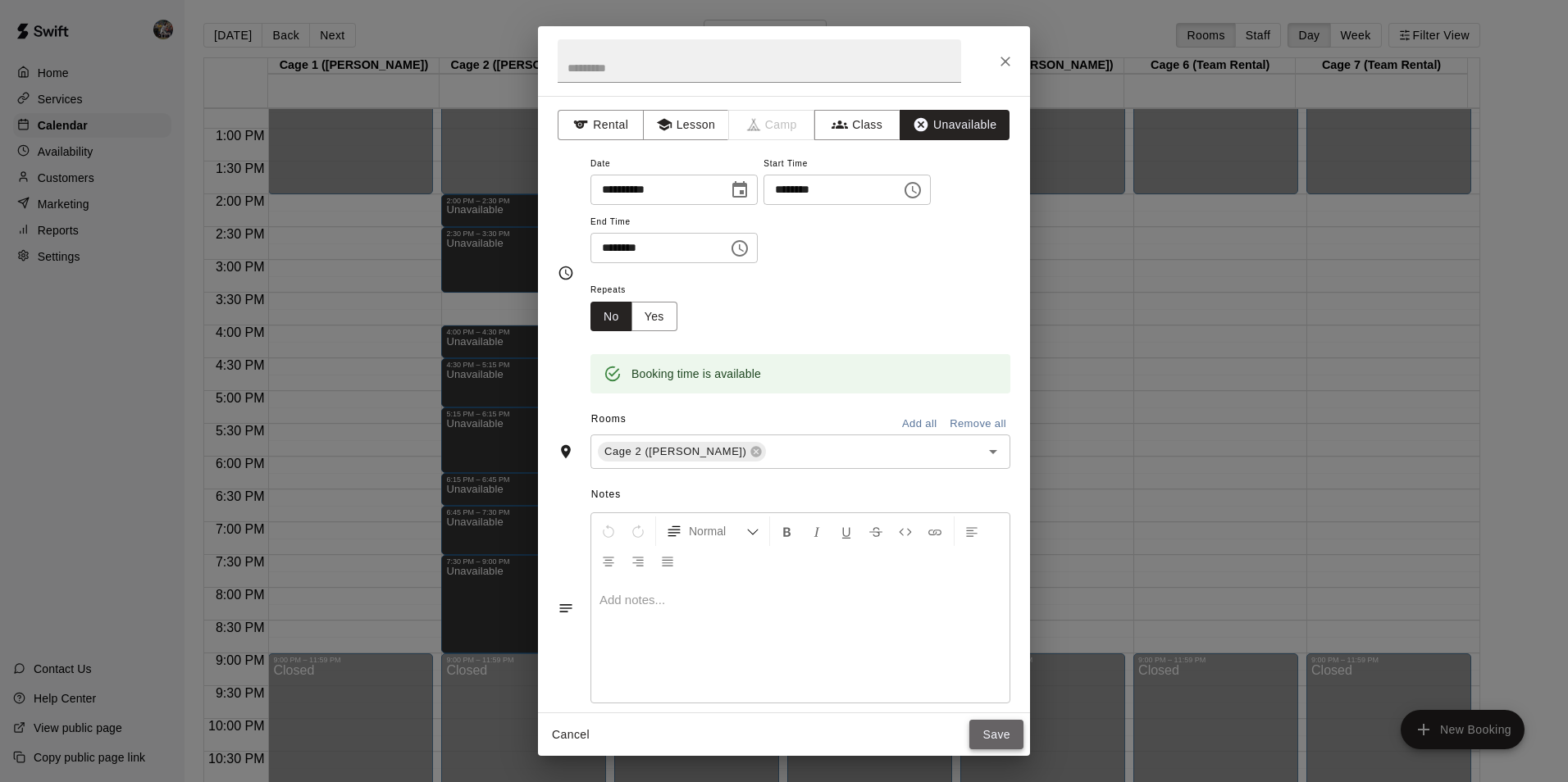
click at [1004, 735] on button "Save" at bounding box center [995, 734] width 54 height 30
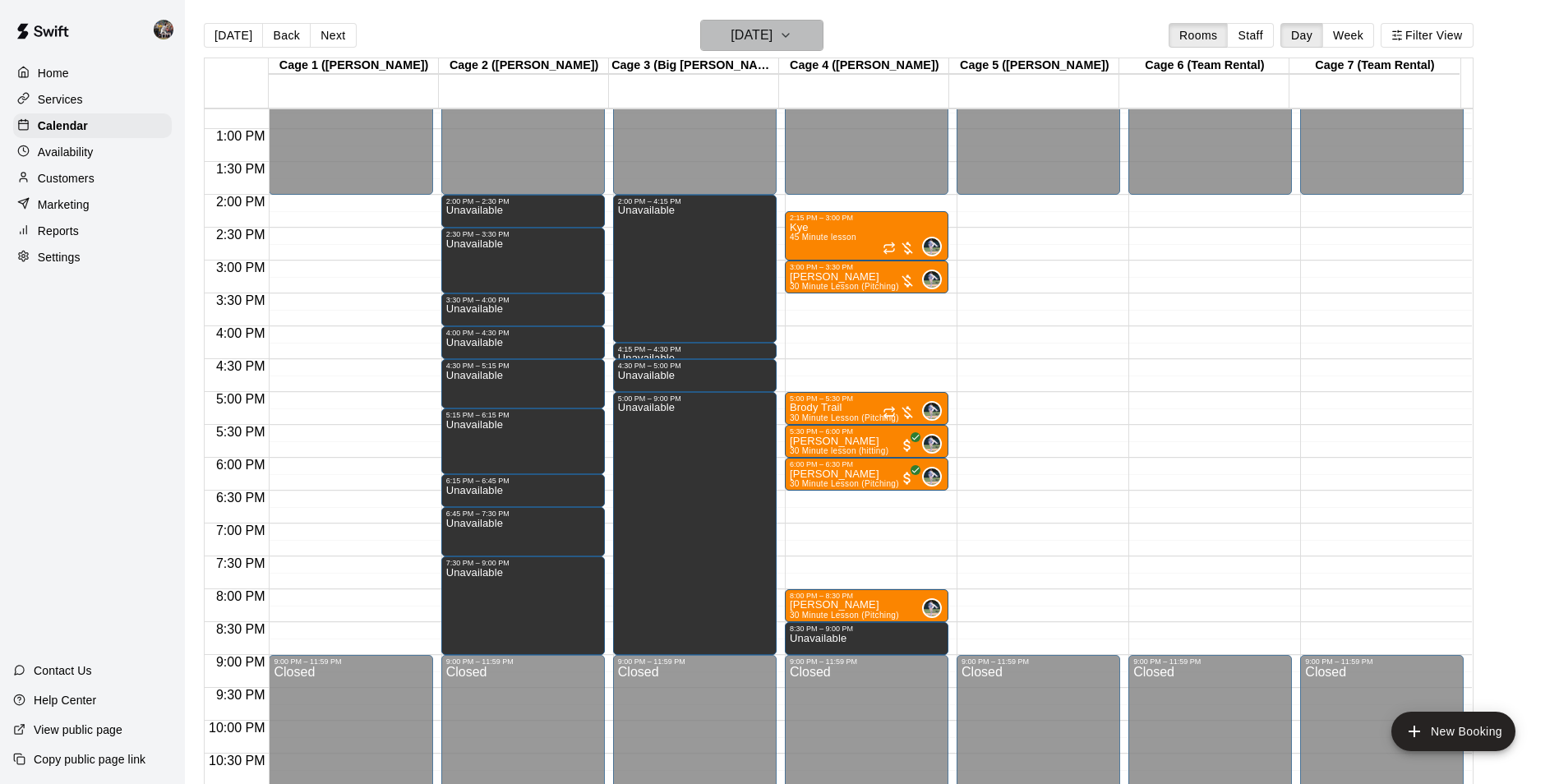
click at [734, 33] on h6 "[DATE]" at bounding box center [751, 35] width 41 height 23
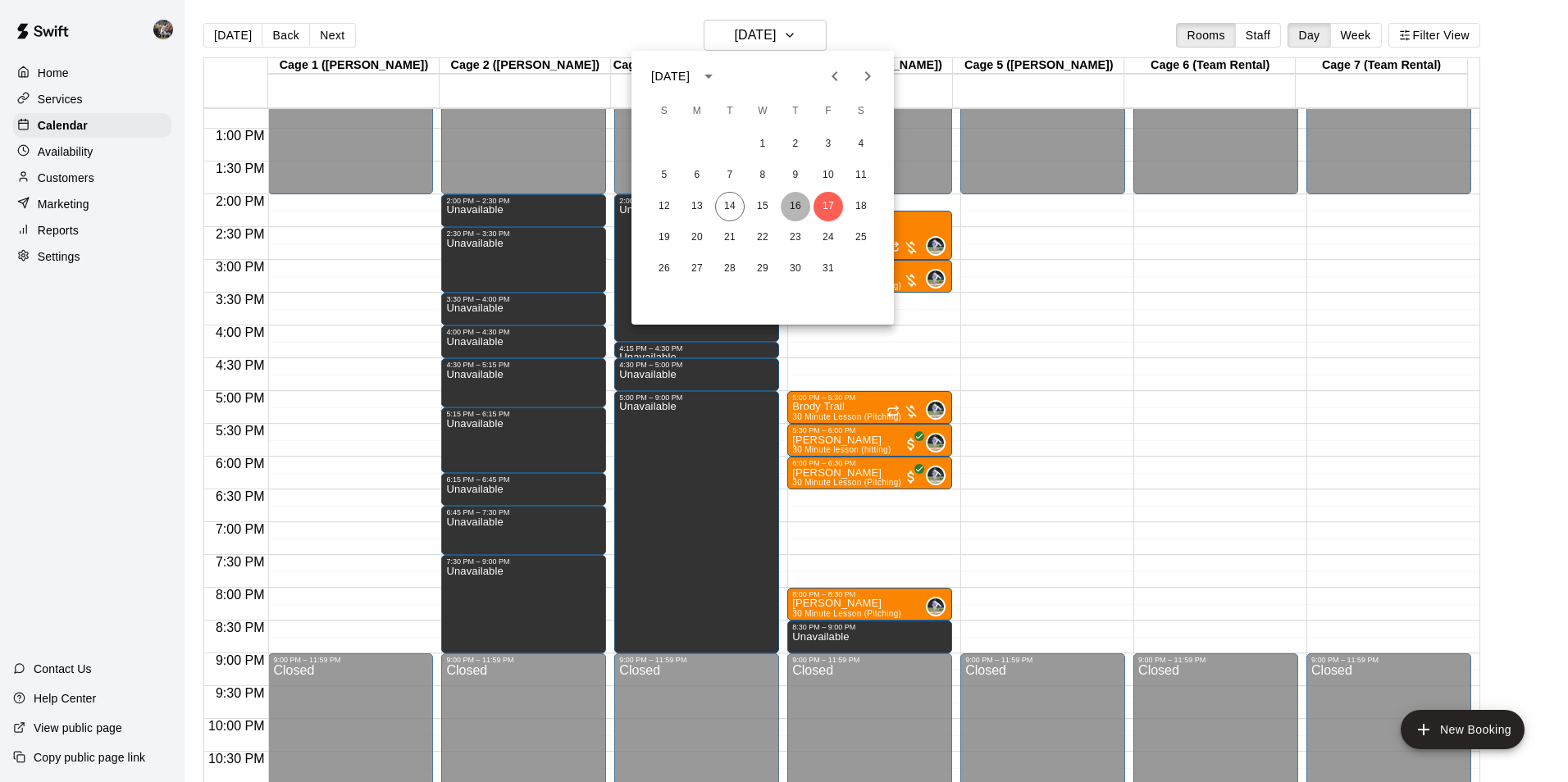
click at [794, 204] on button "16" at bounding box center [795, 207] width 29 height 29
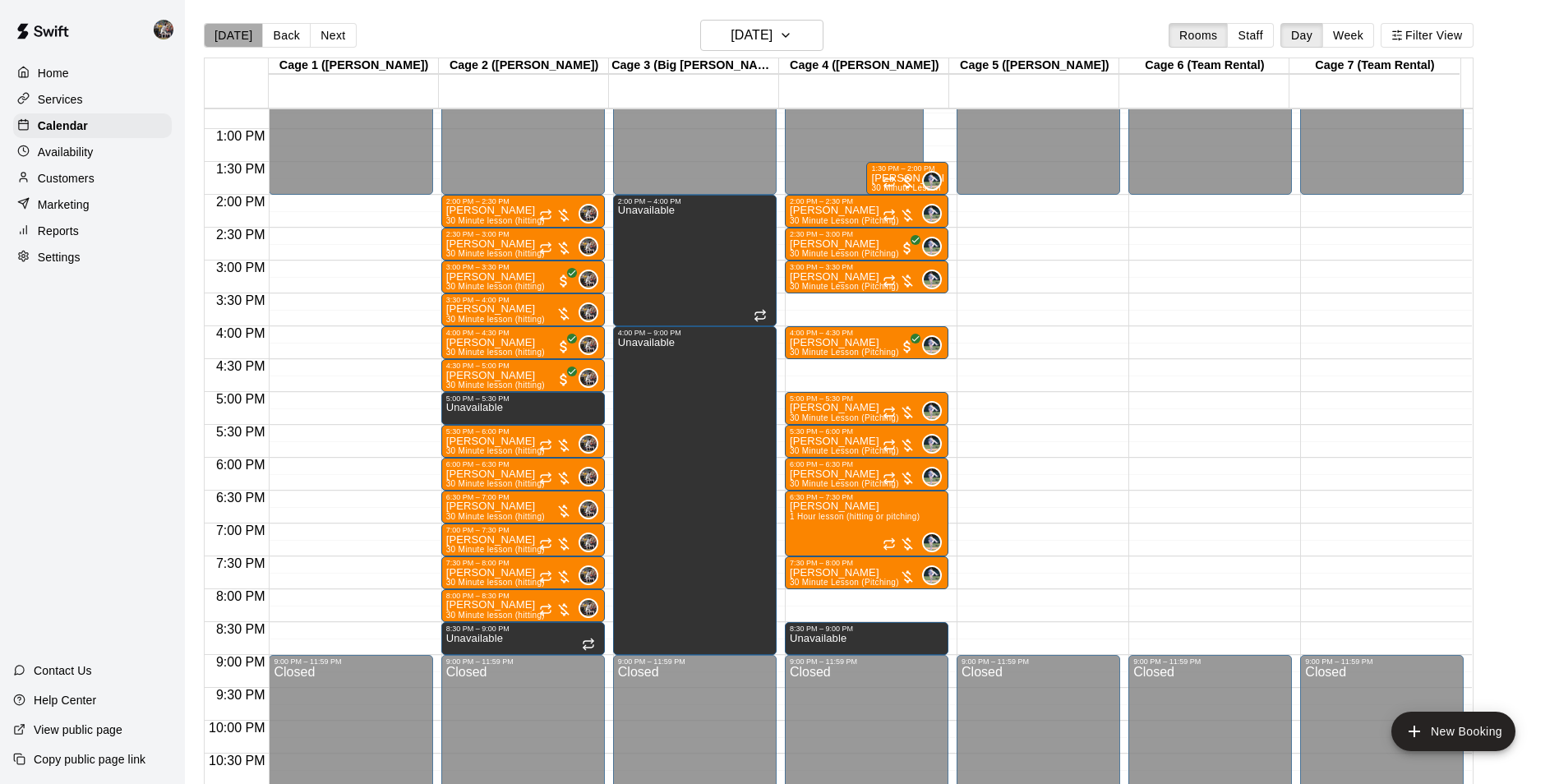
click at [239, 34] on button "[DATE]" at bounding box center [233, 35] width 59 height 25
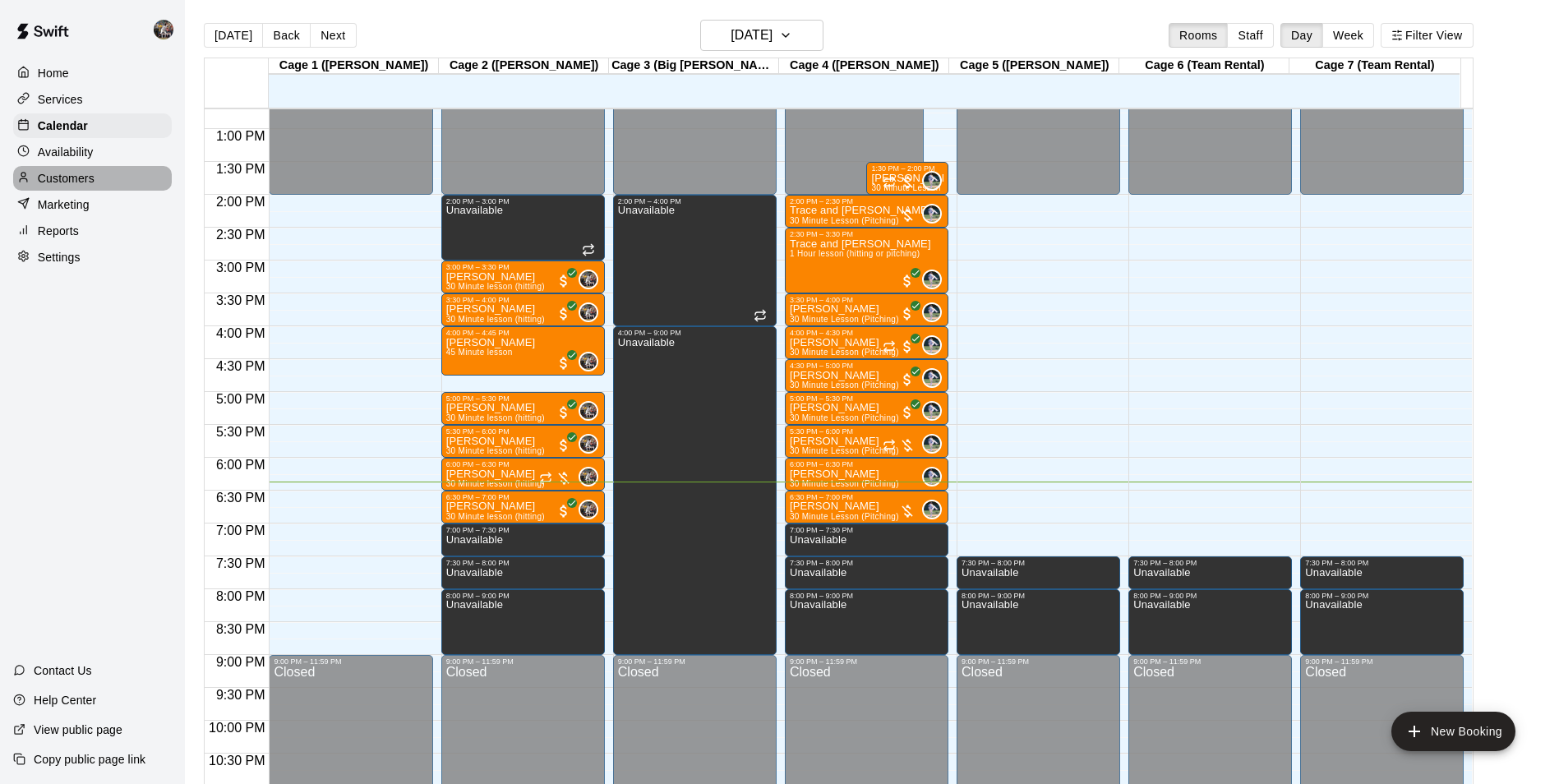
click at [113, 173] on div "Customers" at bounding box center [92, 178] width 158 height 25
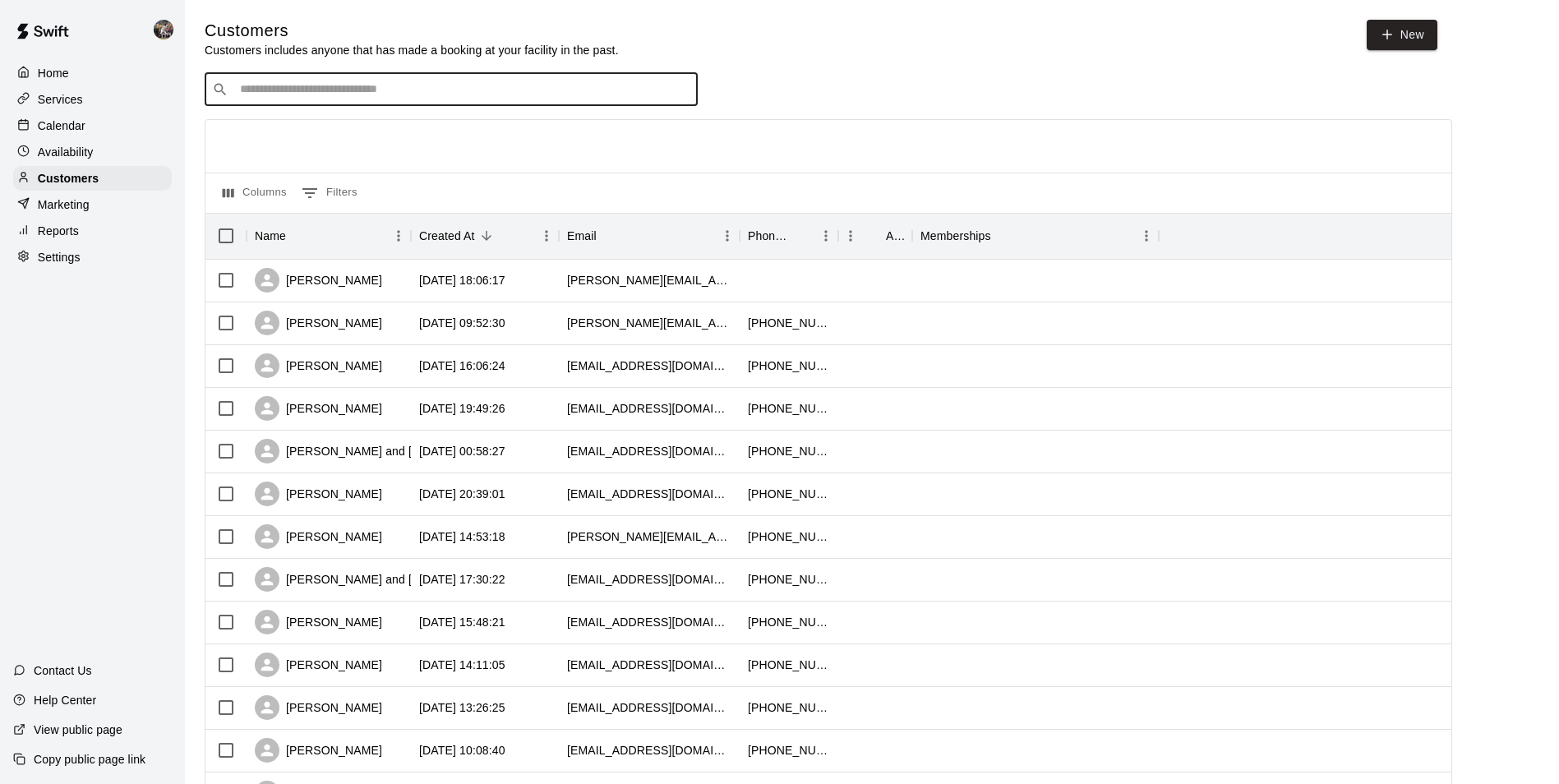
click at [277, 88] on input "Search customers by name or email" at bounding box center [463, 89] width 455 height 17
type input "*****"
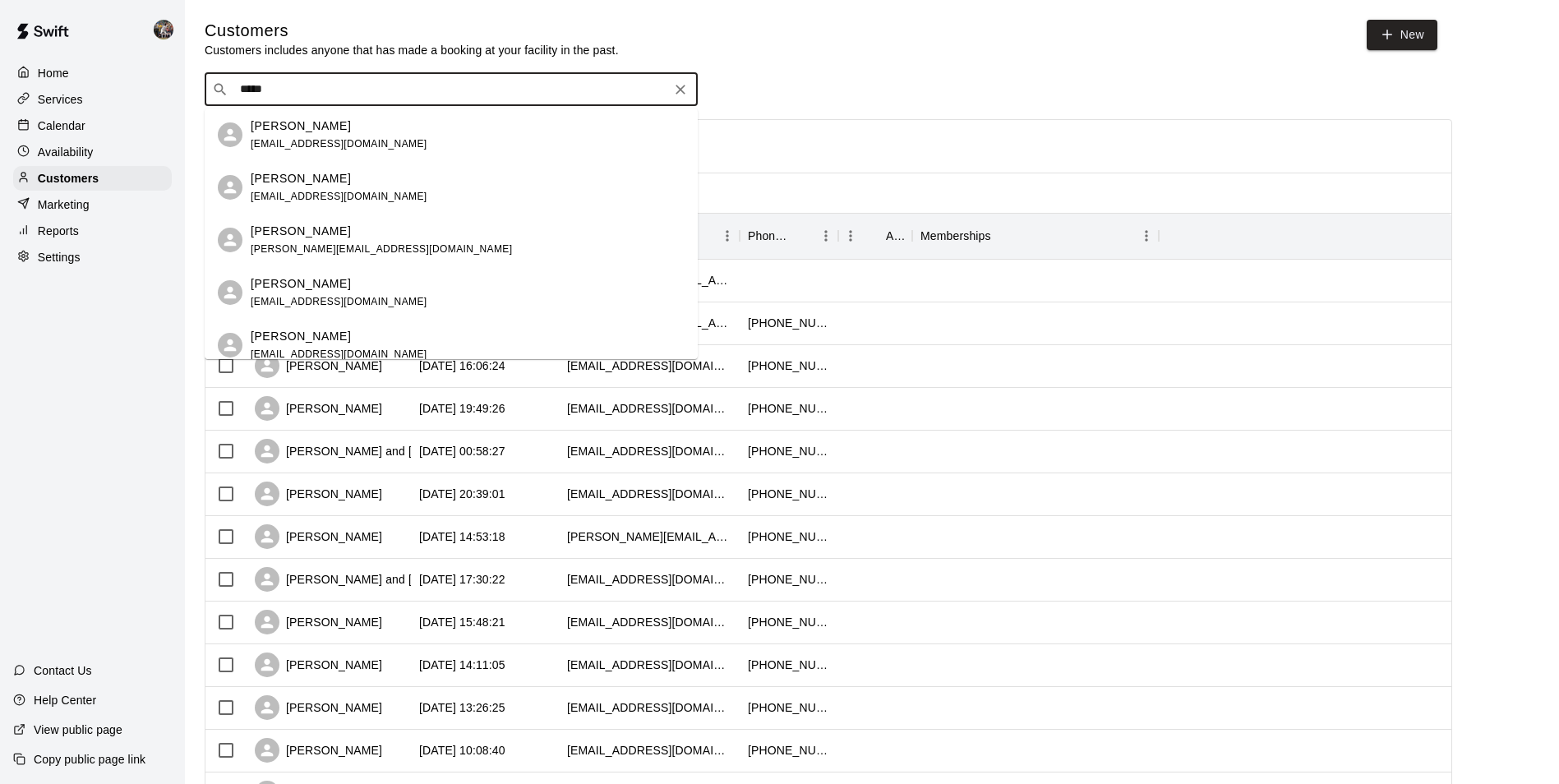
click at [291, 136] on div "[PERSON_NAME] [EMAIL_ADDRESS][DOMAIN_NAME]" at bounding box center [339, 135] width 177 height 35
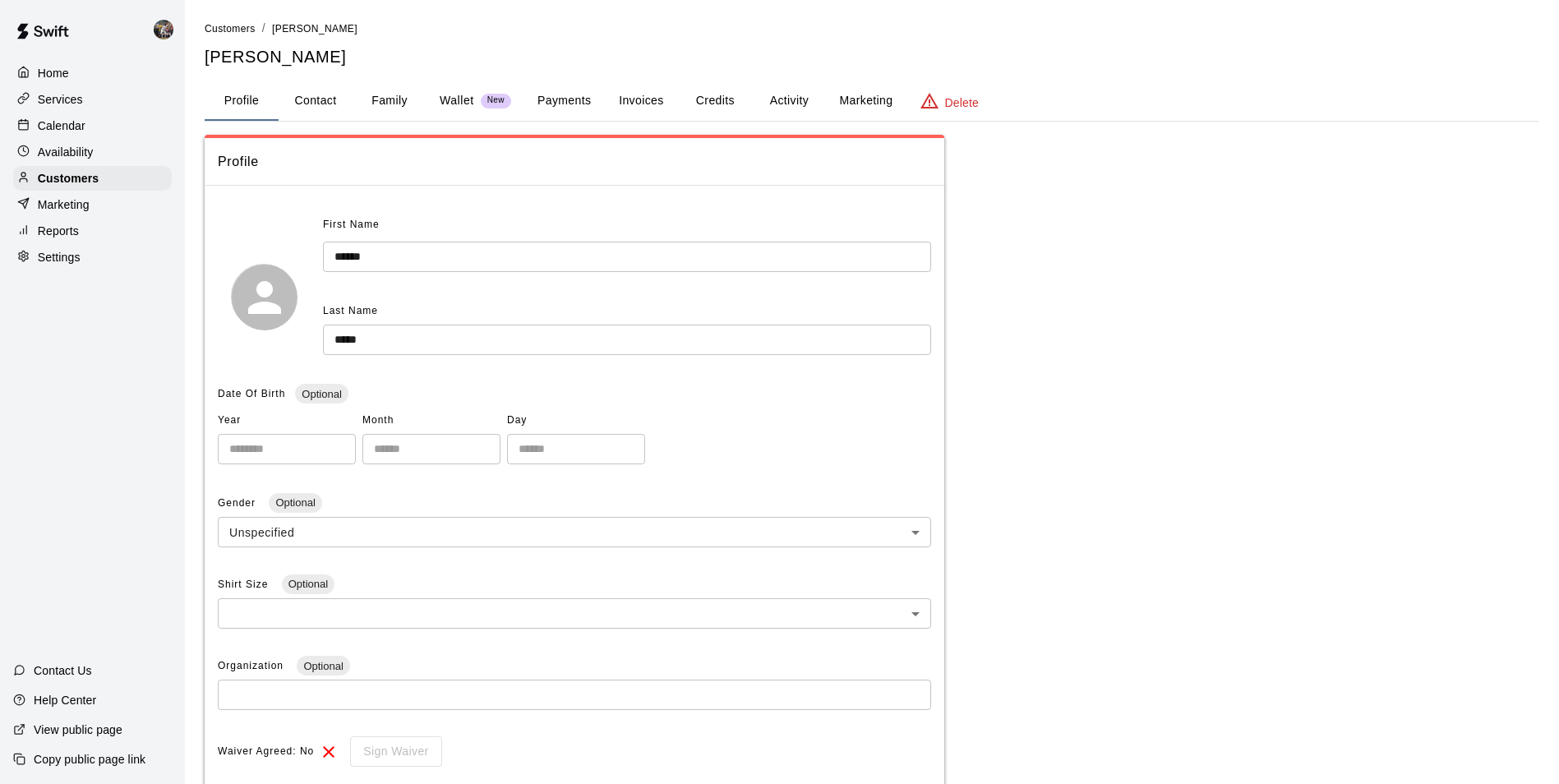
click at [325, 99] on button "Contact" at bounding box center [315, 100] width 74 height 40
select select "**"
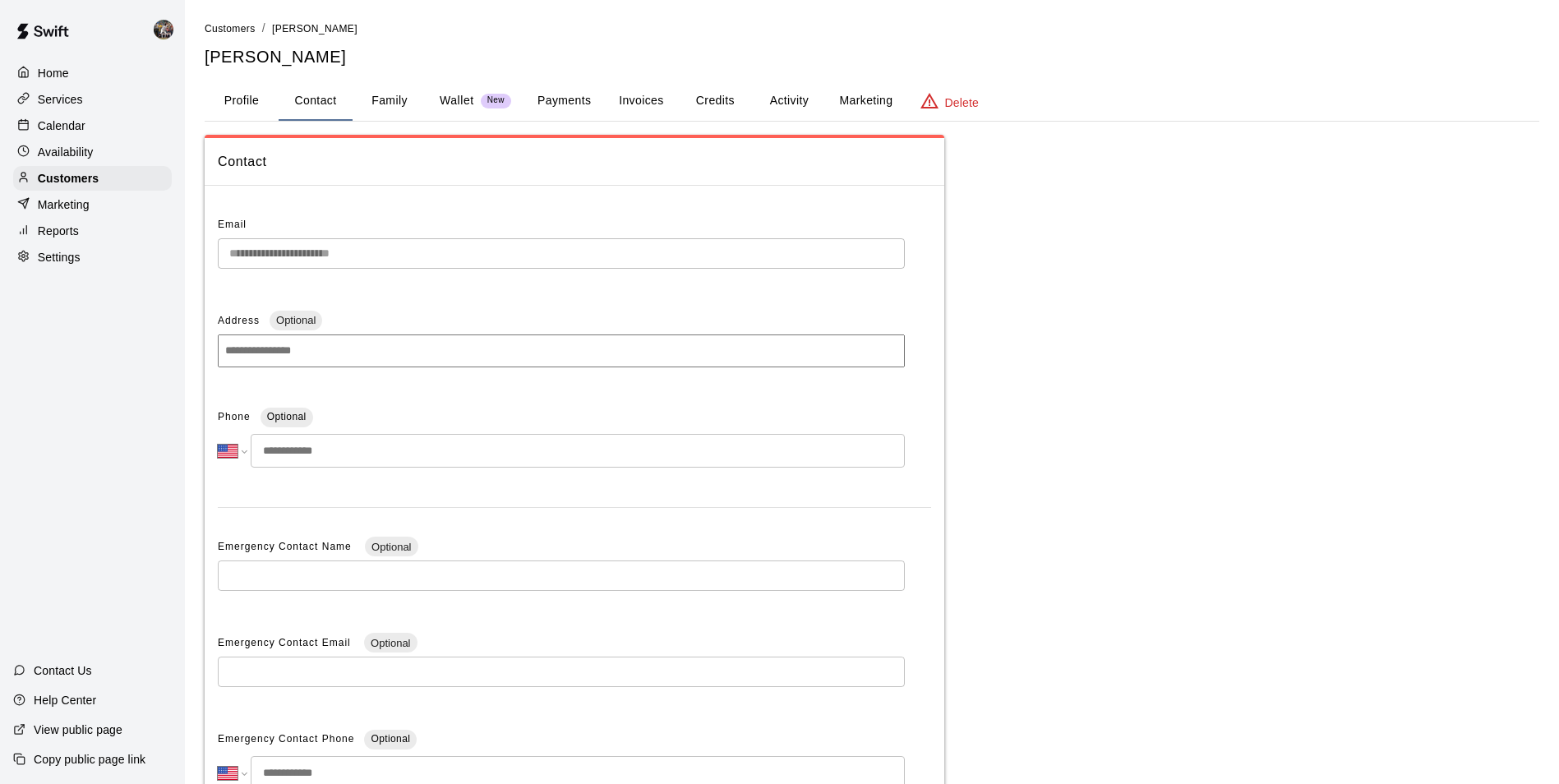
click at [346, 452] on input "tel" at bounding box center [578, 451] width 654 height 34
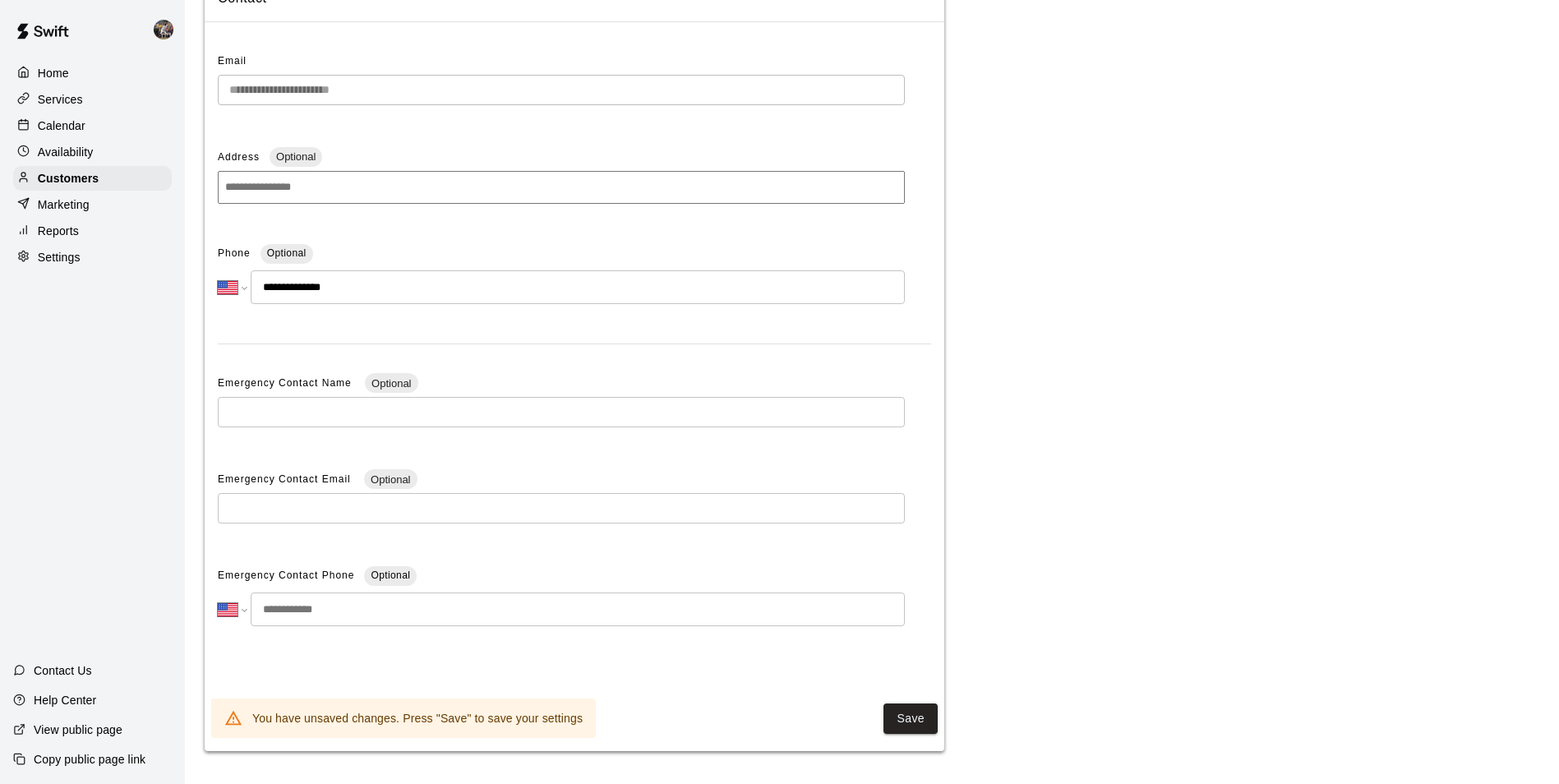
scroll to position [165, 0]
type input "**********"
click at [925, 716] on button "Save" at bounding box center [910, 719] width 54 height 30
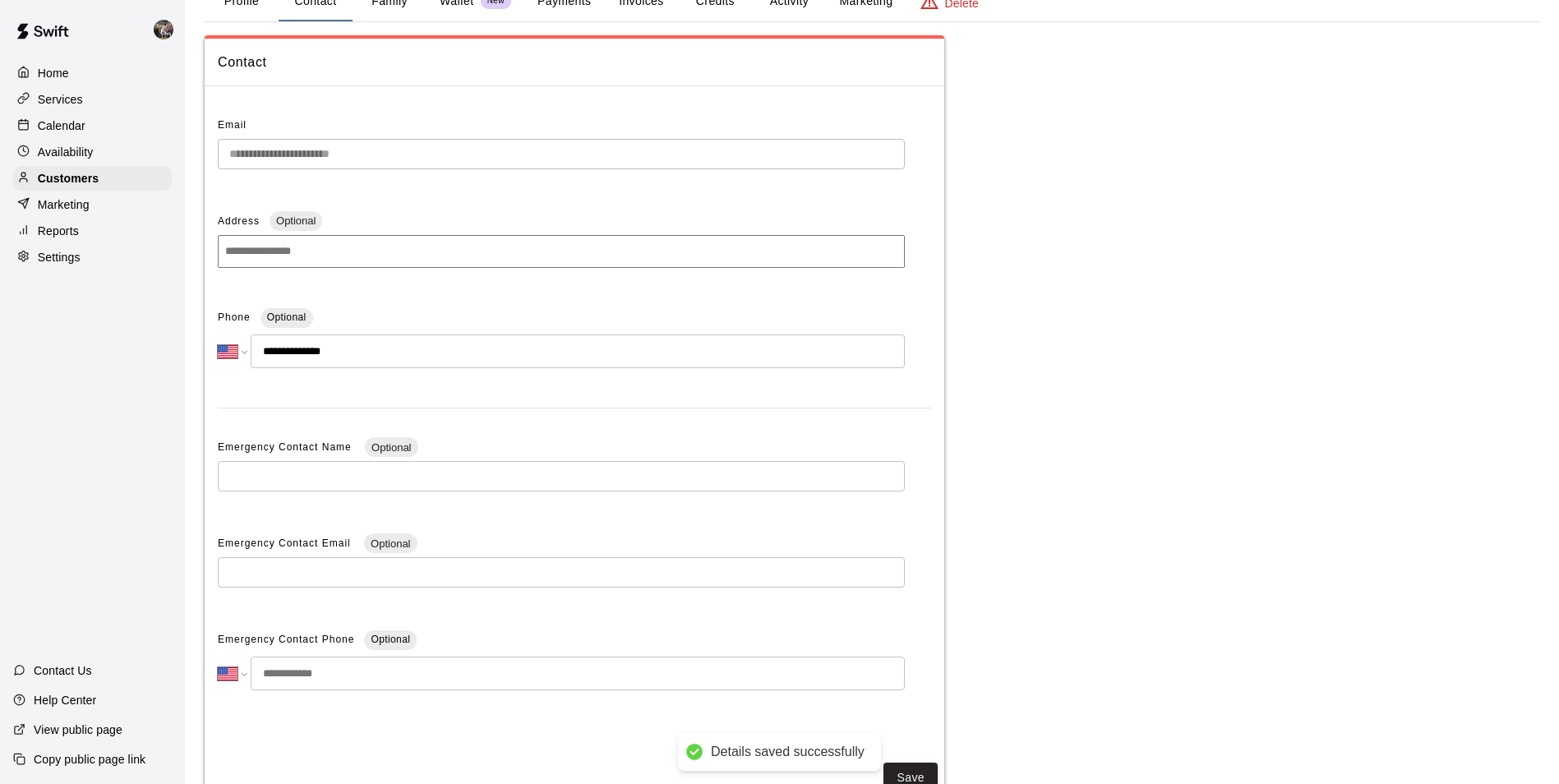
scroll to position [0, 0]
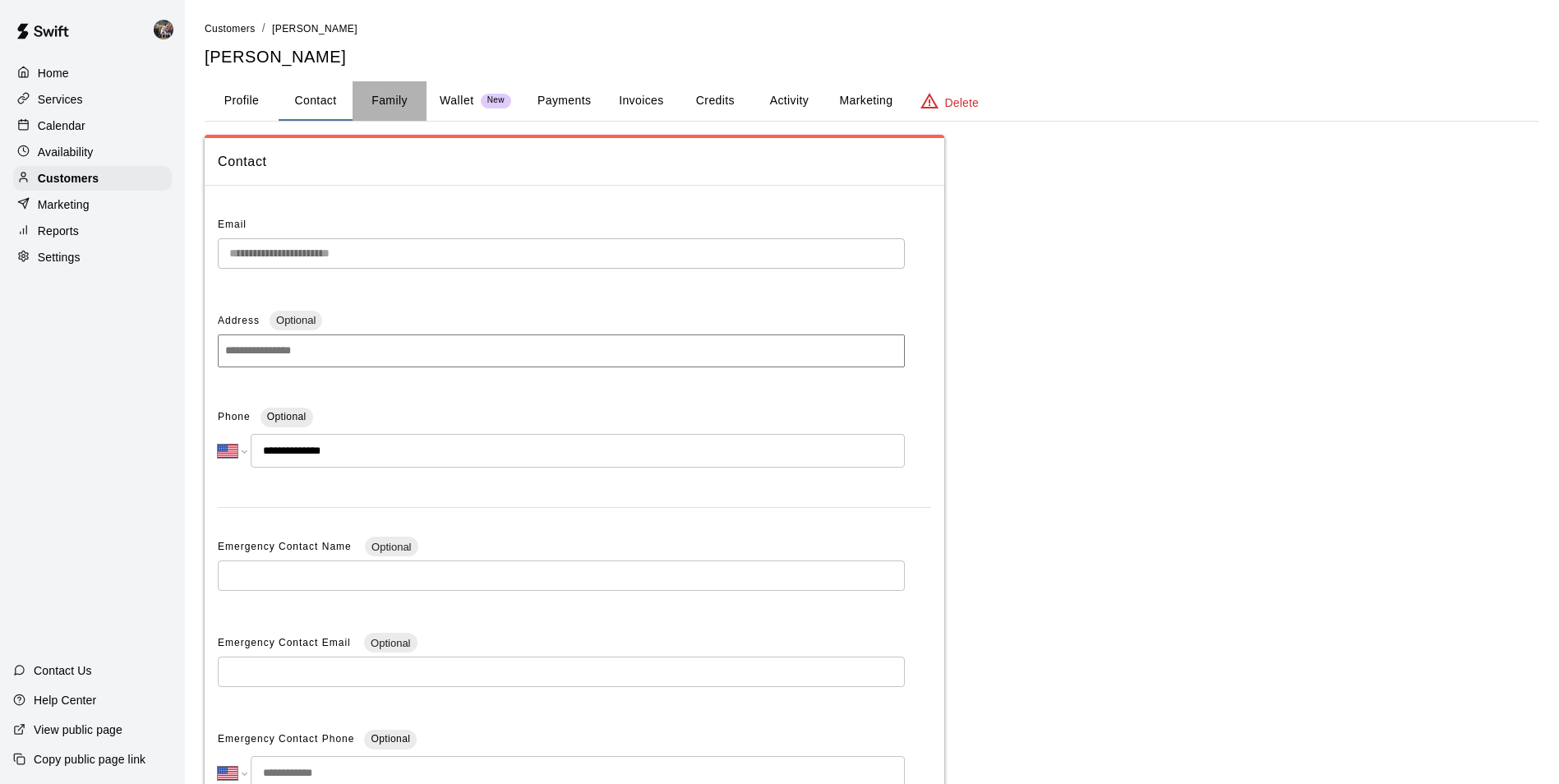
click at [386, 99] on button "Family" at bounding box center [390, 100] width 74 height 40
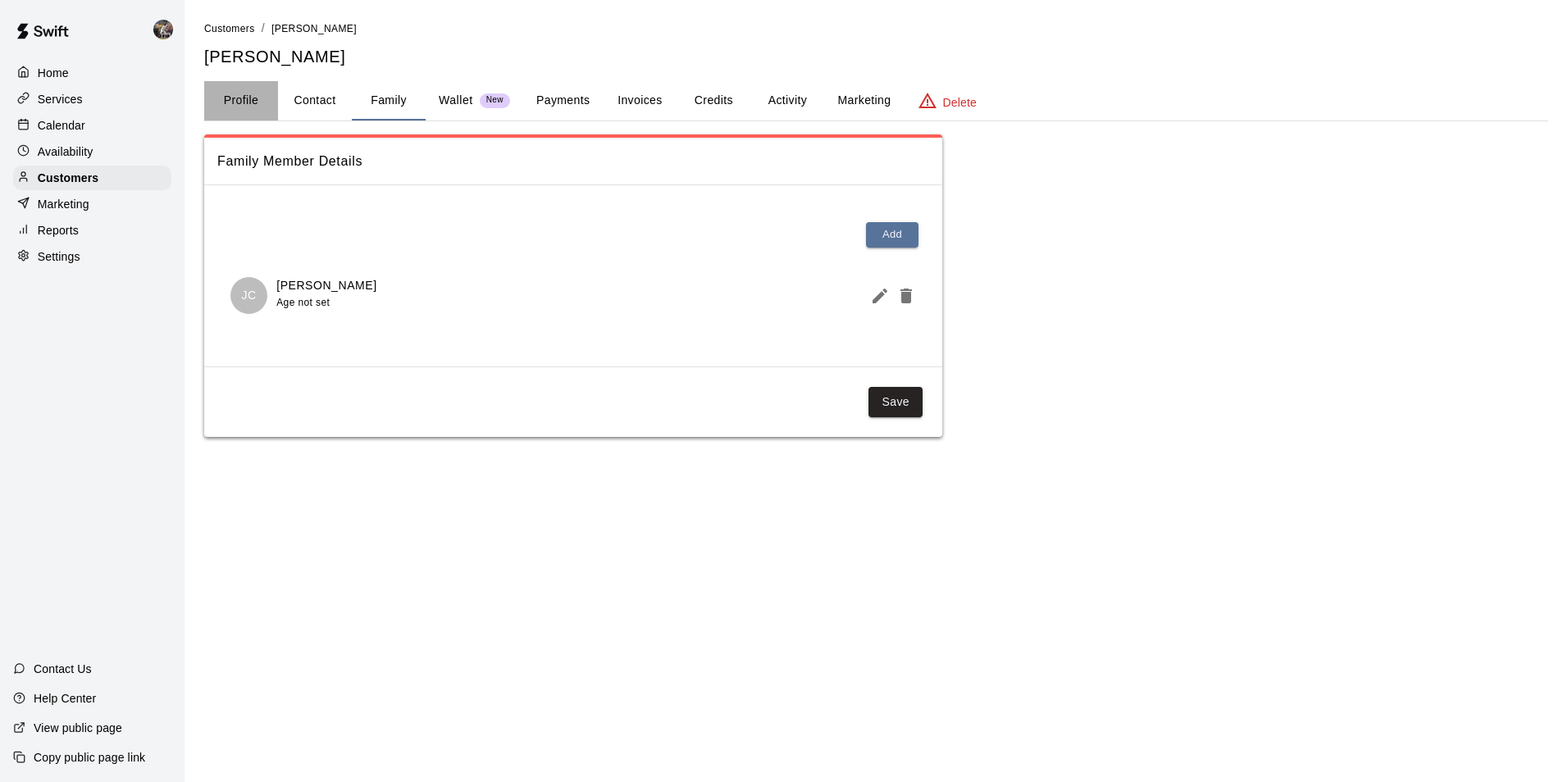
click at [239, 98] on button "Profile" at bounding box center [241, 100] width 74 height 40
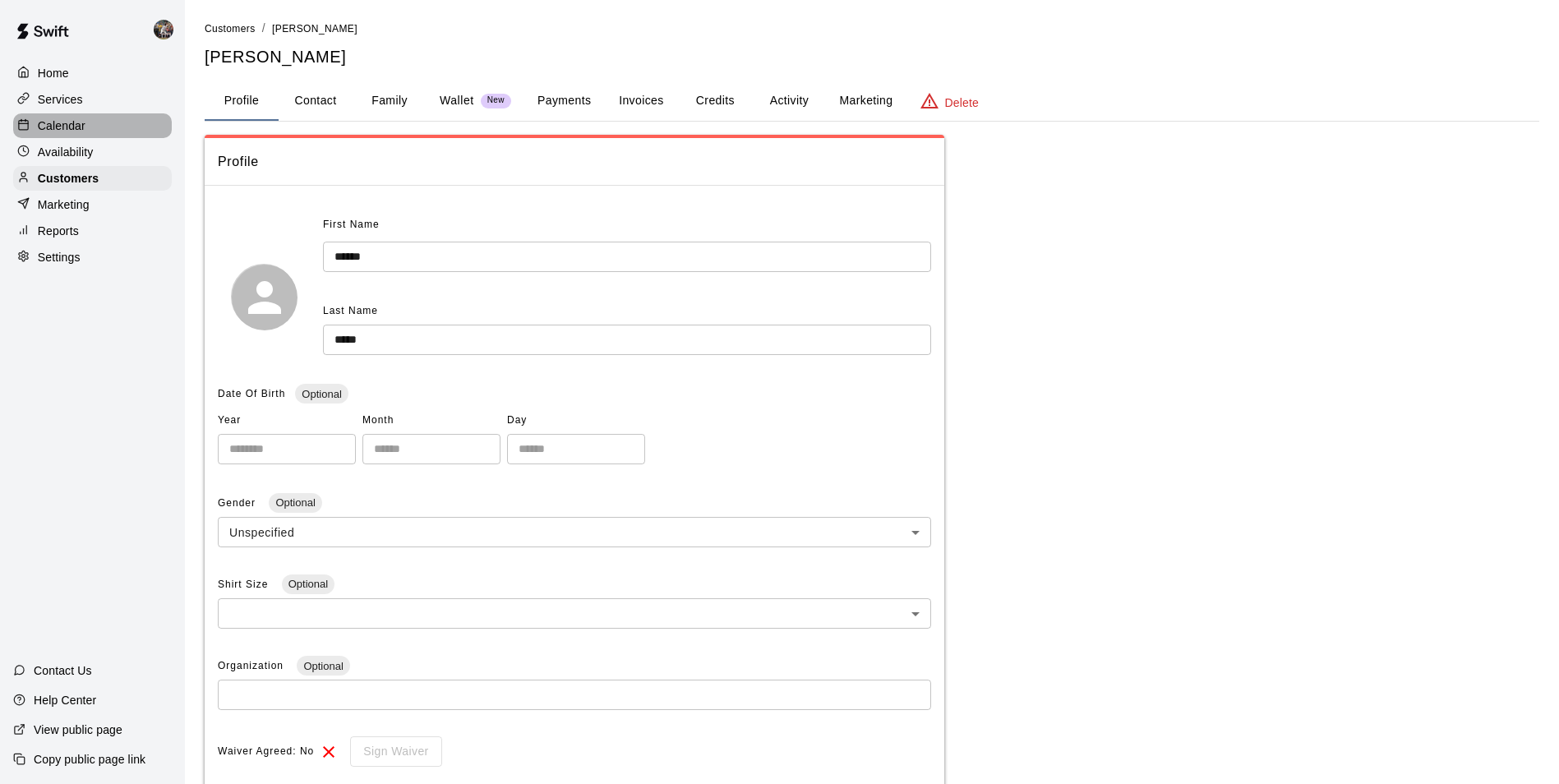
click at [102, 123] on div "Calendar" at bounding box center [92, 125] width 158 height 25
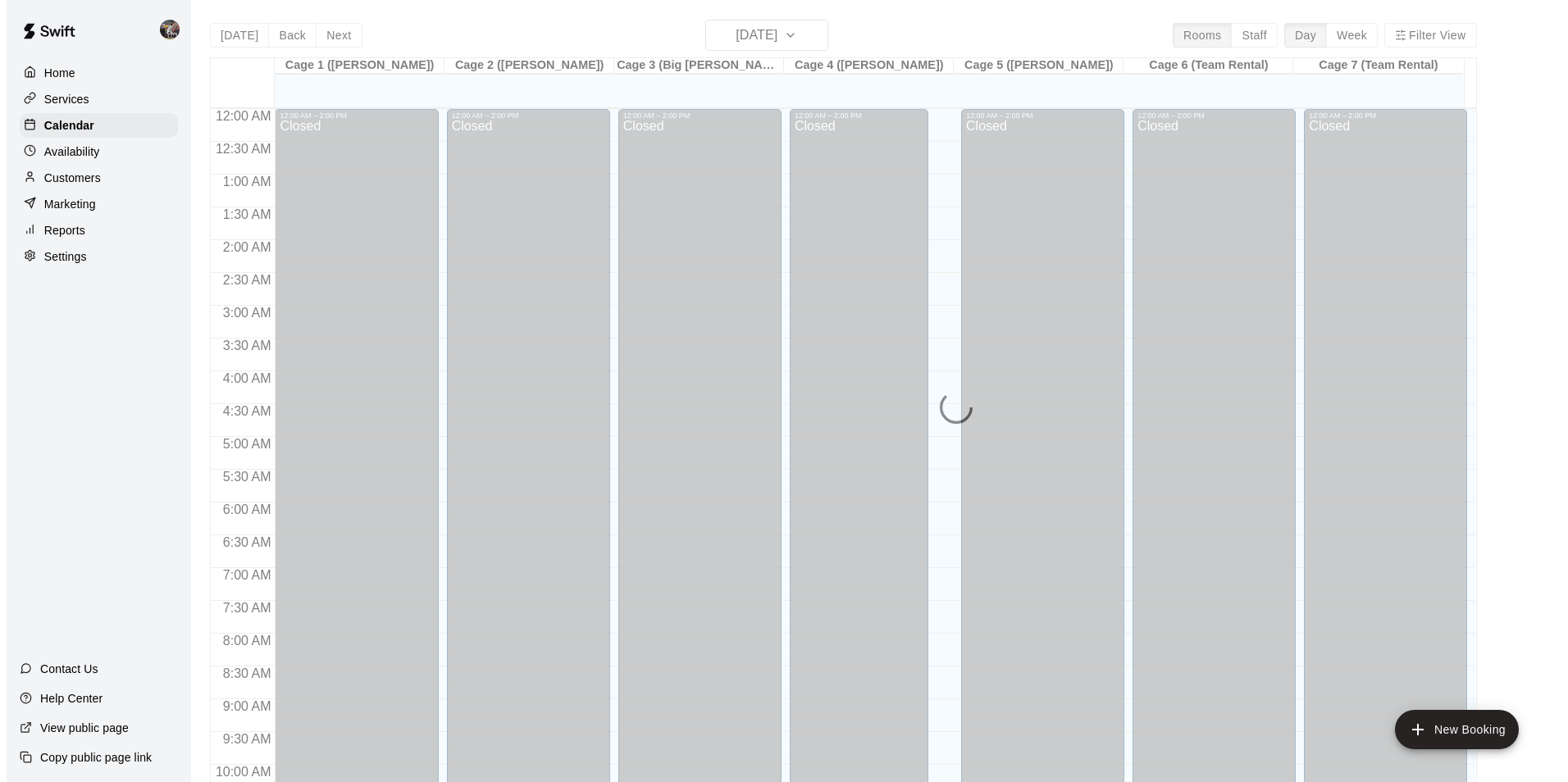
scroll to position [833, 0]
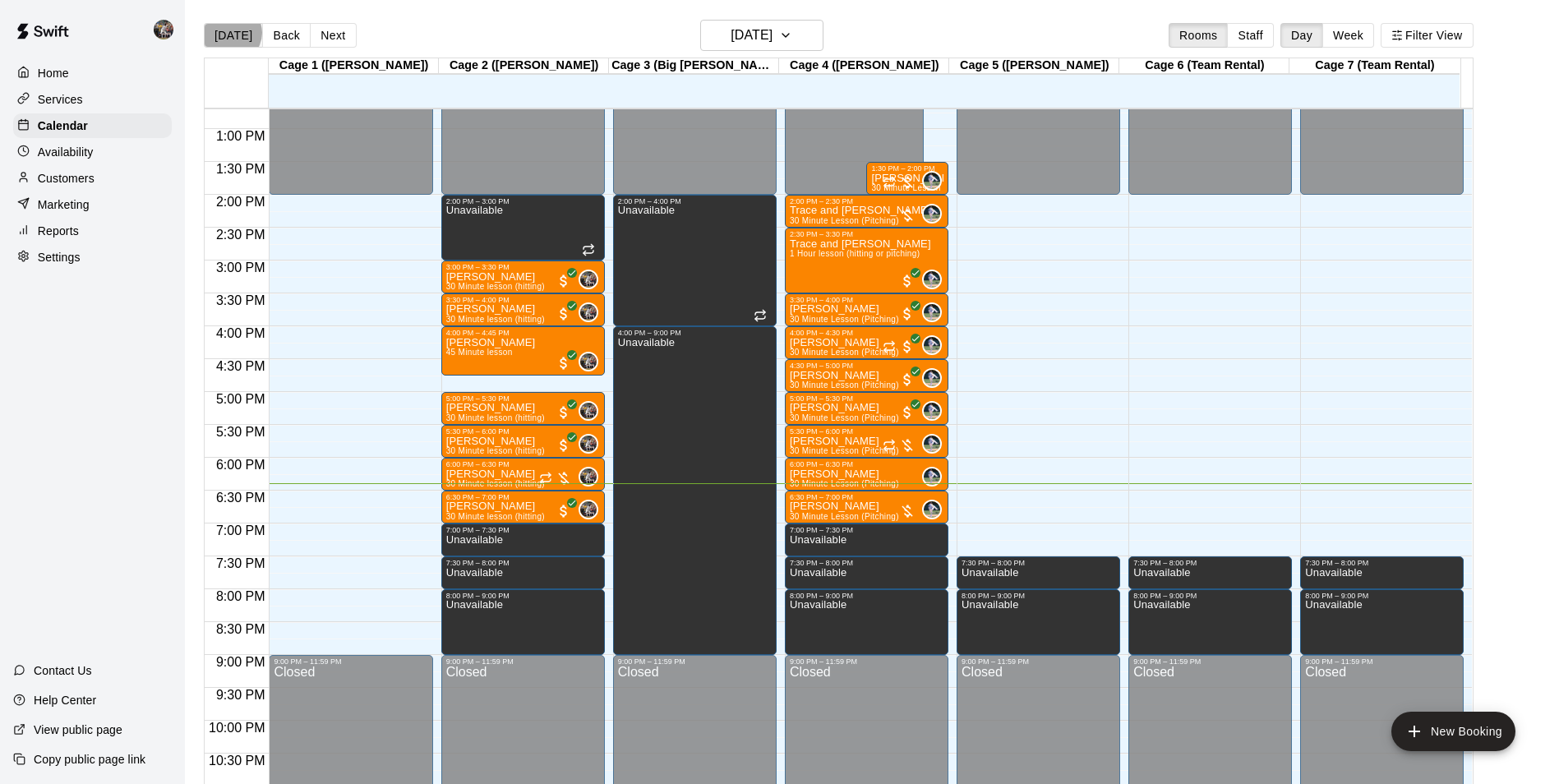
click at [231, 32] on button "[DATE]" at bounding box center [233, 35] width 59 height 25
click at [734, 34] on h6 "[DATE]" at bounding box center [751, 35] width 41 height 23
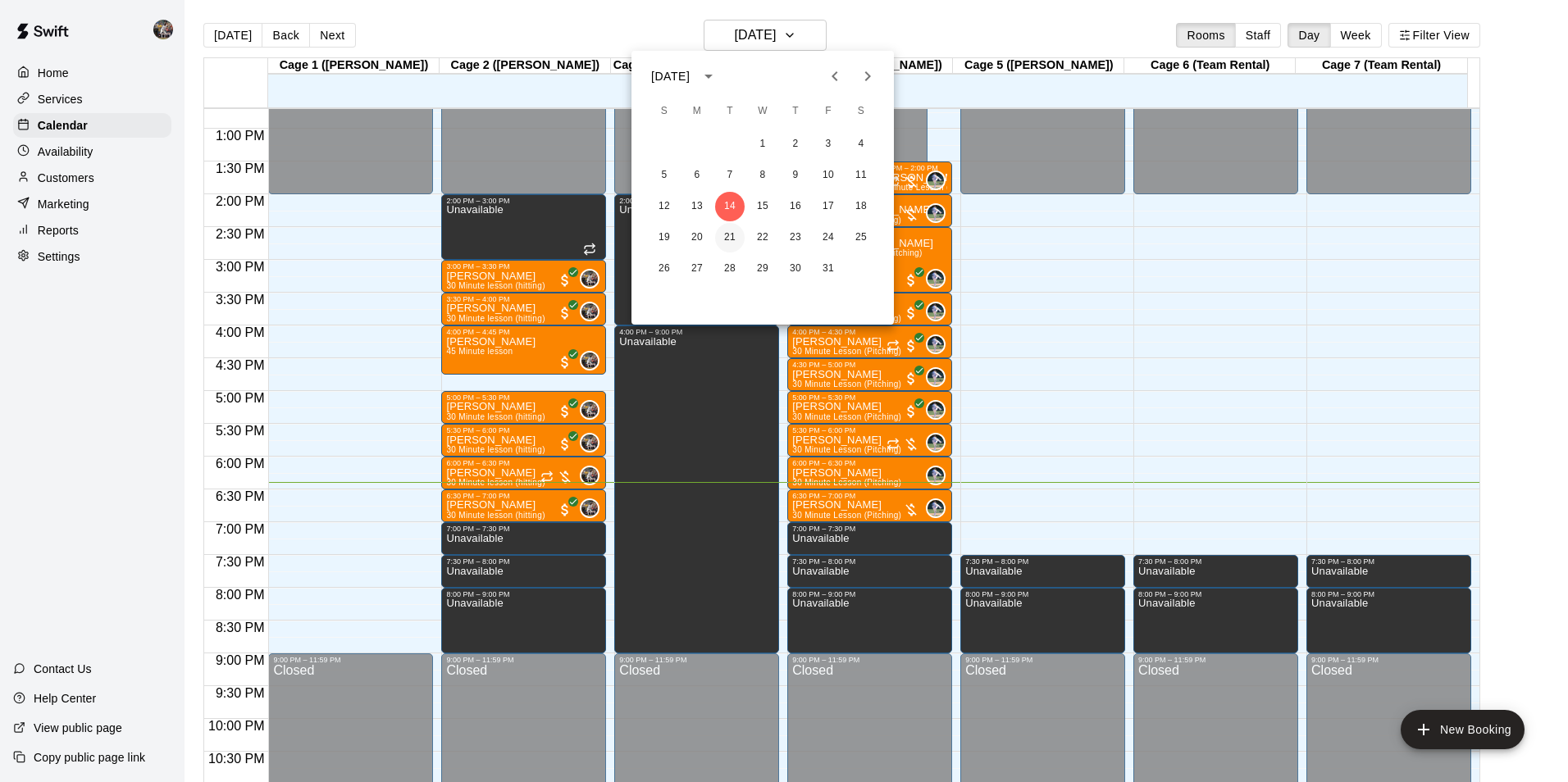
drag, startPoint x: 730, startPoint y: 229, endPoint x: 722, endPoint y: 235, distance: 10.0
click at [727, 229] on button "21" at bounding box center [730, 238] width 29 height 29
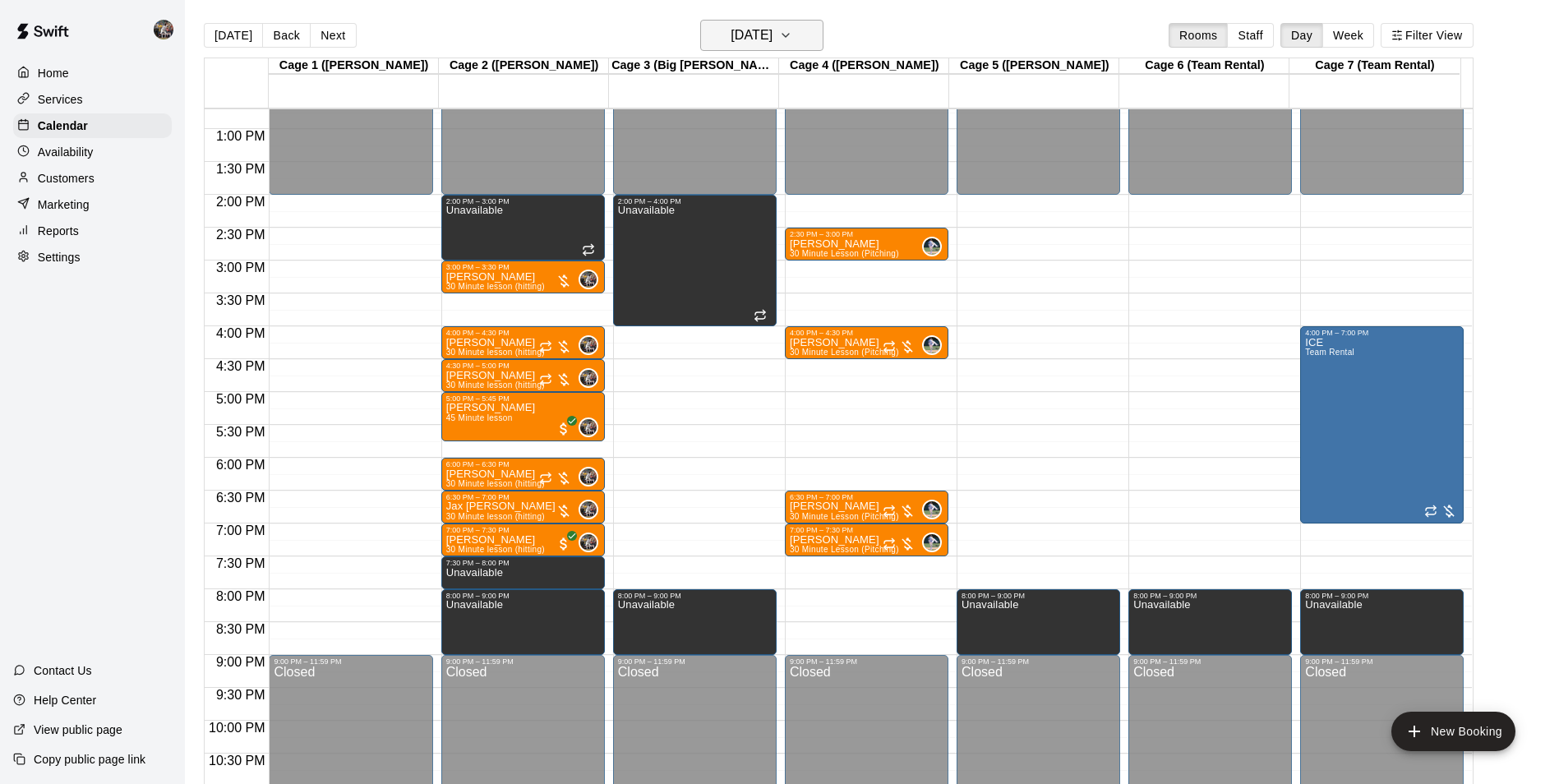
click at [731, 36] on h6 "[DATE]" at bounding box center [751, 35] width 41 height 23
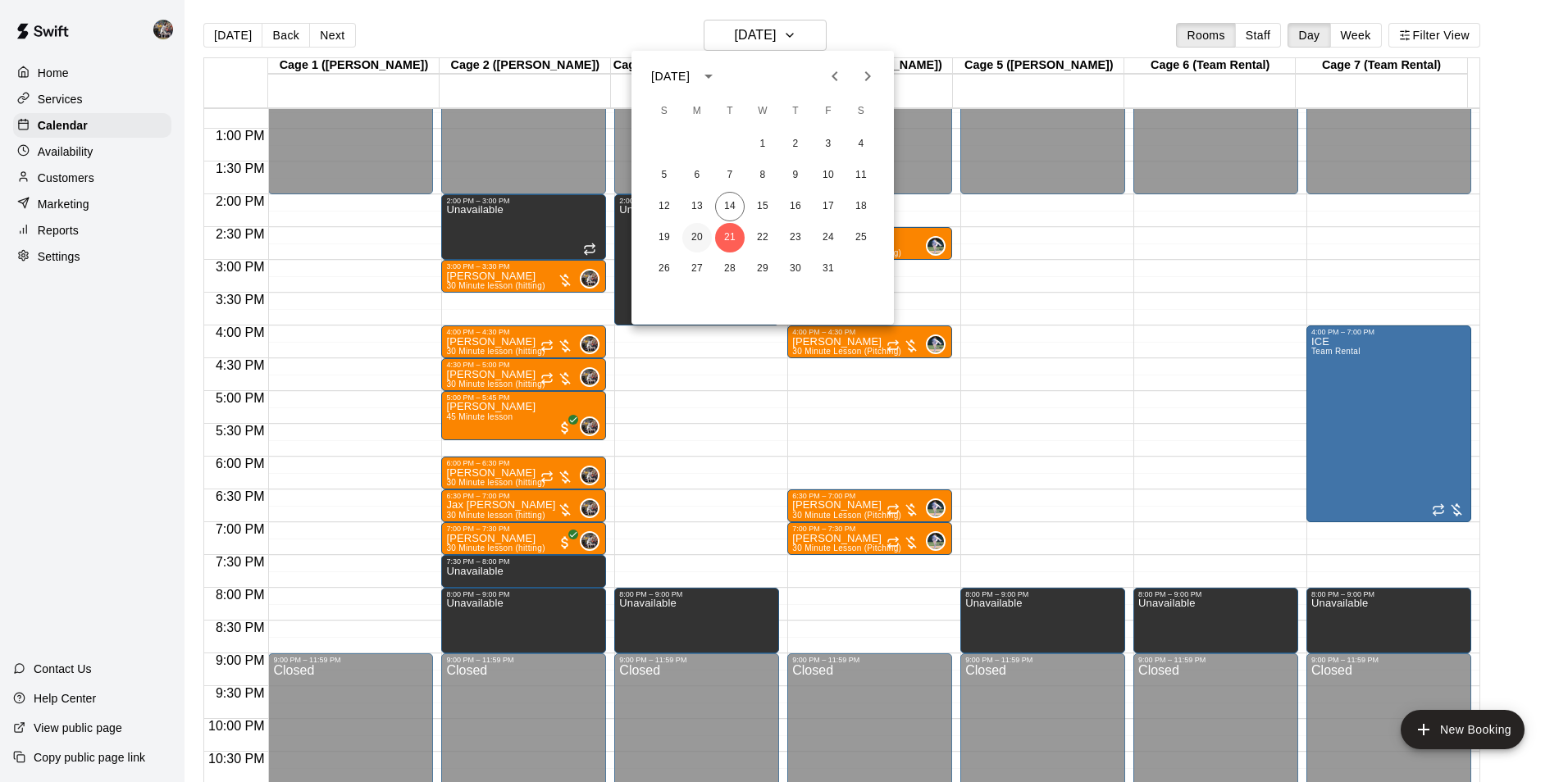
click at [698, 238] on button "20" at bounding box center [697, 238] width 29 height 29
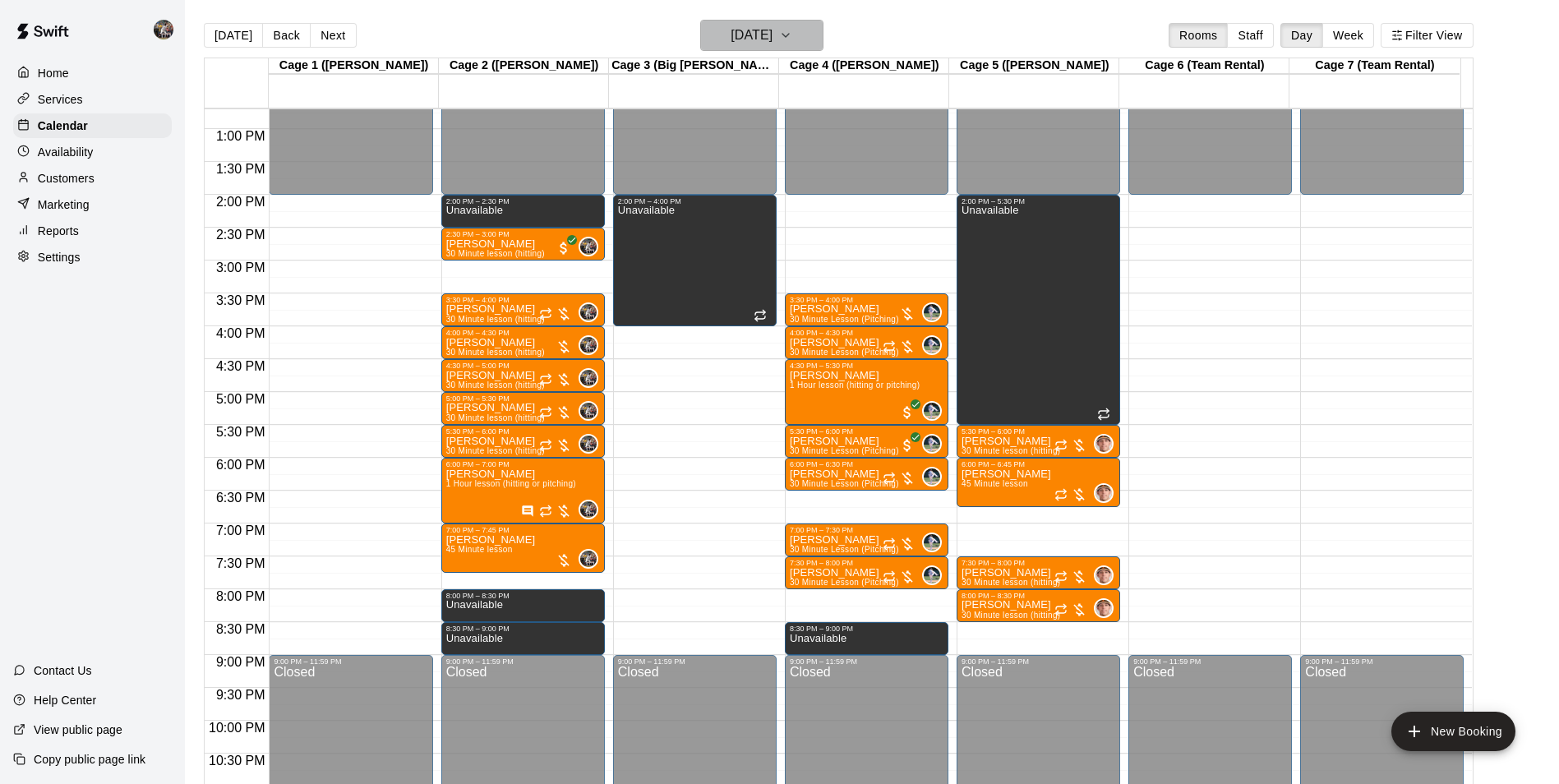
click at [731, 41] on h6 "[DATE]" at bounding box center [751, 35] width 41 height 23
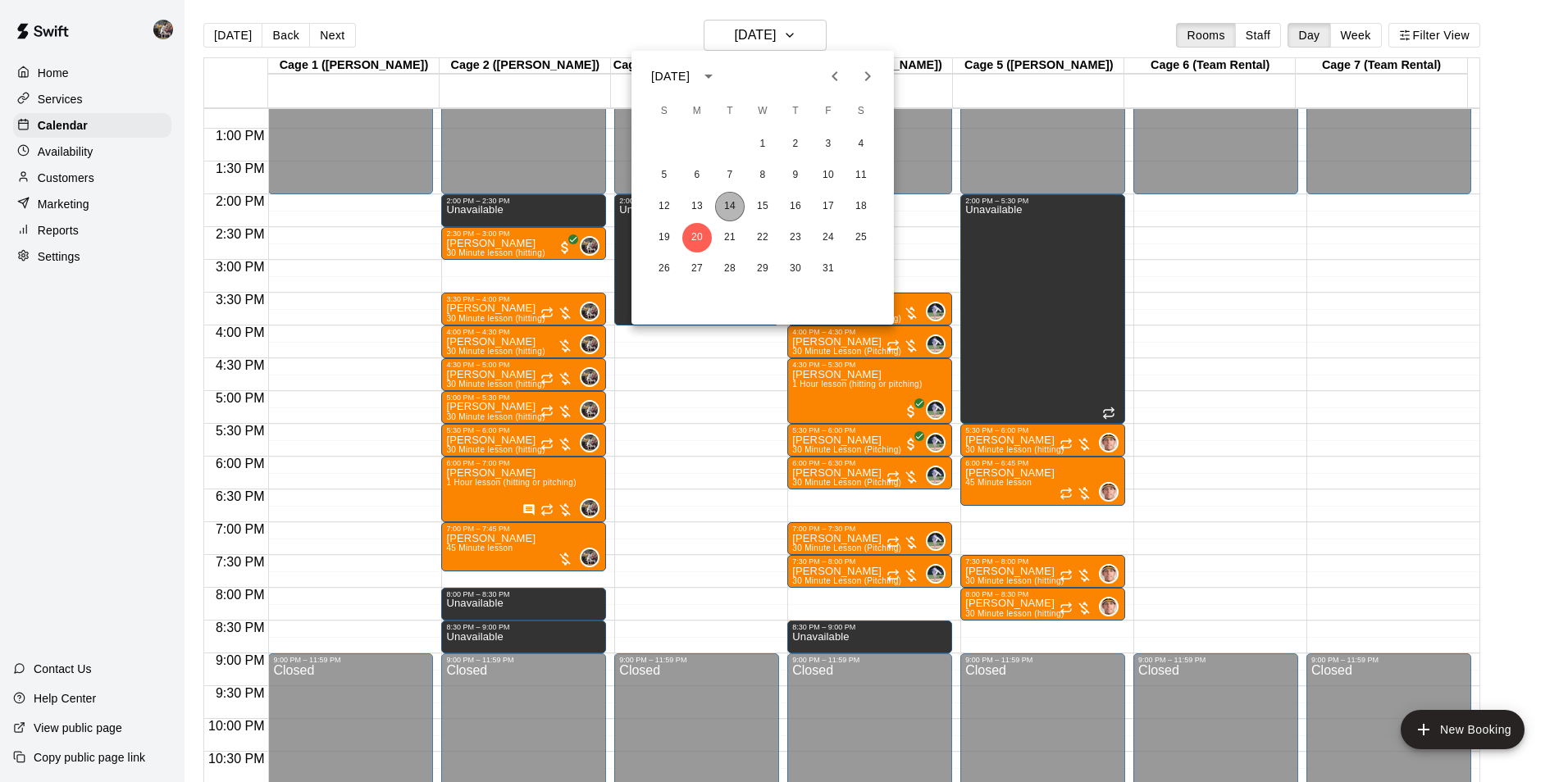
click at [731, 200] on button "14" at bounding box center [730, 207] width 29 height 29
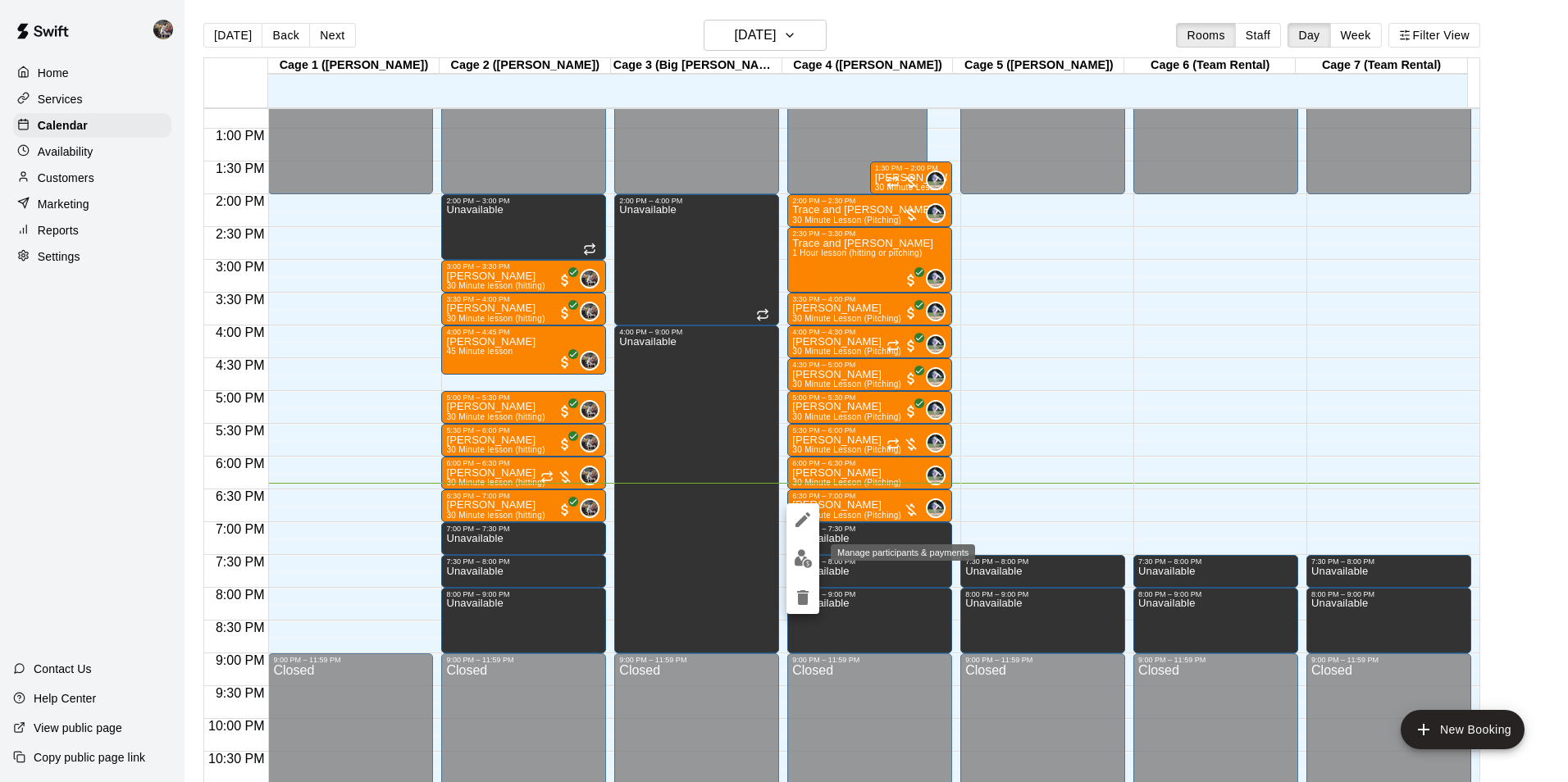
click at [806, 555] on img "edit" at bounding box center [802, 559] width 19 height 19
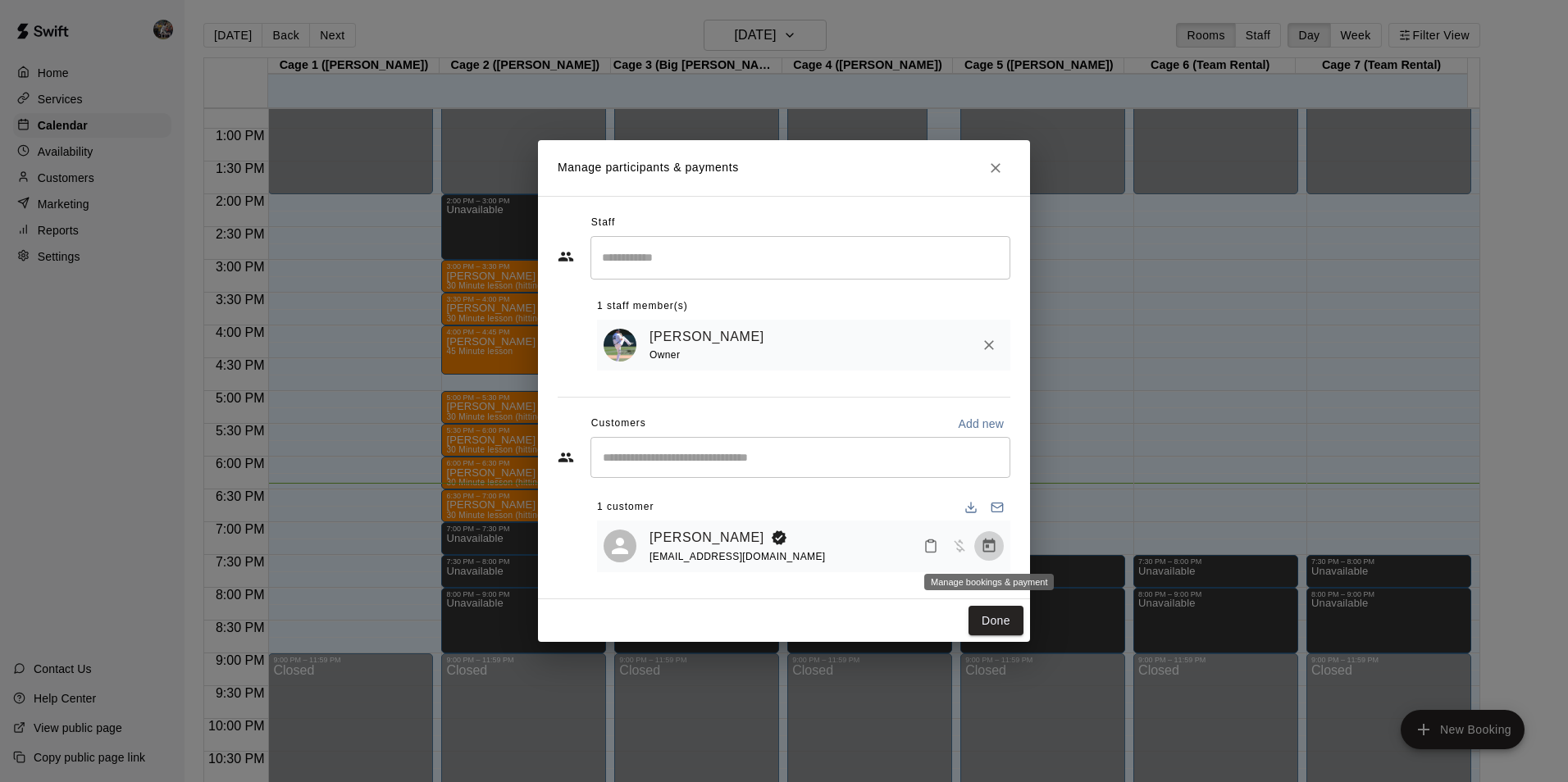
click at [990, 543] on icon "Manage bookings & payment" at bounding box center [989, 545] width 12 height 14
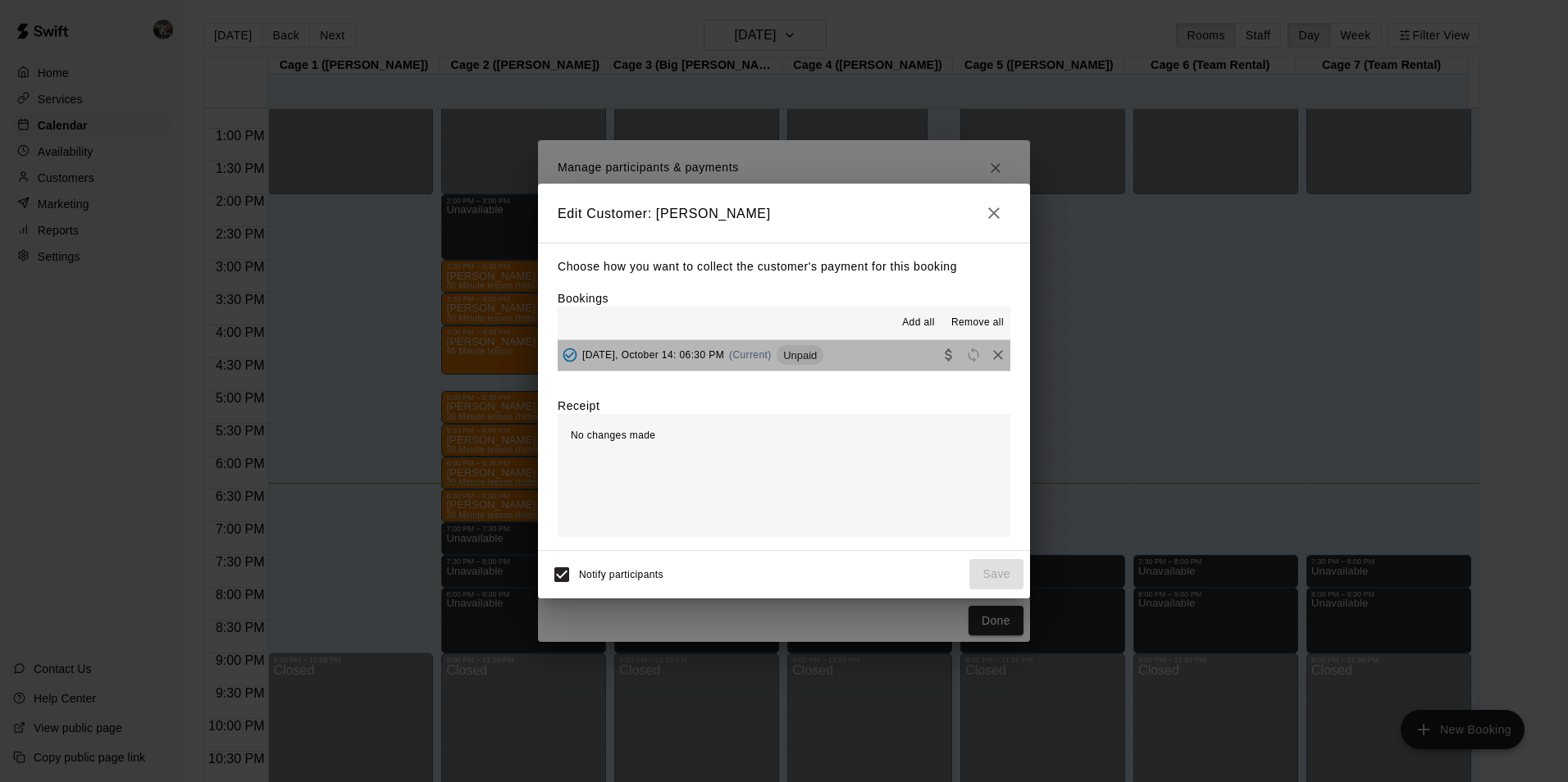
click at [865, 351] on button "[DATE], October 14: 06:30 PM (Current) Unpaid" at bounding box center [784, 355] width 452 height 30
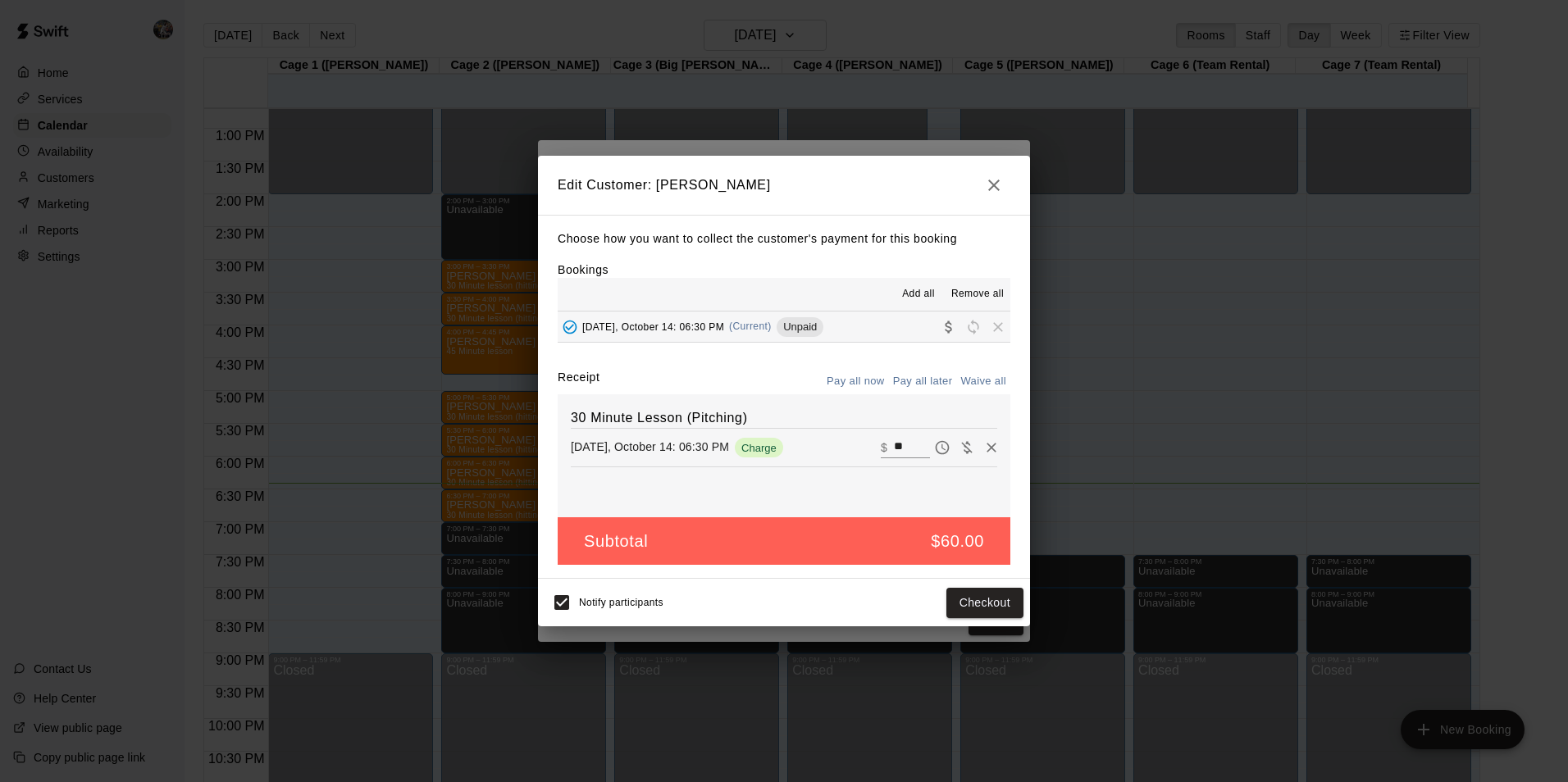
click at [903, 444] on input "**" at bounding box center [911, 447] width 36 height 21
type input "*"
type input "**"
click at [967, 598] on button "Checkout" at bounding box center [984, 603] width 77 height 30
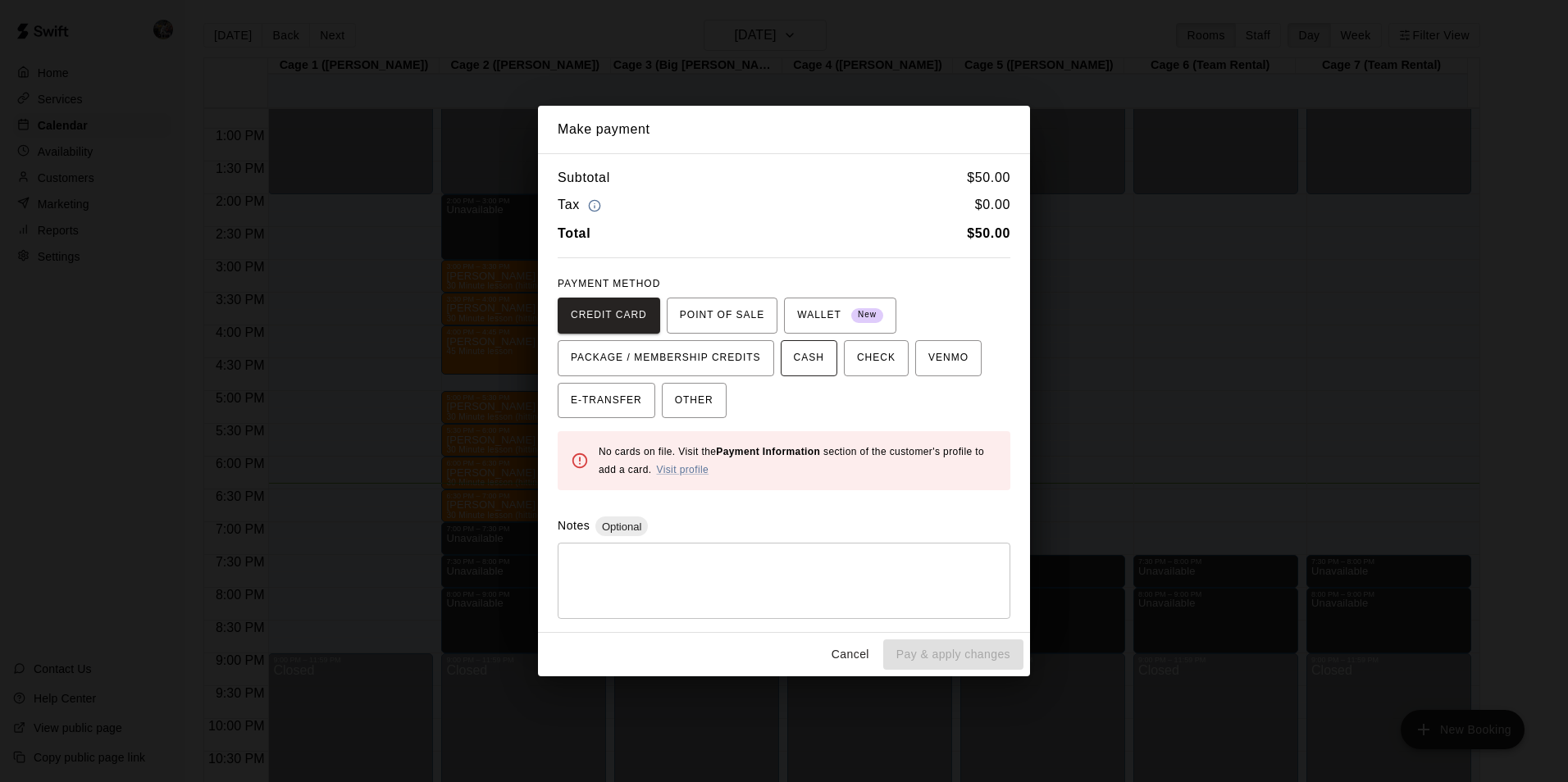
click at [805, 355] on span "CASH" at bounding box center [808, 358] width 30 height 27
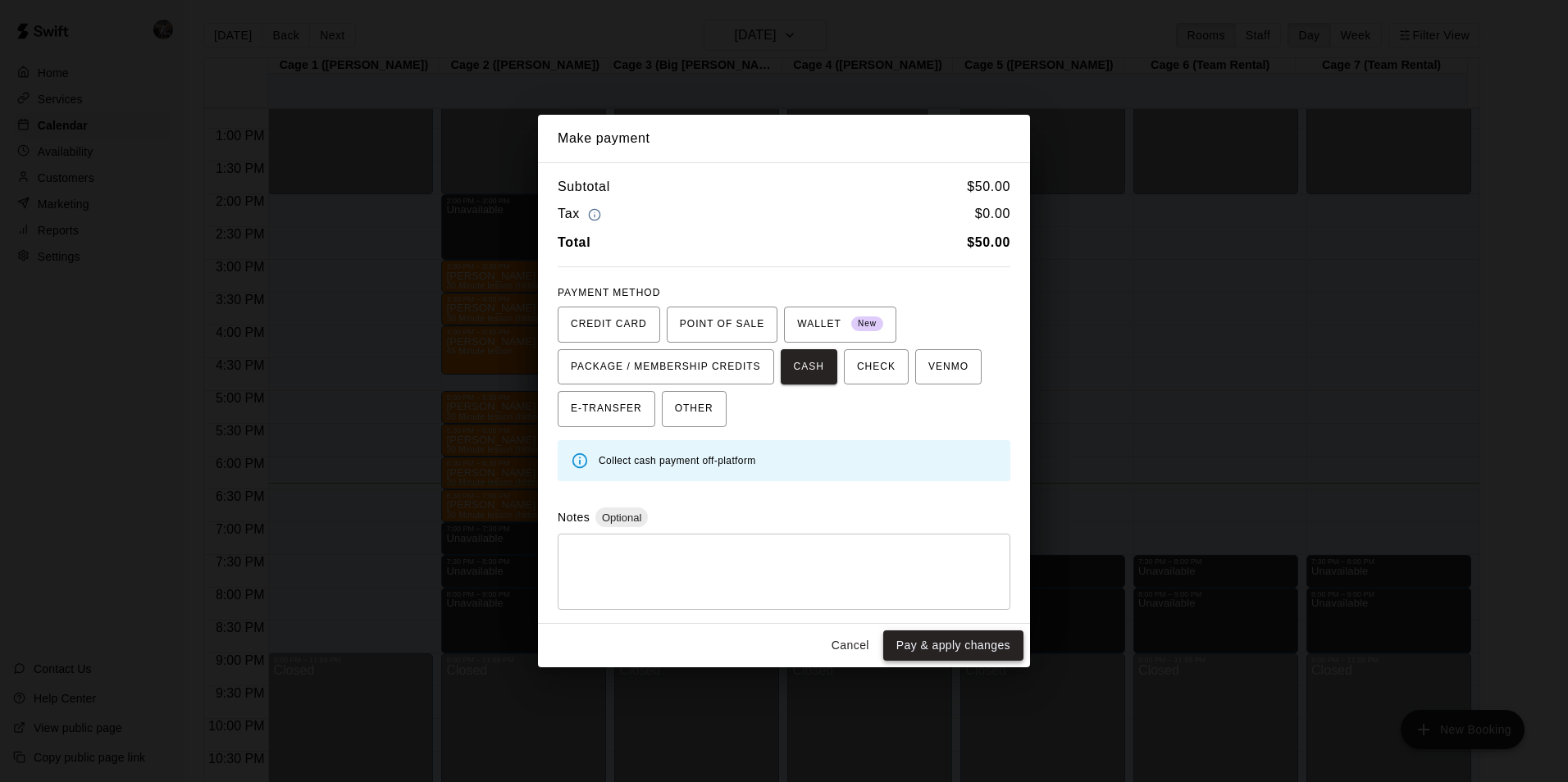
click at [895, 641] on button "Pay & apply changes" at bounding box center [953, 645] width 141 height 30
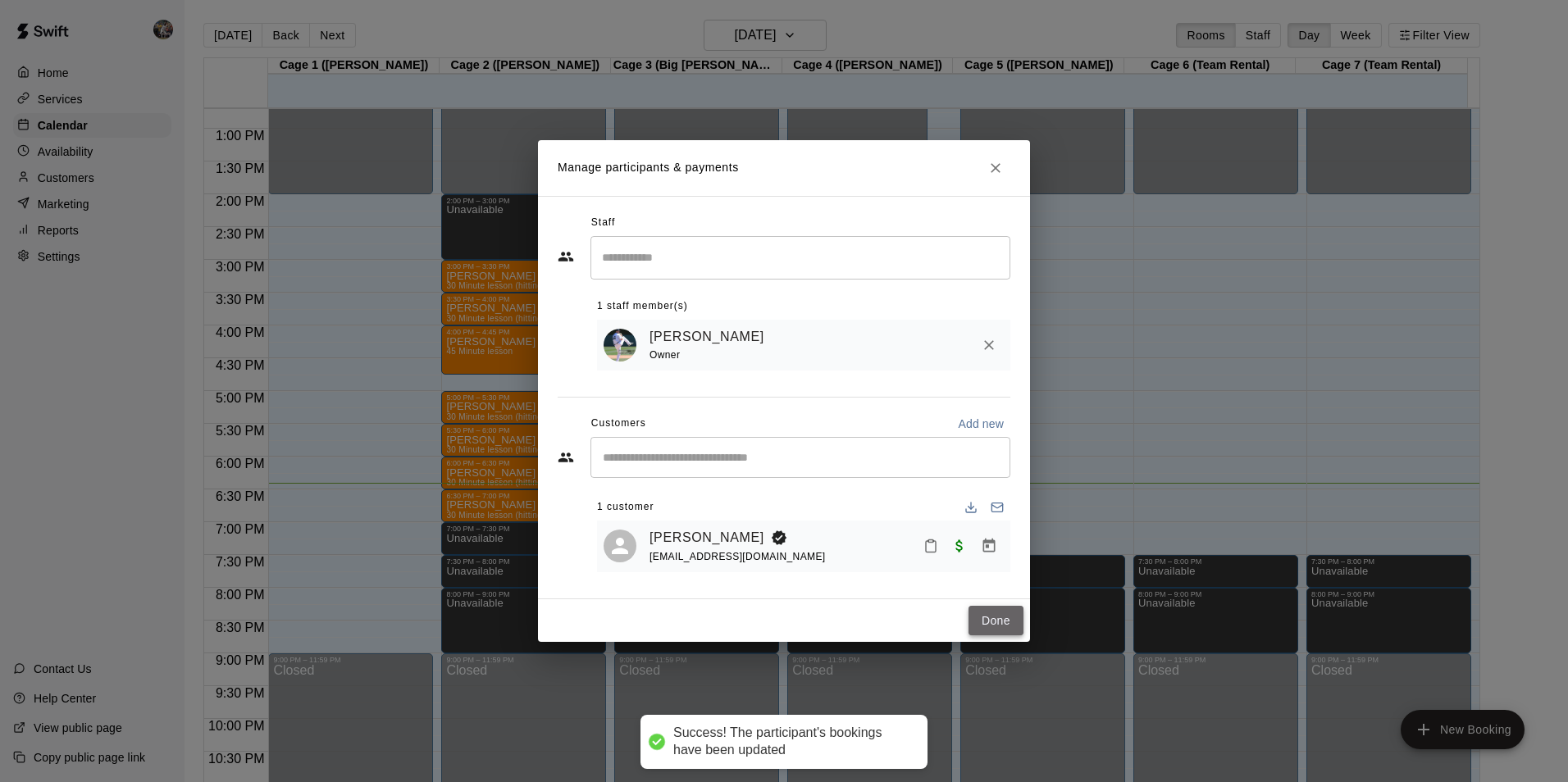
click at [987, 617] on button "Done" at bounding box center [995, 620] width 55 height 30
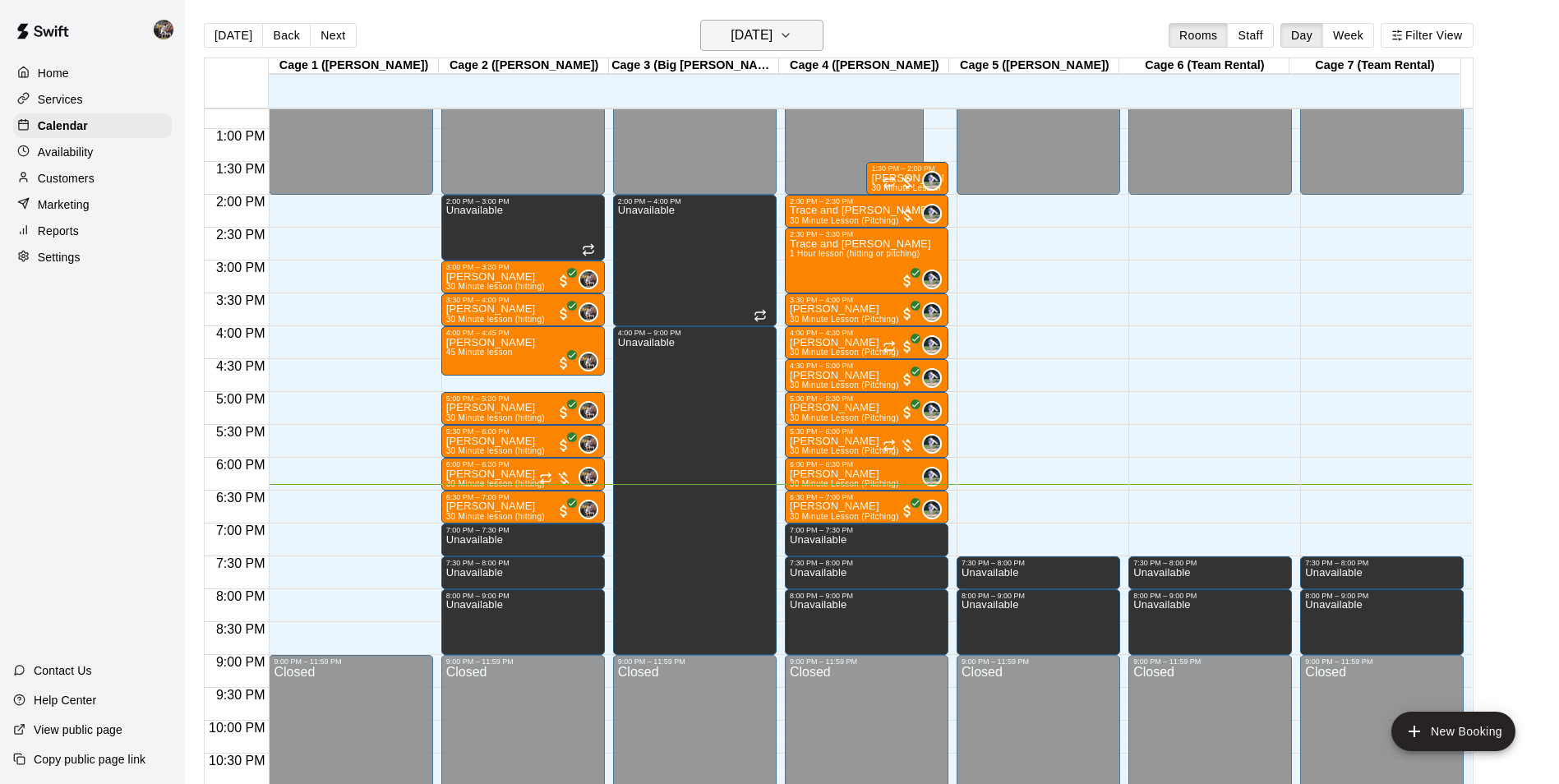
click at [751, 41] on h6 "[DATE]" at bounding box center [751, 35] width 41 height 23
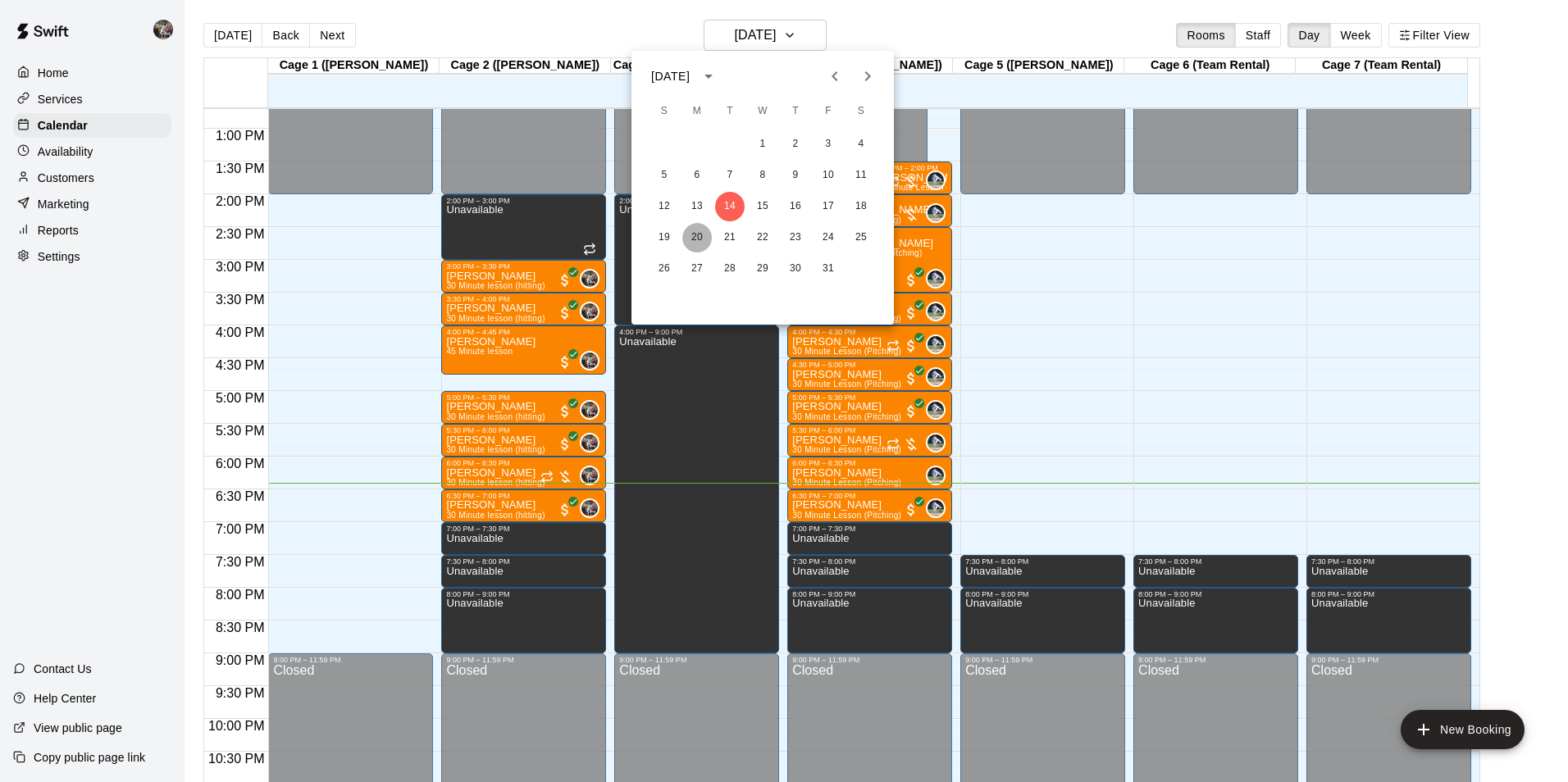
click at [699, 235] on button "20" at bounding box center [697, 238] width 29 height 29
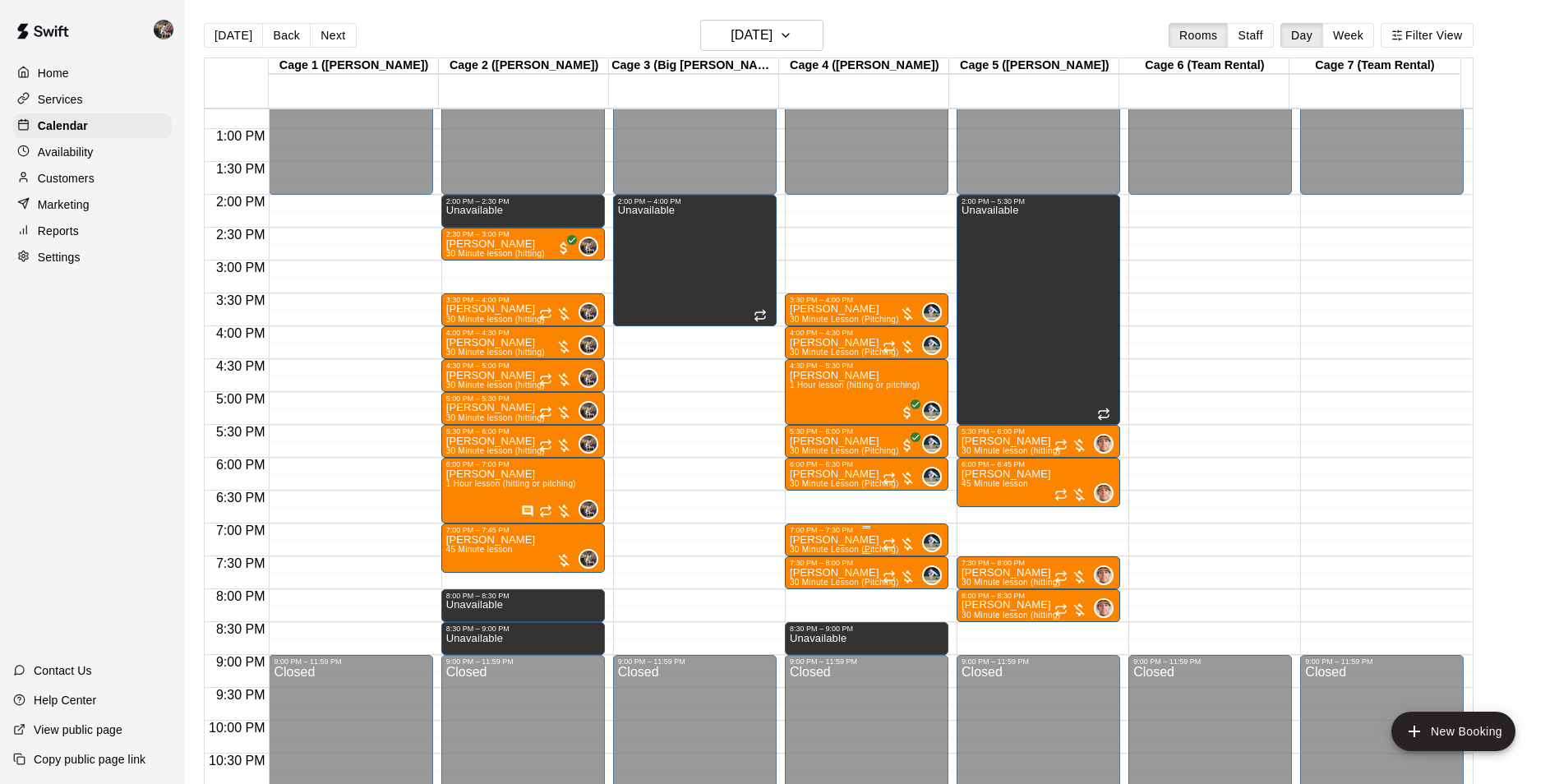
click at [825, 540] on p "[PERSON_NAME]" at bounding box center [844, 540] width 110 height 0
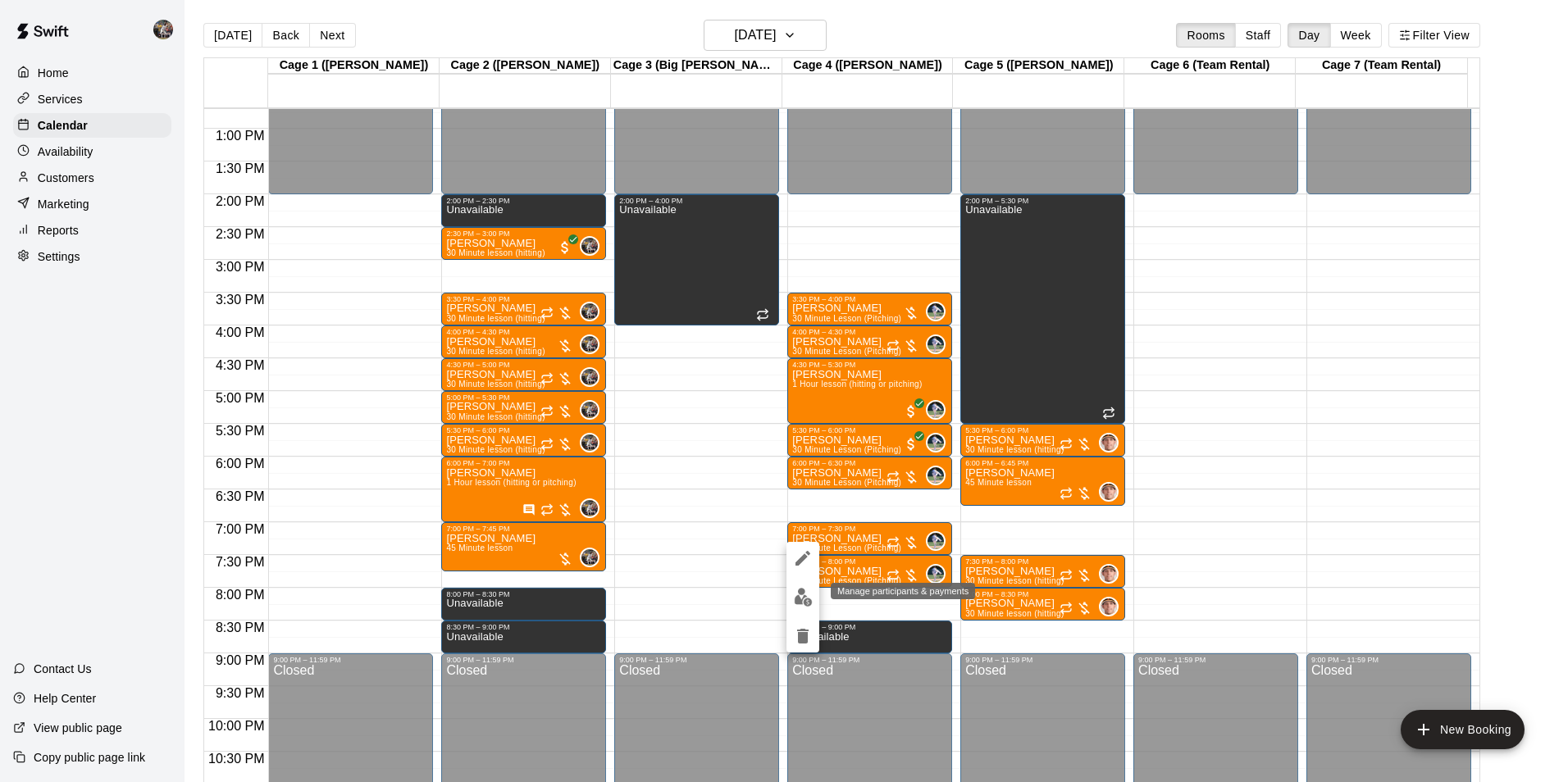
click at [802, 595] on img "edit" at bounding box center [802, 597] width 19 height 19
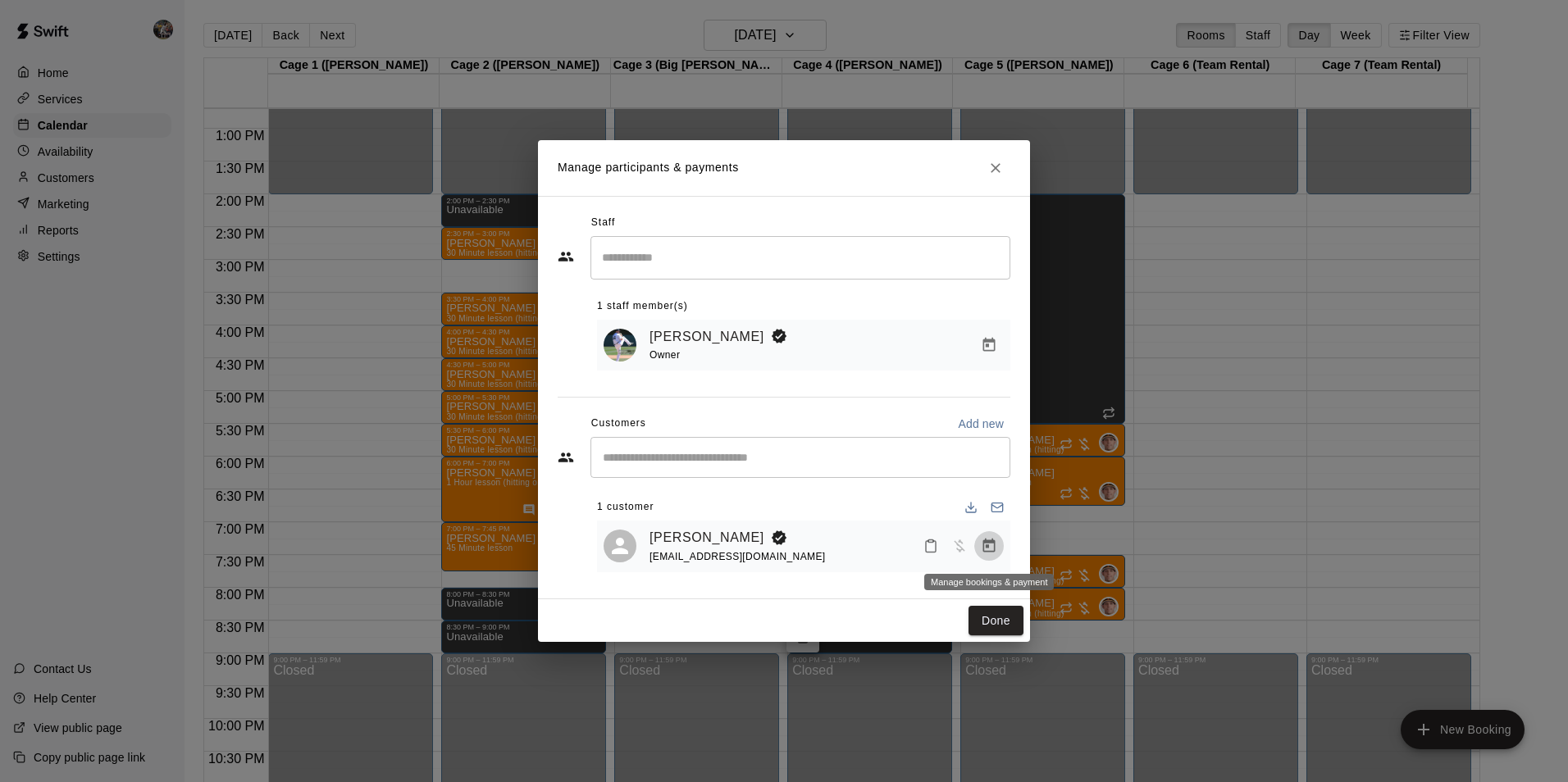
click at [988, 548] on icon "Manage bookings & payment" at bounding box center [989, 545] width 12 height 14
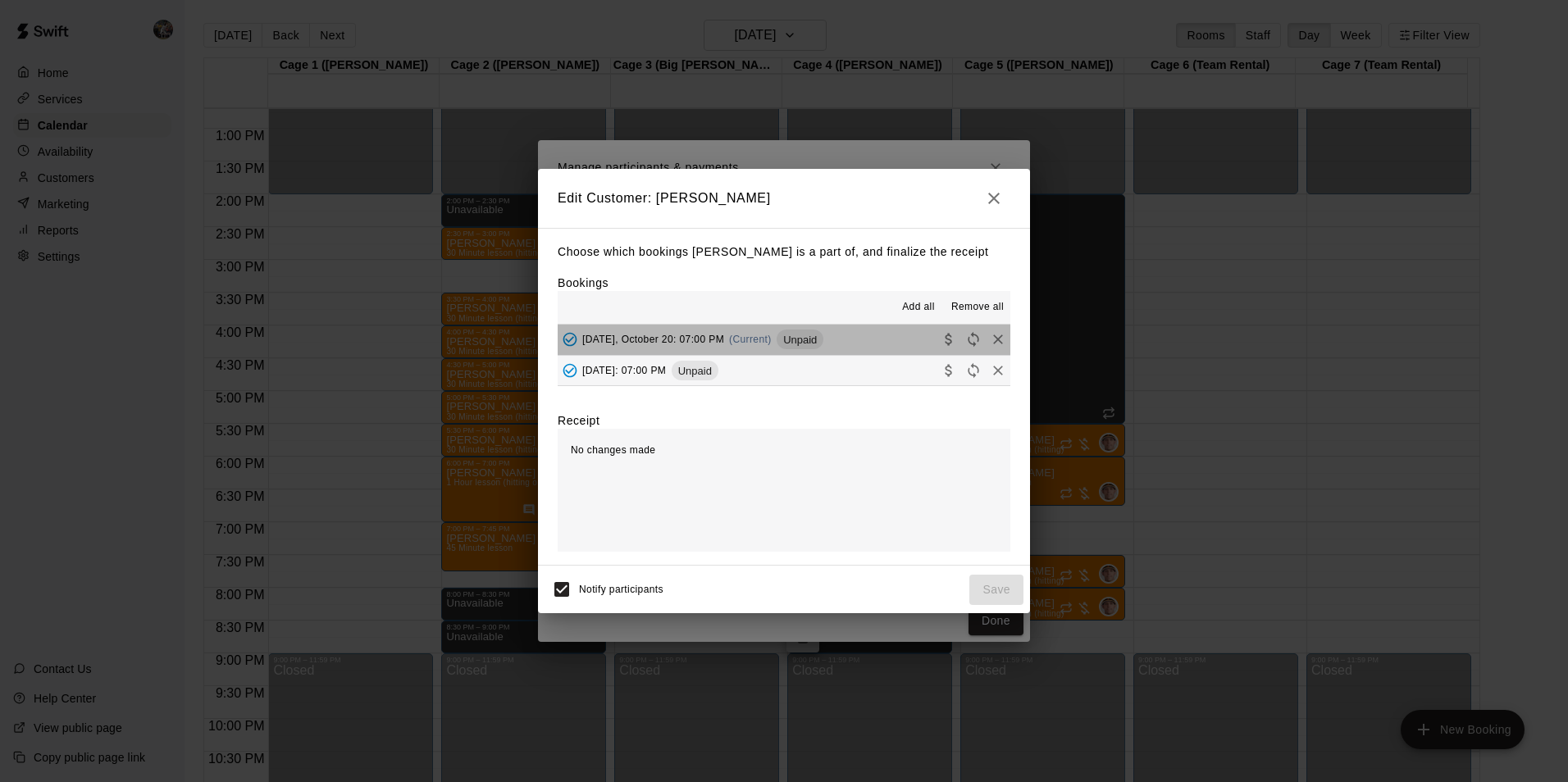
click at [846, 339] on button "[DATE], October 20: 07:00 PM (Current) Unpaid" at bounding box center [784, 339] width 452 height 30
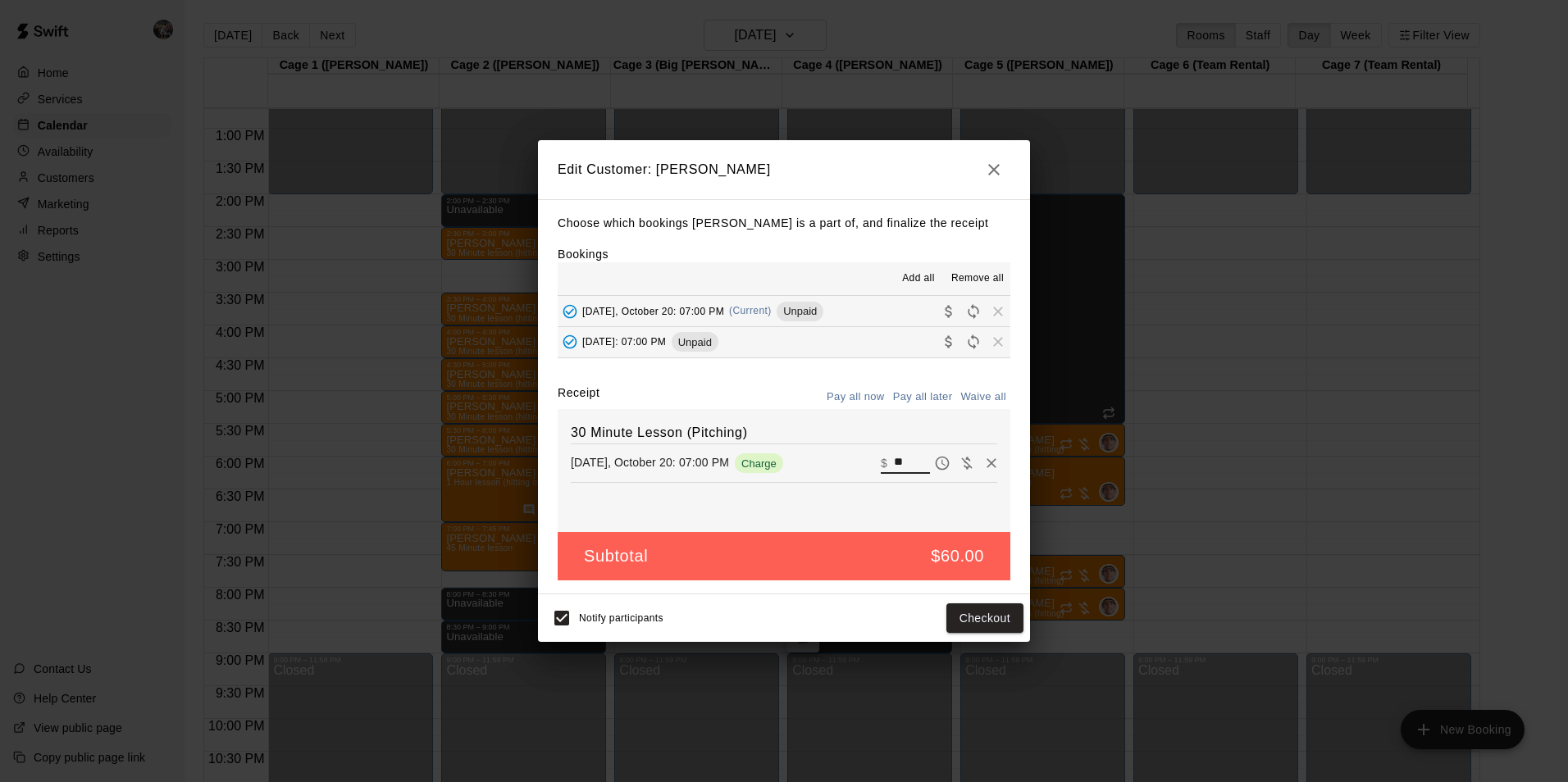
click at [897, 461] on input "**" at bounding box center [911, 462] width 36 height 21
type input "*"
type input "**"
click at [965, 615] on button "Checkout" at bounding box center [984, 618] width 77 height 30
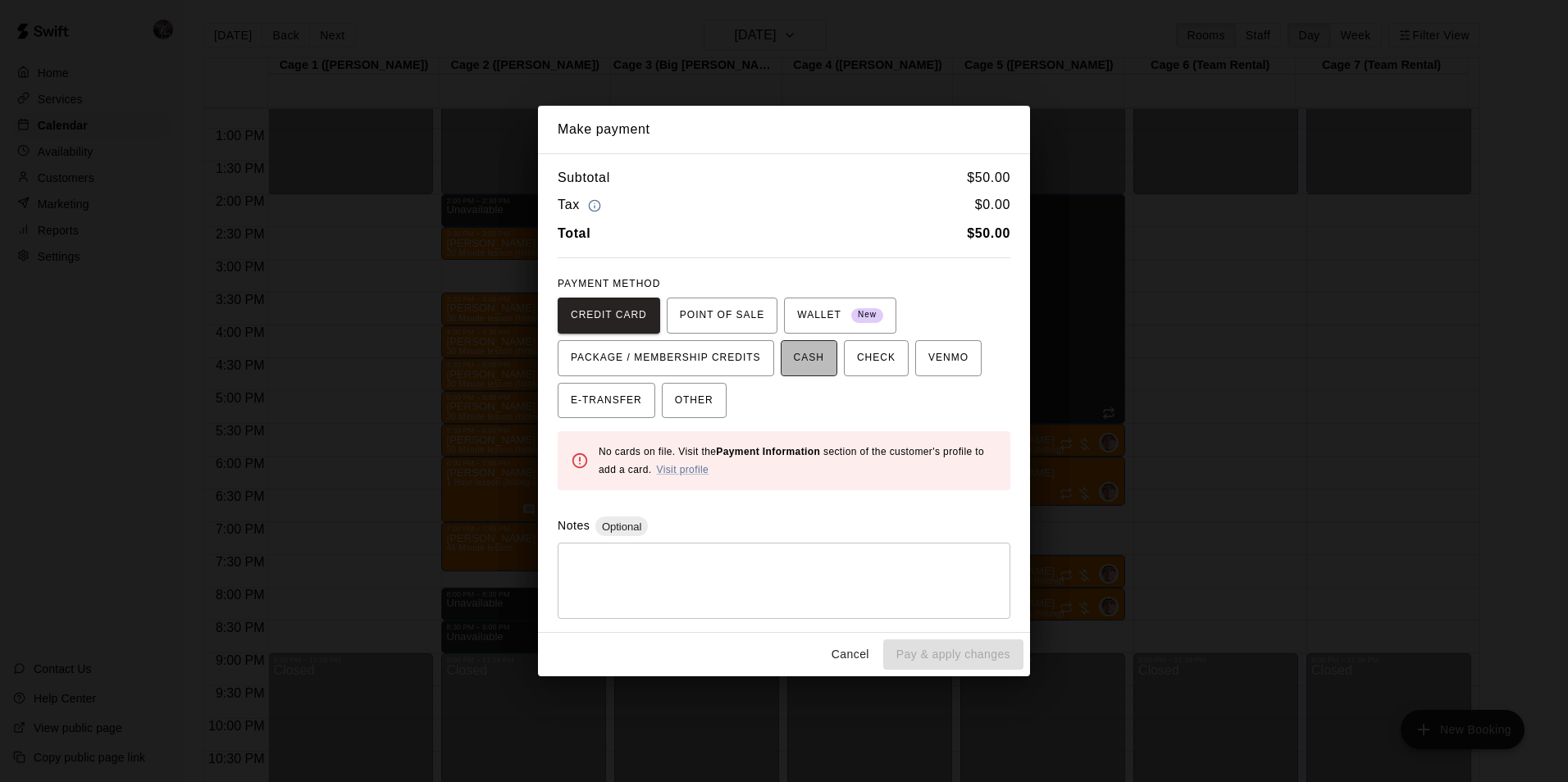
click at [804, 357] on span "CASH" at bounding box center [808, 358] width 30 height 27
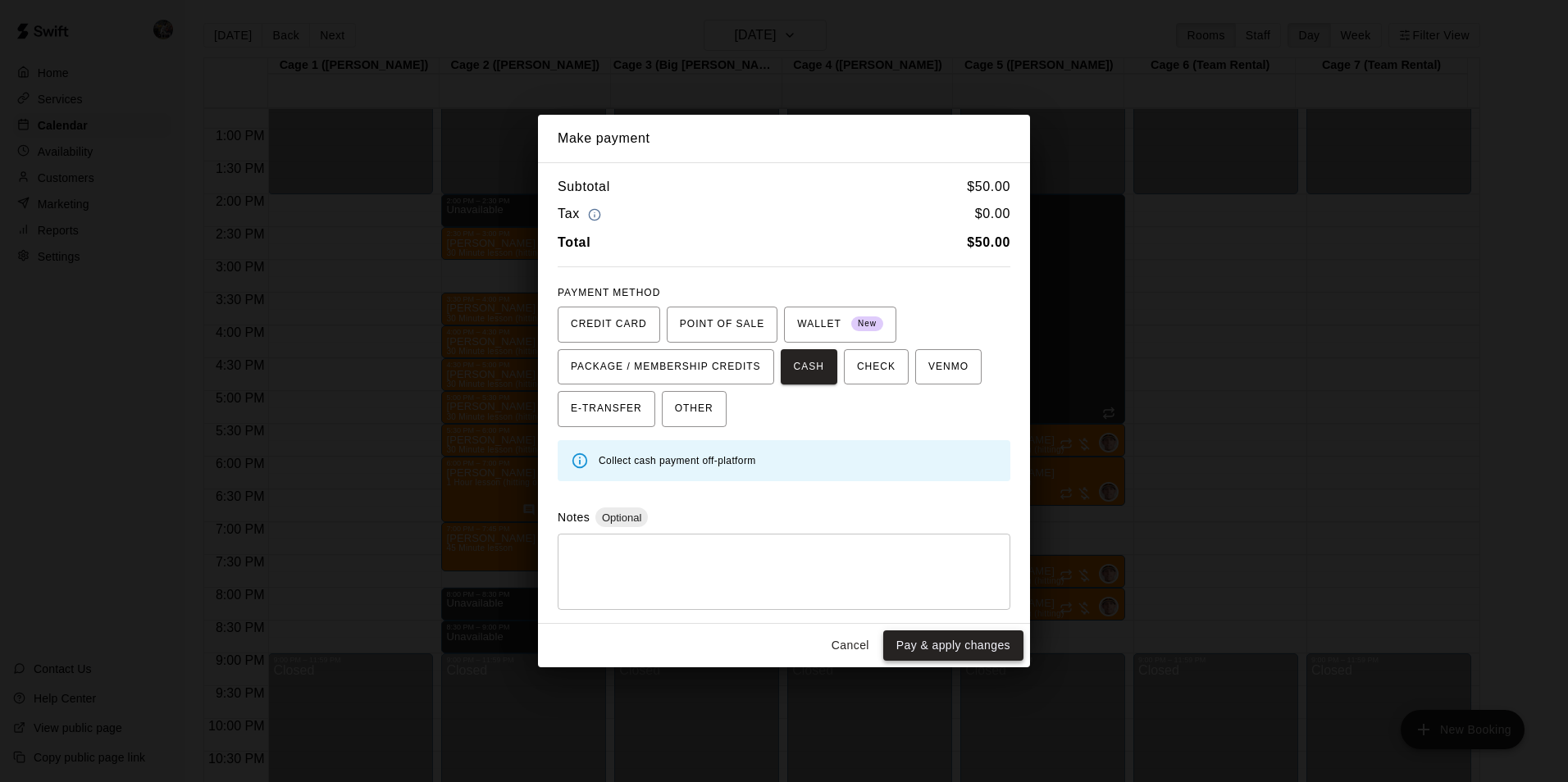
click at [917, 640] on button "Pay & apply changes" at bounding box center [953, 645] width 141 height 30
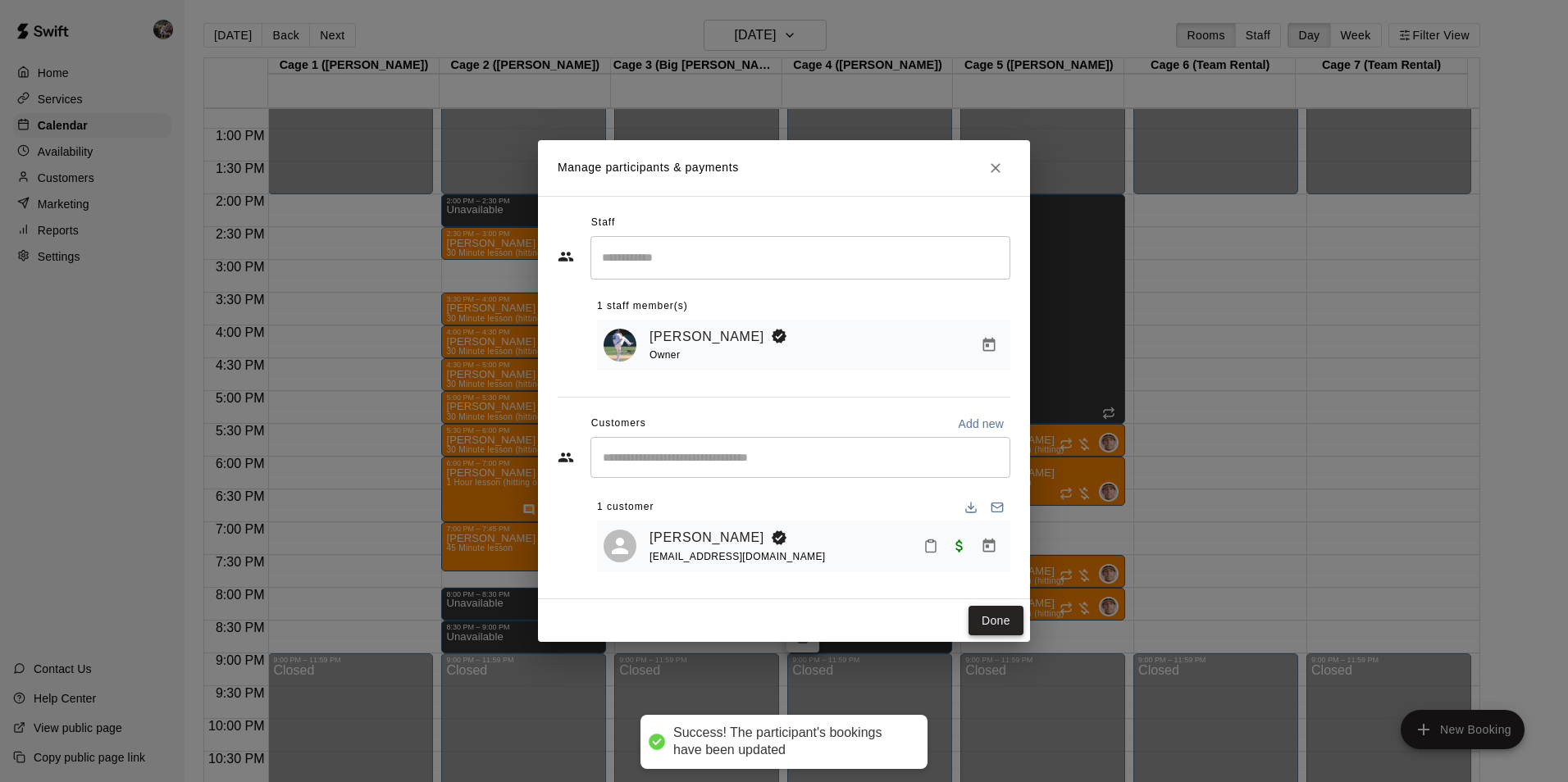
click at [1000, 620] on button "Done" at bounding box center [995, 620] width 55 height 30
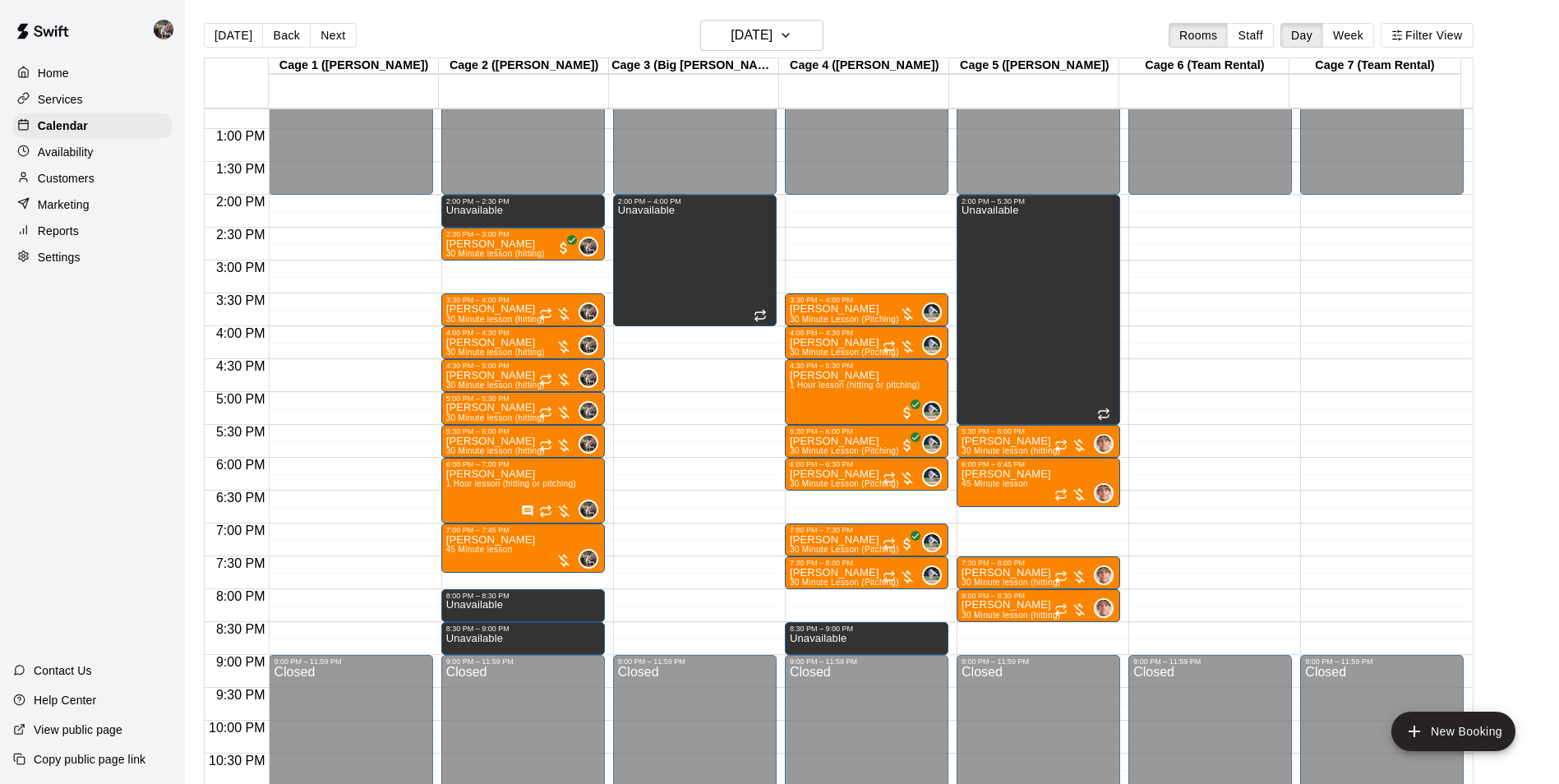
drag, startPoint x: 227, startPoint y: 34, endPoint x: 230, endPoint y: 47, distance: 13.3
click at [228, 34] on button "[DATE]" at bounding box center [233, 35] width 59 height 25
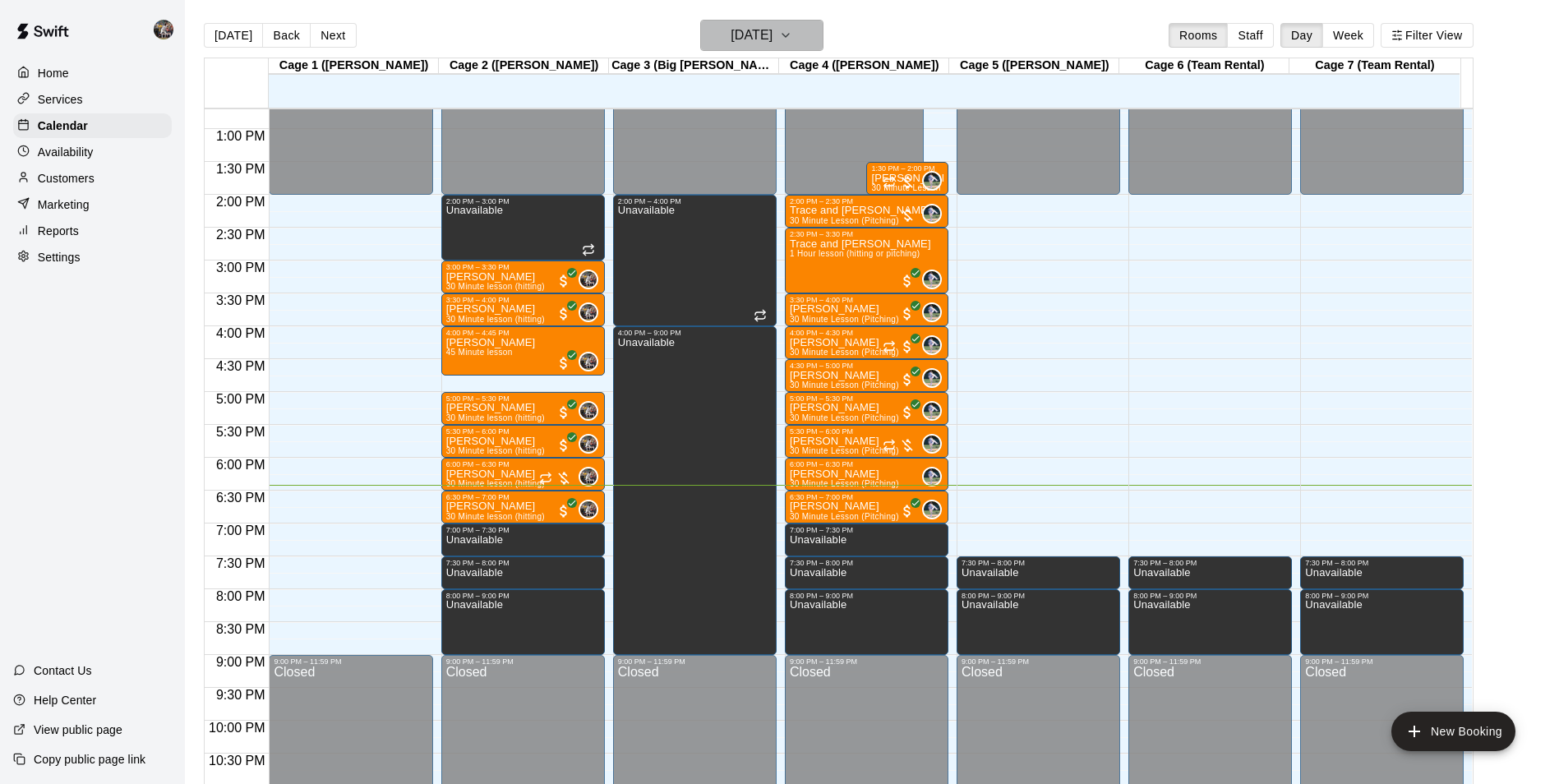
click at [747, 40] on h6 "[DATE]" at bounding box center [751, 35] width 41 height 23
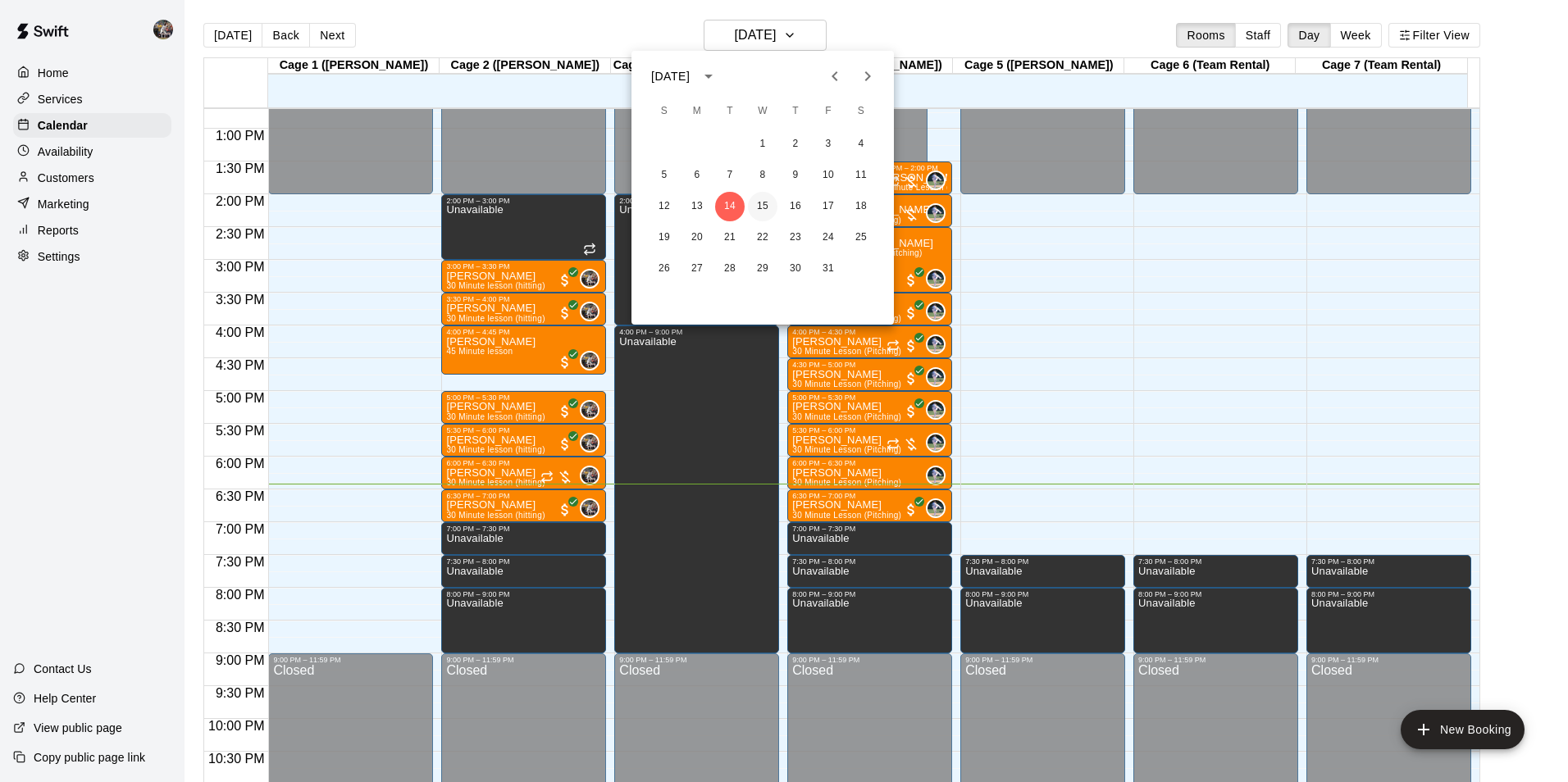
click at [763, 203] on button "15" at bounding box center [763, 207] width 29 height 29
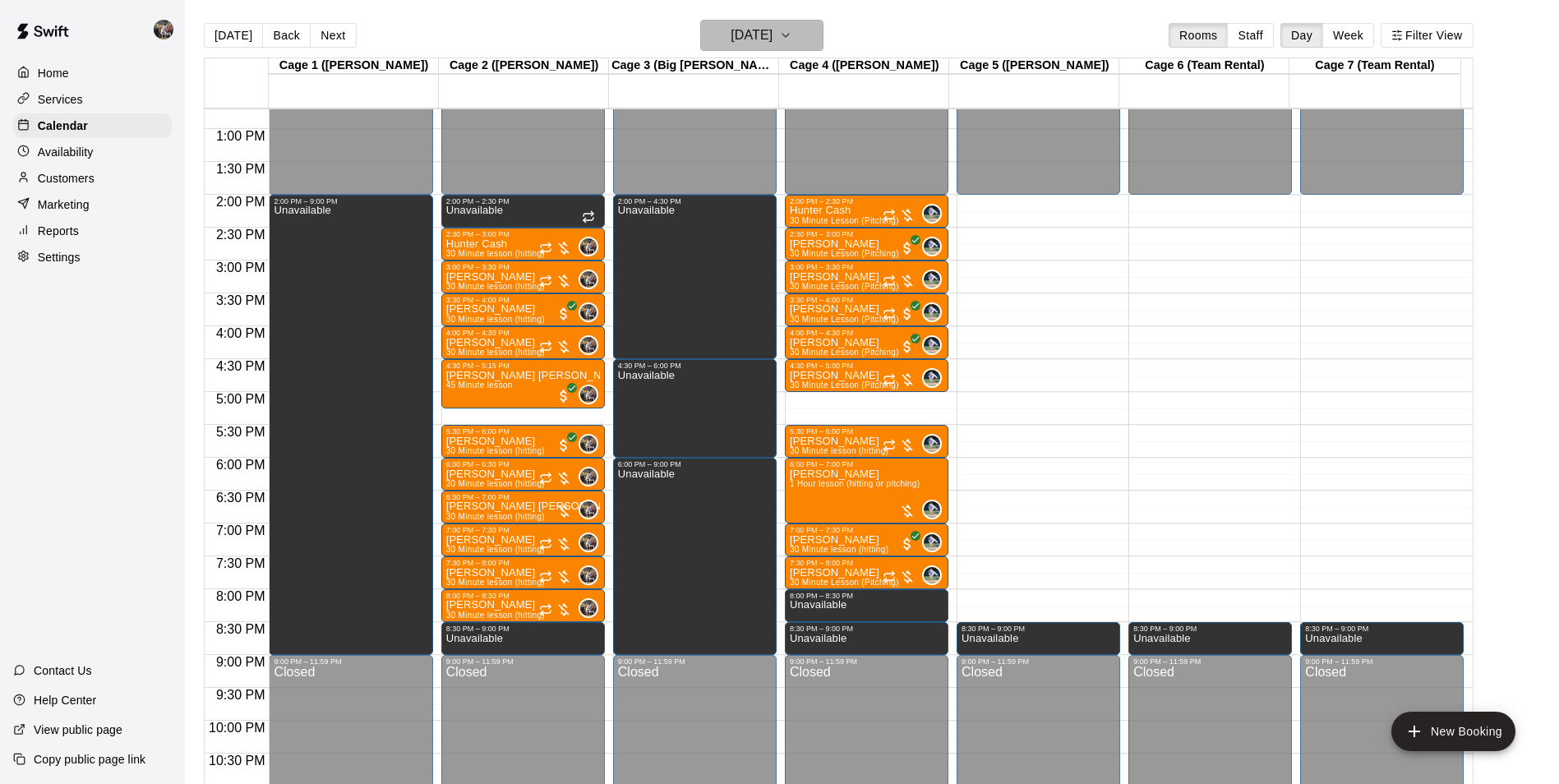
click at [731, 33] on h6 "[DATE]" at bounding box center [751, 35] width 41 height 23
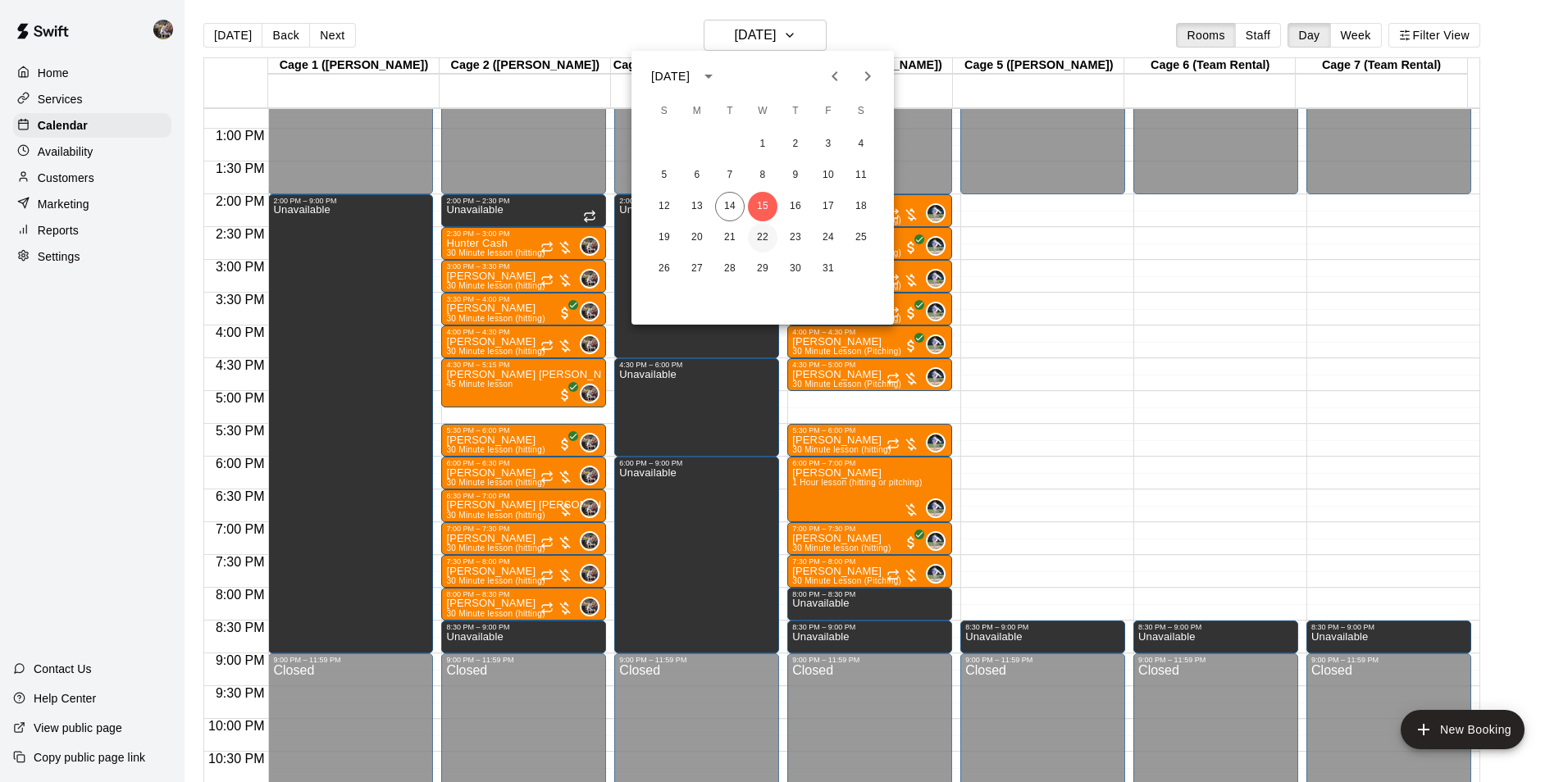
click at [753, 233] on button "22" at bounding box center [763, 238] width 29 height 29
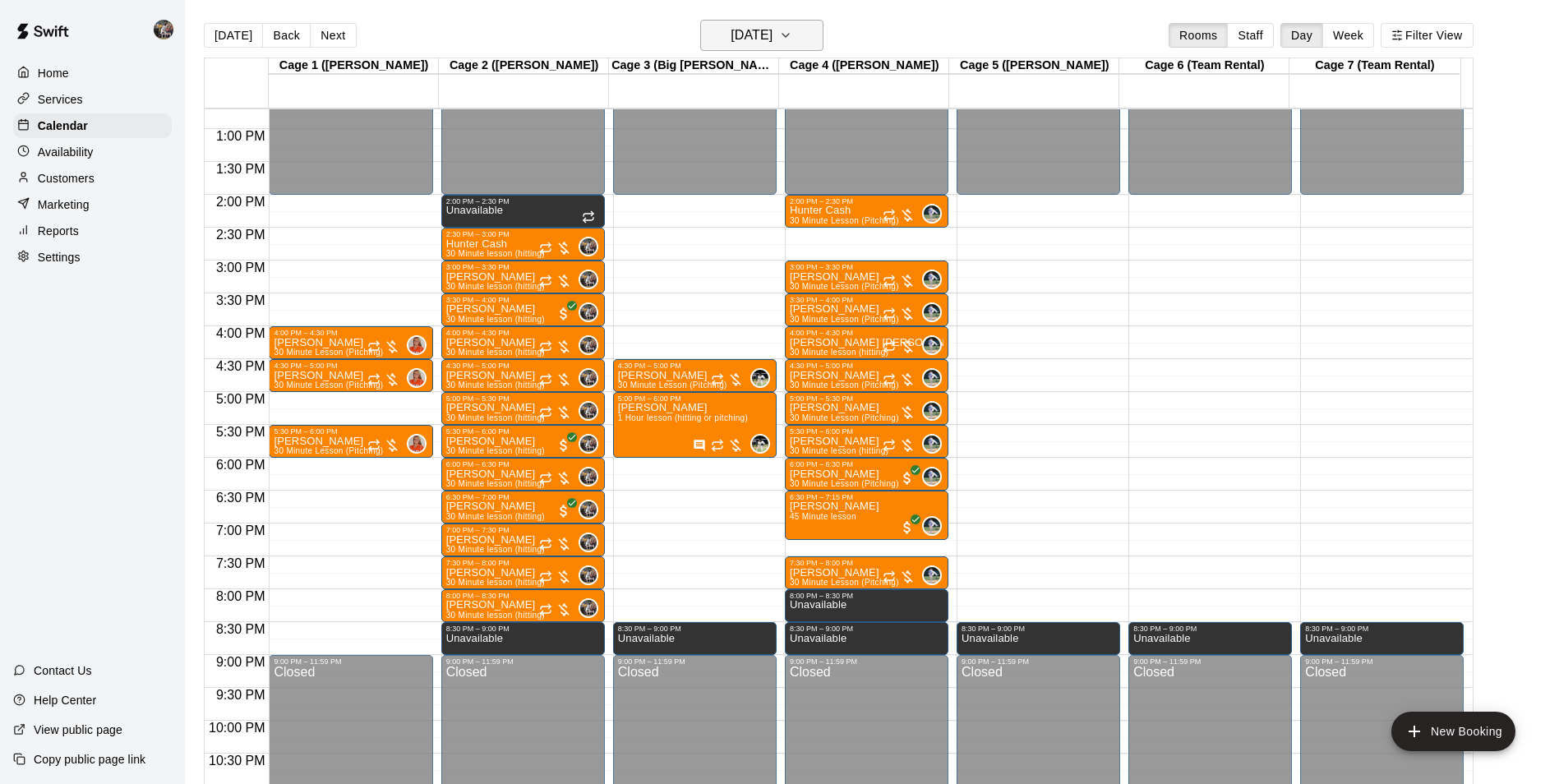
click at [761, 35] on h6 "[DATE]" at bounding box center [751, 35] width 41 height 23
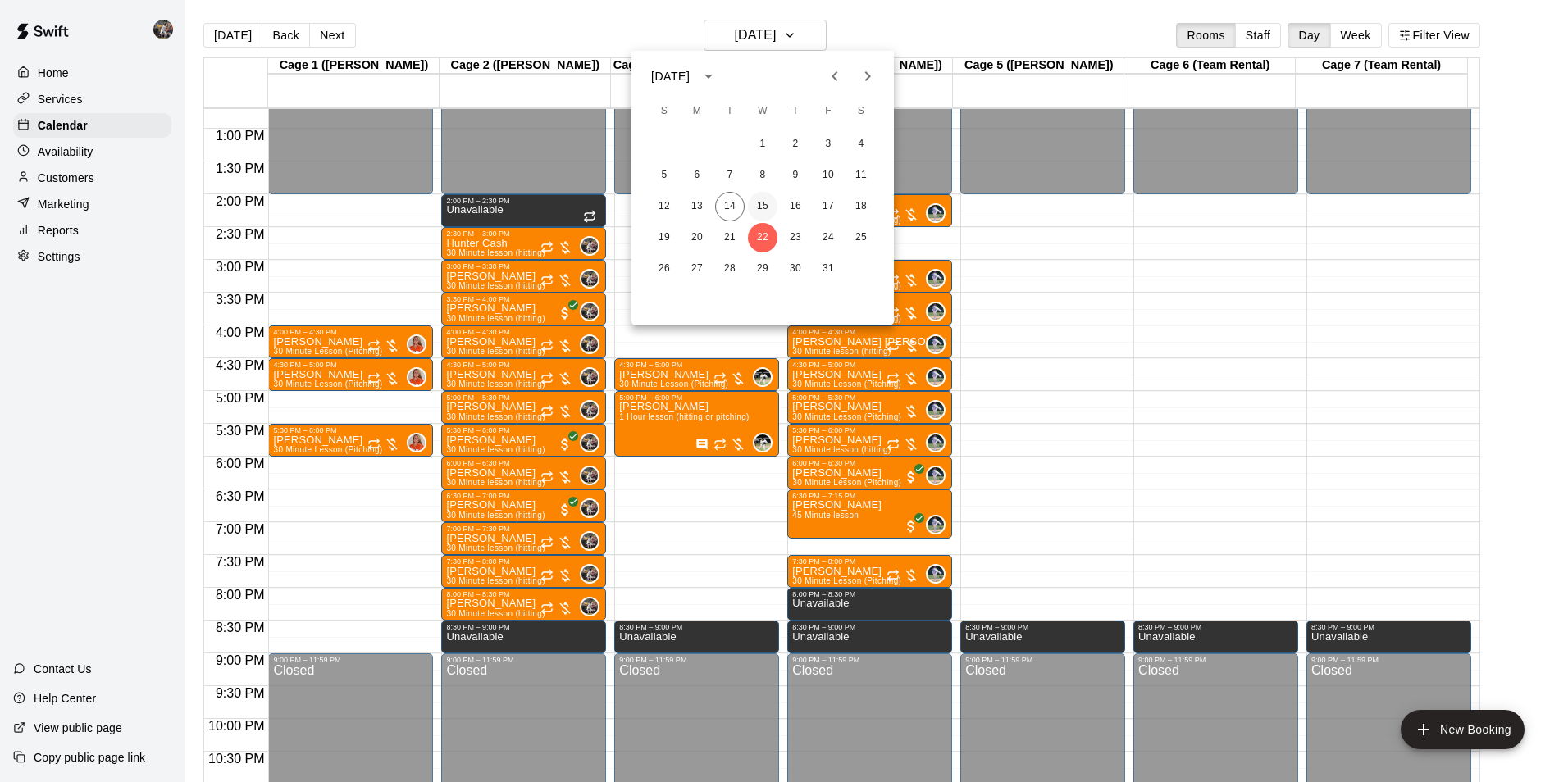
click at [765, 203] on button "15" at bounding box center [763, 207] width 29 height 29
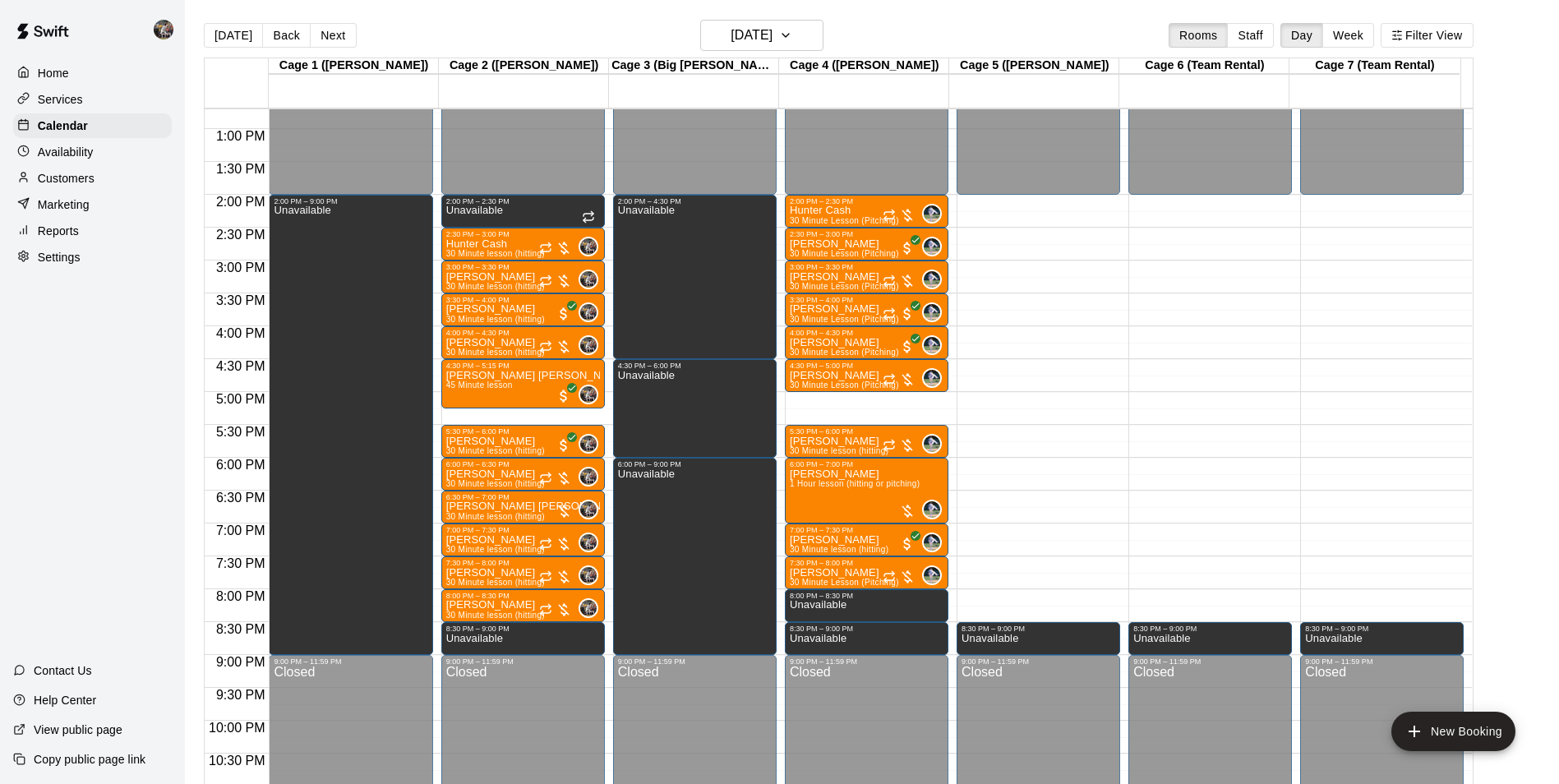
click at [830, 400] on div "12:00 AM – 2:00 PM Closed 2:00 PM – 2:30 PM Hunter Cash 30 Minute Lesson (Pitch…" at bounding box center [867, 63] width 164 height 1578
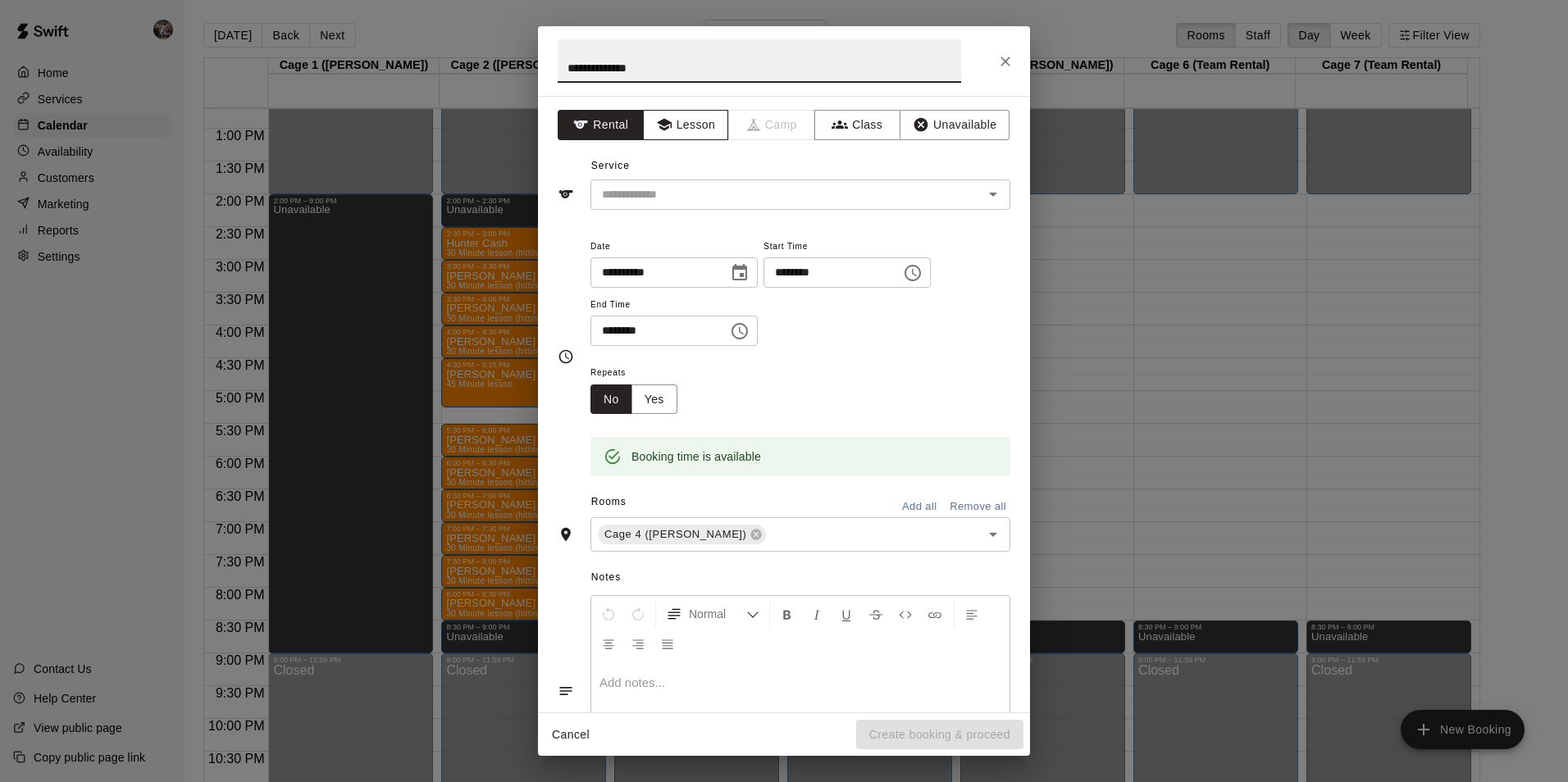
type input "**********"
click at [683, 124] on button "Lesson" at bounding box center [686, 125] width 86 height 30
click at [678, 181] on div "​" at bounding box center [800, 194] width 420 height 30
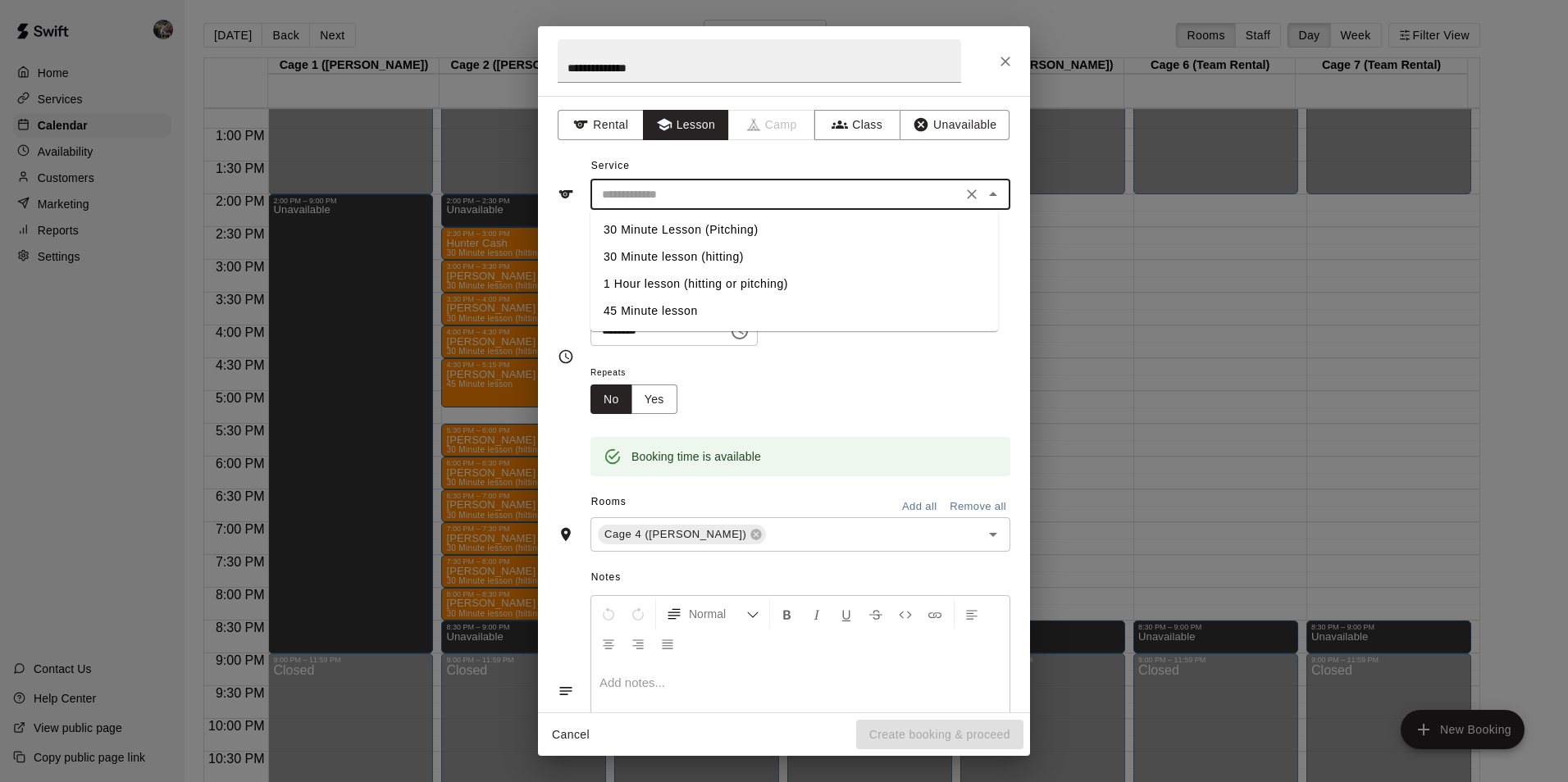
click at [700, 224] on li "30 Minute Lesson (Pitching)" at bounding box center [793, 229] width 407 height 27
type input "**********"
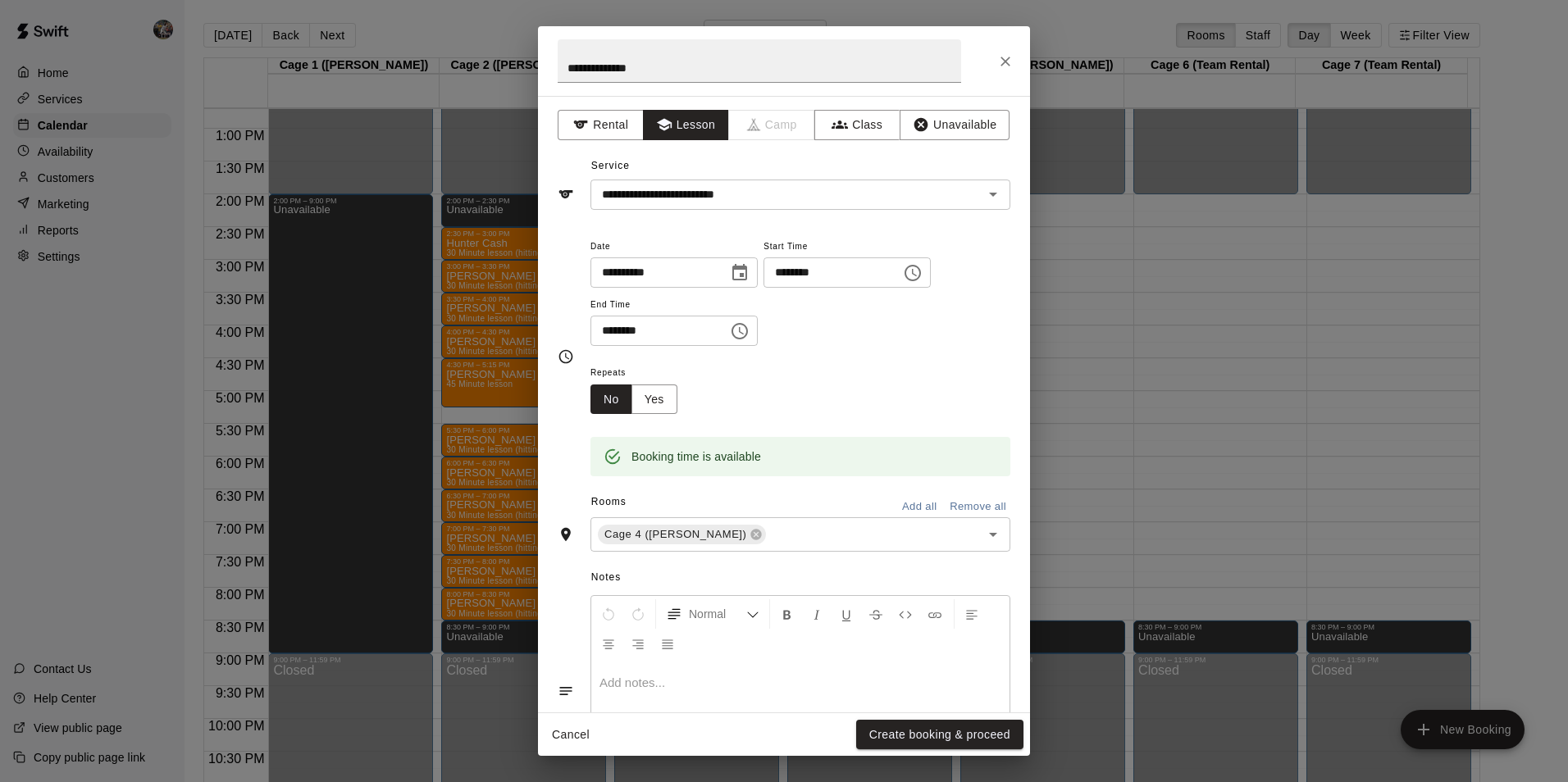
click at [650, 684] on p at bounding box center [800, 683] width 402 height 17
click at [886, 730] on button "Create booking & proceed" at bounding box center [939, 734] width 167 height 30
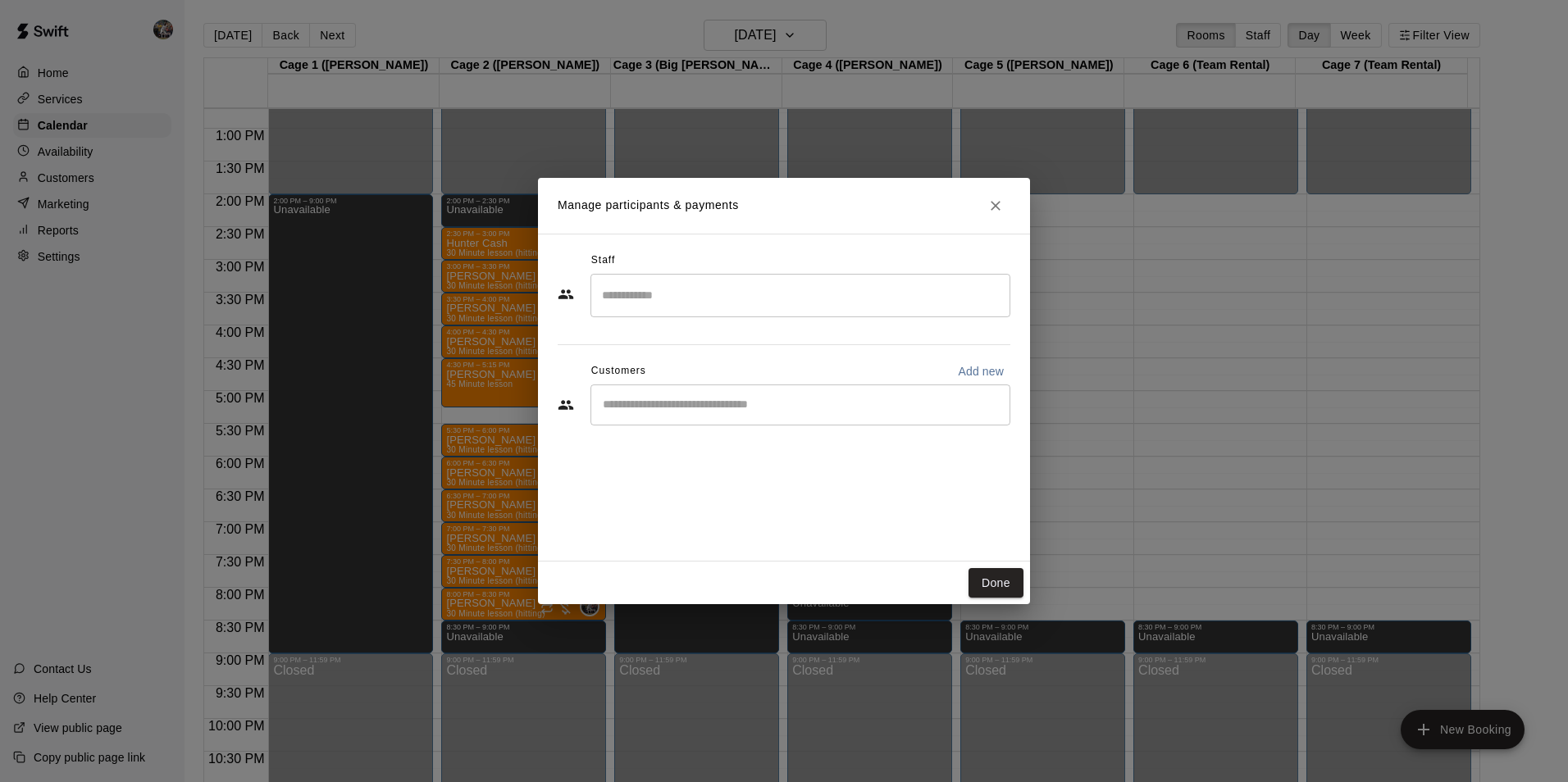
click at [657, 300] on input "Search staff" at bounding box center [800, 295] width 405 height 28
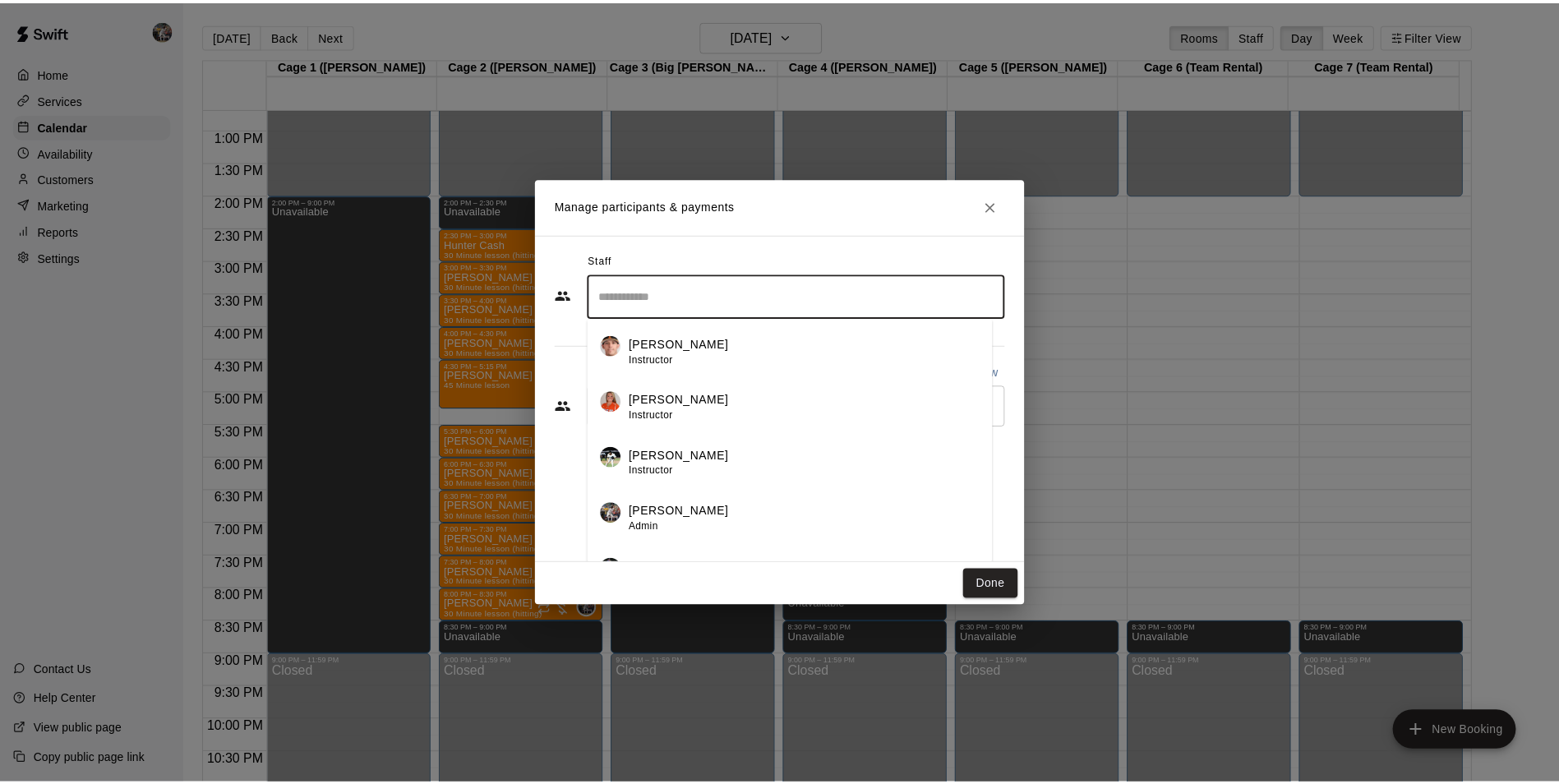
scroll to position [29, 0]
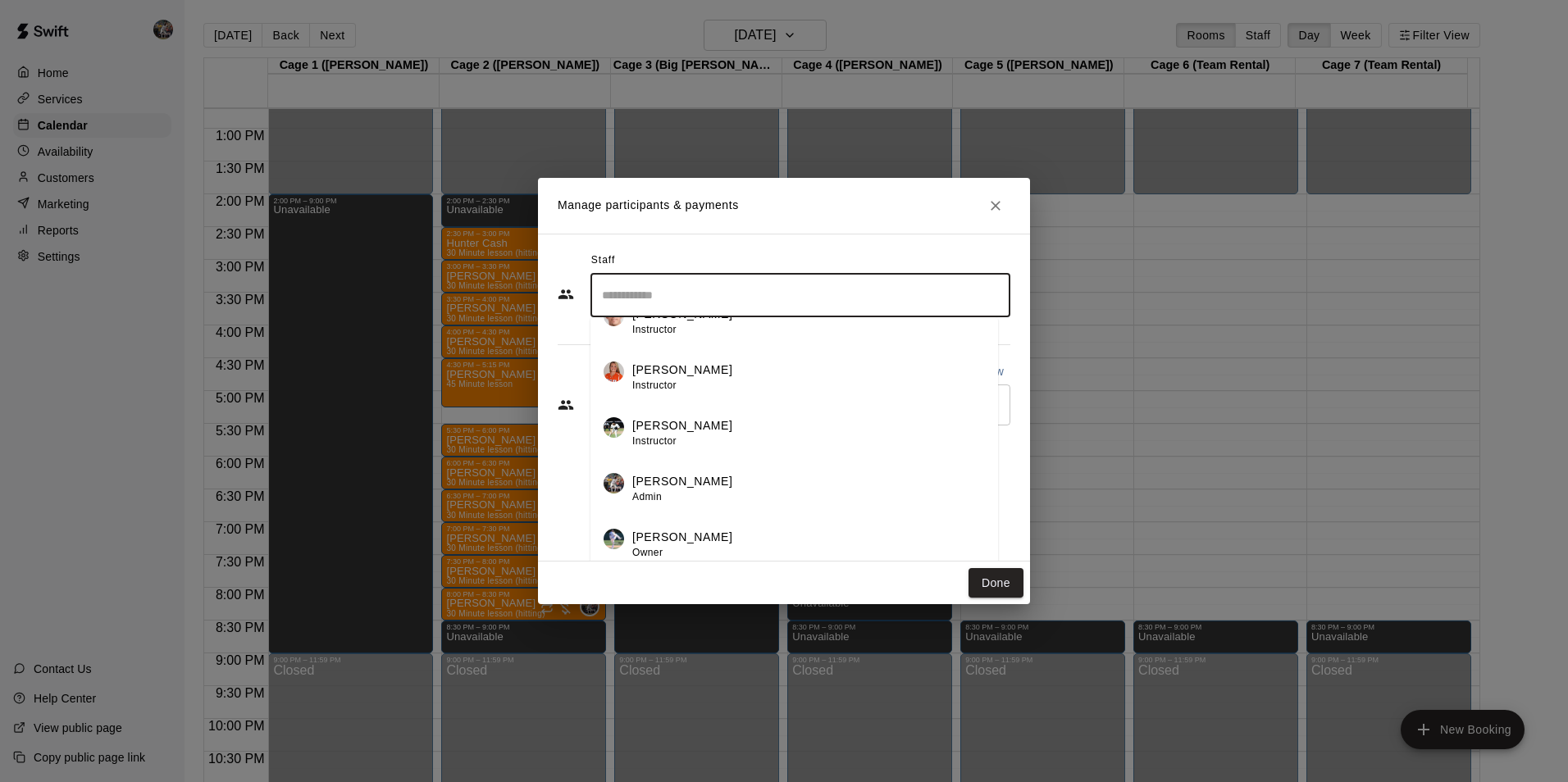
click at [672, 534] on p "[PERSON_NAME]" at bounding box center [682, 537] width 100 height 17
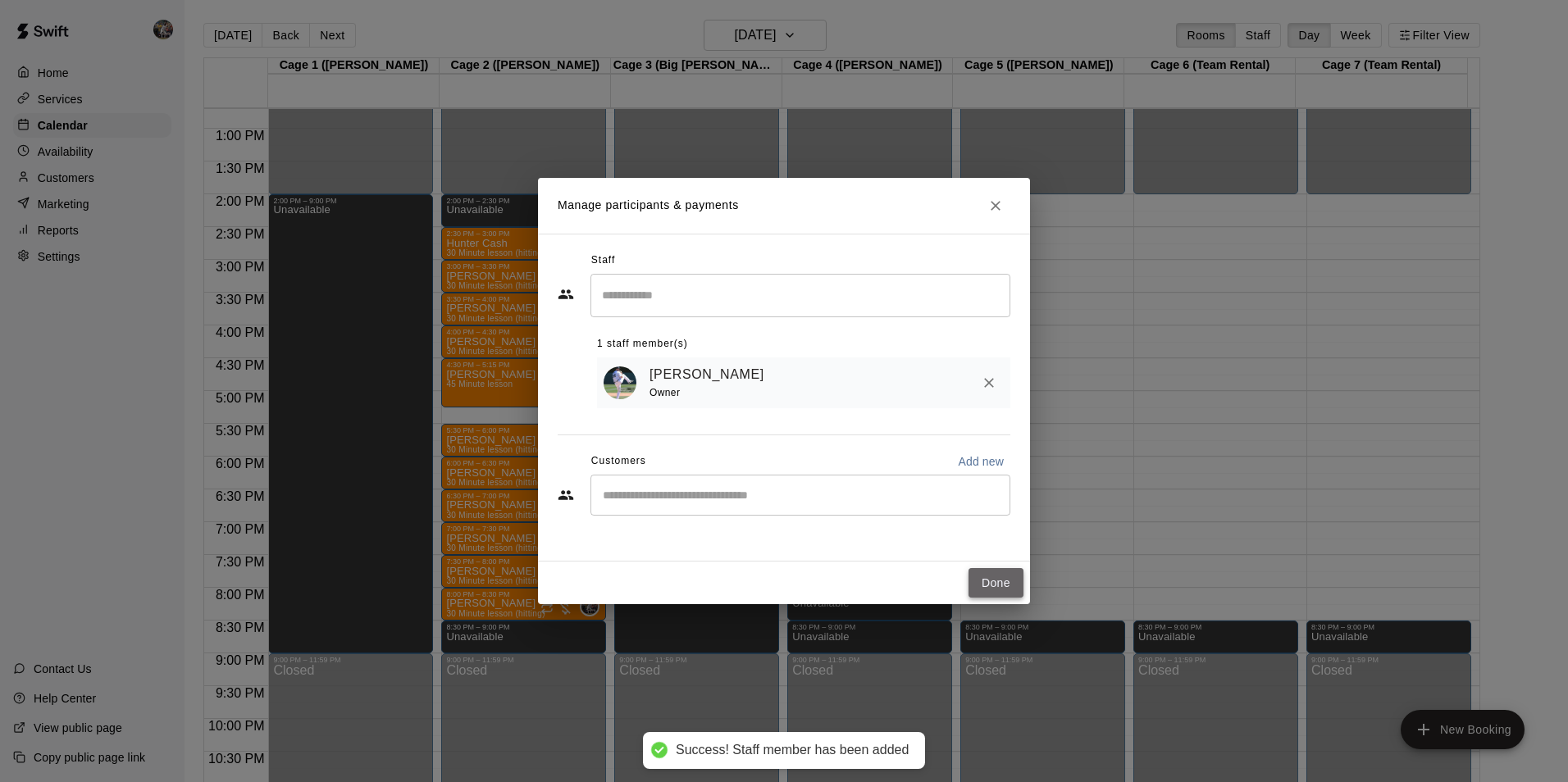
click at [994, 580] on button "Done" at bounding box center [995, 583] width 55 height 30
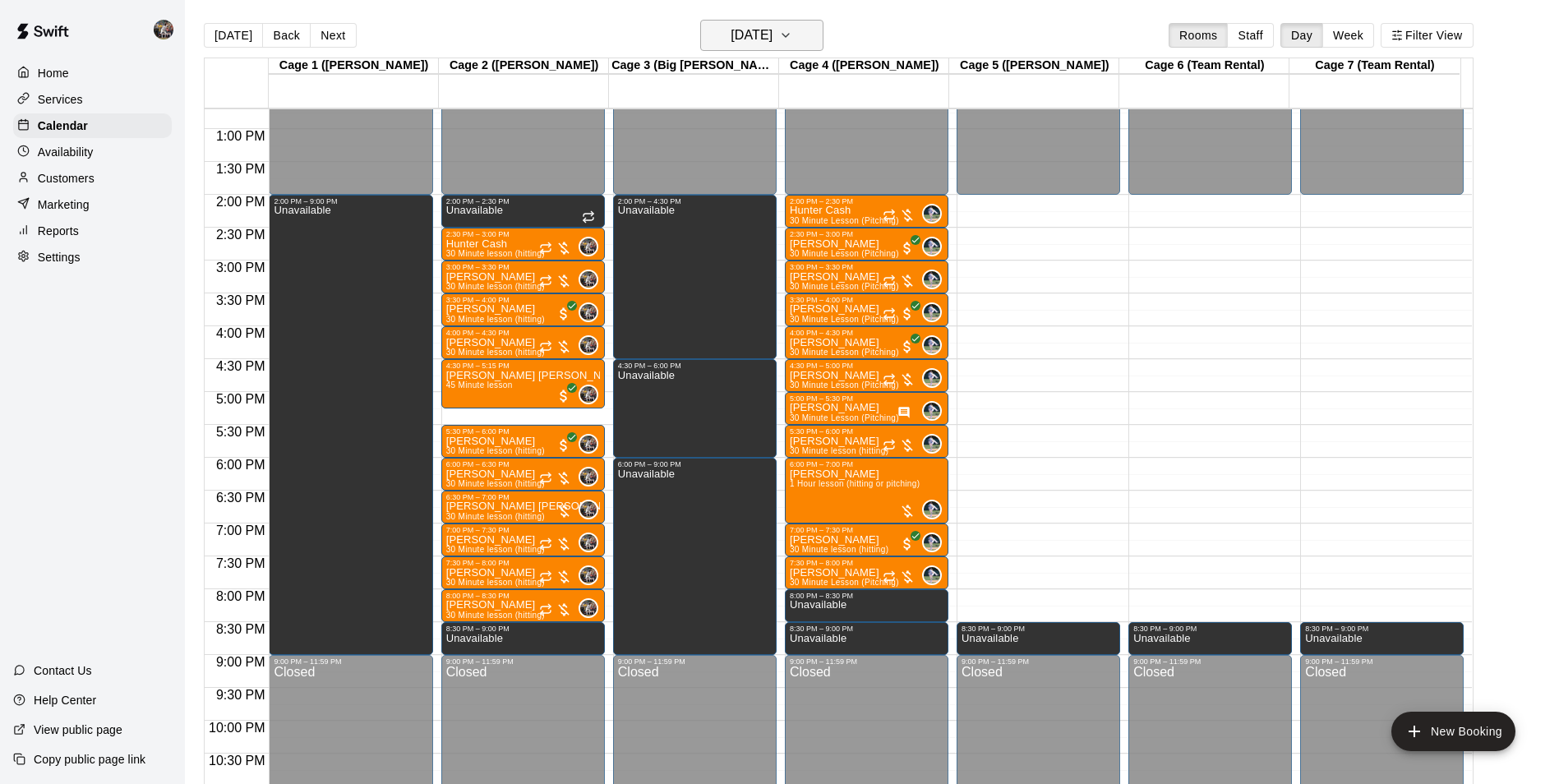
click at [731, 27] on h6 "[DATE]" at bounding box center [751, 35] width 41 height 23
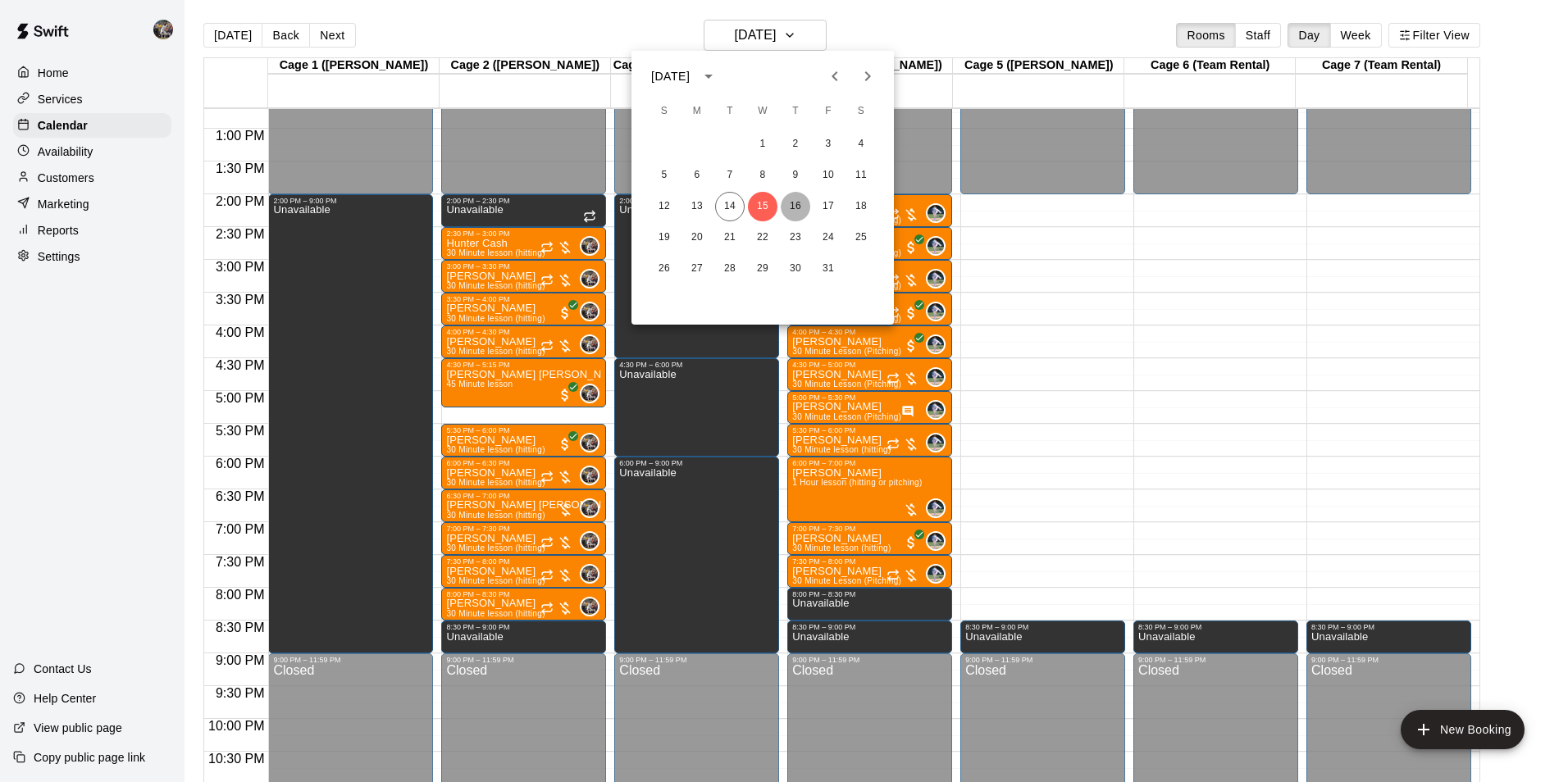
click at [798, 206] on button "16" at bounding box center [795, 207] width 29 height 29
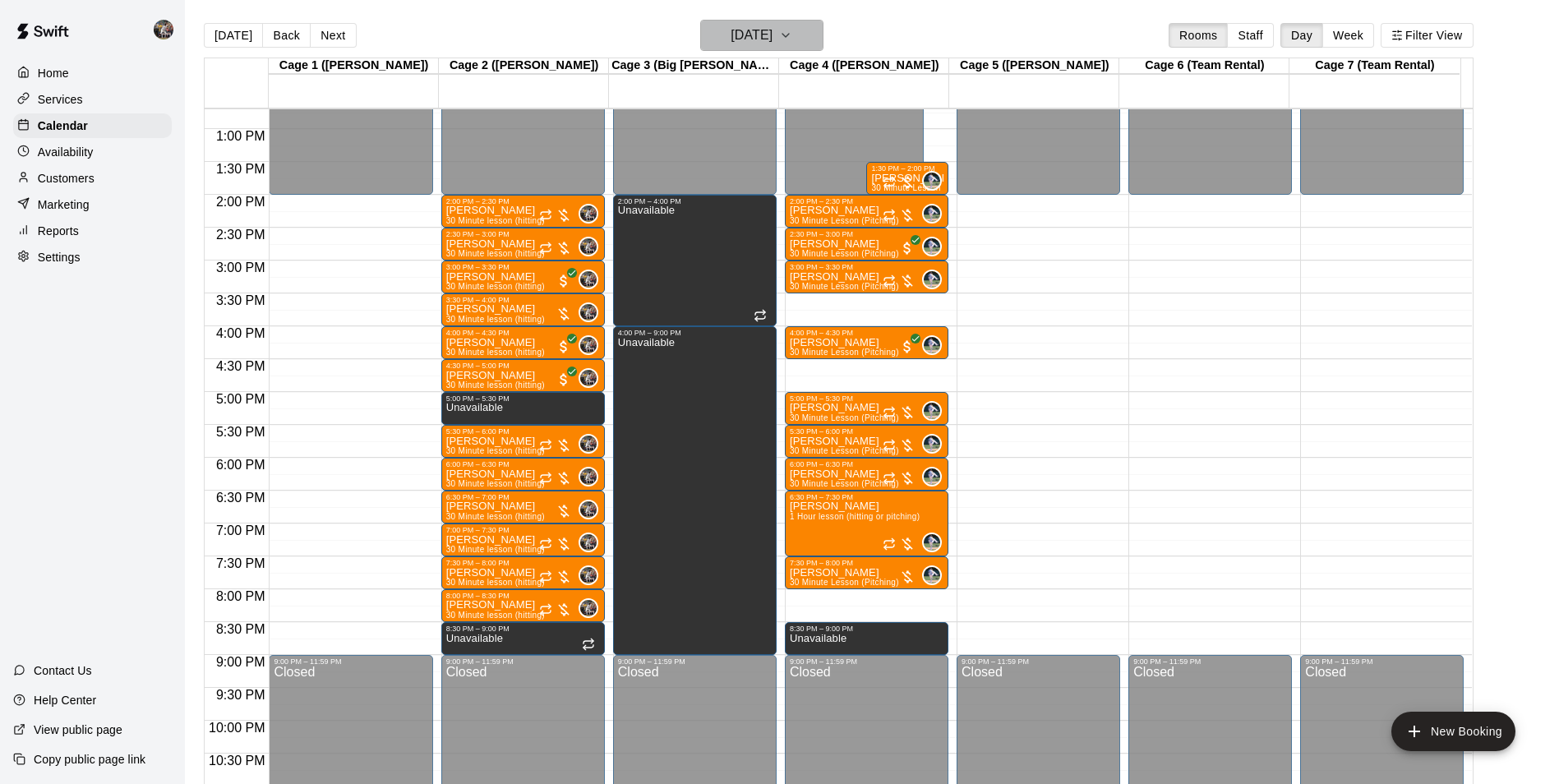
click at [765, 34] on h6 "[DATE]" at bounding box center [751, 35] width 41 height 23
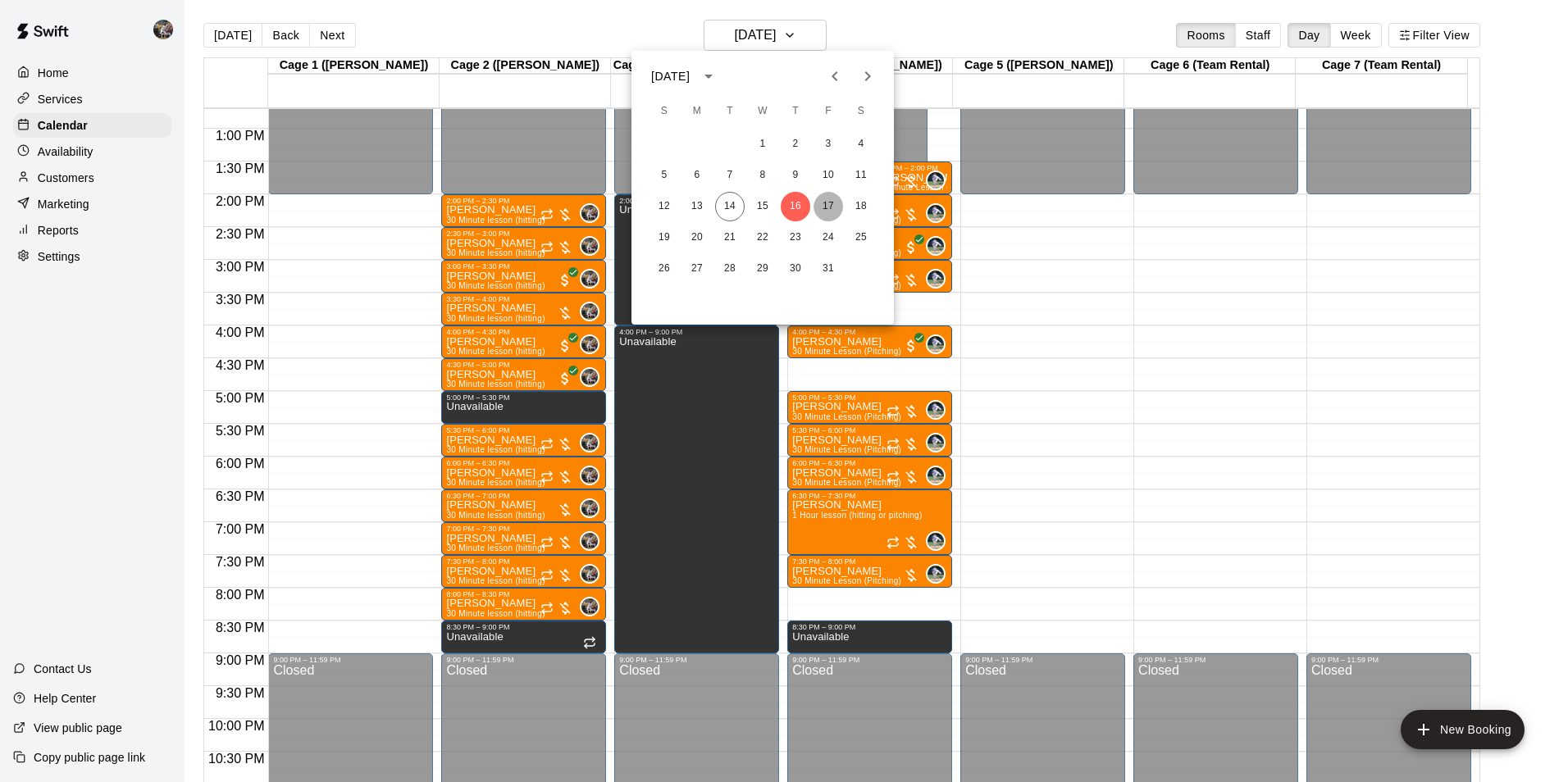
click at [827, 202] on button "17" at bounding box center [828, 207] width 29 height 29
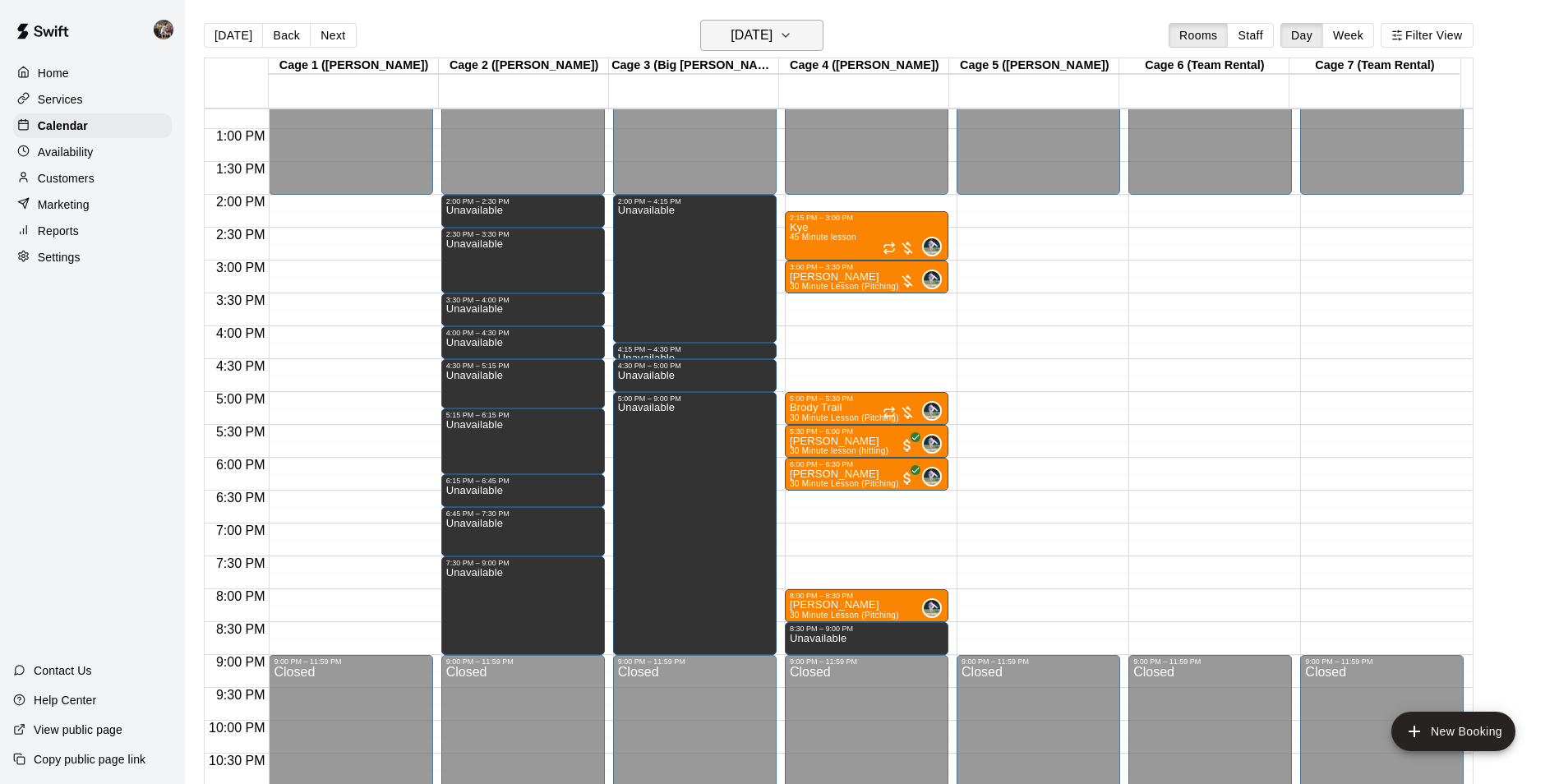
click at [739, 29] on h6 "[DATE]" at bounding box center [751, 35] width 41 height 23
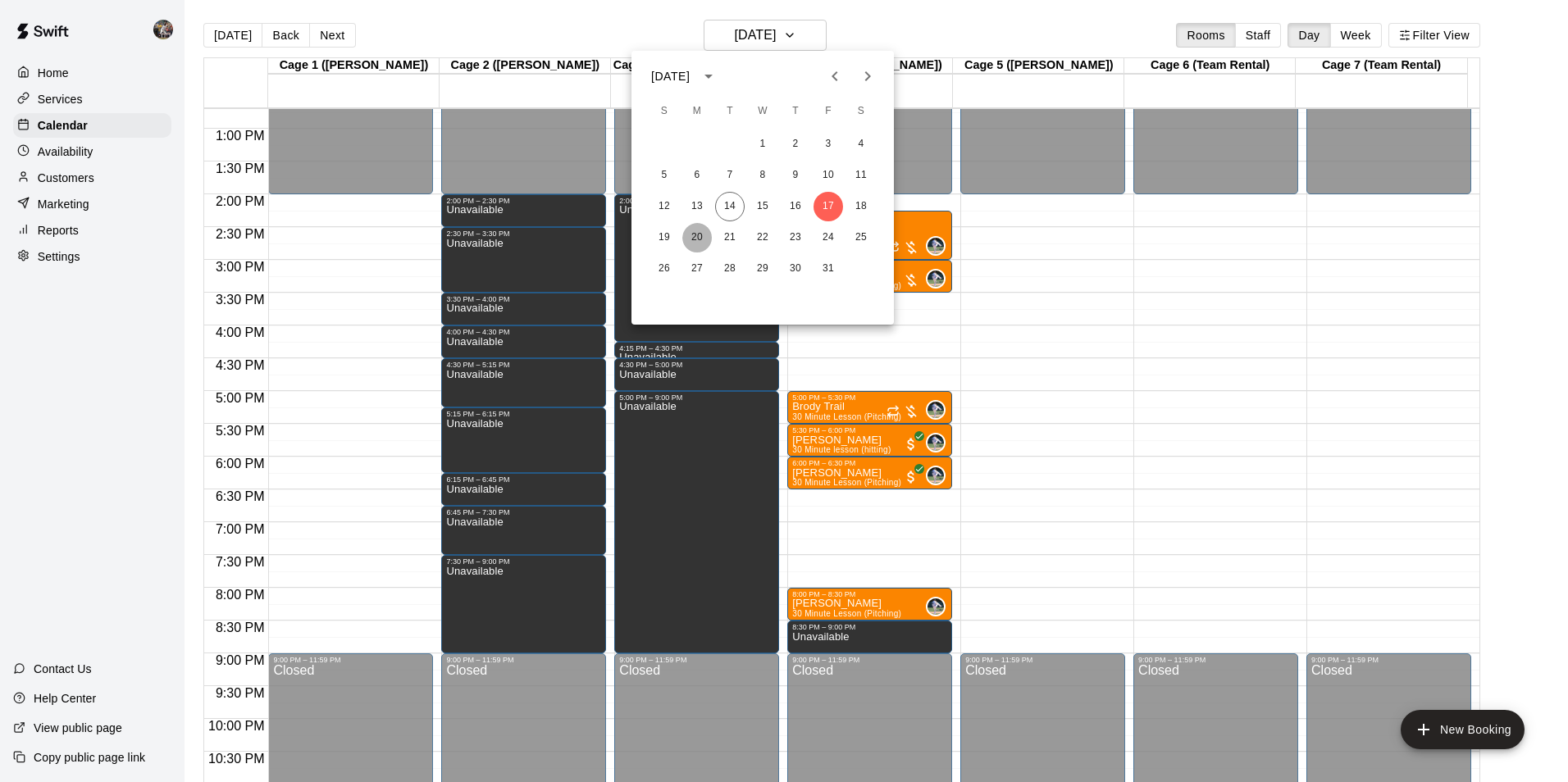
click at [699, 233] on button "20" at bounding box center [697, 238] width 29 height 29
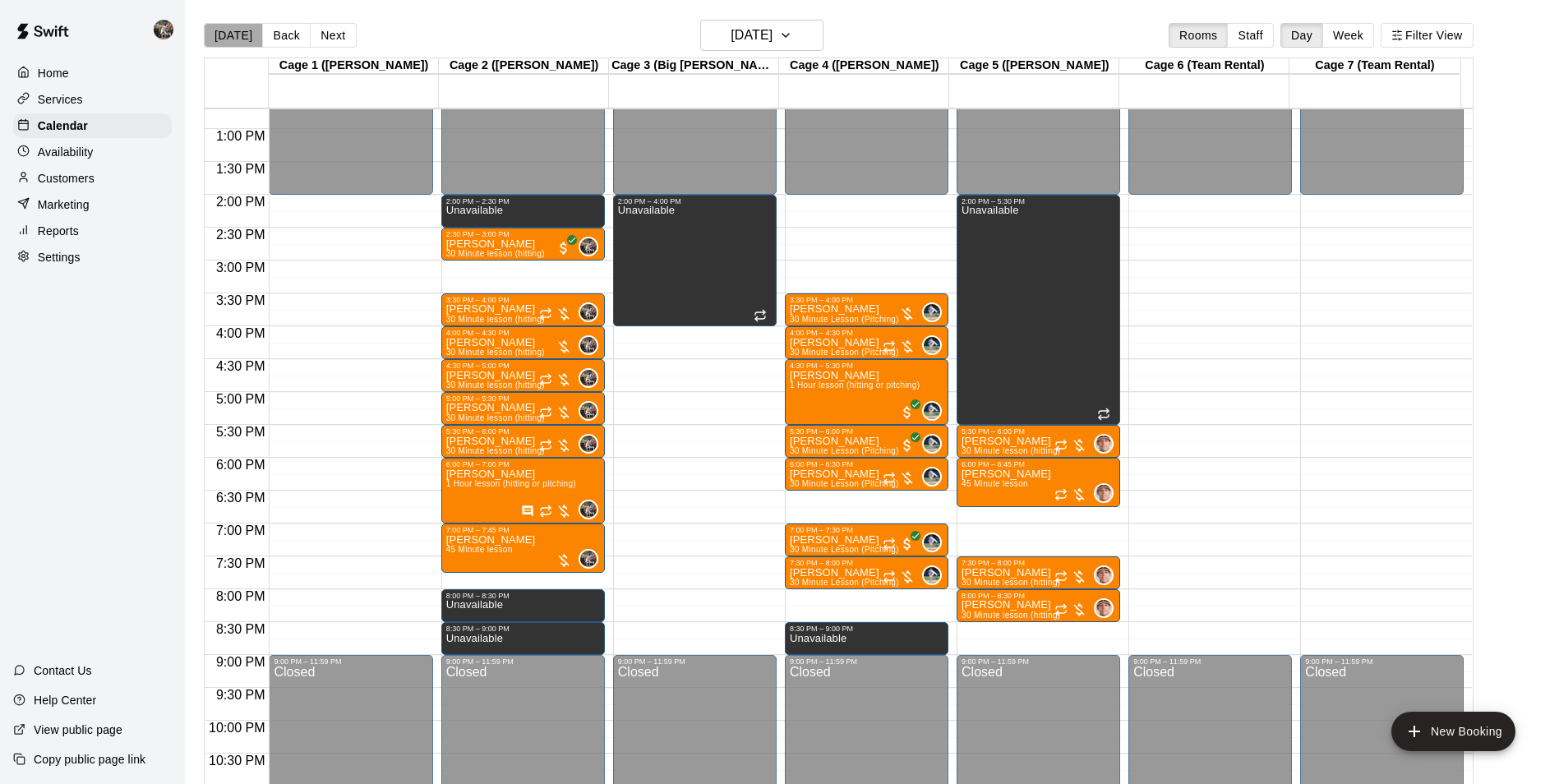
click at [242, 34] on button "[DATE]" at bounding box center [233, 35] width 59 height 25
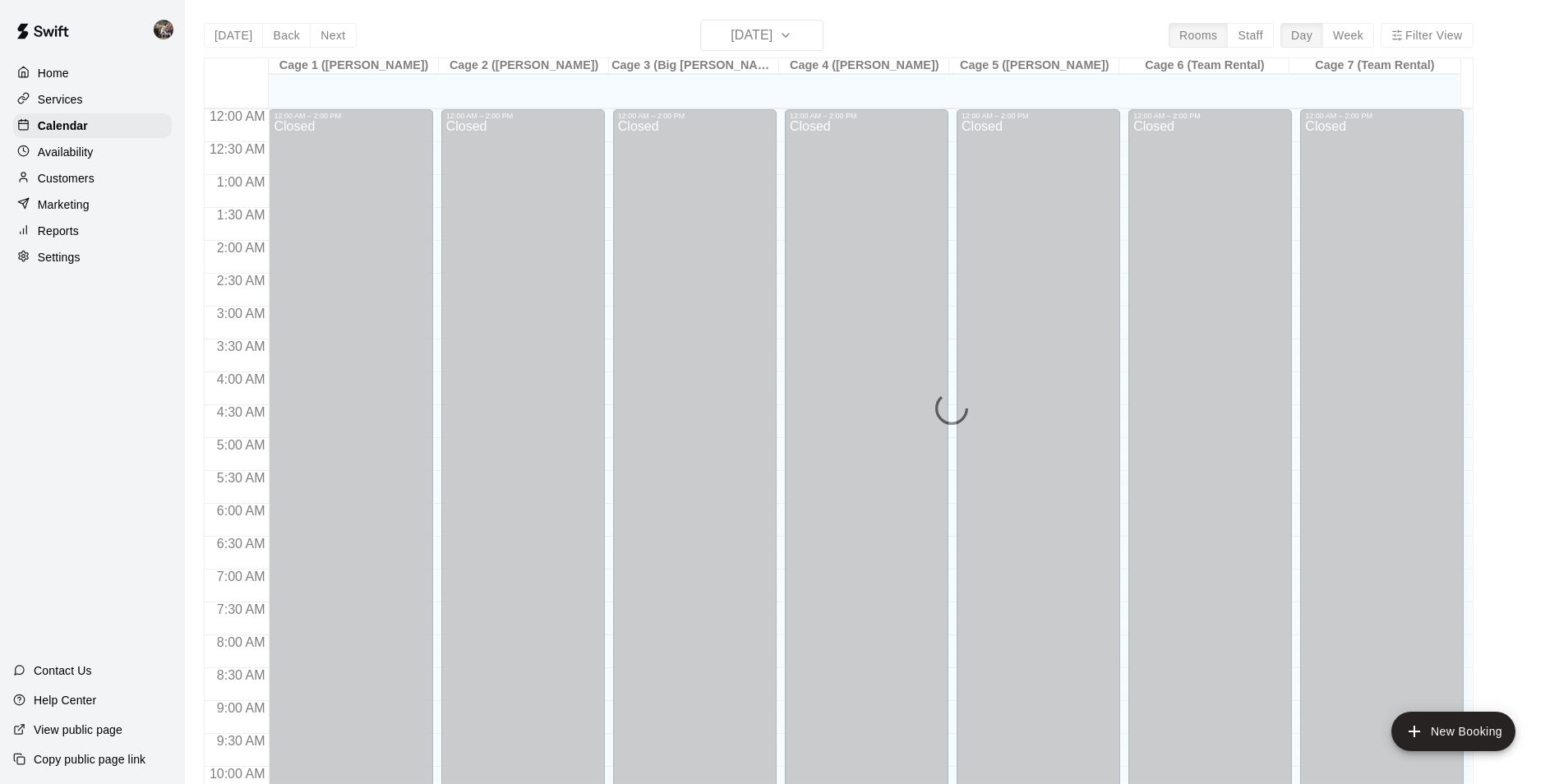
scroll to position [835, 0]
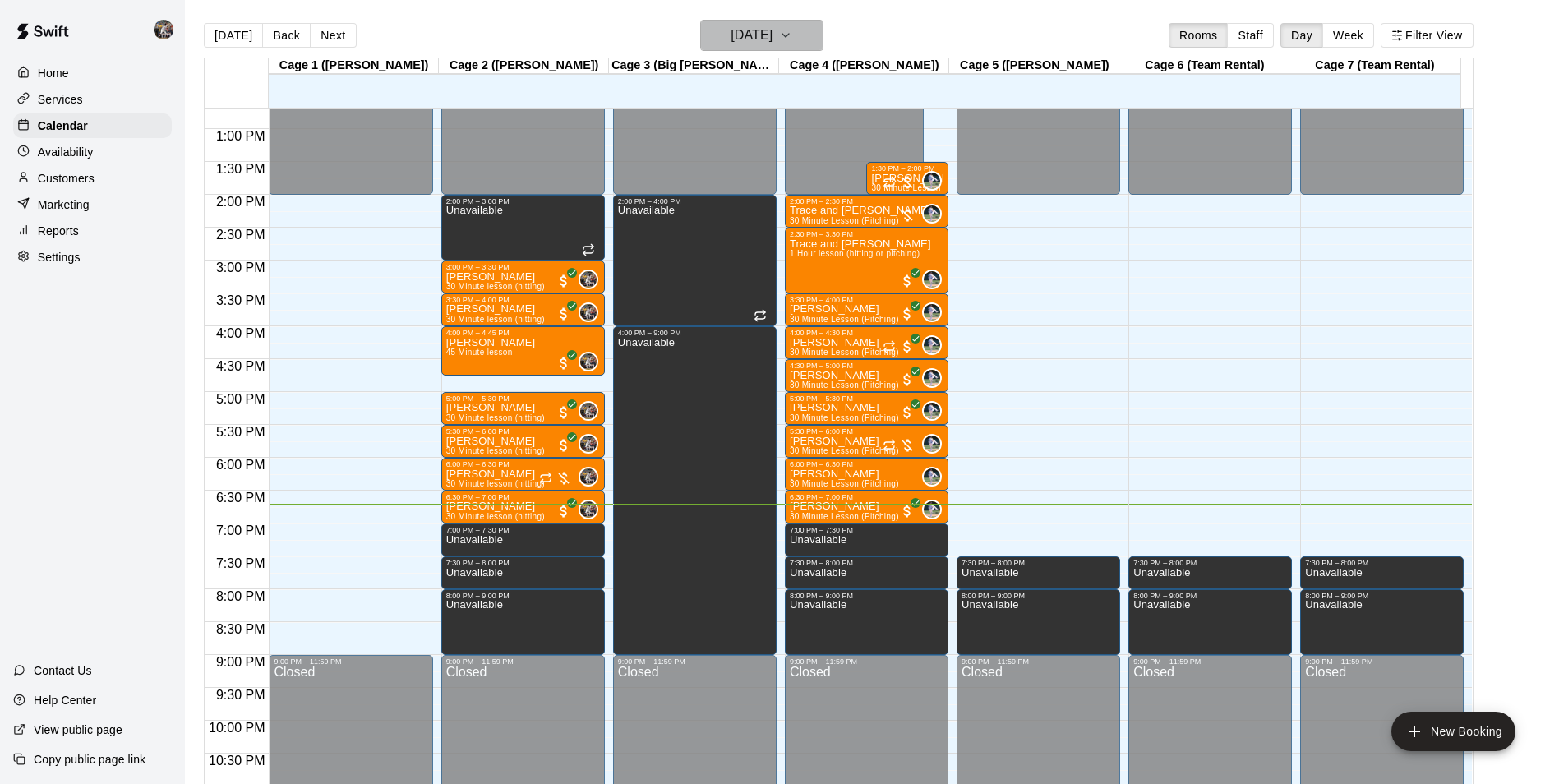
click at [731, 29] on h6 "[DATE]" at bounding box center [751, 35] width 41 height 23
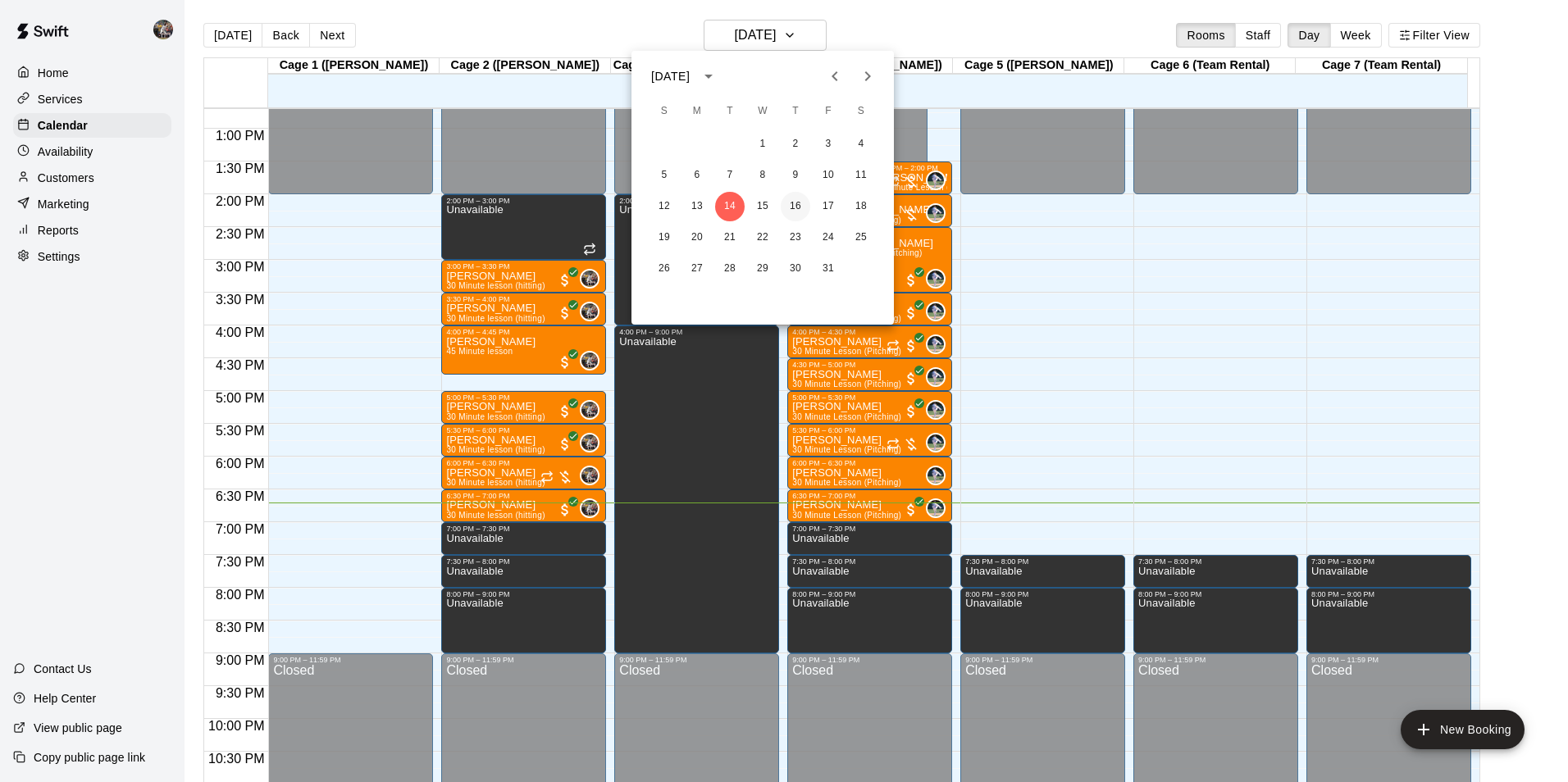
click at [796, 204] on button "16" at bounding box center [795, 207] width 29 height 29
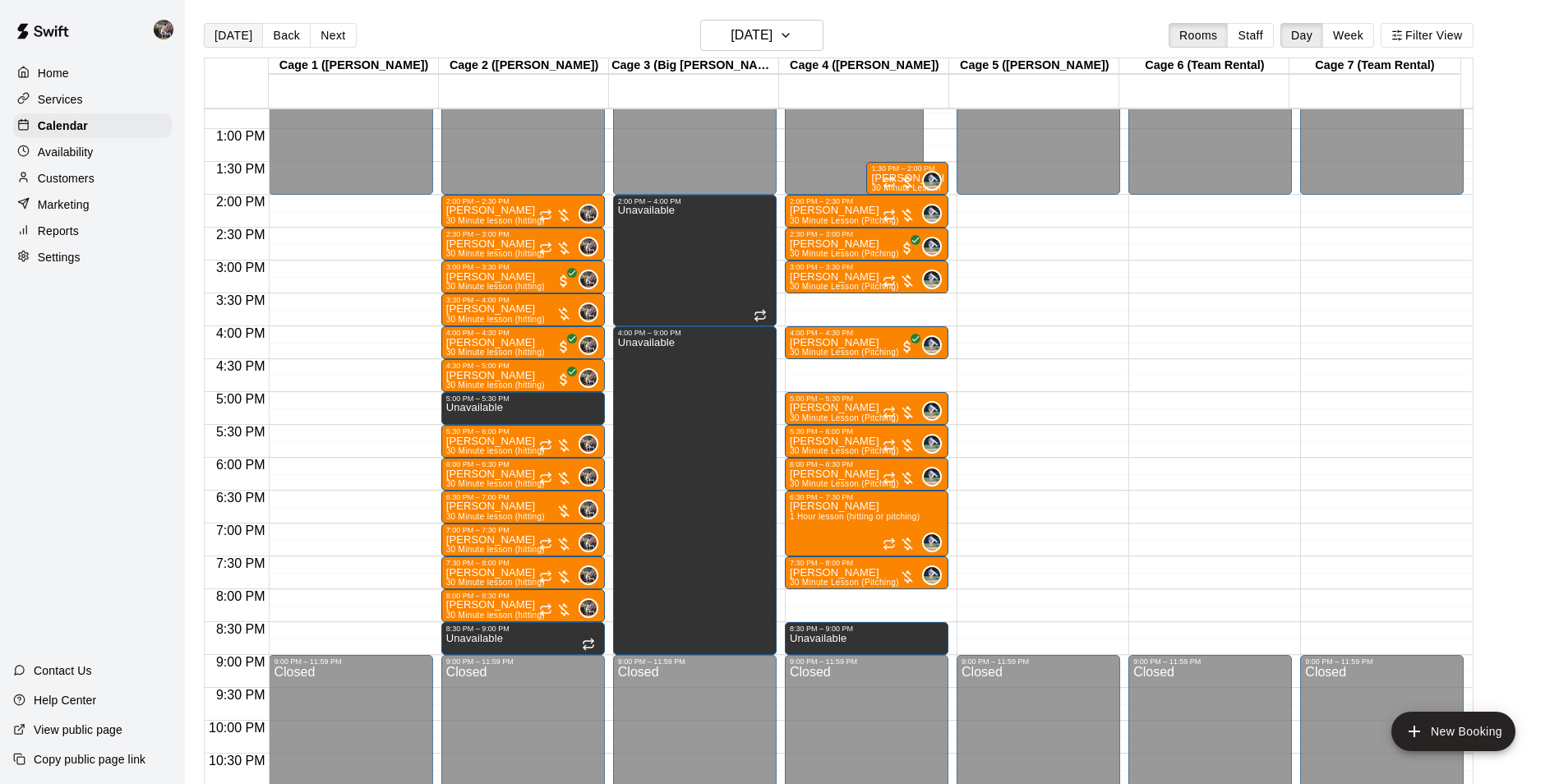
click at [247, 32] on button "[DATE]" at bounding box center [233, 35] width 59 height 25
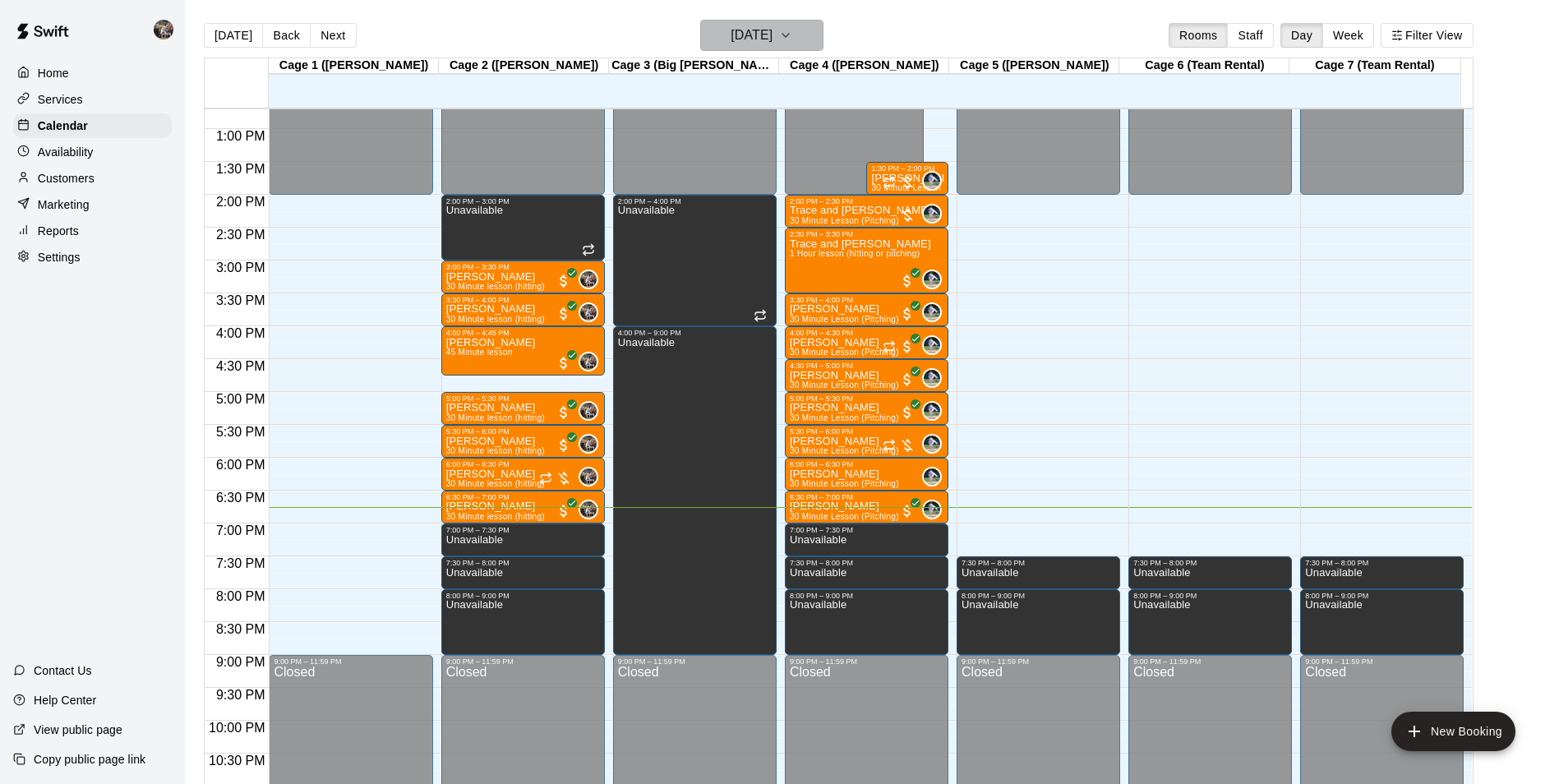
click at [747, 31] on h6 "[DATE]" at bounding box center [751, 35] width 41 height 23
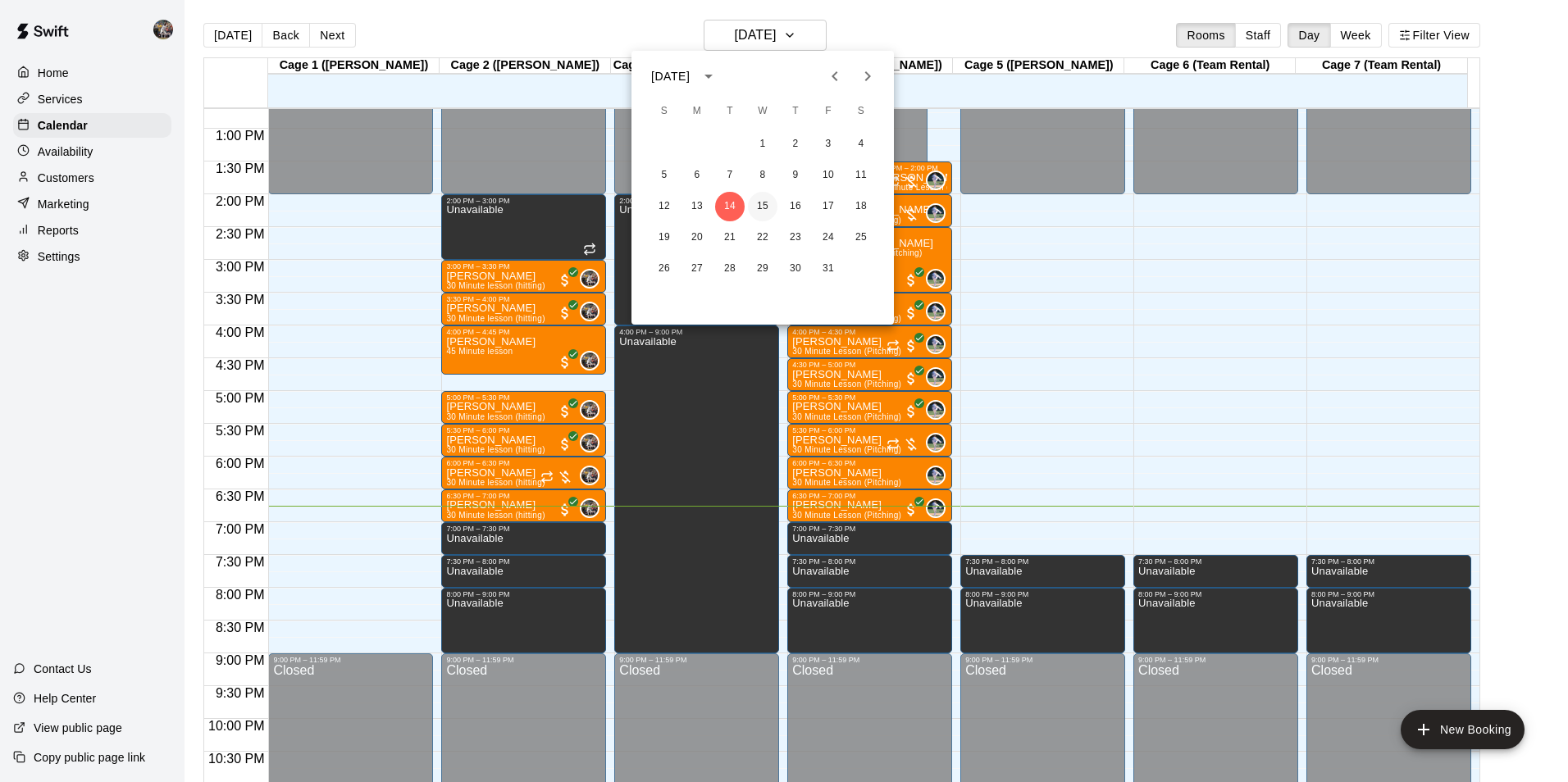
click at [763, 201] on button "15" at bounding box center [763, 207] width 29 height 29
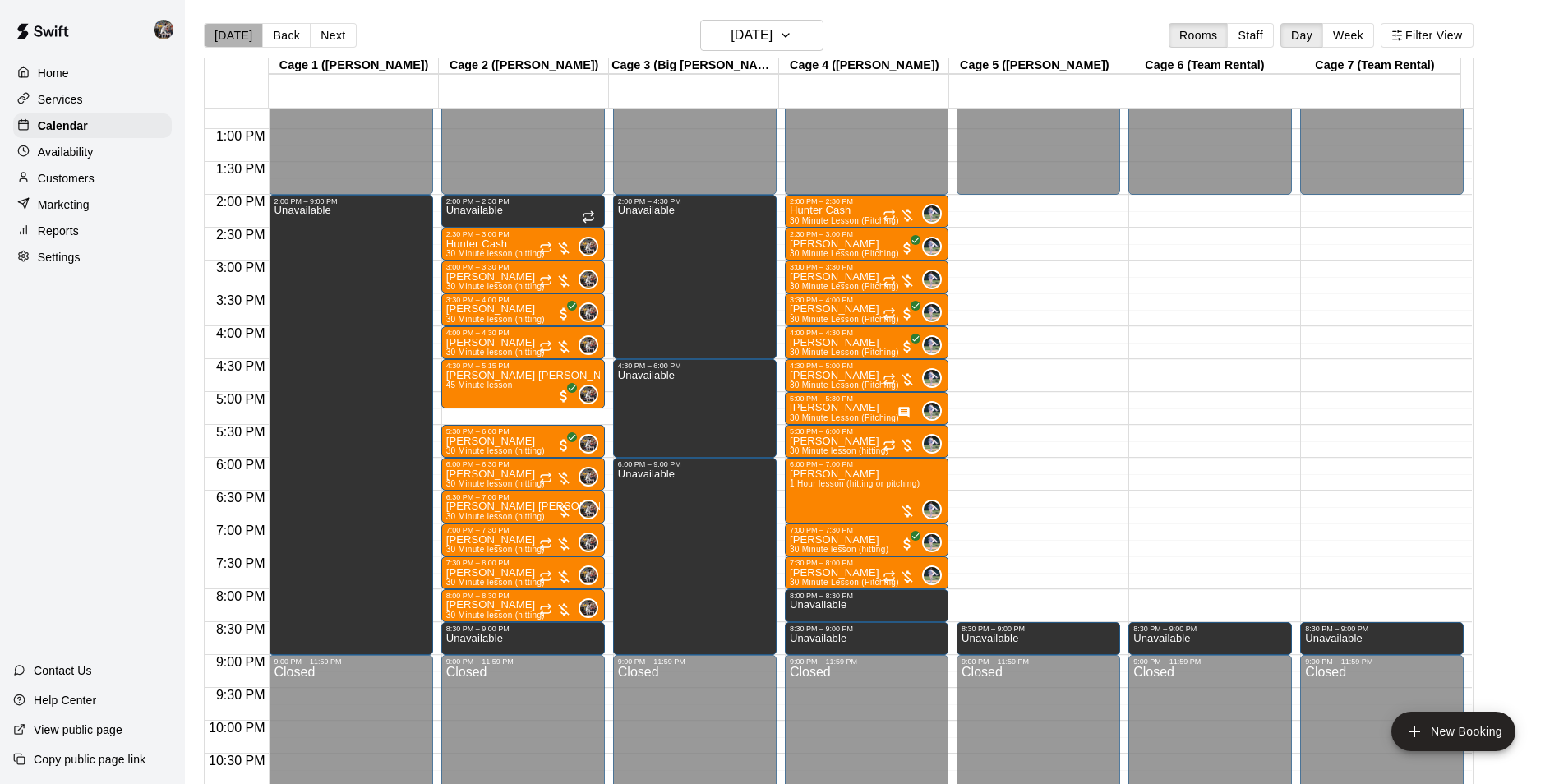
click at [236, 30] on button "[DATE]" at bounding box center [233, 35] width 59 height 25
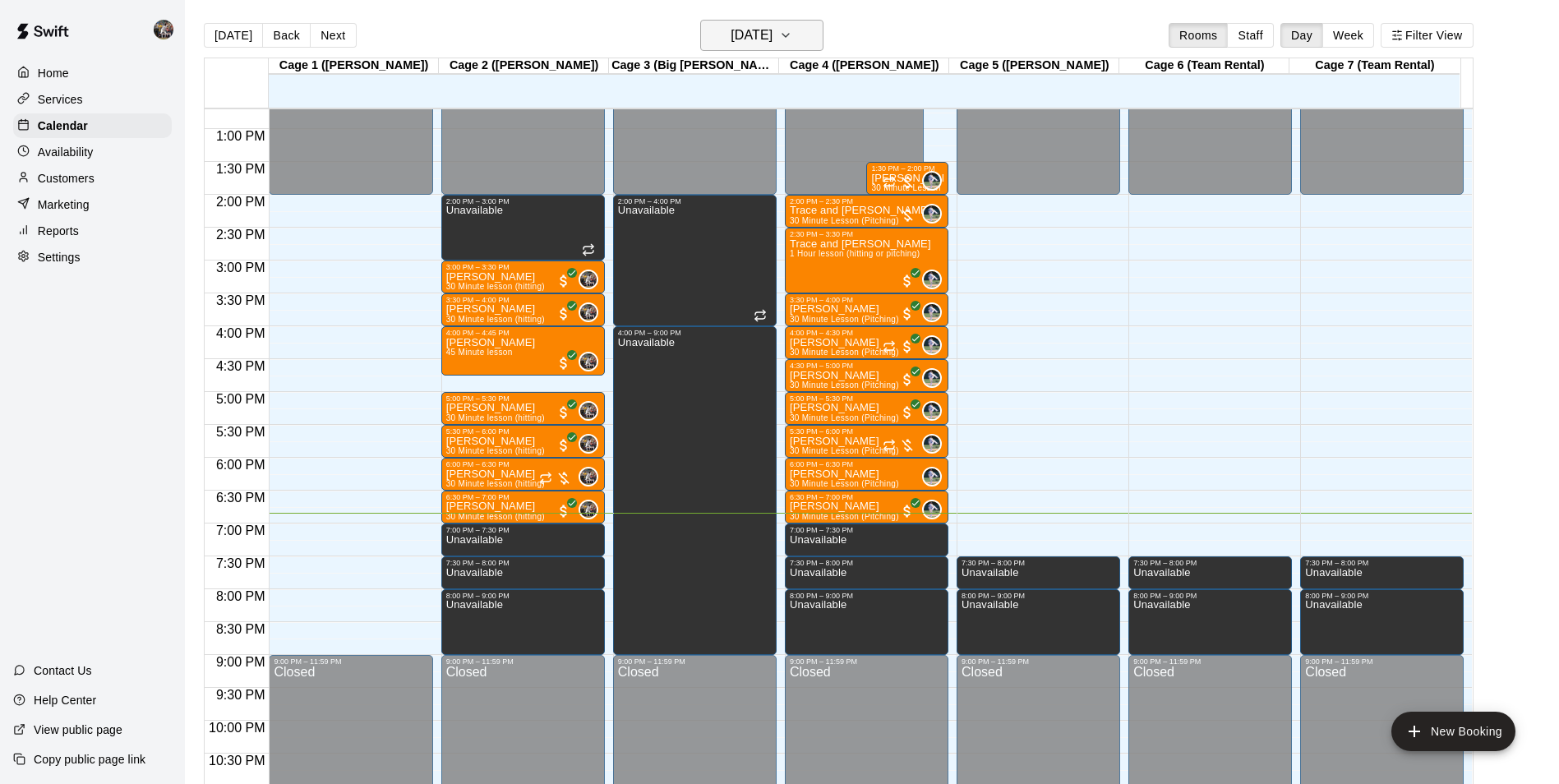
click at [733, 35] on h6 "[DATE]" at bounding box center [751, 35] width 41 height 23
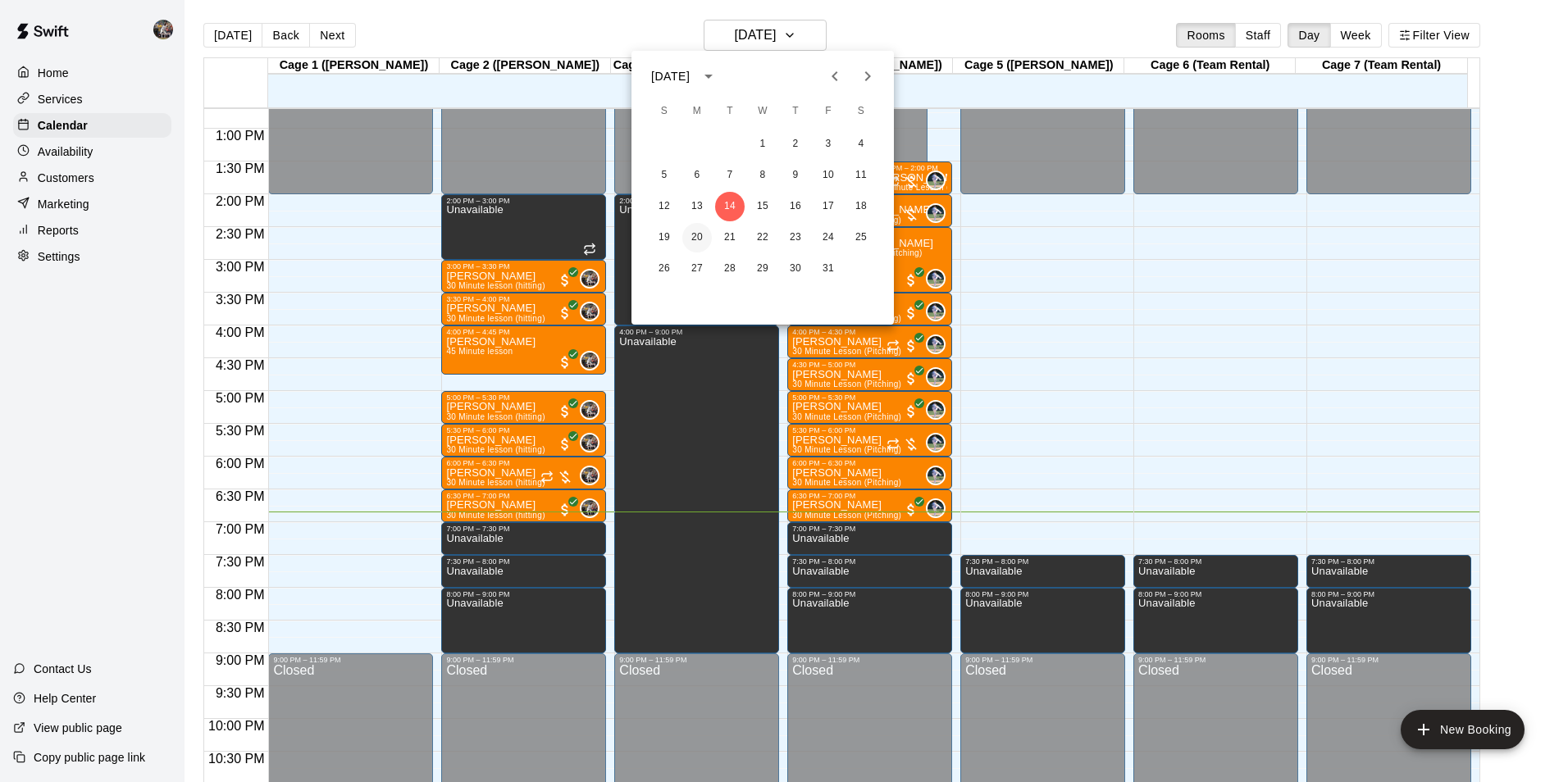
click at [697, 234] on button "20" at bounding box center [697, 238] width 29 height 29
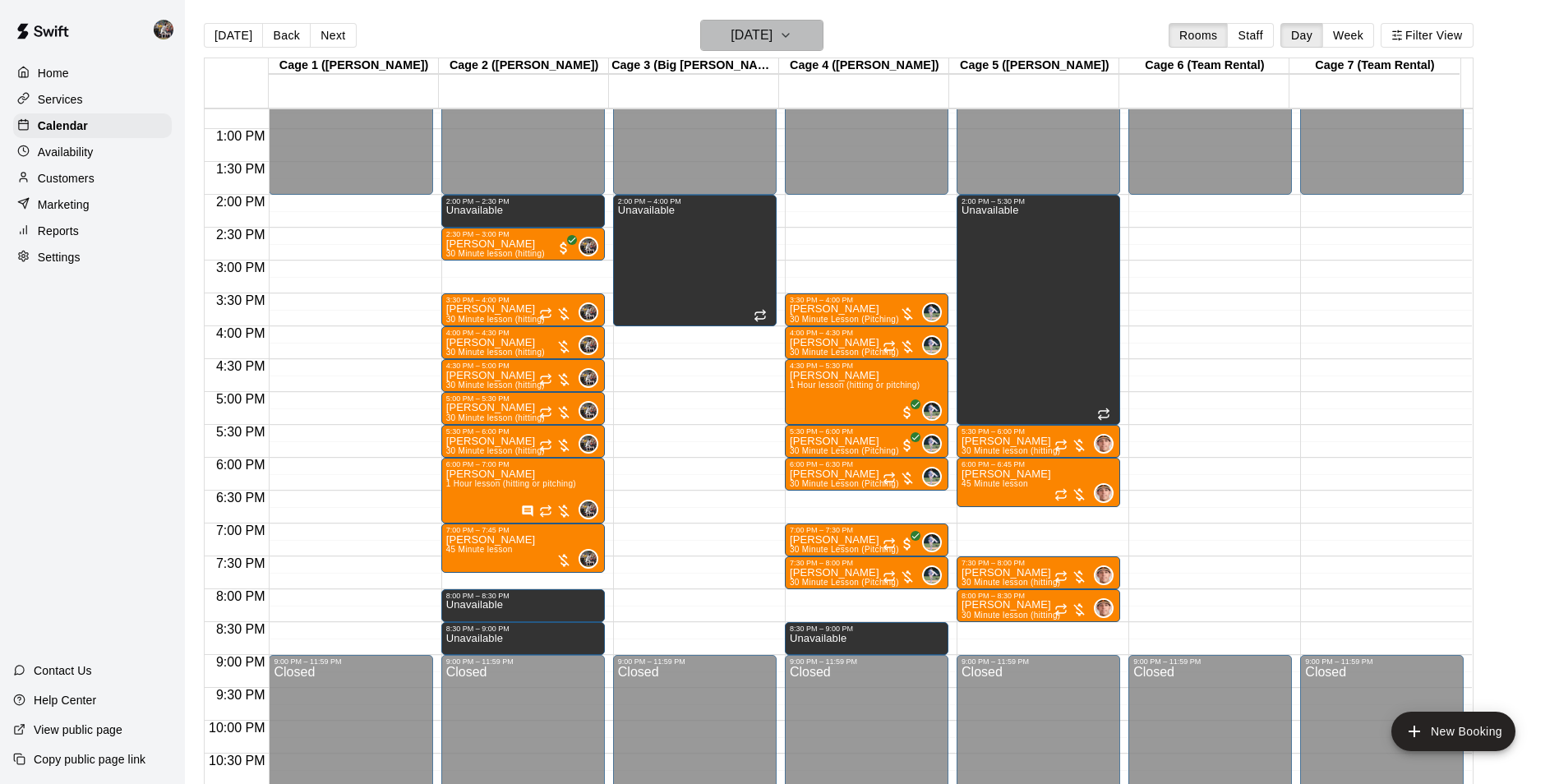
click at [740, 36] on h6 "[DATE]" at bounding box center [751, 35] width 41 height 23
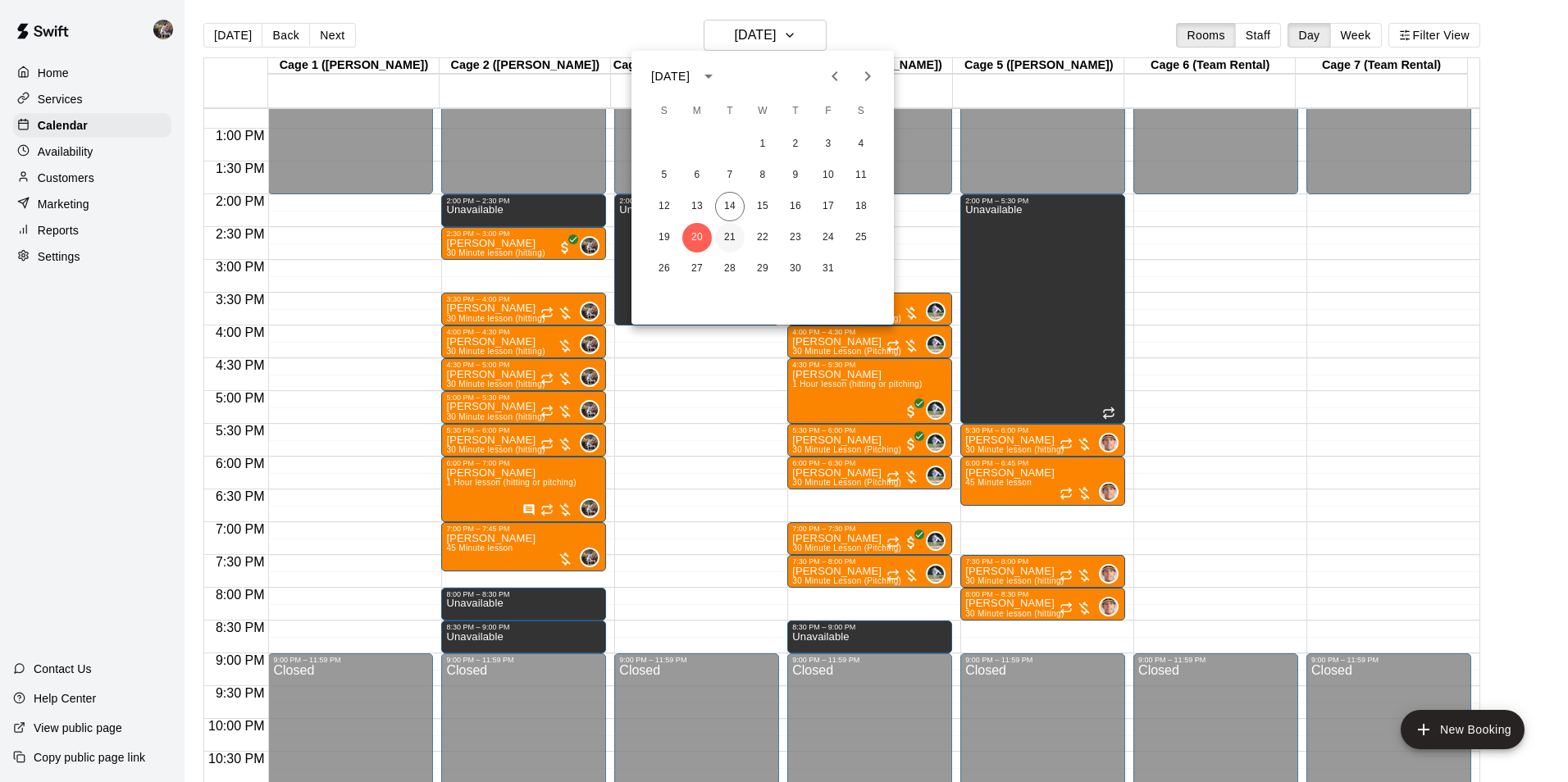
click at [731, 234] on button "21" at bounding box center [730, 238] width 29 height 29
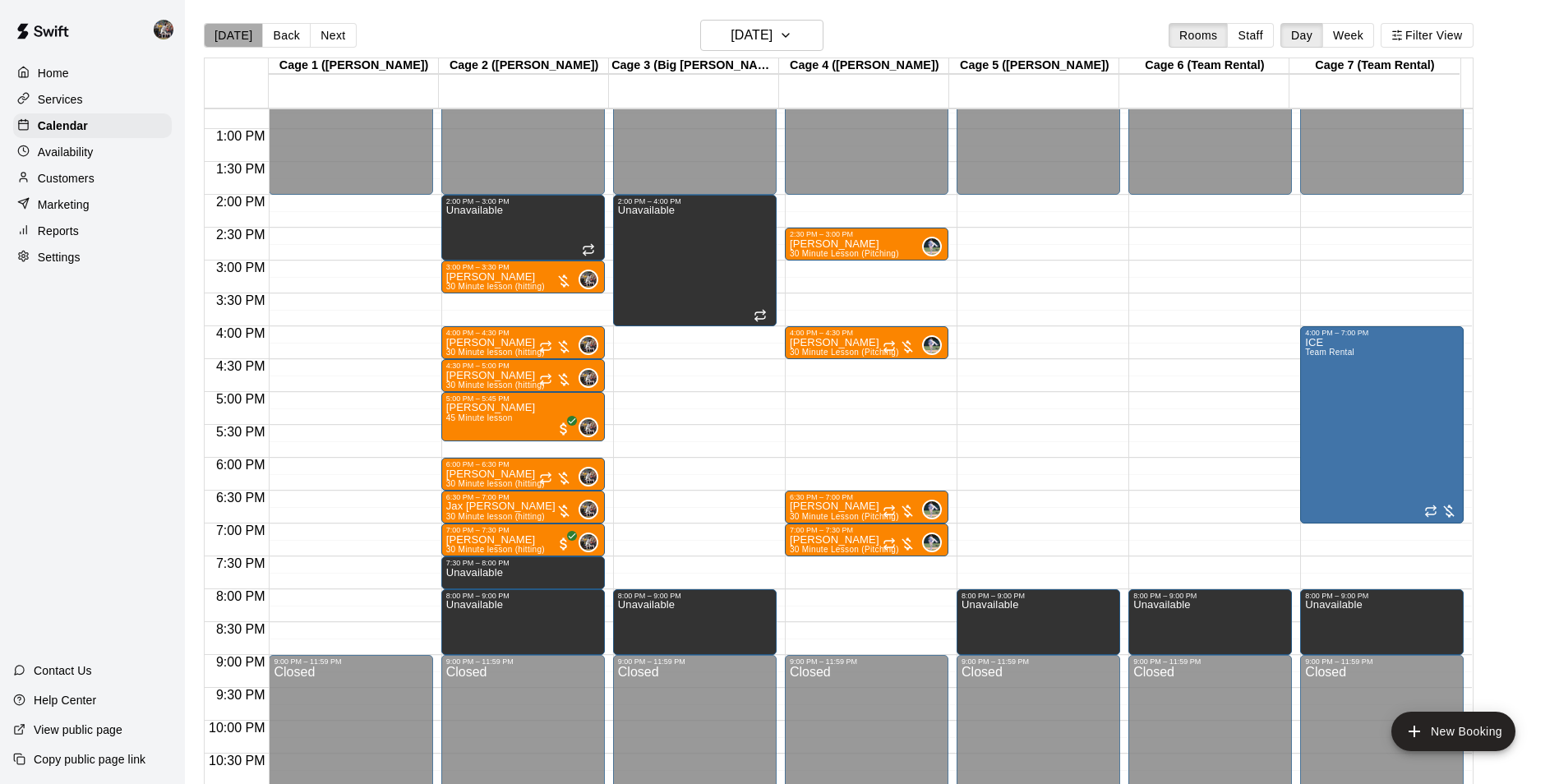
click at [236, 28] on button "[DATE]" at bounding box center [233, 35] width 59 height 25
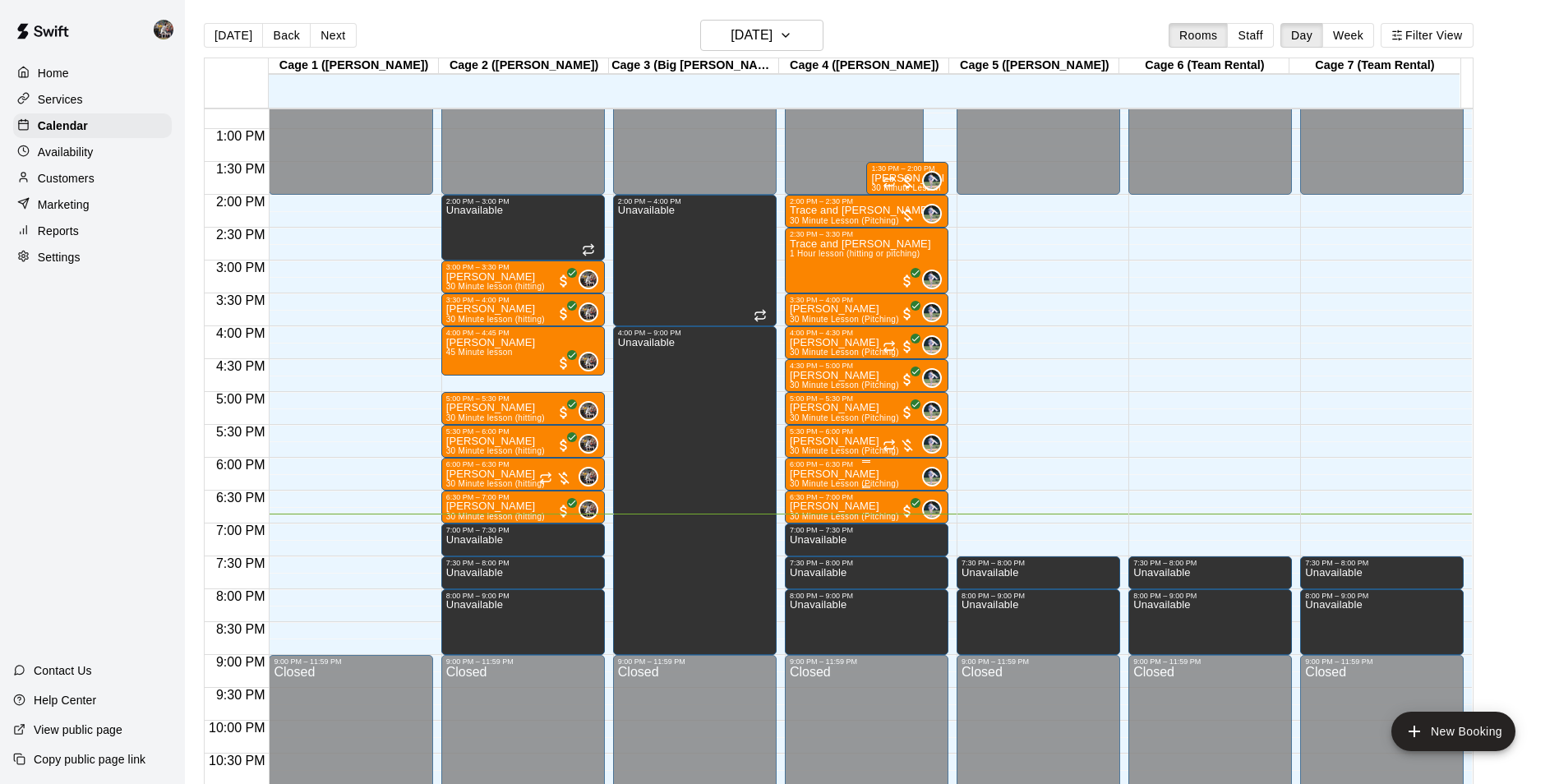
click at [848, 474] on p "[PERSON_NAME]" at bounding box center [844, 474] width 110 height 0
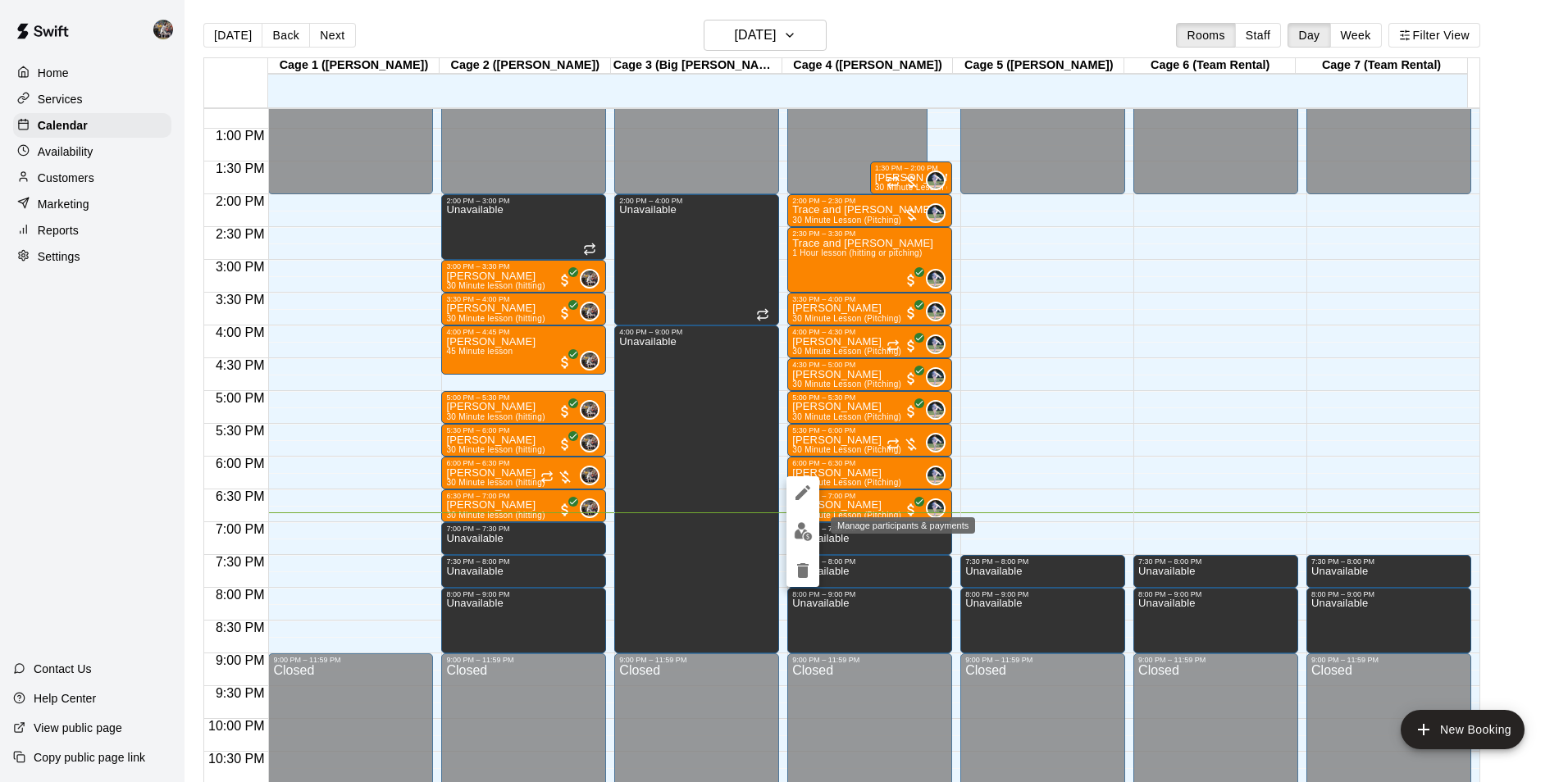
click at [807, 533] on img "edit" at bounding box center [802, 531] width 19 height 19
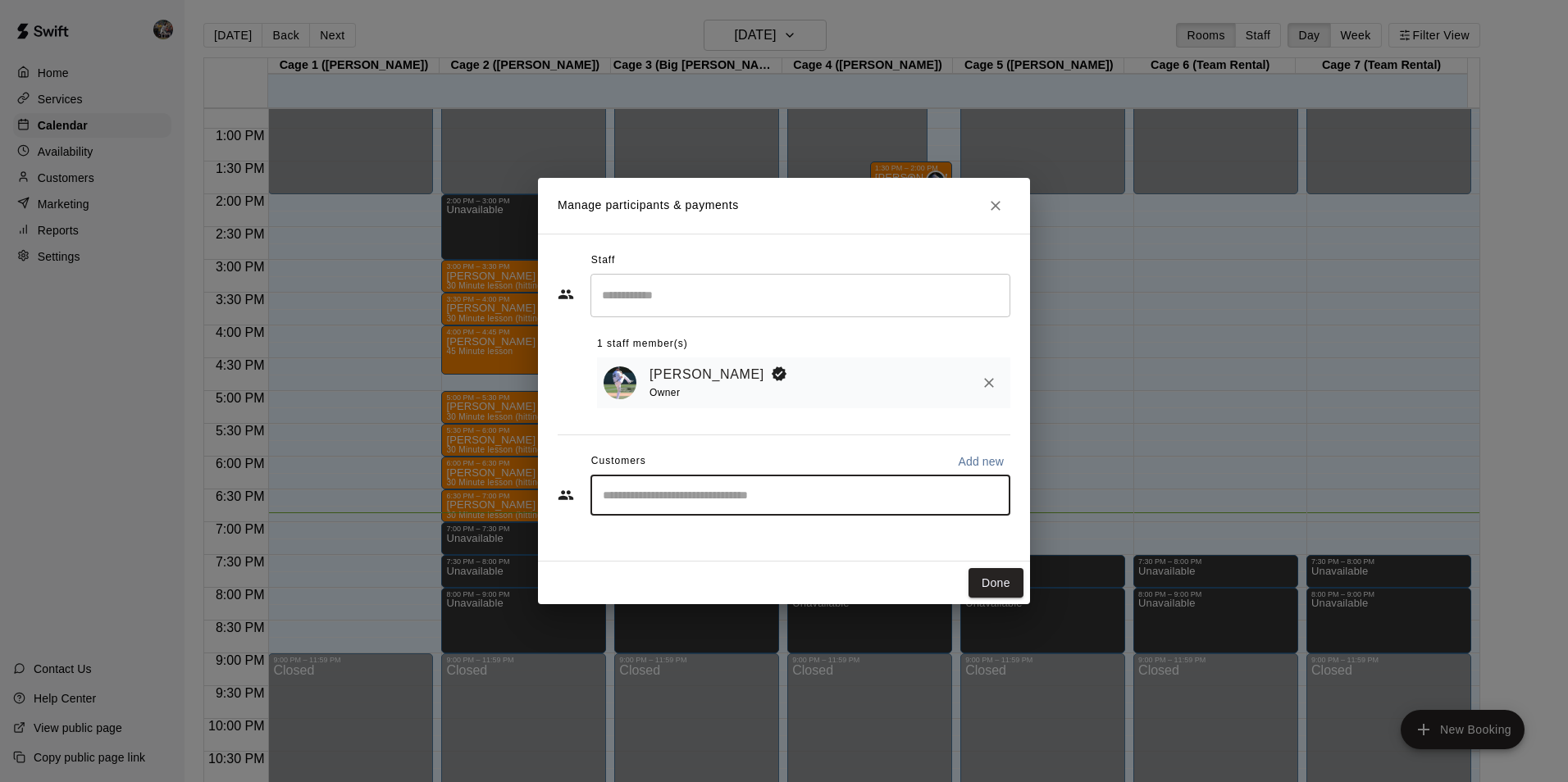
click at [663, 499] on input "Start typing to search customers..." at bounding box center [800, 495] width 405 height 17
type input "**********"
click at [676, 538] on p "[PERSON_NAME]" at bounding box center [686, 536] width 100 height 17
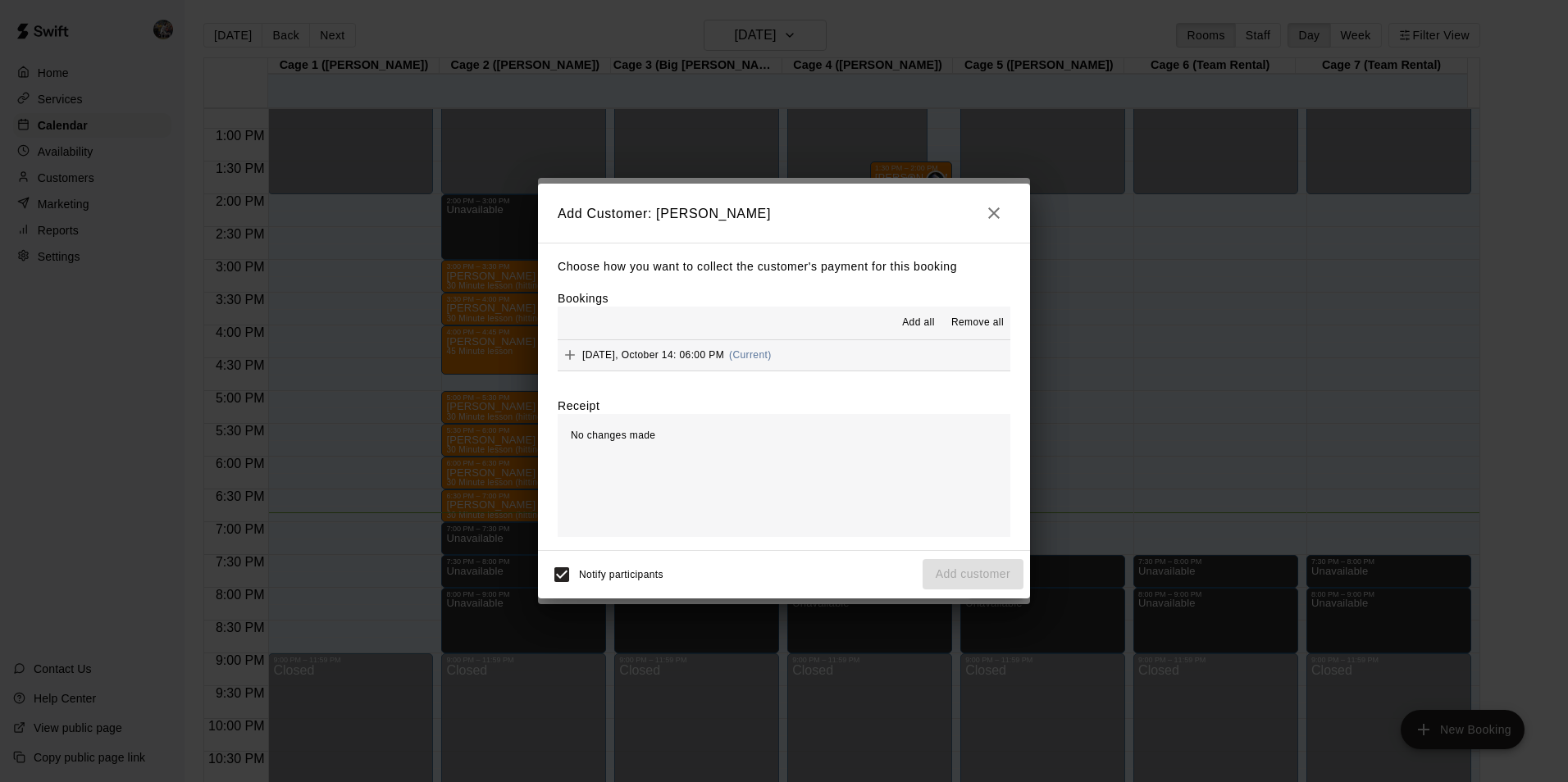
click at [914, 315] on span "Add all" at bounding box center [918, 323] width 33 height 17
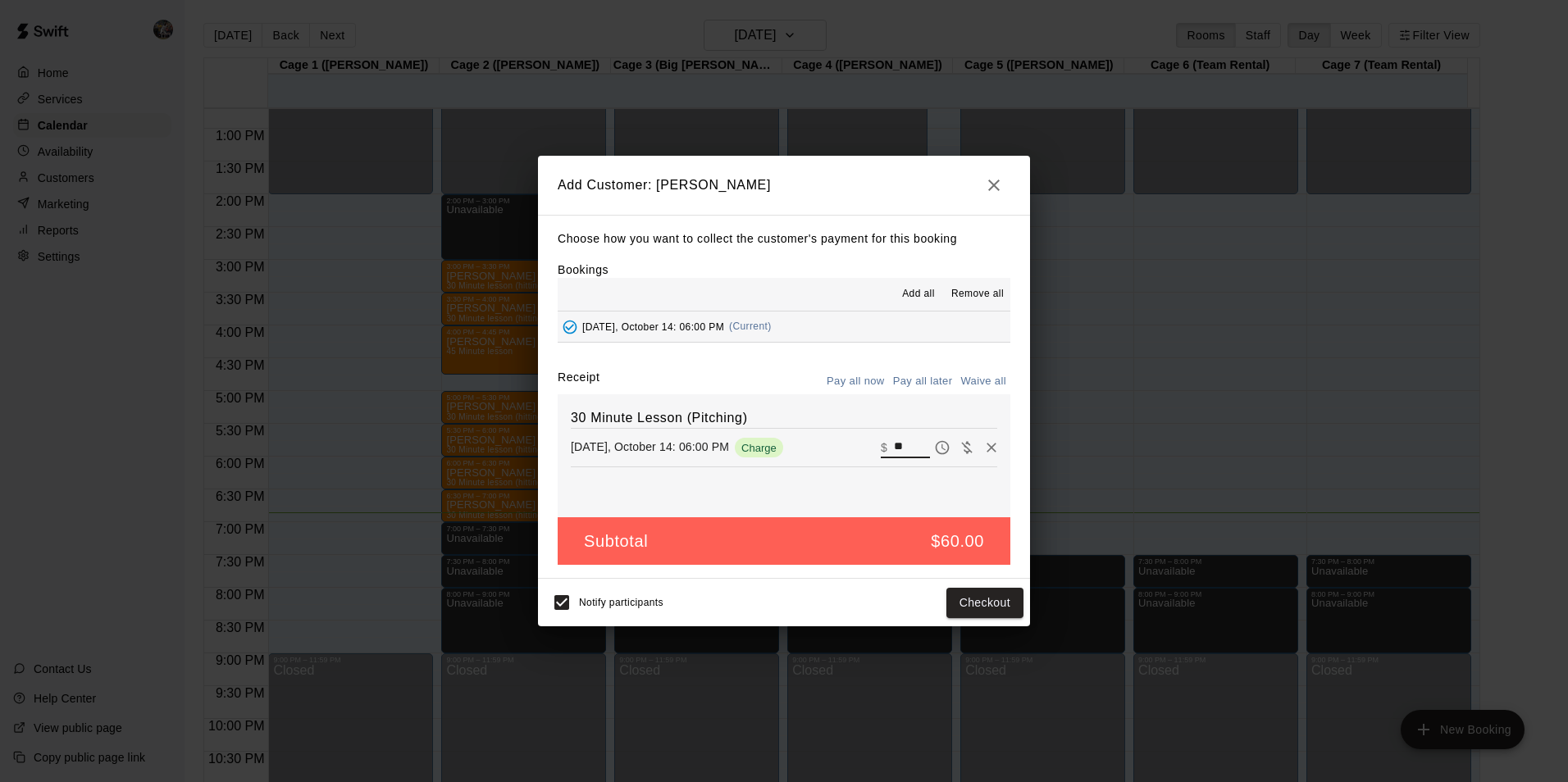
click at [901, 448] on input "**" at bounding box center [911, 447] width 36 height 21
type input "*"
type input "**"
click at [963, 602] on button "Checkout" at bounding box center [984, 603] width 77 height 30
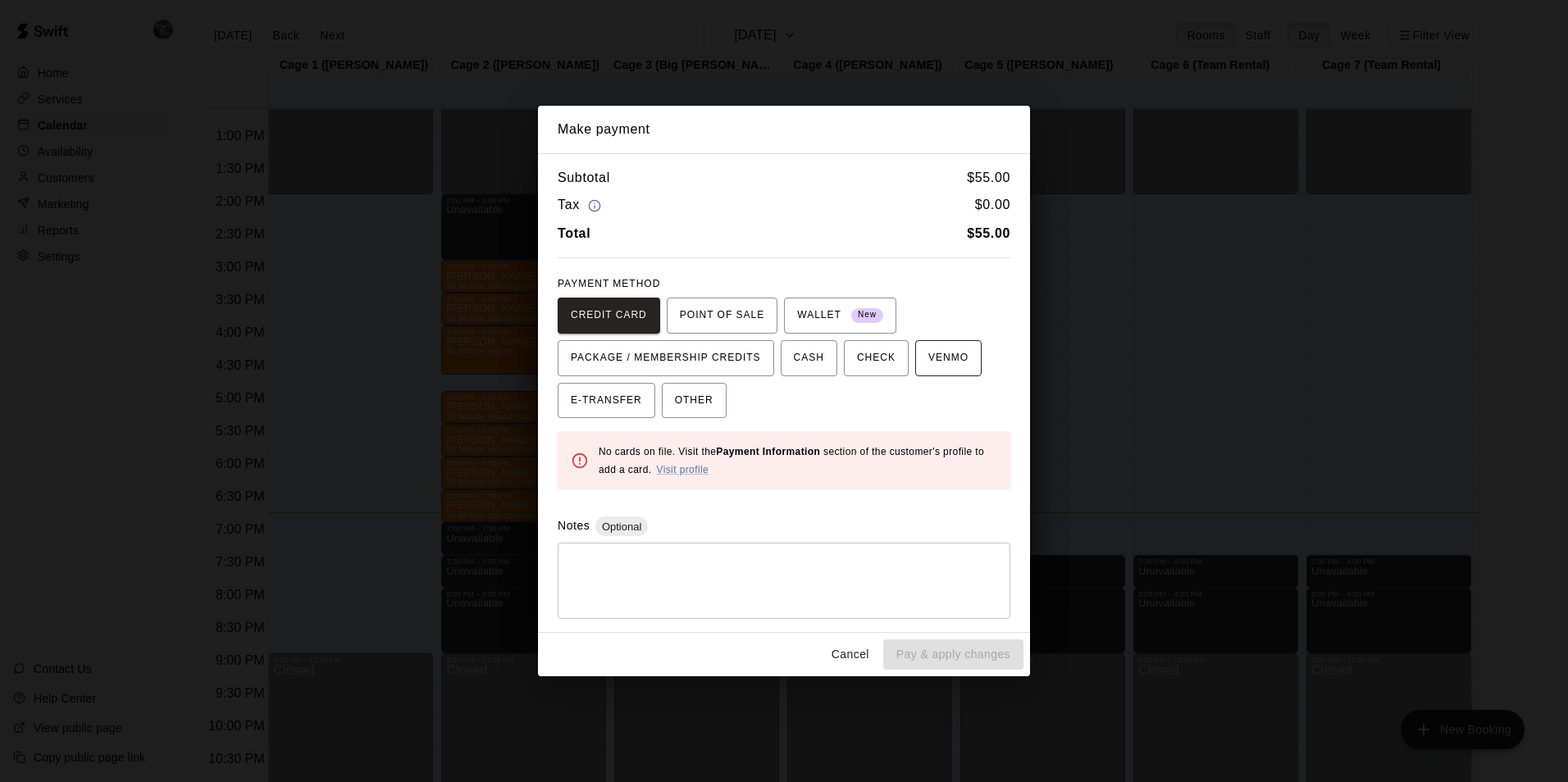
click at [928, 355] on span "VENMO" at bounding box center [949, 358] width 40 height 27
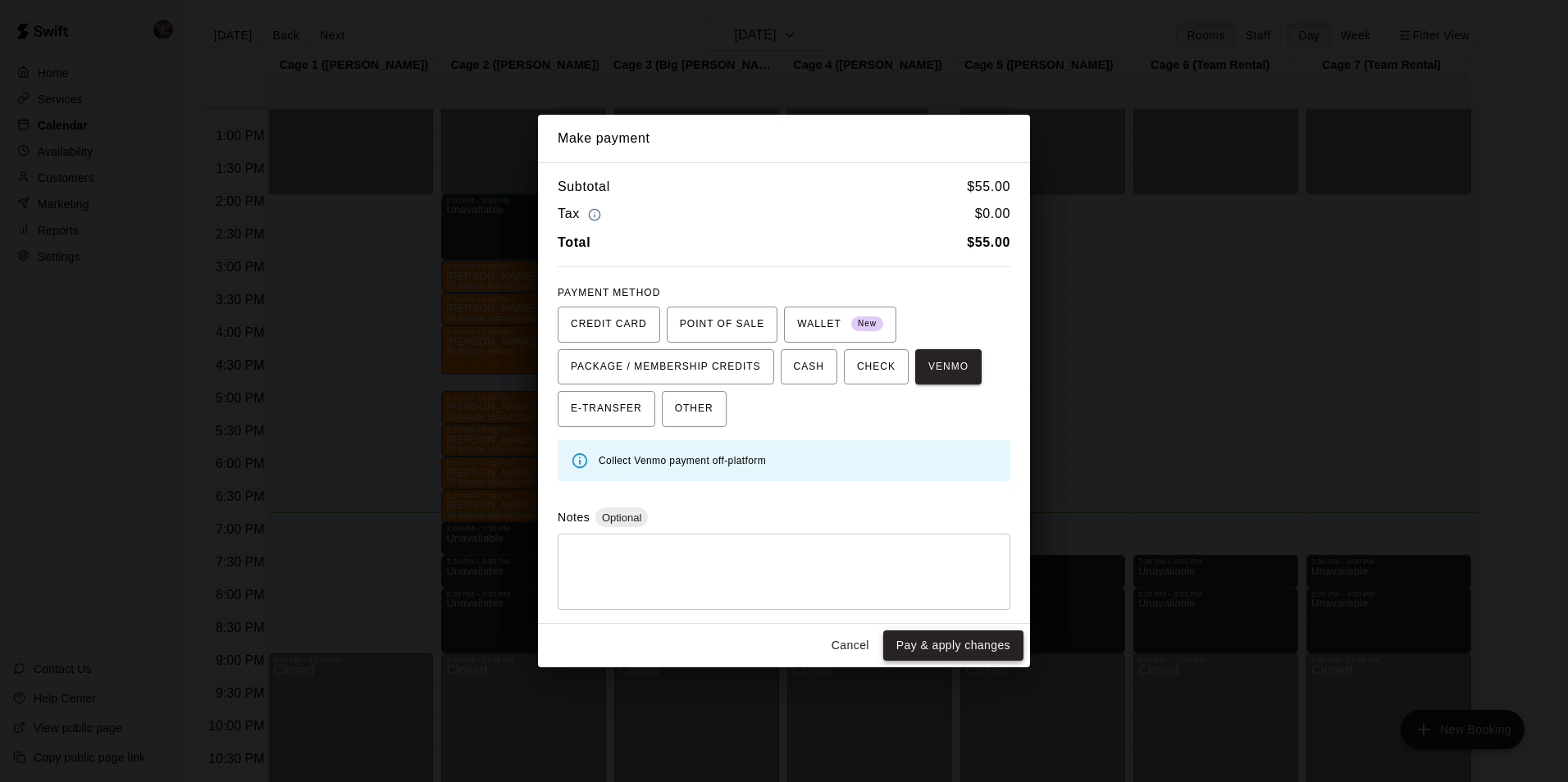
click at [921, 641] on button "Pay & apply changes" at bounding box center [953, 645] width 141 height 30
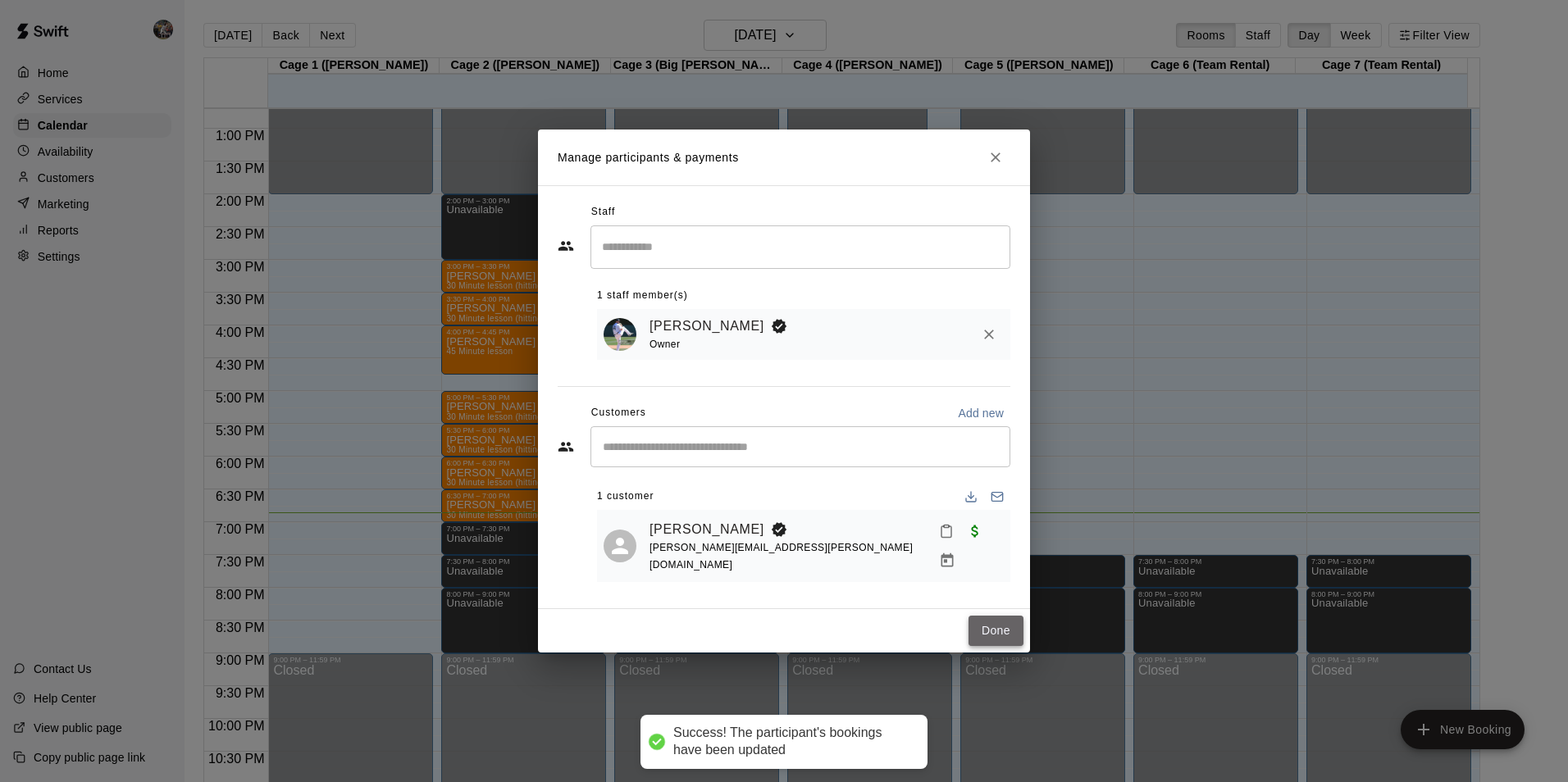
click at [993, 618] on button "Done" at bounding box center [995, 630] width 55 height 30
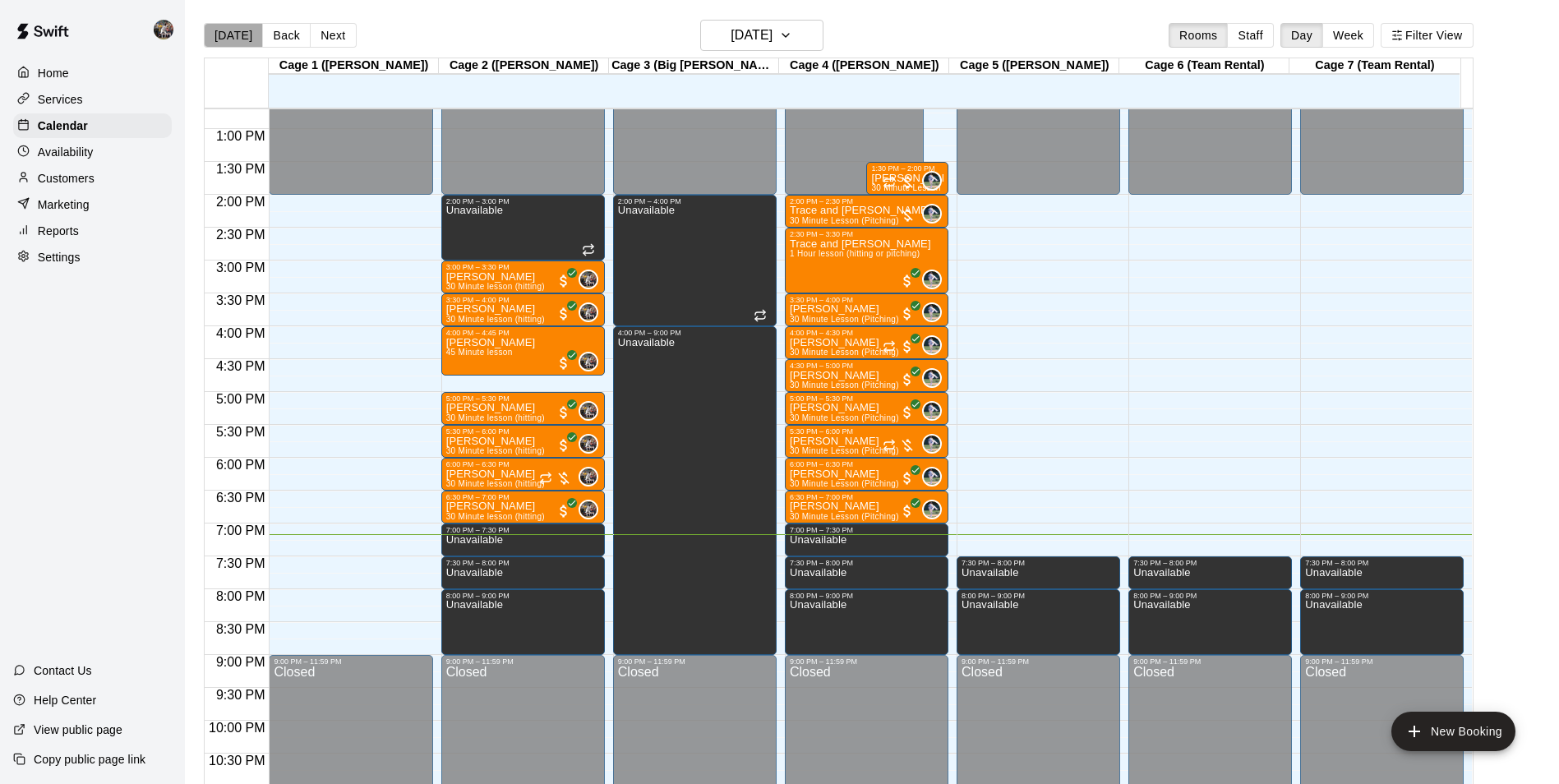
click at [238, 34] on button "[DATE]" at bounding box center [233, 35] width 59 height 25
click at [731, 39] on h6 "[DATE]" at bounding box center [751, 35] width 41 height 23
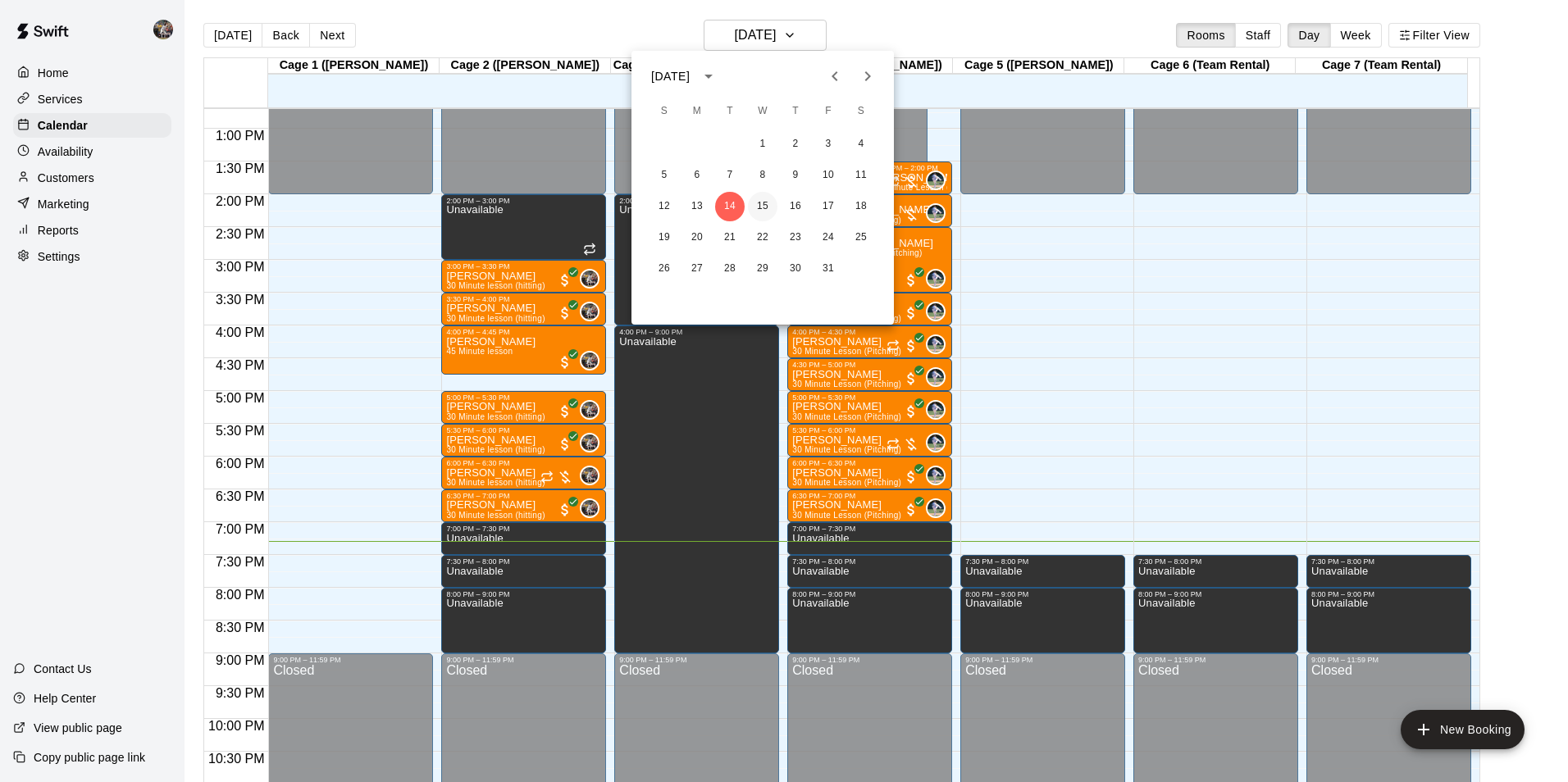
click at [758, 204] on button "15" at bounding box center [763, 207] width 29 height 29
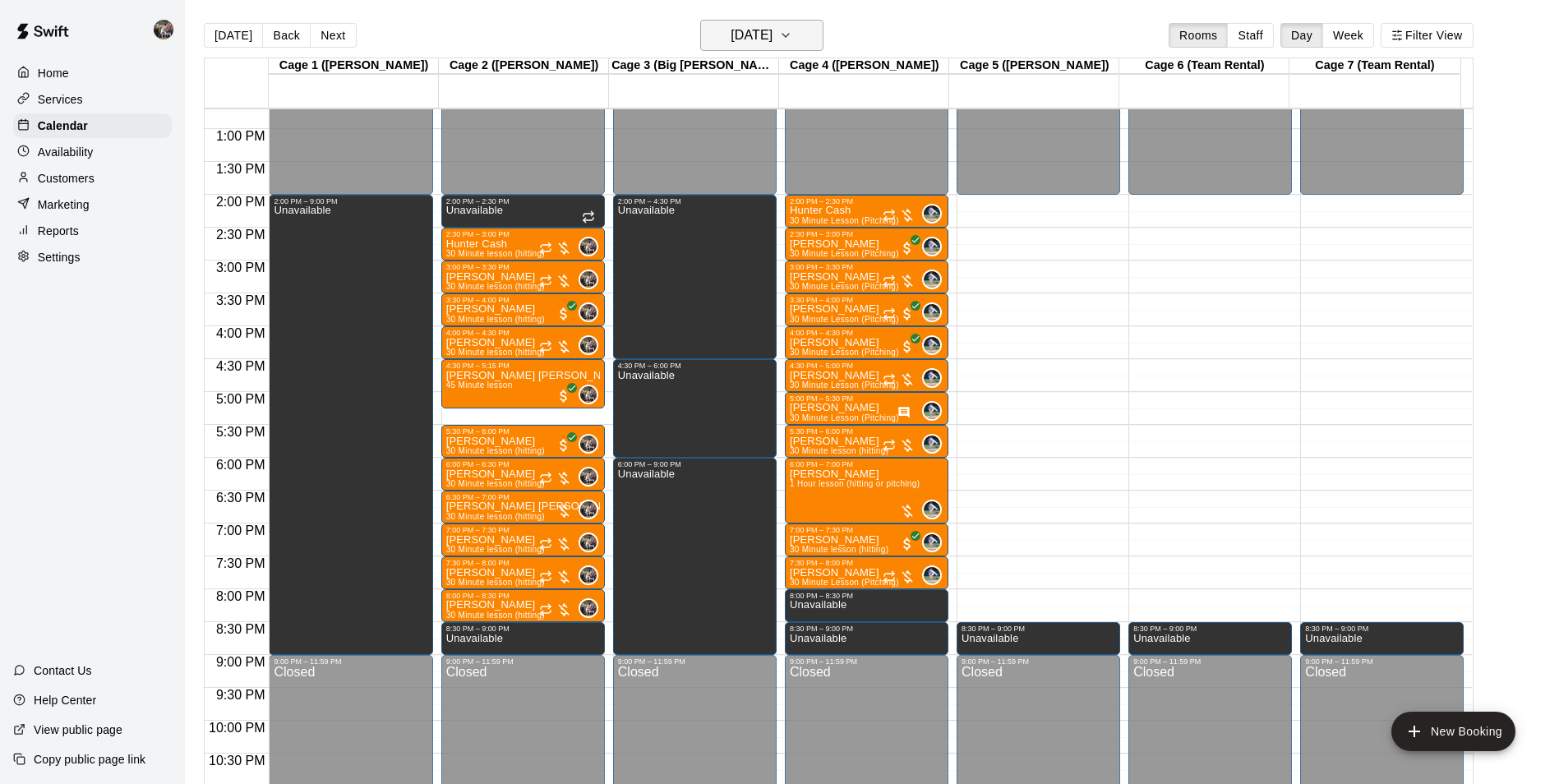
click at [731, 38] on h6 "[DATE]" at bounding box center [751, 35] width 41 height 23
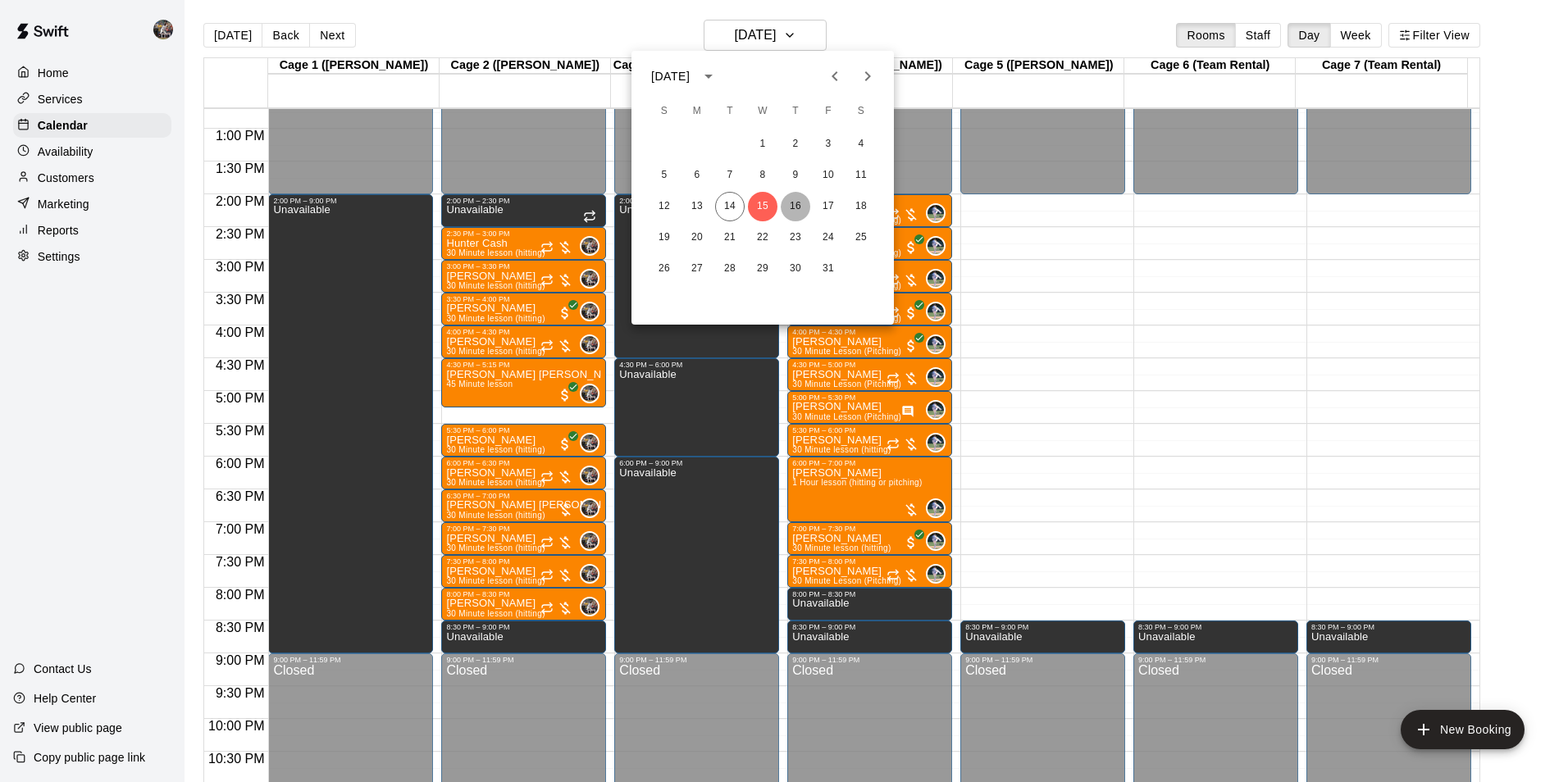
click at [797, 204] on button "16" at bounding box center [795, 207] width 29 height 29
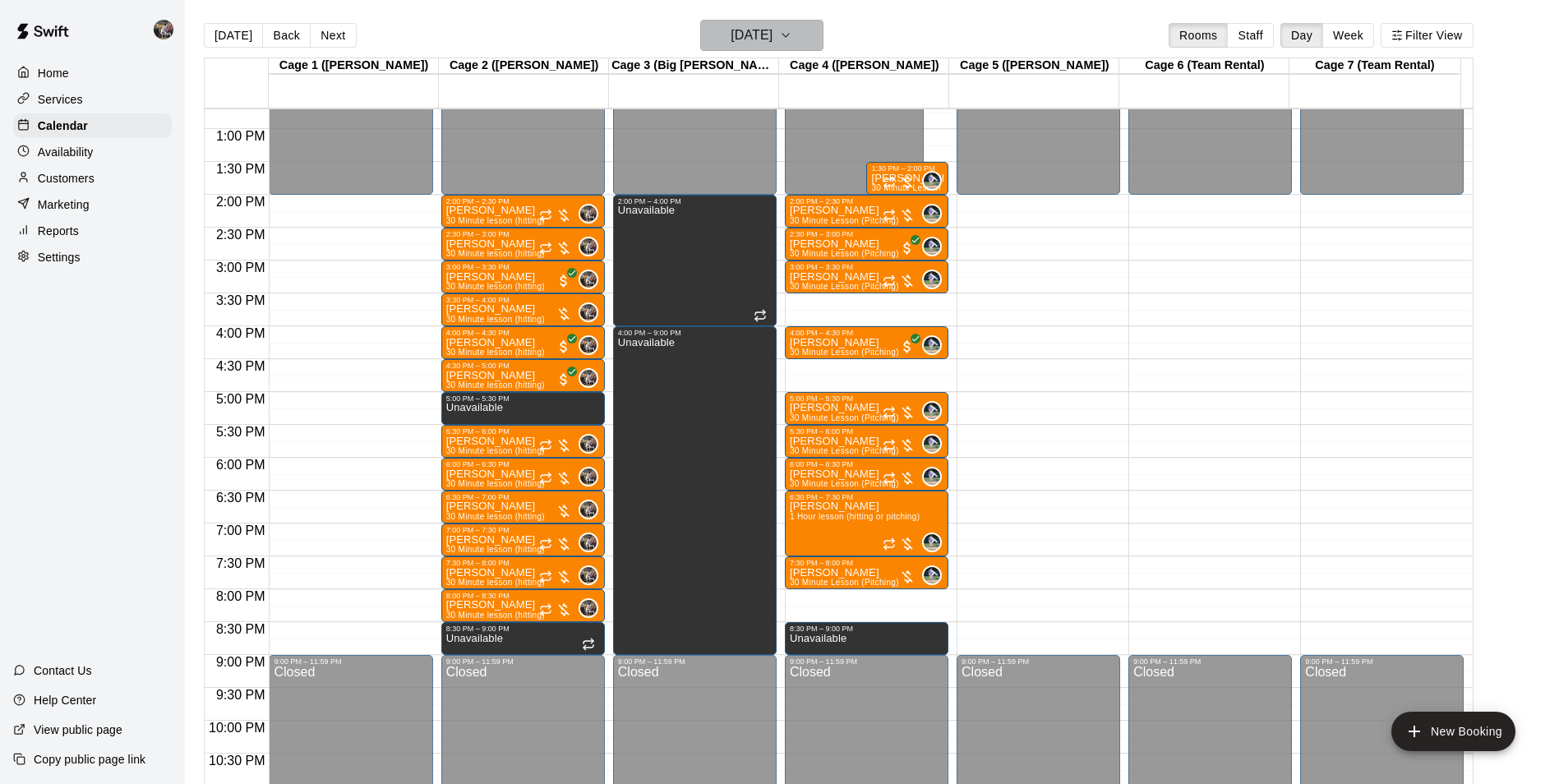
click at [741, 35] on h6 "[DATE]" at bounding box center [751, 35] width 41 height 23
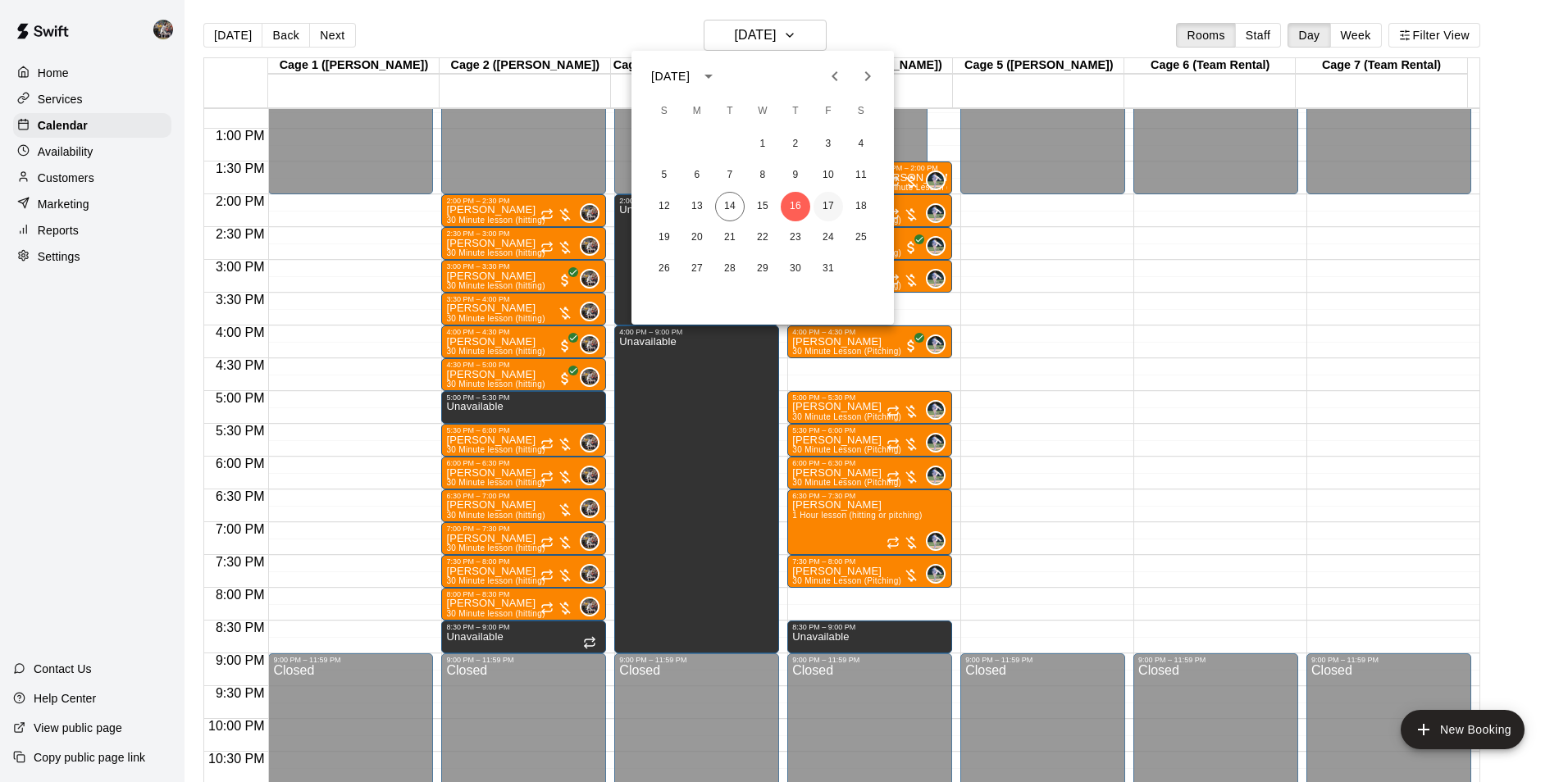
click at [824, 205] on button "17" at bounding box center [828, 207] width 29 height 29
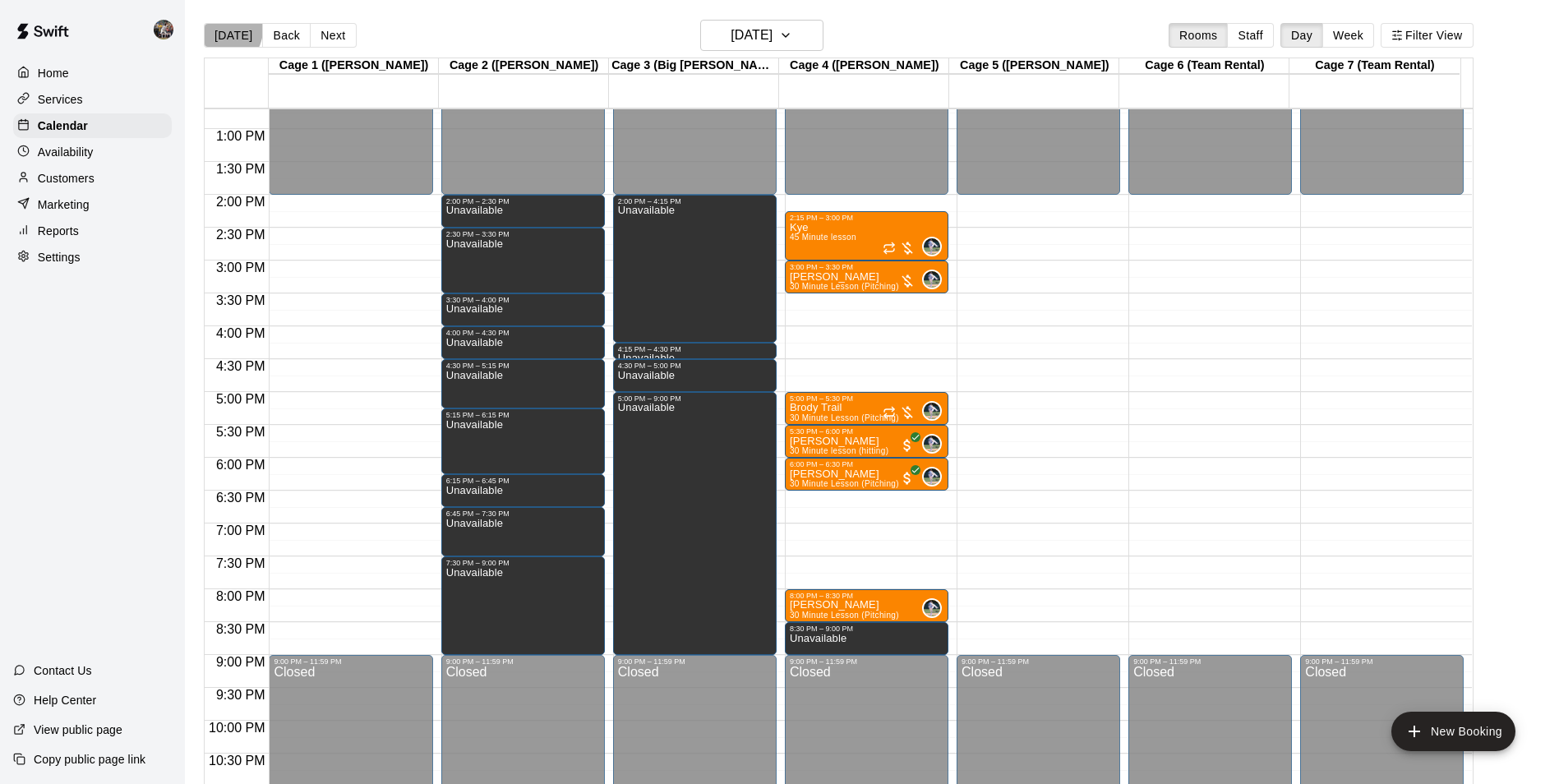
drag, startPoint x: 223, startPoint y: 29, endPoint x: 255, endPoint y: 34, distance: 32.4
click at [225, 29] on button "[DATE]" at bounding box center [233, 35] width 59 height 25
